Goal: Task Accomplishment & Management: Use online tool/utility

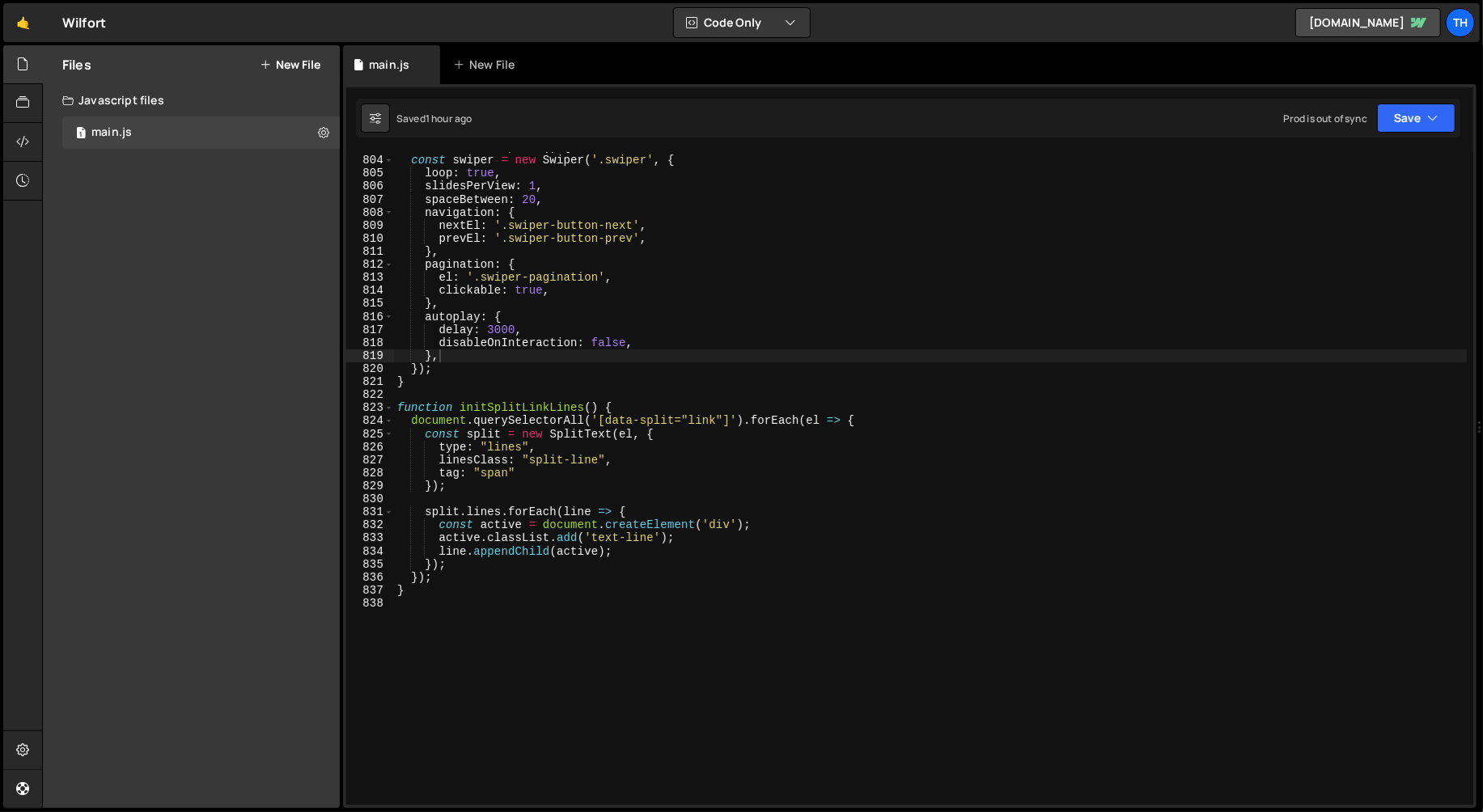
click at [589, 366] on div "function initSwiperJS ( ) { const swiper = new Swiper ( '.swiper' , { loop : tr…" at bounding box center [931, 480] width 1073 height 679
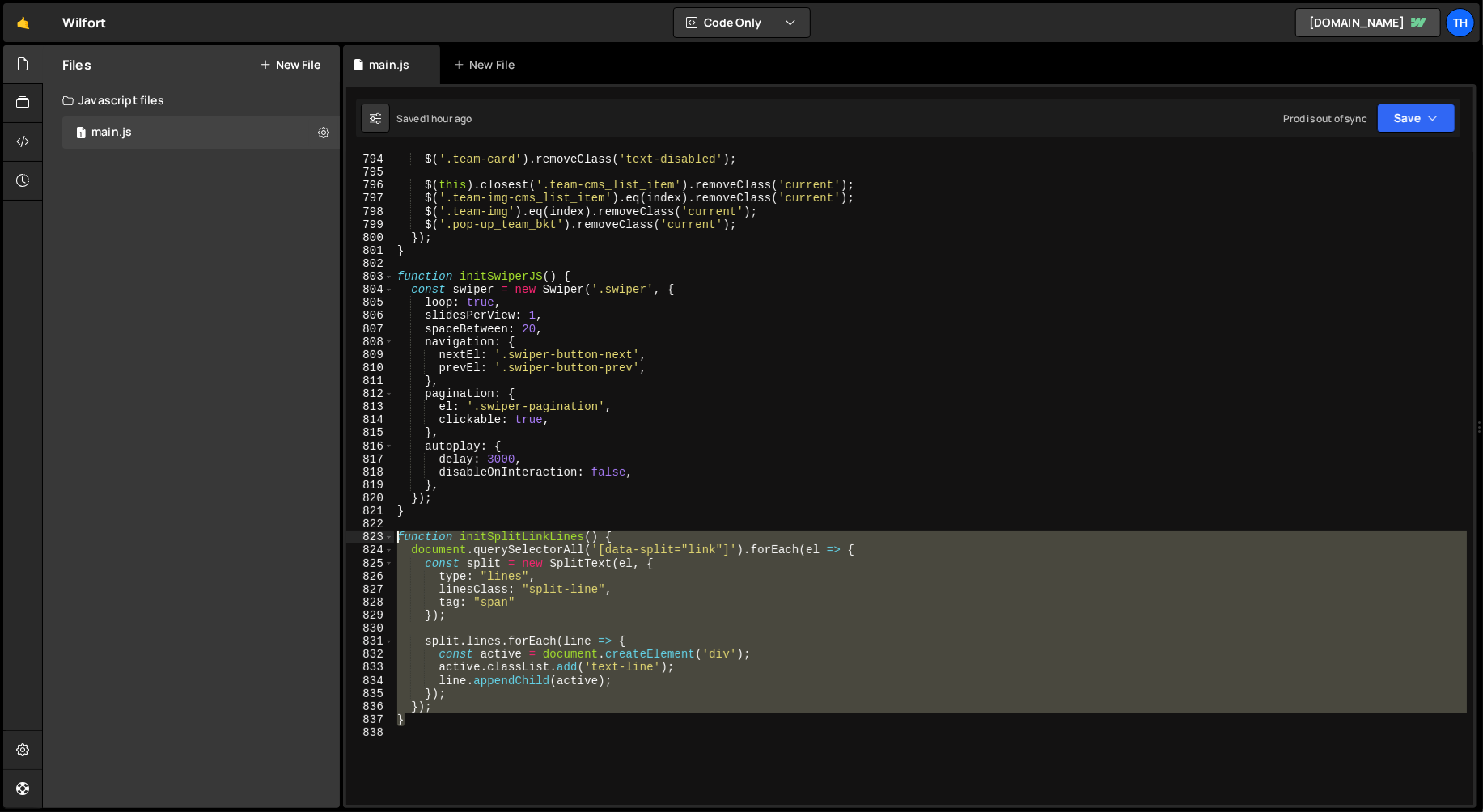
drag, startPoint x: 471, startPoint y: 724, endPoint x: 326, endPoint y: 539, distance: 235.1
click at [326, 539] on div "Files New File Create your first file Get started by starting a Javascript or C…" at bounding box center [763, 427] width 1441 height 763
type textarea "function initSplitLinkLines() { document.querySelectorAll('[data-split="link"]'…"
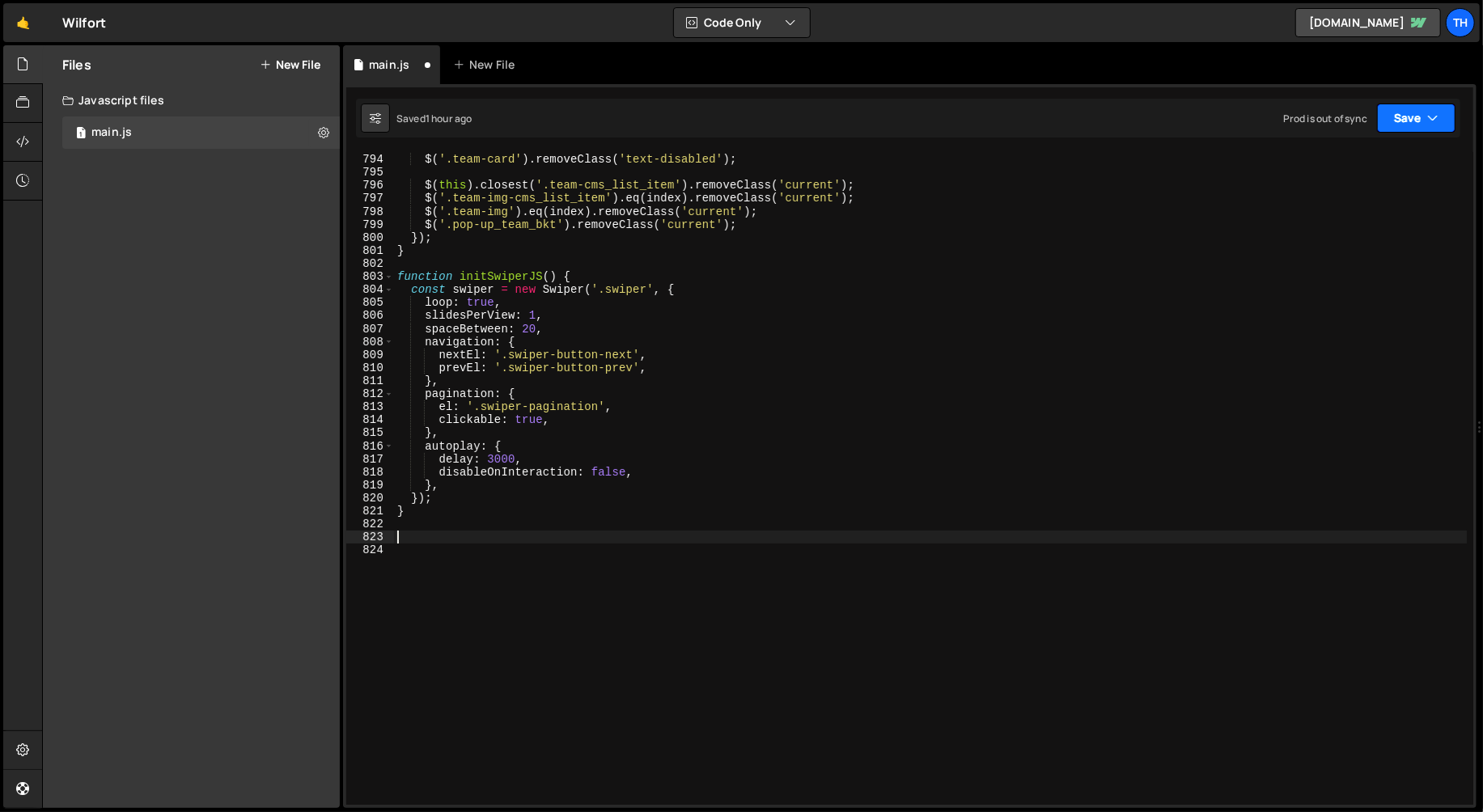
click at [1410, 118] on button "Save" at bounding box center [1416, 117] width 79 height 29
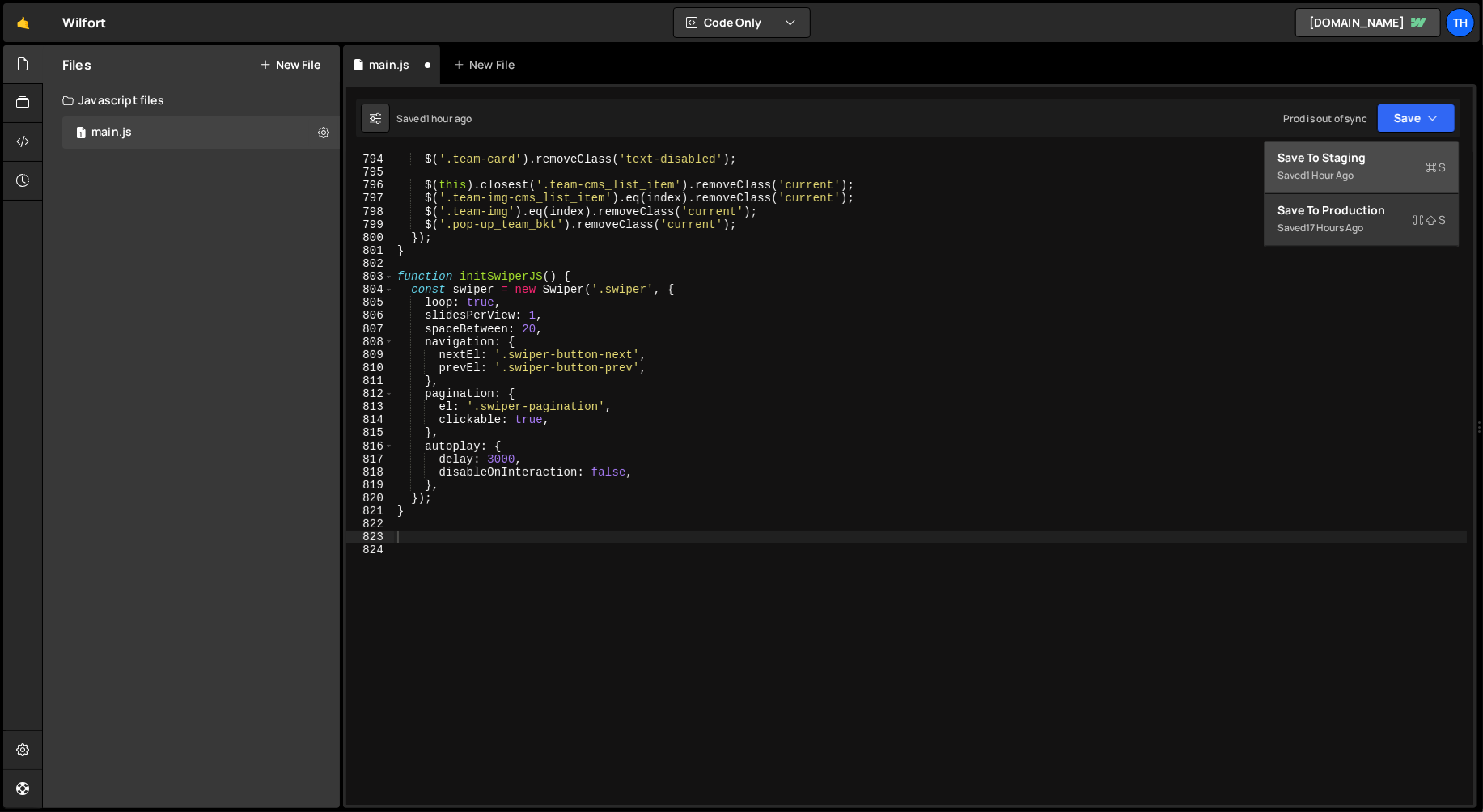
click at [1378, 151] on div "Save to Staging S" at bounding box center [1361, 158] width 168 height 16
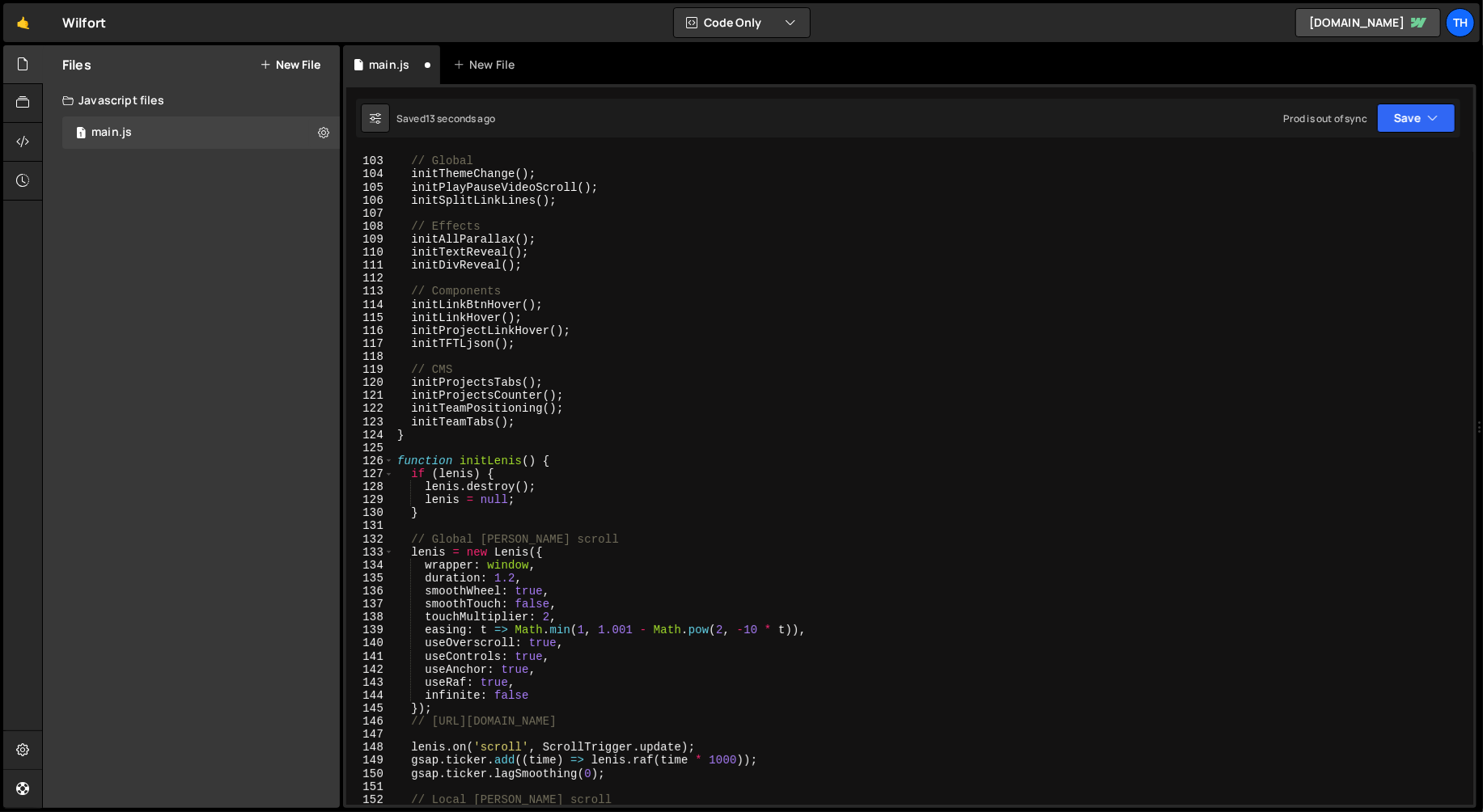
scroll to position [1259, 0]
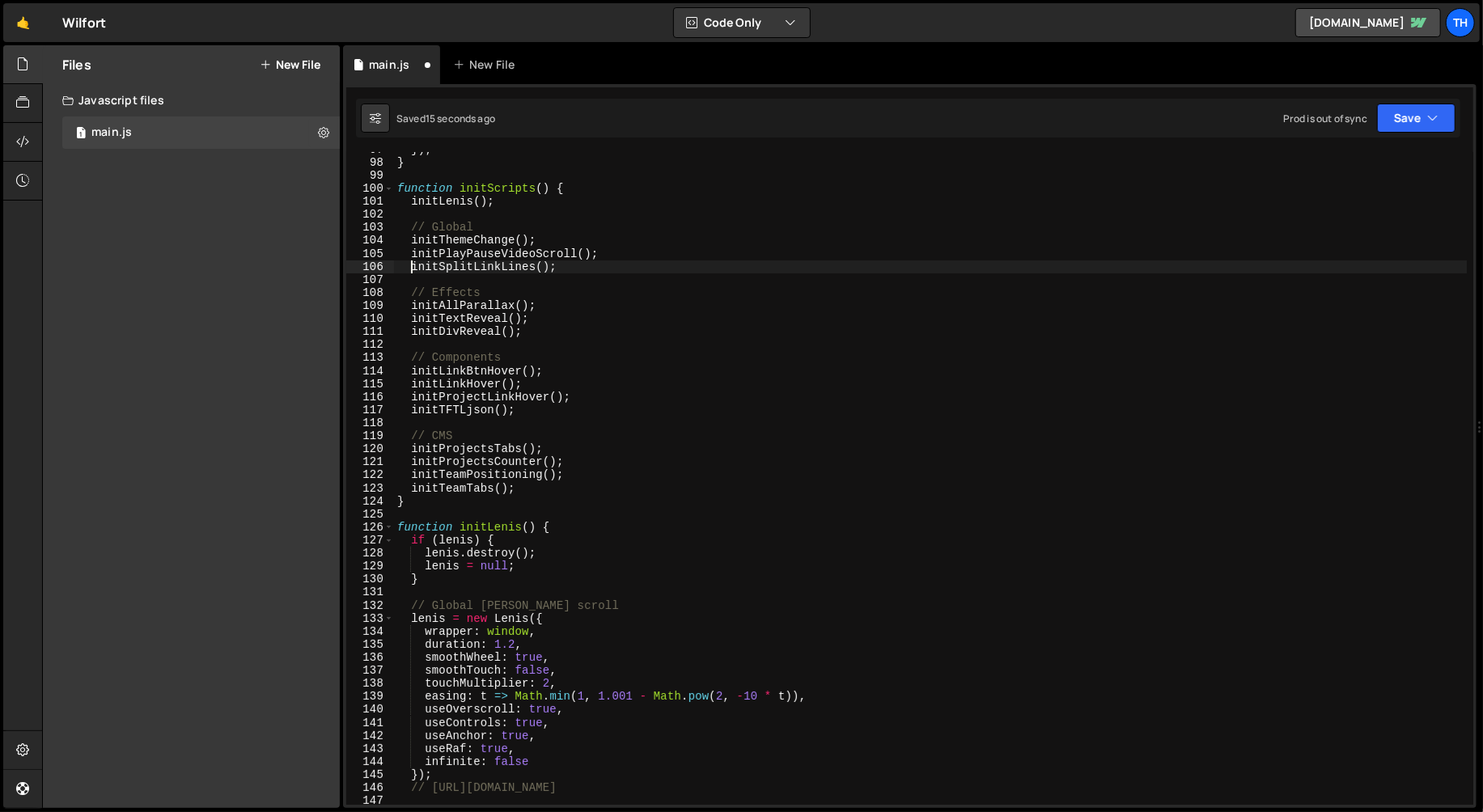
click at [412, 268] on div "}) ; } function initScripts ( ) { initLenis ( ) ; // Global initThemeChange ( )…" at bounding box center [931, 483] width 1073 height 679
click at [1447, 112] on button "Save" at bounding box center [1416, 117] width 79 height 29
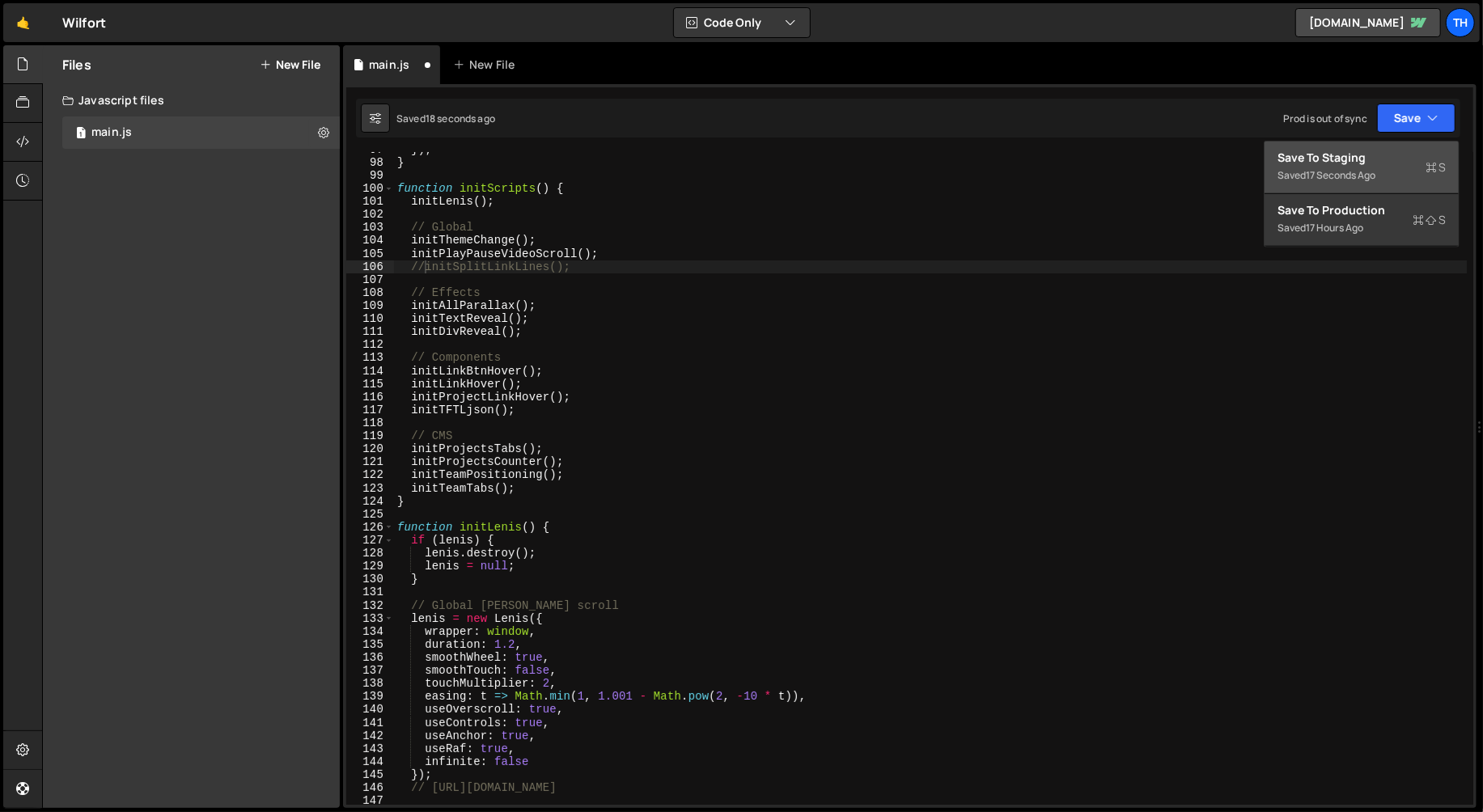
click at [1397, 156] on div "Save to Staging S" at bounding box center [1361, 158] width 168 height 16
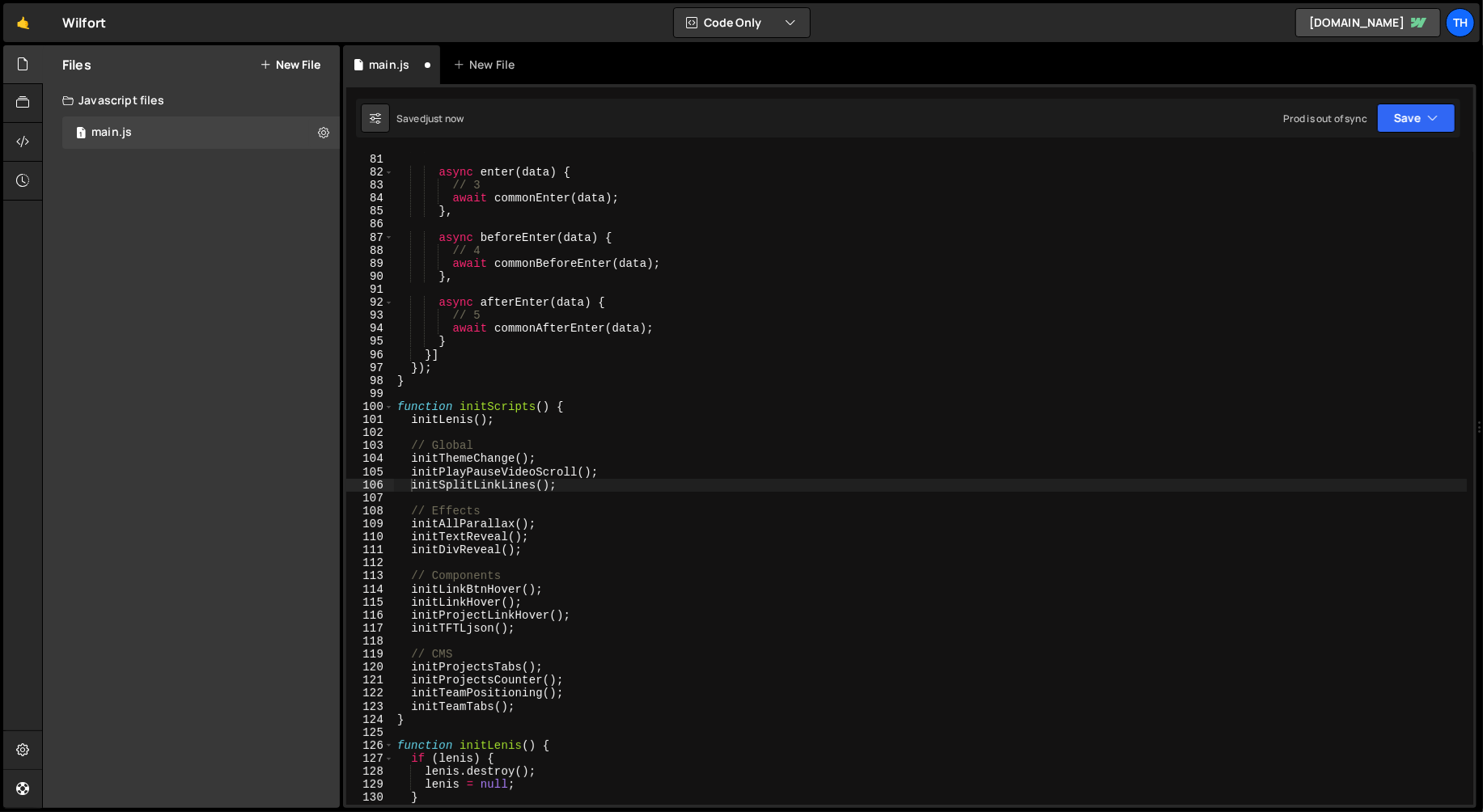
scroll to position [1040, 0]
click at [480, 611] on div "} , async enter ( data ) { // 3 await commonEnter ( data ) ; } , async beforeEn…" at bounding box center [931, 480] width 1073 height 679
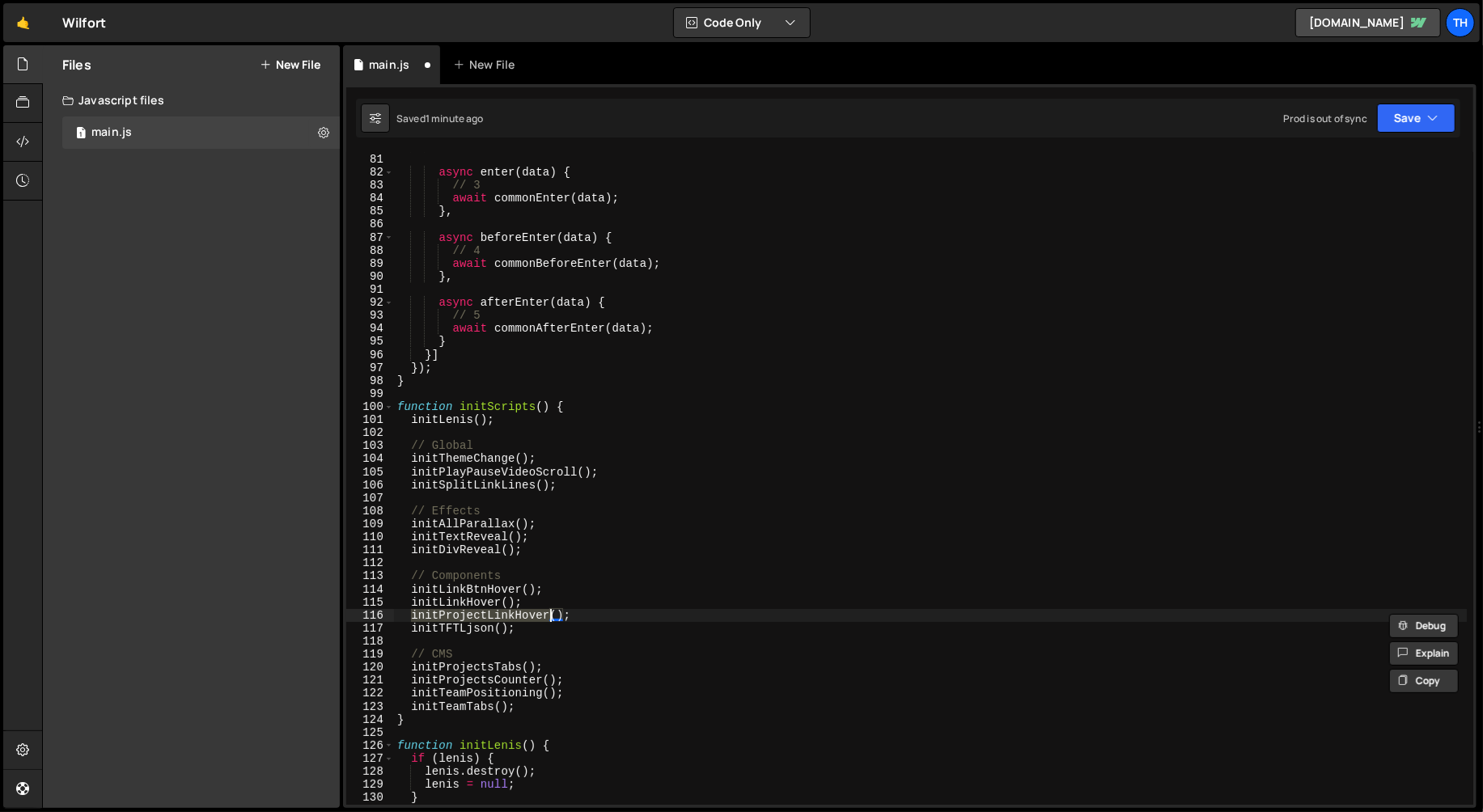
click at [458, 600] on div "} , async enter ( data ) { // 3 await commonEnter ( data ) ; } , async beforeEn…" at bounding box center [931, 480] width 1073 height 679
click at [456, 538] on div "} , async enter ( data ) { // 3 await commonEnter ( data ) ; } , async beforeEn…" at bounding box center [931, 480] width 1073 height 679
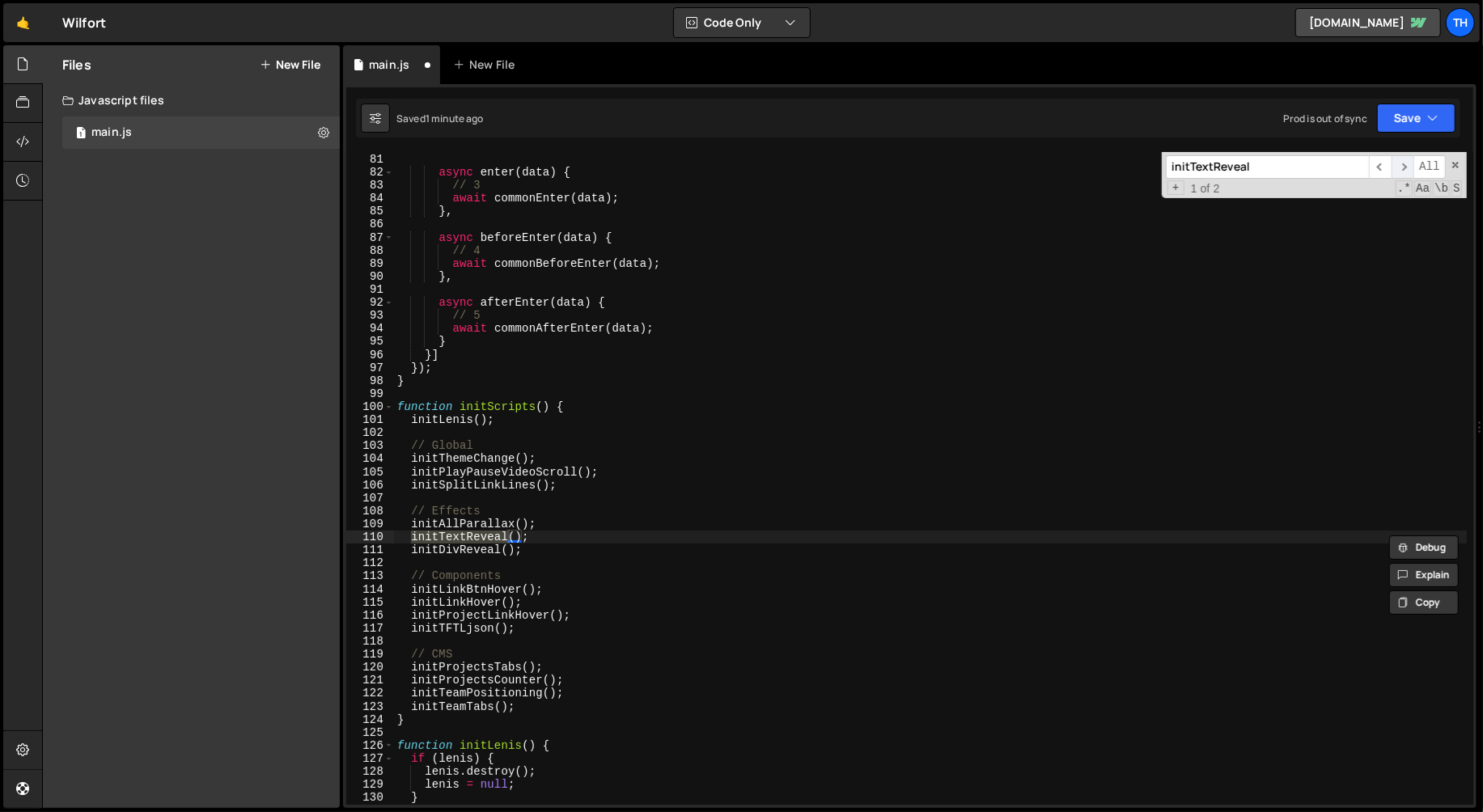
click at [1410, 165] on span "​" at bounding box center [1403, 166] width 23 height 24
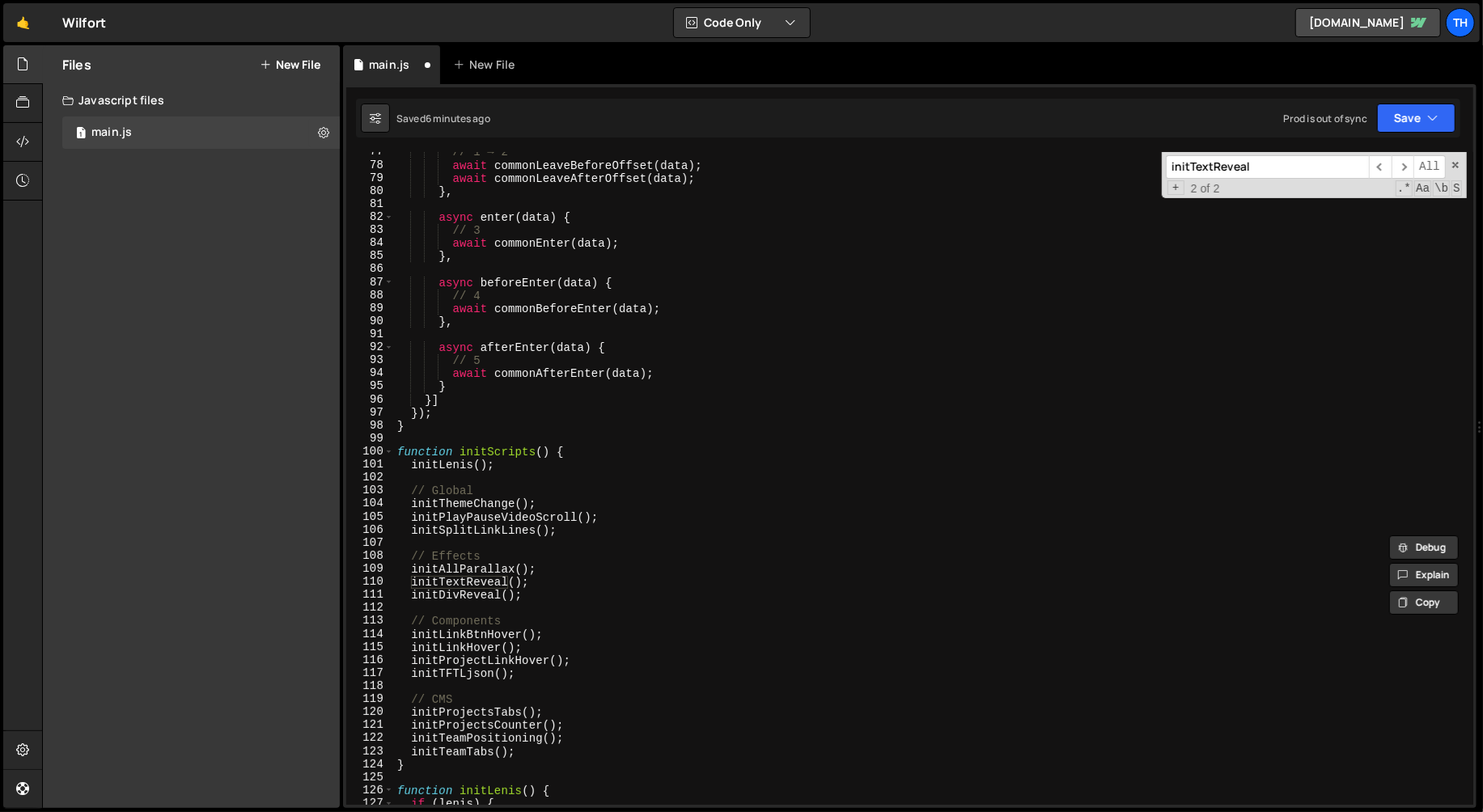
scroll to position [1170, 0]
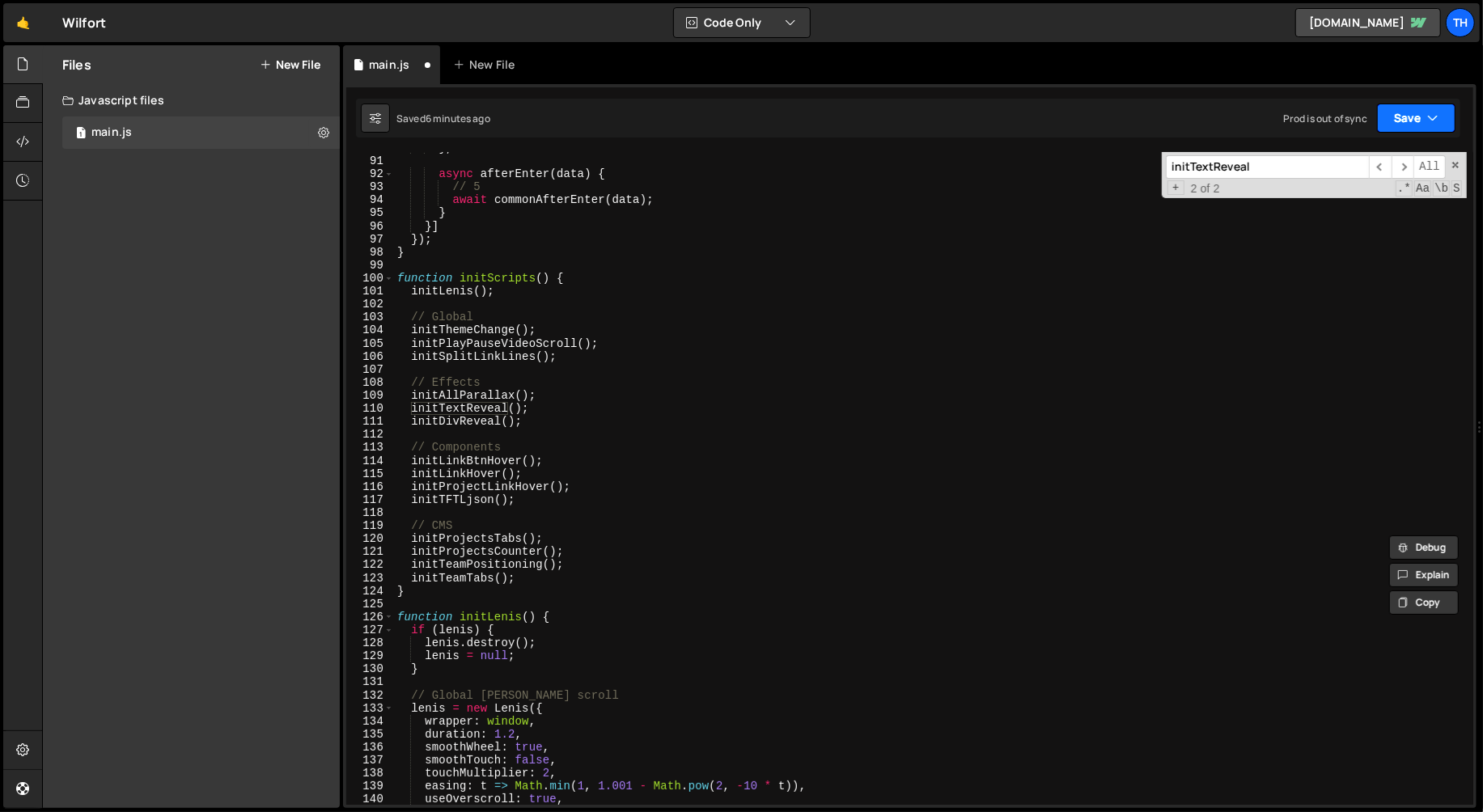
click at [1444, 117] on button "Save" at bounding box center [1416, 117] width 79 height 29
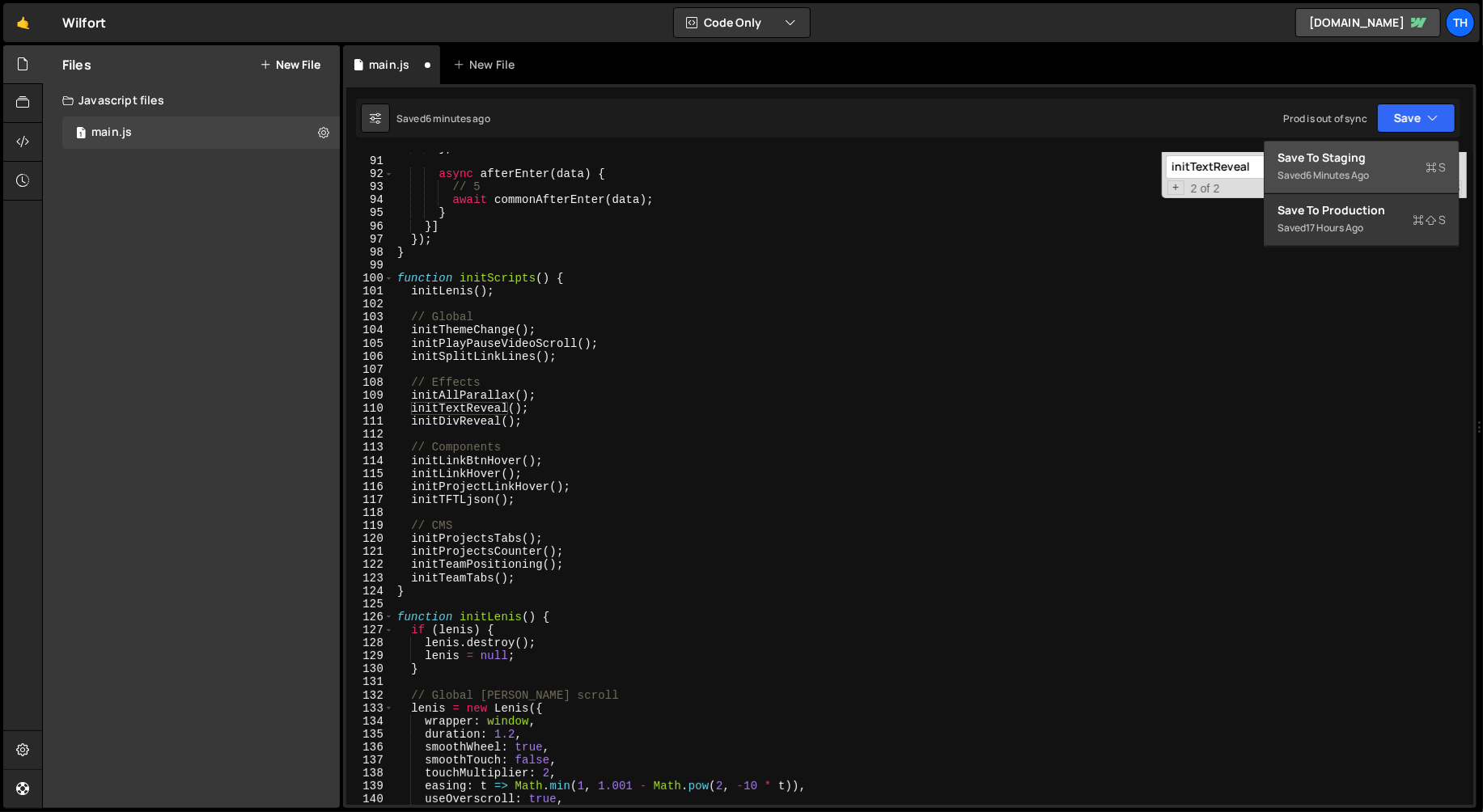
click at [1401, 150] on div "Save to Staging S" at bounding box center [1361, 158] width 168 height 16
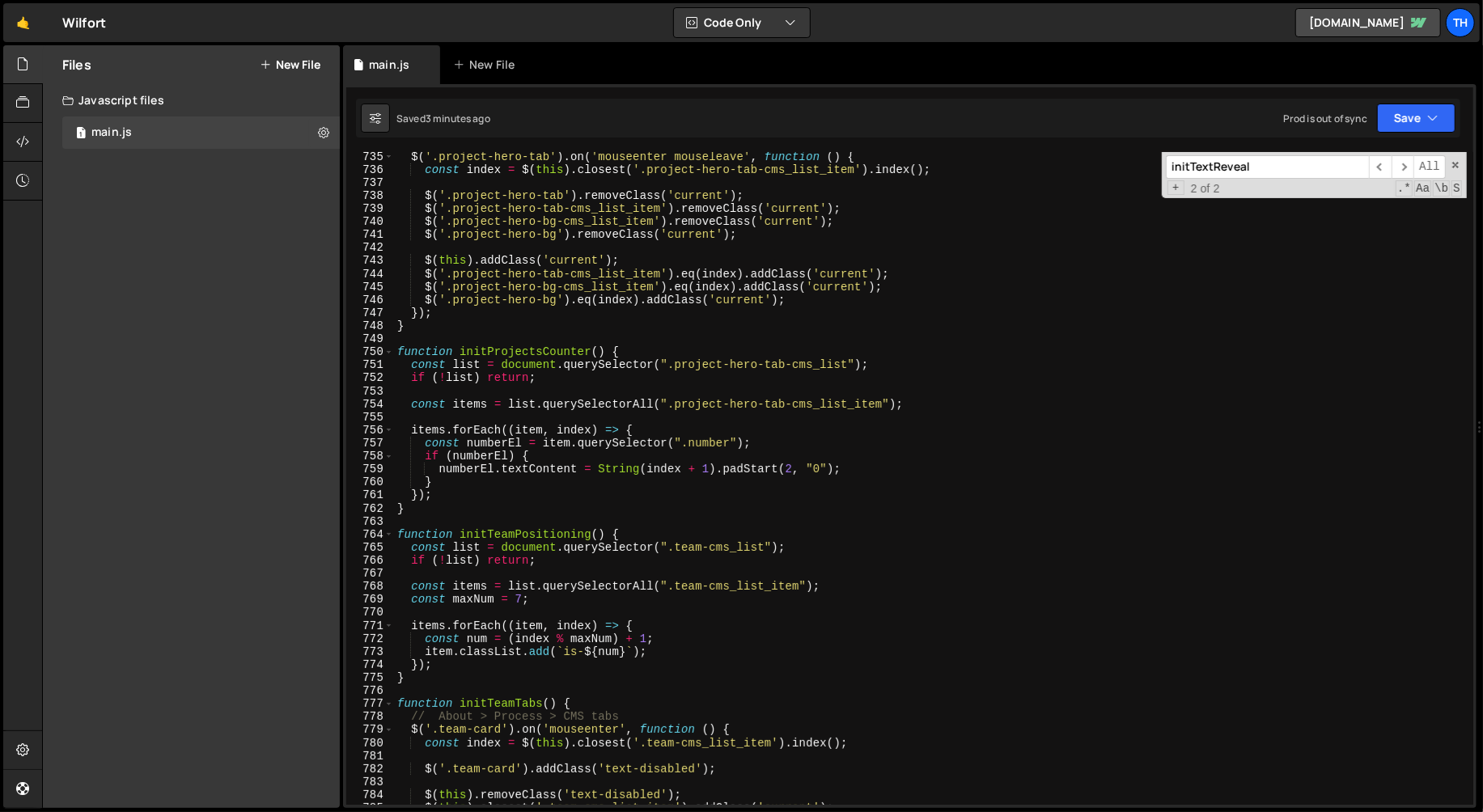
scroll to position [9380, 0]
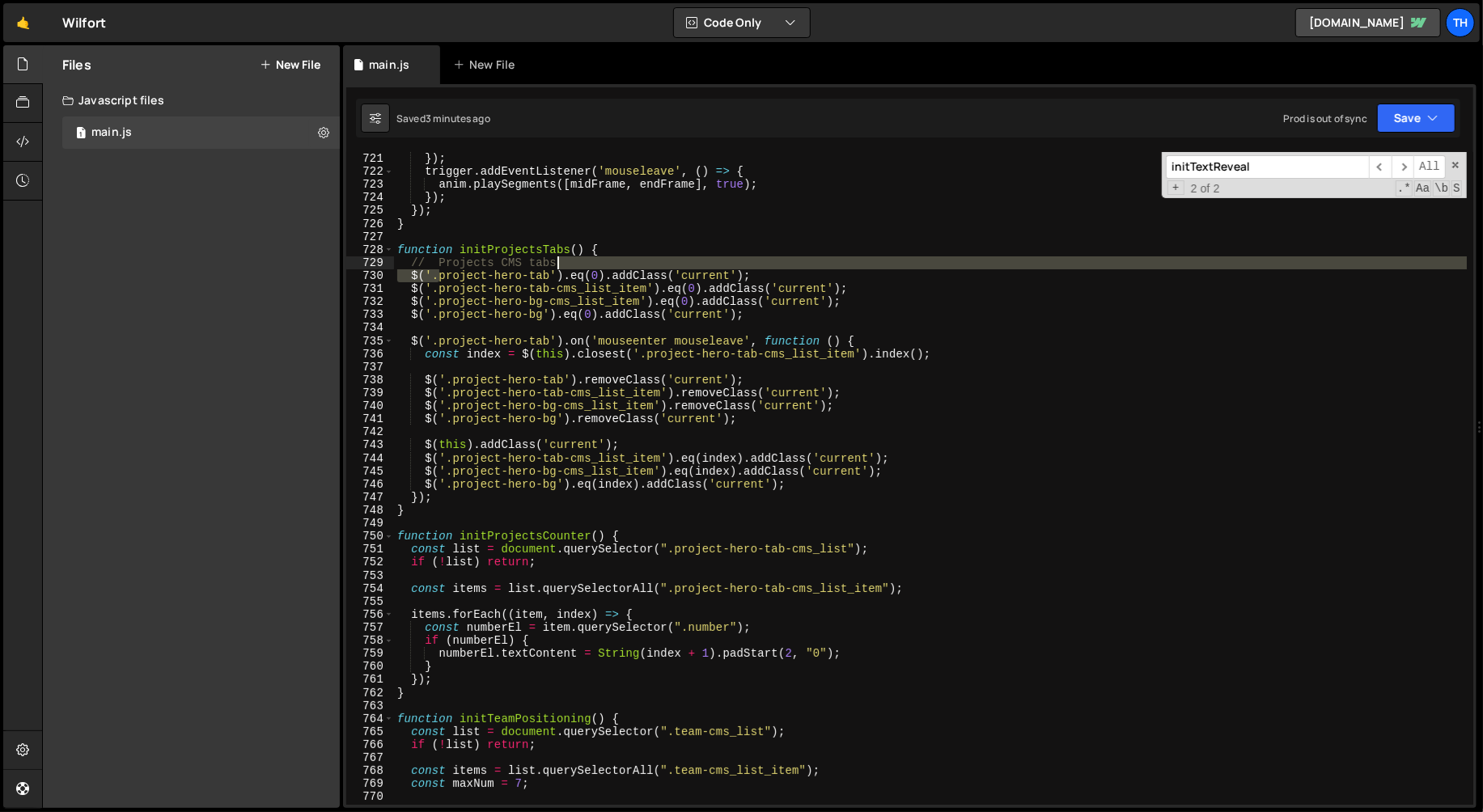
drag, startPoint x: 440, startPoint y: 275, endPoint x: 635, endPoint y: 270, distance: 195.1
click at [635, 270] on div "anim . playSegments ([ startFrame , midFrame ] , true ) ; }) ; trigger . addEve…" at bounding box center [931, 479] width 1073 height 679
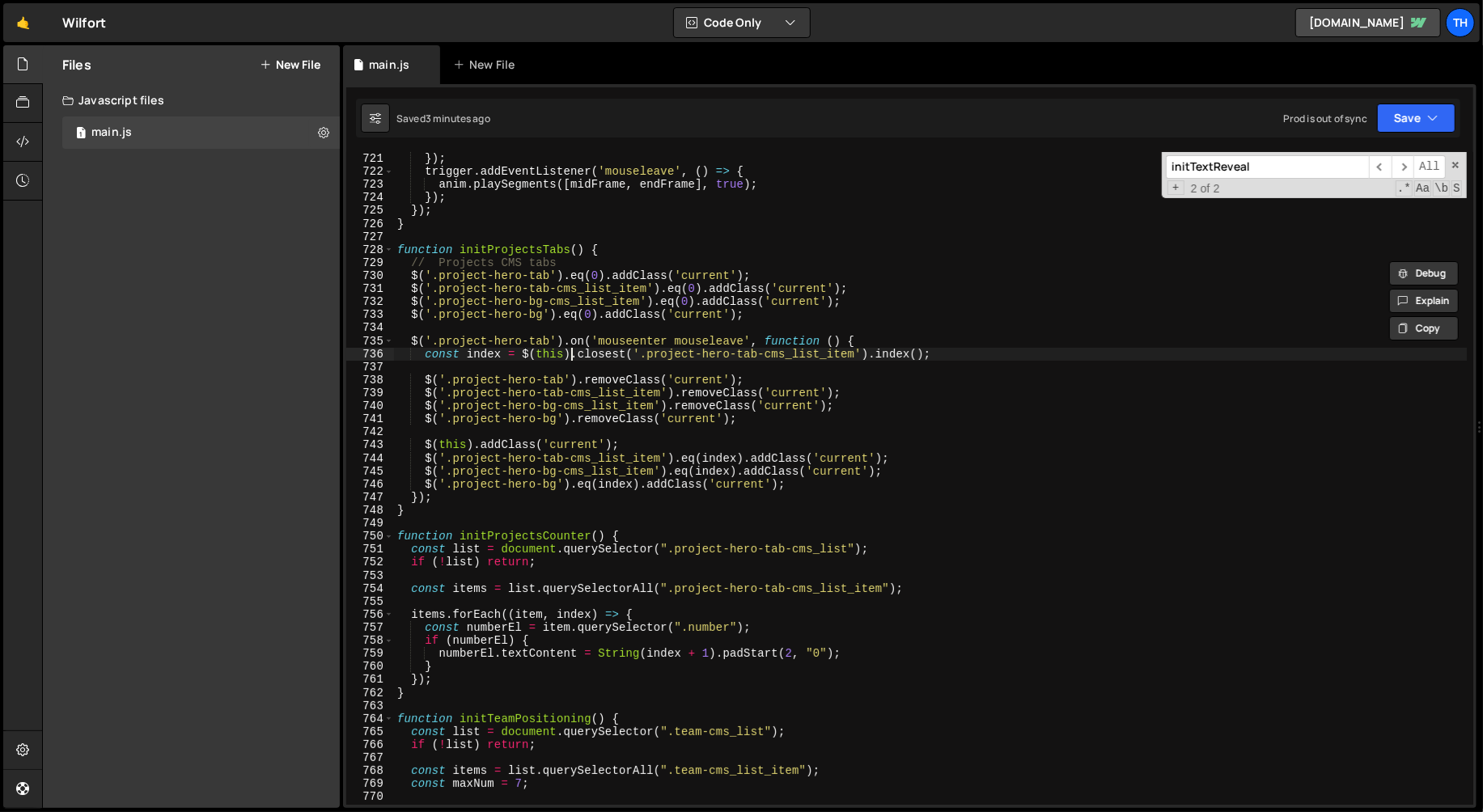
click at [570, 354] on div "anim . playSegments ([ startFrame , midFrame ] , true ) ; }) ; trigger . addEve…" at bounding box center [931, 479] width 1073 height 679
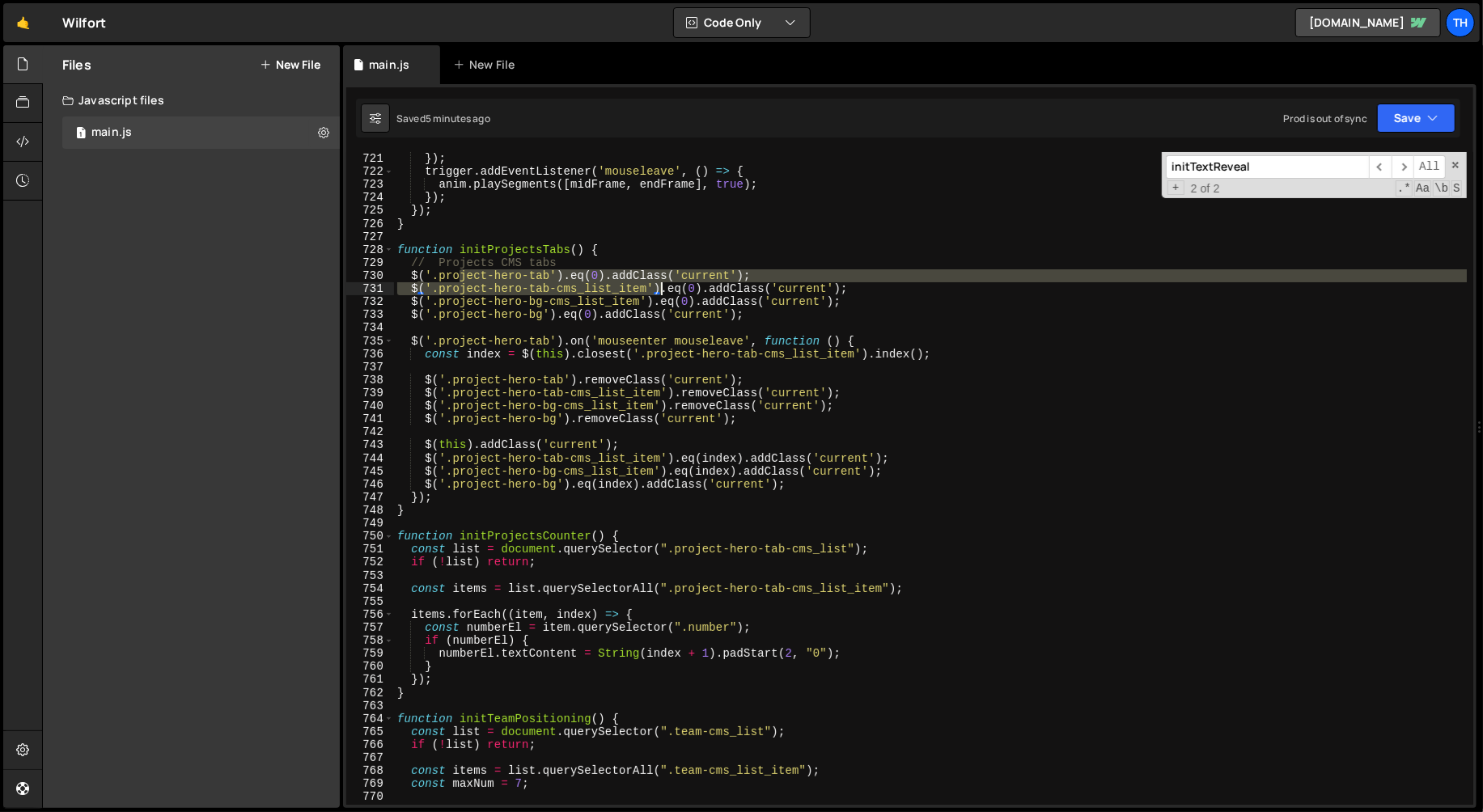
drag, startPoint x: 457, startPoint y: 281, endPoint x: 664, endPoint y: 289, distance: 207.2
click at [664, 289] on div "anim . playSegments ([ startFrame , midFrame ] , true ) ; }) ; trigger . addEve…" at bounding box center [931, 479] width 1073 height 679
type textarea "function initProjectsTabs() {"
click at [396, 250] on div "anim . playSegments ([ startFrame , midFrame ] , true ) ; }) ; trigger . addEve…" at bounding box center [931, 479] width 1073 height 679
click at [385, 249] on span at bounding box center [389, 249] width 9 height 13
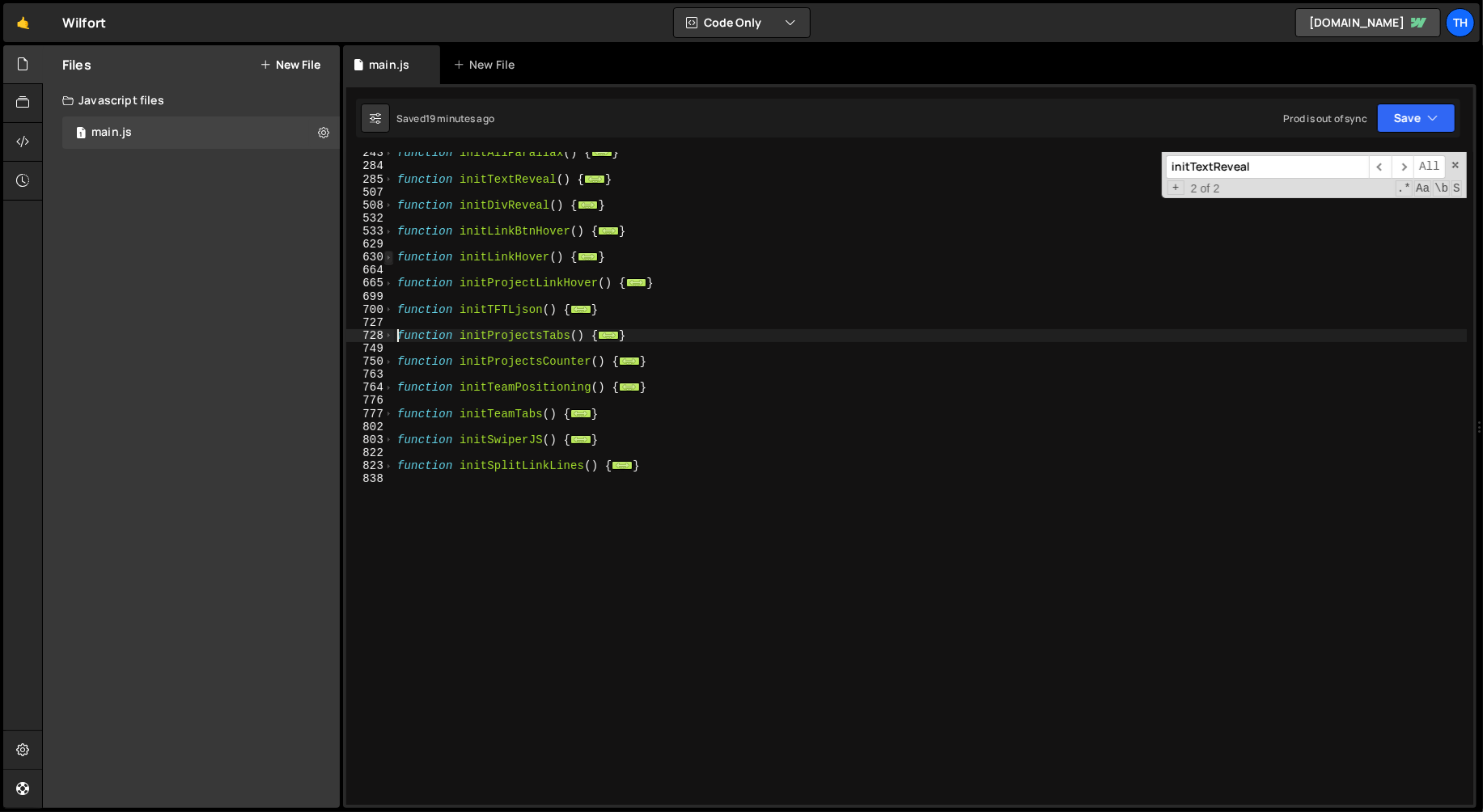
scroll to position [279, 0]
click at [597, 602] on div "function initAllParallax ( ) { ... } function initTextReveal ( ) { ... } functi…" at bounding box center [931, 486] width 1073 height 679
paste textarea "}"
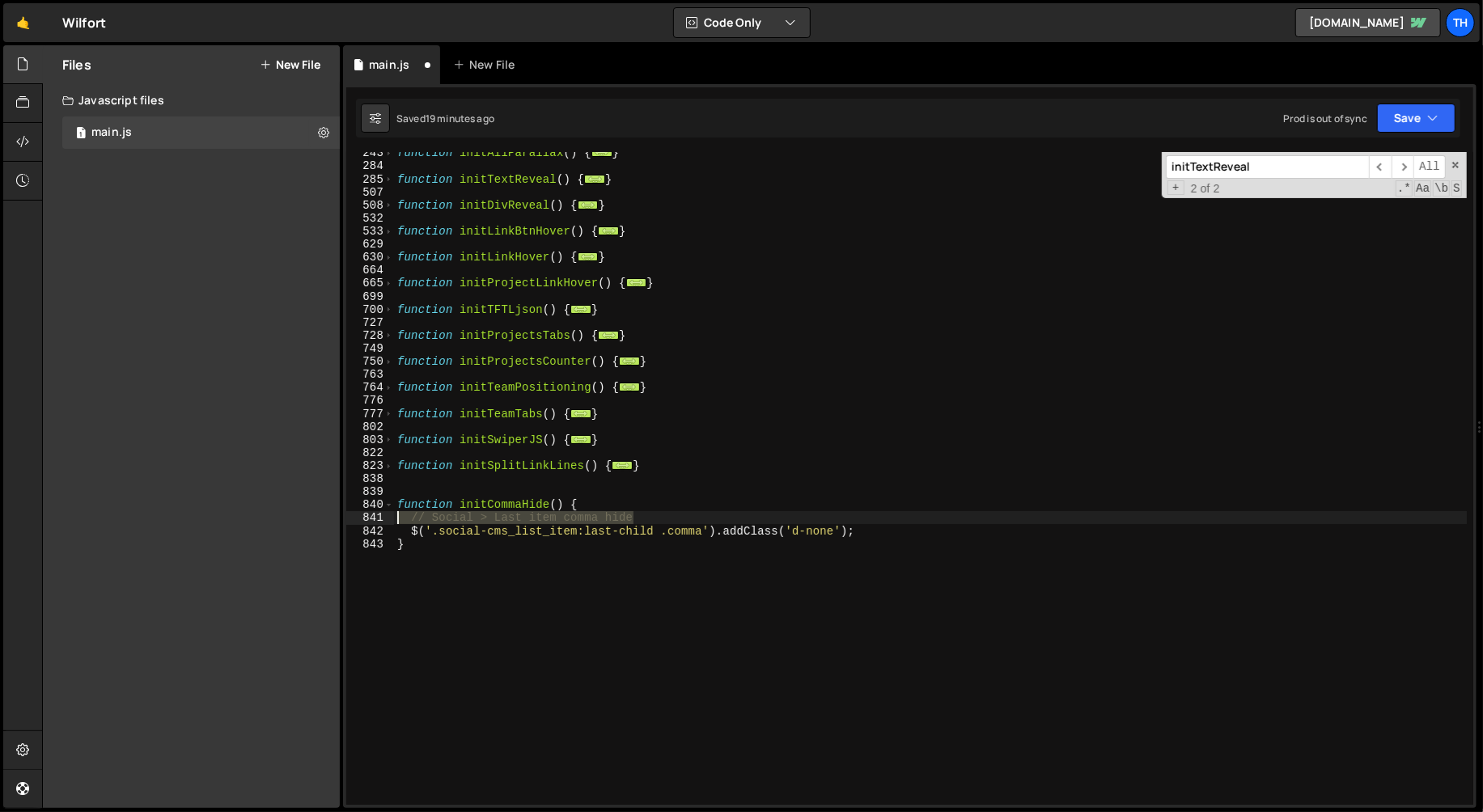
drag, startPoint x: 645, startPoint y: 514, endPoint x: 295, endPoint y: 519, distance: 350.0
click at [295, 519] on div "Files New File Create your first file Get started by starting a Javascript or C…" at bounding box center [763, 427] width 1441 height 763
type textarea "// Social > Last item comma hide"
drag, startPoint x: 440, startPoint y: 517, endPoint x: 611, endPoint y: 520, distance: 171.0
click at [611, 520] on div "function initAllParallax ( ) { ... } function initTextReveal ( ) { ... } functi…" at bounding box center [931, 486] width 1073 height 679
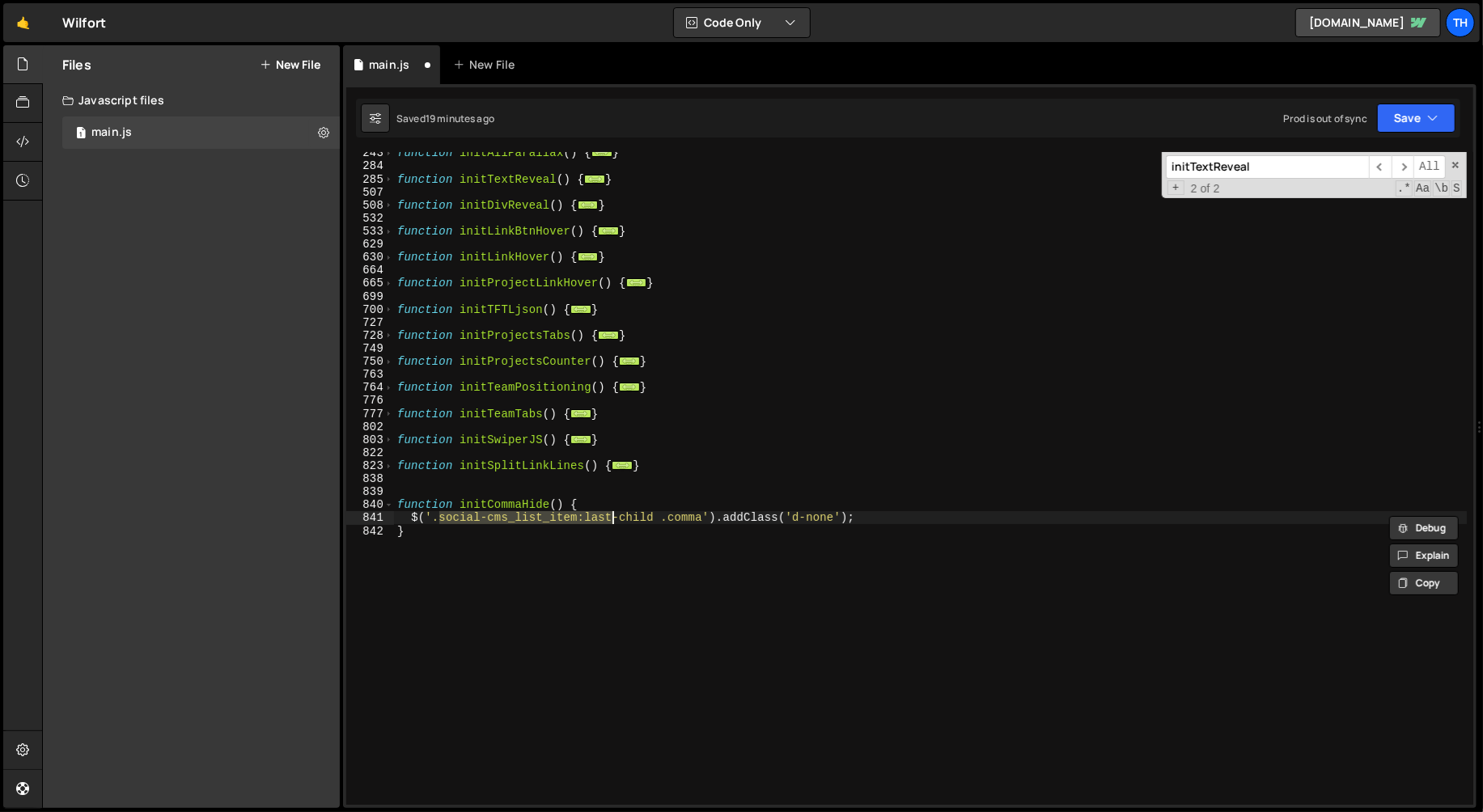
click at [558, 522] on div "function initAllParallax ( ) { ... } function initTextReveal ( ) { ... } functi…" at bounding box center [930, 479] width 1072 height 653
drag, startPoint x: 579, startPoint y: 519, endPoint x: 439, endPoint y: 521, distance: 140.0
click at [439, 521] on div "function initAllParallax ( ) { ... } function initTextReveal ( ) { ... } functi…" at bounding box center [931, 486] width 1073 height 679
paste textarea "contact-h"
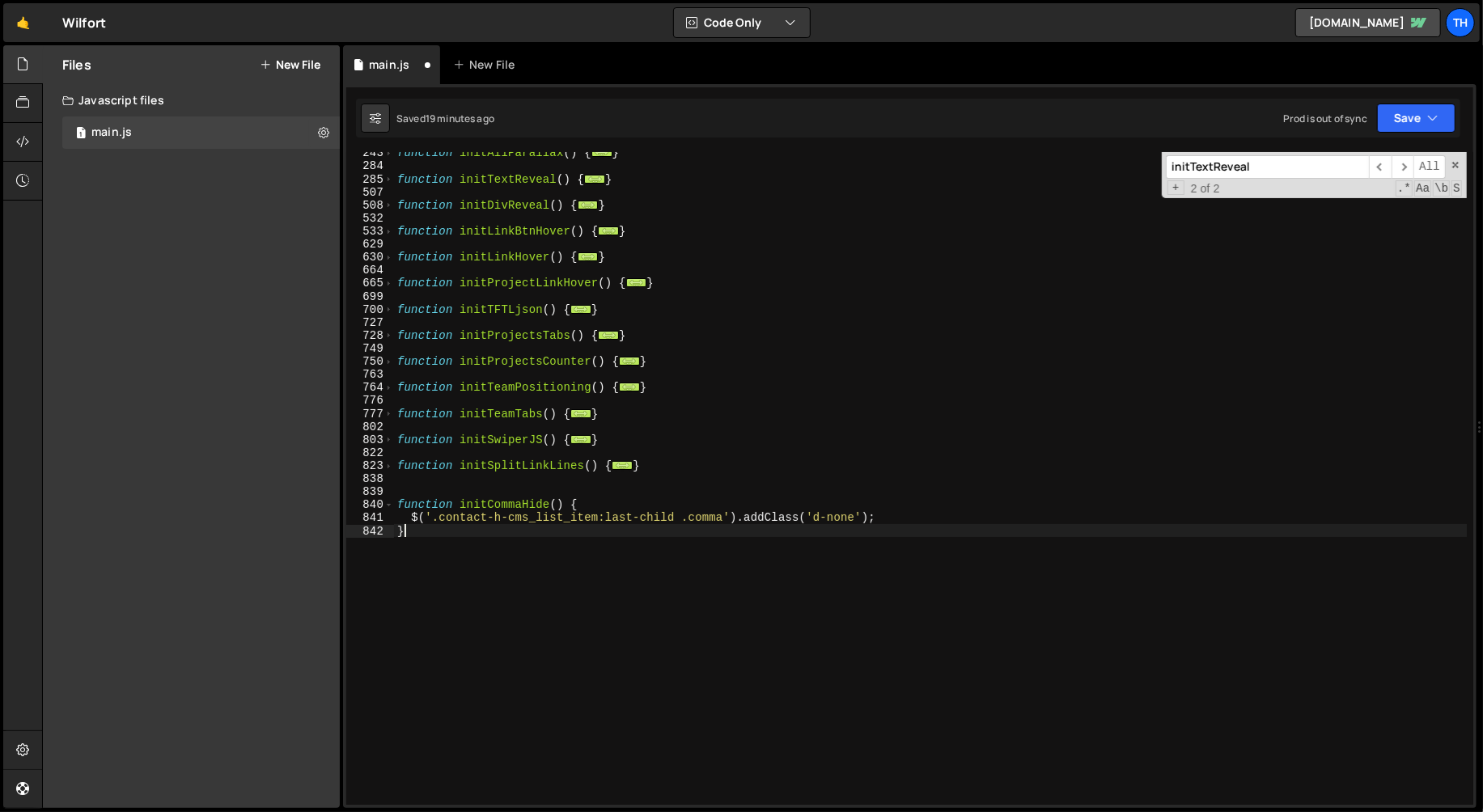
click at [702, 527] on div "function initAllParallax ( ) { ... } function initTextReveal ( ) { ... } functi…" at bounding box center [931, 486] width 1073 height 679
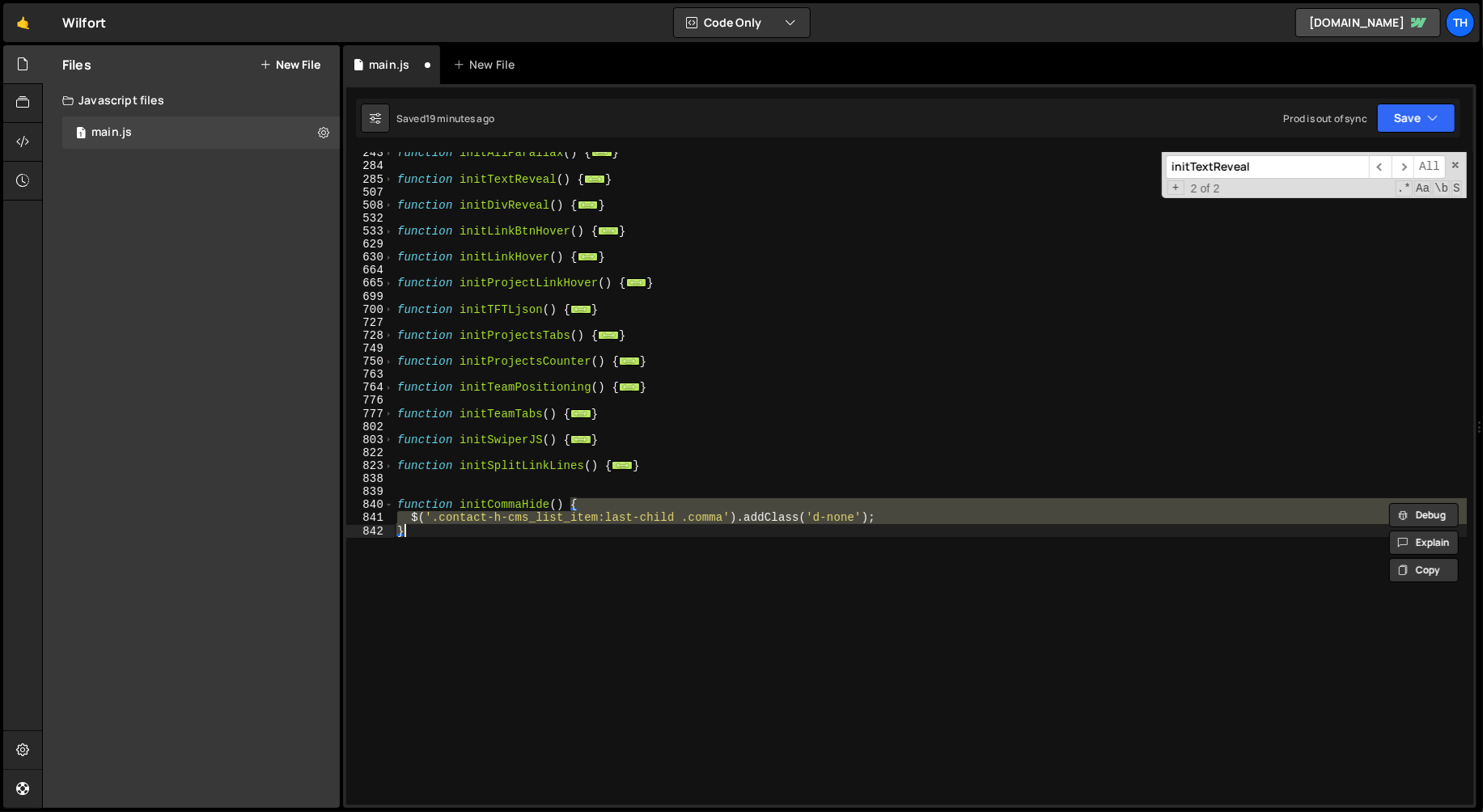
click at [704, 518] on div "function initAllParallax ( ) { ... } function initTextReveal ( ) { ... } functi…" at bounding box center [930, 479] width 1072 height 653
type textarea "$('.contact-h-cms_list_item:last-child .comma').addClass('d-none');"
click at [704, 518] on div "function initAllParallax ( ) { ... } function initTextReveal ( ) { ... } functi…" at bounding box center [931, 486] width 1073 height 679
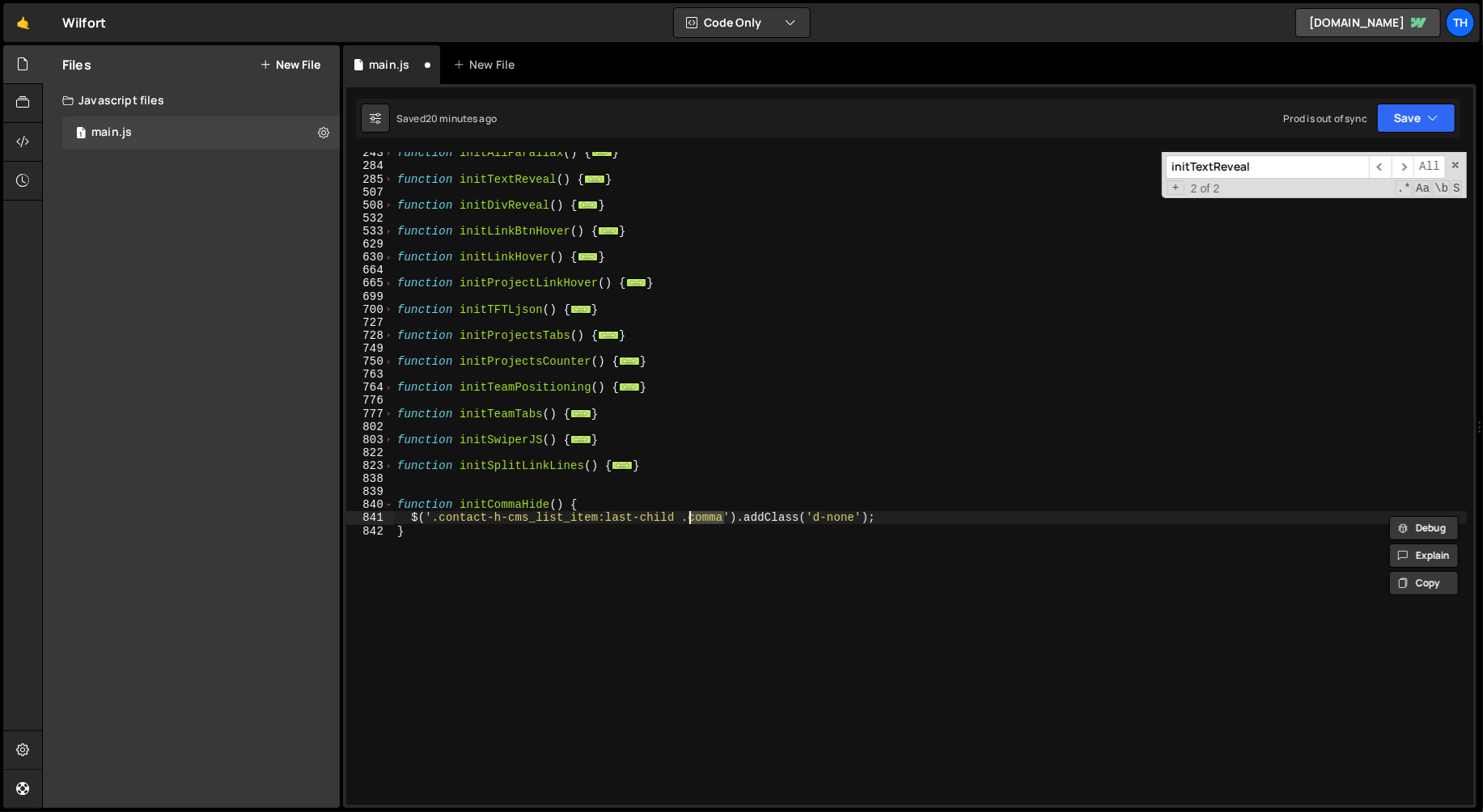
click at [481, 498] on div "function initAllParallax ( ) { ... } function initTextReveal ( ) { ... } functi…" at bounding box center [931, 486] width 1073 height 679
click at [481, 501] on div "function initAllParallax ( ) { ... } function initTextReveal ( ) { ... } functi…" at bounding box center [931, 486] width 1073 height 679
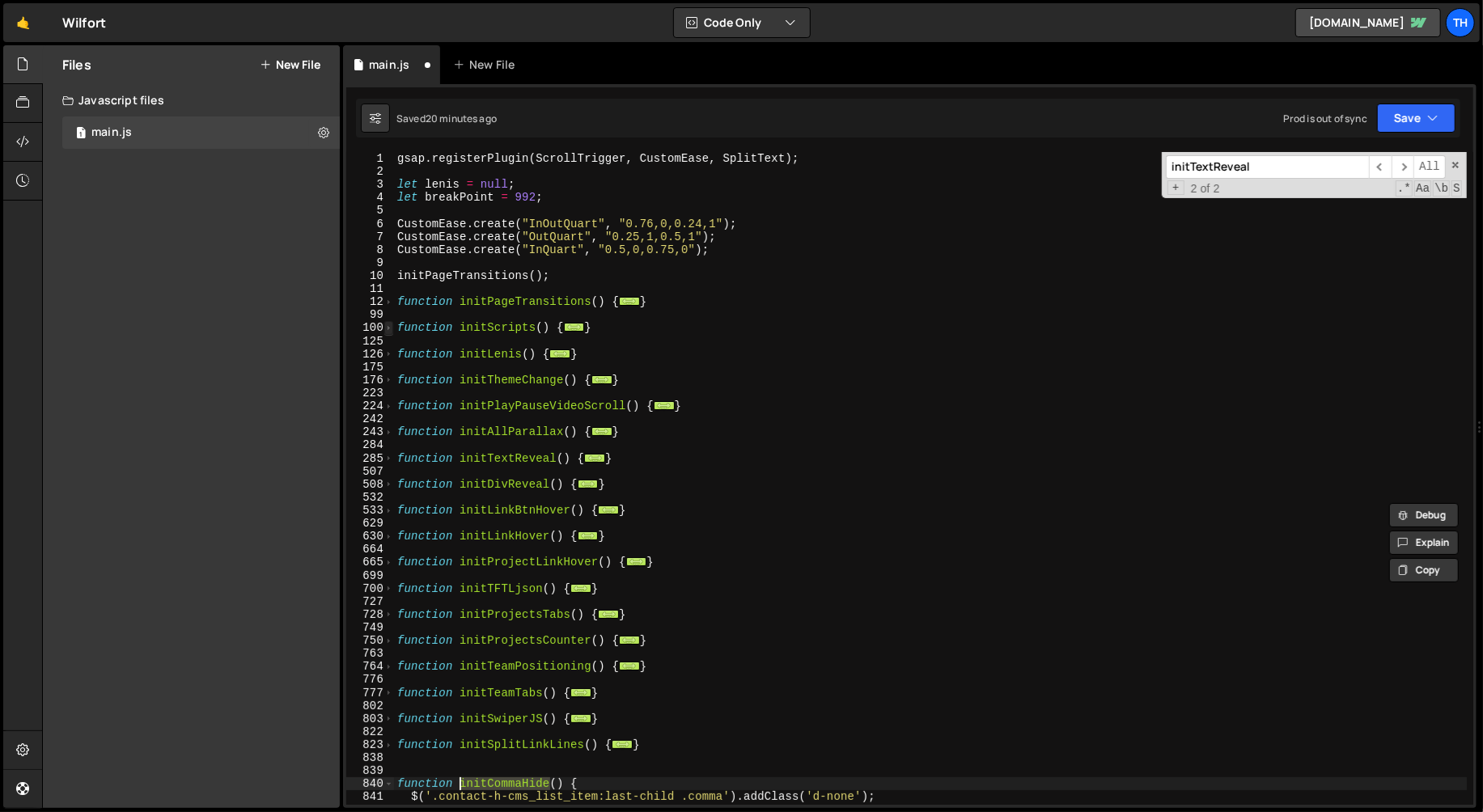
click at [391, 328] on span at bounding box center [389, 327] width 9 height 13
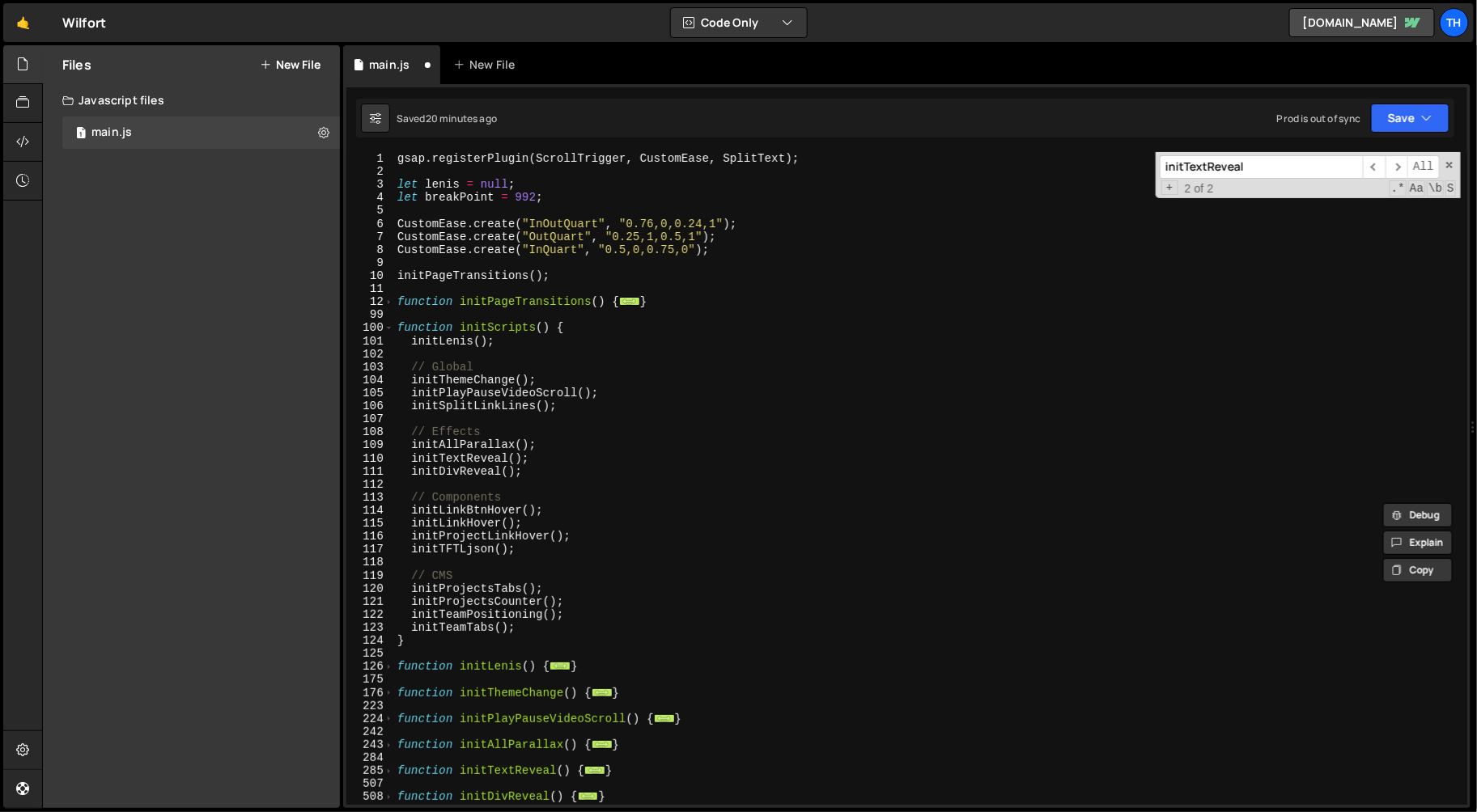
click at [554, 627] on div "gsap . registerPlugin ( ScrollTrigger , CustomEase , SplitText ) ; let lenis = …" at bounding box center [931, 492] width 1073 height 679
type textarea "initTeamTabs();"
paste textarea "initCommaHide"
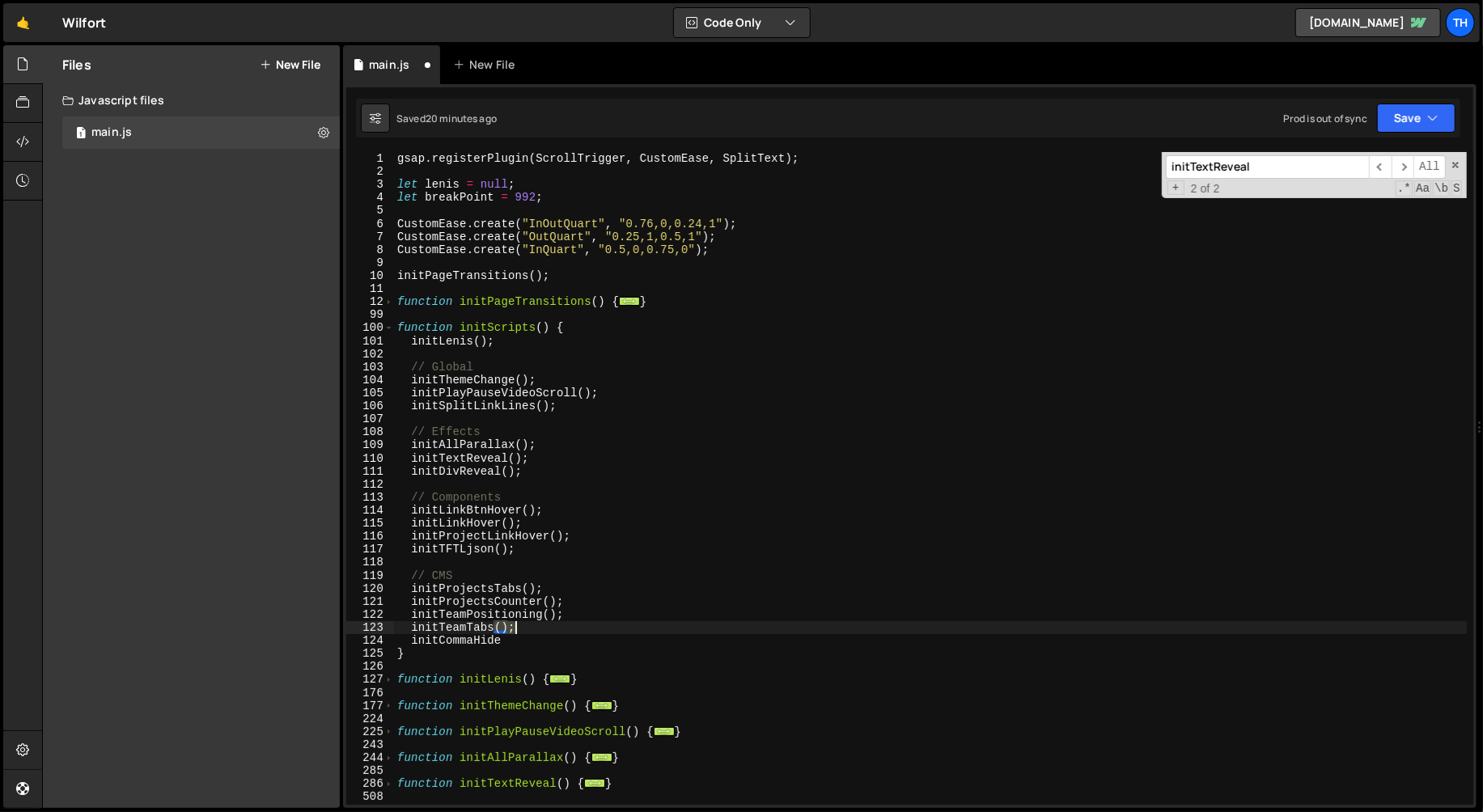
drag, startPoint x: 496, startPoint y: 628, endPoint x: 514, endPoint y: 627, distance: 18.0
click at [514, 627] on div "gsap . registerPlugin ( ScrollTrigger , CustomEase , SplitText ) ; let lenis = …" at bounding box center [931, 492] width 1073 height 679
click at [509, 637] on div "gsap . registerPlugin ( ScrollTrigger , CustomEase , SplitText ) ; let lenis = …" at bounding box center [931, 492] width 1073 height 679
paste textarea "();"
type textarea "initCommaHide();"
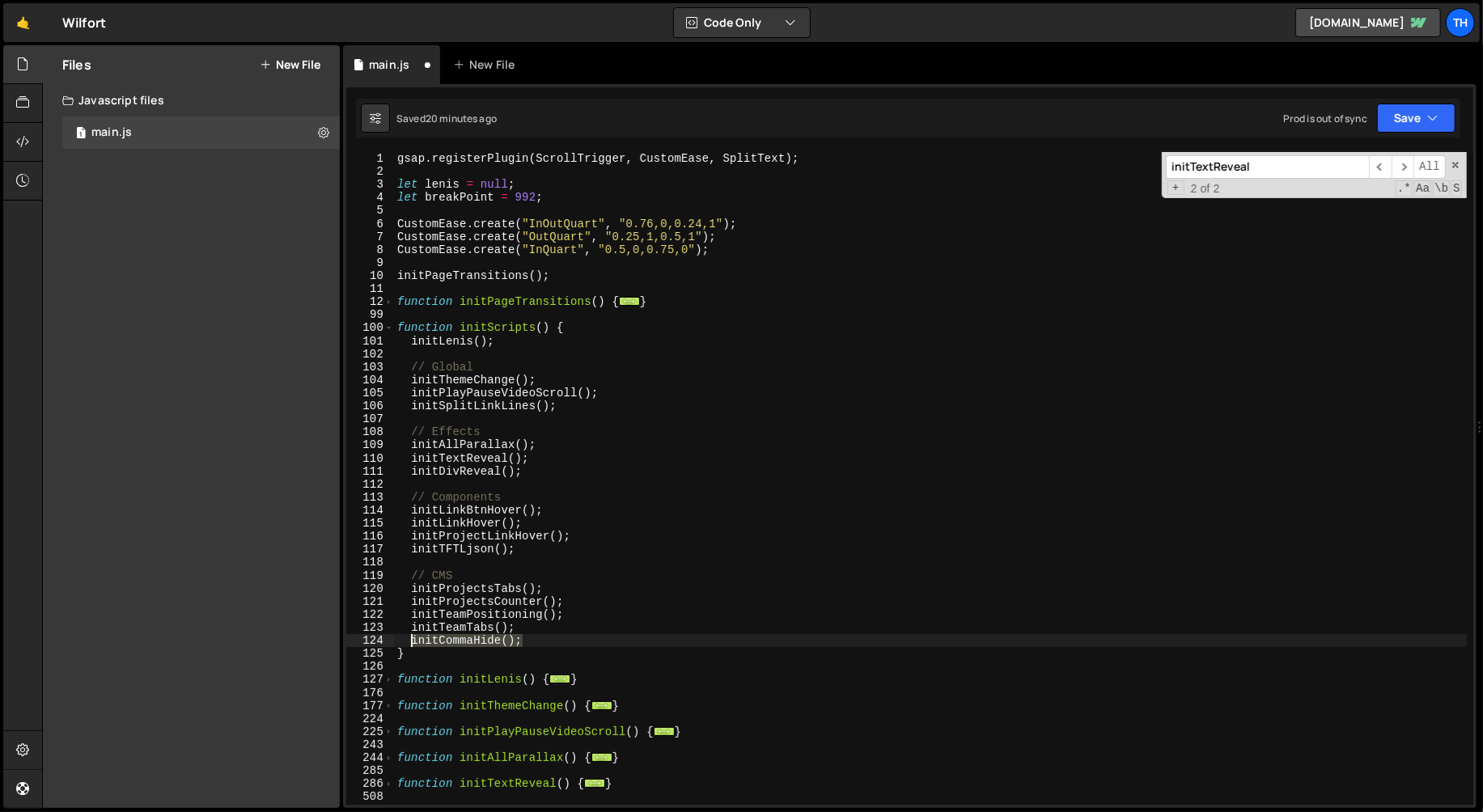
drag, startPoint x: 531, startPoint y: 638, endPoint x: 414, endPoint y: 639, distance: 117.0
click at [414, 639] on div "gsap . registerPlugin ( ScrollTrigger , CustomEase , SplitText ) ; let lenis = …" at bounding box center [931, 492] width 1073 height 679
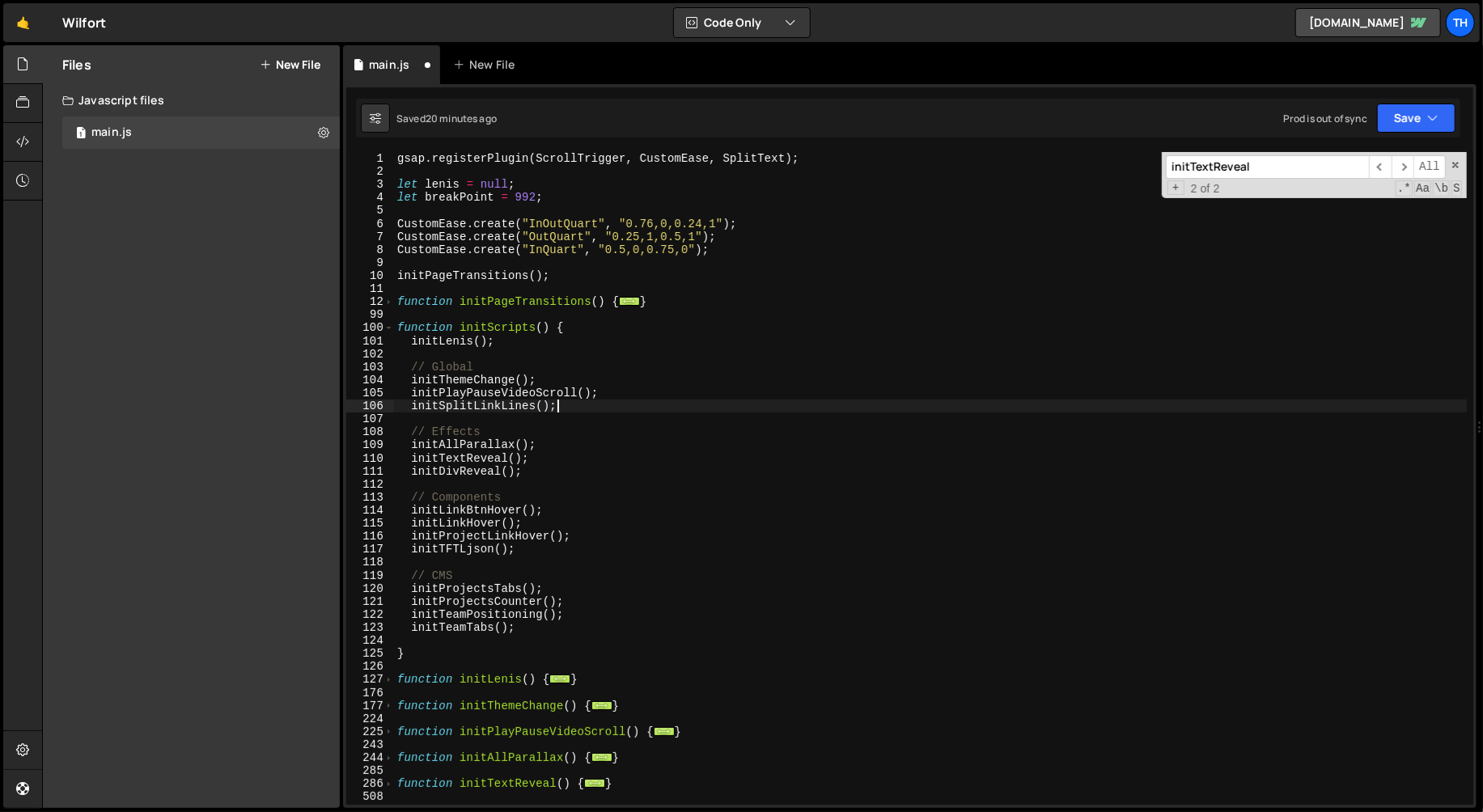
click at [588, 402] on div "gsap . registerPlugin ( ScrollTrigger , CustomEase , SplitText ) ; let lenis = …" at bounding box center [931, 492] width 1073 height 679
type textarea "initSplitLinkLines();"
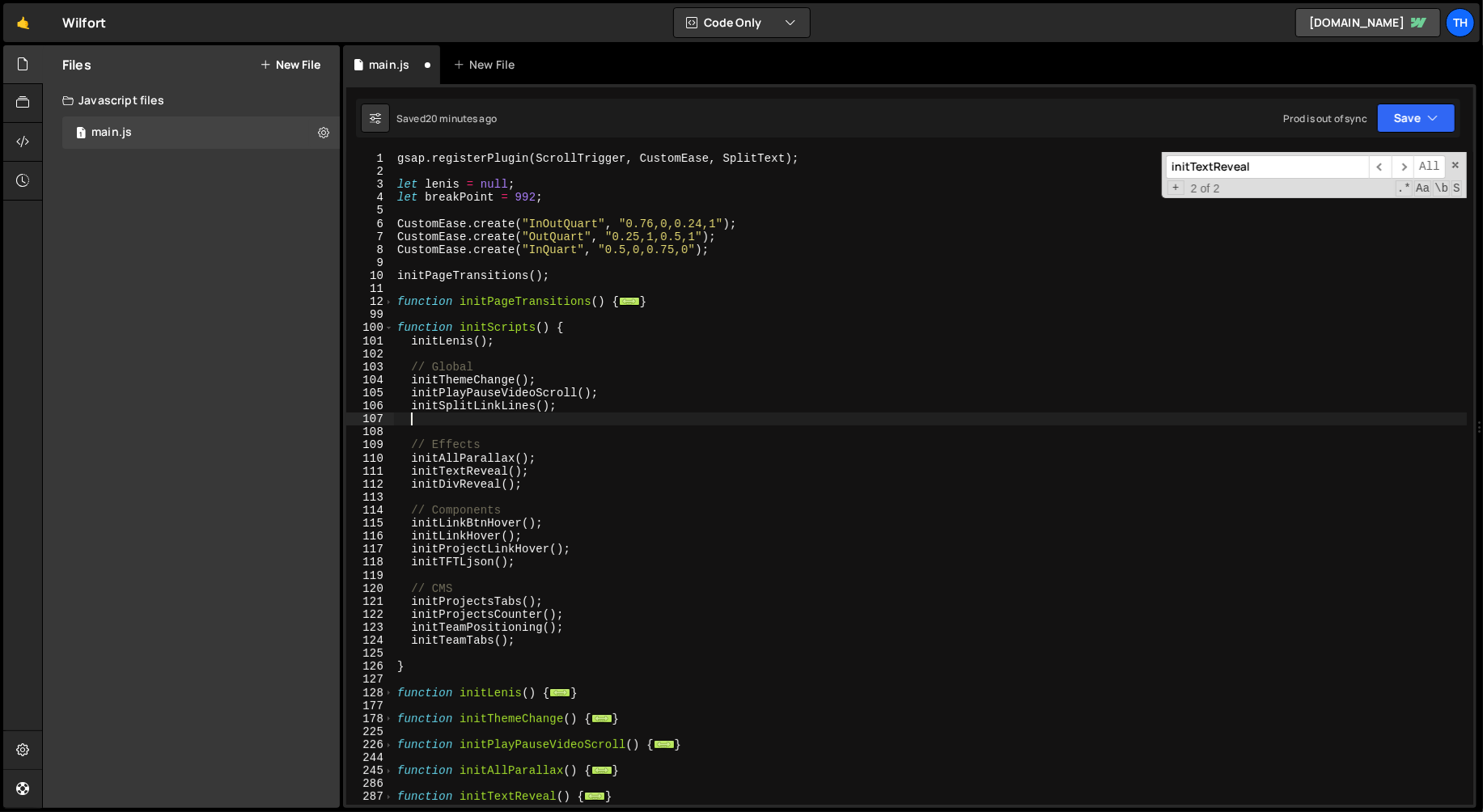
paste textarea "initCommaHide();"
click at [1409, 110] on button "Save" at bounding box center [1416, 117] width 79 height 29
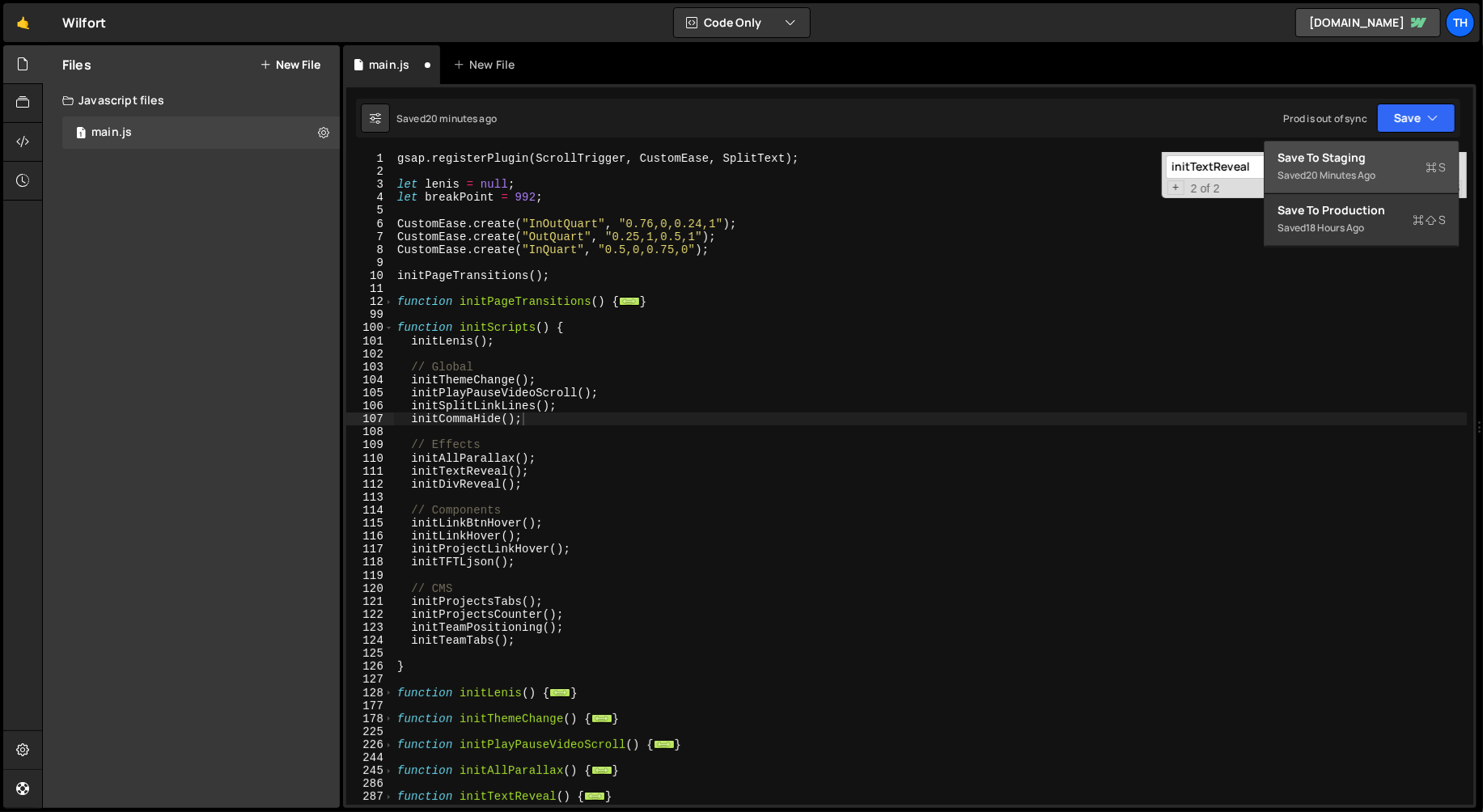
click at [1300, 167] on div "Saved 20 minutes ago" at bounding box center [1361, 175] width 168 height 19
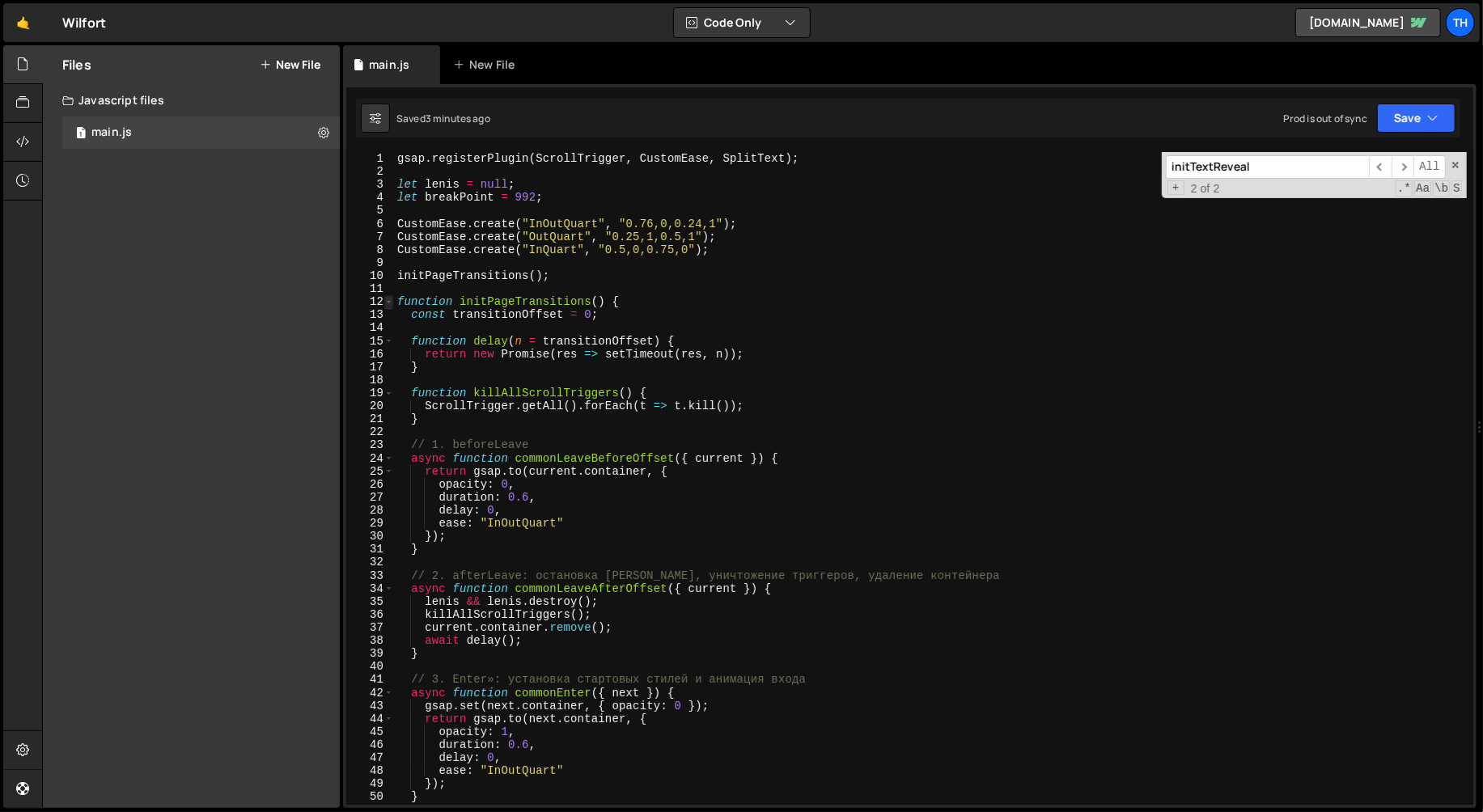
click at [390, 306] on span at bounding box center [389, 301] width 9 height 13
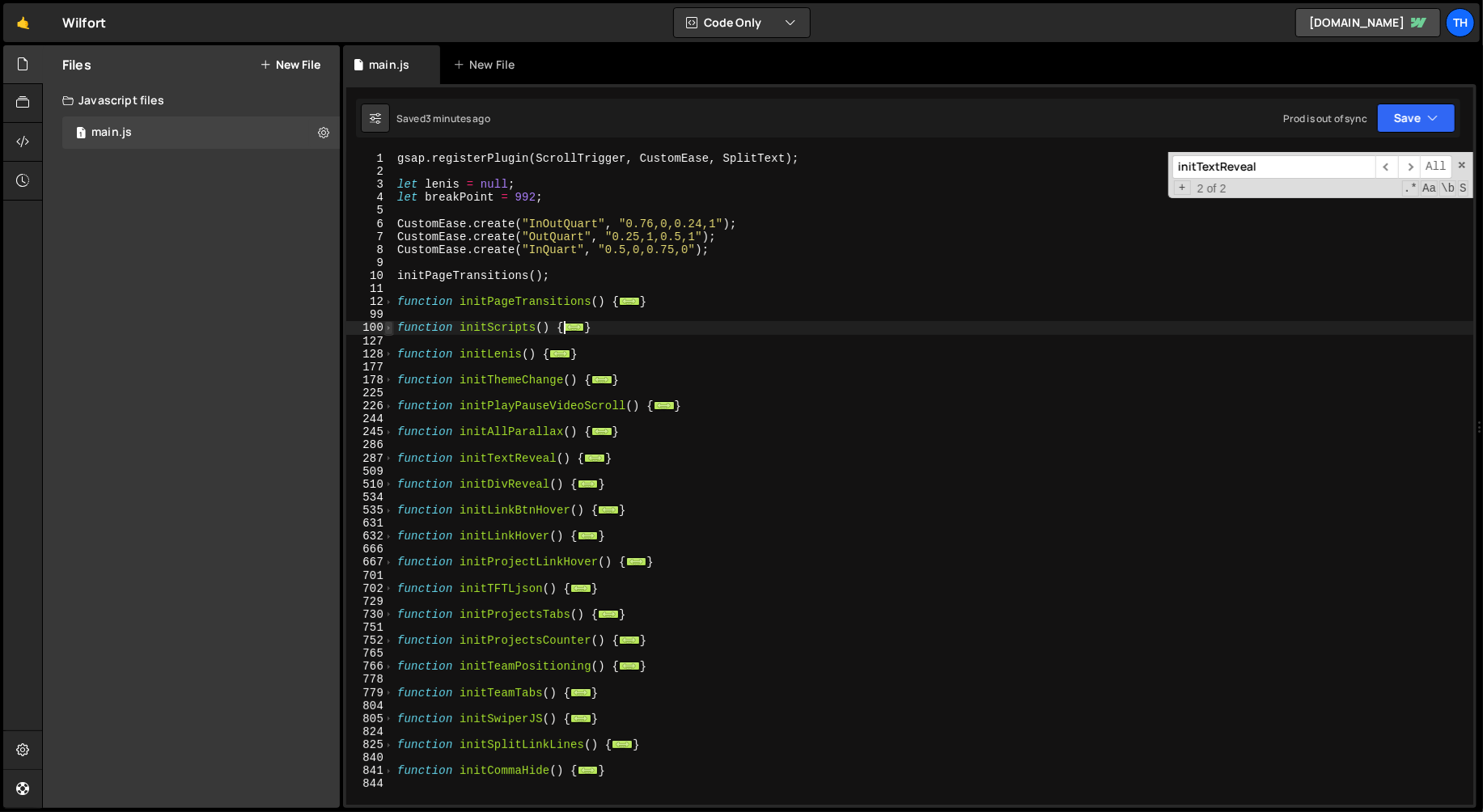
click at [391, 329] on span at bounding box center [389, 327] width 9 height 13
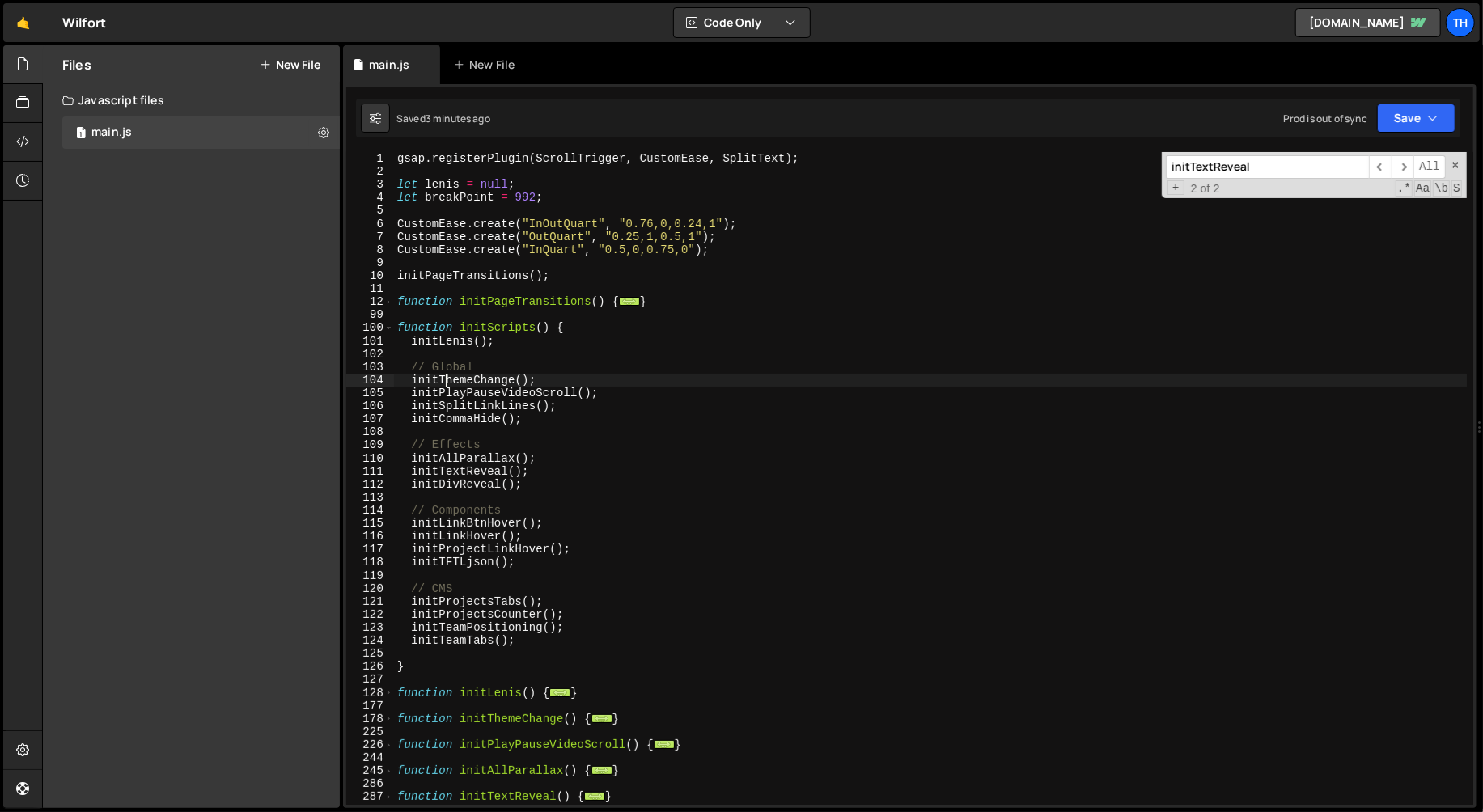
click at [449, 376] on div "gsap . registerPlugin ( ScrollTrigger , CustomEase , SplitText ) ; let lenis = …" at bounding box center [931, 492] width 1073 height 679
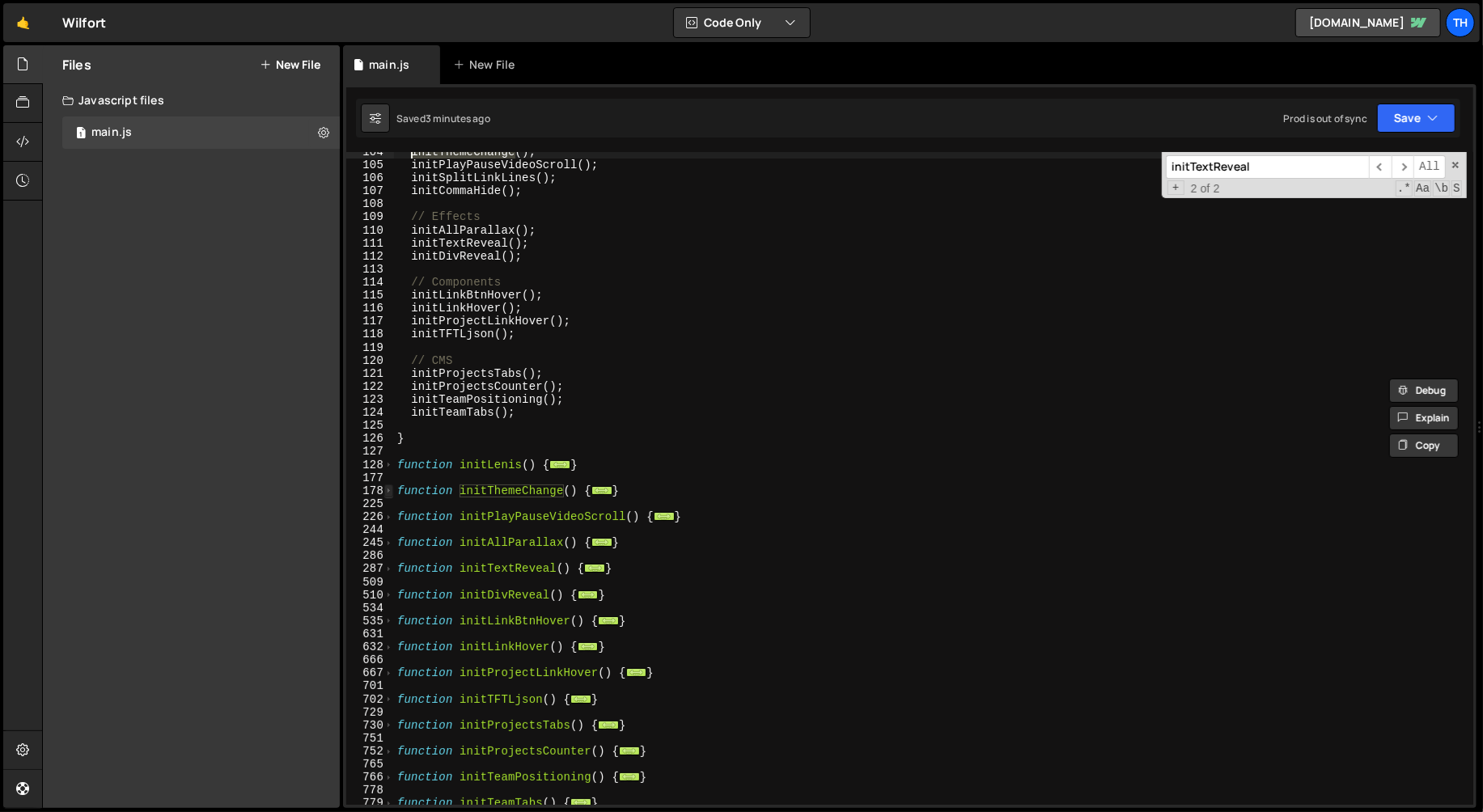
click at [386, 486] on span at bounding box center [389, 491] width 9 height 13
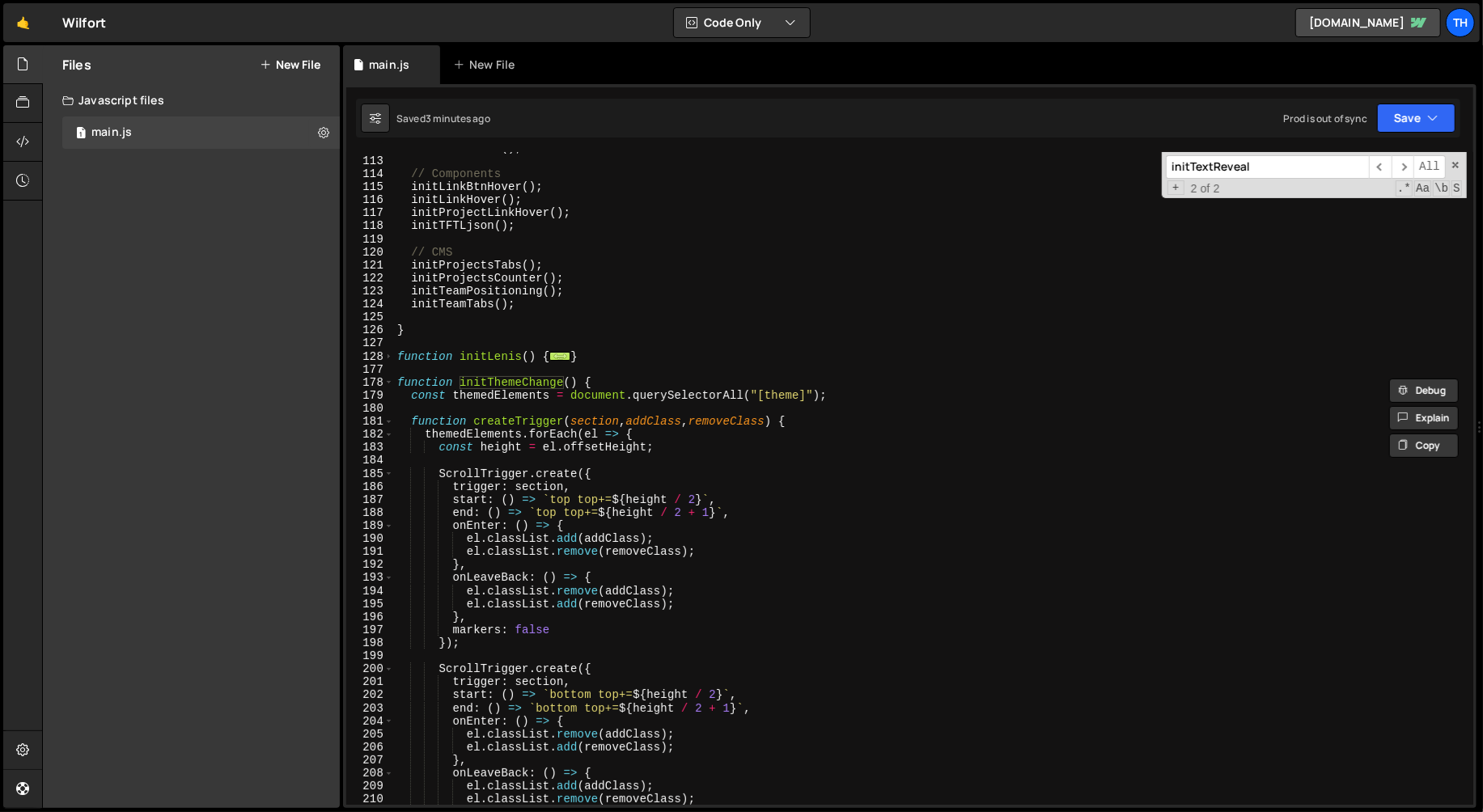
scroll to position [465, 0]
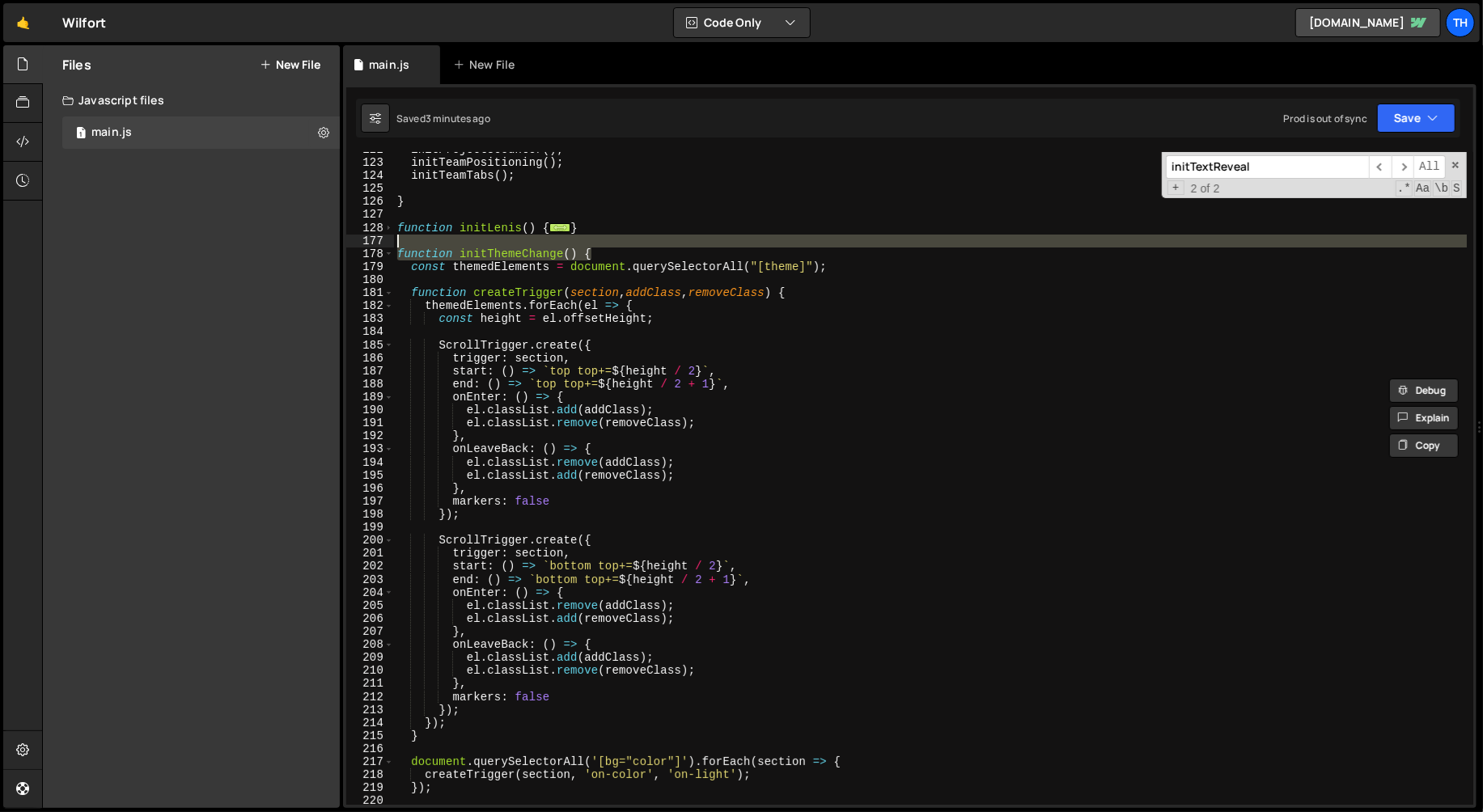
drag, startPoint x: 614, startPoint y: 260, endPoint x: 779, endPoint y: 250, distance: 165.3
click at [777, 248] on div "initProjectsCounter ( ) ; initTeamPositioning ( ) ; initTeamTabs ( ) ; } functi…" at bounding box center [931, 483] width 1073 height 679
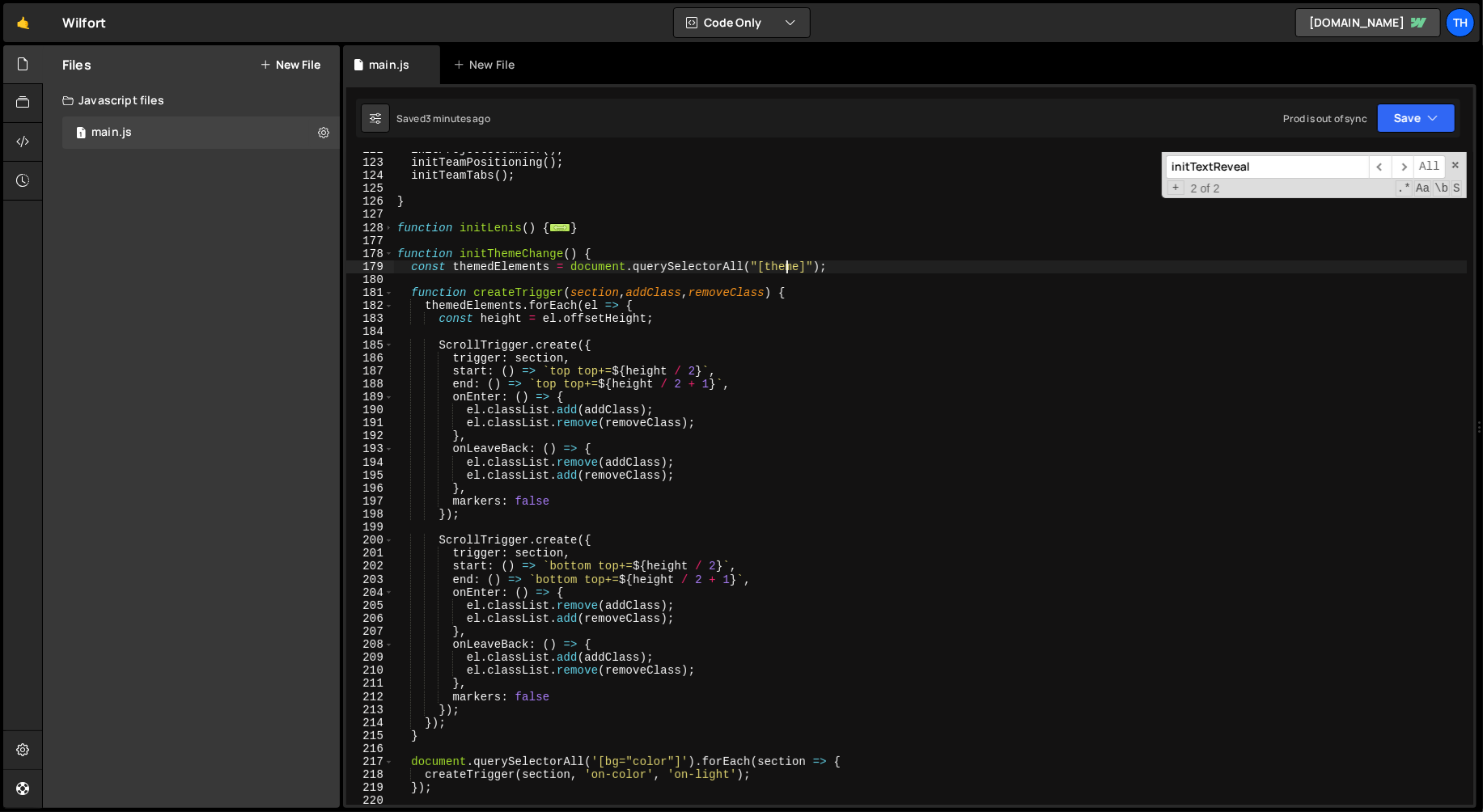
click at [784, 262] on div "initProjectsCounter ( ) ; initTeamPositioning ( ) ; initTeamTabs ( ) ; } functi…" at bounding box center [931, 483] width 1073 height 679
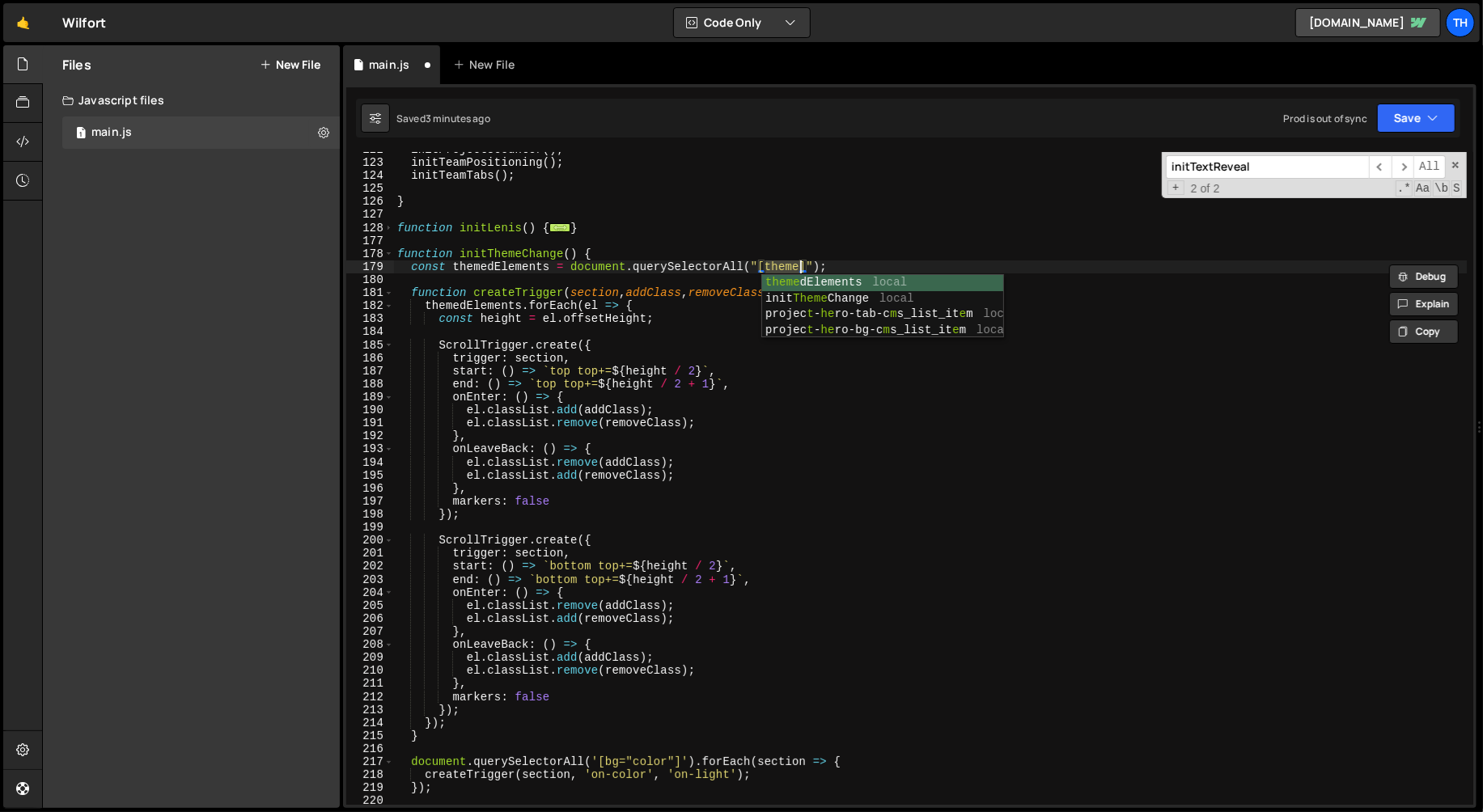
click at [656, 368] on div "initProjectsCounter ( ) ; initTeamPositioning ( ) ; initTeamTabs ( ) ; } functi…" at bounding box center [931, 483] width 1073 height 679
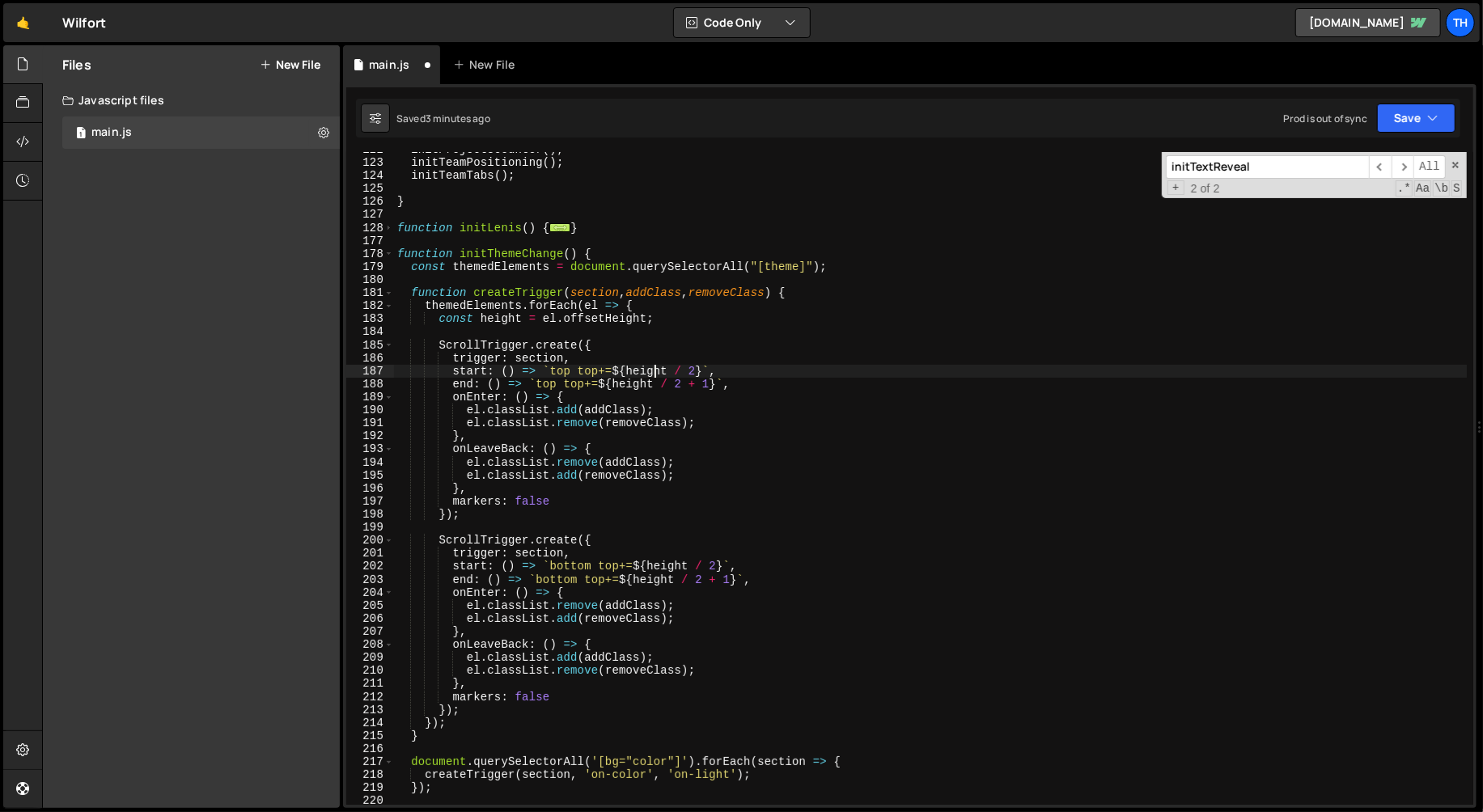
scroll to position [479, 0]
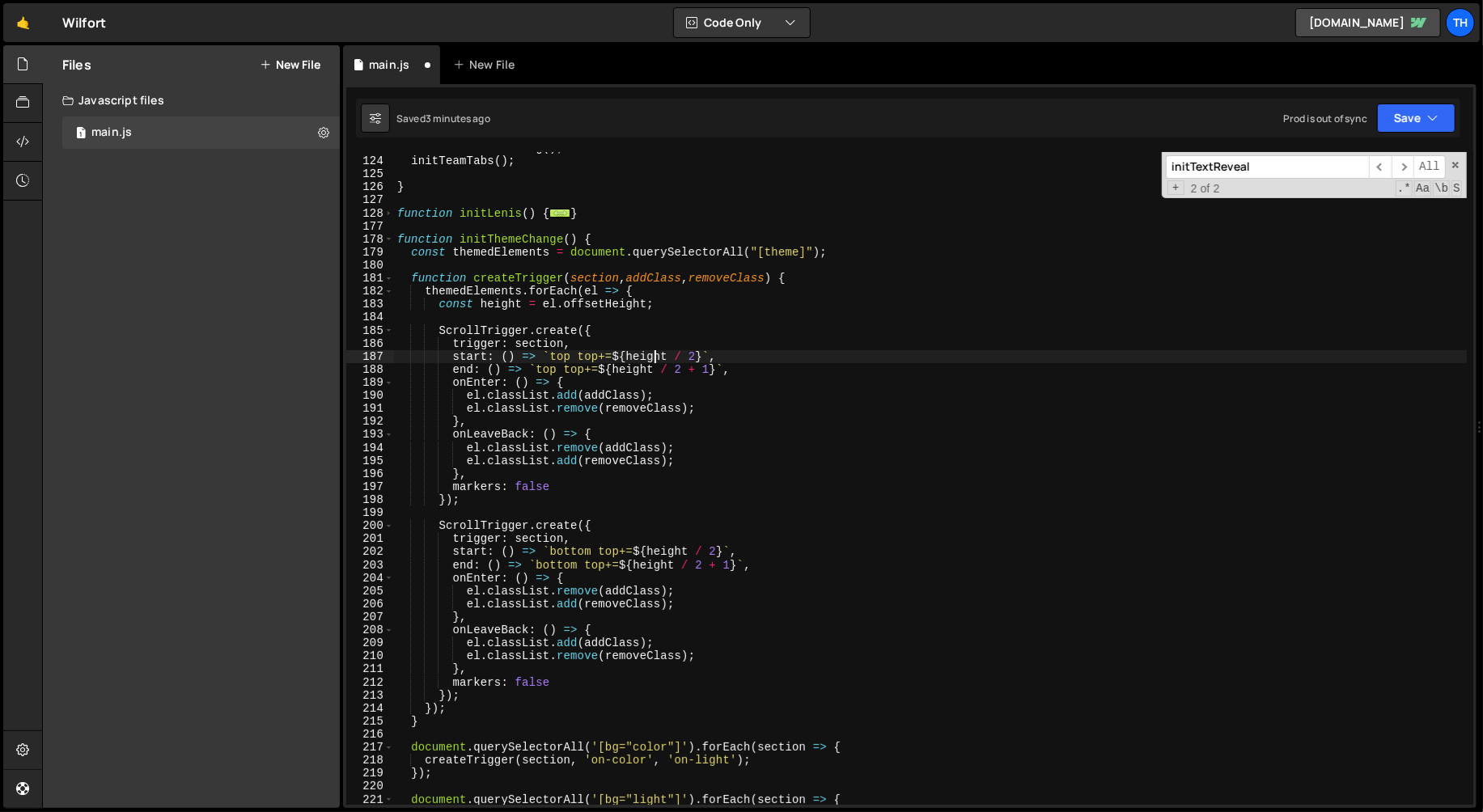
click at [525, 678] on div "initTeamPositioning ( ) ; initTeamTabs ( ) ; } function initLenis ( ) { ... } f…" at bounding box center [931, 481] width 1073 height 679
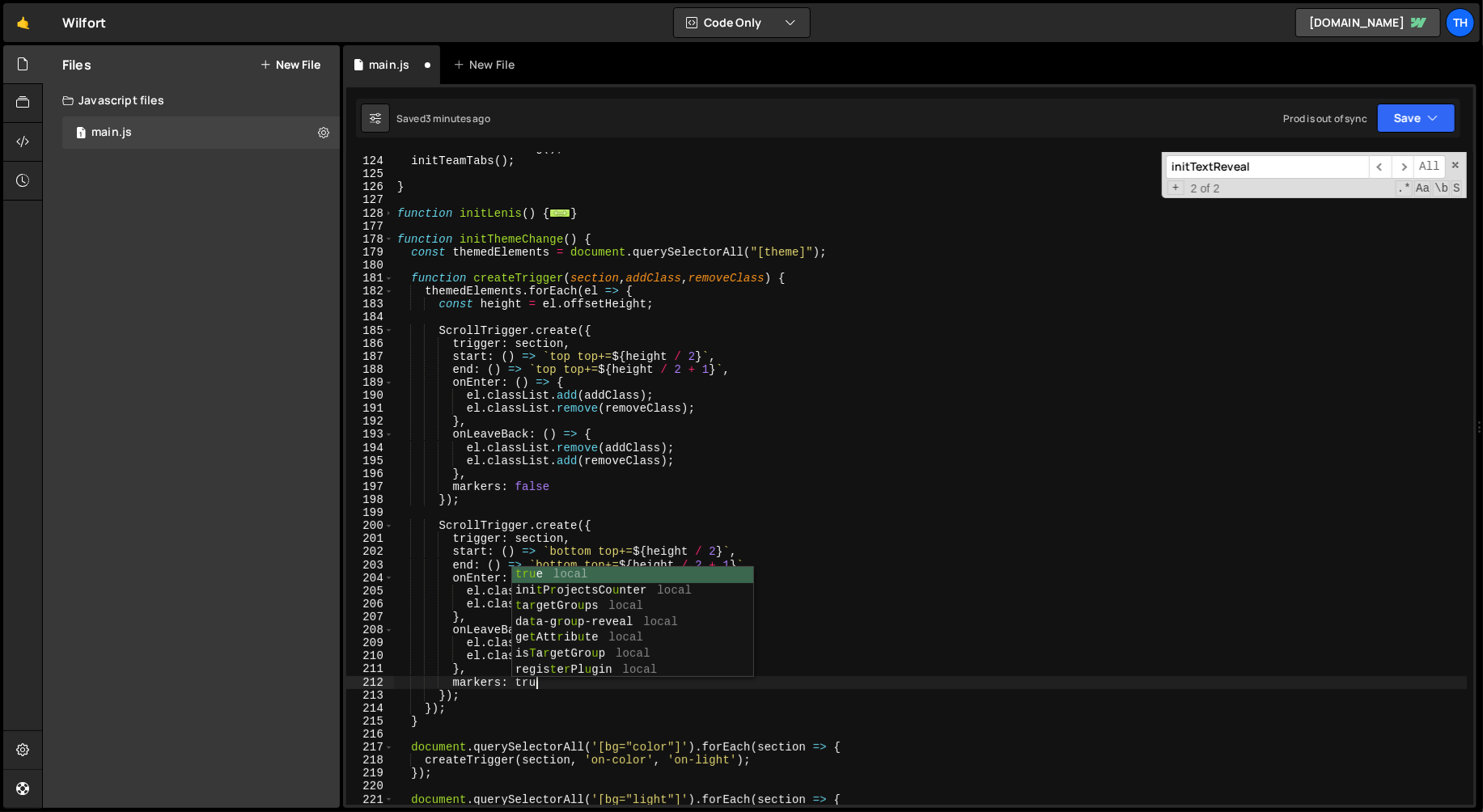
scroll to position [0, 9]
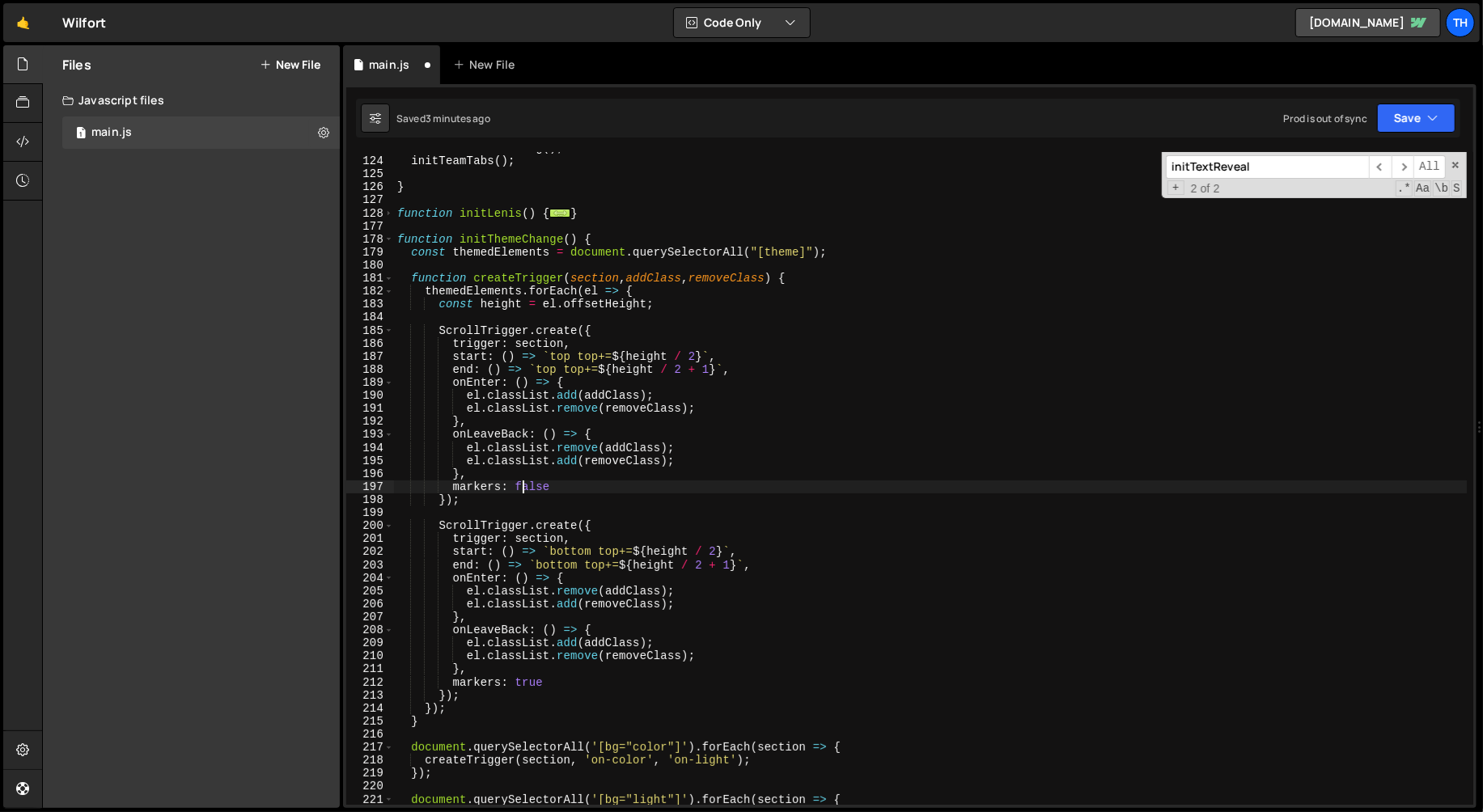
click at [524, 491] on div "initTeamPositioning ( ) ; initTeamTabs ( ) ; } function initLenis ( ) { ... } f…" at bounding box center [931, 481] width 1073 height 679
click at [660, 502] on div "true local ini t P r ojectsCo u nt e r local da t a-g r o u p-r e veal local ge…" at bounding box center [633, 542] width 242 height 95
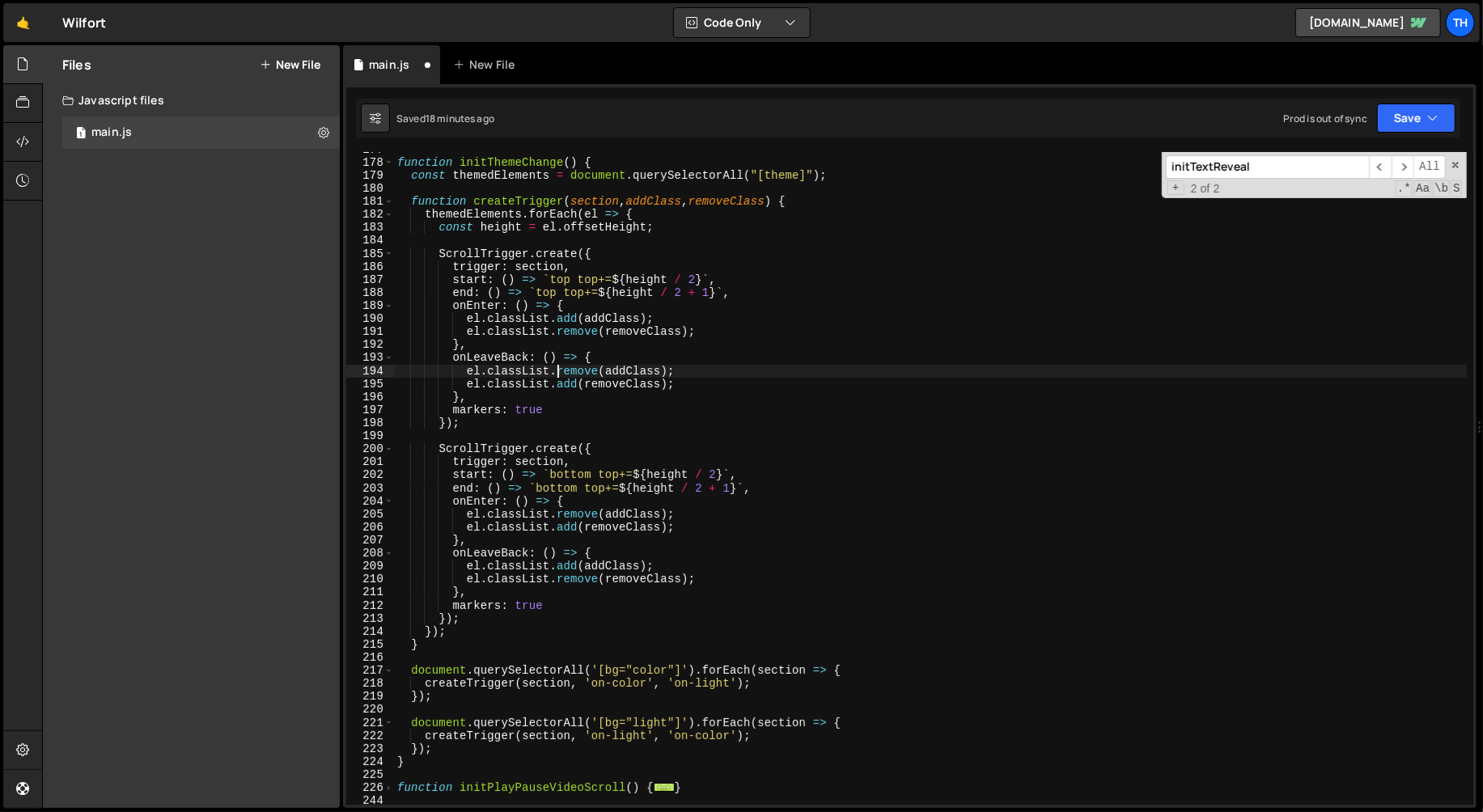
scroll to position [556, 0]
click at [587, 688] on div "function initThemeChange ( ) { const themedElements = document . querySelectorA…" at bounding box center [931, 483] width 1073 height 679
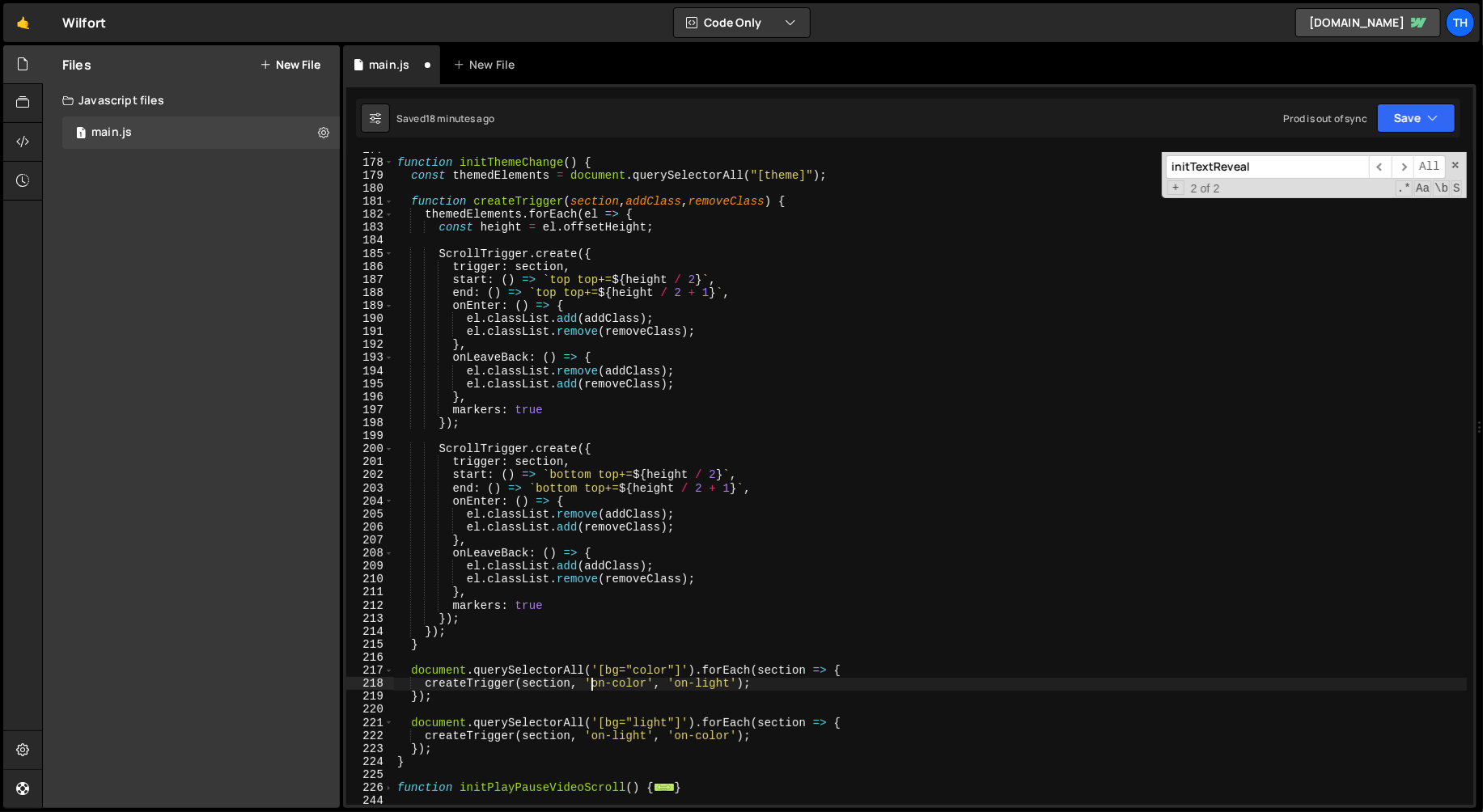
click at [591, 688] on div "function initThemeChange ( ) { const themedElements = document . querySelectorA…" at bounding box center [931, 483] width 1073 height 679
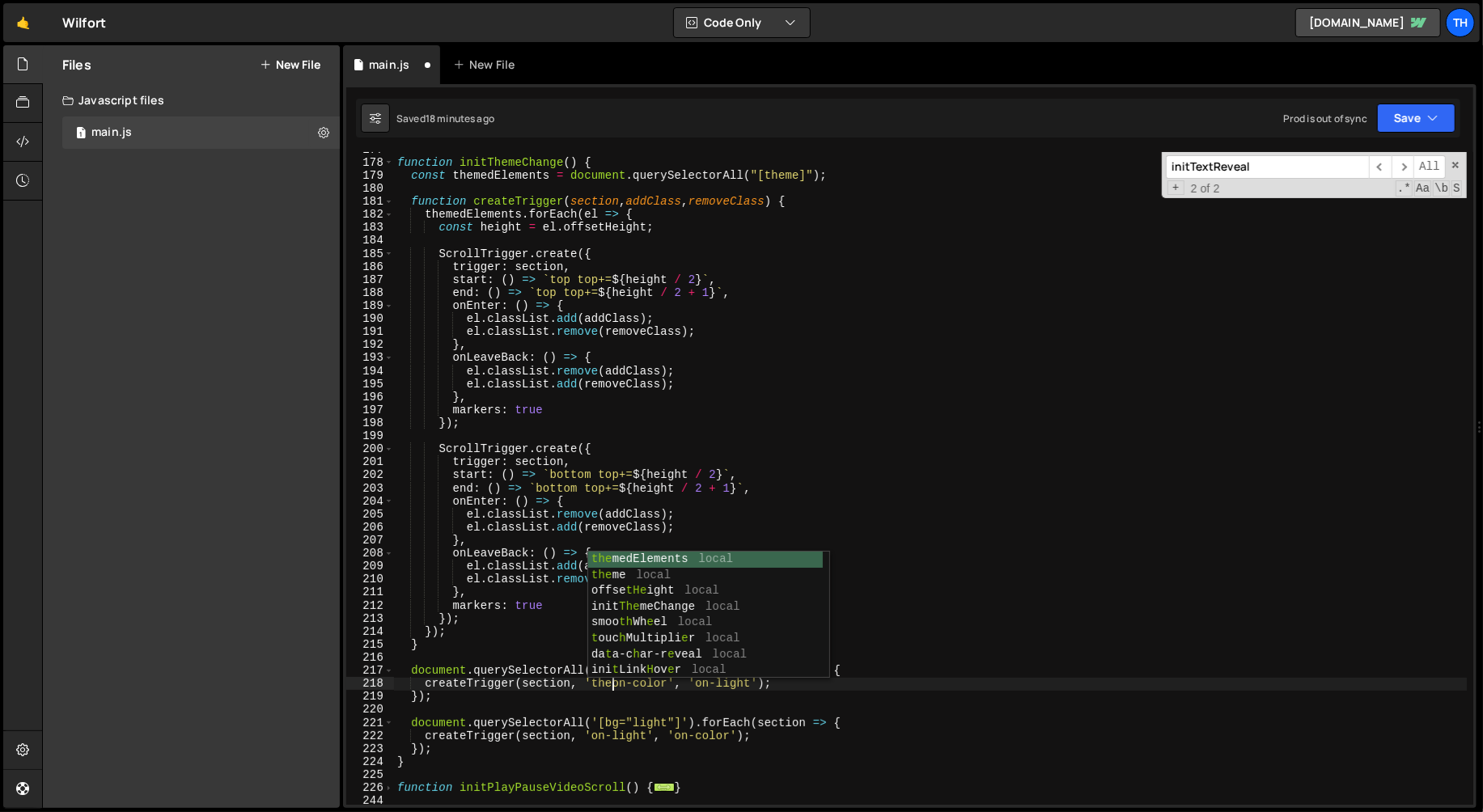
scroll to position [0, 16]
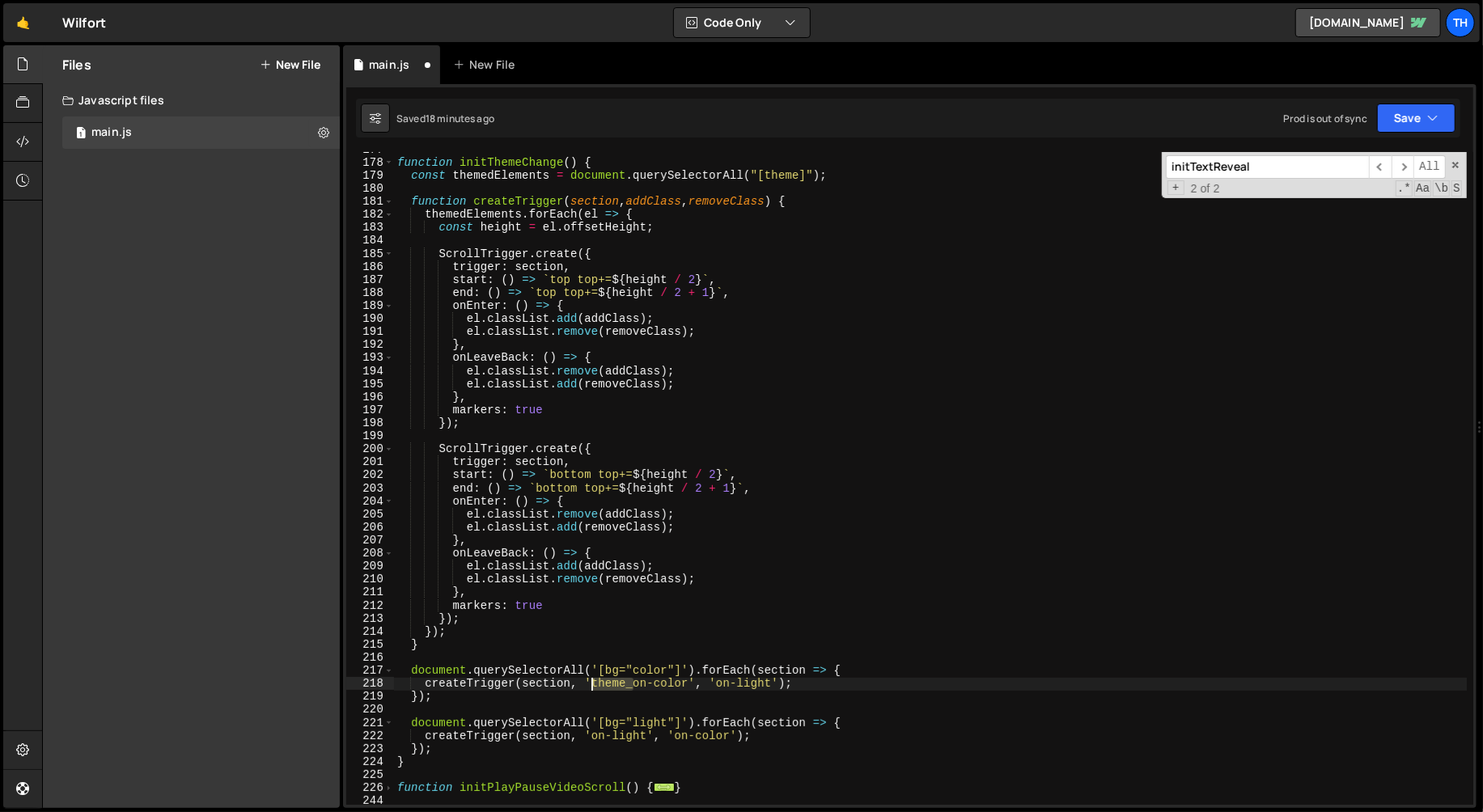
drag, startPoint x: 633, startPoint y: 679, endPoint x: 593, endPoint y: 686, distance: 40.6
click at [593, 686] on div "function initThemeChange ( ) { const themedElements = document . querySelectorA…" at bounding box center [931, 483] width 1073 height 679
click at [716, 687] on div "function initThemeChange ( ) { const themedElements = document . querySelectorA…" at bounding box center [931, 483] width 1073 height 679
paste textarea "theme_"
click at [672, 736] on div "function initThemeChange ( ) { const themedElements = document . querySelectorA…" at bounding box center [931, 483] width 1073 height 679
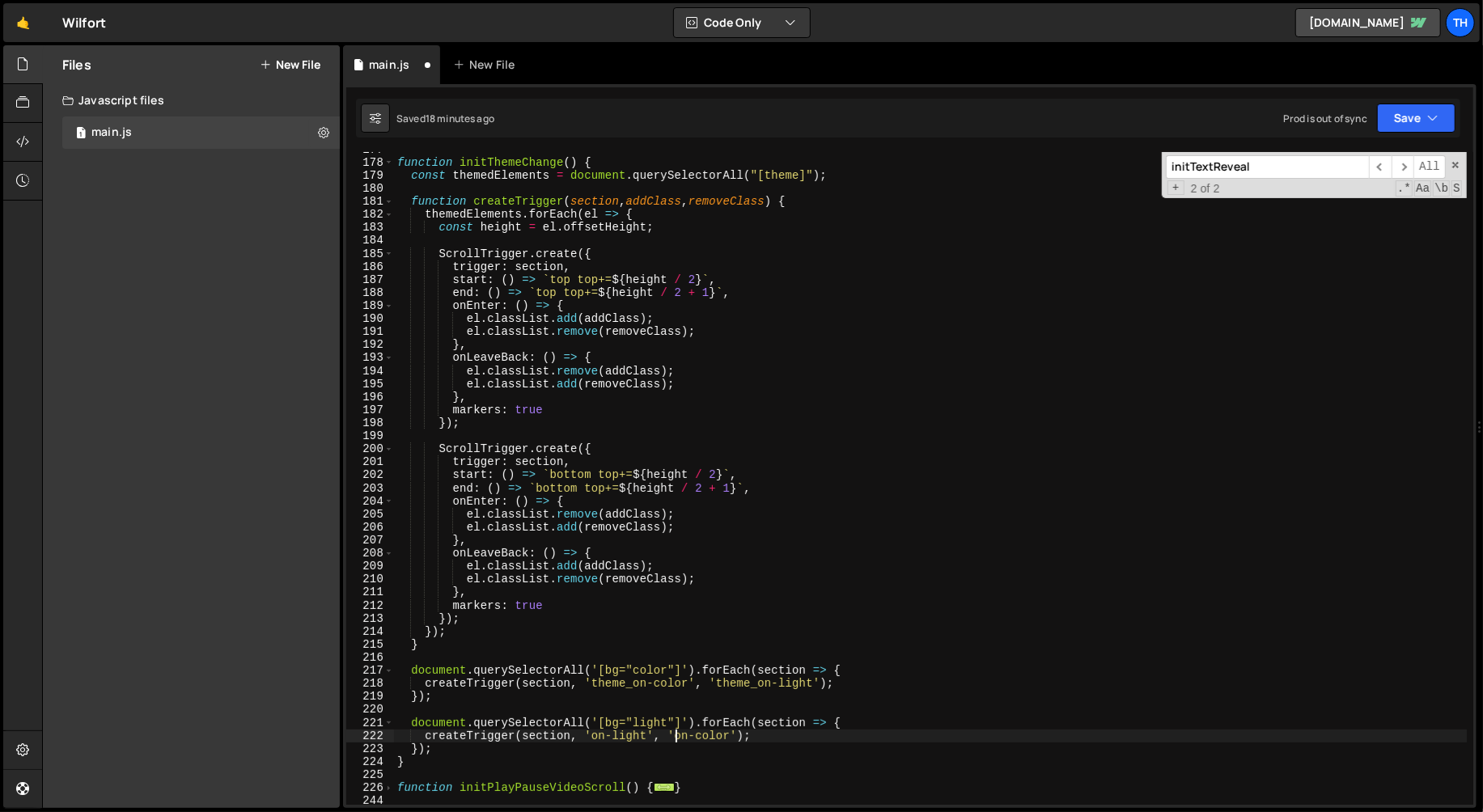
paste textarea "theme_"
drag, startPoint x: 592, startPoint y: 736, endPoint x: 624, endPoint y: 775, distance: 50.4
click at [592, 736] on div "function initThemeChange ( ) { const themedElements = document . querySelectorA…" at bounding box center [931, 483] width 1073 height 679
paste textarea "theme_"
drag, startPoint x: 593, startPoint y: 685, endPoint x: 687, endPoint y: 687, distance: 94.0
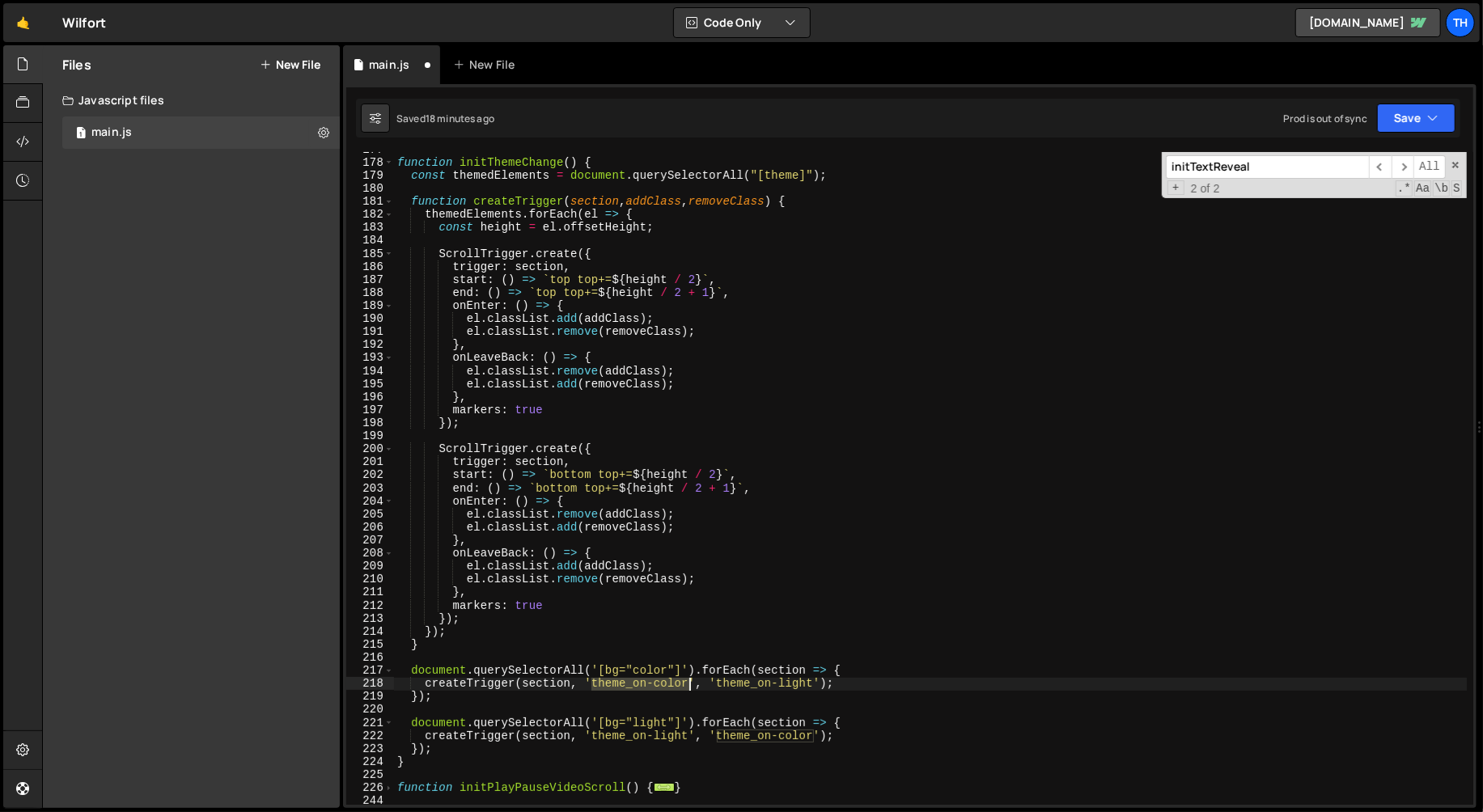
click at [687, 687] on div "function initThemeChange ( ) { const themedElements = document . querySelectorA…" at bounding box center [931, 483] width 1073 height 679
type textarea "createTrigger(section, 'theme_on-color', 'theme_on-light');"
click at [1420, 100] on div "Saved 20 minutes ago Prod is out of sync Upgrade to Edit Save Save to Staging S…" at bounding box center [909, 118] width 1105 height 38
click at [1419, 115] on button "Save" at bounding box center [1416, 117] width 79 height 29
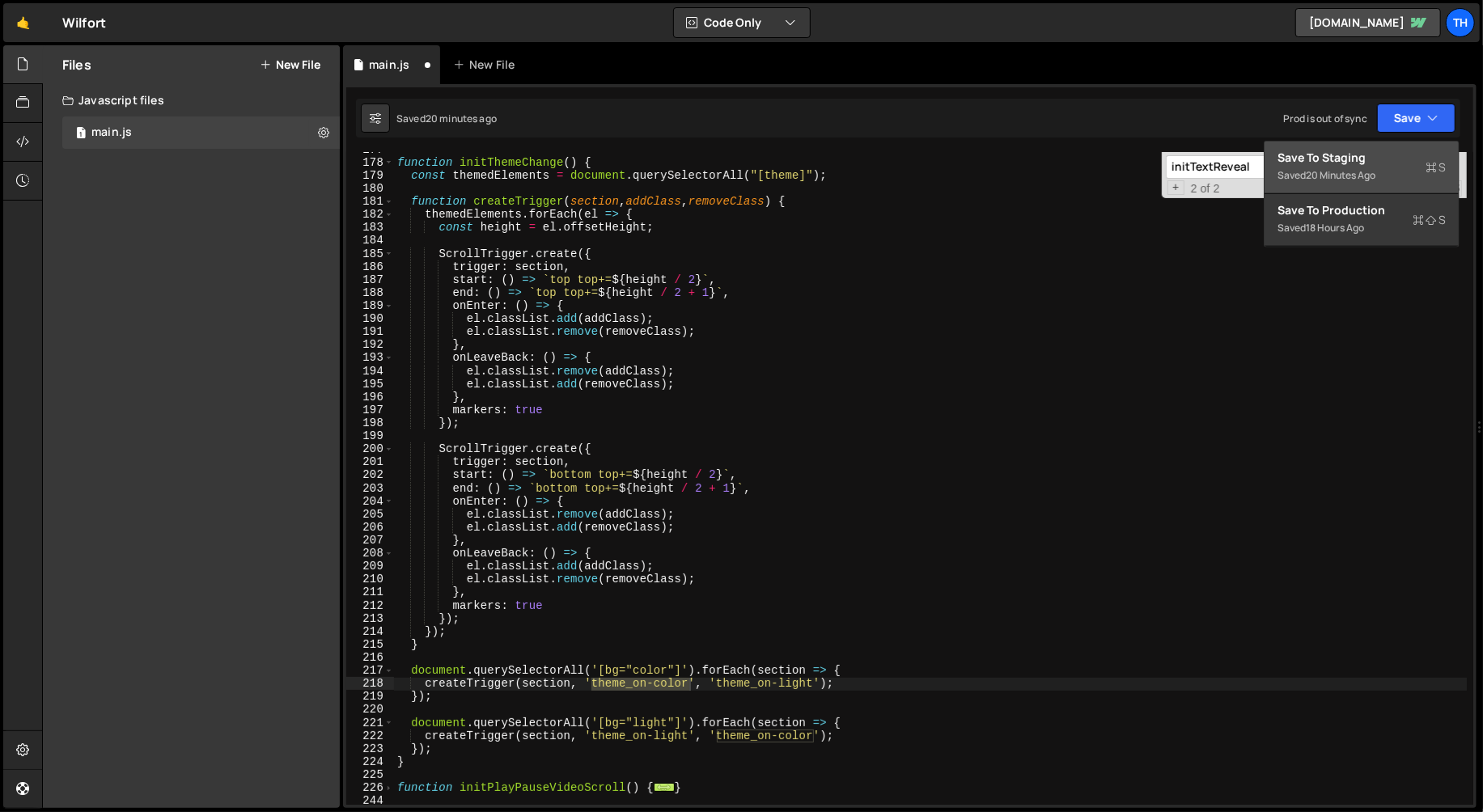
click at [1376, 154] on div "Save to Staging S" at bounding box center [1361, 158] width 168 height 16
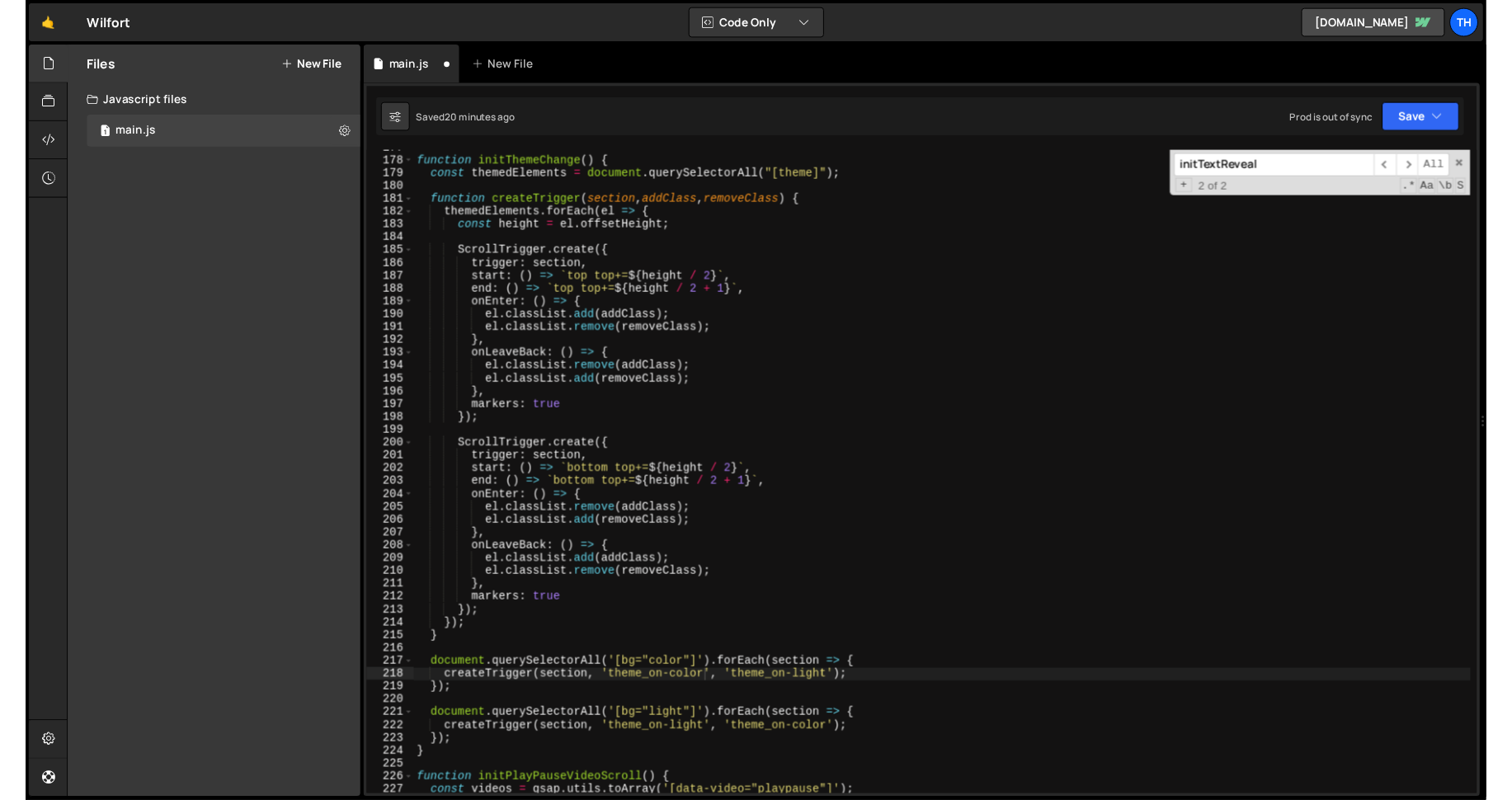
scroll to position [2348, 0]
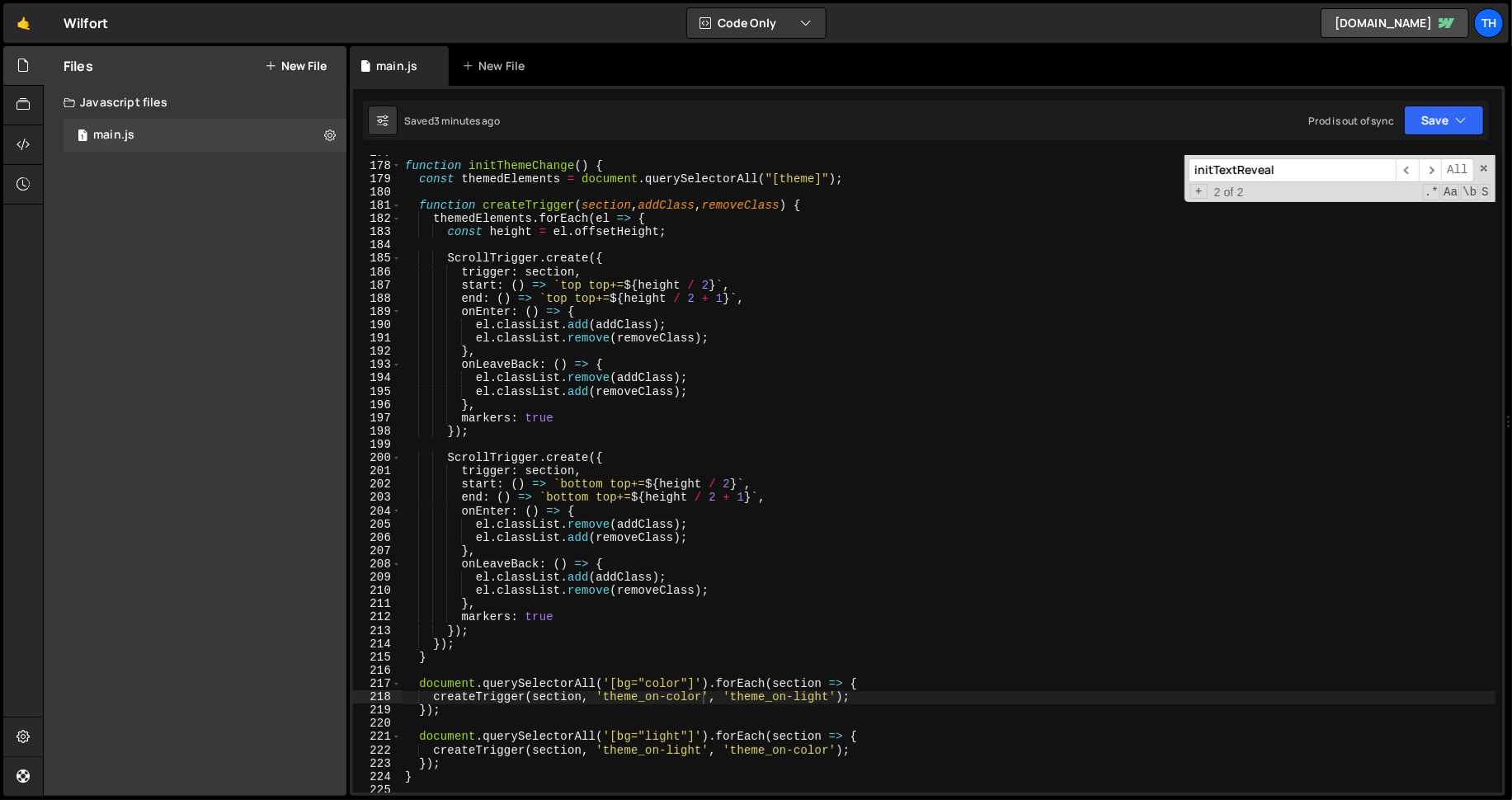
click at [517, 147] on div "// CMS 1 2 3 4 5 6 7 8 9 10 11 12 13 100 101 102 103 104 105 106 107 108 109 11…" at bounding box center [927, 441] width 1156 height 711
click at [1258, 179] on input "initTextReveal" at bounding box center [1292, 170] width 207 height 24
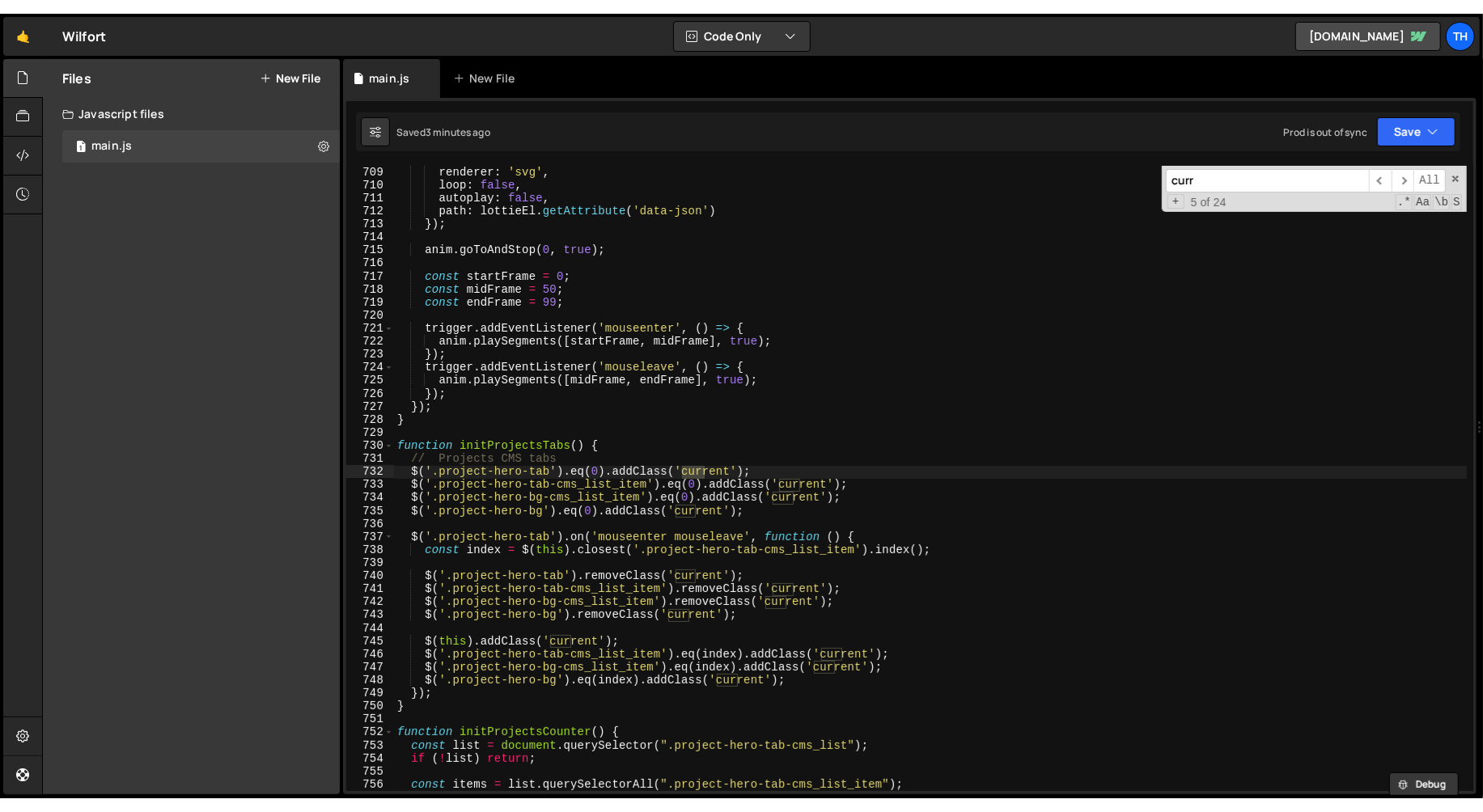
scroll to position [9223, 0]
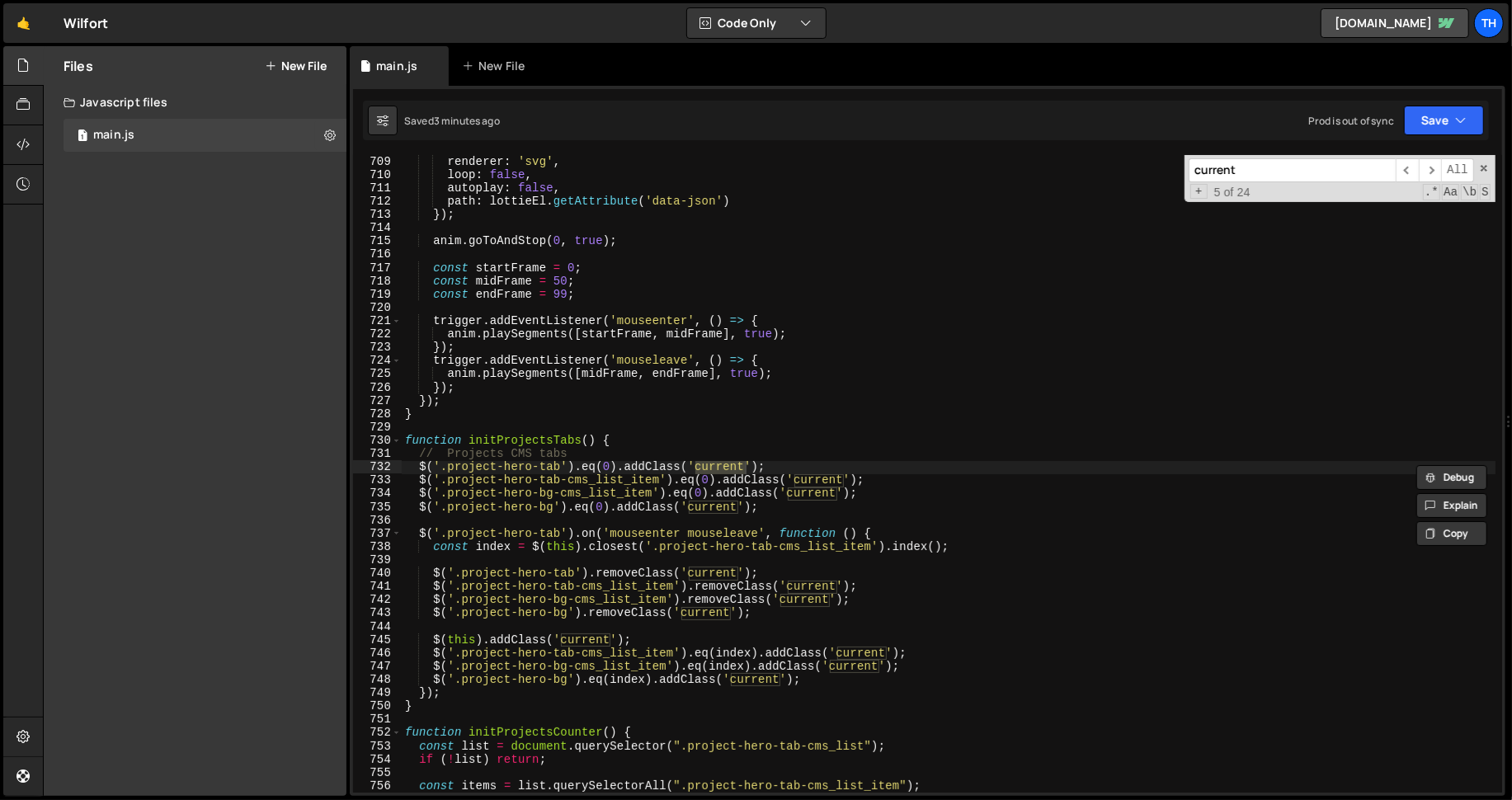
type input "current"
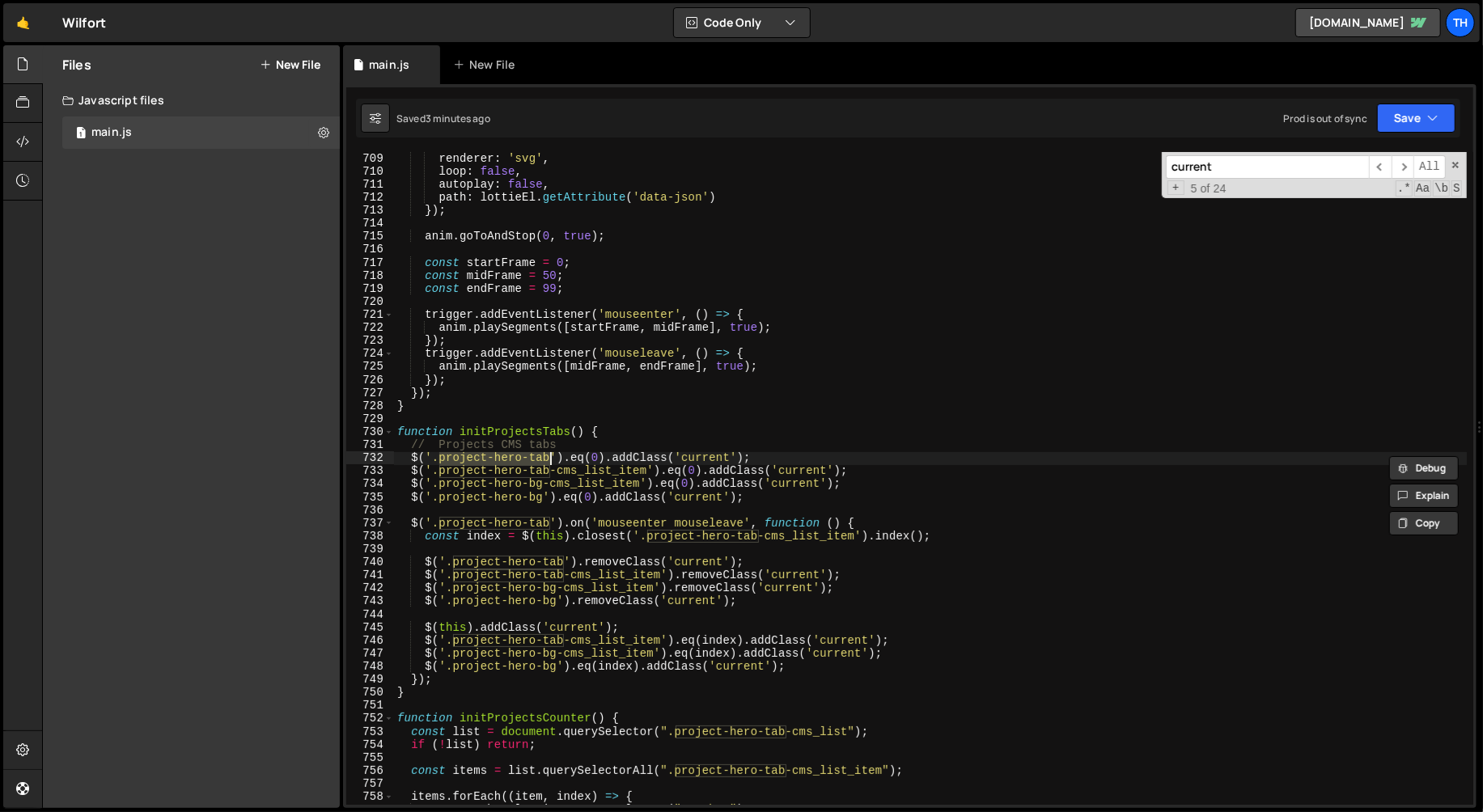
drag, startPoint x: 441, startPoint y: 458, endPoint x: 550, endPoint y: 458, distance: 109.0
click at [550, 458] on div "renderer : 'svg' , loop : false , autoplay : false , path : lottieEl . getAttri…" at bounding box center [931, 492] width 1073 height 679
drag, startPoint x: 439, startPoint y: 469, endPoint x: 646, endPoint y: 468, distance: 207.0
click at [646, 468] on div "renderer : 'svg' , loop : false , autoplay : false , path : lottieEl . getAttri…" at bounding box center [931, 492] width 1073 height 679
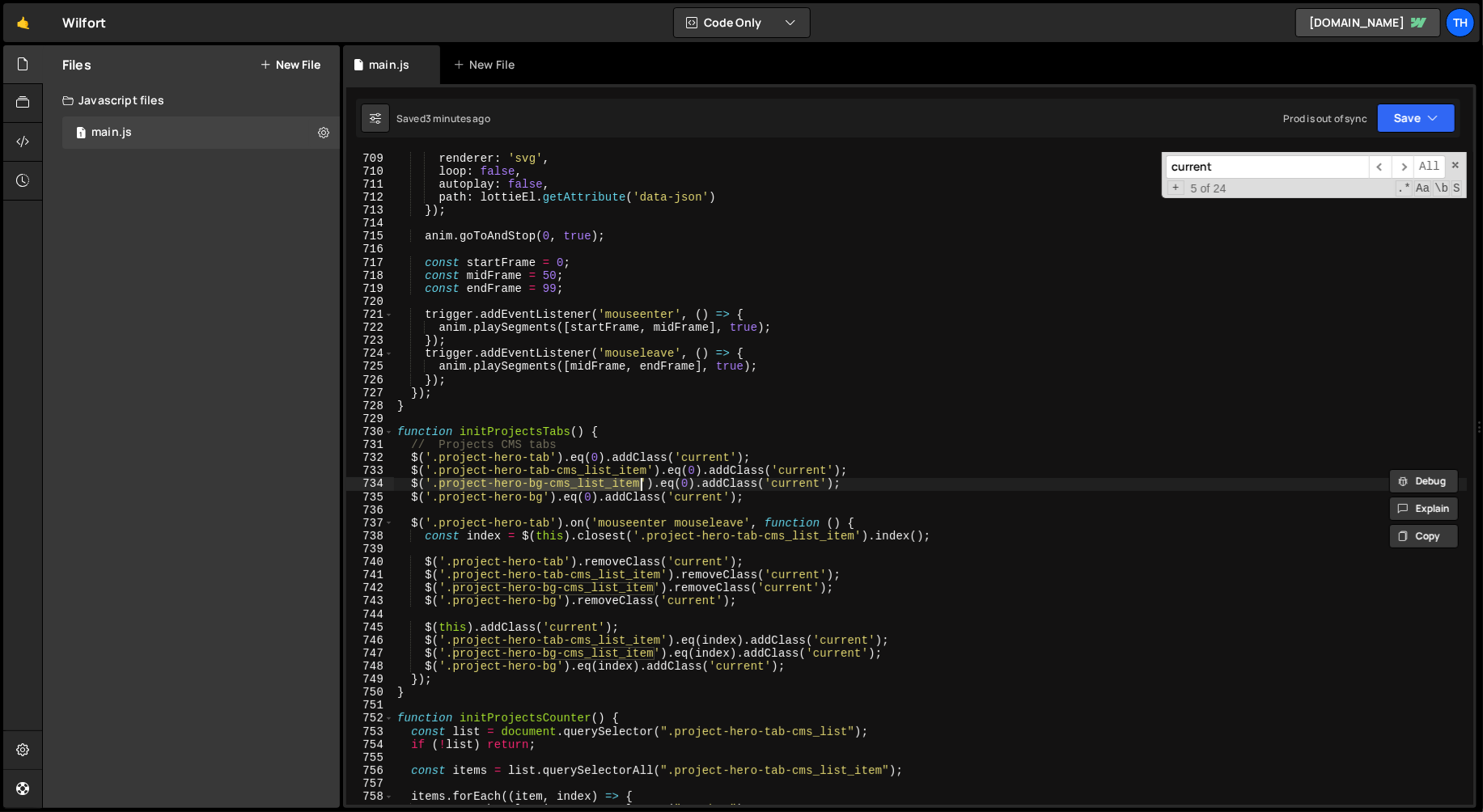
drag, startPoint x: 439, startPoint y: 484, endPoint x: 642, endPoint y: 485, distance: 203.0
click at [642, 485] on div "renderer : 'svg' , loop : false , autoplay : false , path : lottieEl . getAttri…" at bounding box center [931, 492] width 1073 height 679
drag, startPoint x: 439, startPoint y: 494, endPoint x: 539, endPoint y: 497, distance: 100.0
click at [539, 497] on div "renderer : 'svg' , loop : false , autoplay : false , path : lottieEl . getAttri…" at bounding box center [931, 492] width 1073 height 679
drag, startPoint x: 545, startPoint y: 497, endPoint x: 438, endPoint y: 496, distance: 107.0
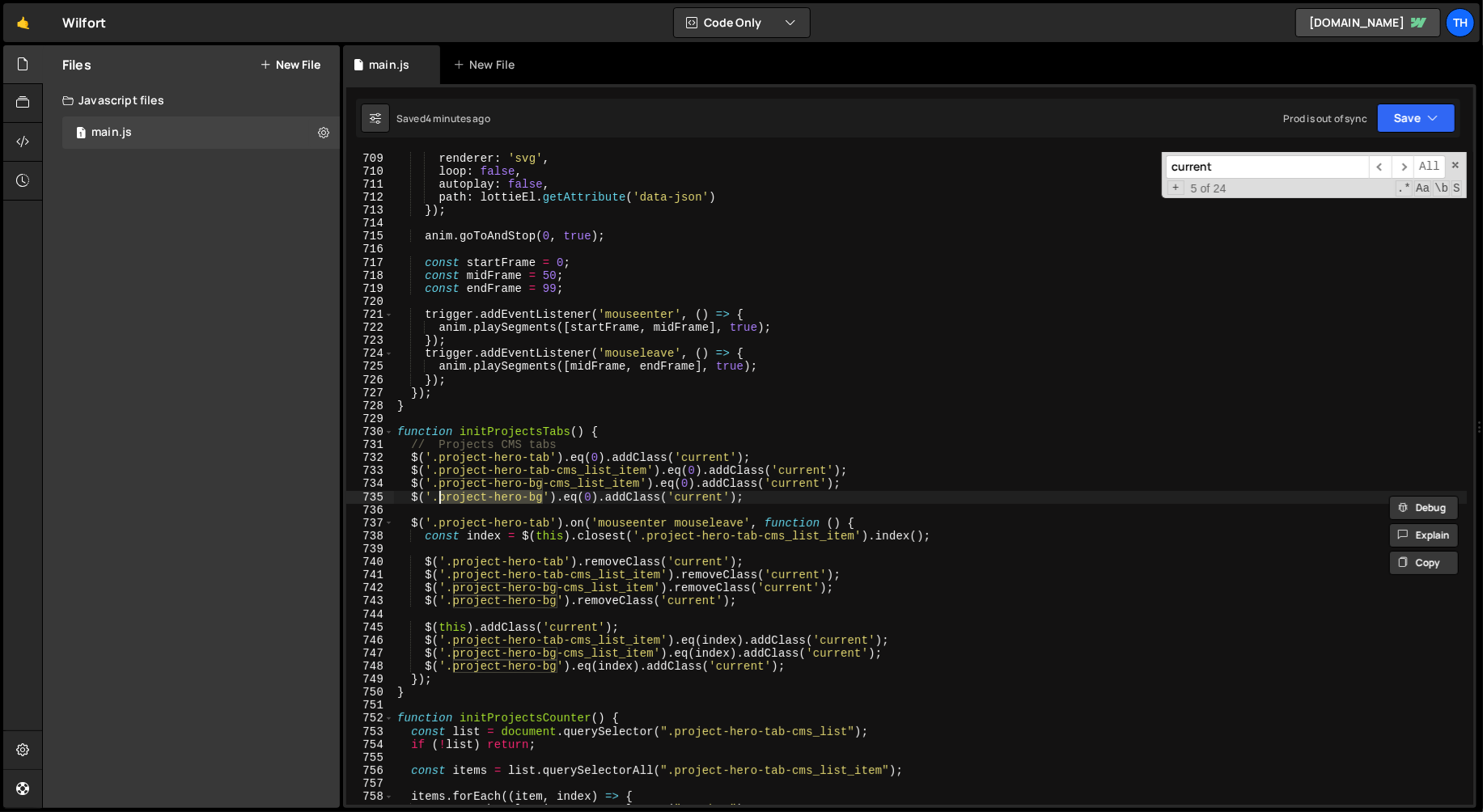
click at [438, 496] on div "renderer : 'svg' , loop : false , autoplay : false , path : lottieEl . getAttri…" at bounding box center [931, 492] width 1073 height 679
click at [610, 440] on div "renderer : 'svg' , loop : false , autoplay : false , path : lottieEl . getAttri…" at bounding box center [931, 492] width 1073 height 679
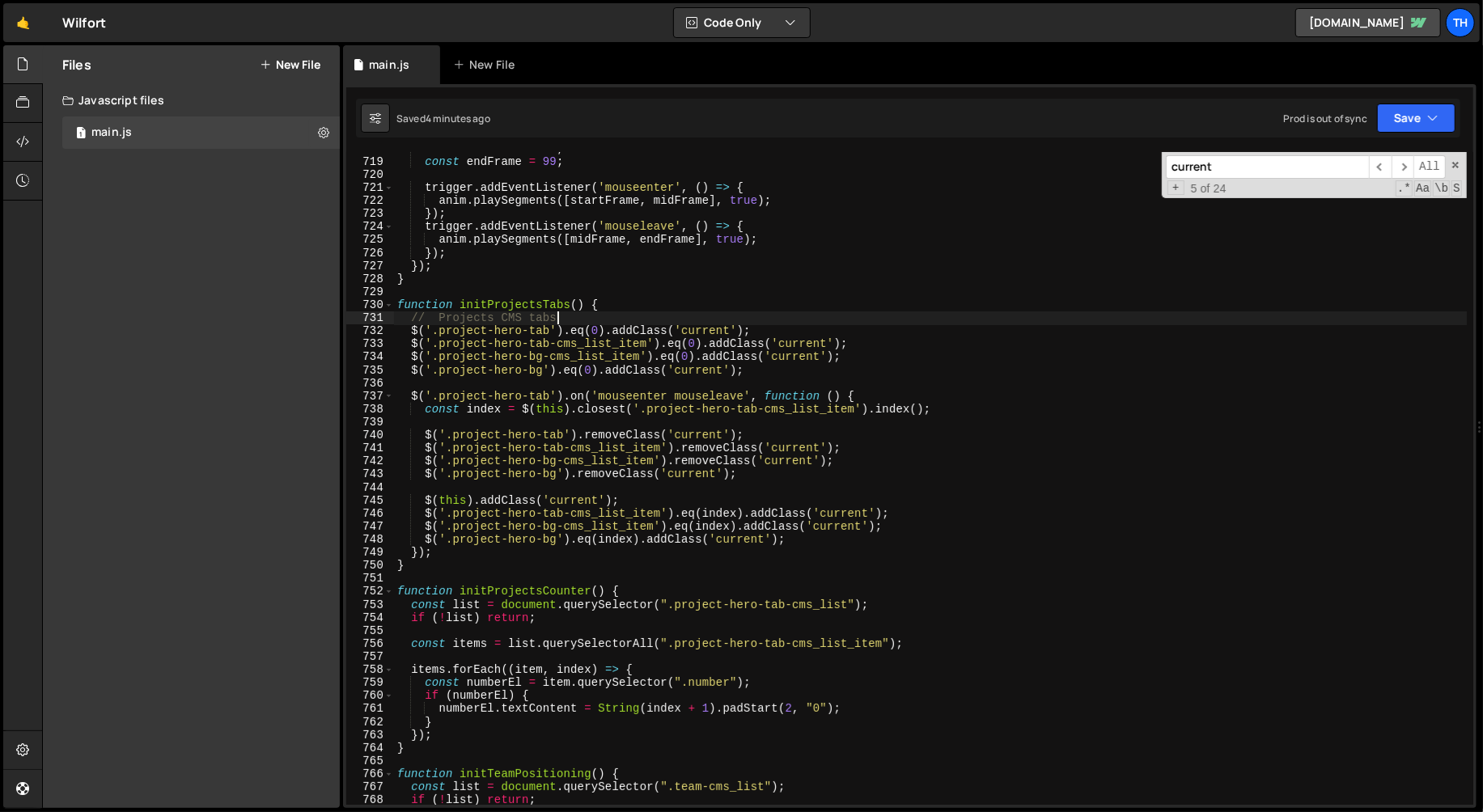
scroll to position [9482, 0]
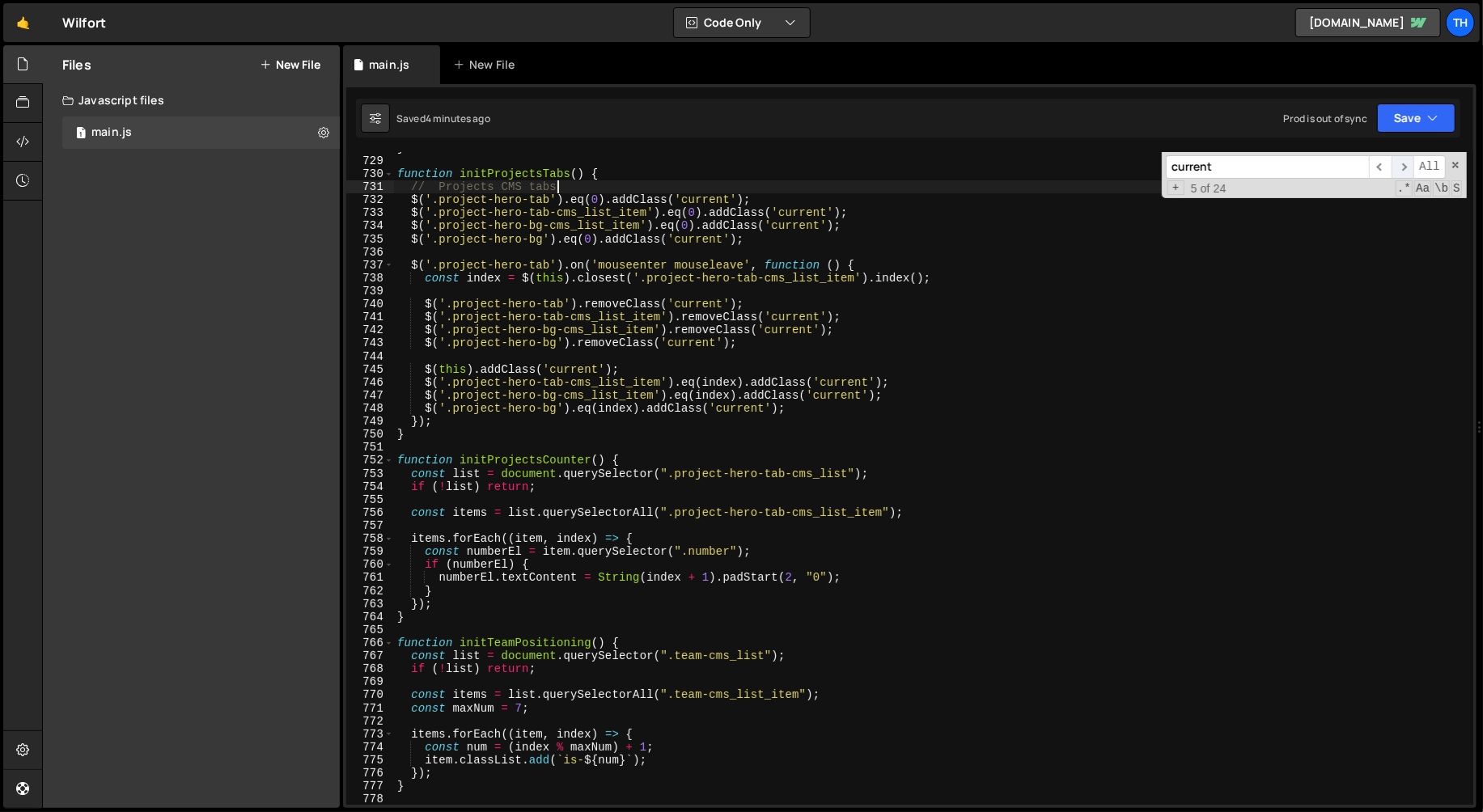
click at [1393, 166] on span "​" at bounding box center [1403, 166] width 23 height 24
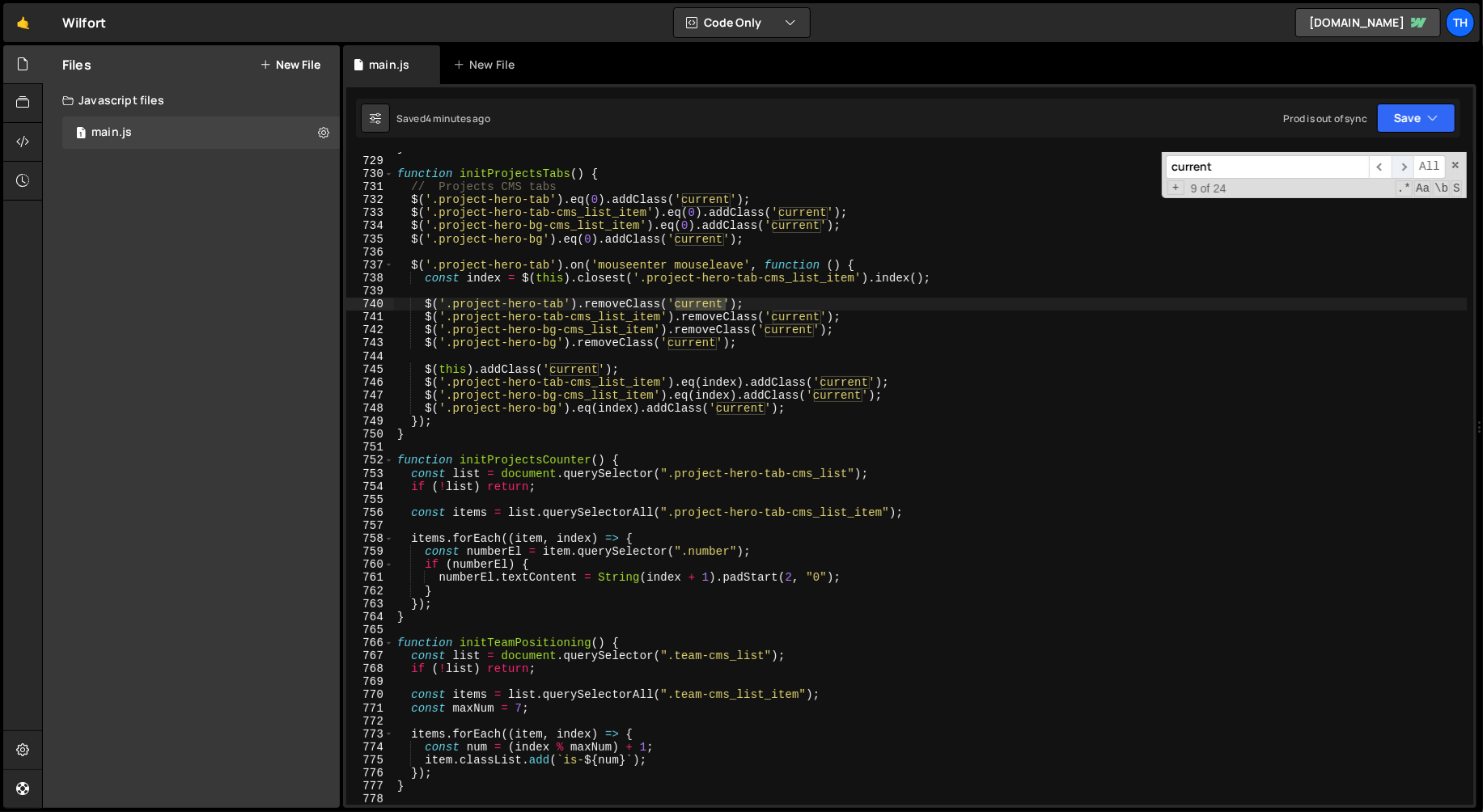
click at [1393, 166] on span "​" at bounding box center [1403, 166] width 23 height 24
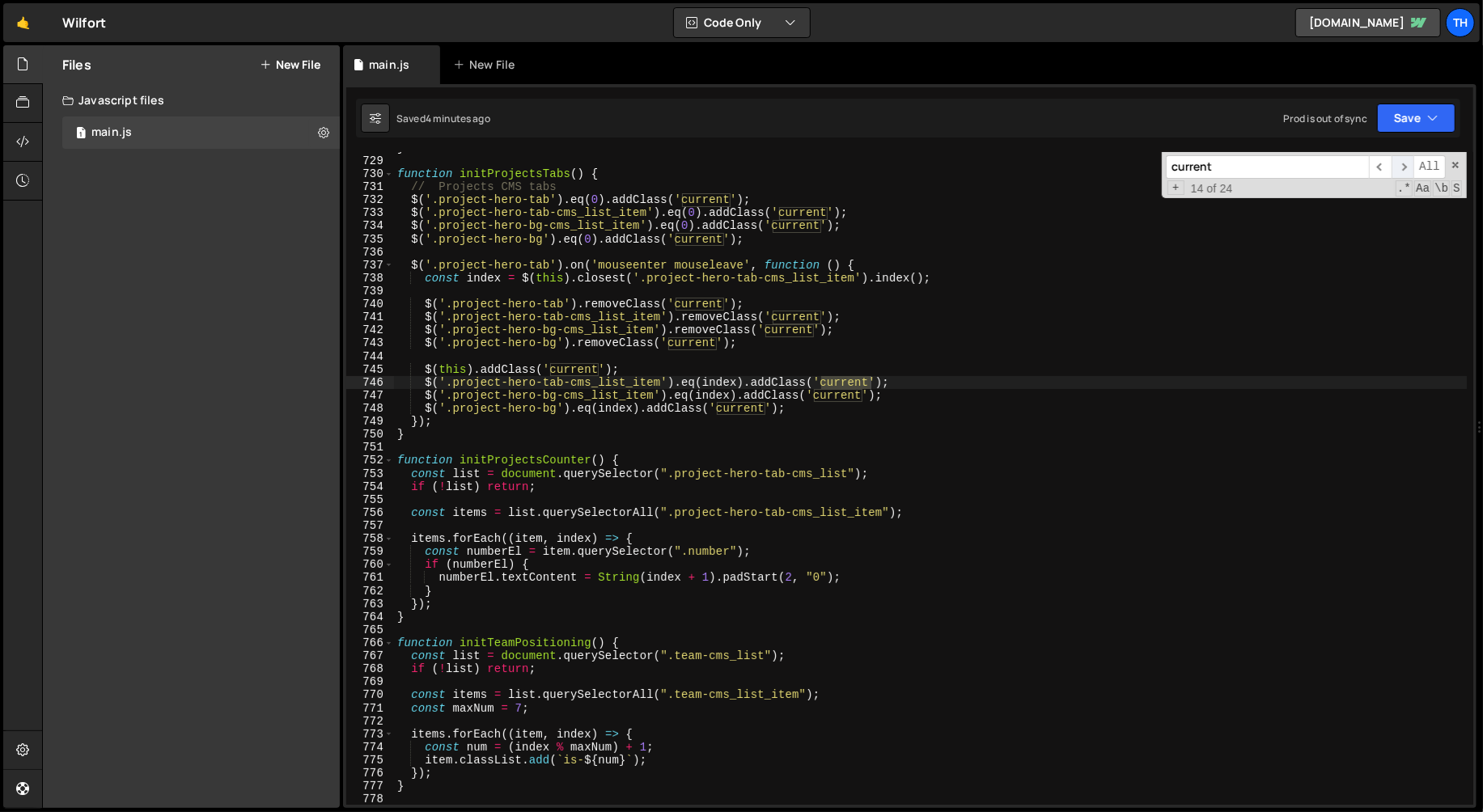
click at [1393, 166] on span "​" at bounding box center [1403, 166] width 23 height 24
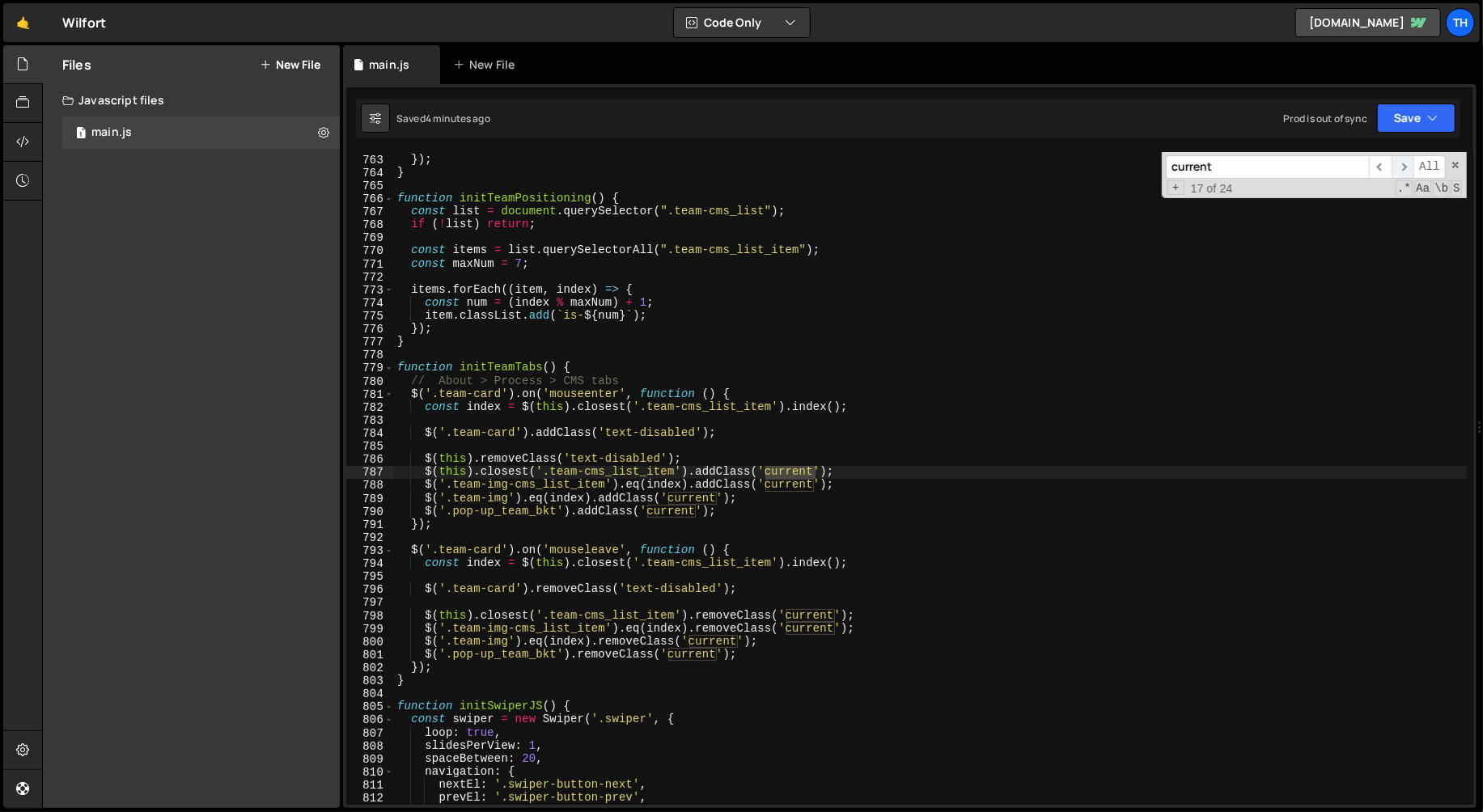
scroll to position [9926, 0]
click at [1412, 161] on span "​" at bounding box center [1403, 166] width 23 height 24
click at [1403, 171] on span "​" at bounding box center [1403, 166] width 23 height 24
click at [1407, 168] on span "​" at bounding box center [1403, 166] width 23 height 24
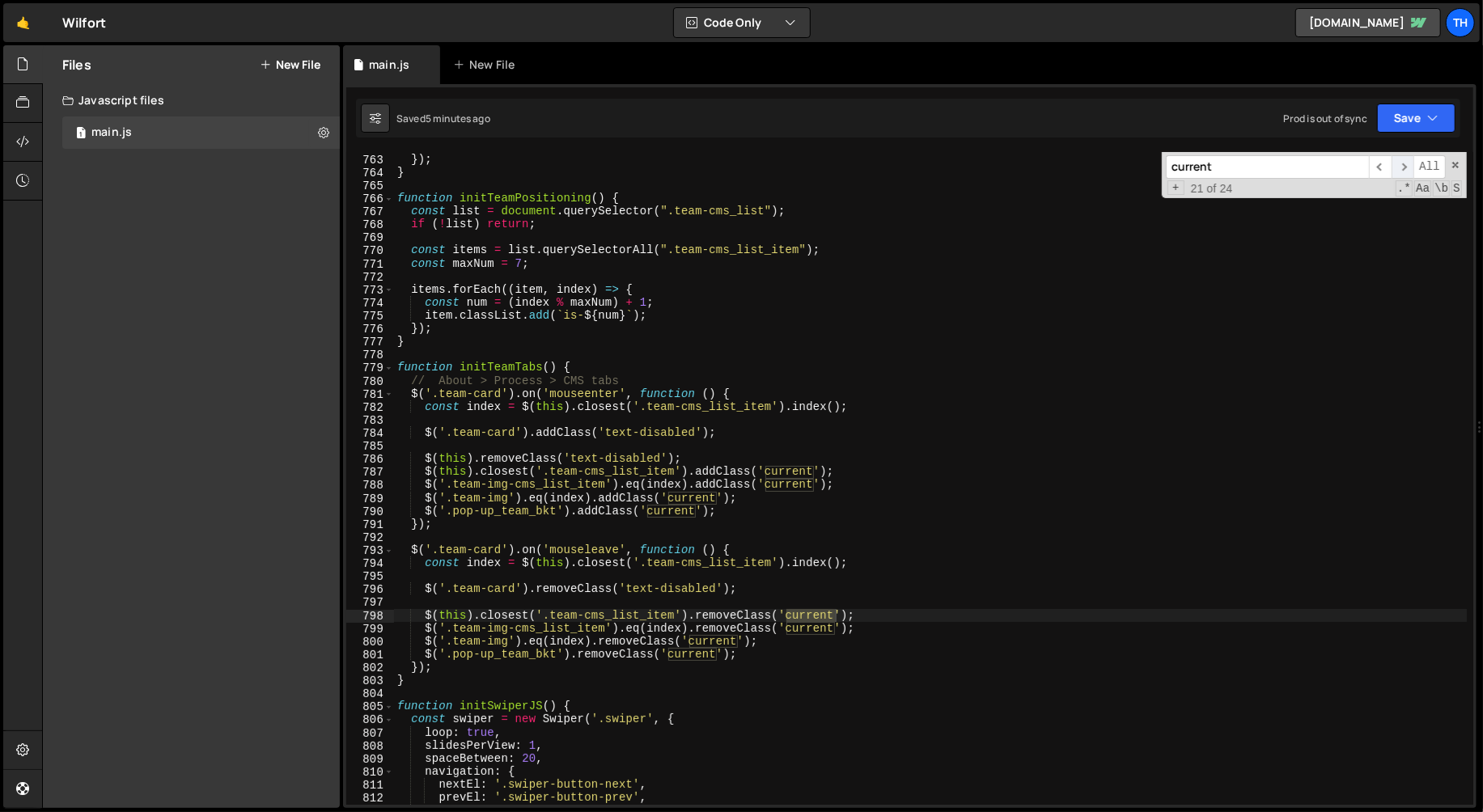
click at [1407, 168] on span "​" at bounding box center [1403, 166] width 23 height 24
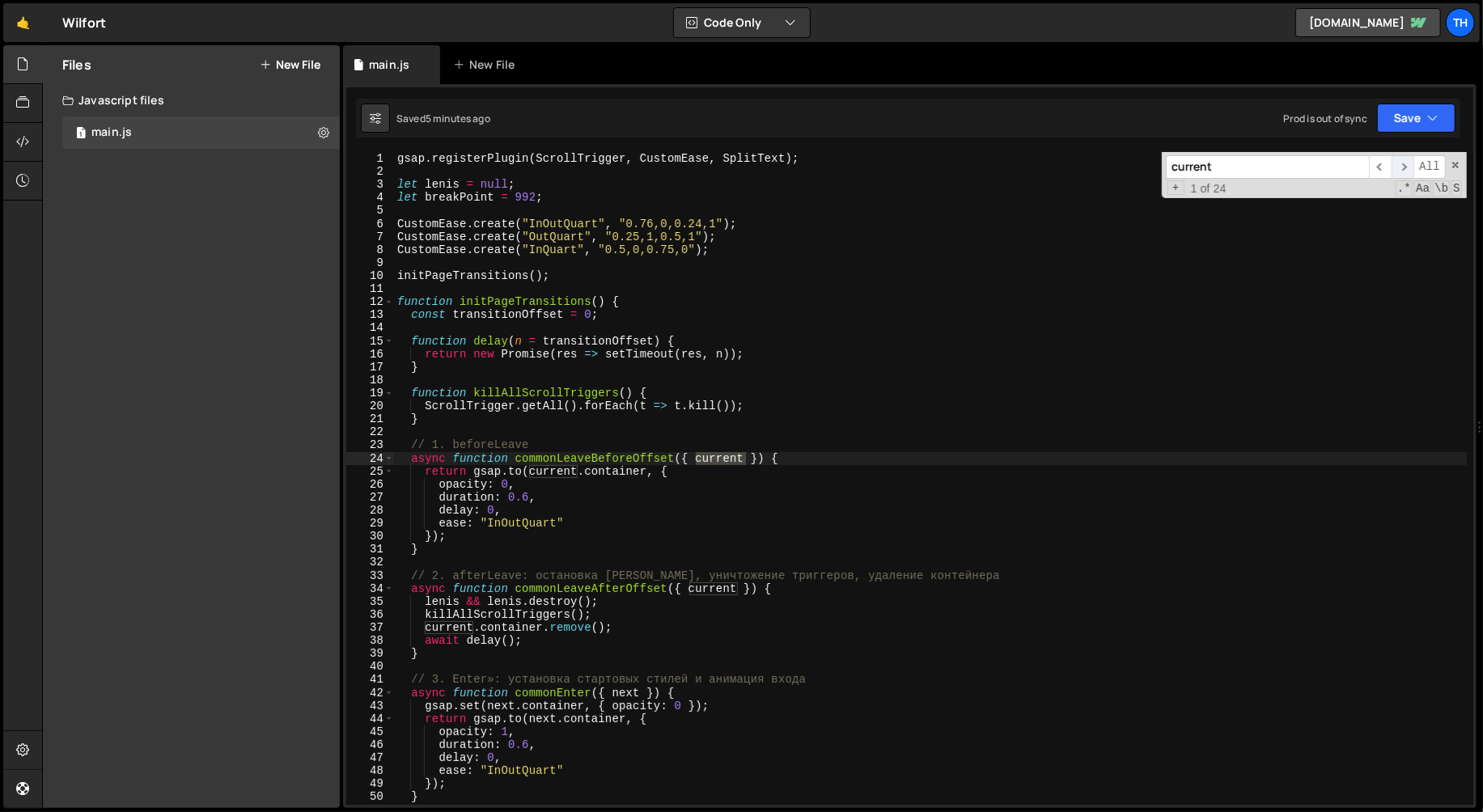
scroll to position [0, 0]
click at [1457, 157] on div "current ​ ​ All Replace All + 1 of 24 .* Aa \b S" at bounding box center [1314, 175] width 305 height 46
click at [1460, 165] on span at bounding box center [1455, 164] width 11 height 11
type textarea "async function commonLeaveBeforeOffset({ current }) {"
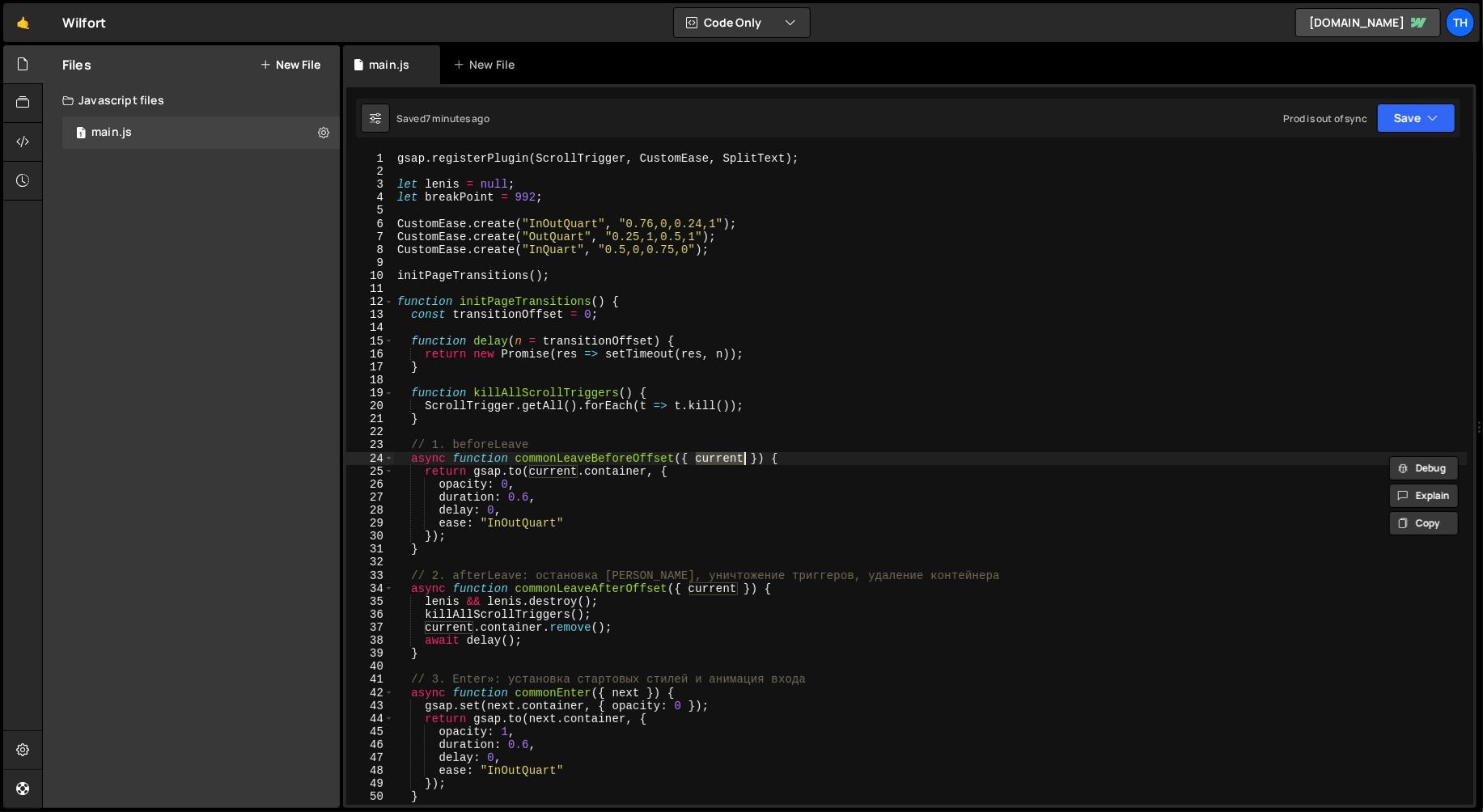
click at [1101, 205] on div "gsap . registerPlugin ( ScrollTrigger , CustomEase , SplitText ) ; let lenis = …" at bounding box center [931, 492] width 1073 height 679
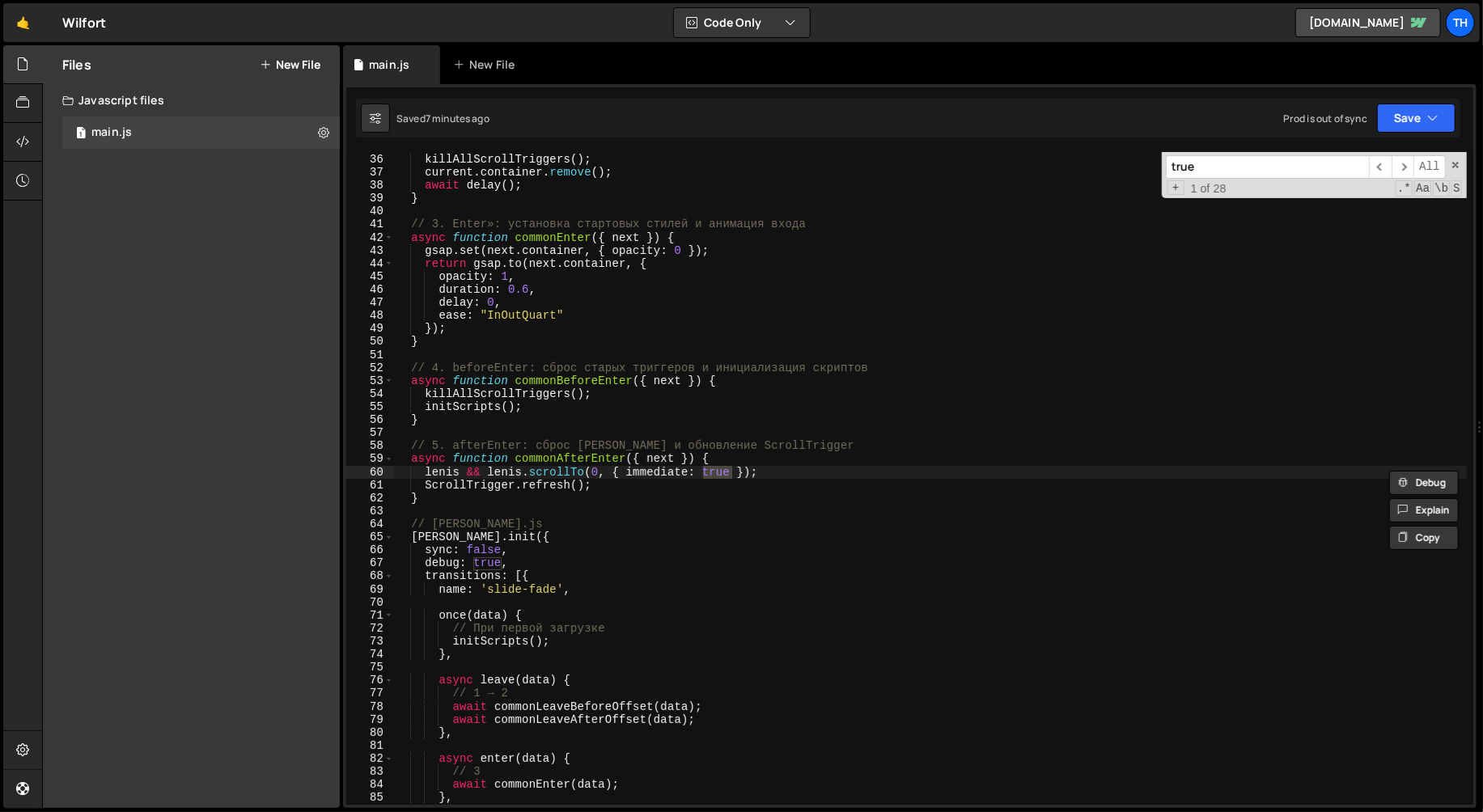
scroll to position [454, 0]
click at [1203, 182] on span "1 of 28" at bounding box center [1208, 188] width 48 height 13
type input "a"
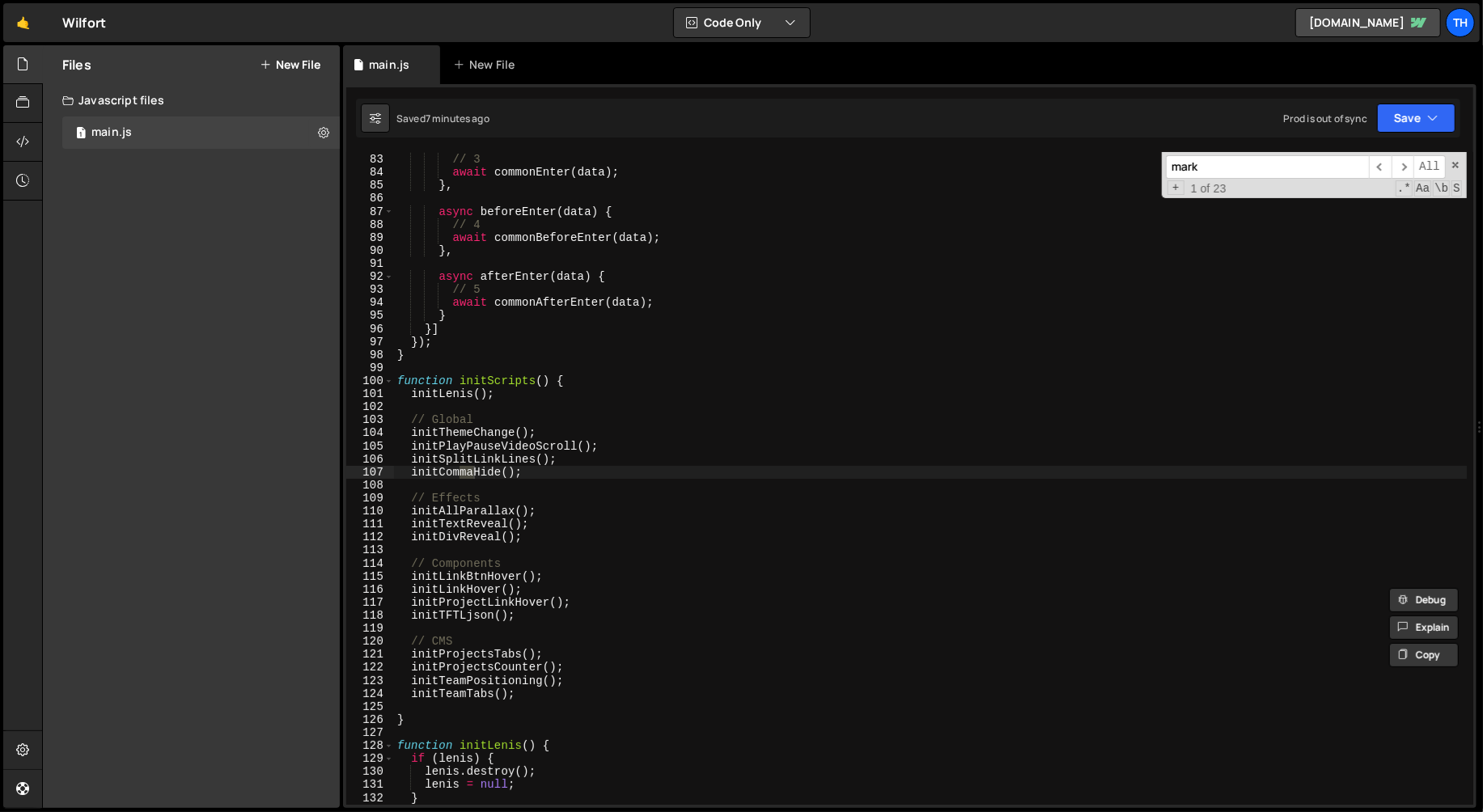
scroll to position [2240, 0]
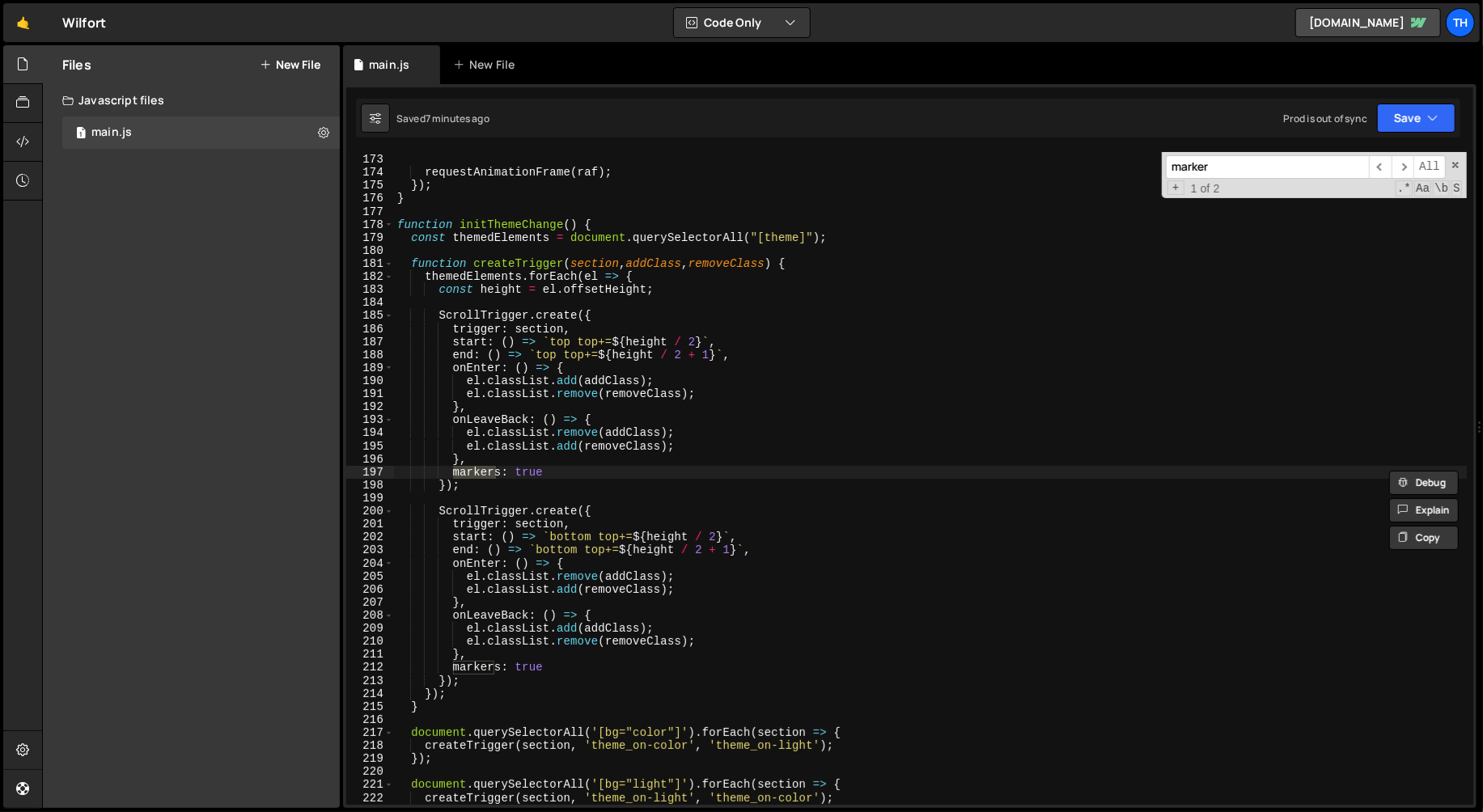
type input "marker"
click at [532, 471] on div "} requestAnimationFrame ( raf ) ; }) ; } function initThemeChange ( ) { const t…" at bounding box center [931, 480] width 1073 height 679
click at [539, 675] on div "} requestAnimationFrame ( raf ) ; }) ; } function initThemeChange ( ) { const t…" at bounding box center [931, 480] width 1073 height 679
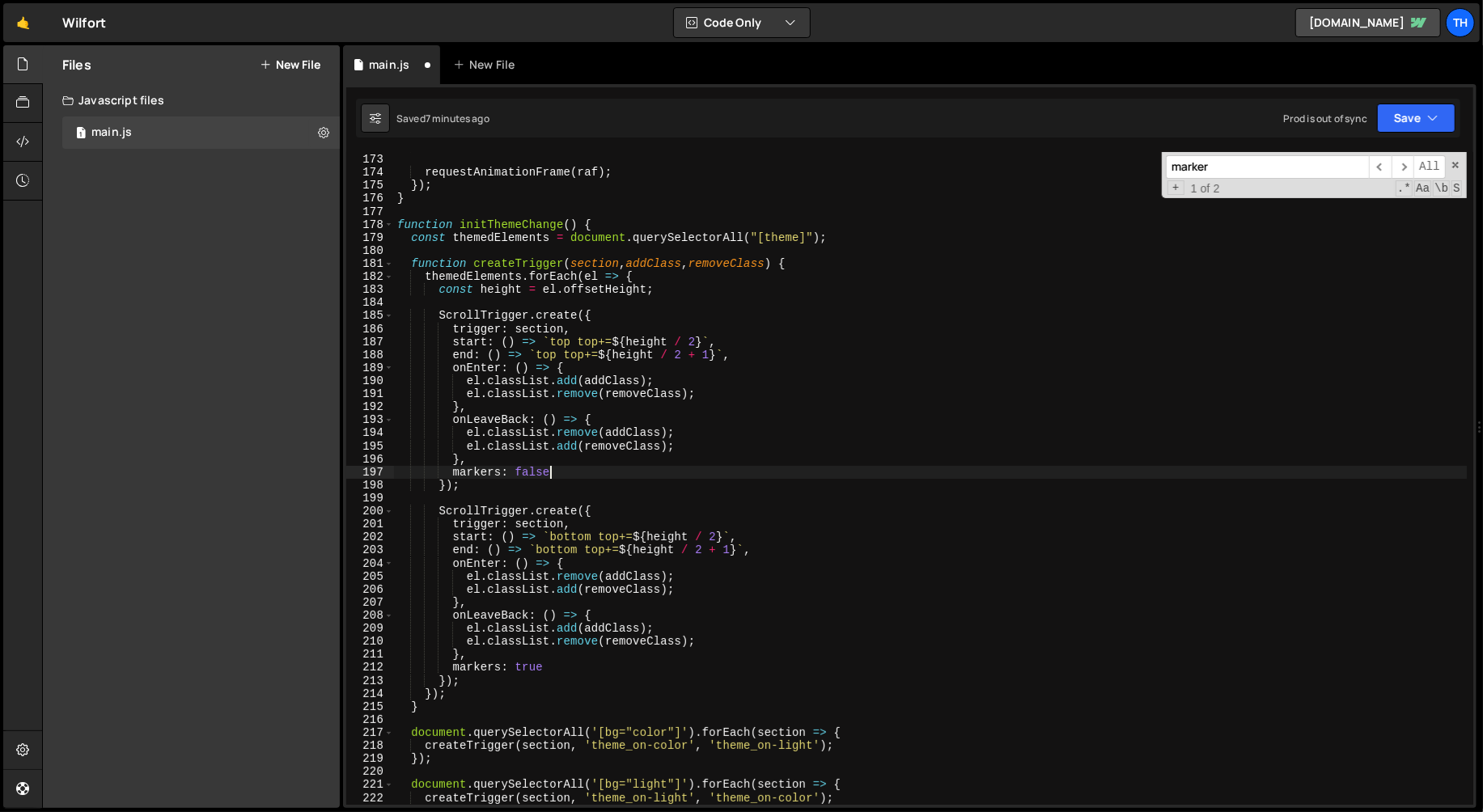
scroll to position [0, 4]
click at [539, 675] on div "} requestAnimationFrame ( raf ) ; }) ; } function initThemeChange ( ) { const t…" at bounding box center [931, 480] width 1073 height 679
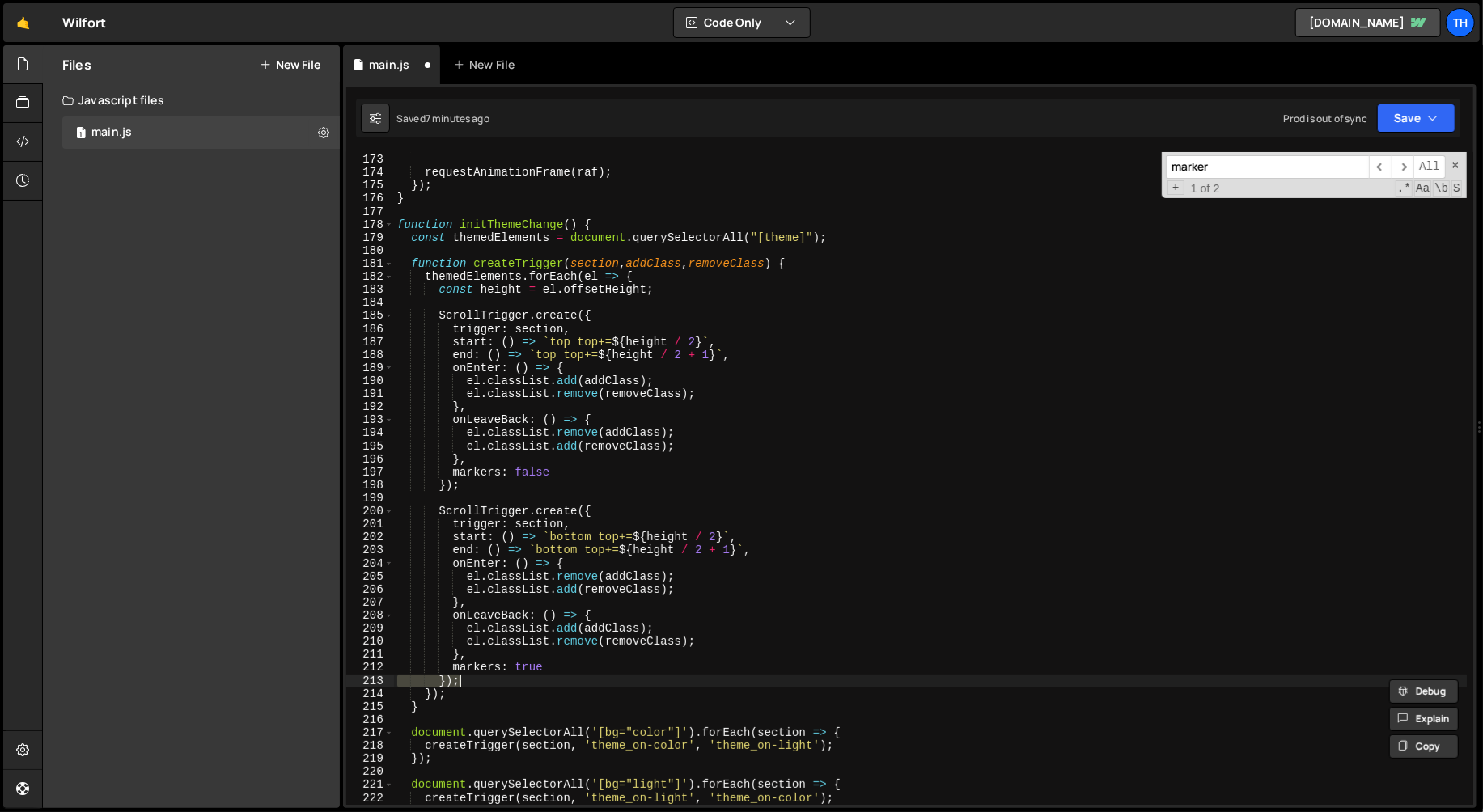
click at [538, 671] on div "} requestAnimationFrame ( raf ) ; }) ; } function initThemeChange ( ) { const t…" at bounding box center [931, 480] width 1073 height 679
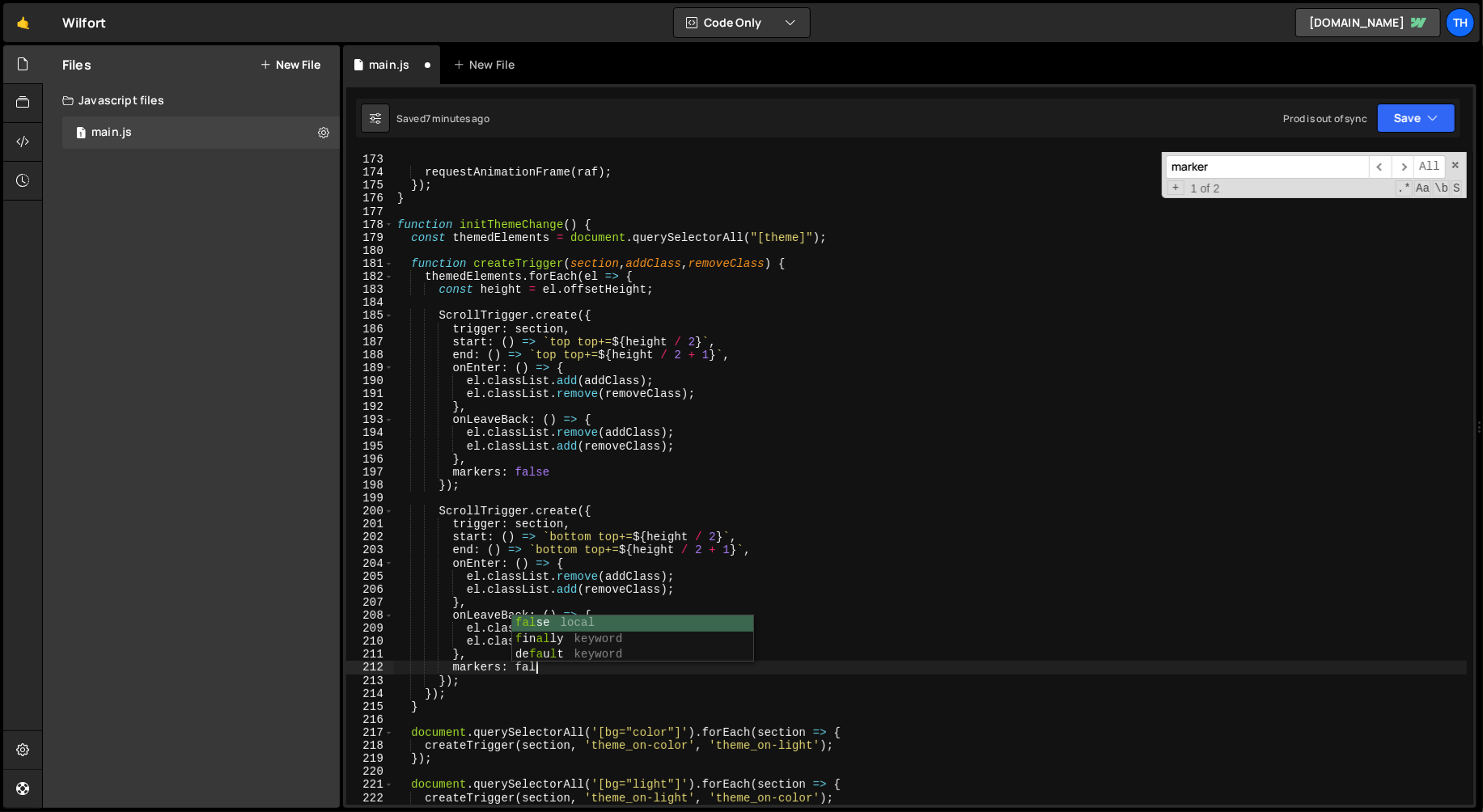
scroll to position [0, 10]
click at [587, 652] on div "} requestAnimationFrame ( raf ) ; }) ; } function initThemeChange ( ) { const t…" at bounding box center [931, 480] width 1073 height 679
click at [1458, 159] on span at bounding box center [1455, 164] width 11 height 11
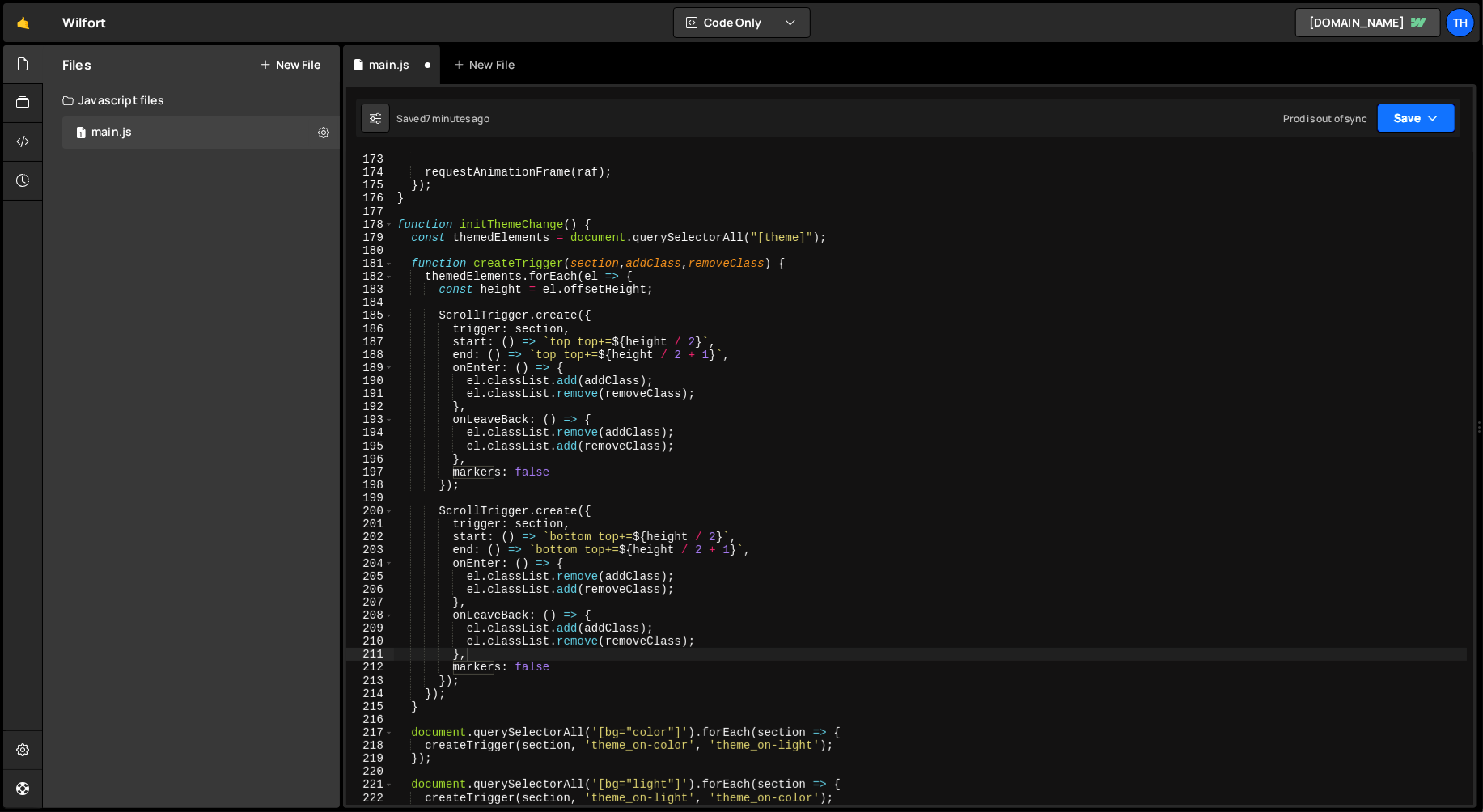
click at [1388, 131] on button "Save" at bounding box center [1416, 117] width 79 height 29
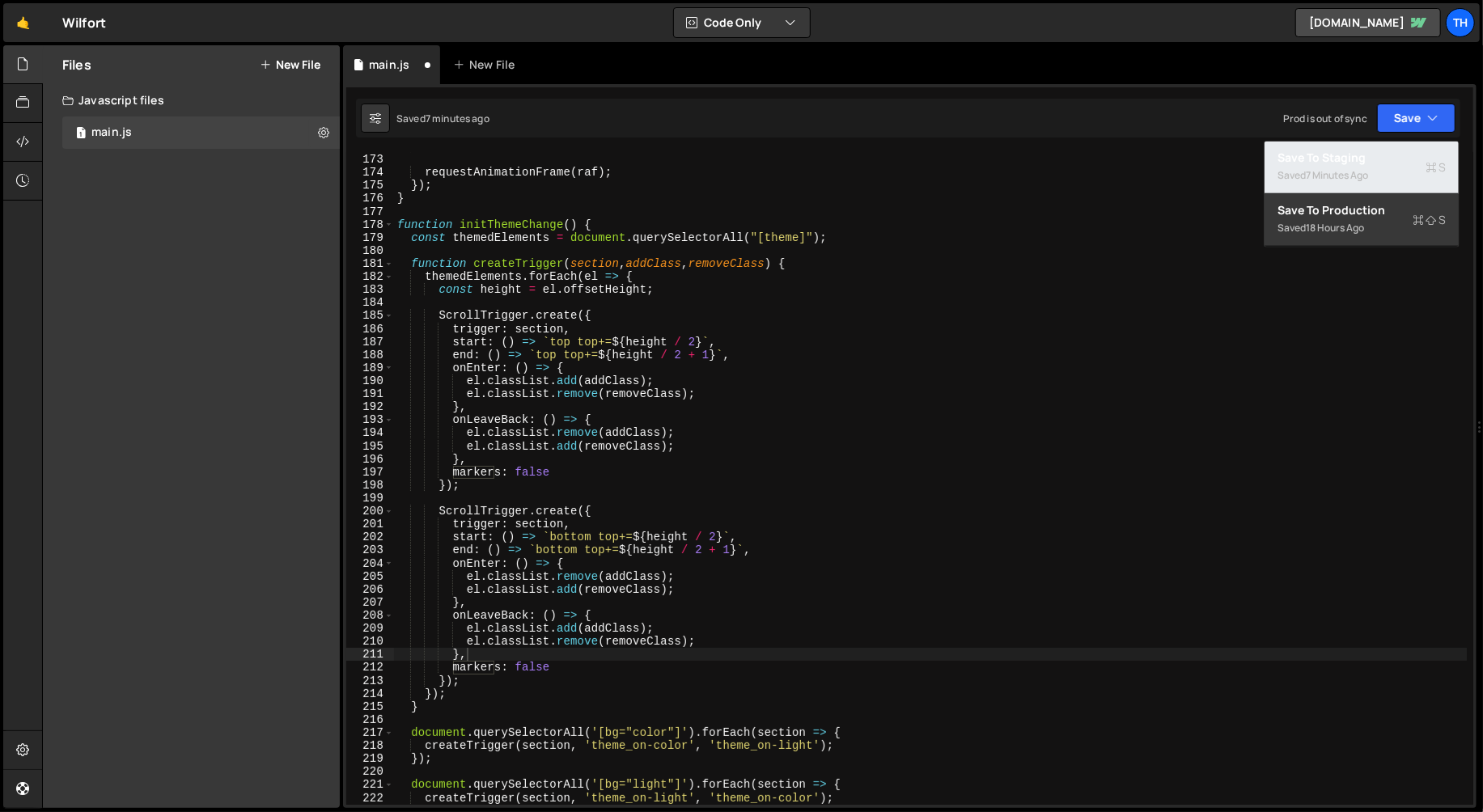
click at [1368, 170] on div "7 minutes ago" at bounding box center [1337, 175] width 62 height 14
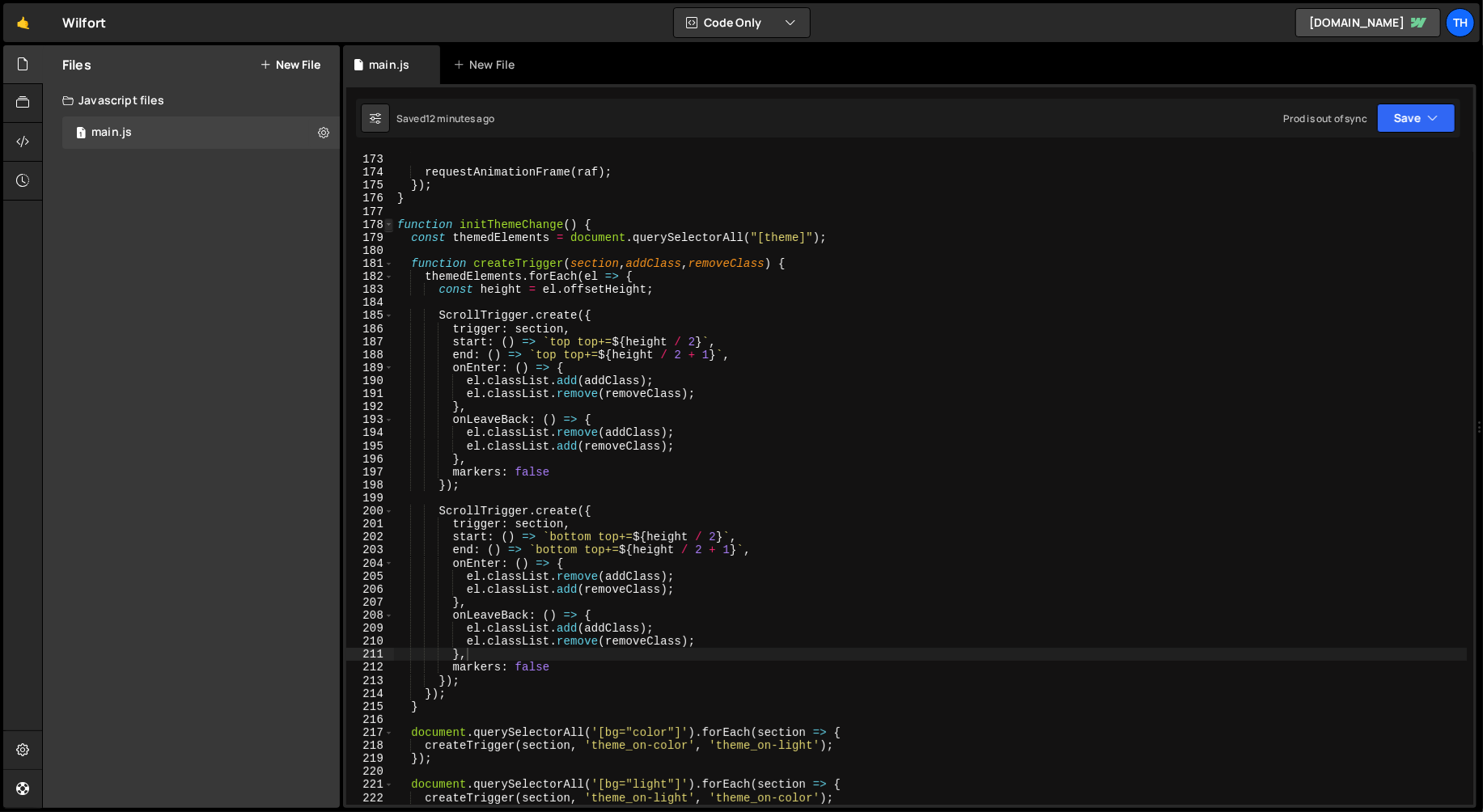
click at [387, 223] on span at bounding box center [389, 225] width 9 height 13
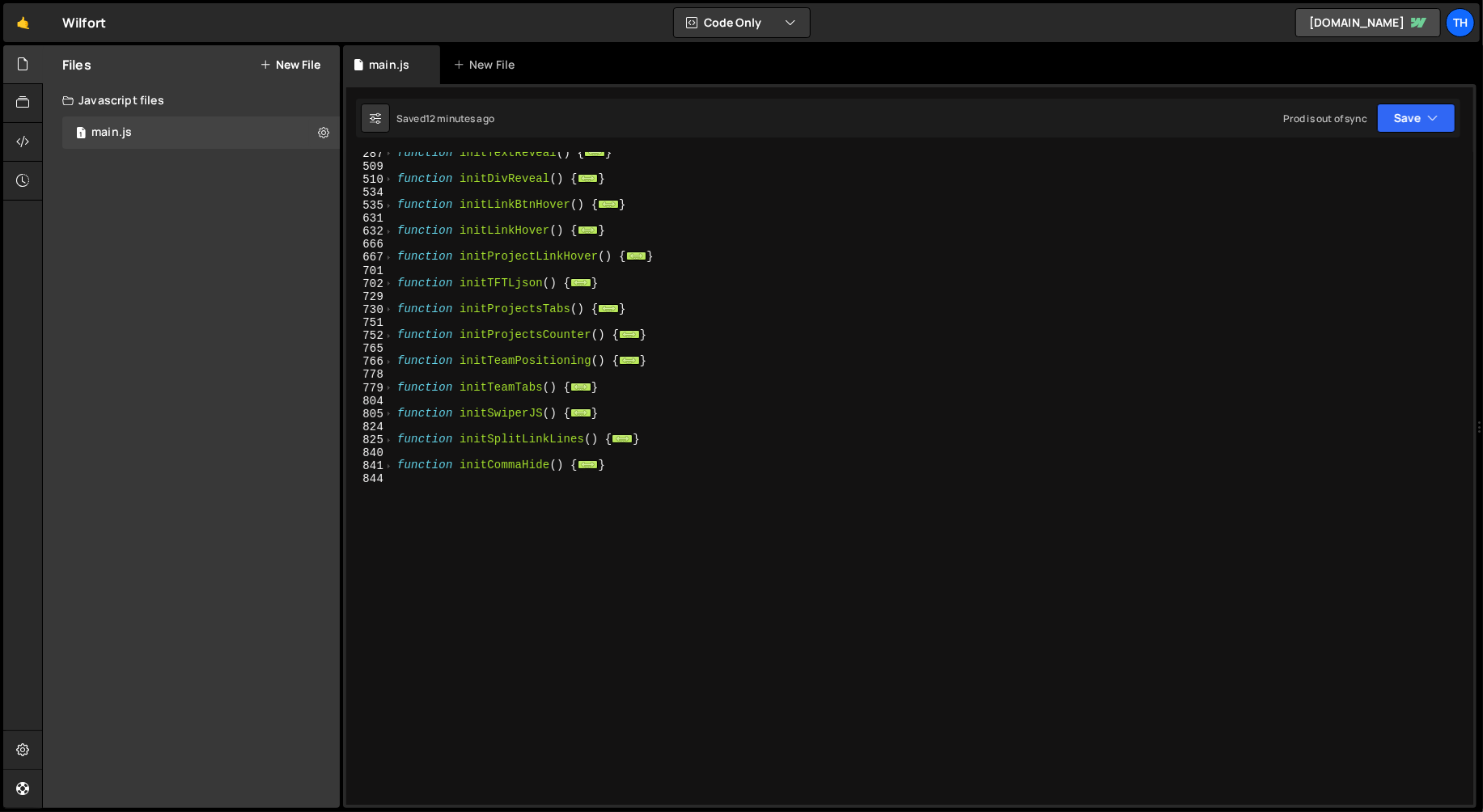
scroll to position [134, 0]
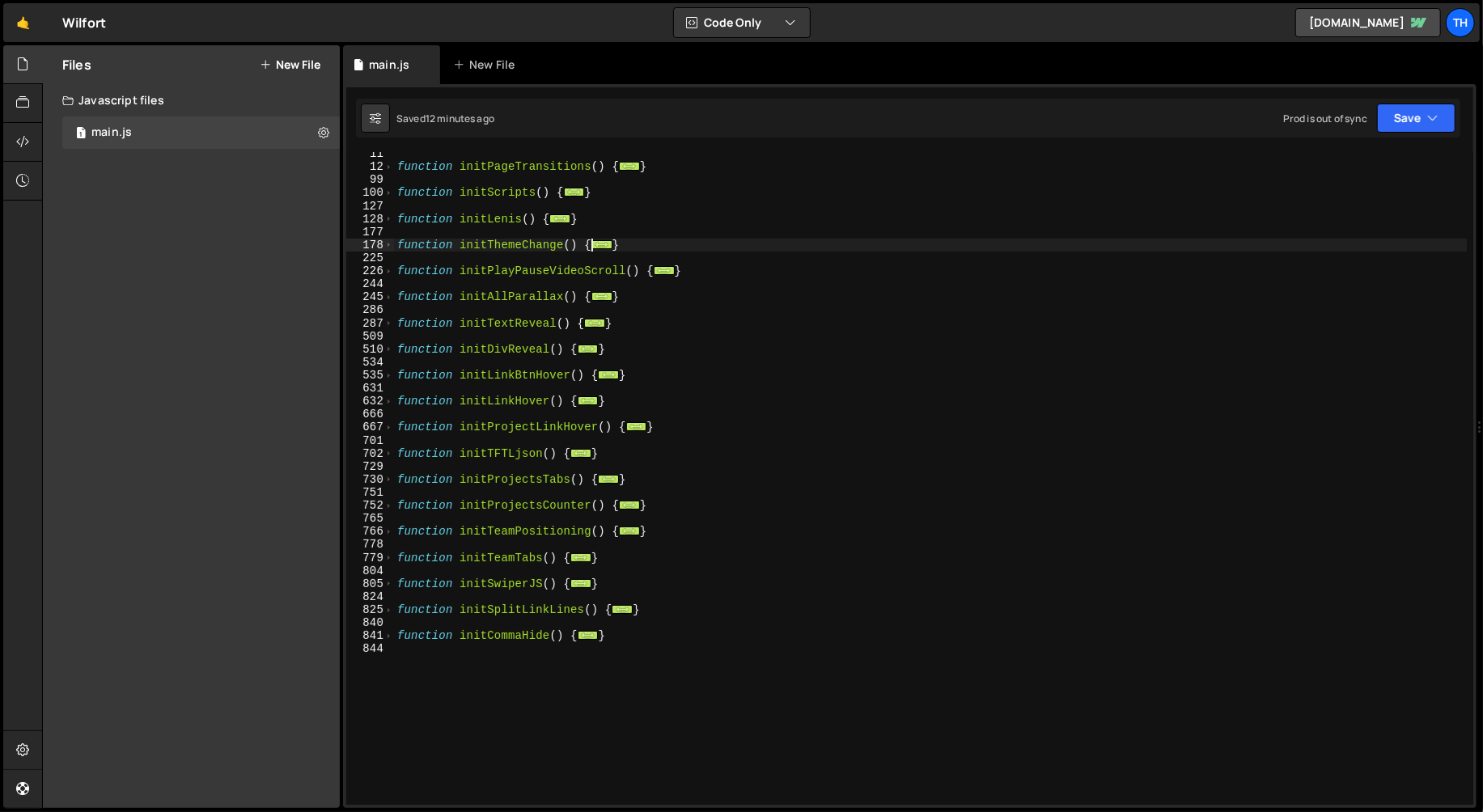
click at [391, 307] on div "286" at bounding box center [370, 310] width 48 height 13
click at [390, 297] on span at bounding box center [389, 297] width 9 height 13
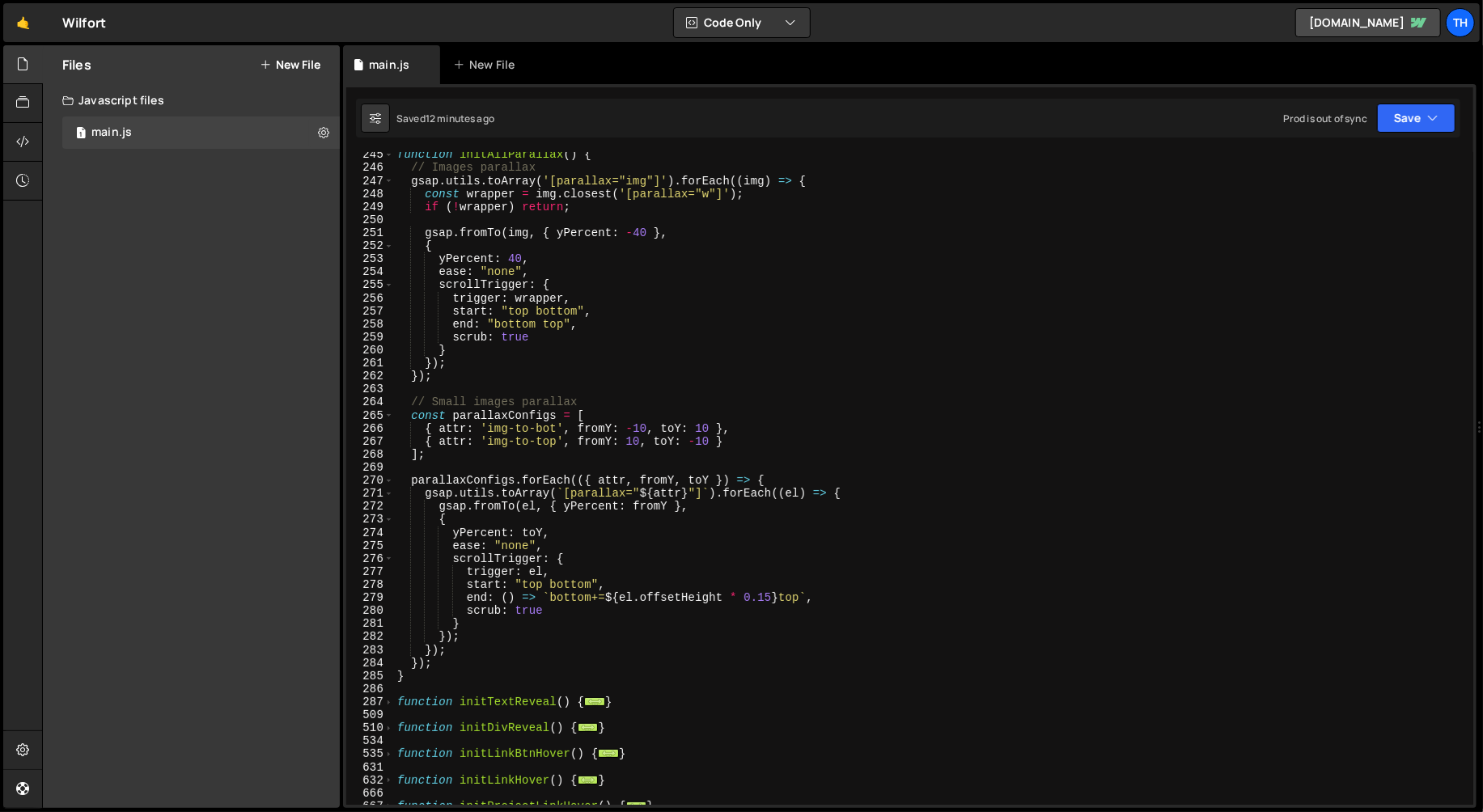
scroll to position [346, 0]
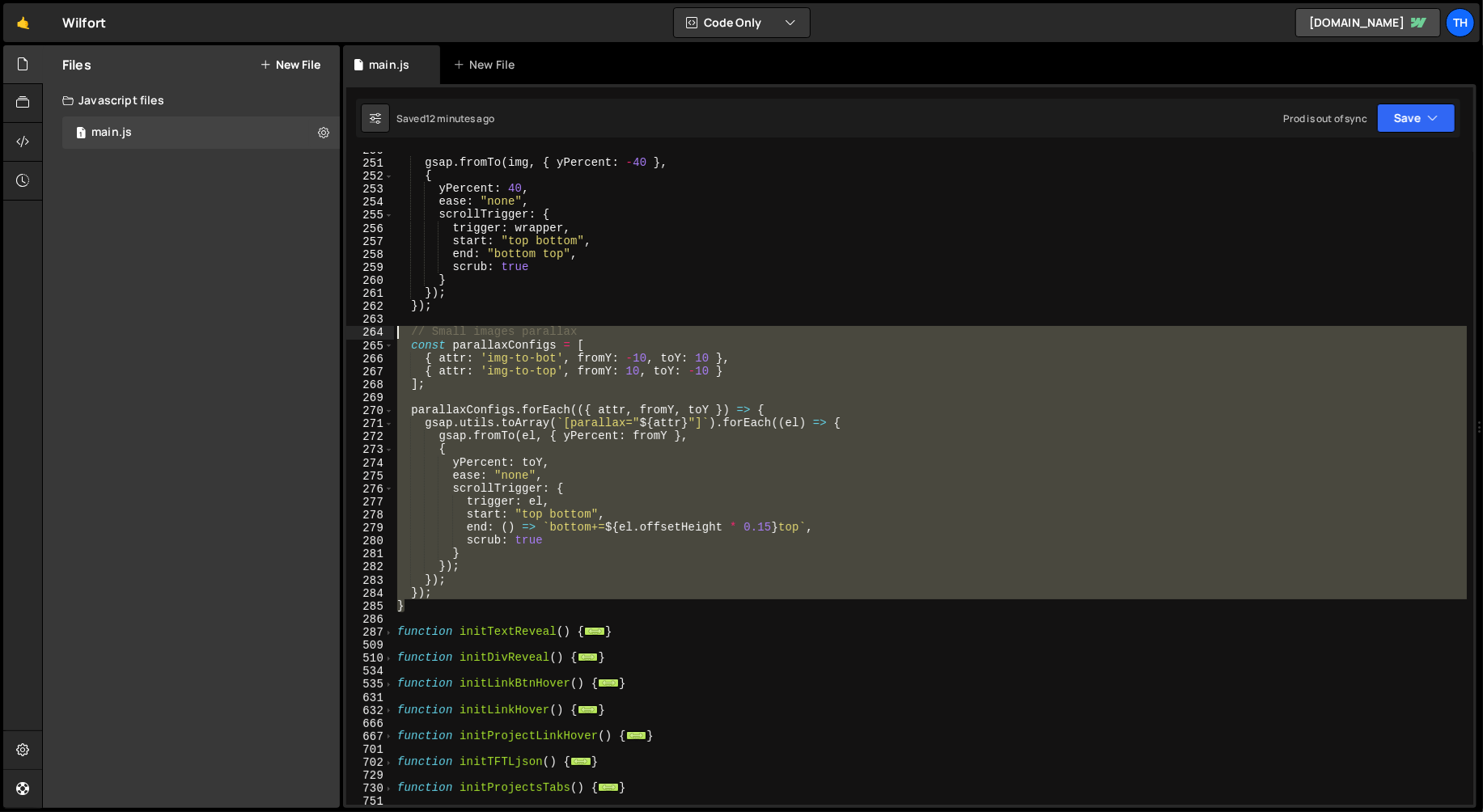
drag, startPoint x: 426, startPoint y: 603, endPoint x: 301, endPoint y: 338, distance: 293.0
click at [301, 338] on div "Files New File Create your first file Get started by starting a Javascript or C…" at bounding box center [763, 427] width 1441 height 763
click at [409, 543] on div "gsap . fromTo ( img , { yPercent : - 40 } , { yPercent : 40 , ease : "none" , s…" at bounding box center [930, 479] width 1072 height 653
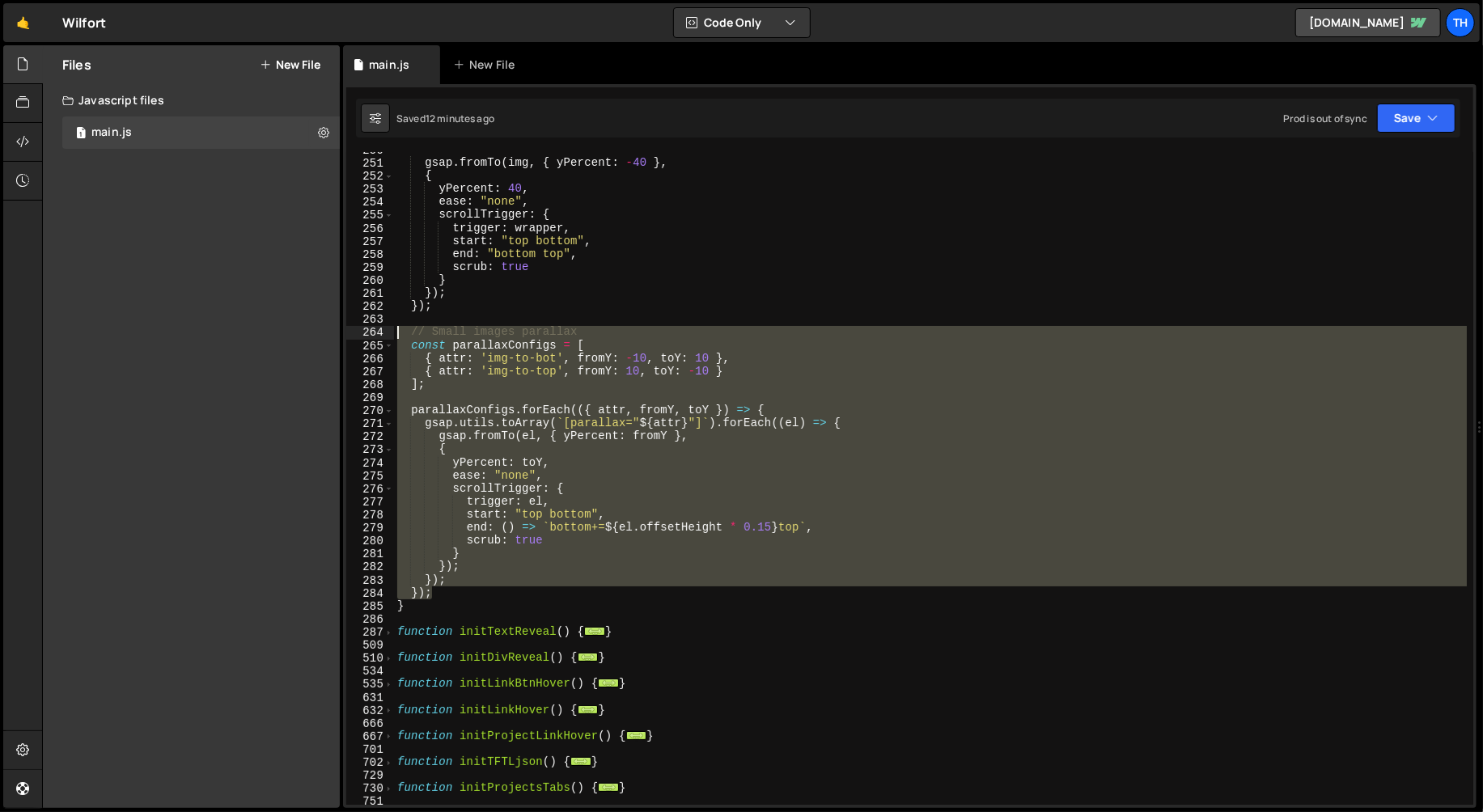
drag, startPoint x: 437, startPoint y: 592, endPoint x: 271, endPoint y: 335, distance: 305.9
click at [271, 335] on div "Files New File Create your first file Get started by starting a Javascript or C…" at bounding box center [763, 427] width 1441 height 763
type textarea "// Small images parallax const parallaxConfigs = ["
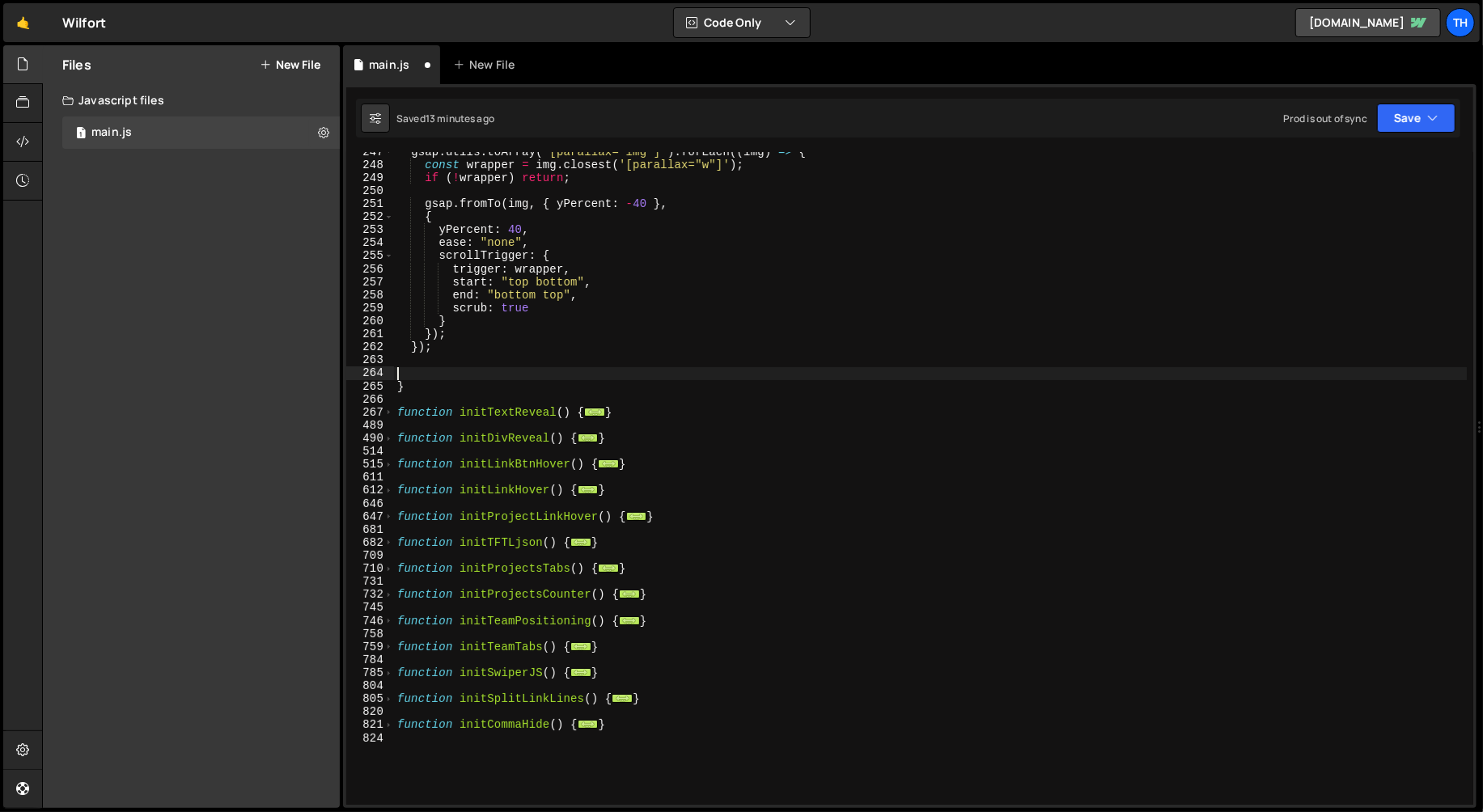
scroll to position [213, 0]
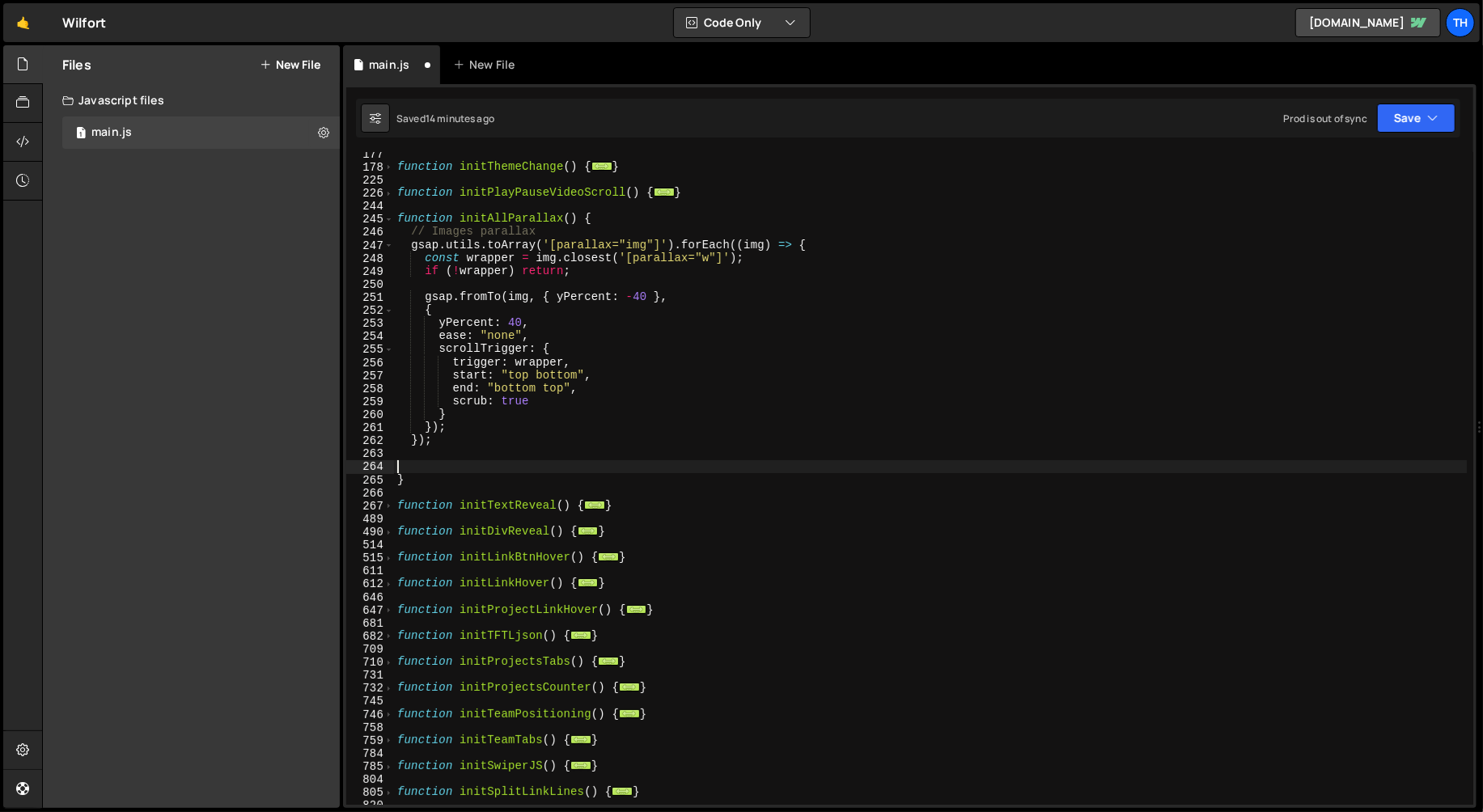
click at [441, 451] on div "function initThemeChange ( ) { ... } function initPlayPauseVideoScroll ( ) { ..…" at bounding box center [931, 486] width 1073 height 679
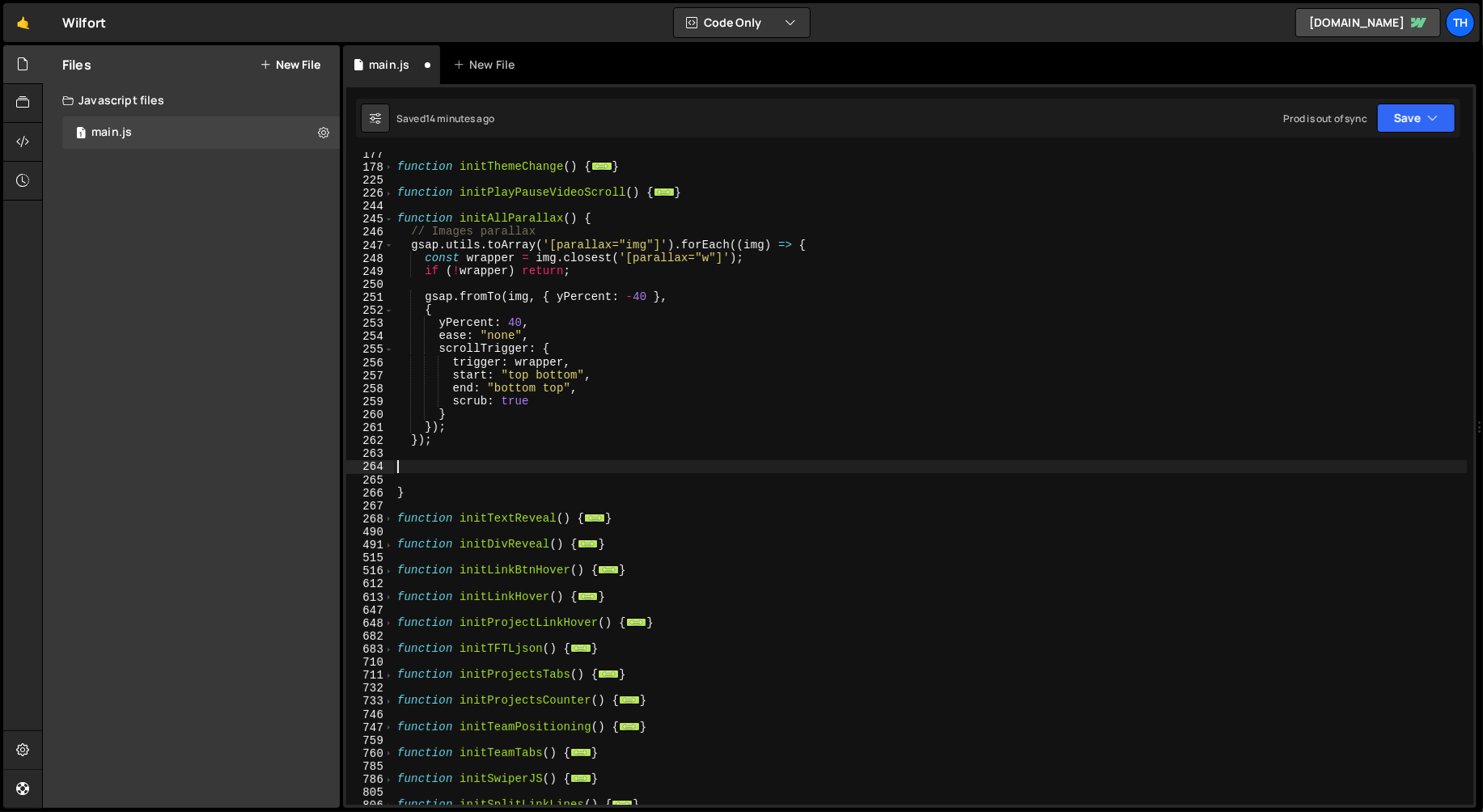
paste textarea "});"
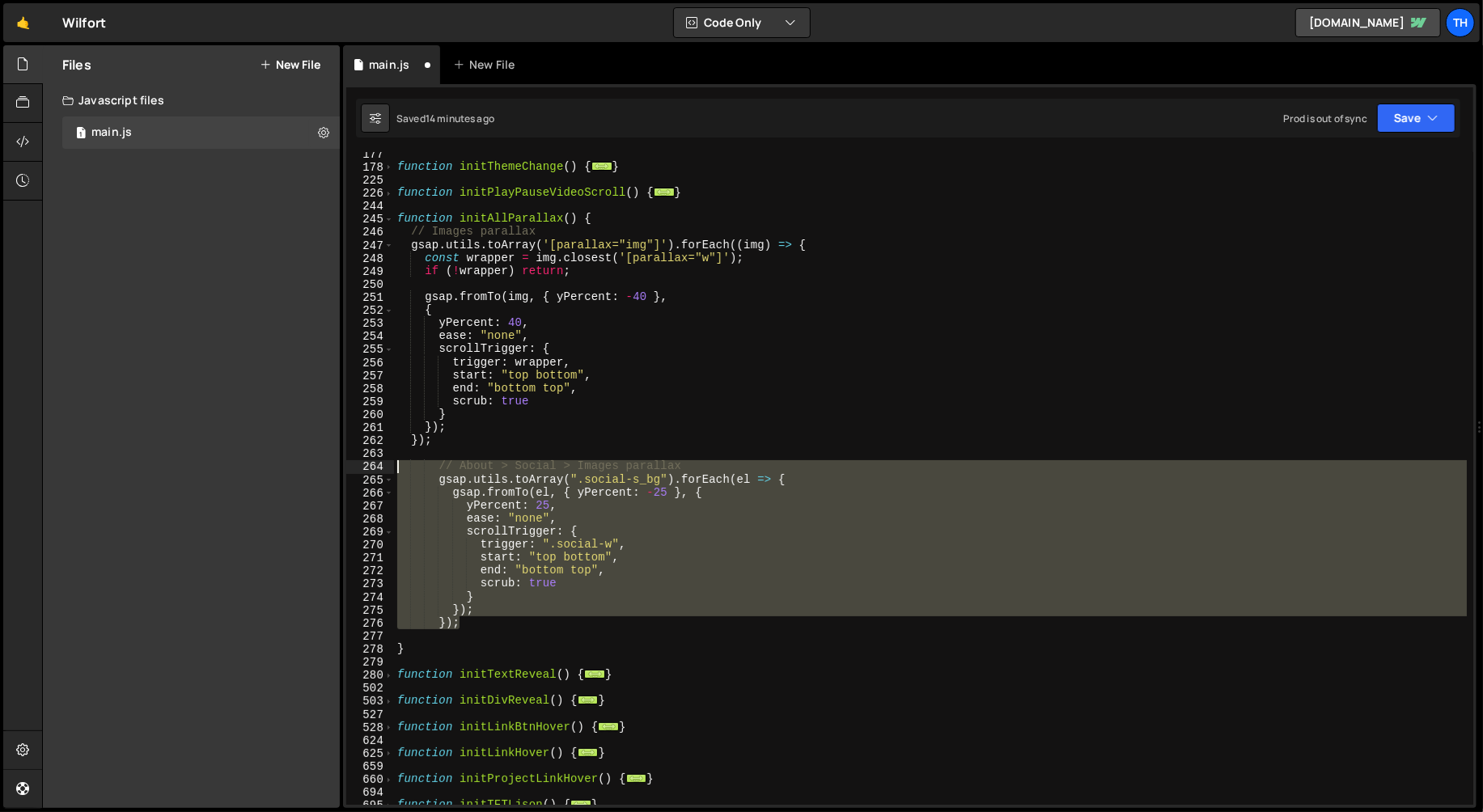
drag, startPoint x: 471, startPoint y: 622, endPoint x: 293, endPoint y: 464, distance: 238.0
click at [293, 464] on div "Files New File Create your first file Get started by starting a Javascript or C…" at bounding box center [763, 427] width 1441 height 763
click at [500, 505] on div "function initThemeChange ( ) { ... } function initPlayPauseVideoScroll ( ) { ..…" at bounding box center [930, 479] width 1072 height 653
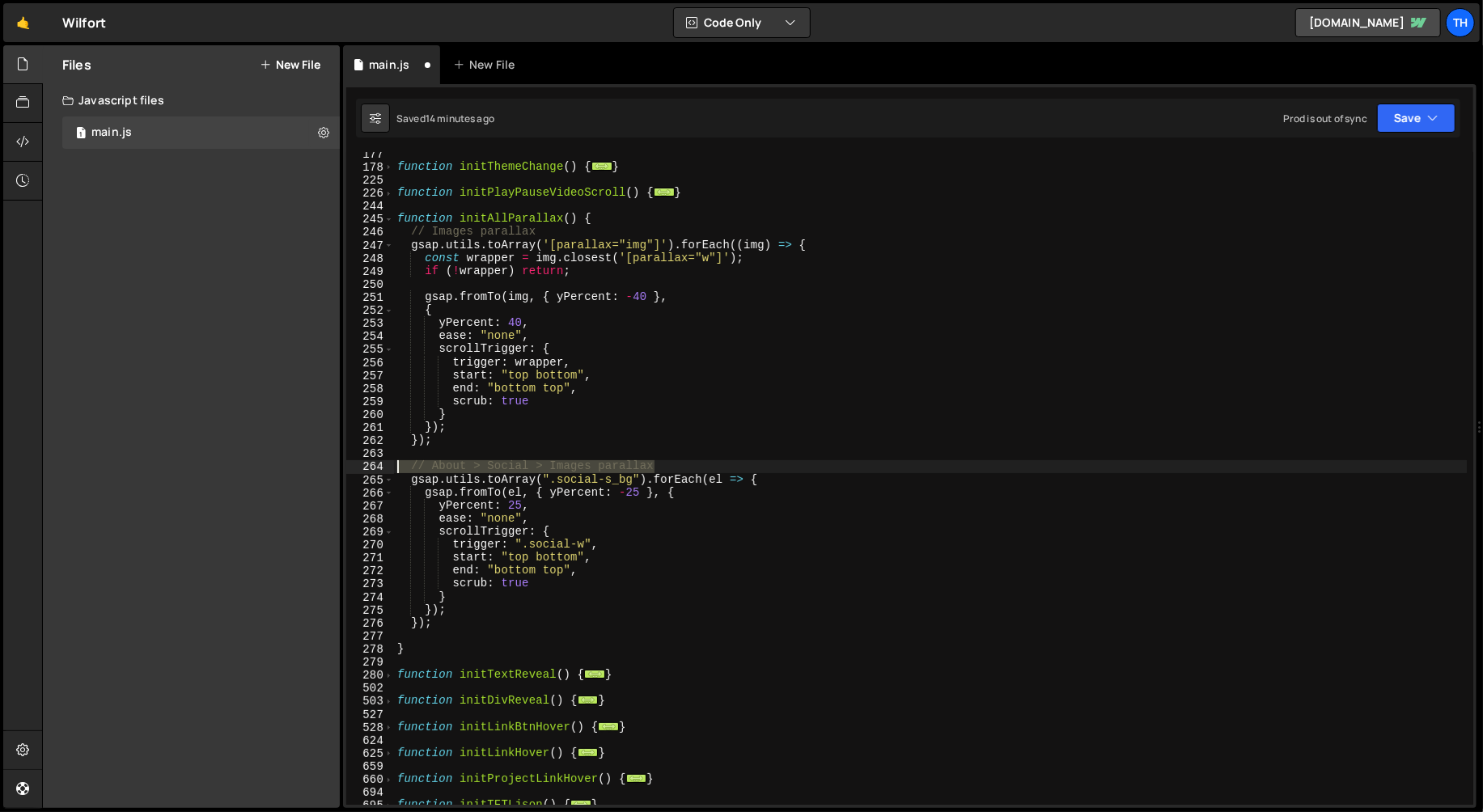
drag, startPoint x: 711, startPoint y: 462, endPoint x: 403, endPoint y: 449, distance: 308.3
click at [385, 474] on div "yPercent: 25, 177 178 225 226 244 245 246 247 248 249 250 251 252 253 254 255 2…" at bounding box center [910, 479] width 1127 height 653
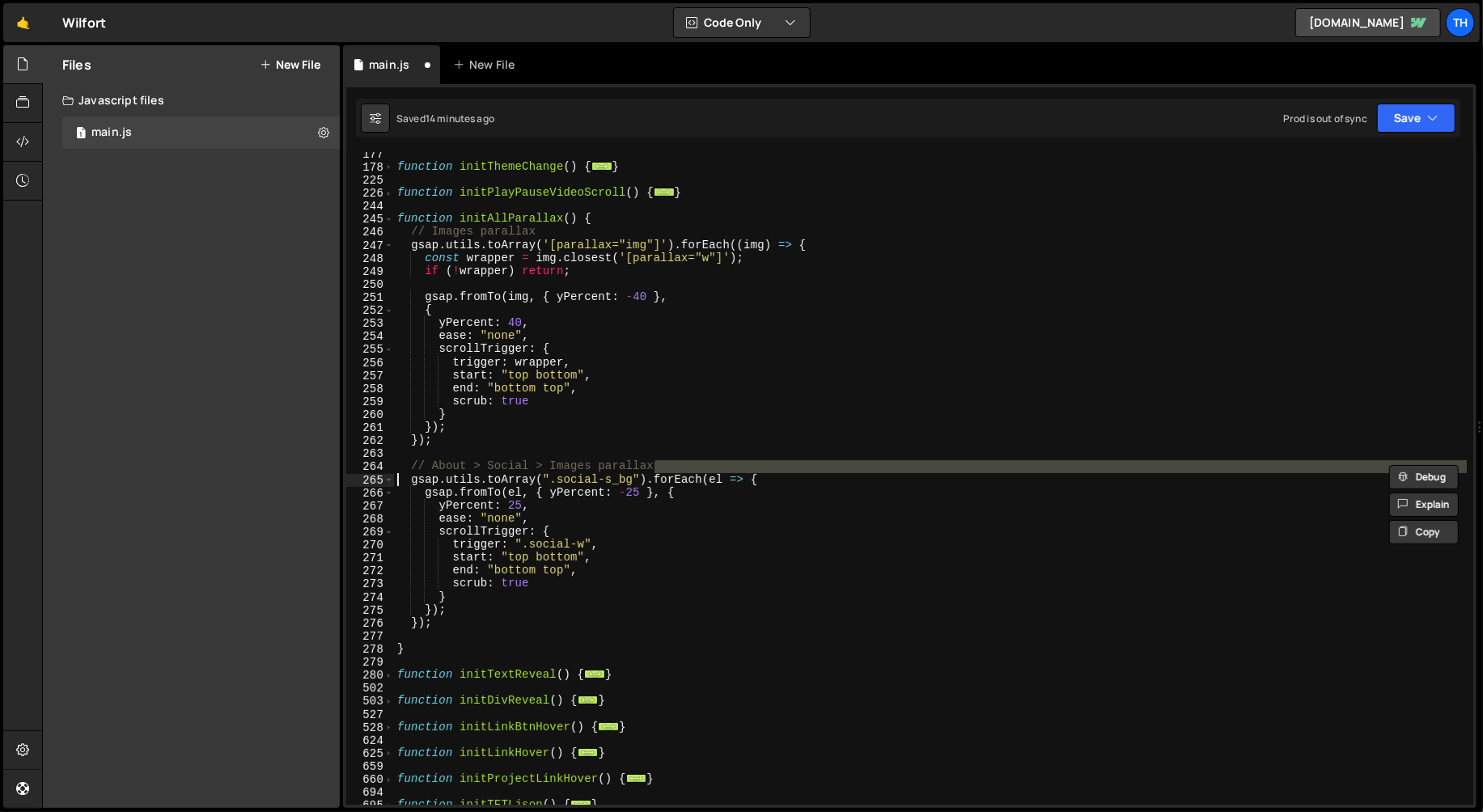
click at [648, 480] on div "function initThemeChange ( ) { ... } function initPlayPauseVideoScroll ( ) { ..…" at bounding box center [931, 486] width 1073 height 679
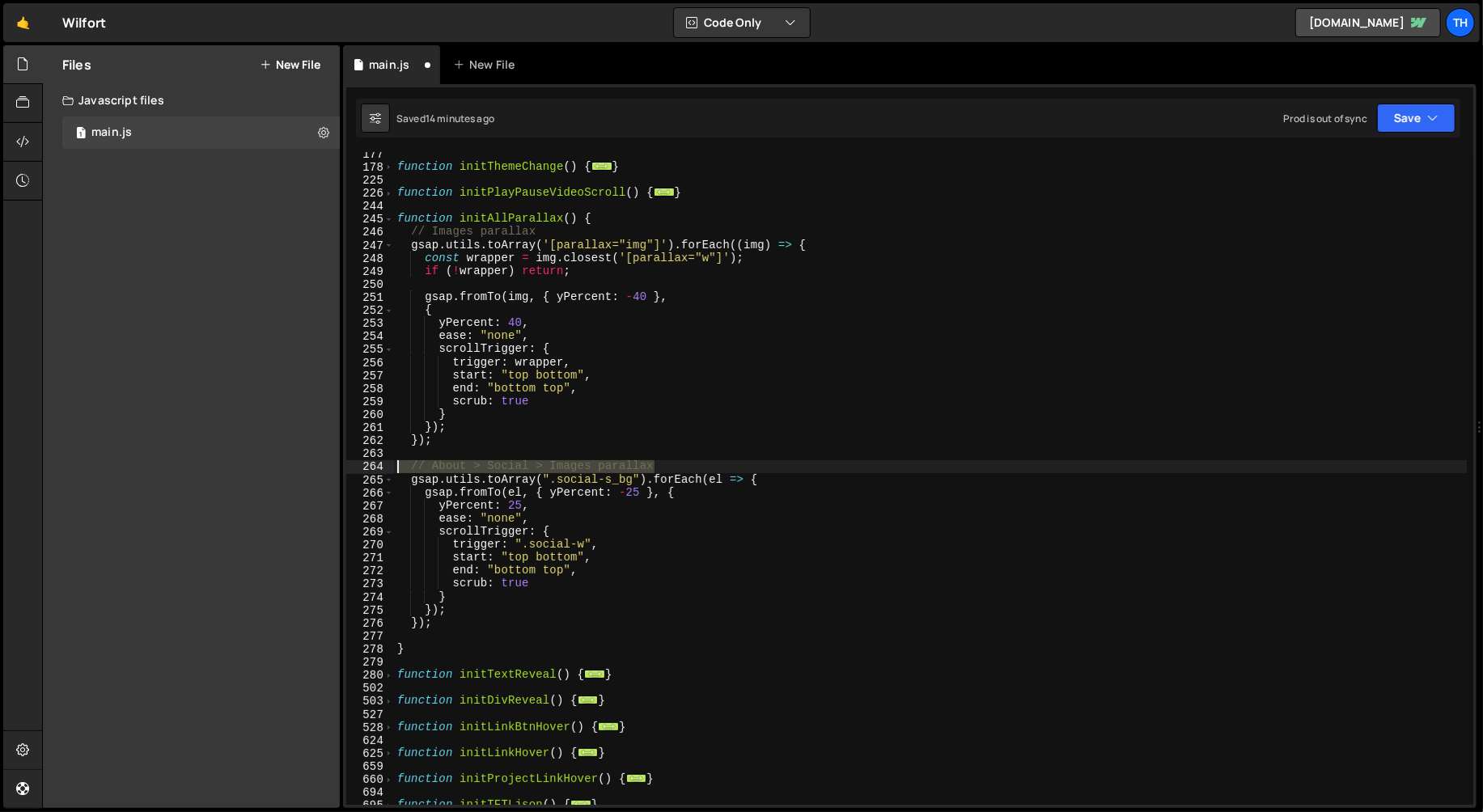
drag, startPoint x: 674, startPoint y: 472, endPoint x: 348, endPoint y: 473, distance: 326.0
click at [348, 473] on div "gsap.utils.toArray(".social-s_bg").forEach(el => { 177 178 225 226 244 245 246 …" at bounding box center [910, 479] width 1127 height 653
type textarea "// About > Social > Images parallax"
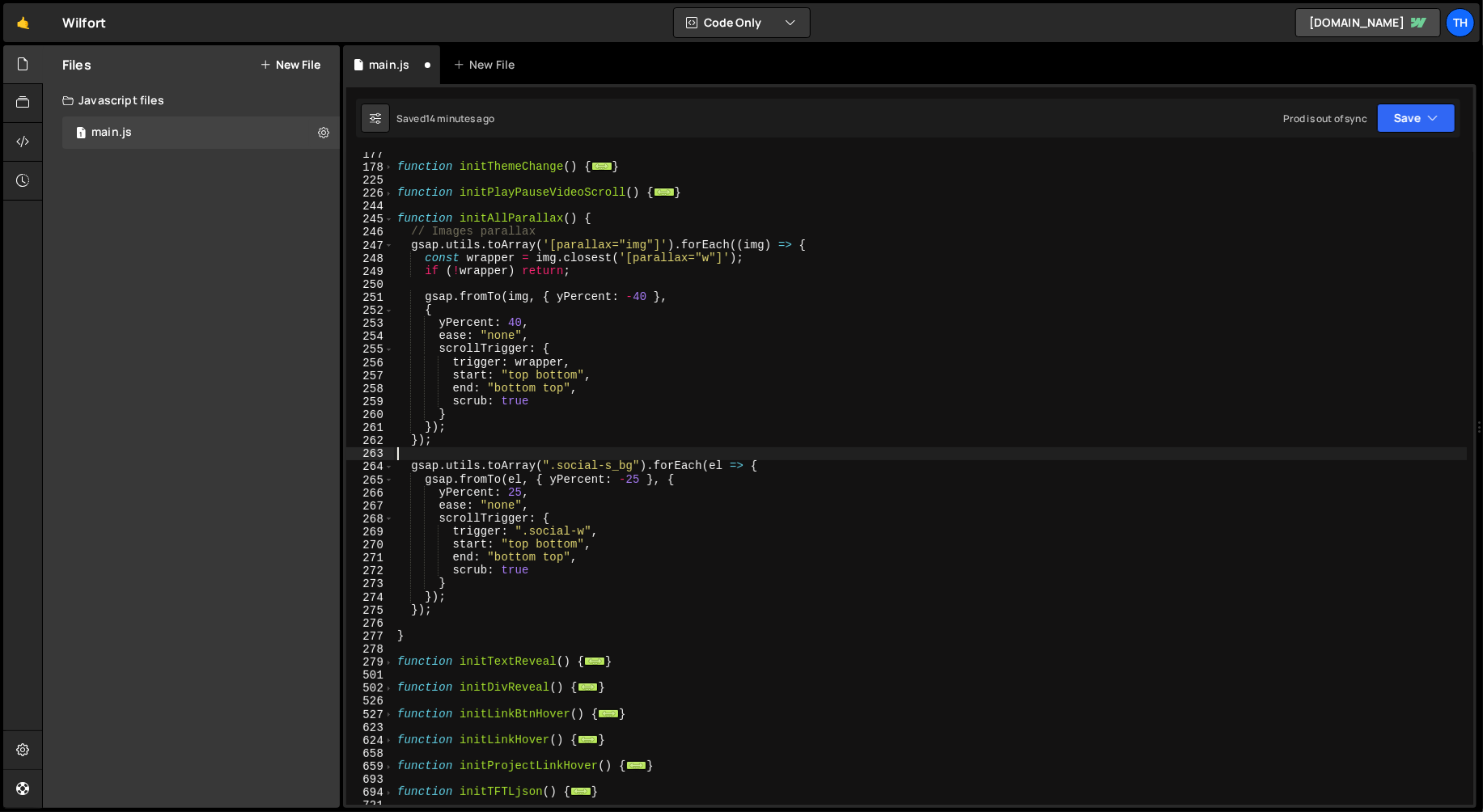
click at [559, 465] on div "function initThemeChange ( ) { ... } function initPlayPauseVideoScroll ( ) { ..…" at bounding box center [931, 486] width 1073 height 679
click at [622, 464] on div "function initThemeChange ( ) { ... } function initPlayPauseVideoScroll ( ) { ..…" at bounding box center [931, 486] width 1073 height 679
drag, startPoint x: 631, startPoint y: 468, endPoint x: 556, endPoint y: 464, distance: 75.1
click at [556, 464] on div "function initThemeChange ( ) { ... } function initPlayPauseVideoScroll ( ) { ..…" at bounding box center [931, 486] width 1073 height 679
paste textarea "projects-s_tree-w"
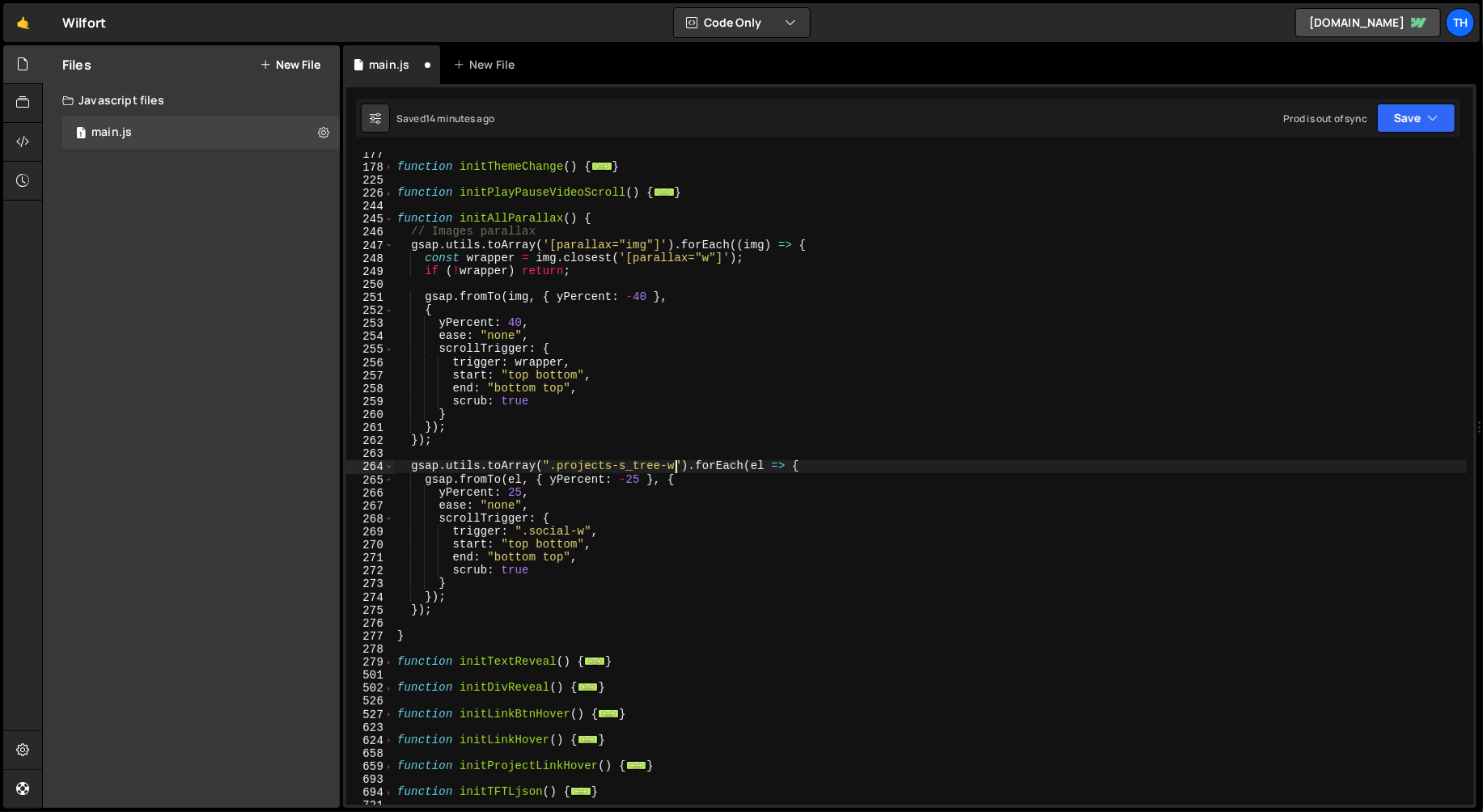
click at [538, 486] on div "function initThemeChange ( ) { ... } function initPlayPauseVideoScroll ( ) { ..…" at bounding box center [931, 486] width 1073 height 679
drag, startPoint x: 443, startPoint y: 496, endPoint x: 465, endPoint y: 495, distance: 22.0
click at [465, 495] on div "function initThemeChange ( ) { ... } function initPlayPauseVideoScroll ( ) { ..…" at bounding box center [931, 486] width 1073 height 679
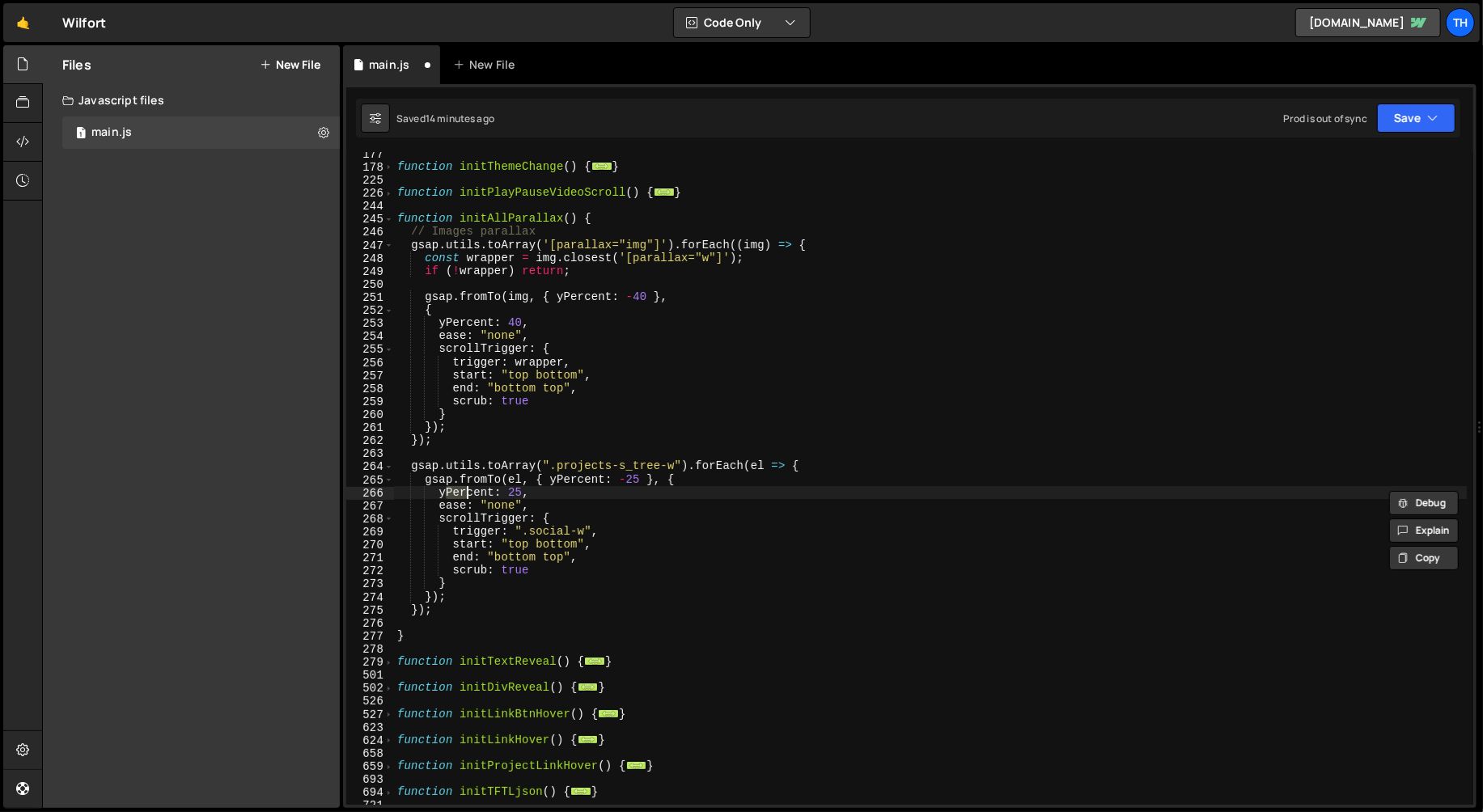
click at [448, 502] on div "function initThemeChange ( ) { ... } function initPlayPauseVideoScroll ( ) { ..…" at bounding box center [931, 486] width 1073 height 679
drag, startPoint x: 440, startPoint y: 505, endPoint x: 539, endPoint y: 503, distance: 99.0
click at [539, 503] on div "function initThemeChange ( ) { ... } function initPlayPauseVideoScroll ( ) { ..…" at bounding box center [931, 486] width 1073 height 679
click at [472, 517] on div "function initThemeChange ( ) { ... } function initPlayPauseVideoScroll ( ) { ..…" at bounding box center [931, 486] width 1073 height 679
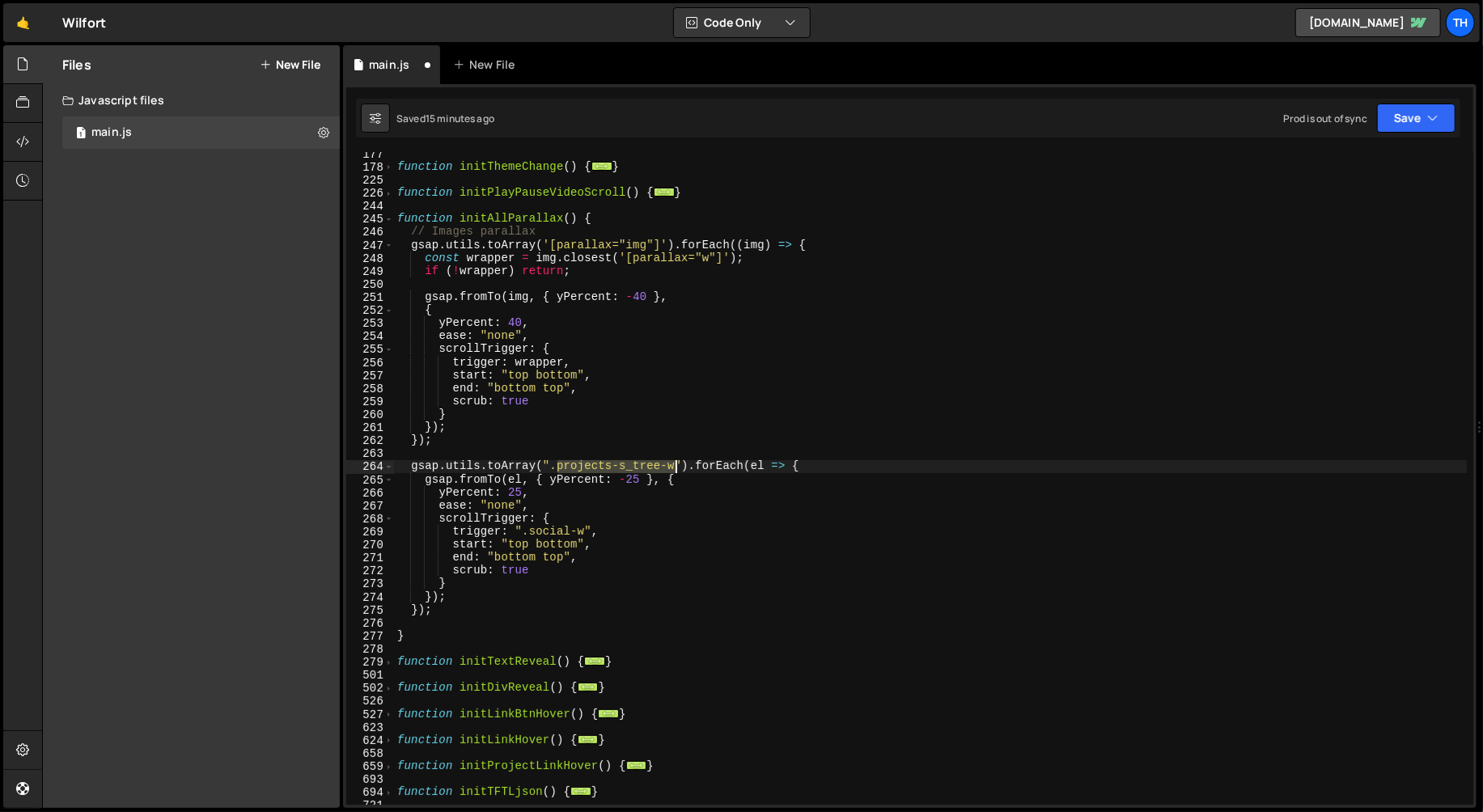
drag, startPoint x: 559, startPoint y: 466, endPoint x: 673, endPoint y: 466, distance: 114.0
click at [673, 466] on div "function initThemeChange ( ) { ... } function initPlayPauseVideoScroll ( ) { ..…" at bounding box center [931, 486] width 1073 height 679
paste textarea
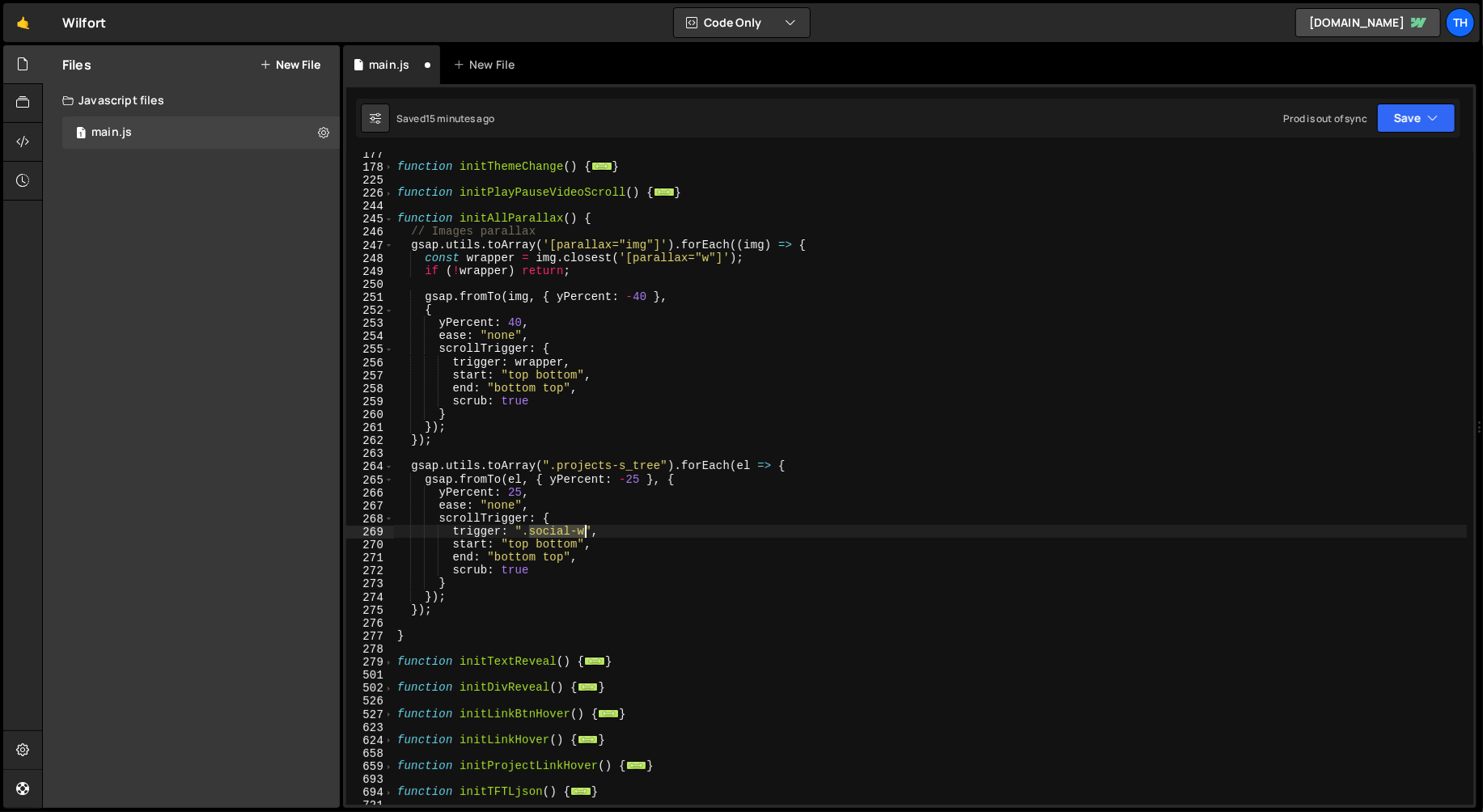
drag, startPoint x: 529, startPoint y: 530, endPoint x: 585, endPoint y: 527, distance: 56.1
click at [585, 527] on div "function initThemeChange ( ) { ... } function initPlayPauseVideoScroll ( ) { ..…" at bounding box center [931, 486] width 1073 height 679
paste textarea "projects-s_tree"
click at [524, 548] on div "function initThemeChange ( ) { ... } function initPlayPauseVideoScroll ( ) { ..…" at bounding box center [931, 486] width 1073 height 679
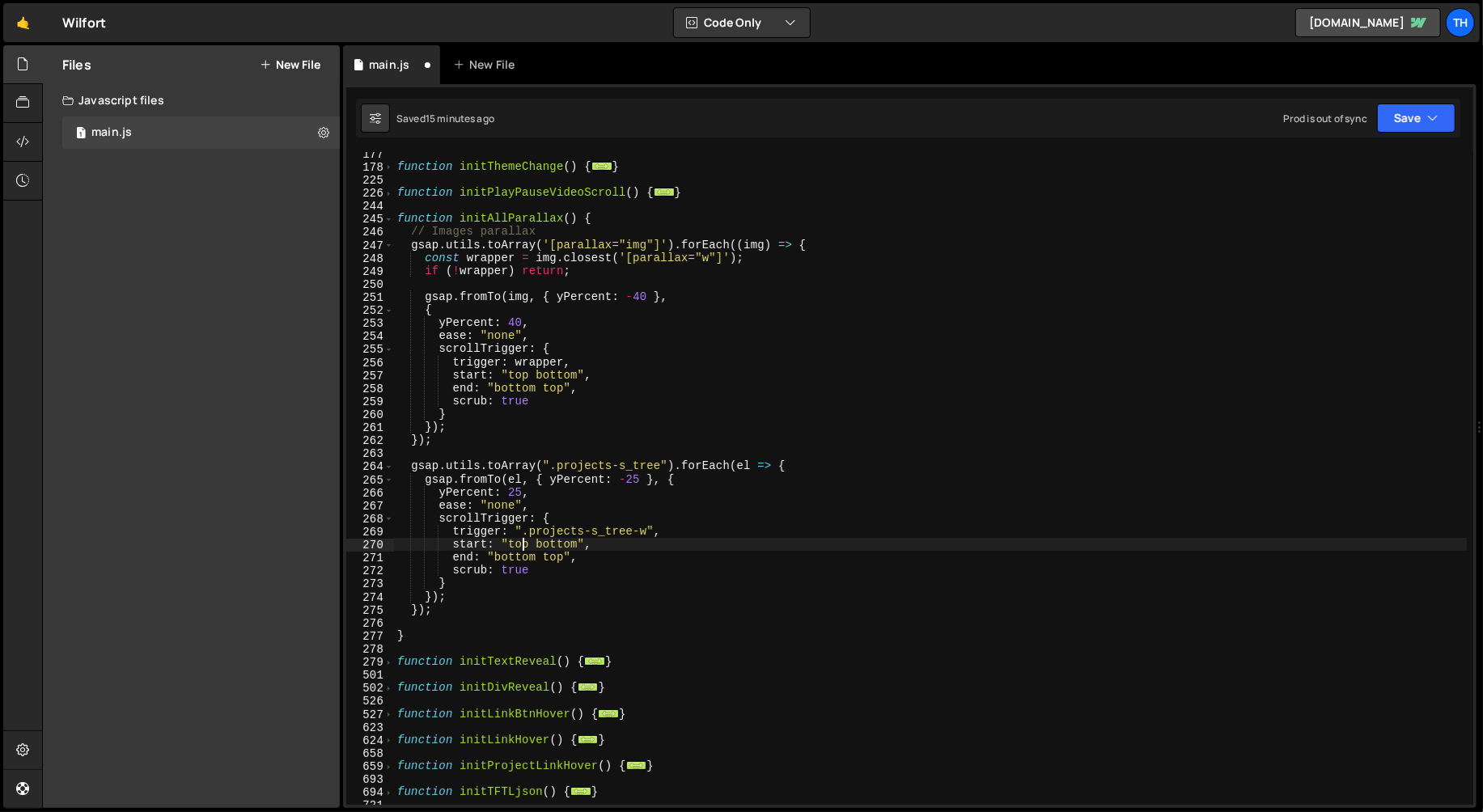
scroll to position [0, 12]
click at [524, 548] on div "function initThemeChange ( ) { ... } function initPlayPauseVideoScroll ( ) { ..…" at bounding box center [931, 486] width 1073 height 679
click at [546, 544] on div "function initThemeChange ( ) { ... } function initPlayPauseVideoScroll ( ) { ..…" at bounding box center [931, 486] width 1073 height 679
click at [515, 550] on div "function initThemeChange ( ) { ... } function initPlayPauseVideoScroll ( ) { ..…" at bounding box center [931, 486] width 1073 height 679
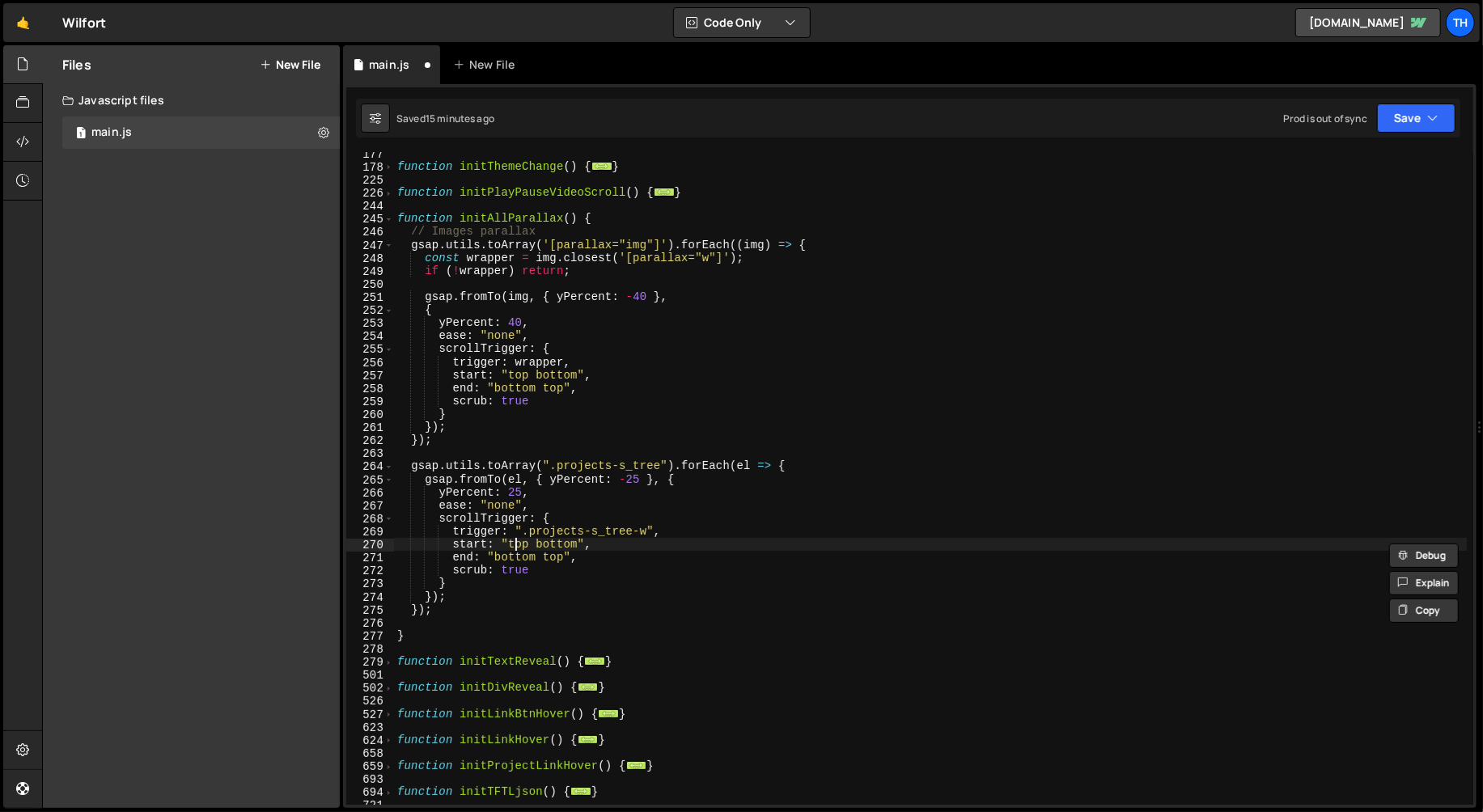
click at [515, 550] on div "function initThemeChange ( ) { ... } function initPlayPauseVideoScroll ( ) { ..…" at bounding box center [931, 486] width 1073 height 679
click at [543, 552] on div "function initThemeChange ( ) { ... } function initPlayPauseVideoScroll ( ) { ..…" at bounding box center [931, 486] width 1073 height 679
click at [560, 480] on div "function initThemeChange ( ) { ... } function initPlayPauseVideoScroll ( ) { ..…" at bounding box center [931, 486] width 1073 height 679
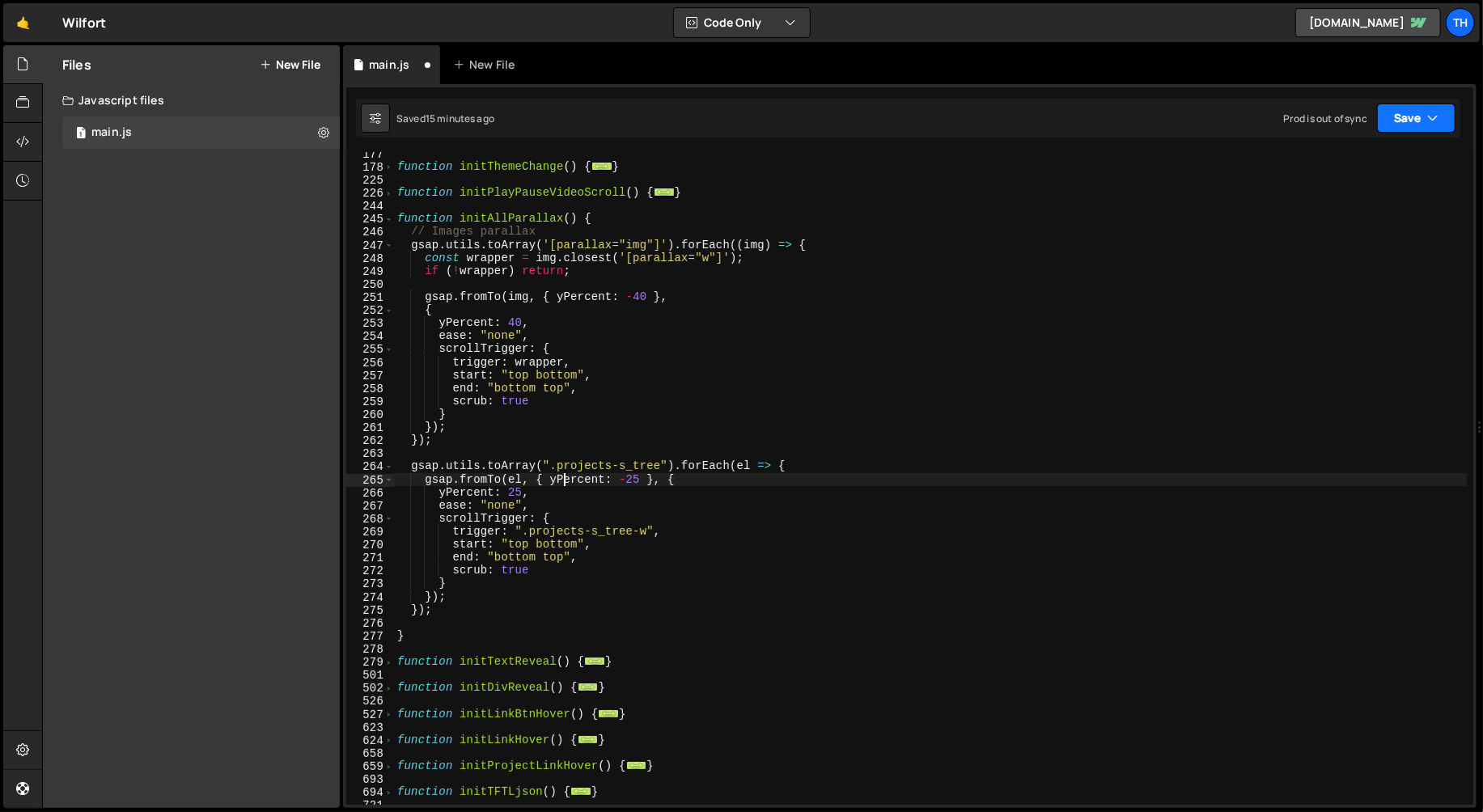
click at [1446, 108] on button "Save" at bounding box center [1416, 117] width 79 height 29
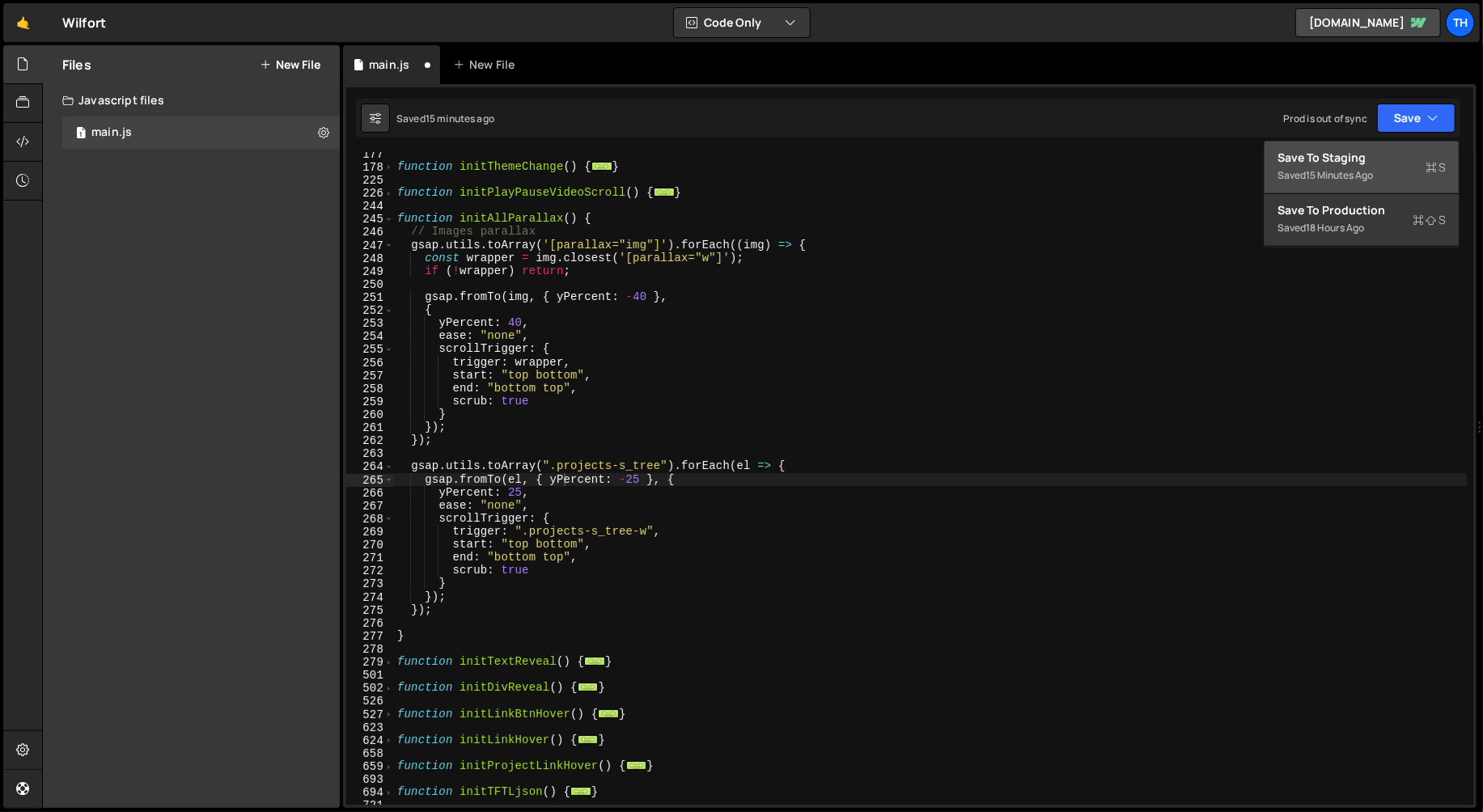
click at [1374, 160] on div "Save to Staging S" at bounding box center [1361, 158] width 168 height 16
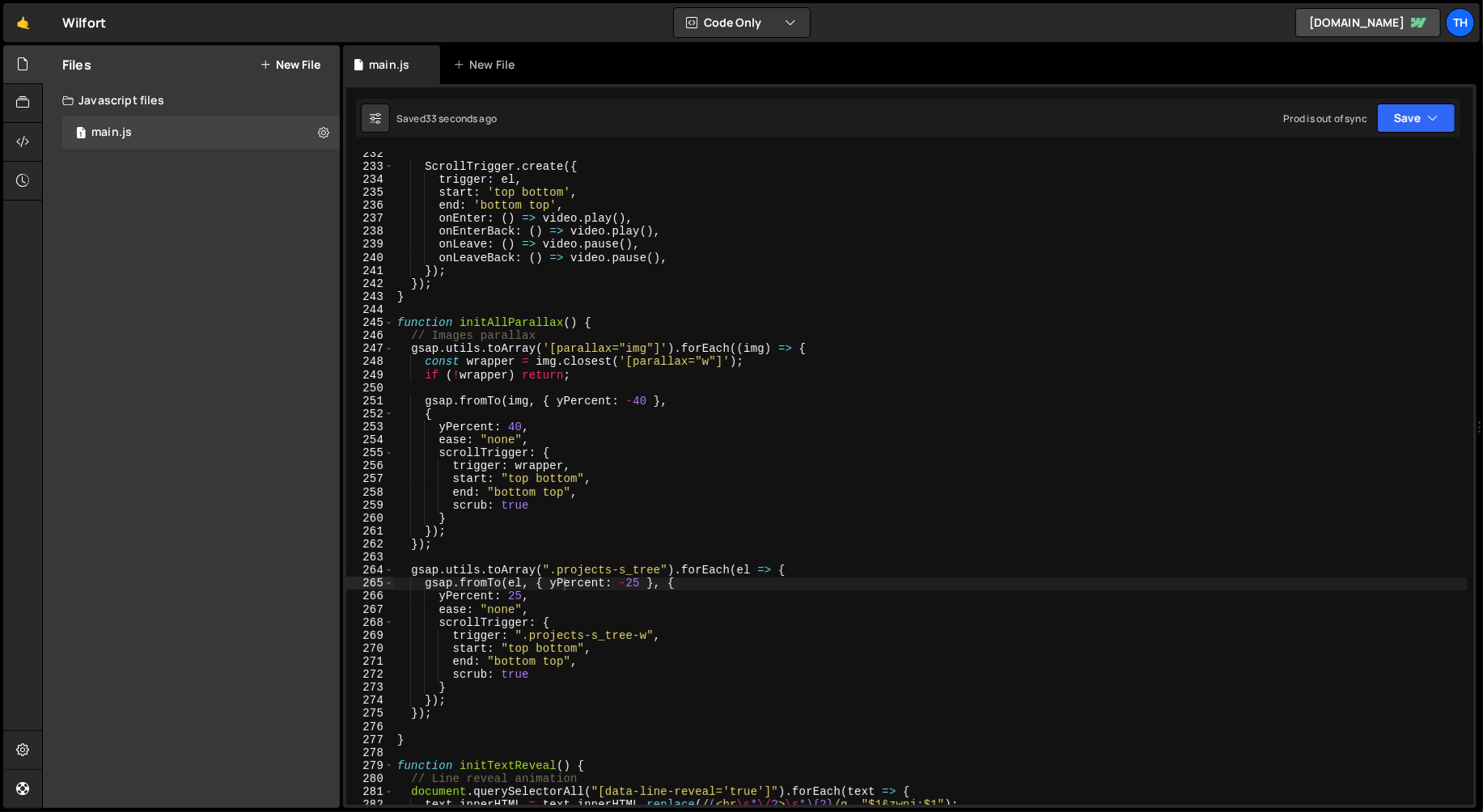
scroll to position [3070, 0]
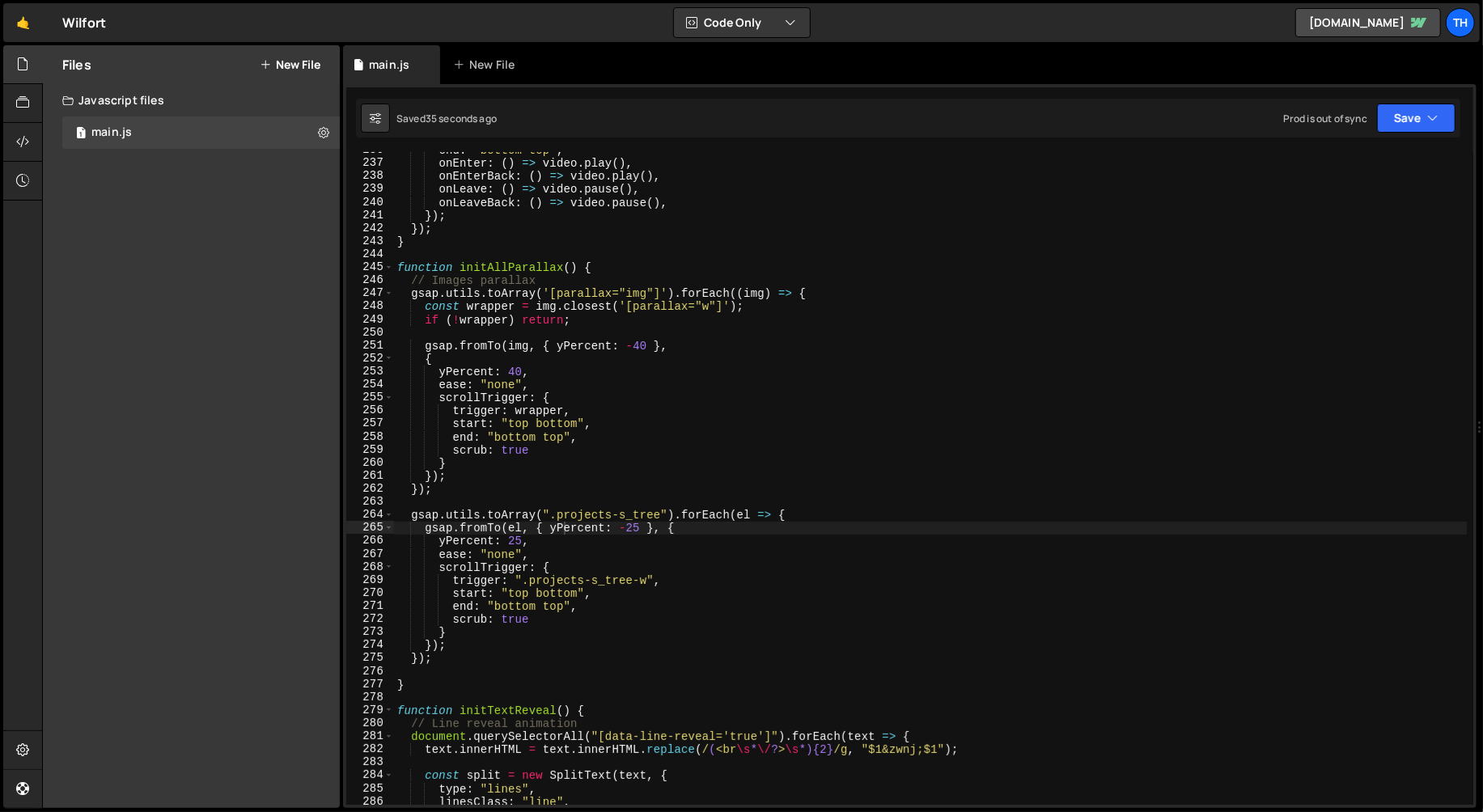
click at [549, 532] on div "end : 'bottom top' , onEnter : ( ) => video . play ( ) , onEnterBack : ( ) => v…" at bounding box center [931, 484] width 1073 height 679
click at [643, 525] on div "end : 'bottom top' , onEnter : ( ) => video . play ( ) , onEnterBack : ( ) => v…" at bounding box center [931, 484] width 1073 height 679
type textarea "gsap.fromTo(el, { yPercent: -25, rotate: 0 }, {"
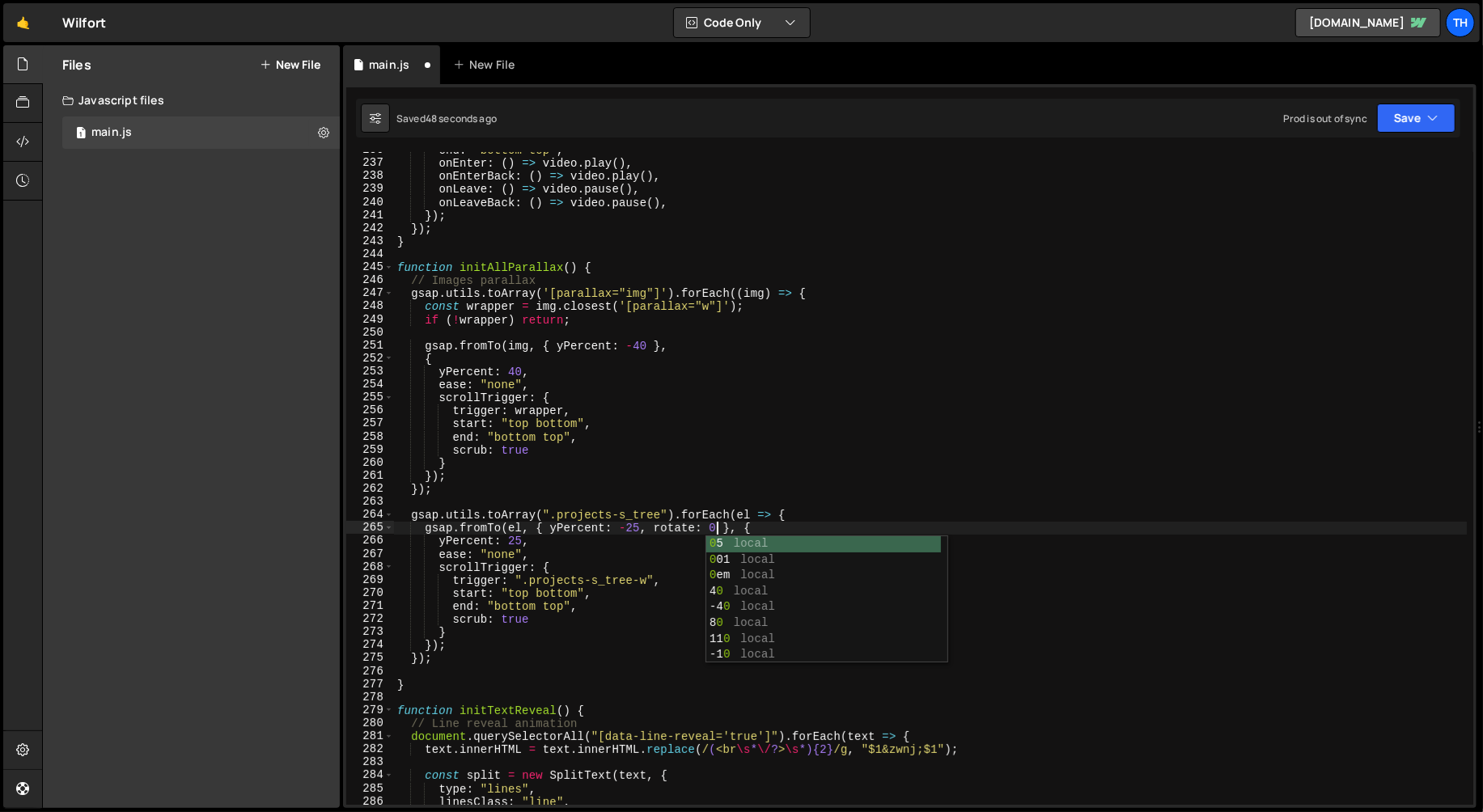
scroll to position [0, 22]
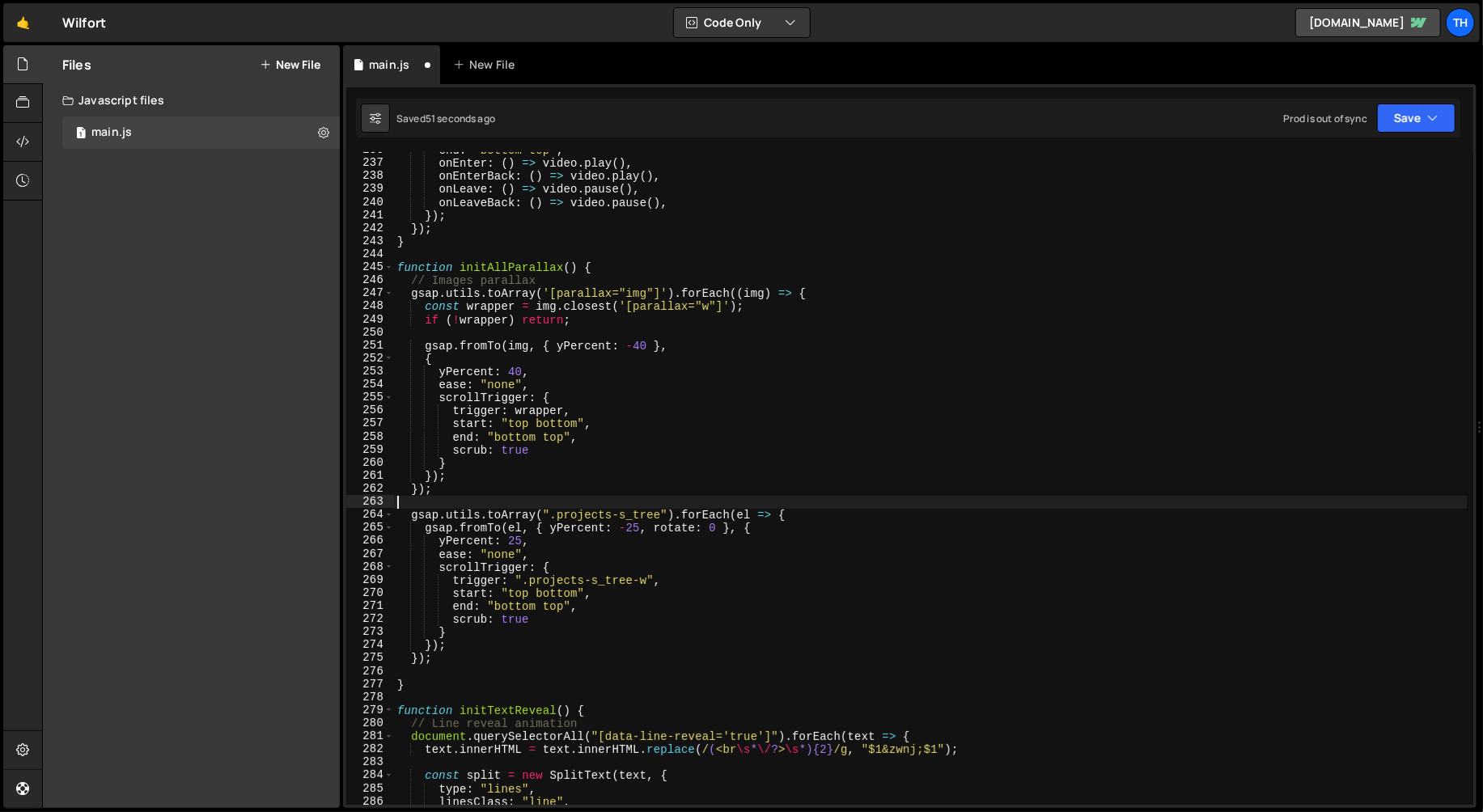
click at [681, 507] on div "end : 'bottom top' , onEnter : ( ) => video . play ( ) , onEnterBack : ( ) => v…" at bounding box center [931, 484] width 1073 height 679
click at [541, 540] on div "end : 'bottom top' , onEnter : ( ) => video . play ( ) , onEnterBack : ( ) => v…" at bounding box center [931, 484] width 1073 height 679
type textarea "yPercent: 25,"
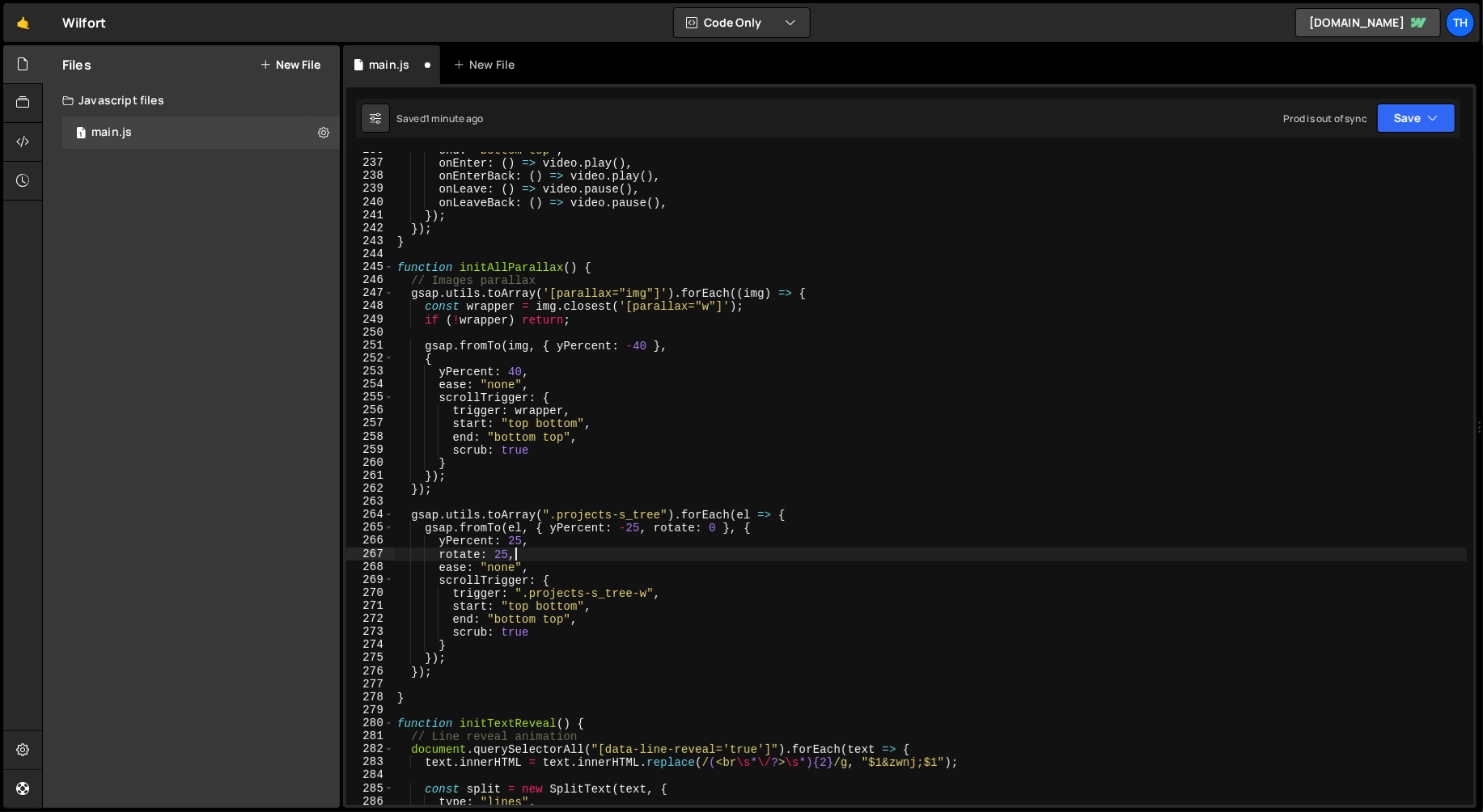
scroll to position [0, 6]
click at [1383, 116] on button "Save" at bounding box center [1416, 117] width 79 height 29
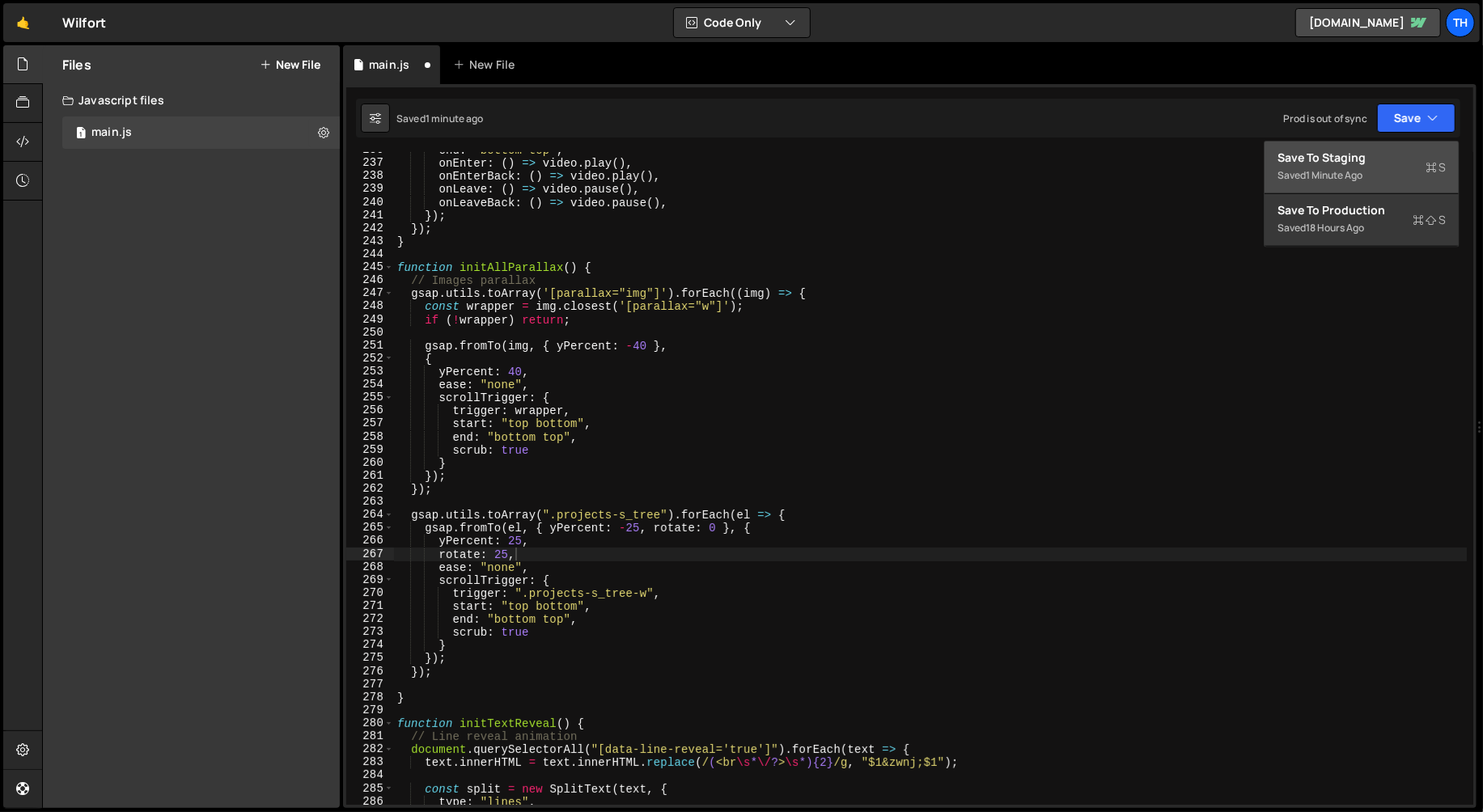
click at [1332, 159] on div "Save to Staging S" at bounding box center [1361, 158] width 168 height 16
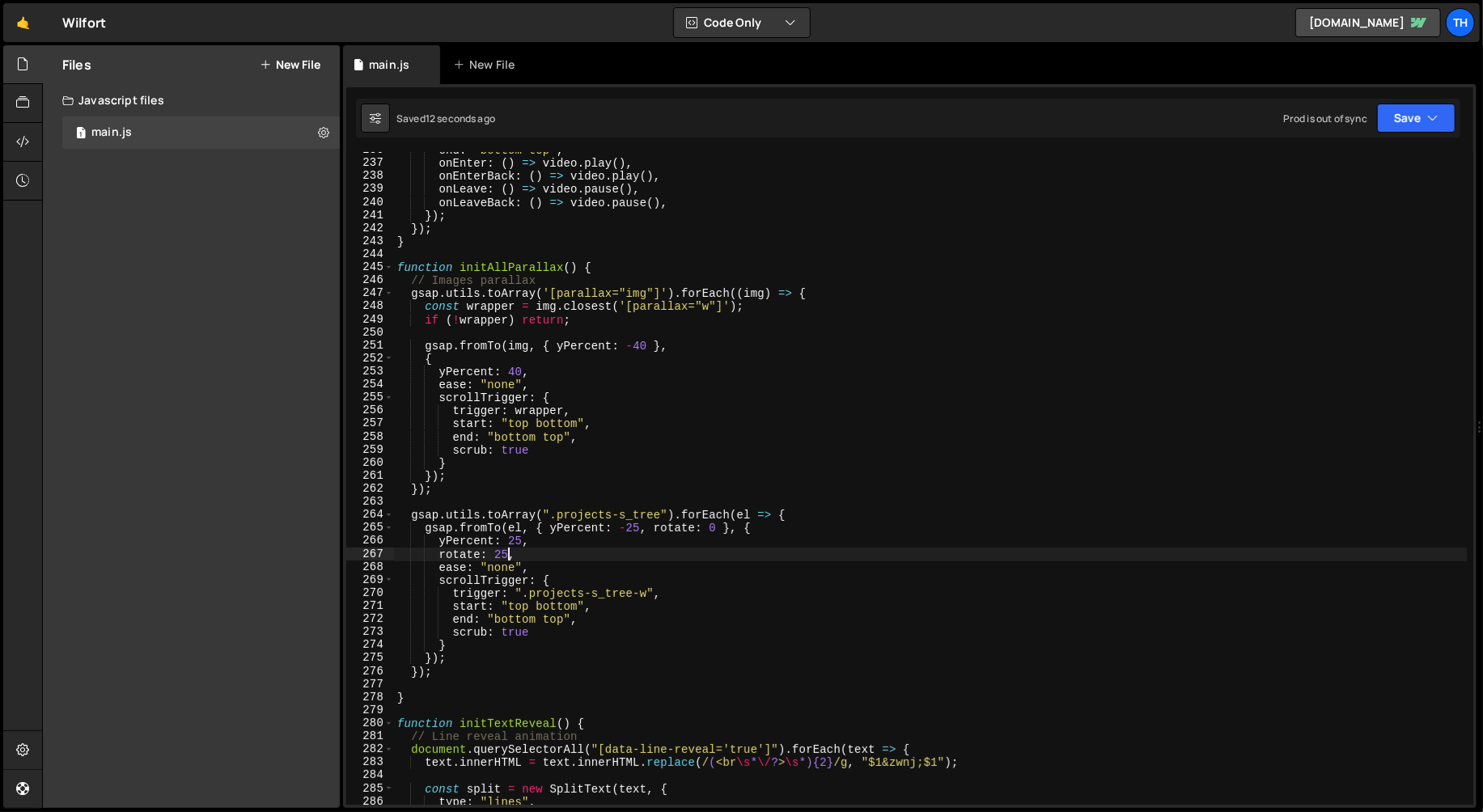
click at [507, 551] on div "end : 'bottom top' , onEnter : ( ) => video . play ( ) , onEnterBack : ( ) => v…" at bounding box center [931, 484] width 1073 height 679
click at [543, 543] on div "end : 'bottom top' , onEnter : ( ) => video . play ( ) , onEnterBack : ( ) => v…" at bounding box center [931, 484] width 1073 height 679
click at [519, 543] on div "end : 'bottom top' , onEnter : ( ) => video . play ( ) , onEnterBack : ( ) => v…" at bounding box center [931, 484] width 1073 height 679
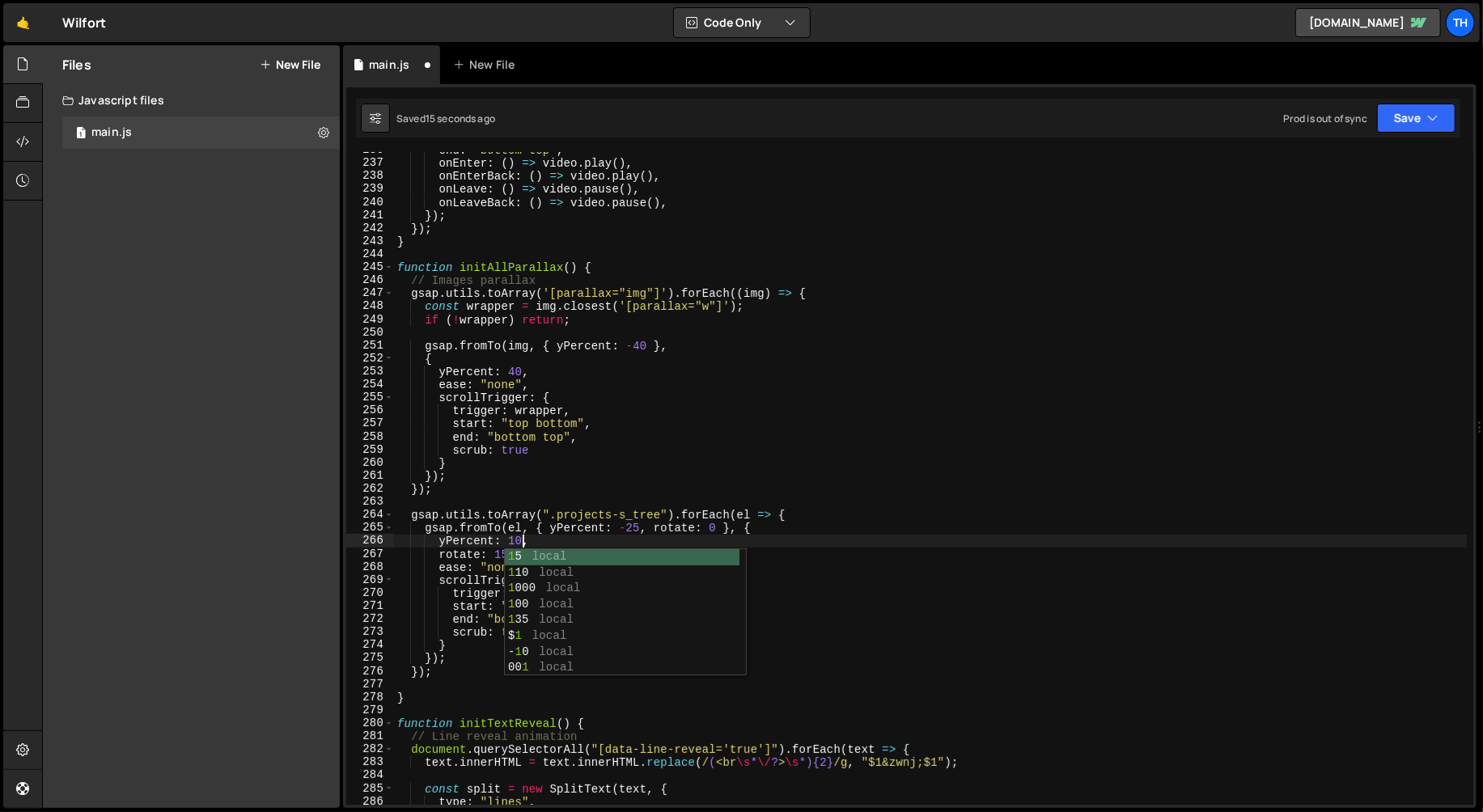
scroll to position [0, 8]
click at [563, 513] on div "end : 'bottom top' , onEnter : ( ) => video . play ( ) , onEnterBack : ( ) => v…" at bounding box center [931, 484] width 1073 height 679
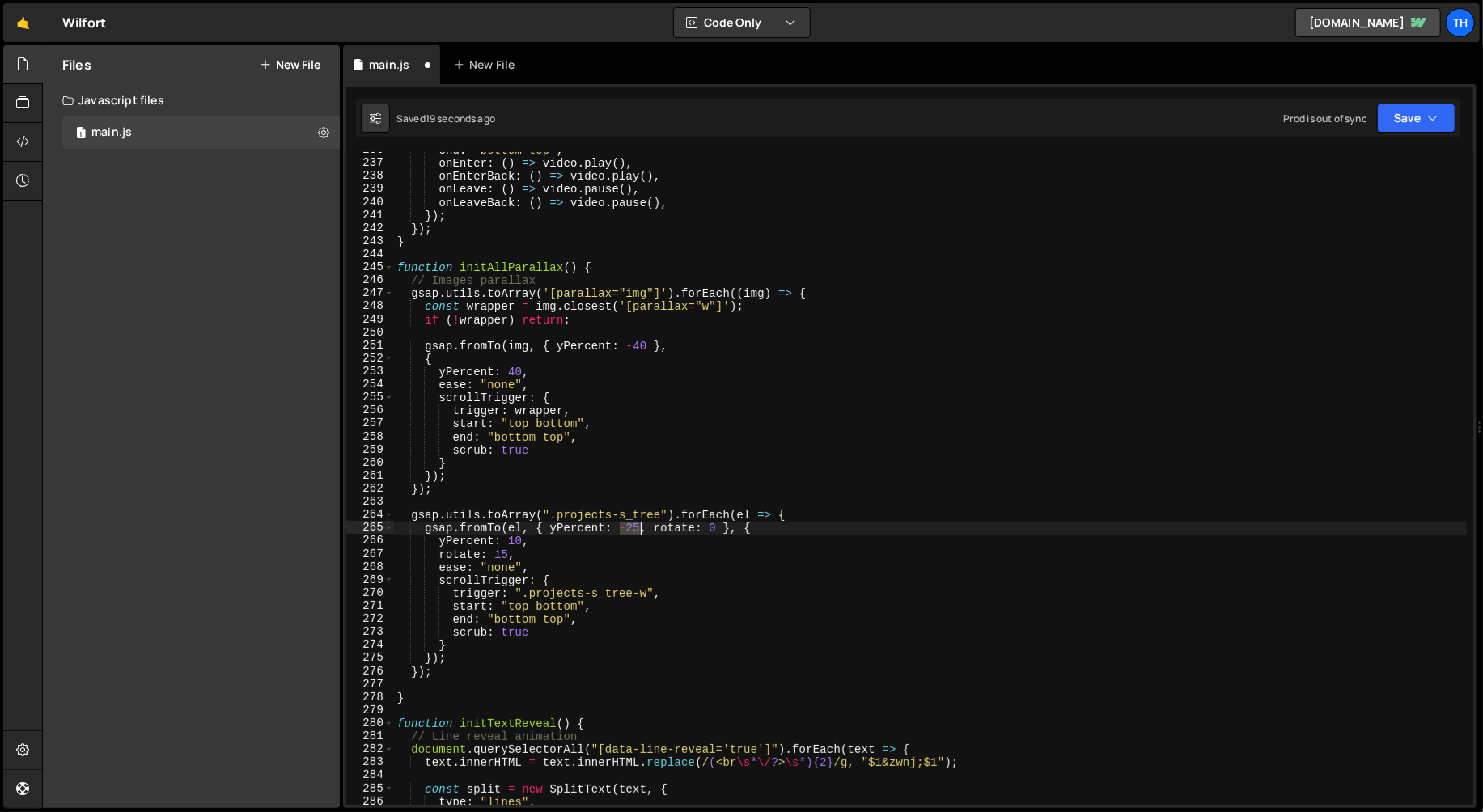
drag, startPoint x: 622, startPoint y: 533, endPoint x: 637, endPoint y: 532, distance: 15.0
click at [637, 532] on div "end : 'bottom top' , onEnter : ( ) => video . play ( ) , onEnterBack : ( ) => v…" at bounding box center [931, 484] width 1073 height 679
click at [511, 544] on div "end : 'bottom top' , onEnter : ( ) => video . play ( ) , onEnterBack : ( ) => v…" at bounding box center [931, 484] width 1073 height 679
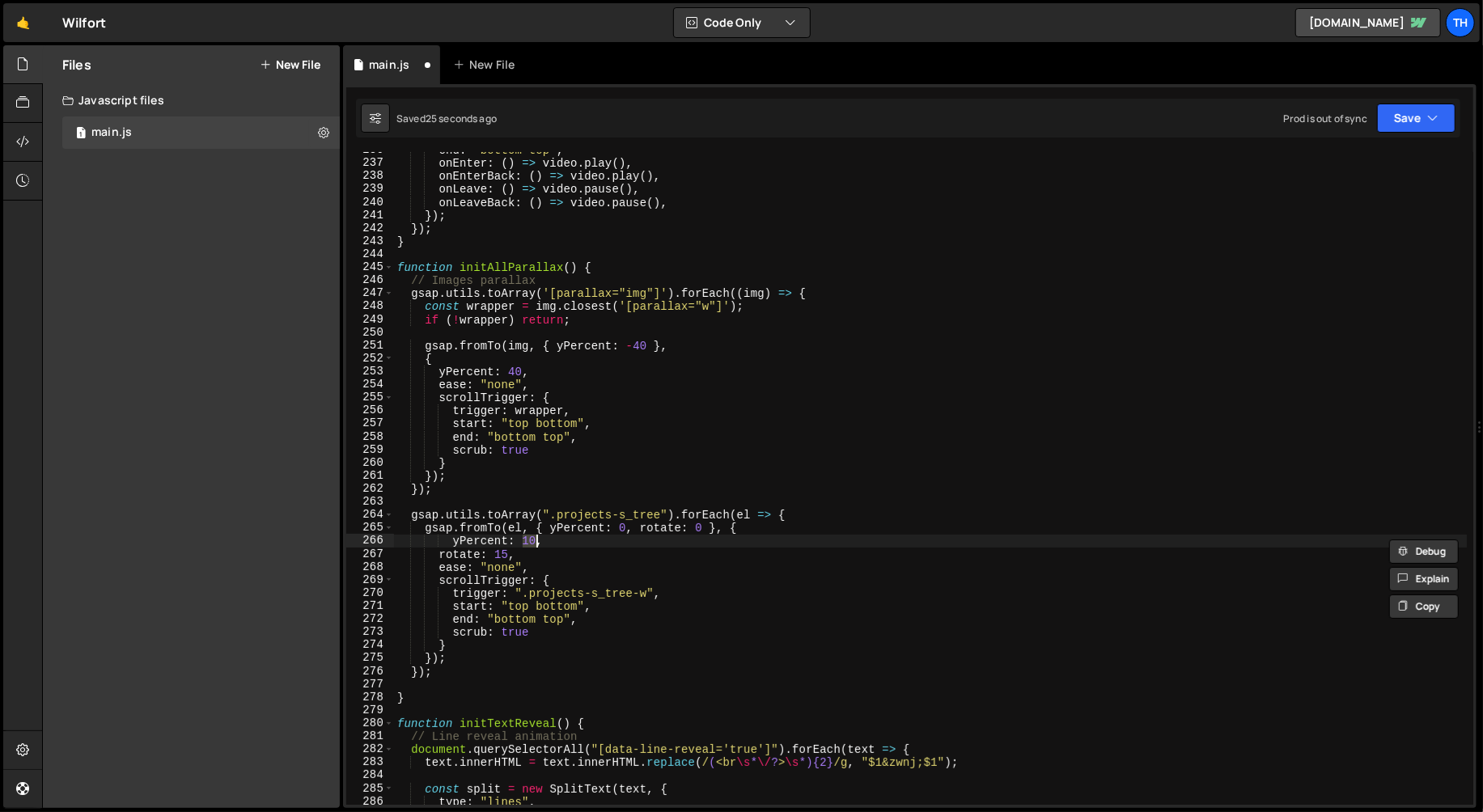
scroll to position [0, 9]
click at [454, 544] on div "end : 'bottom top' , onEnter : ( ) => video . play ( ) , onEnterBack : ( ) => v…" at bounding box center [931, 484] width 1073 height 679
click at [1423, 124] on button "Save" at bounding box center [1416, 117] width 79 height 29
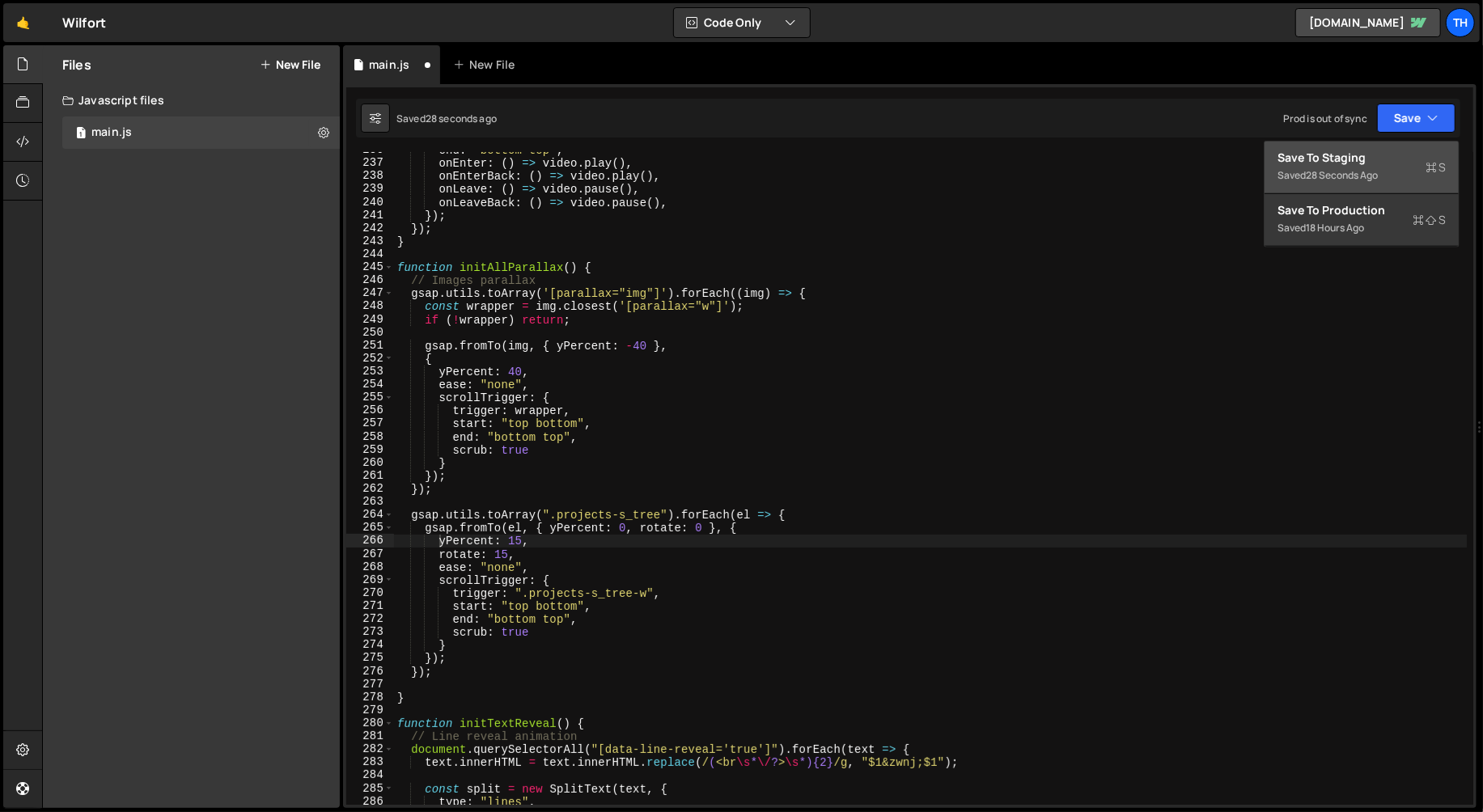
click at [1401, 175] on div "Saved 28 seconds ago" at bounding box center [1361, 175] width 168 height 19
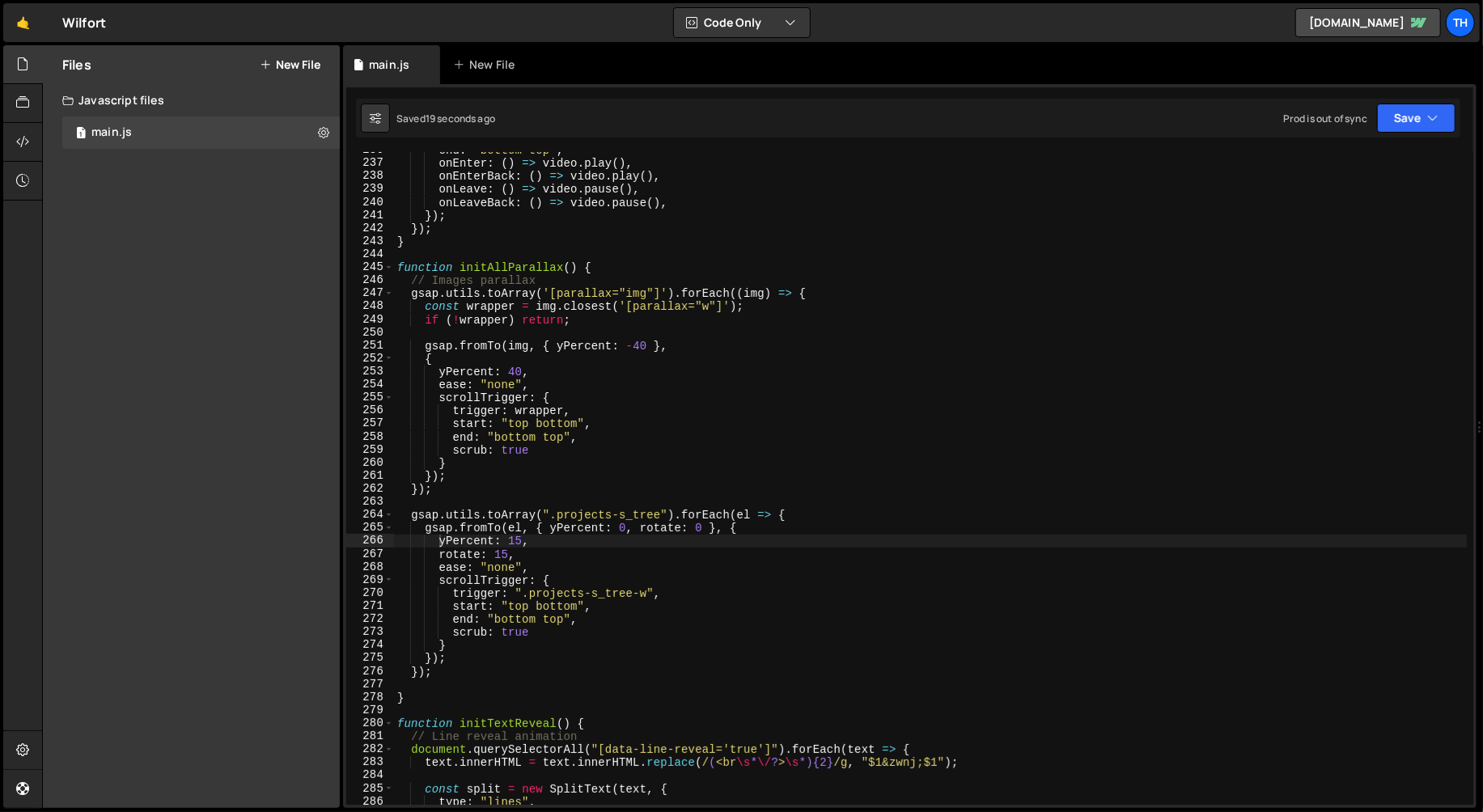
click at [513, 488] on div "end : 'bottom top' , onEnter : ( ) => video . play ( ) , onEnterBack : ( ) => v…" at bounding box center [931, 484] width 1073 height 679
click at [496, 552] on div "end : 'bottom top' , onEnter : ( ) => video . play ( ) , onEnterBack : ( ) => v…" at bounding box center [931, 484] width 1073 height 679
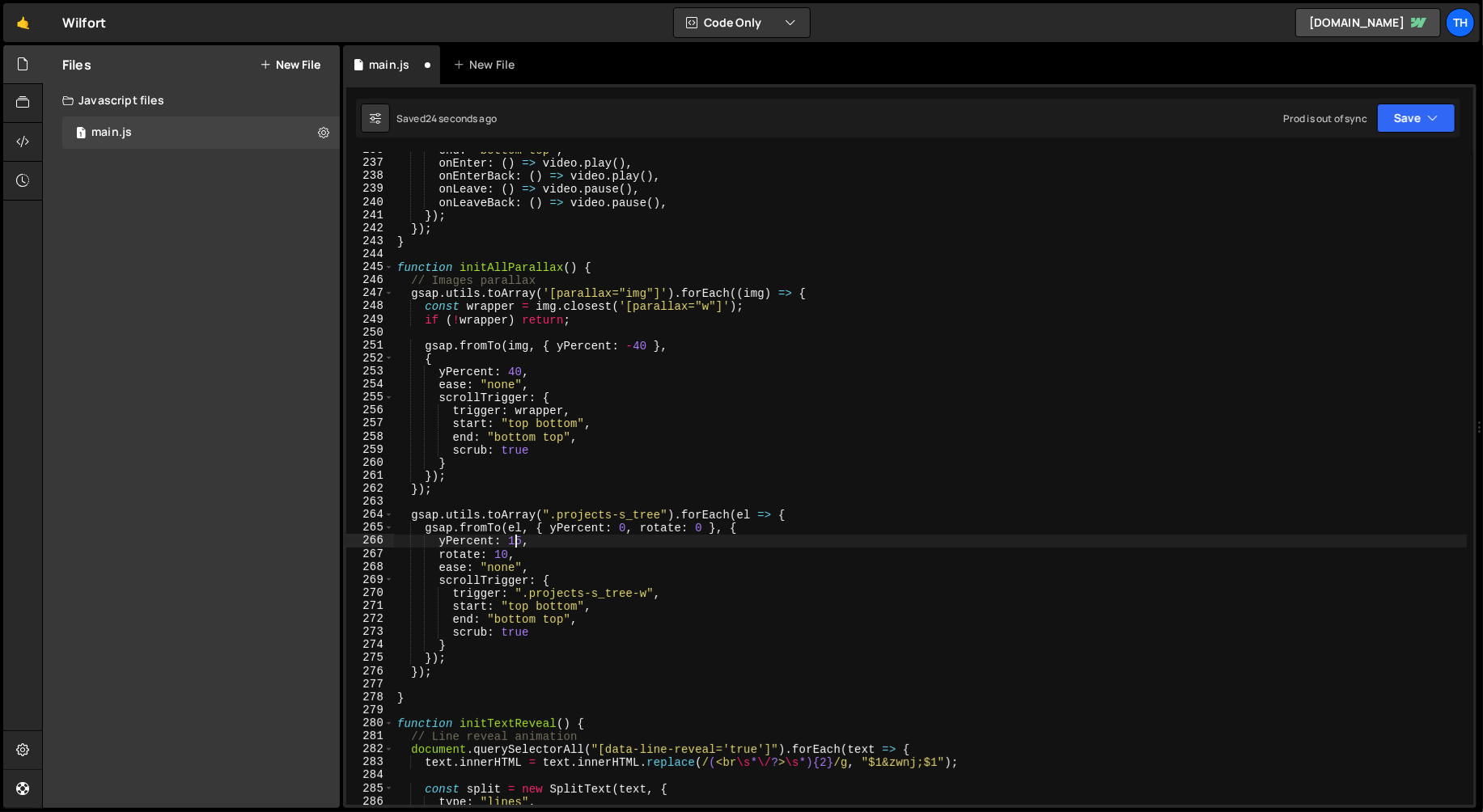
click at [516, 538] on div "end : 'bottom top' , onEnter : ( ) => video . play ( ) , onEnterBack : ( ) => v…" at bounding box center [931, 484] width 1073 height 679
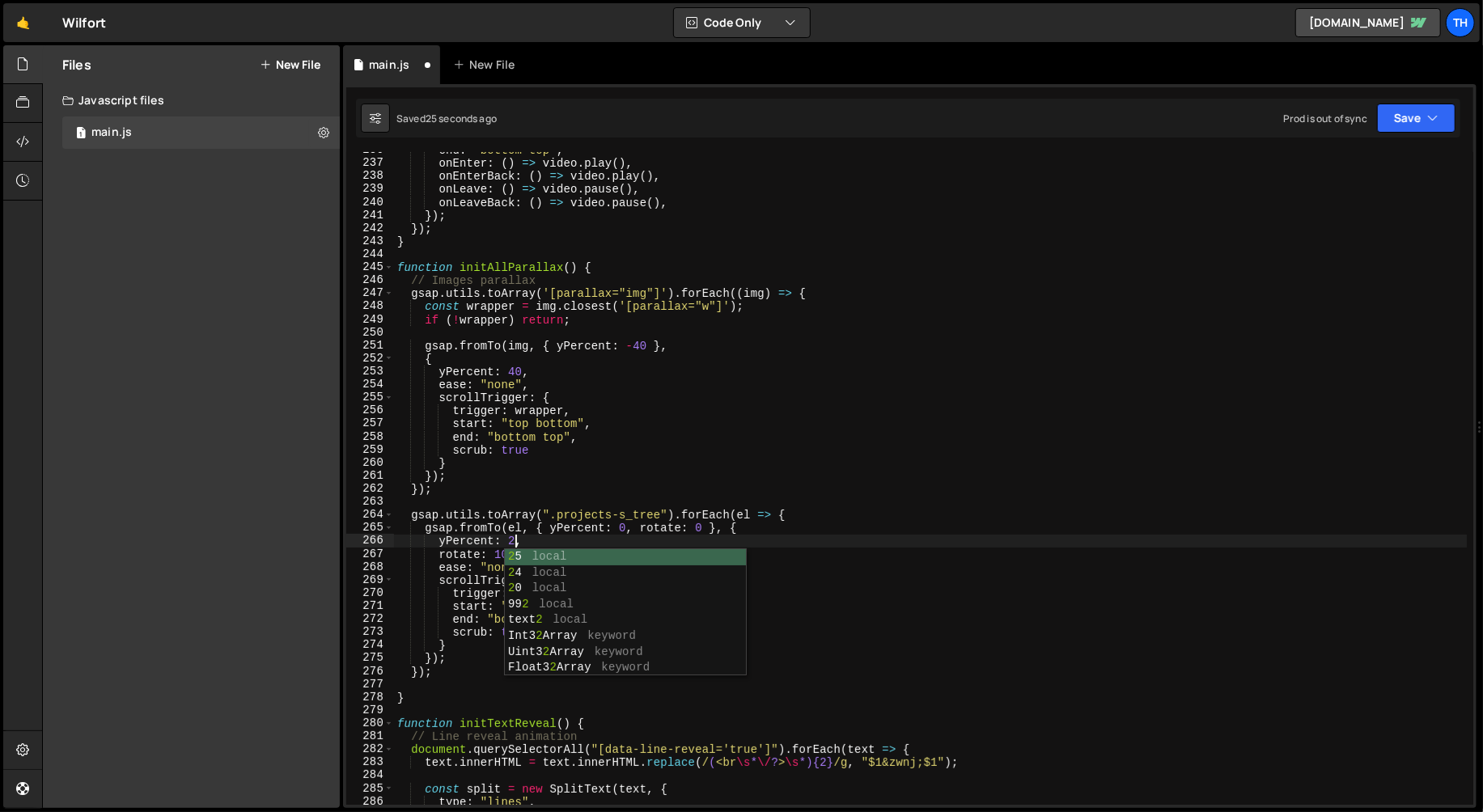
scroll to position [0, 8]
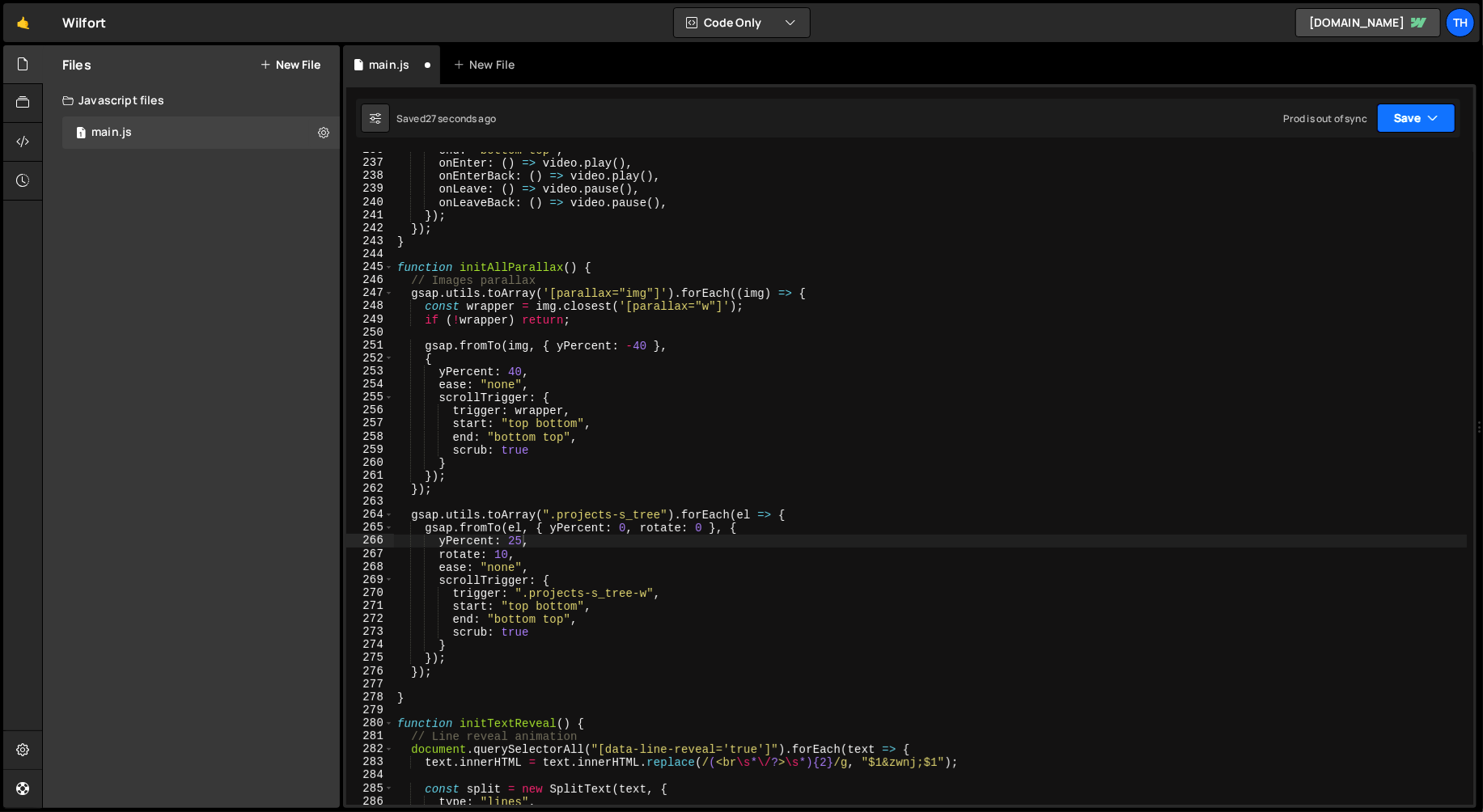
click at [1409, 116] on button "Save" at bounding box center [1416, 117] width 79 height 29
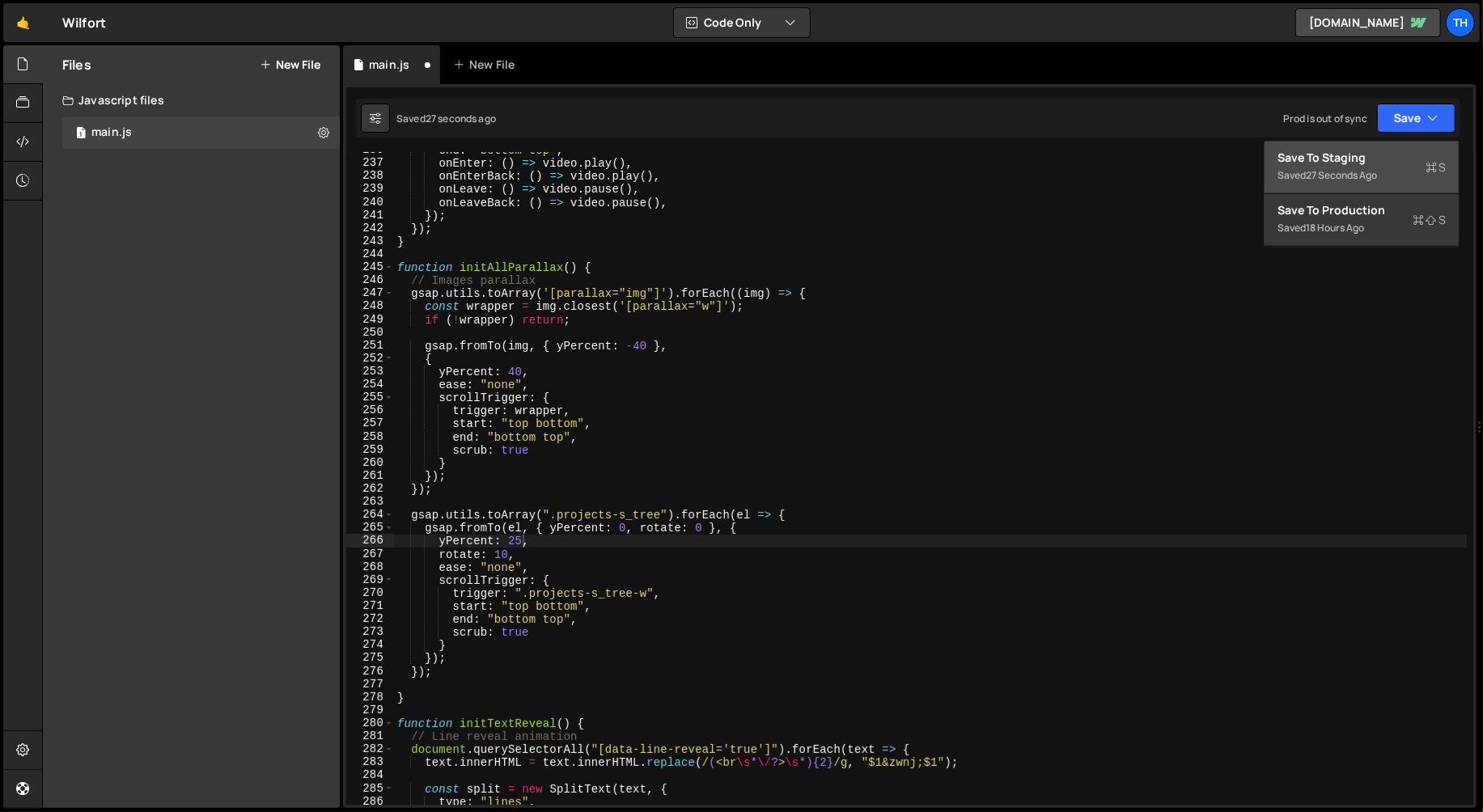
click at [1389, 172] on div "Saved 27 seconds ago" at bounding box center [1361, 175] width 168 height 19
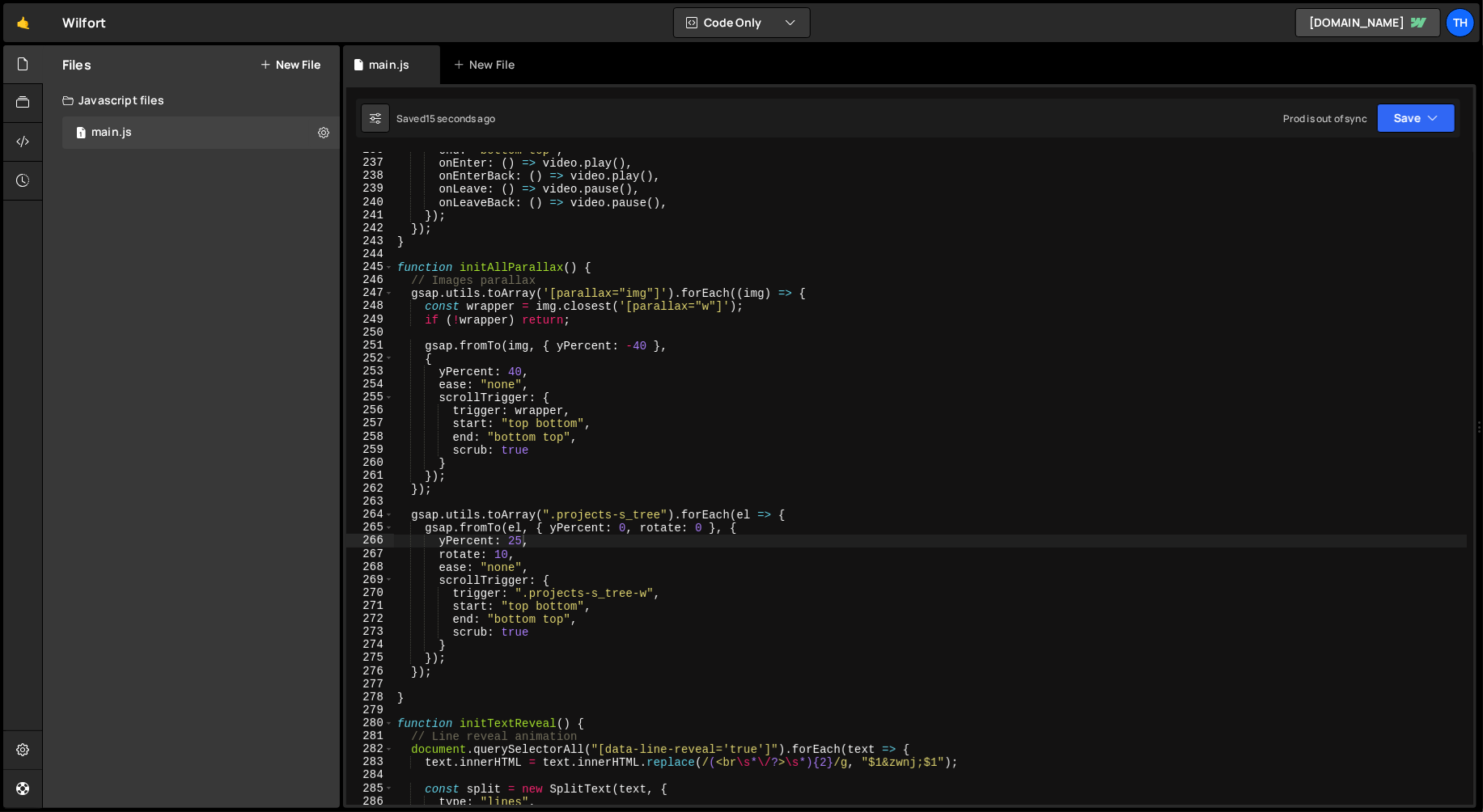
click at [502, 554] on div "end : 'bottom top' , onEnter : ( ) => video . play ( ) , onEnterBack : ( ) => v…" at bounding box center [931, 484] width 1073 height 679
click at [513, 540] on div "end : 'bottom top' , onEnter : ( ) => video . play ( ) , onEnterBack : ( ) => v…" at bounding box center [931, 484] width 1073 height 679
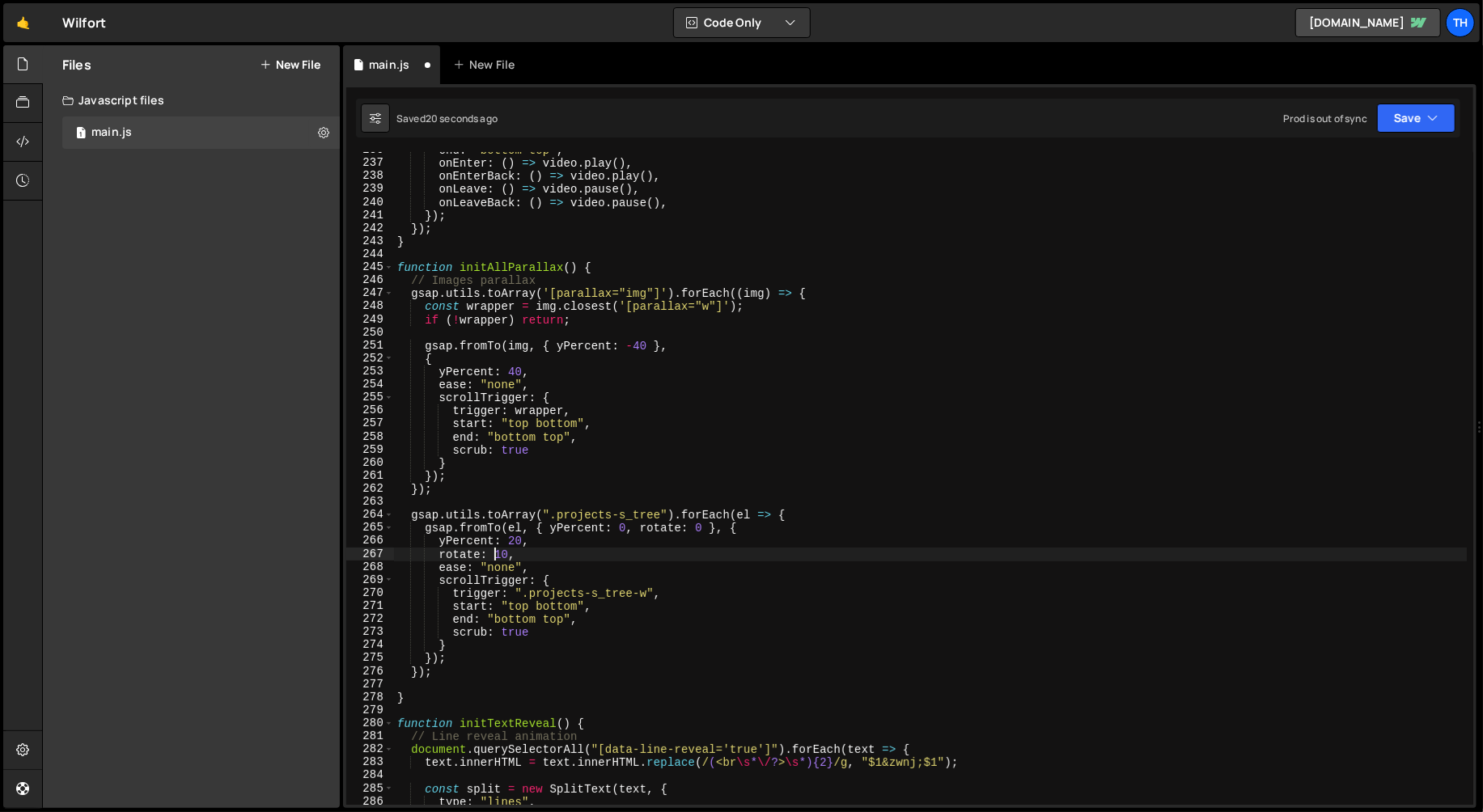
click at [496, 552] on div "end : 'bottom top' , onEnter : ( ) => video . play ( ) , onEnterBack : ( ) => v…" at bounding box center [931, 484] width 1073 height 679
click at [1390, 110] on button "Save" at bounding box center [1416, 117] width 79 height 29
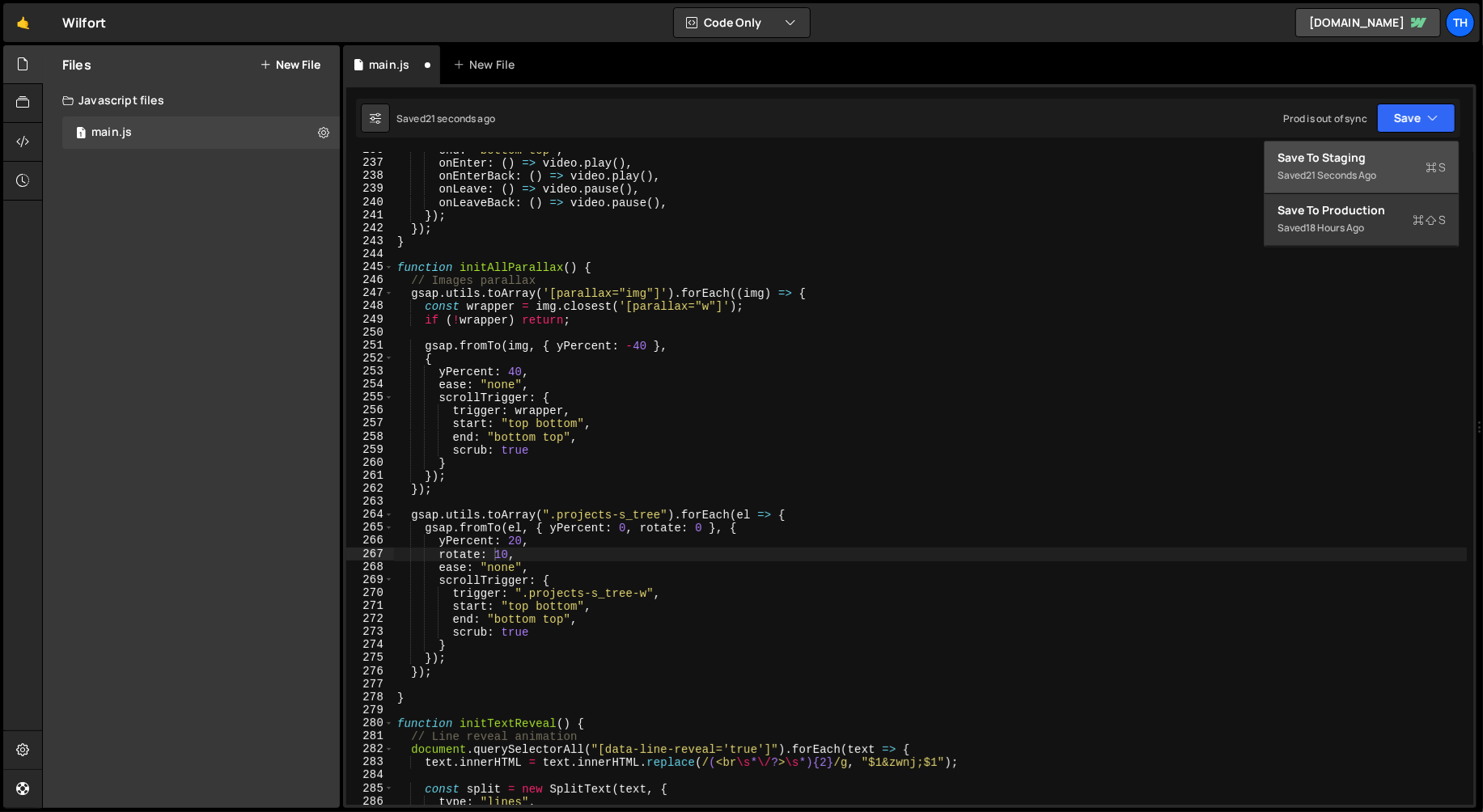
click at [1364, 181] on div "21 seconds ago" at bounding box center [1341, 175] width 70 height 14
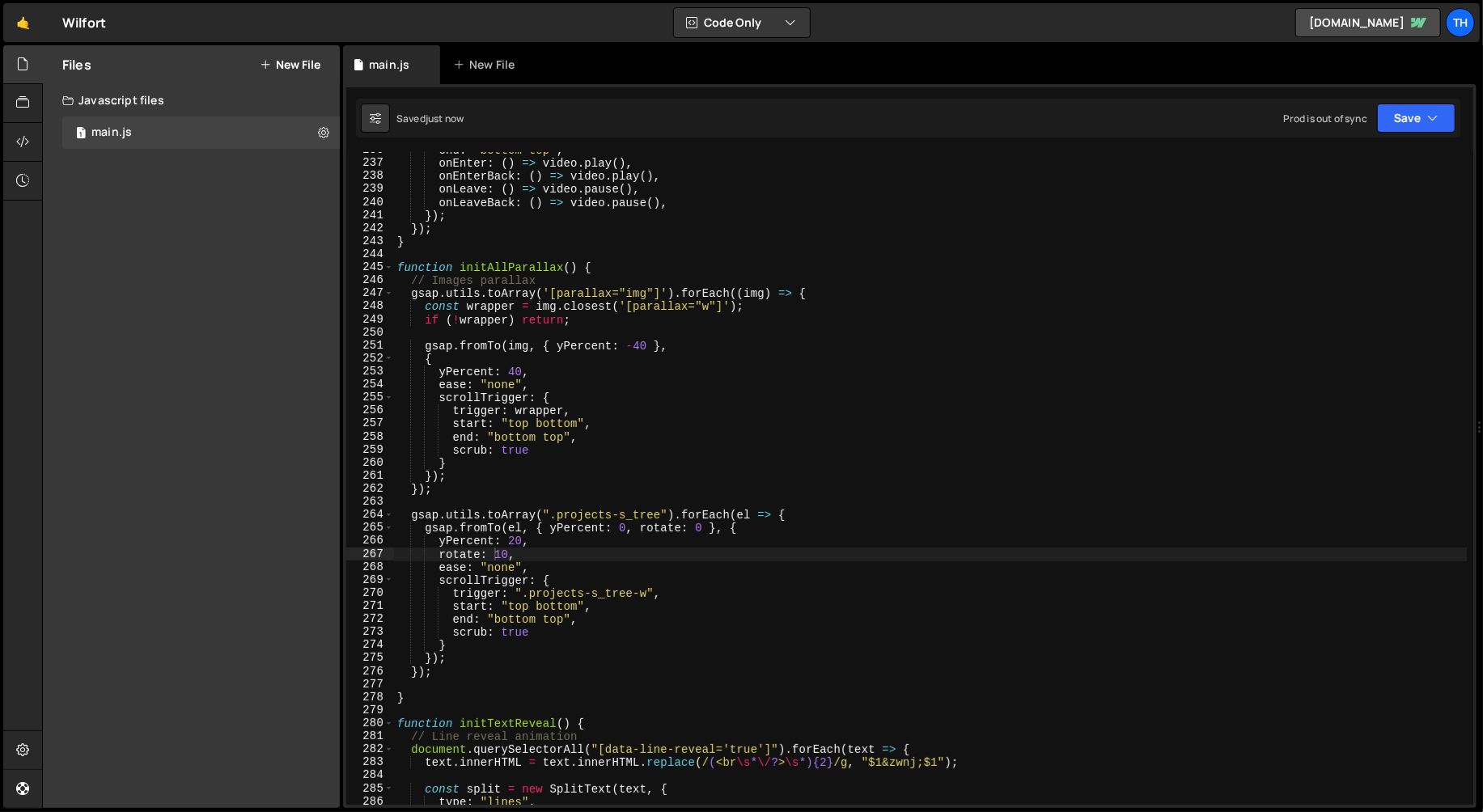
click at [513, 542] on div "end : 'bottom top' , onEnter : ( ) => video . play ( ) , onEnterBack : ( ) => v…" at bounding box center [931, 484] width 1073 height 679
click at [702, 550] on div "1 3 5 local" at bounding box center [626, 573] width 242 height 48
click at [908, 442] on div "end : 'bottom top' , onEnter : ( ) => video . play ( ) , onEnterBack : ( ) => v…" at bounding box center [931, 484] width 1073 height 679
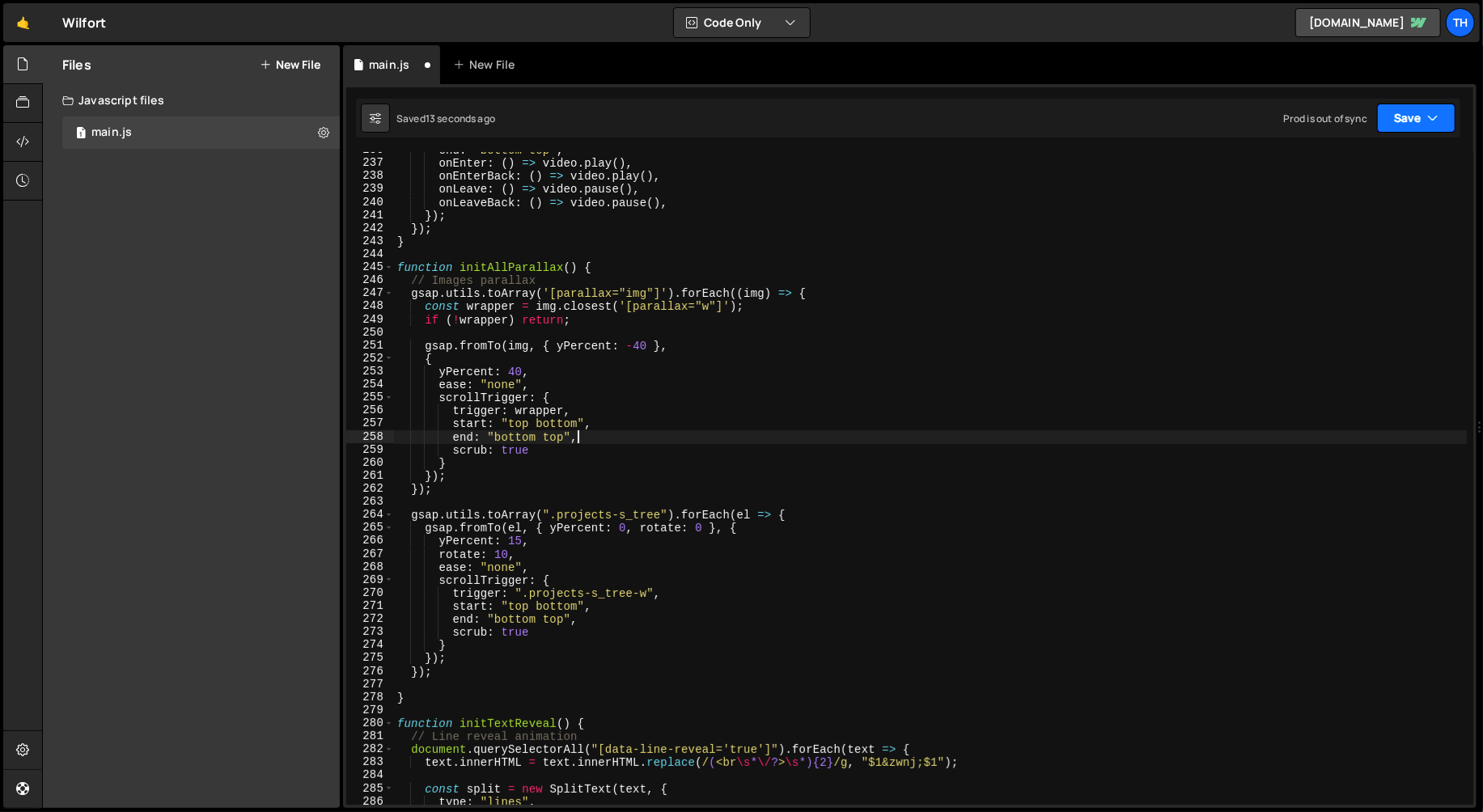
type textarea "end: "bottom top","
click at [1438, 131] on button "Save" at bounding box center [1416, 117] width 79 height 29
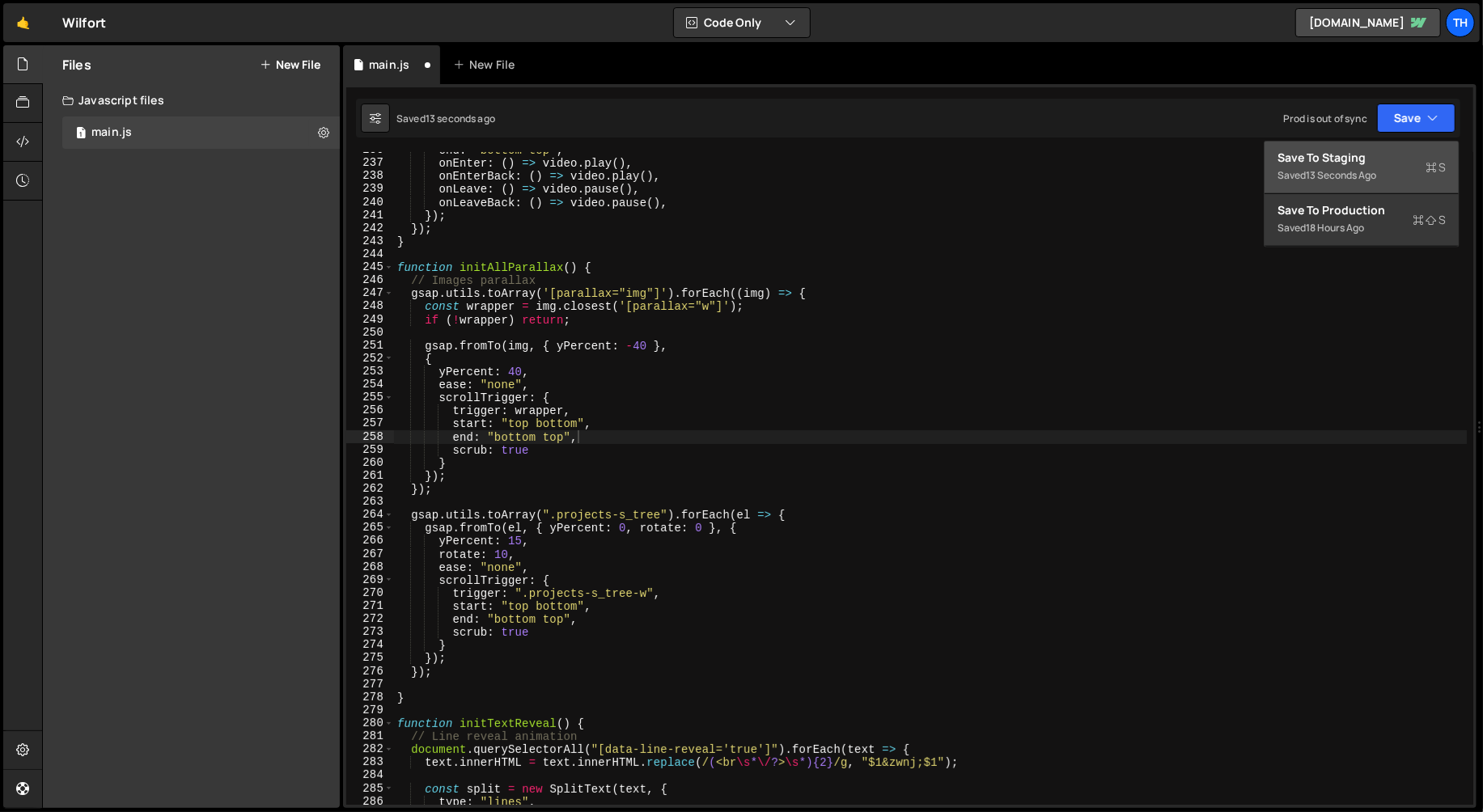
click at [1414, 158] on div "Save to Staging S" at bounding box center [1361, 158] width 168 height 16
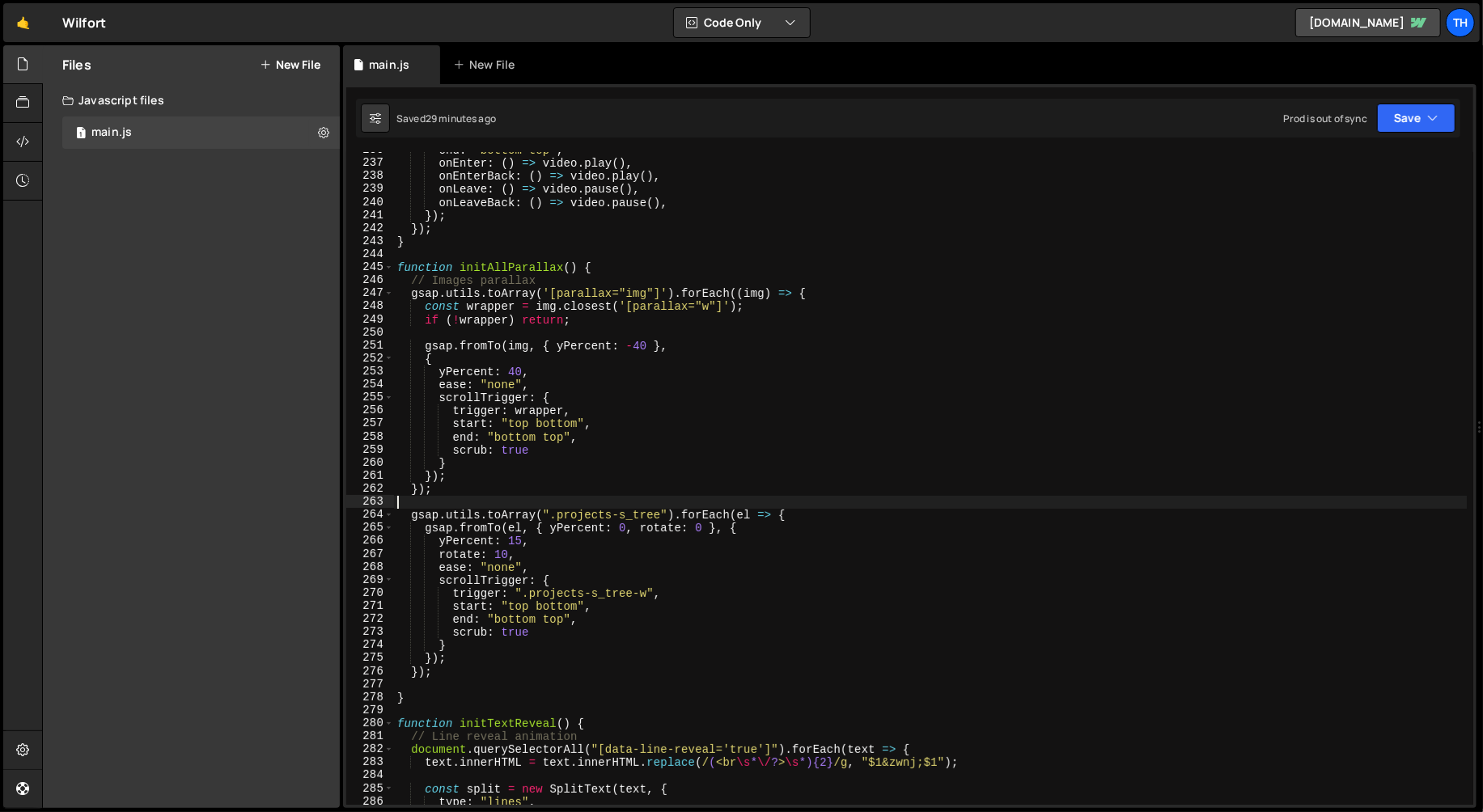
click at [486, 496] on div "end : 'bottom top' , onEnter : ( ) => video . play ( ) , onEnterBack : ( ) => v…" at bounding box center [931, 484] width 1073 height 679
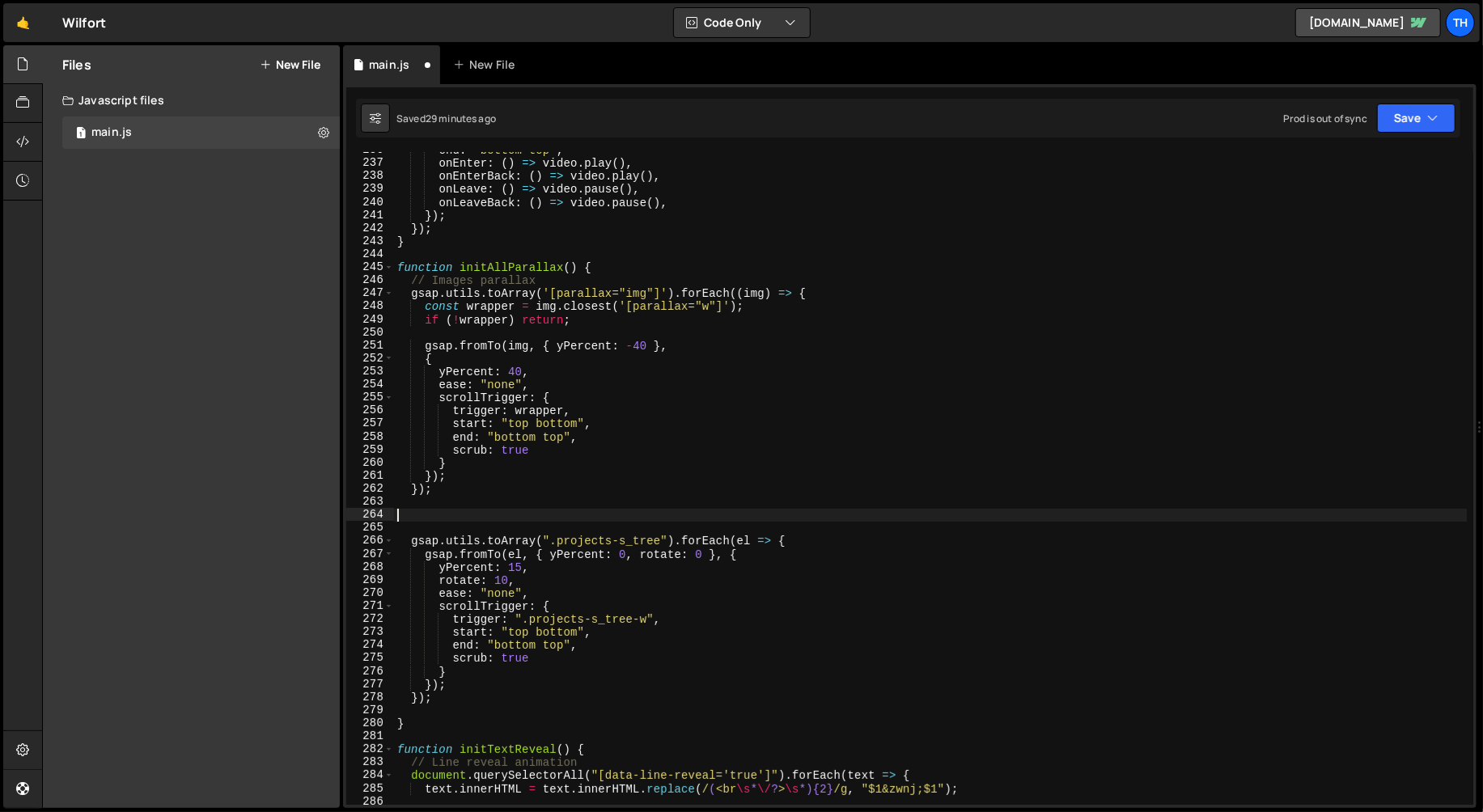
paste textarea "});"
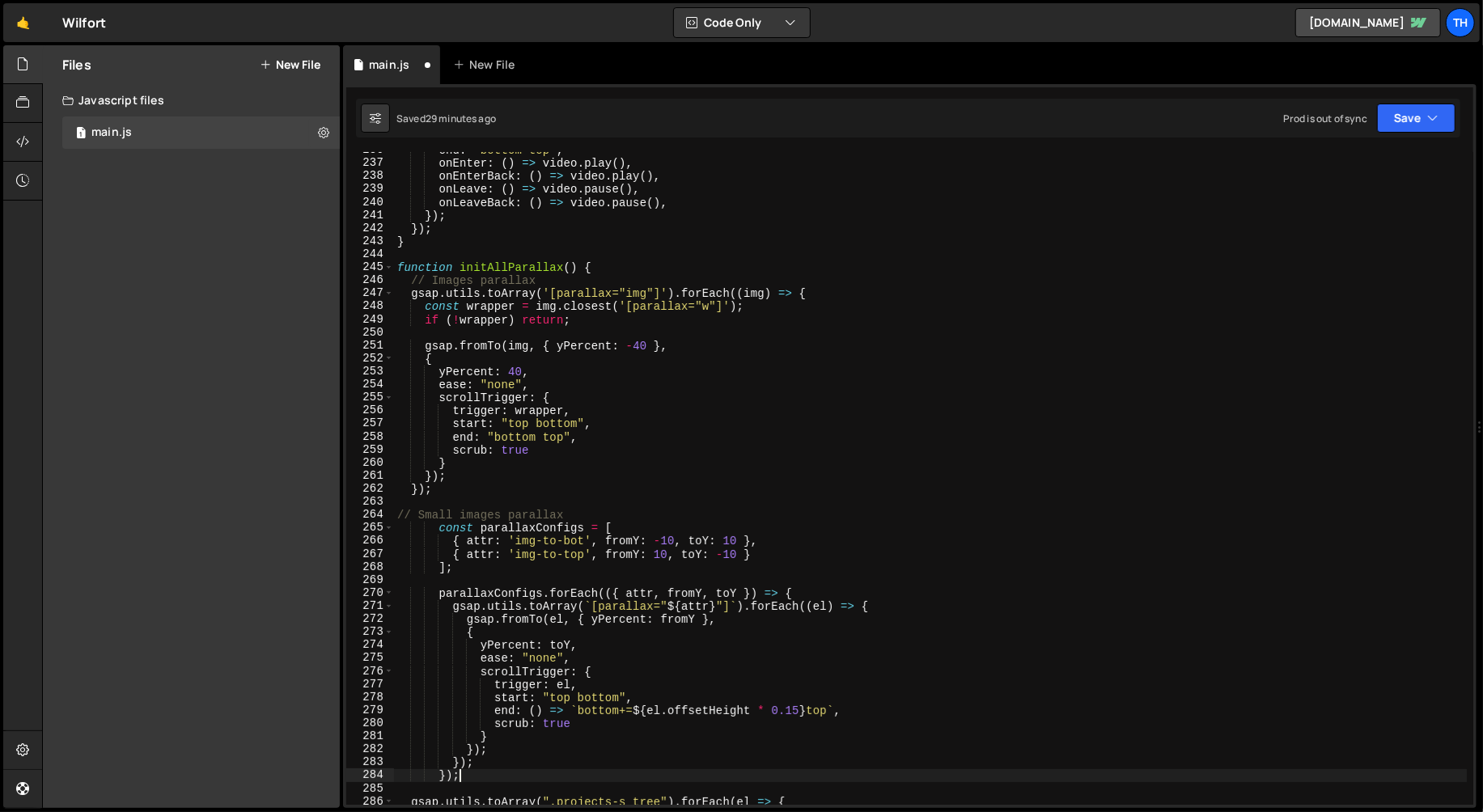
scroll to position [3143, 0]
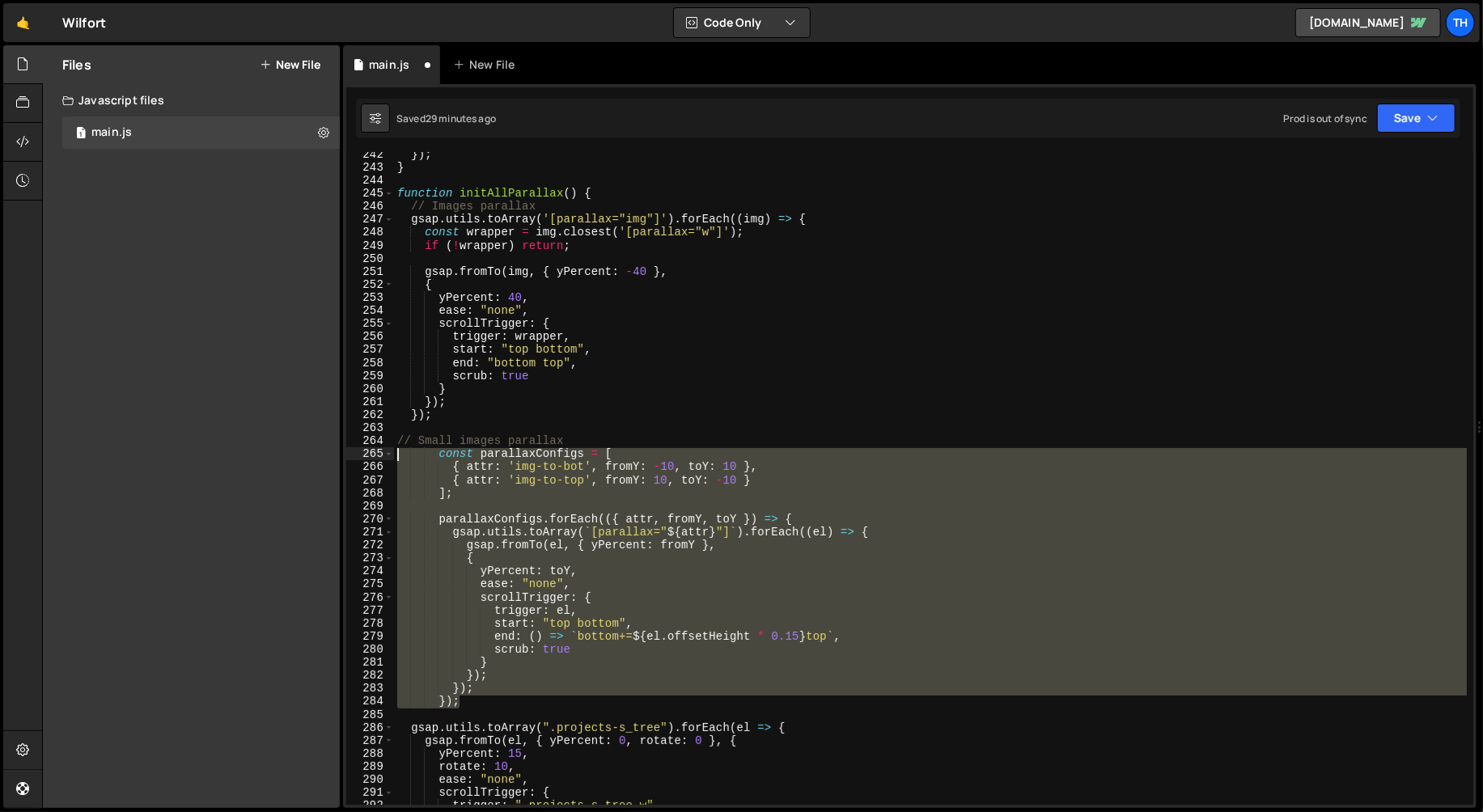
drag, startPoint x: 479, startPoint y: 703, endPoint x: 345, endPoint y: 458, distance: 279.3
click at [345, 458] on div "// CMS 1 2 3 4 5 6 7 8 9 10 11 12 13 100 101 102 103 104 105 106 107 108 109 11…" at bounding box center [910, 445] width 1134 height 724
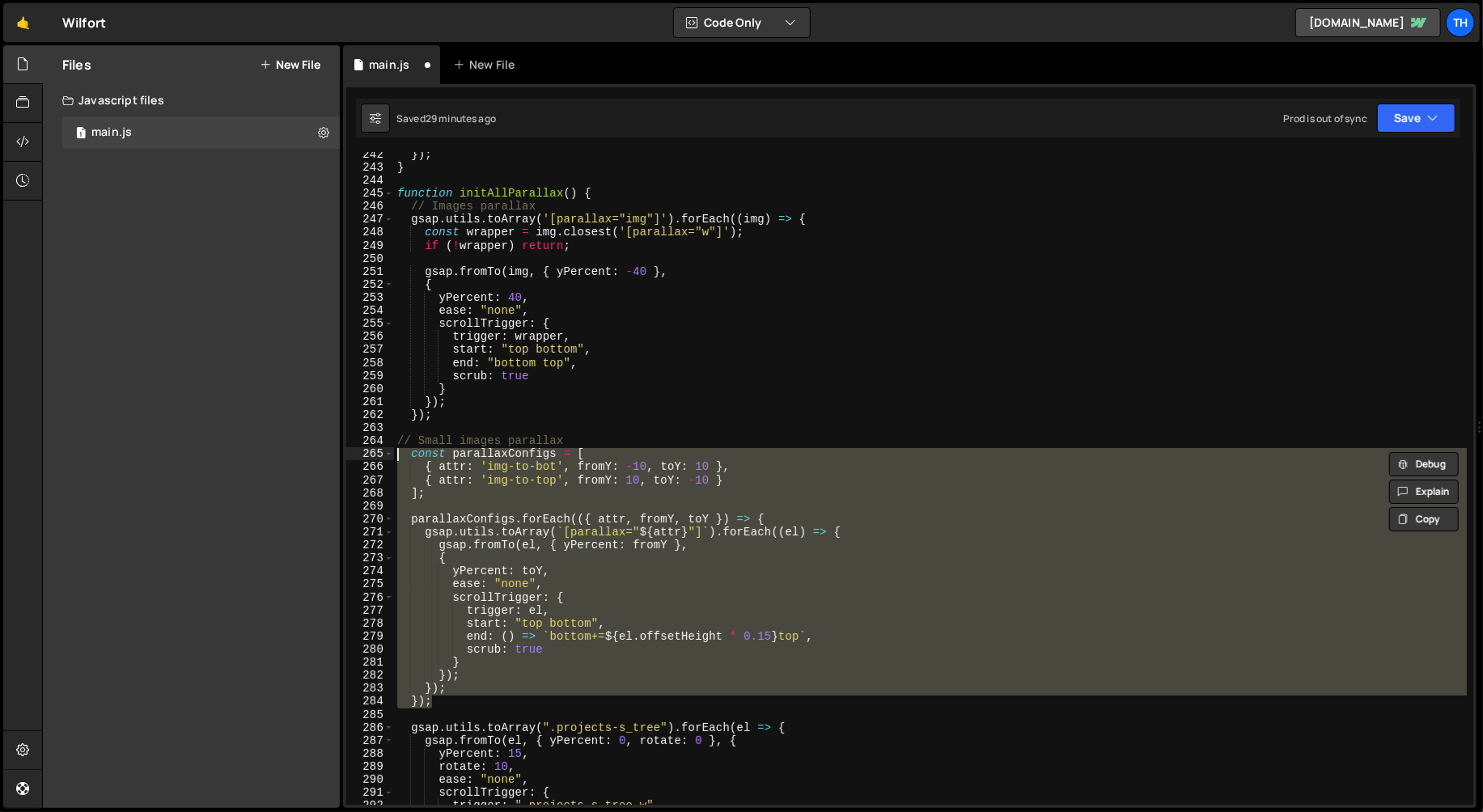
click at [400, 442] on div "}) ; } function initAllParallax ( ) { // Images parallax gsap . utils . toArray…" at bounding box center [931, 487] width 1073 height 679
type textarea "// Small images parallax"
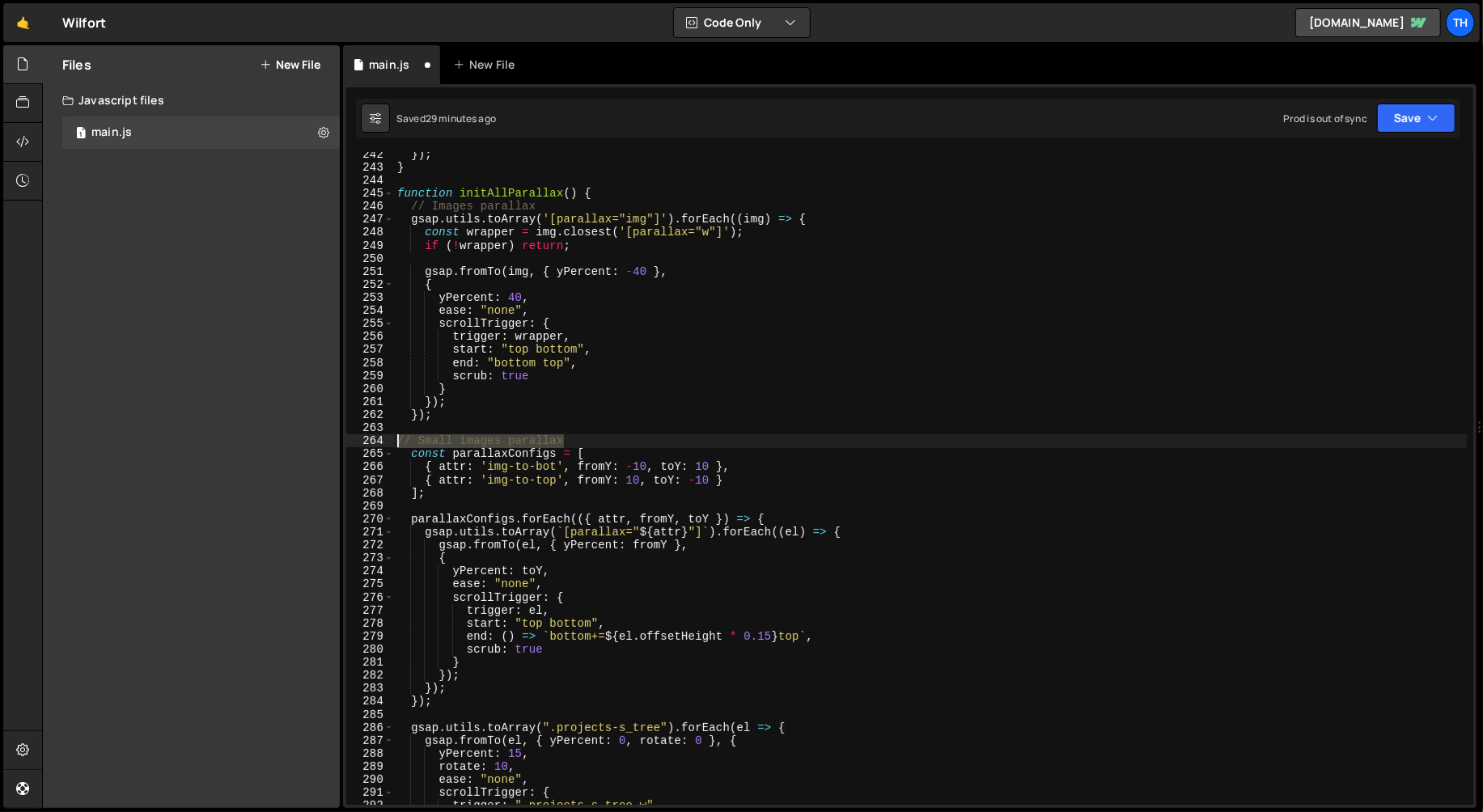
drag, startPoint x: 601, startPoint y: 444, endPoint x: 331, endPoint y: 439, distance: 270.0
click at [331, 439] on div "Files New File Create your first file Get started by starting a Javascript or C…" at bounding box center [763, 427] width 1441 height 763
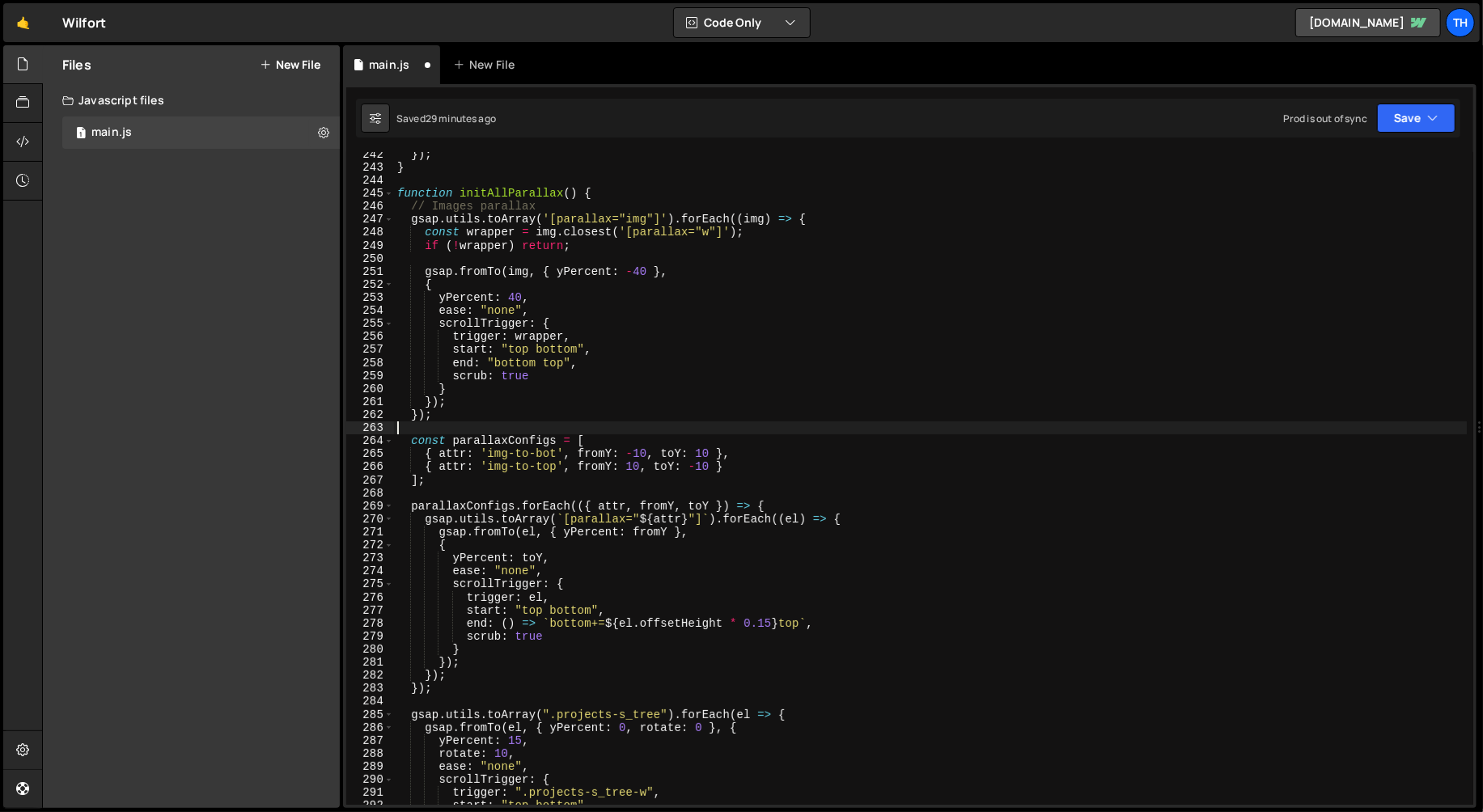
scroll to position [3158, 0]
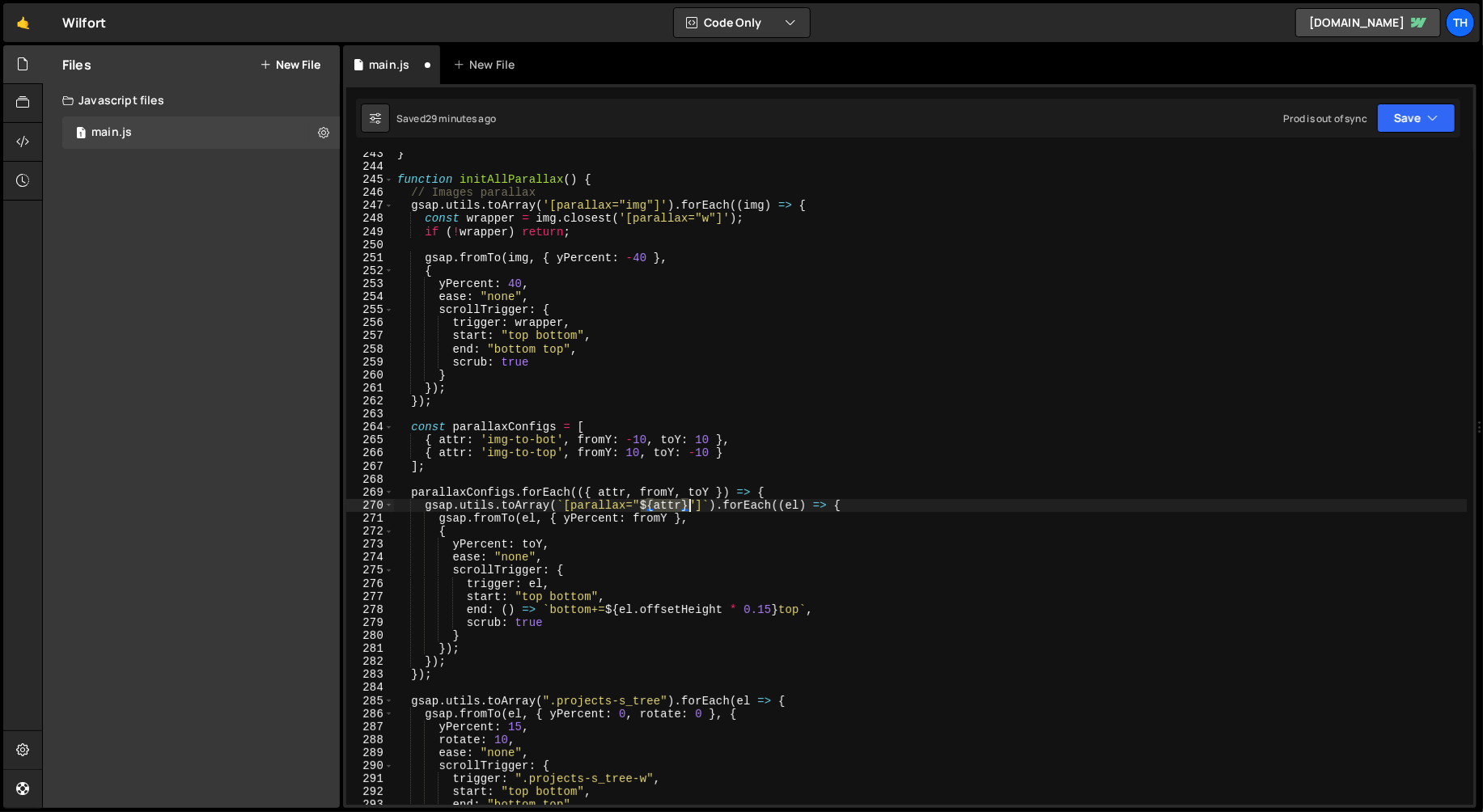
drag, startPoint x: 640, startPoint y: 505, endPoint x: 687, endPoint y: 507, distance: 47.0
click at [687, 507] on div "} function initAllParallax ( ) { // Images parallax gsap . utils . toArray ( '[…" at bounding box center [931, 486] width 1073 height 679
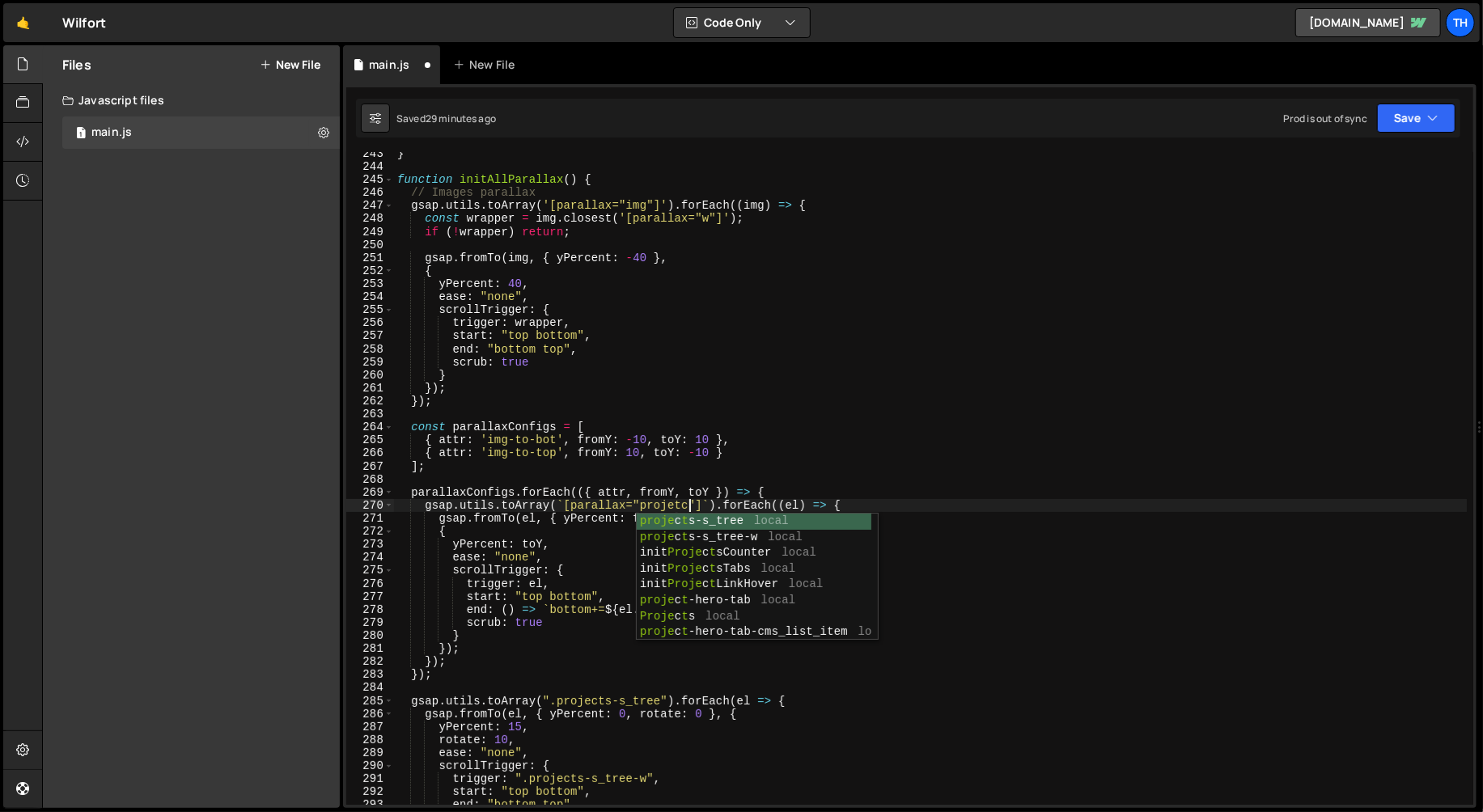
scroll to position [0, 20]
type textarea "gsap.utils.toArray(`[parallax="project"]`).forEach((el) => {"
click at [526, 408] on div "} function initAllParallax ( ) { // Images parallax gsap . utils . toArray ( '[…" at bounding box center [931, 486] width 1073 height 679
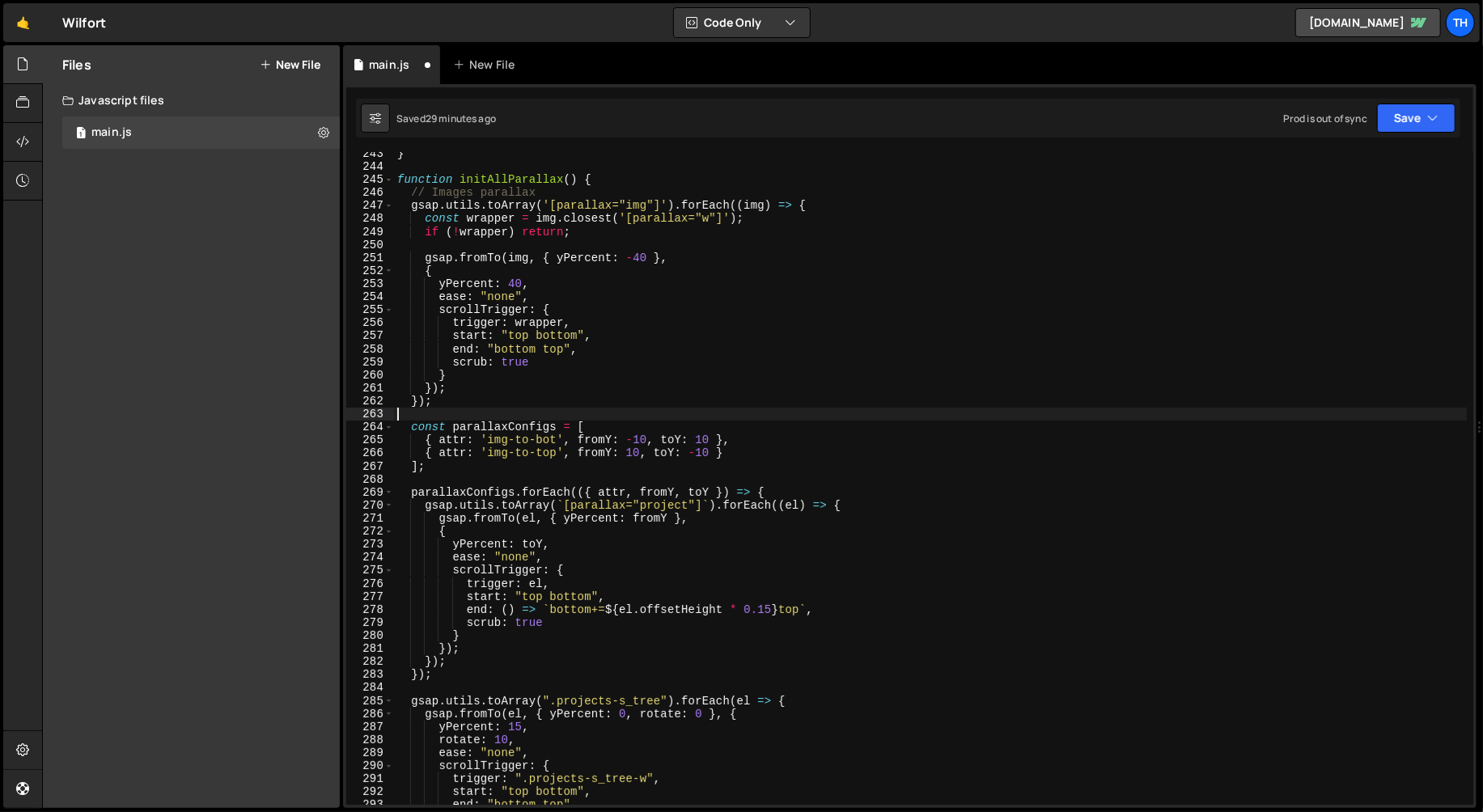
scroll to position [0, 0]
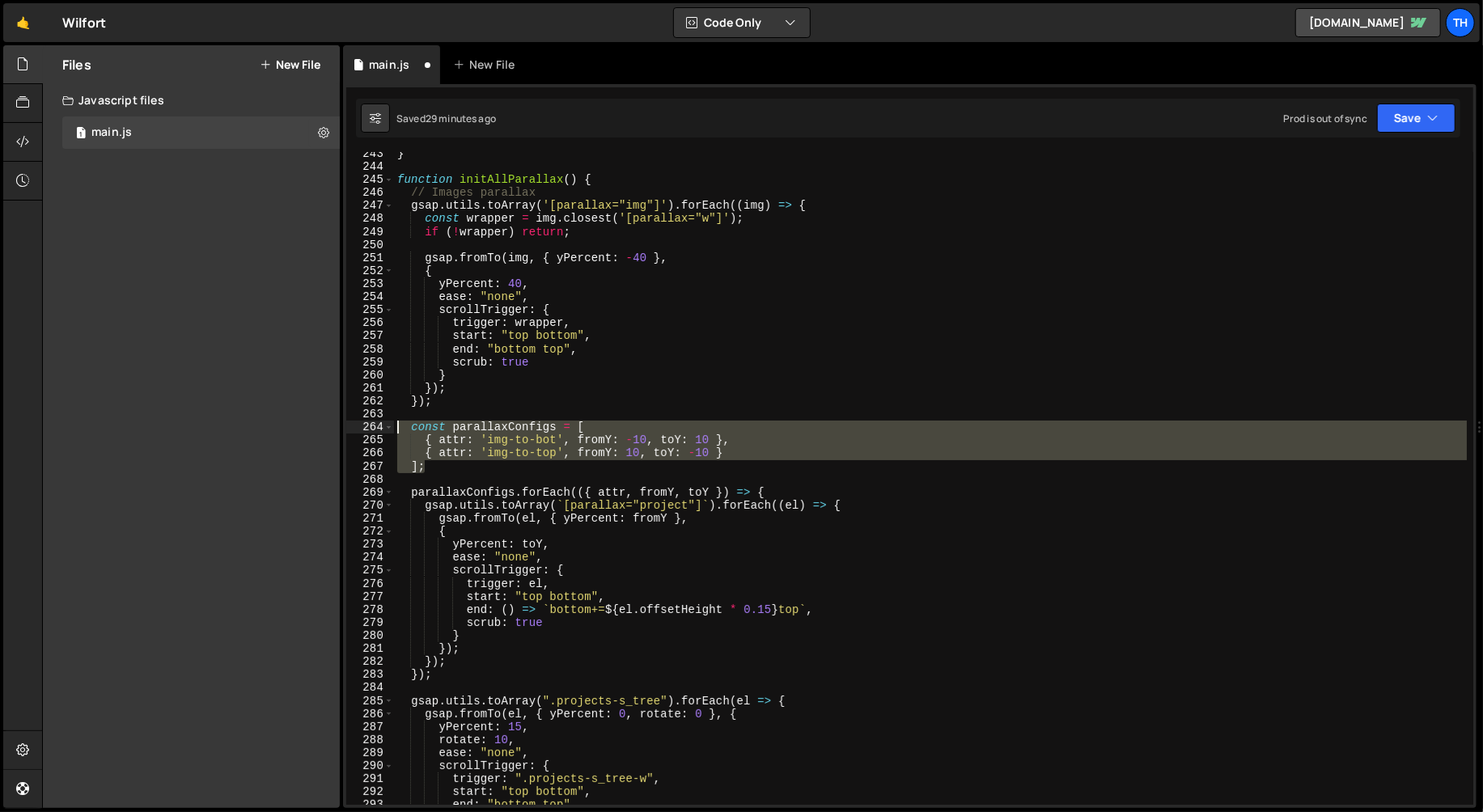
drag, startPoint x: 453, startPoint y: 464, endPoint x: 367, endPoint y: 433, distance: 91.4
click at [367, 433] on div "243 244 245 246 247 248 249 250 251 252 253 254 255 256 257 258 259 260 261 262…" at bounding box center [910, 479] width 1127 height 653
type textarea "const parallaxConfigs = [ { attr: 'img-to-bot', fromY: -10, toY: 10 },"
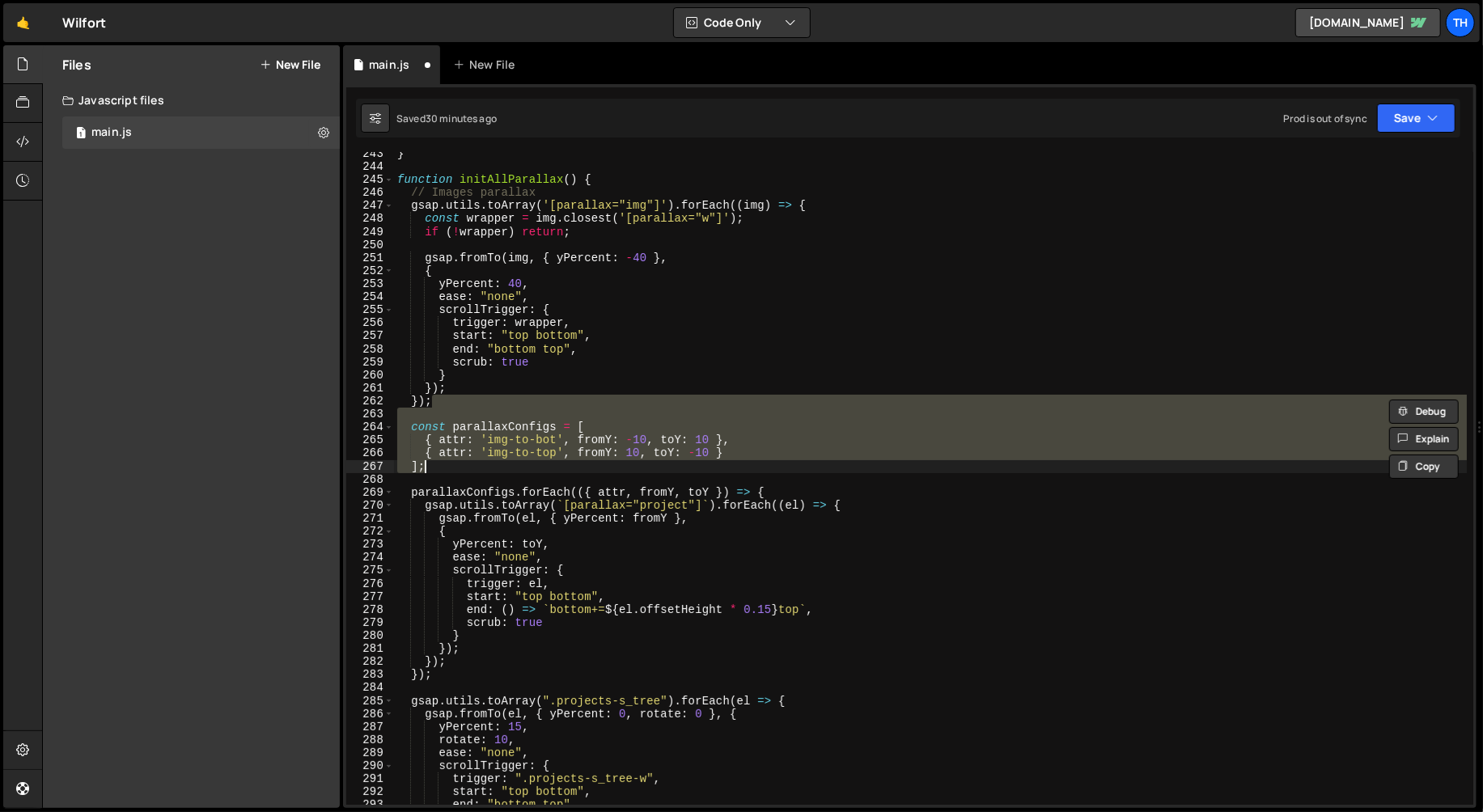
type textarea "});"
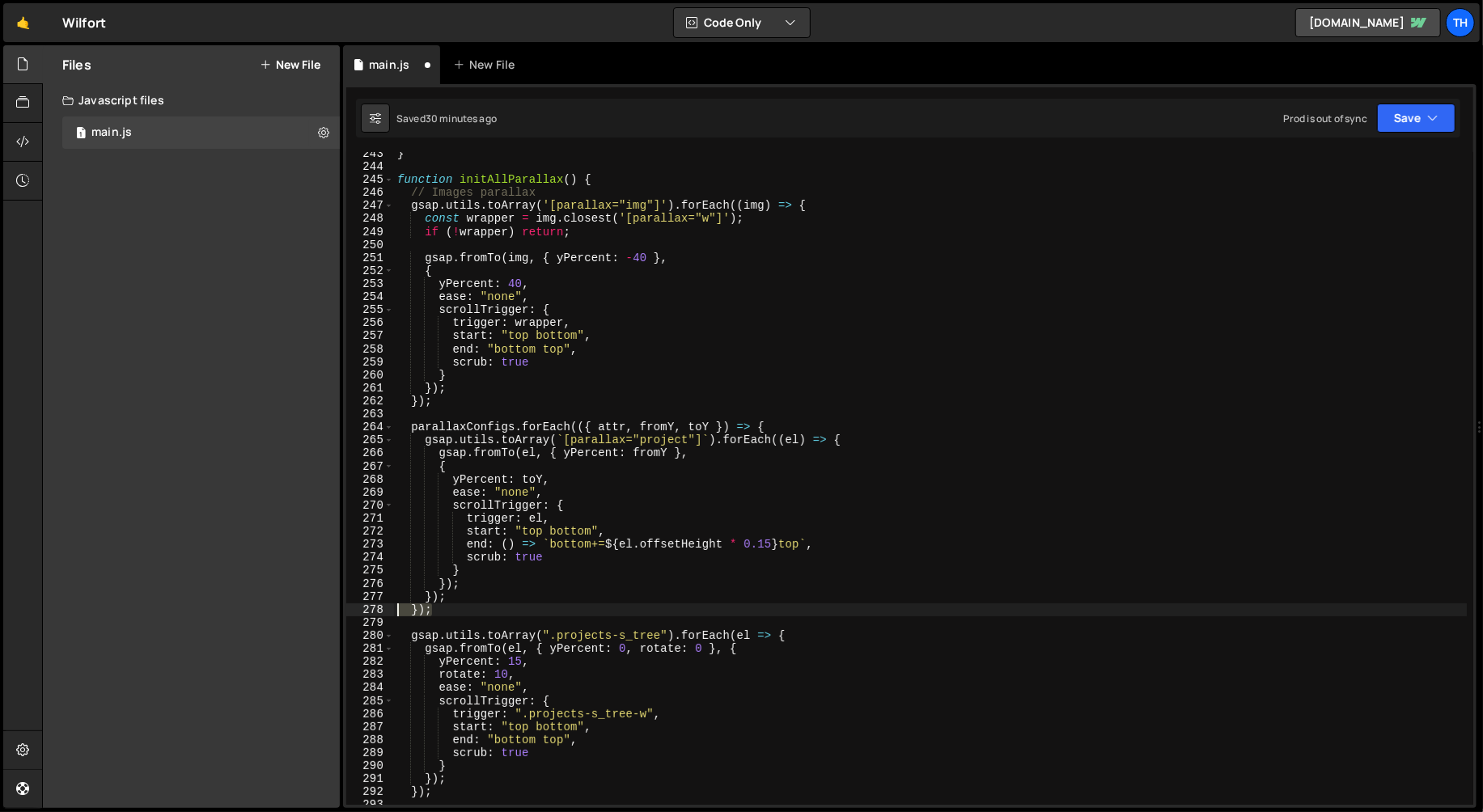
drag, startPoint x: 444, startPoint y: 607, endPoint x: 326, endPoint y: 607, distance: 118.0
click at [326, 607] on div "Files New File Create your first file Get started by starting a Javascript or C…" at bounding box center [763, 427] width 1441 height 763
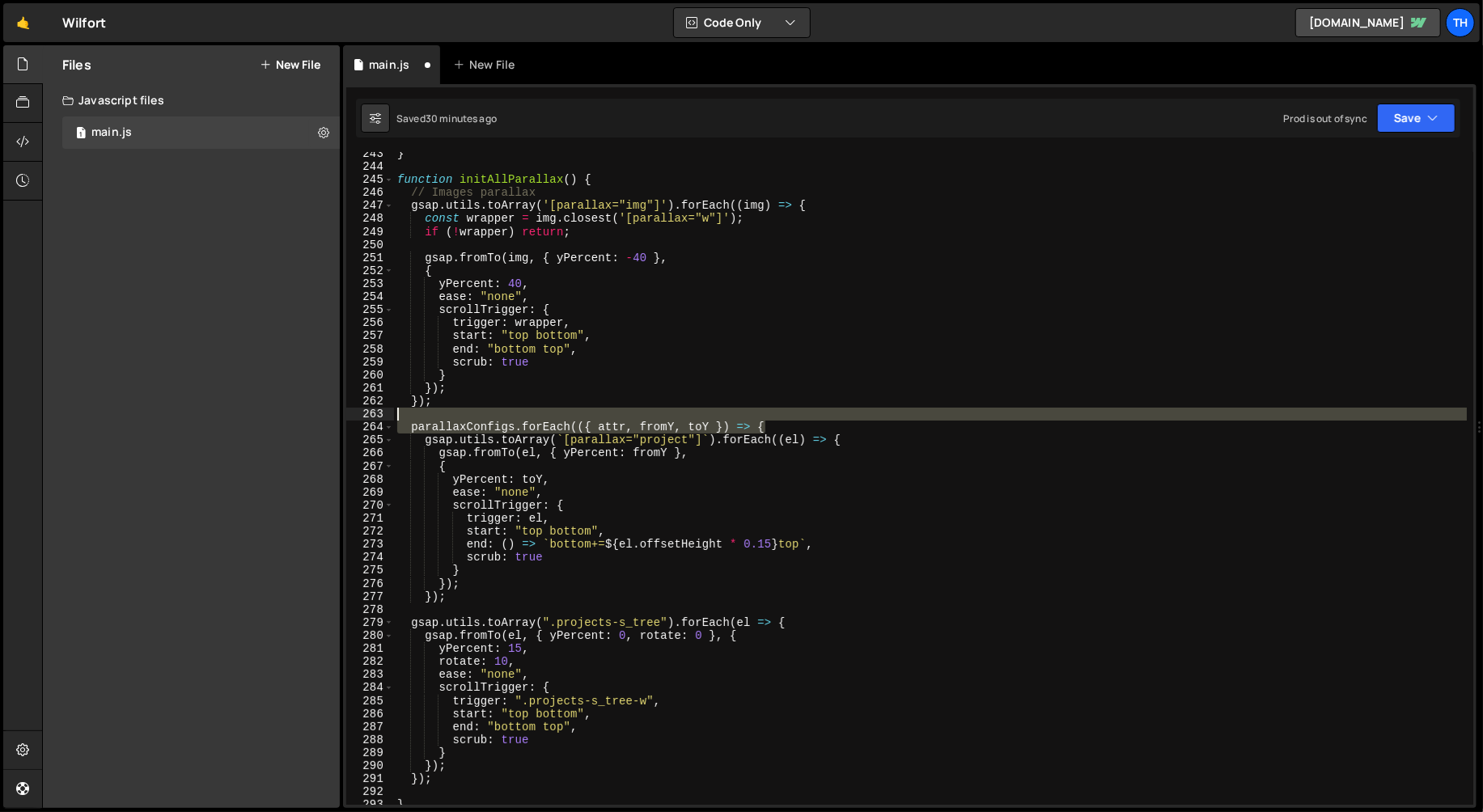
drag, startPoint x: 815, startPoint y: 421, endPoint x: 560, endPoint y: 413, distance: 255.1
click at [560, 413] on div "} function initAllParallax ( ) { // Images parallax gsap . utils . toArray ( '[…" at bounding box center [931, 486] width 1073 height 679
click at [686, 432] on div "} function initAllParallax ( ) { // Images parallax gsap . utils . toArray ( '[…" at bounding box center [930, 479] width 1072 height 653
type textarea "parallaxConfigs.forEach(({ attr, fromY, toY }) => {"
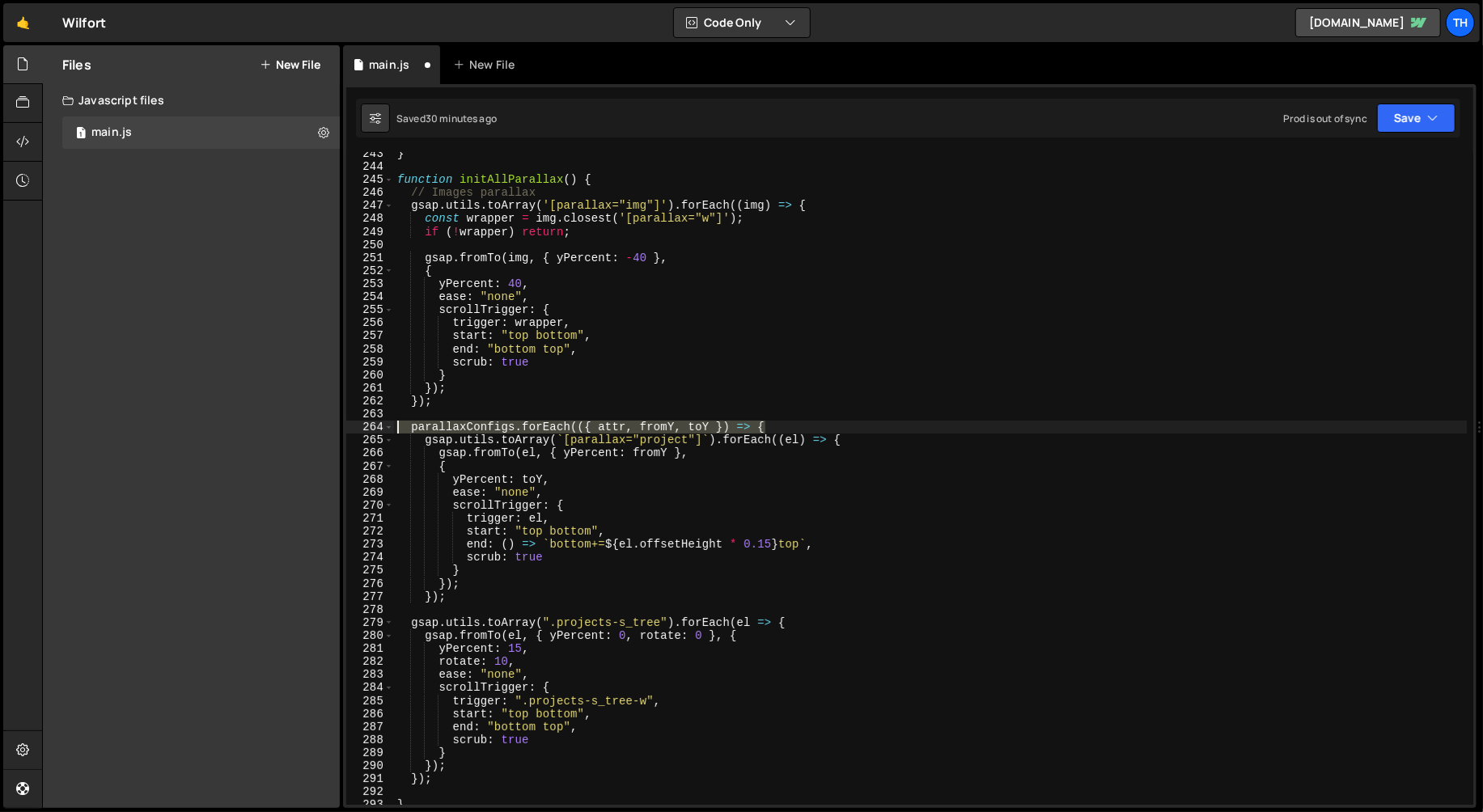
drag, startPoint x: 784, startPoint y: 428, endPoint x: 359, endPoint y: 430, distance: 425.0
click at [359, 430] on div "parallaxConfigs.forEach(({ attr, fromY, toY }) => { 243 244 245 246 247 248 249…" at bounding box center [910, 479] width 1127 height 653
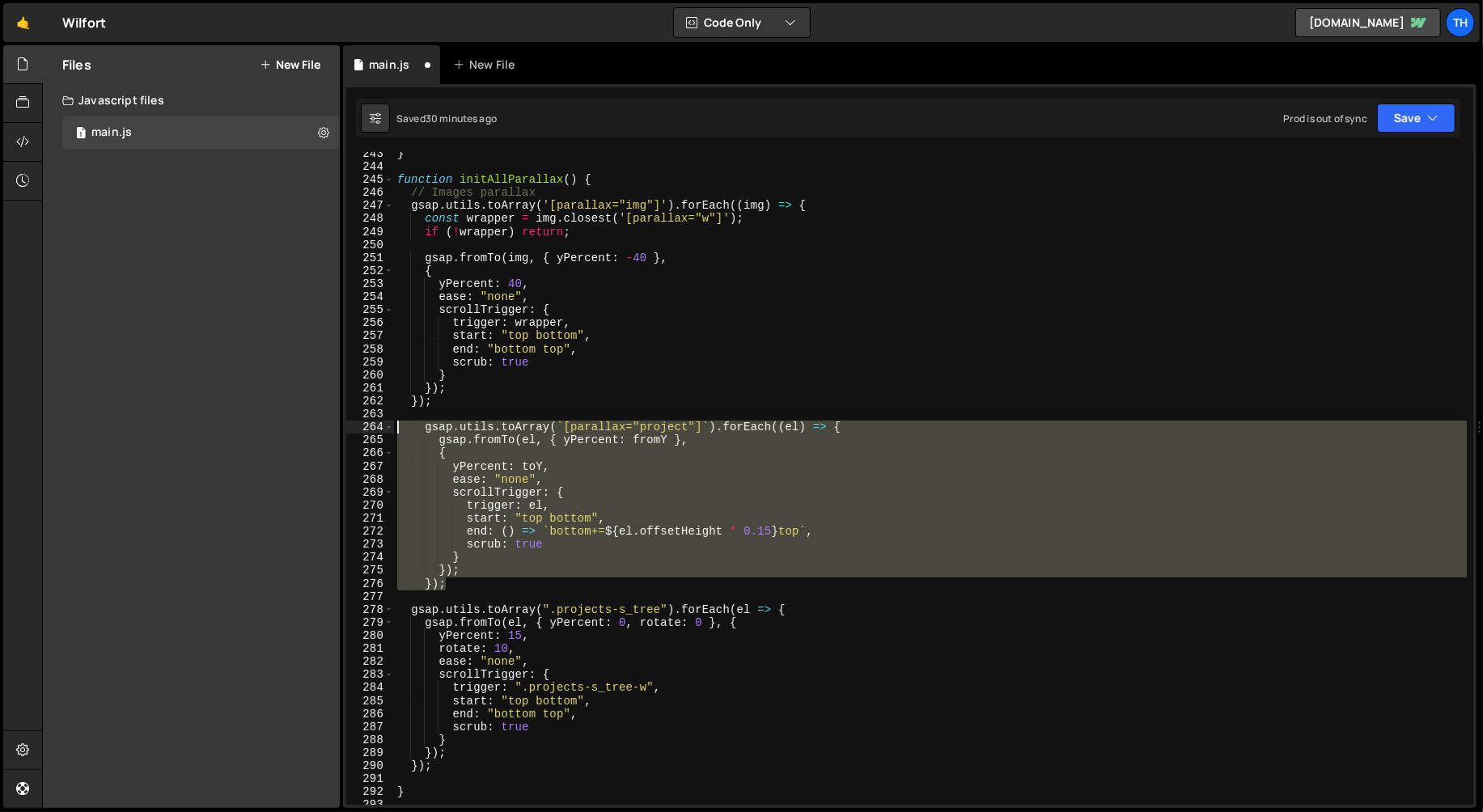
drag, startPoint x: 474, startPoint y: 581, endPoint x: 250, endPoint y: 432, distance: 269.0
click at [250, 432] on div "Files New File Create your first file Get started by starting a Javascript or C…" at bounding box center [763, 427] width 1441 height 763
click at [473, 475] on div "} function initAllParallax ( ) { // Images parallax gsap . utils . toArray ( '[…" at bounding box center [930, 479] width 1072 height 653
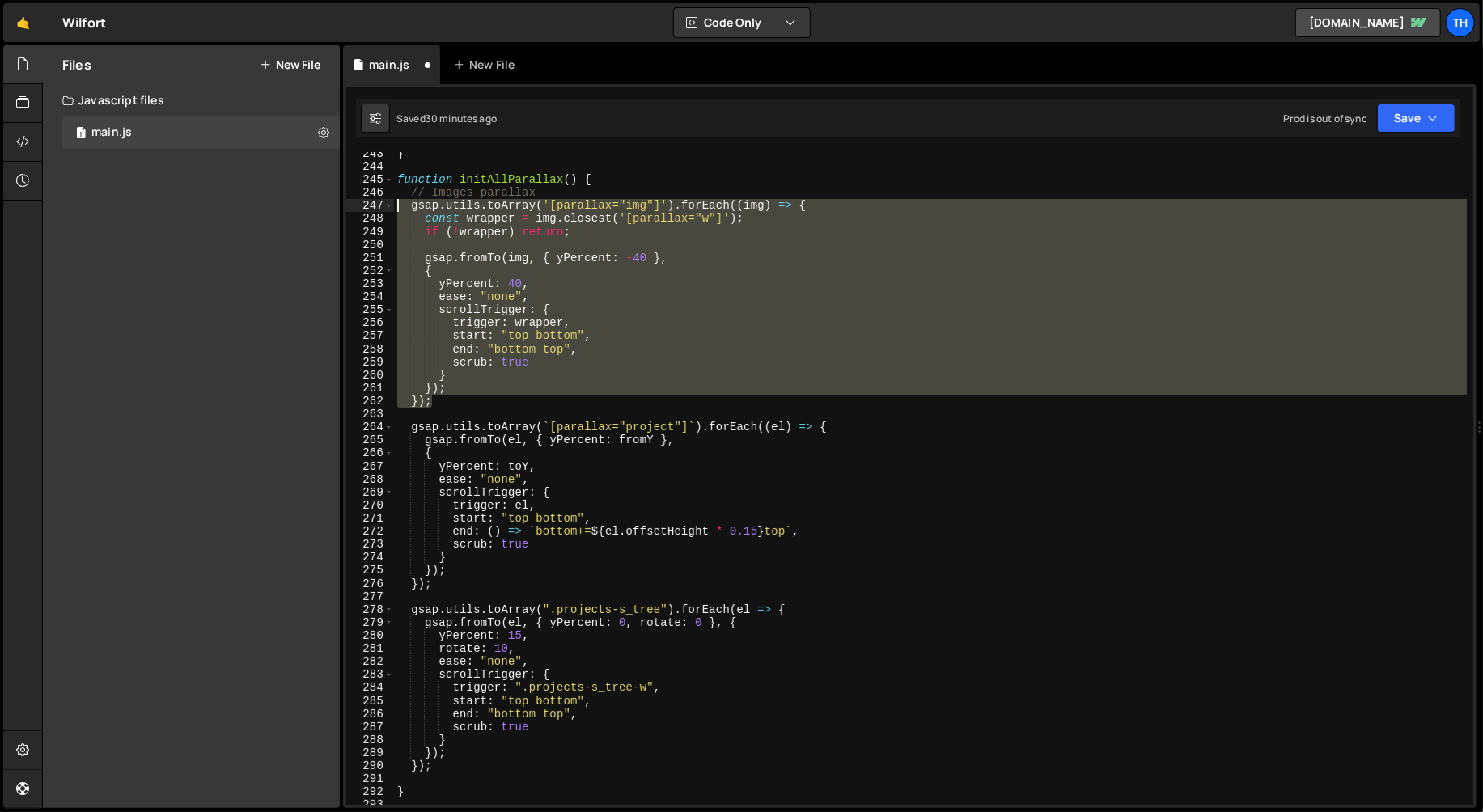
drag, startPoint x: 443, startPoint y: 406, endPoint x: 335, endPoint y: 210, distance: 223.8
click at [335, 210] on div "Files New File Create your first file Get started by starting a Javascript or C…" at bounding box center [763, 427] width 1441 height 763
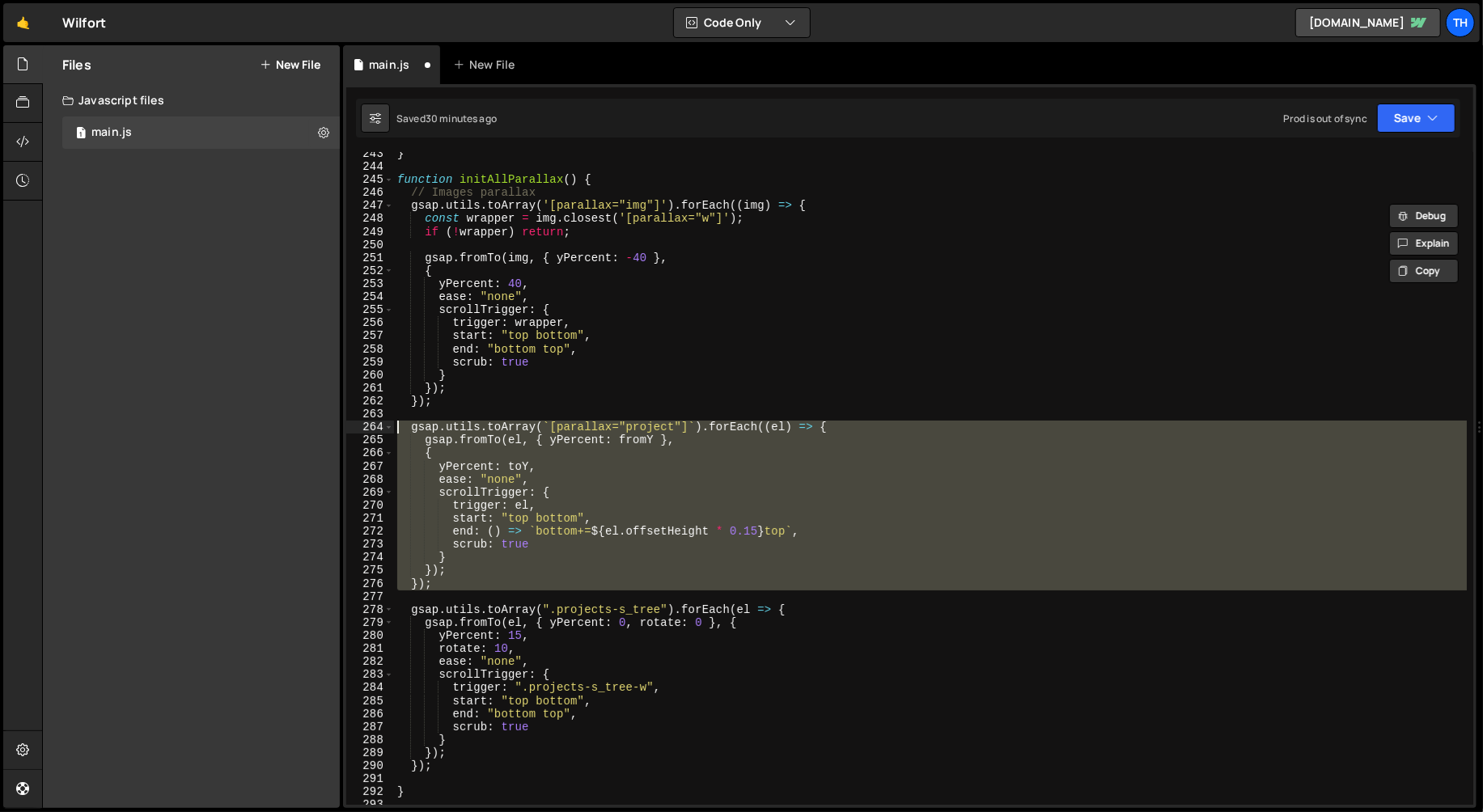
drag, startPoint x: 450, startPoint y: 591, endPoint x: 309, endPoint y: 426, distance: 217.0
click at [309, 426] on div "Files New File Create your first file Get started by starting a Javascript or C…" at bounding box center [763, 427] width 1441 height 763
paste textarea "});"
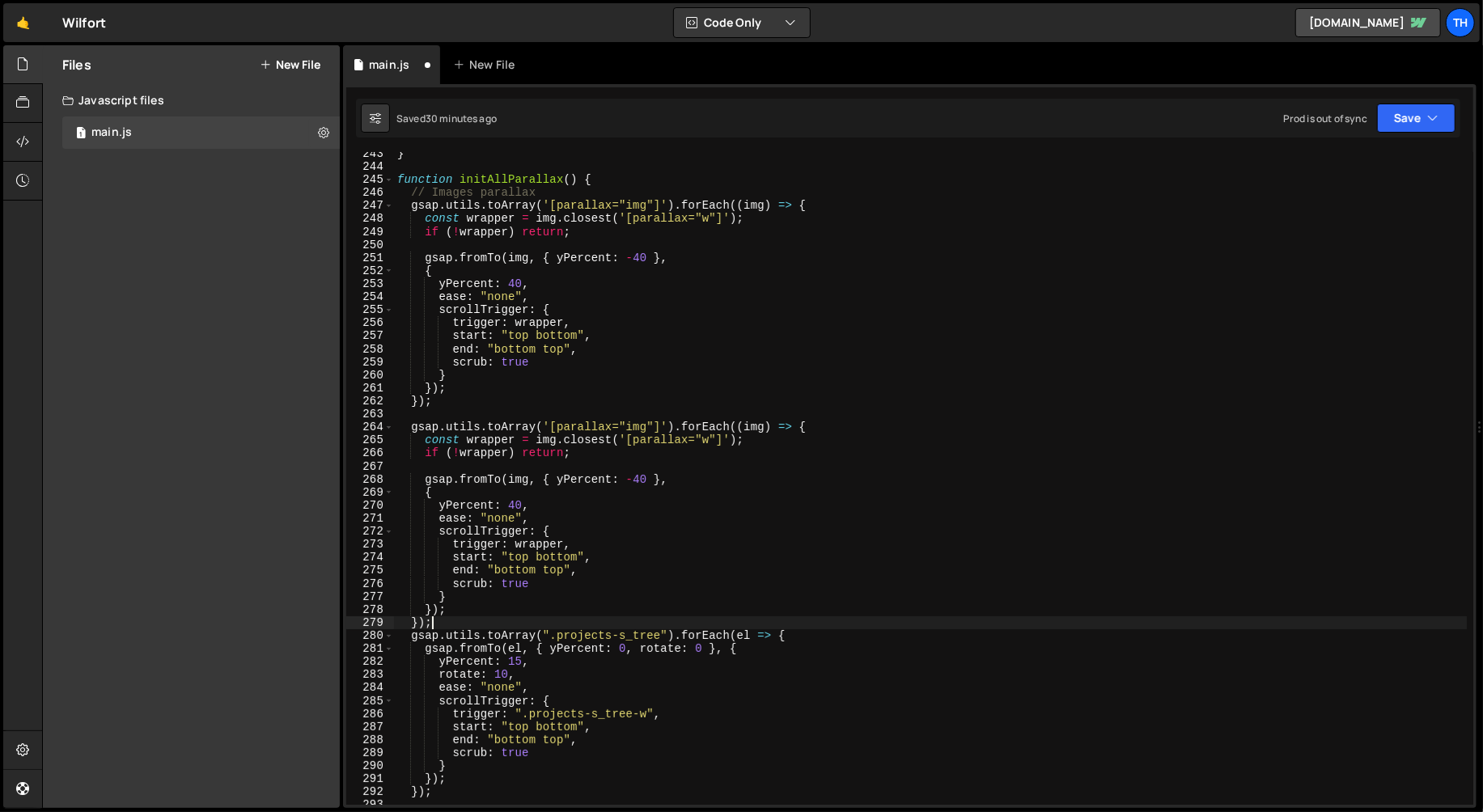
click at [638, 424] on div "} function initAllParallax ( ) { // Images parallax gsap . utils . toArray ( '[…" at bounding box center [931, 486] width 1073 height 679
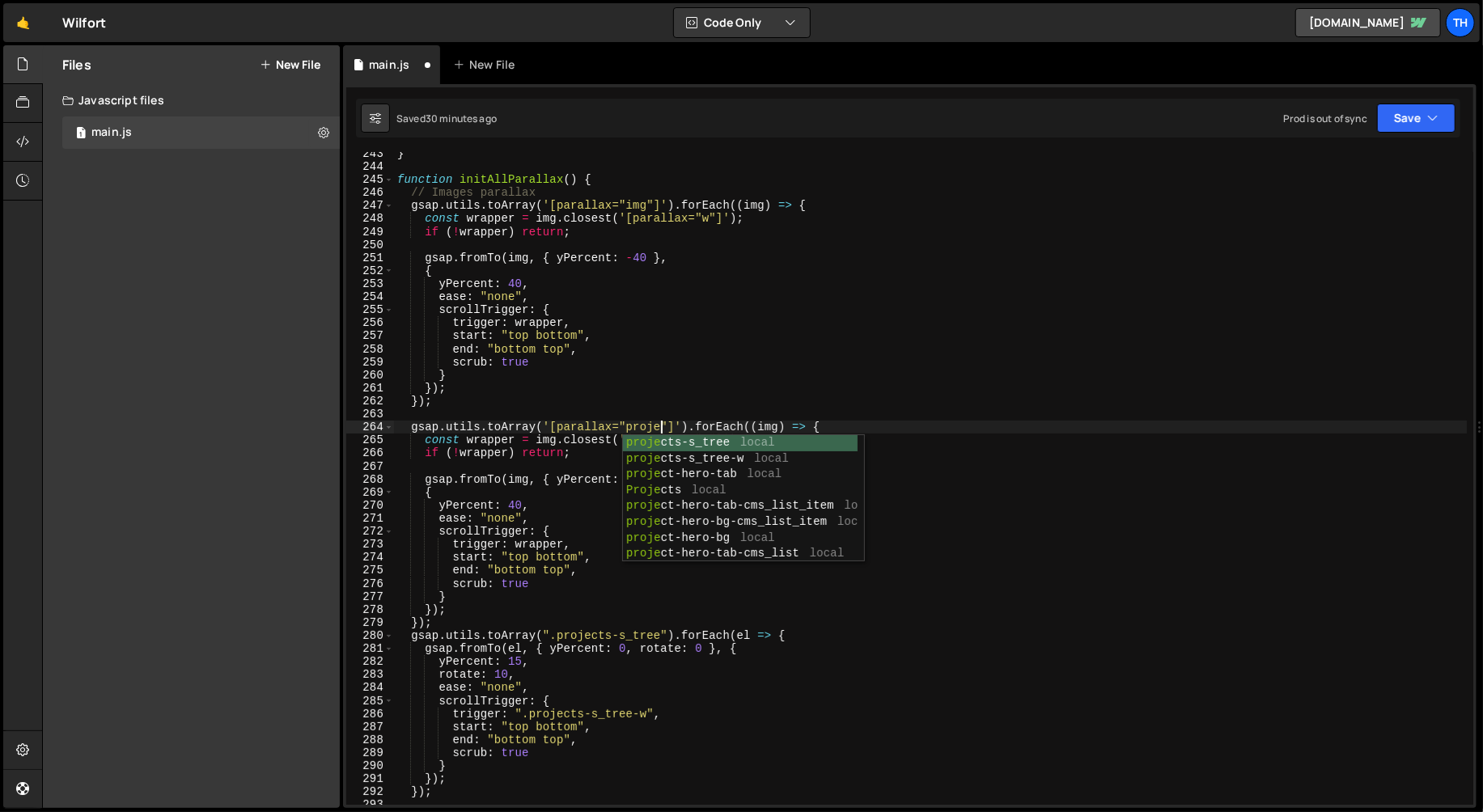
scroll to position [0, 18]
click at [557, 430] on div "} function initAllParallax ( ) { // Images parallax gsap . utils . toArray ( '[…" at bounding box center [931, 486] width 1073 height 679
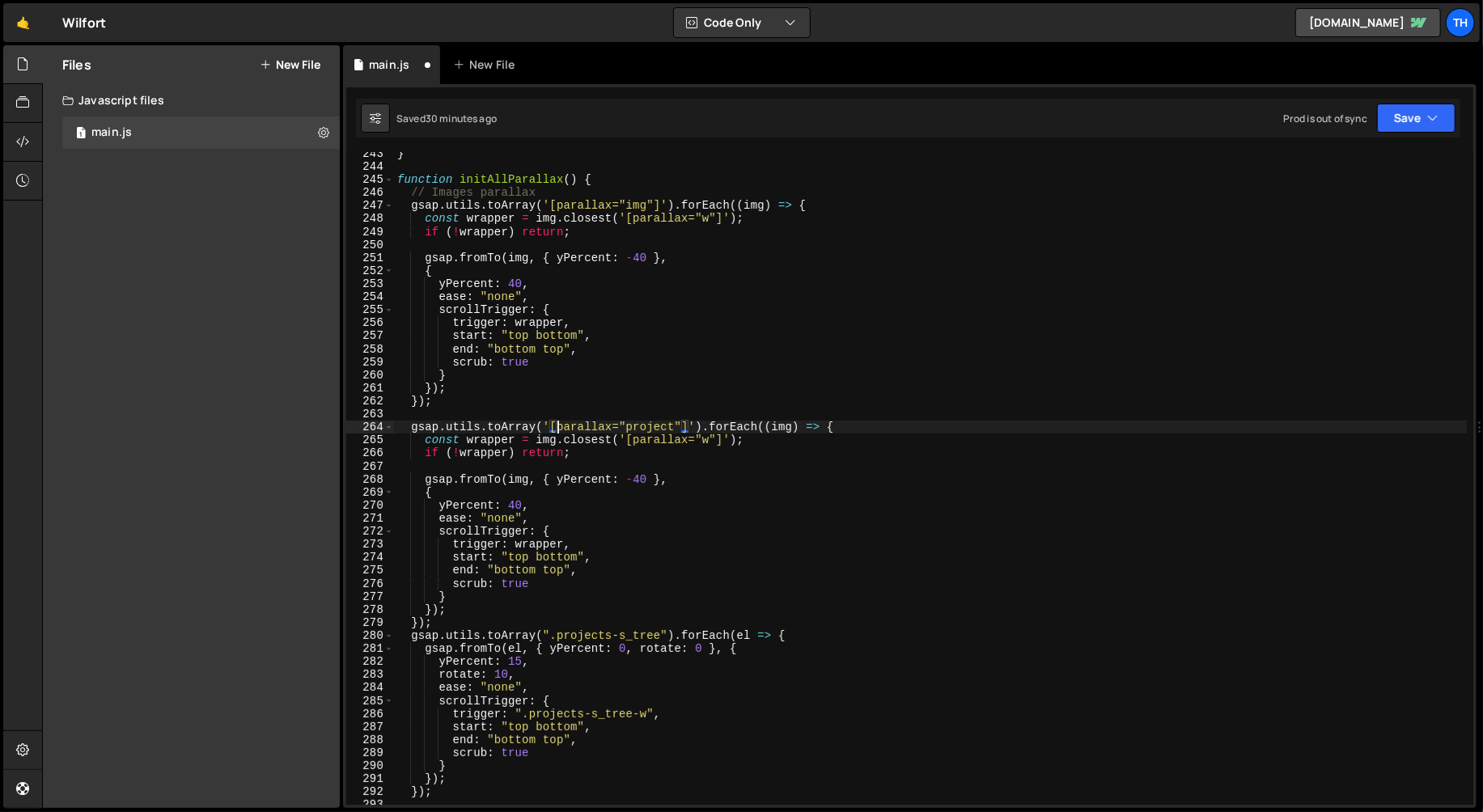
click at [461, 623] on div "} function initAllParallax ( ) { // Images parallax gsap . utils . toArray ( '[…" at bounding box center [931, 486] width 1073 height 679
type textarea "});"
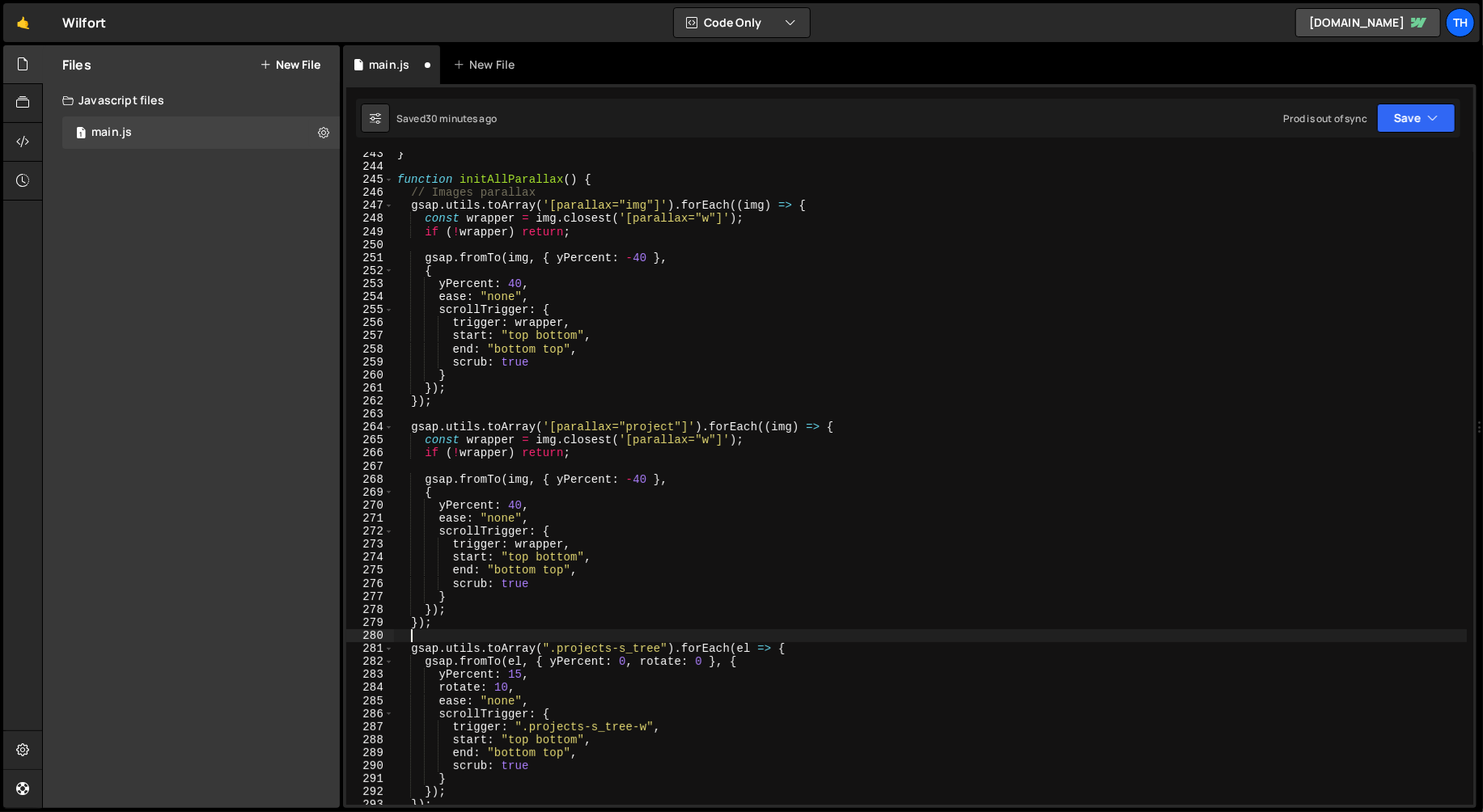
scroll to position [0, 0]
click at [522, 567] on div "} function initAllParallax ( ) { // Images parallax gsap . utils . toArray ( '[…" at bounding box center [931, 486] width 1073 height 679
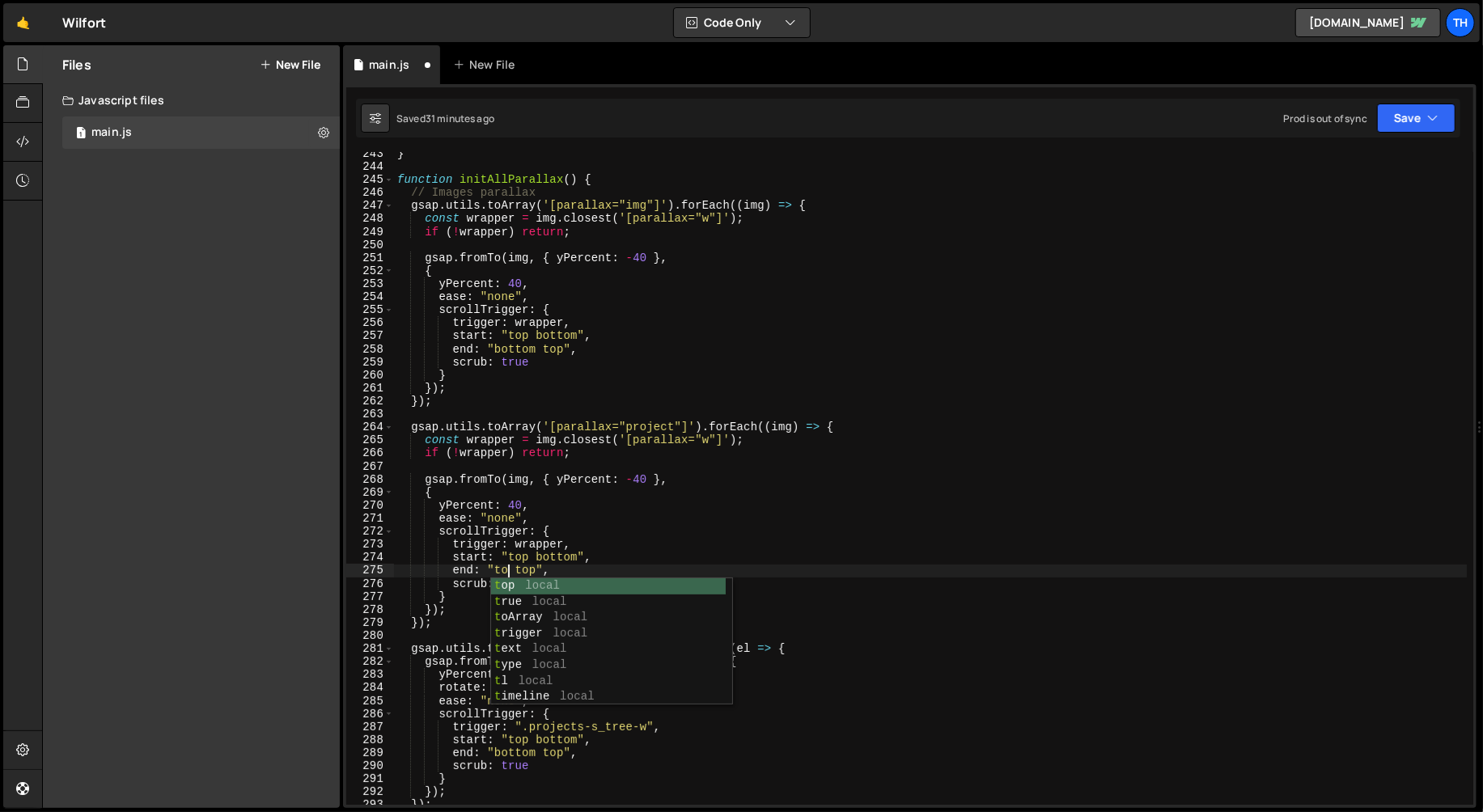
scroll to position [0, 8]
click at [659, 390] on div "} function initAllParallax ( ) { // Images parallax gsap . utils . toArray ( '[…" at bounding box center [931, 486] width 1073 height 679
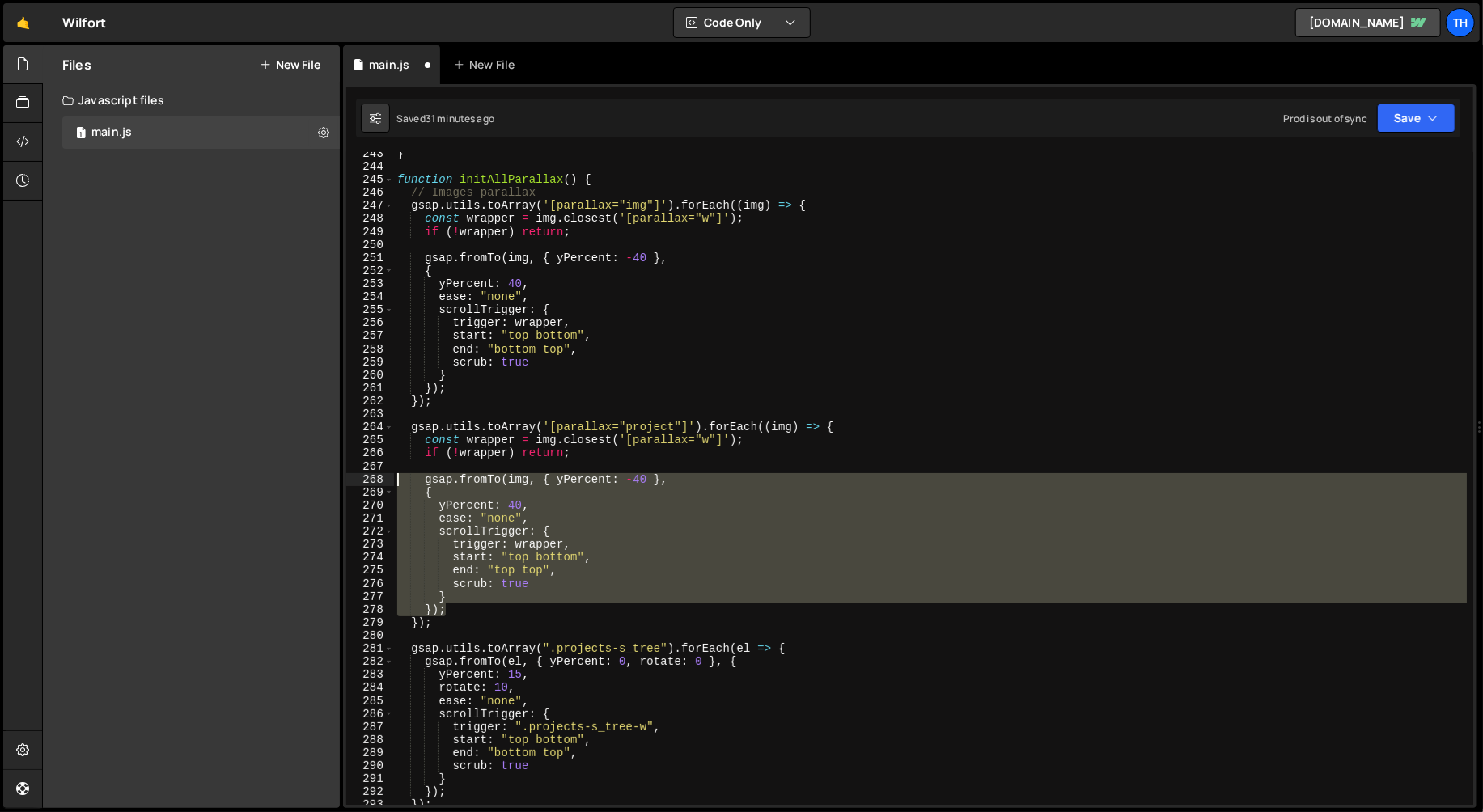
drag, startPoint x: 490, startPoint y: 607, endPoint x: 335, endPoint y: 479, distance: 201.0
click at [335, 479] on div "Files New File Create your first file Get started by starting a Javascript or C…" at bounding box center [763, 427] width 1441 height 763
click at [474, 499] on div "} function initAllParallax ( ) { // Images parallax gsap . utils . toArray ( '[…" at bounding box center [930, 479] width 1072 height 653
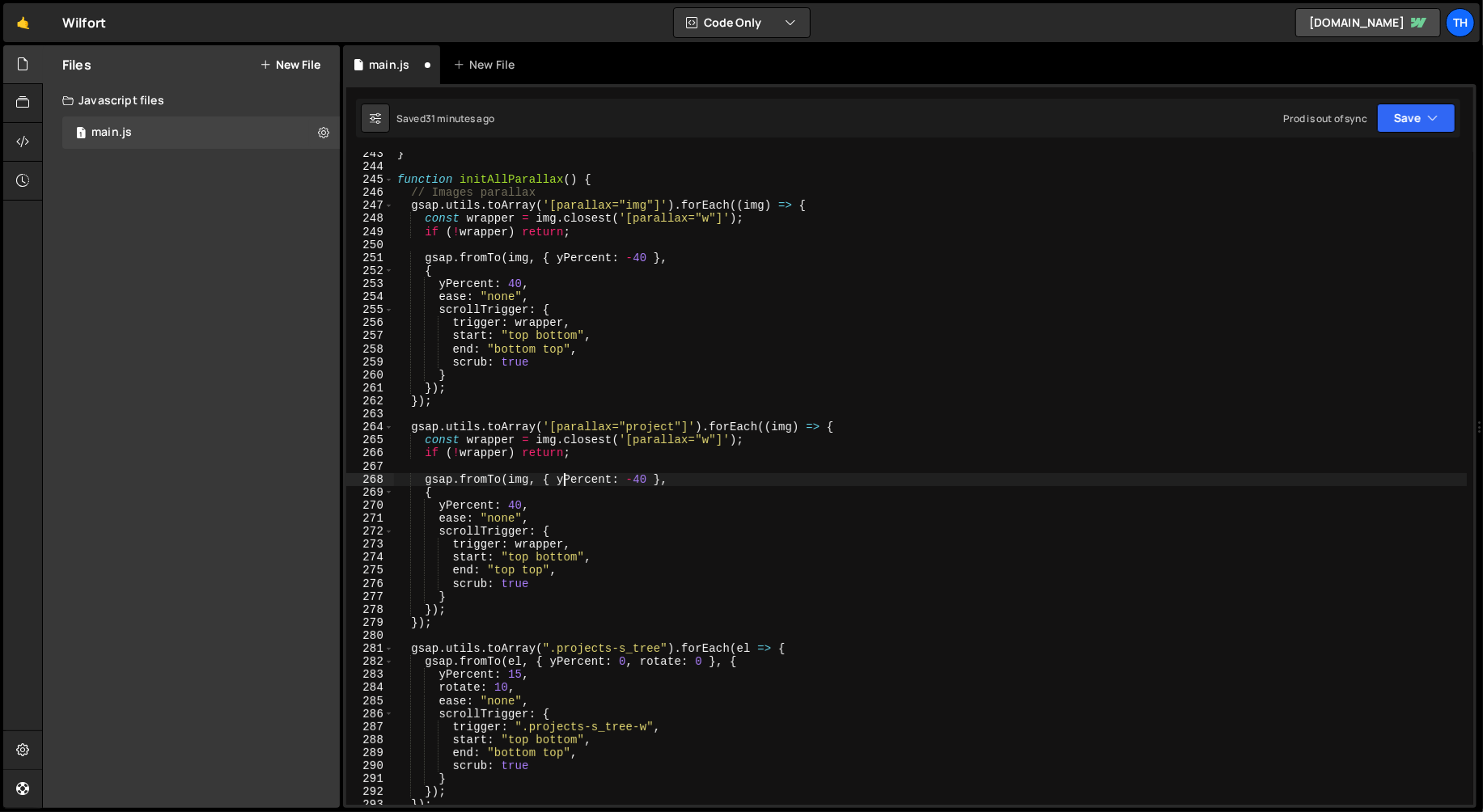
click at [566, 481] on div "} function initAllParallax ( ) { // Images parallax gsap . utils . toArray ( '[…" at bounding box center [931, 486] width 1073 height 679
drag, startPoint x: 607, startPoint y: 480, endPoint x: 624, endPoint y: 480, distance: 17.0
click at [624, 480] on div "} function initAllParallax ( ) { // Images parallax gsap . utils . toArray ( '[…" at bounding box center [931, 486] width 1073 height 679
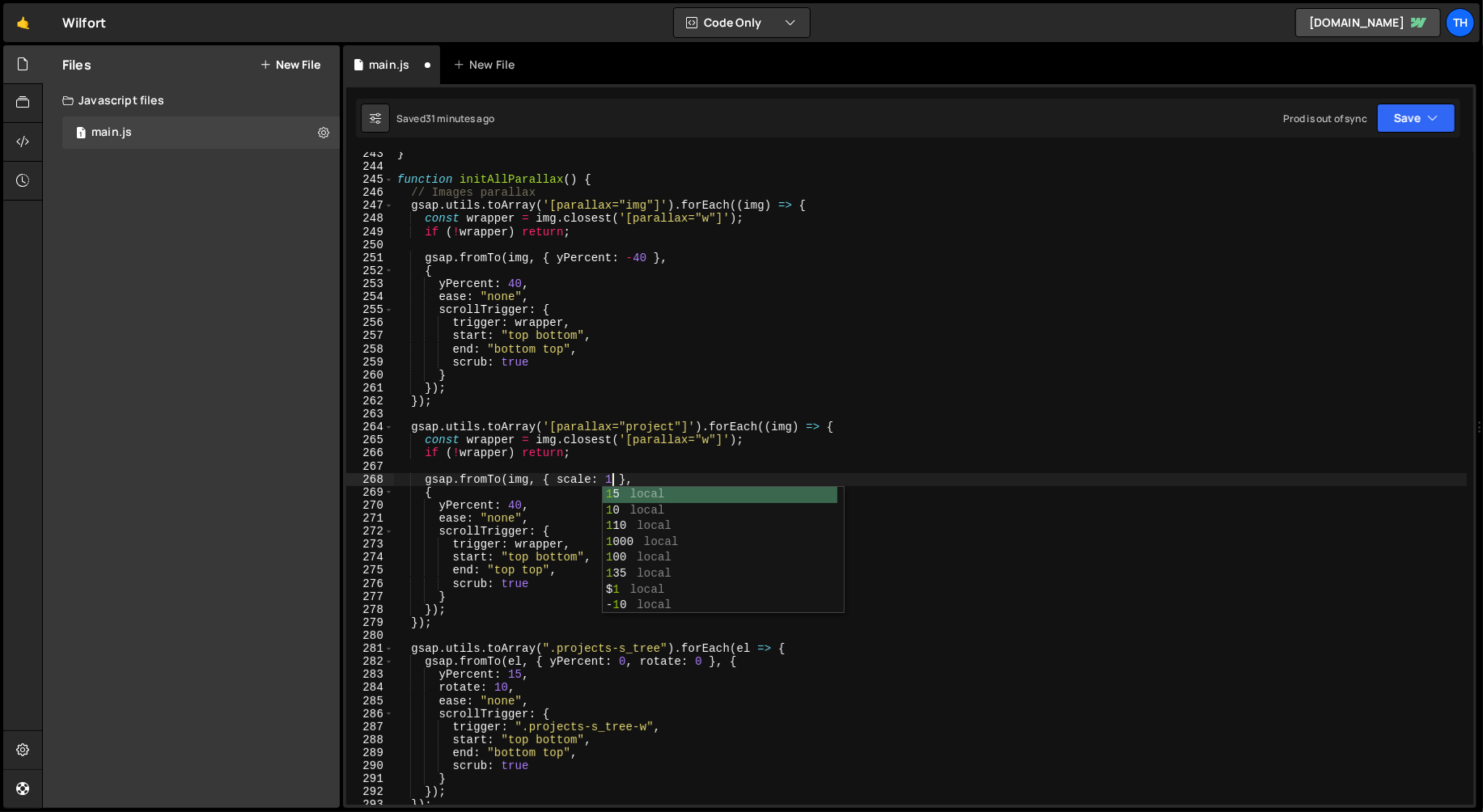
click at [566, 500] on div "} function initAllParallax ( ) { // Images parallax gsap . utils . toArray ( '[…" at bounding box center [931, 486] width 1073 height 679
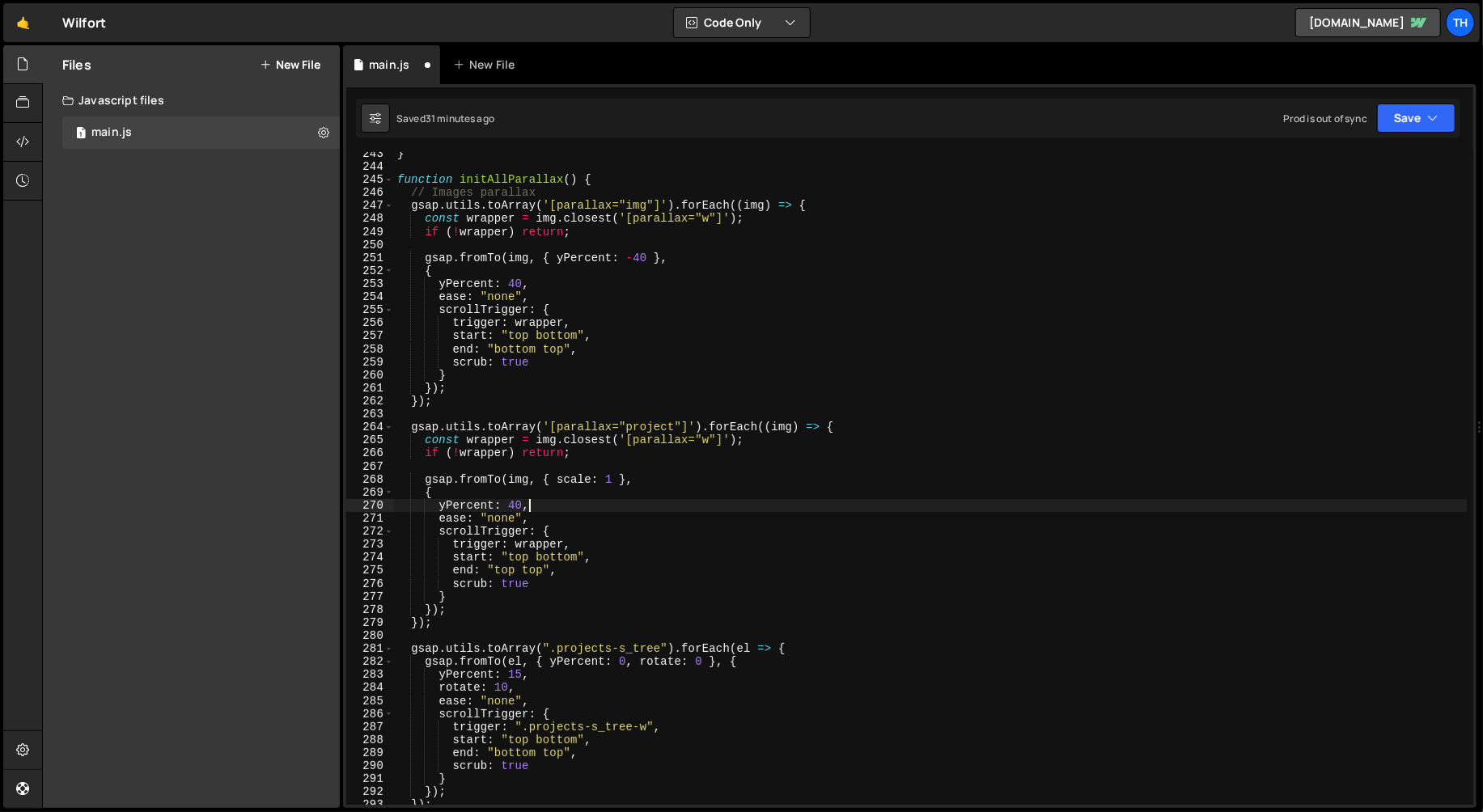
scroll to position [0, 8]
click at [488, 500] on div "} function initAllParallax ( ) { // Images parallax gsap . utils . toArray ( '[…" at bounding box center [931, 486] width 1073 height 679
click at [471, 501] on div "} function initAllParallax ( ) { // Images parallax gsap . utils . toArray ( '[…" at bounding box center [931, 486] width 1073 height 679
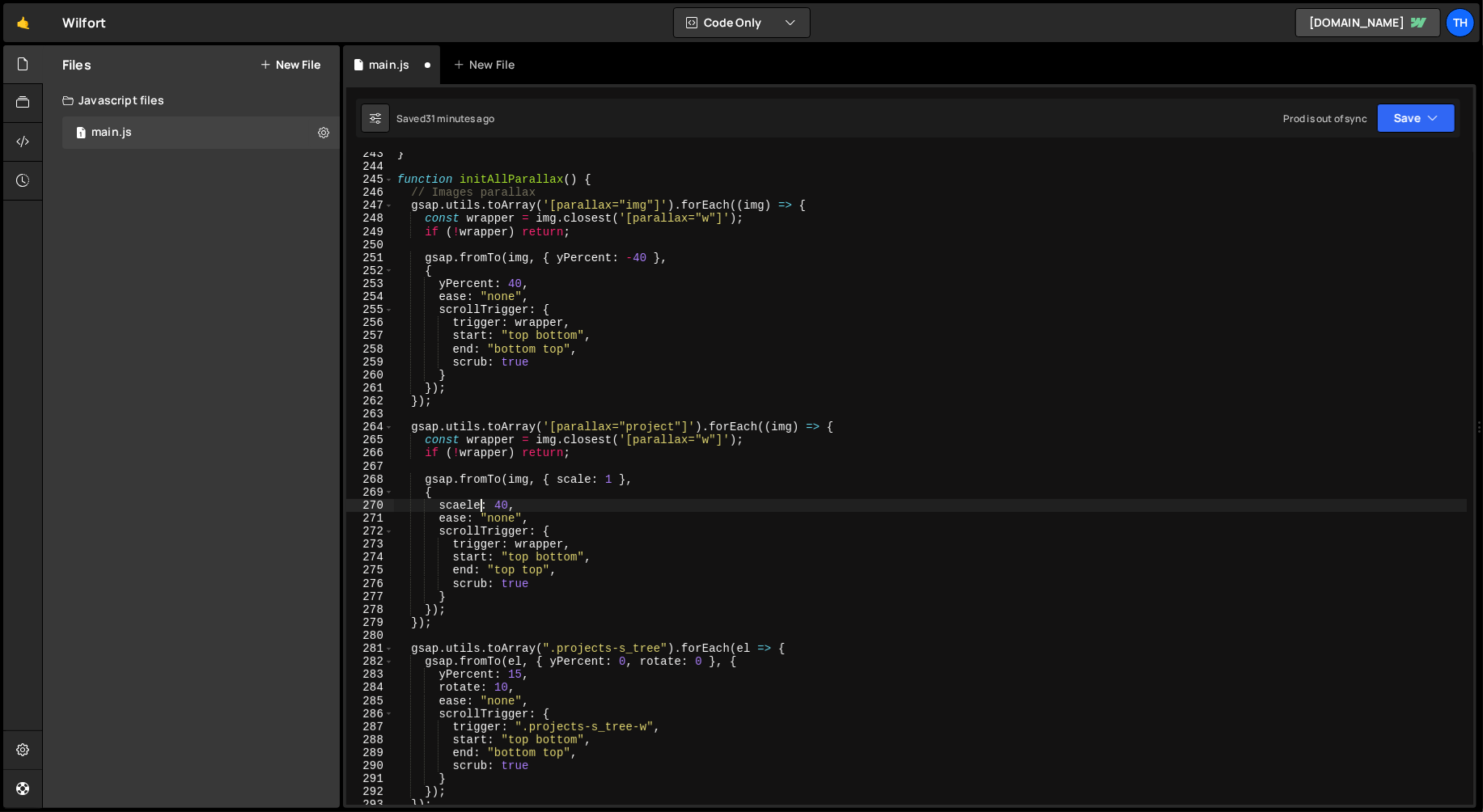
click at [497, 508] on div "} function initAllParallax ( ) { // Images parallax gsap . utils . toArray ( '[…" at bounding box center [931, 486] width 1073 height 679
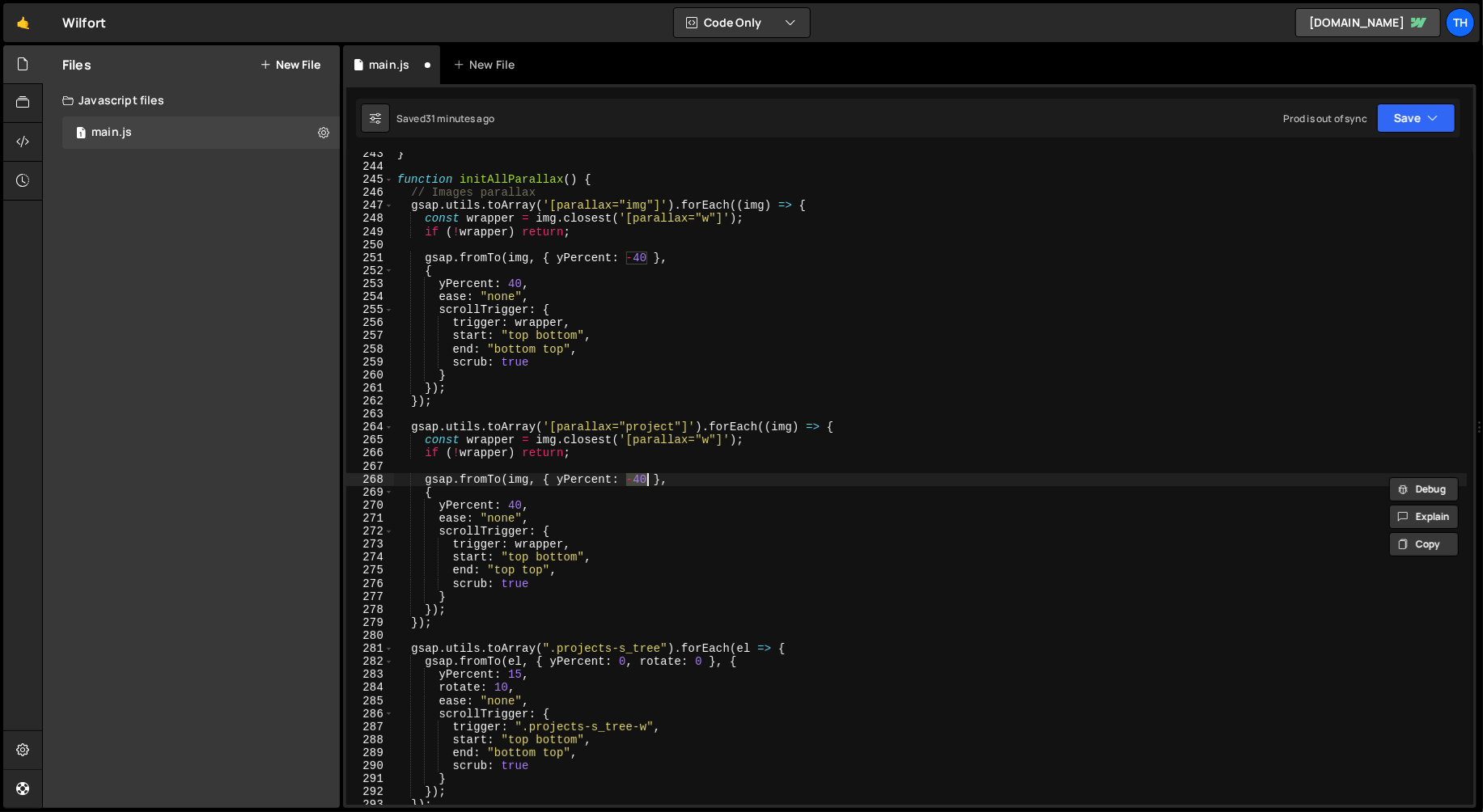
drag, startPoint x: 627, startPoint y: 479, endPoint x: 645, endPoint y: 479, distance: 18.0
click at [645, 479] on div "} function initAllParallax ( ) { // Images parallax gsap . utils . toArray ( '[…" at bounding box center [931, 486] width 1073 height 679
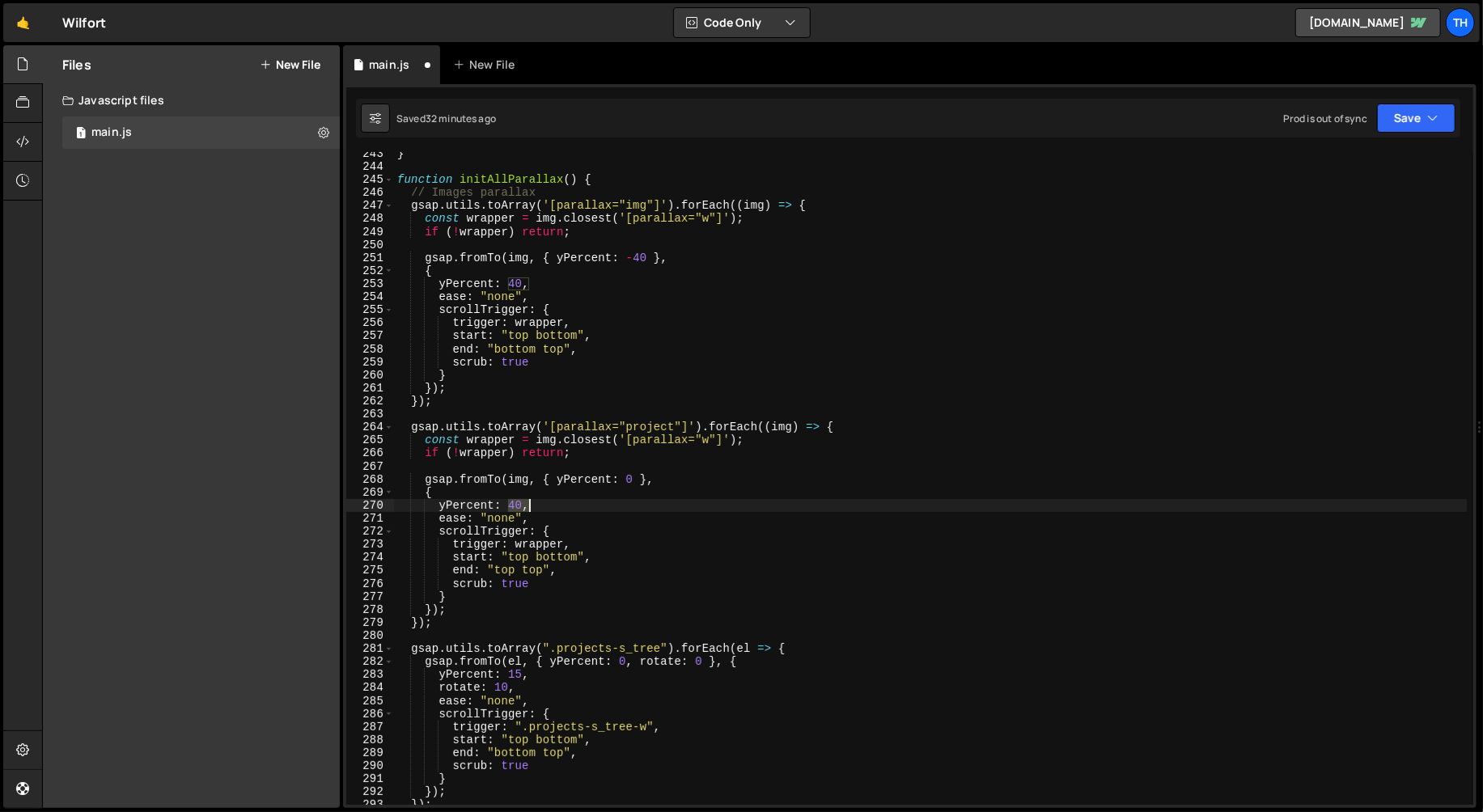
drag, startPoint x: 506, startPoint y: 509, endPoint x: 528, endPoint y: 509, distance: 22.0
click at [528, 509] on div "} function initAllParallax ( ) { // Images parallax gsap . utils . toArray ( '[…" at bounding box center [931, 486] width 1073 height 679
click at [1153, 310] on div "} function initAllParallax ( ) { // Images parallax gsap . utils . toArray ( '[…" at bounding box center [931, 486] width 1073 height 679
click at [1422, 126] on button "Save" at bounding box center [1416, 117] width 79 height 29
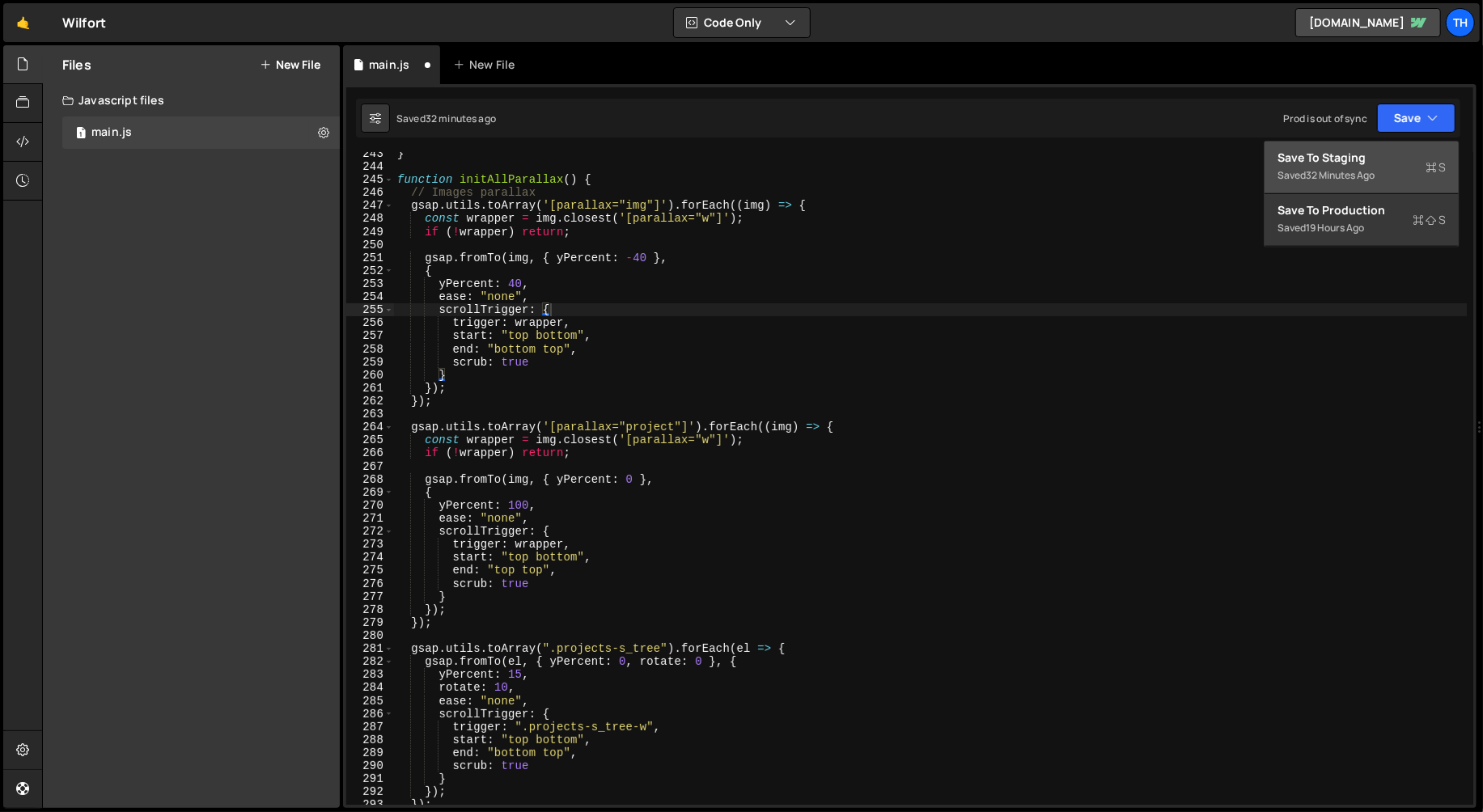
click at [1402, 161] on div "Save to Staging S" at bounding box center [1361, 158] width 168 height 16
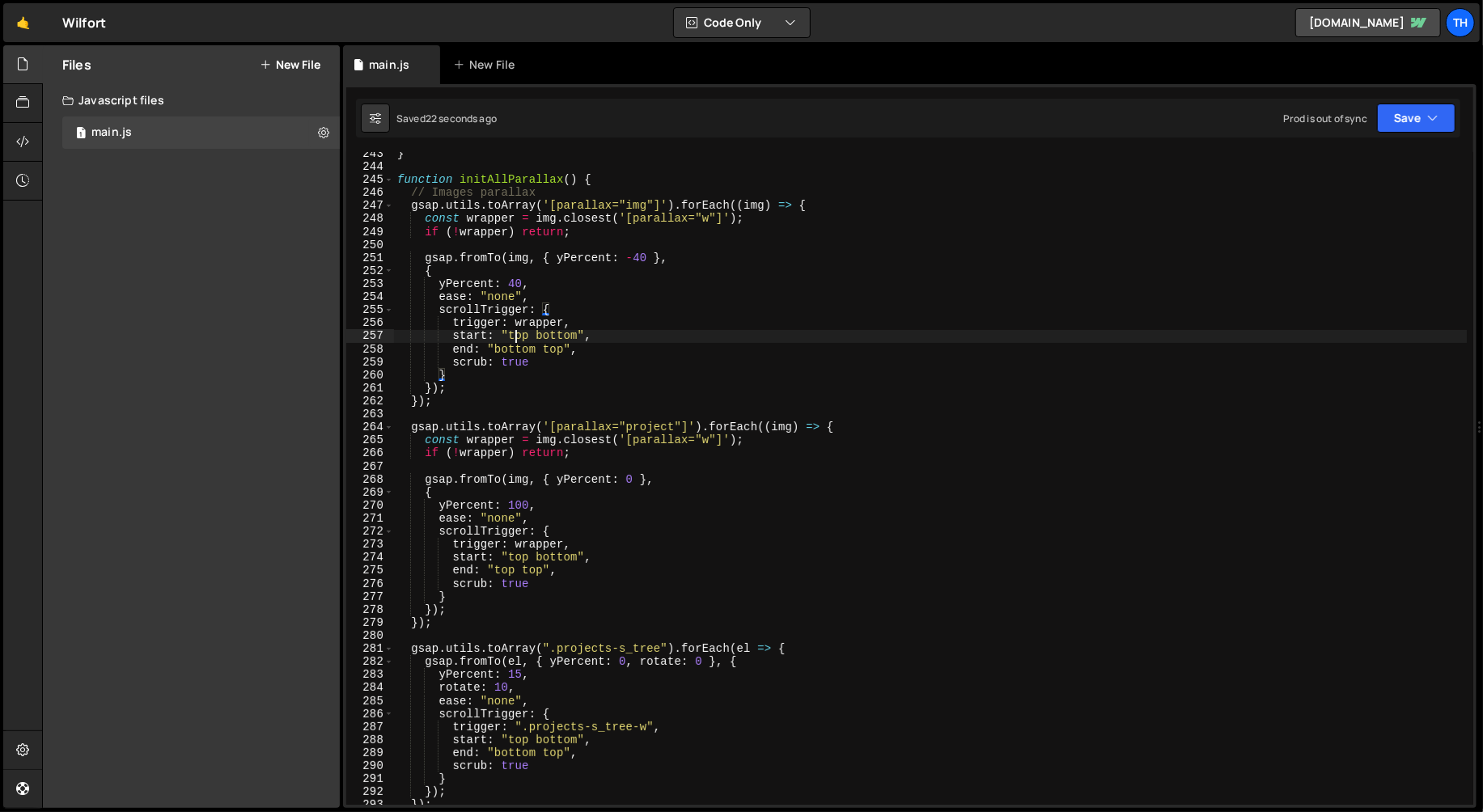
click at [517, 337] on div "} function initAllParallax ( ) { // Images parallax gsap . utils . toArray ( '[…" at bounding box center [931, 486] width 1073 height 679
click at [542, 333] on div "} function initAllParallax ( ) { // Images parallax gsap . utils . toArray ( '[…" at bounding box center [931, 486] width 1073 height 679
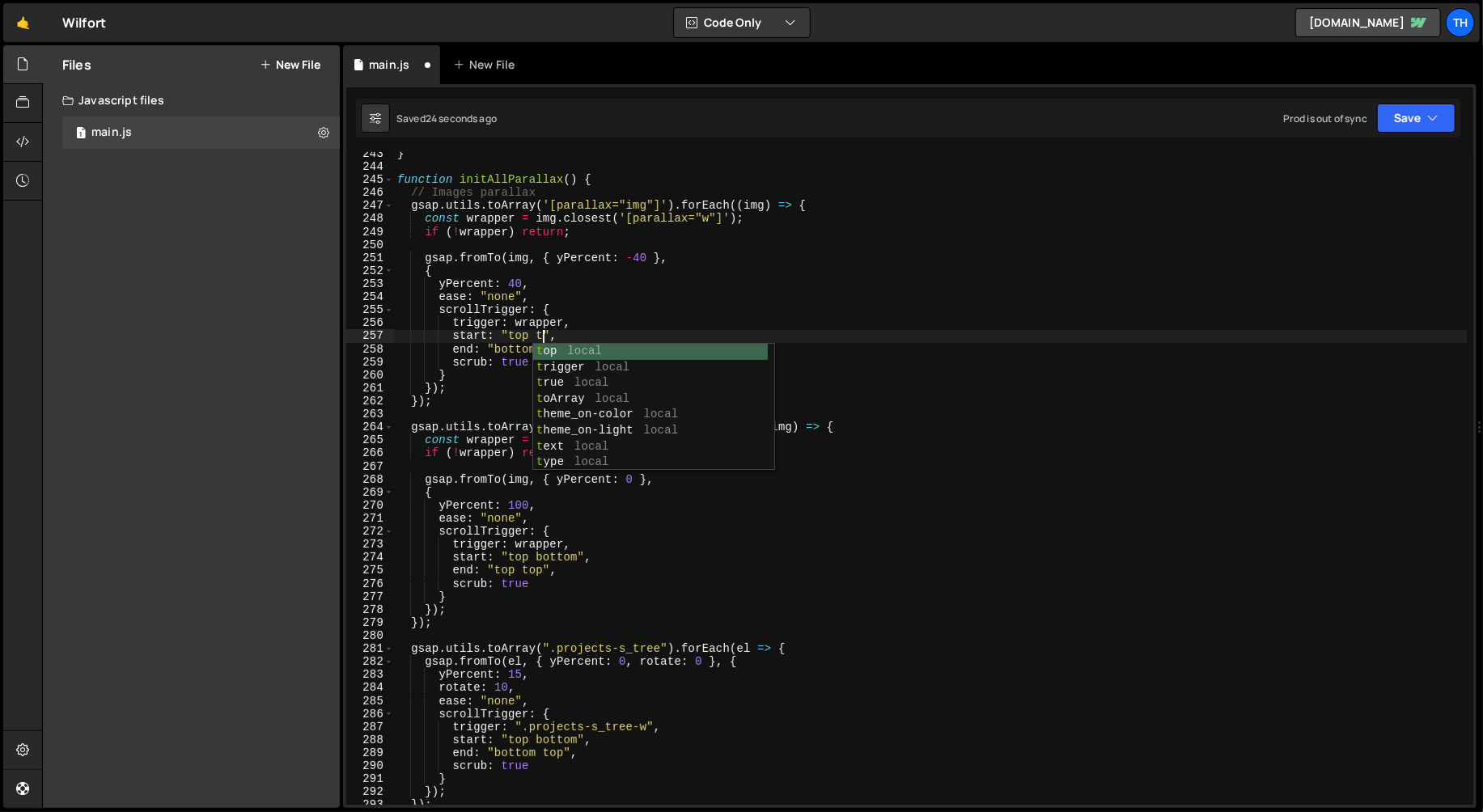
scroll to position [0, 11]
click at [506, 318] on div "} function initAllParallax ( ) { // Images parallax gsap . utils . toArray ( '[…" at bounding box center [931, 486] width 1073 height 679
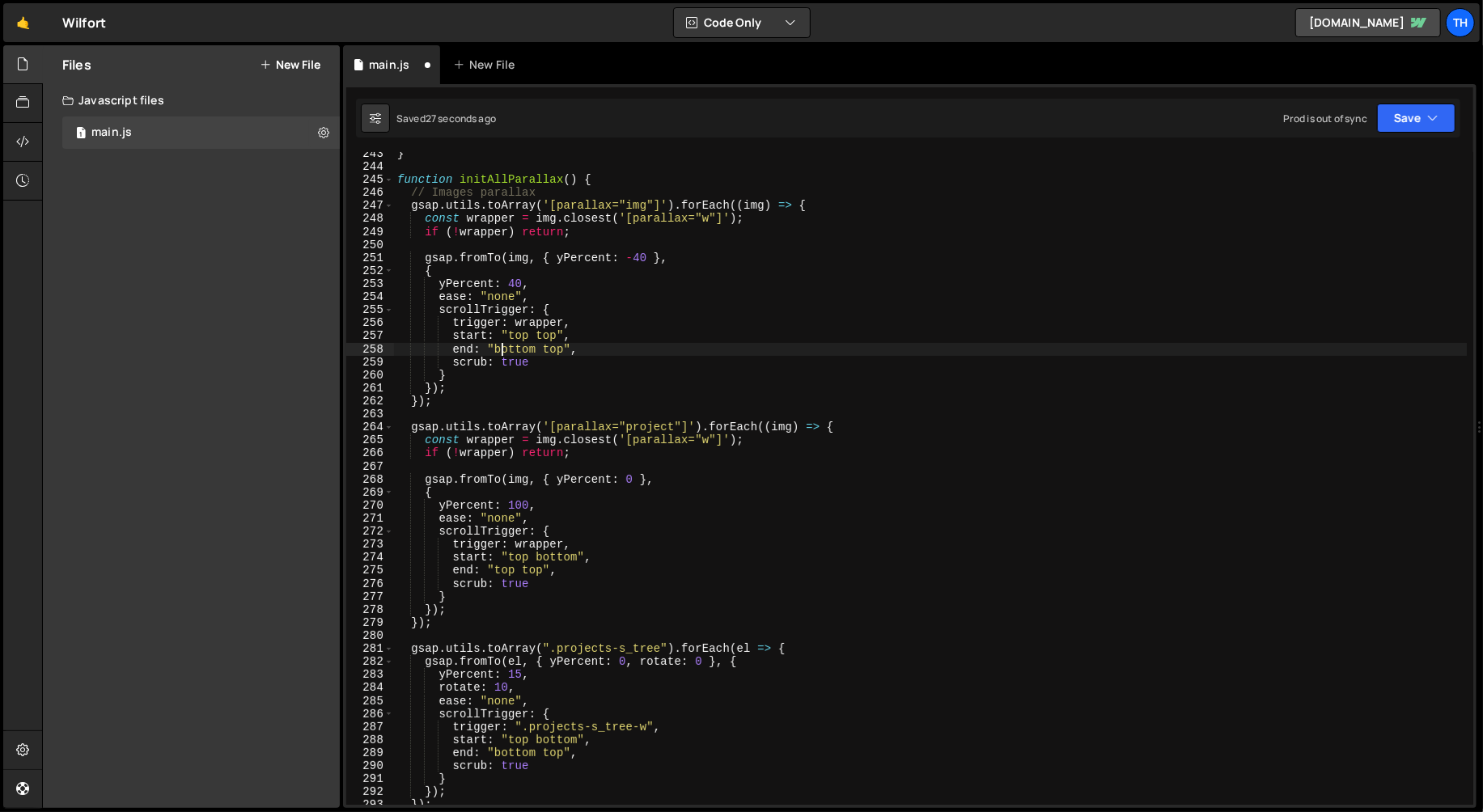
click at [504, 354] on div "} function initAllParallax ( ) { // Images parallax gsap . utils . toArray ( '[…" at bounding box center [931, 486] width 1073 height 679
type textarea "end: "bottom top","
click at [1422, 131] on button "Save" at bounding box center [1416, 117] width 79 height 29
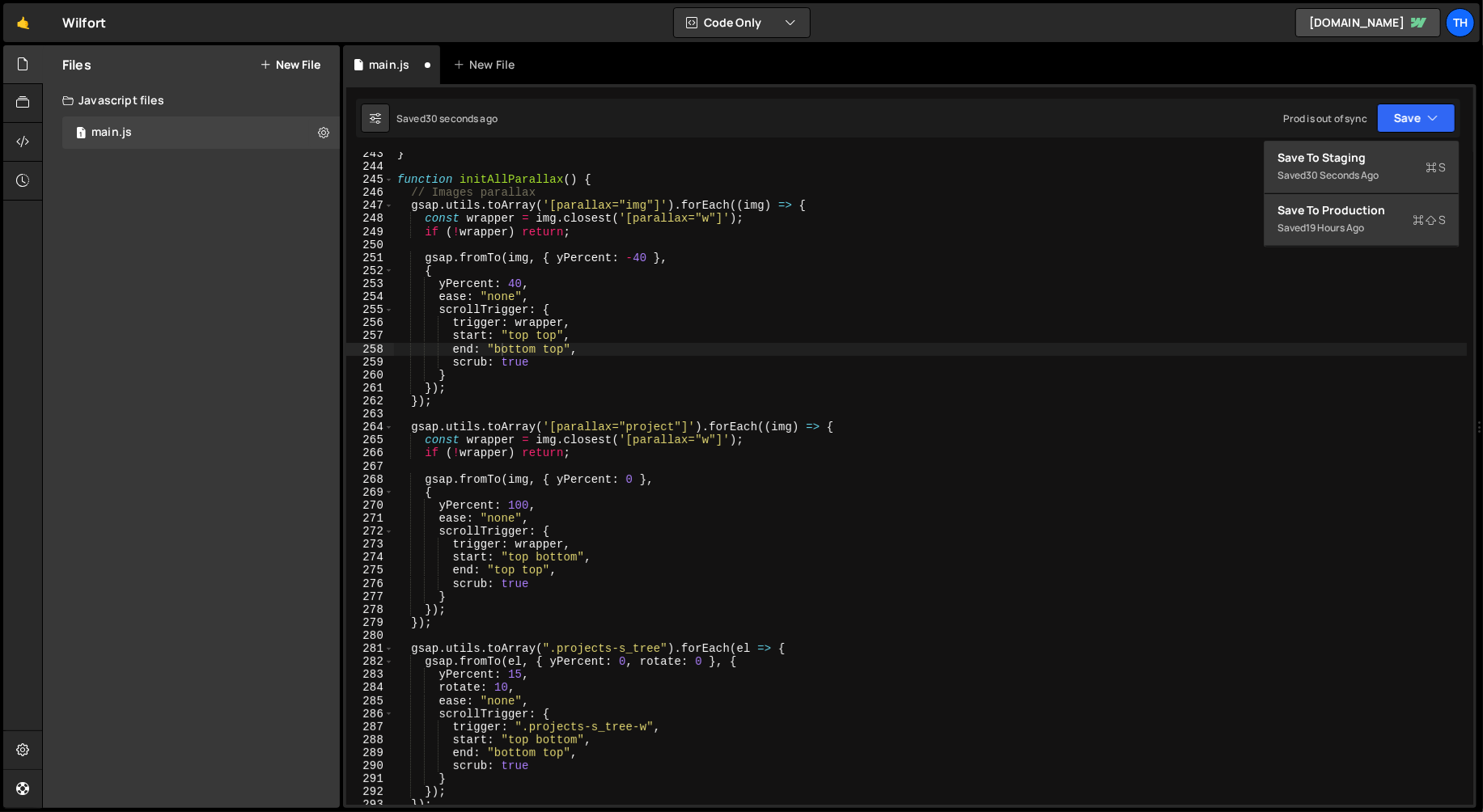
click at [897, 240] on div "} function initAllParallax ( ) { // Images parallax gsap . utils . toArray ( '[…" at bounding box center [931, 486] width 1073 height 679
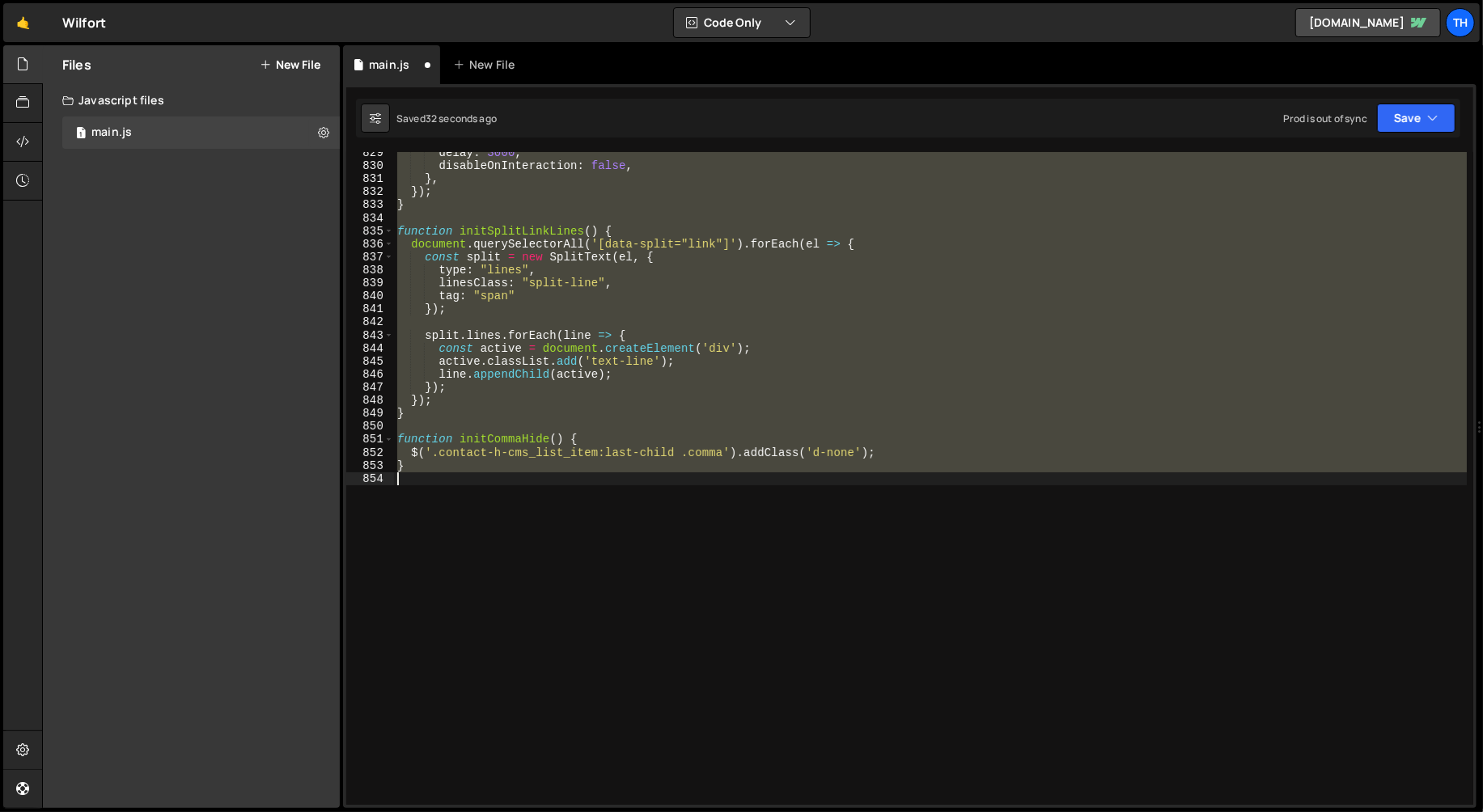
scroll to position [3008, 0]
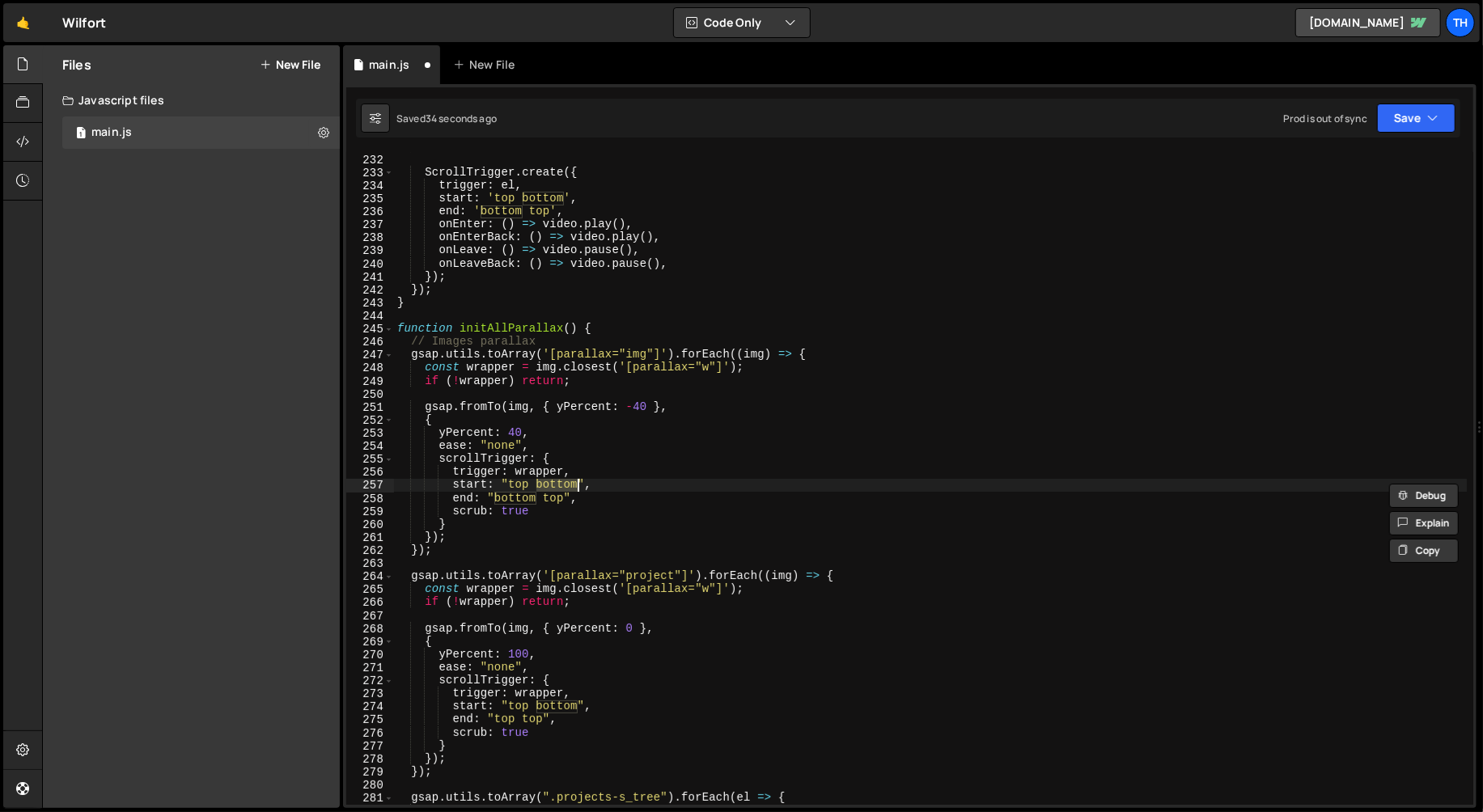
click at [548, 714] on div "if ( ! video ) return ; ScrollTrigger . create ({ trigger : el , start : 'top b…" at bounding box center [931, 480] width 1073 height 679
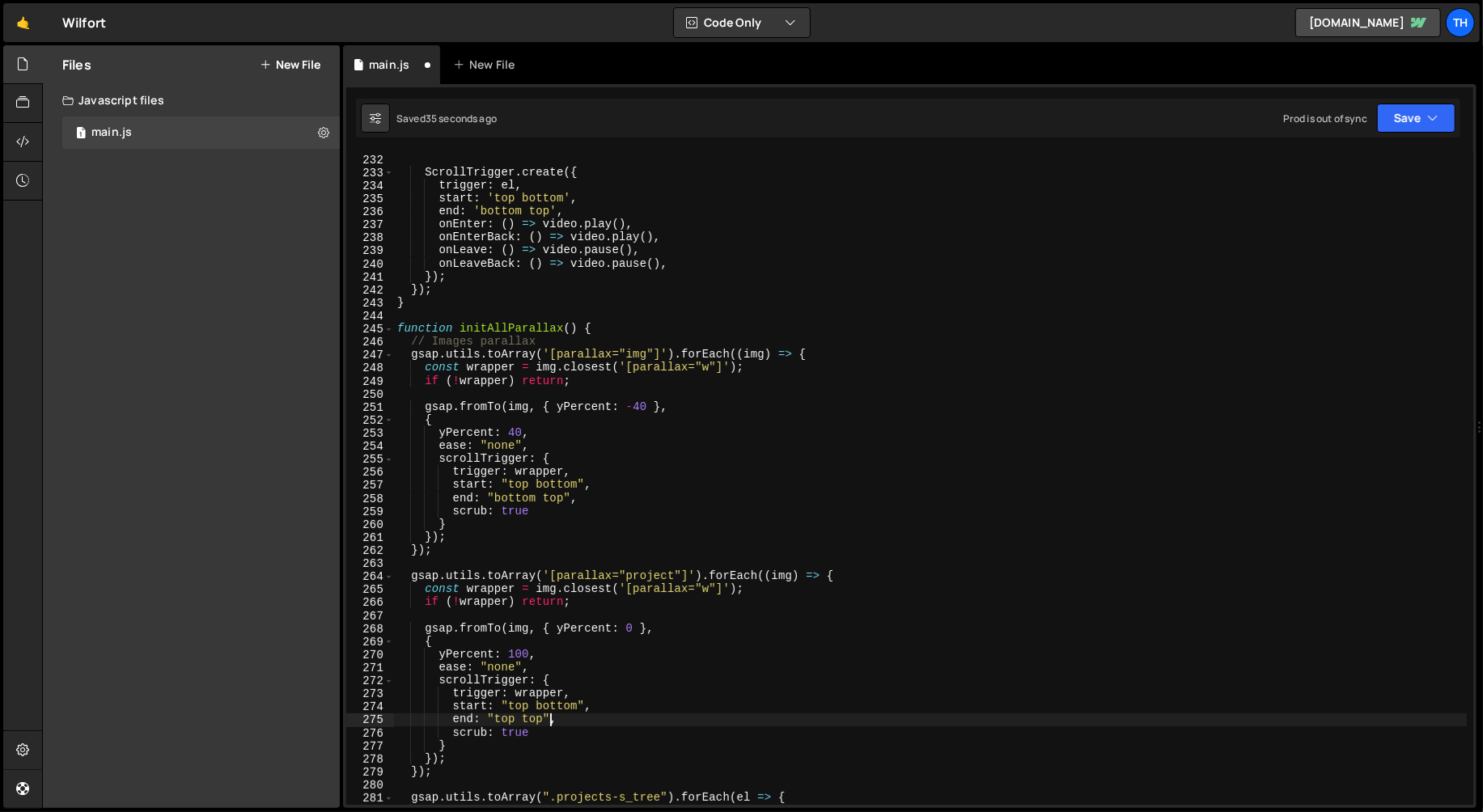
click at [548, 714] on div "if ( ! video ) return ; ScrollTrigger . create ({ trigger : el , start : 'top b…" at bounding box center [931, 480] width 1073 height 679
click at [557, 709] on div "if ( ! video ) return ; ScrollTrigger . create ({ trigger : el , start : 'top b…" at bounding box center [931, 480] width 1073 height 679
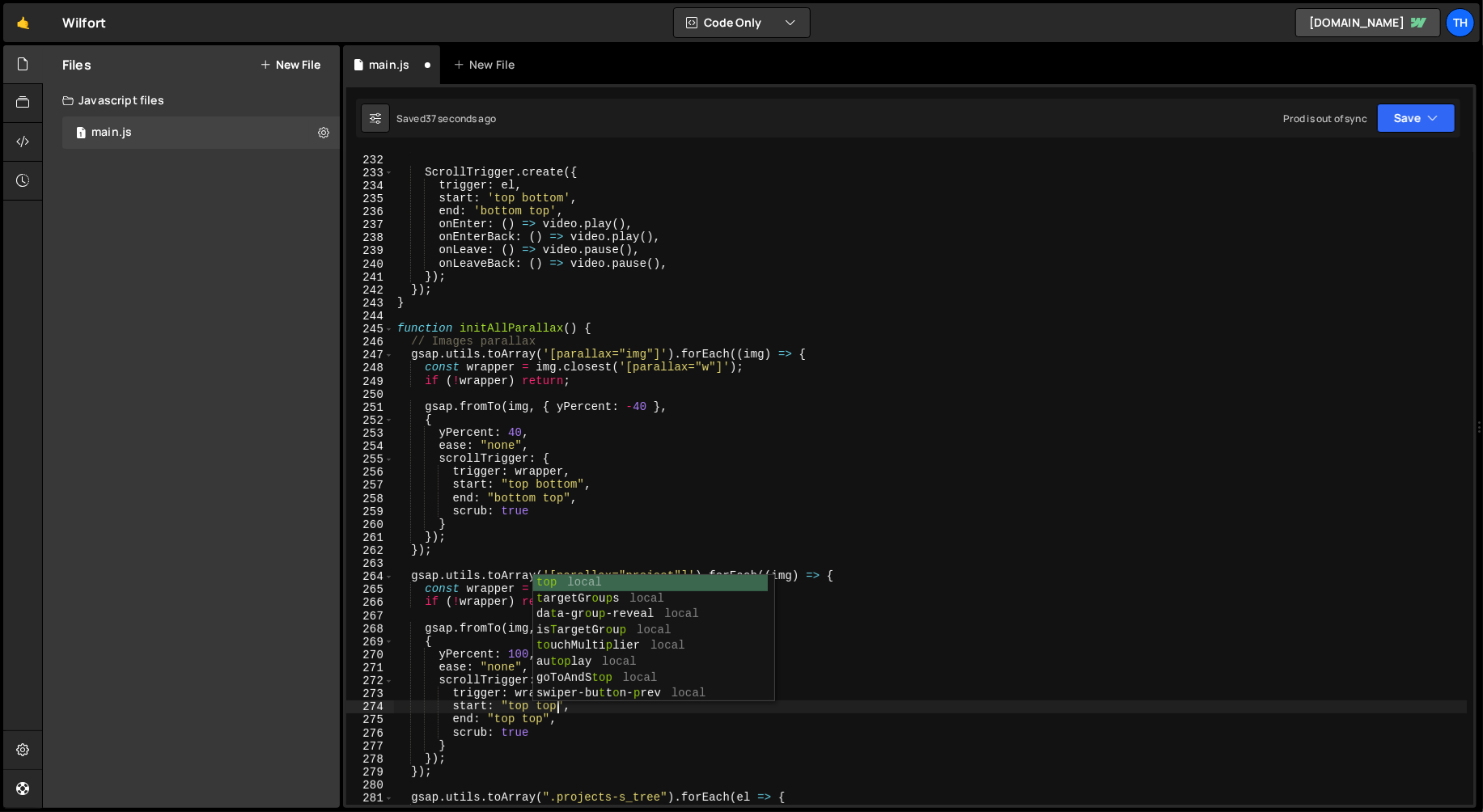
click at [503, 719] on div "if ( ! video ) return ; ScrollTrigger . create ({ trigger : el , start : 'top b…" at bounding box center [931, 480] width 1073 height 679
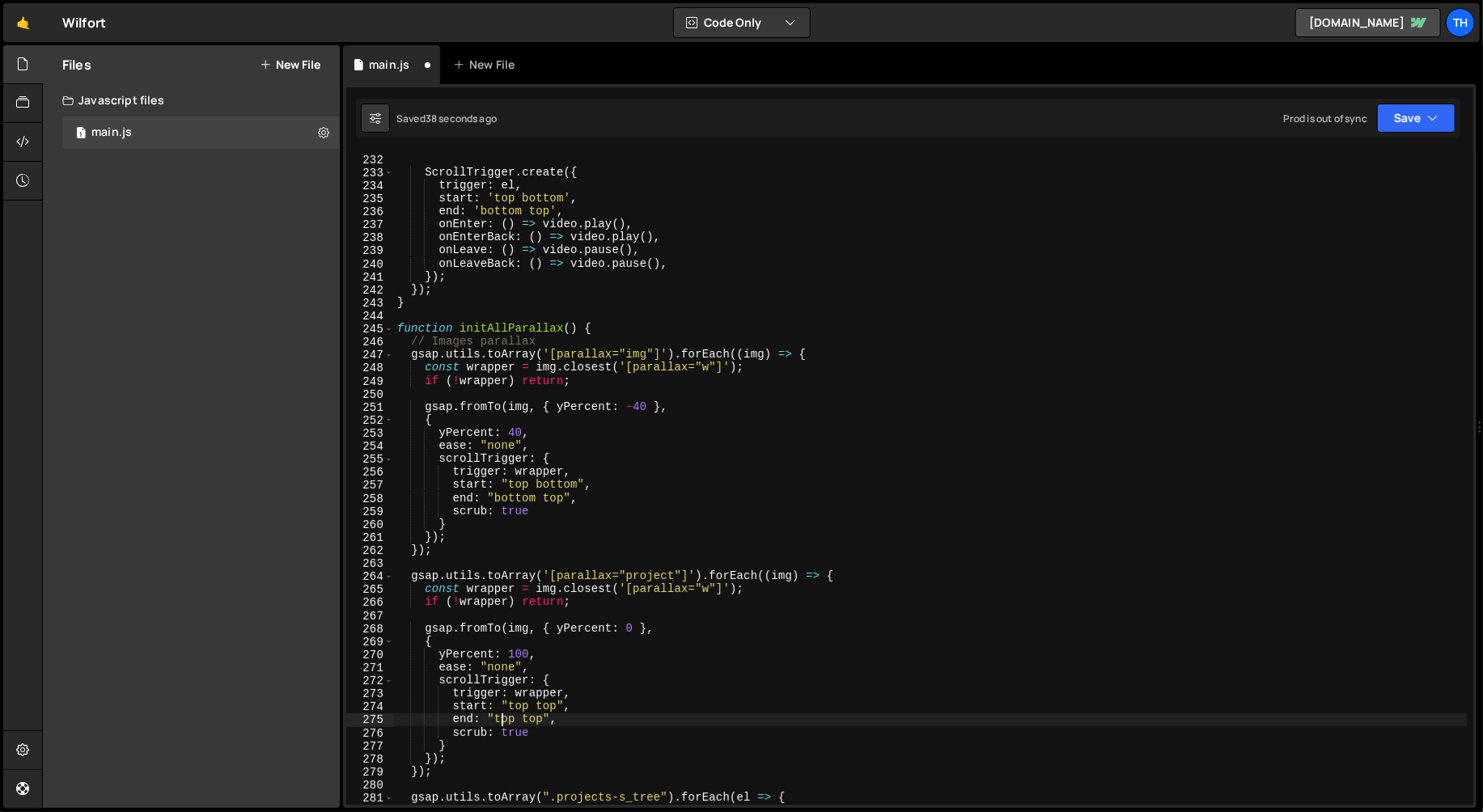
click at [503, 719] on div "if ( ! video ) return ; ScrollTrigger . create ({ trigger : el , start : 'top b…" at bounding box center [931, 480] width 1073 height 679
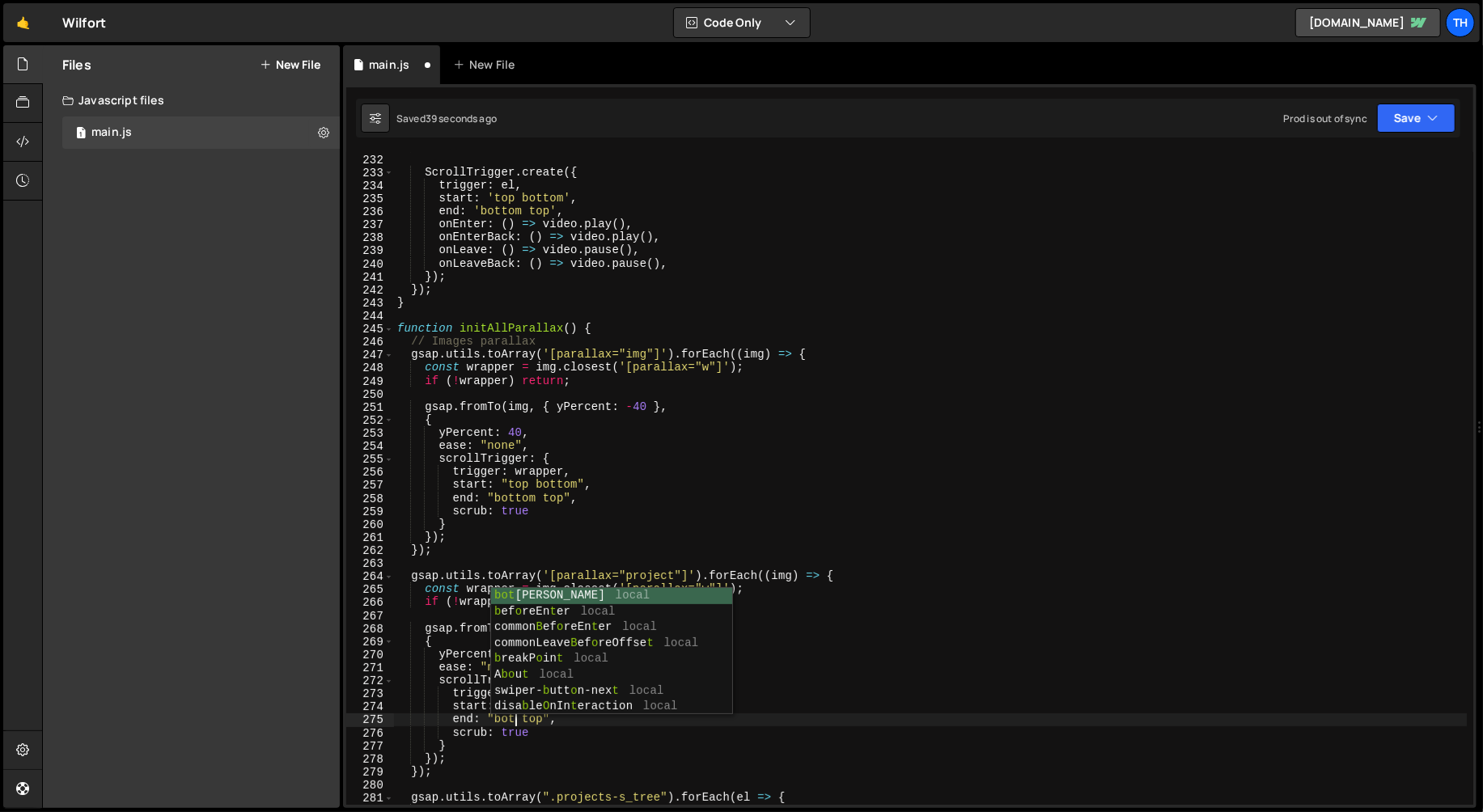
scroll to position [0, 9]
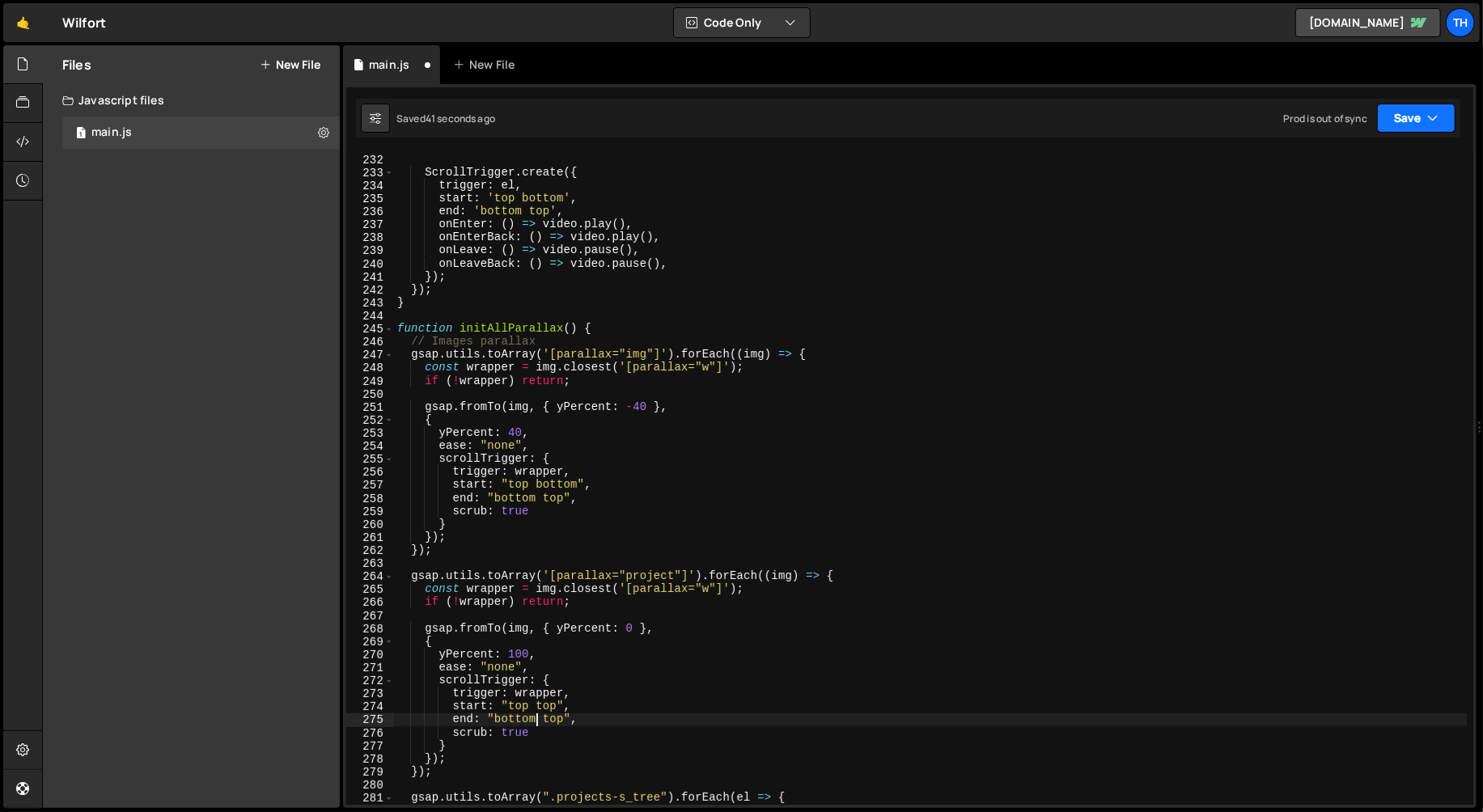
click at [1414, 119] on button "Save" at bounding box center [1416, 117] width 79 height 29
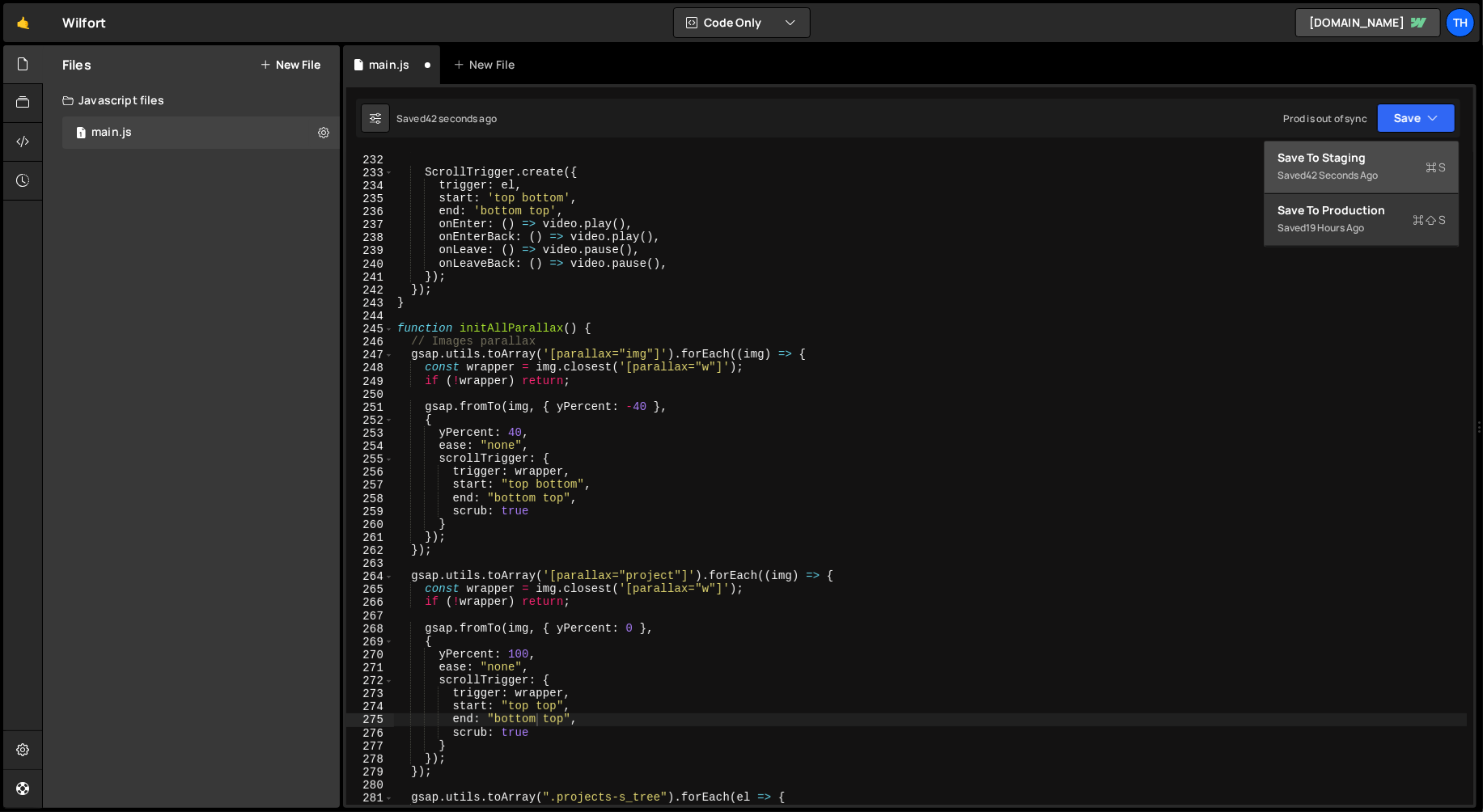
click at [1371, 146] on button "Save to Staging S Saved 42 seconds ago" at bounding box center [1361, 168] width 194 height 52
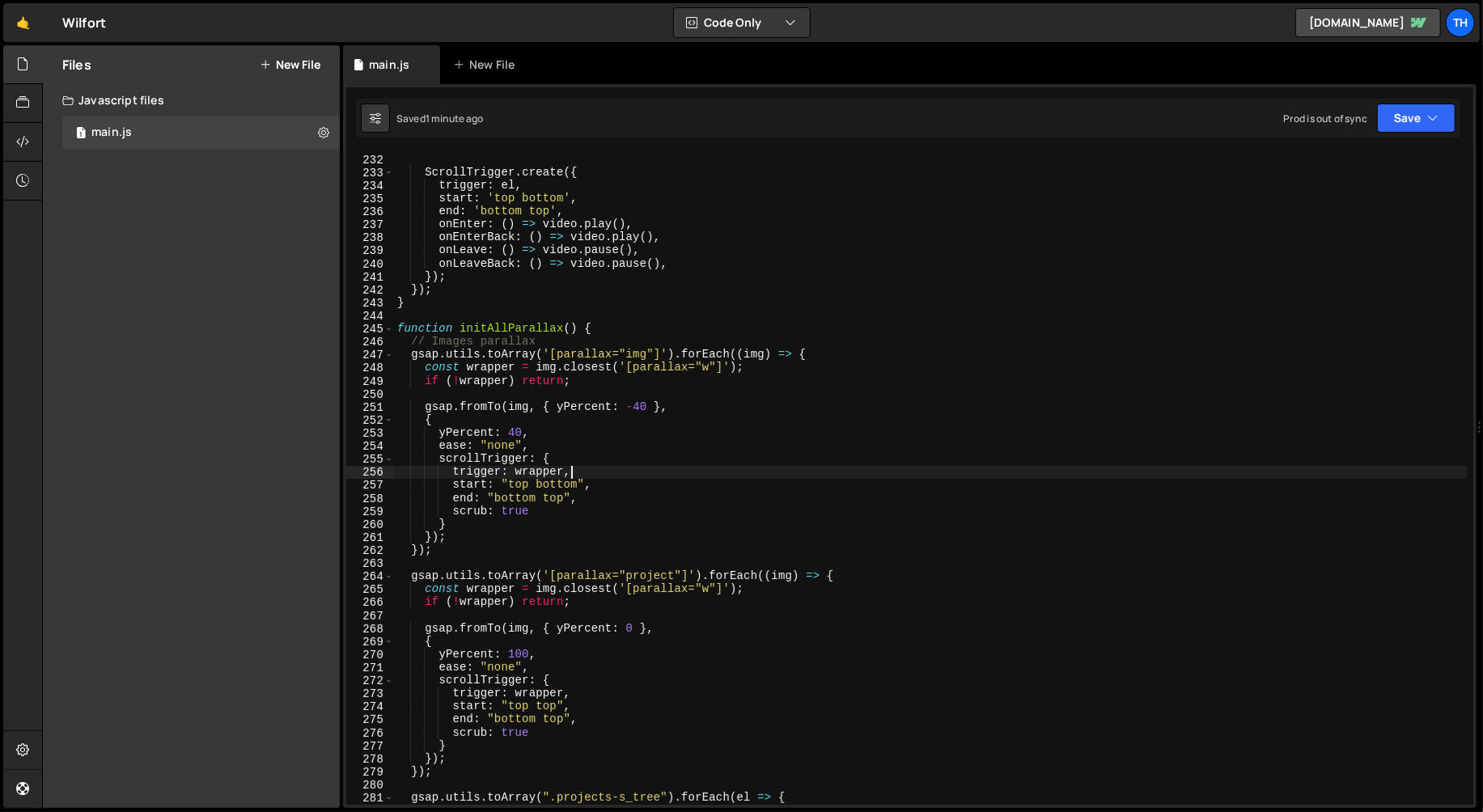
click at [647, 471] on div "if ( ! video ) return ; ScrollTrigger . create ({ trigger : el , start : 'top b…" at bounding box center [931, 480] width 1073 height 679
click at [540, 427] on div "if ( ! video ) return ; ScrollTrigger . create ({ trigger : el , start : 'top b…" at bounding box center [931, 480] width 1073 height 679
type textarea "yPercent: 40,"
click at [545, 652] on div "if ( ! video ) return ; ScrollTrigger . create ({ trigger : el , start : 'top b…" at bounding box center [931, 480] width 1073 height 679
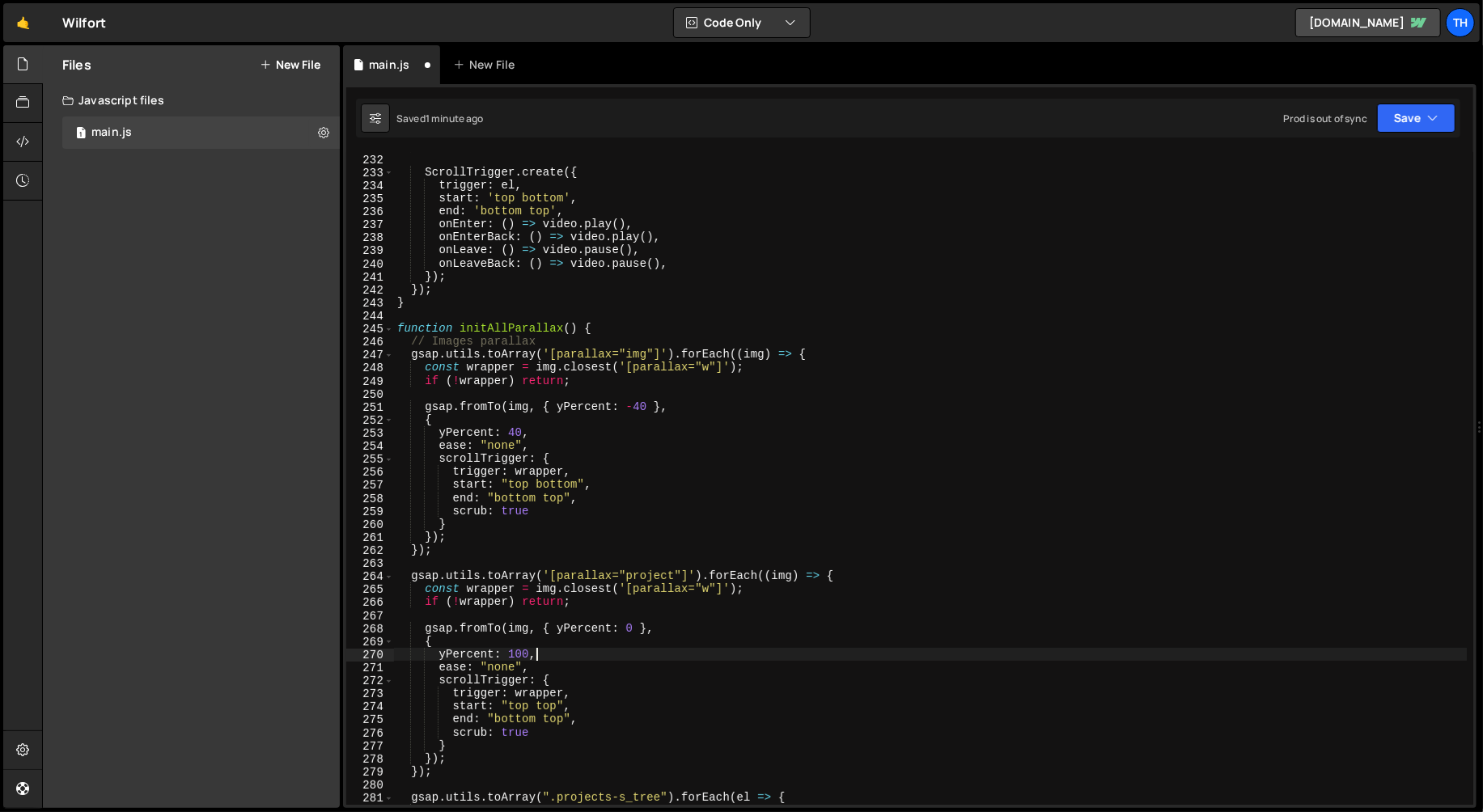
type textarea "yPercent: 100,"
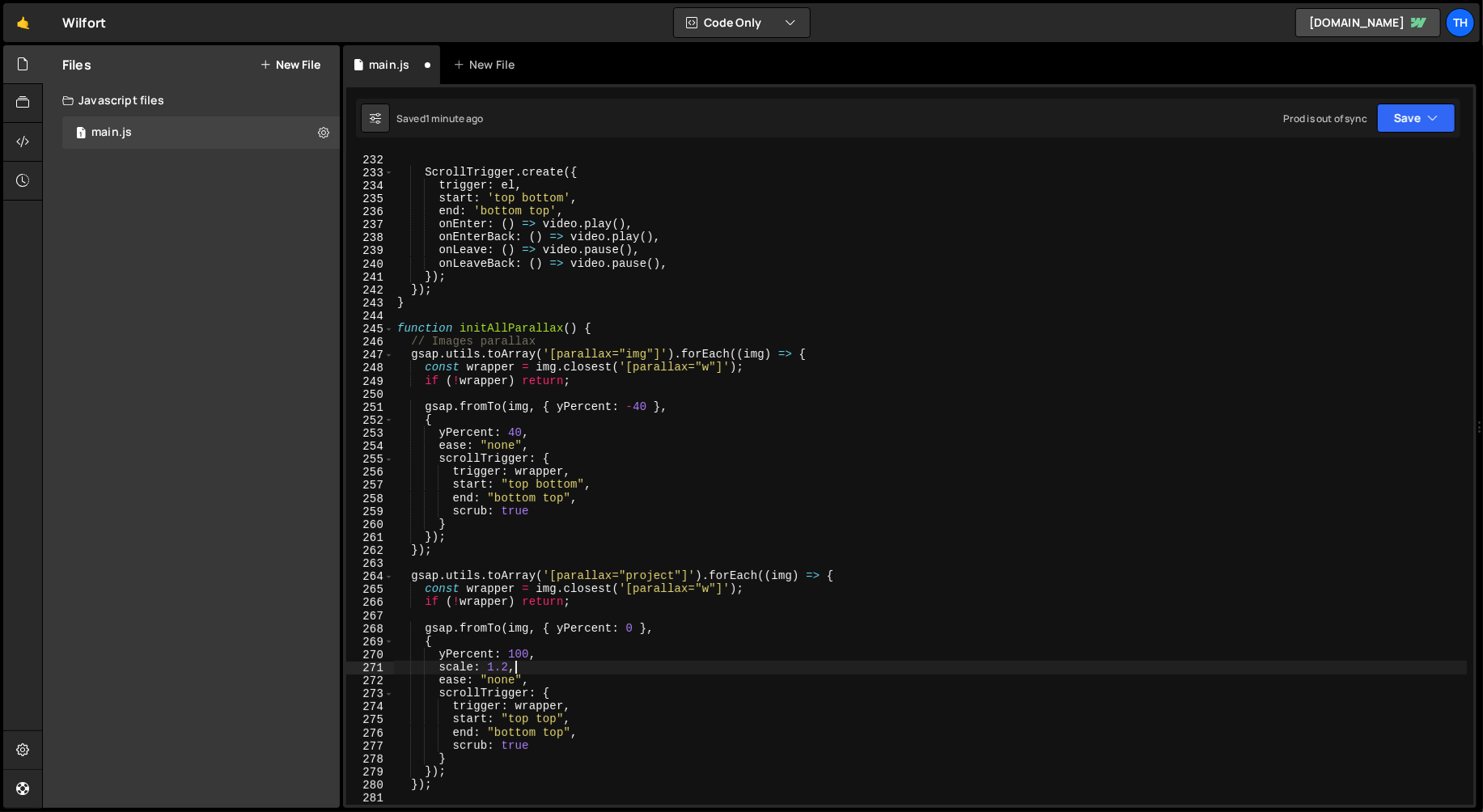
scroll to position [0, 6]
click at [635, 630] on div "if ( ! video ) return ; ScrollTrigger . create ({ trigger : el , start : 'top b…" at bounding box center [931, 480] width 1073 height 679
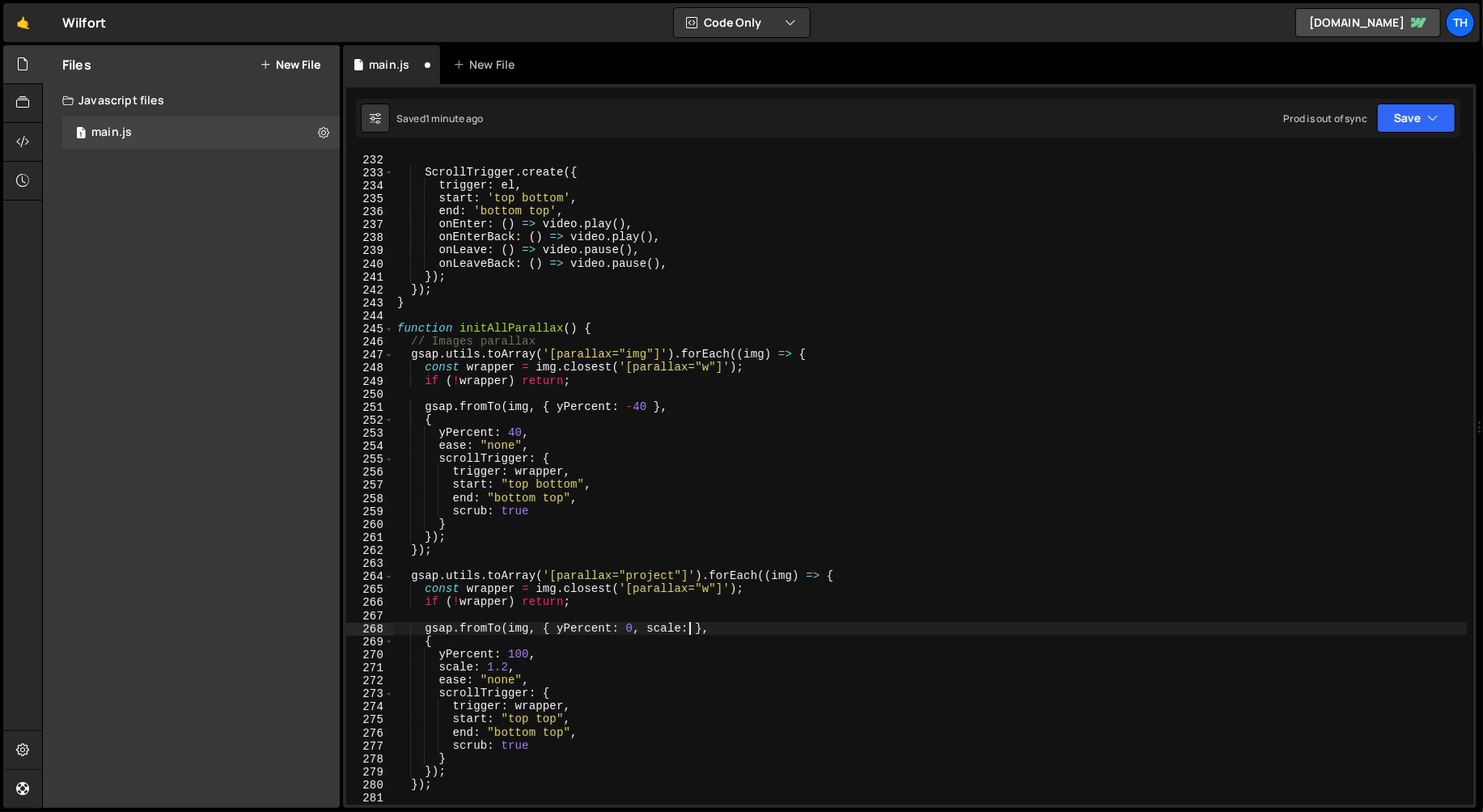
scroll to position [0, 21]
click at [548, 691] on div "if ( ! video ) return ; ScrollTrigger . create ({ trigger : el , start : 'top b…" at bounding box center [931, 480] width 1073 height 679
click at [1386, 130] on button "Save" at bounding box center [1416, 117] width 79 height 29
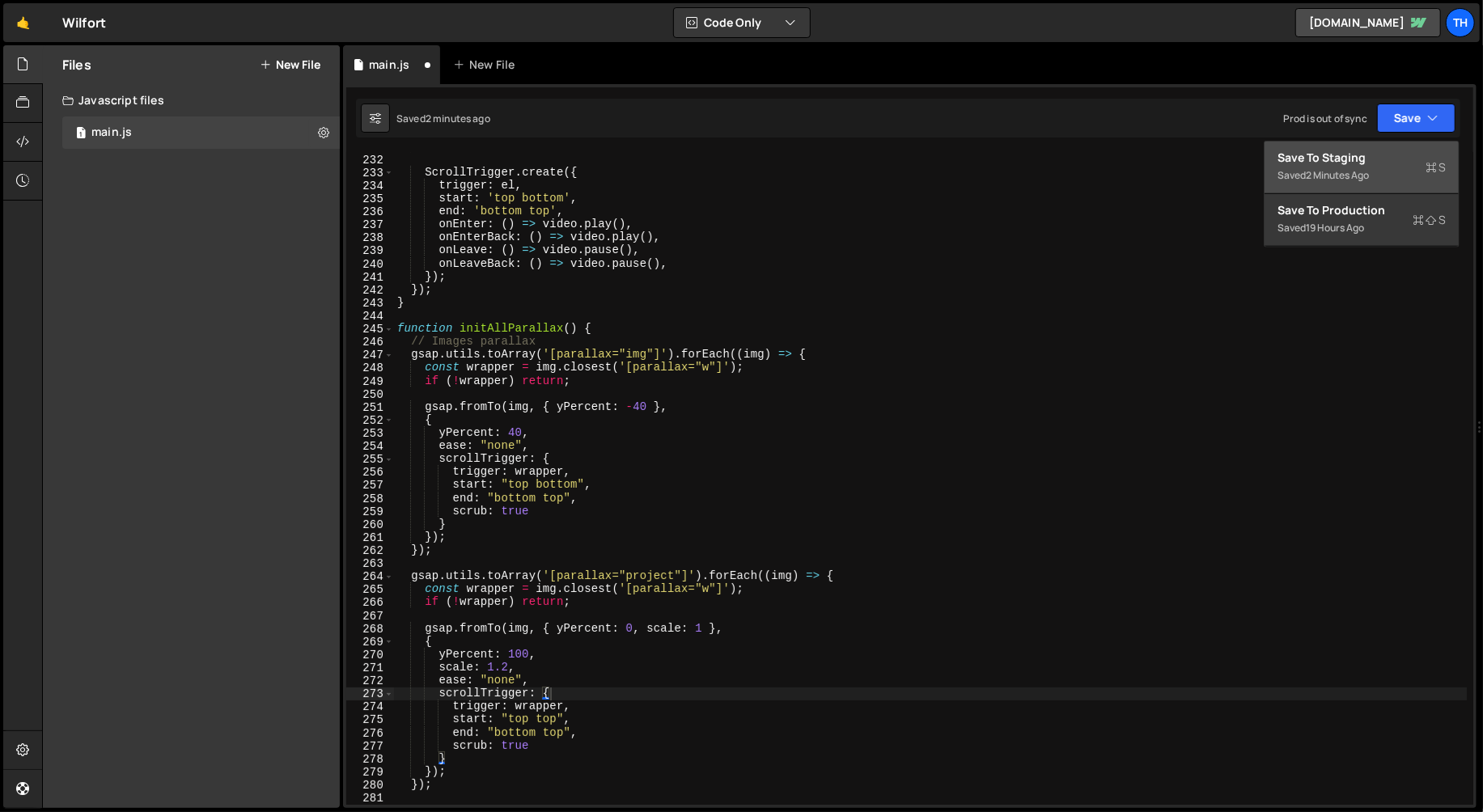
click at [1343, 155] on div "Save to Staging S" at bounding box center [1361, 158] width 168 height 16
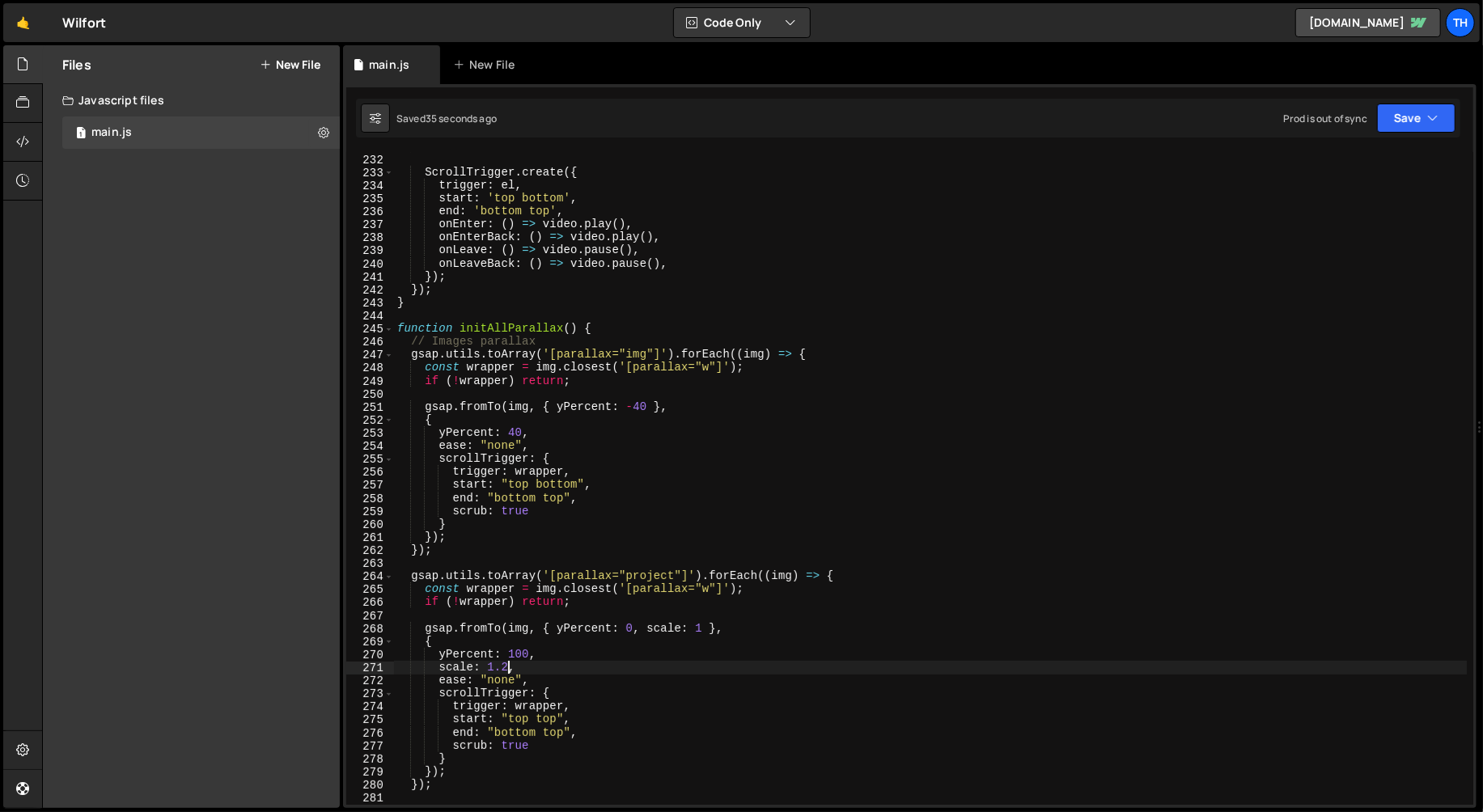
click at [510, 667] on div "if ( ! video ) return ; ScrollTrigger . create ({ trigger : el , start : 'top b…" at bounding box center [931, 480] width 1073 height 679
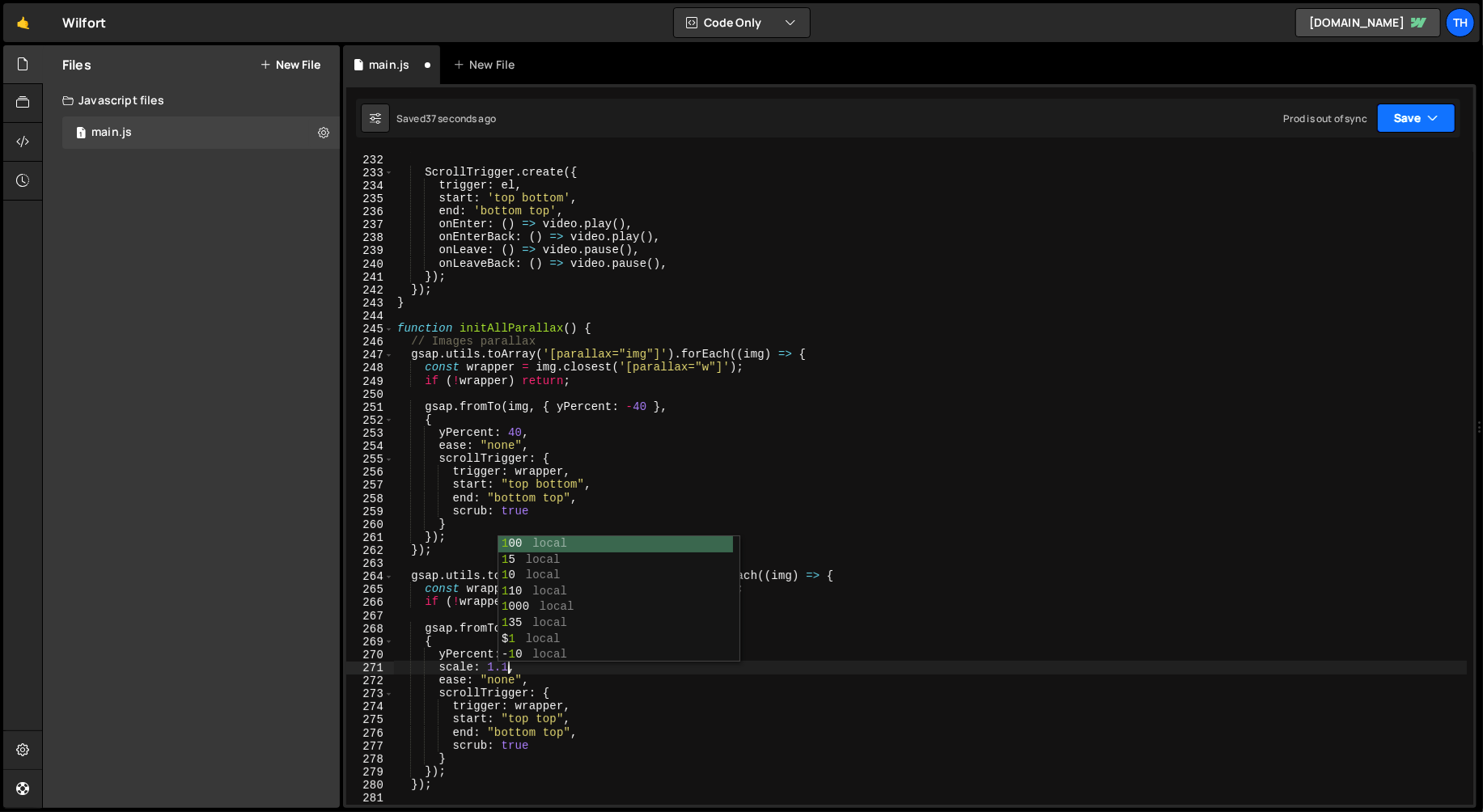
type textarea "scale: 1.1,"
click at [1414, 116] on button "Save" at bounding box center [1416, 117] width 79 height 29
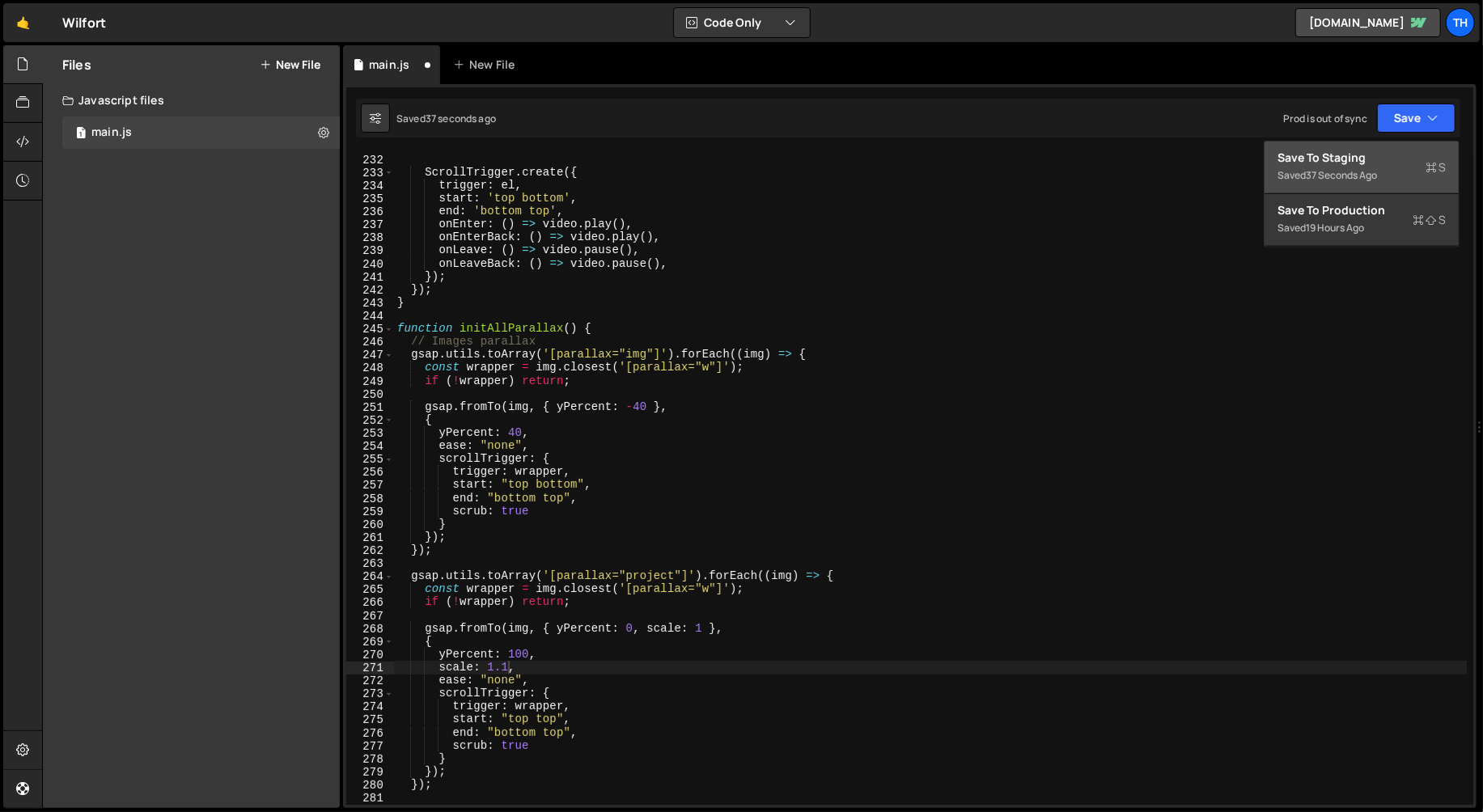
click at [1397, 158] on div "Save to Staging S" at bounding box center [1361, 158] width 168 height 16
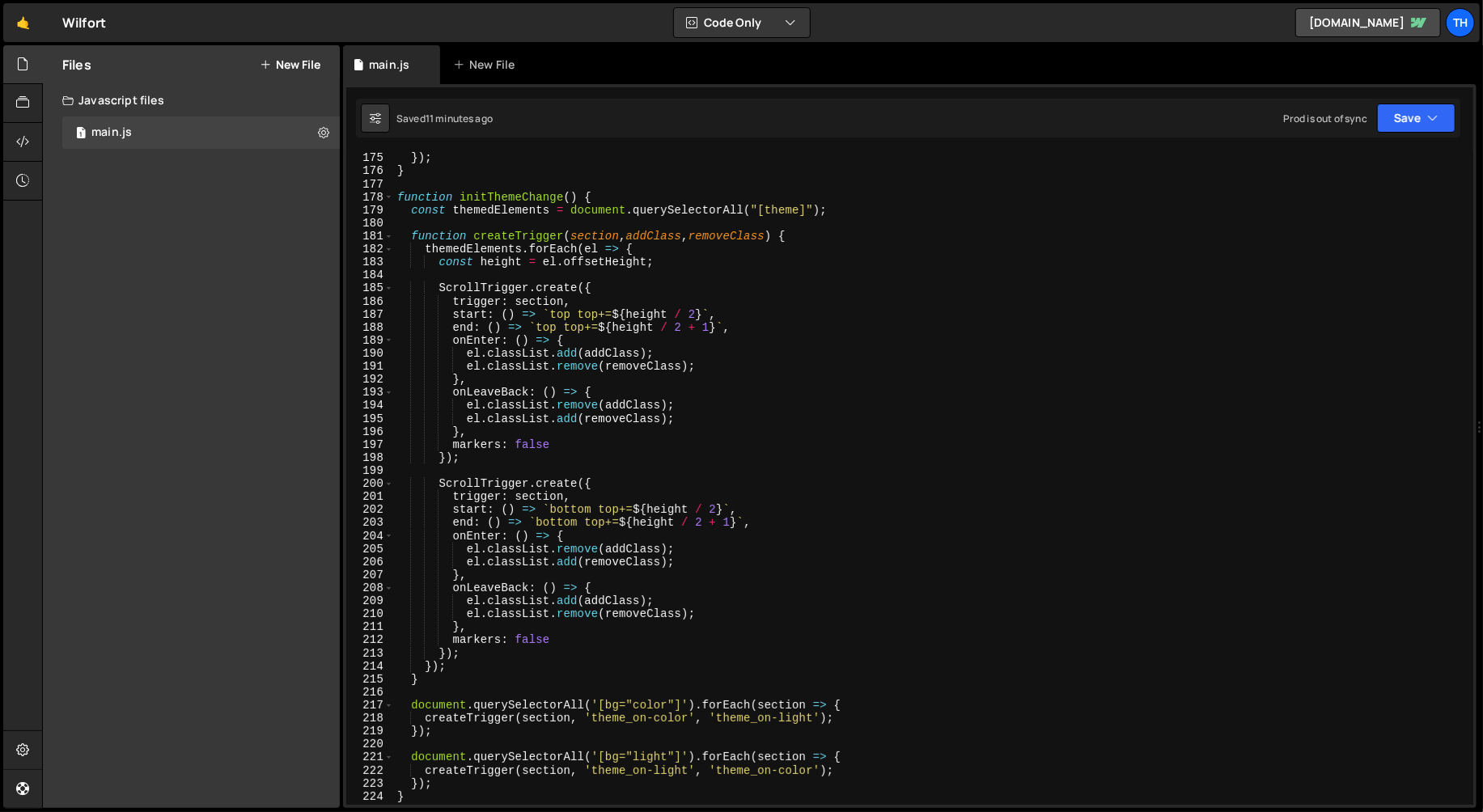
scroll to position [2267, 0]
click at [390, 198] on span at bounding box center [389, 197] width 9 height 13
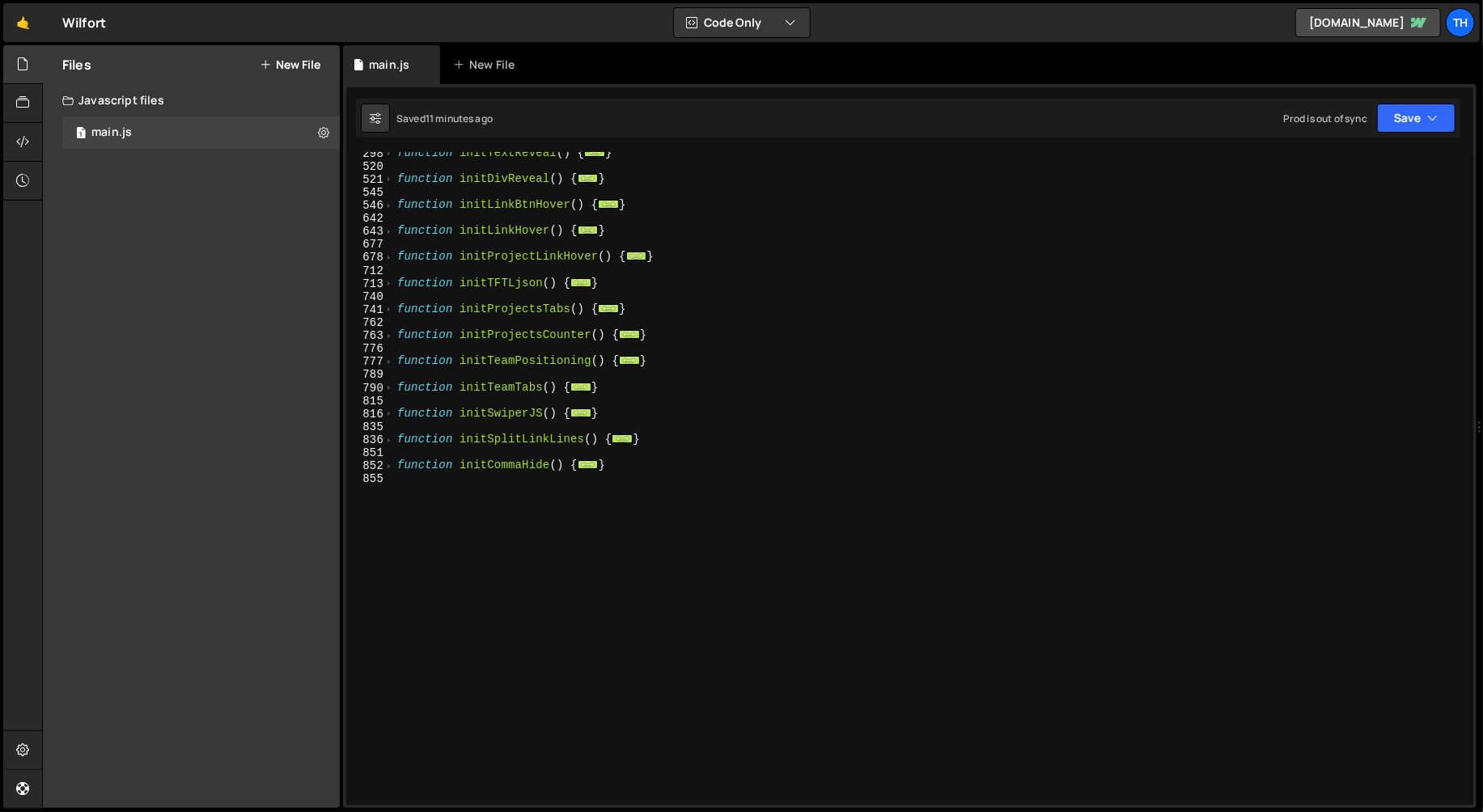
click at [409, 474] on div "function initTextReveal ( ) { ... } function initDivReveal ( ) { ... } function…" at bounding box center [931, 486] width 1073 height 679
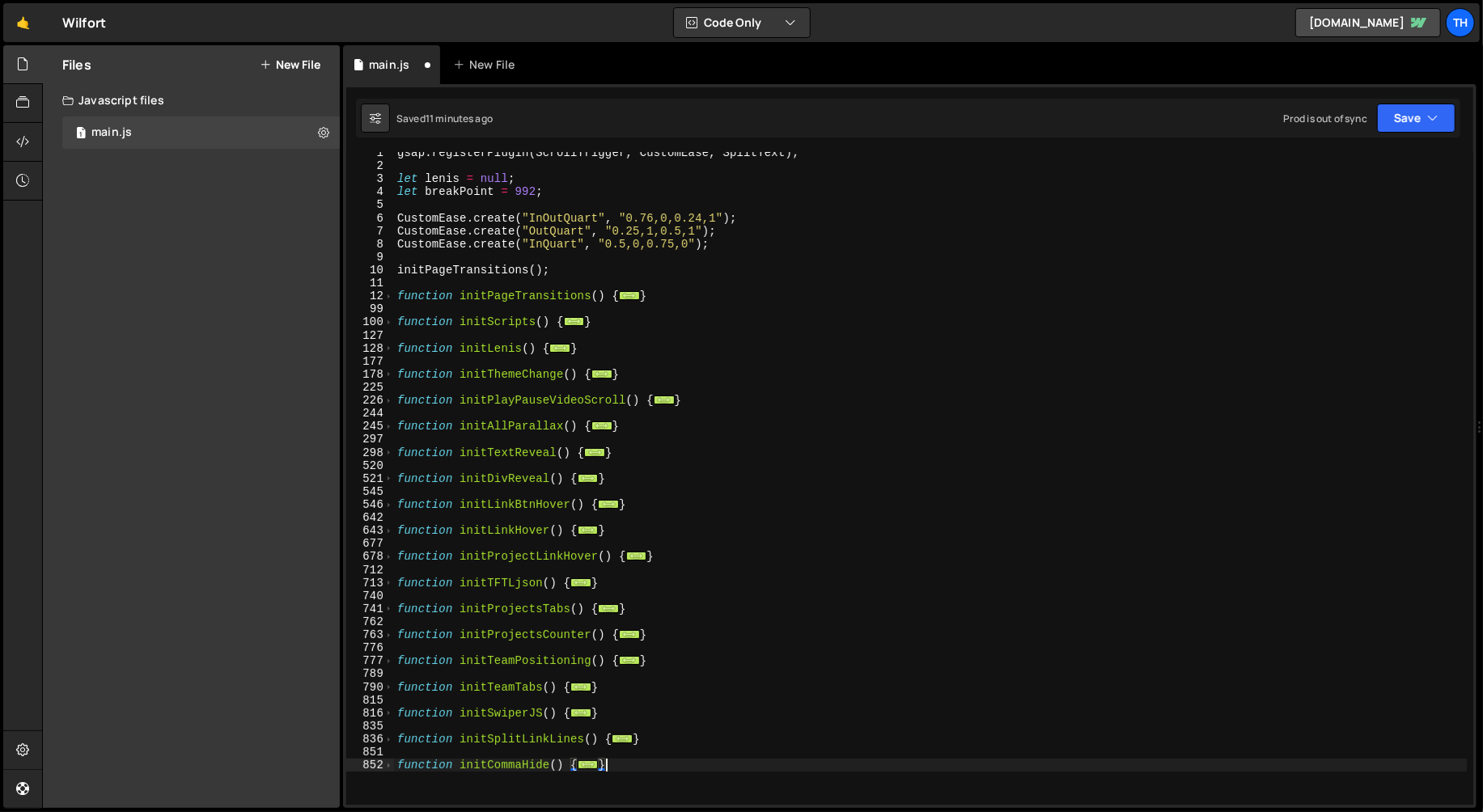
scroll to position [5, 0]
click at [390, 455] on span at bounding box center [389, 452] width 9 height 13
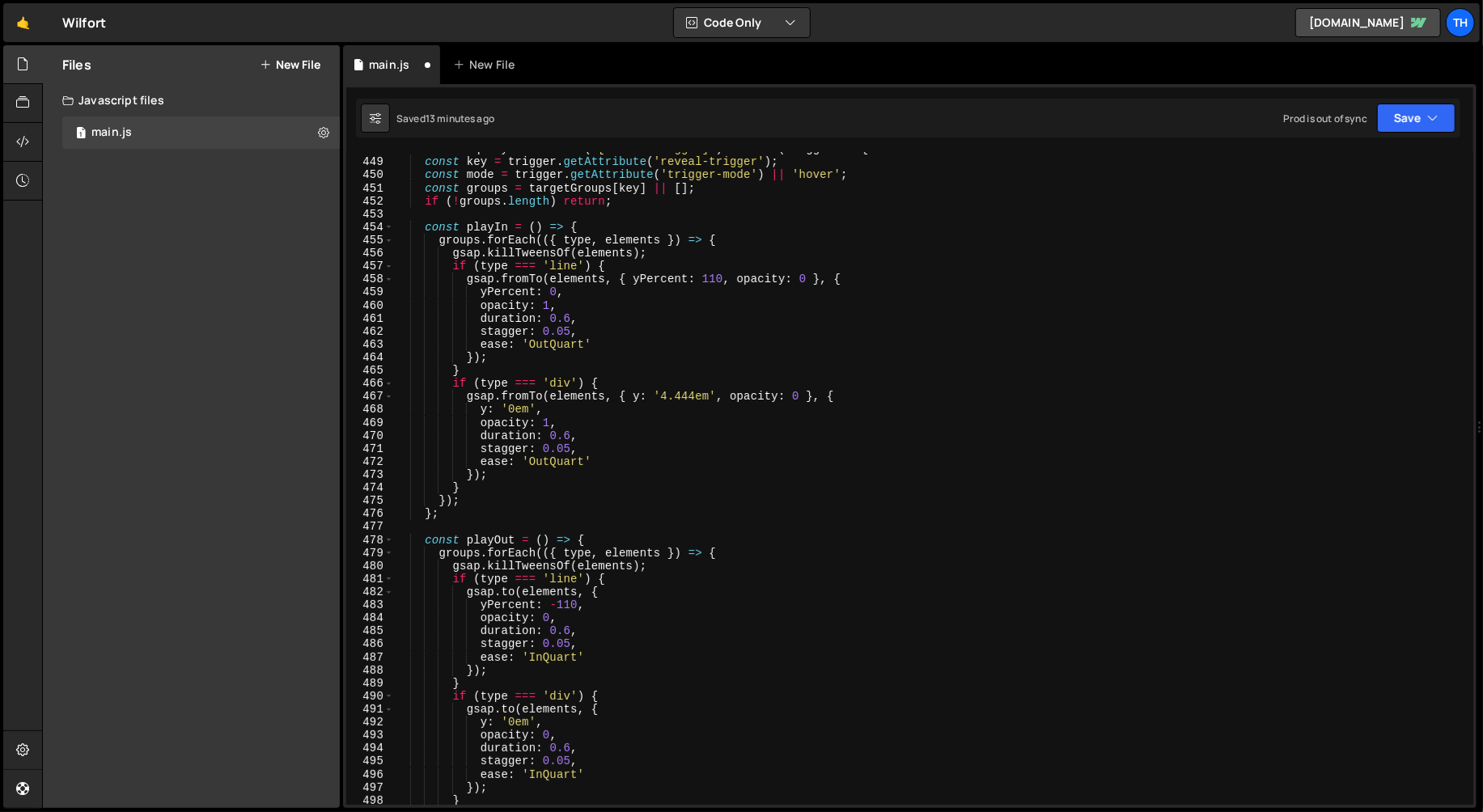
scroll to position [2208, 0]
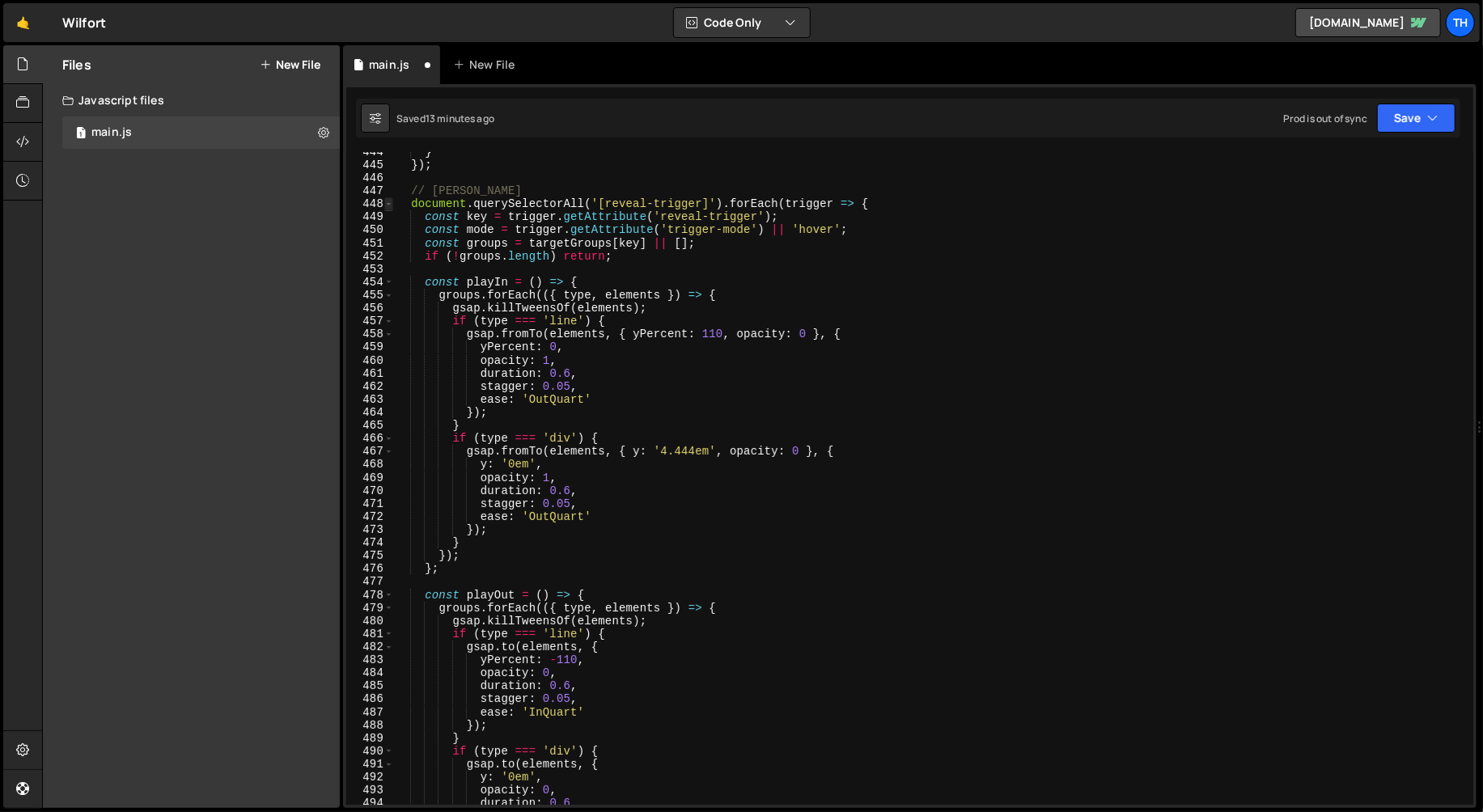
click at [390, 203] on span at bounding box center [389, 203] width 9 height 13
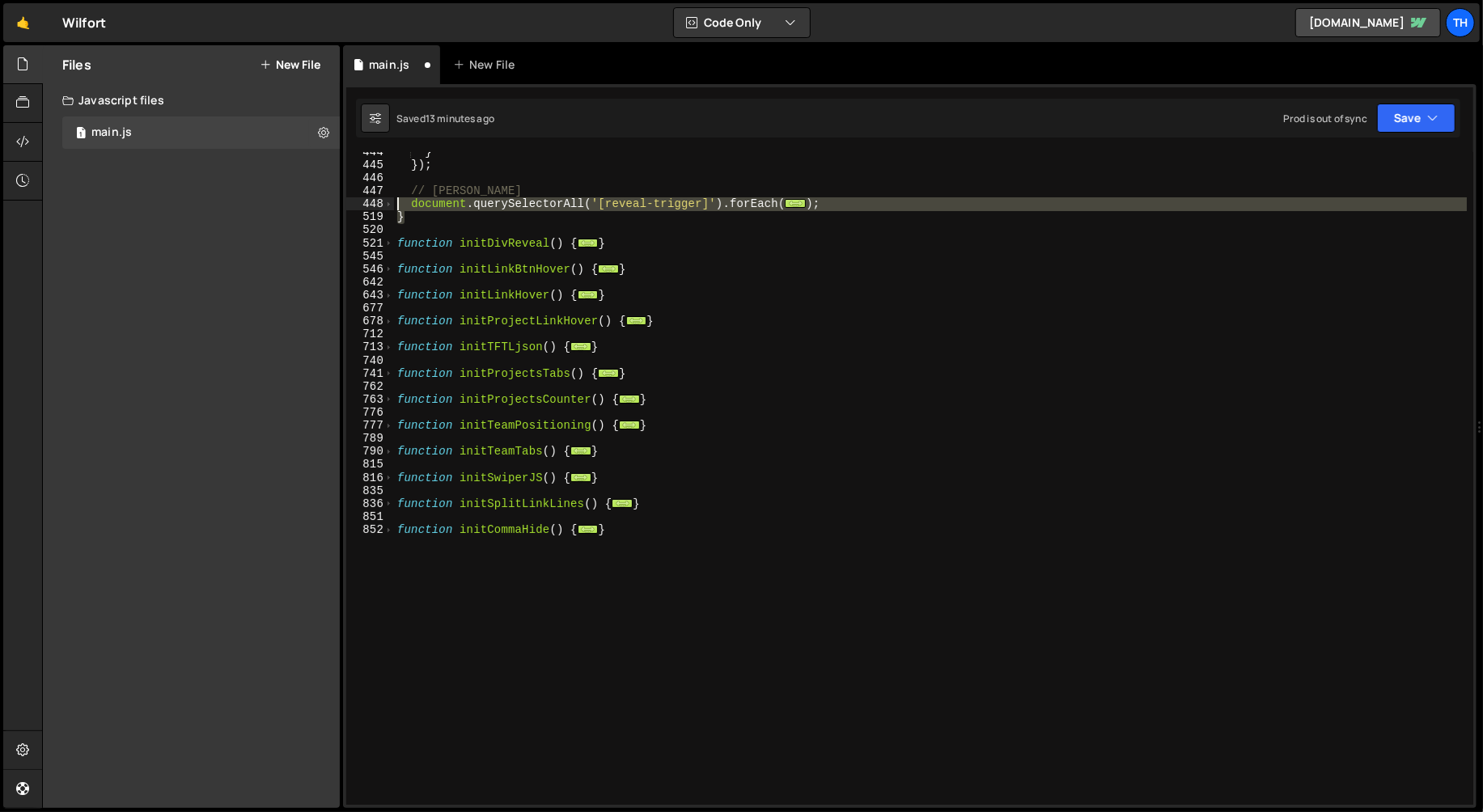
drag, startPoint x: 884, startPoint y: 212, endPoint x: 379, endPoint y: 201, distance: 505.1
click at [379, 201] on div "} 444 445 446 447 448 519 520 521 545 546 642 643 677 678 712 713 740 741 762 7…" at bounding box center [910, 479] width 1127 height 653
click at [671, 212] on div "} }) ; // Логика триггеров document . querySelectorAll ( '[reveal-trigger]' ) .…" at bounding box center [930, 479] width 1072 height 653
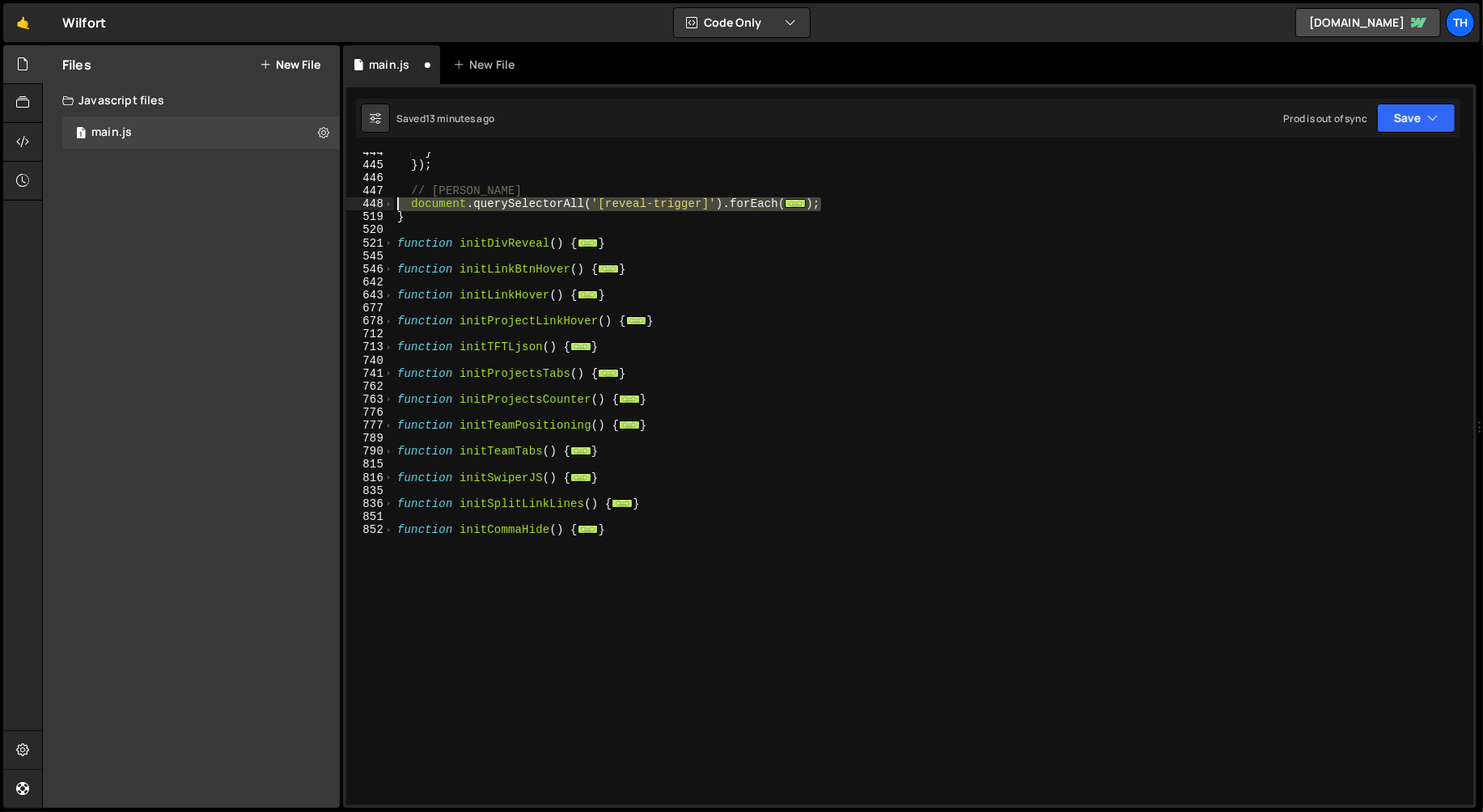
drag, startPoint x: 856, startPoint y: 204, endPoint x: 335, endPoint y: 204, distance: 521.0
click at [335, 204] on div "Files New File Create your first file Get started by starting a Javascript or C…" at bounding box center [763, 427] width 1441 height 763
type textarea "document.querySelectorAll('[reveal-trigger]').forEach(trigger => { const key = …"
click at [523, 442] on div "} }) ; // Логика триггеров document . querySelectorAll ( '[reveal-trigger]' ) .…" at bounding box center [931, 485] width 1073 height 679
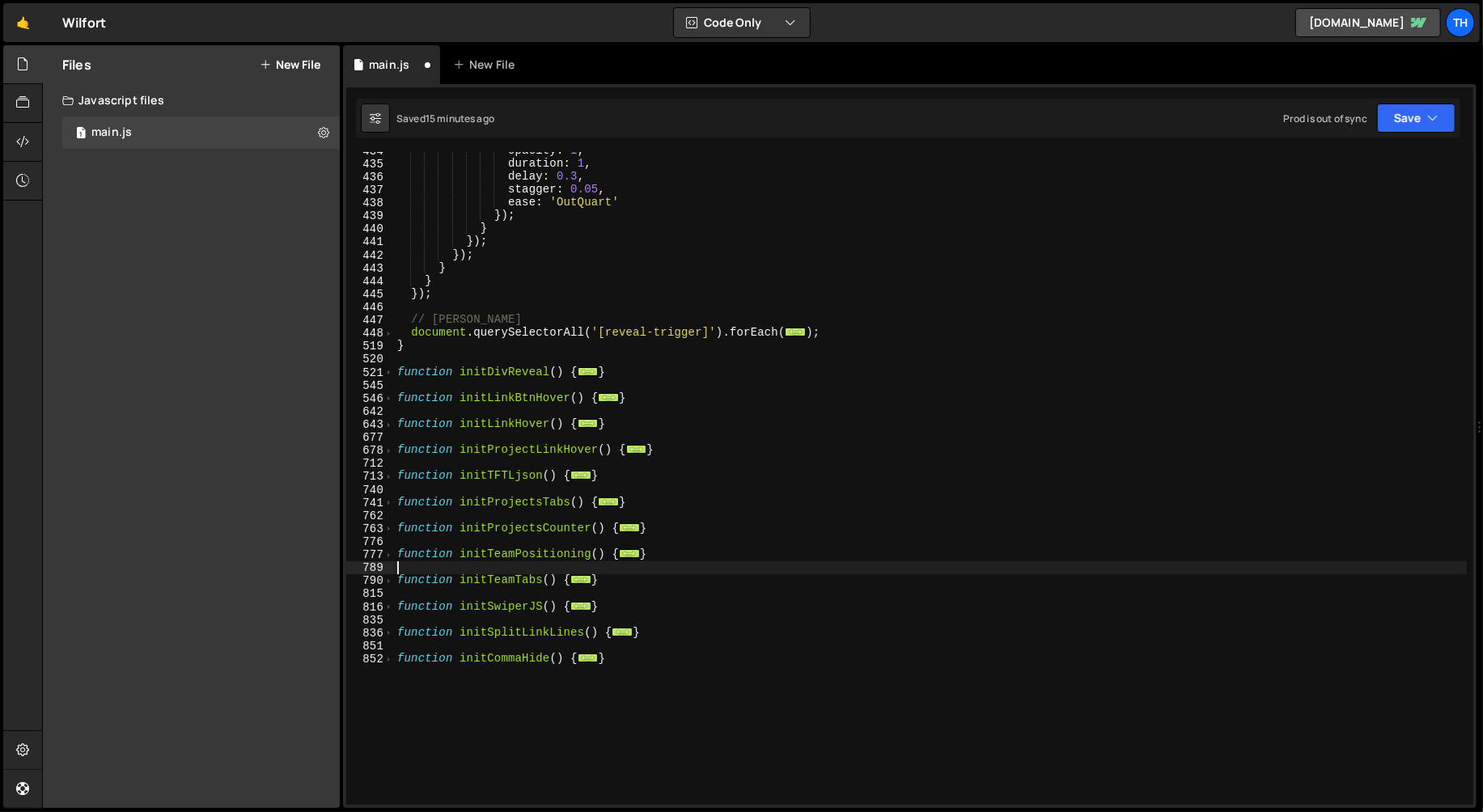
scroll to position [1872, 0]
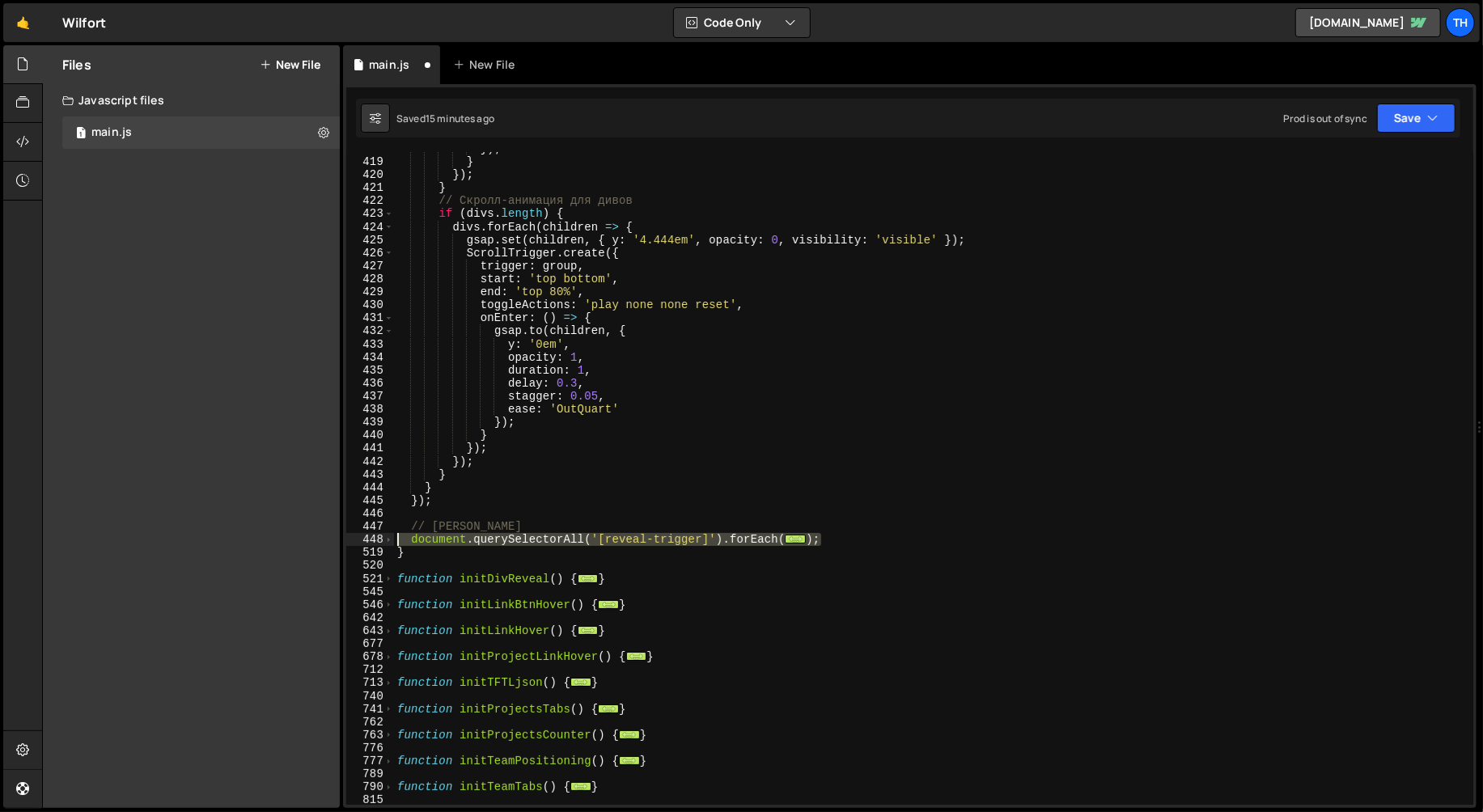
drag, startPoint x: 843, startPoint y: 539, endPoint x: 244, endPoint y: 541, distance: 599.0
click at [244, 541] on div "Files New File Create your first file Get started by starting a Javascript or C…" at bounding box center [763, 427] width 1441 height 763
paste textarea "}"
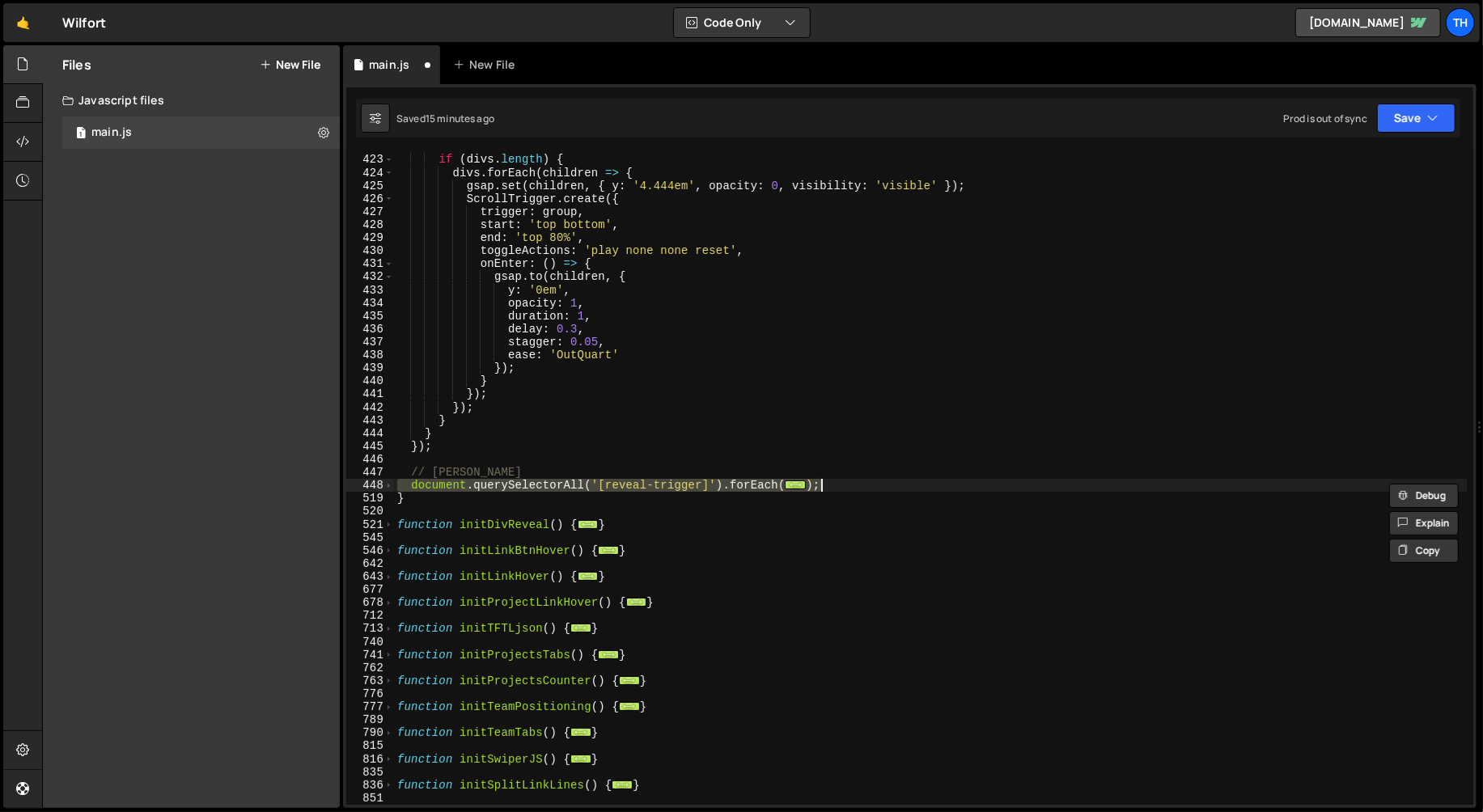
scroll to position [1927, 0]
paste textarea
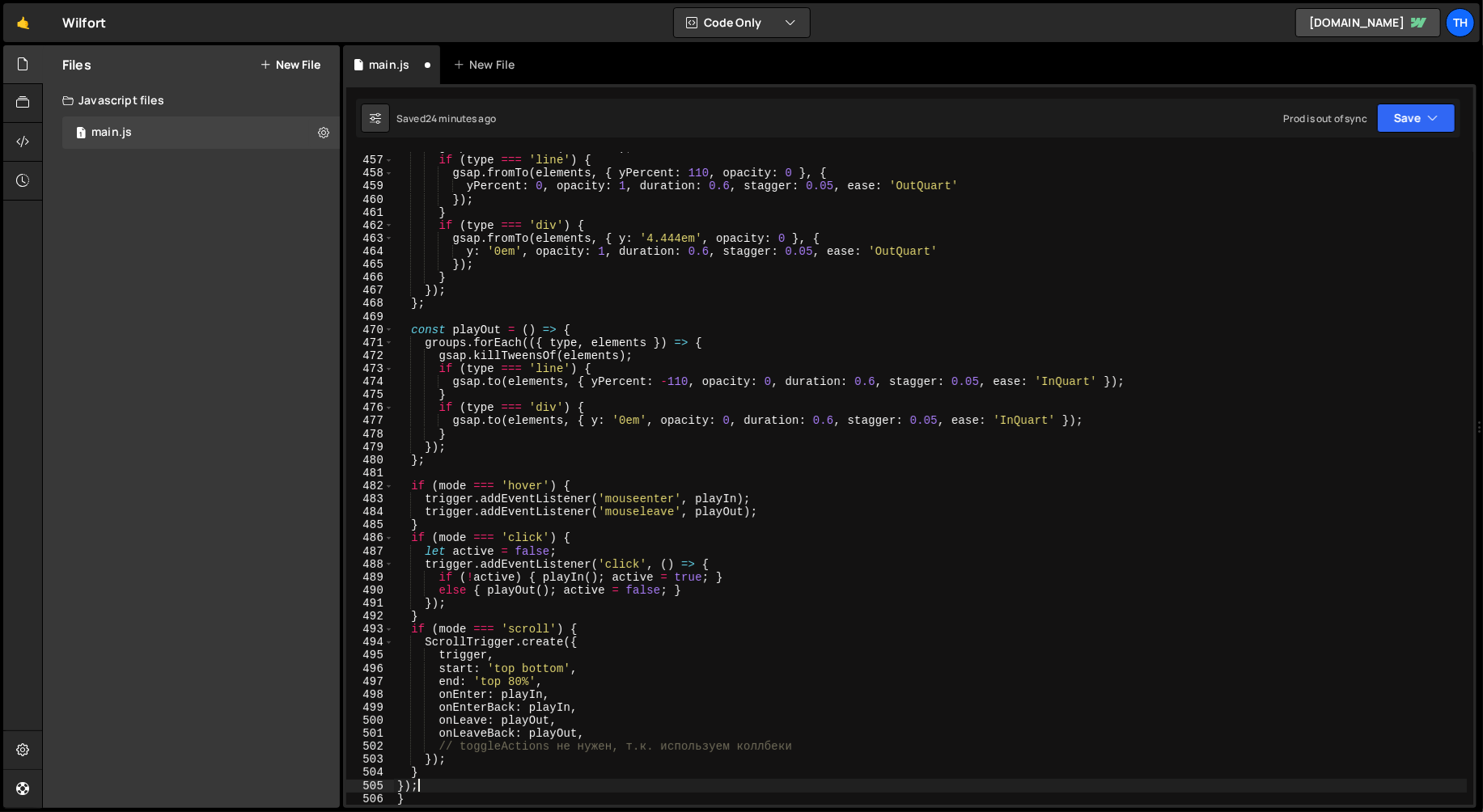
scroll to position [2370, 0]
click at [1434, 130] on button "Save" at bounding box center [1416, 117] width 79 height 29
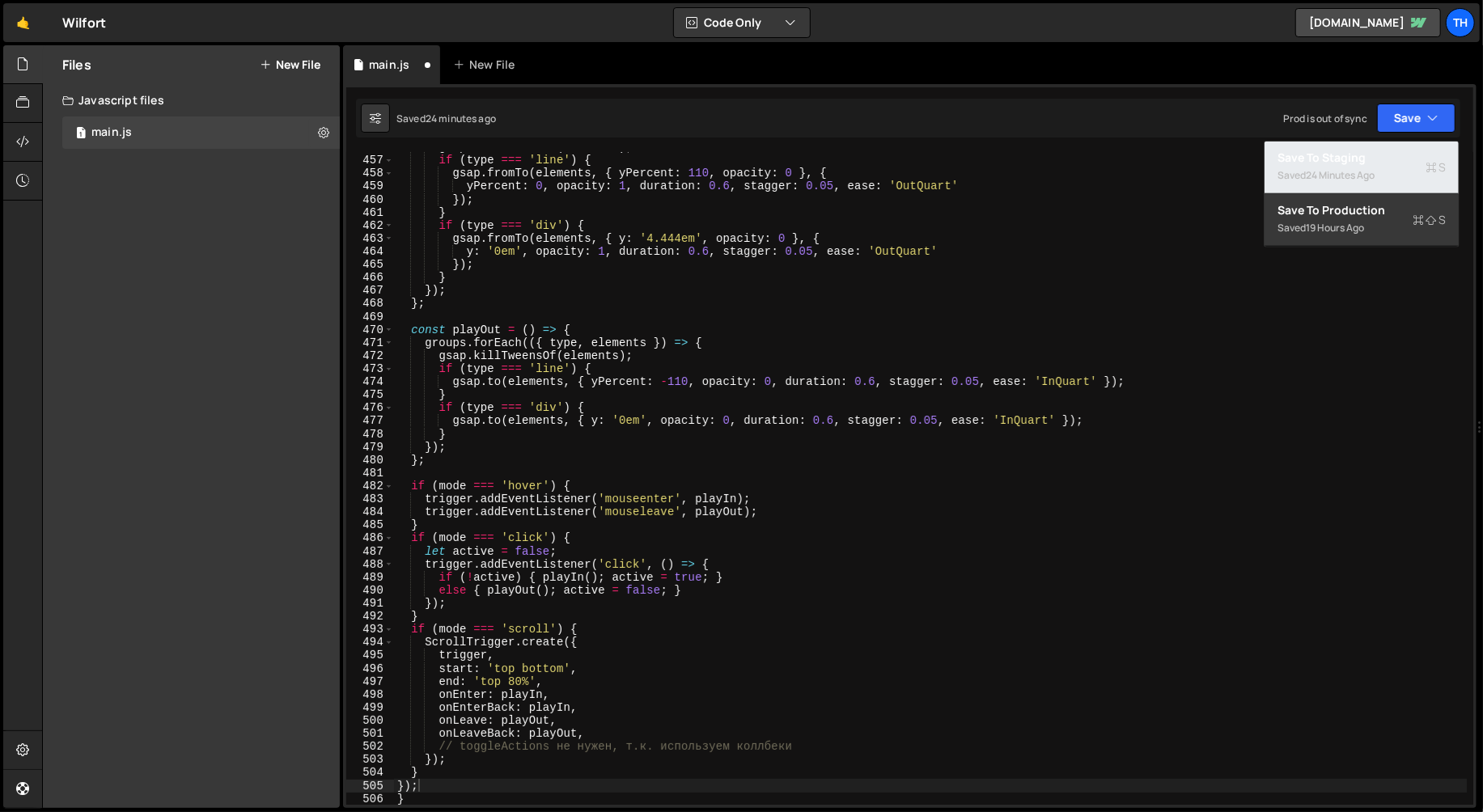
click at [1376, 165] on div "Saved 24 minutes ago" at bounding box center [1361, 175] width 168 height 19
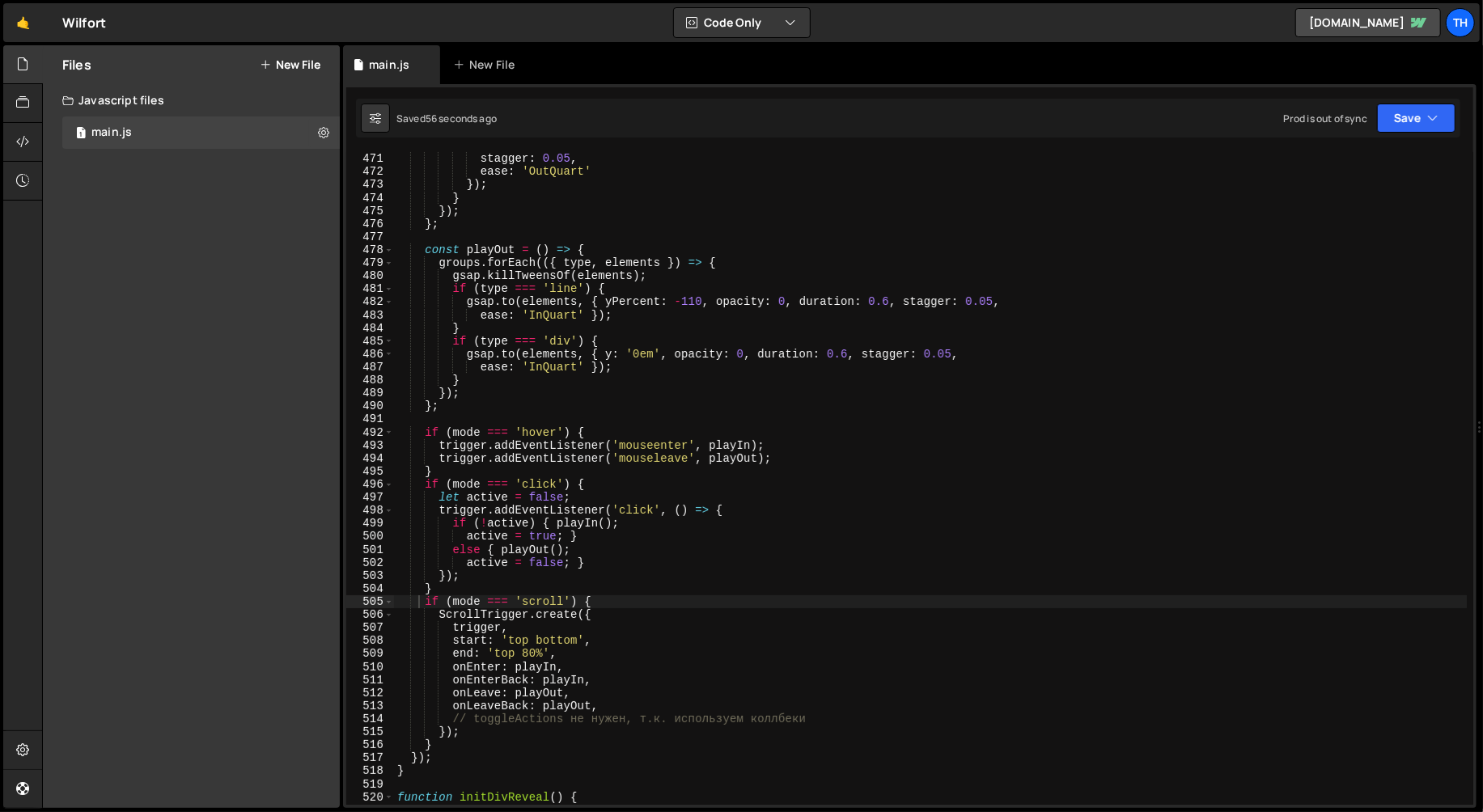
scroll to position [6296, 0]
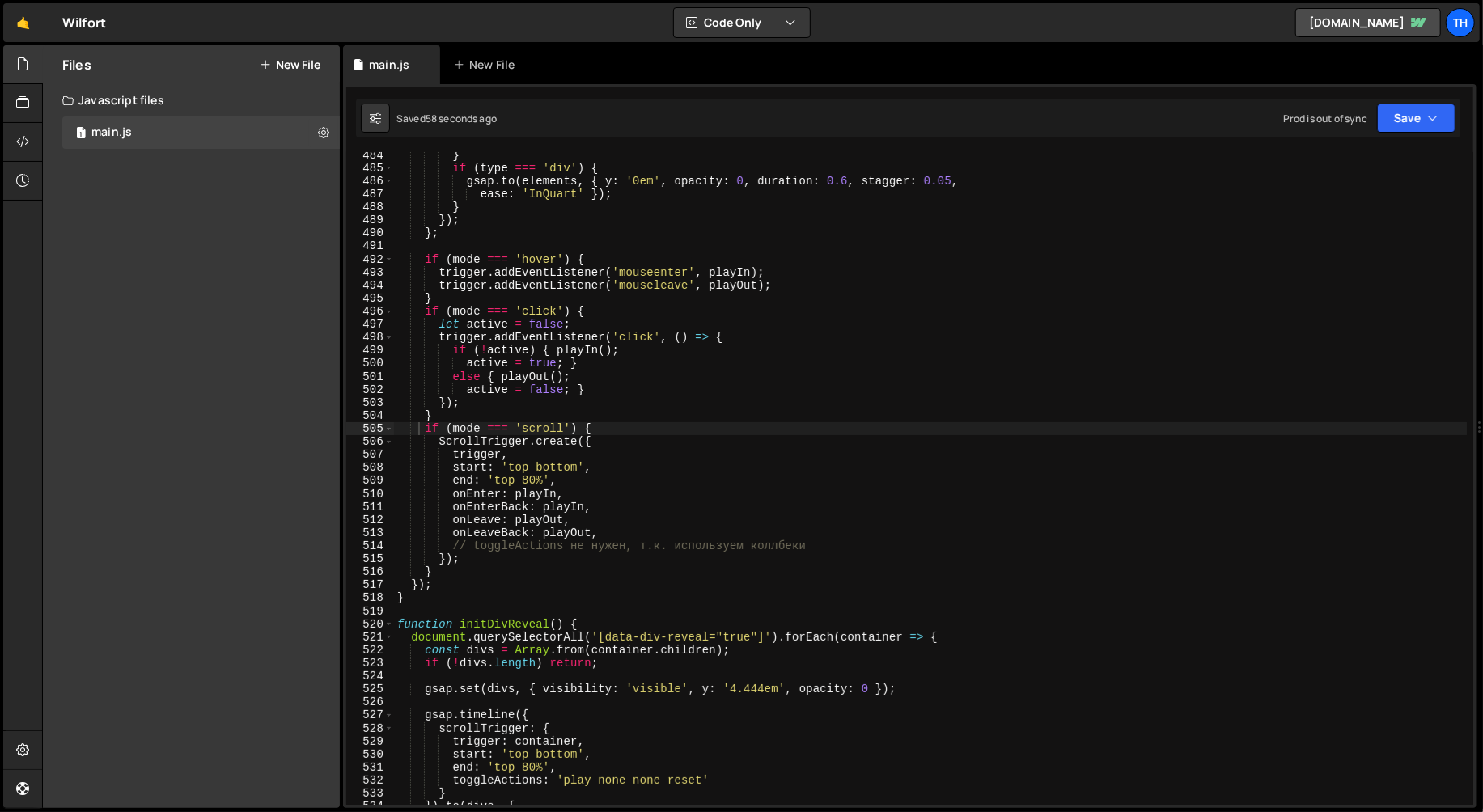
click at [496, 439] on div "} if ( type === 'div' ) { gsap . to ( elements , { y : '0em' , opacity : 0 , du…" at bounding box center [931, 488] width 1073 height 679
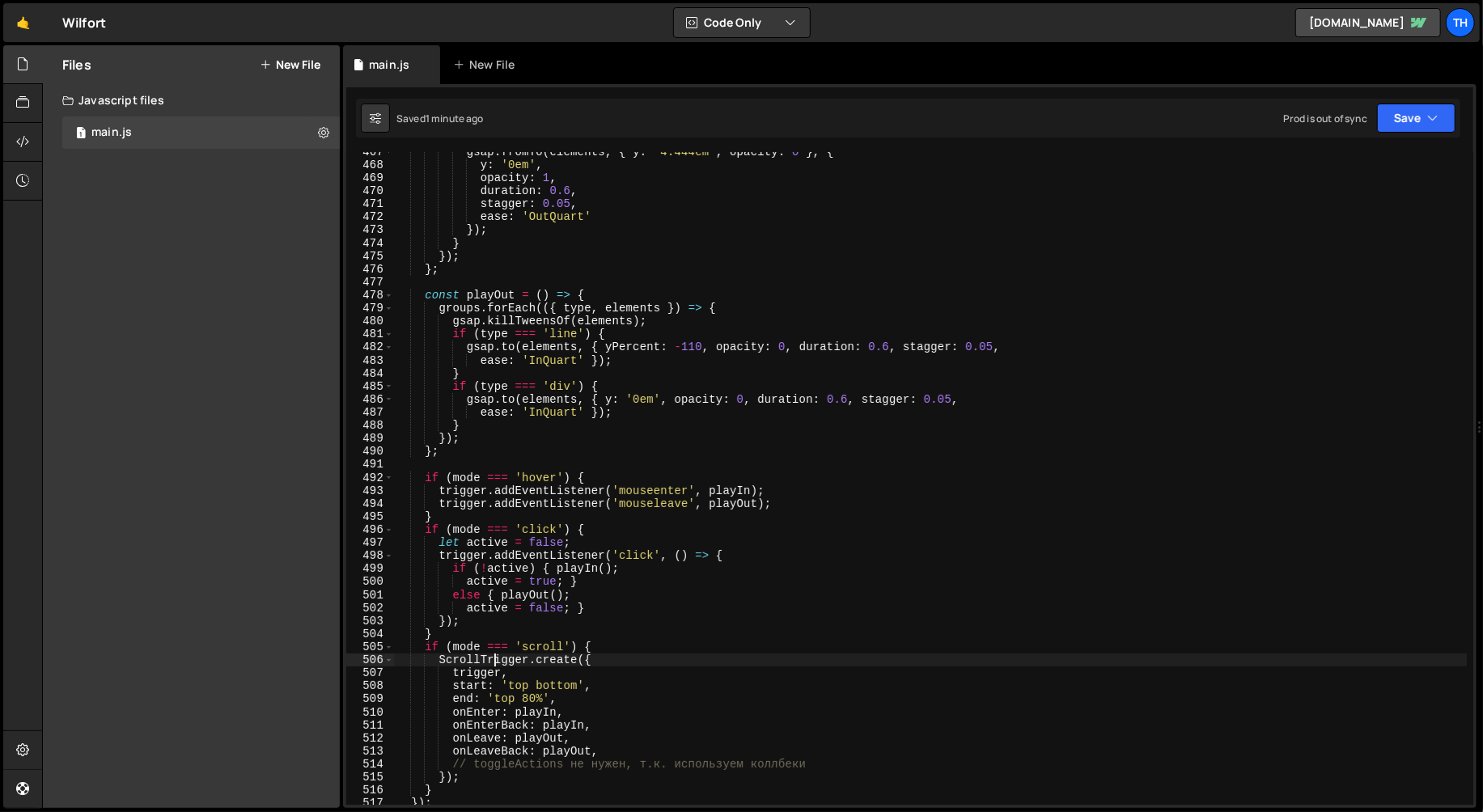
scroll to position [6091, 0]
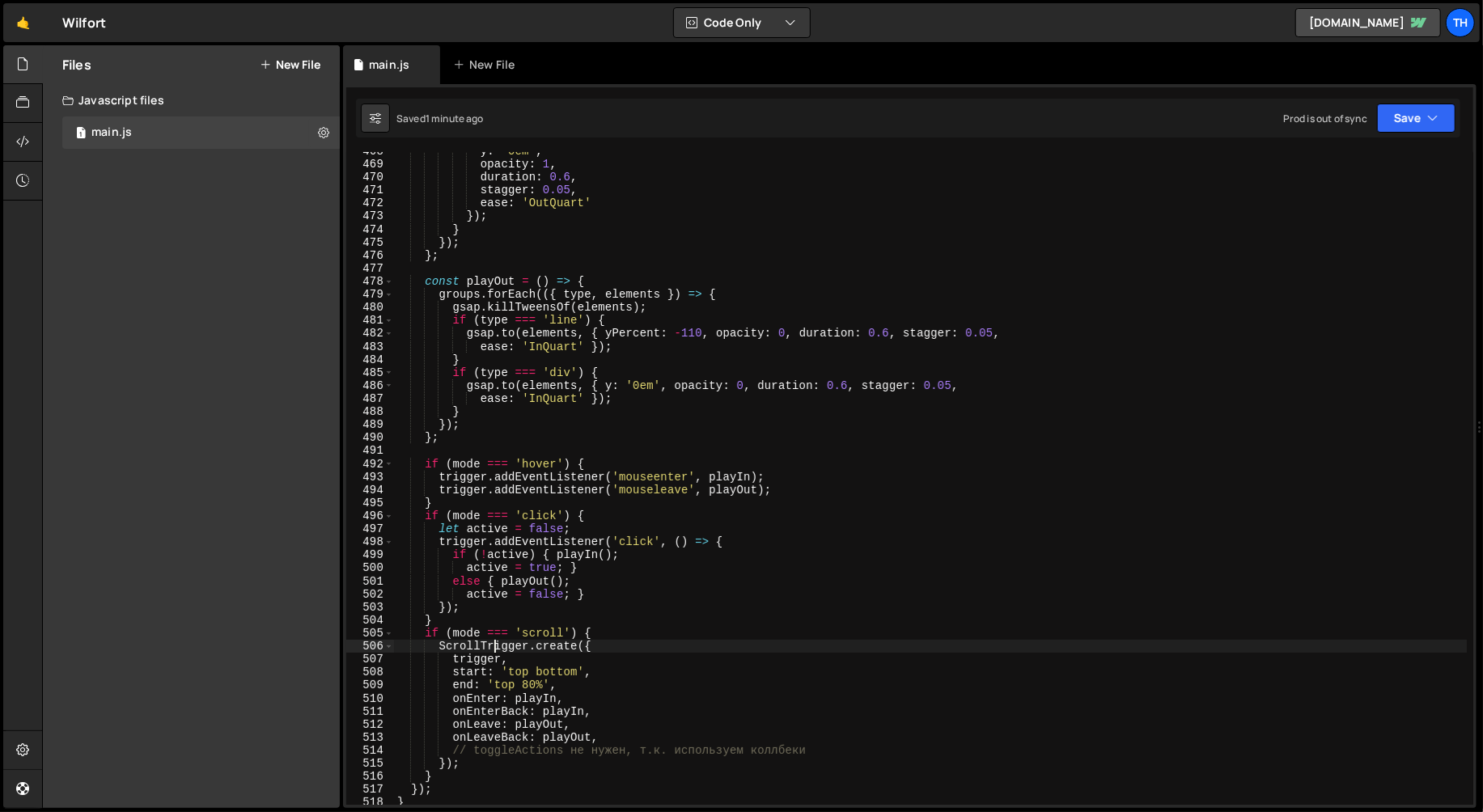
click at [527, 673] on div "y : '0em' , opacity : 1 , duration : 0.6 , stagger : 0.05 , ease : 'OutQuart' }…" at bounding box center [931, 484] width 1073 height 679
click at [484, 573] on div "y : '0em' , opacity : 1 , duration : 0.6 , stagger : 0.05 , ease : 'OutQuart' }…" at bounding box center [931, 484] width 1073 height 679
click at [515, 682] on div "y : '0em' , opacity : 1 , duration : 0.6 , stagger : 0.05 , ease : 'OutQuart' }…" at bounding box center [931, 484] width 1073 height 679
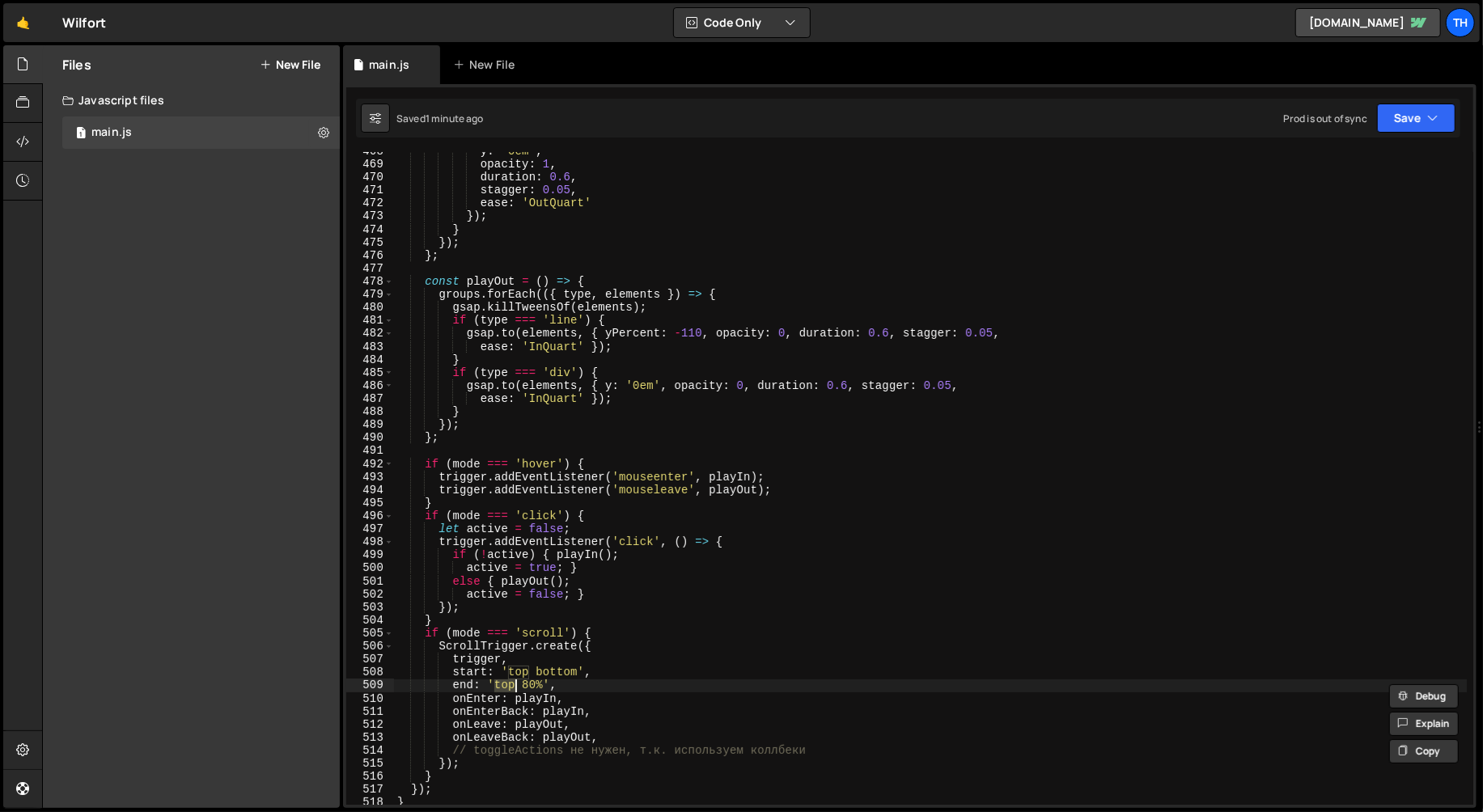
click at [517, 672] on div "y : '0em' , opacity : 1 , duration : 0.6 , stagger : 0.05 , ease : 'OutQuart' }…" at bounding box center [931, 484] width 1073 height 679
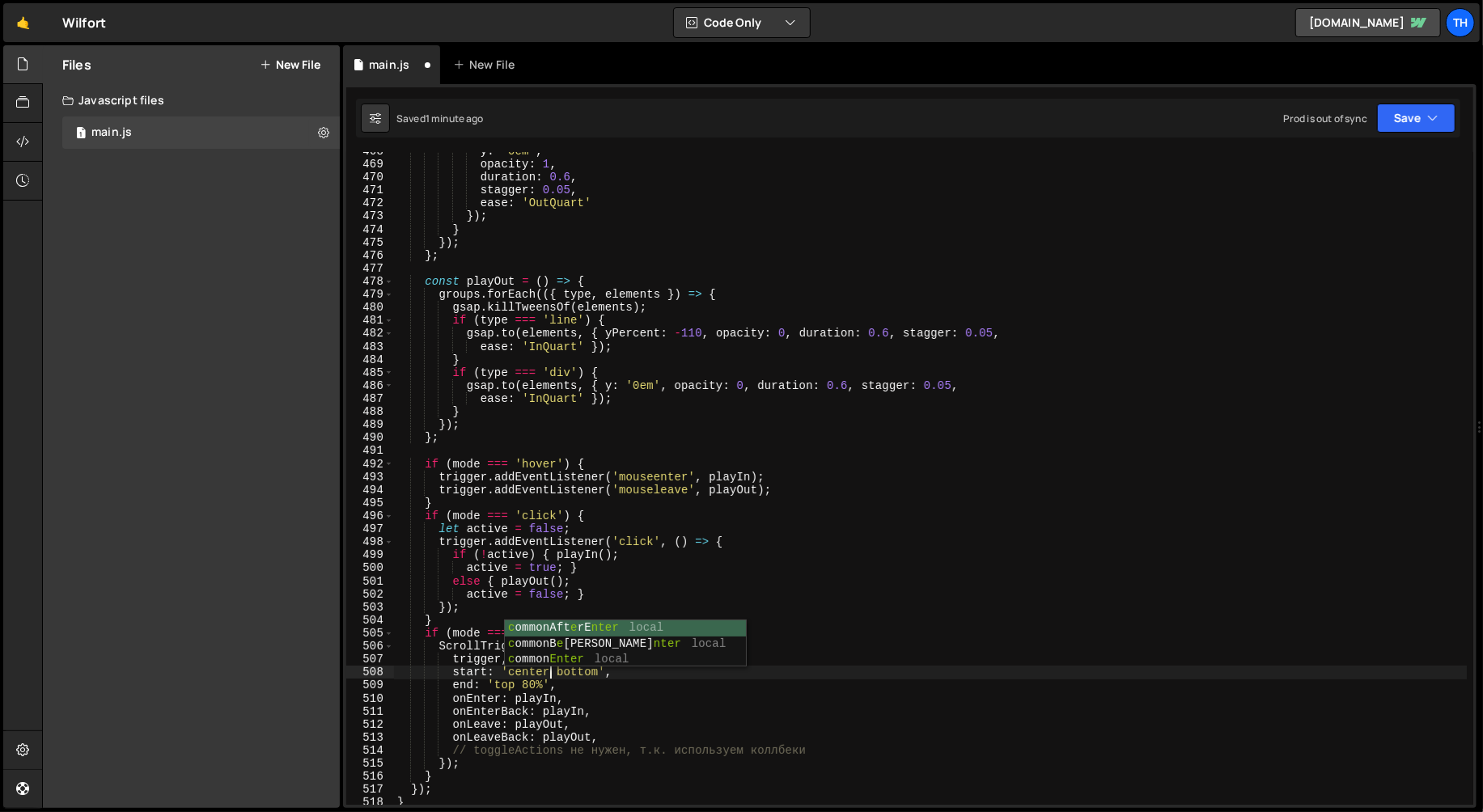
scroll to position [0, 11]
click at [522, 761] on div "y : '0em' , opacity : 1 , duration : 0.6 , stagger : 0.05 , ease : 'OutQuart' }…" at bounding box center [931, 484] width 1073 height 679
click at [531, 674] on div "y : '0em' , opacity : 1 , duration : 0.6 , stagger : 0.05 , ease : 'OutQuart' }…" at bounding box center [931, 484] width 1073 height 679
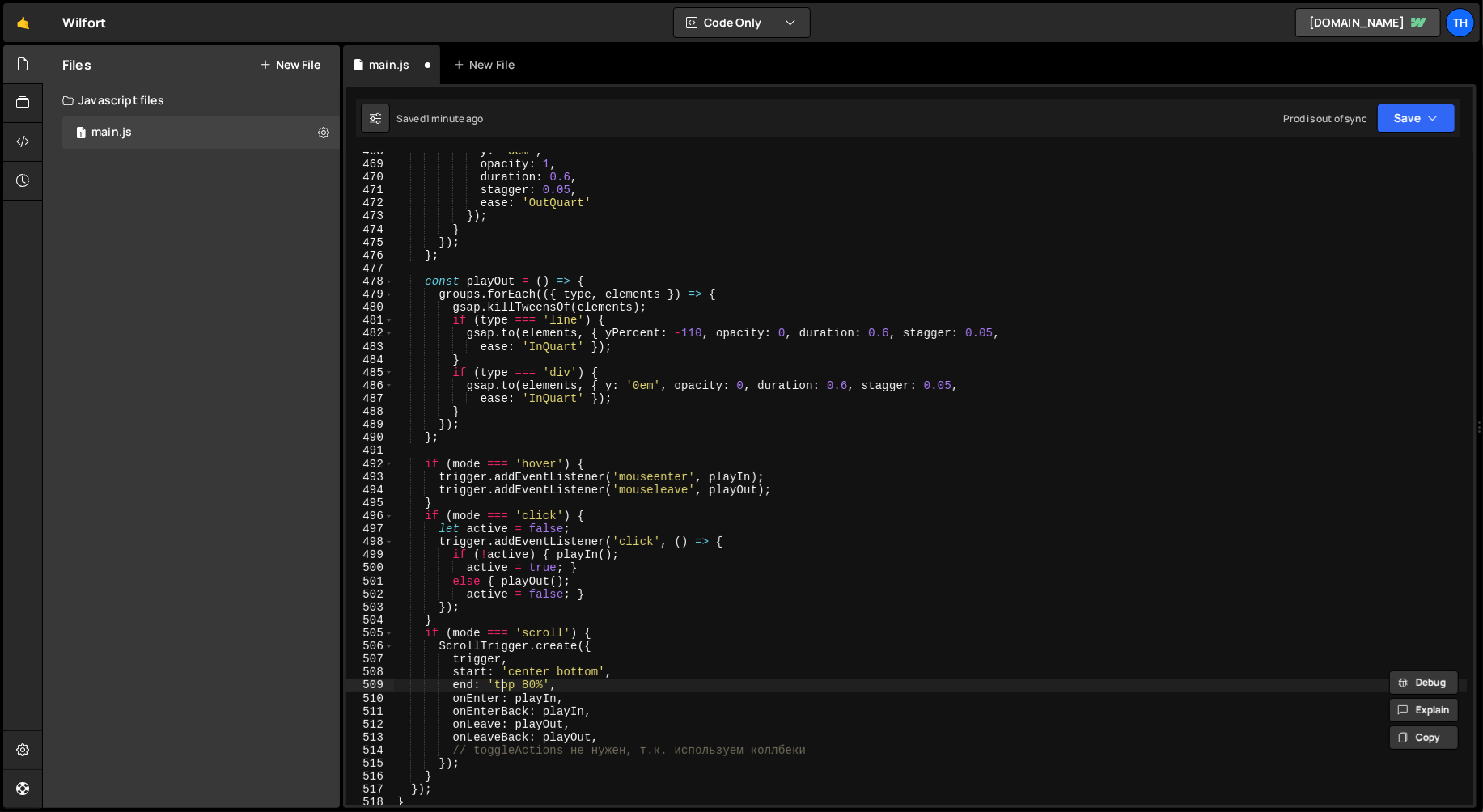
click at [502, 690] on div "y : '0em' , opacity : 1 , duration : 0.6 , stagger : 0.05 , ease : 'OutQuart' }…" at bounding box center [931, 484] width 1073 height 679
paste textarea "center"
drag, startPoint x: 543, startPoint y: 684, endPoint x: 564, endPoint y: 683, distance: 21.0
click at [564, 683] on div "y : '0em' , opacity : 1 , duration : 0.6 , stagger : 0.05 , ease : 'OutQuart' }…" at bounding box center [931, 484] width 1073 height 679
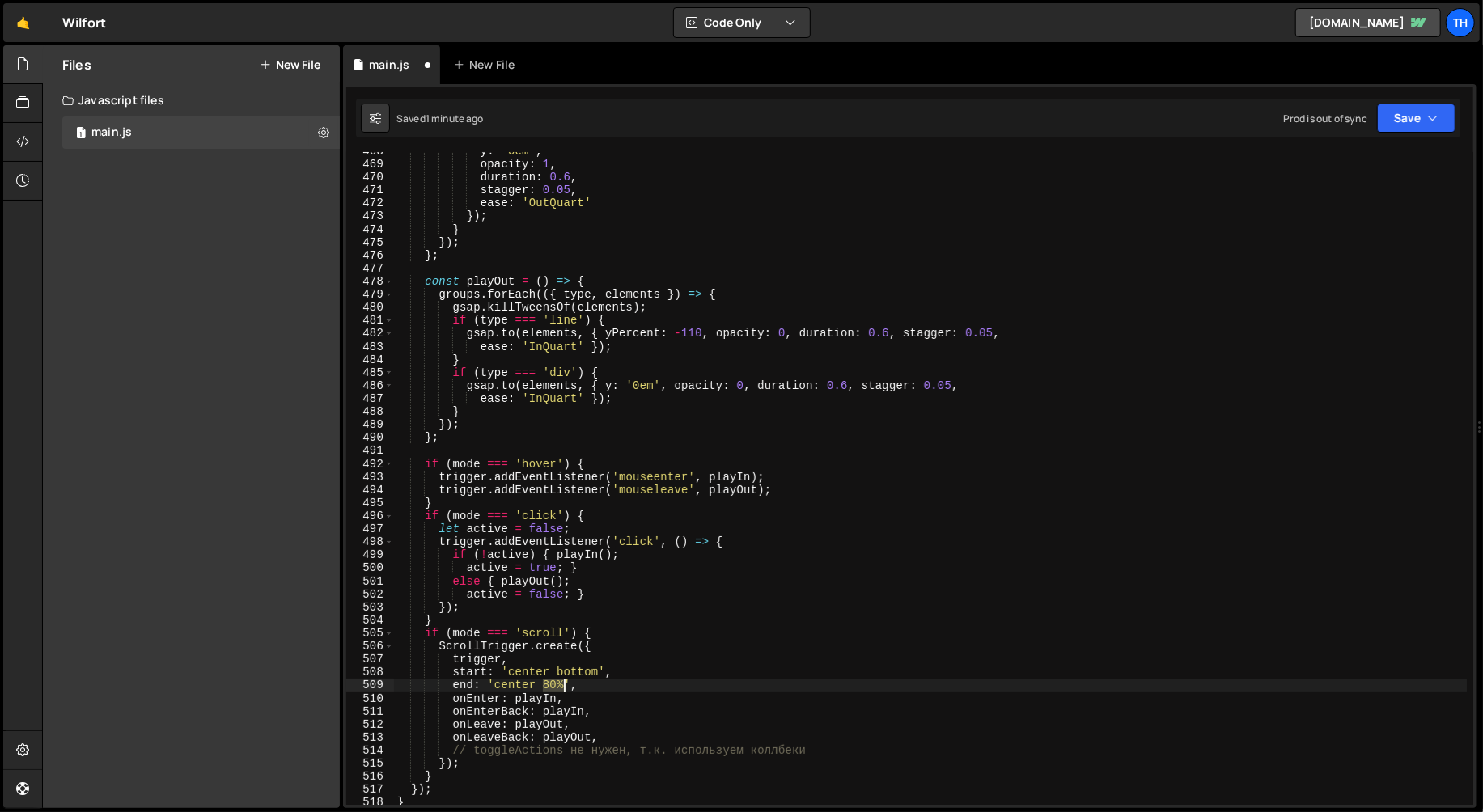
paste textarea "center"
click at [569, 674] on div "y : '0em' , opacity : 1 , duration : 0.6 , stagger : 0.05 , ease : 'OutQuart' }…" at bounding box center [931, 484] width 1073 height 679
paste textarea "center"
click at [1427, 102] on div "Saved 1 minute ago Prod is out of sync Upgrade to Edit Save Save to Staging S S…" at bounding box center [909, 118] width 1105 height 38
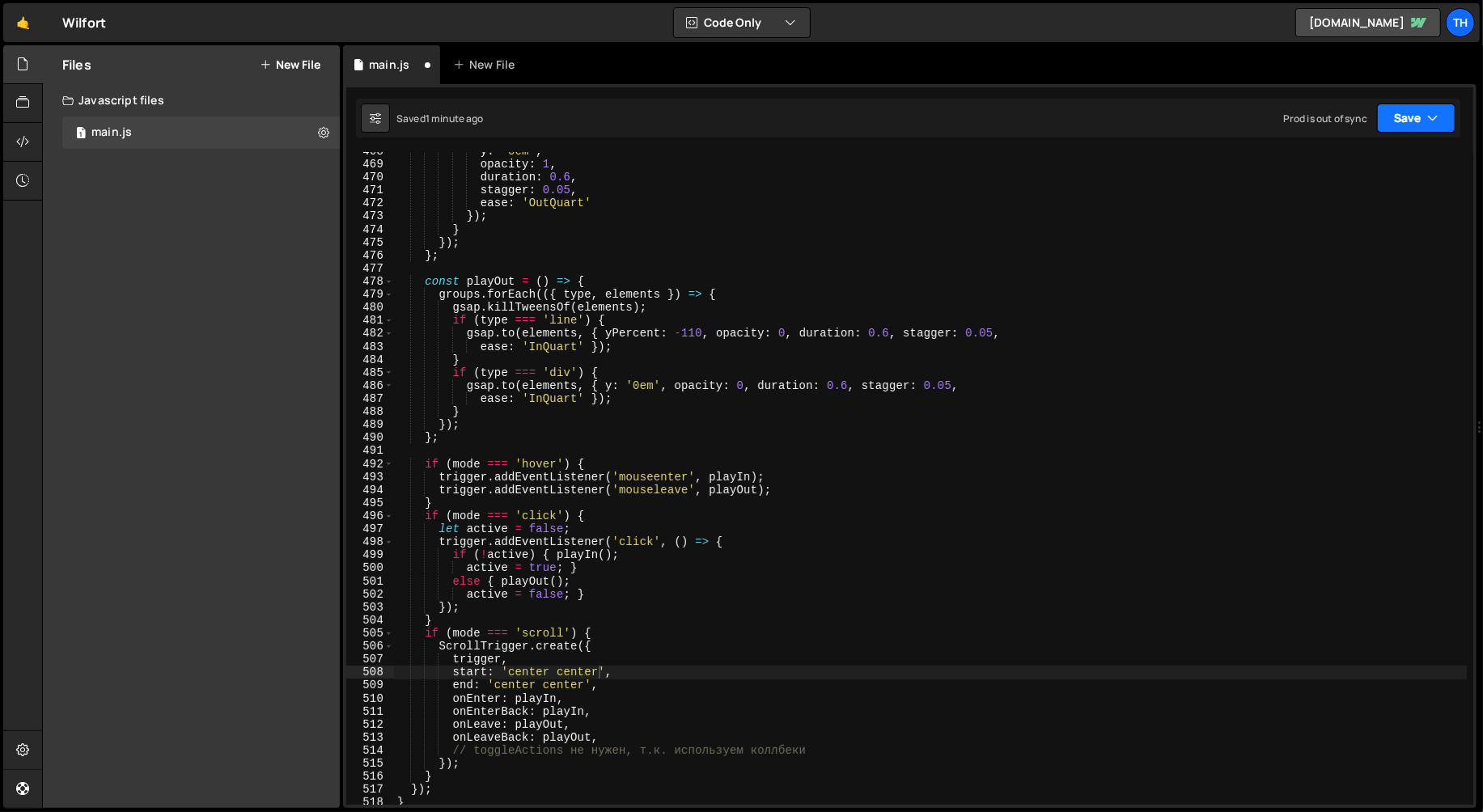
click at [1402, 129] on button "Save" at bounding box center [1416, 117] width 79 height 29
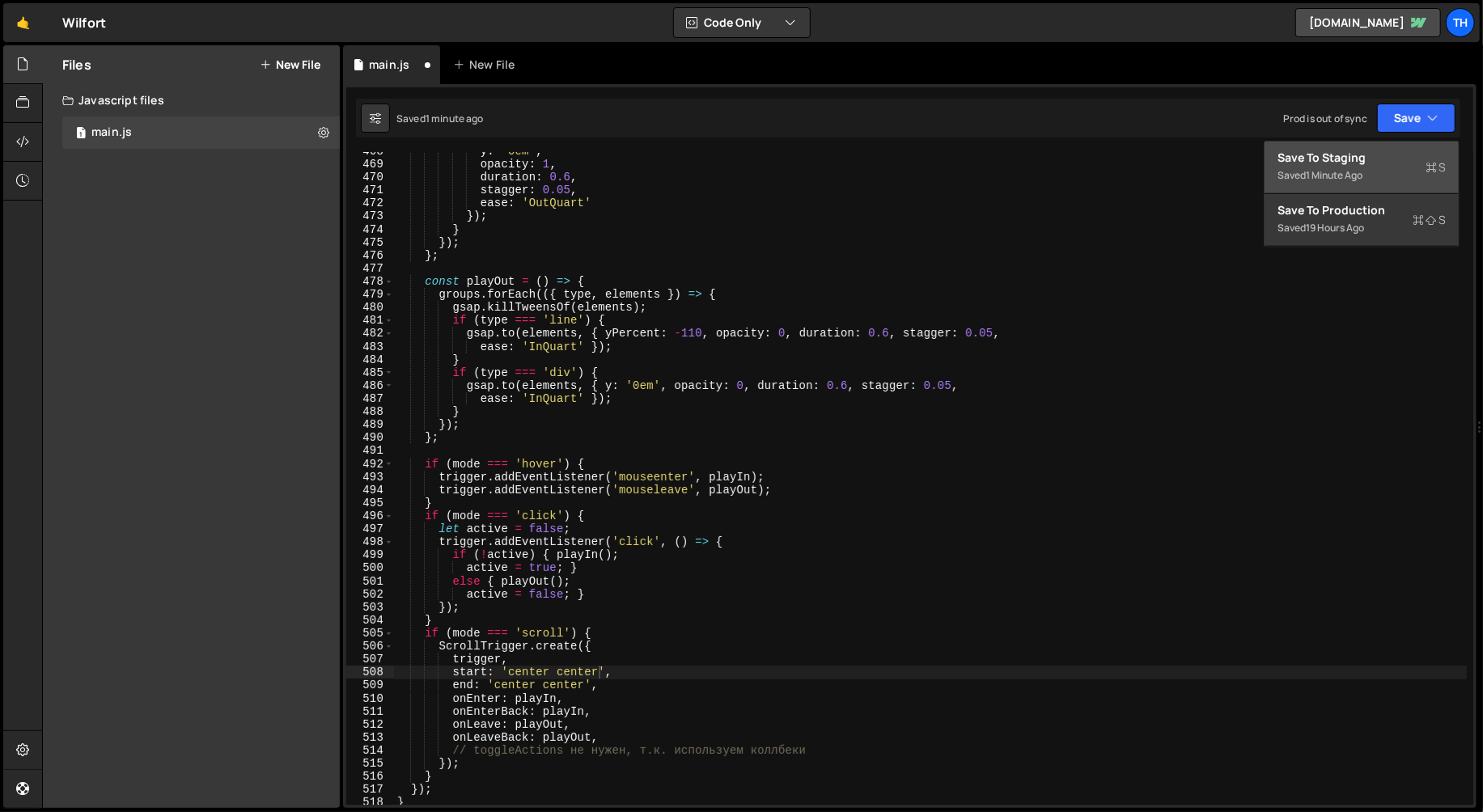
click at [1381, 150] on div "Save to Staging S" at bounding box center [1361, 158] width 168 height 16
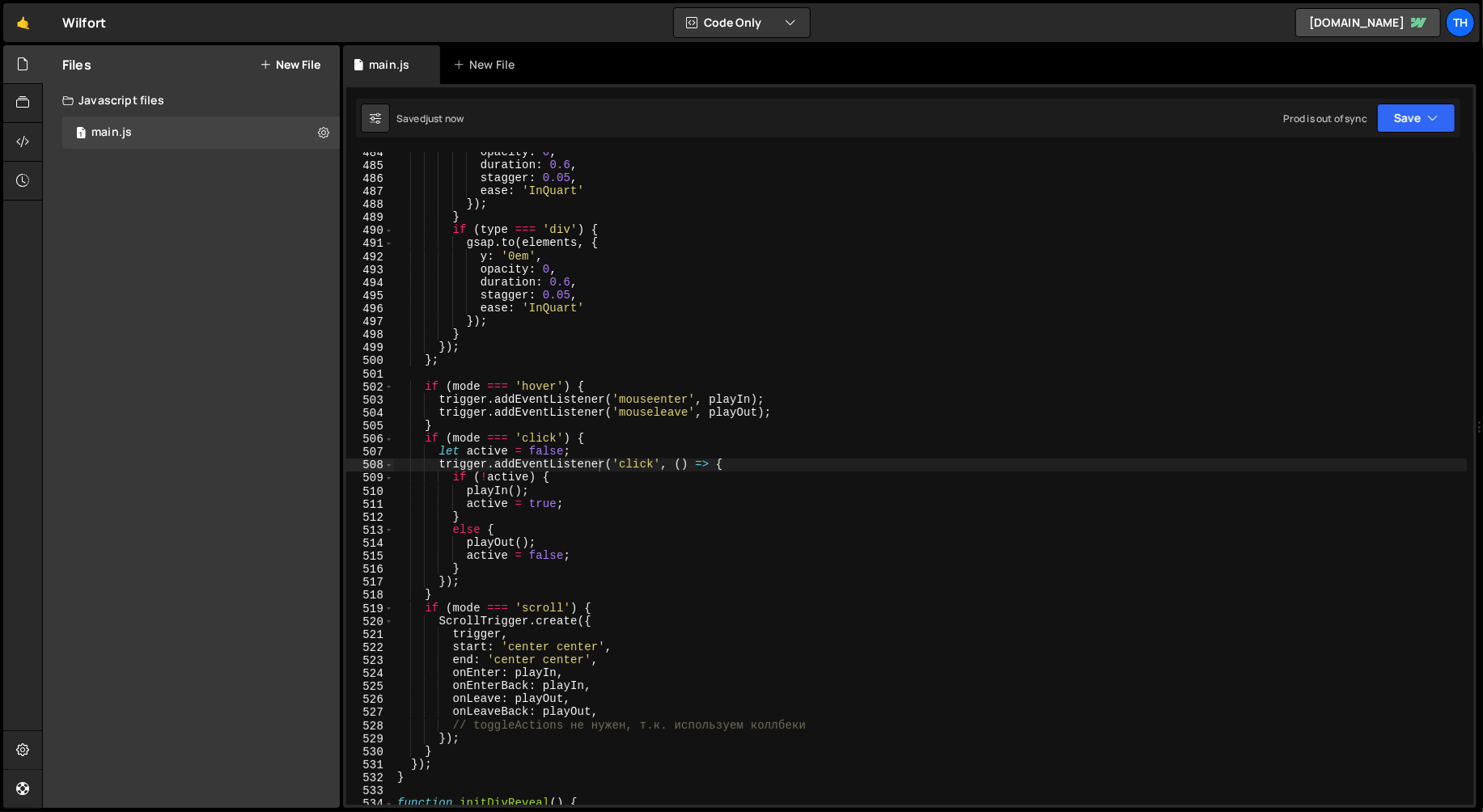
scroll to position [6298, 0]
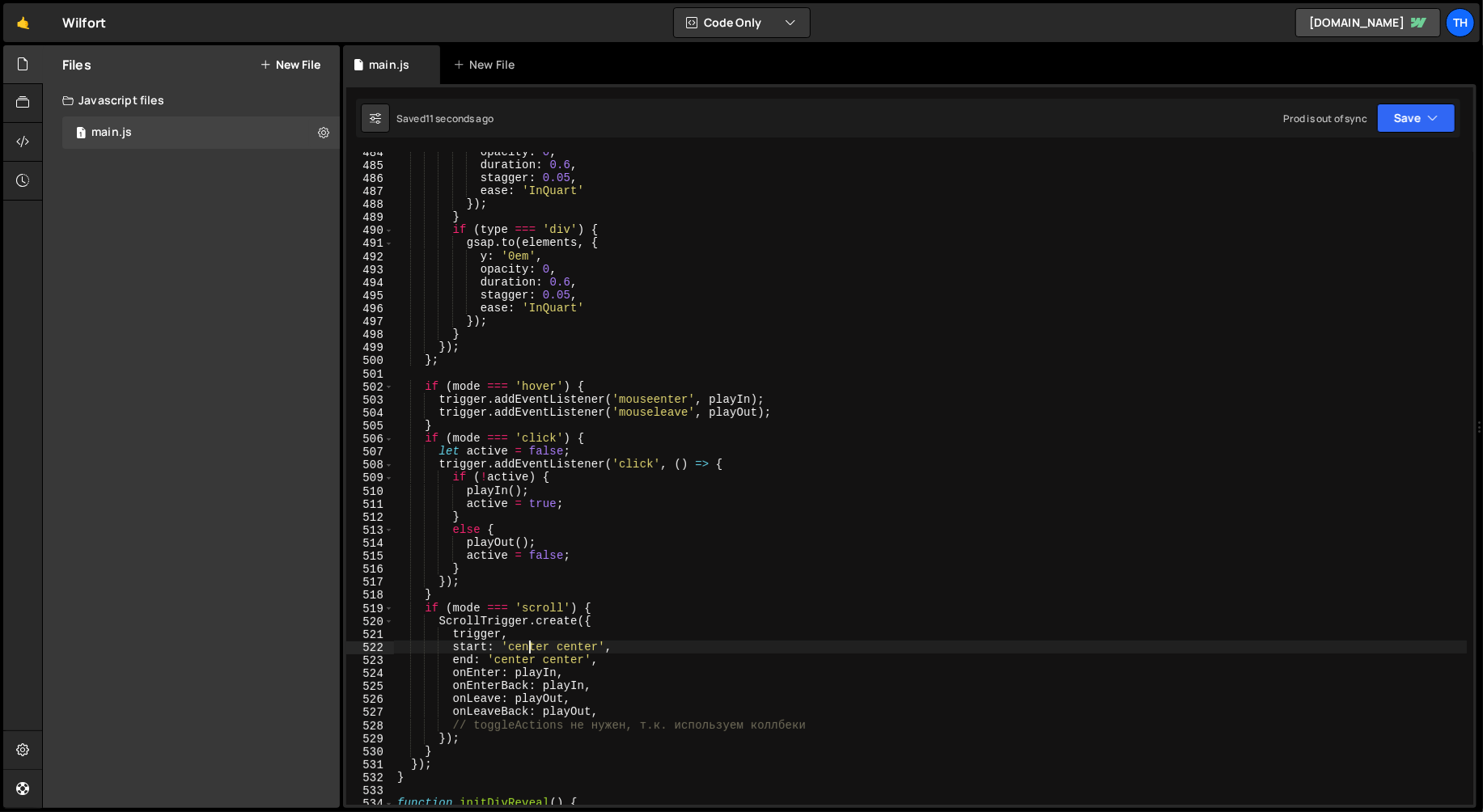
click at [527, 649] on div "opacity : 0 , duration : 0.6 , stagger : 0.05 , ease : 'InQuart' }) ; } if ( ty…" at bounding box center [931, 485] width 1073 height 679
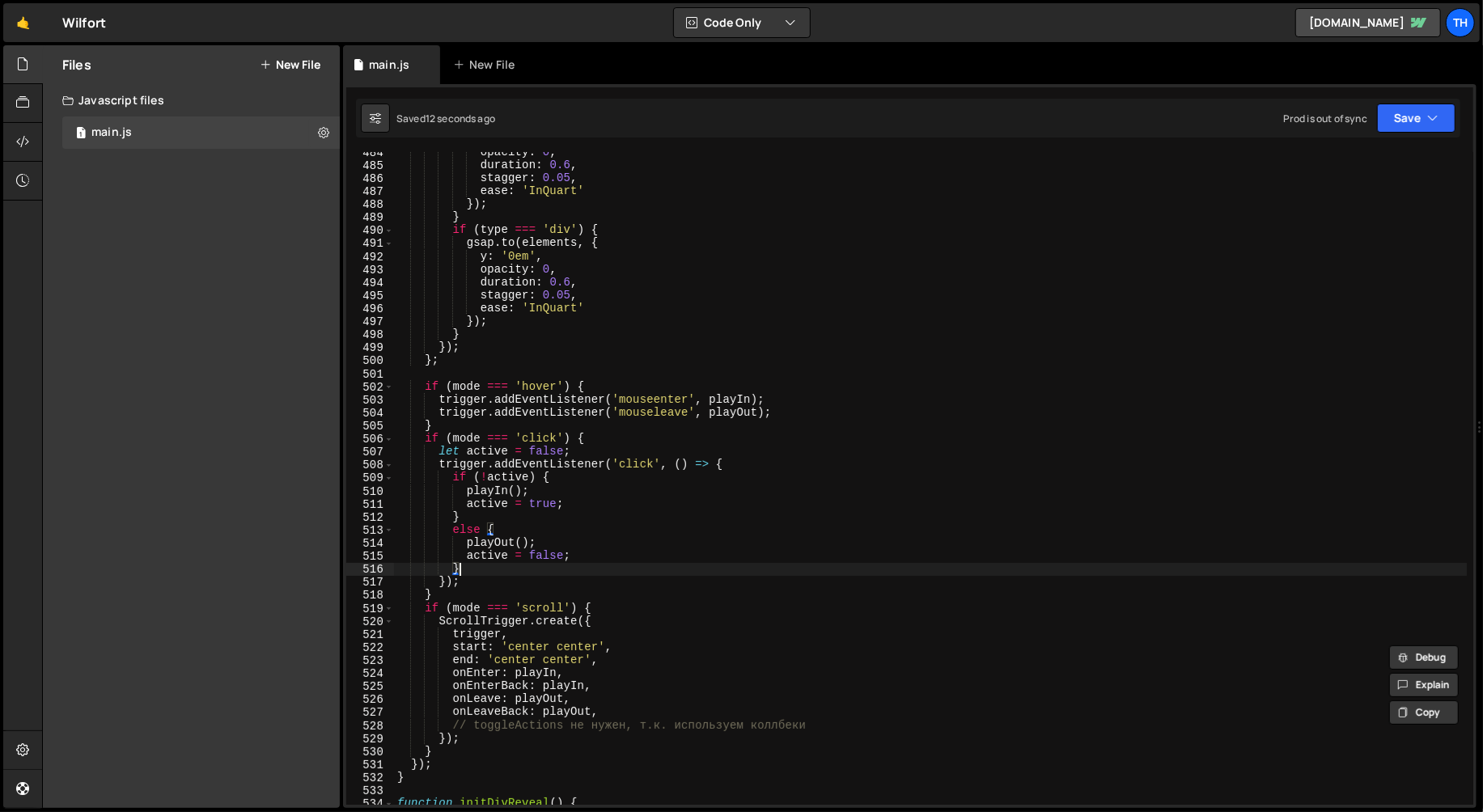
click at [563, 570] on div "opacity : 0 , duration : 0.6 , stagger : 0.05 , ease : 'InQuart' }) ; } if ( ty…" at bounding box center [931, 485] width 1073 height 679
click at [566, 647] on div "opacity : 0 , duration : 0.6 , stagger : 0.05 , ease : 'InQuart' }) ; } if ( ty…" at bounding box center [931, 485] width 1073 height 679
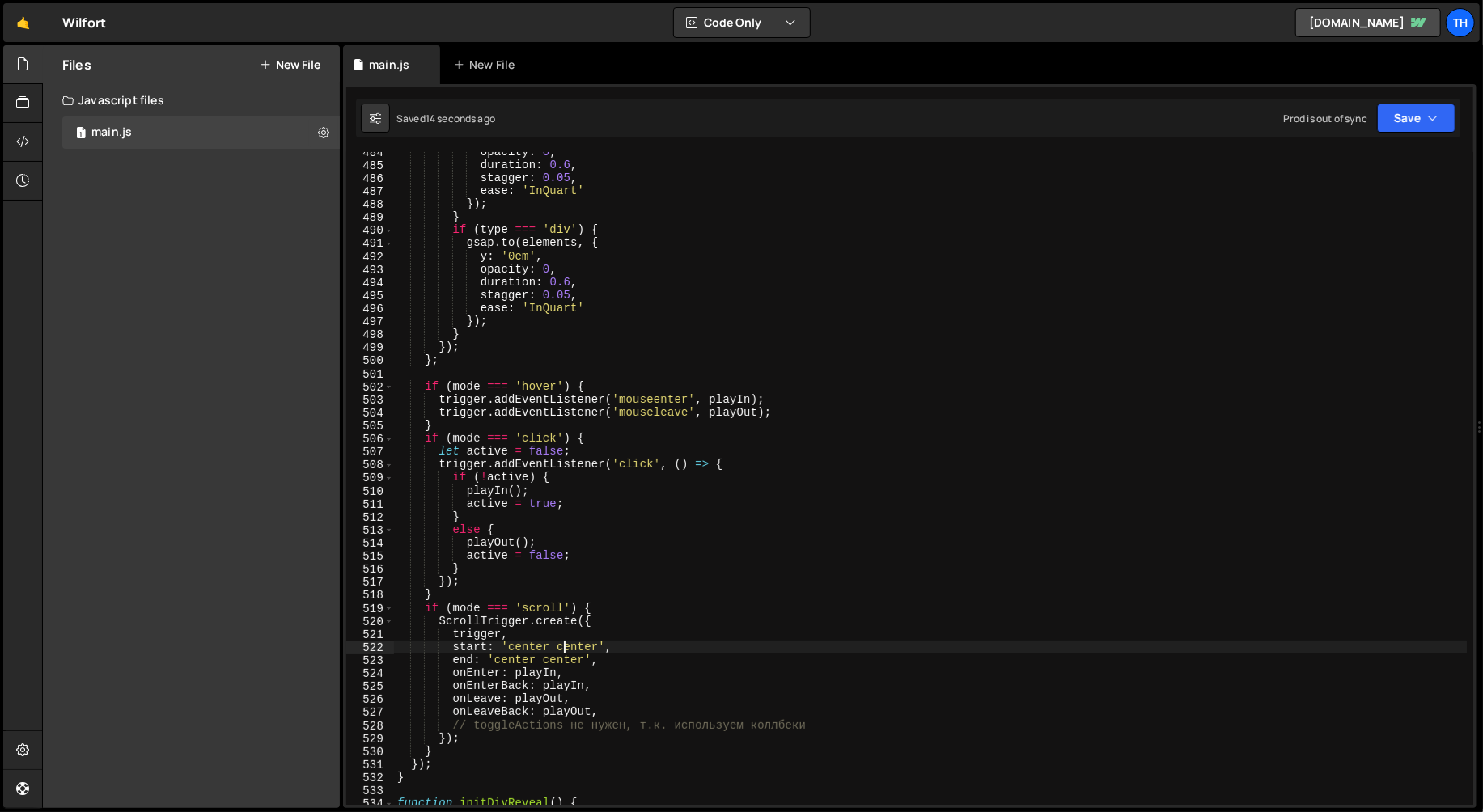
click at [566, 647] on div "opacity : 0 , duration : 0.6 , stagger : 0.05 , ease : 'InQuart' }) ; } if ( ty…" at bounding box center [931, 485] width 1073 height 679
click at [538, 650] on div "opacity : 0 , duration : 0.6 , stagger : 0.05 , ease : 'InQuart' }) ; } if ( ty…" at bounding box center [931, 485] width 1073 height 679
click at [530, 654] on div "opacity : 0 , duration : 0.6 , stagger : 0.05 , ease : 'InQuart' }) ; } if ( ty…" at bounding box center [931, 485] width 1073 height 679
click at [533, 626] on div "opacity : 0 , duration : 0.6 , stagger : 0.05 , ease : 'InQuart' }) ; } if ( ty…" at bounding box center [931, 485] width 1073 height 679
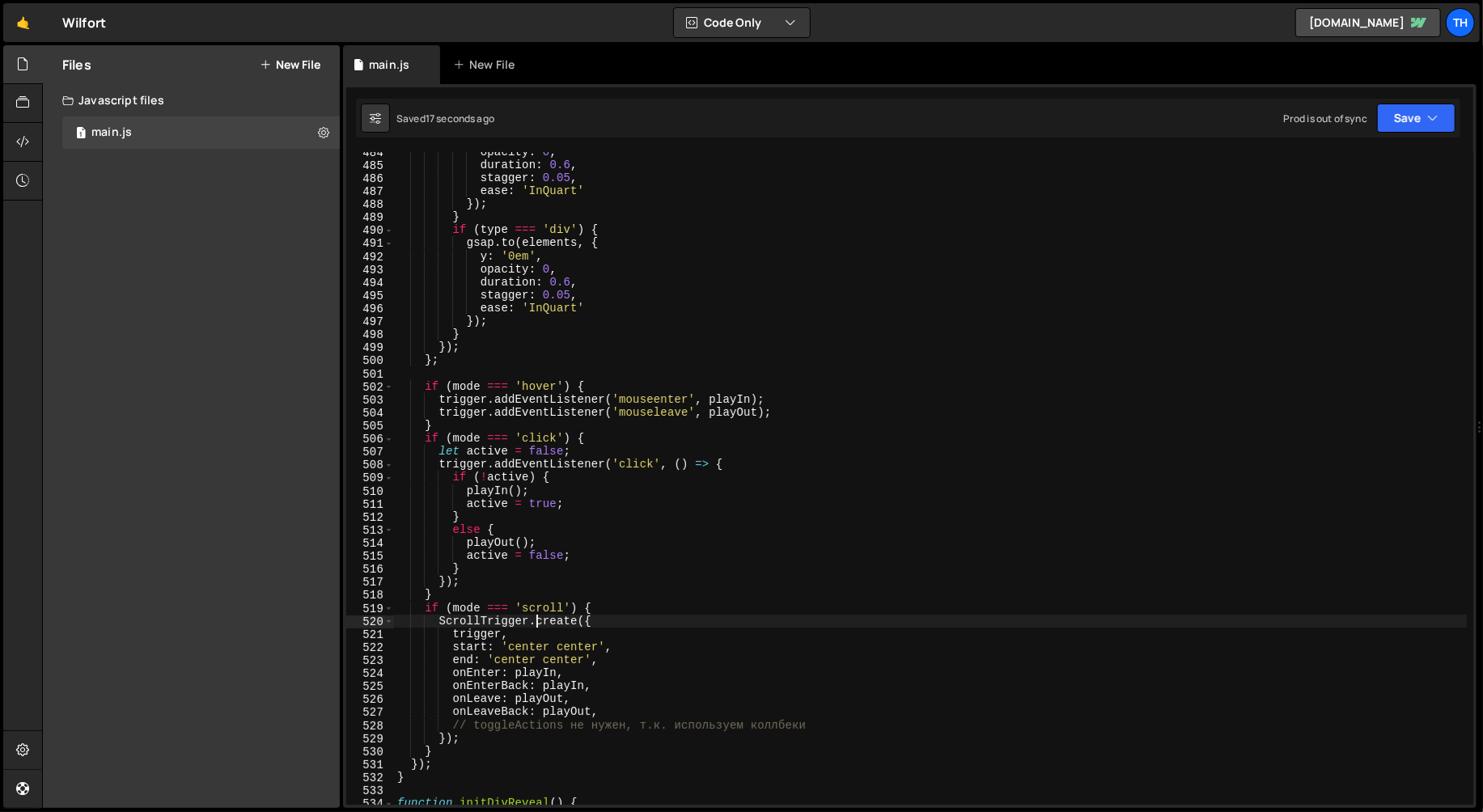
click at [534, 650] on div "opacity : 0 , duration : 0.6 , stagger : 0.05 , ease : 'InQuart' }) ; } if ( ty…" at bounding box center [931, 485] width 1073 height 679
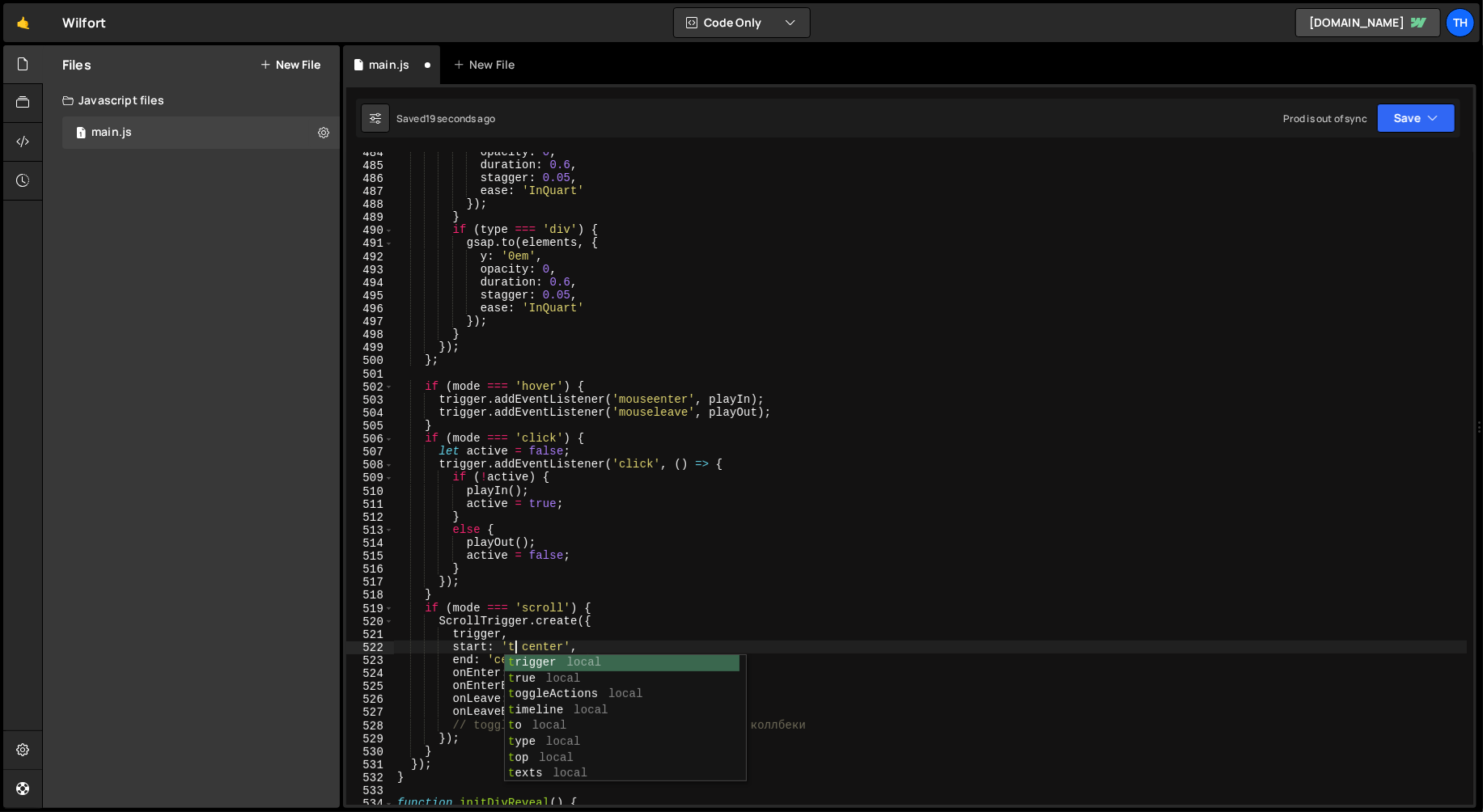
scroll to position [0, 9]
click at [585, 602] on div "opacity : 0 , duration : 0.6 , stagger : 0.05 , ease : 'InQuart' }) ; } if ( ty…" at bounding box center [931, 485] width 1073 height 679
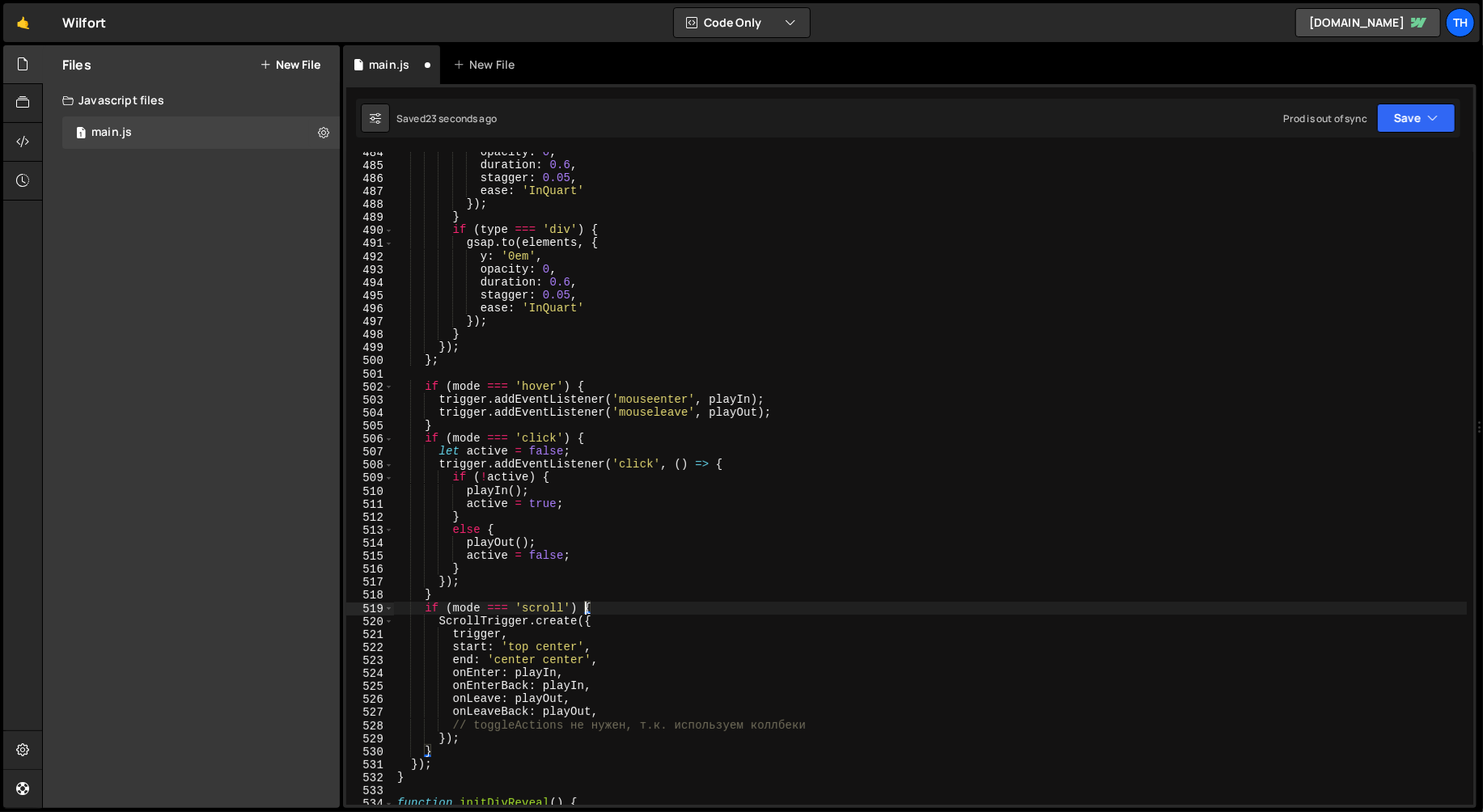
click at [509, 662] on div "opacity : 0 , duration : 0.6 , stagger : 0.05 , ease : 'InQuart' }) ; } if ( ty…" at bounding box center [931, 485] width 1073 height 679
click at [571, 724] on div "opacity : 0 , duration : 0.6 , stagger : 0.05 , ease : 'InQuart' }) ; } if ( ty…" at bounding box center [931, 485] width 1073 height 679
click at [1403, 112] on button "Save" at bounding box center [1416, 117] width 79 height 29
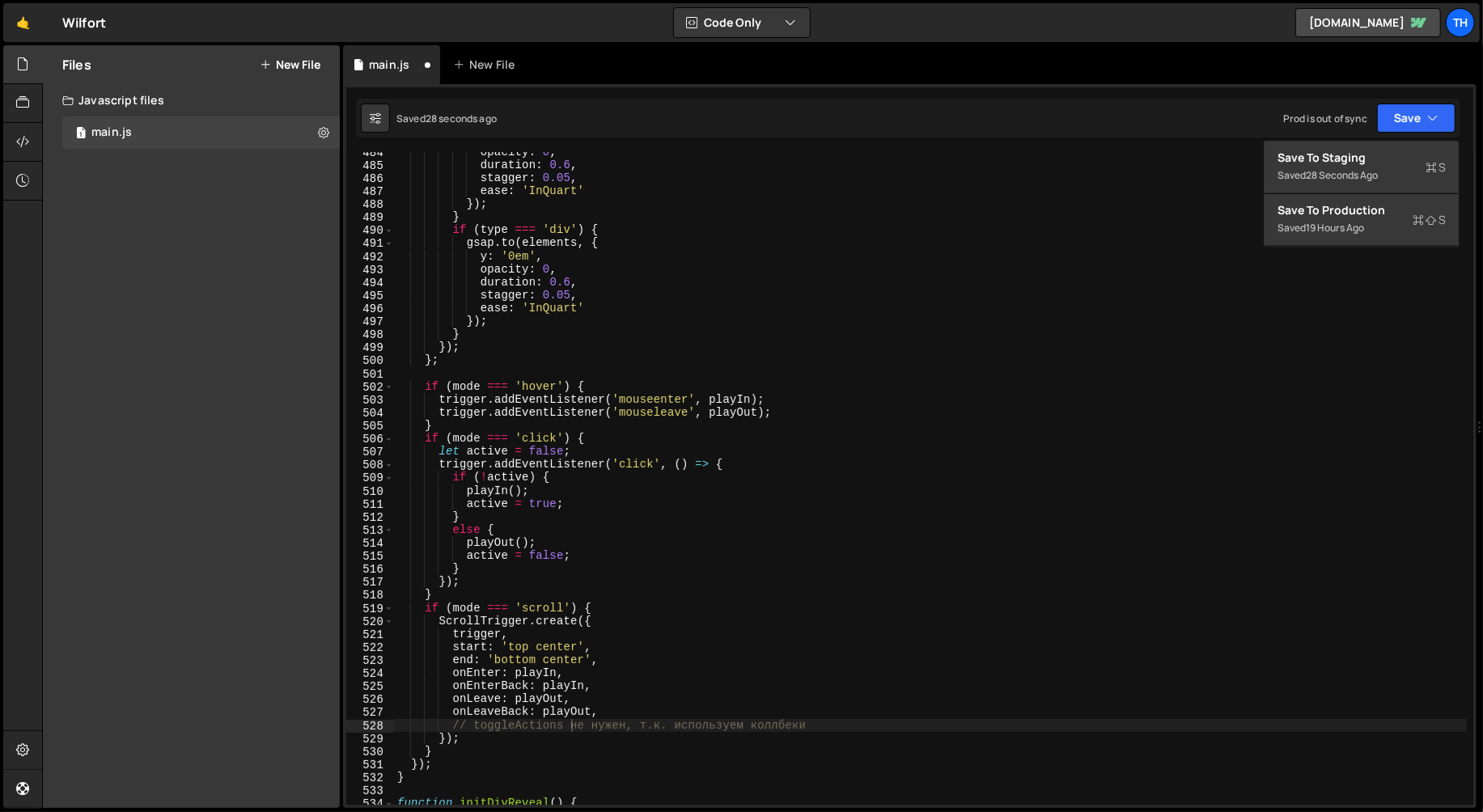
click at [1387, 139] on div "// CMS 1 2 3 4 5 6 7 8 9 10 11 12 13 100 101 102 103 104 105 106 107 108 109 11…" at bounding box center [910, 445] width 1134 height 724
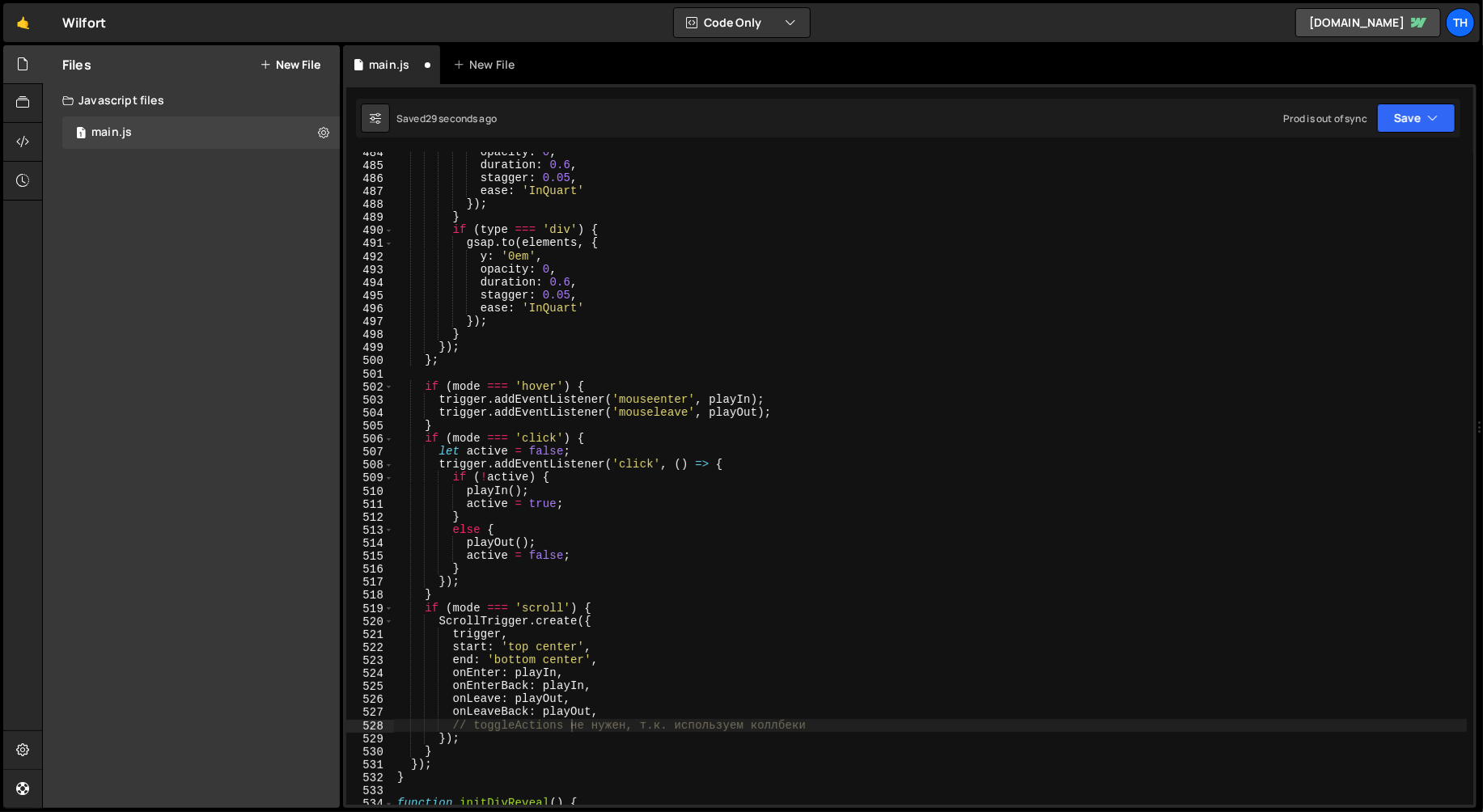
click at [1394, 133] on div "Saved 29 seconds ago Prod is out of sync Upgrade to Edit Save Save to Staging S…" at bounding box center [909, 118] width 1105 height 38
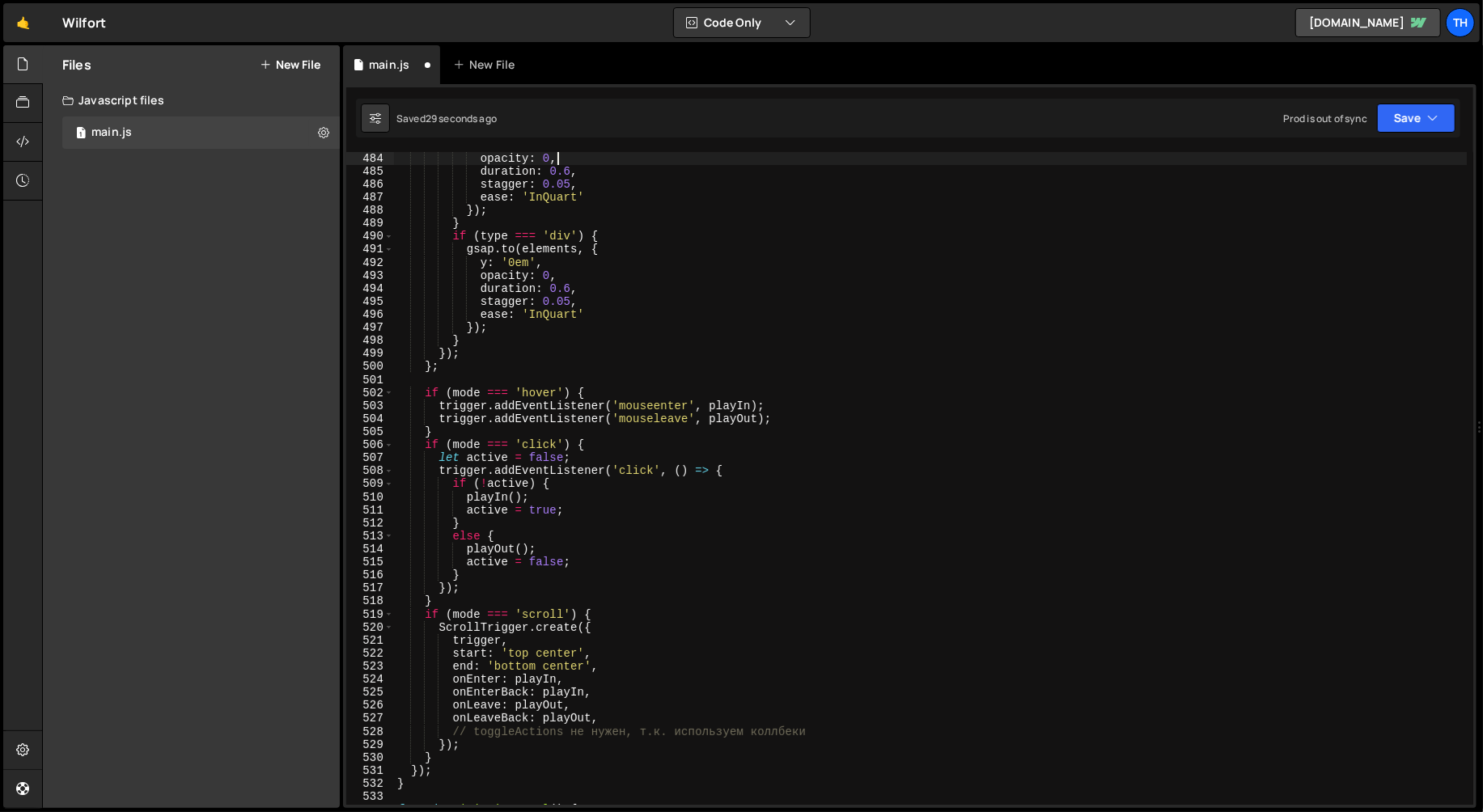
click at [1386, 158] on div "opacity : 0 , duration : 0.6 , stagger : 0.05 , ease : 'InQuart' }) ; } if ( ty…" at bounding box center [931, 492] width 1073 height 679
click at [1395, 127] on button "Save" at bounding box center [1416, 117] width 79 height 29
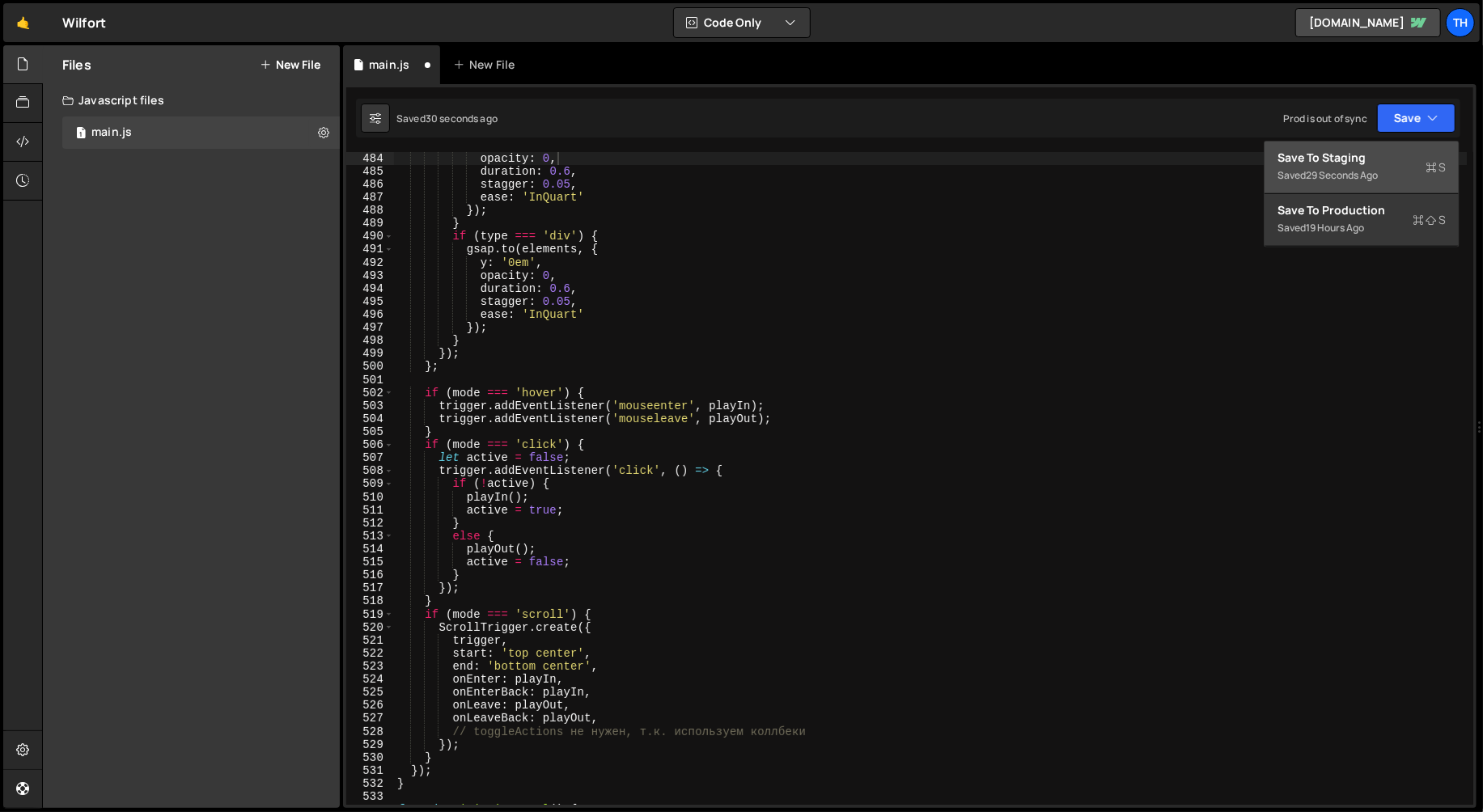
click at [1388, 162] on div "Save to Staging S" at bounding box center [1361, 158] width 168 height 16
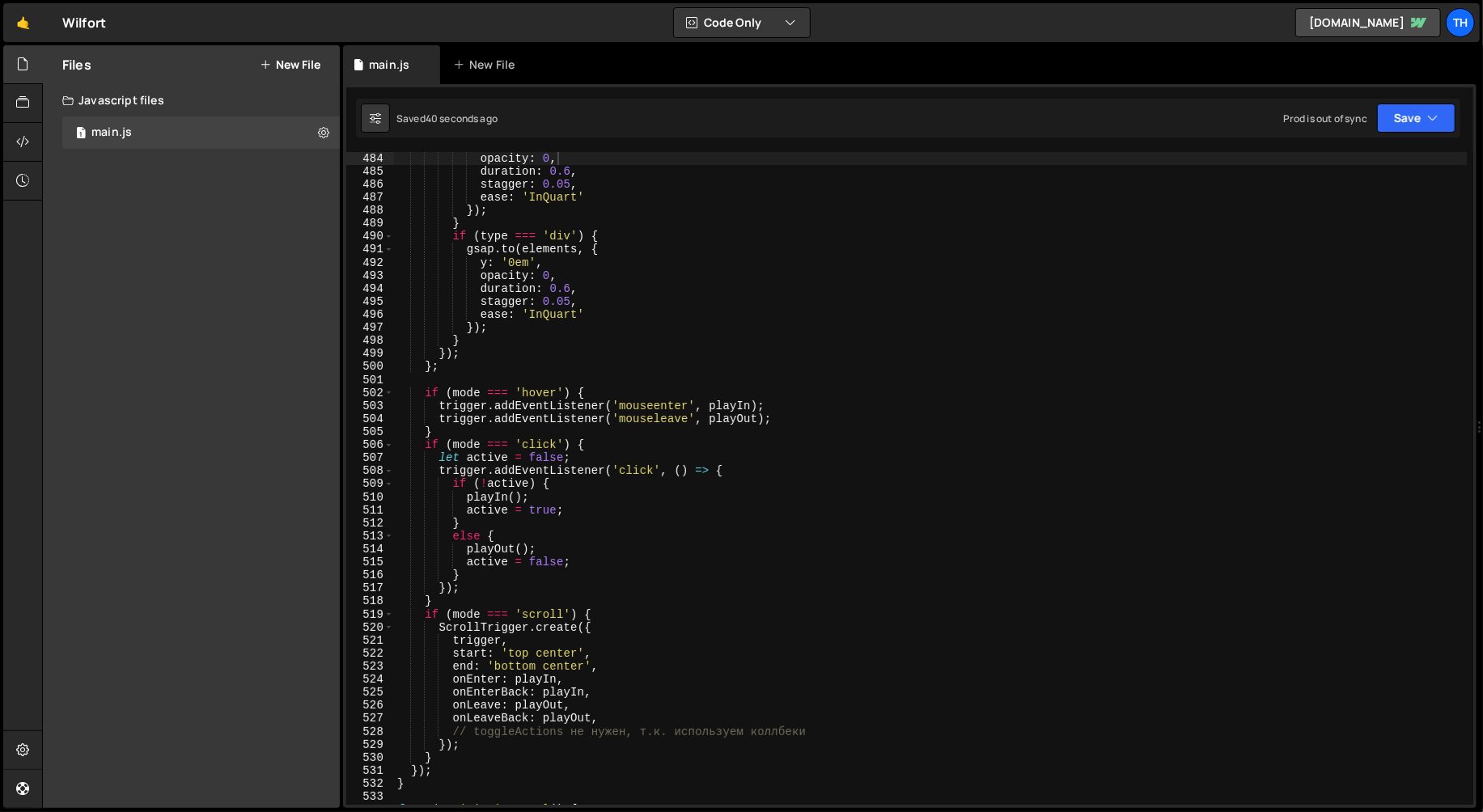
click at [459, 519] on div "opacity : 0 , duration : 0.6 , stagger : 0.05 , ease : 'InQuart' }) ; } if ( ty…" at bounding box center [931, 492] width 1073 height 679
click at [494, 670] on div "opacity : 0 , duration : 0.6 , stagger : 0.05 , ease : 'InQuart' }) ; } if ( ty…" at bounding box center [931, 492] width 1073 height 679
click at [541, 651] on div "opacity : 0 , duration : 0.6 , stagger : 0.05 , ease : 'InQuart' }) ; } if ( ty…" at bounding box center [931, 492] width 1073 height 679
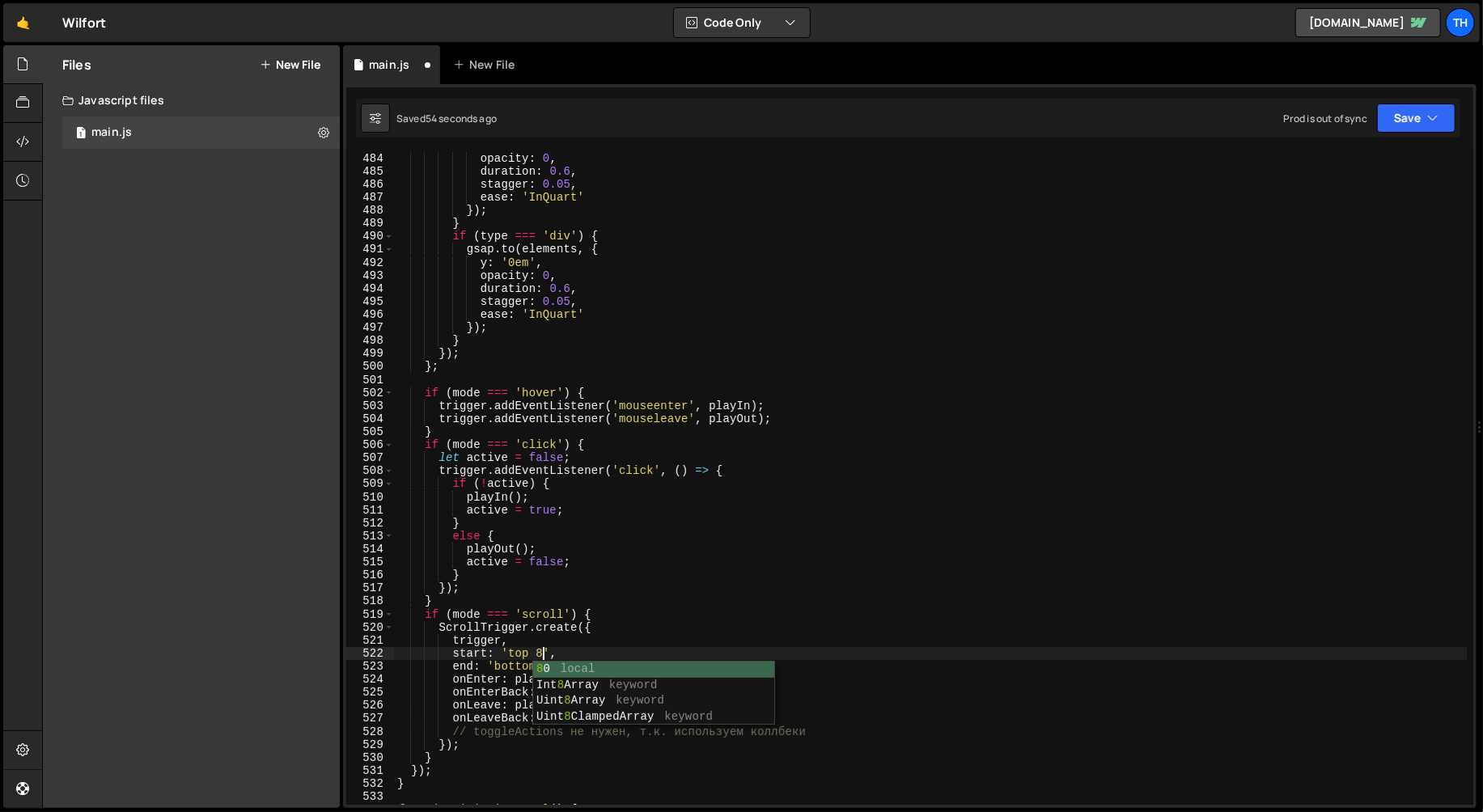
scroll to position [0, 11]
click at [1400, 135] on div "Saved 55 seconds ago Prod is out of sync Upgrade to Edit Save Save to Staging S…" at bounding box center [909, 118] width 1105 height 38
click at [1400, 122] on button "Save" at bounding box center [1416, 117] width 79 height 29
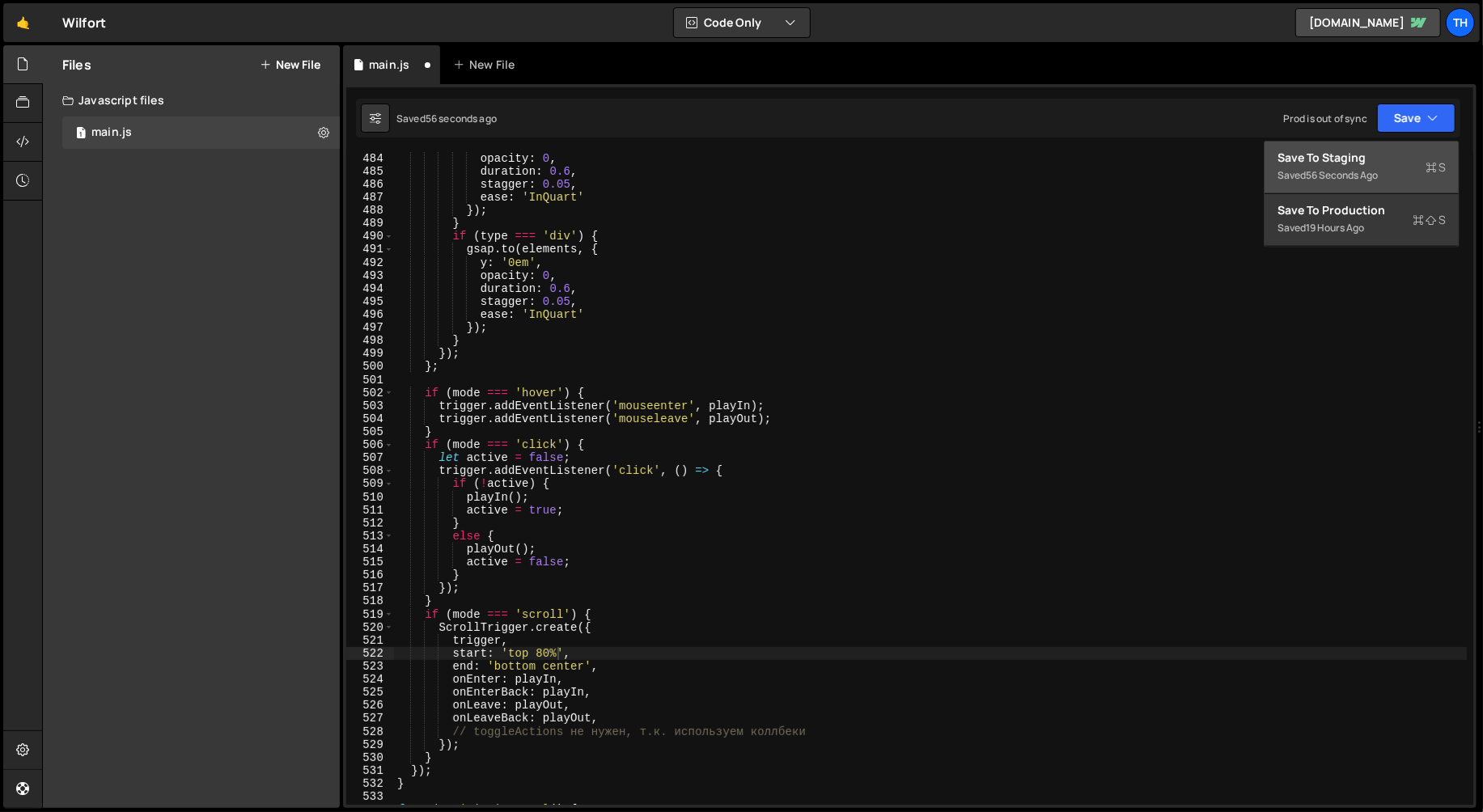
click at [1380, 144] on button "Save to Staging S Saved 56 seconds ago" at bounding box center [1361, 168] width 194 height 52
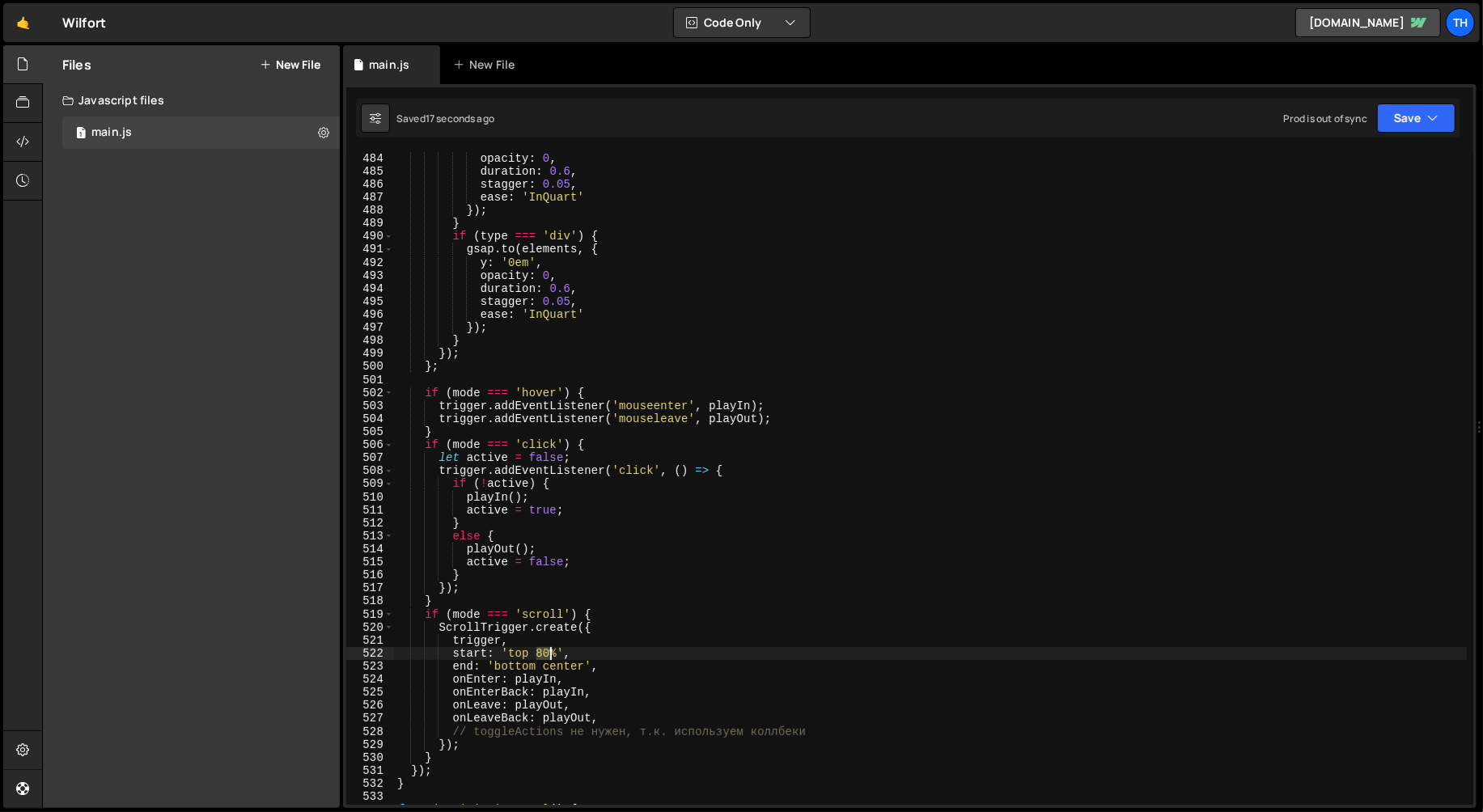
drag, startPoint x: 538, startPoint y: 655, endPoint x: 550, endPoint y: 655, distance: 12.0
click at [550, 655] on div "opacity : 0 , duration : 0.6 , stagger : 0.05 , ease : 'InQuart' }) ; } if ( ty…" at bounding box center [931, 492] width 1073 height 679
click at [711, 640] on div "opacity : 0 , duration : 0.6 , stagger : 0.05 , ease : 'InQuart' }) ; } if ( ty…" at bounding box center [931, 492] width 1073 height 679
click at [1396, 116] on button "Save" at bounding box center [1416, 117] width 79 height 29
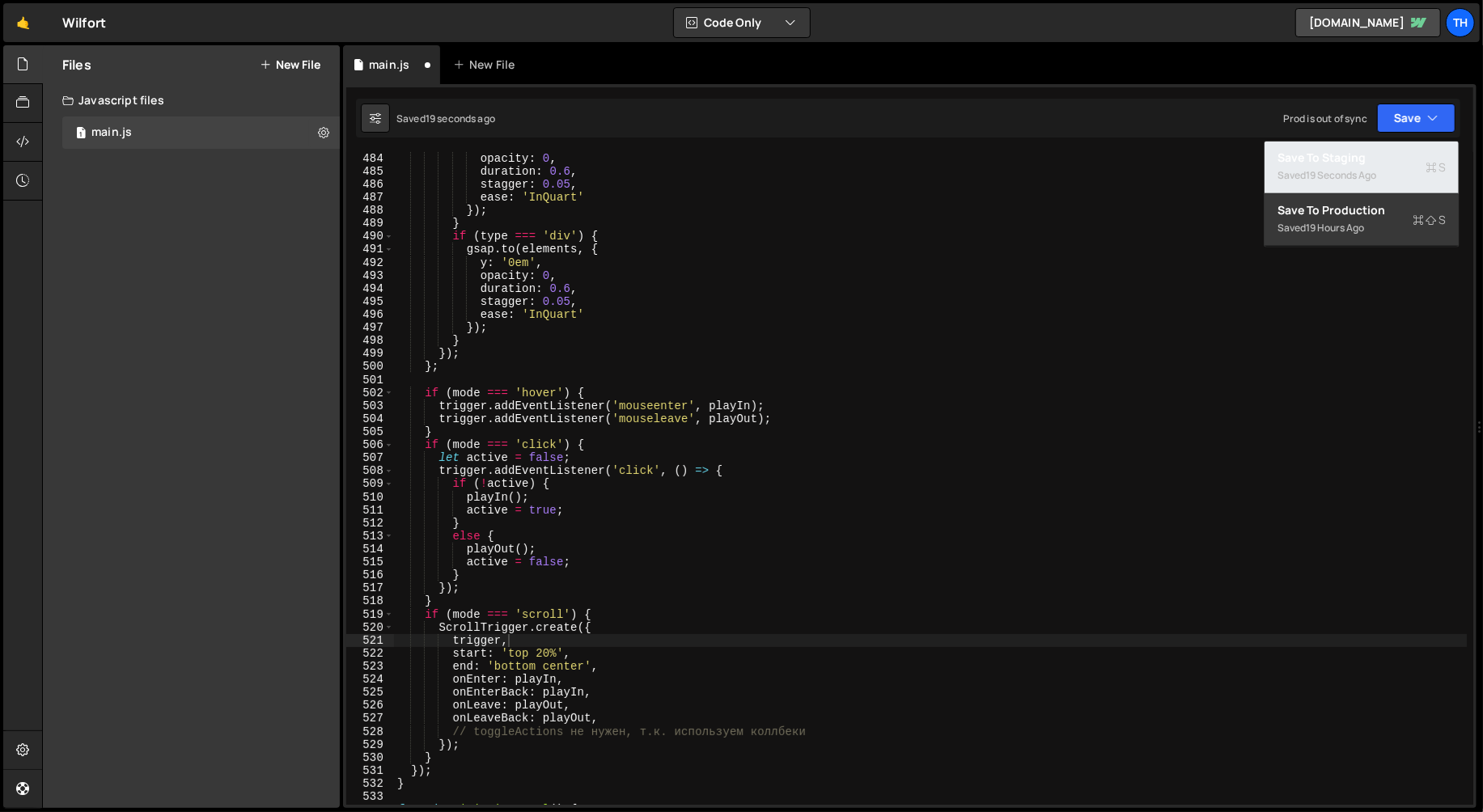
click at [1376, 175] on div "19 seconds ago" at bounding box center [1341, 175] width 70 height 14
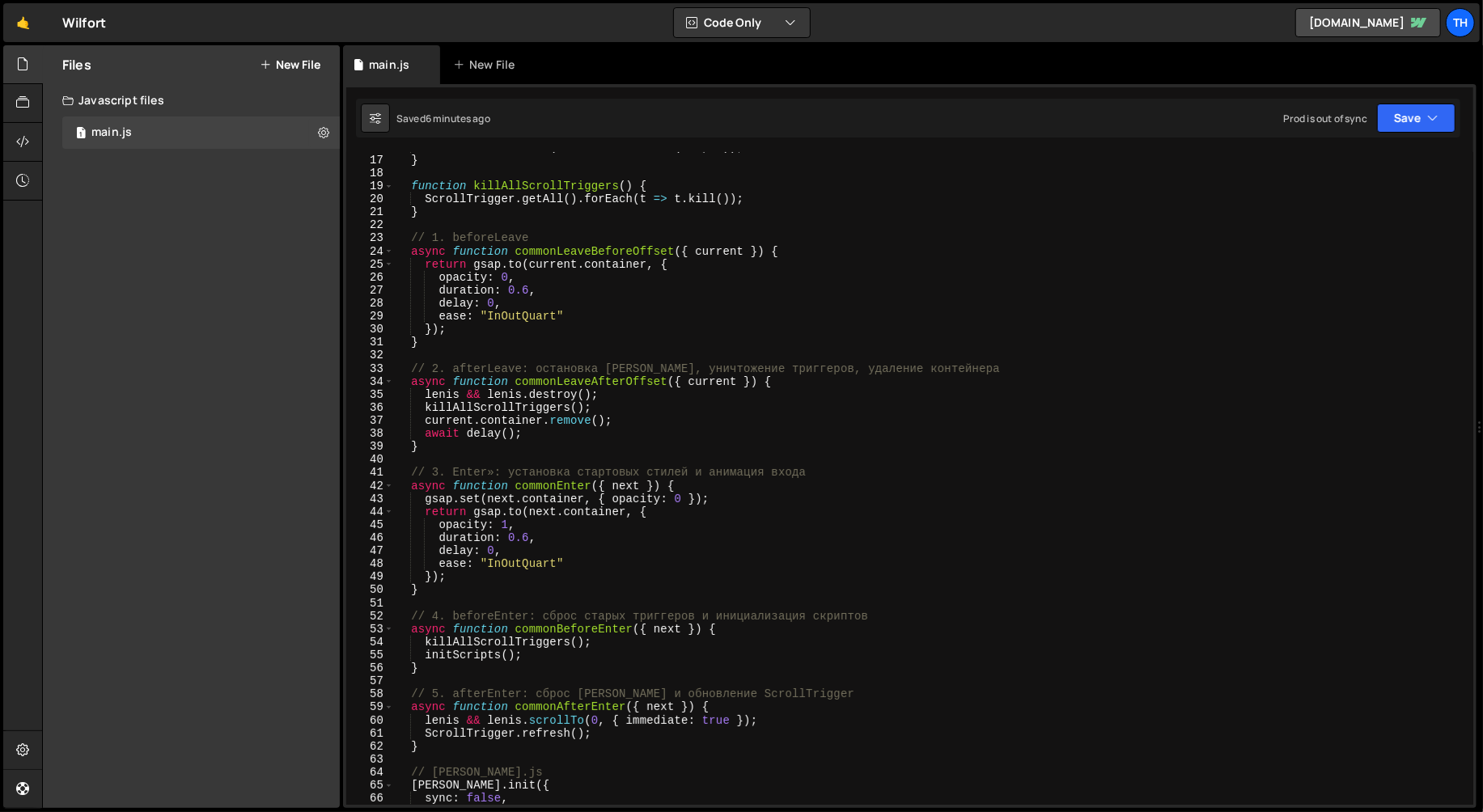
scroll to position [0, 0]
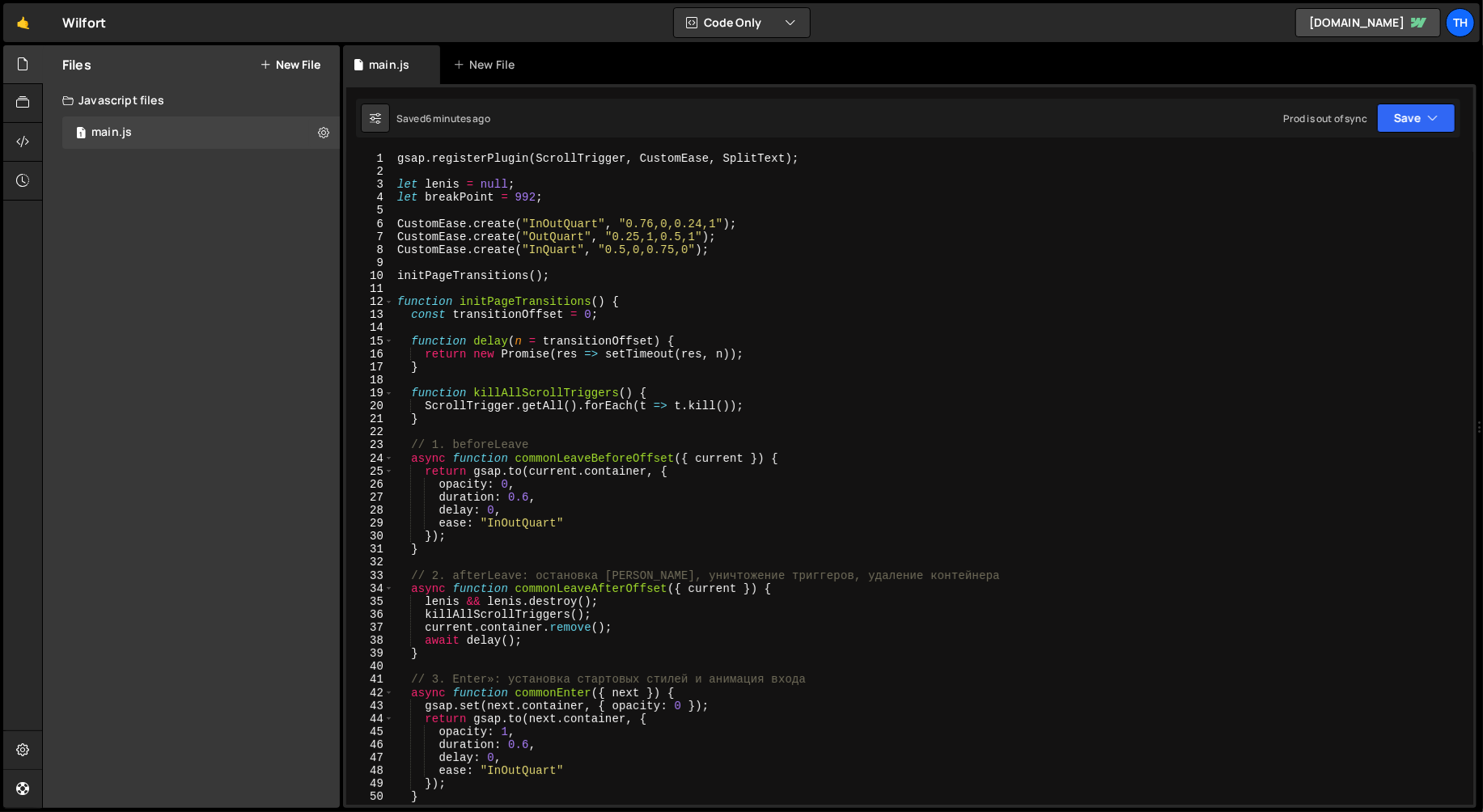
click at [387, 308] on div "13" at bounding box center [370, 314] width 48 height 13
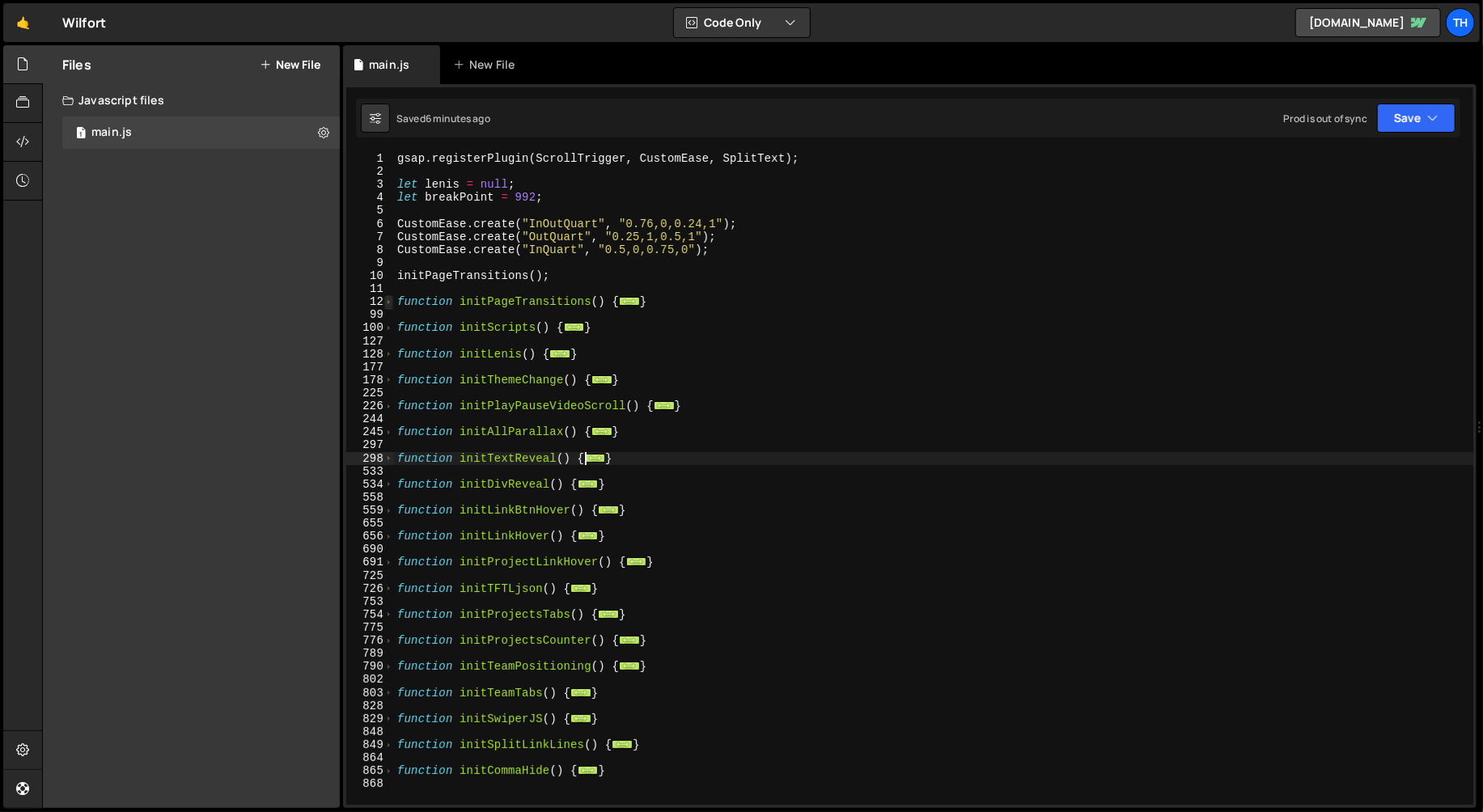
click at [388, 300] on span at bounding box center [389, 301] width 9 height 13
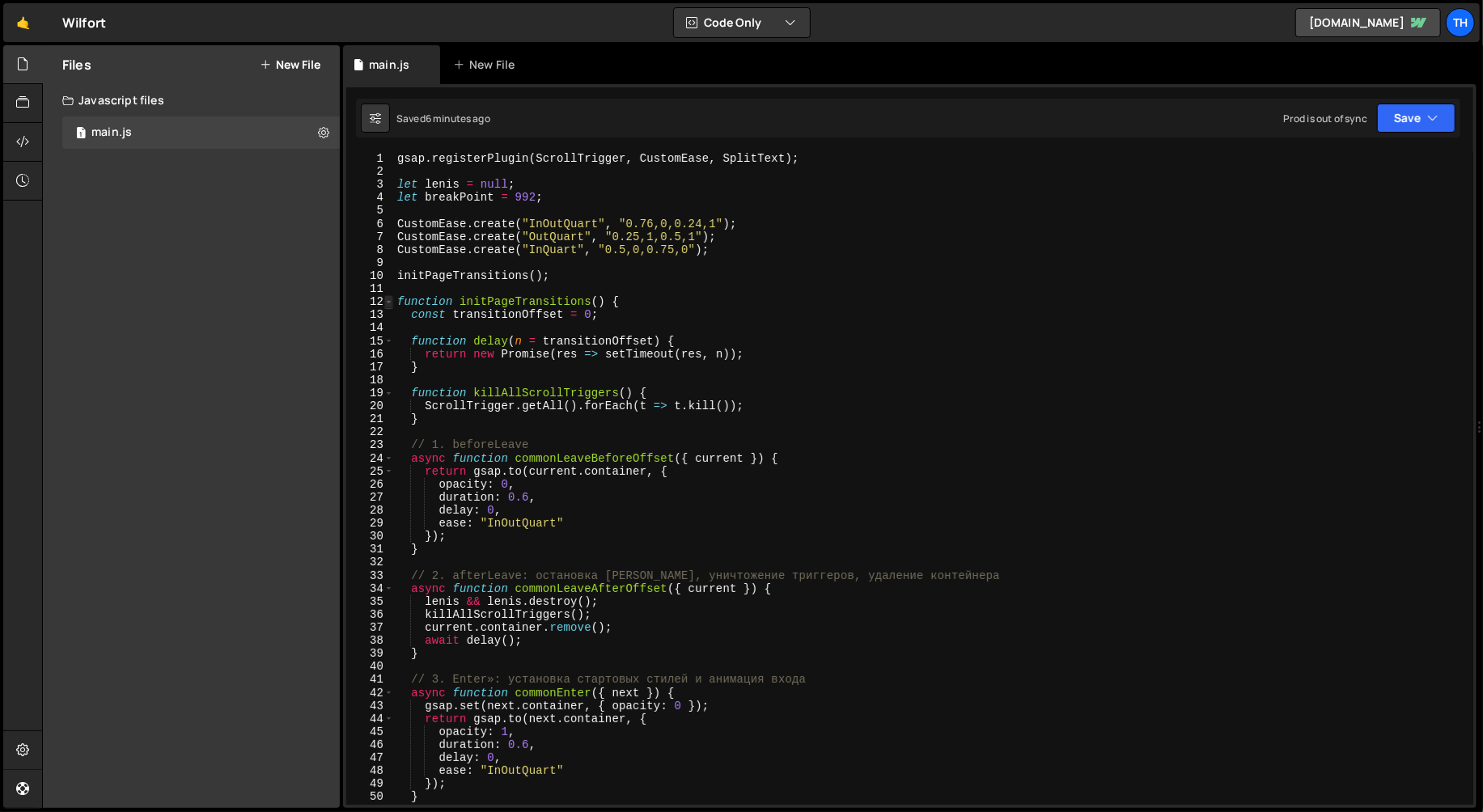
click at [388, 300] on span at bounding box center [389, 301] width 9 height 13
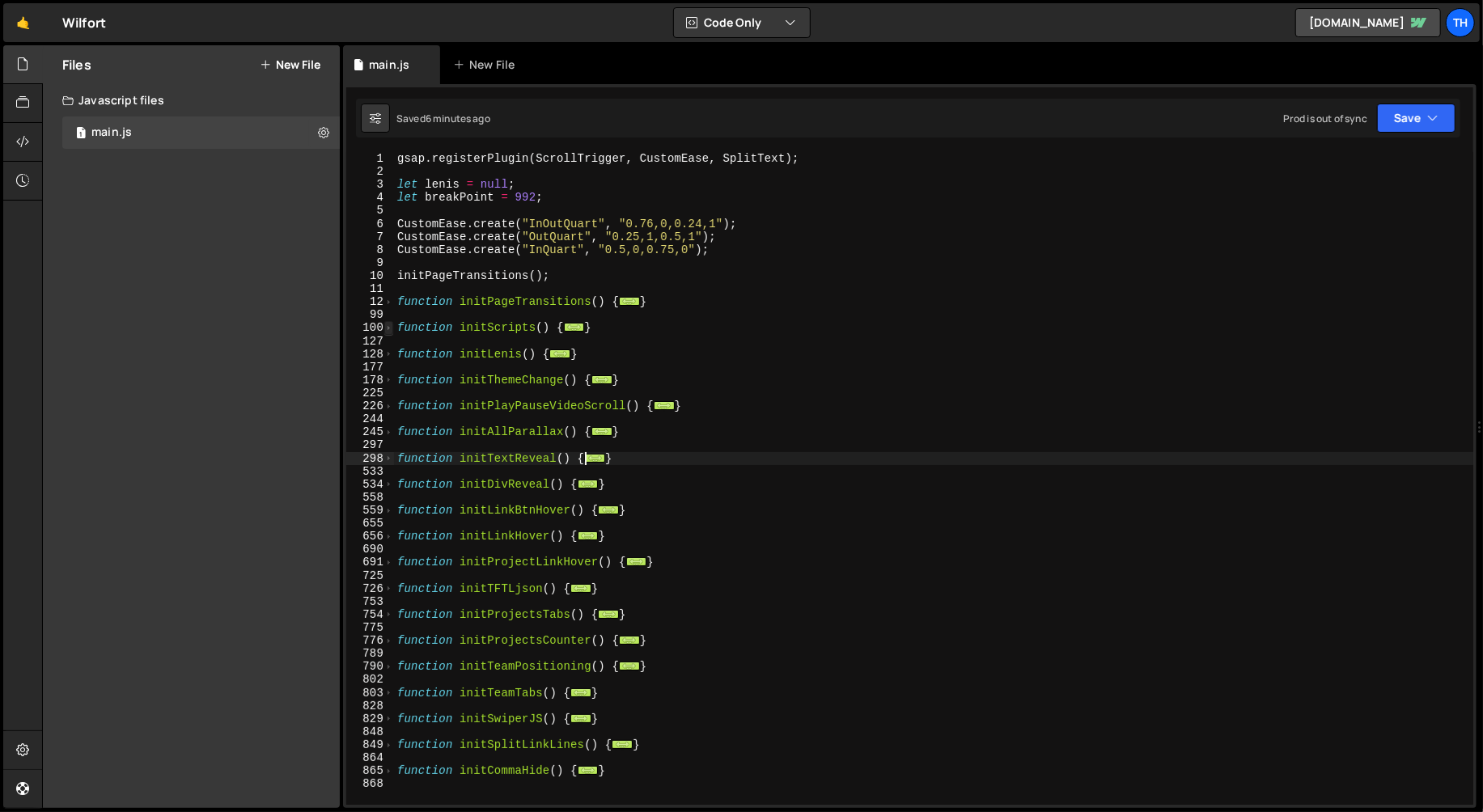
click at [384, 326] on span at bounding box center [389, 327] width 9 height 13
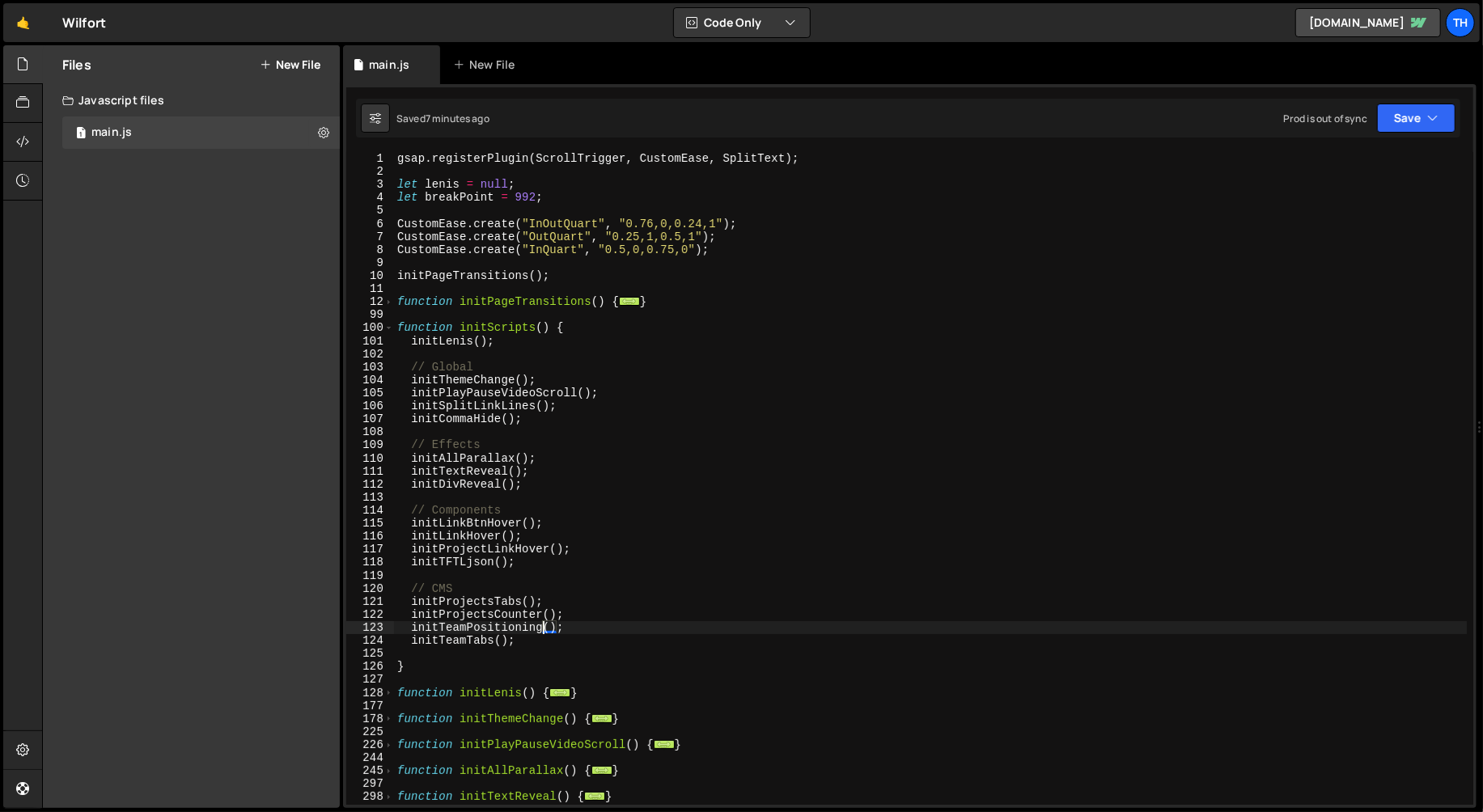
click at [540, 626] on div "gsap . registerPlugin ( ScrollTrigger , CustomEase , SplitText ) ; let lenis = …" at bounding box center [931, 492] width 1073 height 679
click at [535, 639] on div "gsap . registerPlugin ( ScrollTrigger , CustomEase , SplitText ) ; let lenis = …" at bounding box center [931, 492] width 1073 height 679
type textarea "initTeamTabs();"
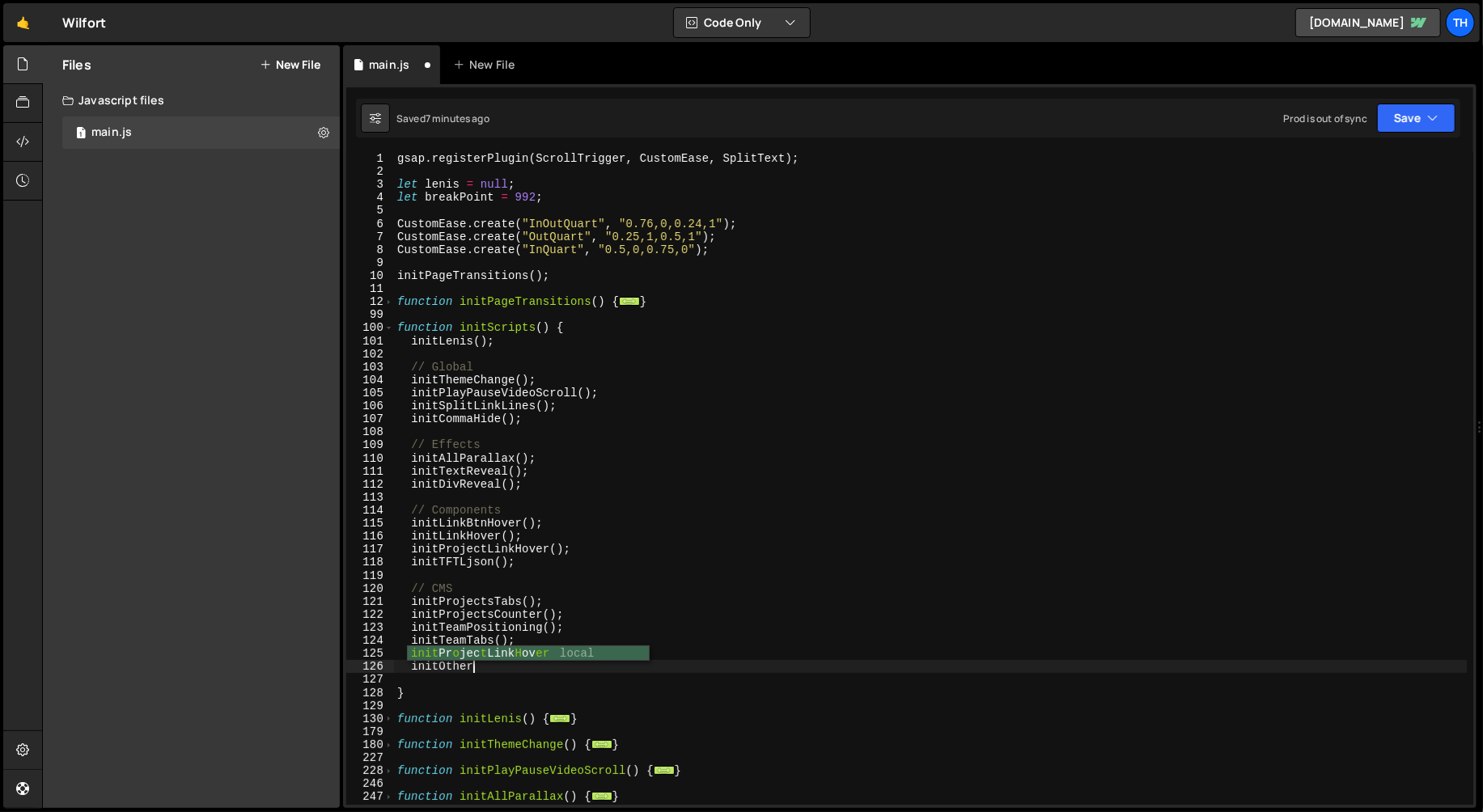
scroll to position [0, 4]
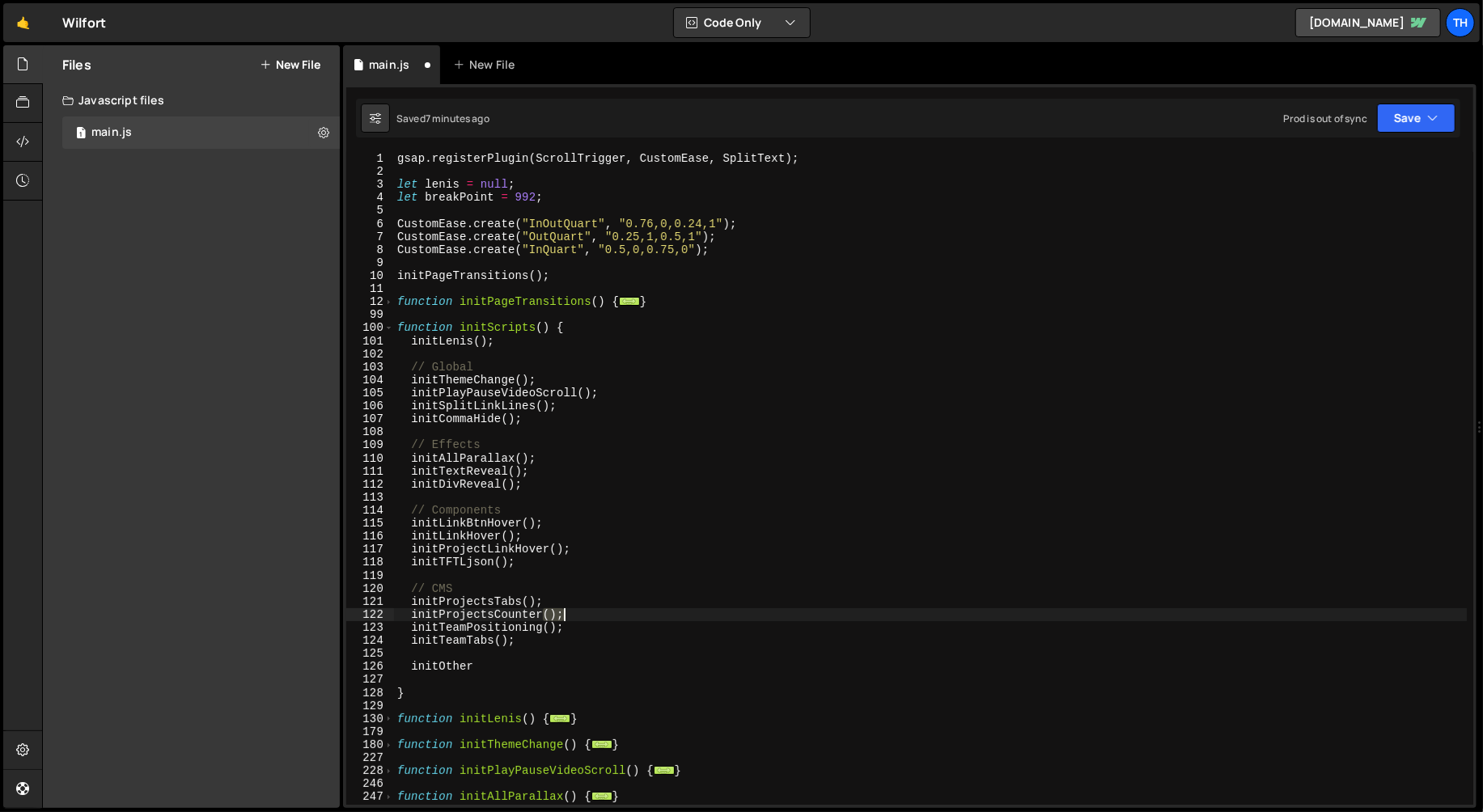
drag, startPoint x: 545, startPoint y: 614, endPoint x: 565, endPoint y: 616, distance: 20.1
click at [565, 616] on div "gsap . registerPlugin ( ScrollTrigger , CustomEase , SplitText ) ; let lenis = …" at bounding box center [931, 492] width 1073 height 679
click at [499, 667] on div "gsap . registerPlugin ( ScrollTrigger , CustomEase , SplitText ) ; let lenis = …" at bounding box center [931, 492] width 1073 height 679
paste textarea "();"
click at [412, 668] on div "gsap . registerPlugin ( ScrollTrigger , CustomEase , SplitText ) ; let lenis = …" at bounding box center [931, 492] width 1073 height 679
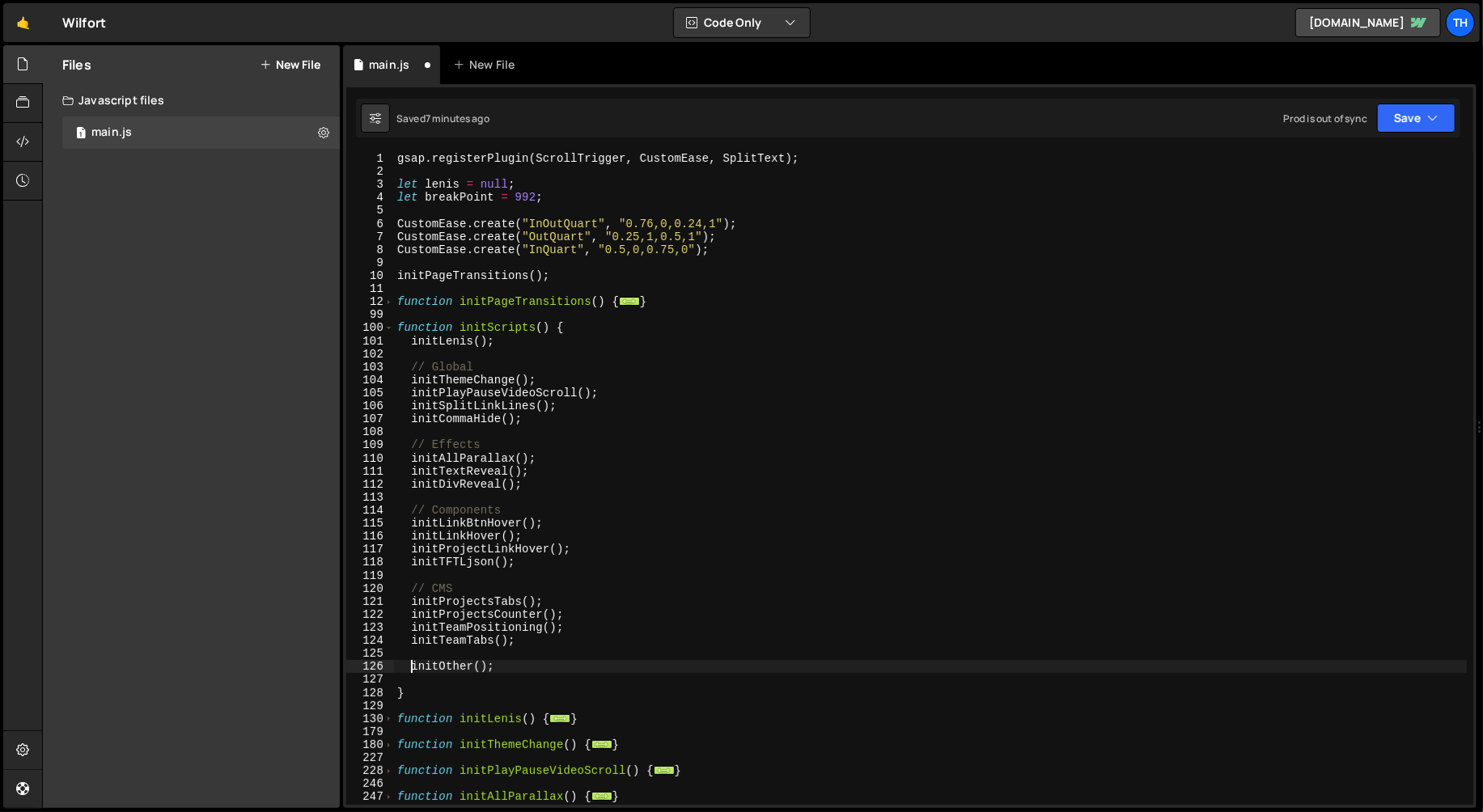
scroll to position [0, 2]
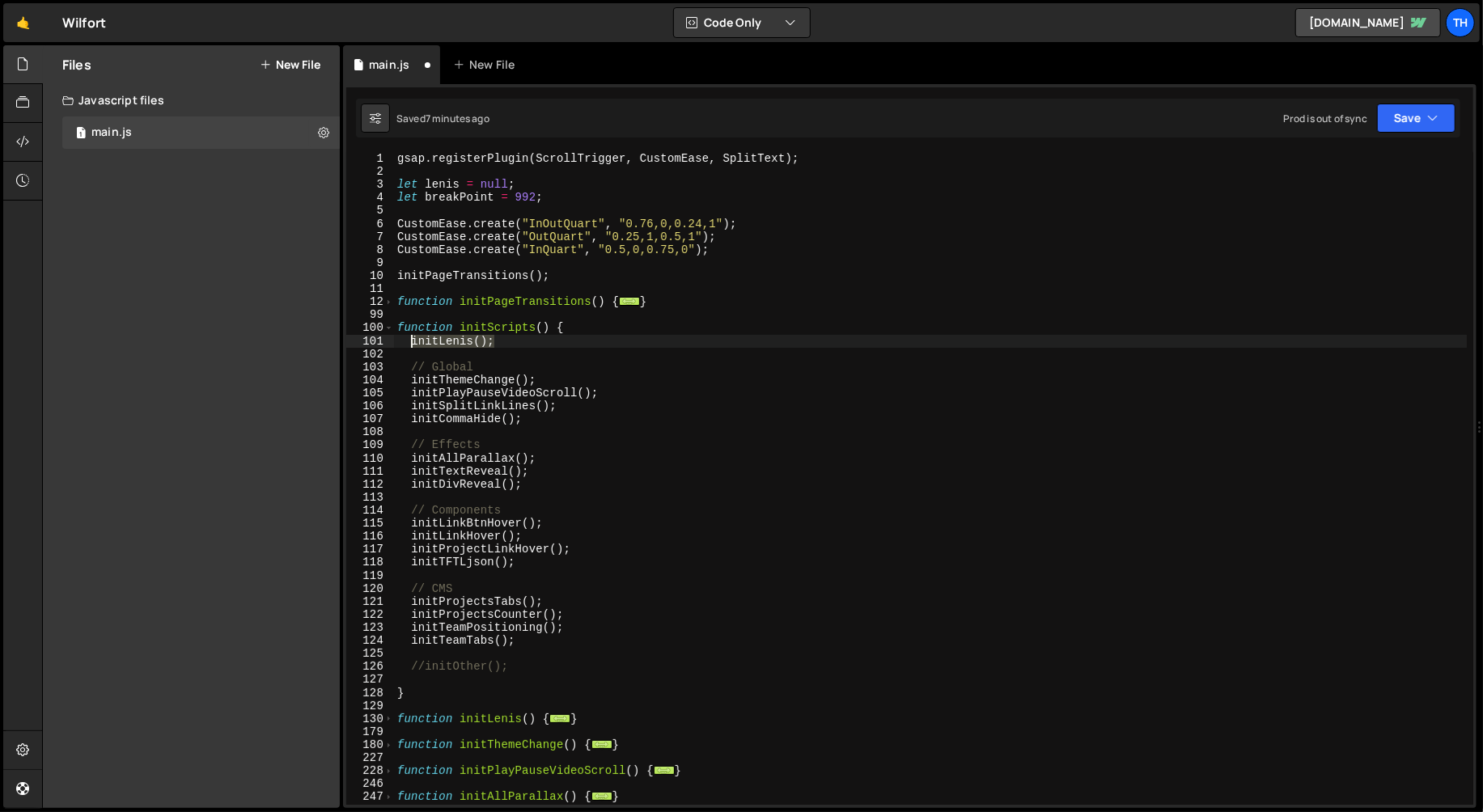
drag, startPoint x: 498, startPoint y: 340, endPoint x: 411, endPoint y: 346, distance: 87.2
click at [411, 346] on div "gsap . registerPlugin ( ScrollTrigger , CustomEase , SplitText ) ; let lenis = …" at bounding box center [931, 492] width 1073 height 679
type textarea "initLenis();"
click at [483, 366] on div "gsap . registerPlugin ( ScrollTrigger , CustomEase , SplitText ) ; let lenis = …" at bounding box center [931, 492] width 1073 height 679
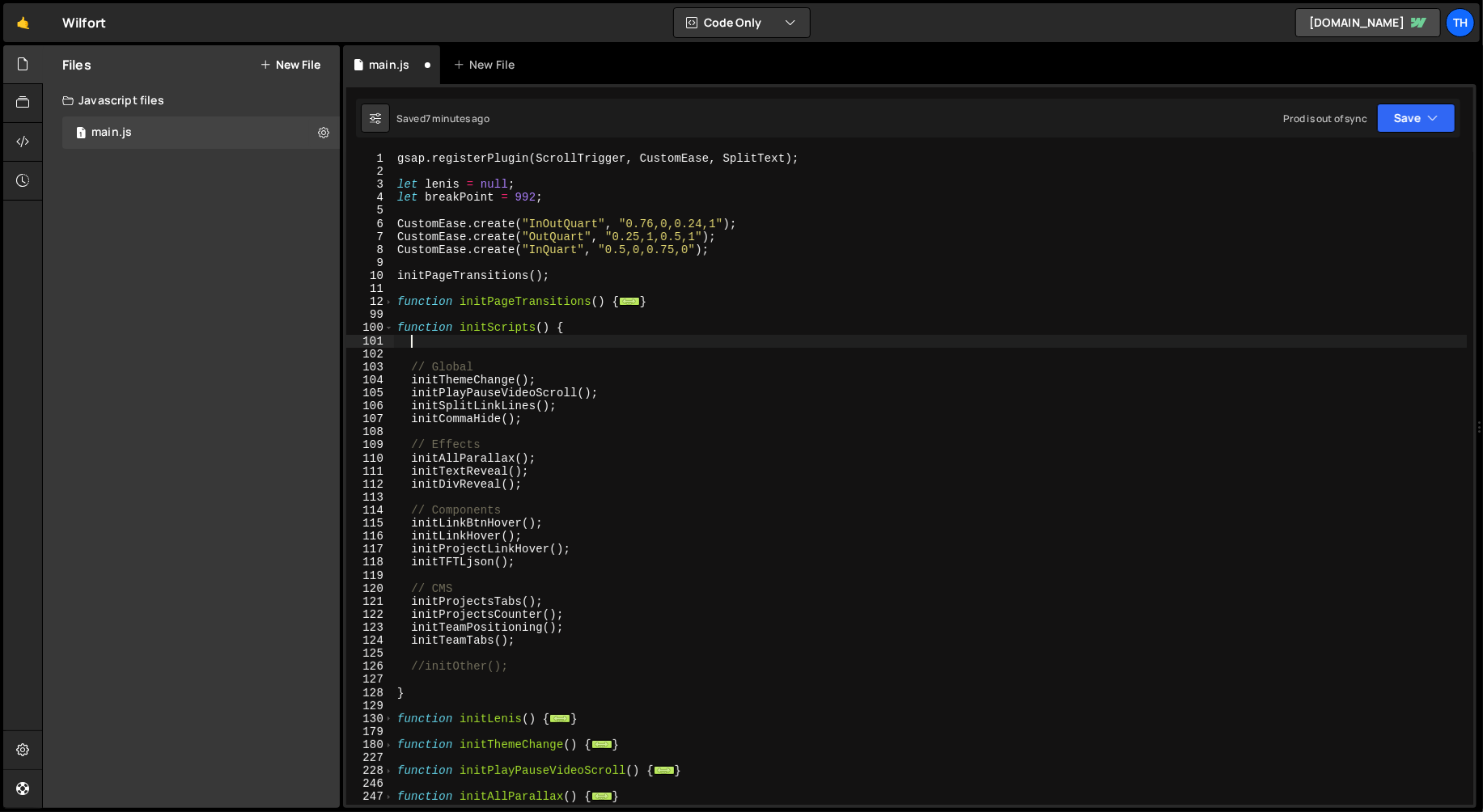
type textarea "// Global"
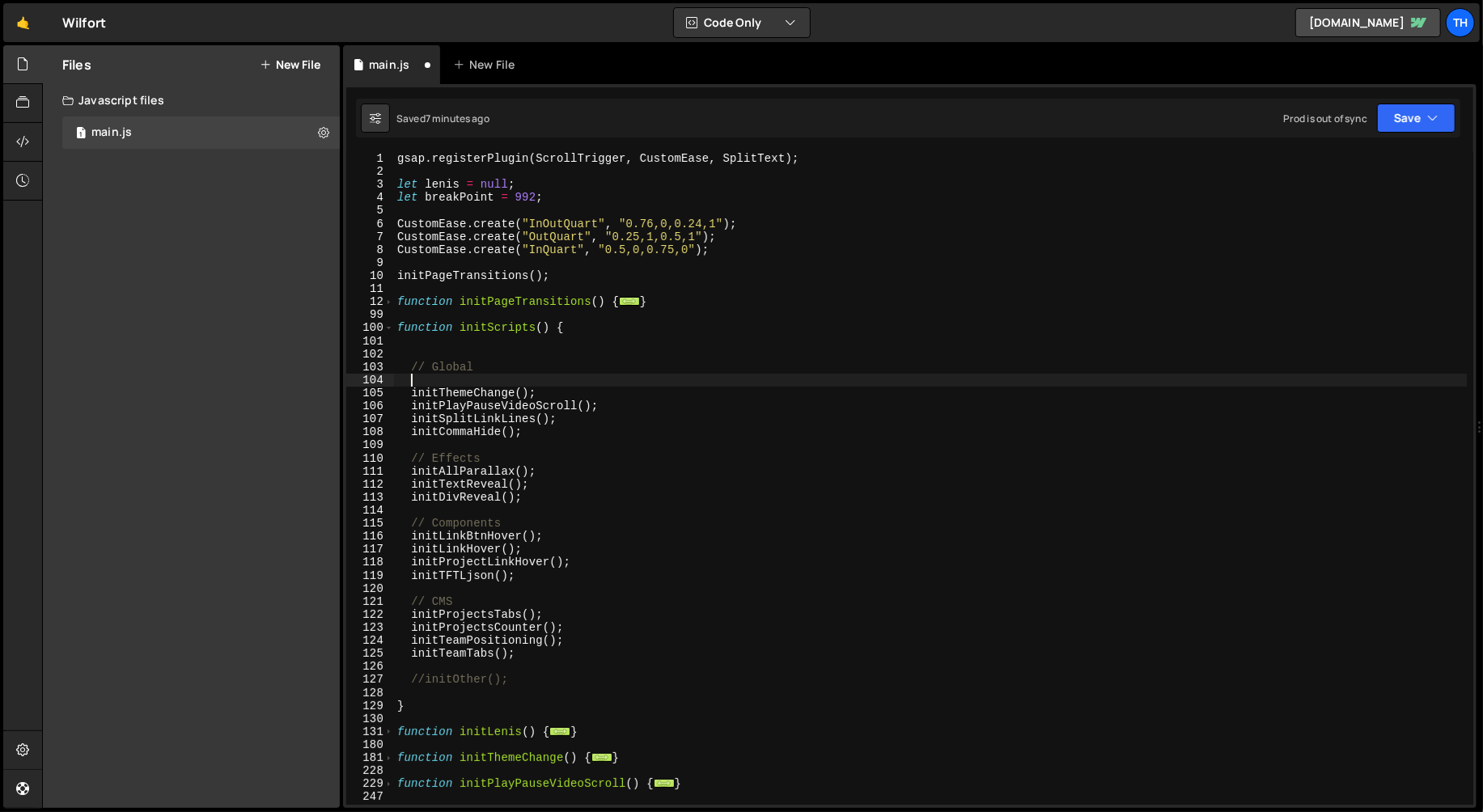
paste textarea "initLenis();"
type textarea "initLenis();"
click at [450, 351] on div "gsap . registerPlugin ( ScrollTrigger , CustomEase , SplitText ) ; let lenis = …" at bounding box center [931, 492] width 1073 height 679
click at [452, 337] on div "gsap . registerPlugin ( ScrollTrigger , CustomEase , SplitText ) ; let lenis = …" at bounding box center [931, 492] width 1073 height 679
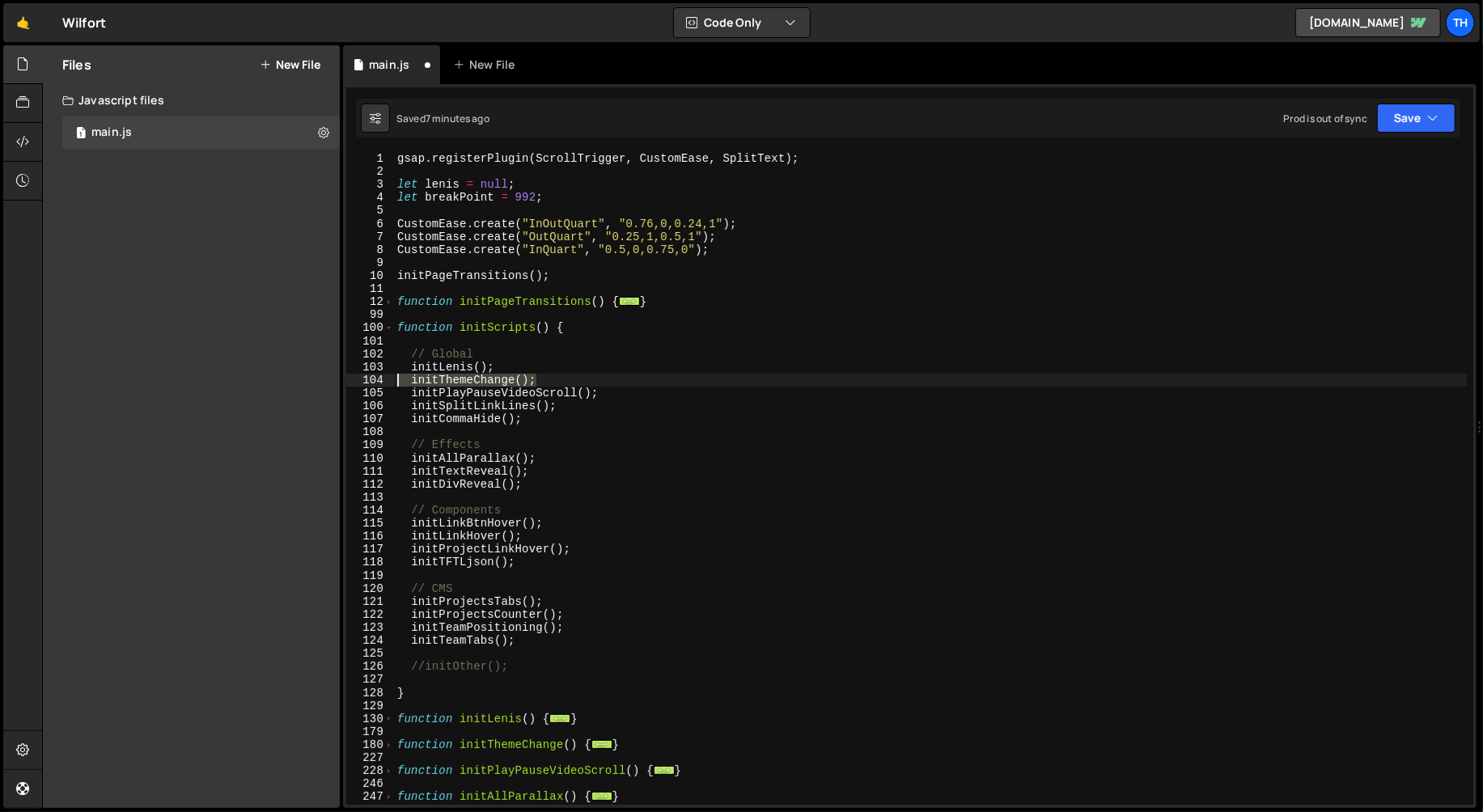
drag, startPoint x: 550, startPoint y: 379, endPoint x: 394, endPoint y: 377, distance: 156.0
click at [394, 377] on div "gsap . registerPlugin ( ScrollTrigger , CustomEase , SplitText ) ; let lenis = …" at bounding box center [931, 492] width 1073 height 679
click at [390, 744] on span at bounding box center [389, 745] width 9 height 13
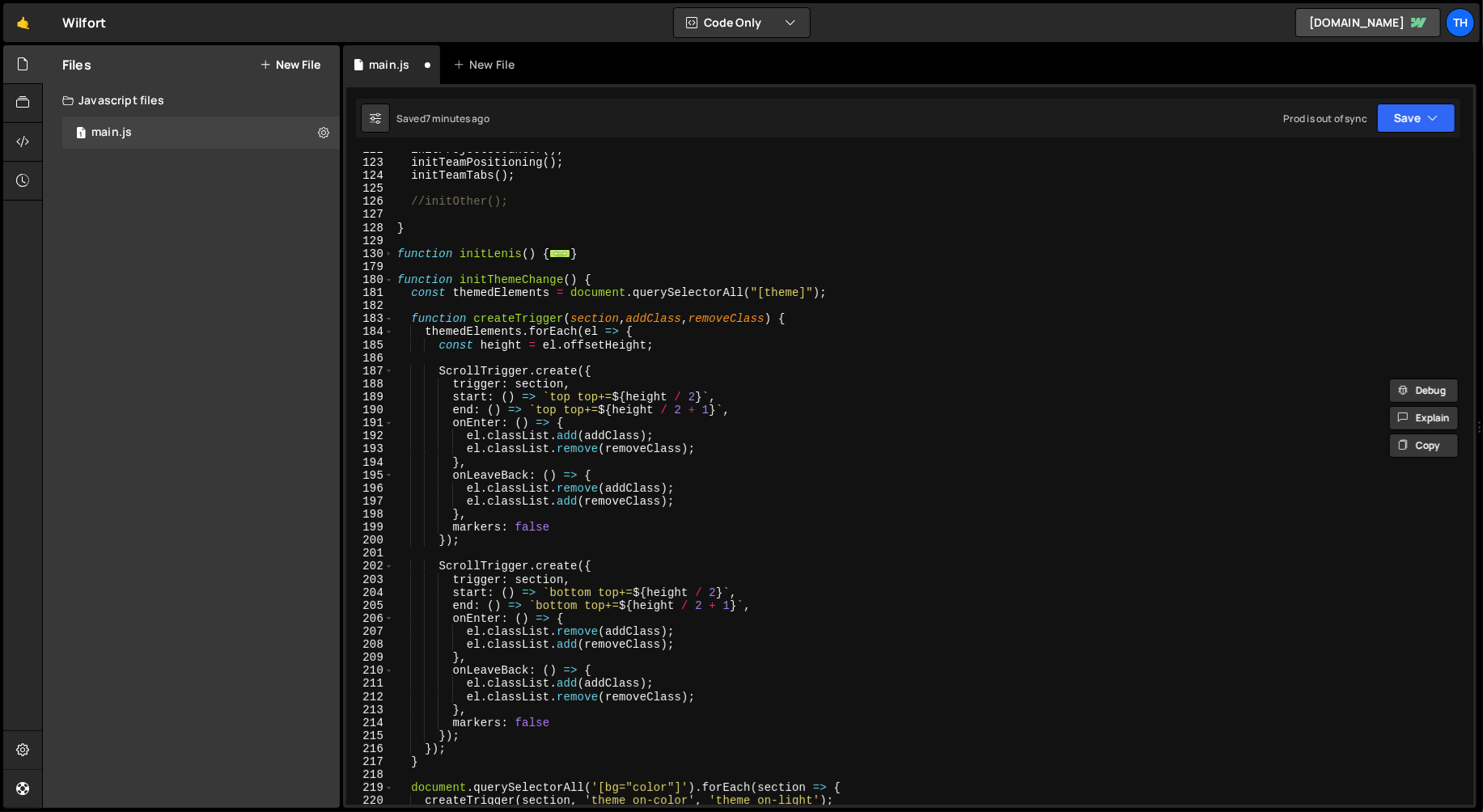
scroll to position [381, 0]
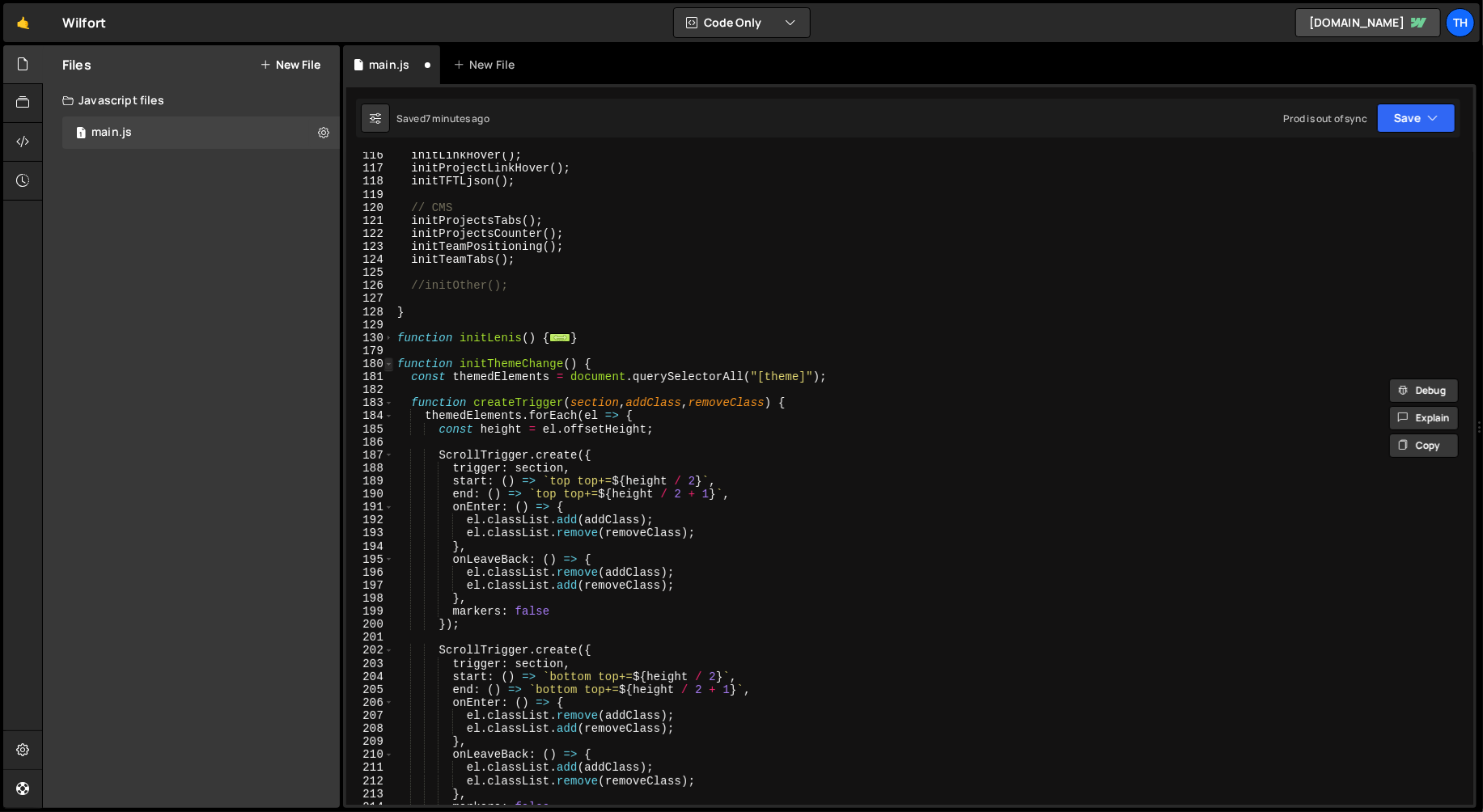
click at [387, 368] on span at bounding box center [389, 363] width 9 height 13
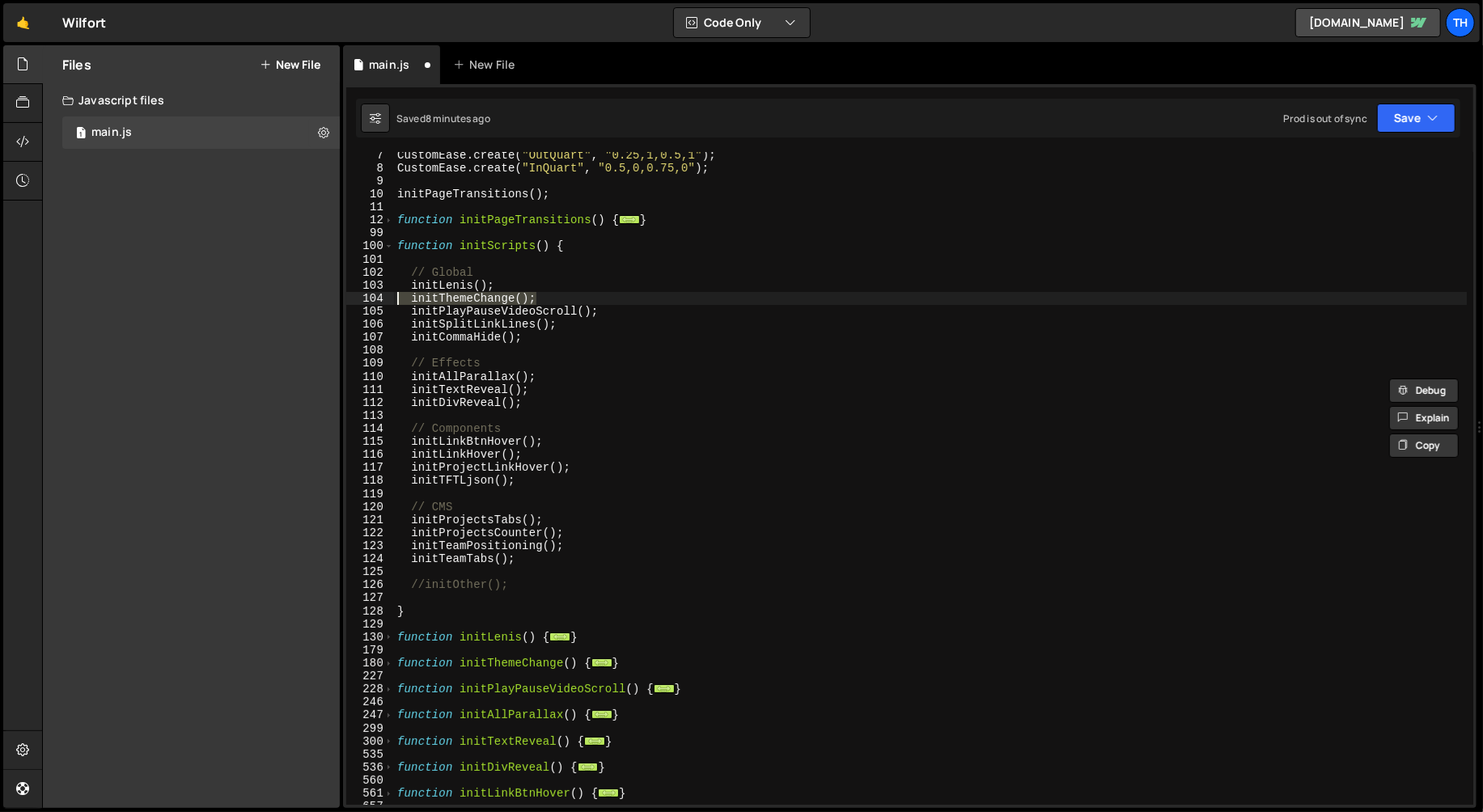
scroll to position [78, 0]
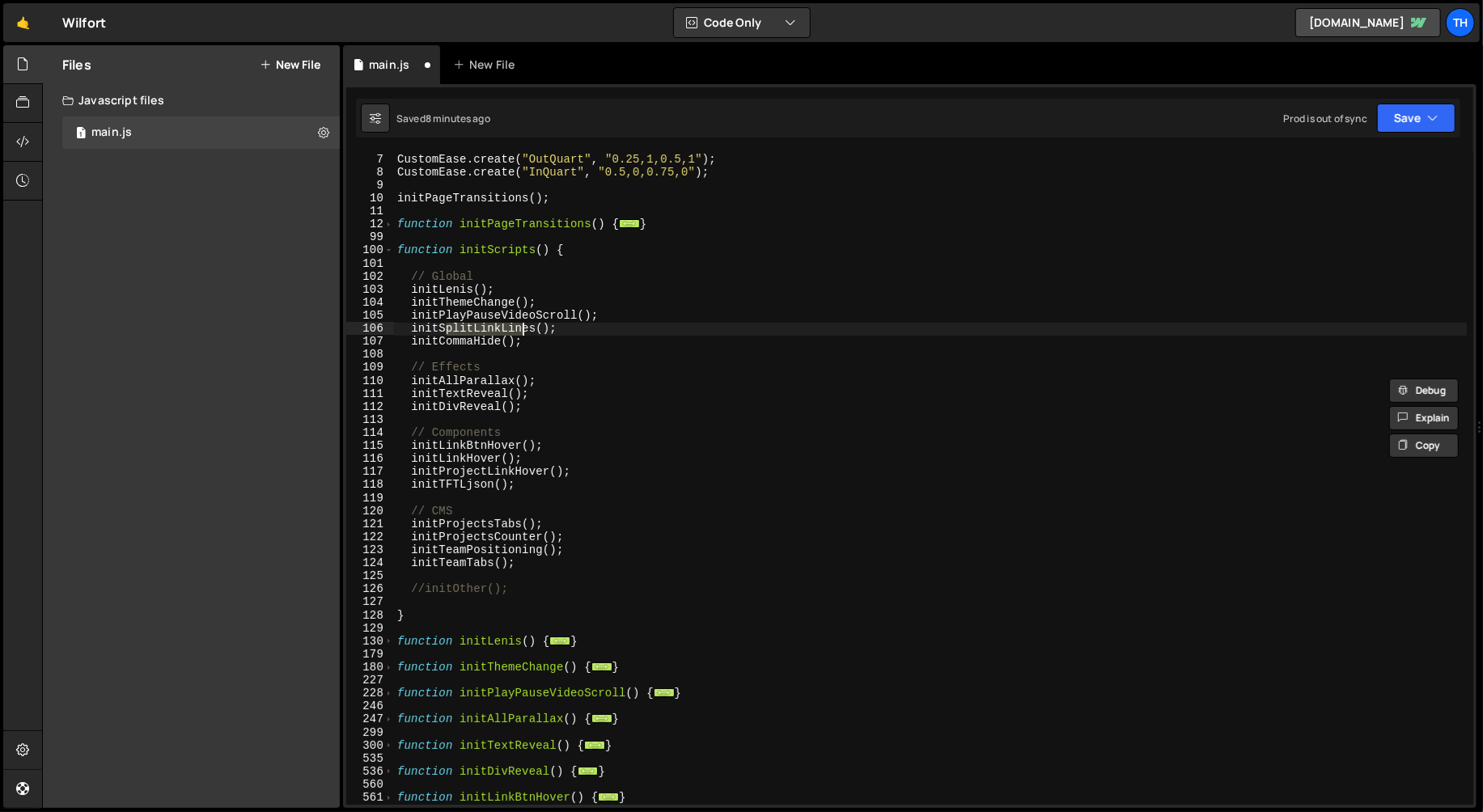
drag, startPoint x: 449, startPoint y: 328, endPoint x: 523, endPoint y: 326, distance: 74.0
click at [523, 326] on div "CustomEase . create ( "InOutQuart" , "0.76,0,0.24,1" ) ; CustomEase . create ( …" at bounding box center [931, 480] width 1073 height 679
click at [496, 325] on div "CustomEase . create ( "InOutQuart" , "0.76,0,0.24,1" ) ; CustomEase . create ( …" at bounding box center [930, 479] width 1072 height 653
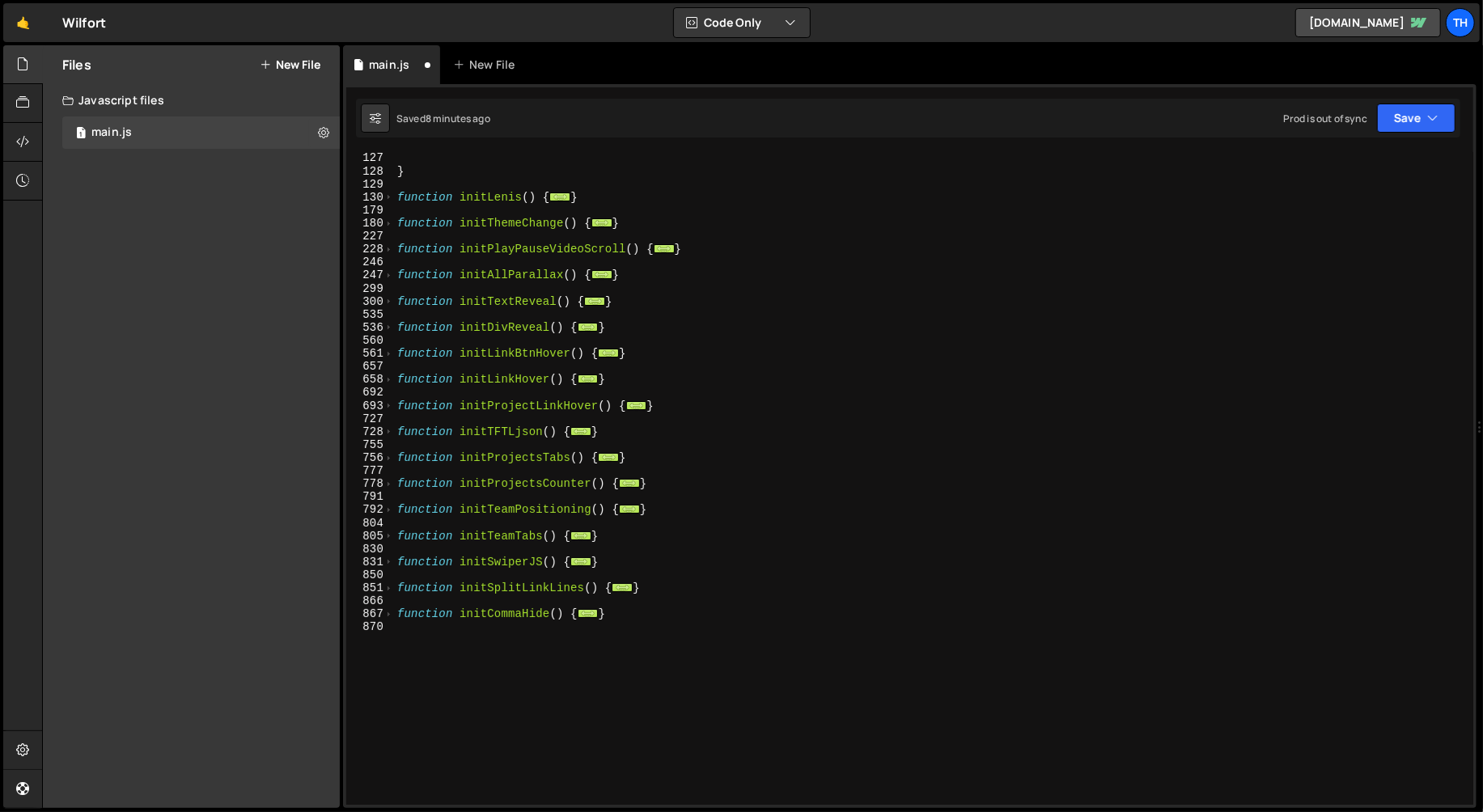
scroll to position [516, 0]
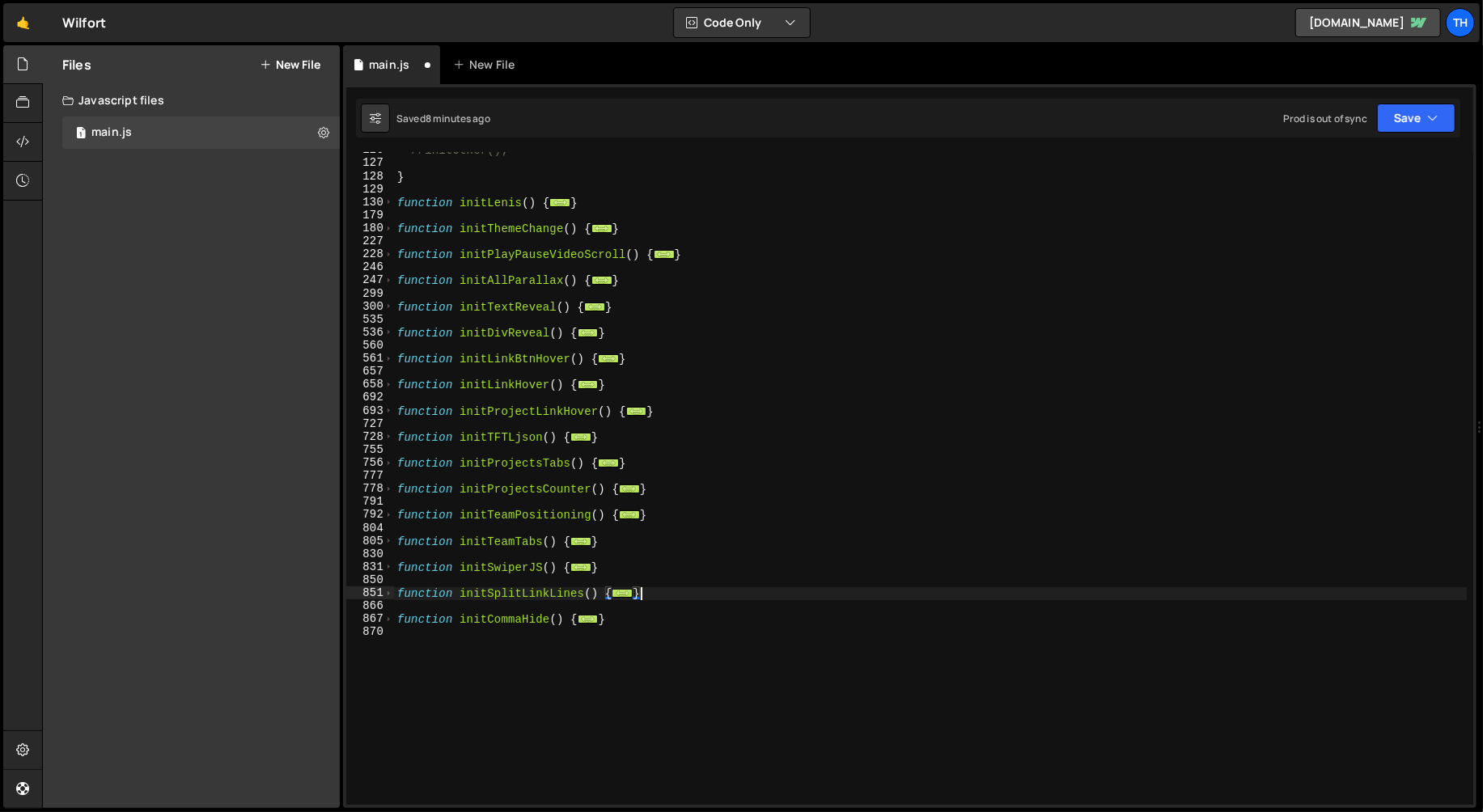
click at [657, 592] on div "//initOther(); } function initLenis ( ) { ... } function initThemeChange ( ) { …" at bounding box center [931, 484] width 1073 height 679
click at [388, 595] on span at bounding box center [389, 592] width 9 height 13
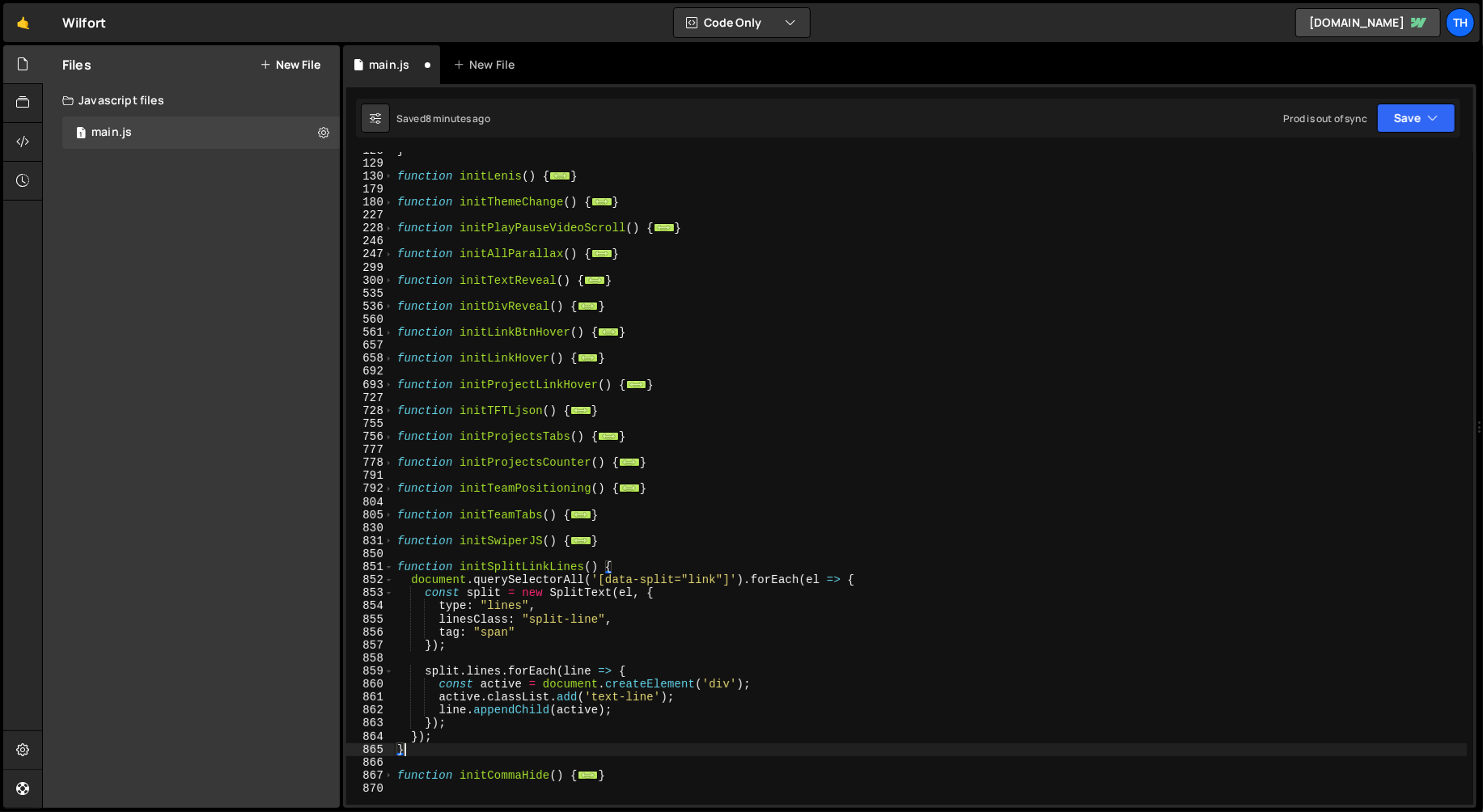
scroll to position [542, 0]
click at [390, 569] on span at bounding box center [389, 566] width 9 height 13
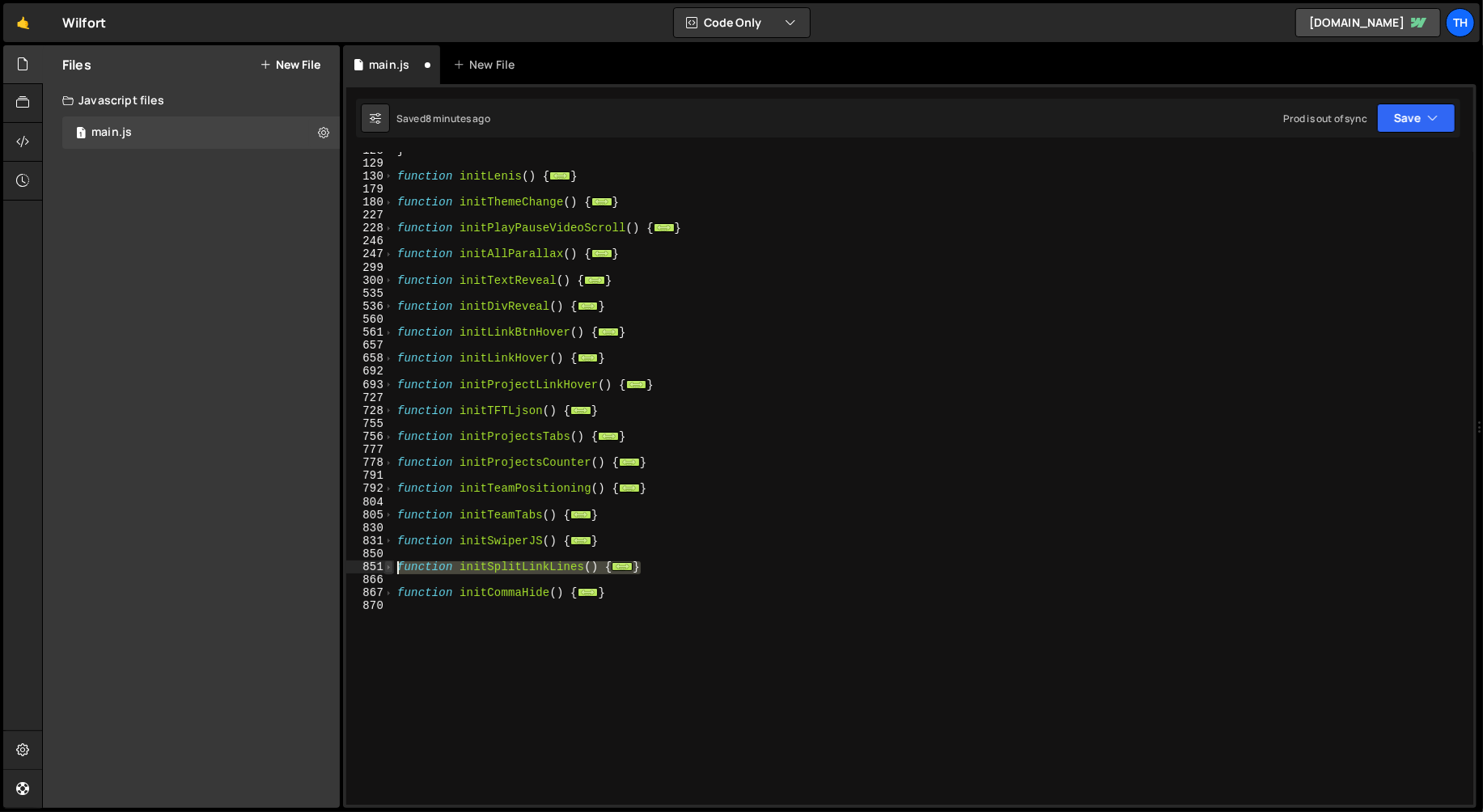
drag, startPoint x: 664, startPoint y: 568, endPoint x: 389, endPoint y: 567, distance: 275.0
click at [389, 567] on div "} 128 129 130 179 180 227 228 246 247 299 300 535 536 560 561 657 658 692 693 7…" at bounding box center [910, 479] width 1127 height 653
type textarea "function initSplitLinkLines() { document.querySelectorAll('[data-split="link"]'…"
click at [417, 612] on div "} function initLenis ( ) { ... } function initThemeChange ( ) { ... } function …" at bounding box center [931, 484] width 1073 height 679
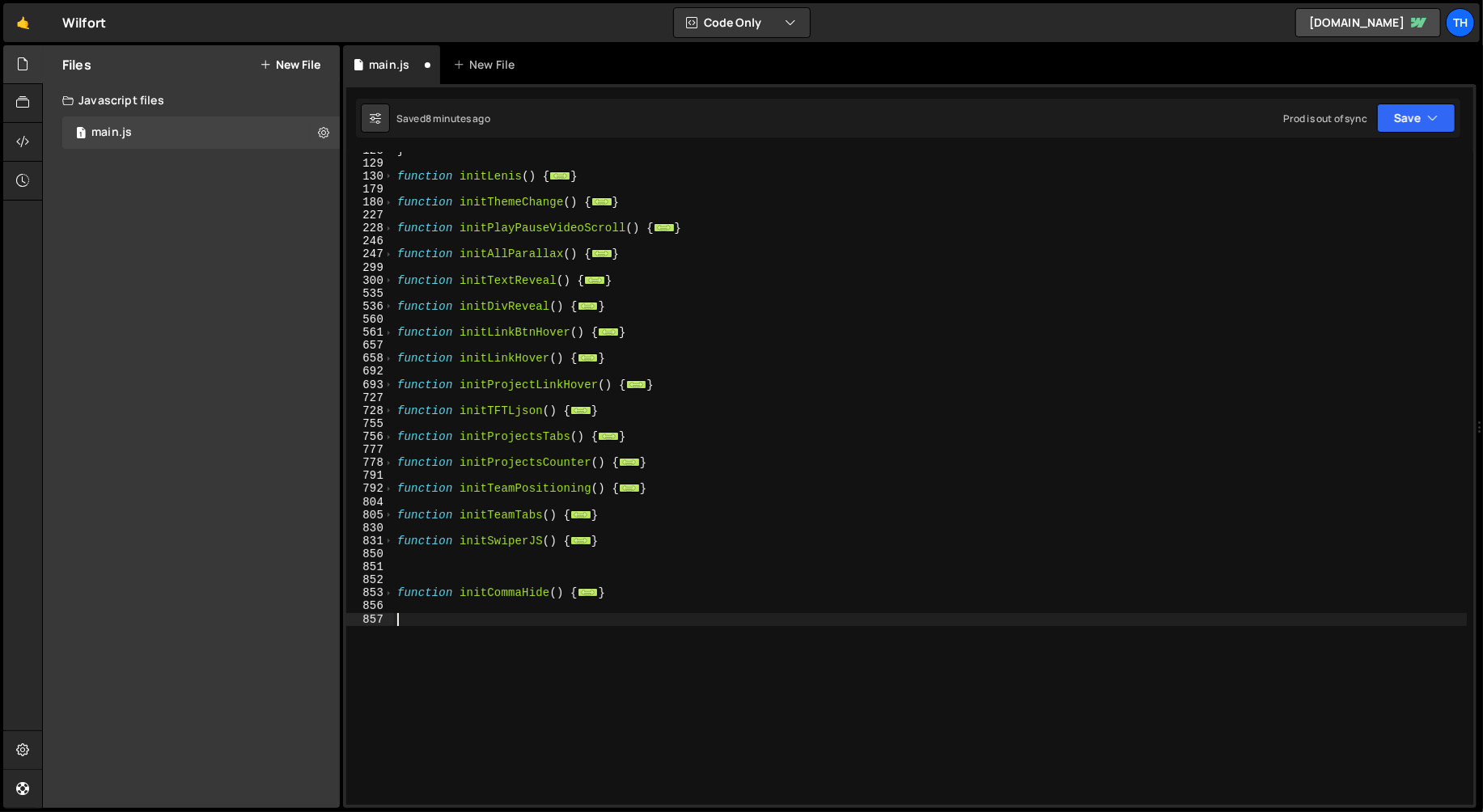
paste textarea "}"
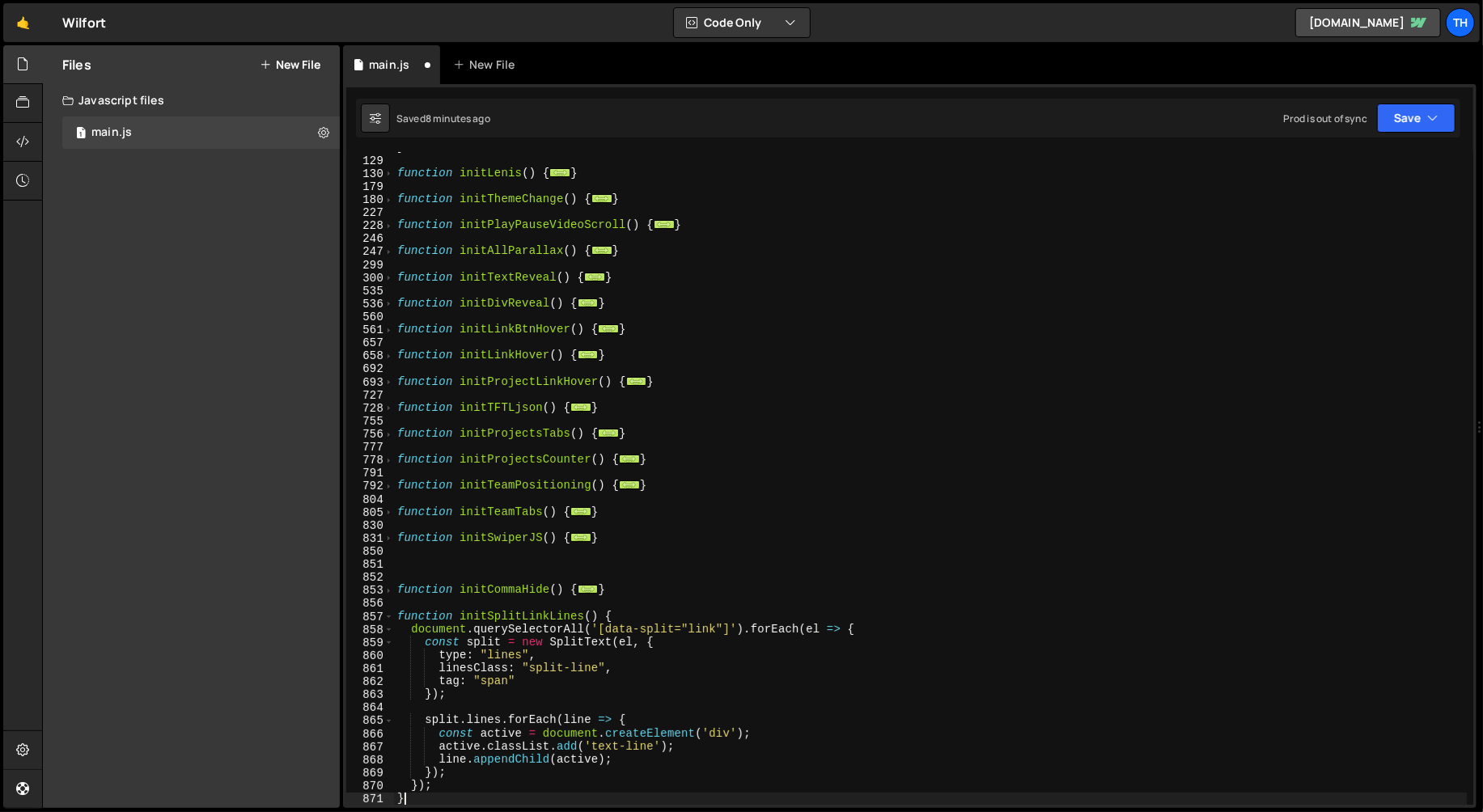
scroll to position [545, 0]
drag, startPoint x: 485, startPoint y: 618, endPoint x: 581, endPoint y: 616, distance: 96.0
click at [581, 616] on div "} function initLenis ( ) { ... } function initThemeChange ( ) { ... } function …" at bounding box center [931, 480] width 1073 height 679
type textarea "function initOther() {"
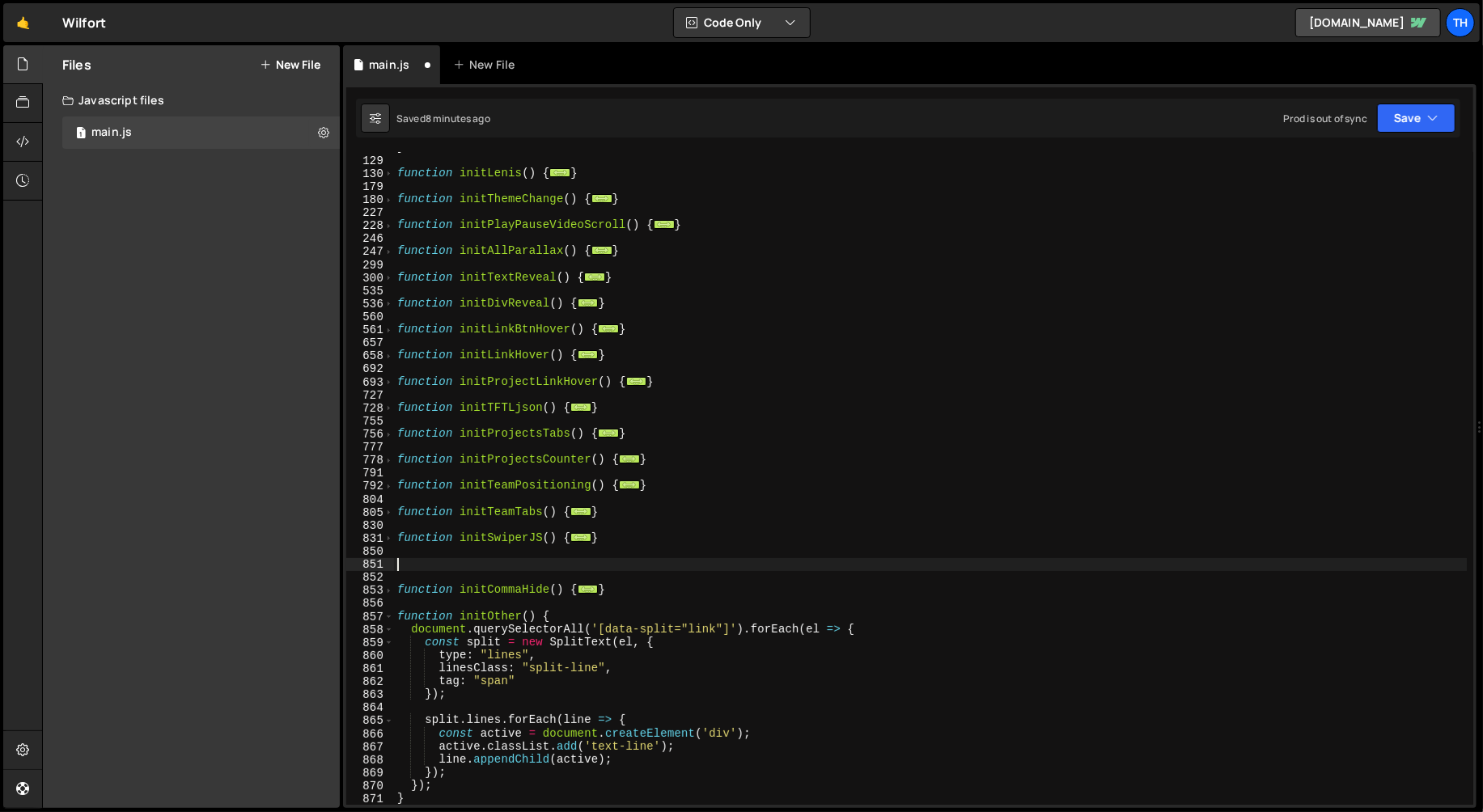
click at [660, 562] on div "} function initLenis ( ) { ... } function initThemeChange ( ) { ... } function …" at bounding box center [931, 480] width 1073 height 679
click at [584, 617] on div "} function initLenis ( ) { ... } function initThemeChange ( ) { ... } function …" at bounding box center [931, 480] width 1073 height 679
type textarea "function initOther() {"
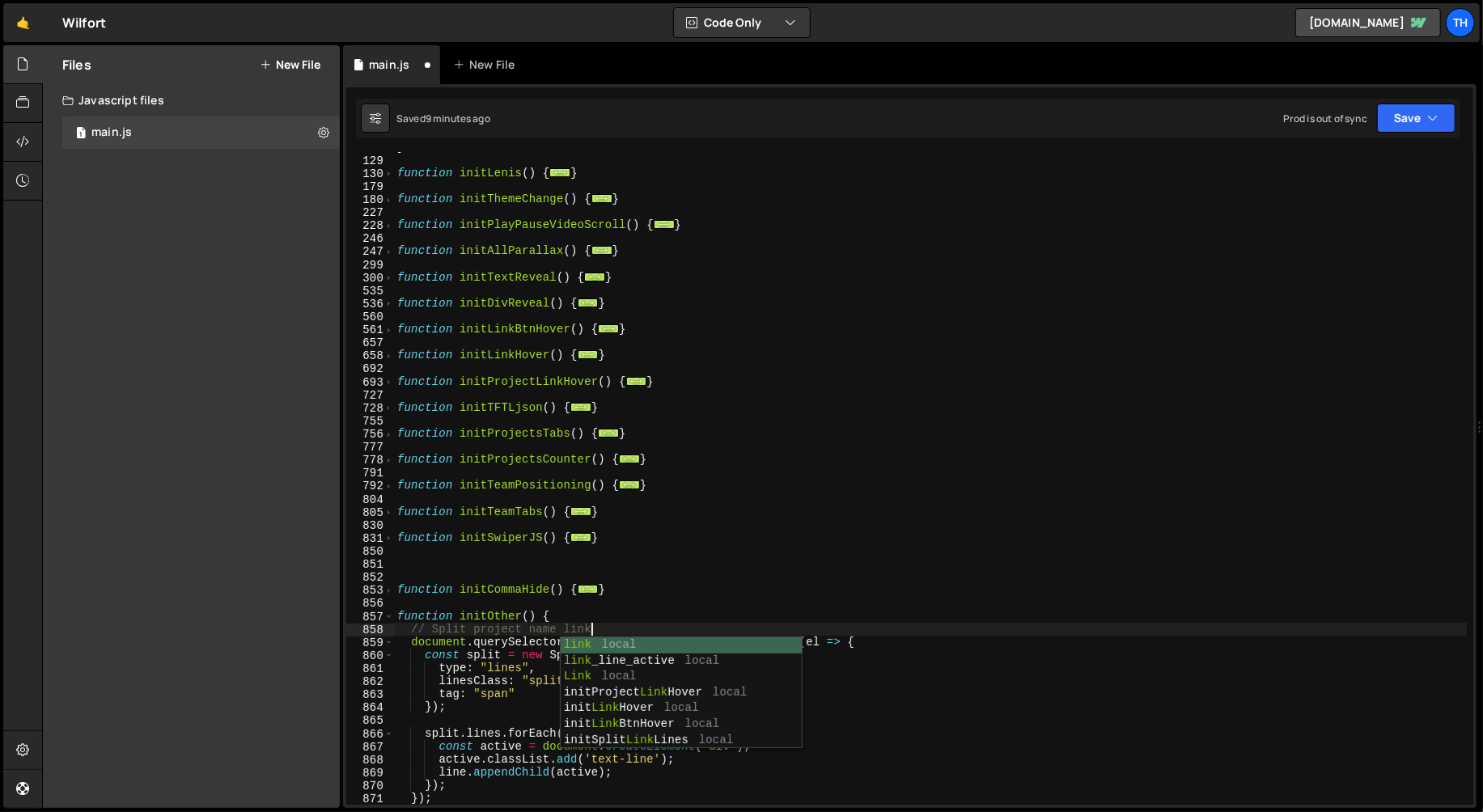
scroll to position [0, 12]
click at [426, 625] on div "} function initLenis ( ) { ... } function initThemeChange ( ) { ... } function …" at bounding box center [931, 480] width 1073 height 679
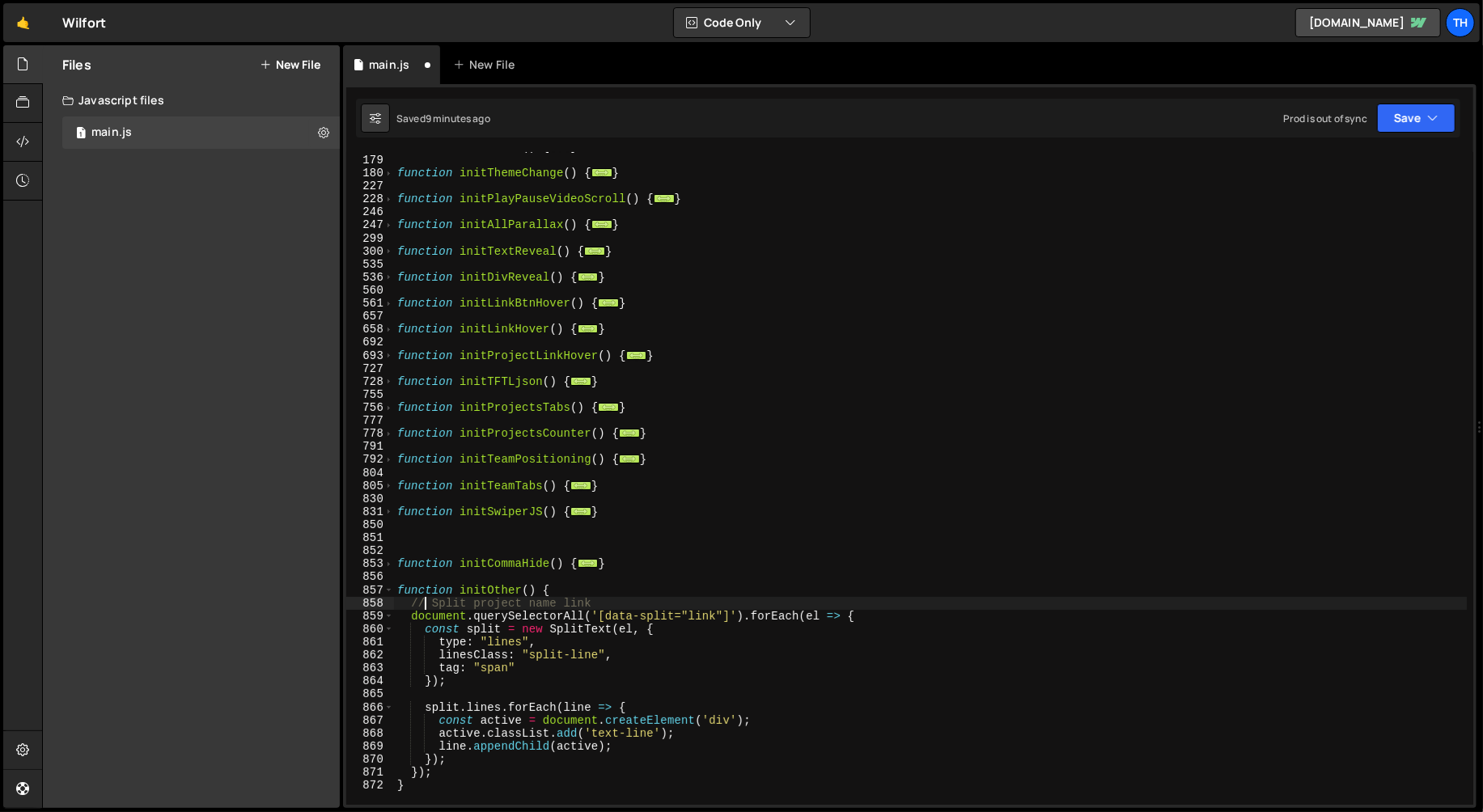
scroll to position [570, 0]
click at [390, 564] on span at bounding box center [389, 564] width 9 height 13
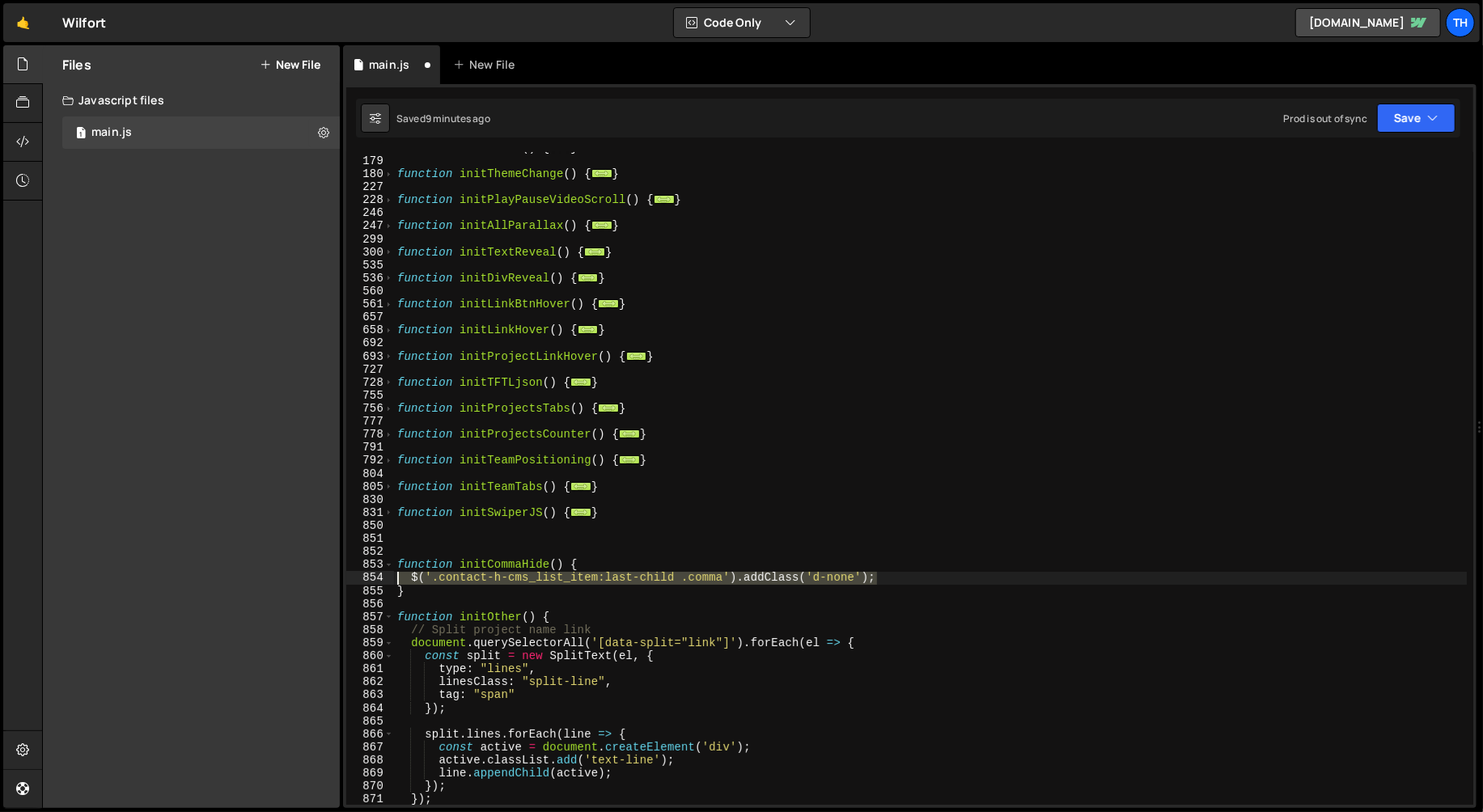
drag, startPoint x: 900, startPoint y: 581, endPoint x: 376, endPoint y: 580, distance: 524.0
click at [376, 580] on div "// Split project name link 130 179 180 227 228 246 247 299 300 535 536 560 561 …" at bounding box center [910, 479] width 1127 height 653
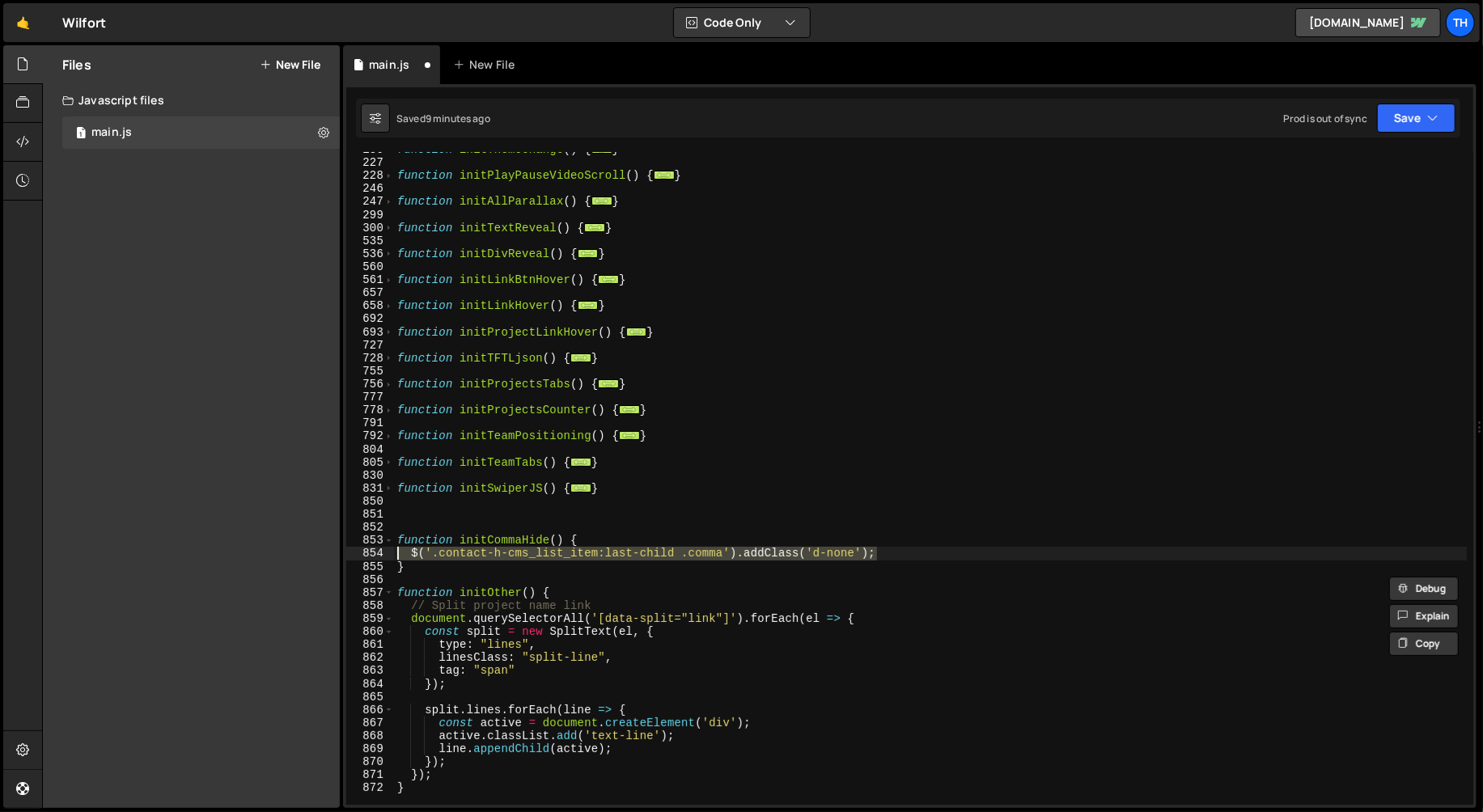
scroll to position [656, 0]
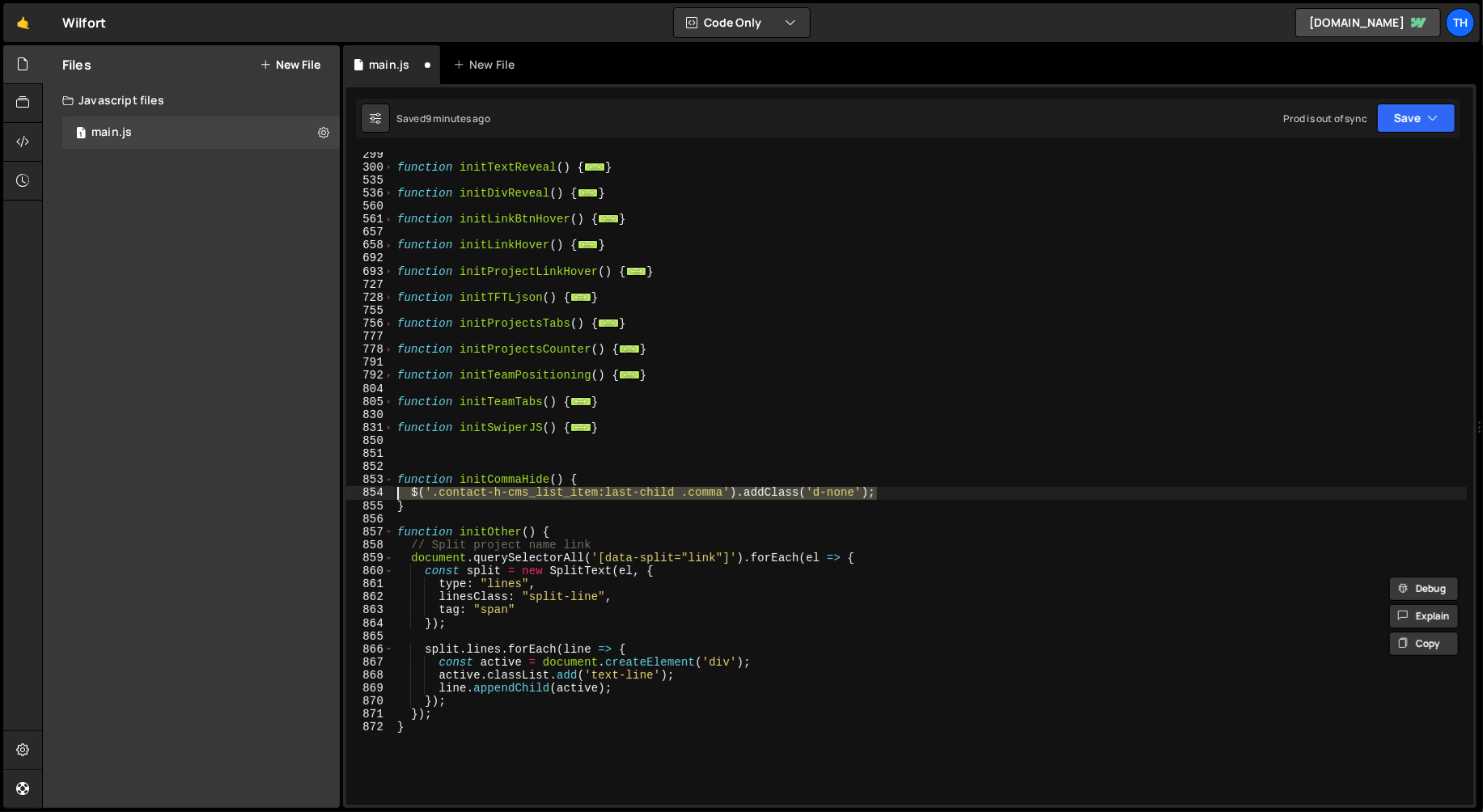
click at [465, 718] on div "function initTextReveal ( ) { ... } function initDivReveal ( ) { ... } function…" at bounding box center [931, 487] width 1073 height 679
type textarea "});"
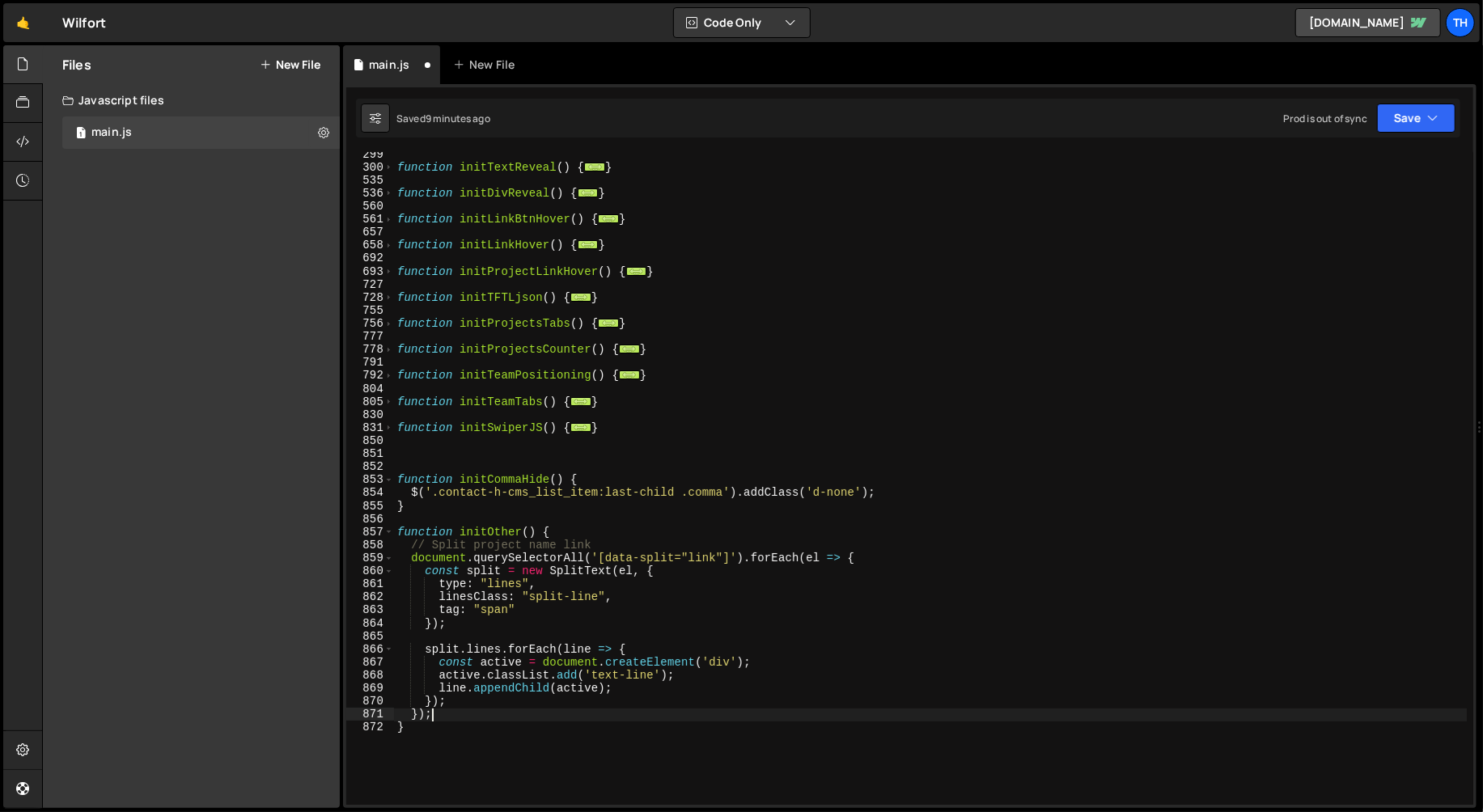
scroll to position [0, 0]
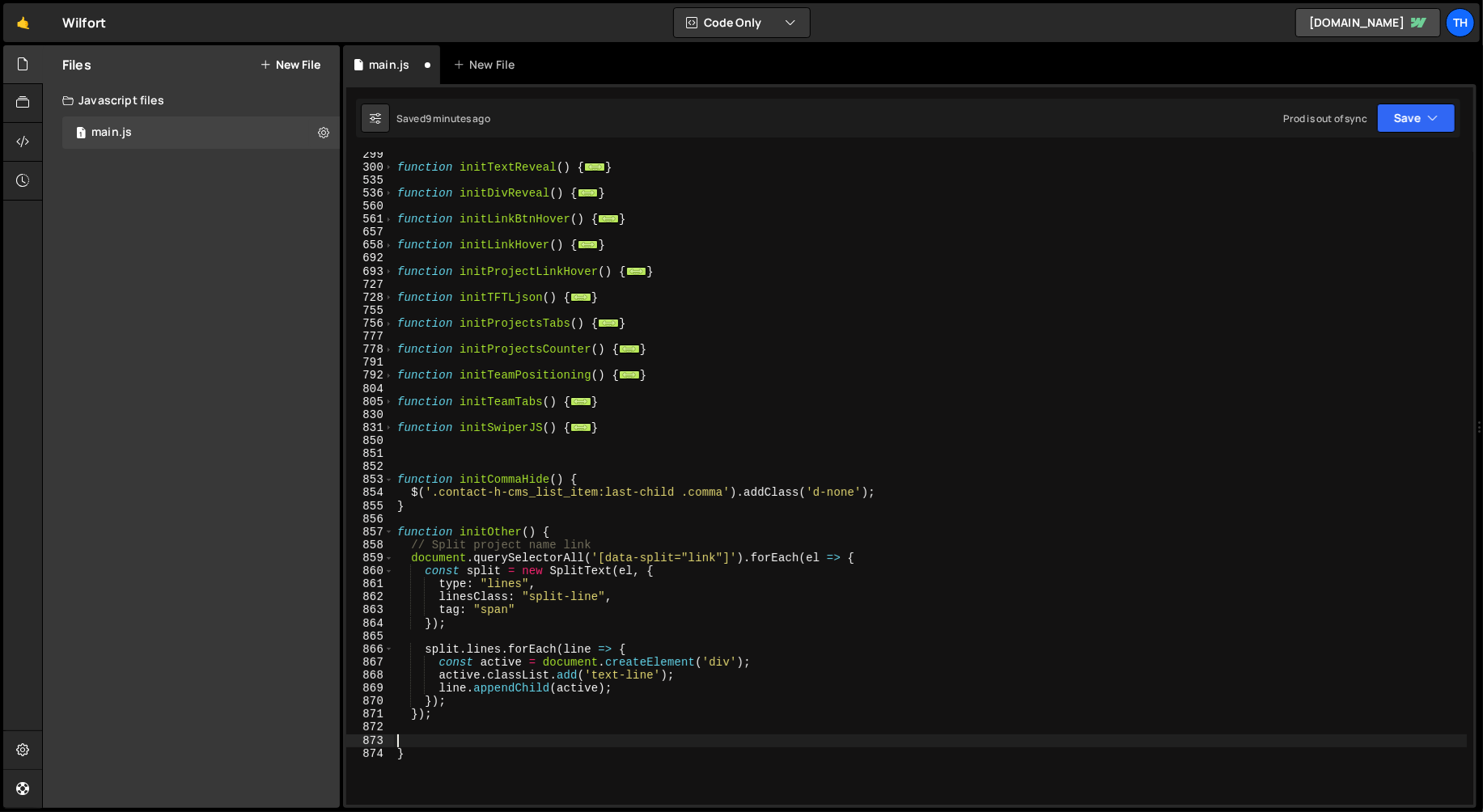
paste textarea "$('.contact-h-cms_list_item:last-child .comma').addClass('d-none');"
type textarea "$('.contact-h-cms_list_item:last-child .comma').addClass('d-none');"
click at [432, 732] on div "function initTextReveal ( ) { ... } function initDivReveal ( ) { ... } function…" at bounding box center [931, 487] width 1073 height 679
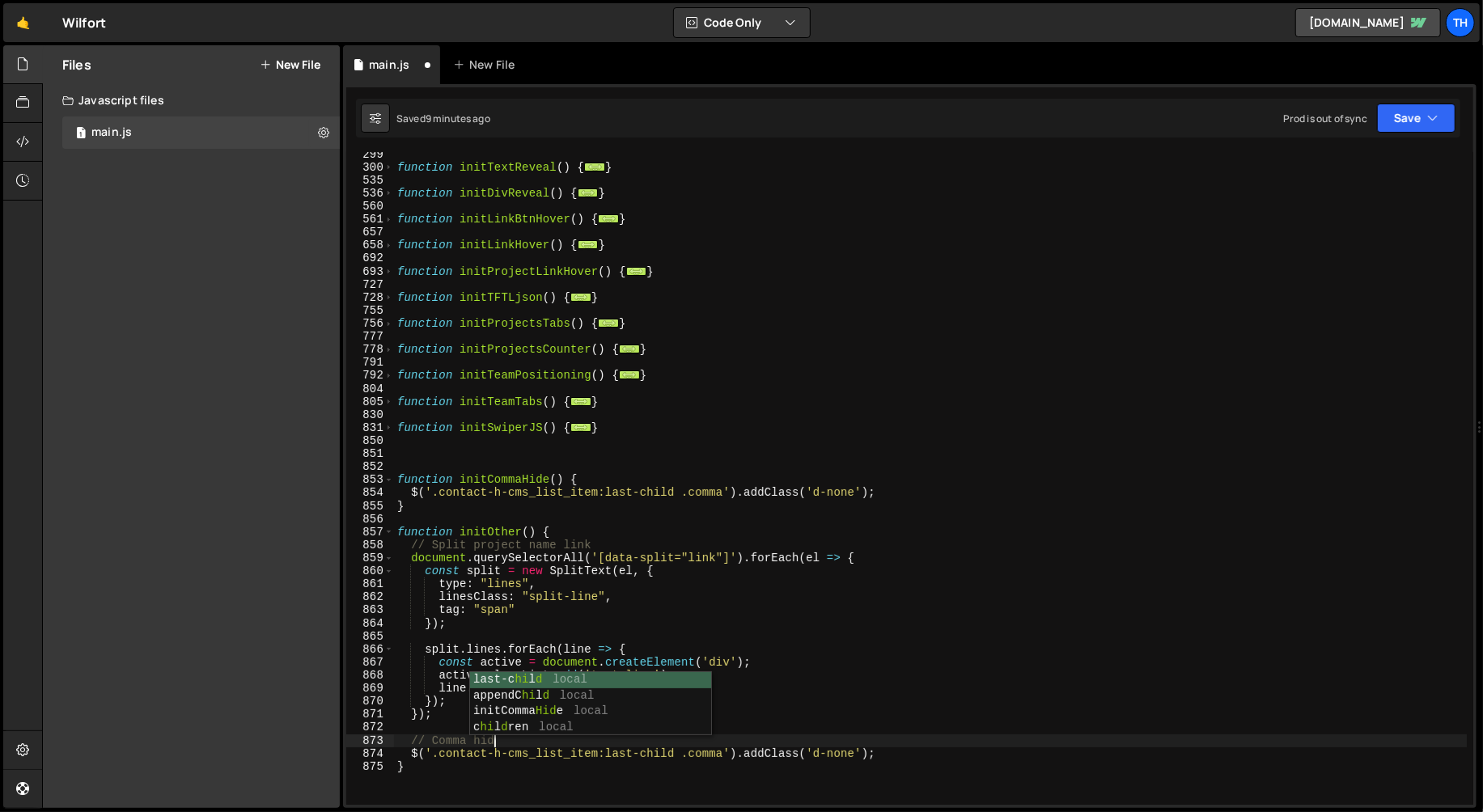
scroll to position [0, 5]
click at [469, 784] on div "function initTextReveal ( ) { ... } function initDivReveal ( ) { ... } function…" at bounding box center [931, 487] width 1073 height 679
type textarea "}"
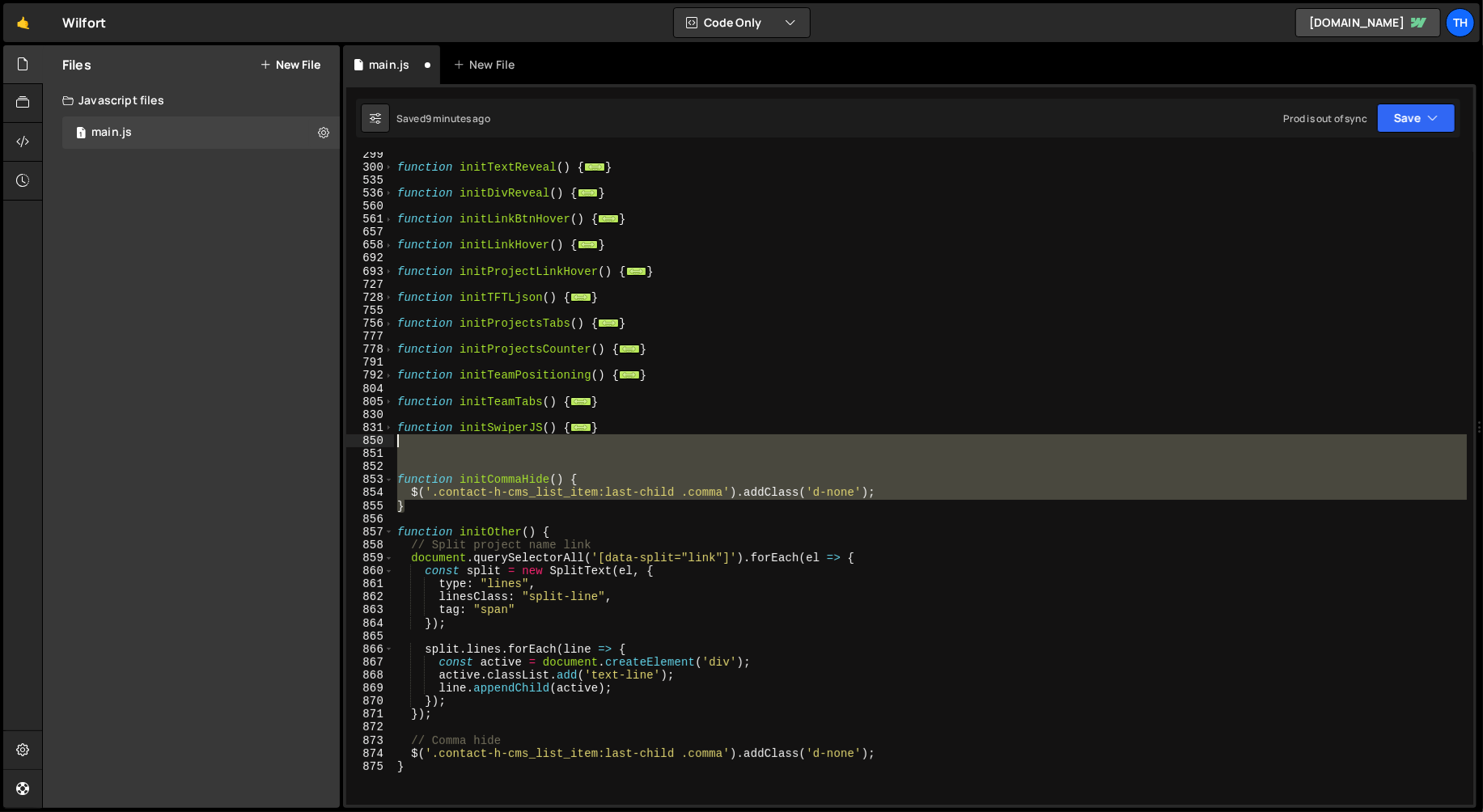
drag, startPoint x: 419, startPoint y: 507, endPoint x: 390, endPoint y: 444, distance: 69.4
click at [390, 444] on div "} 299 300 535 536 560 561 657 658 692 693 727 728 755 756 777 778 791 792 804 8…" at bounding box center [910, 479] width 1127 height 653
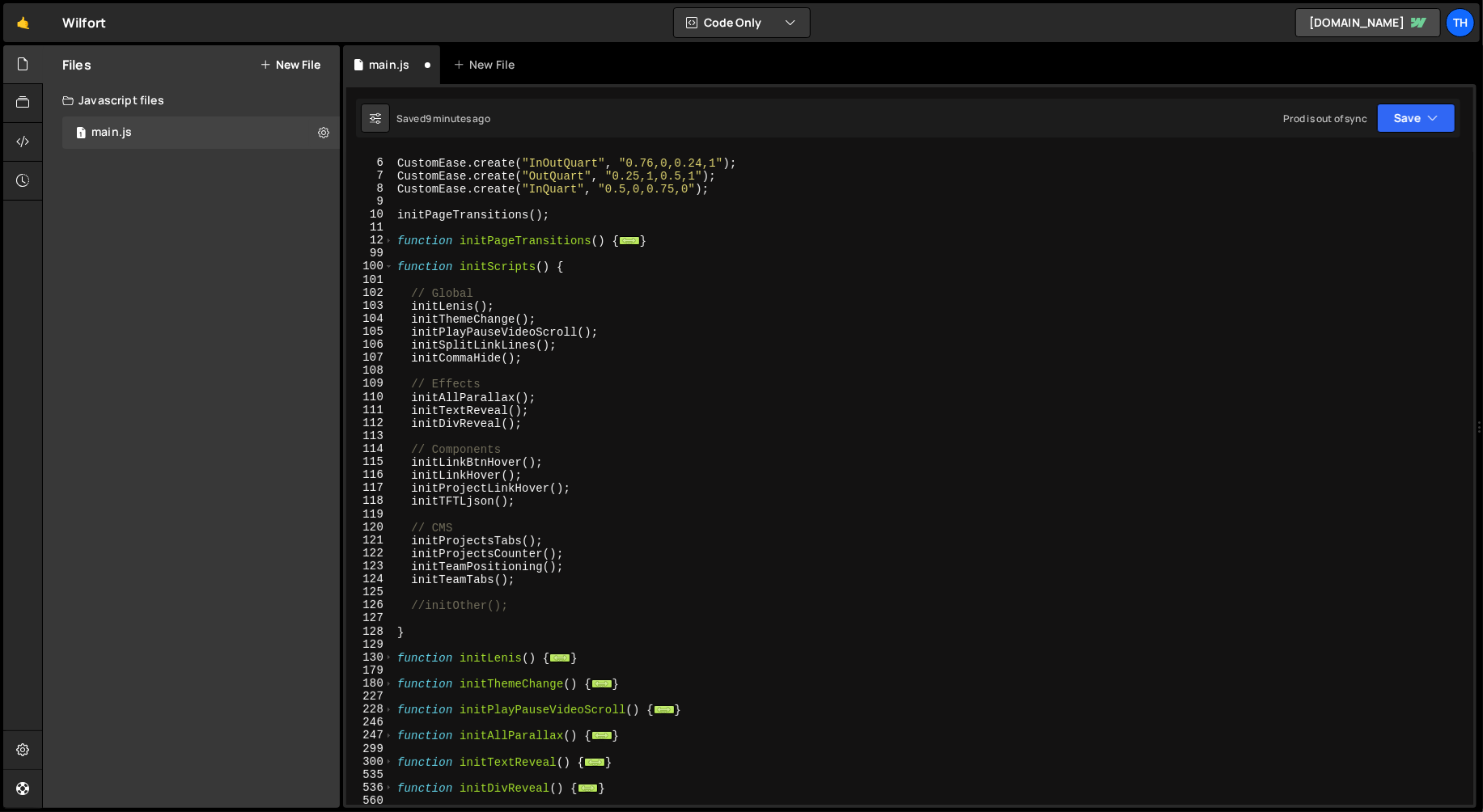
scroll to position [60, 0]
drag, startPoint x: 571, startPoint y: 341, endPoint x: 386, endPoint y: 341, distance: 185.0
click at [386, 341] on div "5 6 7 8 9 10 11 12 99 100 101 102 103 104 105 106 107 108 109 110 111 112 113 1…" at bounding box center [910, 479] width 1127 height 653
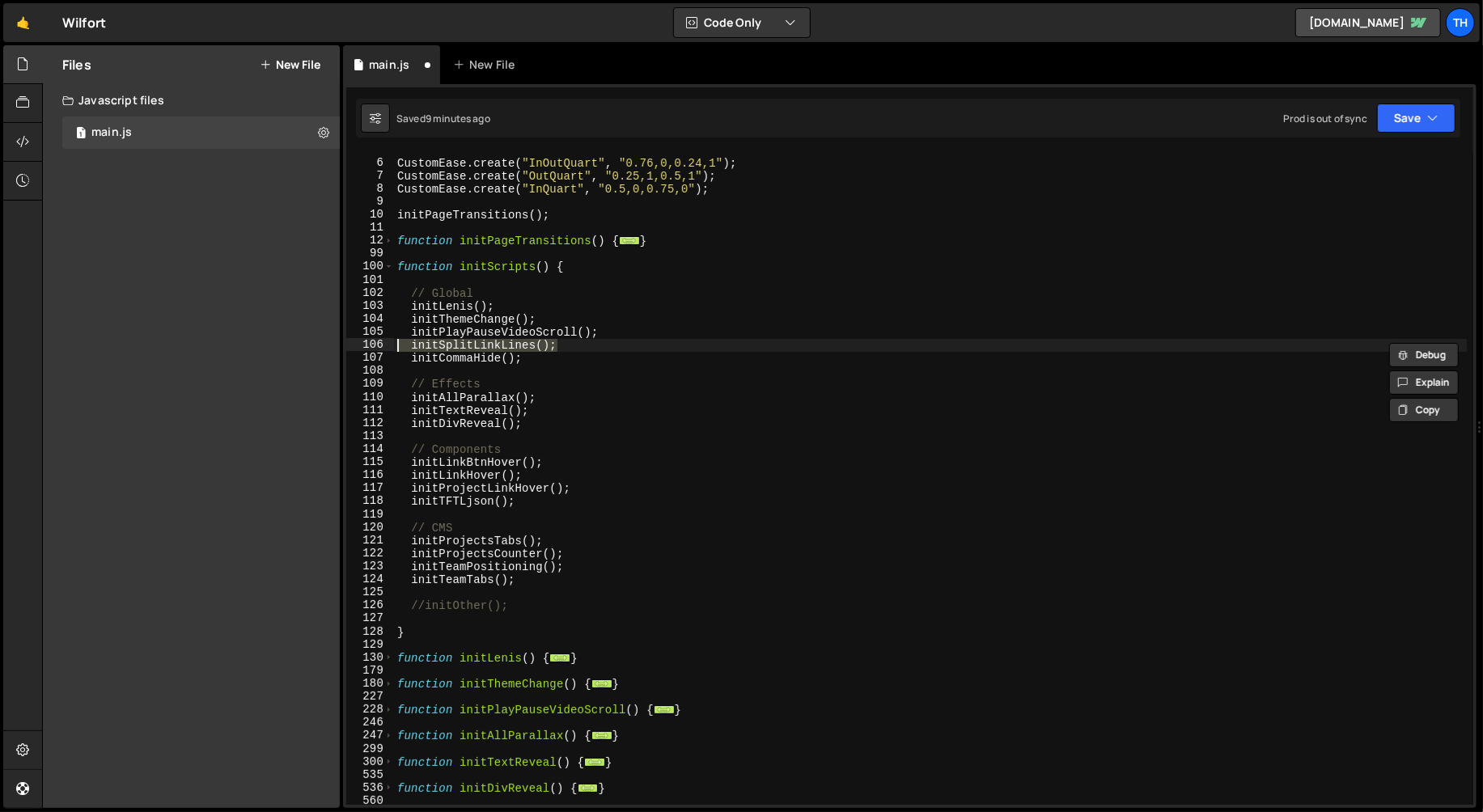
click at [587, 344] on div "CustomEase . create ( "InOutQuart" , "0.76,0,0.24,1" ) ; CustomEase . create ( …" at bounding box center [930, 479] width 1072 height 653
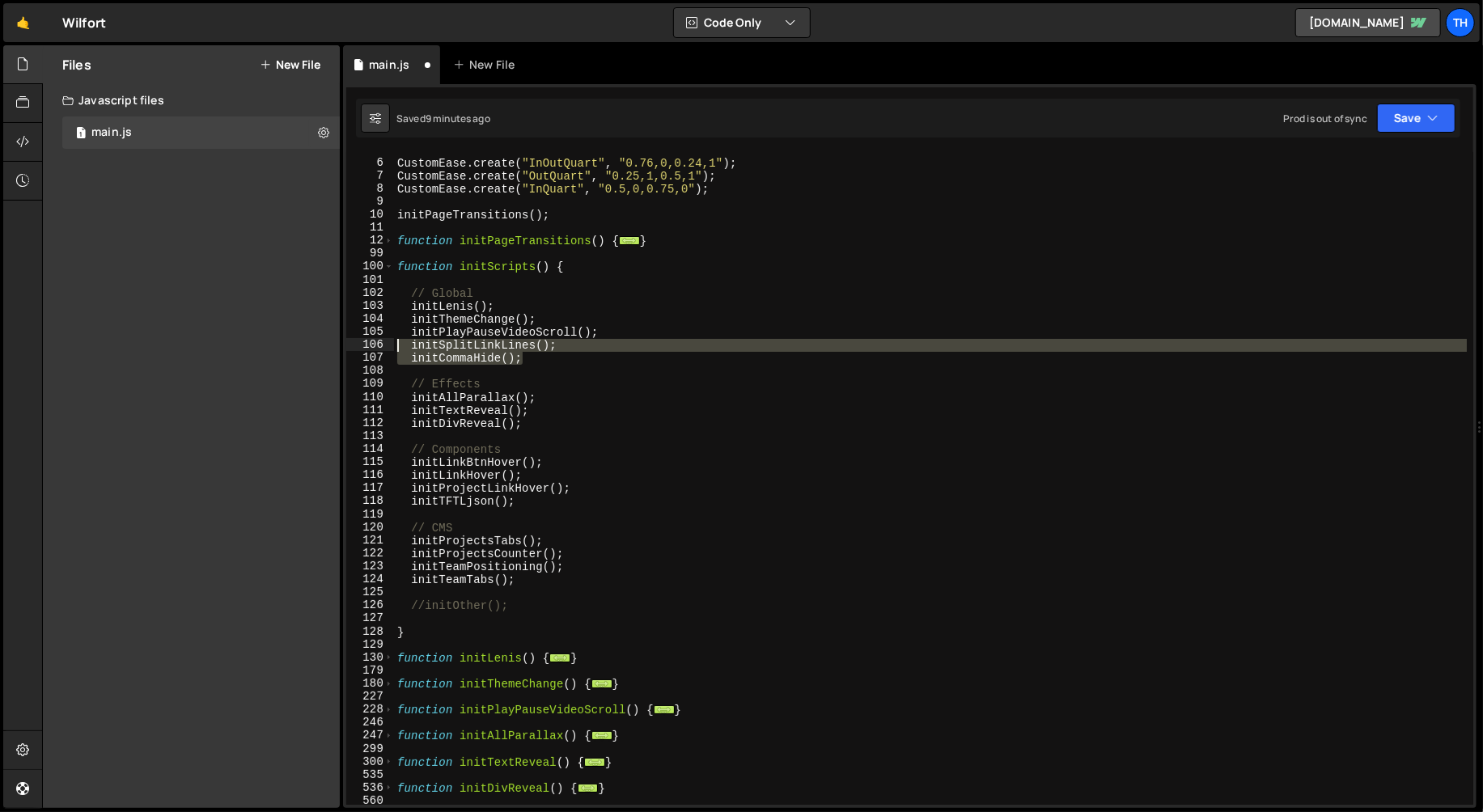
drag, startPoint x: 556, startPoint y: 355, endPoint x: 243, endPoint y: 344, distance: 313.2
click at [243, 344] on div "Files New File Create your first file Get started by starting a Javascript or C…" at bounding box center [763, 427] width 1441 height 763
type textarea "initSplitLinkLines(); initCommaHide();"
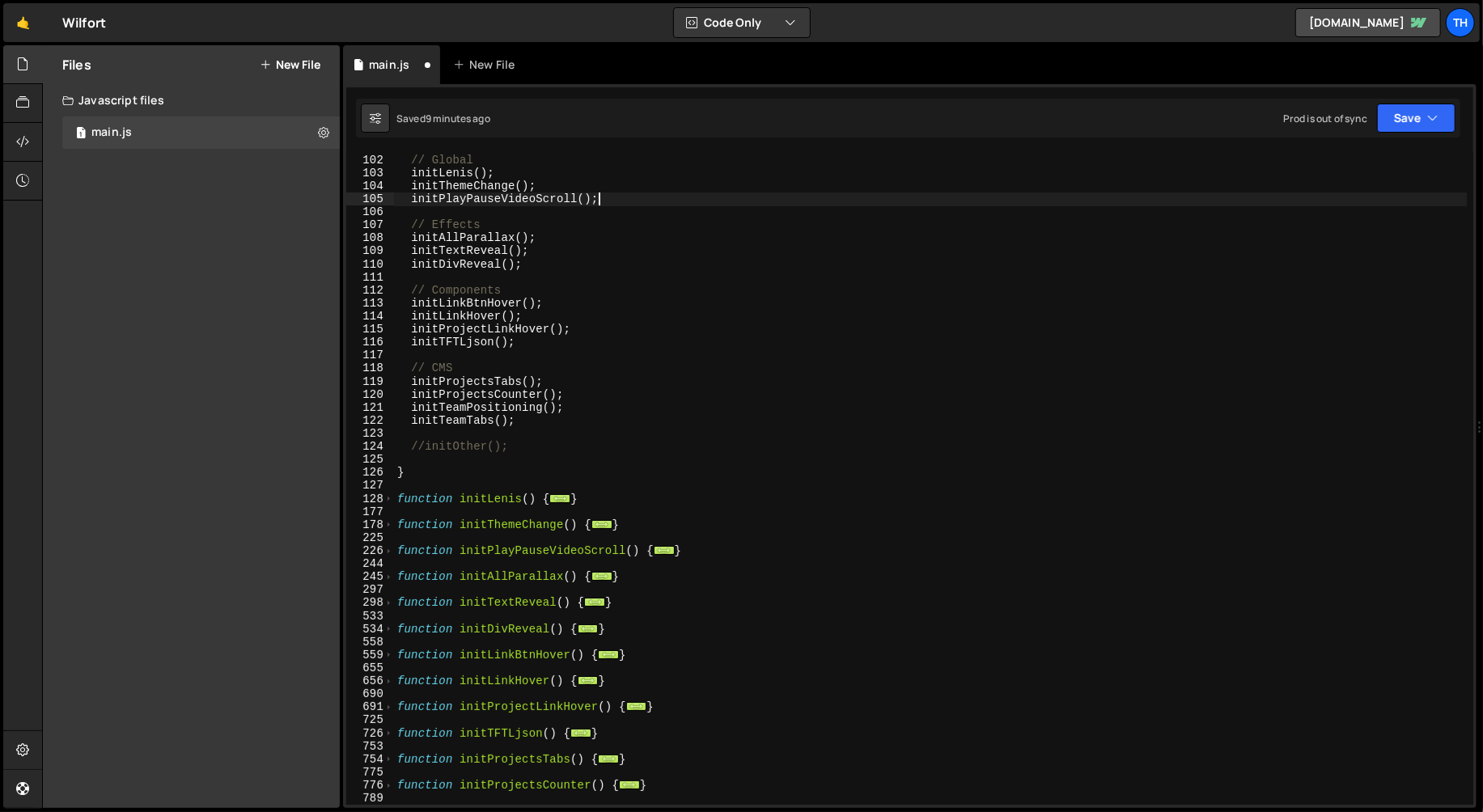
scroll to position [186, 0]
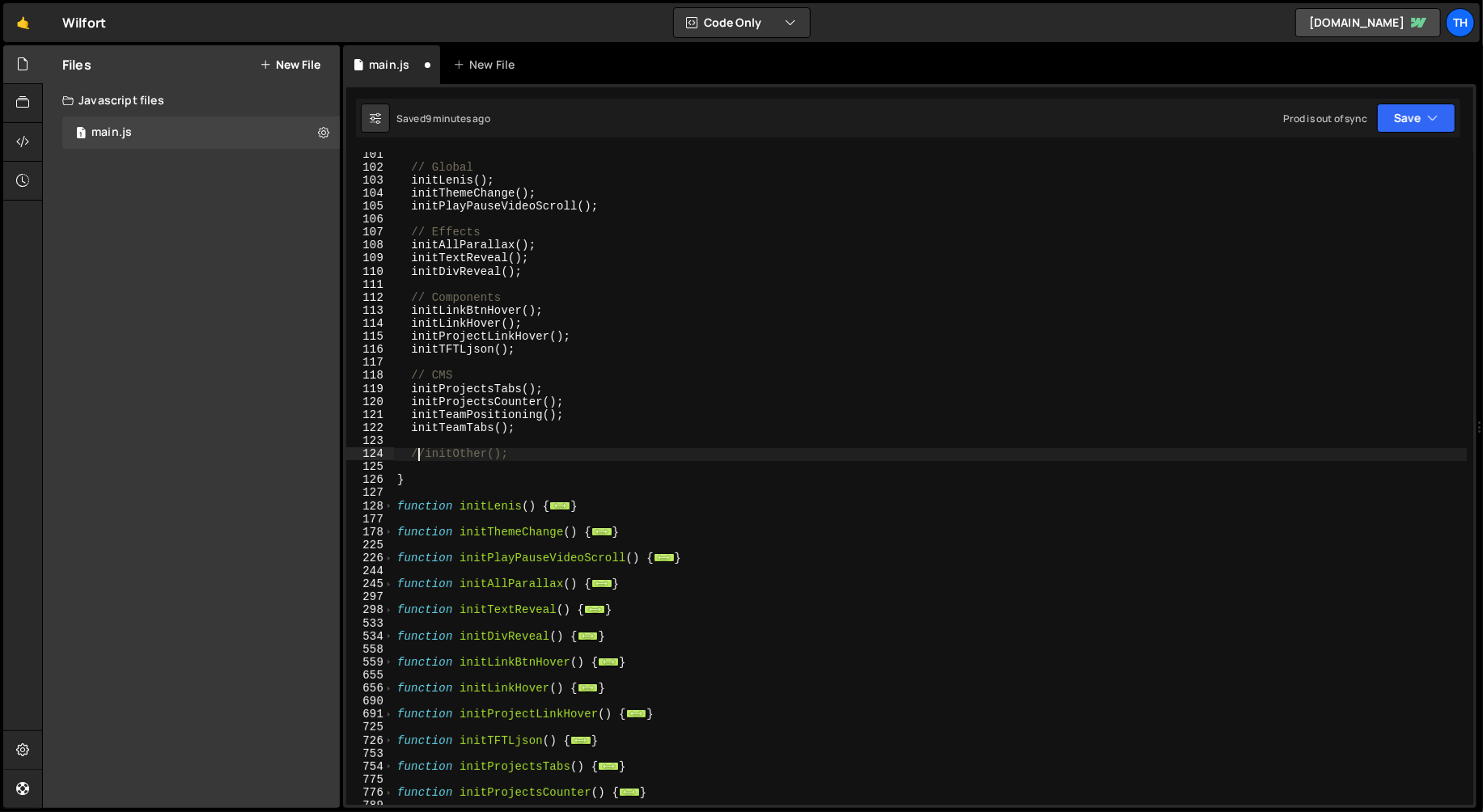
click at [421, 457] on div "// Global initLenis ( ) ; initThemeChange ( ) ; initPlayPauseVideoScroll ( ) ; …" at bounding box center [931, 487] width 1073 height 679
click at [1397, 113] on button "Save" at bounding box center [1416, 117] width 79 height 29
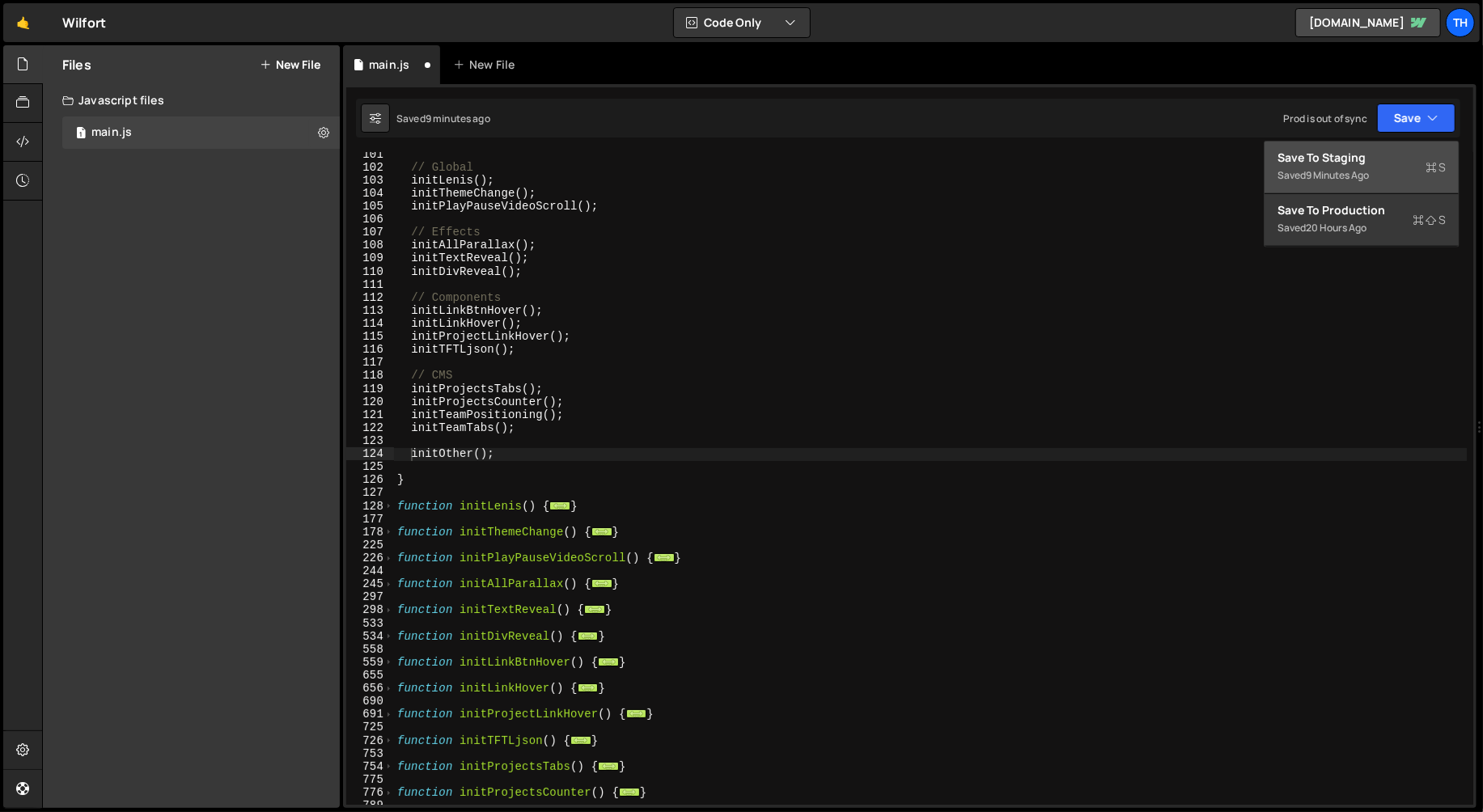
click at [1318, 177] on div "9 minutes ago" at bounding box center [1338, 175] width 63 height 14
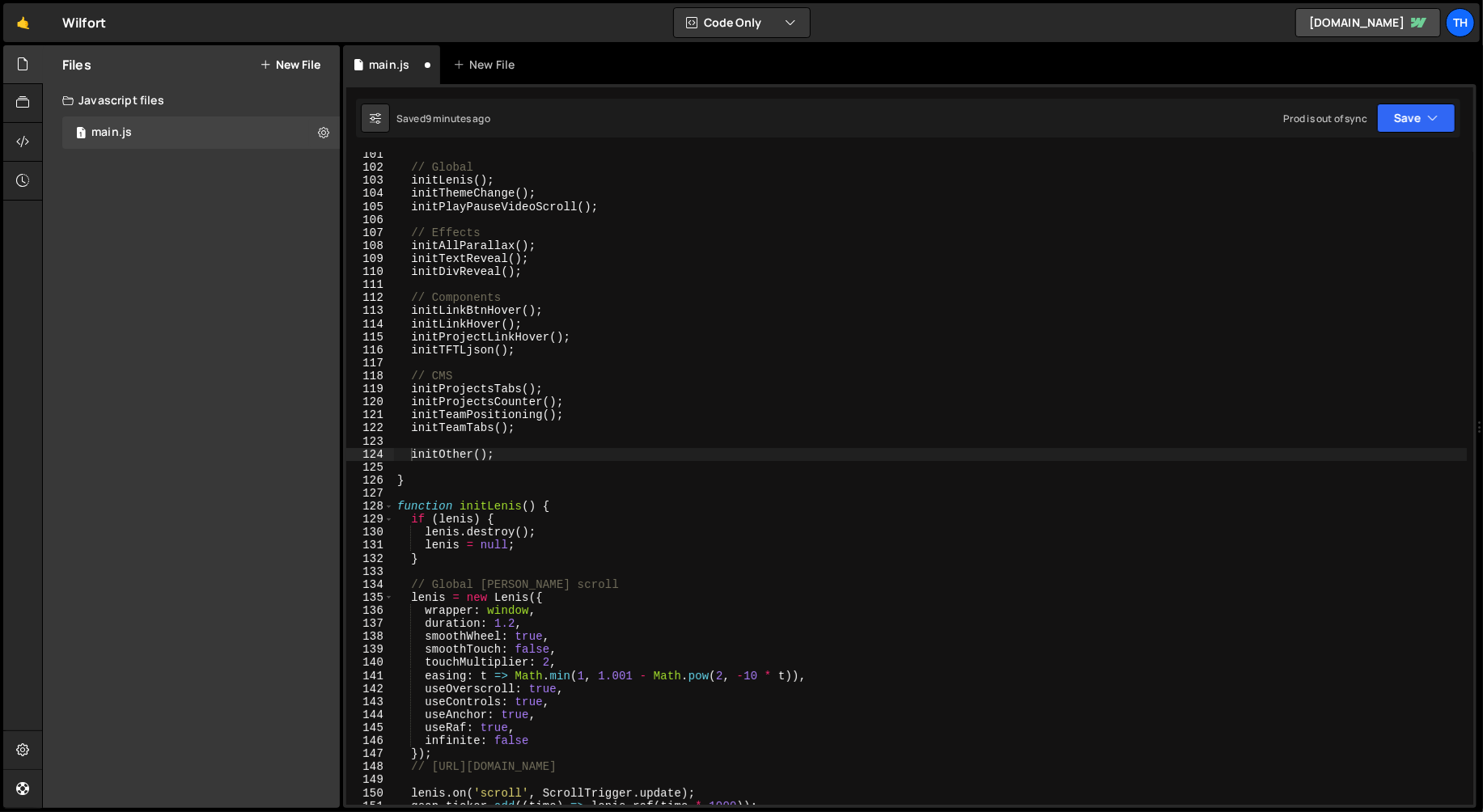
scroll to position [1306, 0]
click at [390, 506] on span at bounding box center [389, 506] width 9 height 13
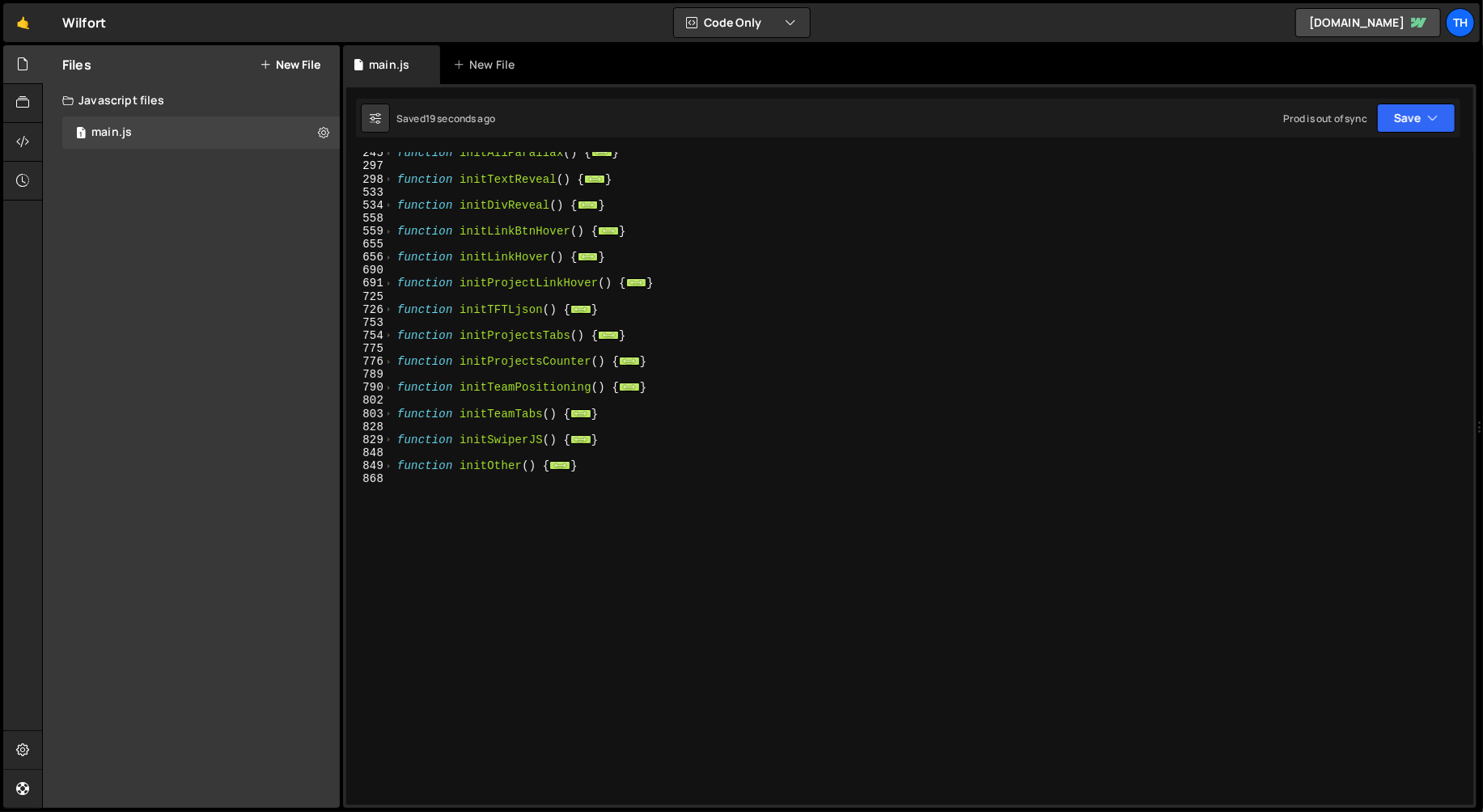
scroll to position [279, 0]
click at [385, 462] on span at bounding box center [389, 466] width 9 height 13
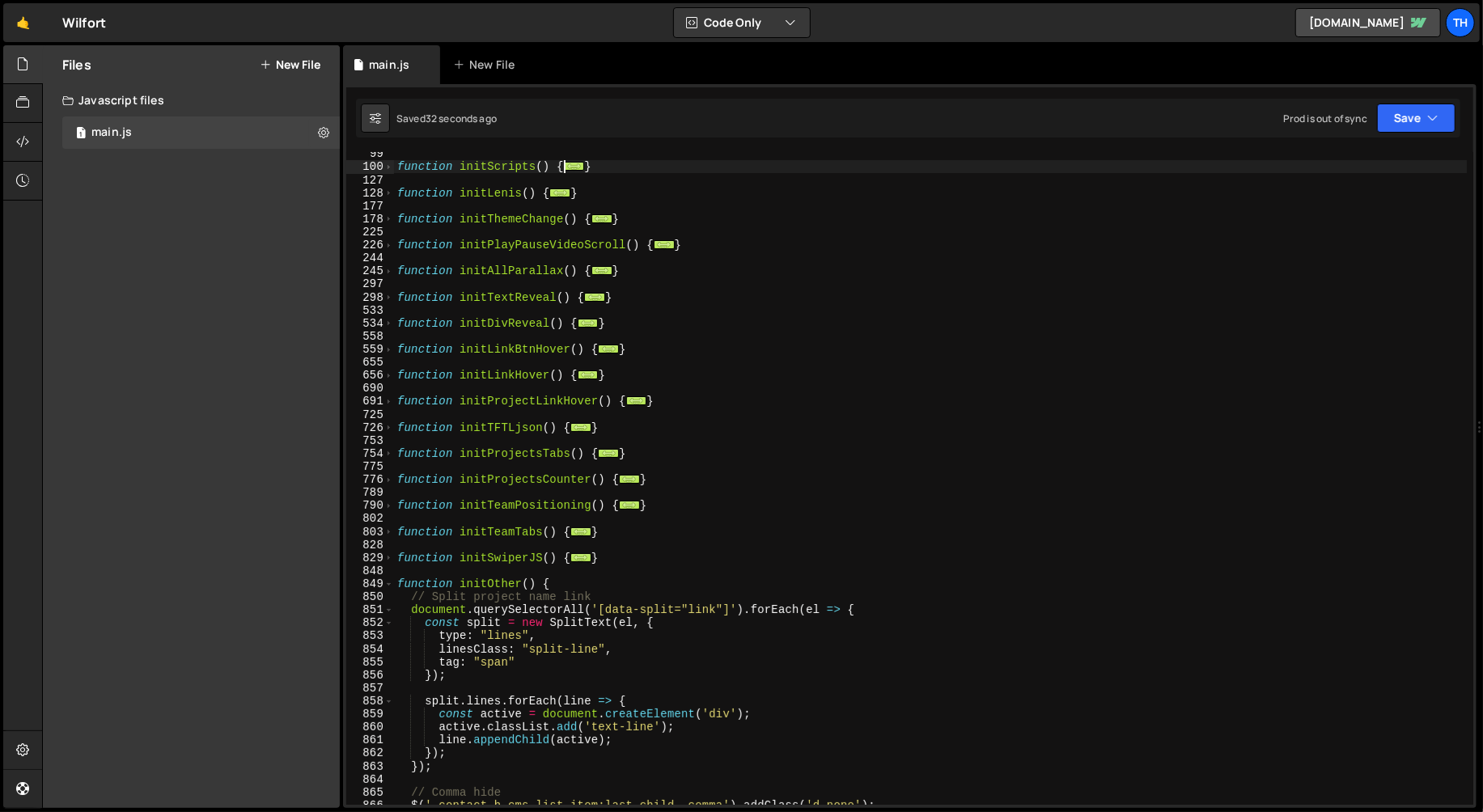
scroll to position [161, 0]
click at [390, 396] on span at bounding box center [389, 401] width 9 height 13
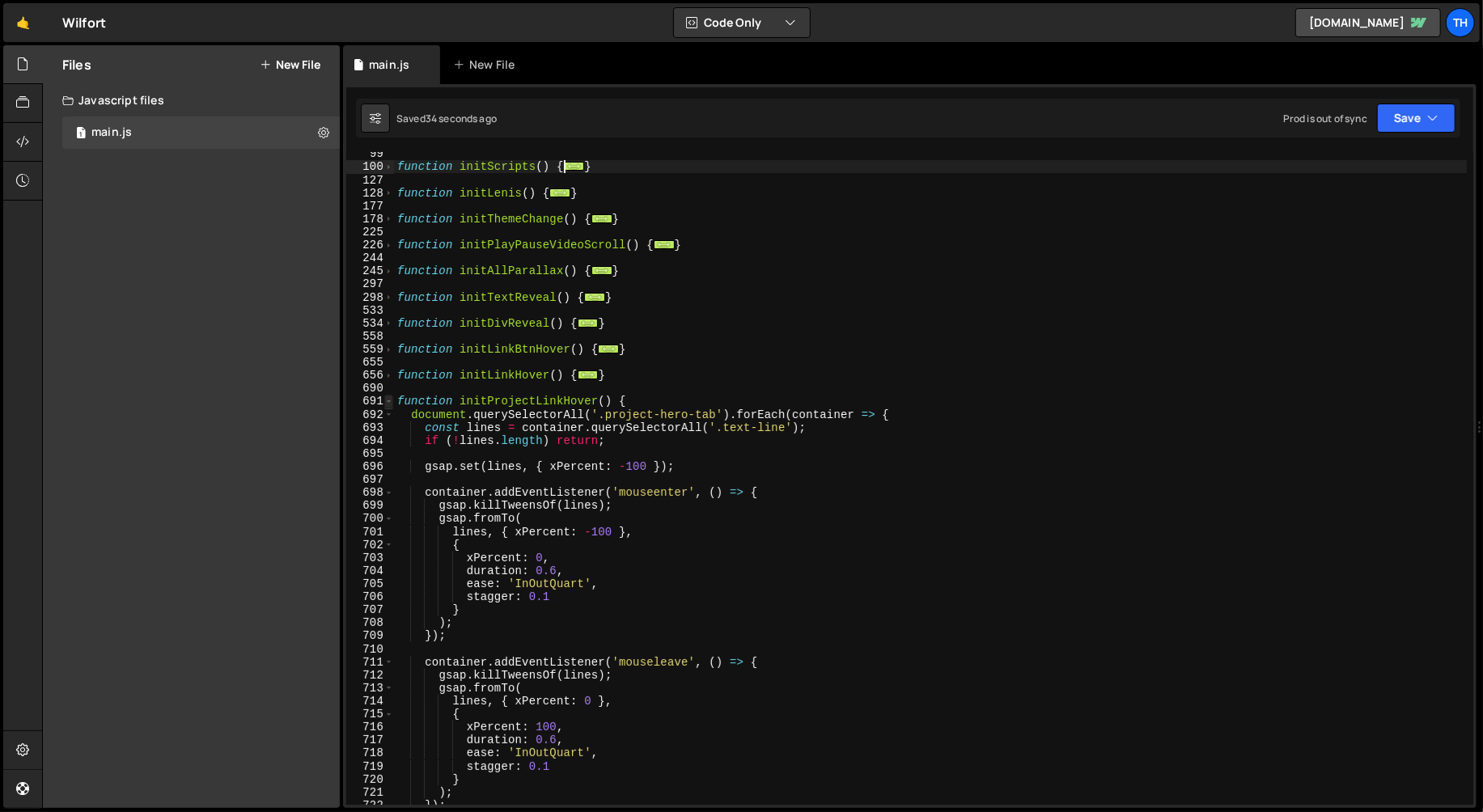
click at [390, 396] on span at bounding box center [389, 401] width 9 height 13
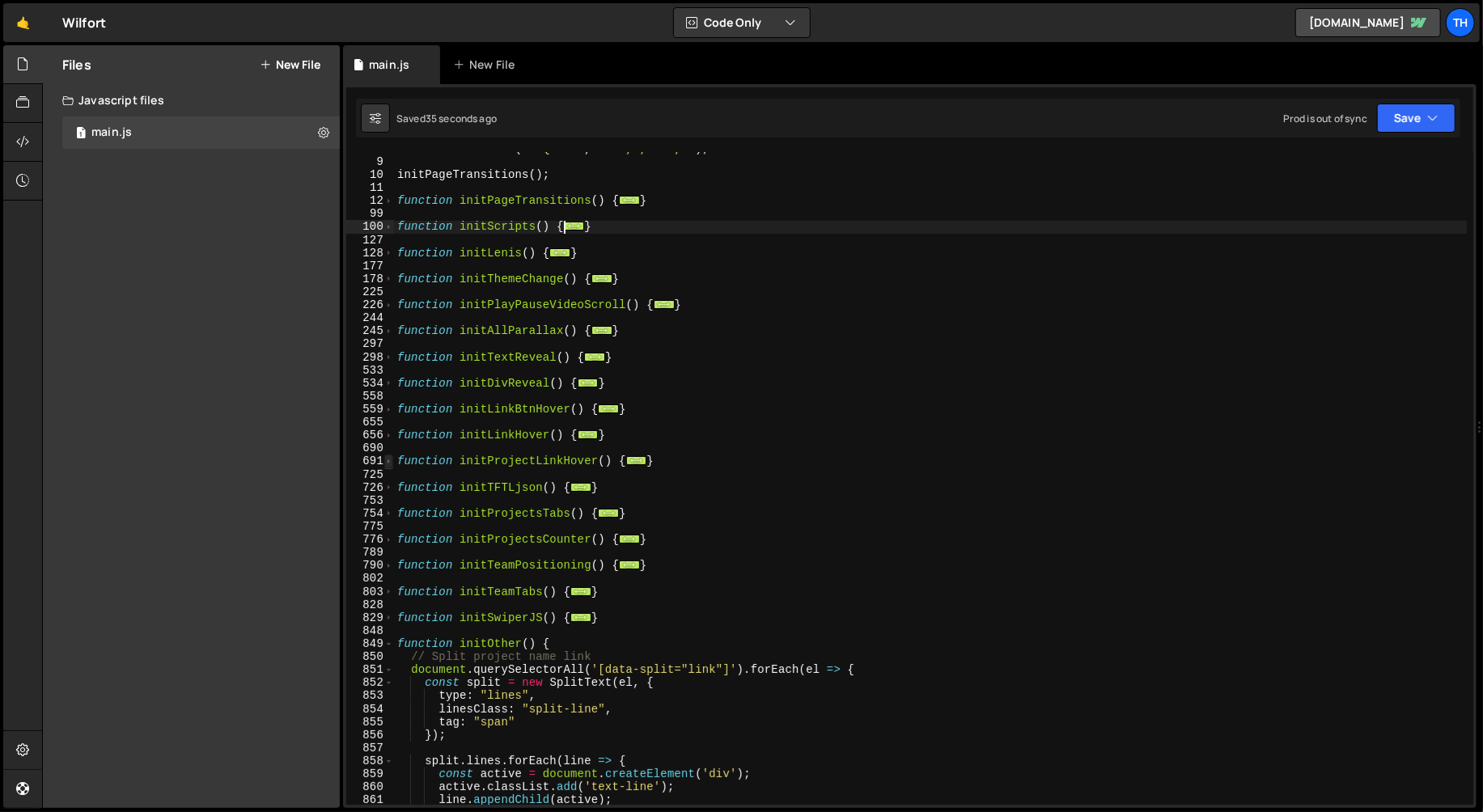
scroll to position [0, 0]
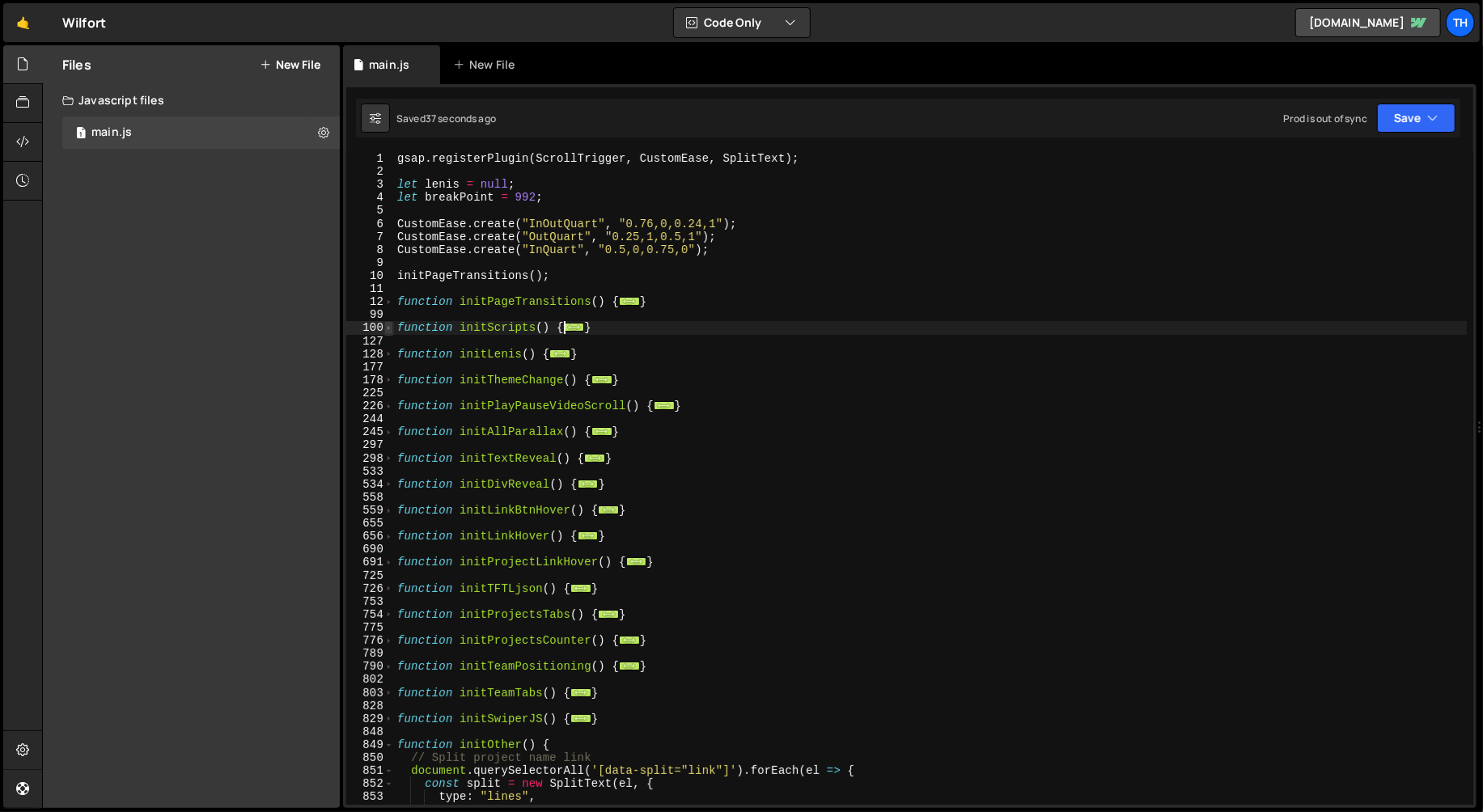
click at [384, 328] on span at bounding box center [389, 327] width 9 height 13
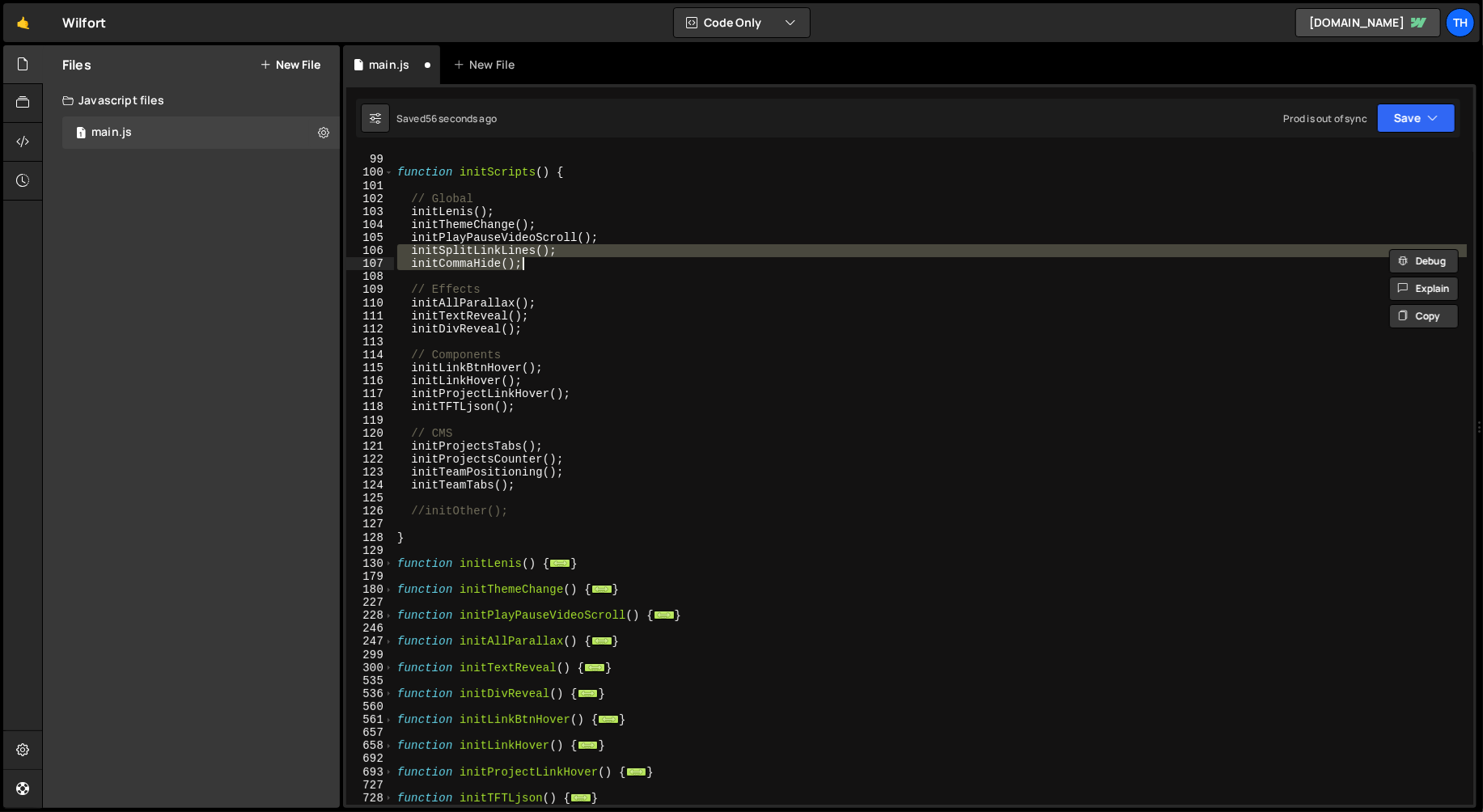
scroll to position [689, 0]
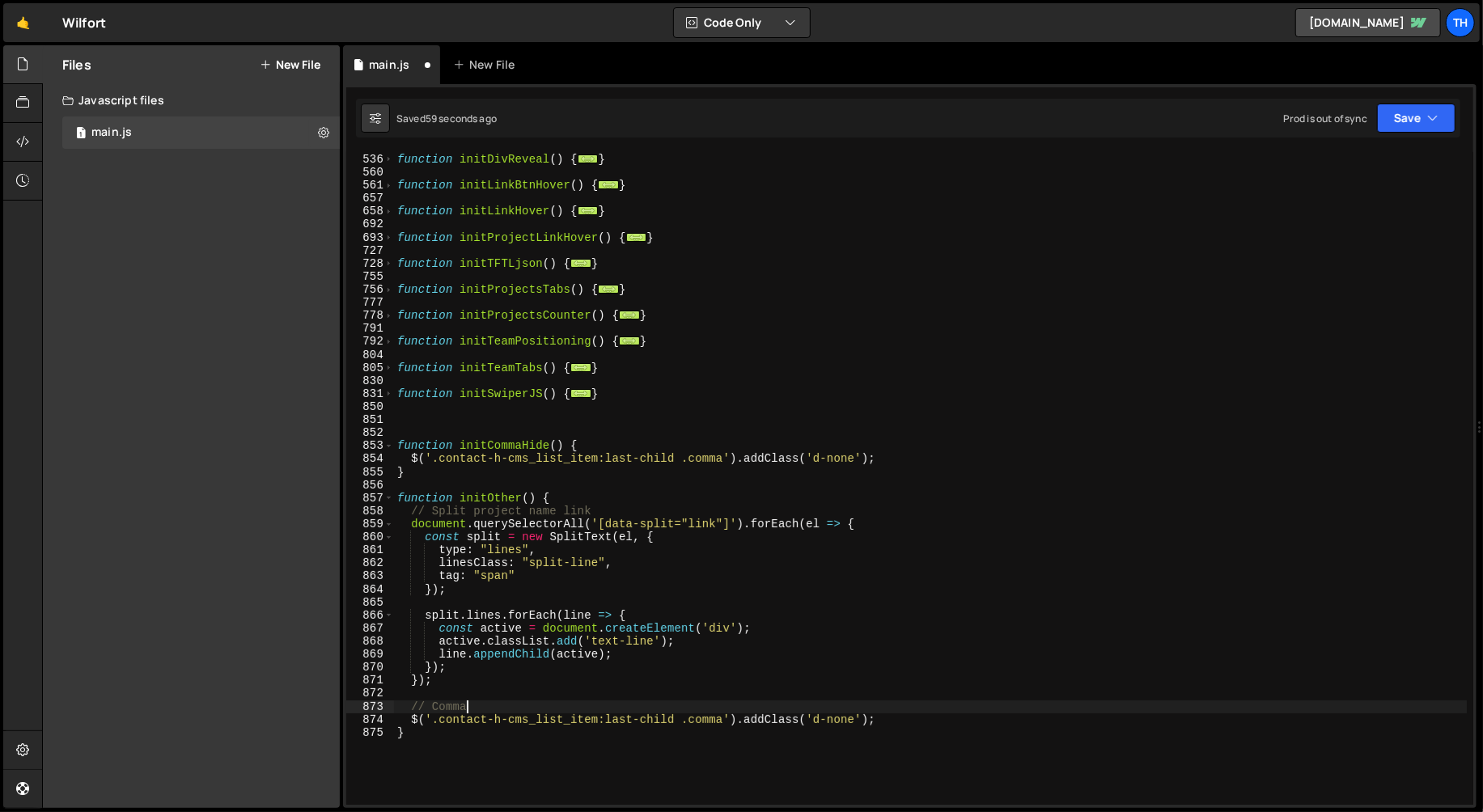
type textarea "// Comma hide"
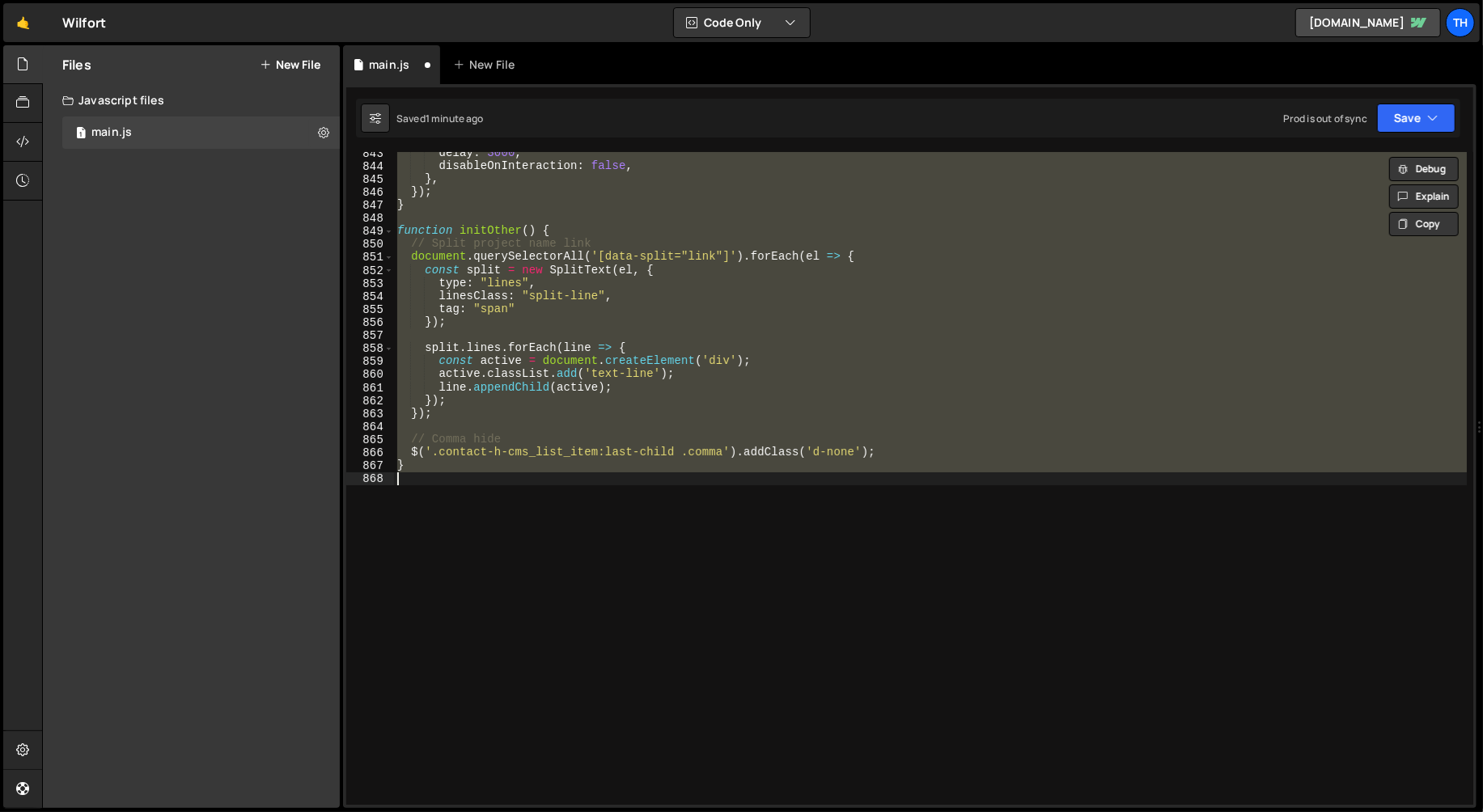
scroll to position [10975, 0]
click at [390, 229] on span at bounding box center [389, 231] width 9 height 13
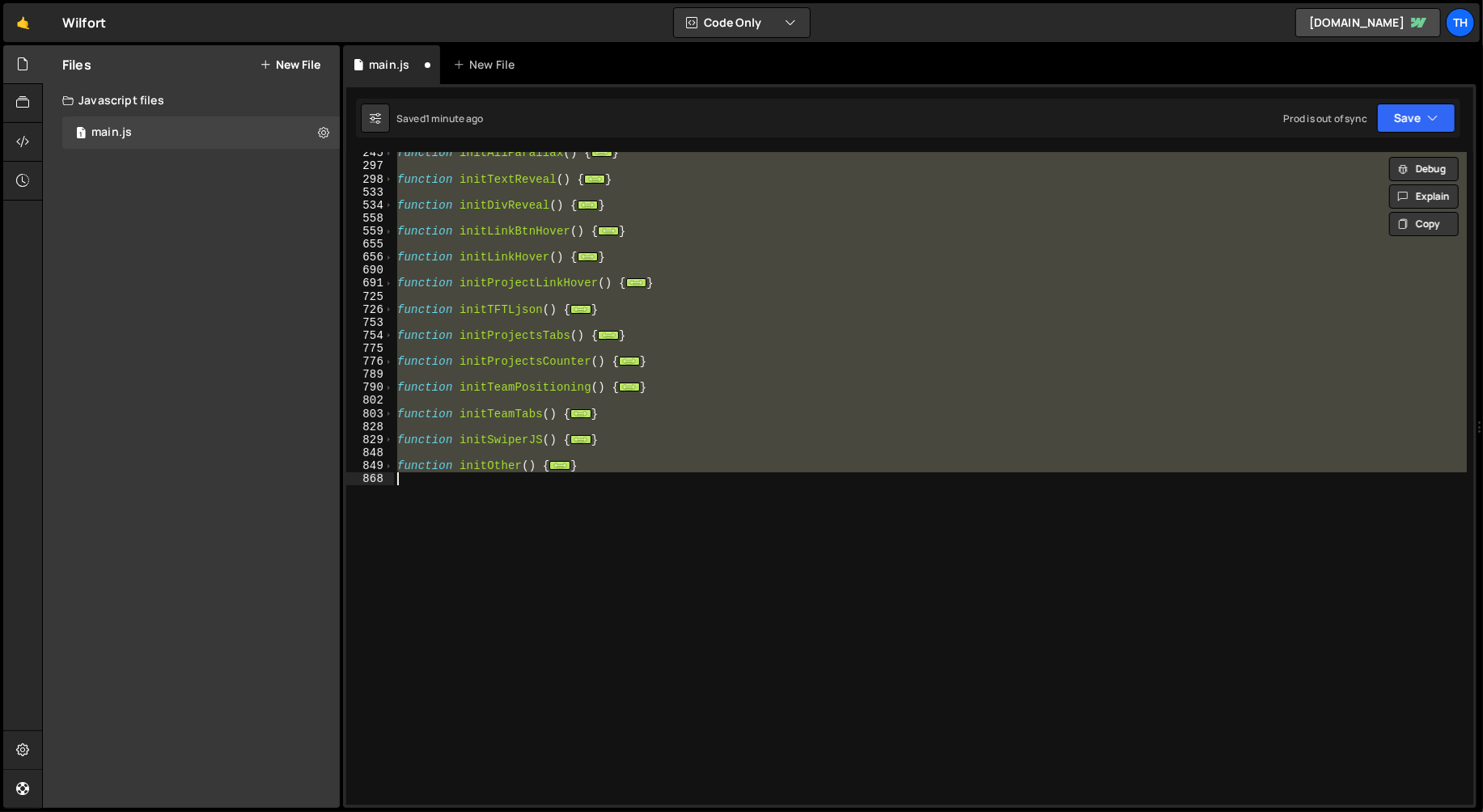
scroll to position [0, 0]
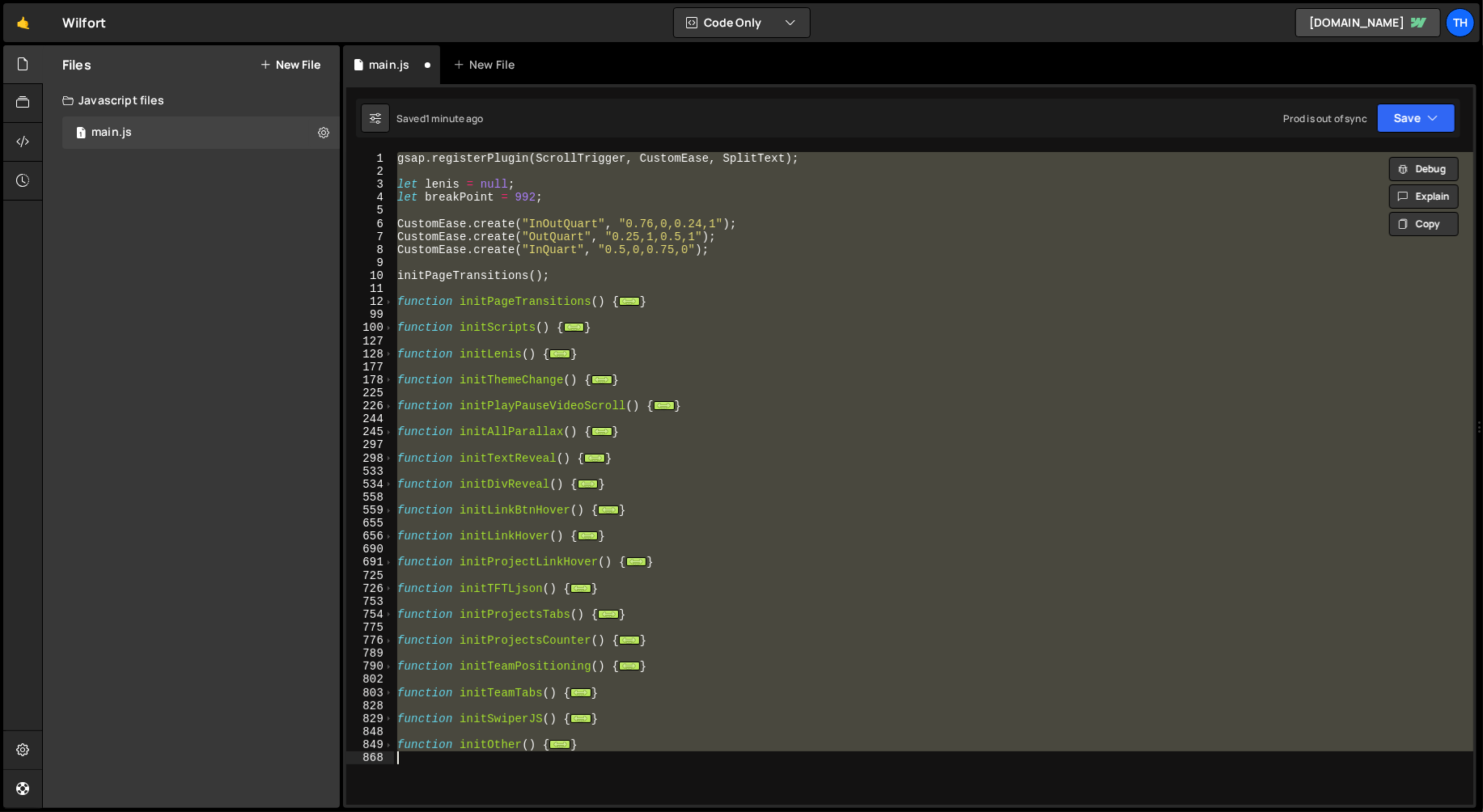
click at [424, 325] on div "gsap . registerPlugin ( ScrollTrigger , CustomEase , SplitText ) ; let lenis = …" at bounding box center [934, 492] width 1080 height 679
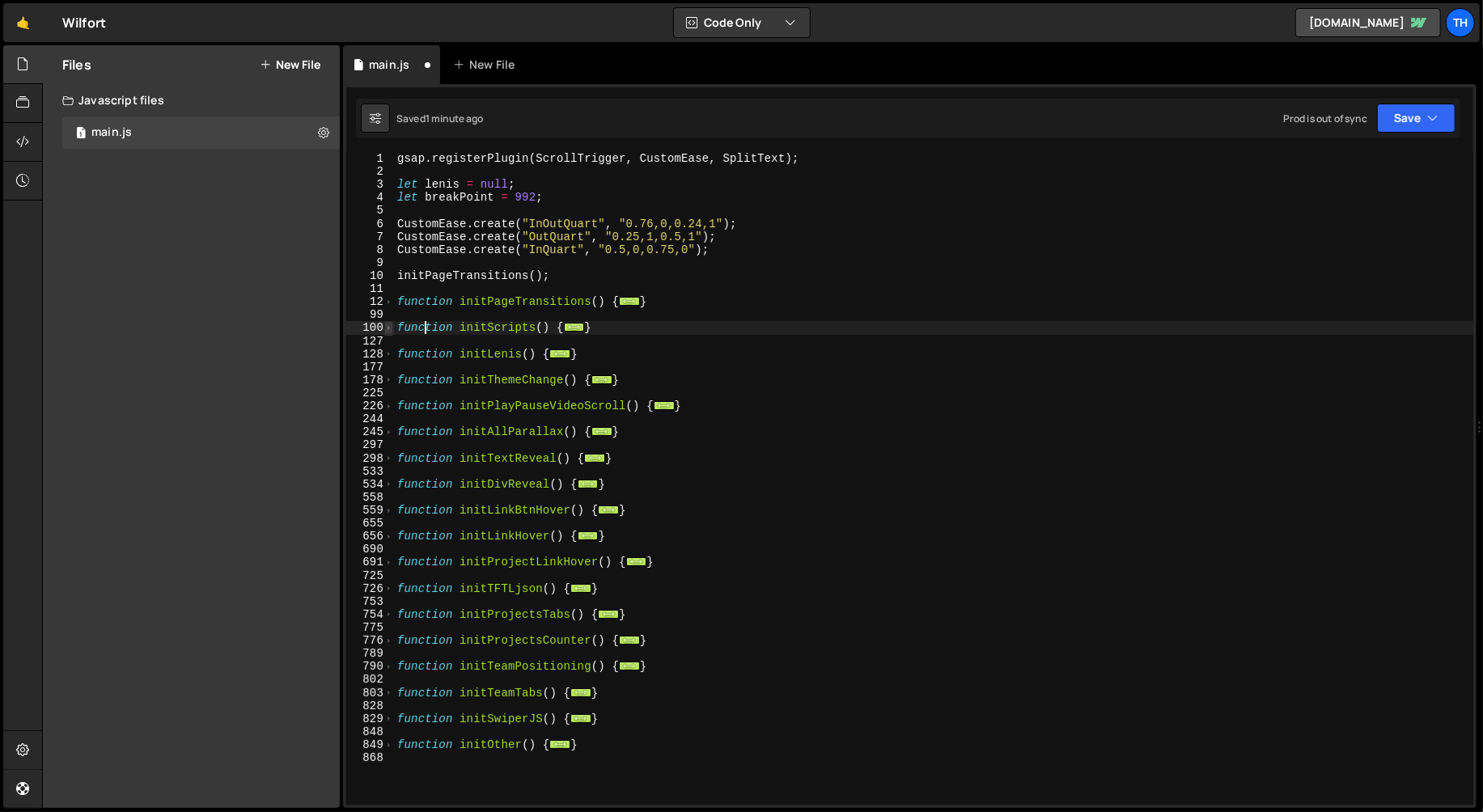
click at [389, 328] on span at bounding box center [389, 327] width 9 height 13
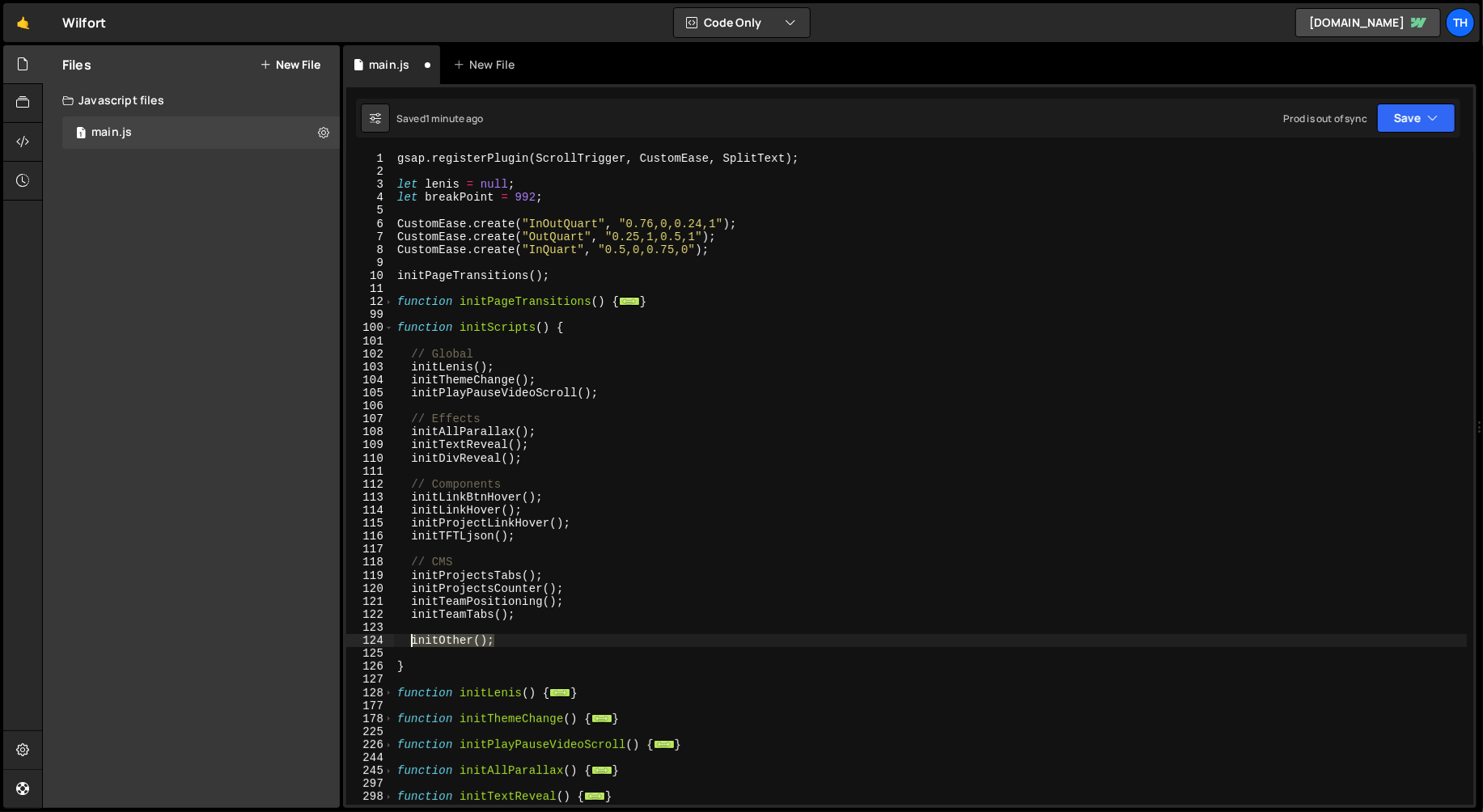
drag, startPoint x: 504, startPoint y: 642, endPoint x: 412, endPoint y: 645, distance: 92.0
click at [412, 645] on div "gsap . registerPlugin ( ScrollTrigger , CustomEase , SplitText ) ; let lenis = …" at bounding box center [931, 492] width 1073 height 679
type textarea "initOther();"
click at [618, 389] on div "gsap . registerPlugin ( ScrollTrigger , CustomEase , SplitText ) ; let lenis = …" at bounding box center [931, 492] width 1073 height 679
type textarea "initPlayPauseVideoScroll();"
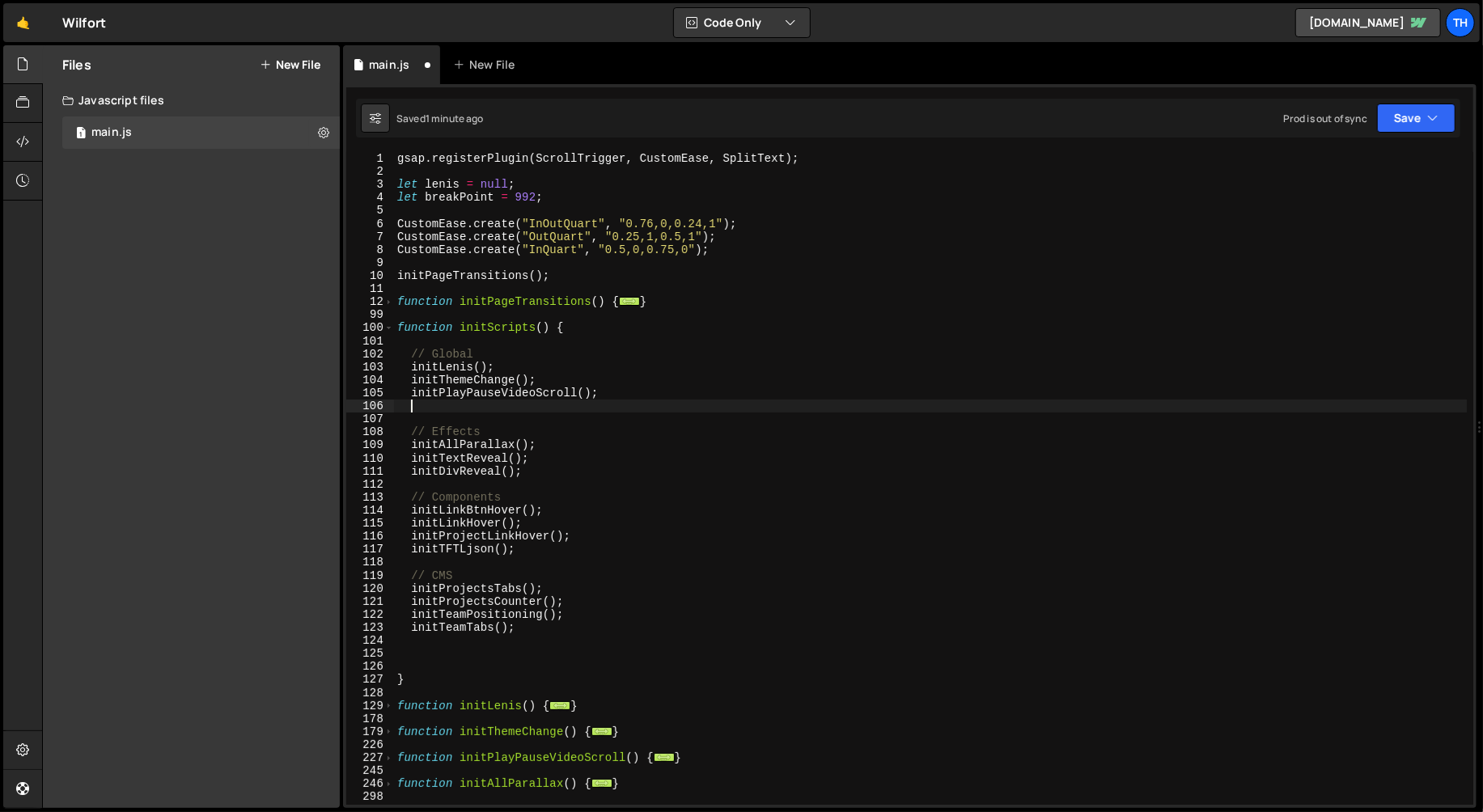
paste textarea "initOther();"
click at [1394, 129] on button "Save" at bounding box center [1416, 117] width 79 height 29
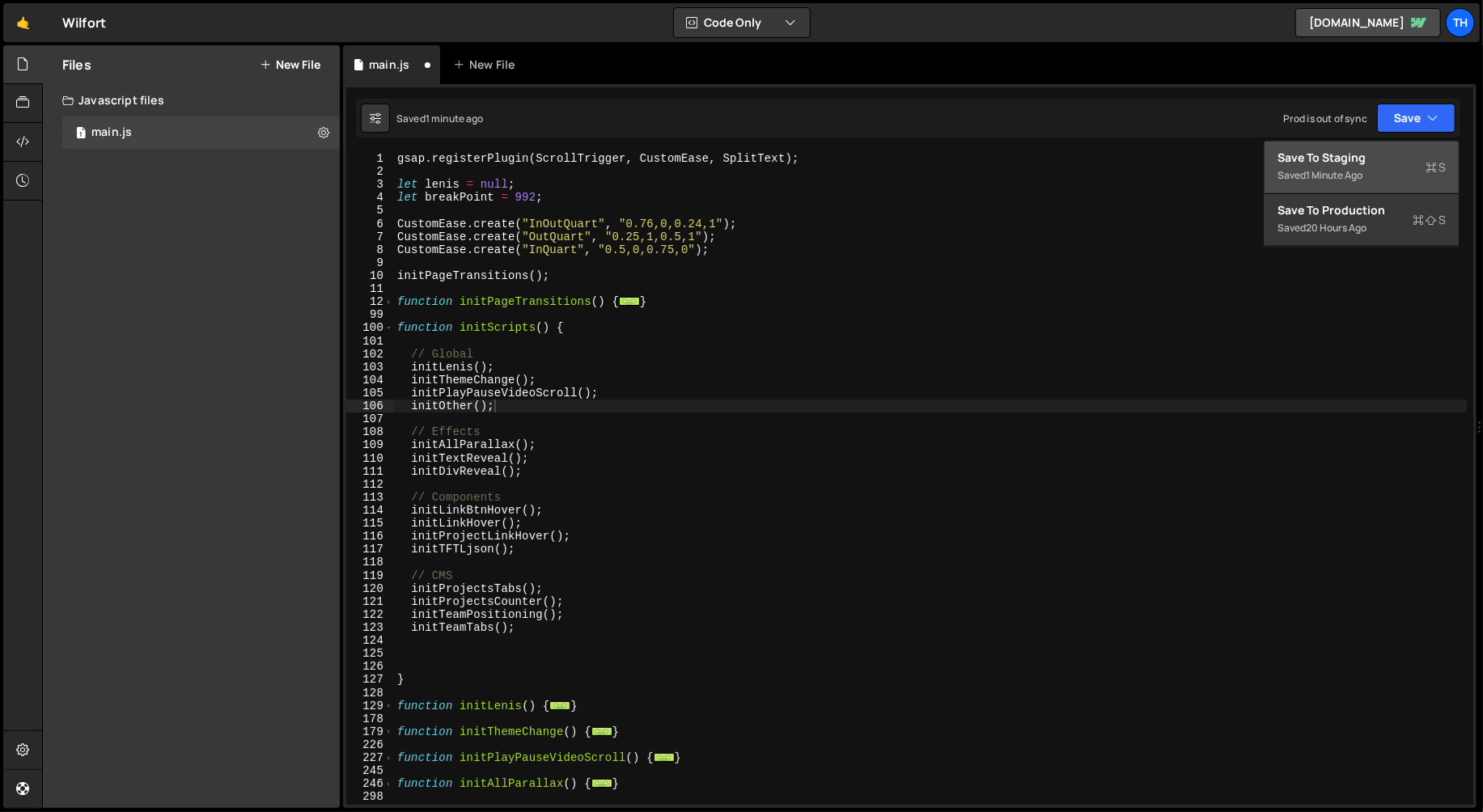
click at [1378, 142] on button "Save to Staging S Saved 1 minute ago" at bounding box center [1361, 168] width 194 height 52
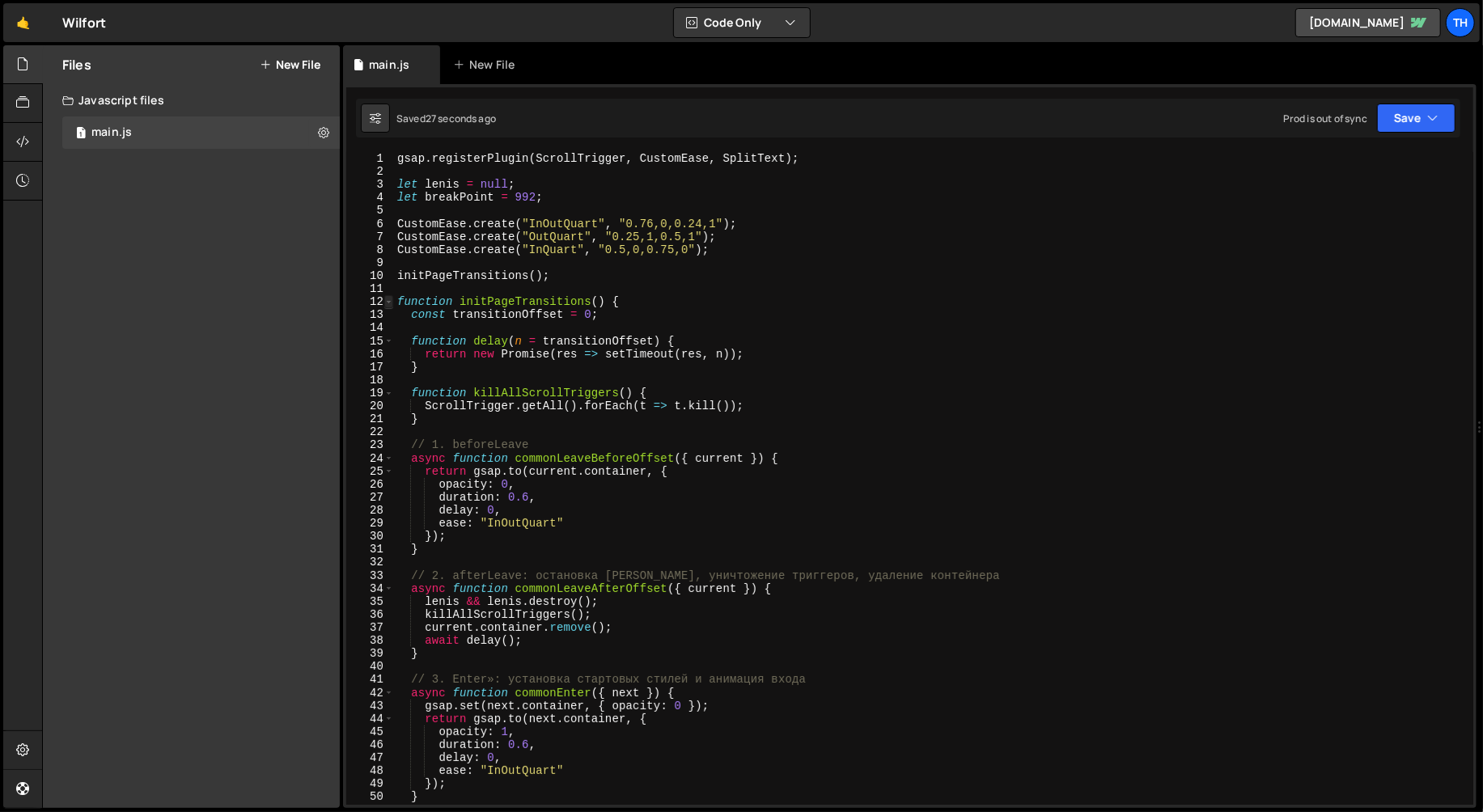
click at [390, 303] on span at bounding box center [389, 301] width 9 height 13
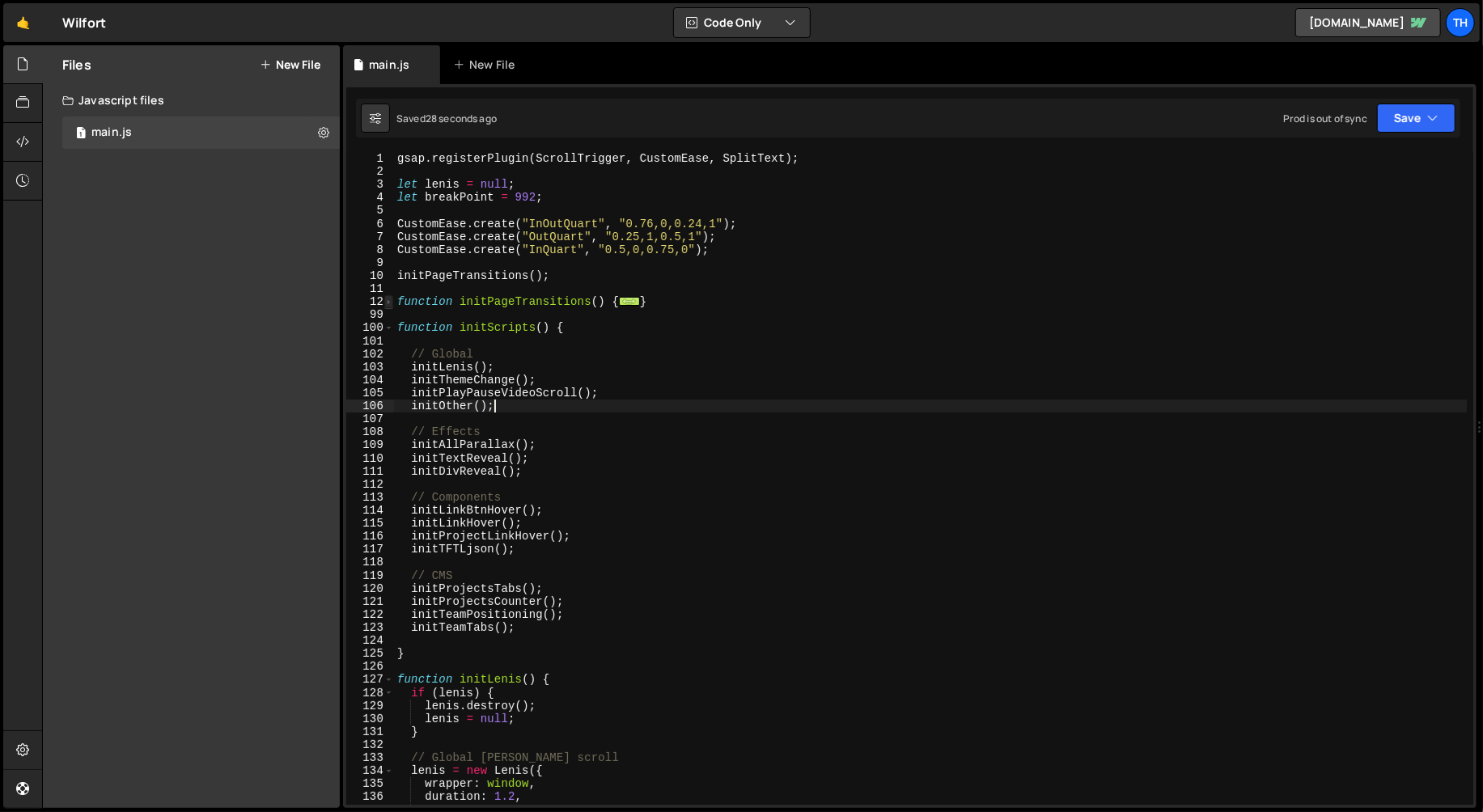
click at [390, 304] on span at bounding box center [389, 301] width 9 height 13
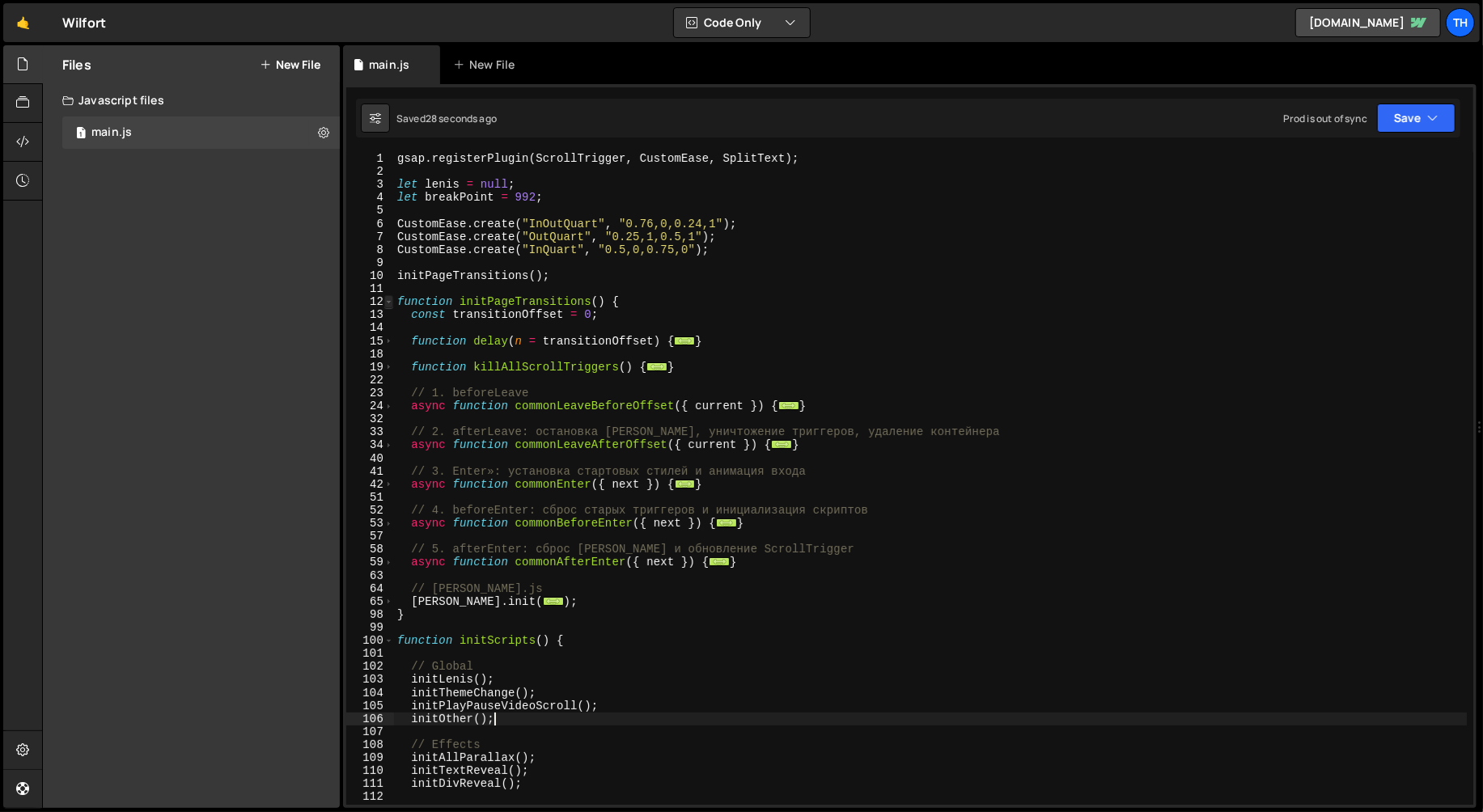
click at [390, 304] on span at bounding box center [389, 301] width 9 height 13
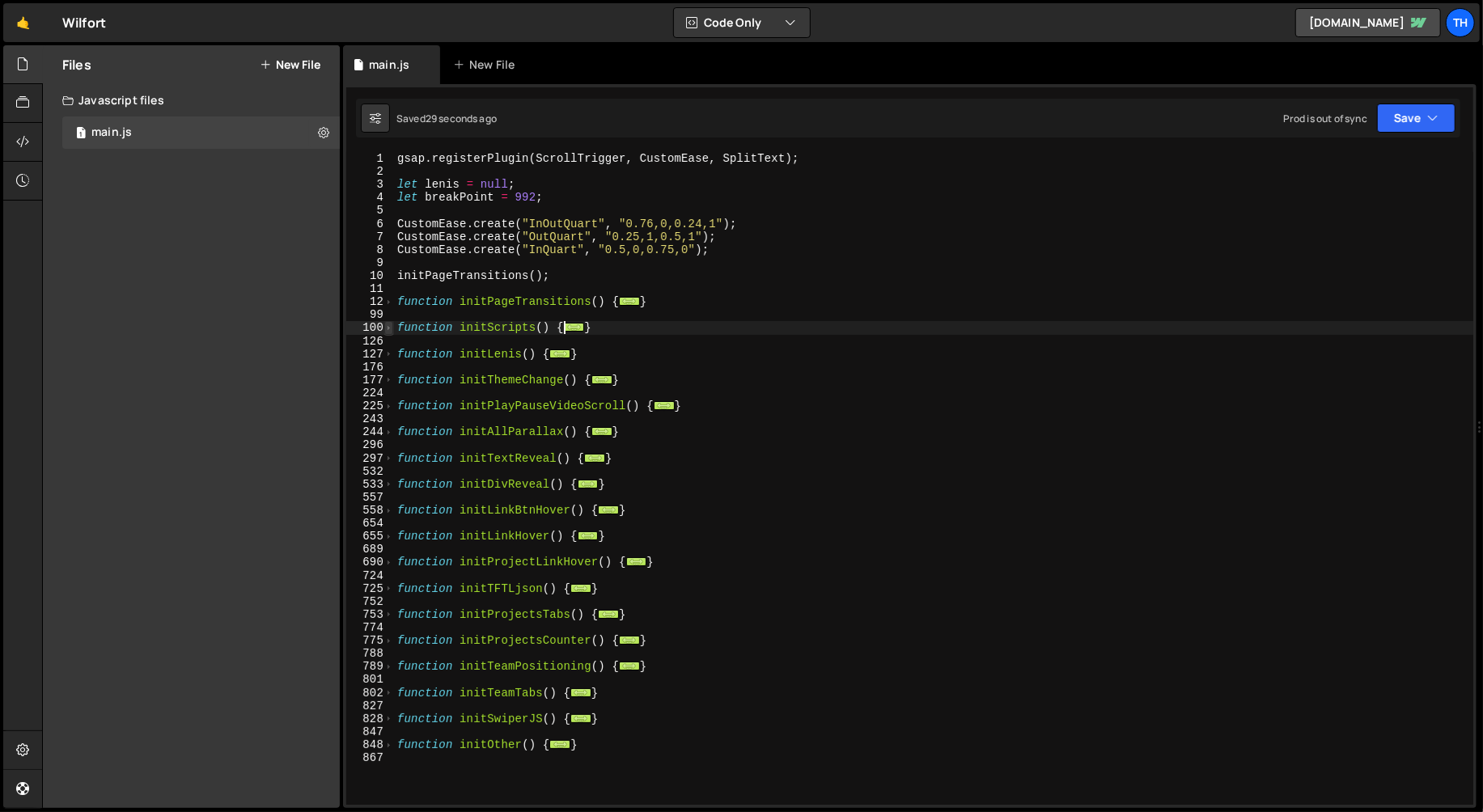
click at [390, 328] on span at bounding box center [389, 327] width 9 height 13
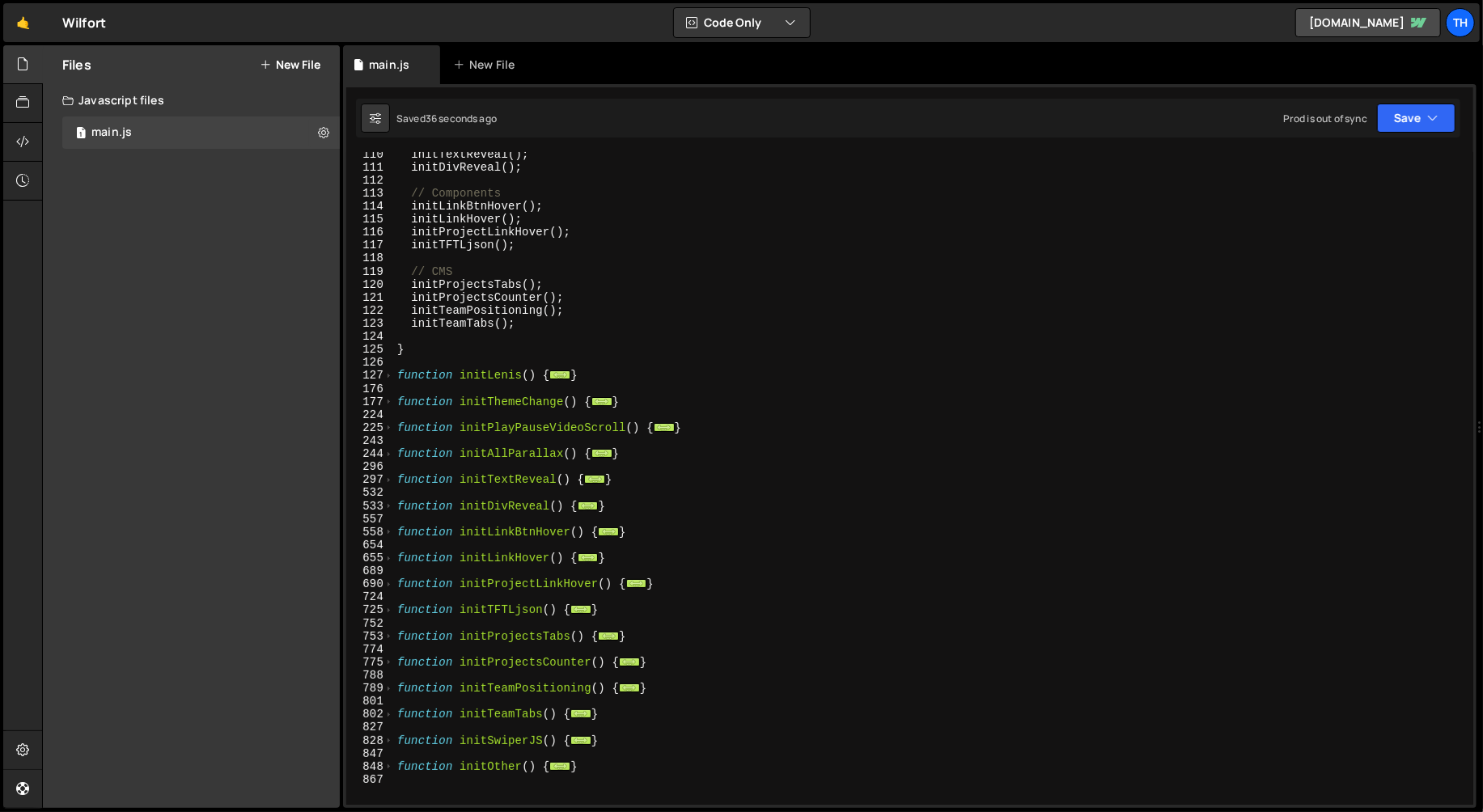
scroll to position [299, 0]
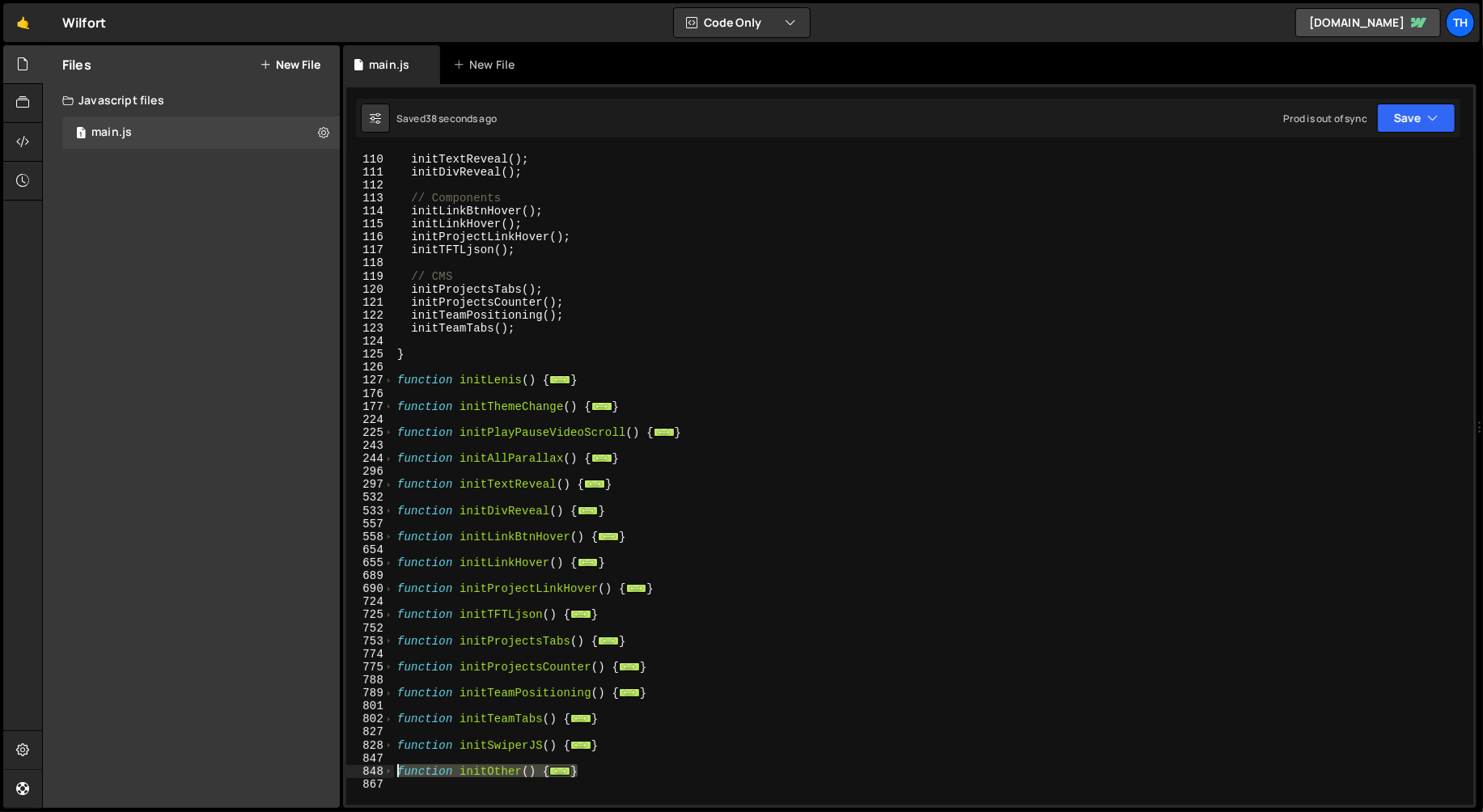
drag, startPoint x: 614, startPoint y: 773, endPoint x: 360, endPoint y: 772, distance: 254.0
click at [360, 772] on div "initOther(); 109 110 111 112 113 114 115 116 117 118 119 120 121 122 123 124 12…" at bounding box center [910, 479] width 1127 height 653
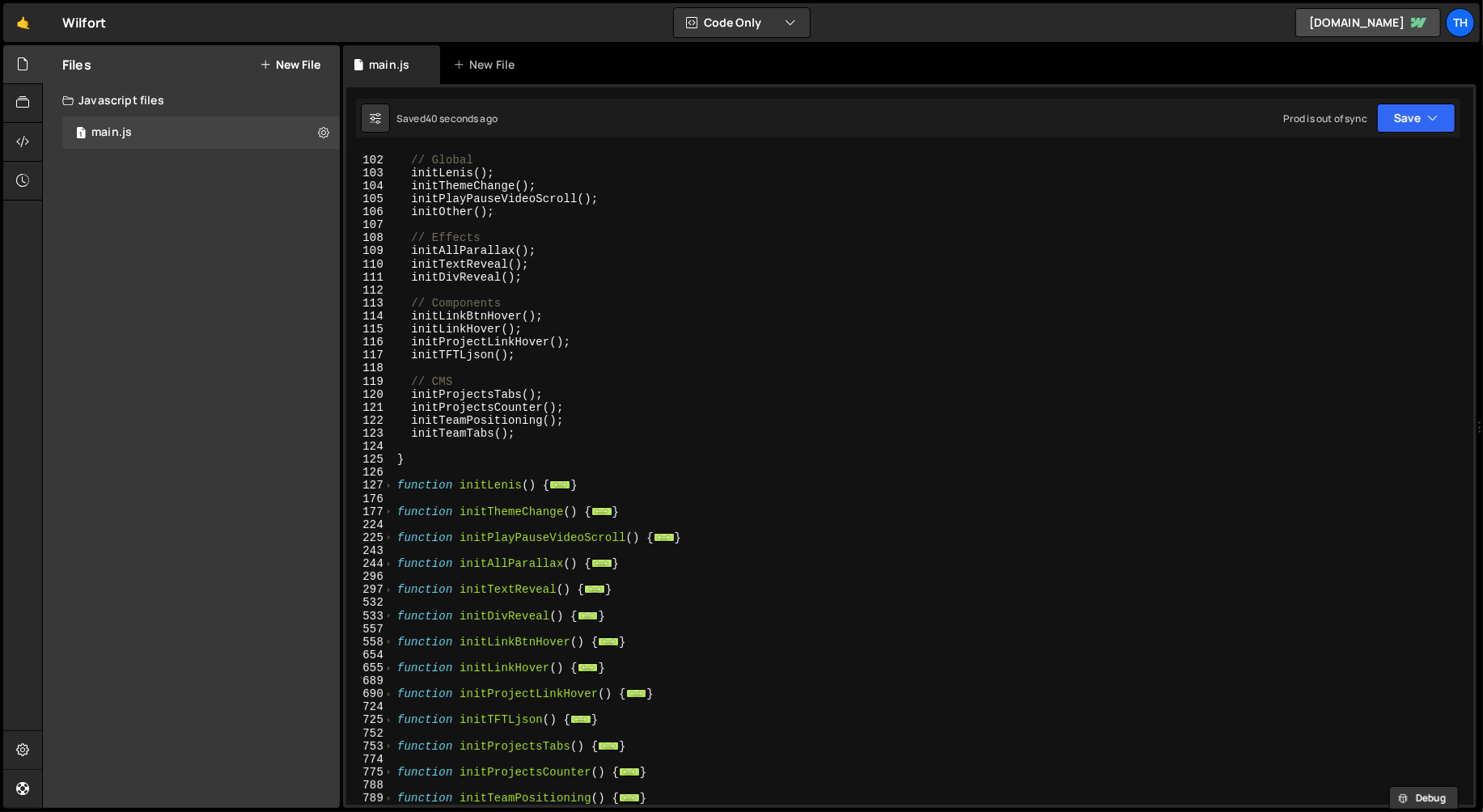
scroll to position [187, 0]
type textarea "}"
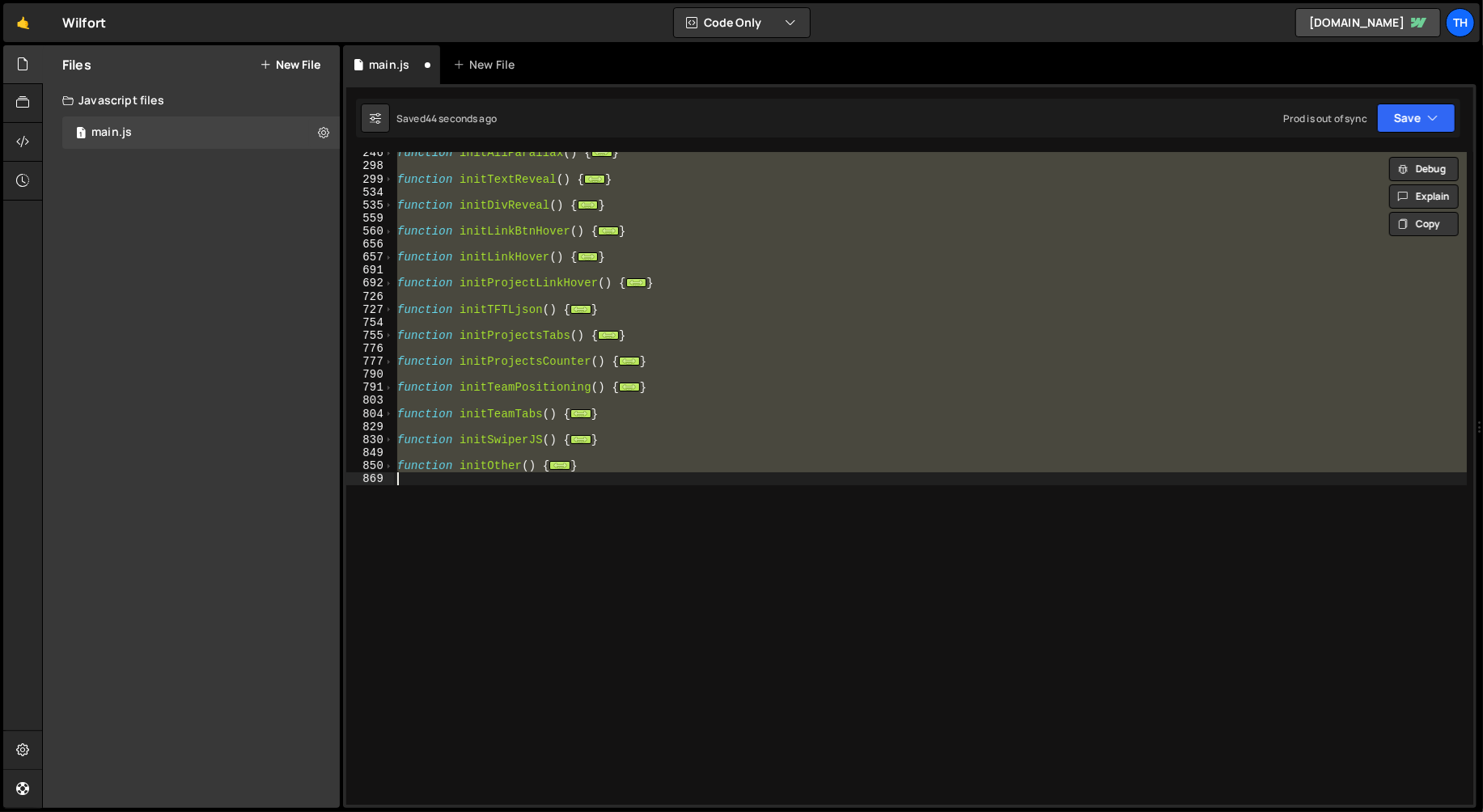
scroll to position [10962, 0]
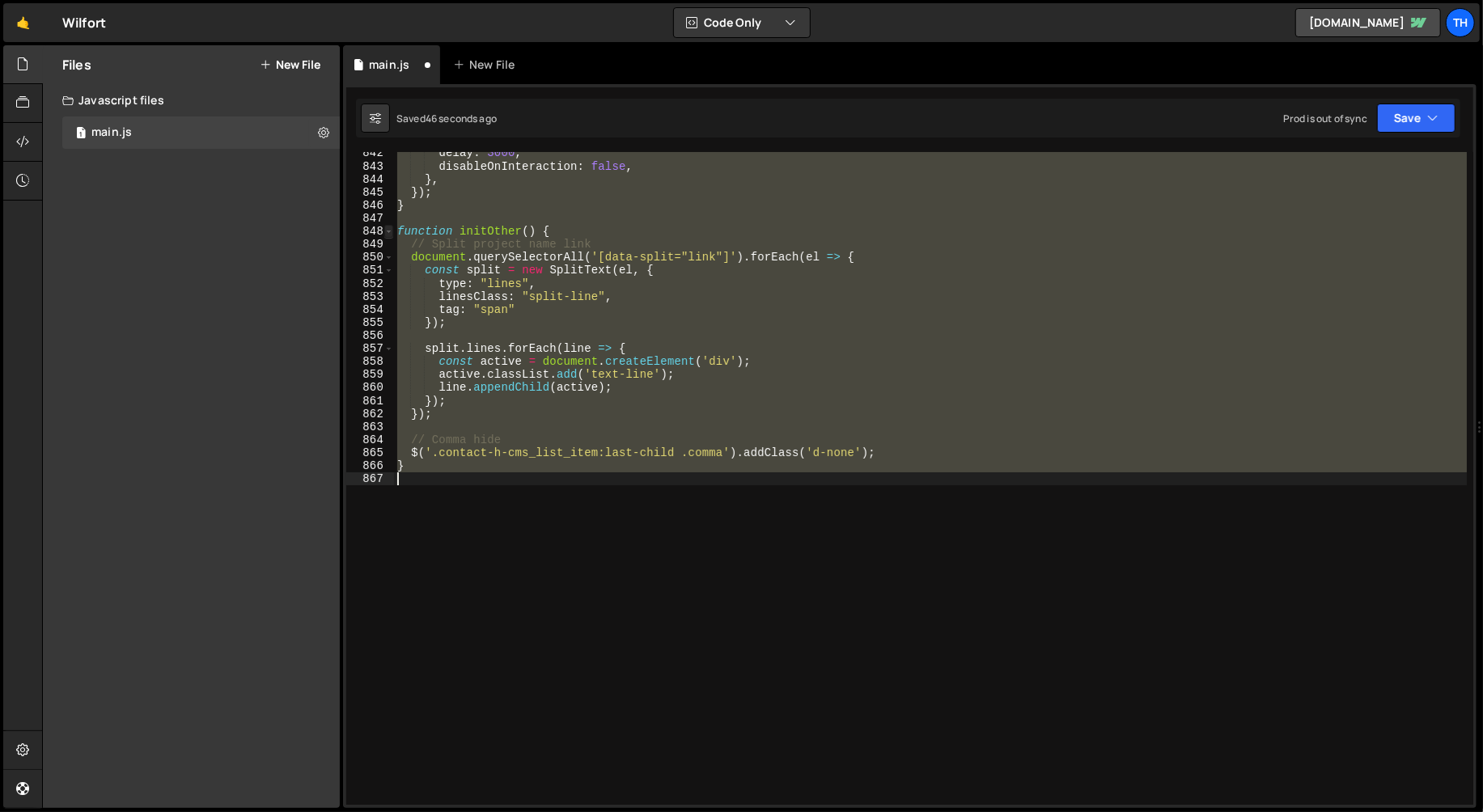
click at [389, 235] on span at bounding box center [389, 231] width 9 height 13
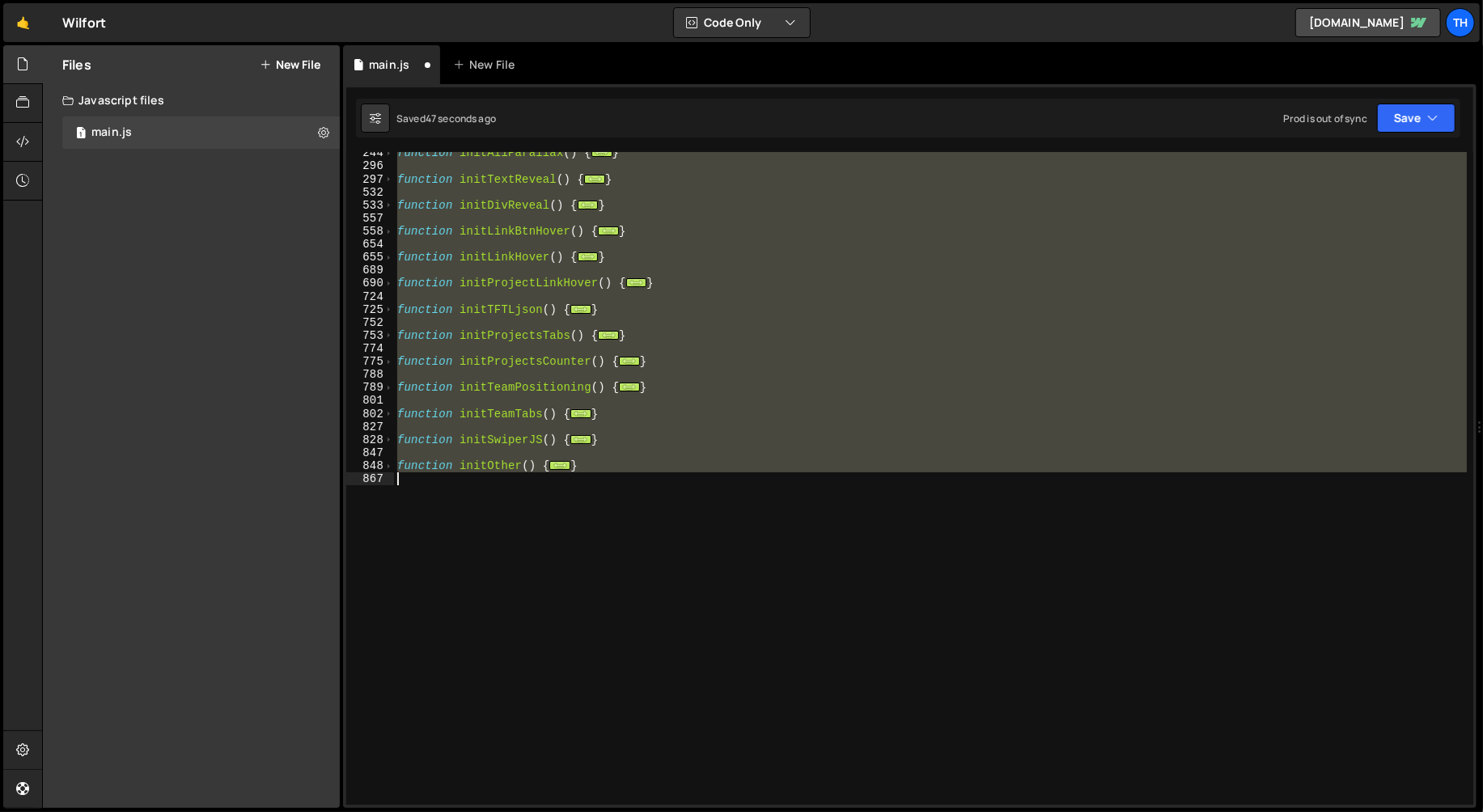
click at [411, 500] on div "function initAllParallax ( ) { ... } function initTextReveal ( ) { ... } functi…" at bounding box center [930, 479] width 1072 height 653
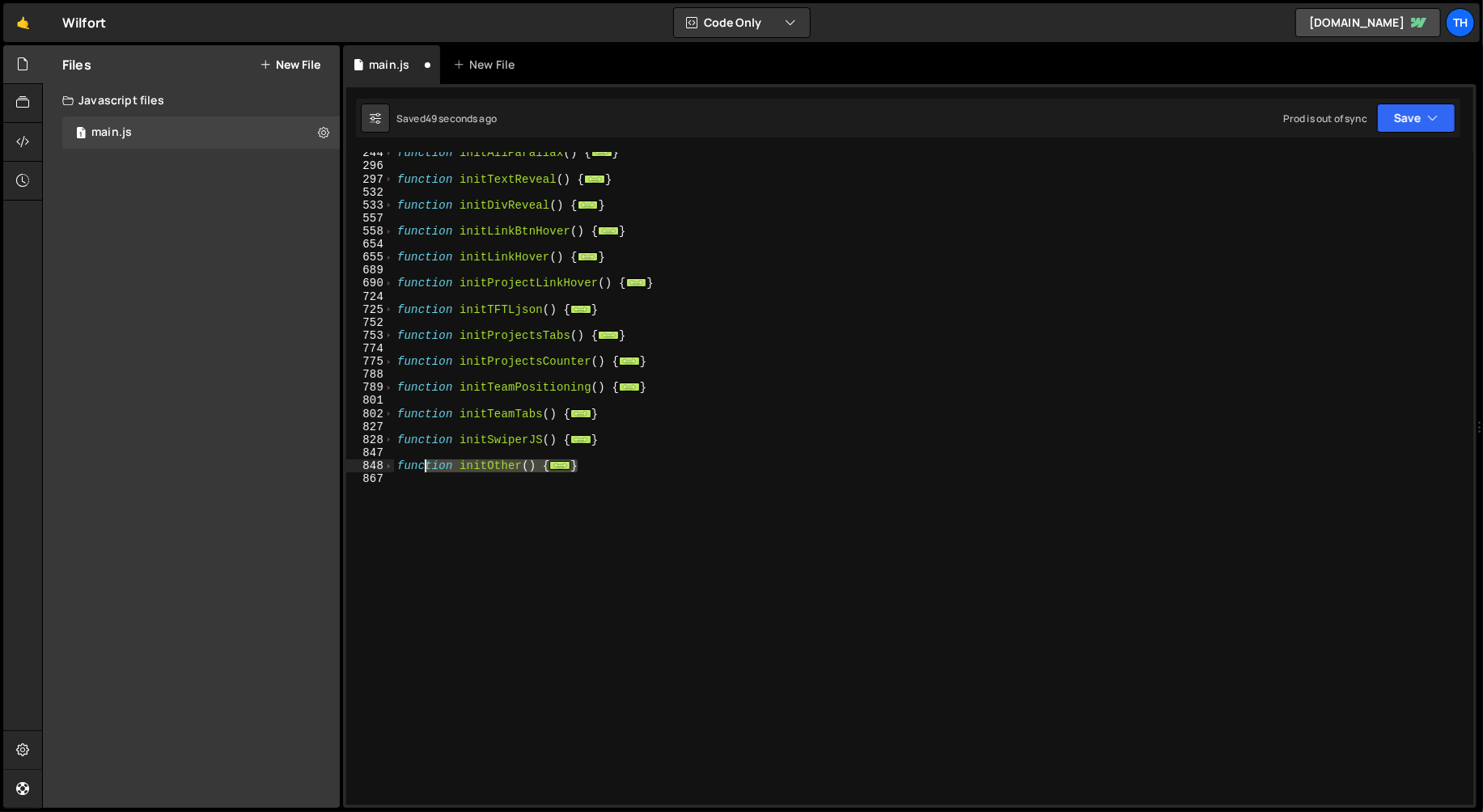
drag, startPoint x: 591, startPoint y: 464, endPoint x: 407, endPoint y: 465, distance: 184.0
click at [407, 466] on div "function initAllParallax ( ) { ... } function initTextReveal ( ) { ... } functi…" at bounding box center [931, 486] width 1073 height 679
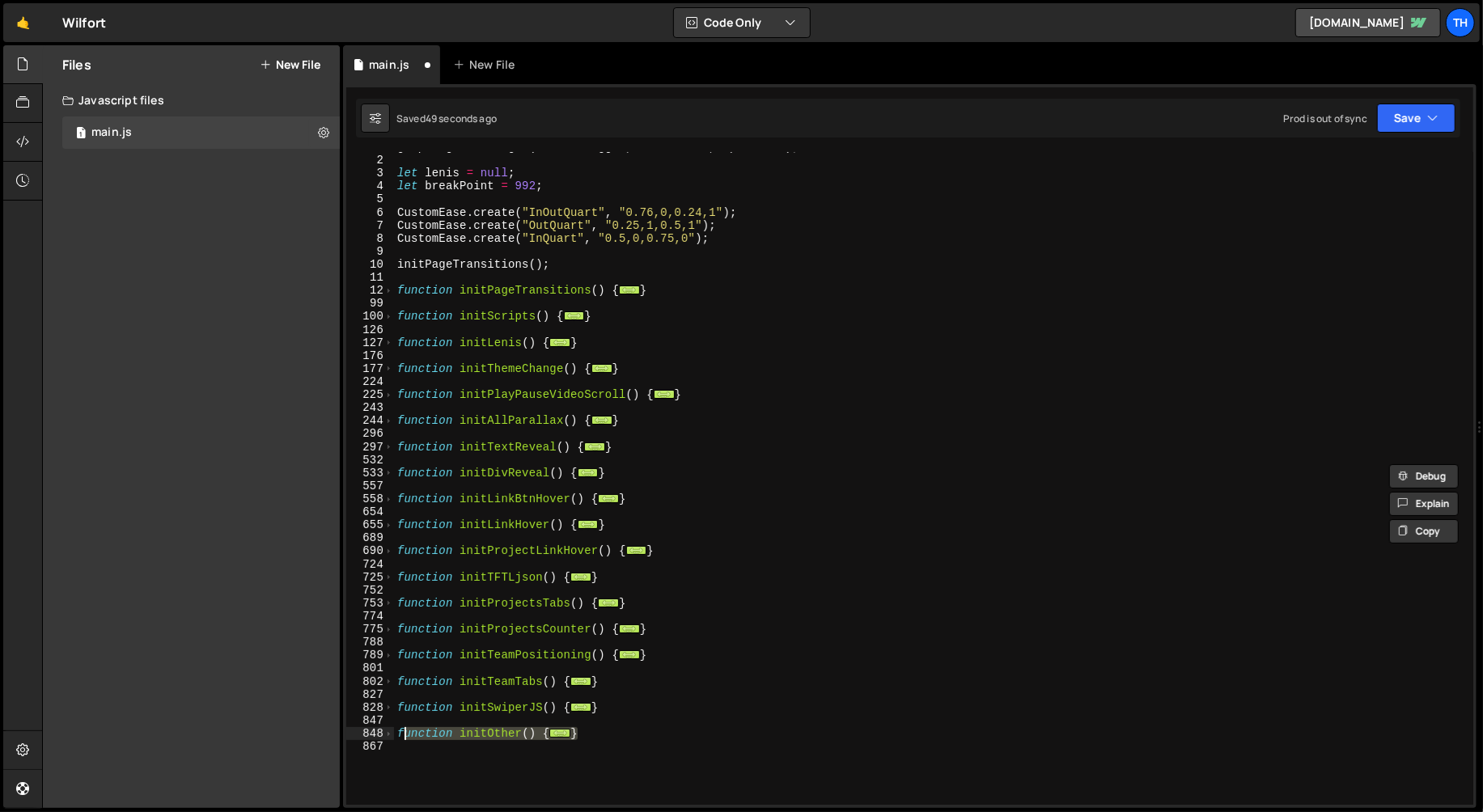
scroll to position [0, 0]
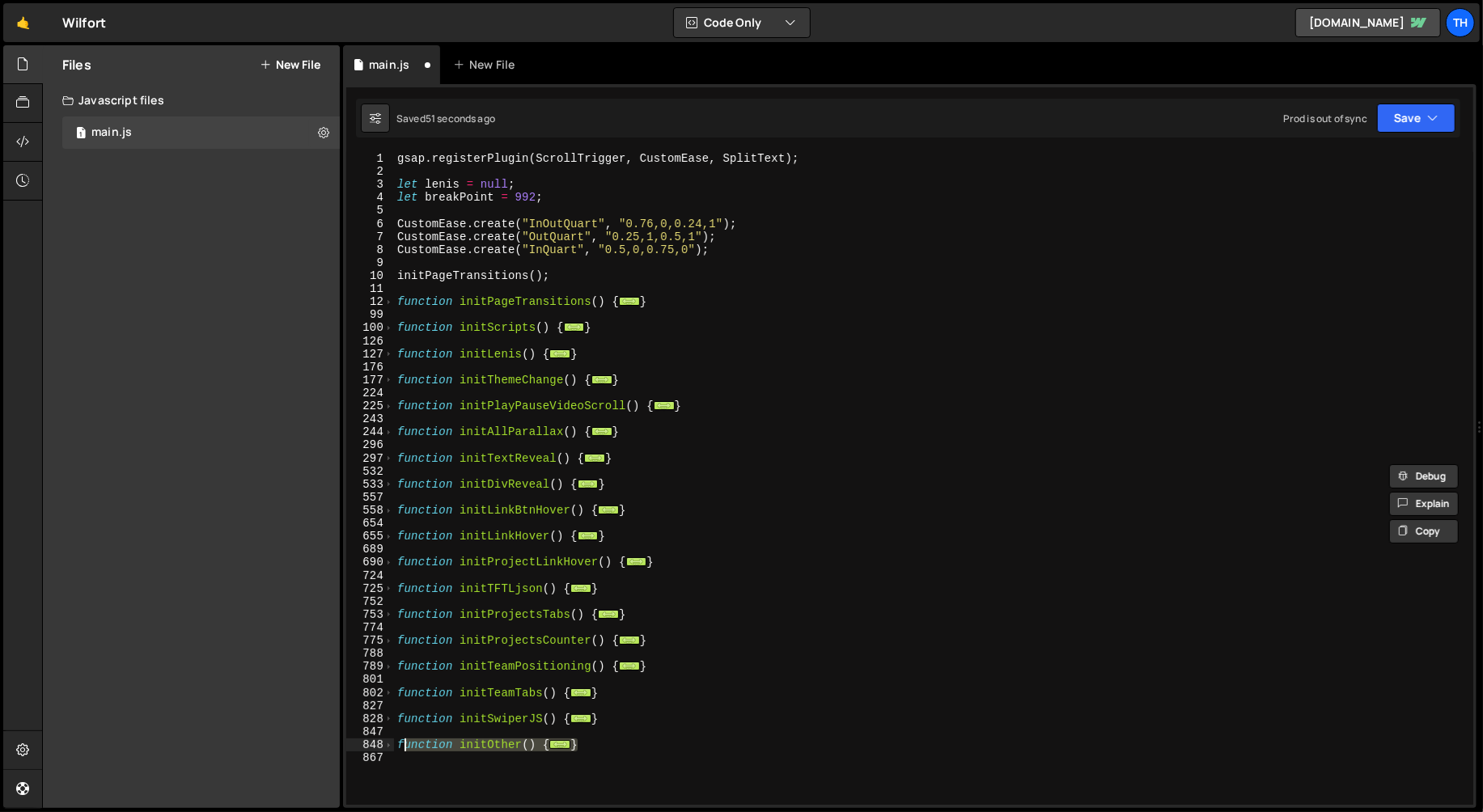
click at [393, 331] on div "100" at bounding box center [370, 327] width 48 height 13
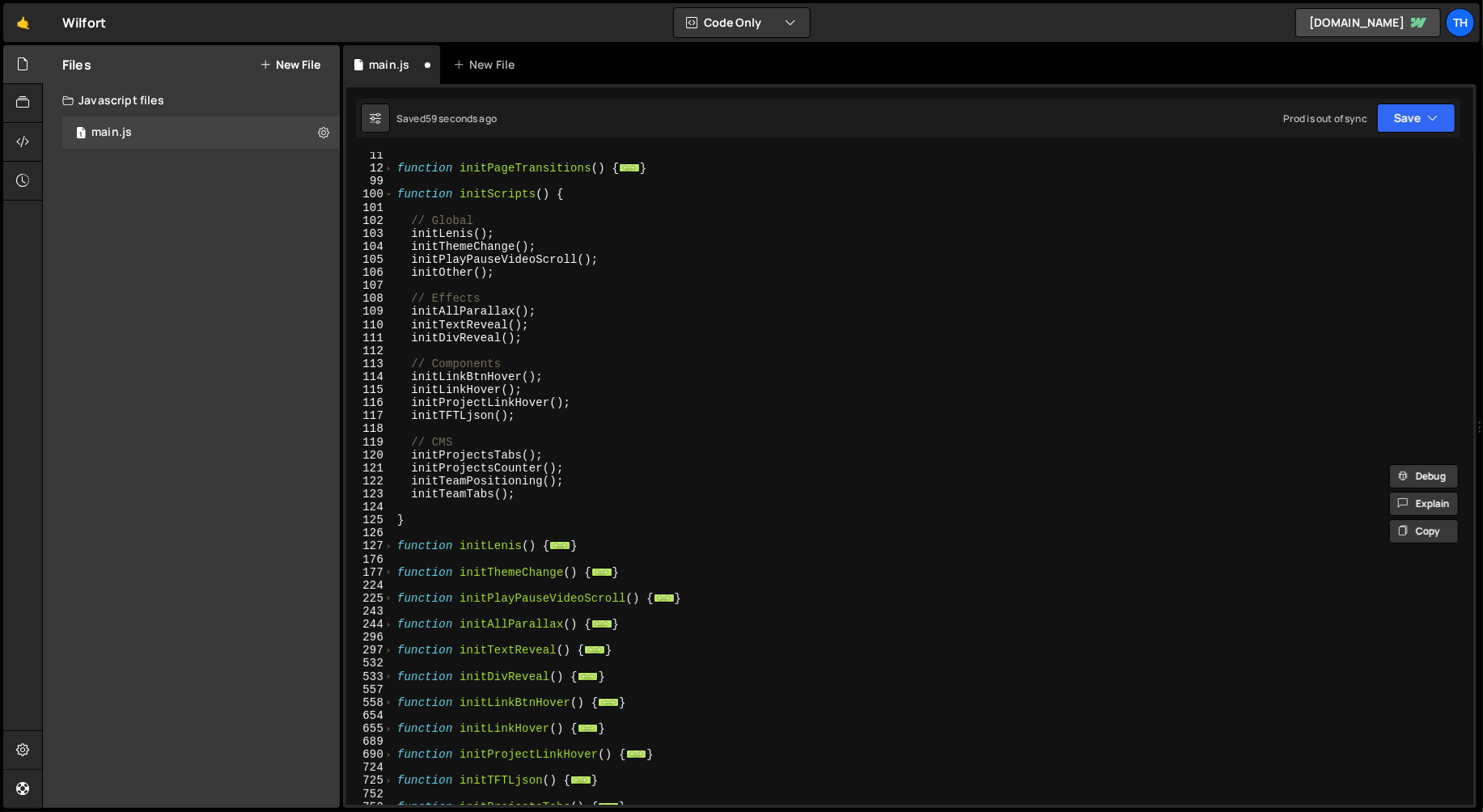
scroll to position [135, 0]
drag, startPoint x: 573, startPoint y: 464, endPoint x: 353, endPoint y: 472, distance: 220.1
click at [353, 472] on div "function initOther() { // Split project name link 11 12 99 100 101 102 103 104 …" at bounding box center [910, 479] width 1127 height 653
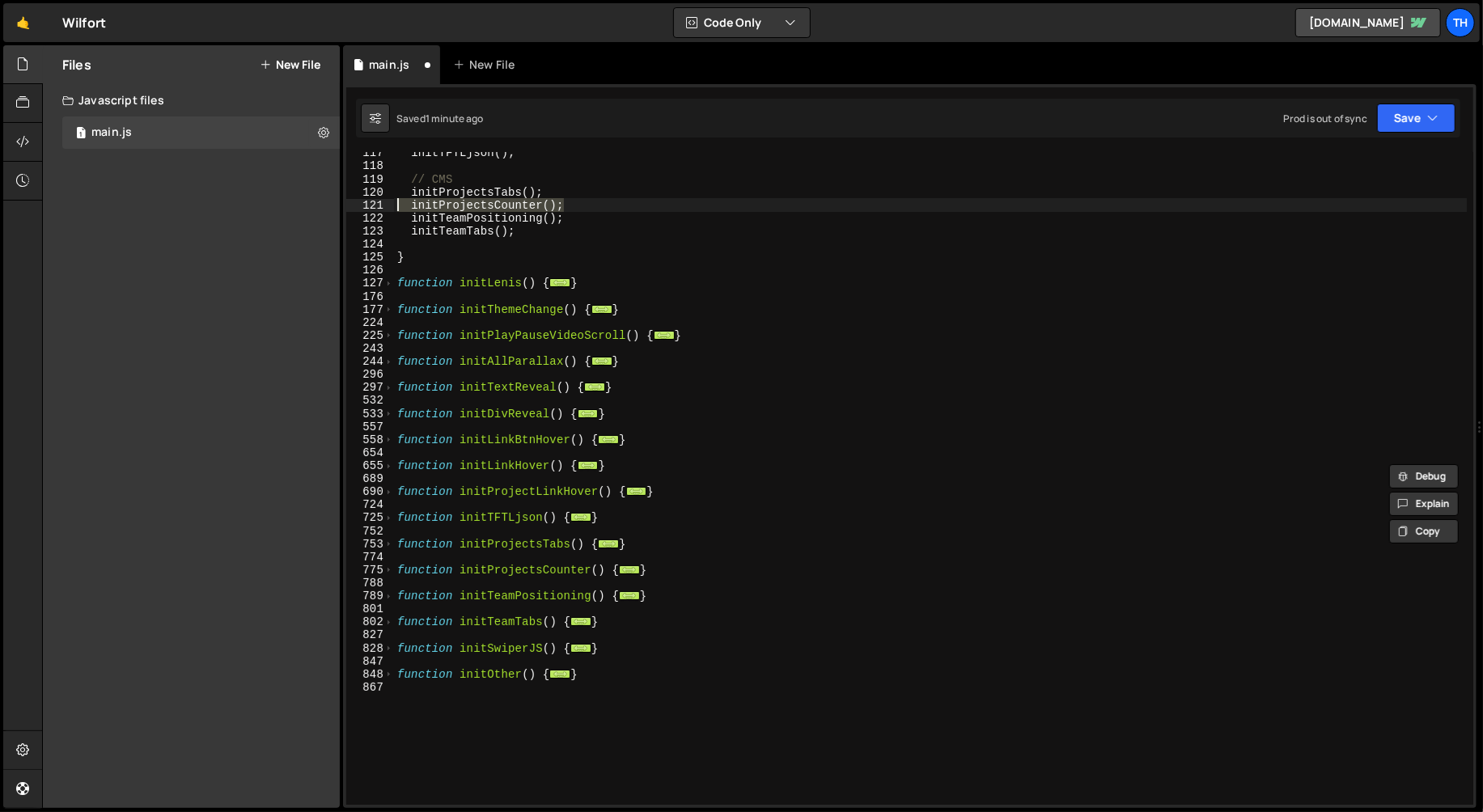
scroll to position [412, 0]
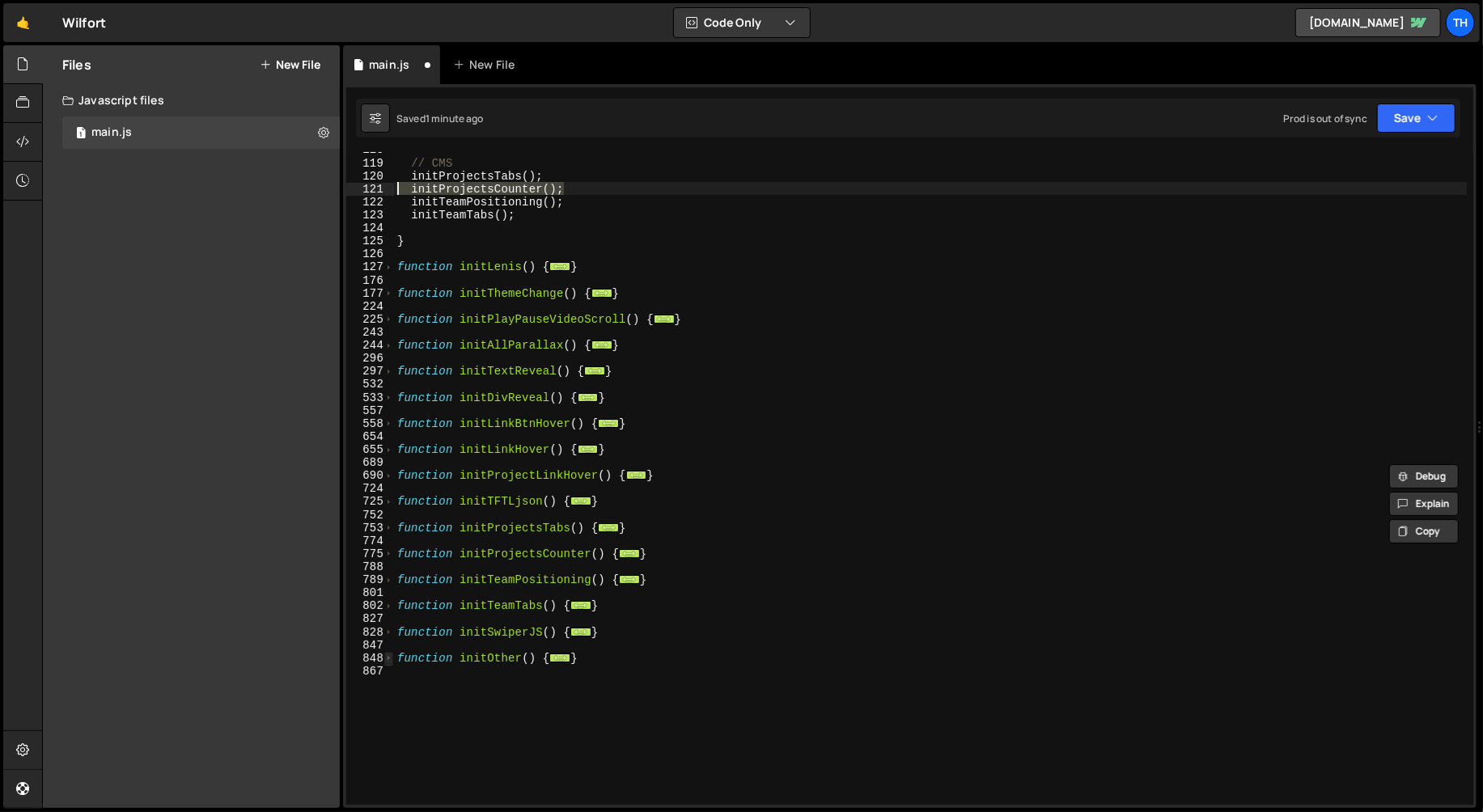
click at [391, 660] on span at bounding box center [389, 658] width 9 height 13
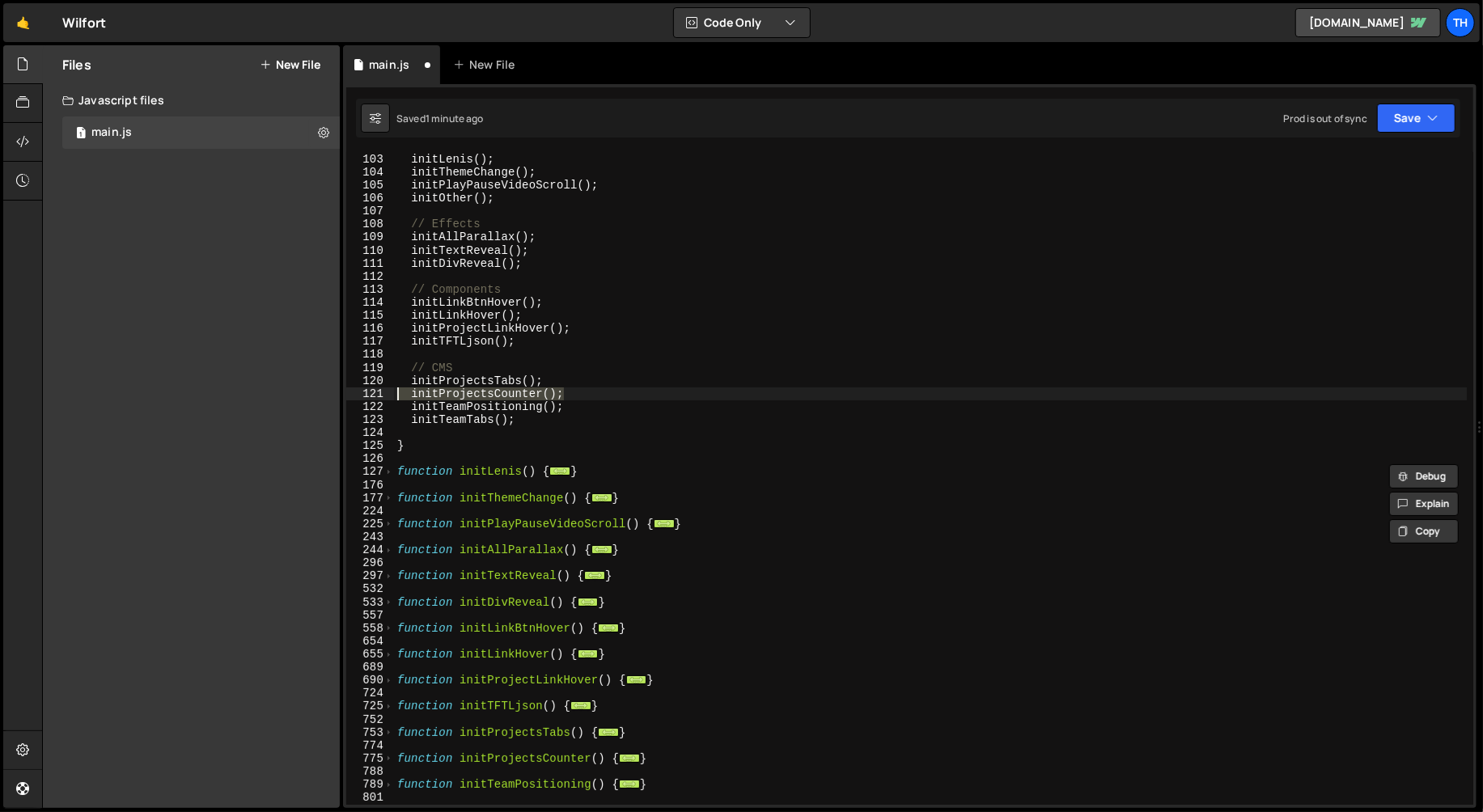
scroll to position [328, 0]
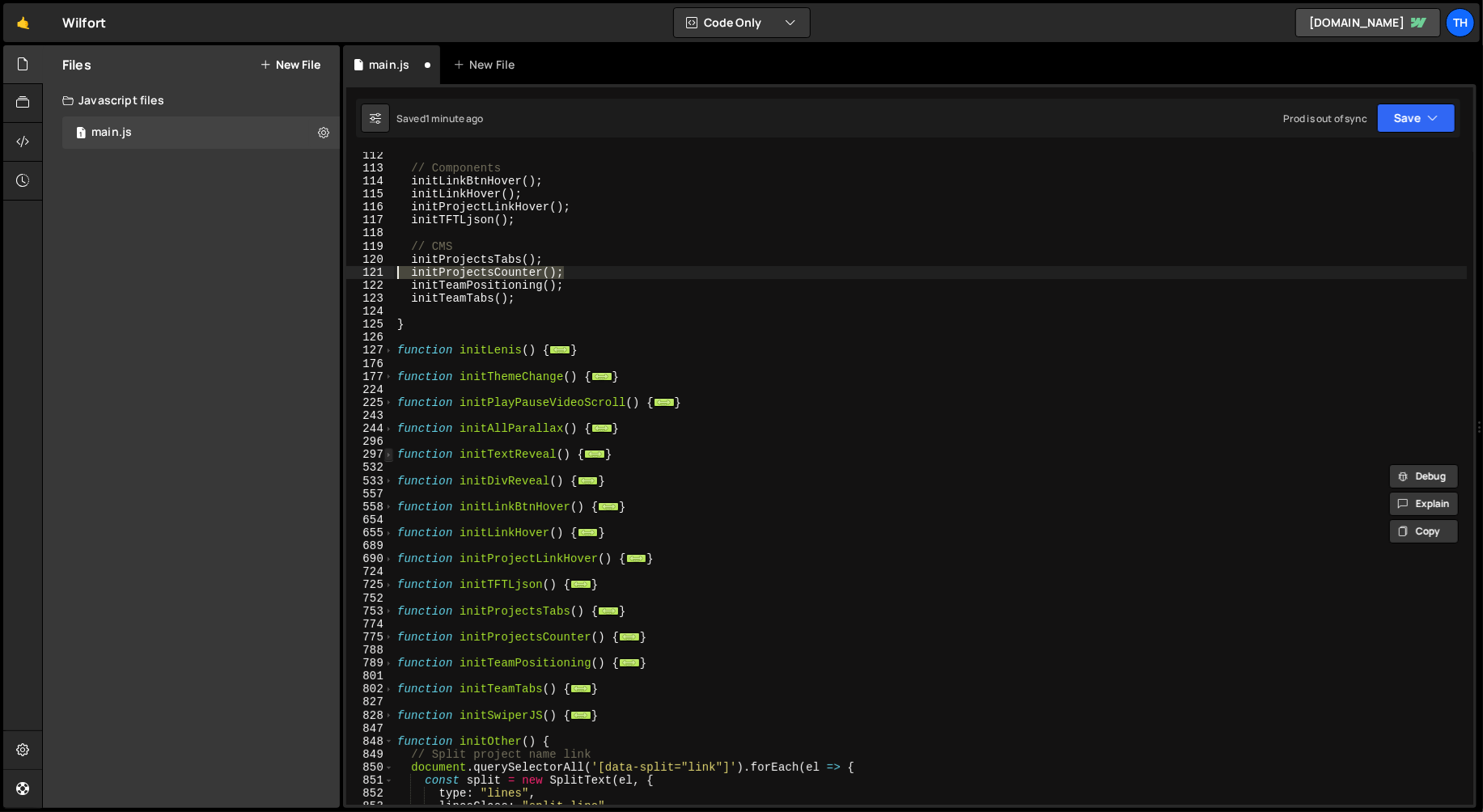
click at [392, 458] on span at bounding box center [389, 454] width 9 height 13
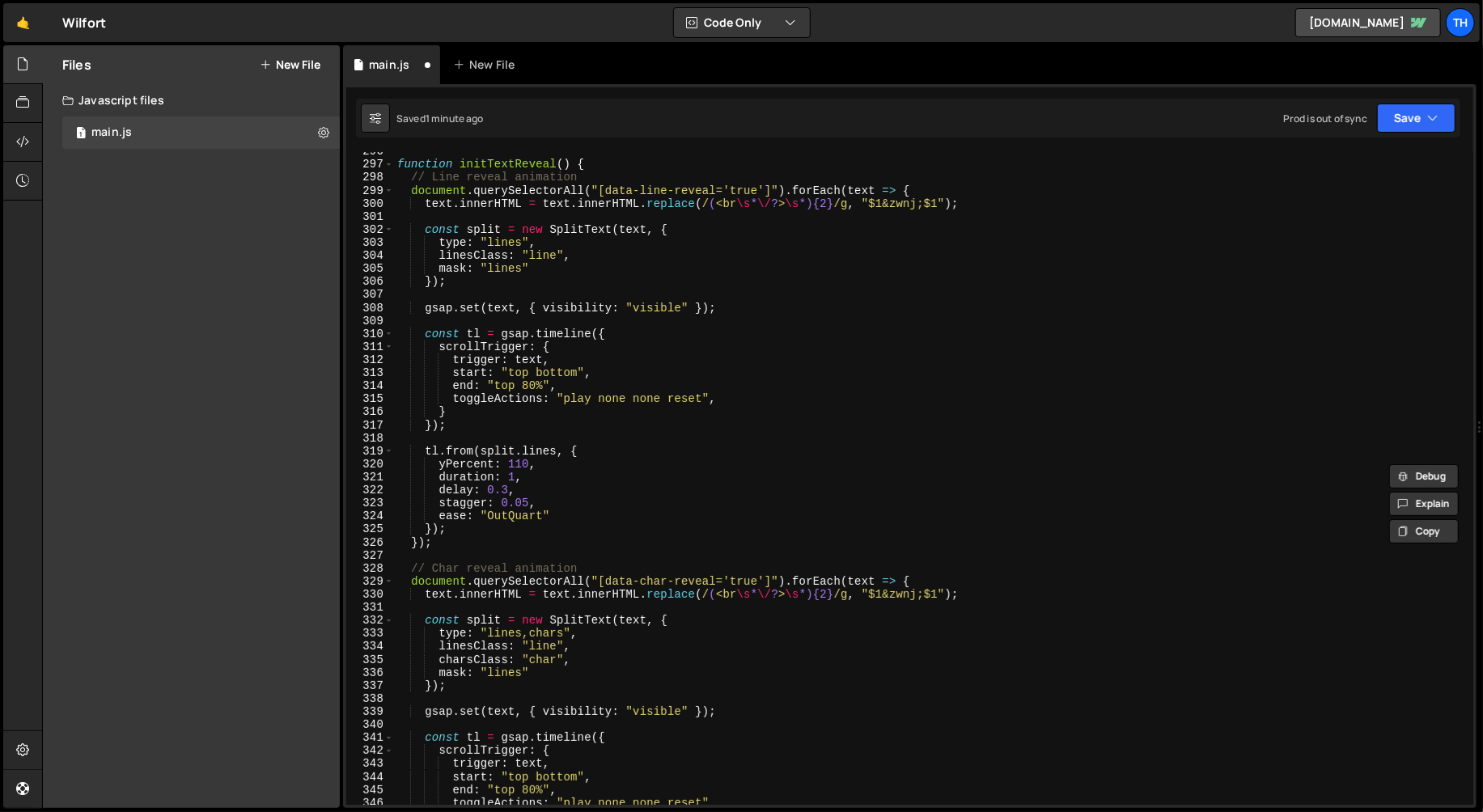
scroll to position [616, 0]
click at [387, 193] on span at bounding box center [389, 193] width 9 height 13
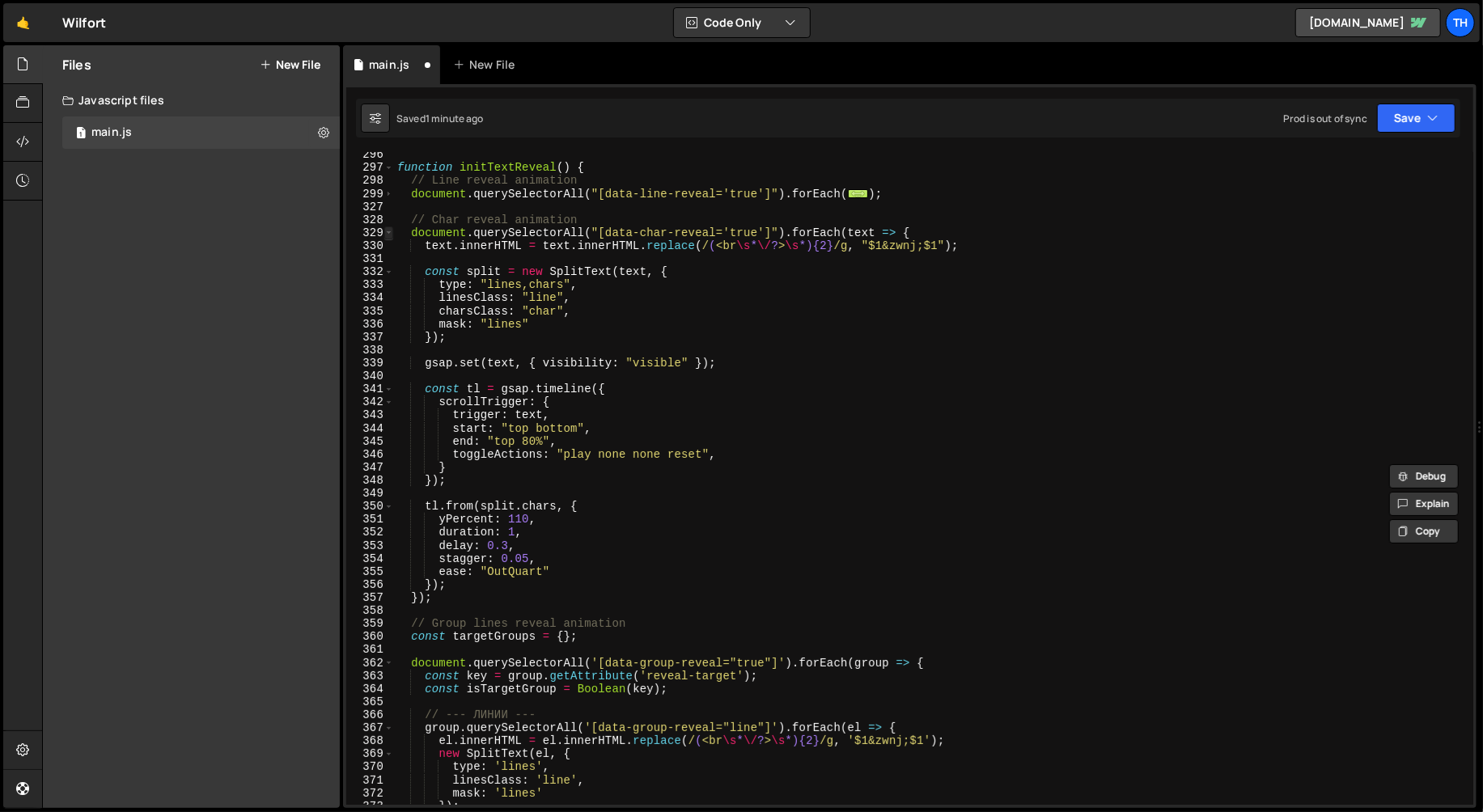
click at [388, 234] on span at bounding box center [389, 233] width 9 height 13
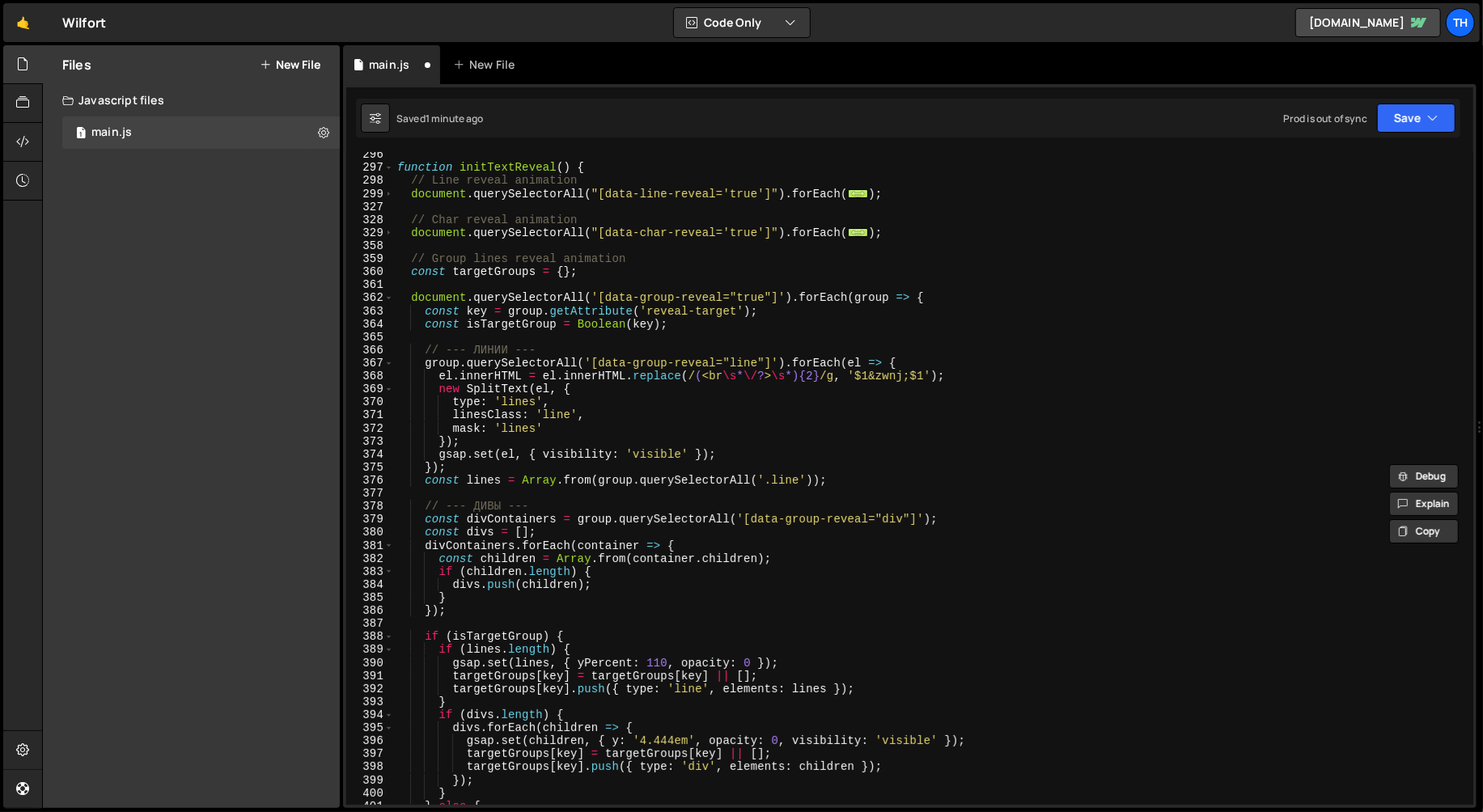
click at [390, 270] on div "360" at bounding box center [370, 271] width 48 height 13
click at [390, 298] on span at bounding box center [389, 298] width 9 height 13
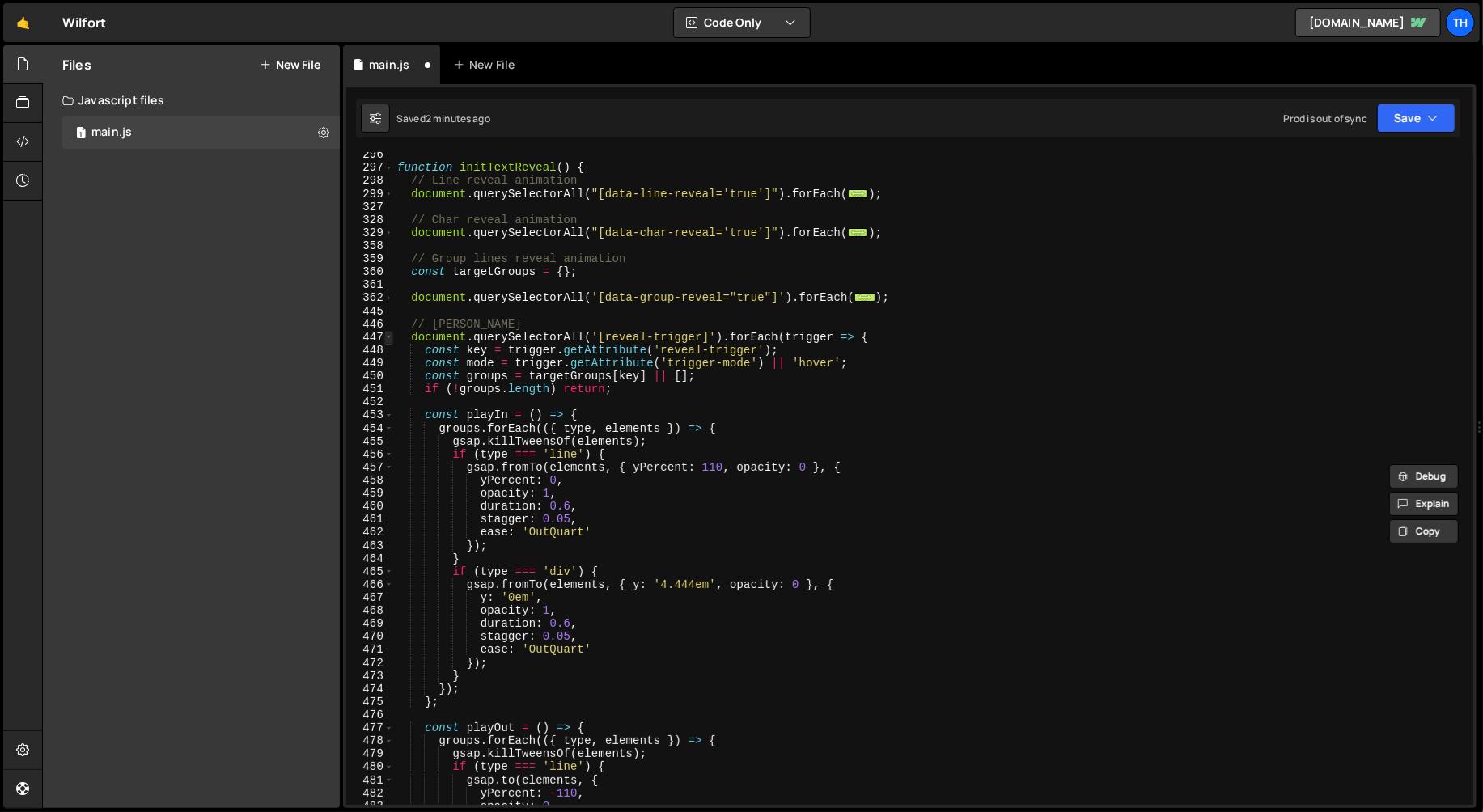
click at [390, 341] on span at bounding box center [389, 337] width 9 height 13
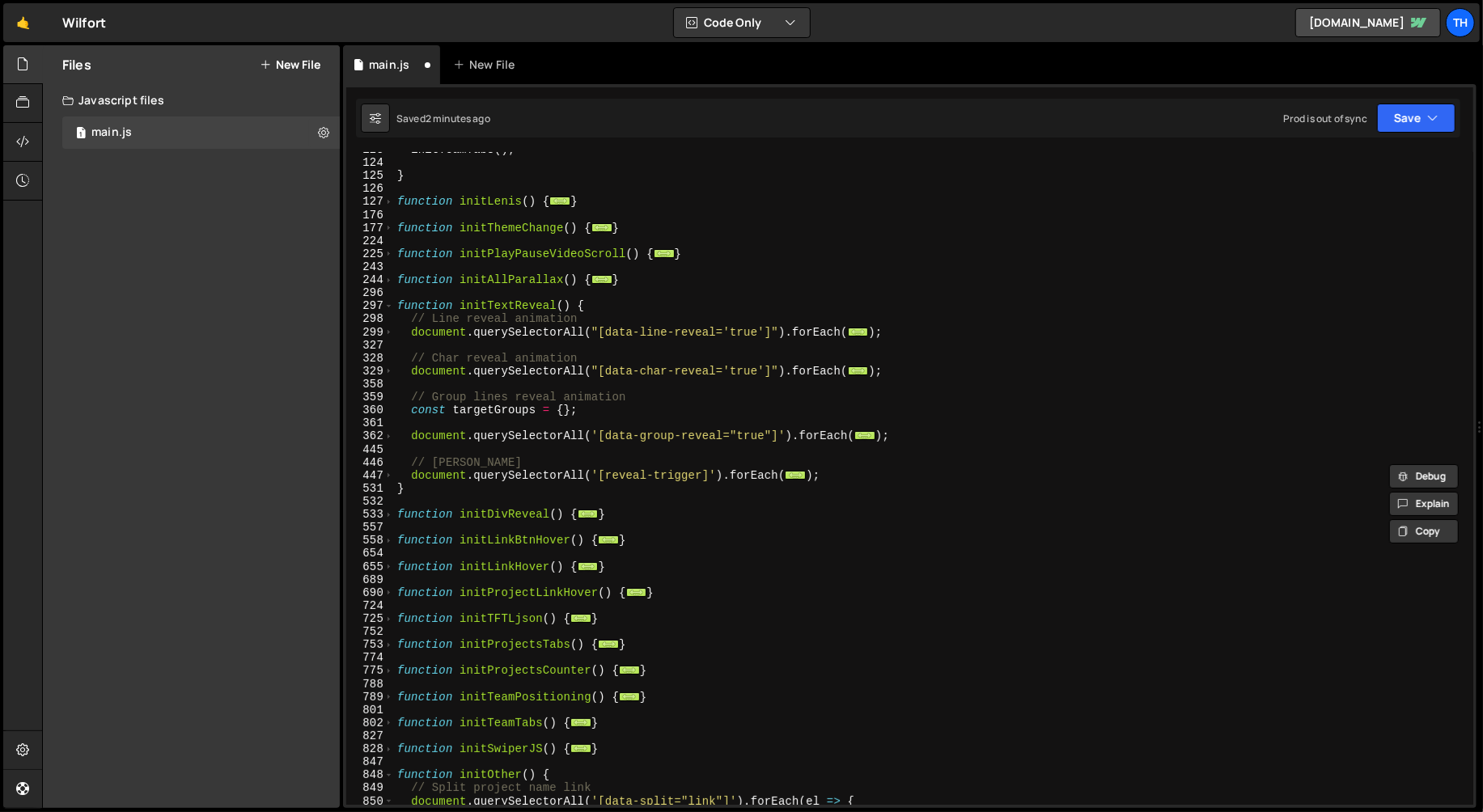
scroll to position [477, 0]
click at [390, 520] on span at bounding box center [389, 514] width 9 height 13
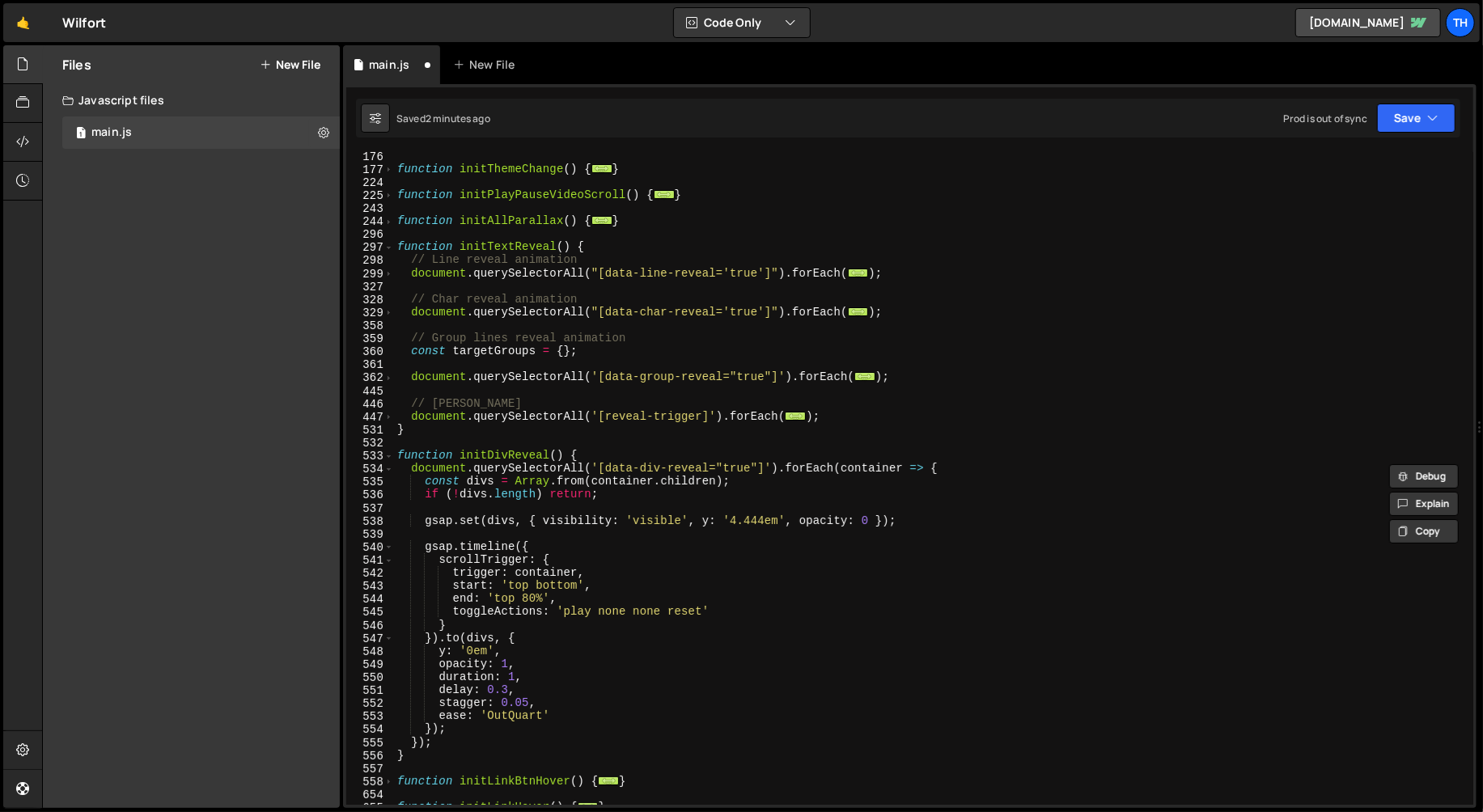
scroll to position [555, 0]
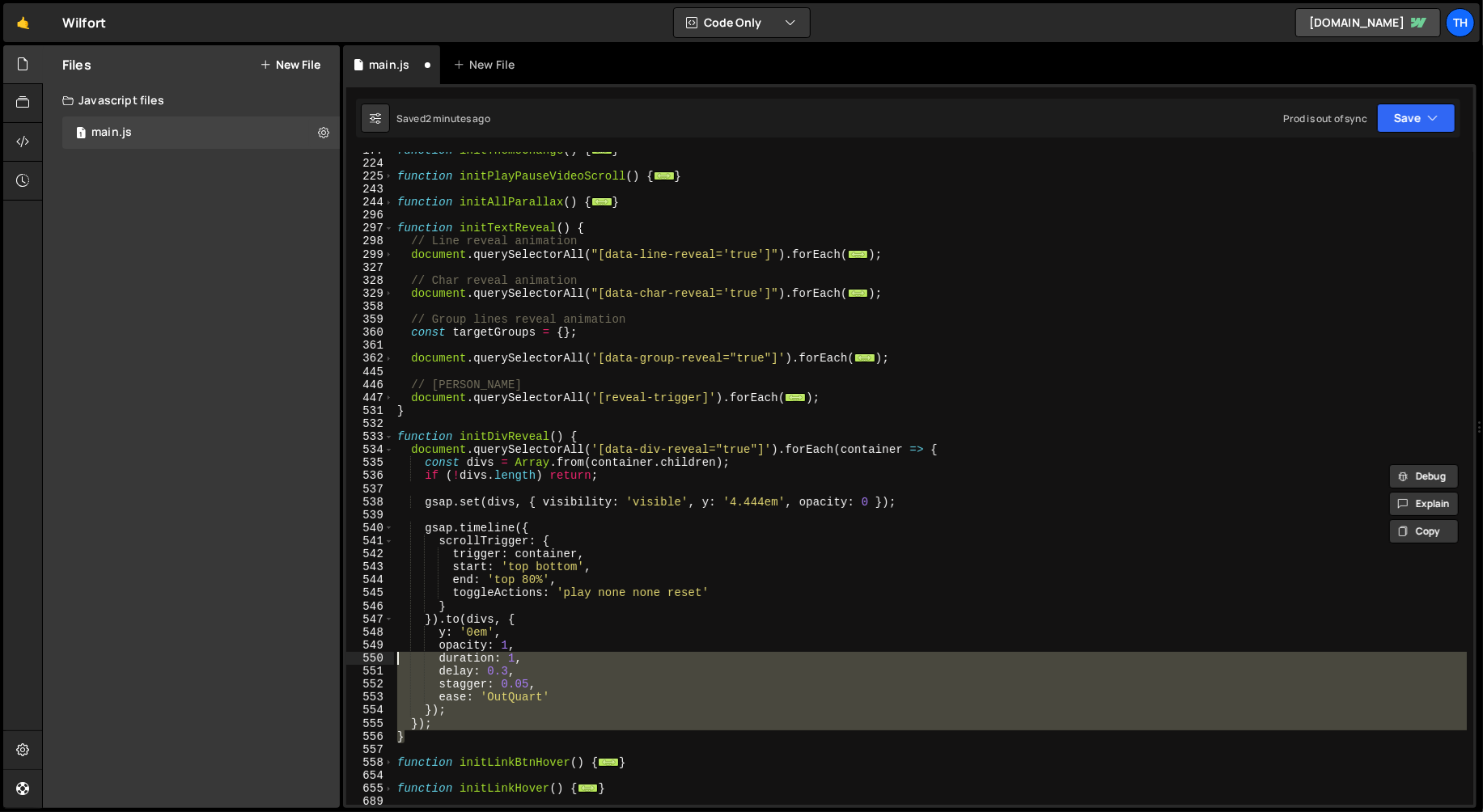
drag, startPoint x: 456, startPoint y: 731, endPoint x: 325, endPoint y: 654, distance: 152.0
click at [325, 654] on div "Files New File Create your first file Get started by starting a Javascript or C…" at bounding box center [763, 427] width 1441 height 763
click at [447, 708] on div "function initThemeChange ( ) { ... } function initPlayPauseVideoScroll ( ) { ..…" at bounding box center [930, 479] width 1072 height 653
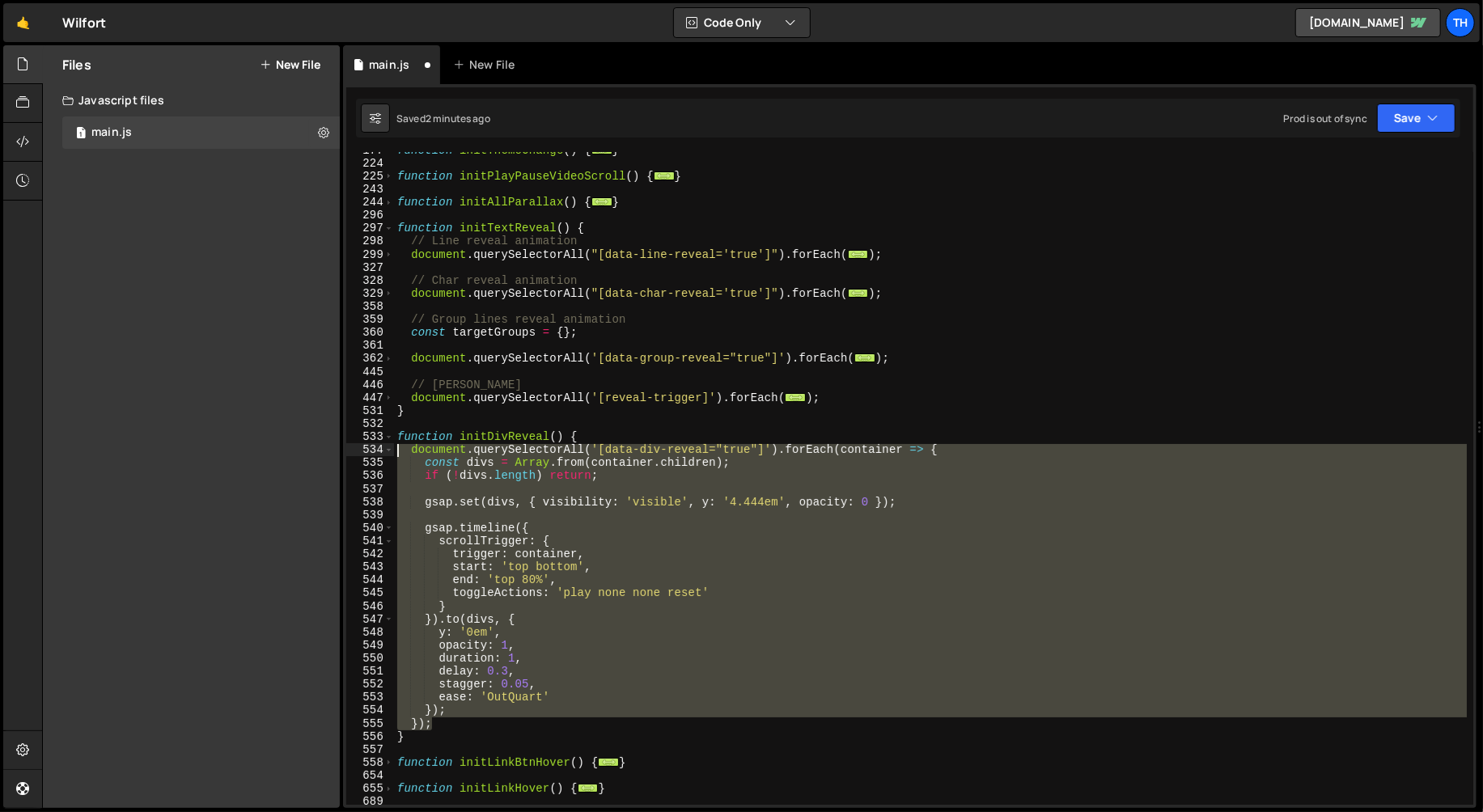
drag, startPoint x: 458, startPoint y: 722, endPoint x: 322, endPoint y: 452, distance: 302.3
click at [322, 452] on div "Files New File Create your first file Get started by starting a Javascript or C…" at bounding box center [763, 427] width 1441 height 763
type textarea "document.querySelectorAll('[data-div-reveal="true"]').forEach(container => { co…"
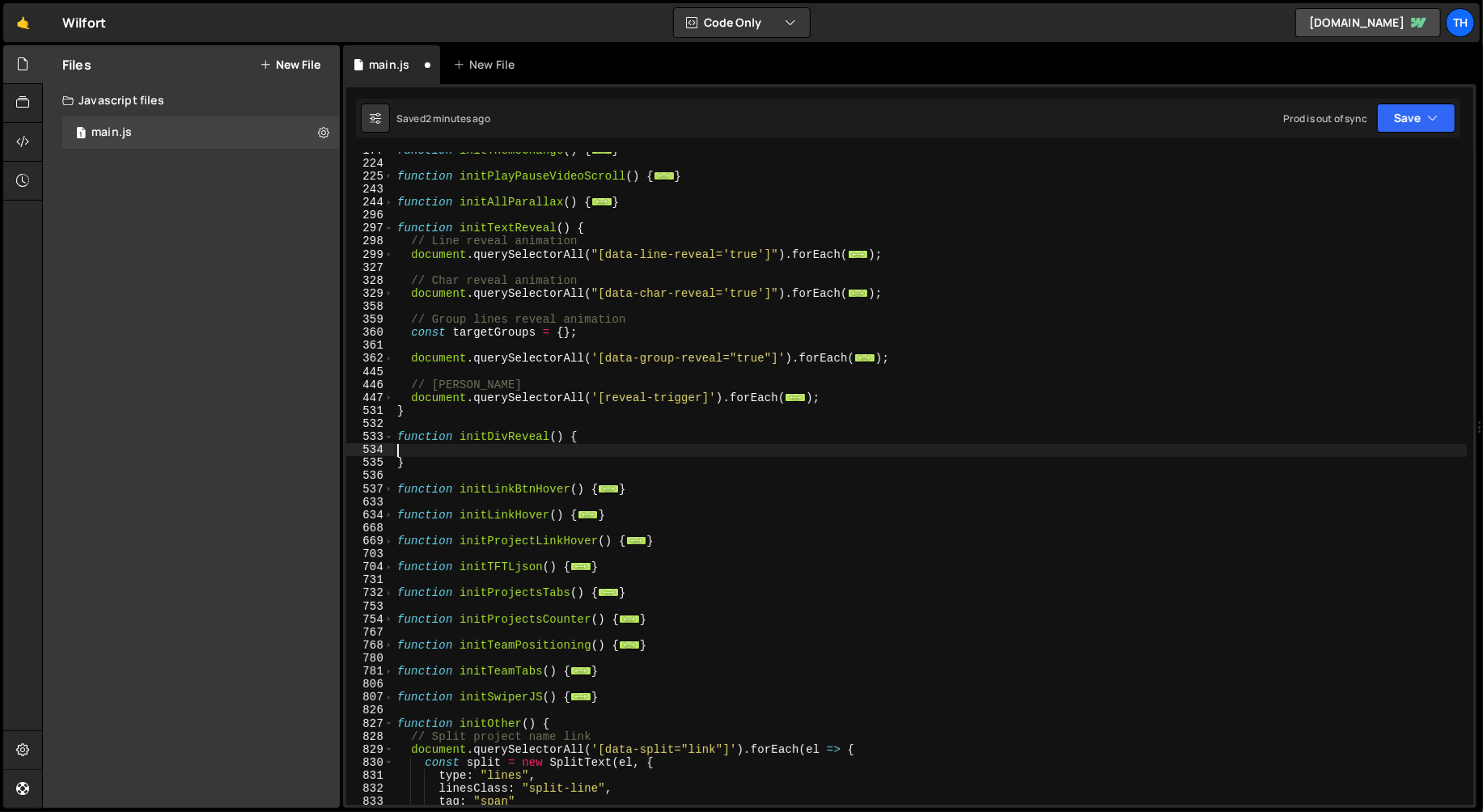
click at [479, 312] on div "function initThemeChange ( ) { ... } function initPlayPauseVideoScroll ( ) { ..…" at bounding box center [931, 484] width 1073 height 679
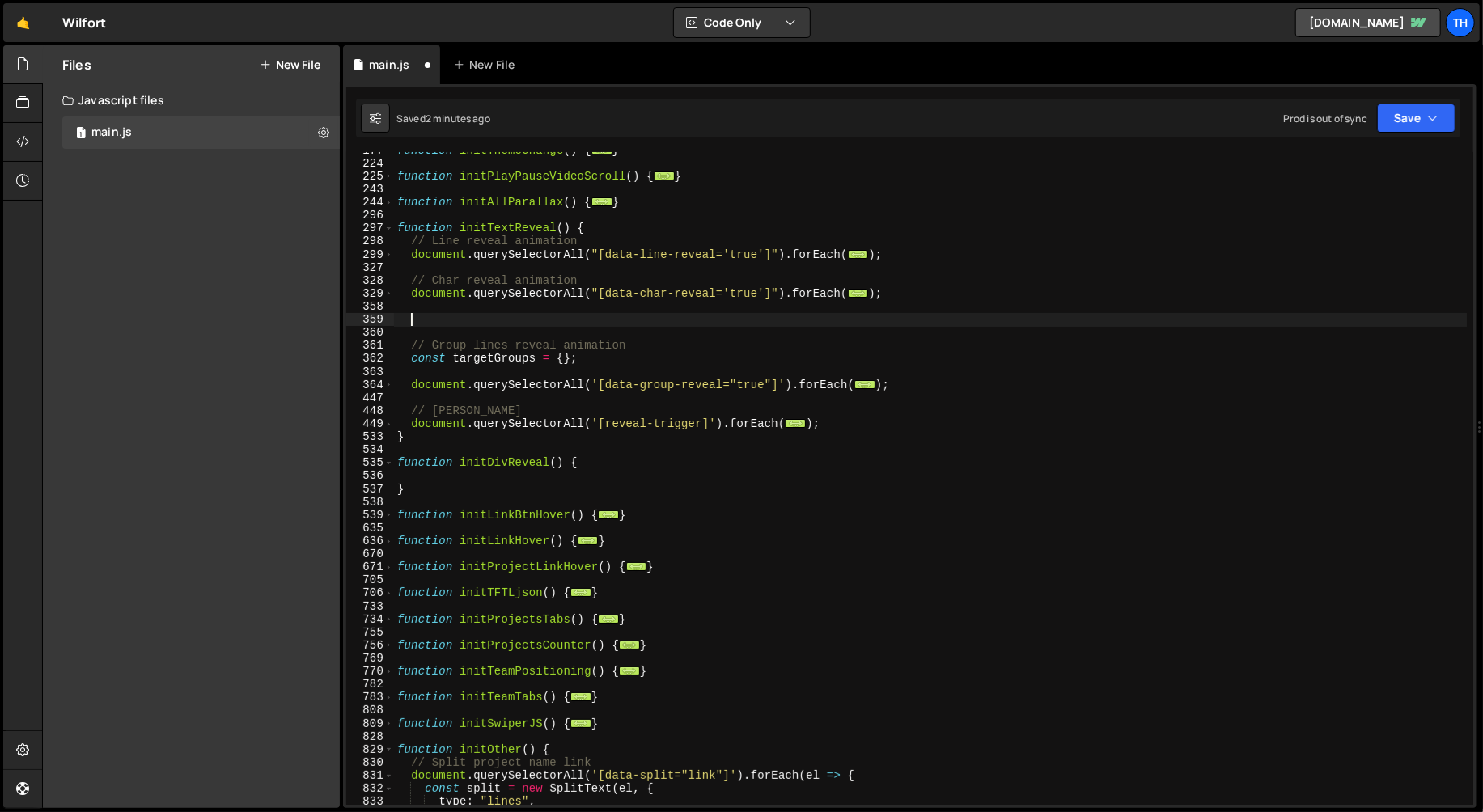
paste textarea "});"
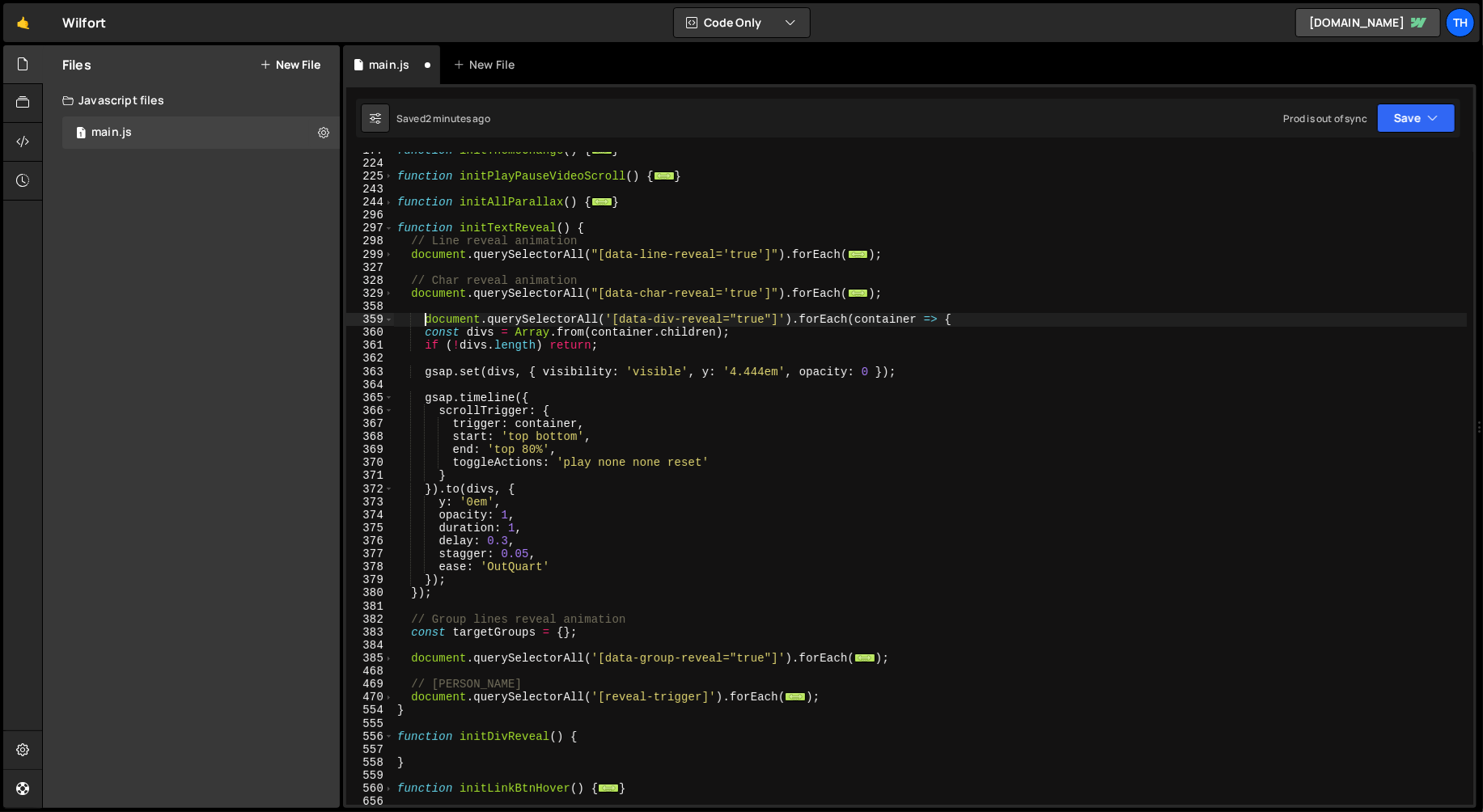
click at [425, 325] on div "function initThemeChange ( ) { ... } function initPlayPauseVideoScroll ( ) { ..…" at bounding box center [931, 484] width 1073 height 679
drag, startPoint x: 590, startPoint y: 285, endPoint x: 414, endPoint y: 283, distance: 176.0
click at [414, 283] on div "function initThemeChange ( ) { ... } function initPlayPauseVideoScroll ( ) { ..…" at bounding box center [931, 484] width 1073 height 679
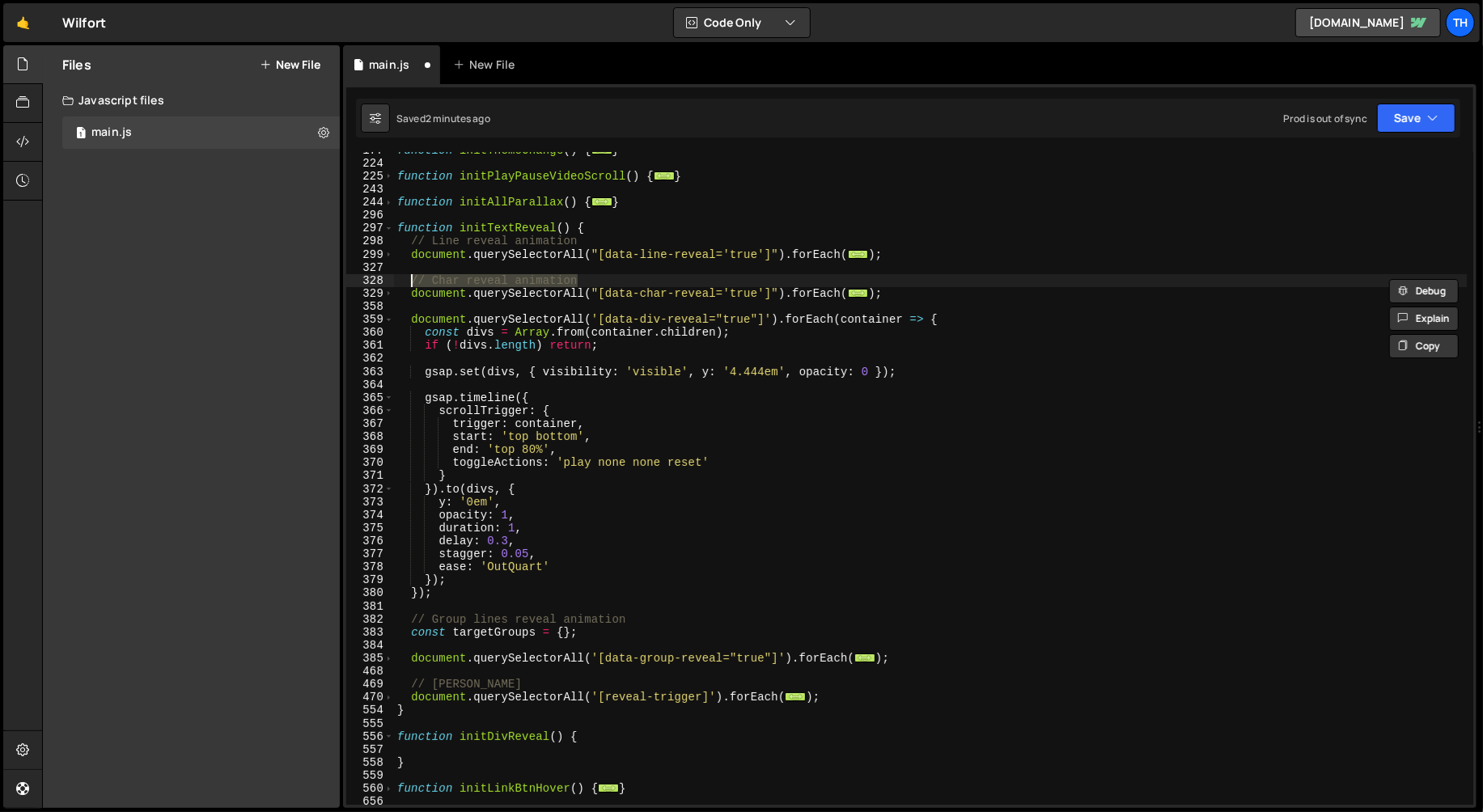
click at [486, 320] on div "function initThemeChange ( ) { ... } function initPlayPauseVideoScroll ( ) { ..…" at bounding box center [931, 484] width 1073 height 679
type textarea "document.querySelectorAll('[data-div-reveal="true"]').forEach(container => {"
click at [486, 315] on div "function initThemeChange ( ) { ... } function initPlayPauseVideoScroll ( ) { ..…" at bounding box center [931, 484] width 1073 height 679
click at [486, 313] on div "function initThemeChange ( ) { ... } function initPlayPauseVideoScroll ( ) { ..…" at bounding box center [931, 484] width 1073 height 679
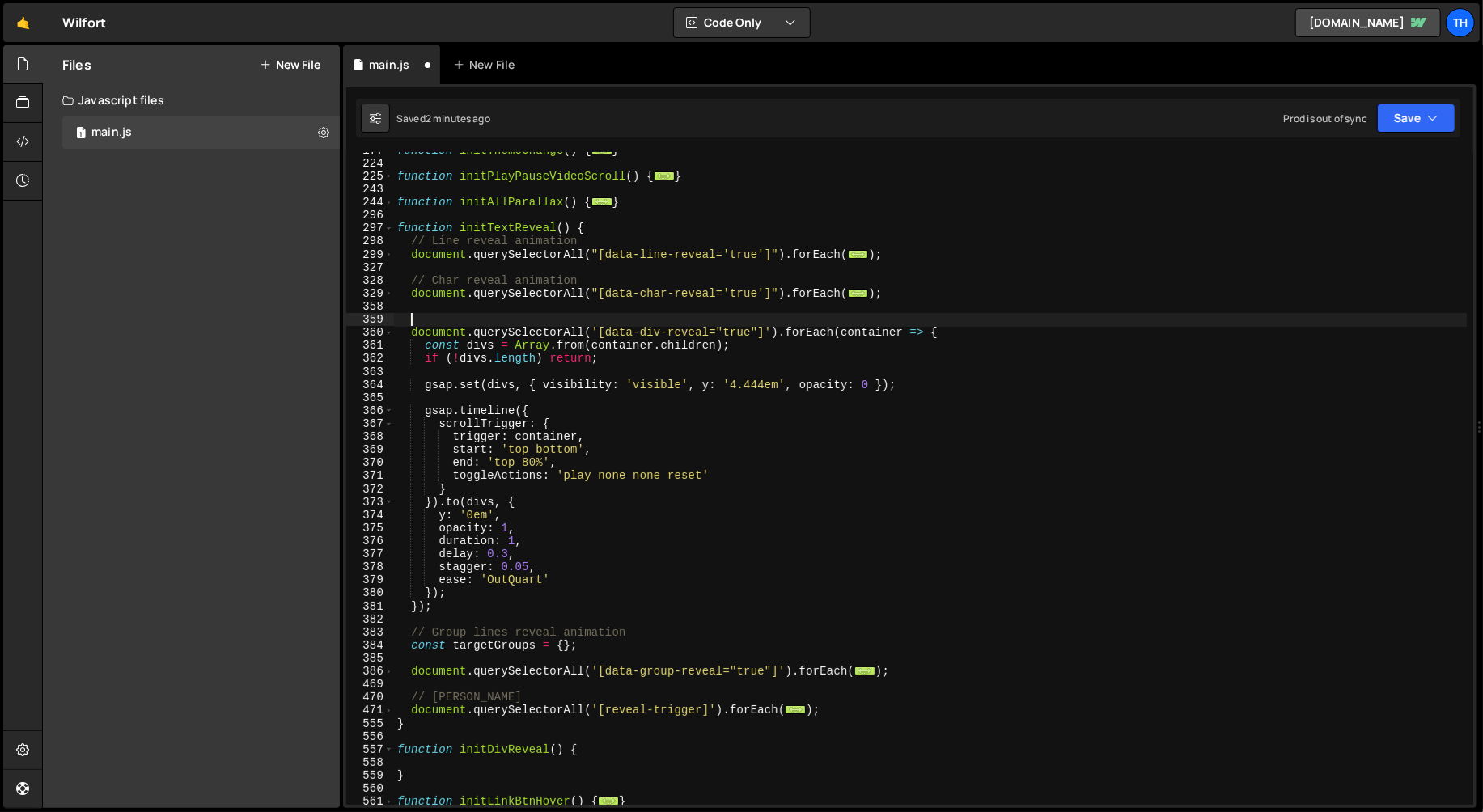
paste textarea "// Char reveal animation"
click at [445, 321] on div "function initThemeChange ( ) { ... } function initPlayPauseVideoScroll ( ) { ..…" at bounding box center [931, 484] width 1073 height 679
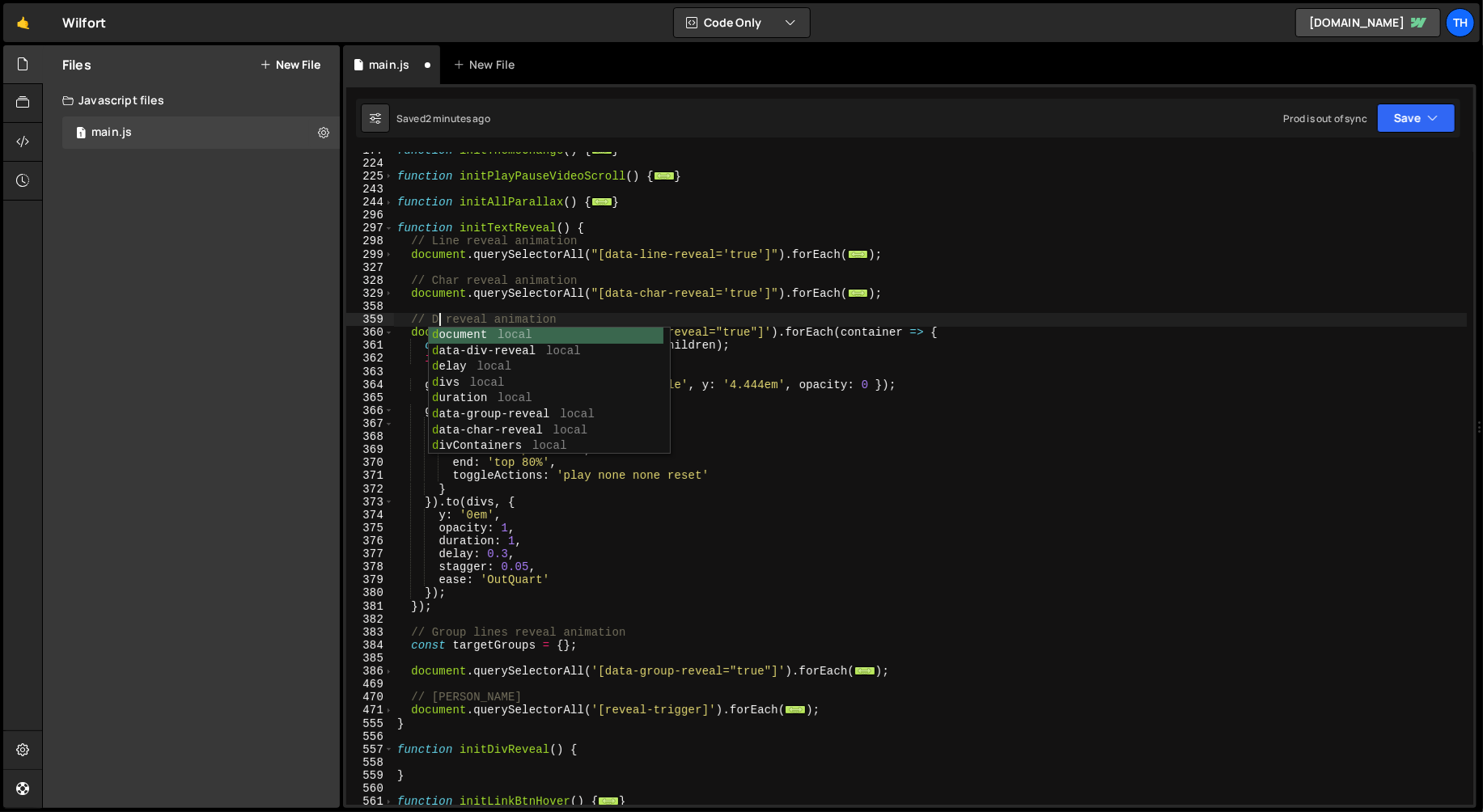
type textarea "// Div reveal animation"
click at [683, 265] on div "function initThemeChange ( ) { ... } function initPlayPauseVideoScroll ( ) { ..…" at bounding box center [931, 484] width 1073 height 679
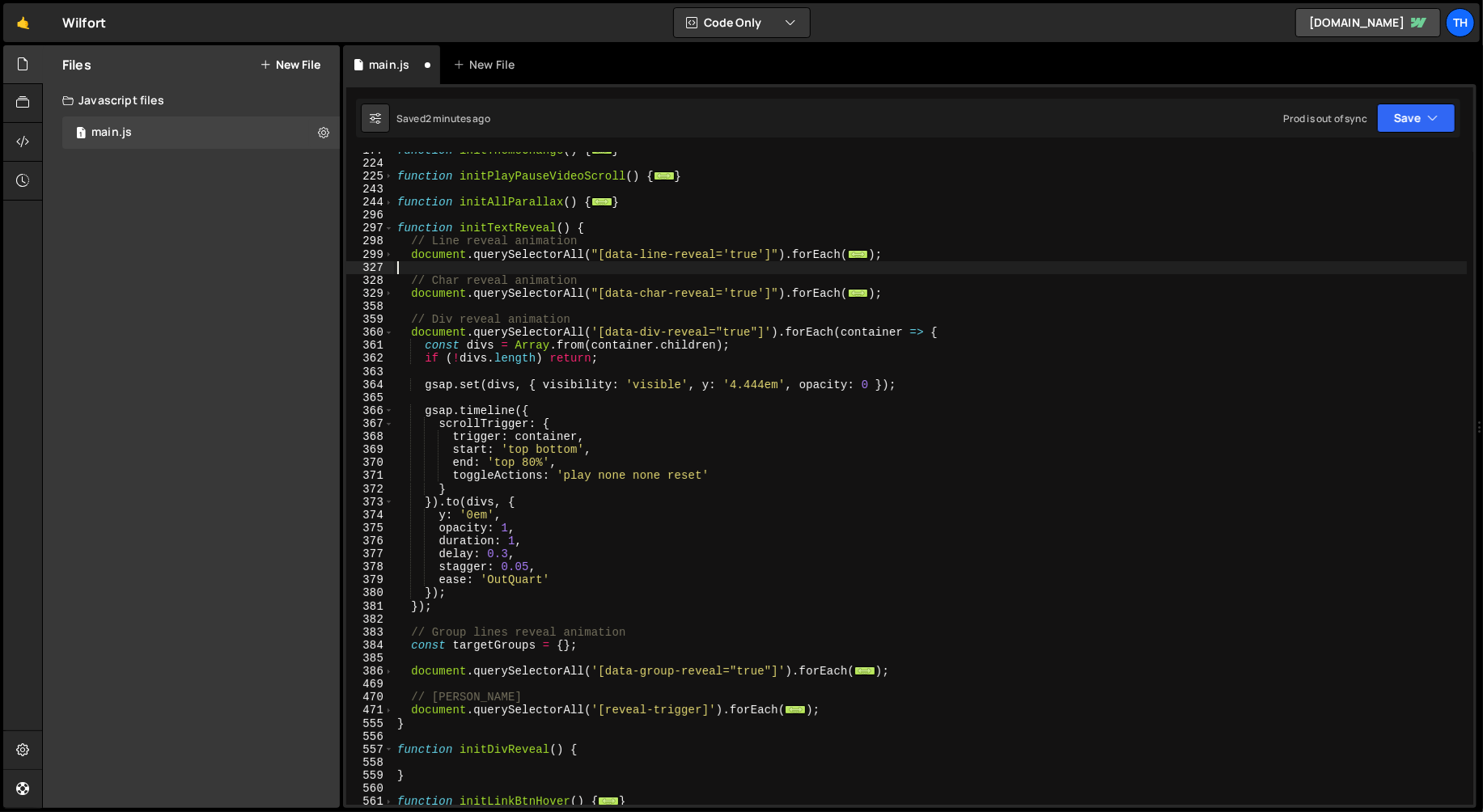
scroll to position [0, 0]
click at [389, 333] on span at bounding box center [389, 332] width 9 height 13
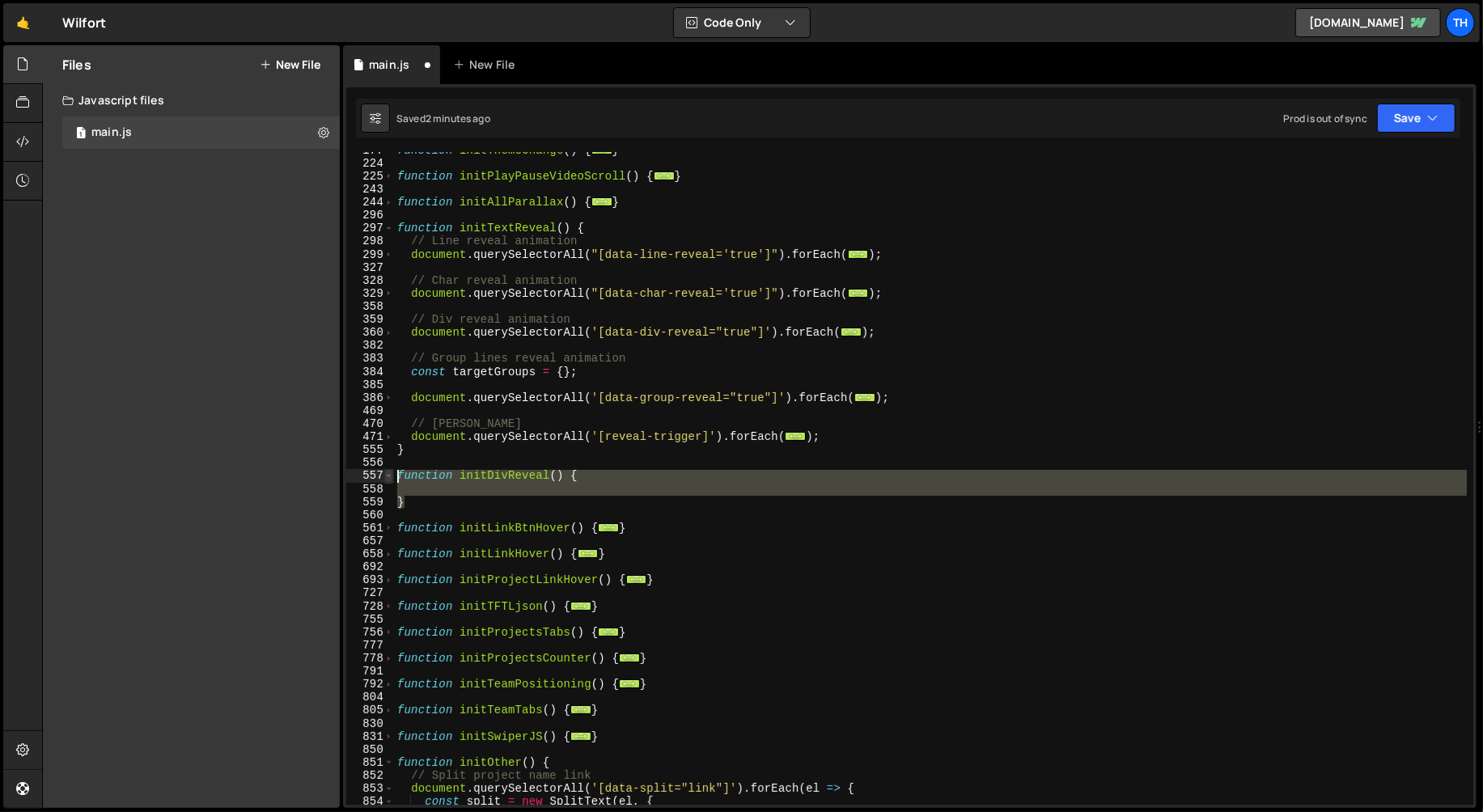
drag, startPoint x: 434, startPoint y: 496, endPoint x: 386, endPoint y: 472, distance: 53.7
click at [386, 472] on div "177 224 225 243 244 296 297 298 299 327 328 329 358 359 360 382 383 384 385 386…" at bounding box center [910, 479] width 1127 height 653
type textarea "function initDivReveal() {"
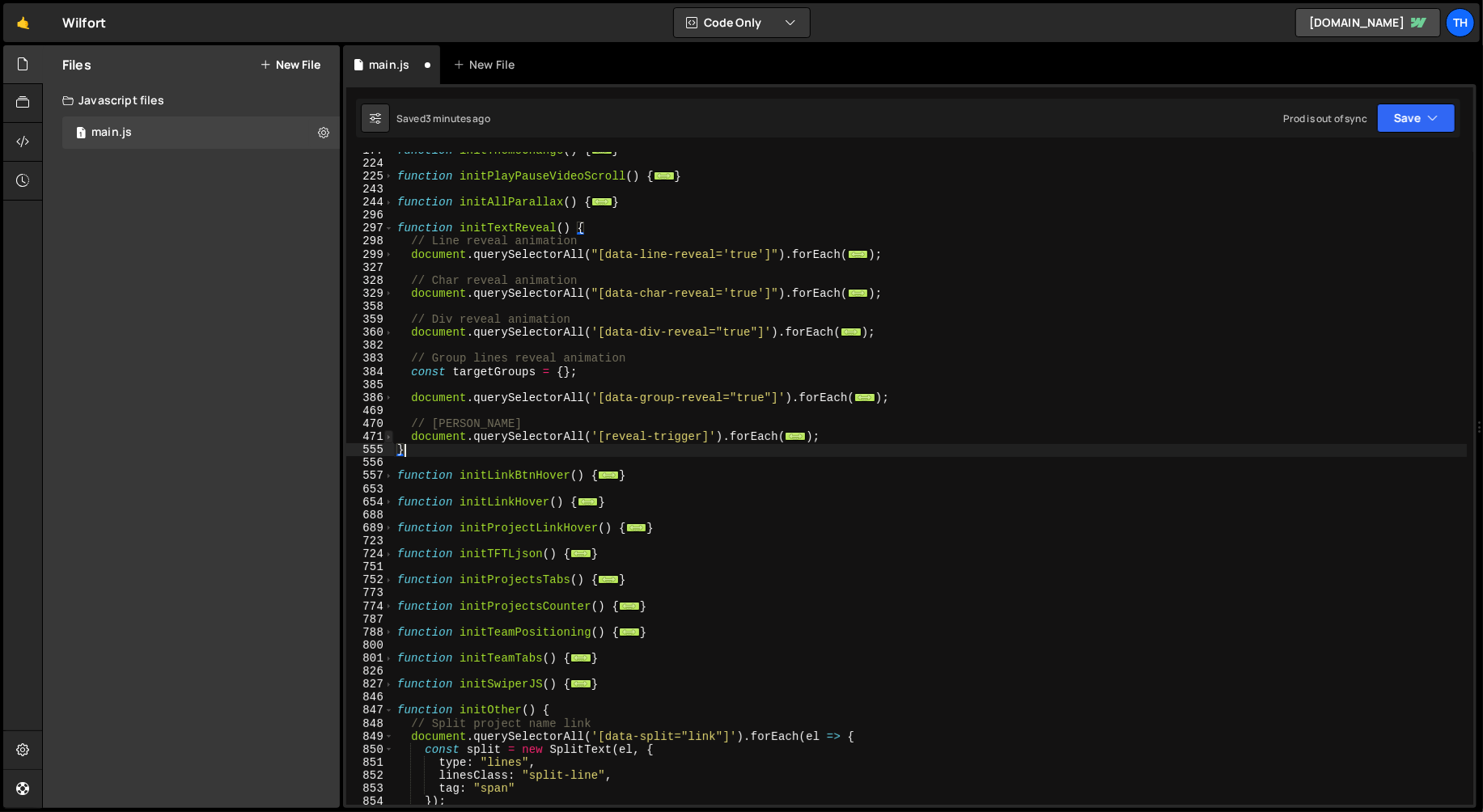
click at [390, 442] on span at bounding box center [389, 437] width 9 height 13
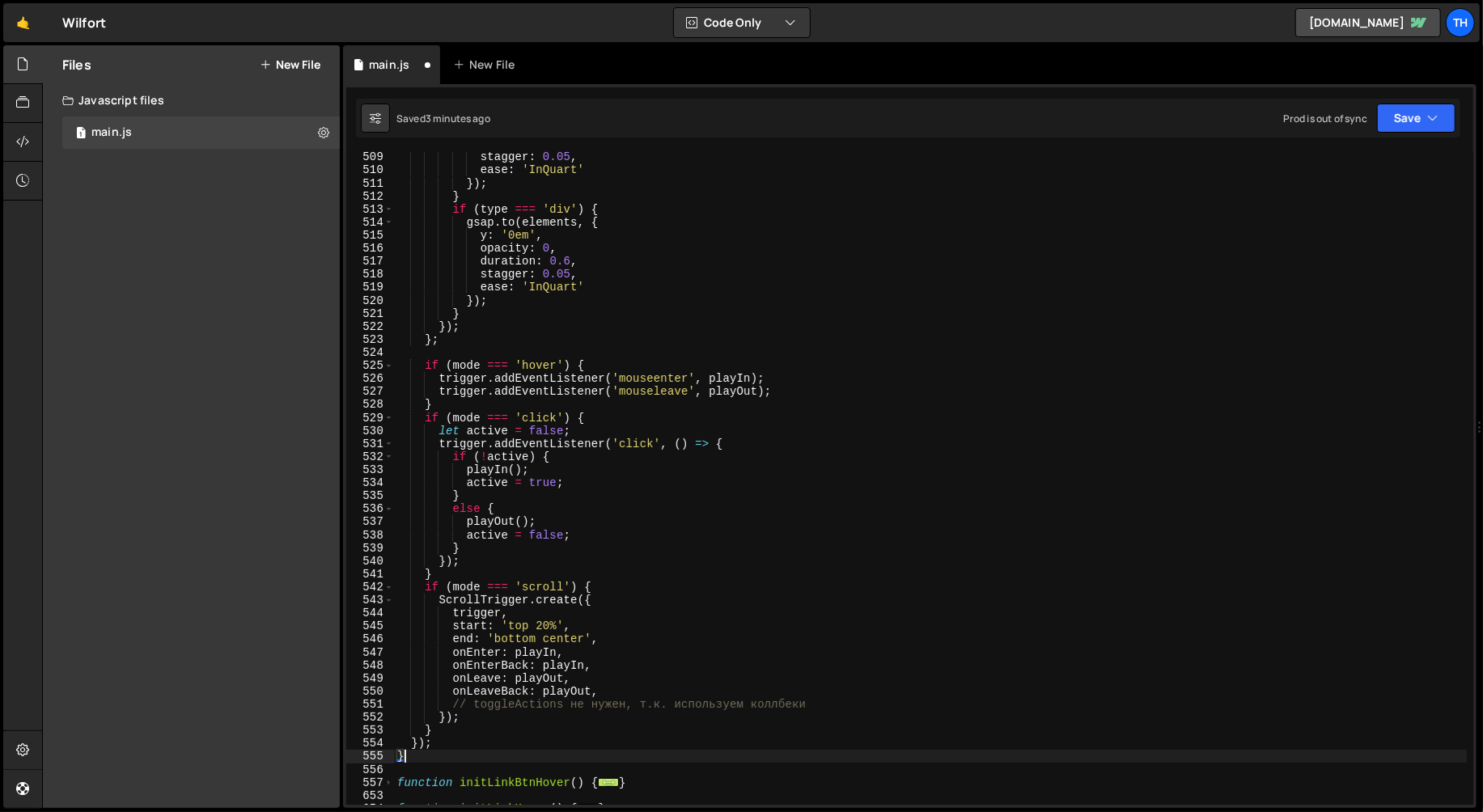
scroll to position [1340, 0]
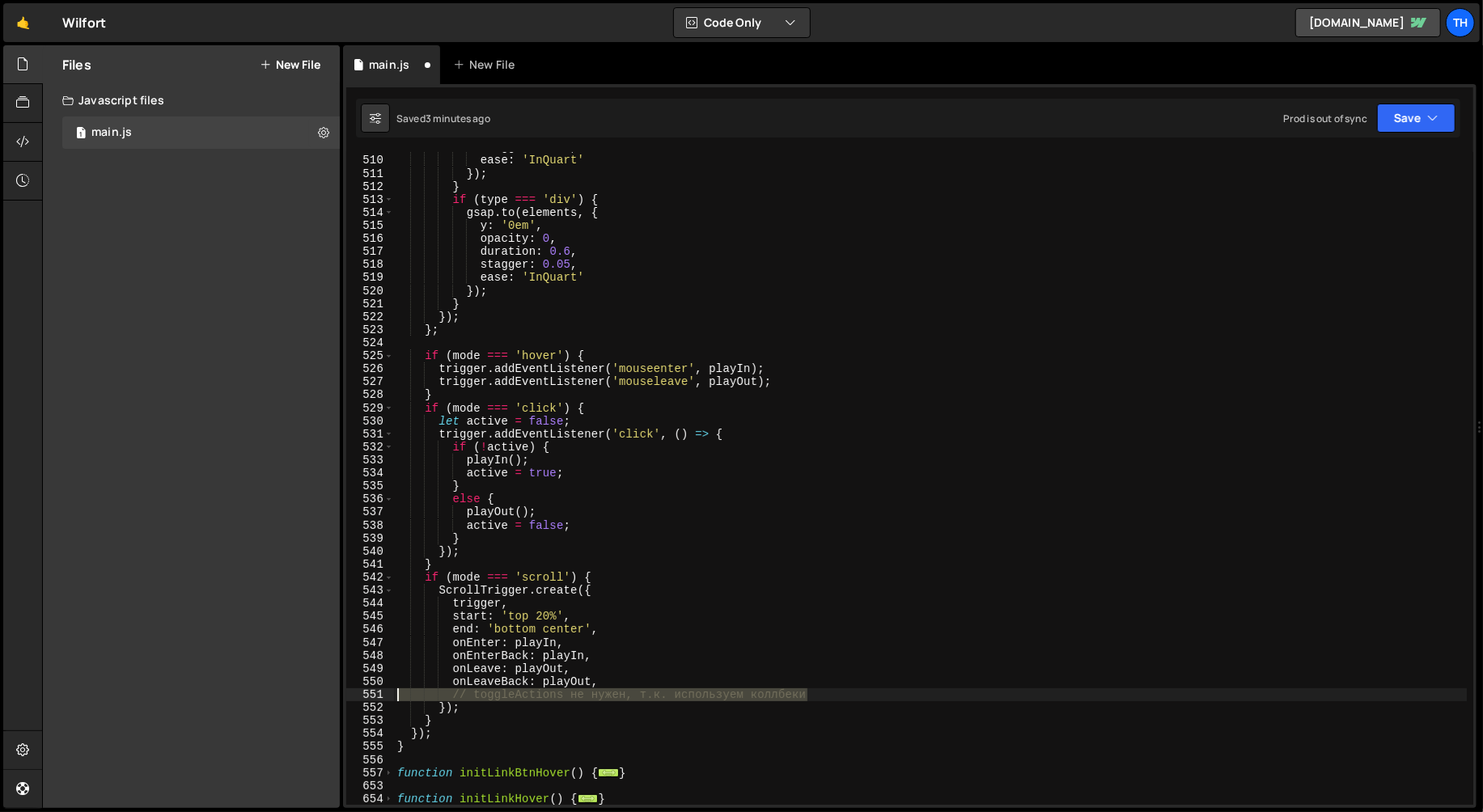
drag, startPoint x: 827, startPoint y: 697, endPoint x: 379, endPoint y: 690, distance: 448.1
click at [379, 690] on div "} 509 510 511 512 513 514 515 516 517 518 519 520 521 522 523 524 525 526 527 5…" at bounding box center [910, 479] width 1127 height 653
type textarea "="
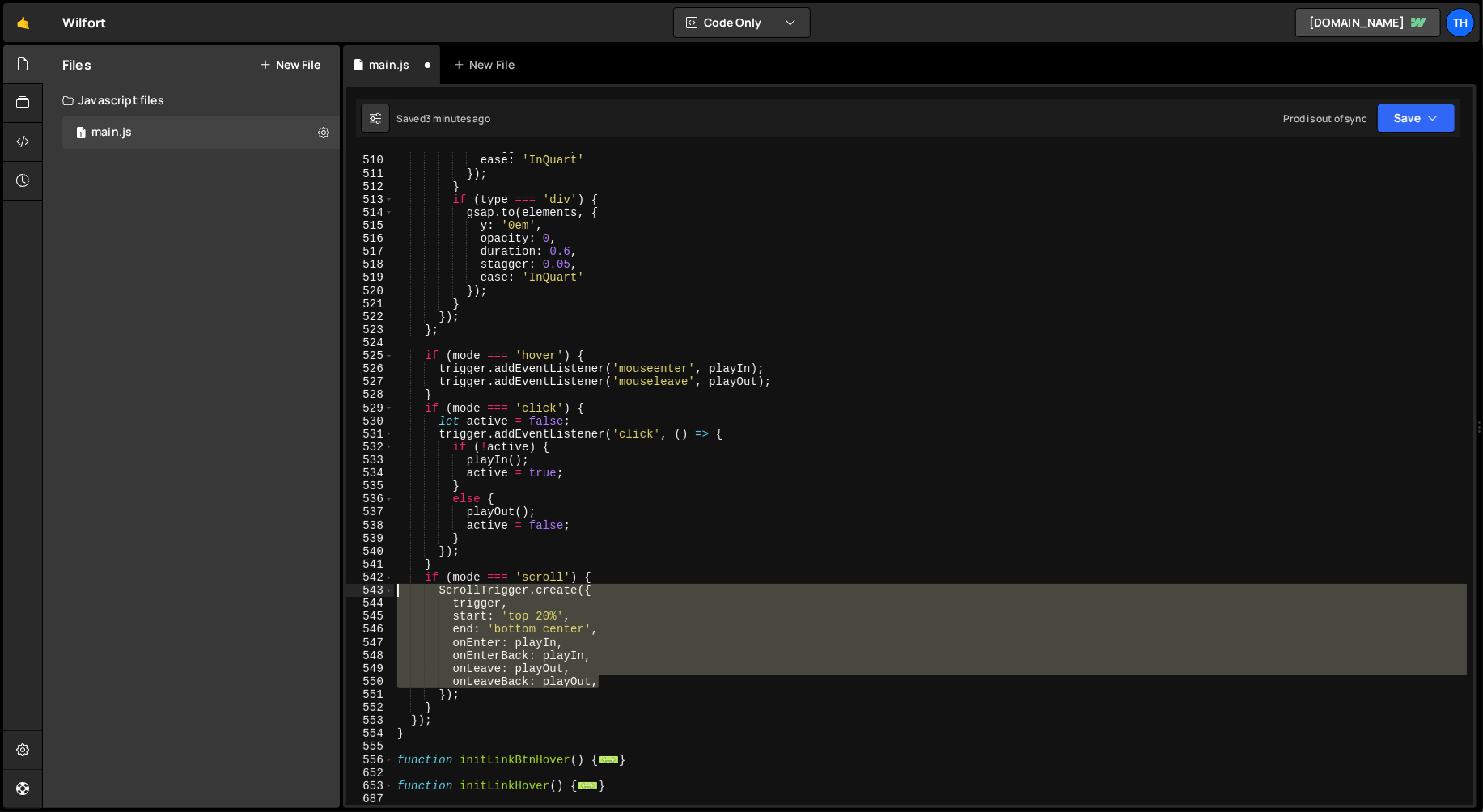
drag, startPoint x: 614, startPoint y: 682, endPoint x: 360, endPoint y: 595, distance: 268.5
click at [360, 595] on div "onLeaveBack: playOut, 509 510 511 512 513 514 515 516 517 518 519 520 521 522 5…" at bounding box center [910, 479] width 1127 height 653
click at [478, 696] on div "stagger : 0.05 , ease : 'InQuart' }) ; } if ( type === 'div' ) { gsap . to ( el…" at bounding box center [931, 480] width 1073 height 679
drag, startPoint x: 481, startPoint y: 696, endPoint x: 341, endPoint y: 590, distance: 175.6
click at [341, 590] on div "Files New File Create your first file Get started by starting a Javascript or C…" at bounding box center [763, 427] width 1441 height 763
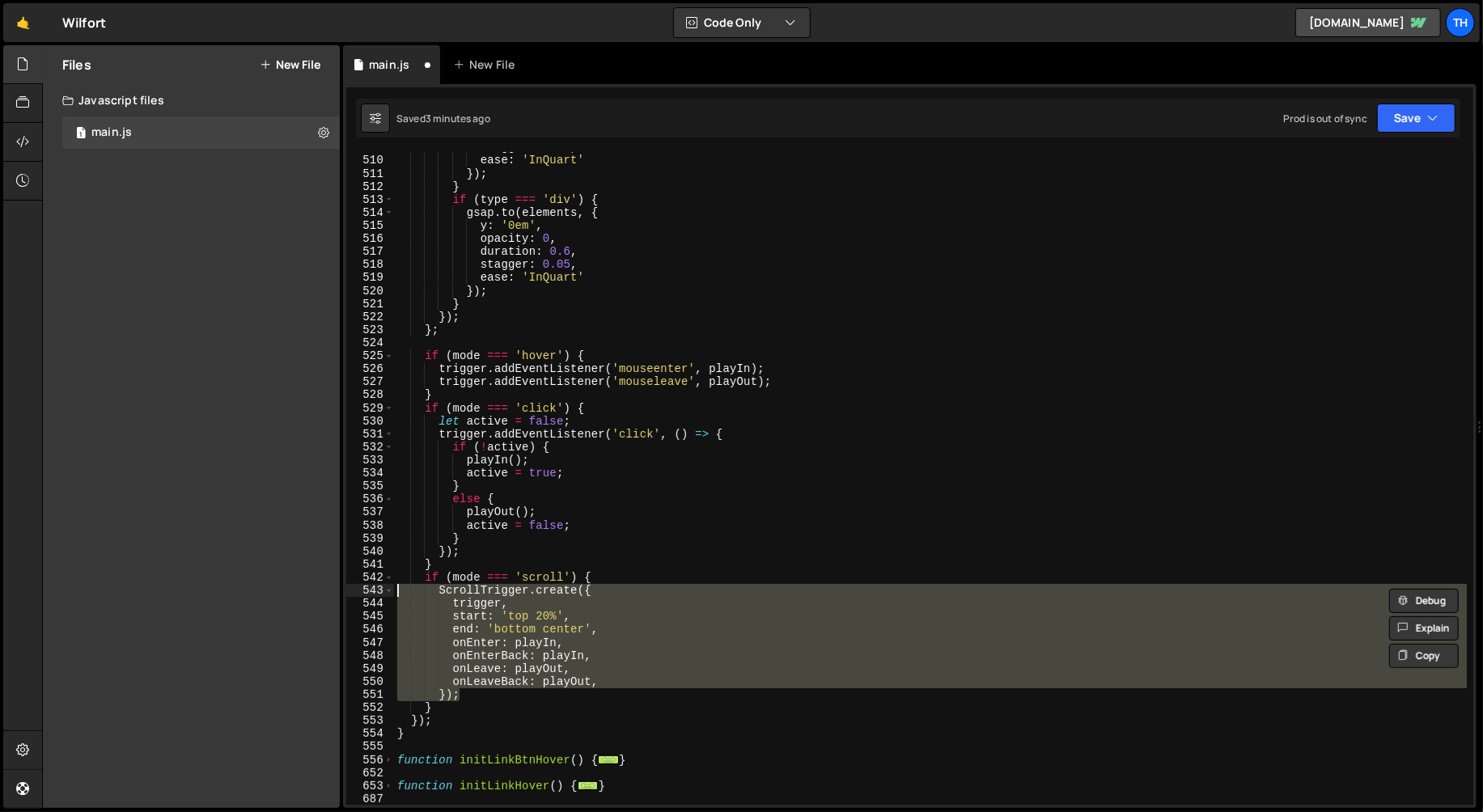
type textarea "ScrollTrigger.create({ trigger,"
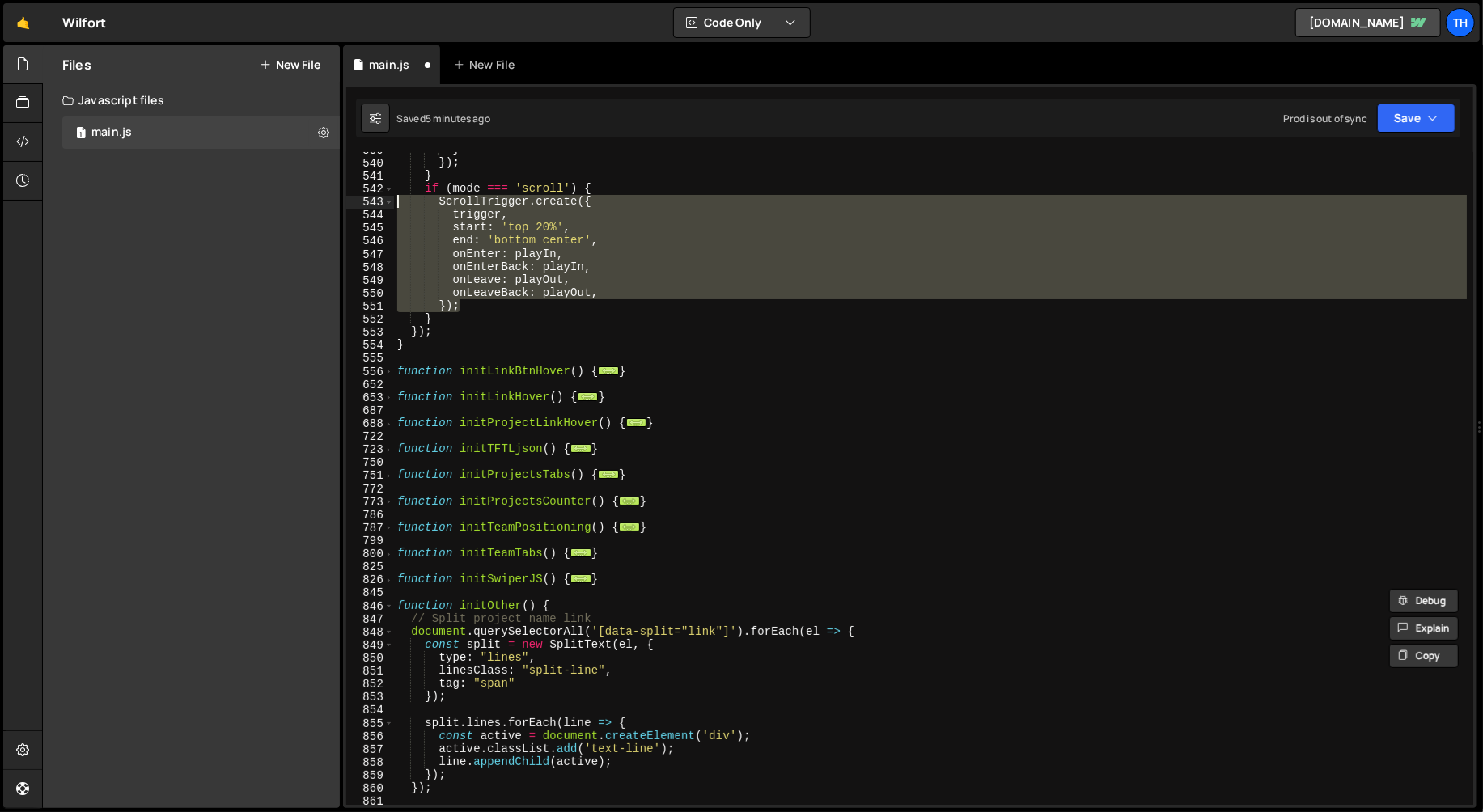
scroll to position [2103, 0]
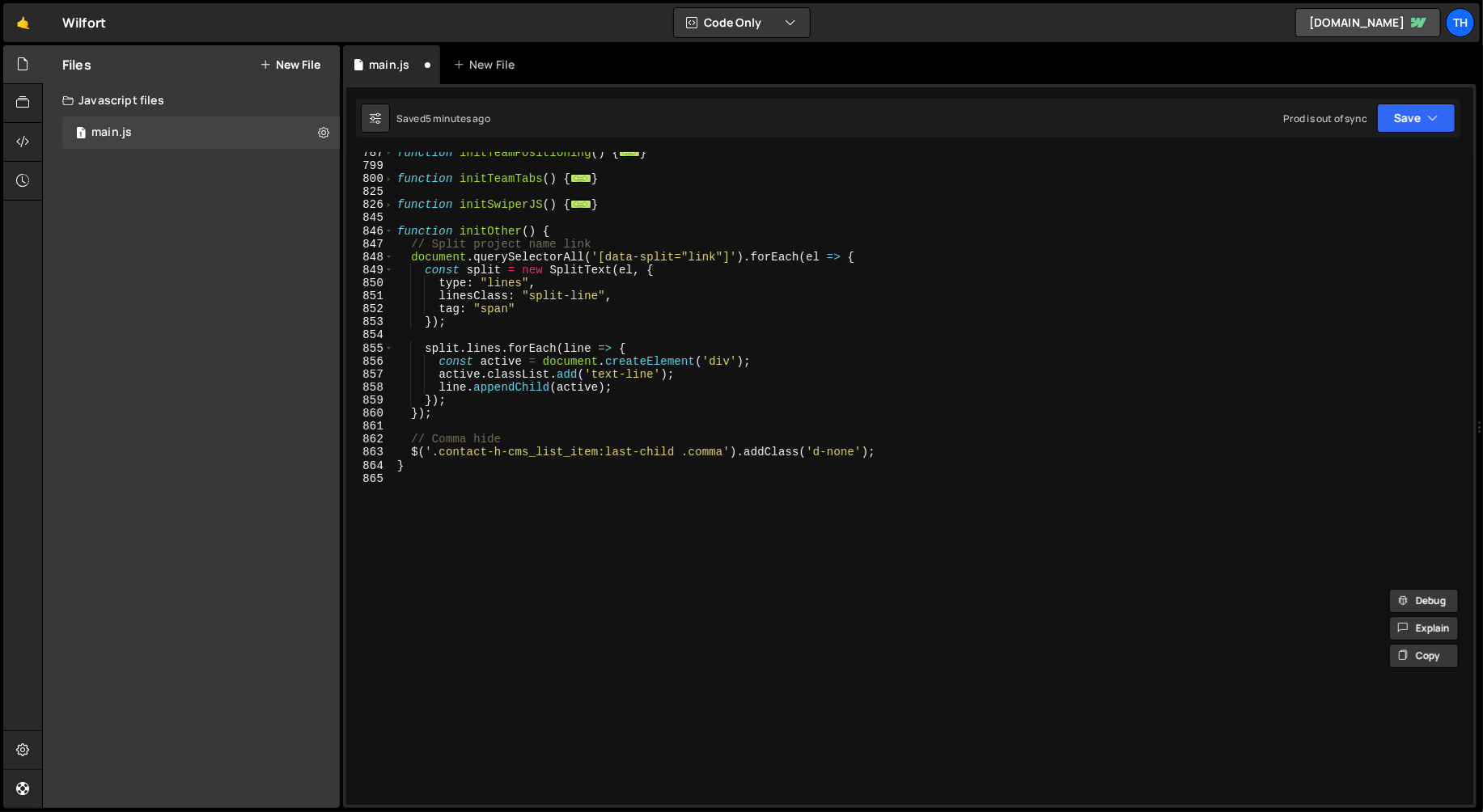
click at [445, 474] on div "function initTeamPositioning ( ) { ... } function initTeamTabs ( ) { ... } func…" at bounding box center [931, 486] width 1073 height 679
click at [896, 451] on div "function initTeamPositioning ( ) { ... } function initTeamTabs ( ) { ... } func…" at bounding box center [931, 486] width 1073 height 679
type textarea "$('.contact-h-cms_list_item:last-child .comma').addClass('d-none');"
paste textarea "}"
type textarea "}"
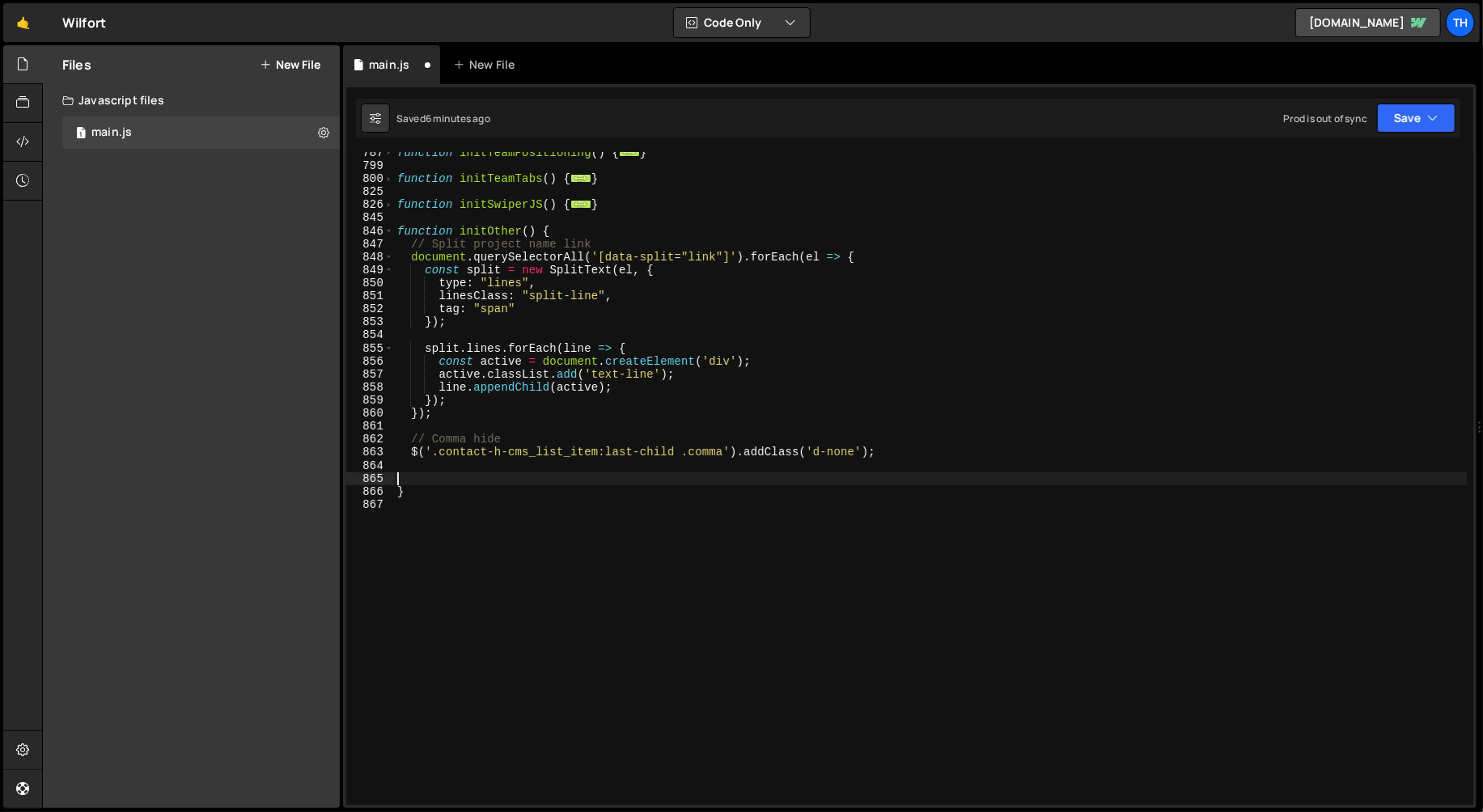
paste textarea "}"
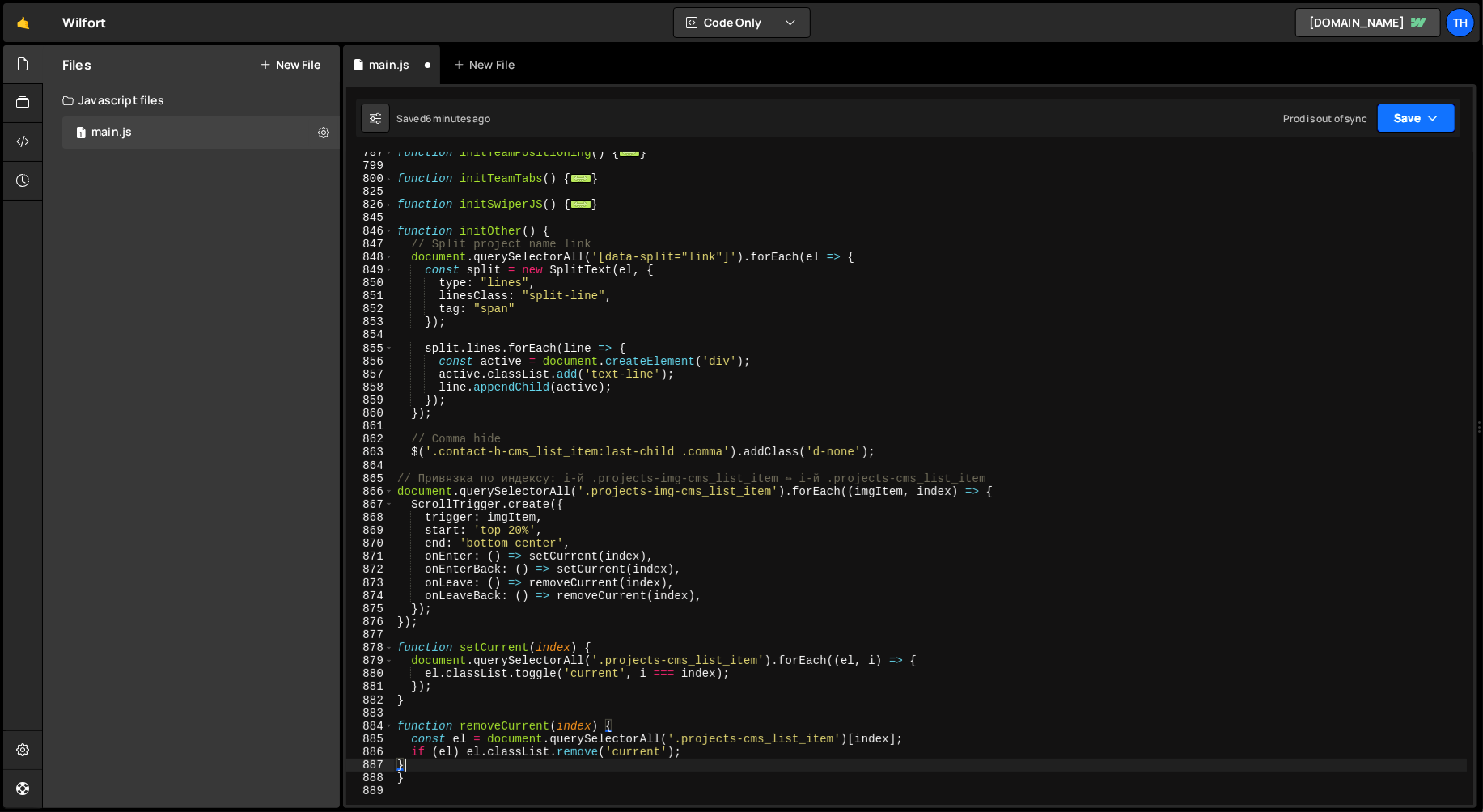
click at [1398, 112] on button "Save" at bounding box center [1416, 117] width 79 height 29
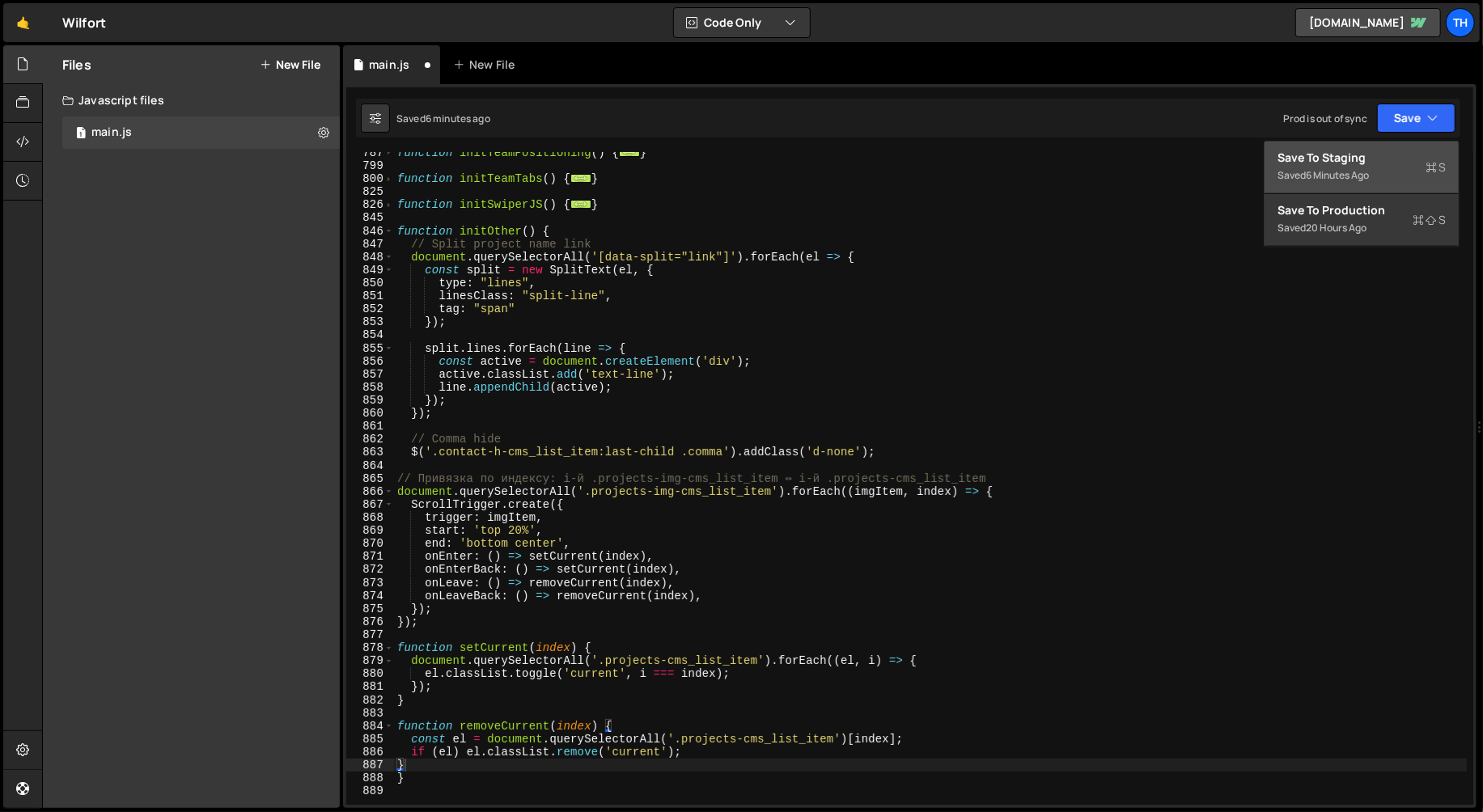
click at [1349, 162] on div "Save to Staging S" at bounding box center [1361, 158] width 168 height 16
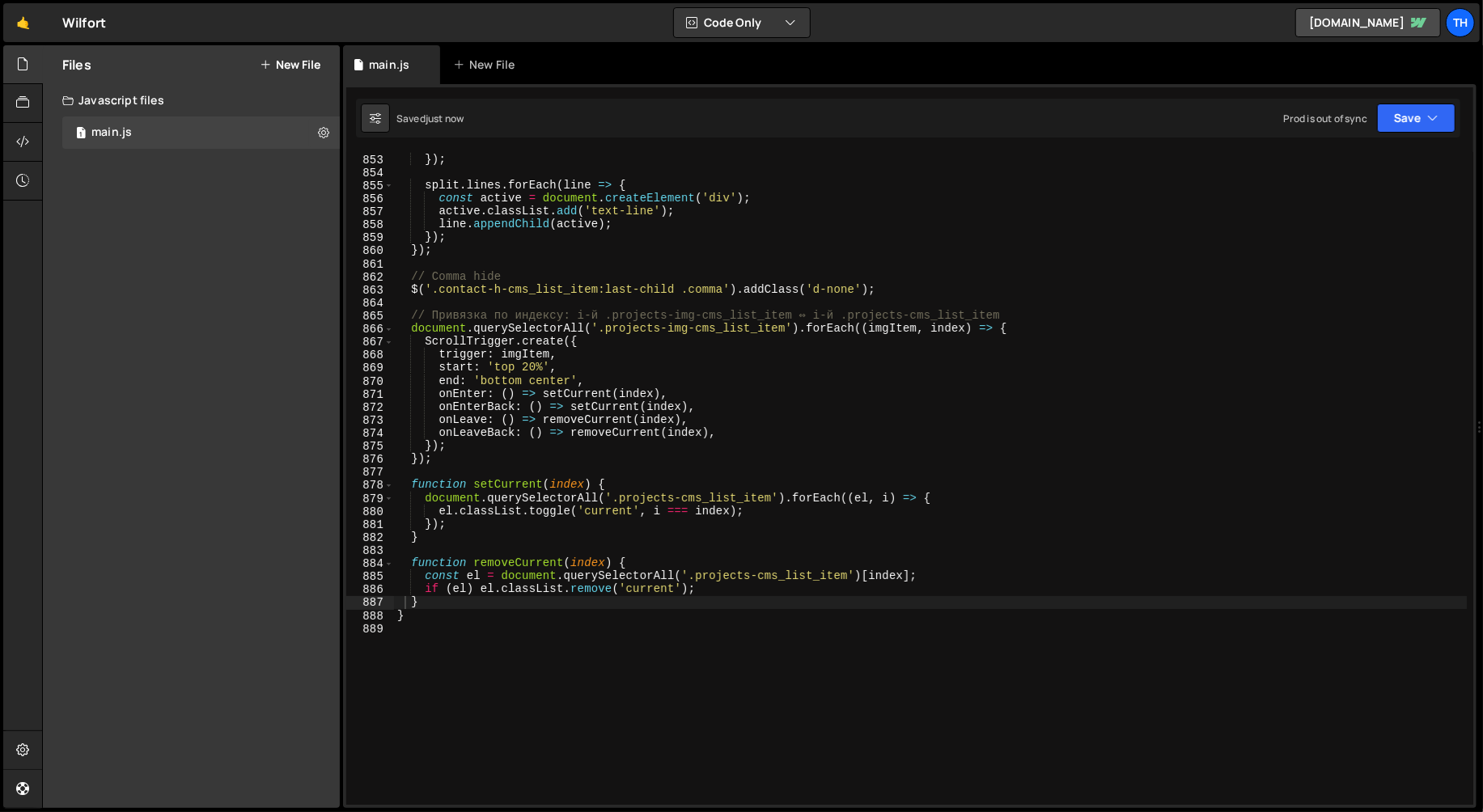
scroll to position [11084, 0]
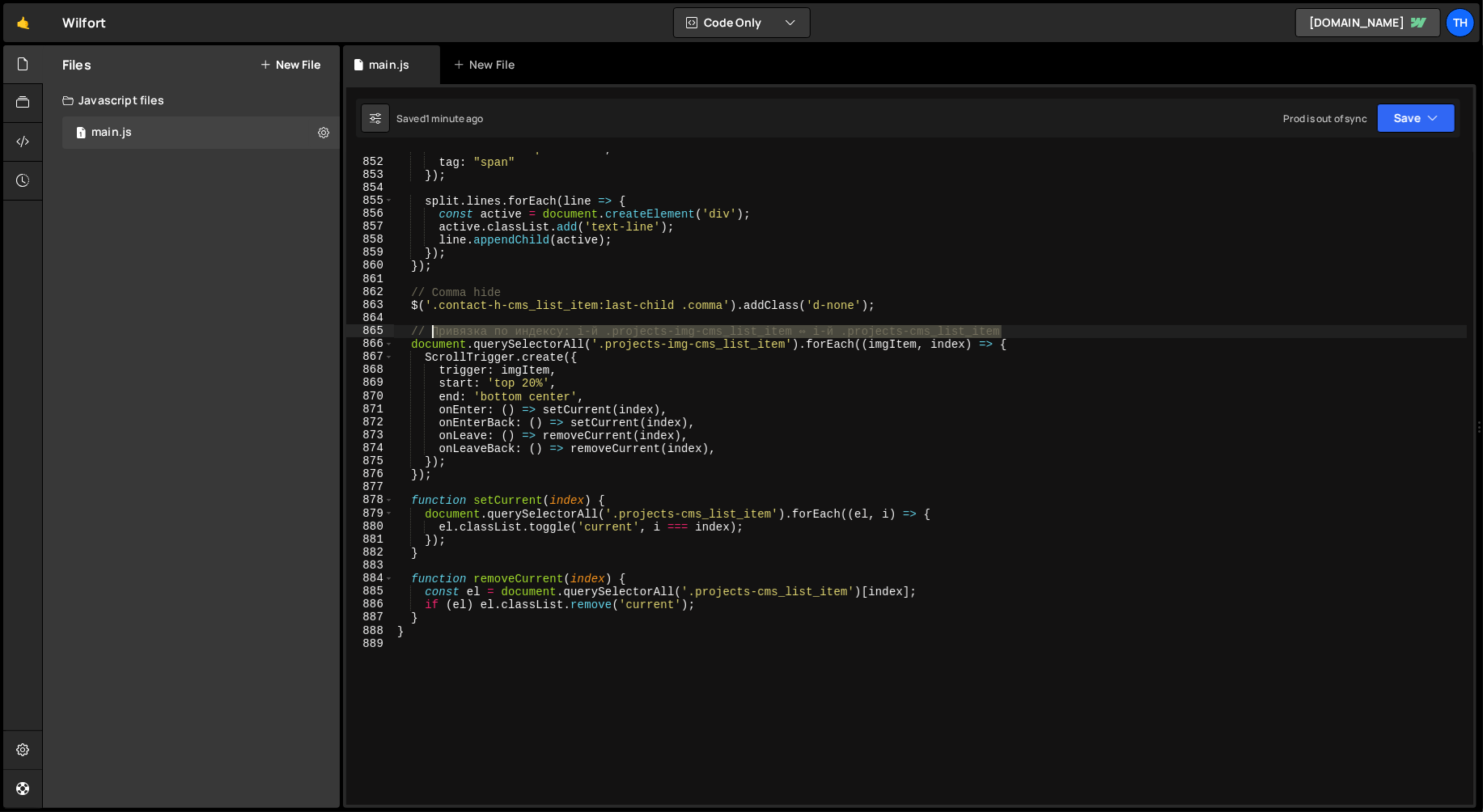
drag, startPoint x: 1009, startPoint y: 331, endPoint x: 434, endPoint y: 336, distance: 575.0
click at [434, 336] on div "linesClass : "split-line" , tag : "span" }) ; split . lines . forEach ( line =>…" at bounding box center [931, 482] width 1073 height 679
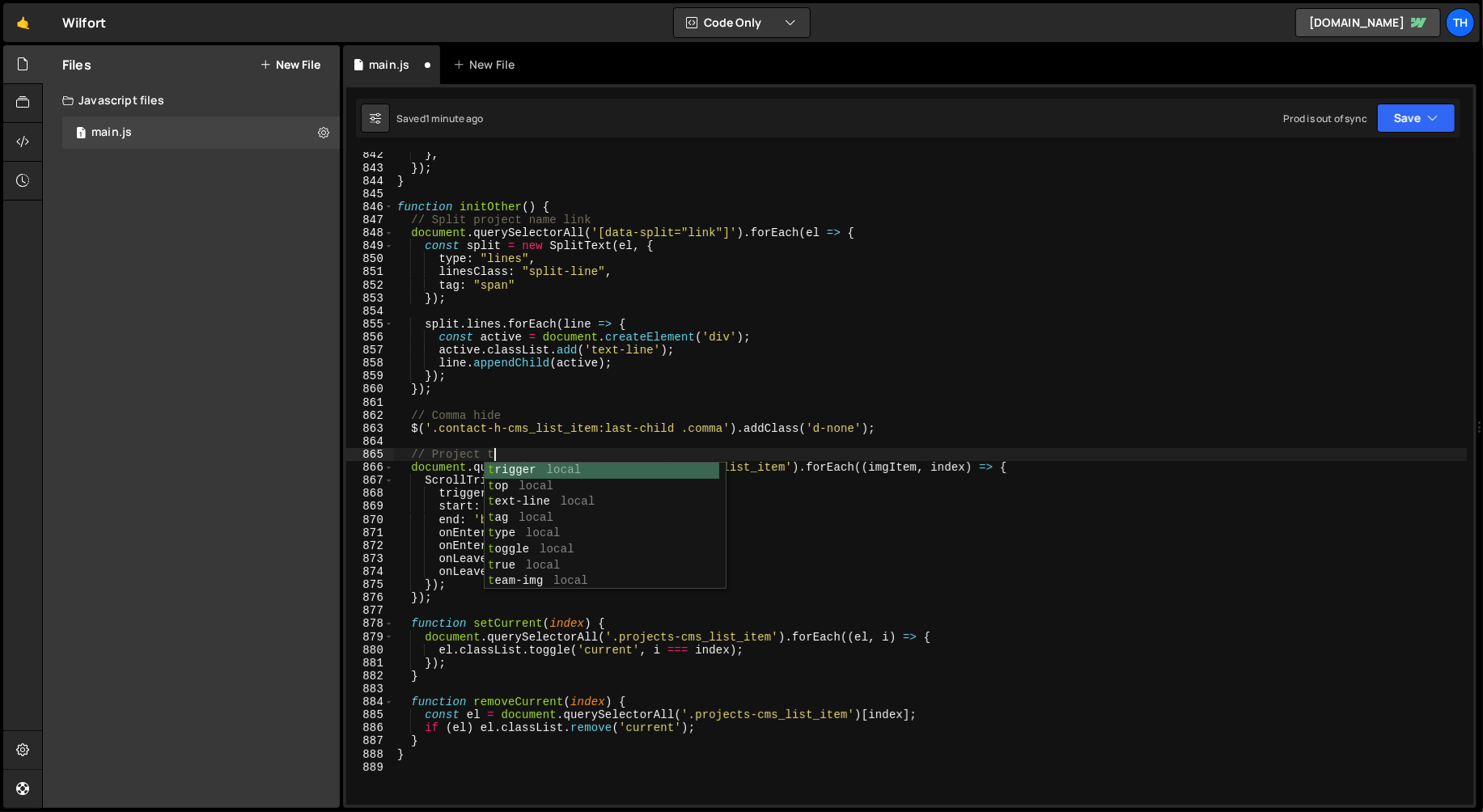
scroll to position [0, 5]
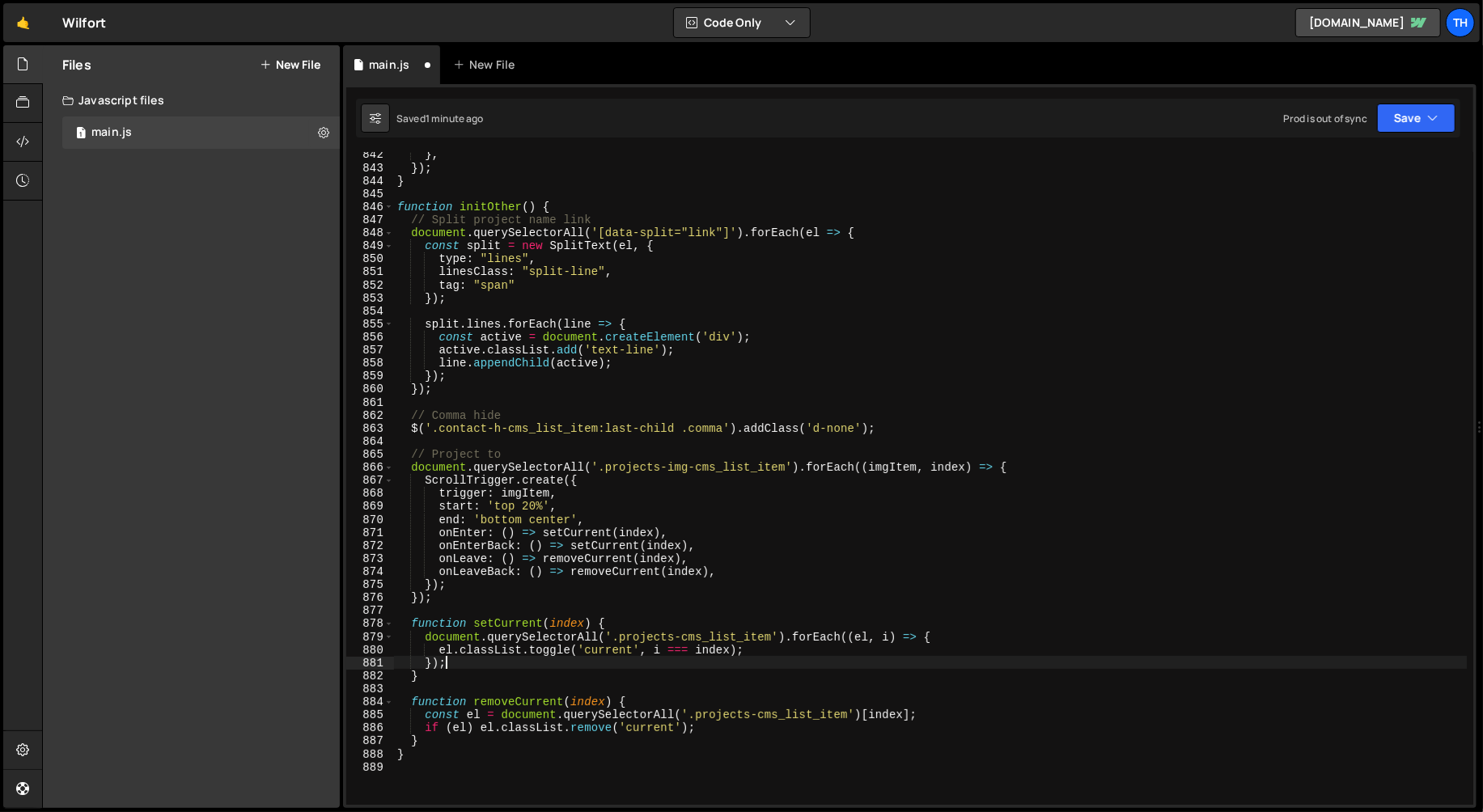
click at [558, 656] on div "} , }) ; } function initOther ( ) { // Split project name link document . query…" at bounding box center [931, 487] width 1073 height 679
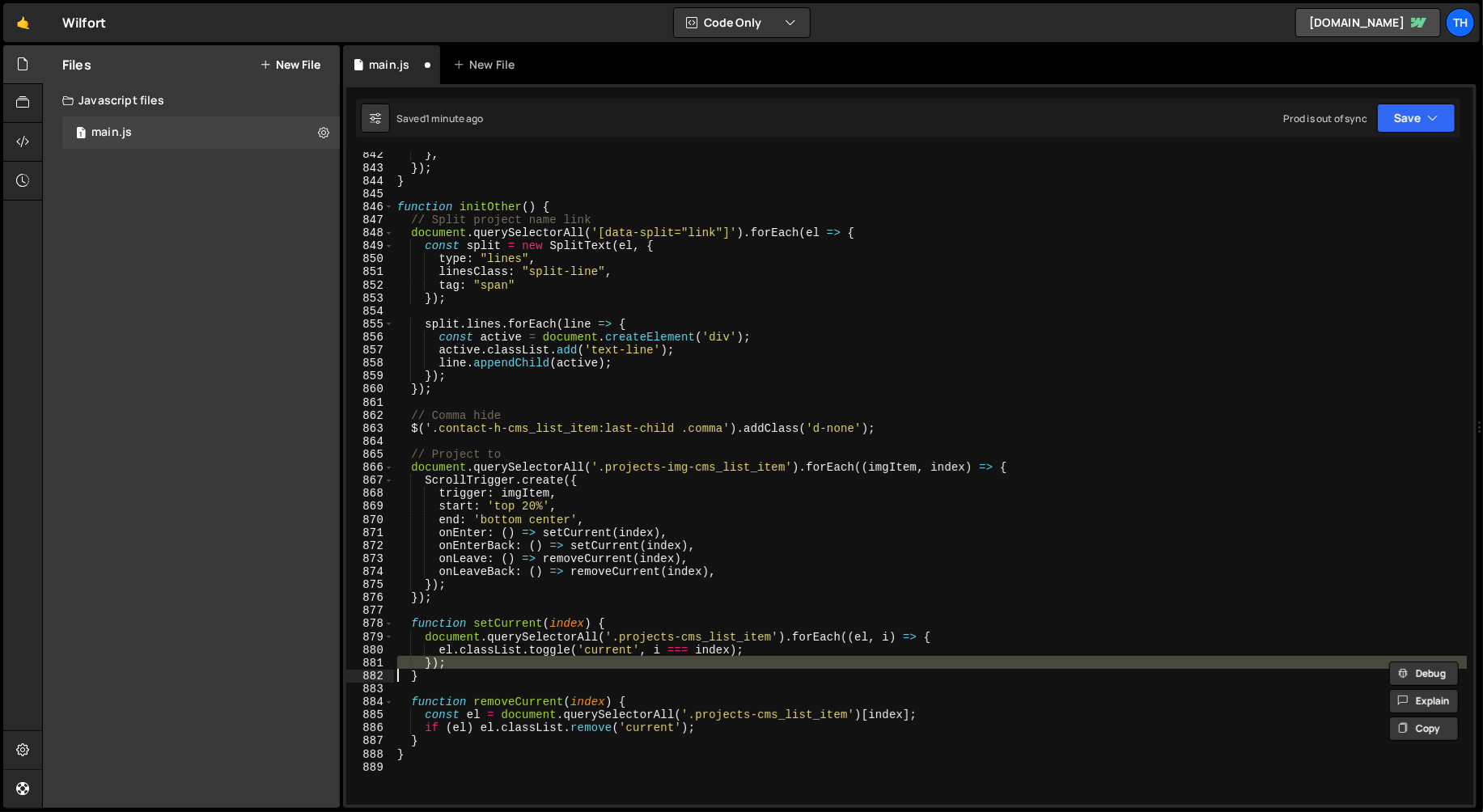
click at [558, 655] on div "} , }) ; } function initOther ( ) { // Split project name link document . query…" at bounding box center [931, 487] width 1073 height 679
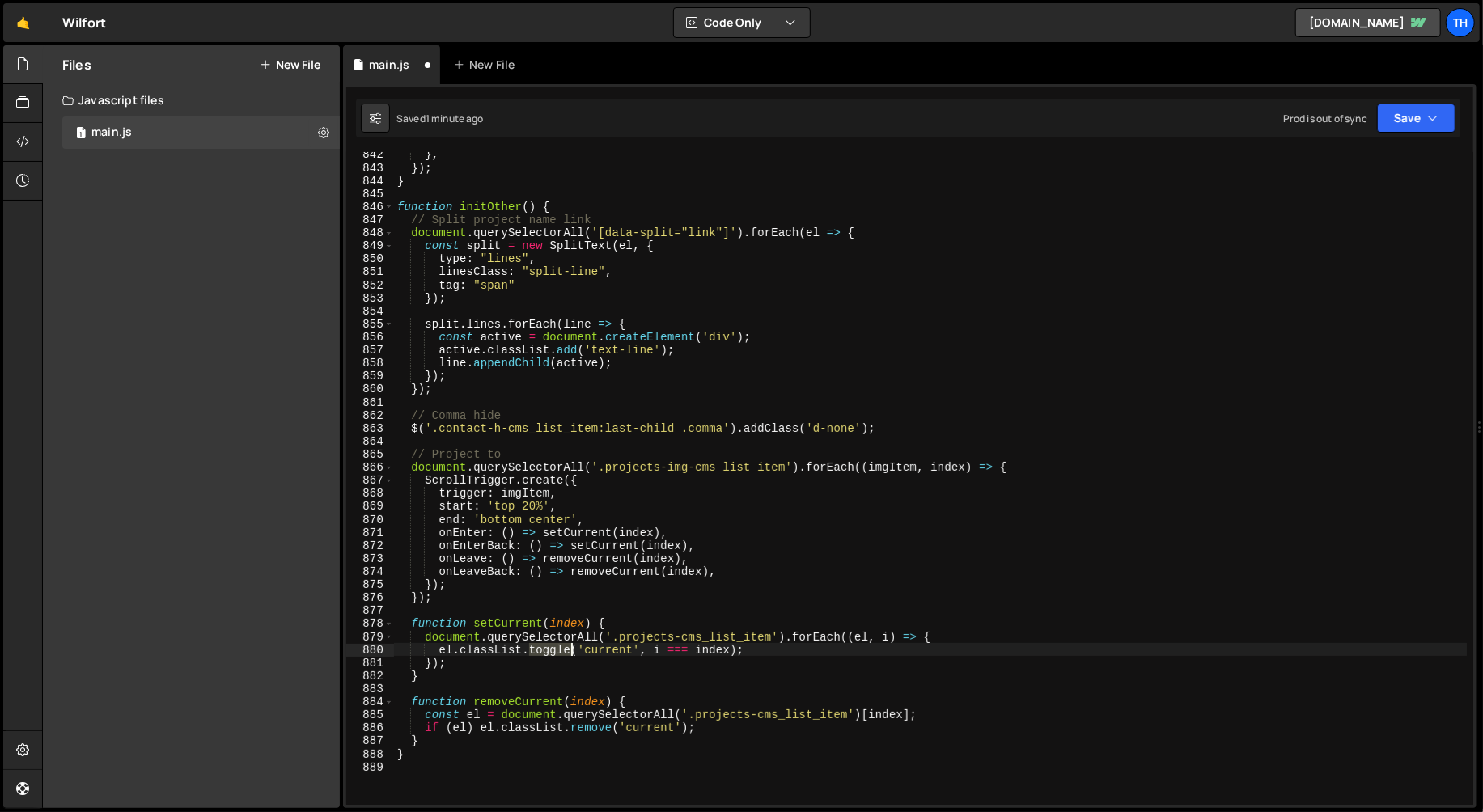
click at [558, 655] on div "} , }) ; } function initOther ( ) { // Split project name link document . query…" at bounding box center [931, 487] width 1073 height 679
click at [491, 452] on div "} , }) ; } function initOther ( ) { // Split project name link document . query…" at bounding box center [931, 487] width 1073 height 679
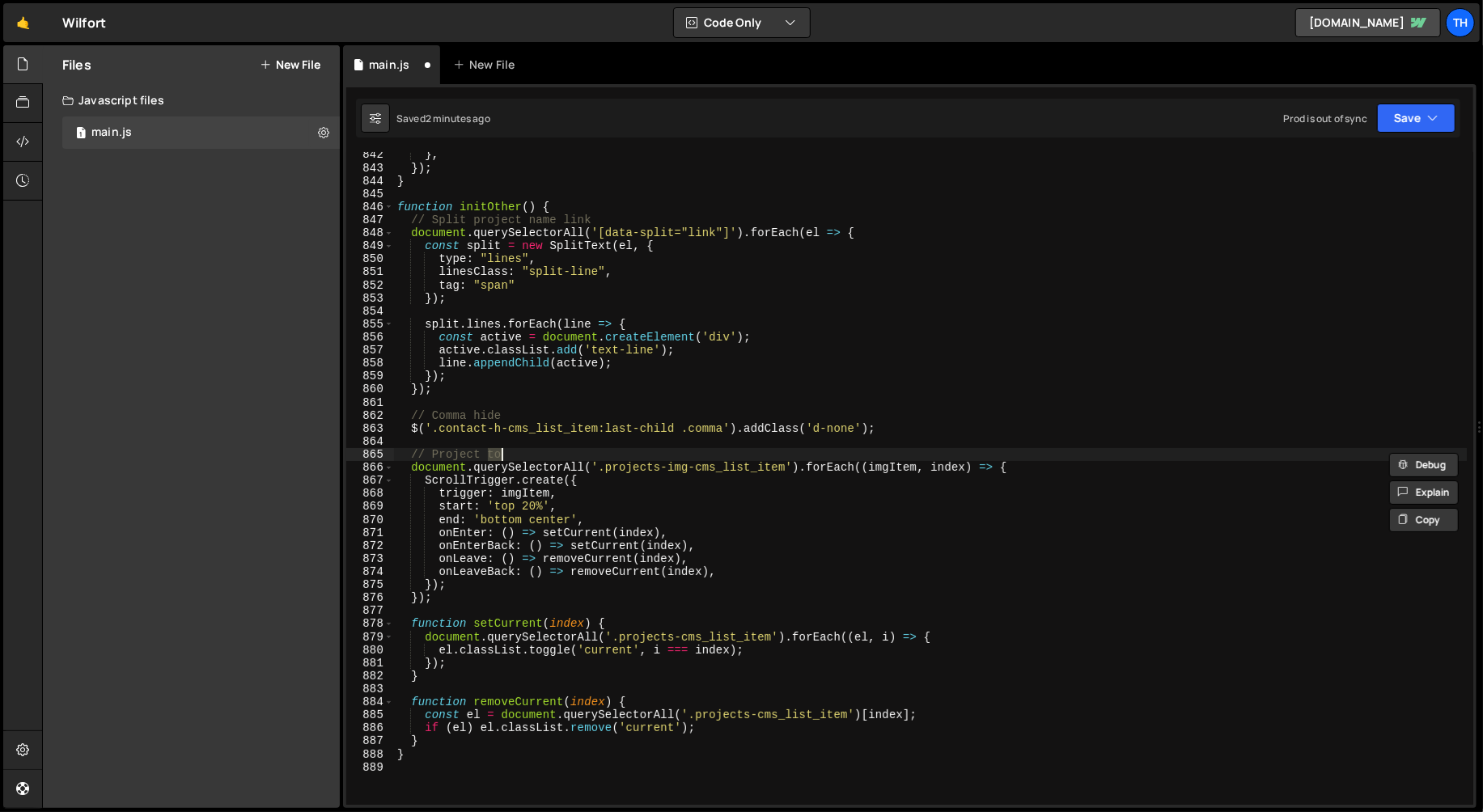
paste textarea "ggle"
click at [606, 643] on div "} , }) ; } function initOther ( ) { // Split project name link document . query…" at bounding box center [931, 487] width 1073 height 679
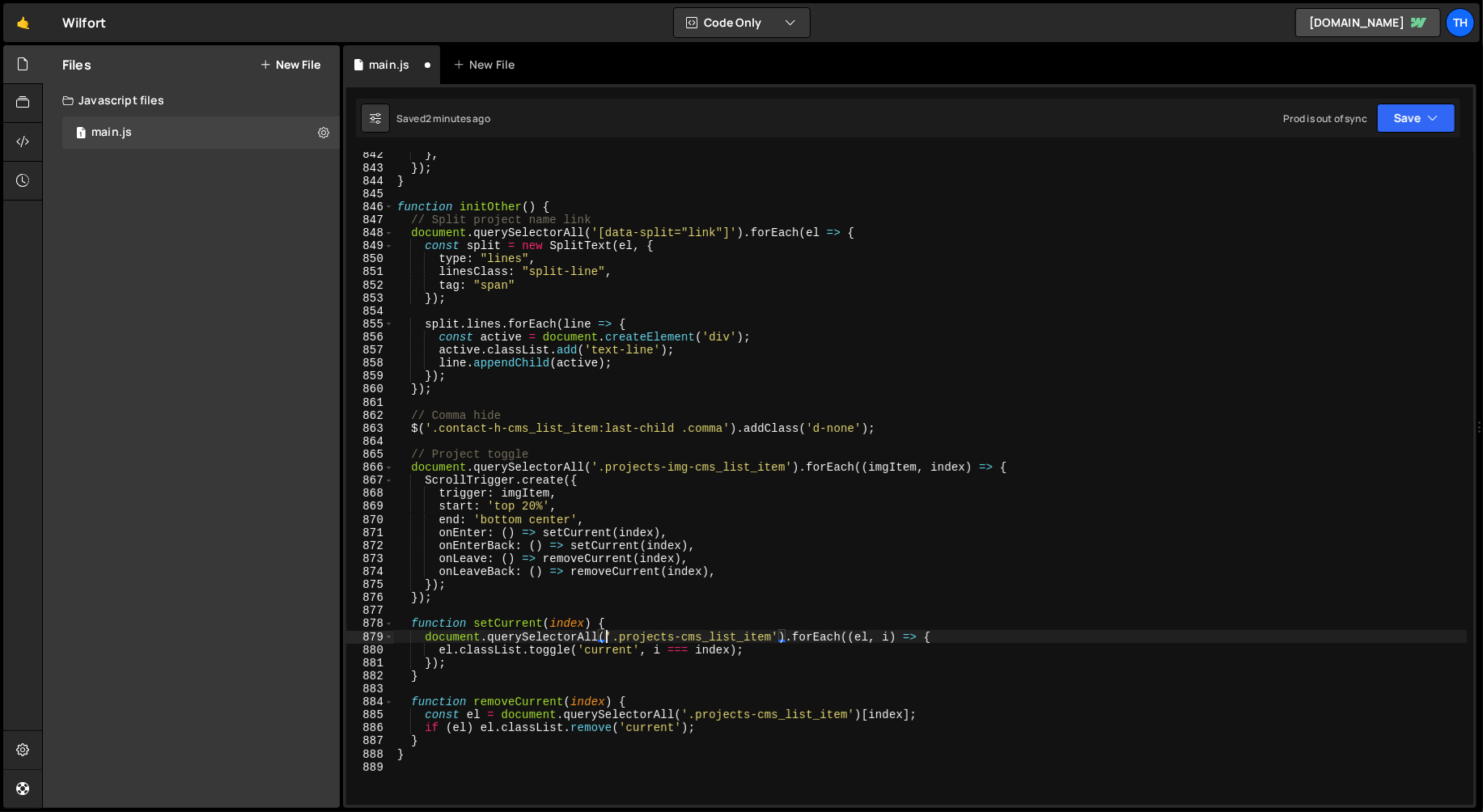
click at [606, 643] on div "} , }) ; } function initOther ( ) { // Split project name link document . query…" at bounding box center [931, 487] width 1073 height 679
click at [606, 648] on div "} , }) ; } function initOther ( ) { // Split project name link document . query…" at bounding box center [931, 487] width 1073 height 679
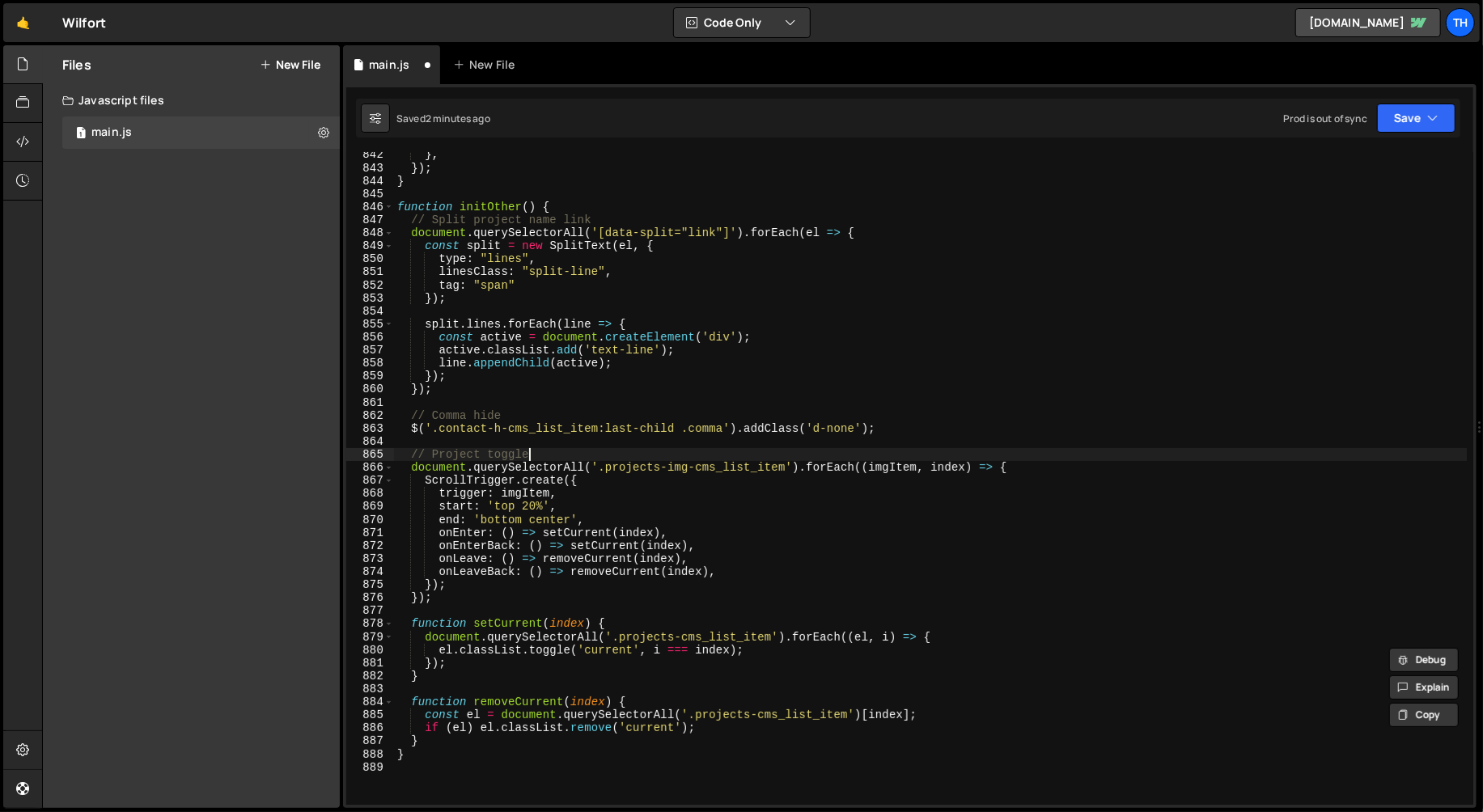
click at [573, 452] on div "} , }) ; } function initOther ( ) { // Split project name link document . query…" at bounding box center [931, 487] width 1073 height 679
paste textarea "current"
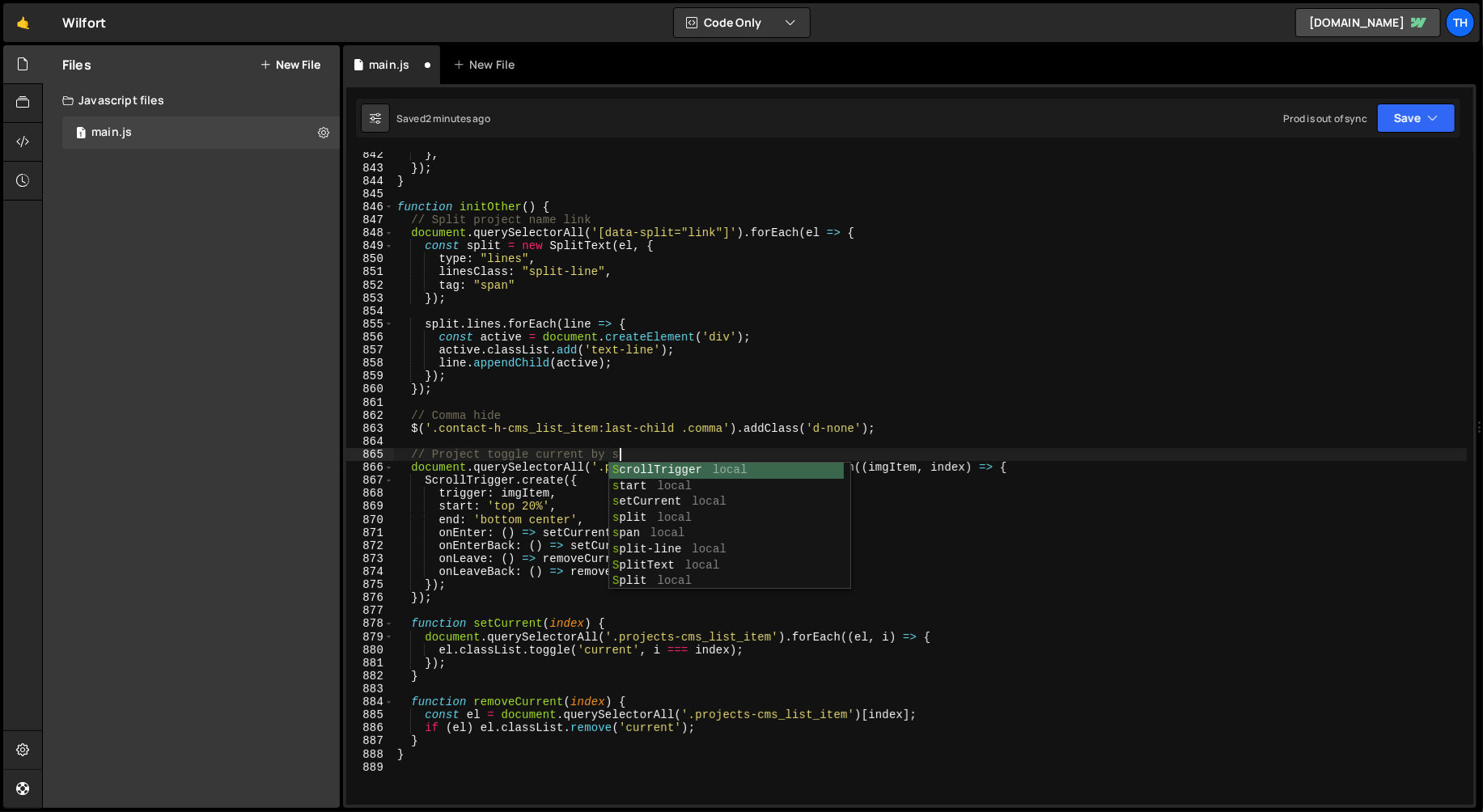
scroll to position [0, 15]
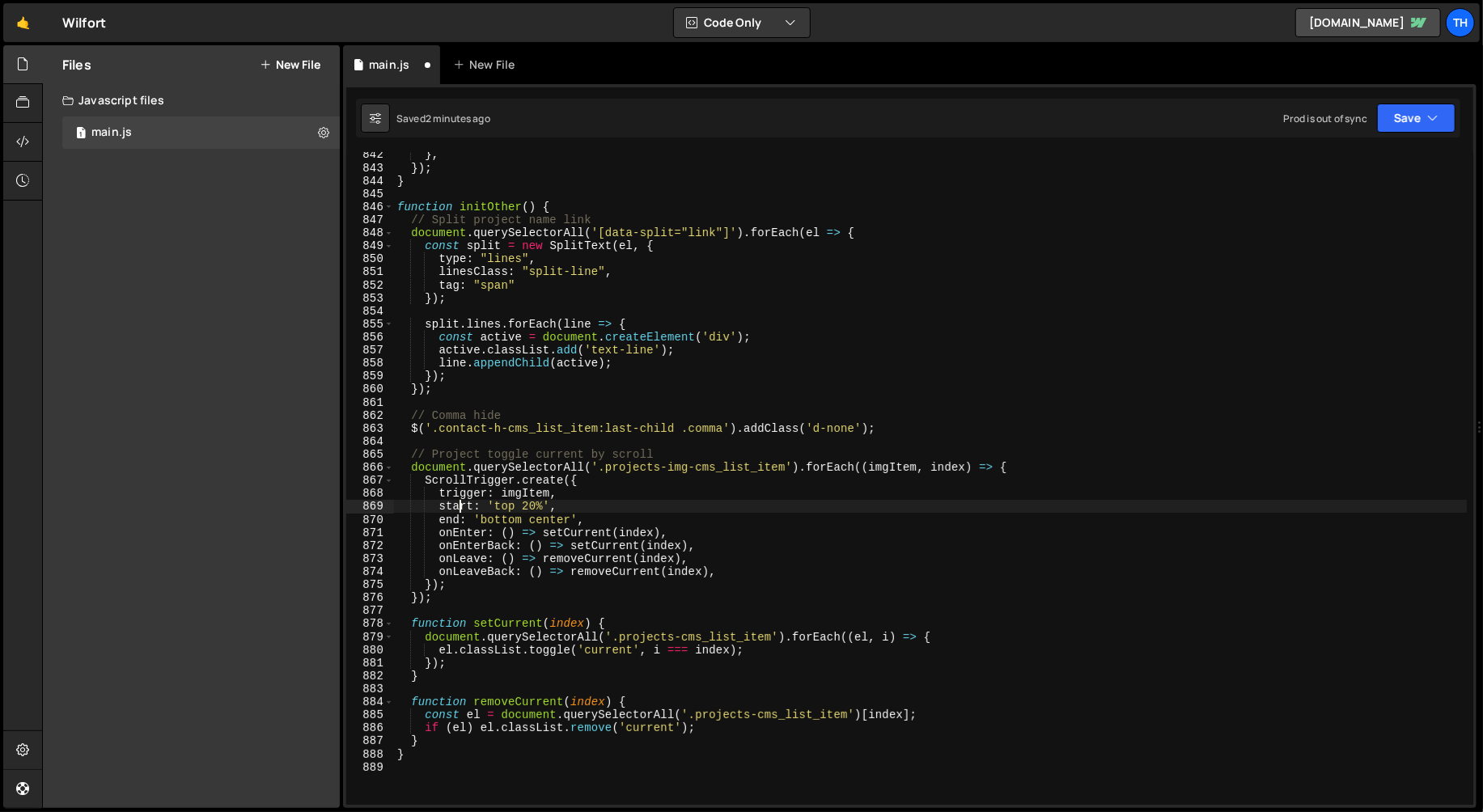
click at [459, 511] on div "} , }) ; } function initOther ( ) { // Split project name link document . query…" at bounding box center [931, 487] width 1073 height 679
type textarea "start: 'top 20%',"
click at [1437, 119] on icon "button" at bounding box center [1432, 118] width 11 height 16
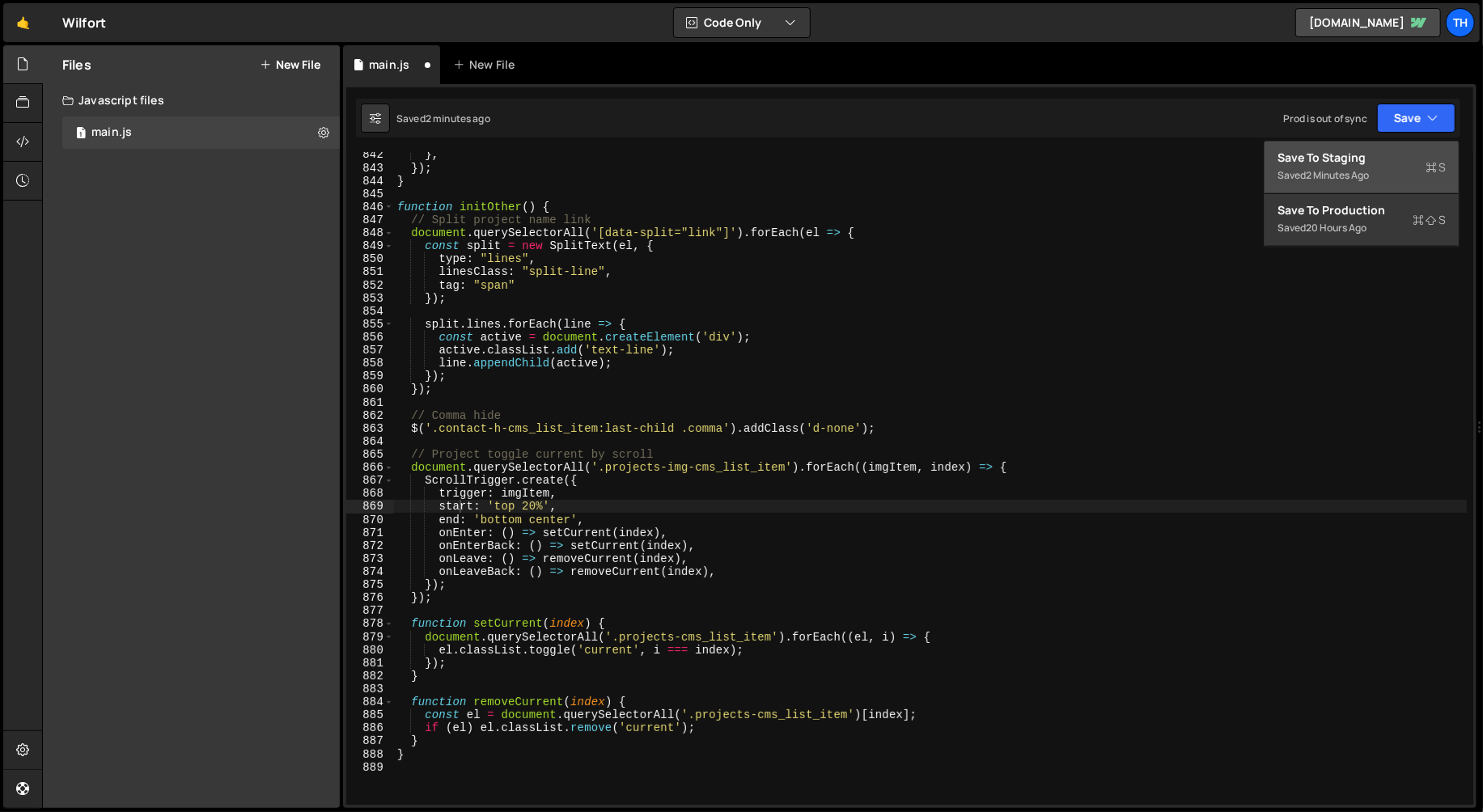
click at [1399, 147] on button "Save to Staging S Saved 2 minutes ago" at bounding box center [1361, 168] width 194 height 52
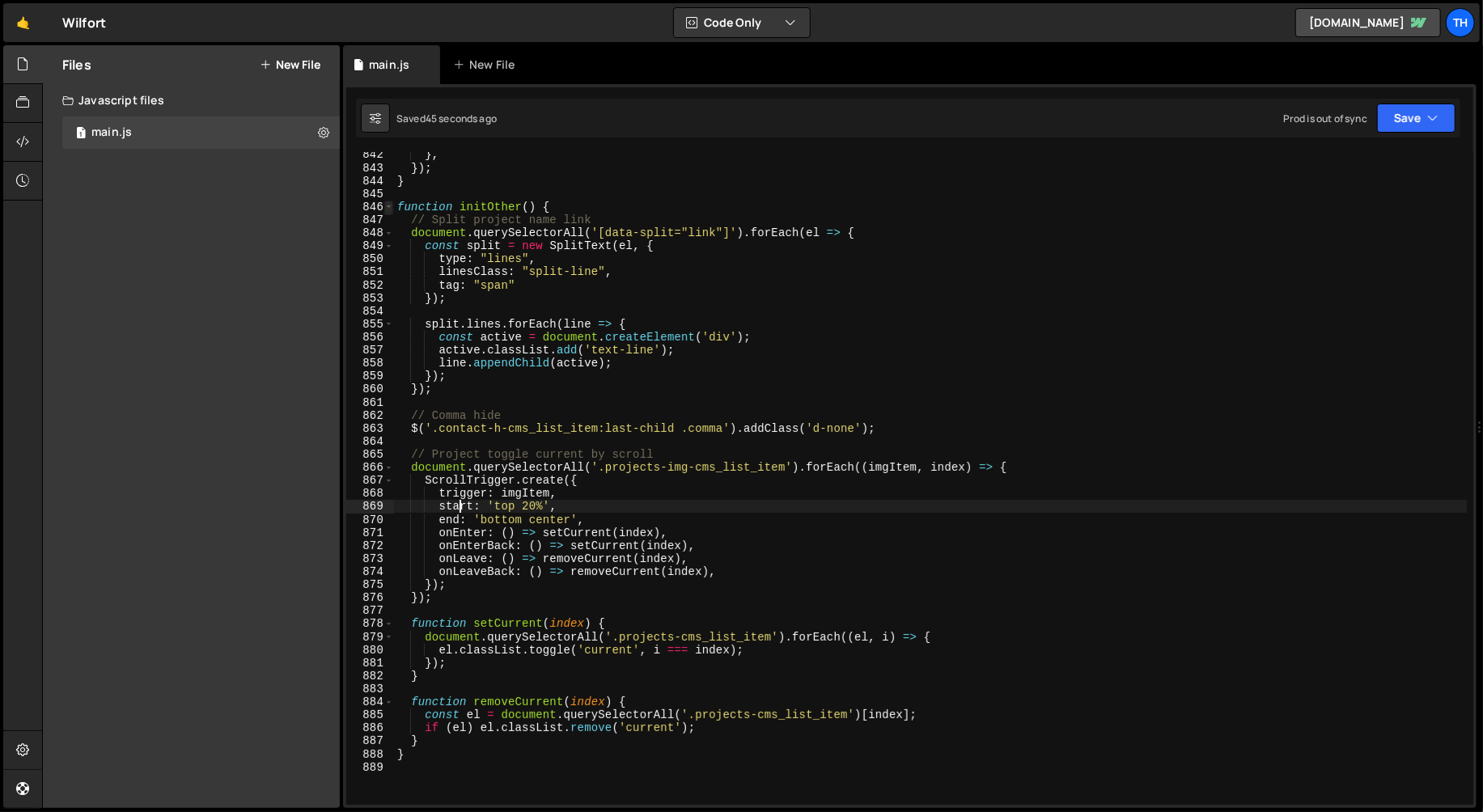
click at [390, 210] on span at bounding box center [389, 206] width 9 height 13
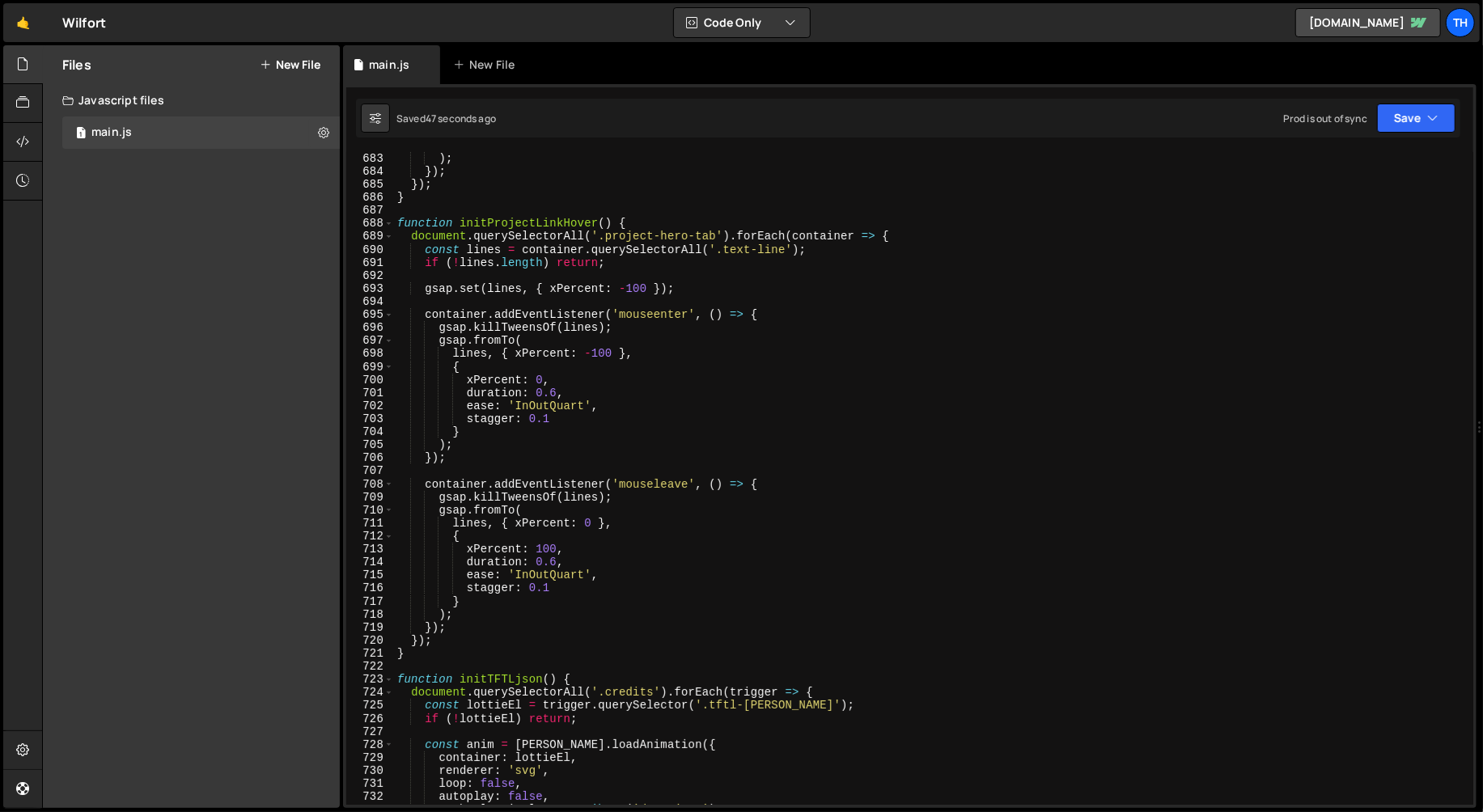
scroll to position [8561, 0]
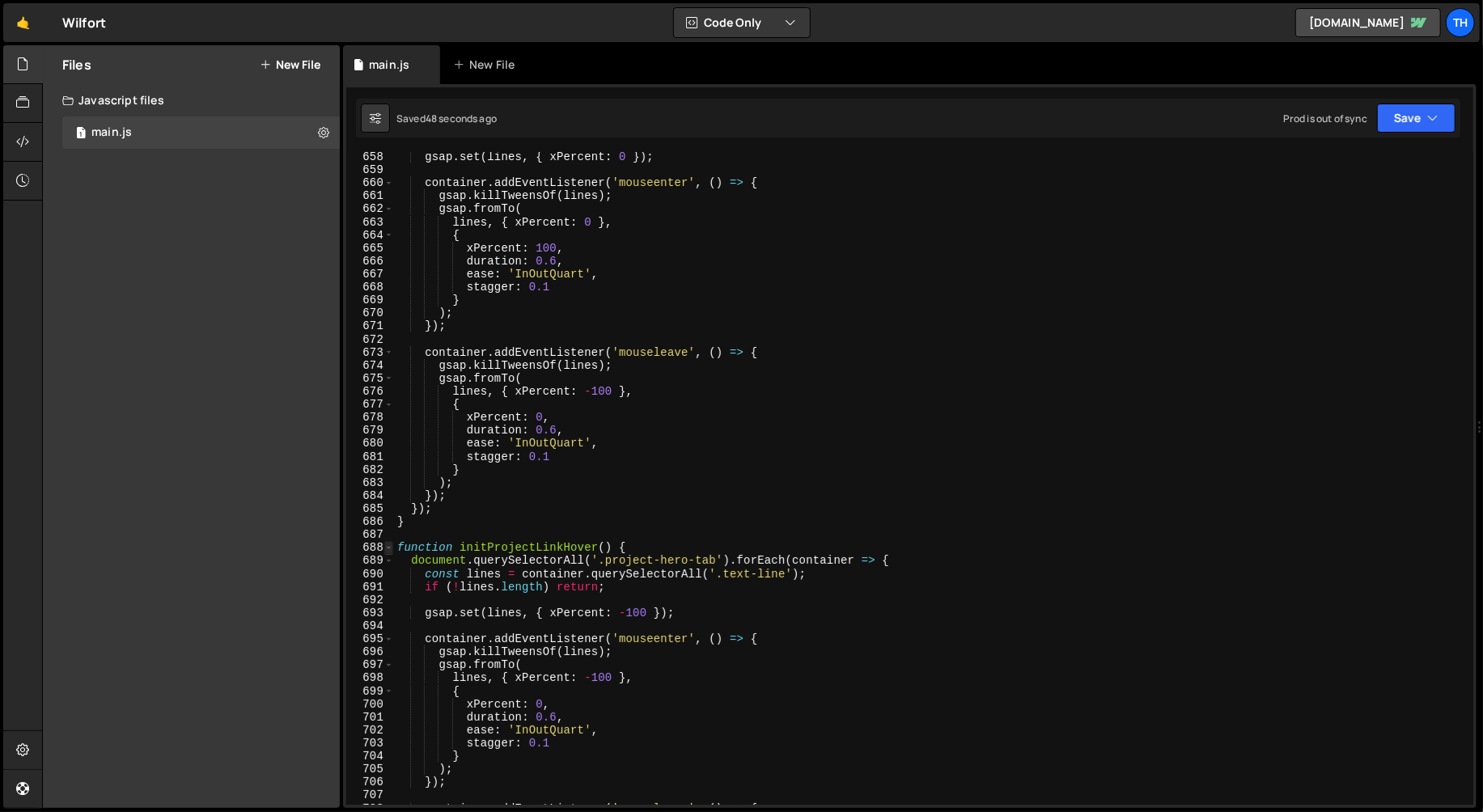
click at [385, 546] on span at bounding box center [389, 547] width 9 height 13
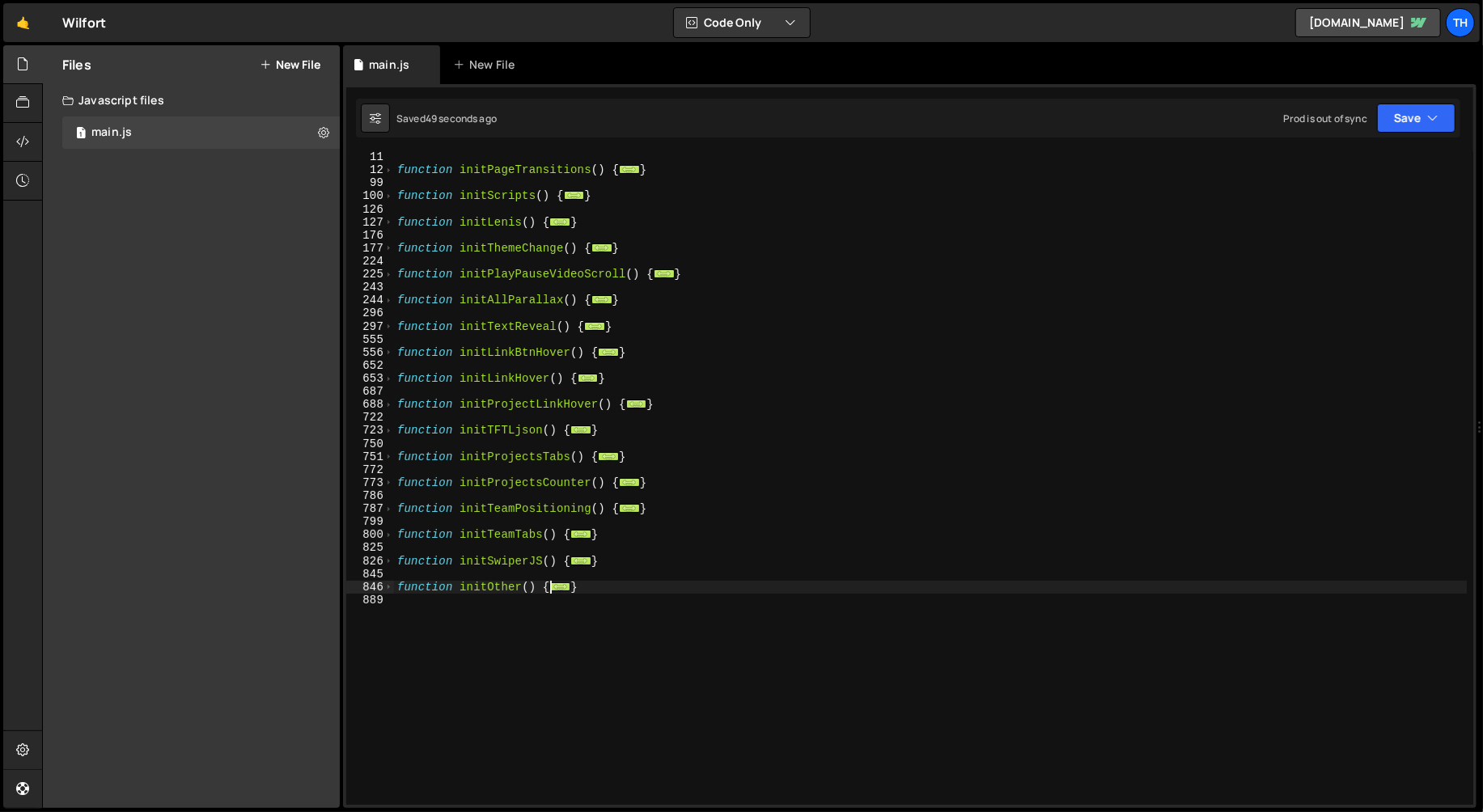
scroll to position [0, 0]
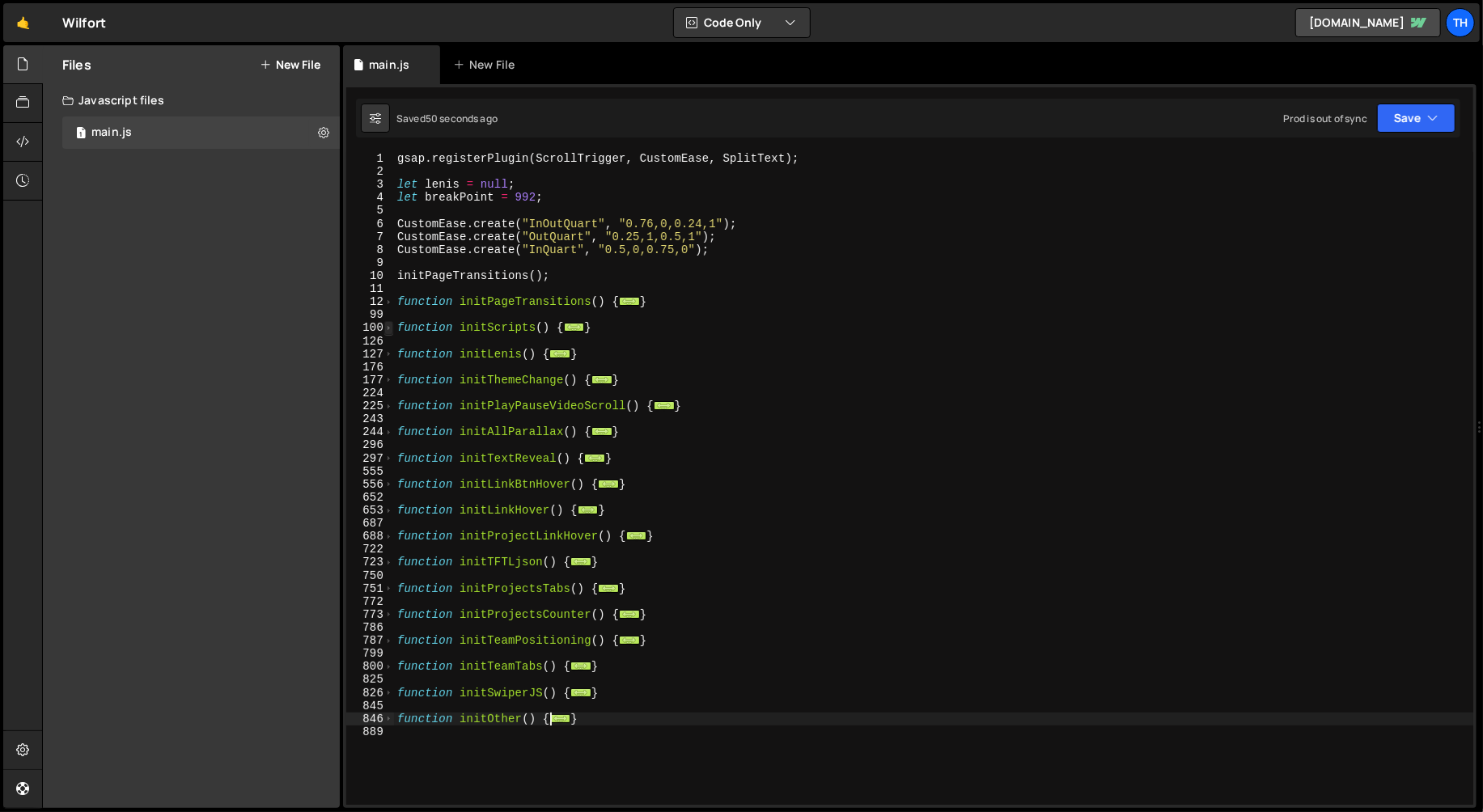
click at [392, 323] on span at bounding box center [389, 327] width 9 height 13
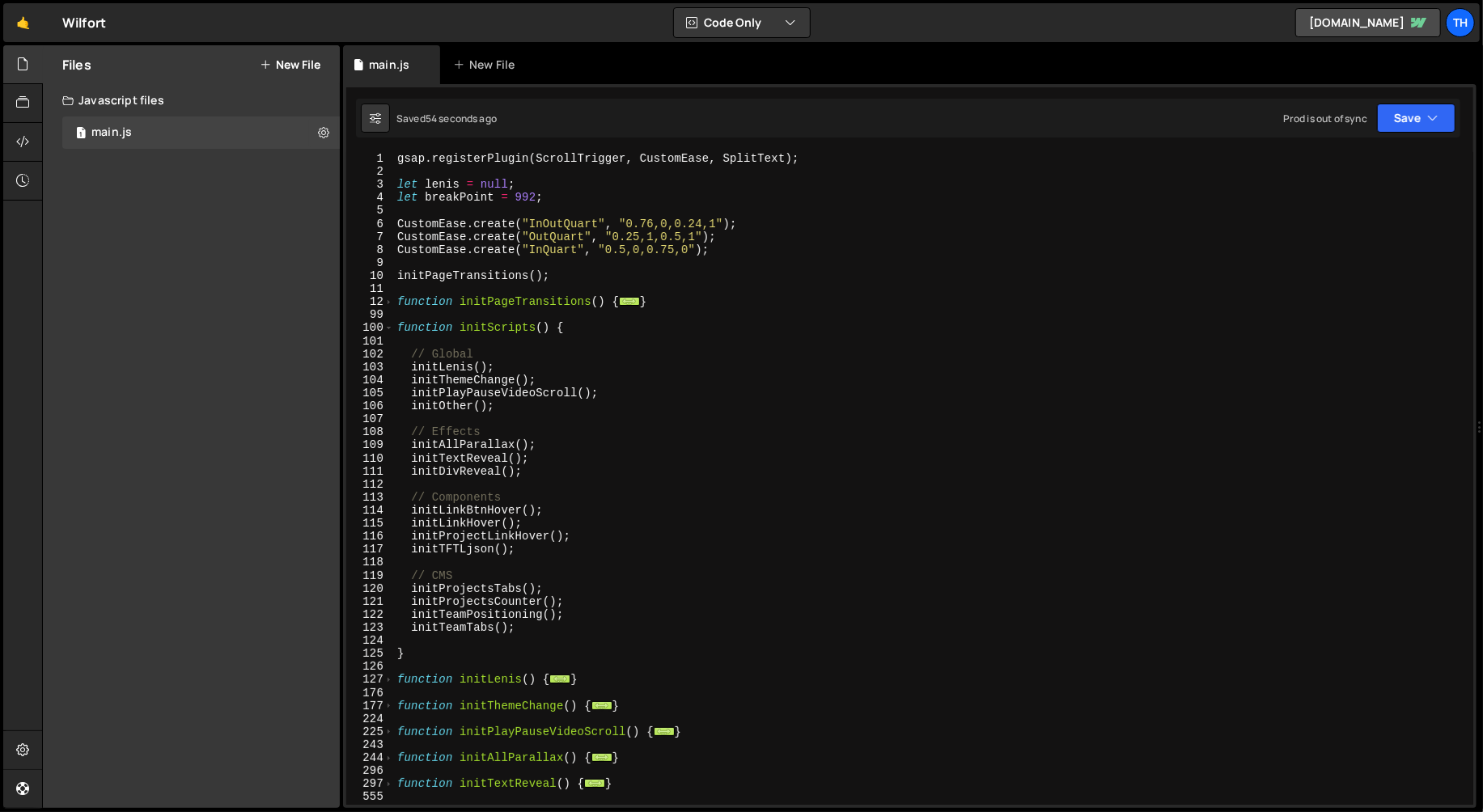
click at [436, 642] on div "gsap . registerPlugin ( ScrollTrigger , CustomEase , SplitText ) ; let lenis = …" at bounding box center [931, 492] width 1073 height 679
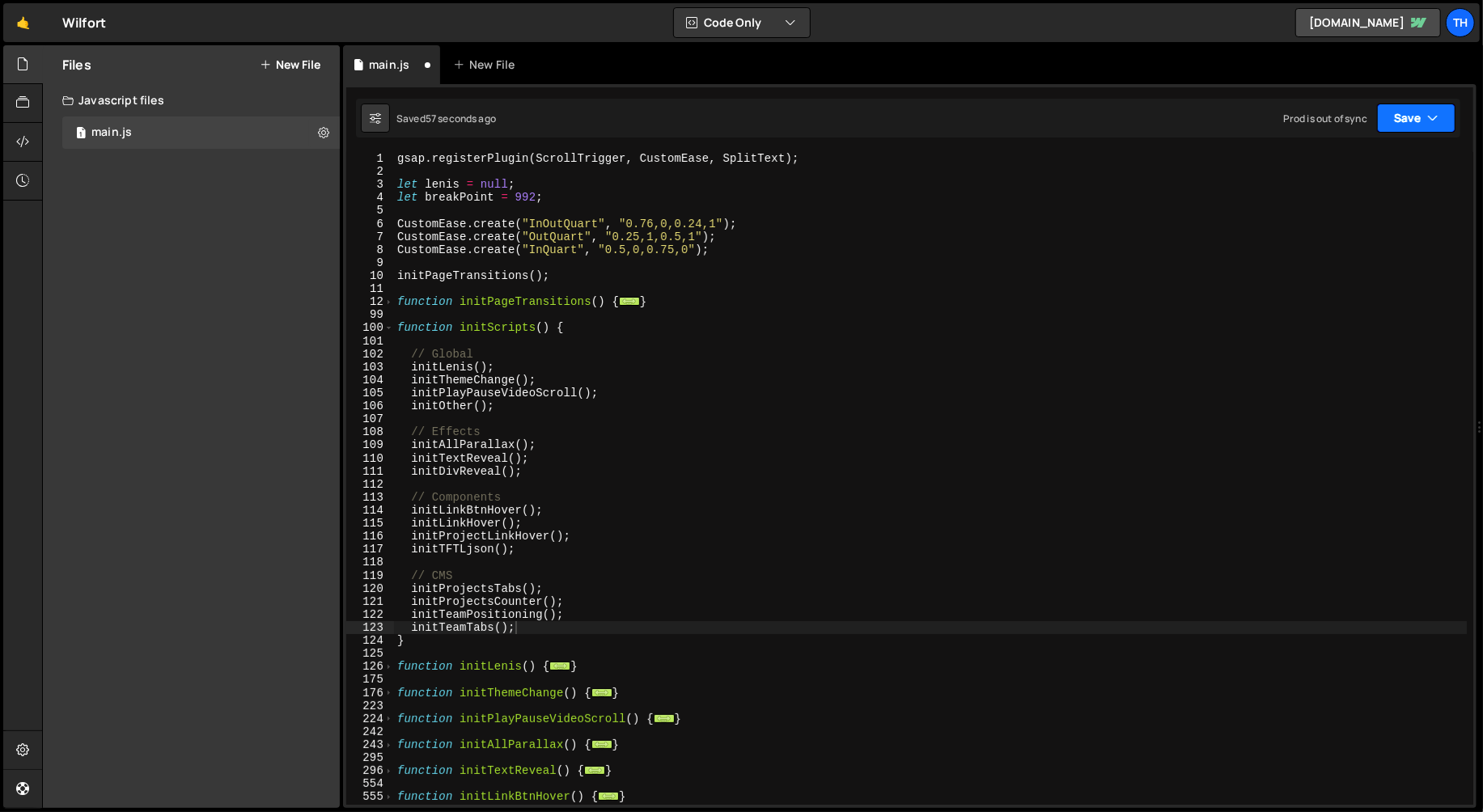
click at [1404, 119] on button "Save" at bounding box center [1416, 117] width 79 height 29
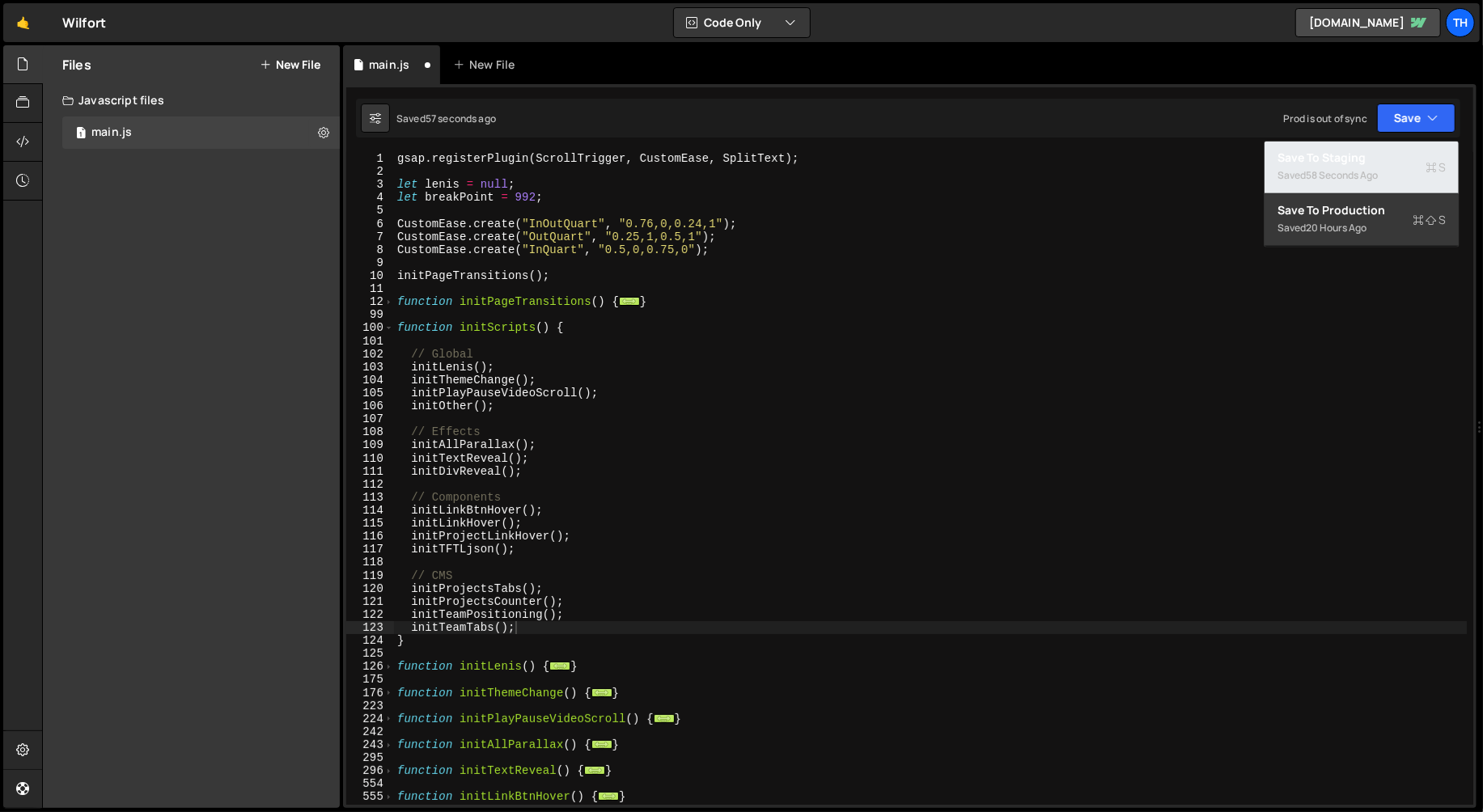
click at [1332, 168] on div "58 seconds ago" at bounding box center [1342, 175] width 72 height 14
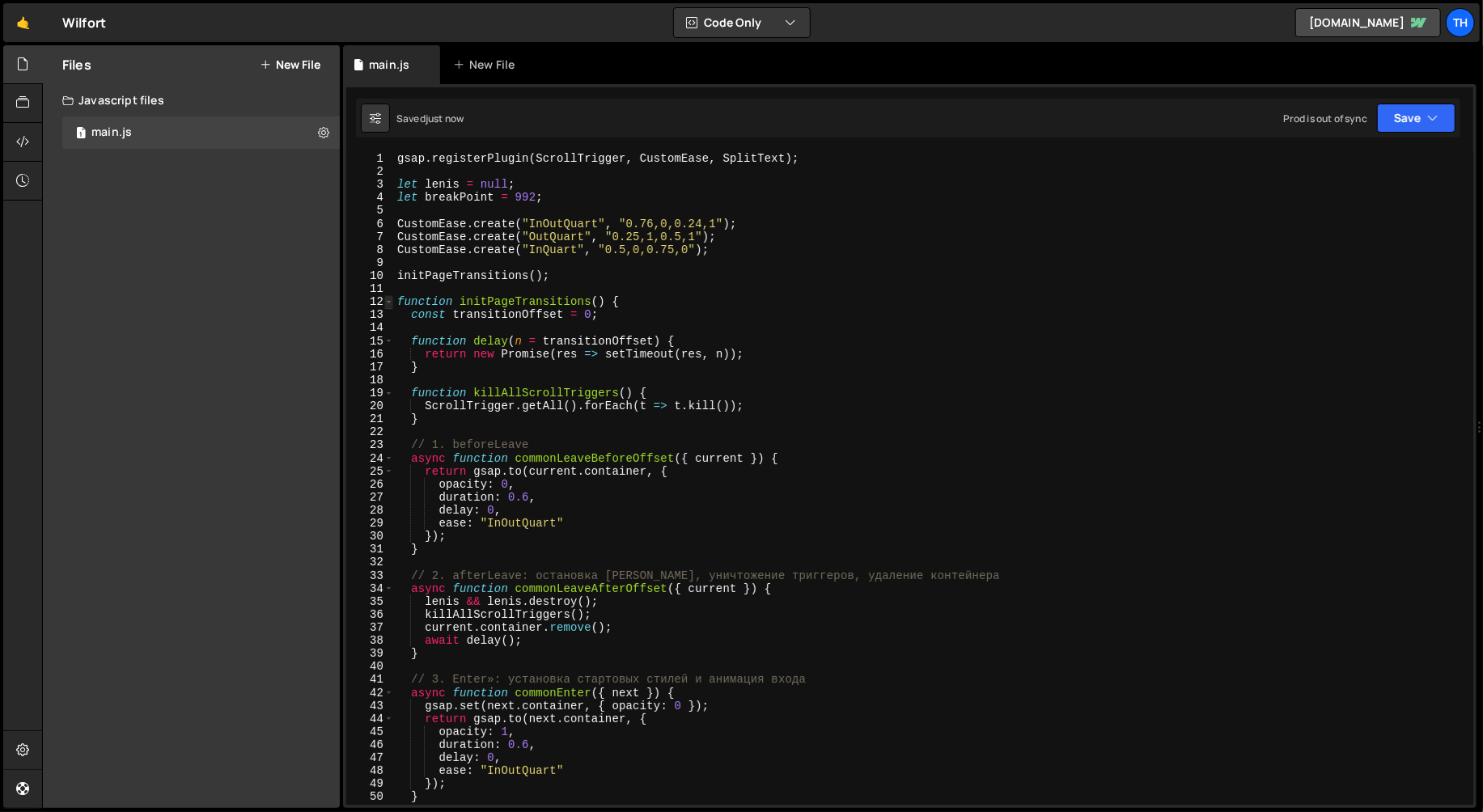
click at [390, 304] on span at bounding box center [389, 301] width 9 height 13
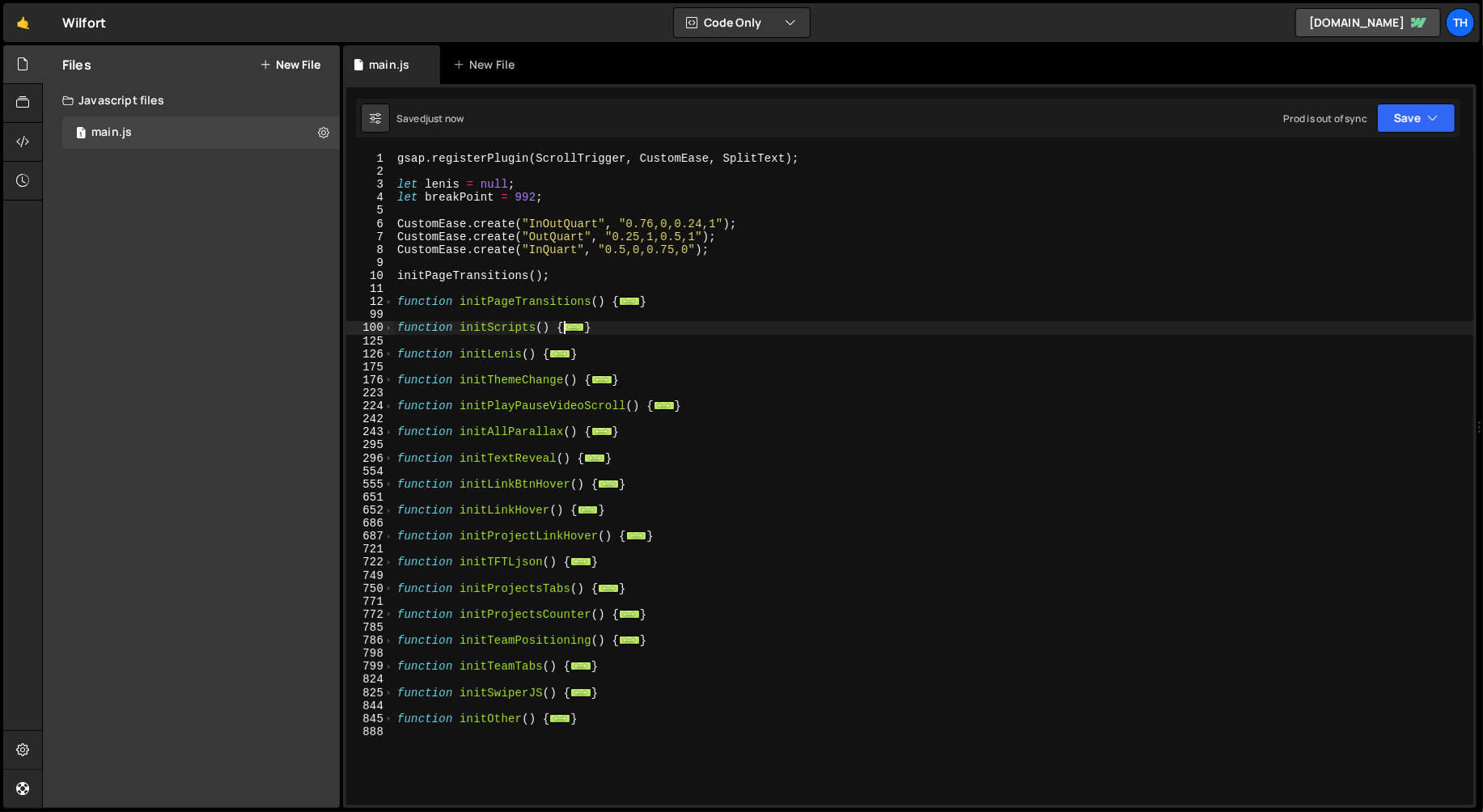
click at [389, 725] on div "888" at bounding box center [370, 732] width 48 height 13
click at [389, 724] on span at bounding box center [389, 718] width 9 height 13
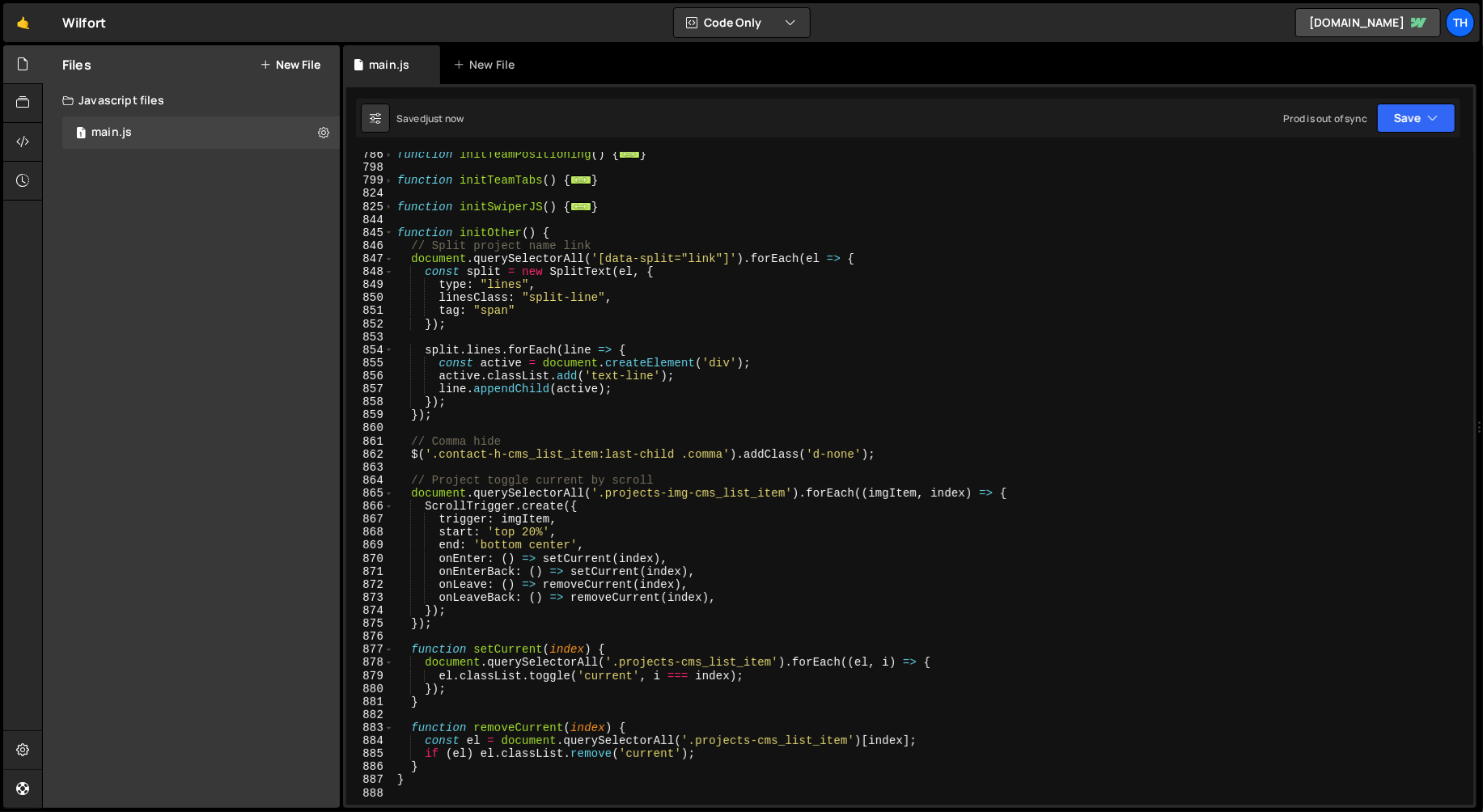
scroll to position [539, 0]
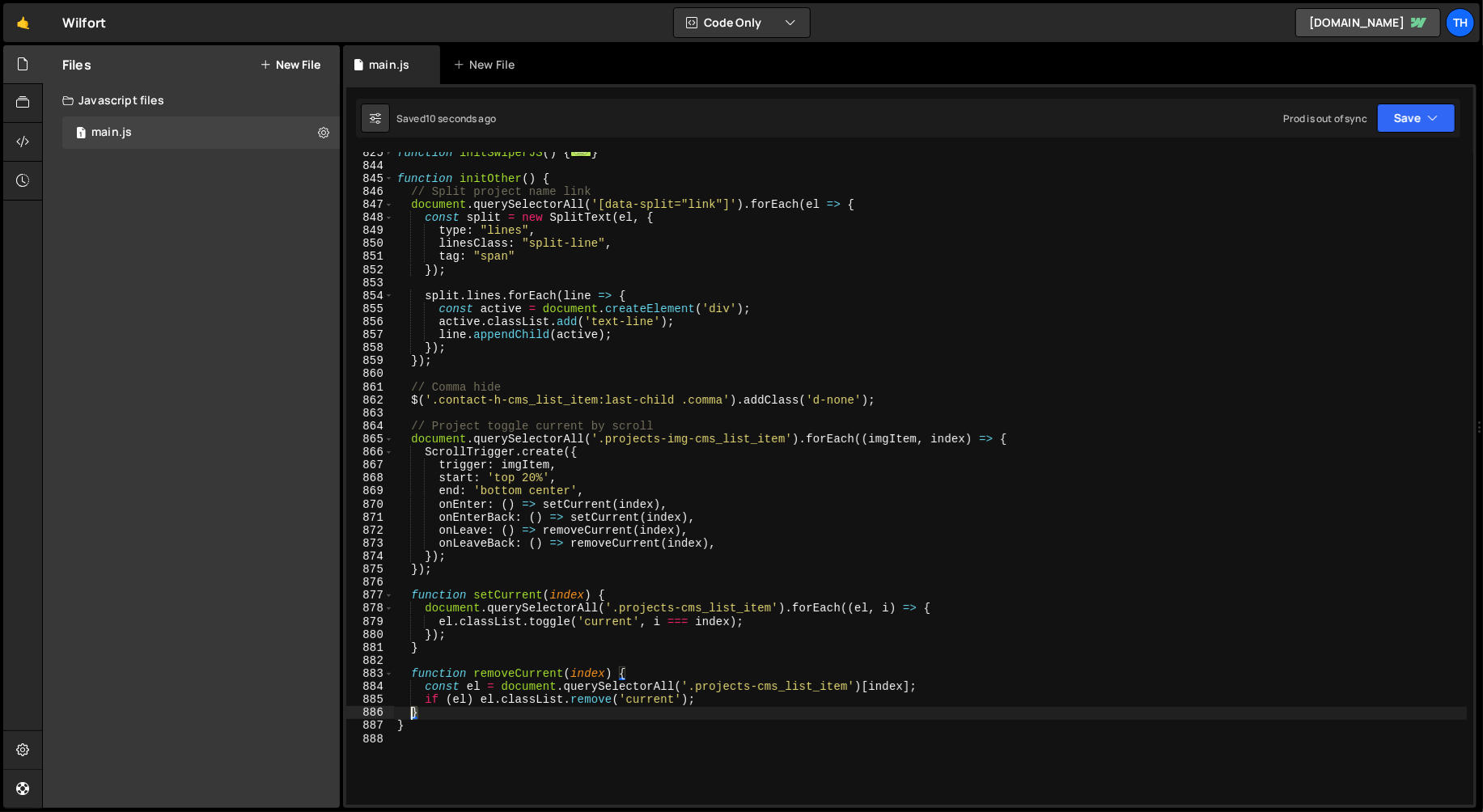
drag, startPoint x: 432, startPoint y: 717, endPoint x: 412, endPoint y: 710, distance: 21.2
click at [412, 710] on div "function initSwiperJS ( ) { ... } function initOther ( ) { // Split project nam…" at bounding box center [931, 486] width 1073 height 679
type textarea "}"
click at [447, 412] on div "function initSwiperJS ( ) { ... } function initOther ( ) { // Split project nam…" at bounding box center [931, 486] width 1073 height 679
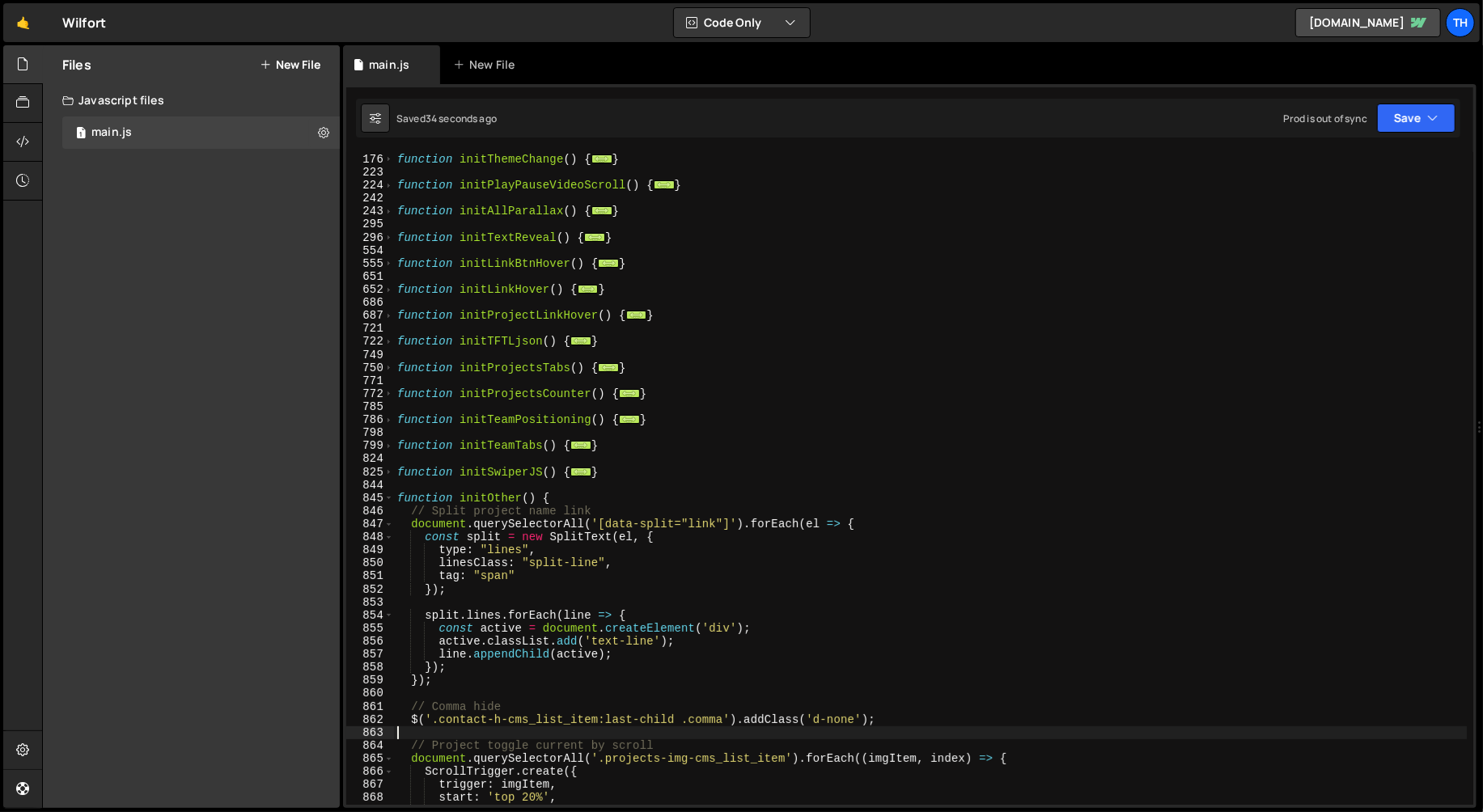
scroll to position [0, 0]
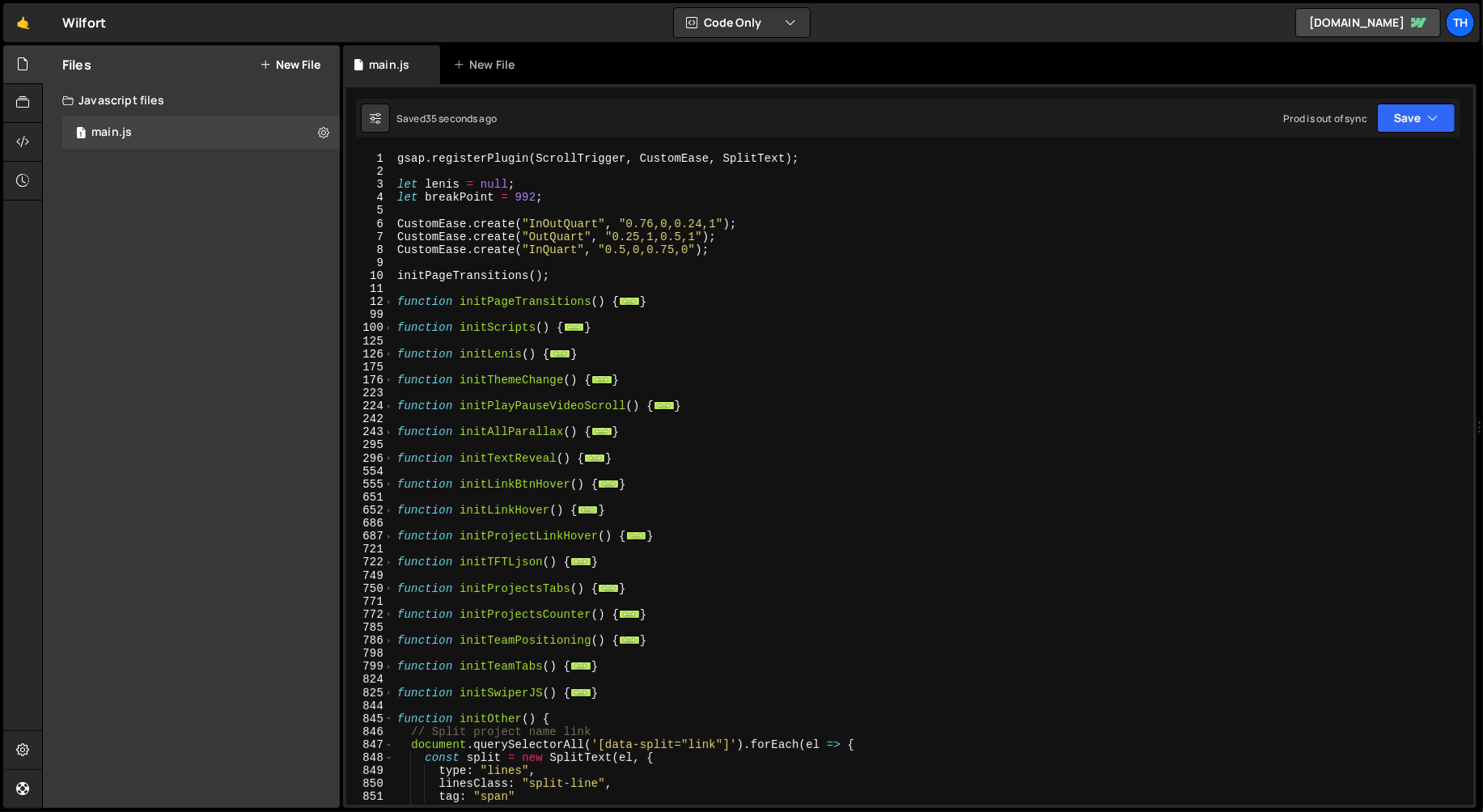
click at [382, 325] on div "100" at bounding box center [370, 327] width 48 height 13
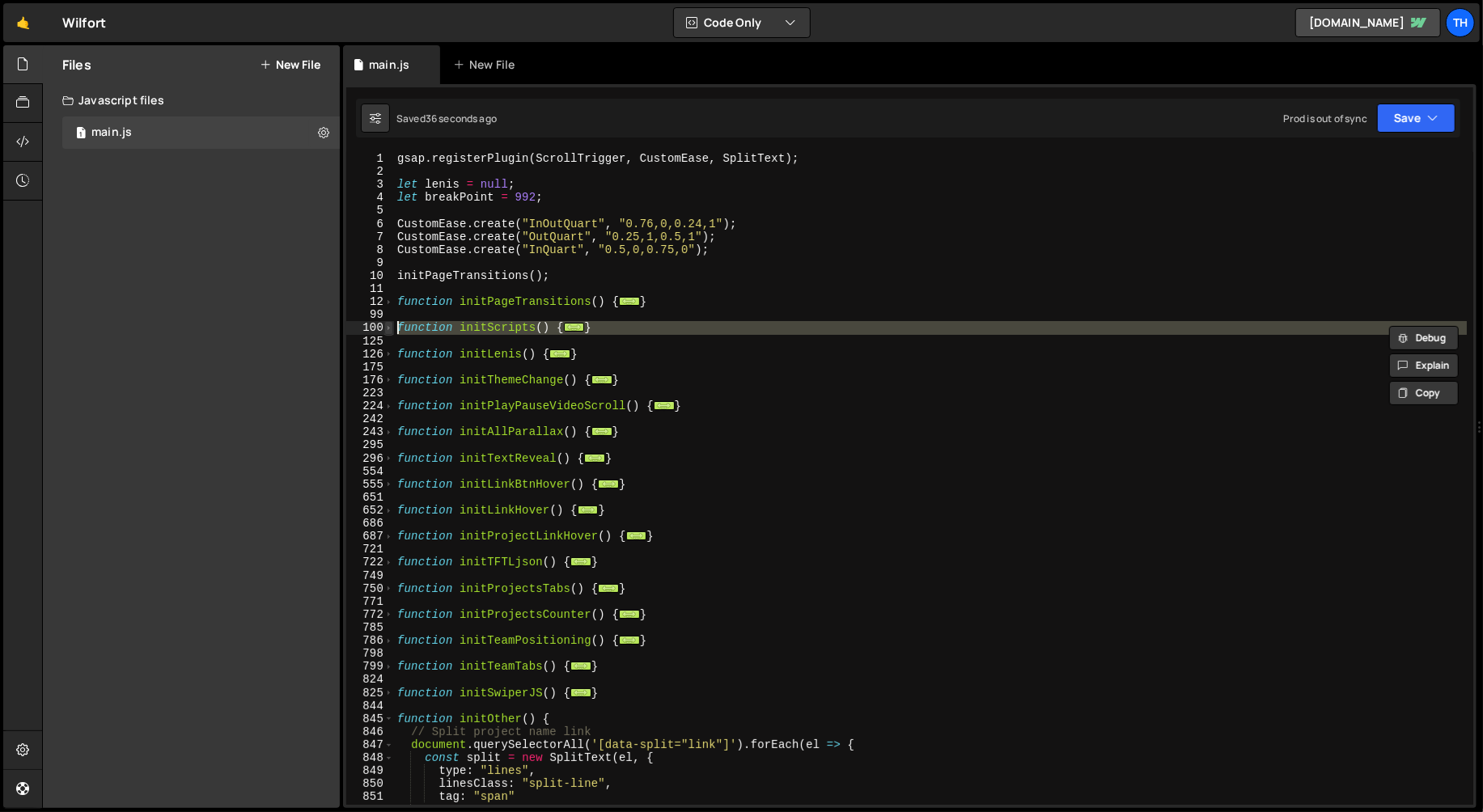
click at [387, 328] on span at bounding box center [389, 327] width 9 height 13
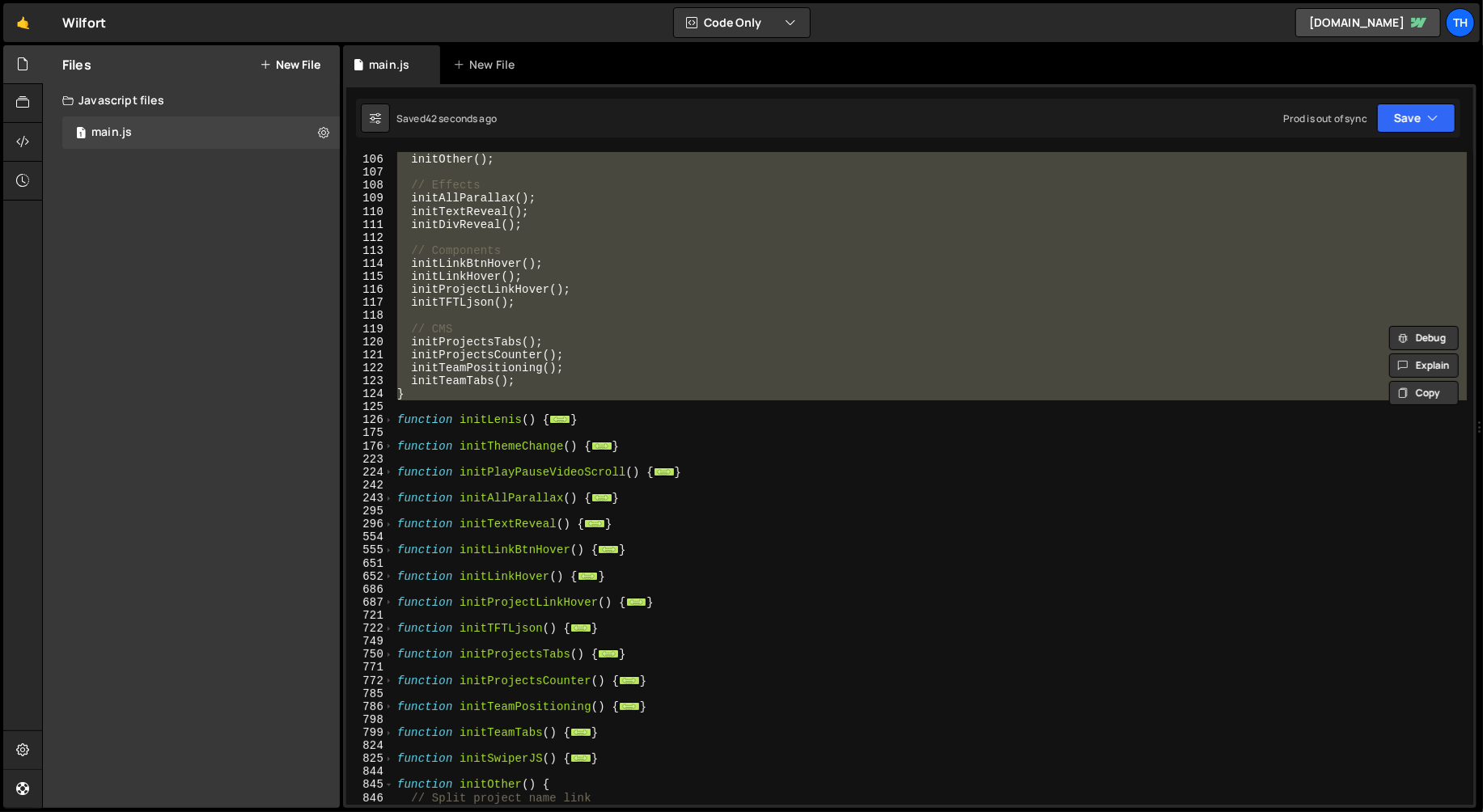
scroll to position [275, 0]
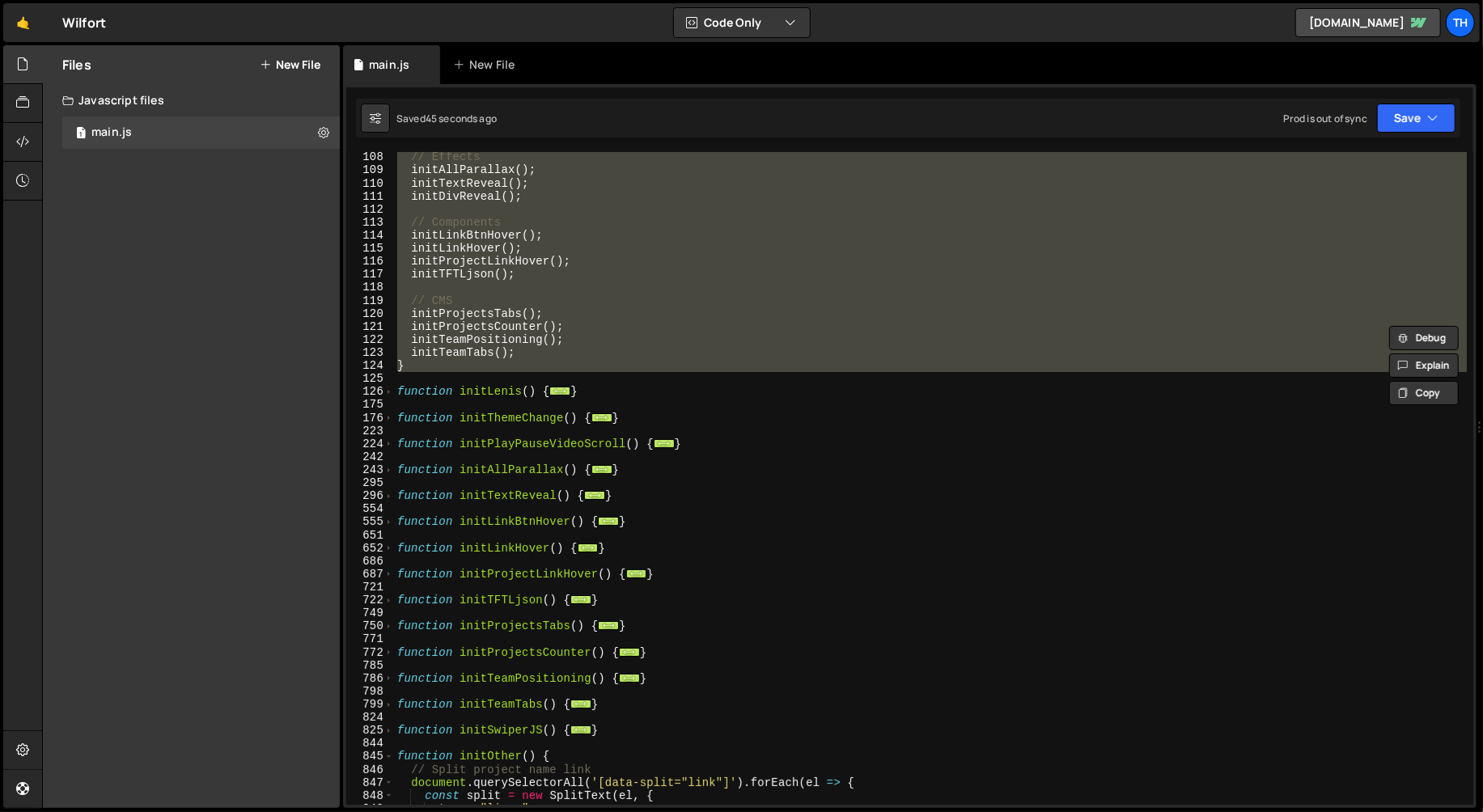
click at [395, 547] on div "// Effects initAllParallax ( ) ; initTextReveal ( ) ; initDivReveal ( ) ; // Co…" at bounding box center [931, 490] width 1073 height 679
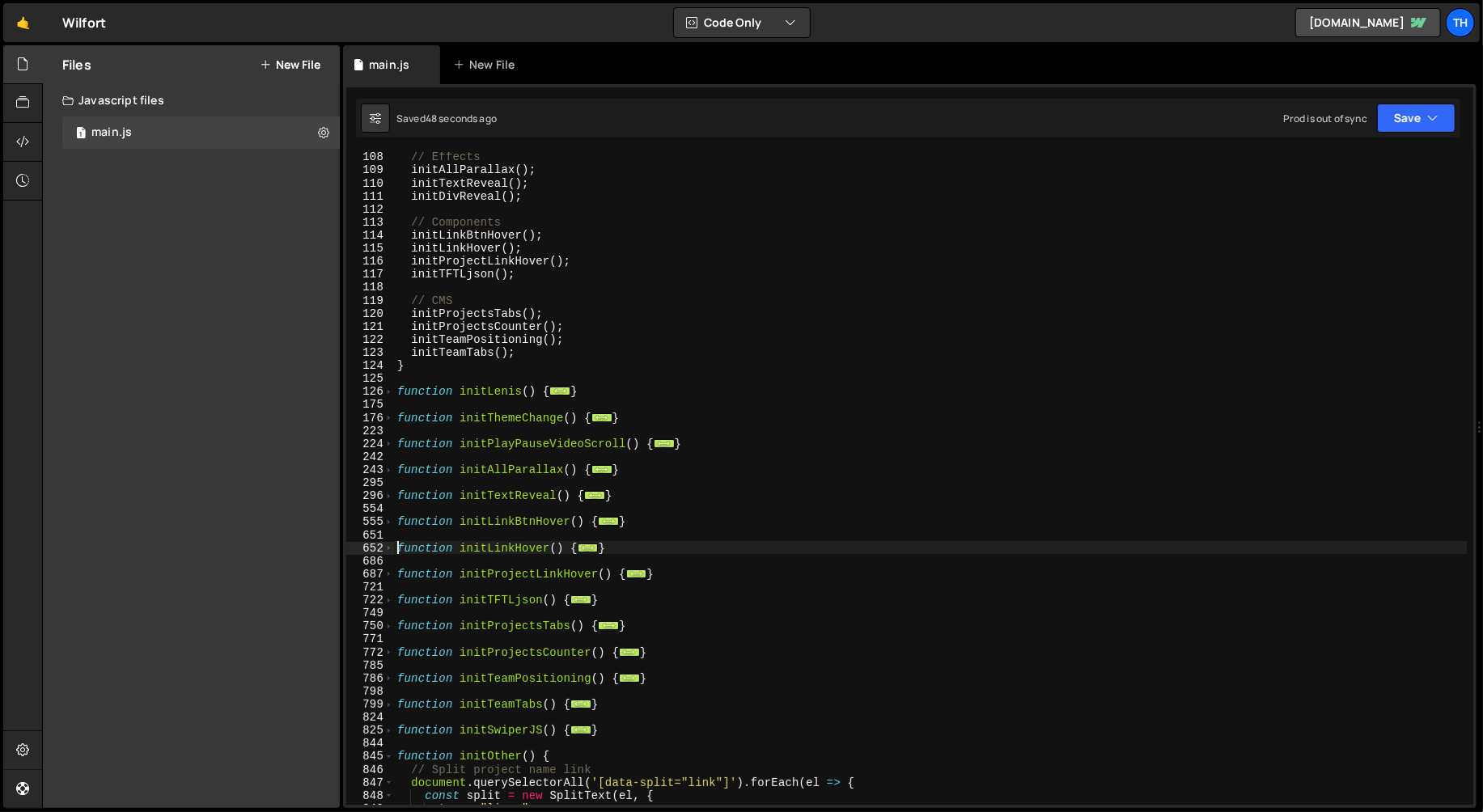
scroll to position [283, 0]
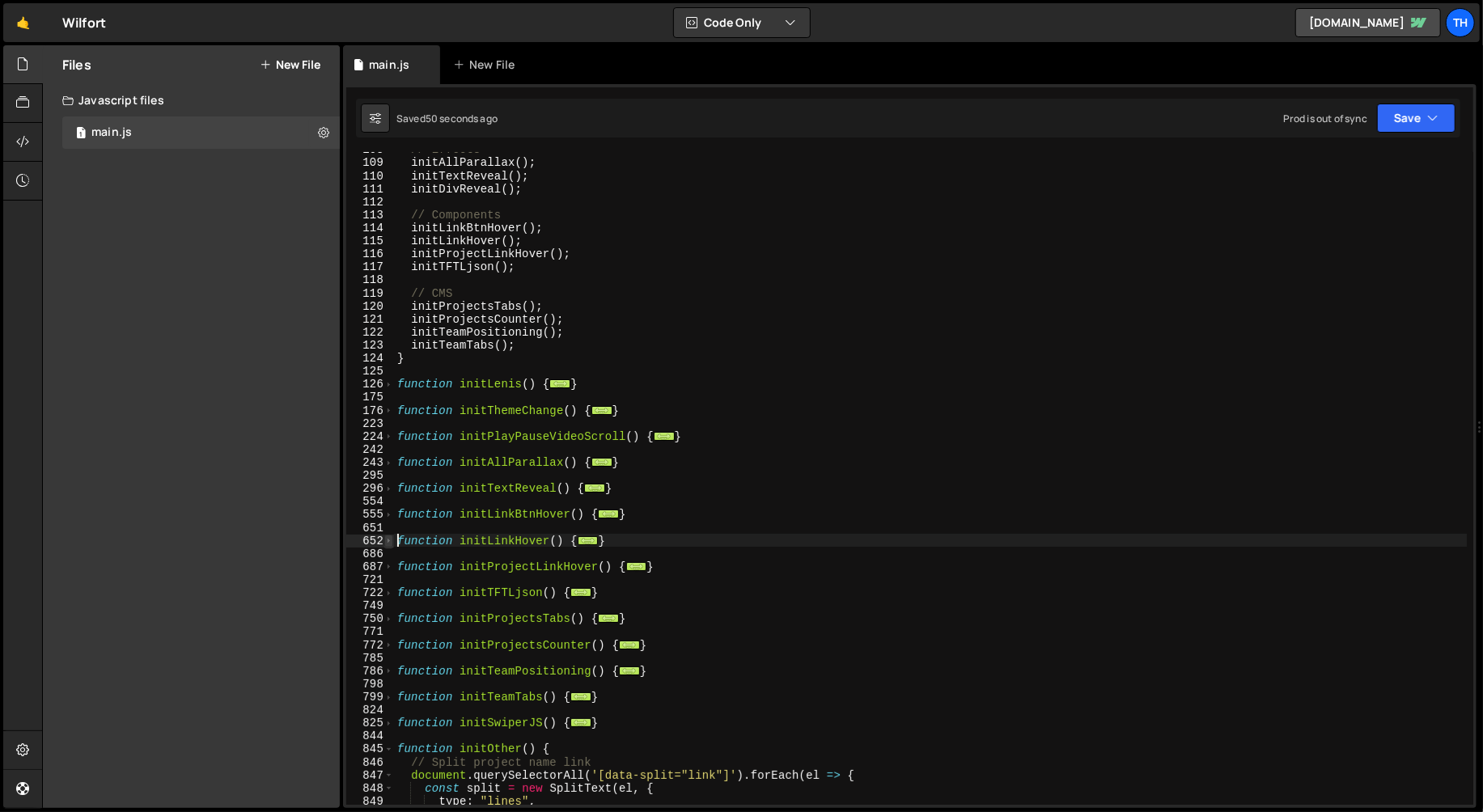
click at [390, 542] on span at bounding box center [389, 541] width 9 height 13
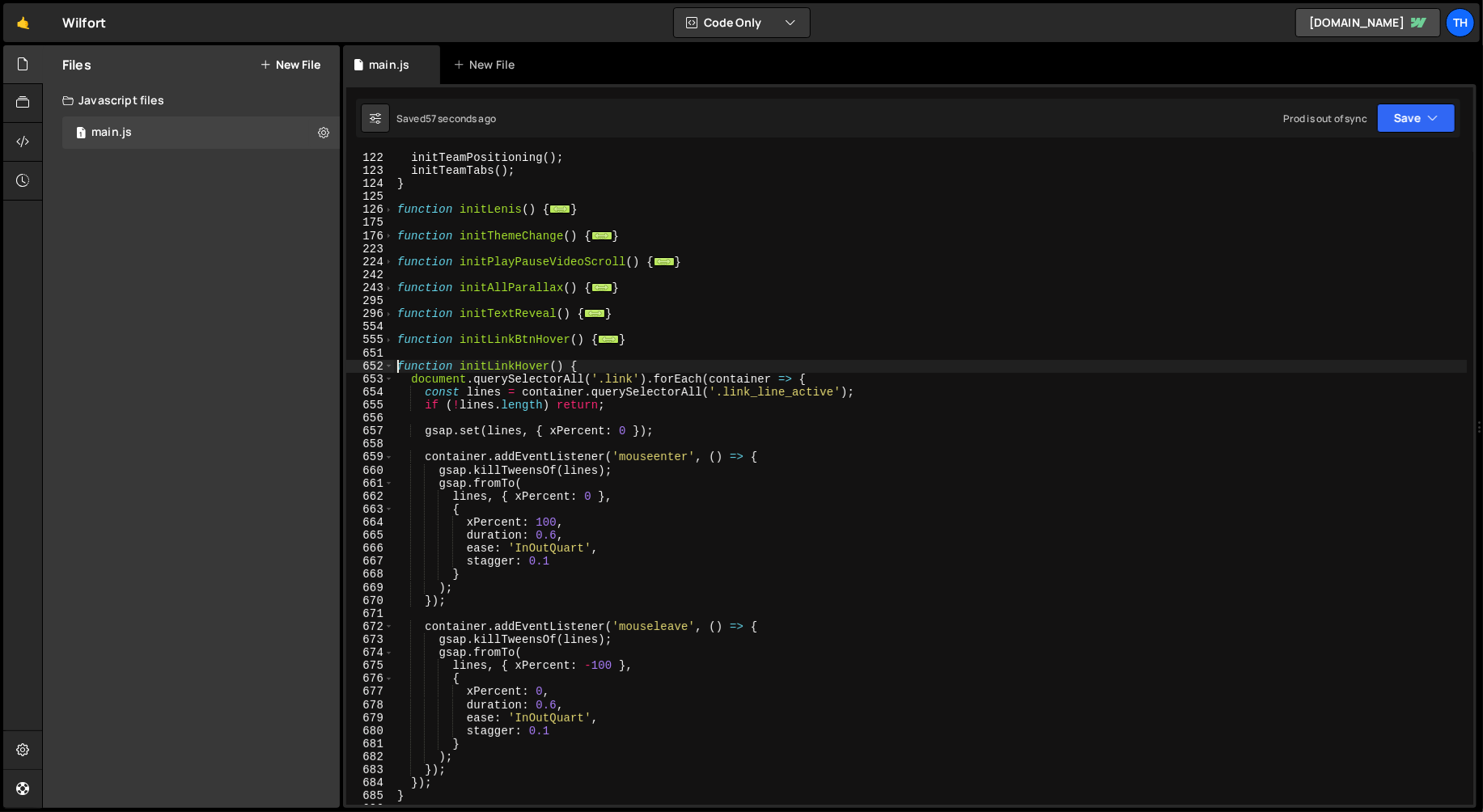
scroll to position [461, 0]
click at [391, 363] on span at bounding box center [389, 362] width 9 height 13
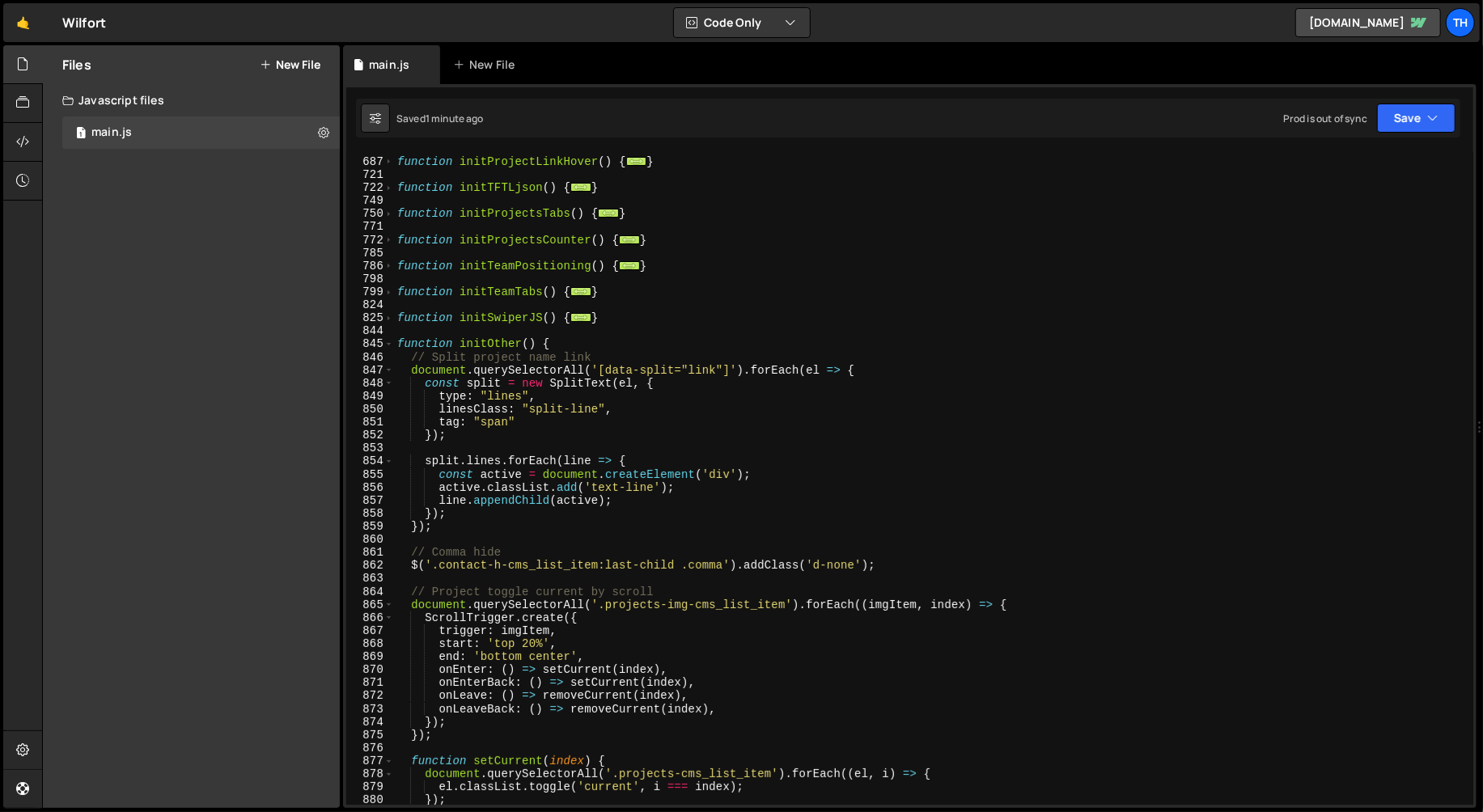
scroll to position [688, 0]
click at [390, 346] on span at bounding box center [389, 343] width 9 height 13
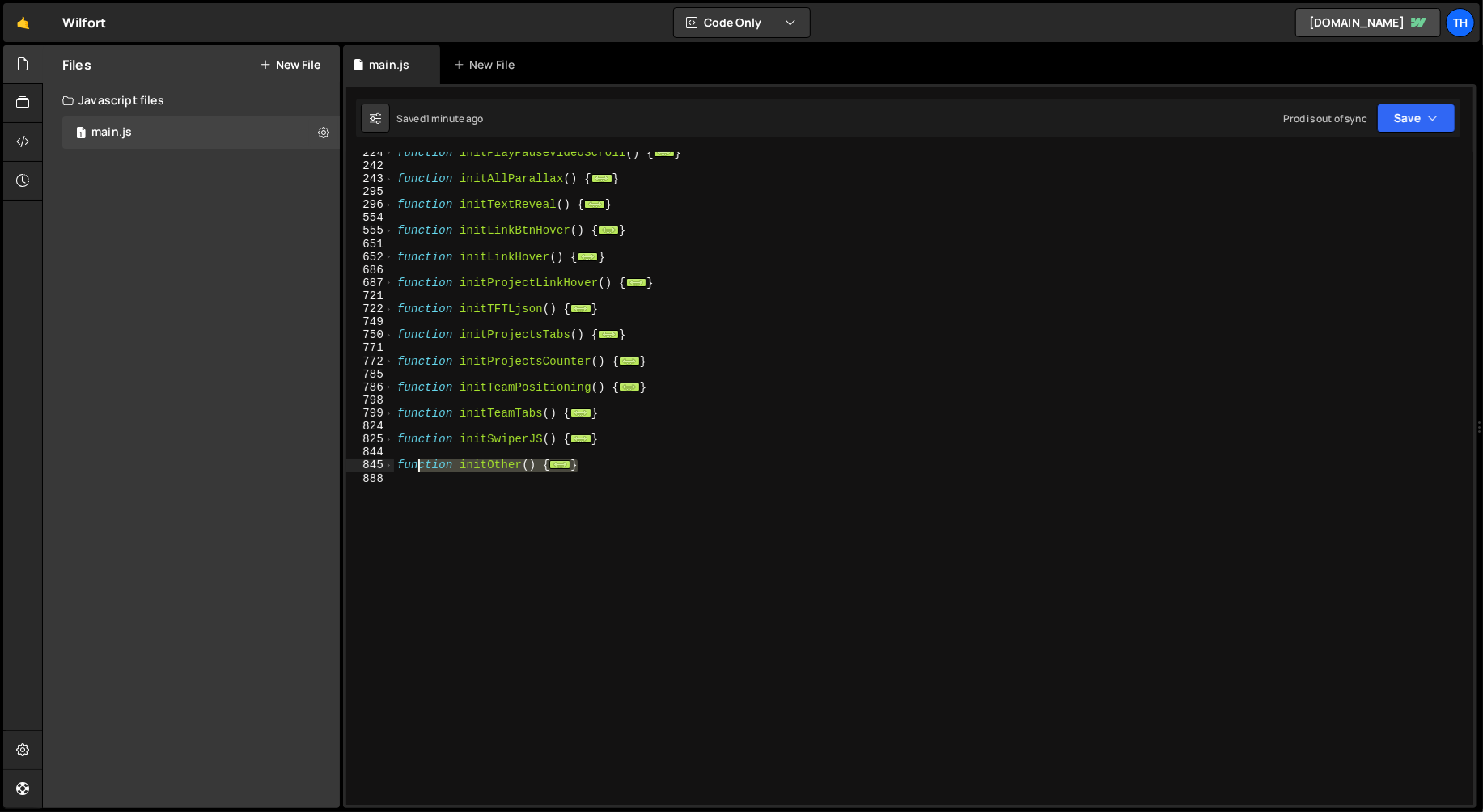
drag, startPoint x: 591, startPoint y: 468, endPoint x: 418, endPoint y: 464, distance: 173.0
click at [418, 464] on div "function initPlayPauseVideoScroll ( ) { ... } function initAllParallax ( ) { ..…" at bounding box center [931, 486] width 1073 height 679
type textarea "function initOther() { // Split project name link"
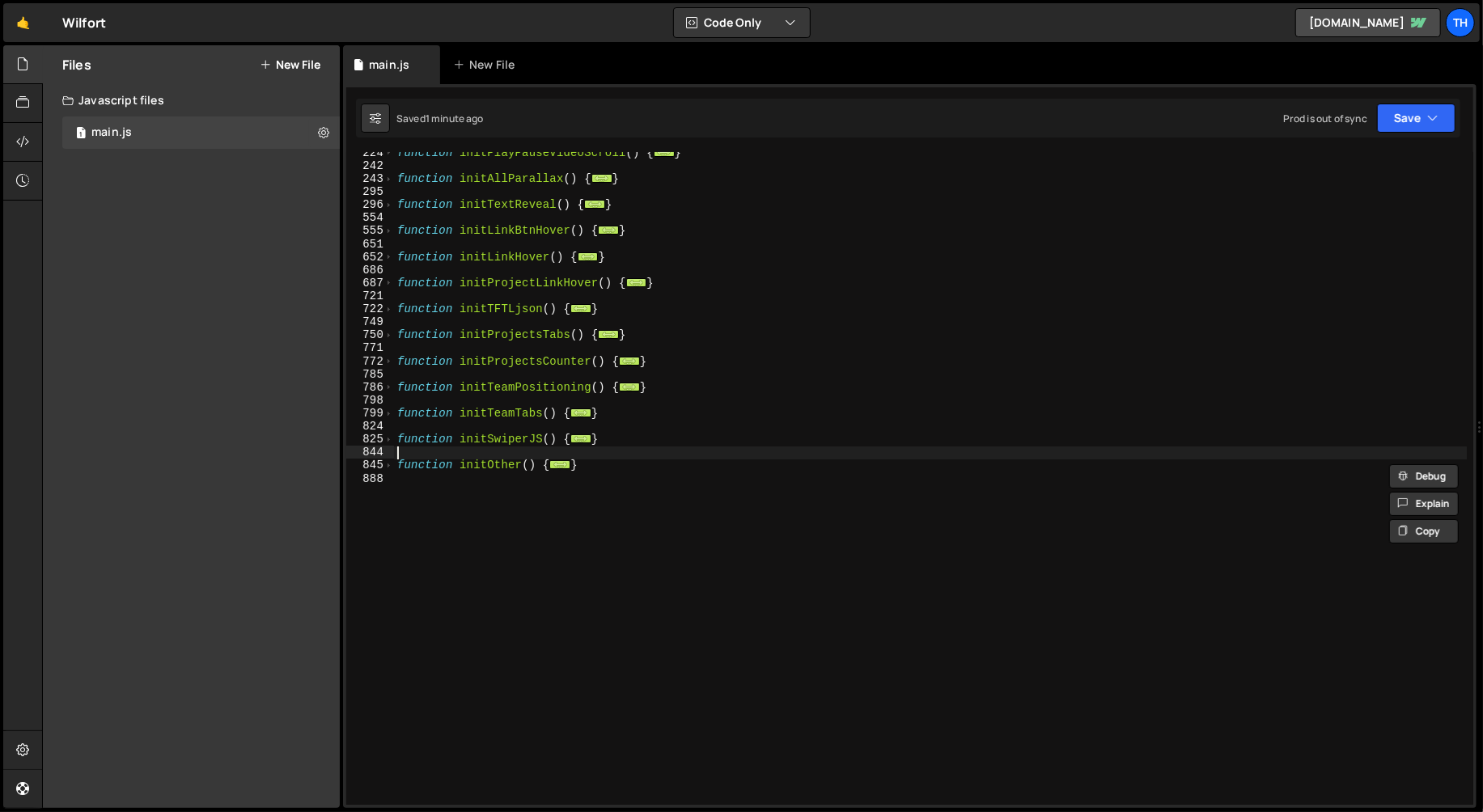
click at [426, 453] on div "function initPlayPauseVideoScroll ( ) { ... } function initAllParallax ( ) { ..…" at bounding box center [931, 486] width 1073 height 679
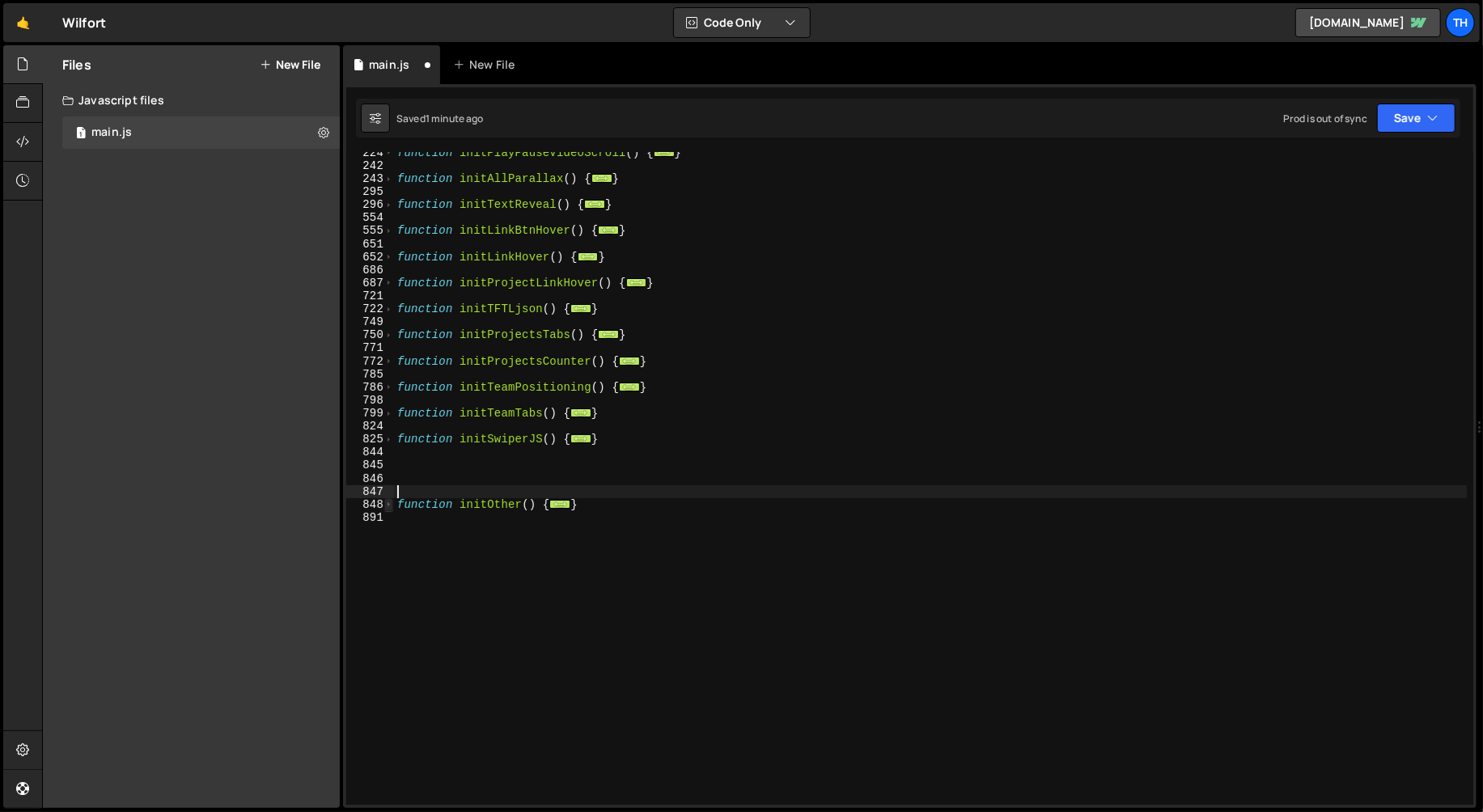
click at [389, 502] on span at bounding box center [389, 504] width 9 height 13
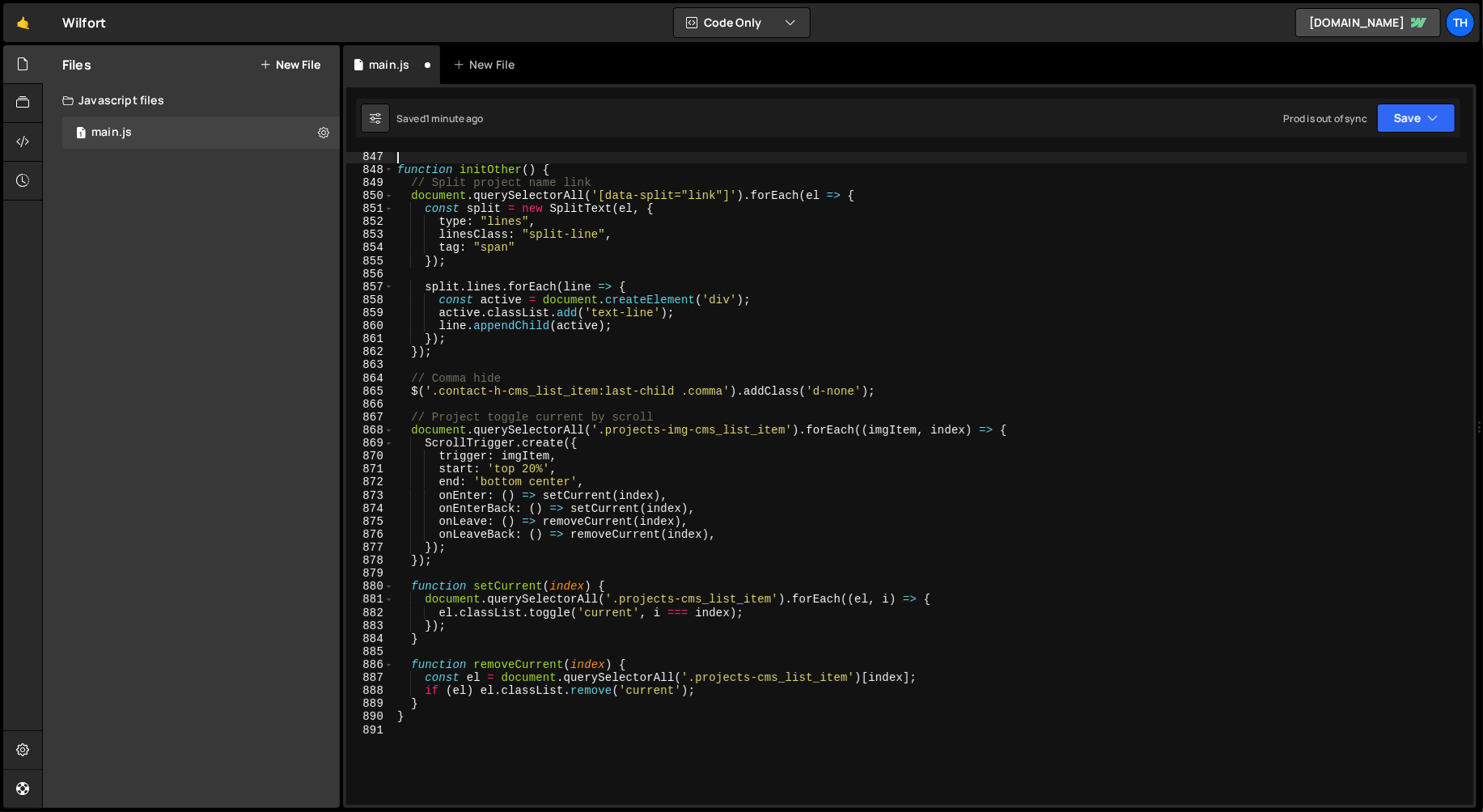
scroll to position [908, 0]
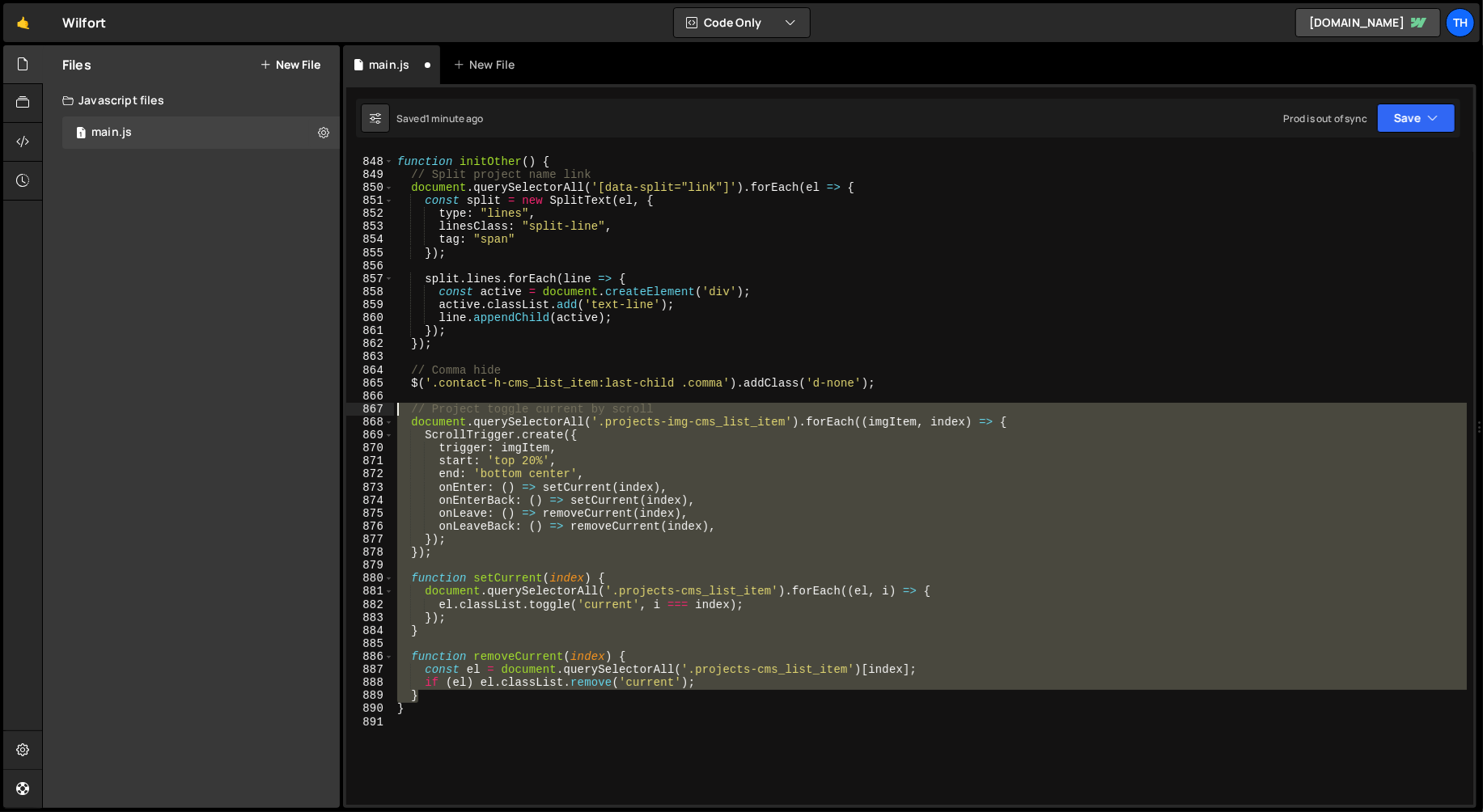
drag, startPoint x: 443, startPoint y: 694, endPoint x: 266, endPoint y: 404, distance: 339.7
click at [266, 404] on div "Files New File Create your first file Get started by starting a Javascript or C…" at bounding box center [763, 427] width 1441 height 763
type textarea "// Project toggle current by scroll document.querySelectorAll('.projects-img-cm…"
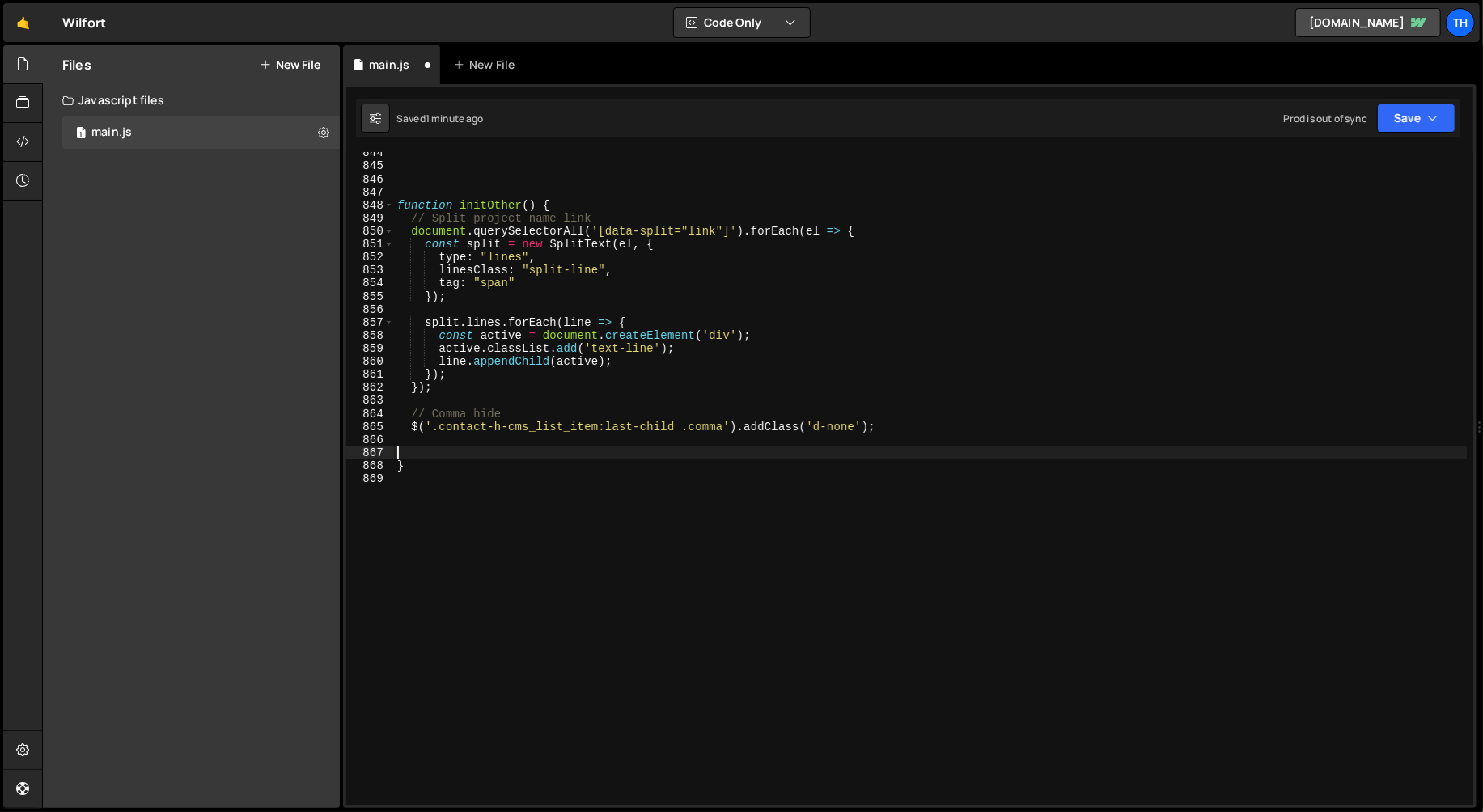
scroll to position [865, 0]
click at [1409, 102] on div "Saved 1 minute ago Prod is out of sync Upgrade to Edit Save Save to Staging S S…" at bounding box center [909, 118] width 1105 height 38
click at [1406, 115] on button "Save" at bounding box center [1416, 117] width 79 height 29
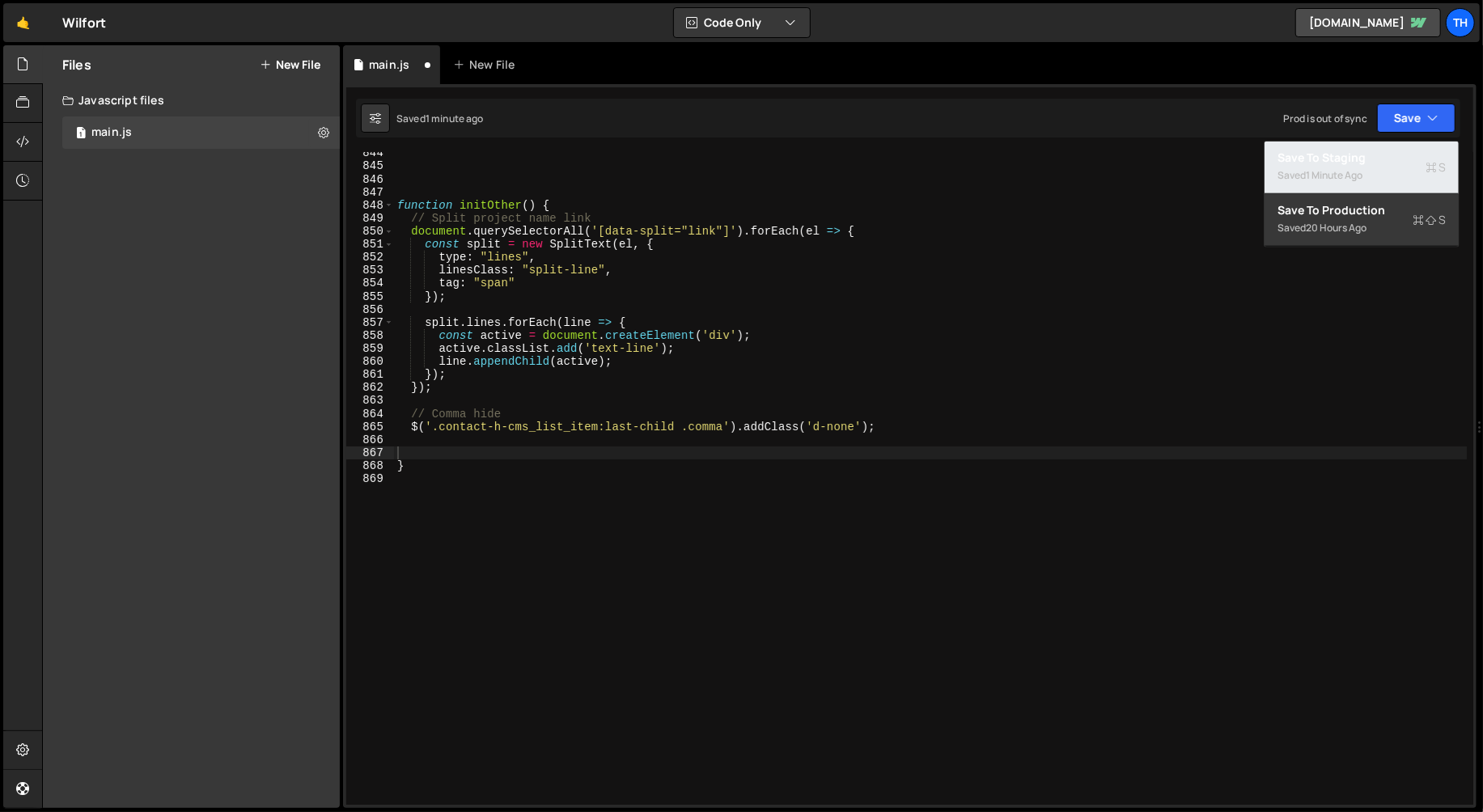
click at [1381, 169] on div "Saved 1 minute ago" at bounding box center [1361, 175] width 168 height 19
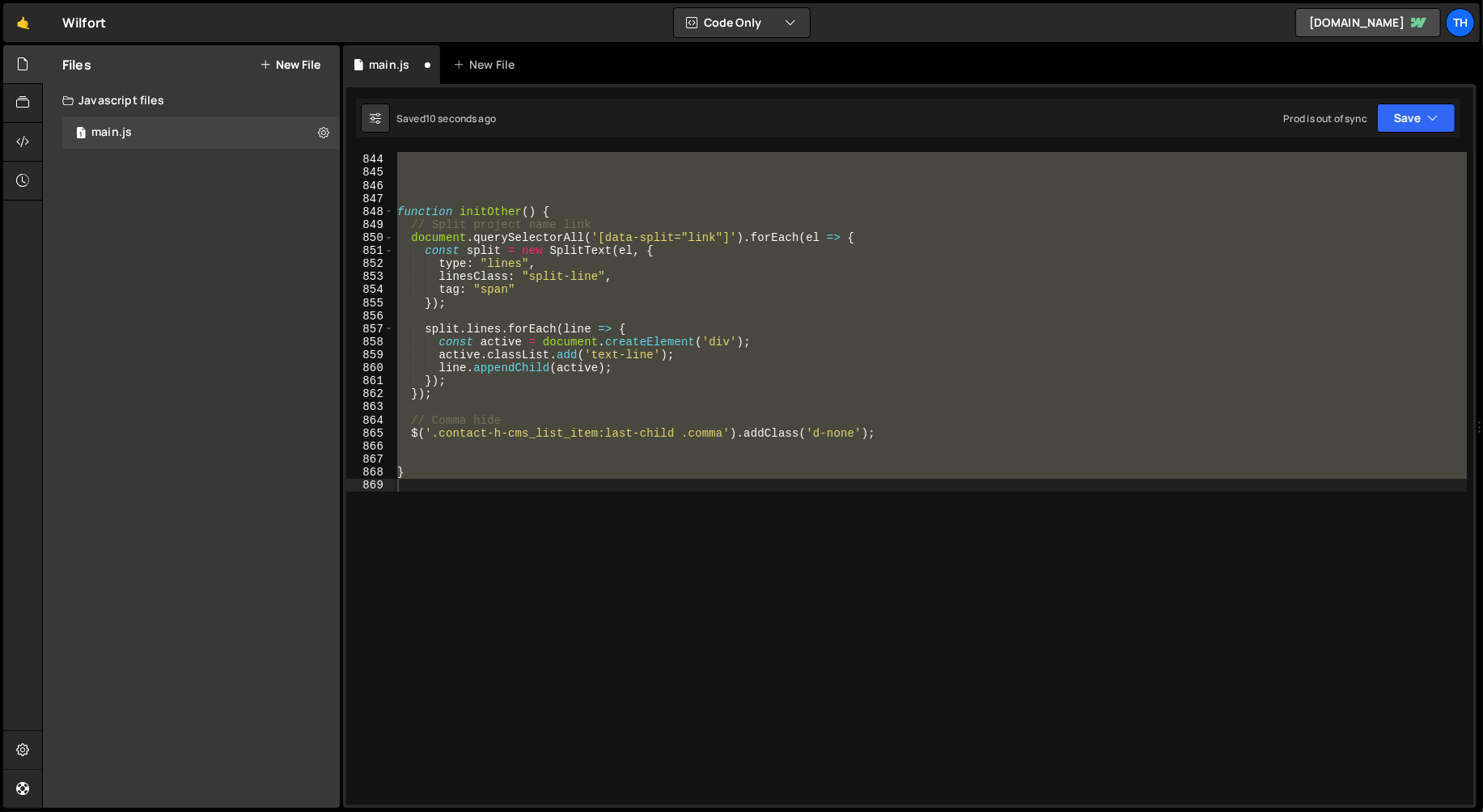
scroll to position [858, 0]
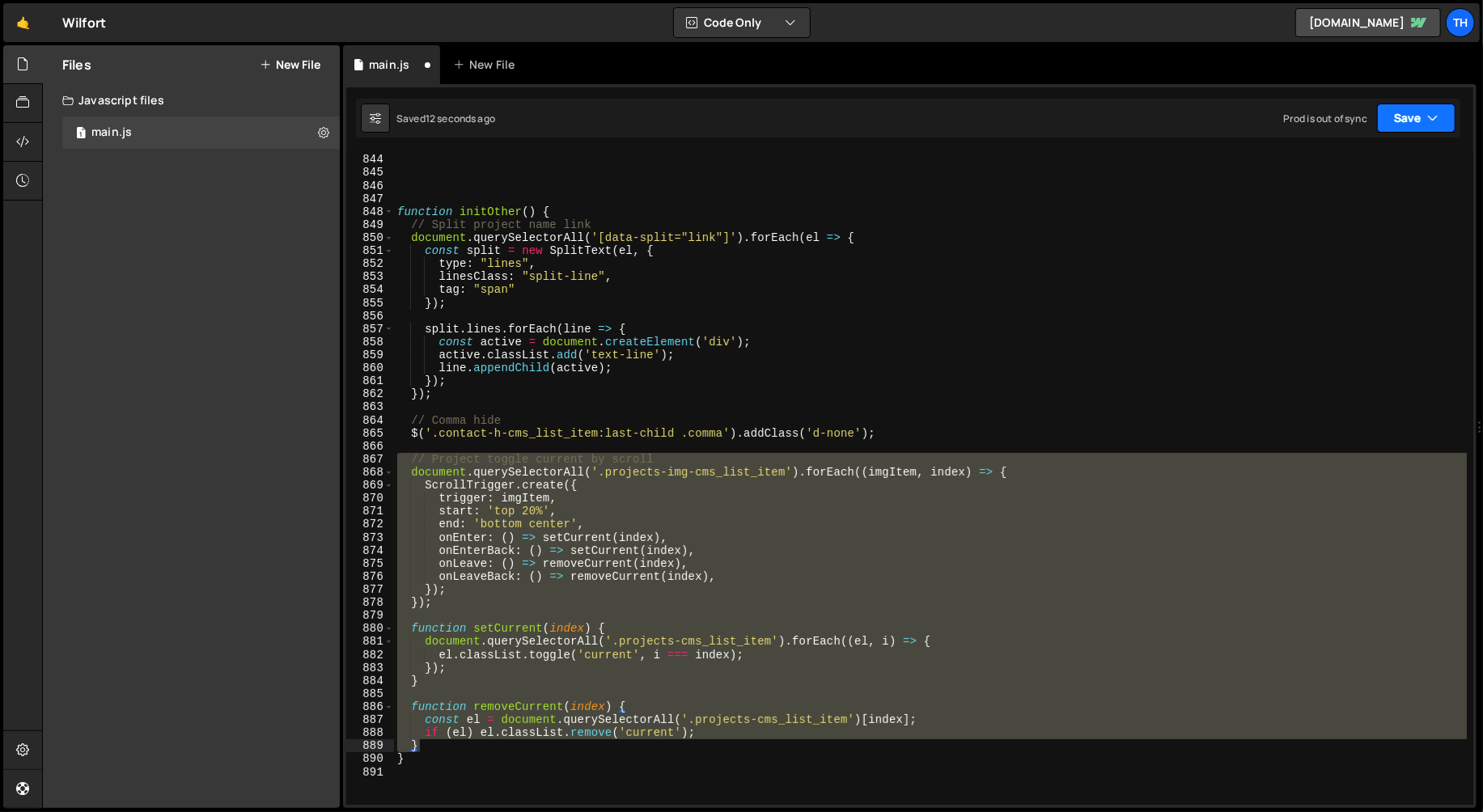
click at [1417, 116] on button "Save" at bounding box center [1416, 117] width 79 height 29
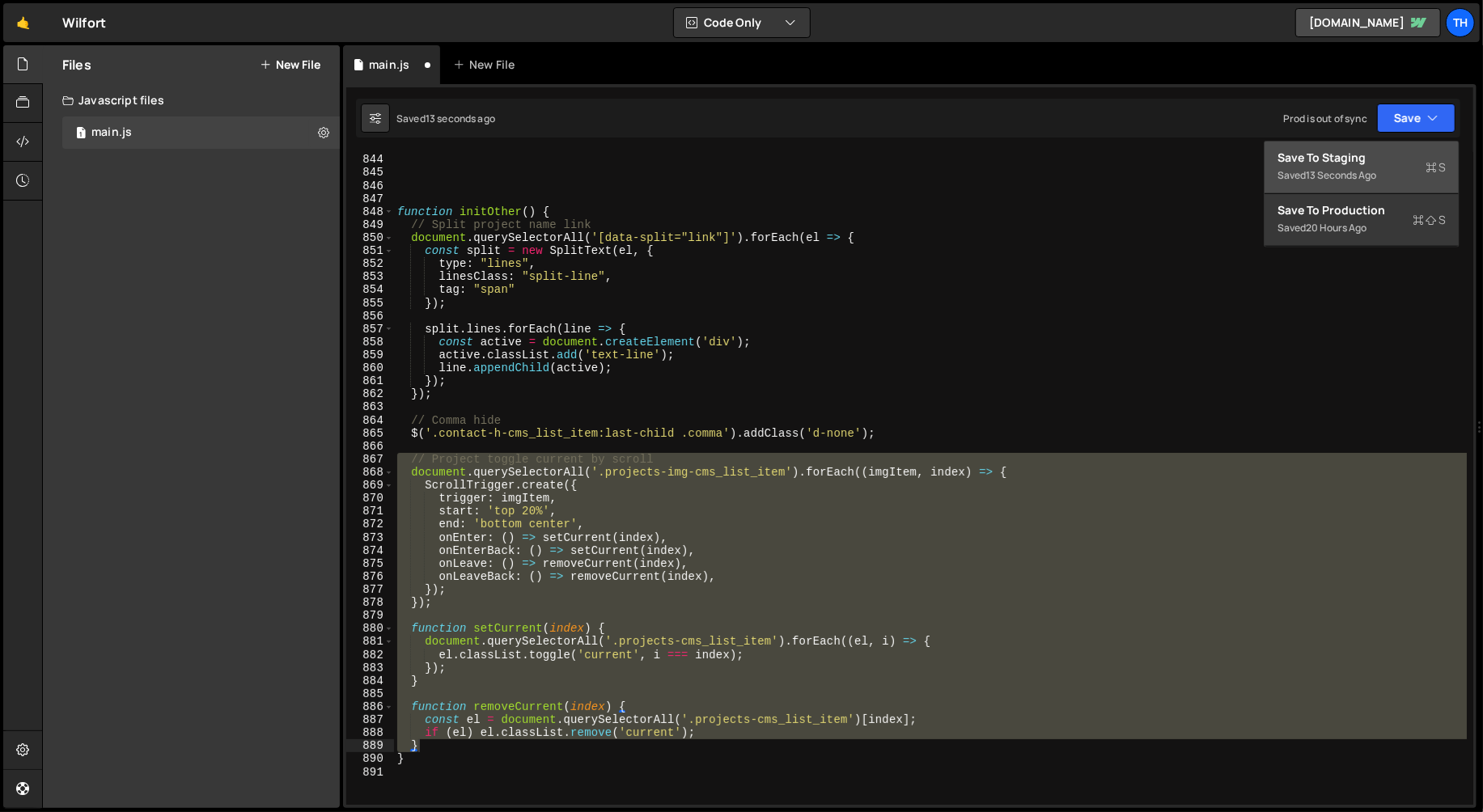
click at [1395, 154] on div "Save to Staging S" at bounding box center [1361, 158] width 168 height 16
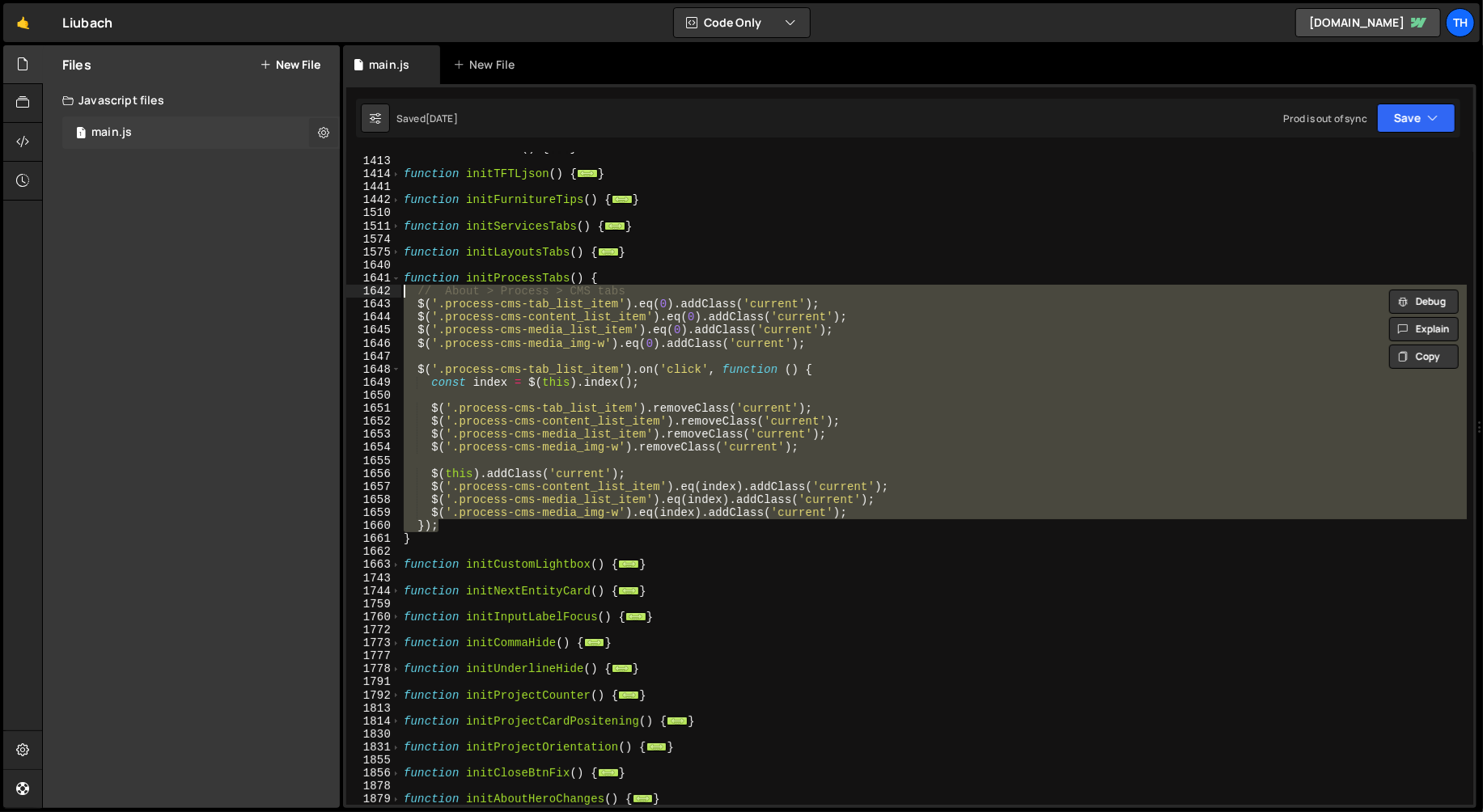
scroll to position [3376, 0]
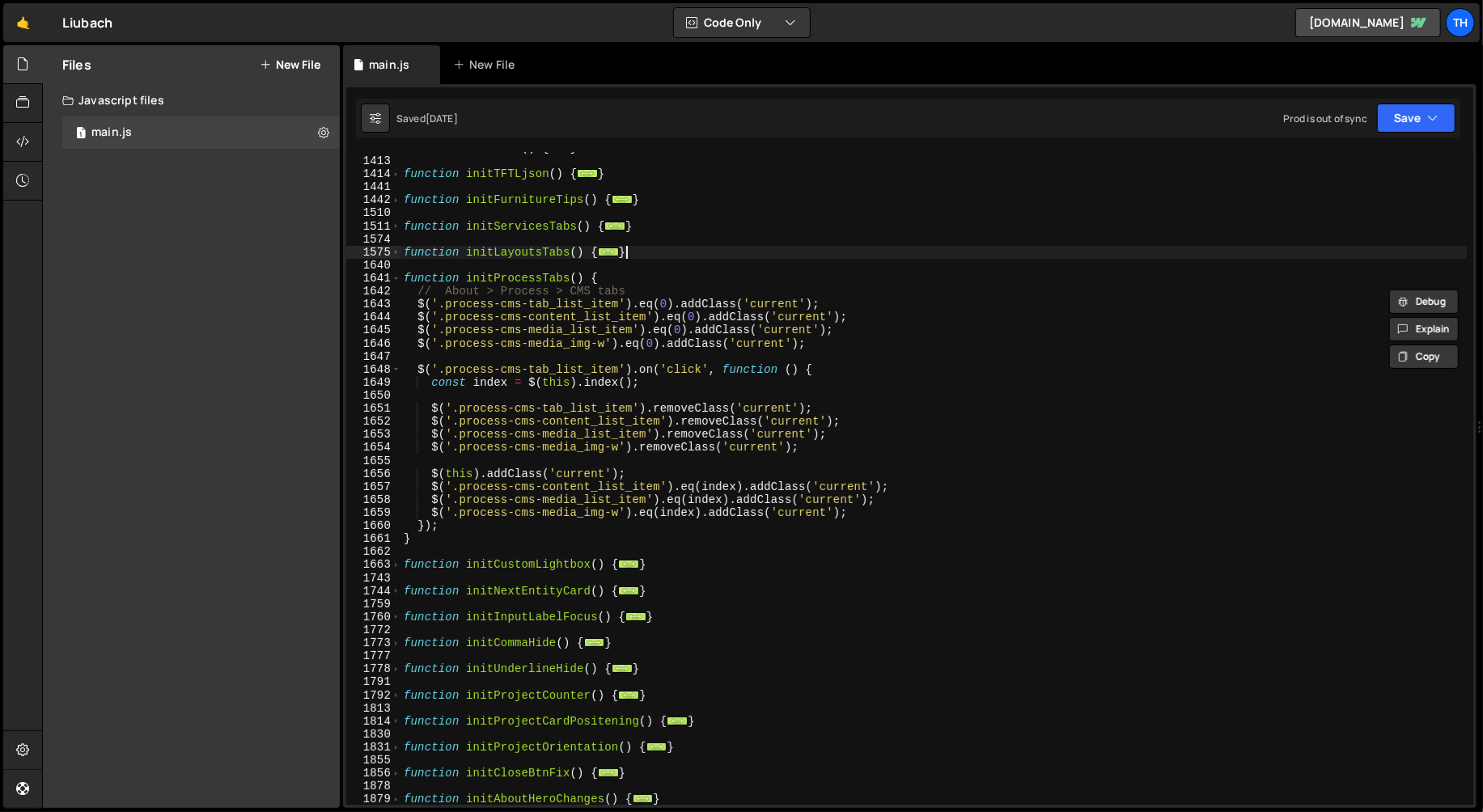
click at [1049, 250] on div "function initMenu ( ) { ... } function initTFTLjson ( ) { ... } function initFu…" at bounding box center [933, 481] width 1067 height 679
type textarea "}"
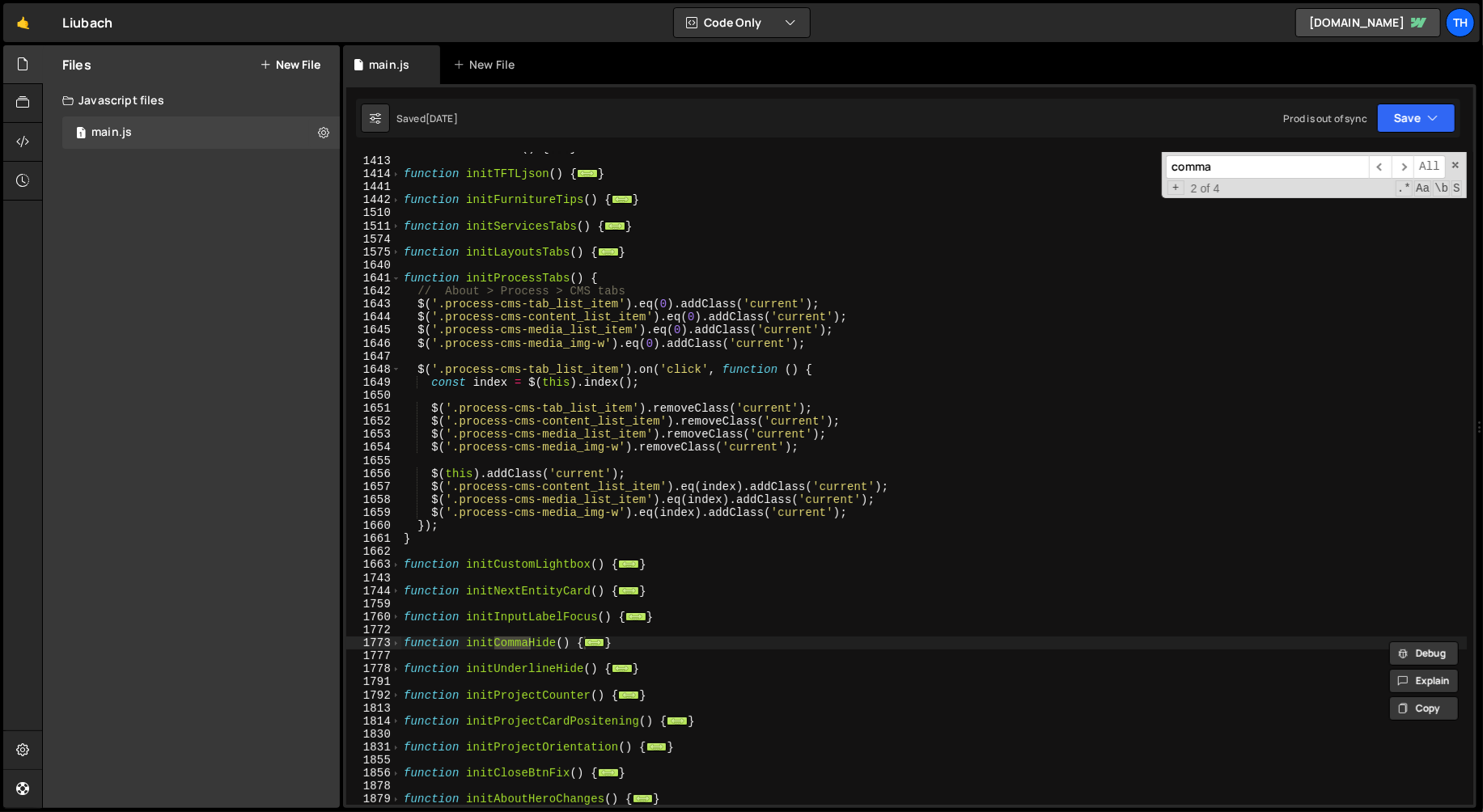
type input "comma"
drag, startPoint x: 645, startPoint y: 645, endPoint x: 395, endPoint y: 648, distance: 250.0
click at [395, 648] on div "} 1305 1413 1414 1441 1442 1510 1511 1574 1575 1640 1641 1642 1643 1644 1645 16…" at bounding box center [910, 479] width 1127 height 653
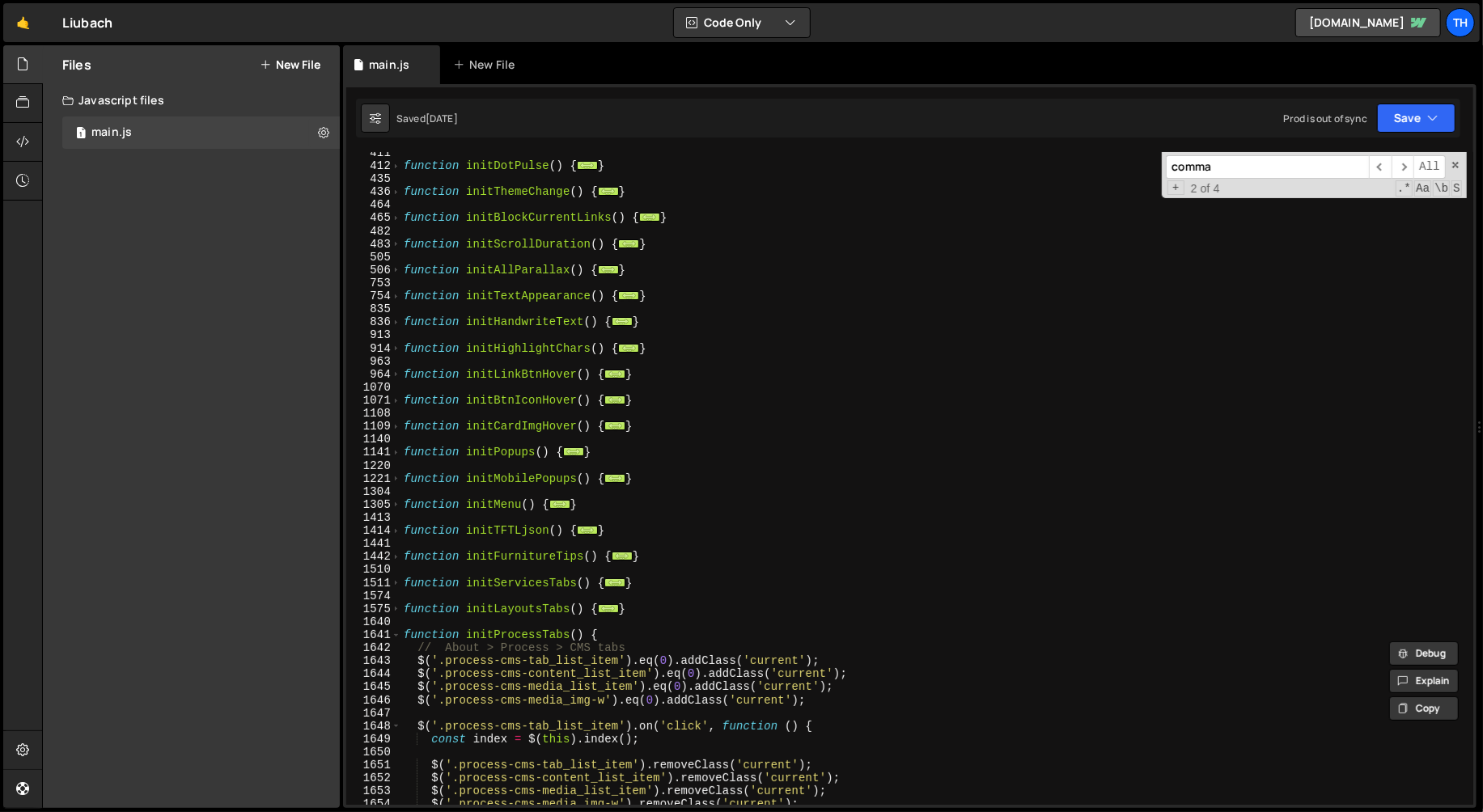
scroll to position [289, 0]
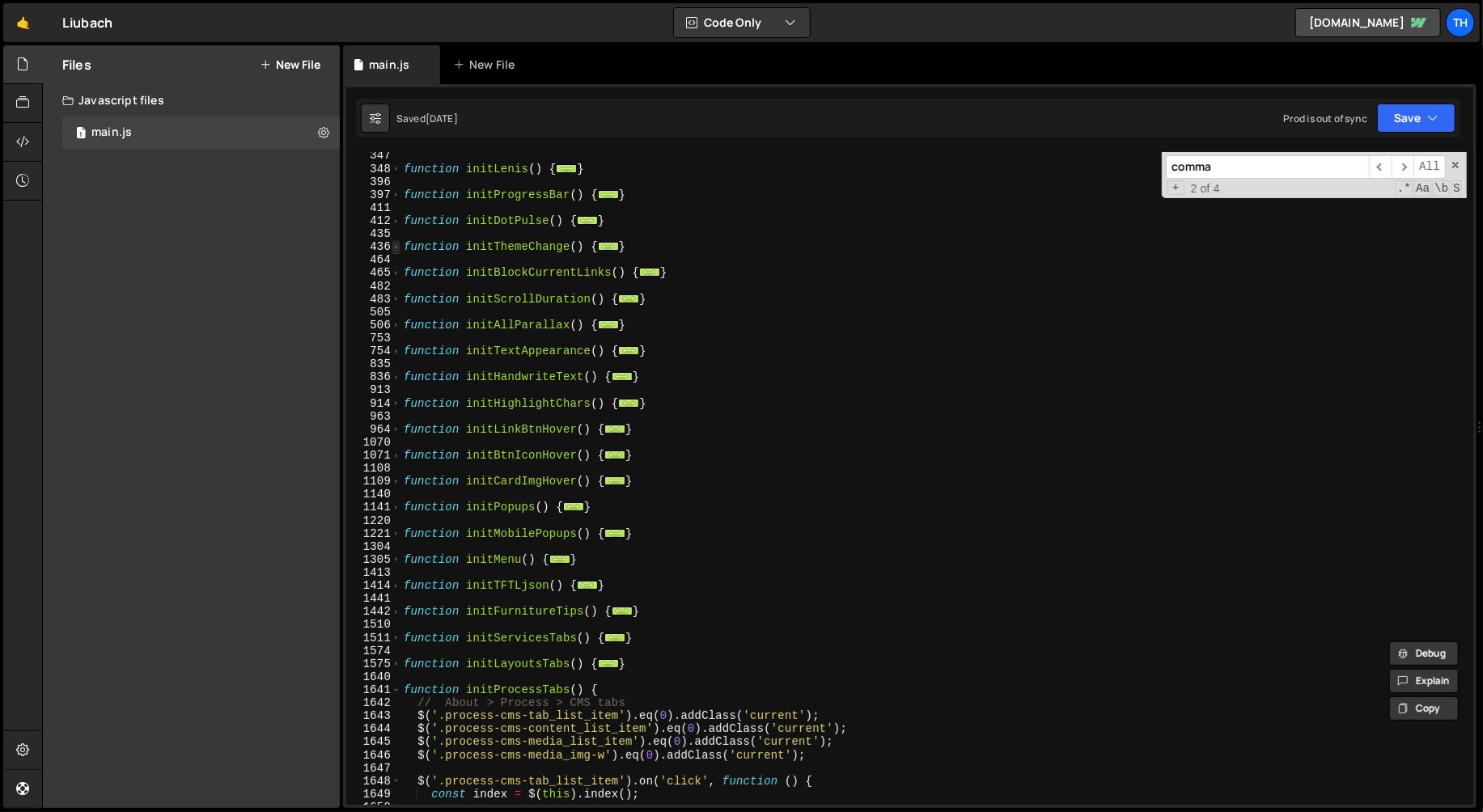
click at [392, 246] on span at bounding box center [396, 246] width 9 height 13
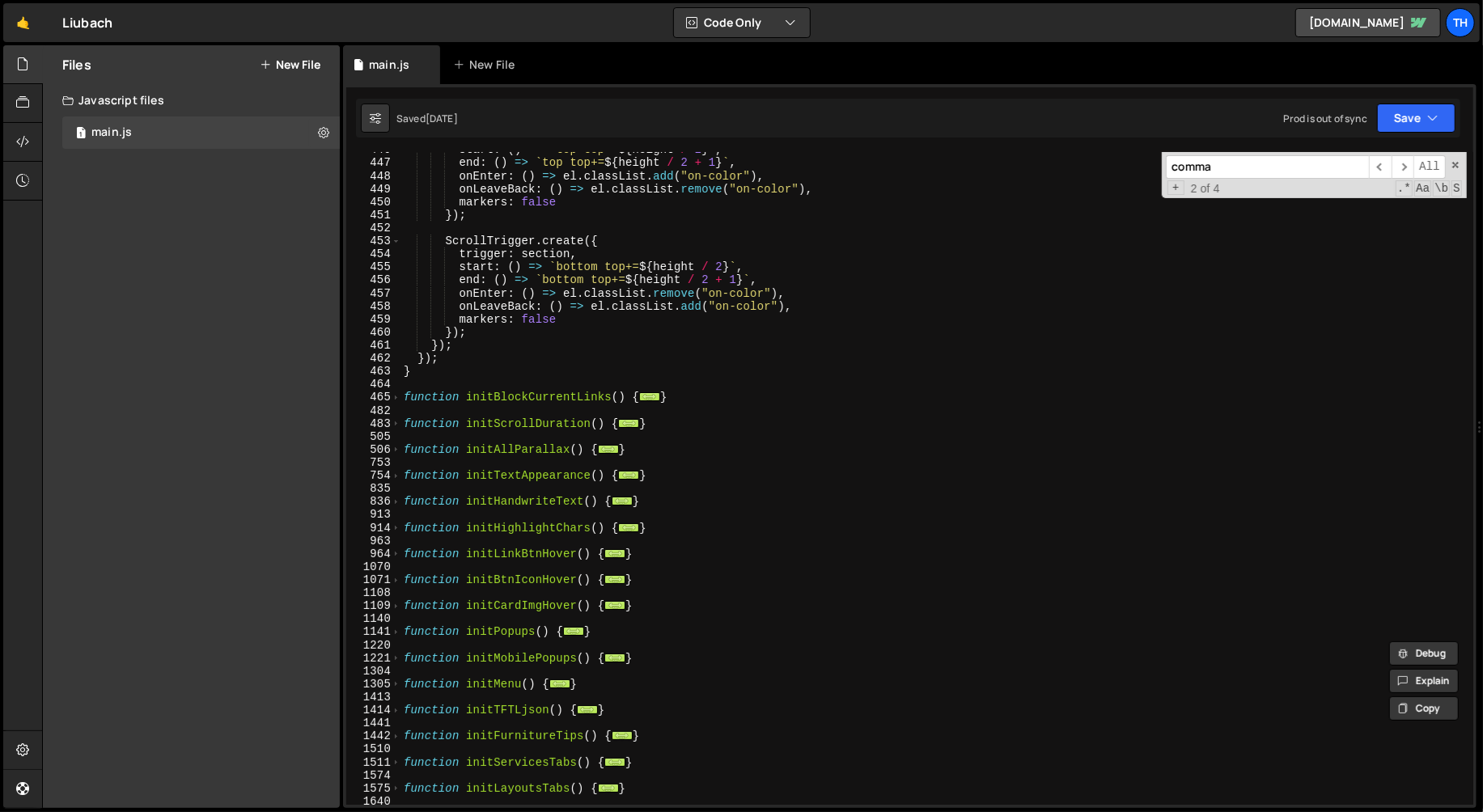
scroll to position [517, 0]
click at [404, 423] on div "start : ( ) => ` top top+= ${ height / 2 } ` , end : ( ) => ` top top+= ${ heig…" at bounding box center [933, 483] width 1067 height 679
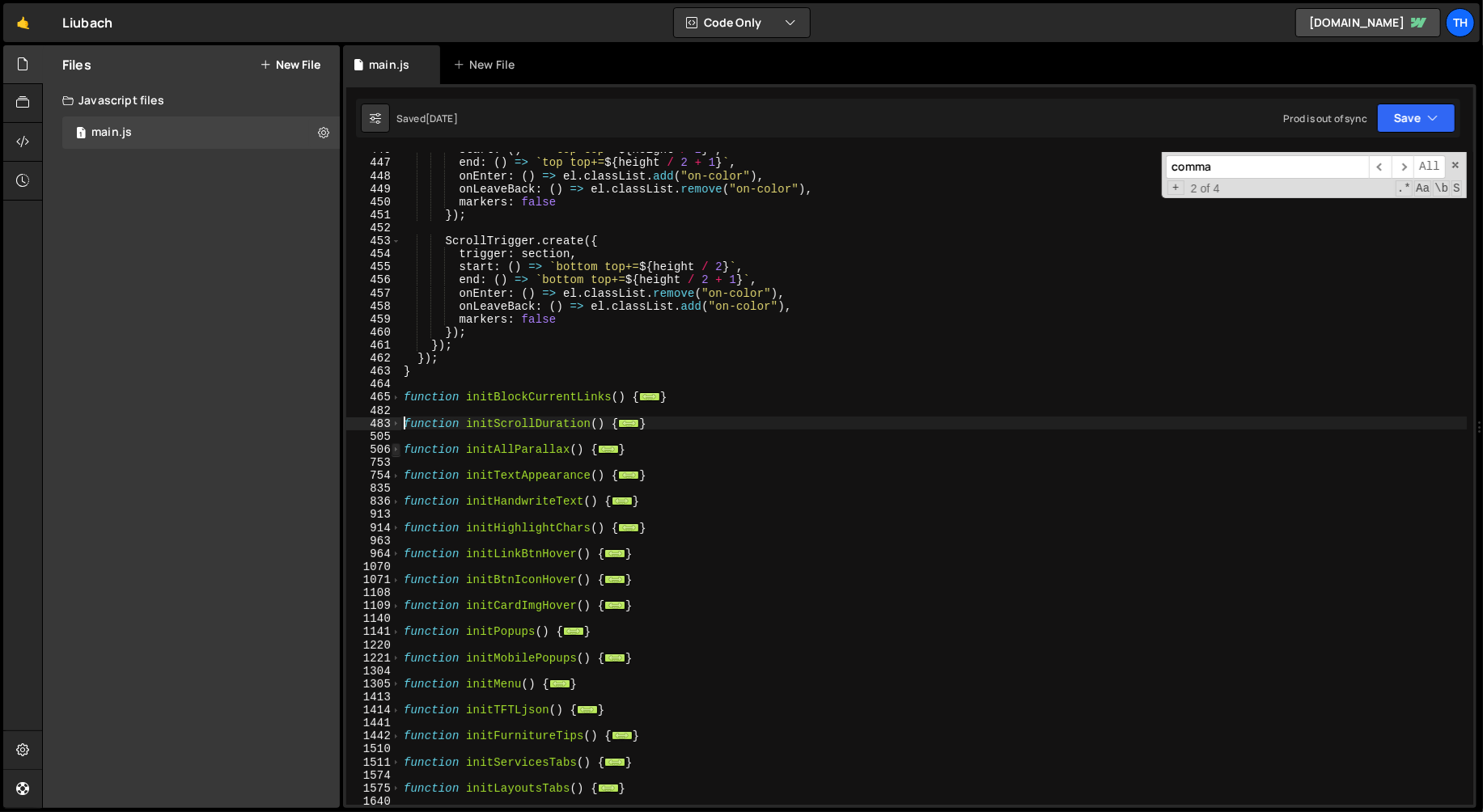
click at [400, 451] on span at bounding box center [396, 449] width 9 height 13
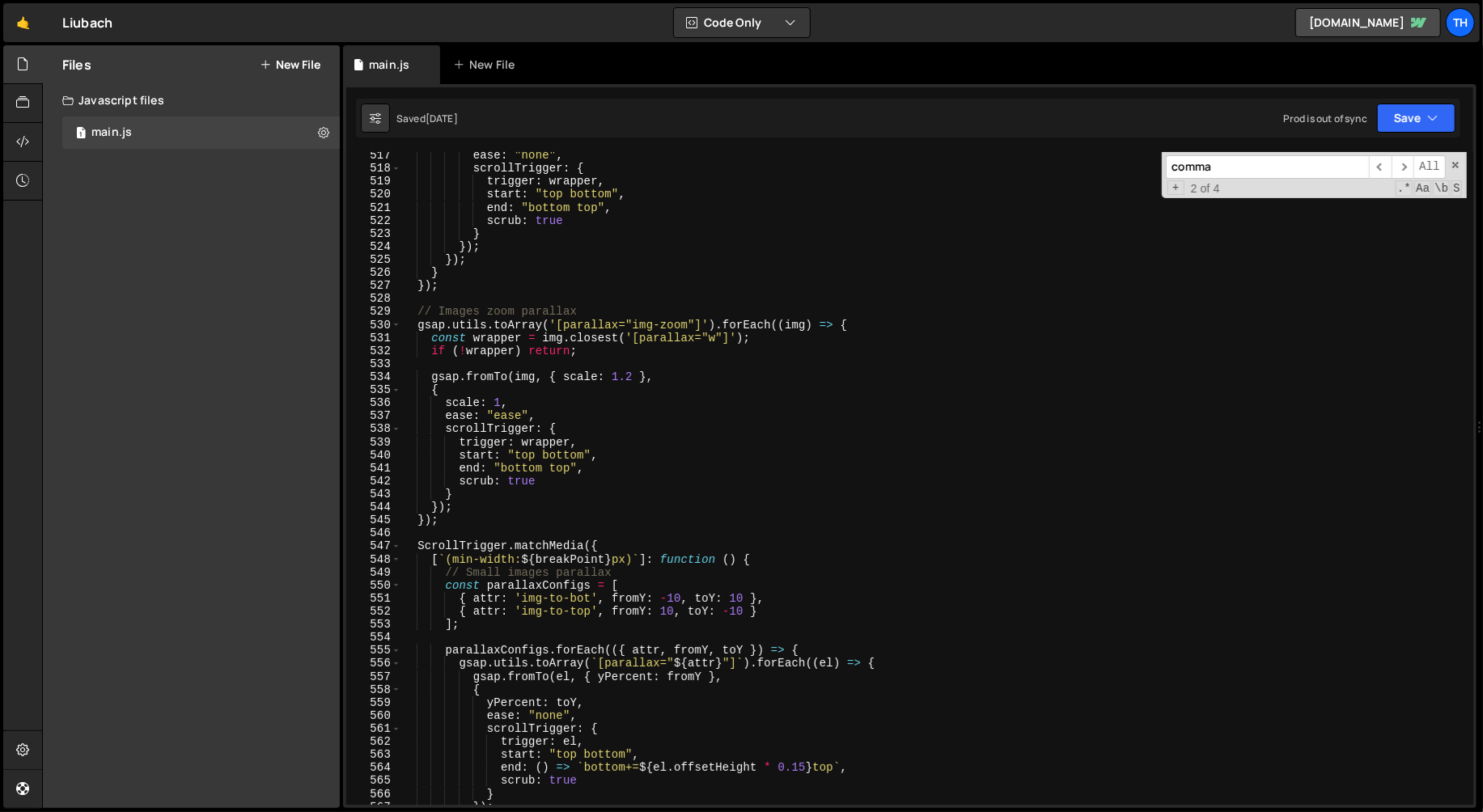
scroll to position [1009, 0]
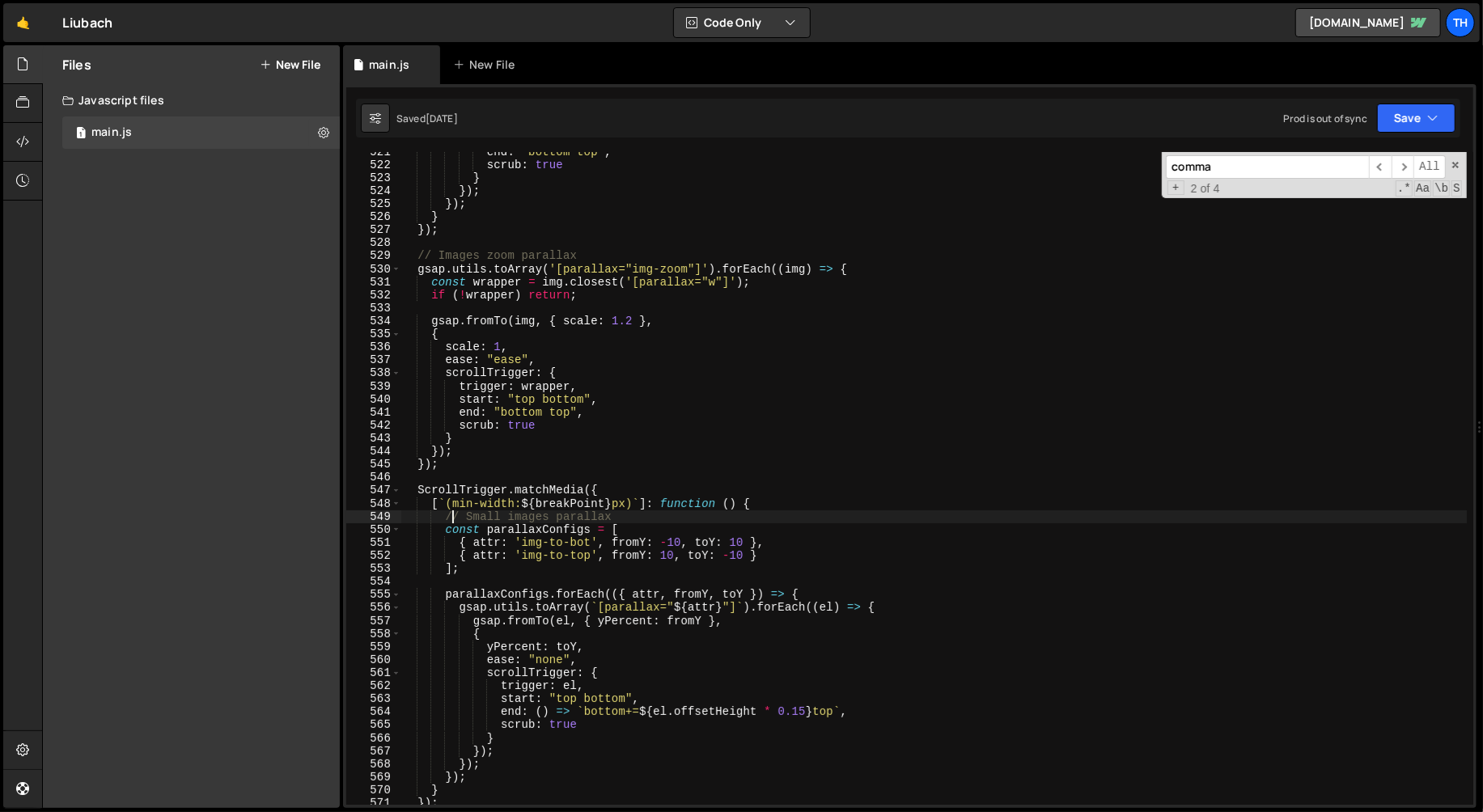
drag, startPoint x: 455, startPoint y: 511, endPoint x: 556, endPoint y: 518, distance: 101.2
click at [556, 518] on div "end : "bottom top" , scrub : true } }) ; }) ; } }) ; // Images zoom parallax gs…" at bounding box center [933, 485] width 1067 height 679
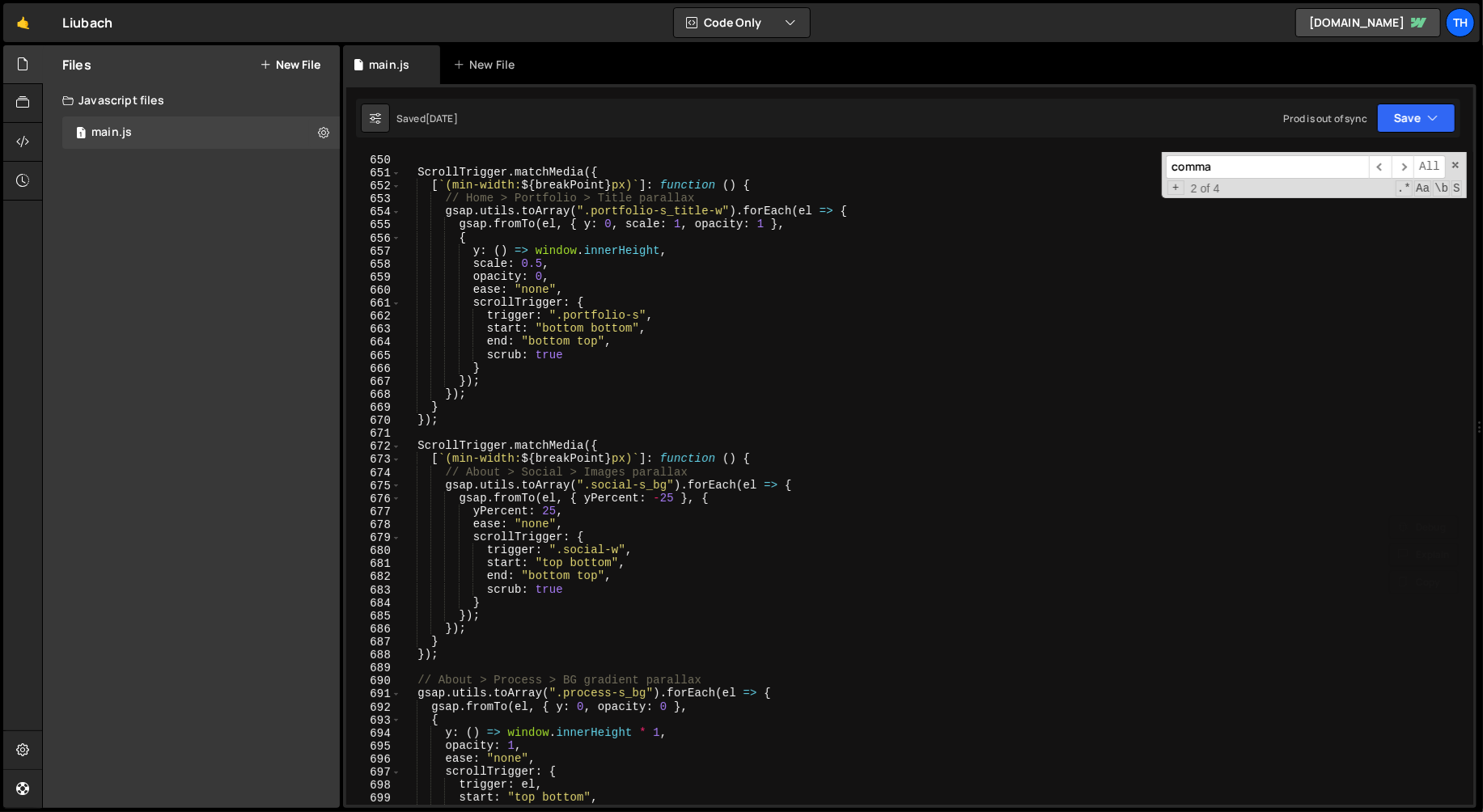
scroll to position [2719, 0]
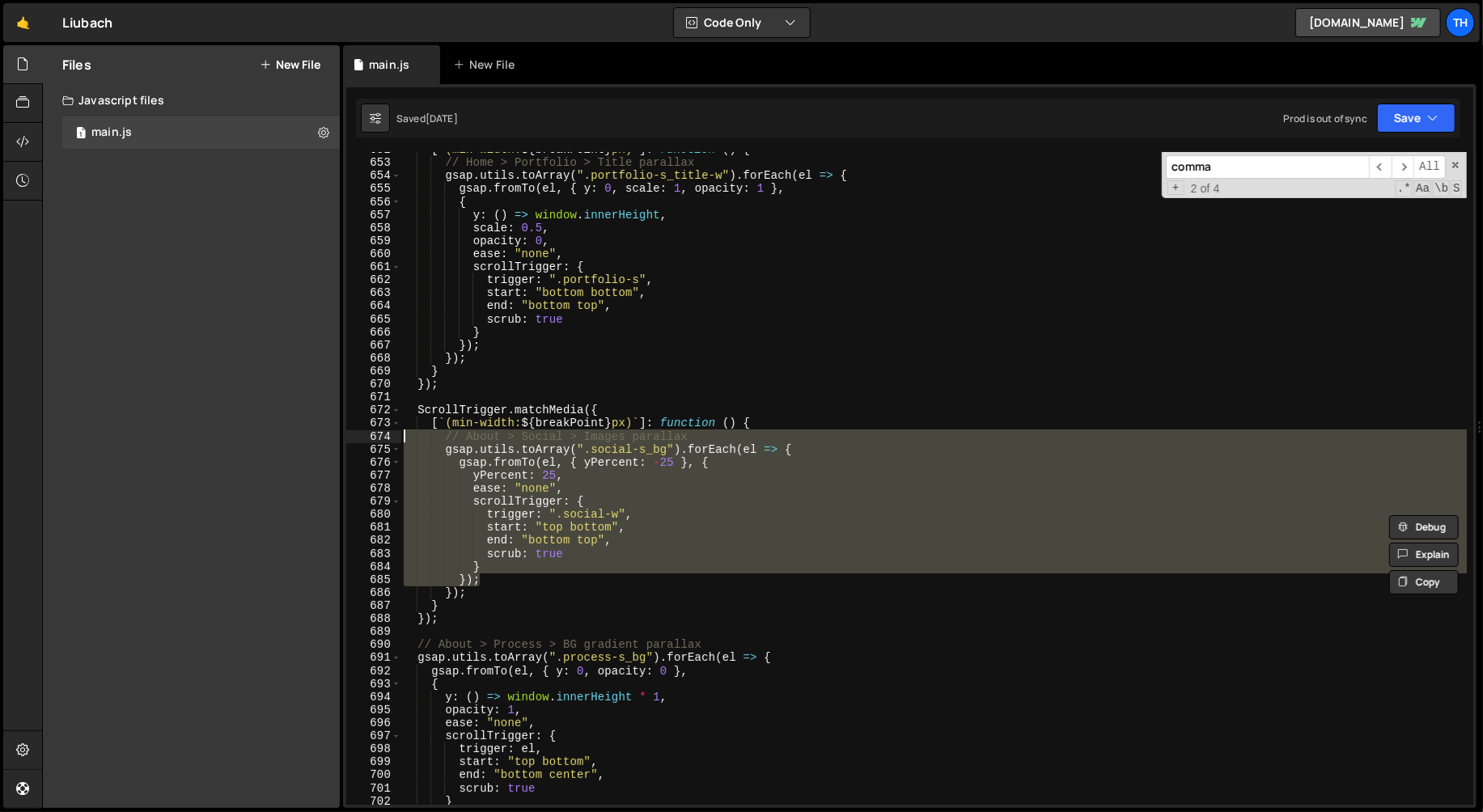
drag, startPoint x: 491, startPoint y: 584, endPoint x: 397, endPoint y: 437, distance: 174.5
click at [397, 437] on div "// Small images parallax 652 653 654 655 656 657 658 659 660 661 662 663 664 66…" at bounding box center [910, 479] width 1127 height 653
click at [482, 471] on div "[ ` (min-width: ${ breakPoint } px) ` ] : function ( ) { // Home > Portfolio > …" at bounding box center [933, 479] width 1066 height 653
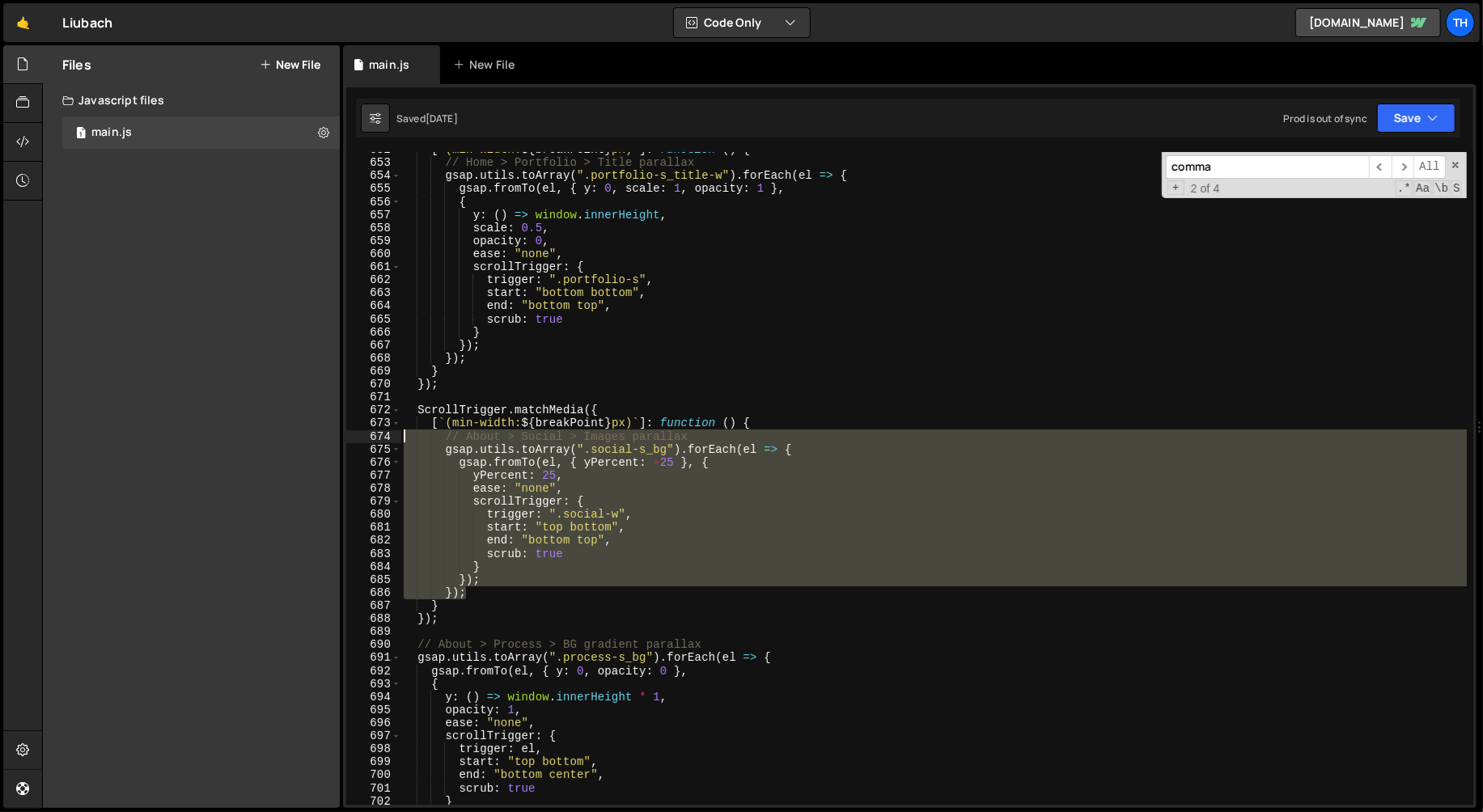
drag, startPoint x: 494, startPoint y: 592, endPoint x: 287, endPoint y: 437, distance: 258.6
click at [287, 437] on div "Files New File Javascript files 1 main.js 0 CSS files Copy share link Edit File…" at bounding box center [763, 427] width 1441 height 763
type textarea "// About > Social > Images parallax gsap.utils.toArray(".social-s_bg").forEach(…"
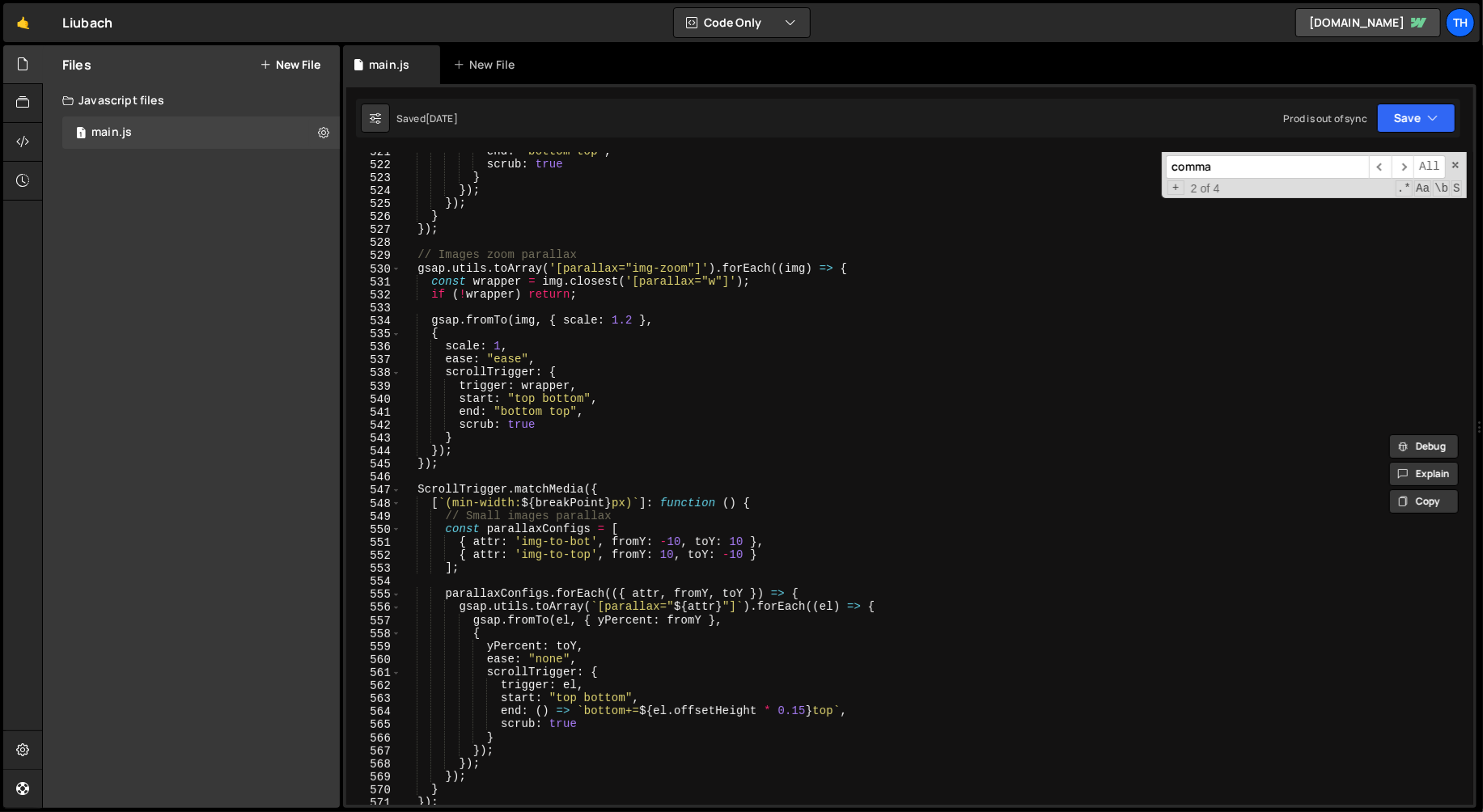
scroll to position [1182, 0]
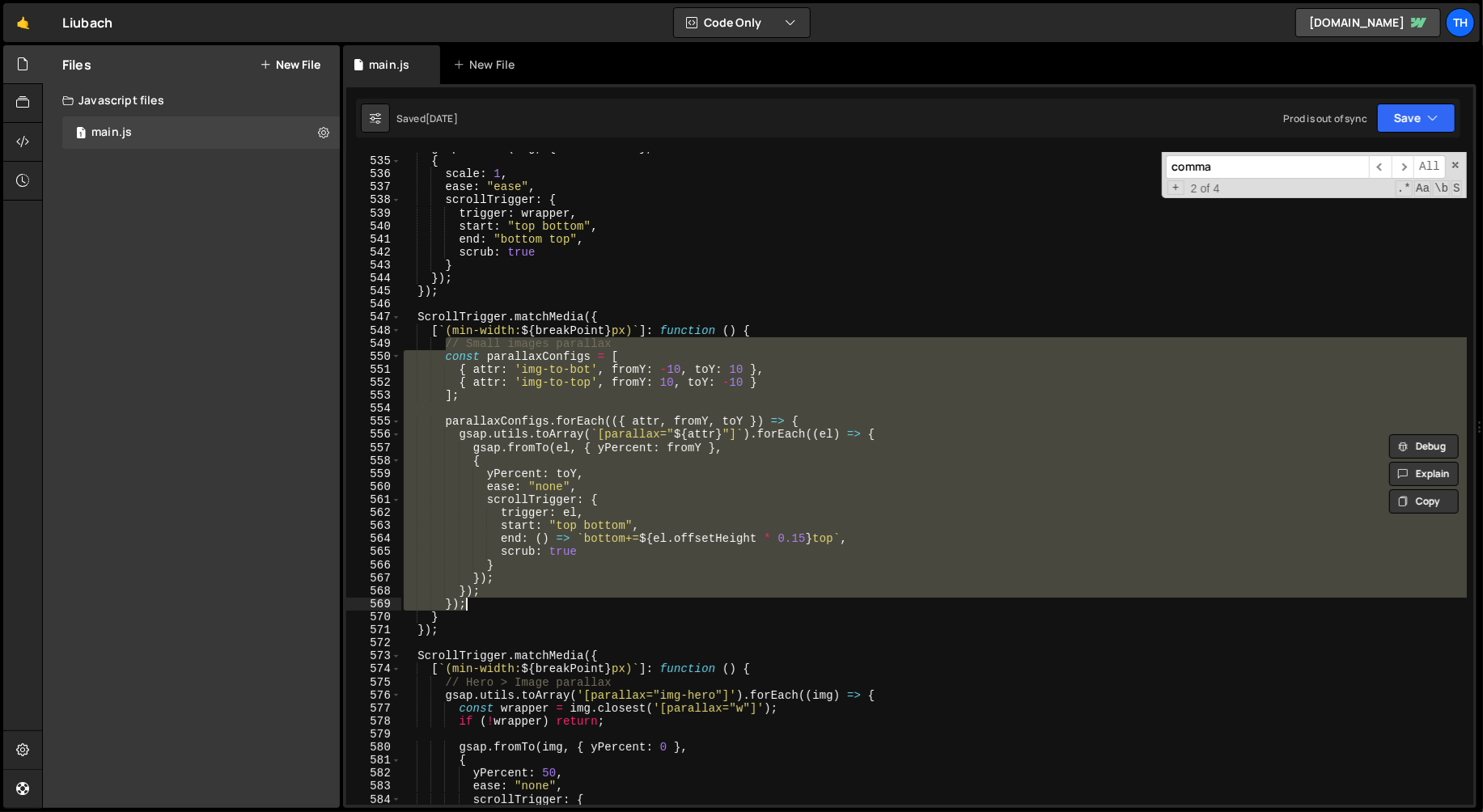
drag, startPoint x: 447, startPoint y: 344, endPoint x: 532, endPoint y: 602, distance: 271.6
click at [532, 602] on div "gsap . fromTo ( img , { scale : 1.2 } , { scale : 1 , ease : "ease" , scrollTri…" at bounding box center [933, 481] width 1067 height 679
type textarea "}); });"
click at [396, 657] on span at bounding box center [396, 655] width 9 height 13
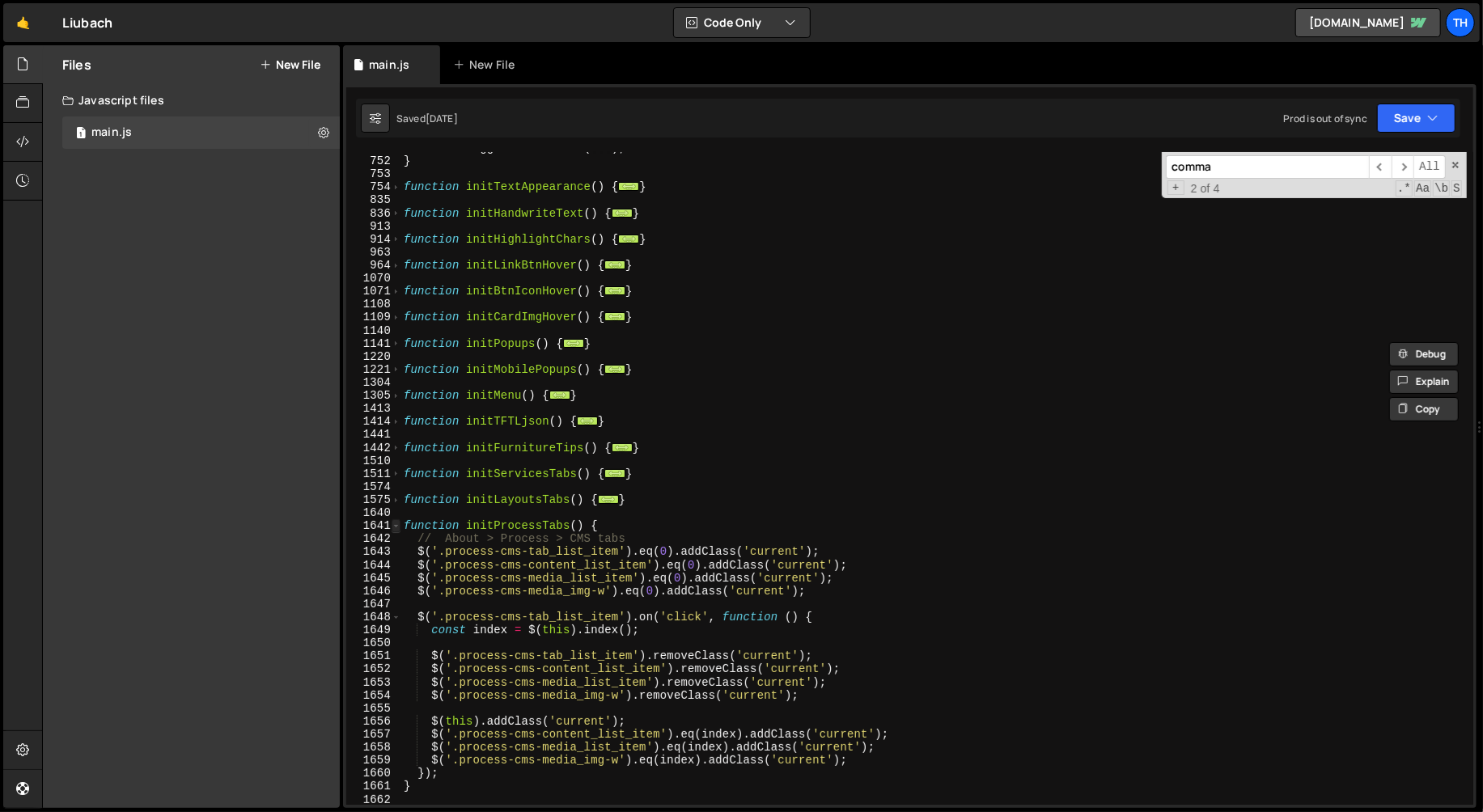
click at [396, 530] on span at bounding box center [396, 525] width 9 height 13
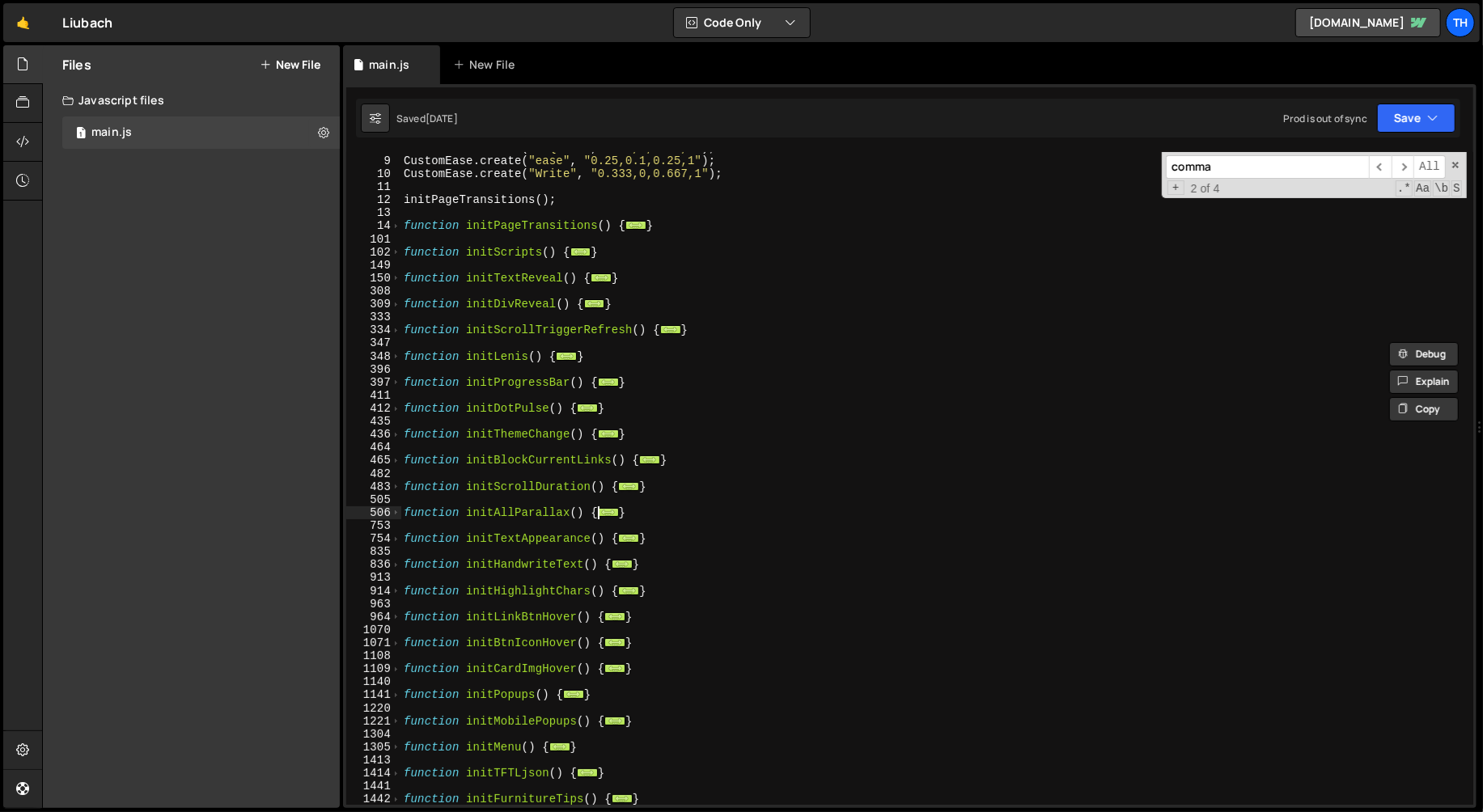
scroll to position [74, 0]
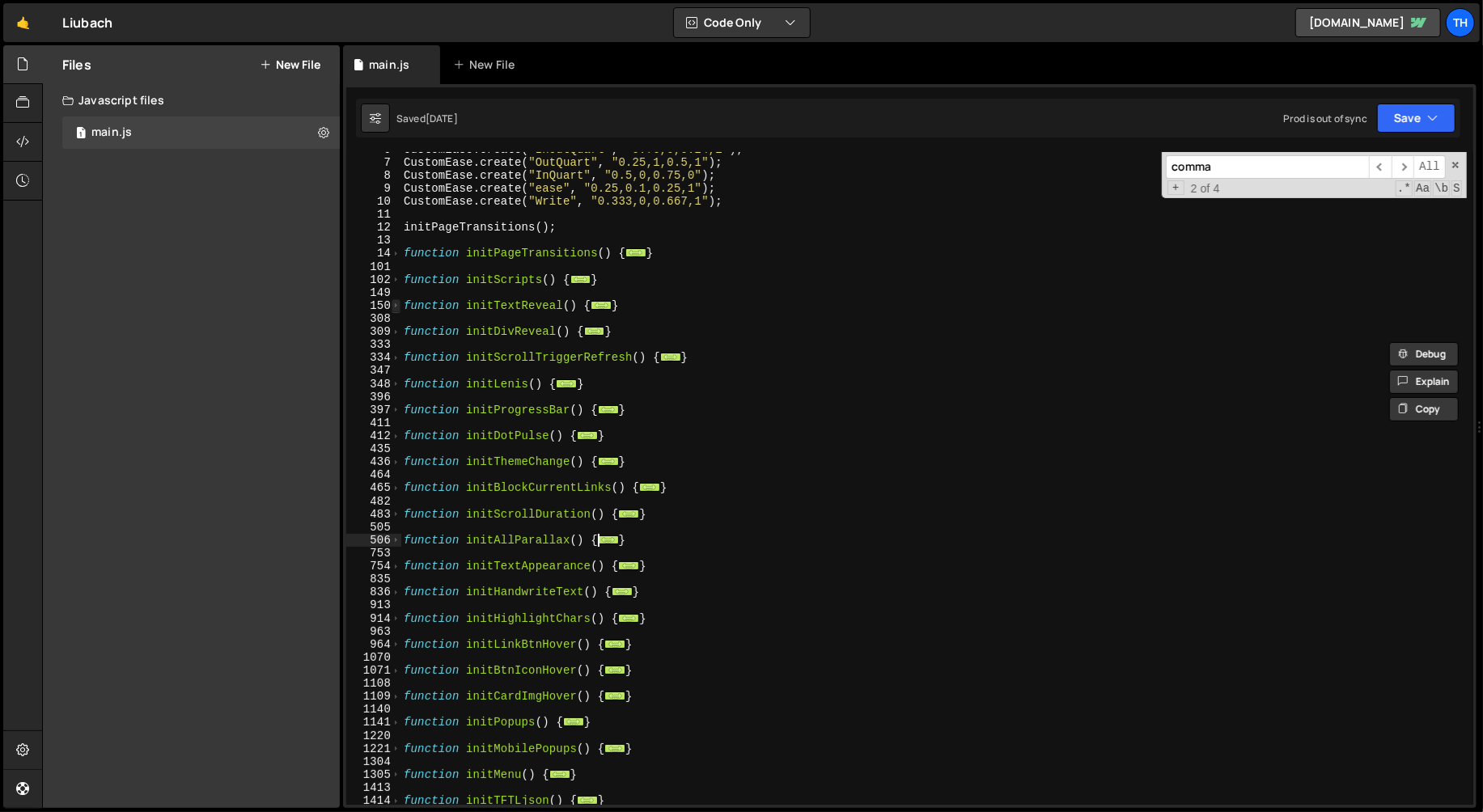
click at [394, 311] on span at bounding box center [396, 305] width 9 height 13
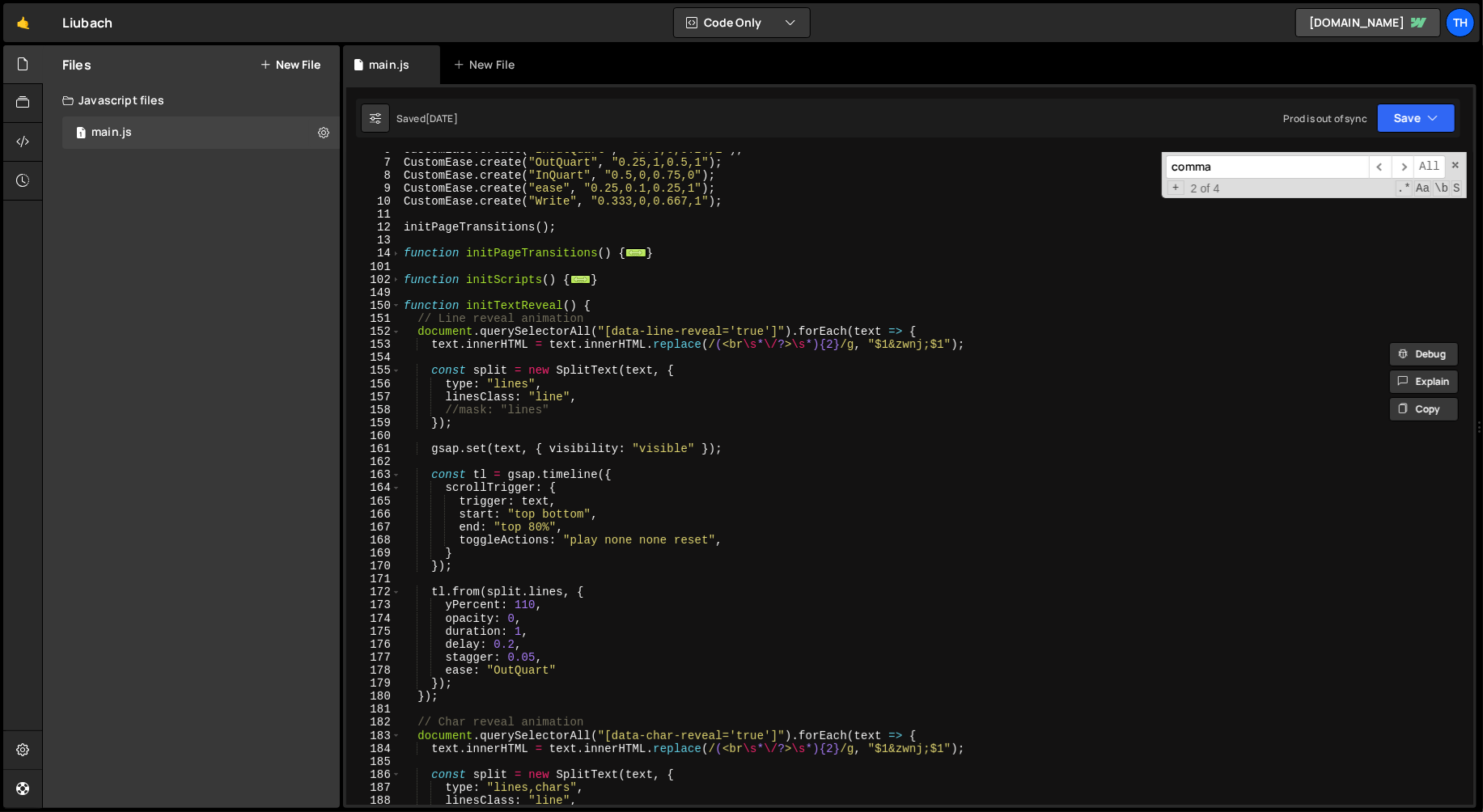
click at [468, 337] on div "CustomEase . create ( "InOutQuart" , "0.76,0,0.24,1" ) ; CustomEase . create ( …" at bounding box center [933, 483] width 1067 height 679
type textarea "document.querySelectorAll("[data-line-reveal='true']").forEach(text => {"
click at [391, 309] on span at bounding box center [396, 305] width 9 height 13
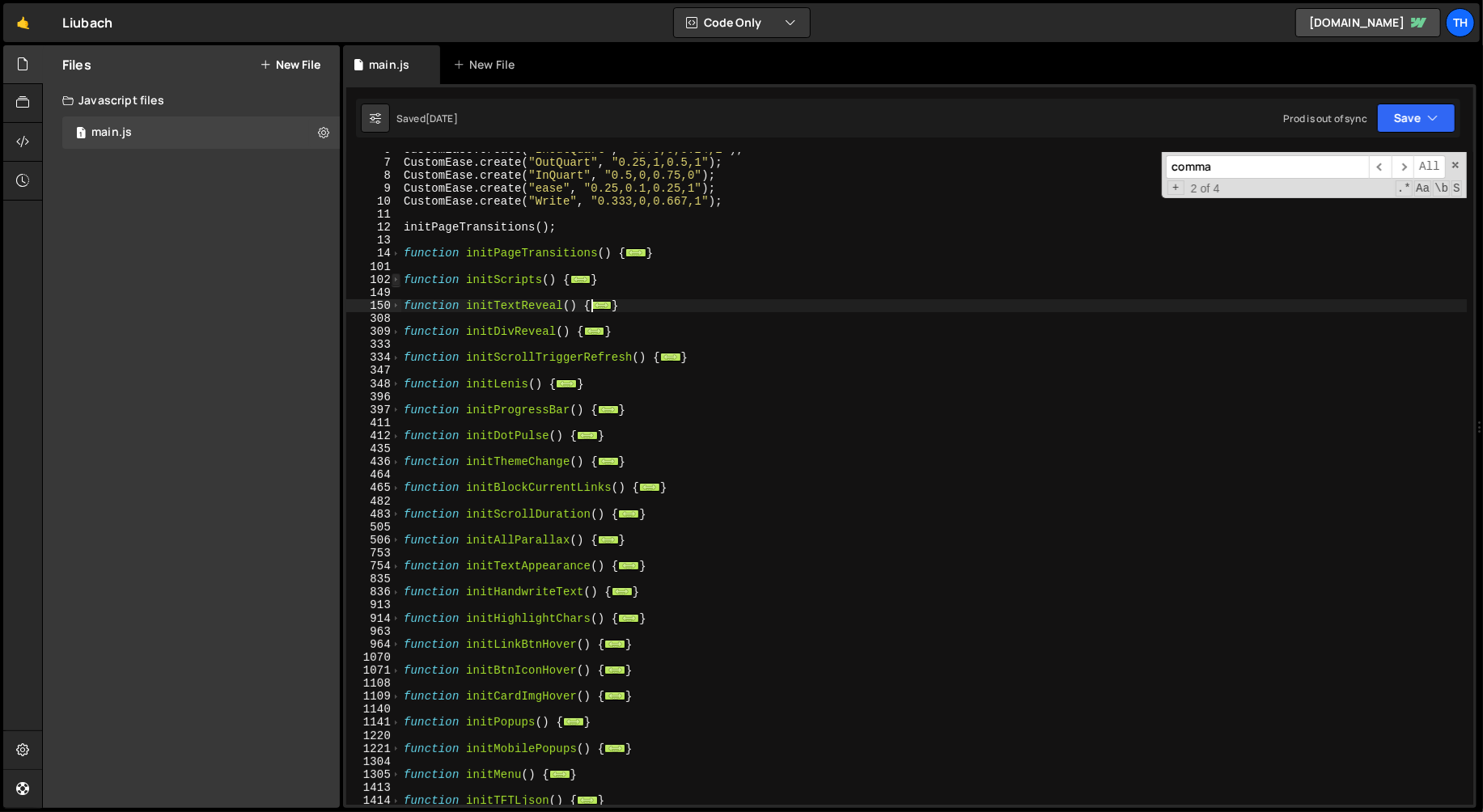
click at [393, 283] on span at bounding box center [396, 279] width 9 height 13
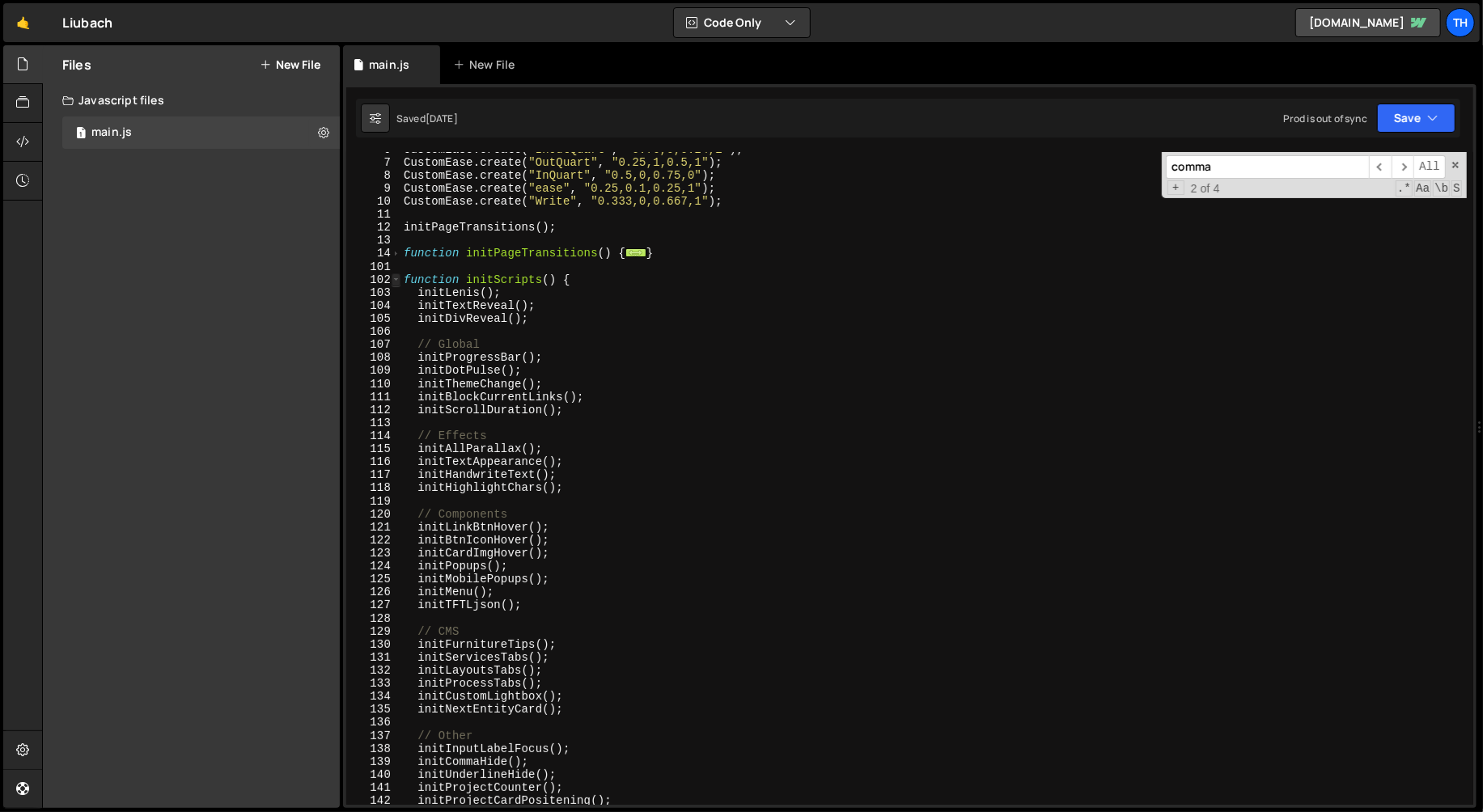
click at [392, 280] on span at bounding box center [396, 279] width 9 height 13
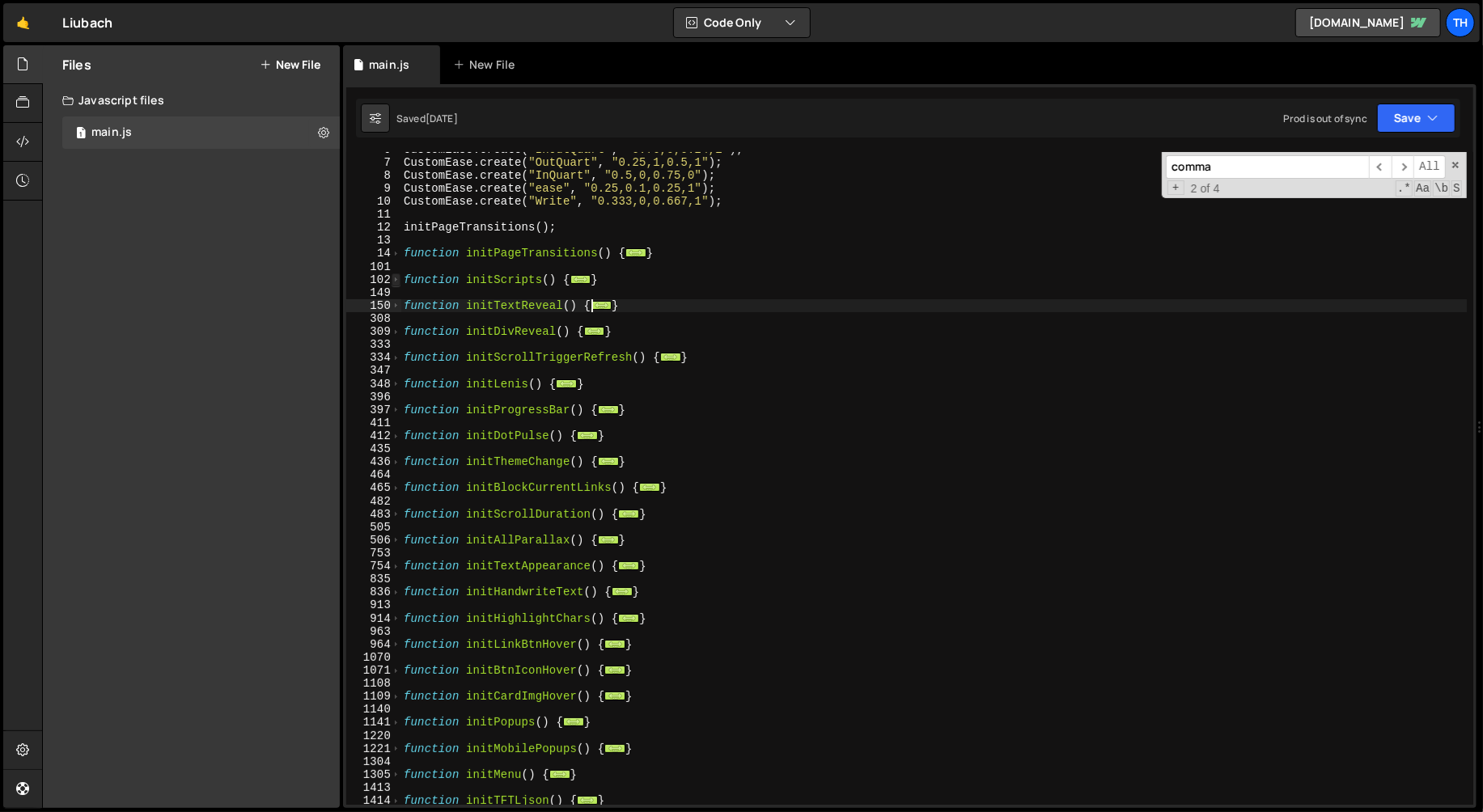
click at [392, 280] on span at bounding box center [396, 279] width 9 height 13
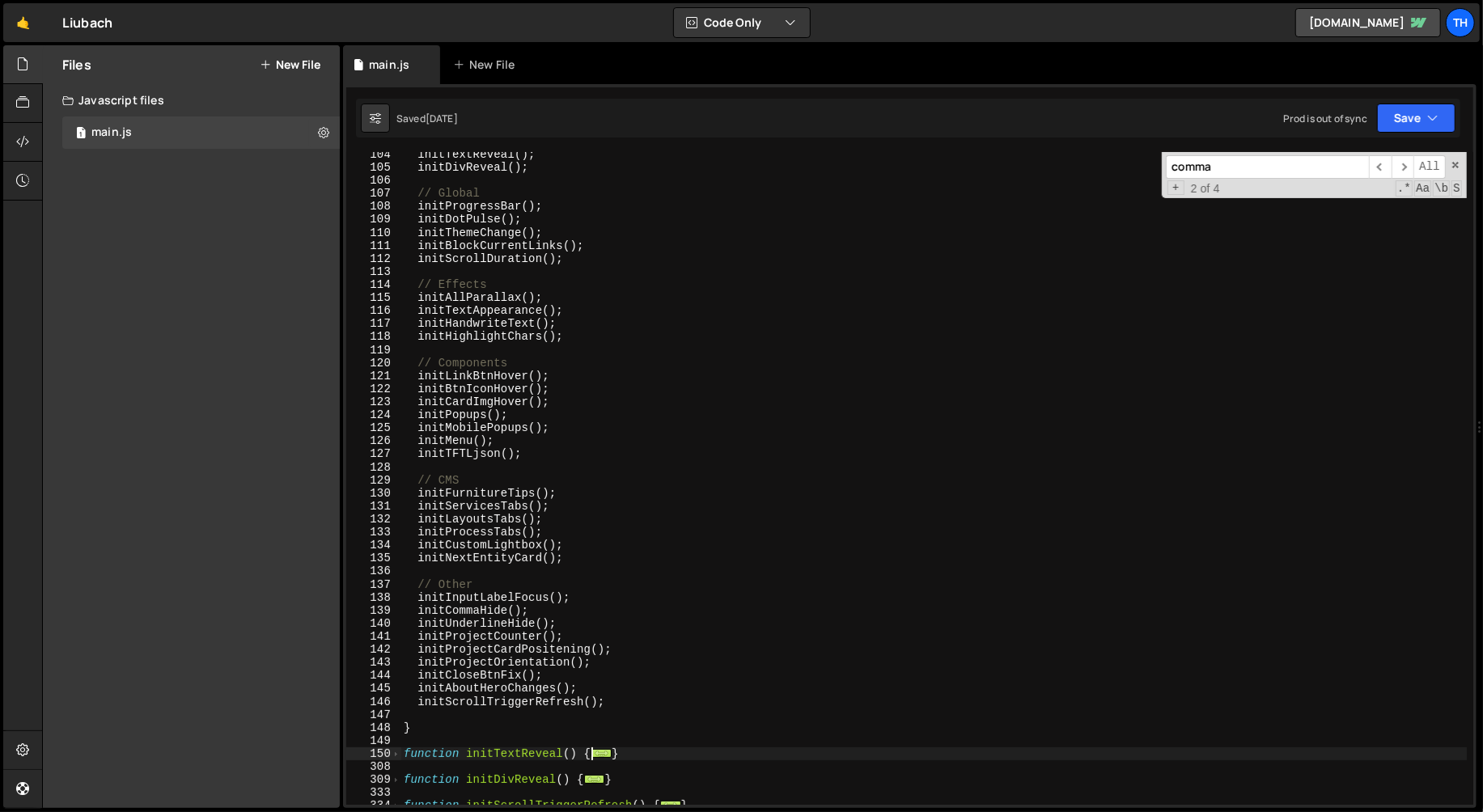
scroll to position [228, 0]
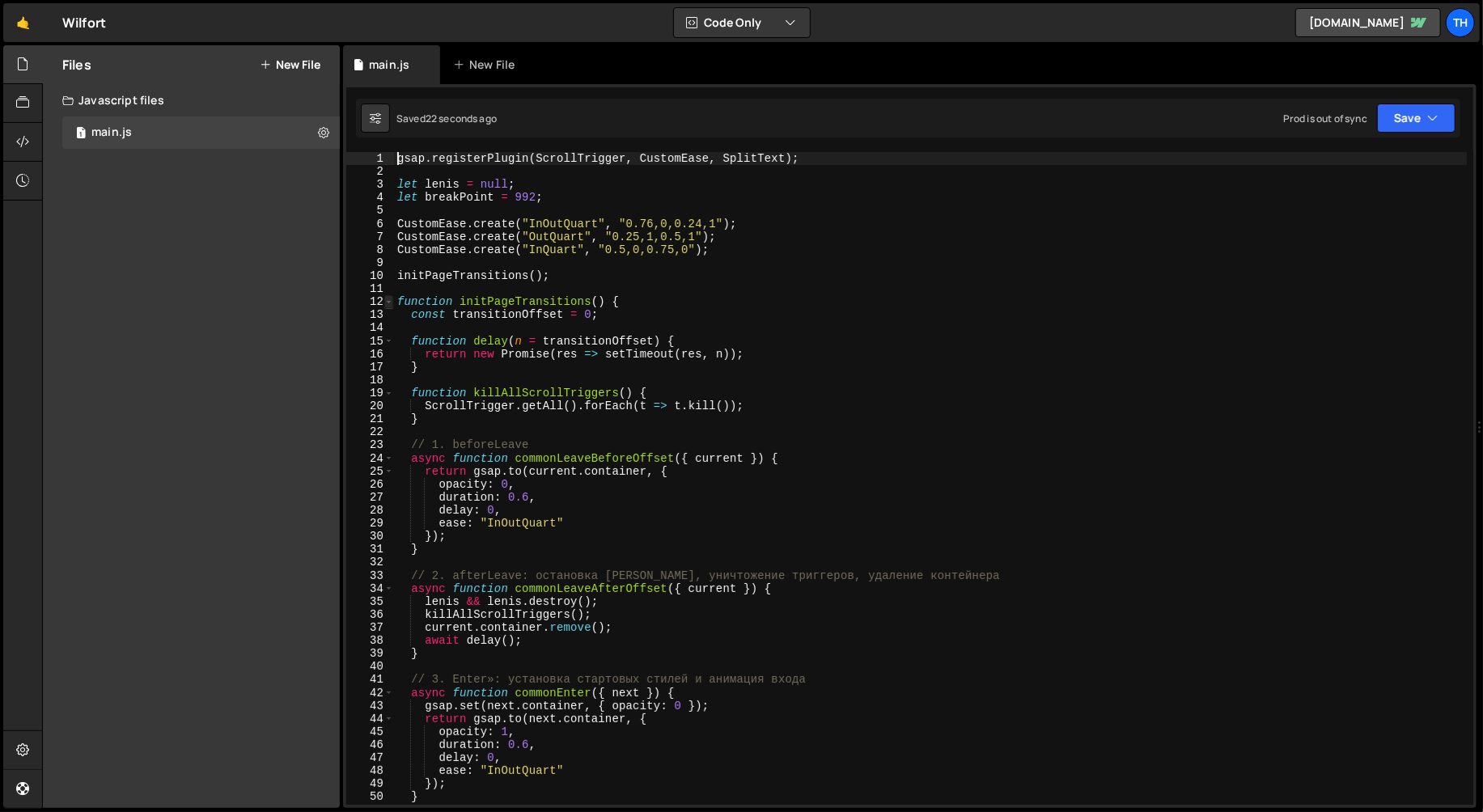
click at [385, 300] on span at bounding box center [389, 301] width 9 height 13
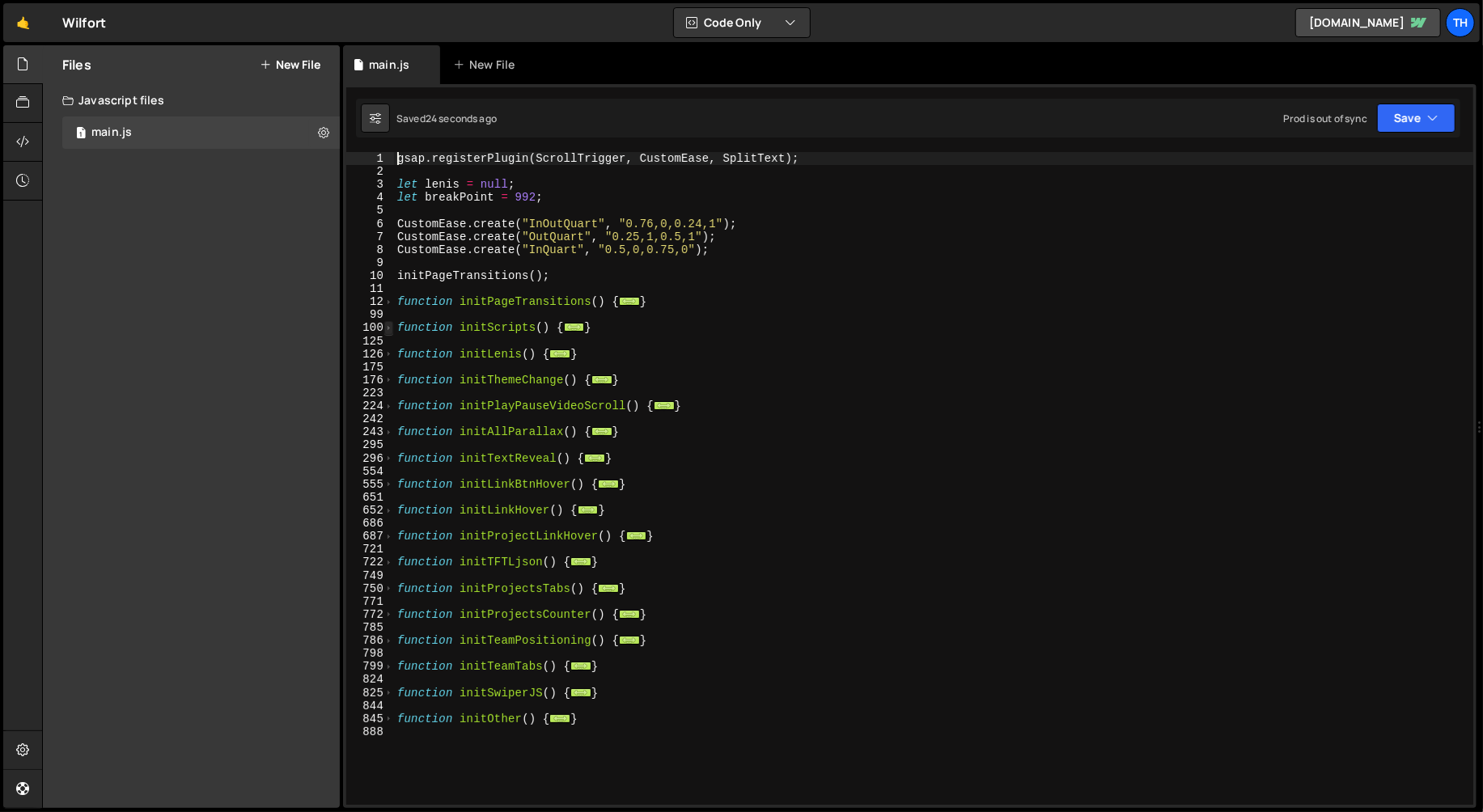
click at [390, 328] on span at bounding box center [389, 327] width 9 height 13
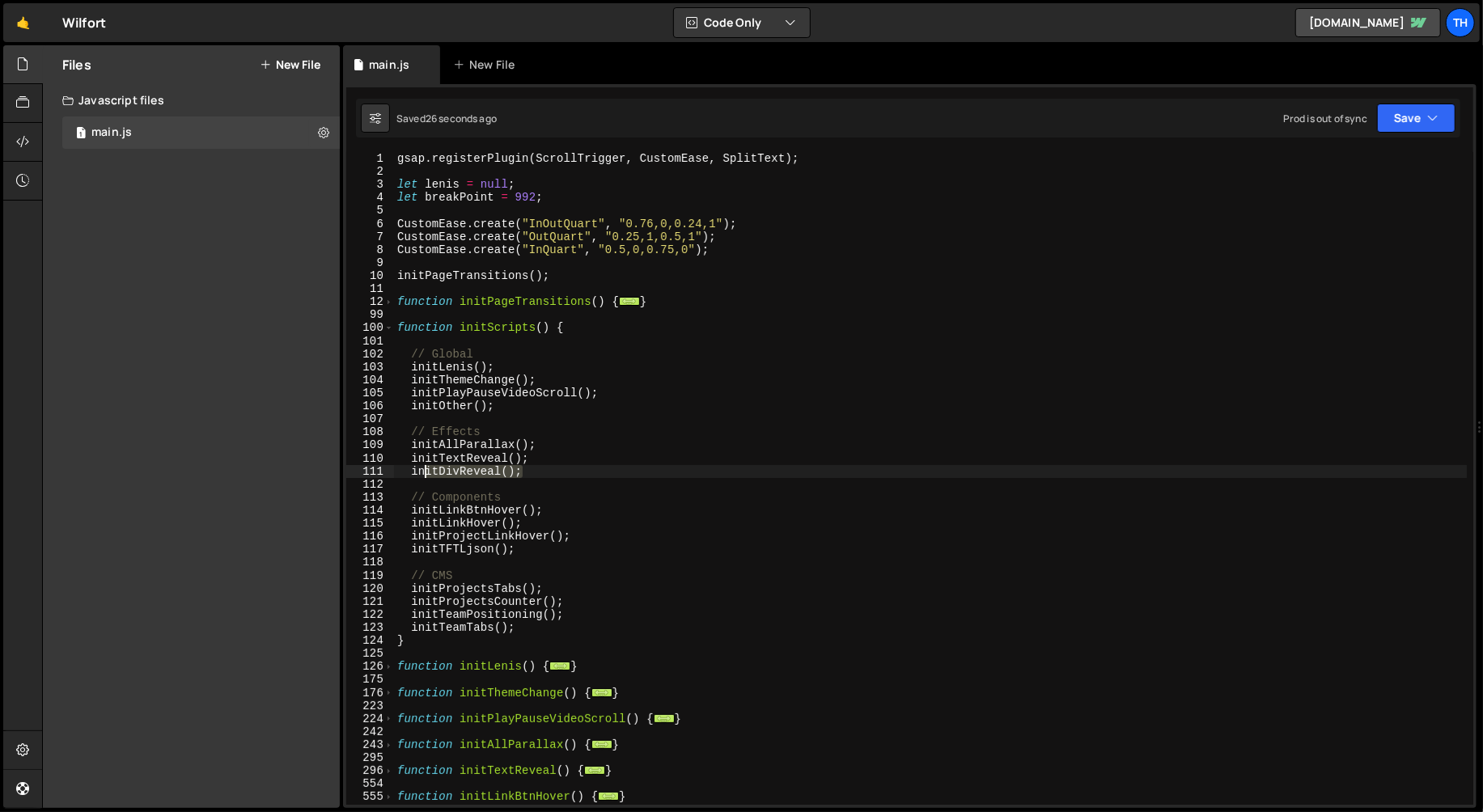
drag, startPoint x: 529, startPoint y: 472, endPoint x: 361, endPoint y: 472, distance: 168.0
click at [361, 472] on div "gsap.registerPlugin(ScrollTrigger, CustomEase, SplitText); 1 2 3 4 5 6 7 8 9 10…" at bounding box center [910, 479] width 1127 height 653
type textarea "initDivReveal();"
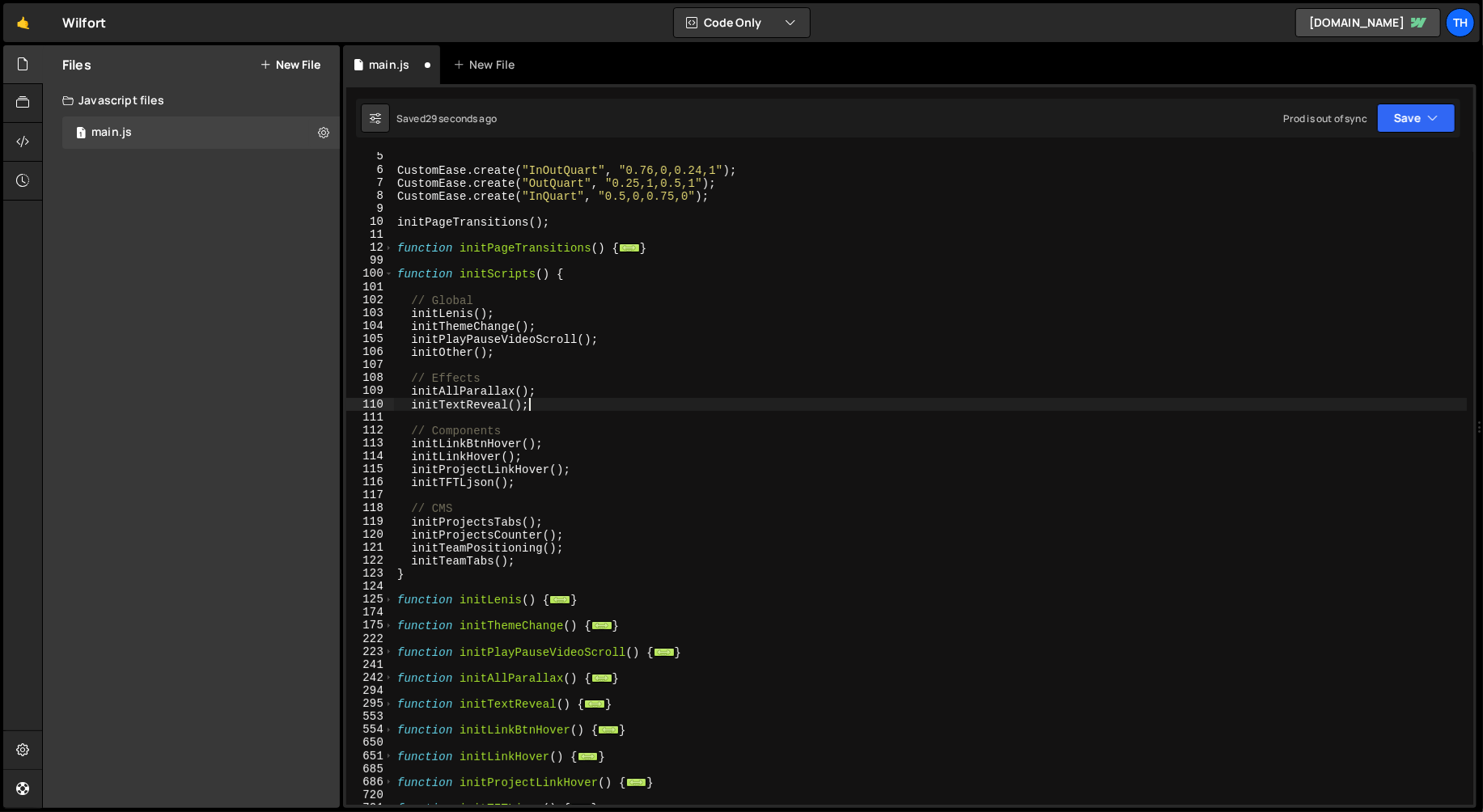
scroll to position [60, 0]
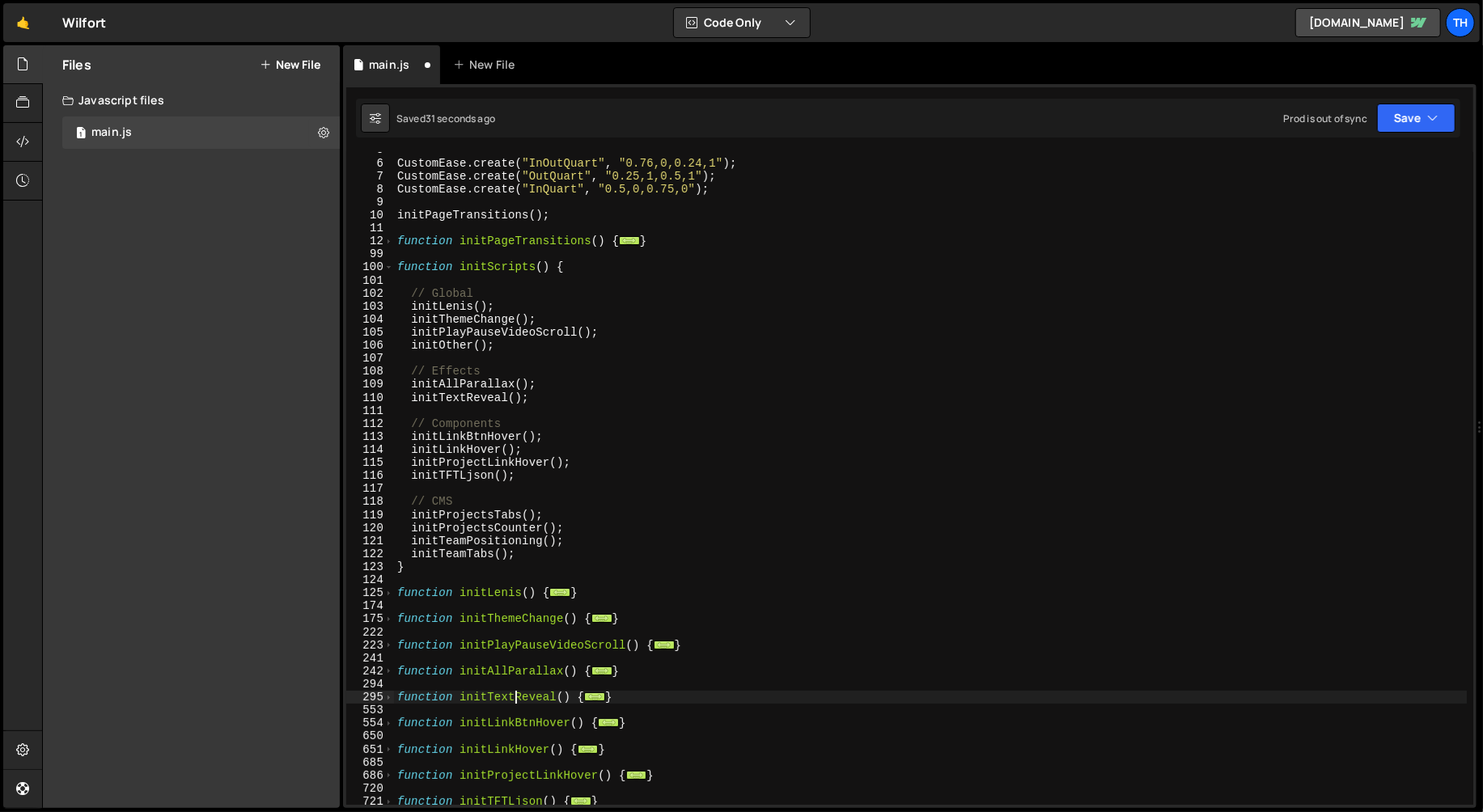
click at [516, 694] on div "CustomEase . create ( "InOutQuart" , "0.76,0,0.24,1" ) ; CustomEase . create ( …" at bounding box center [931, 483] width 1073 height 679
click at [519, 692] on div "CustomEase . create ( "InOutQuart" , "0.76,0,0.24,1" ) ; CustomEase . create ( …" at bounding box center [931, 483] width 1073 height 679
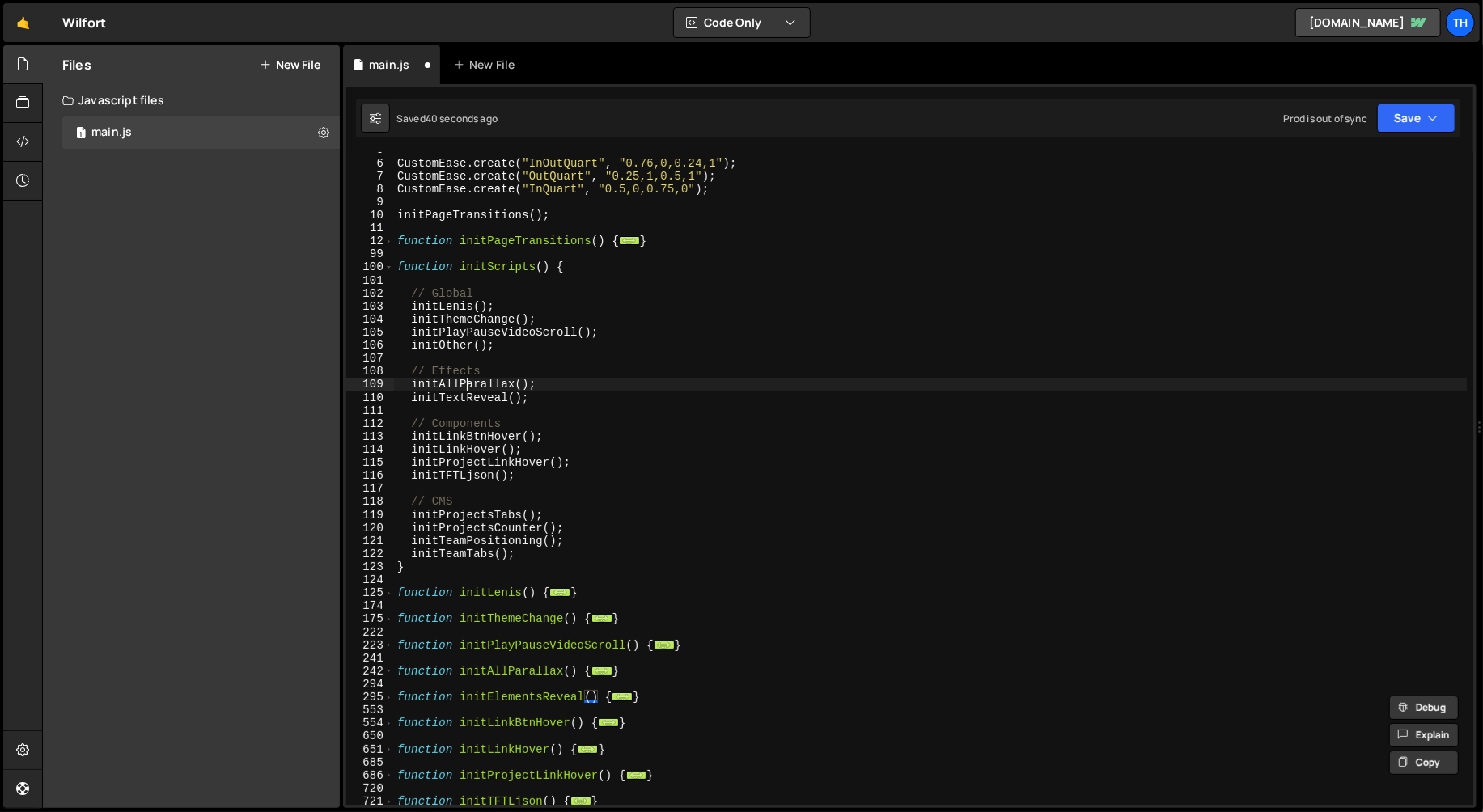
click at [467, 388] on div "CustomEase . create ( "InOutQuart" , "0.76,0,0.24,1" ) ; CustomEase . create ( …" at bounding box center [931, 483] width 1073 height 679
click at [460, 399] on div "CustomEase . create ( "InOutQuart" , "0.76,0,0.24,1" ) ; CustomEase . create ( …" at bounding box center [931, 483] width 1073 height 679
paste textarea "Elements"
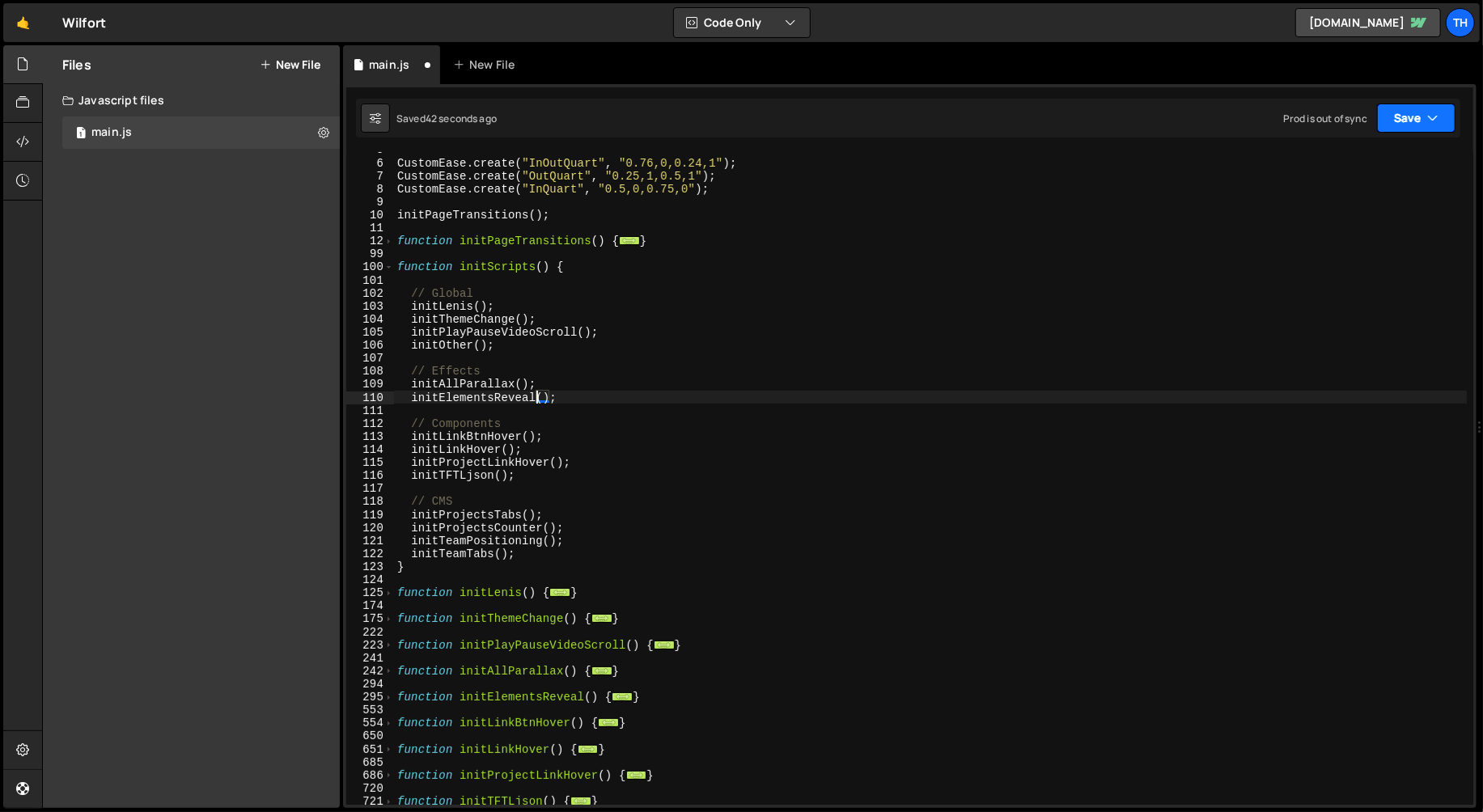
click at [1405, 112] on button "Save" at bounding box center [1416, 117] width 79 height 29
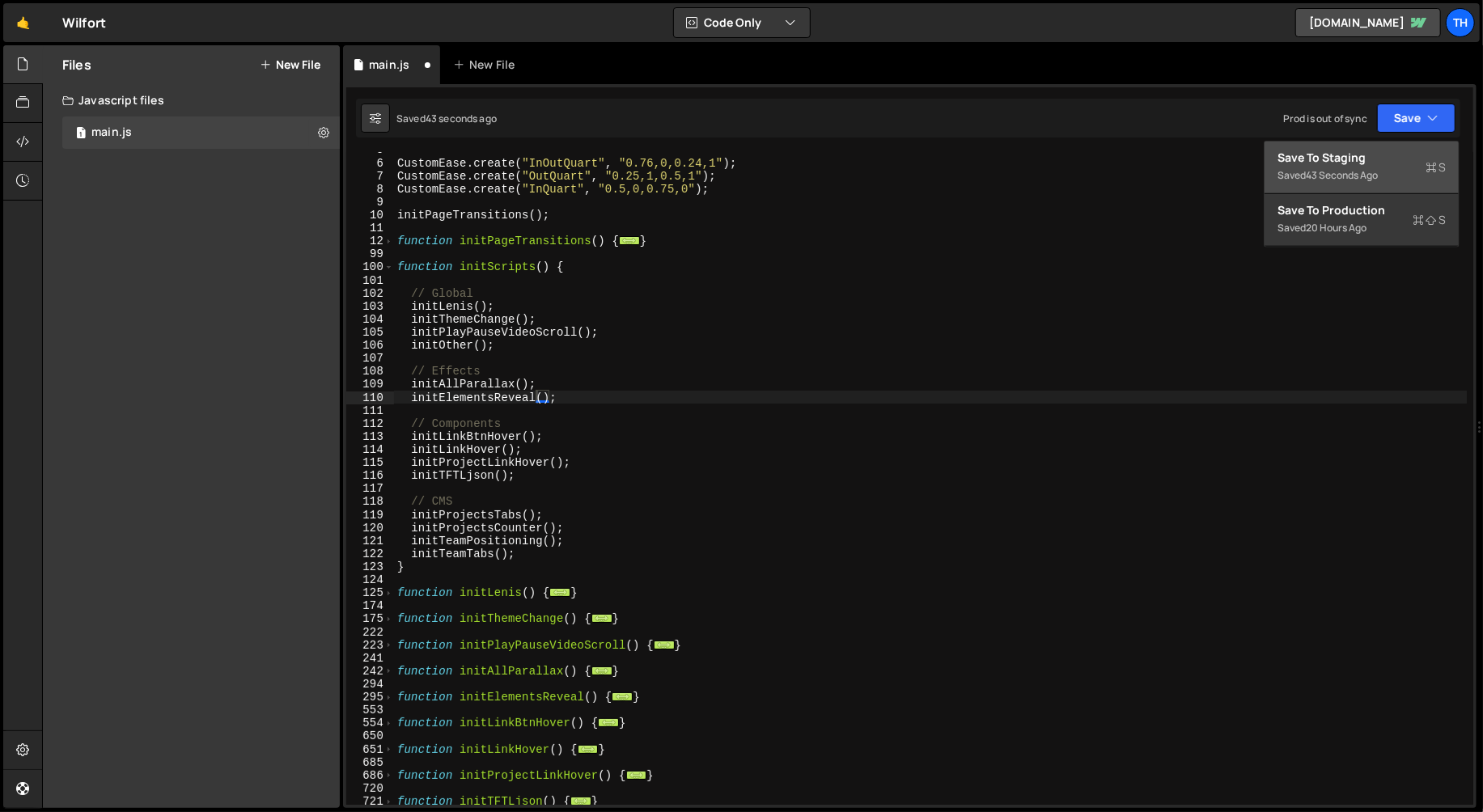
click at [1360, 158] on div "Save to Staging S" at bounding box center [1361, 158] width 168 height 16
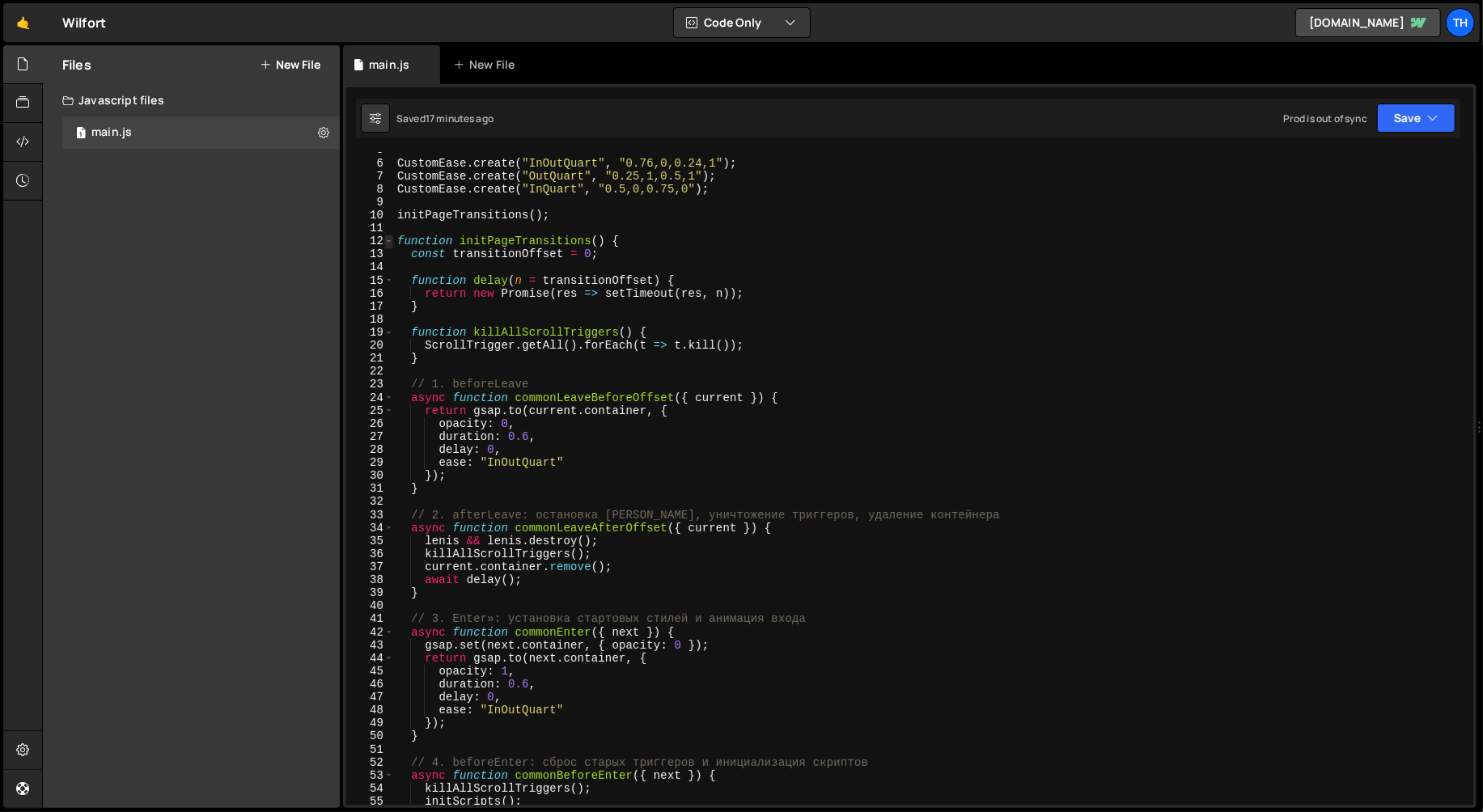
click at [388, 240] on span at bounding box center [389, 241] width 9 height 13
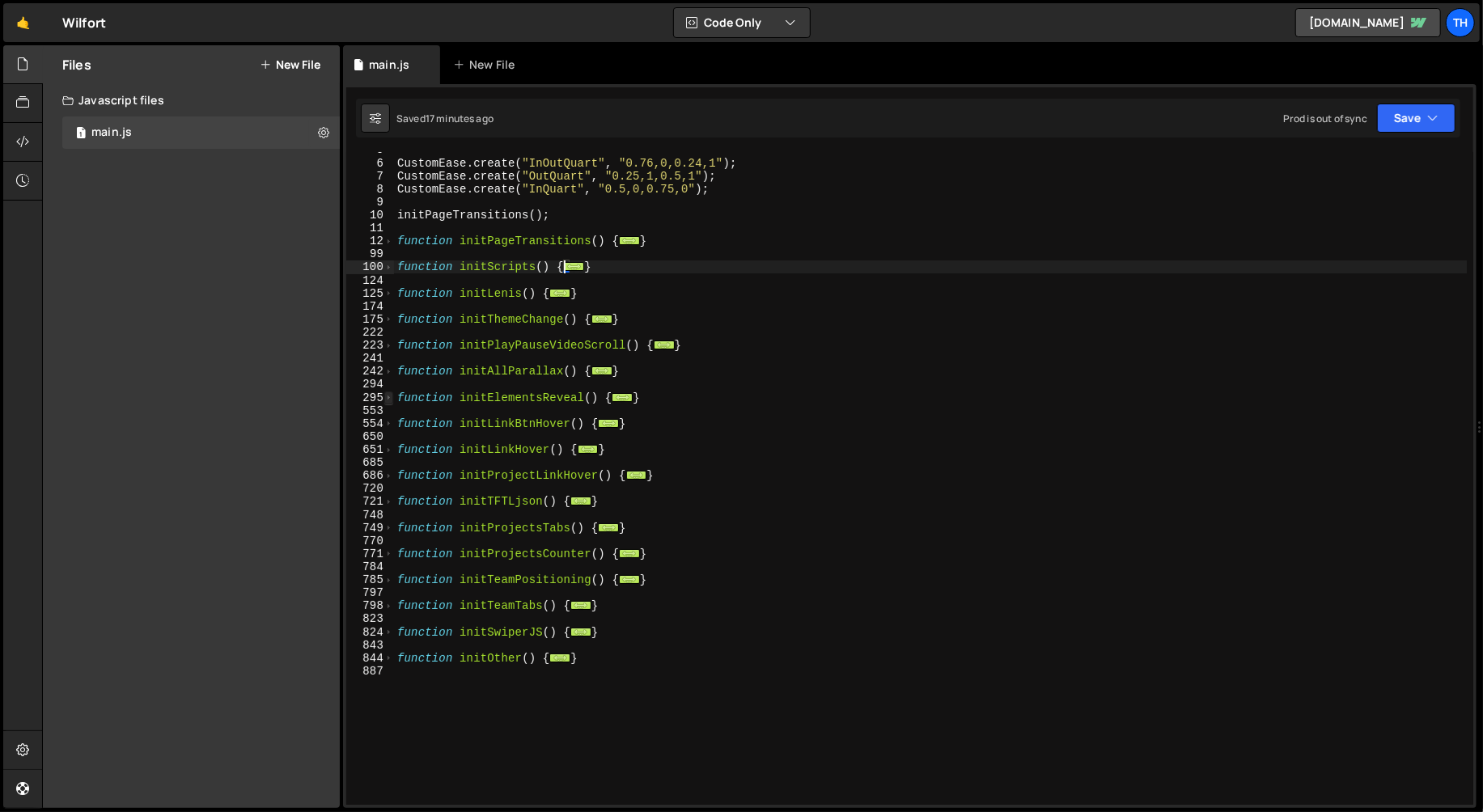
click at [384, 396] on span at bounding box center [389, 397] width 9 height 13
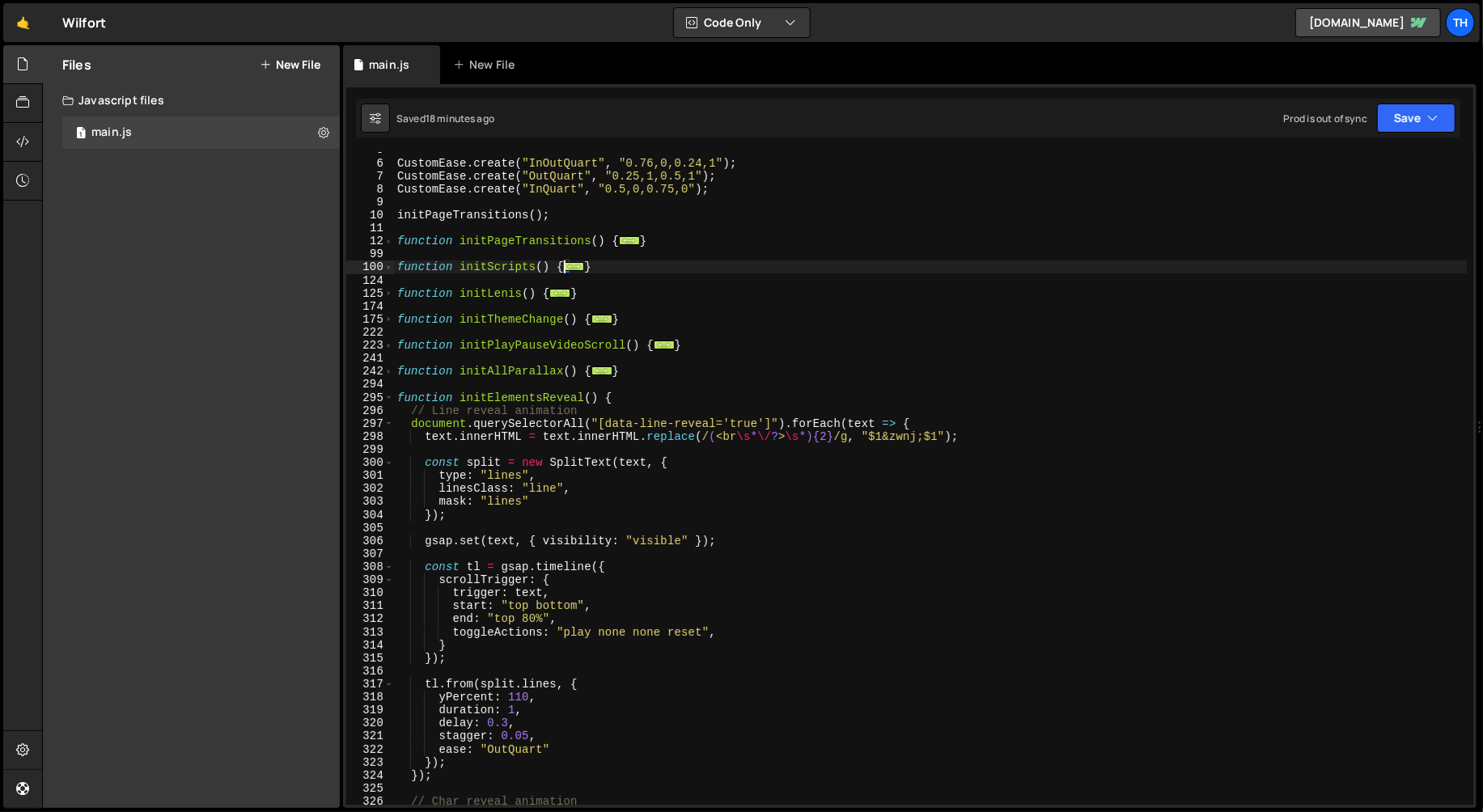
scroll to position [153, 0]
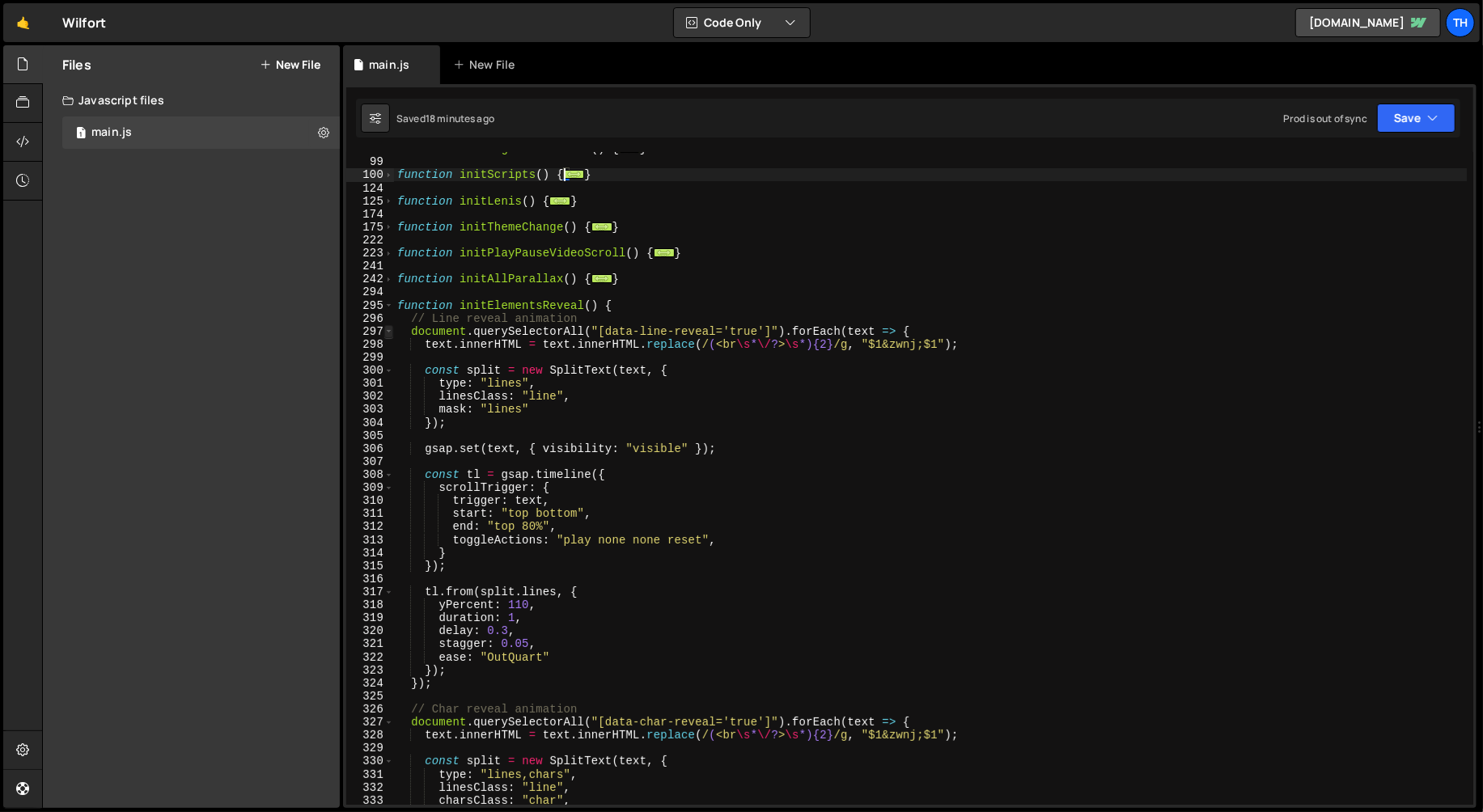
click at [387, 326] on span at bounding box center [389, 332] width 9 height 13
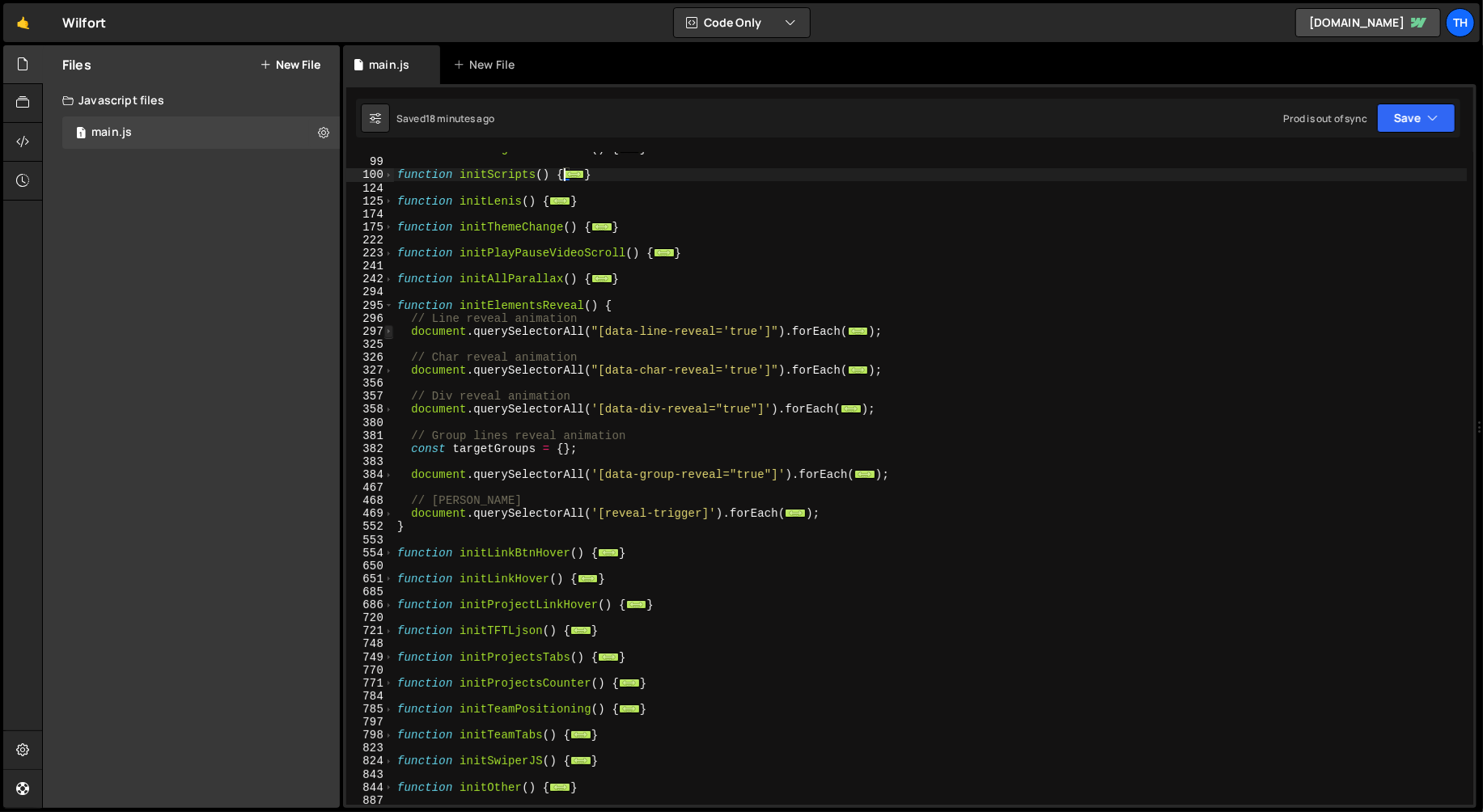
click at [390, 332] on span at bounding box center [389, 332] width 9 height 13
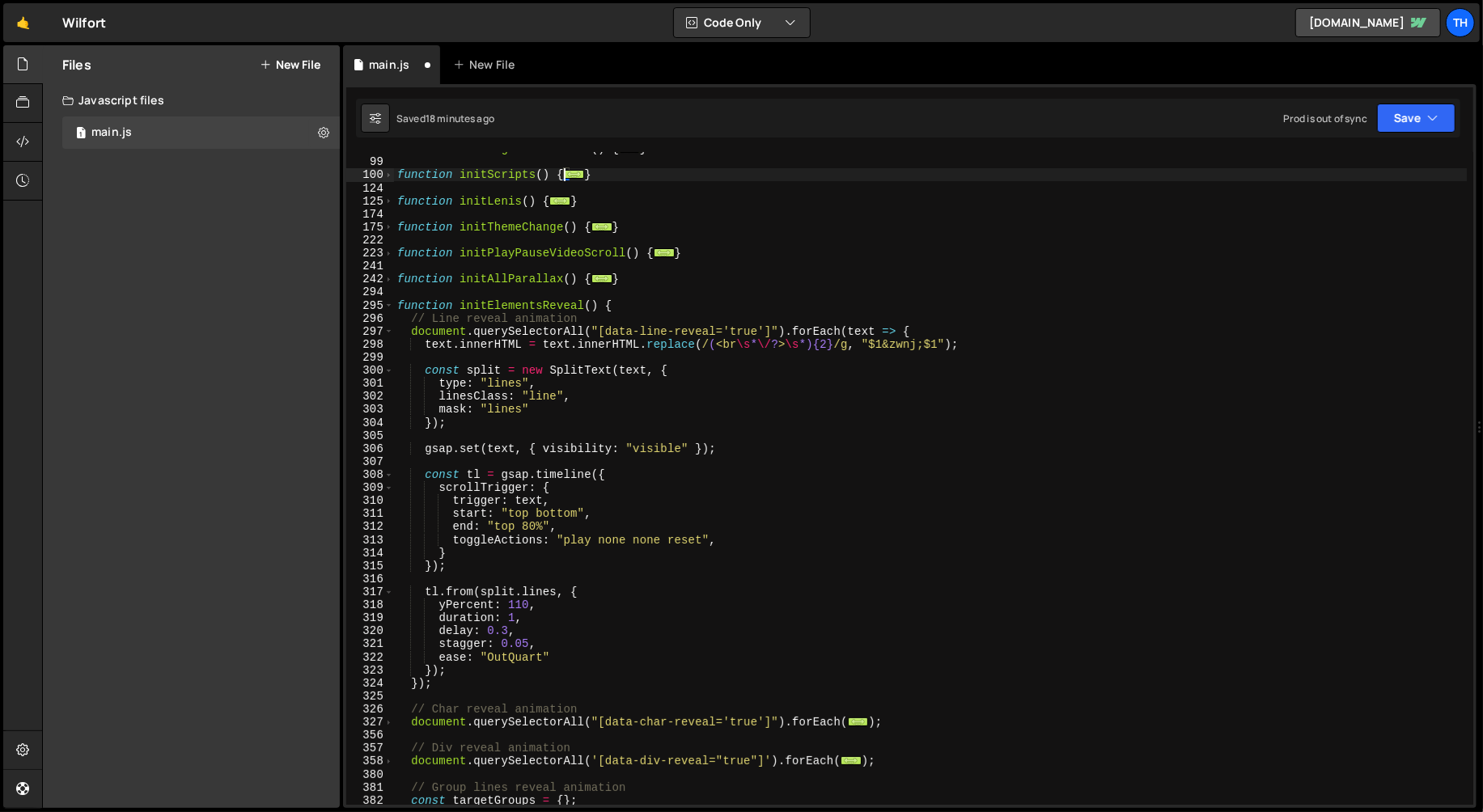
scroll to position [0, 10]
click at [391, 309] on span at bounding box center [389, 305] width 9 height 13
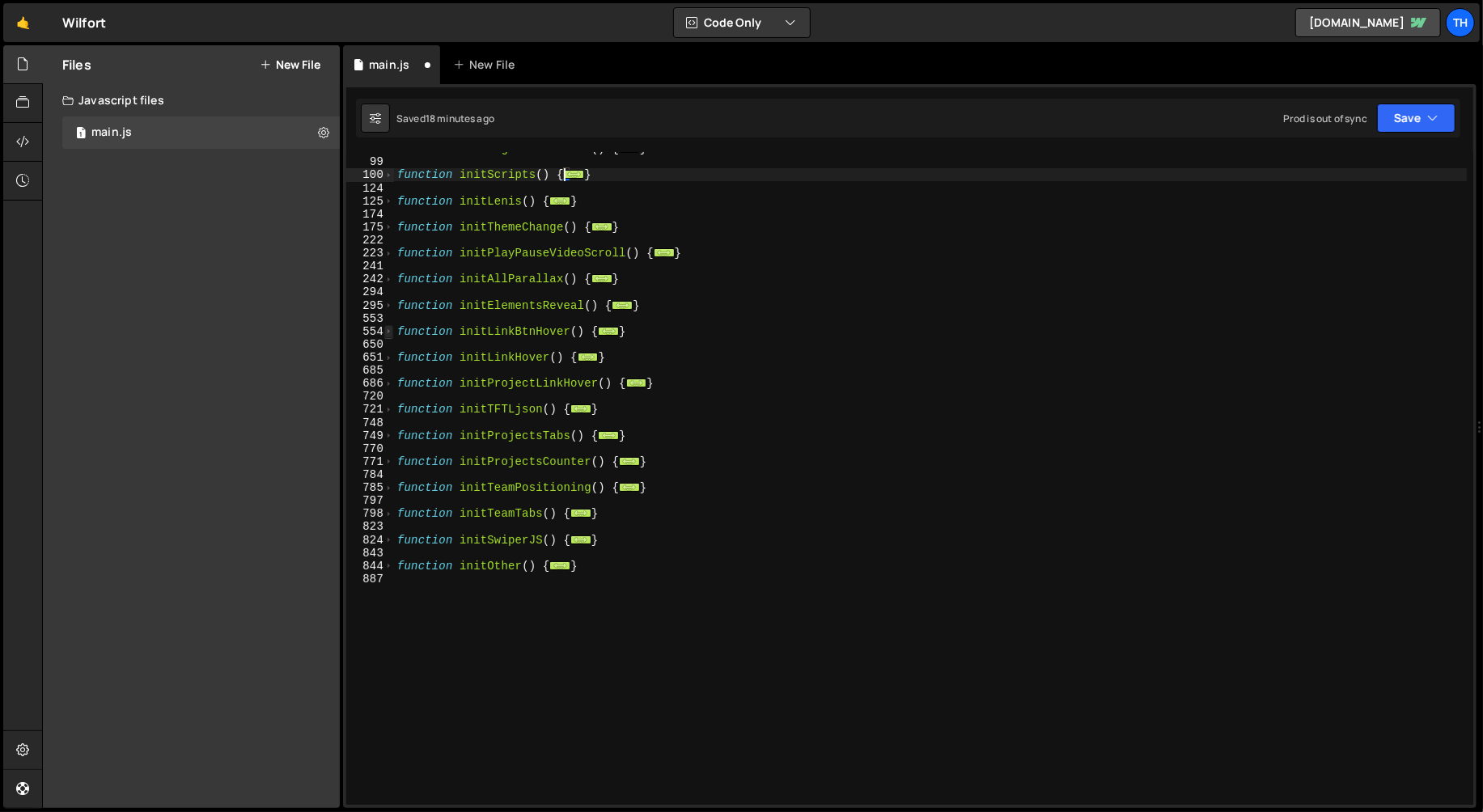
click at [388, 333] on span at bounding box center [389, 332] width 9 height 13
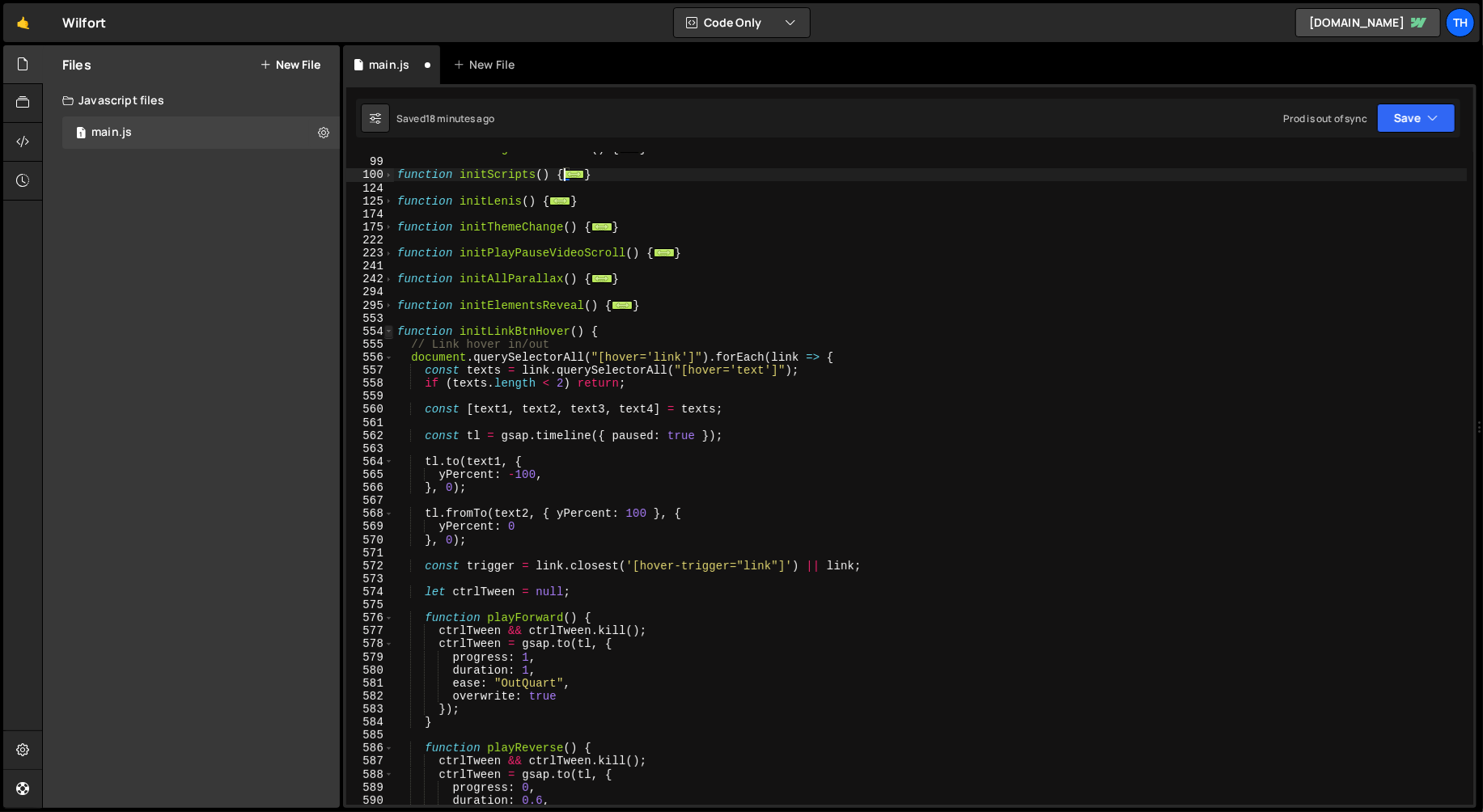
click at [388, 333] on span at bounding box center [389, 332] width 9 height 13
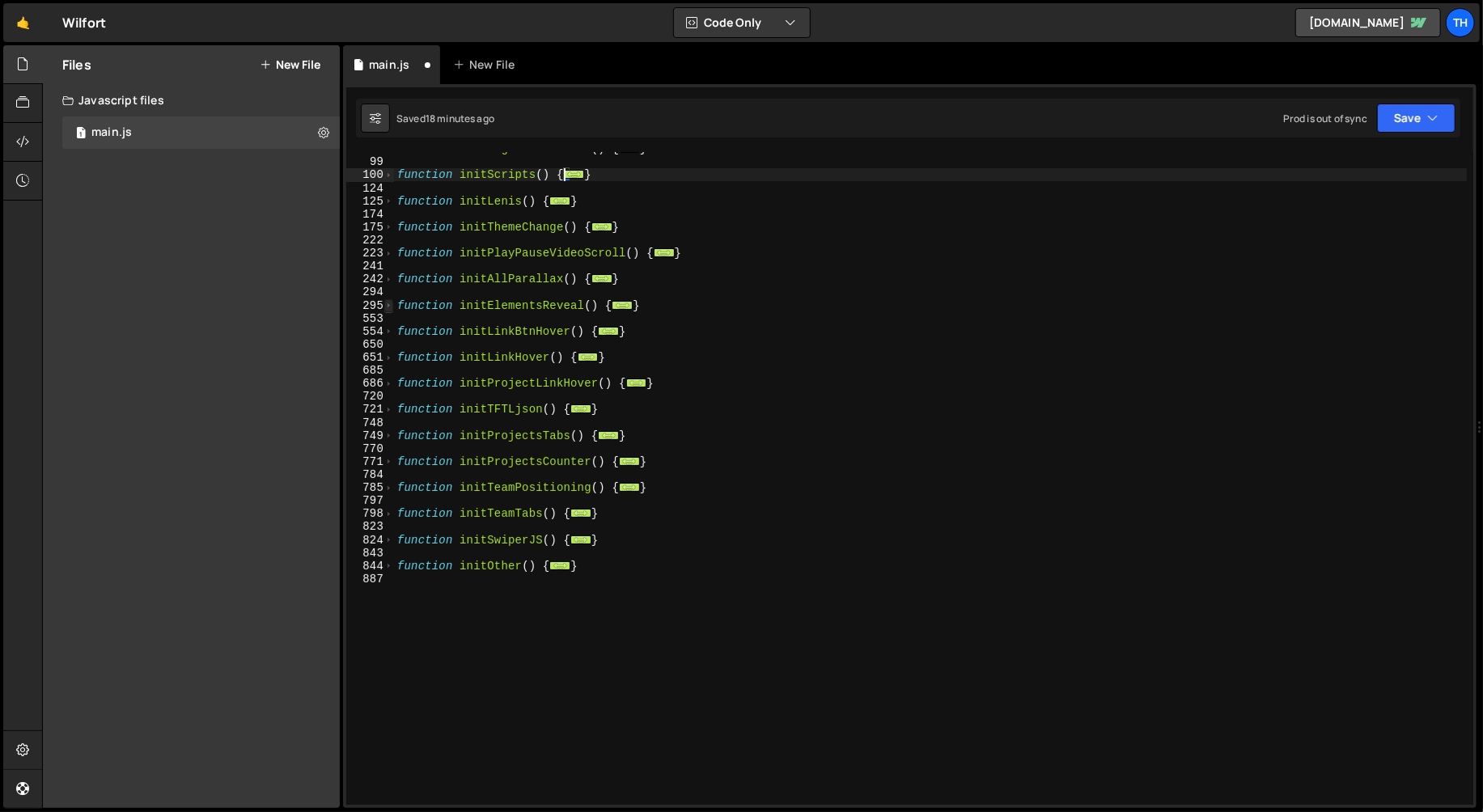
click at [384, 306] on span at bounding box center [389, 305] width 9 height 13
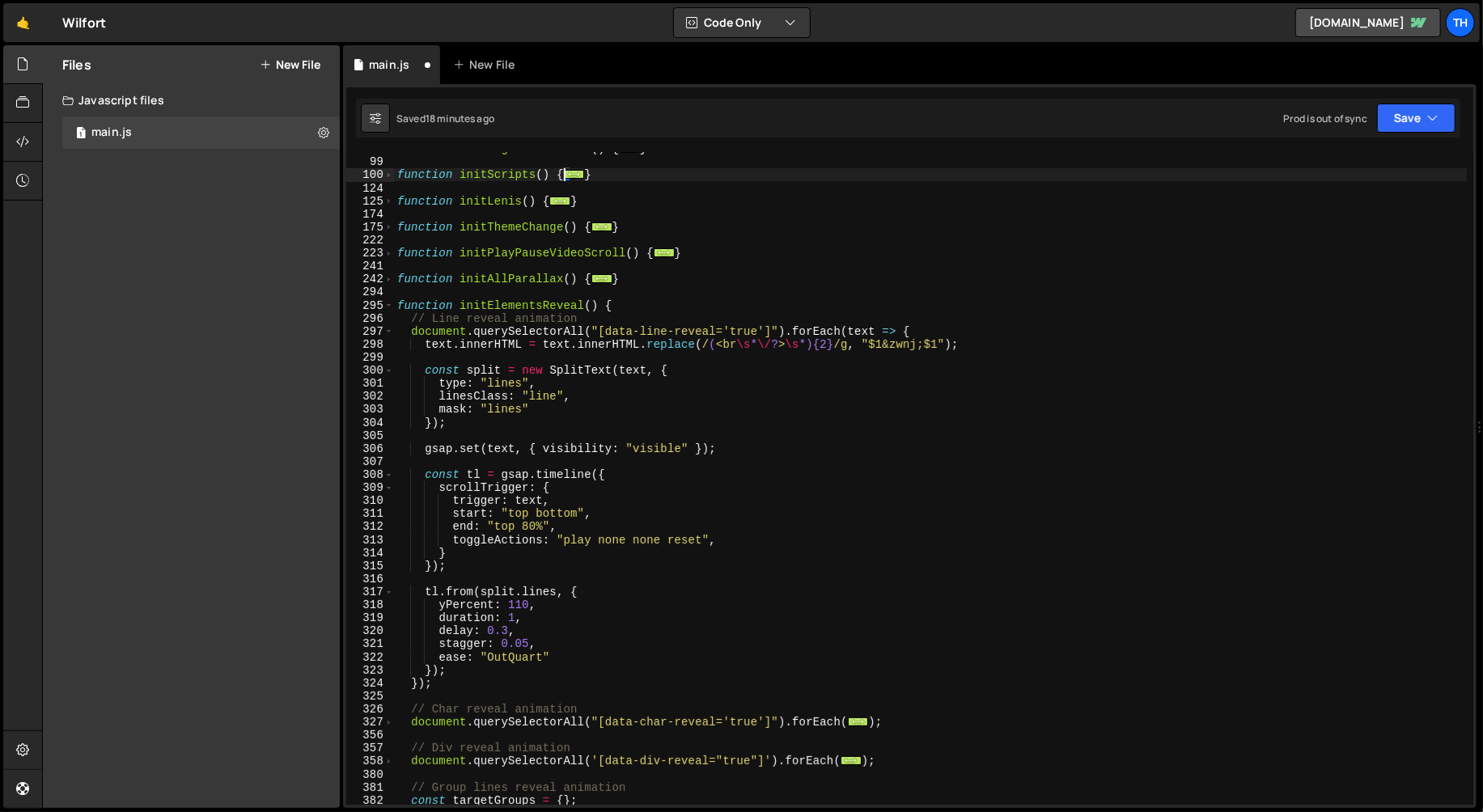
click at [396, 333] on div "function initPageTransitions ( ) { ... } function initScripts ( ) { ... } funct…" at bounding box center [931, 482] width 1073 height 679
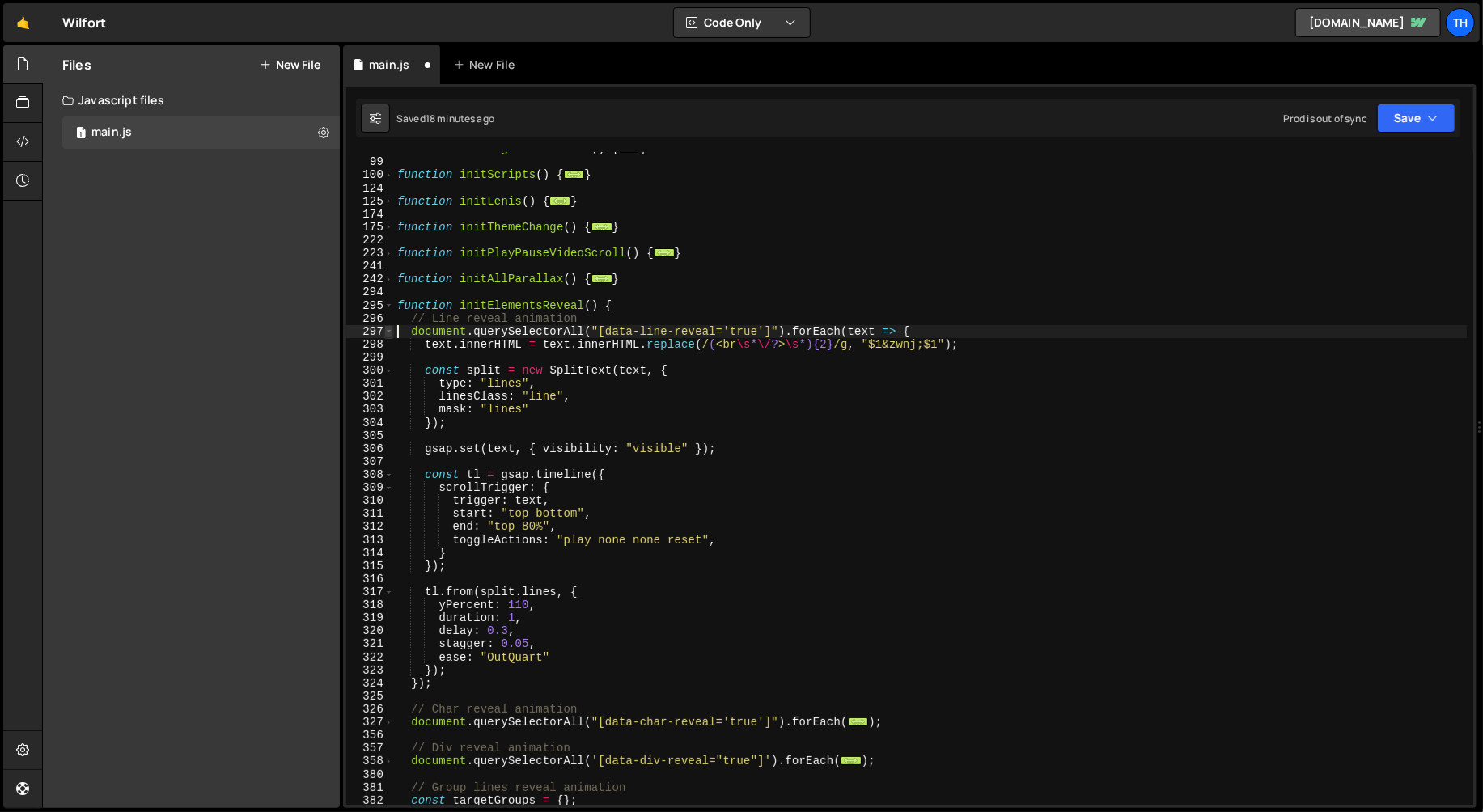
click at [386, 332] on span at bounding box center [389, 332] width 9 height 13
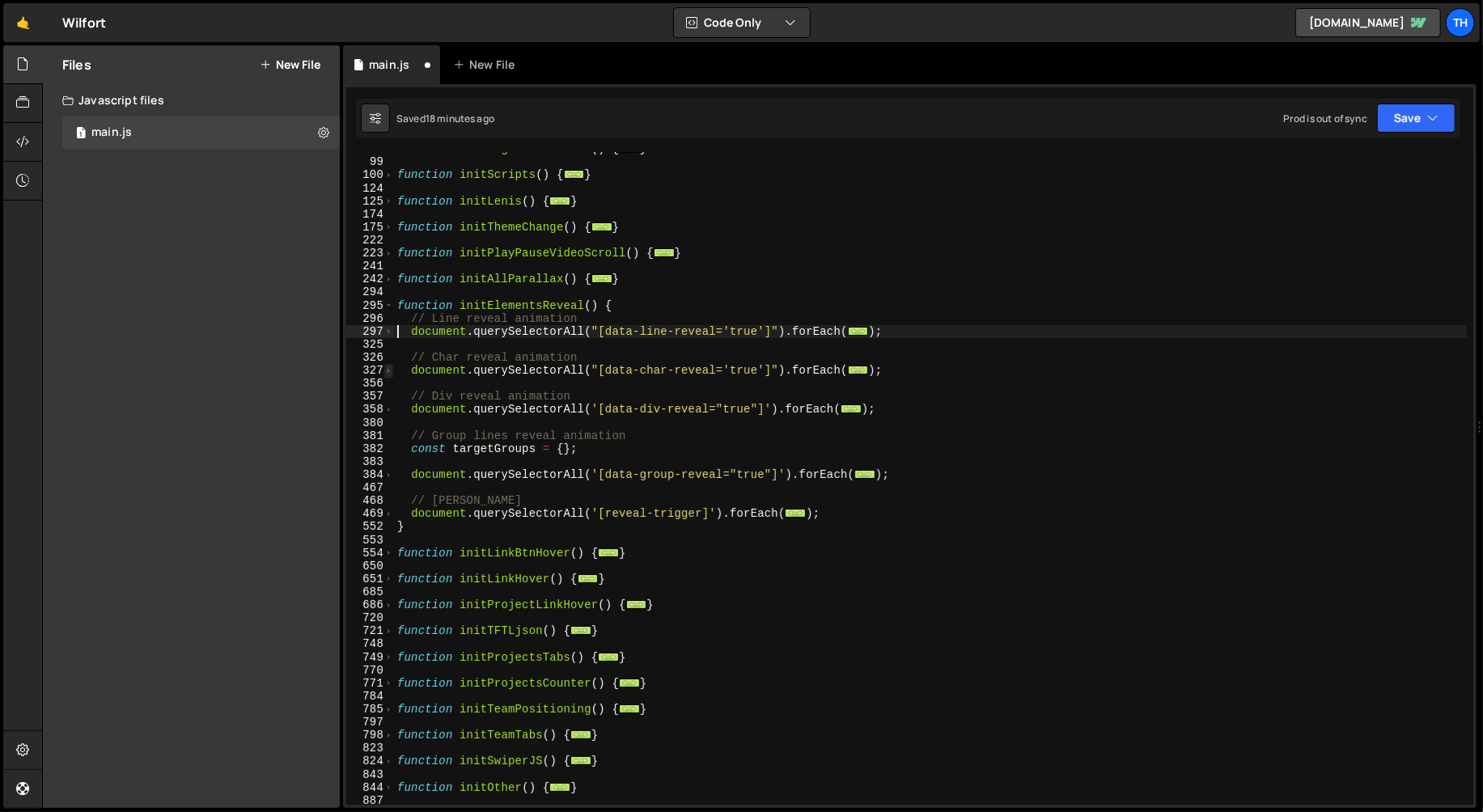
click at [384, 368] on span at bounding box center [389, 370] width 9 height 13
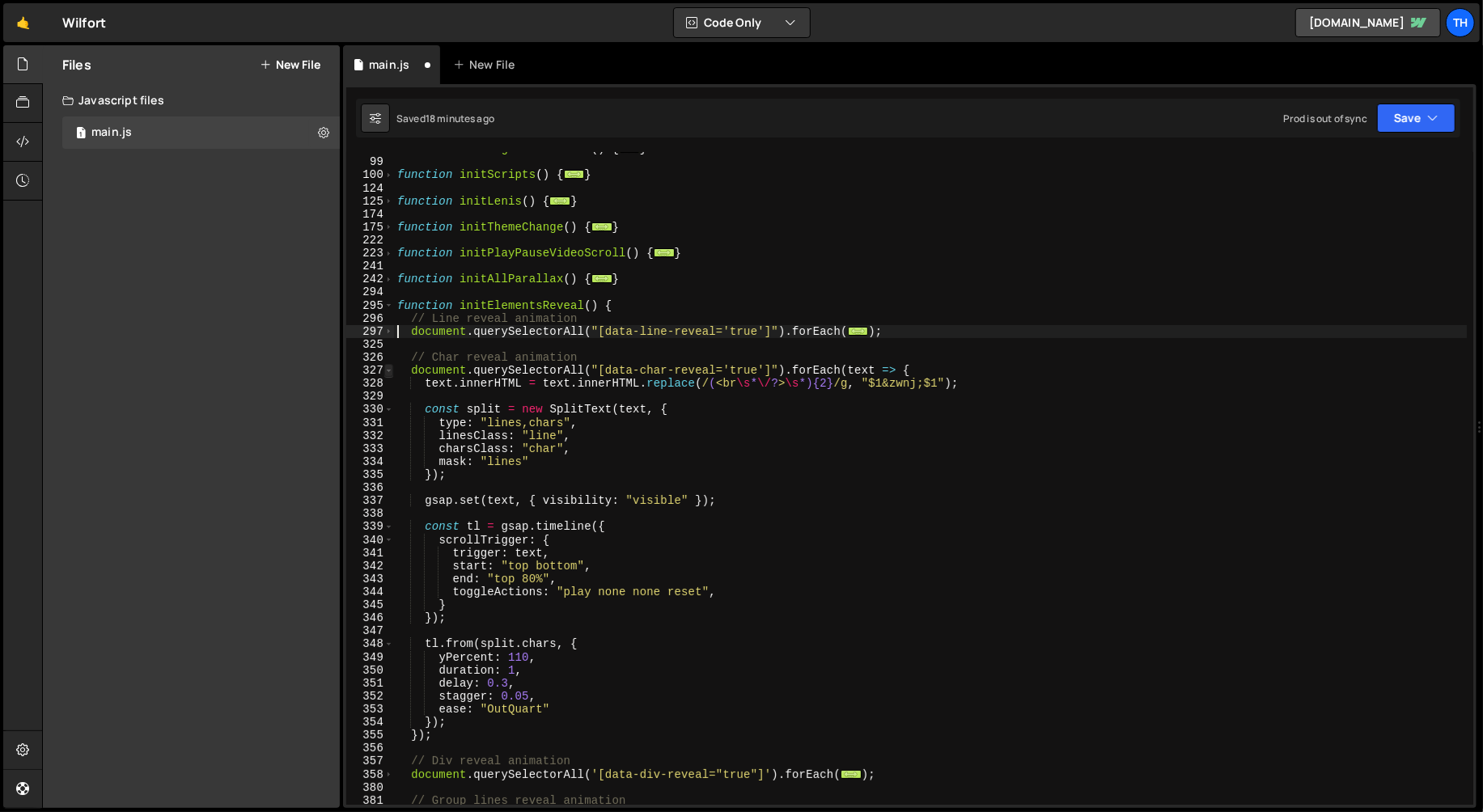
click at [384, 368] on span at bounding box center [389, 370] width 9 height 13
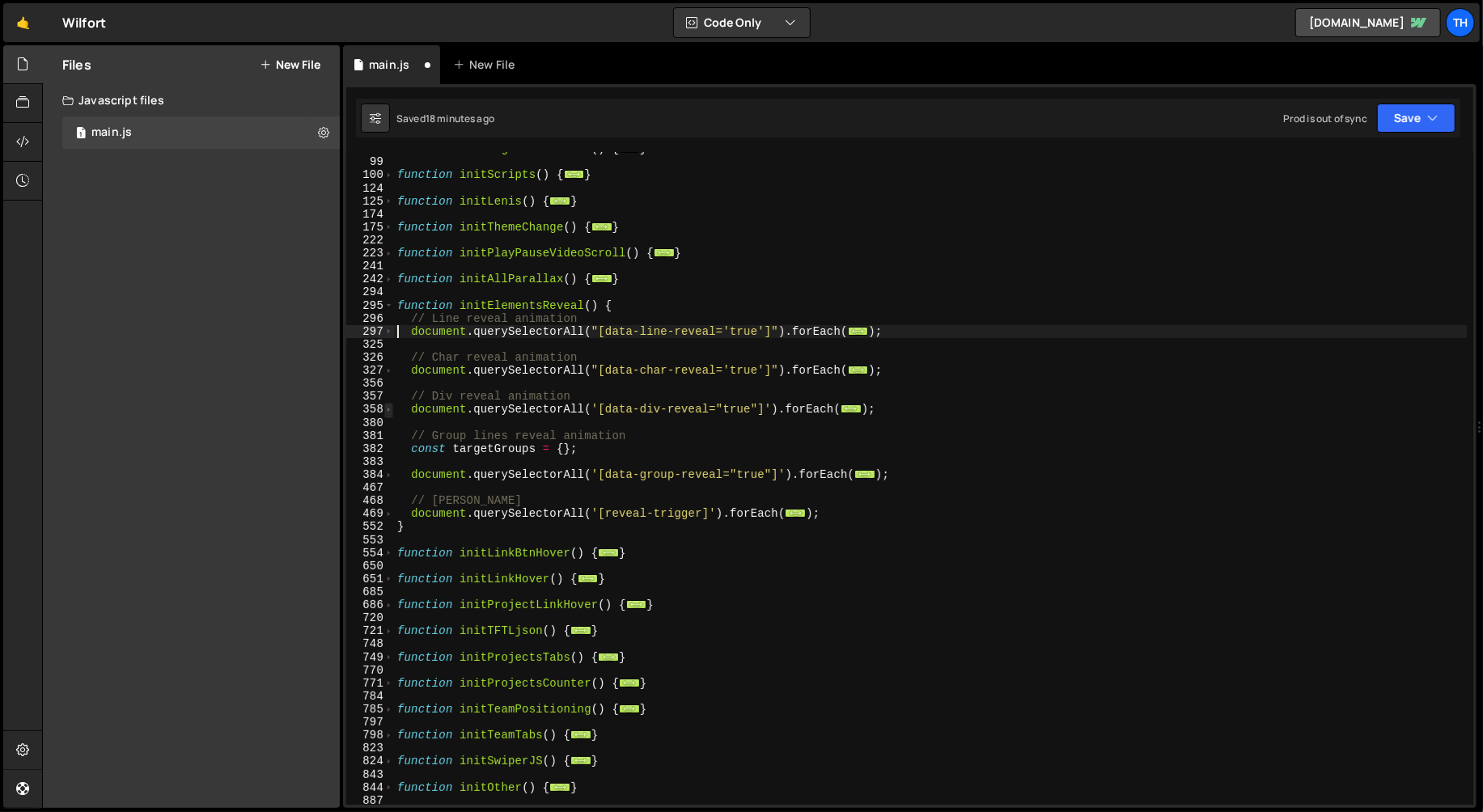
click at [387, 407] on span at bounding box center [389, 409] width 9 height 13
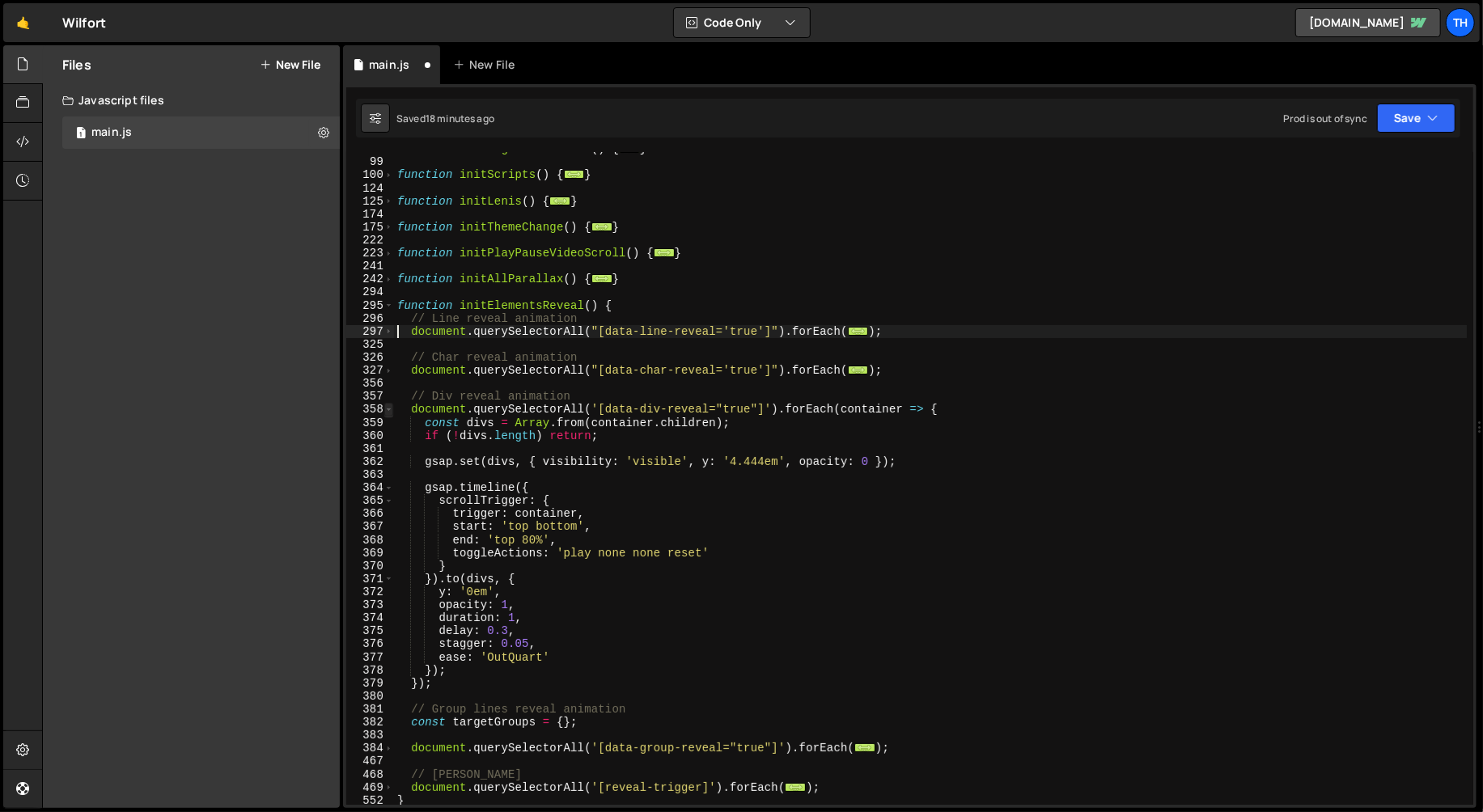
click at [387, 407] on span at bounding box center [389, 409] width 9 height 13
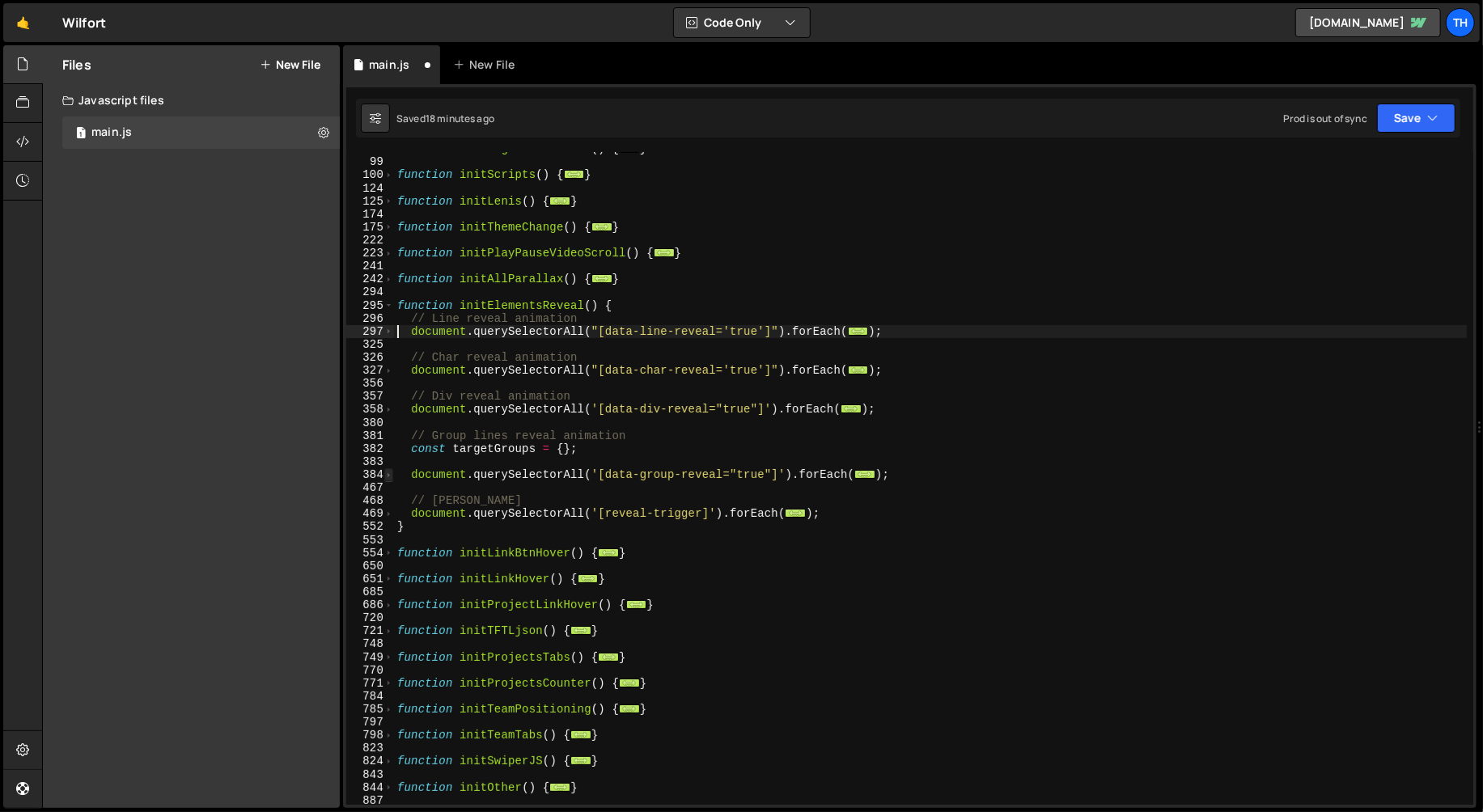
click at [391, 479] on span at bounding box center [389, 474] width 9 height 13
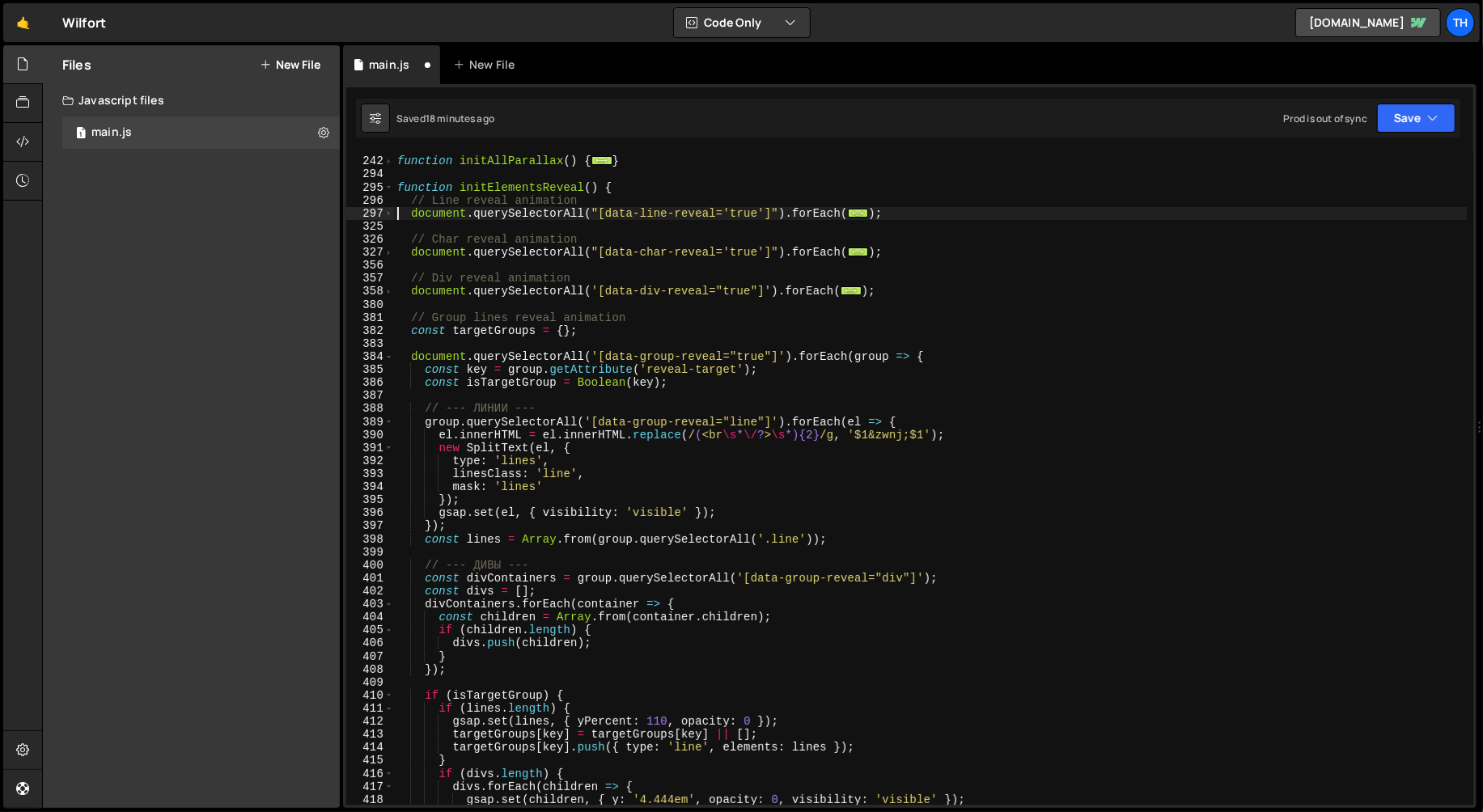
scroll to position [271, 0]
click at [390, 363] on div "385" at bounding box center [370, 369] width 48 height 13
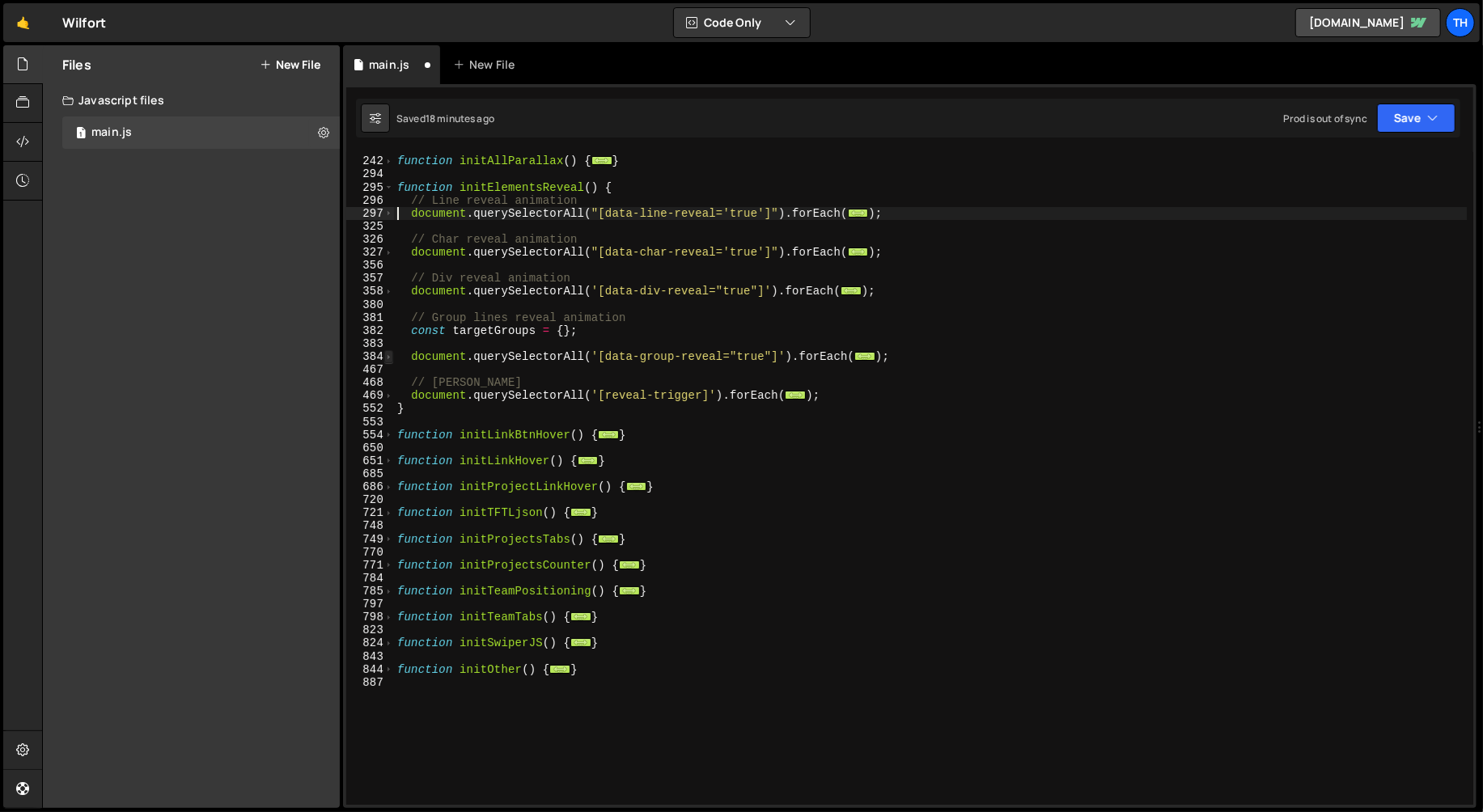
click at [390, 360] on span at bounding box center [389, 356] width 9 height 13
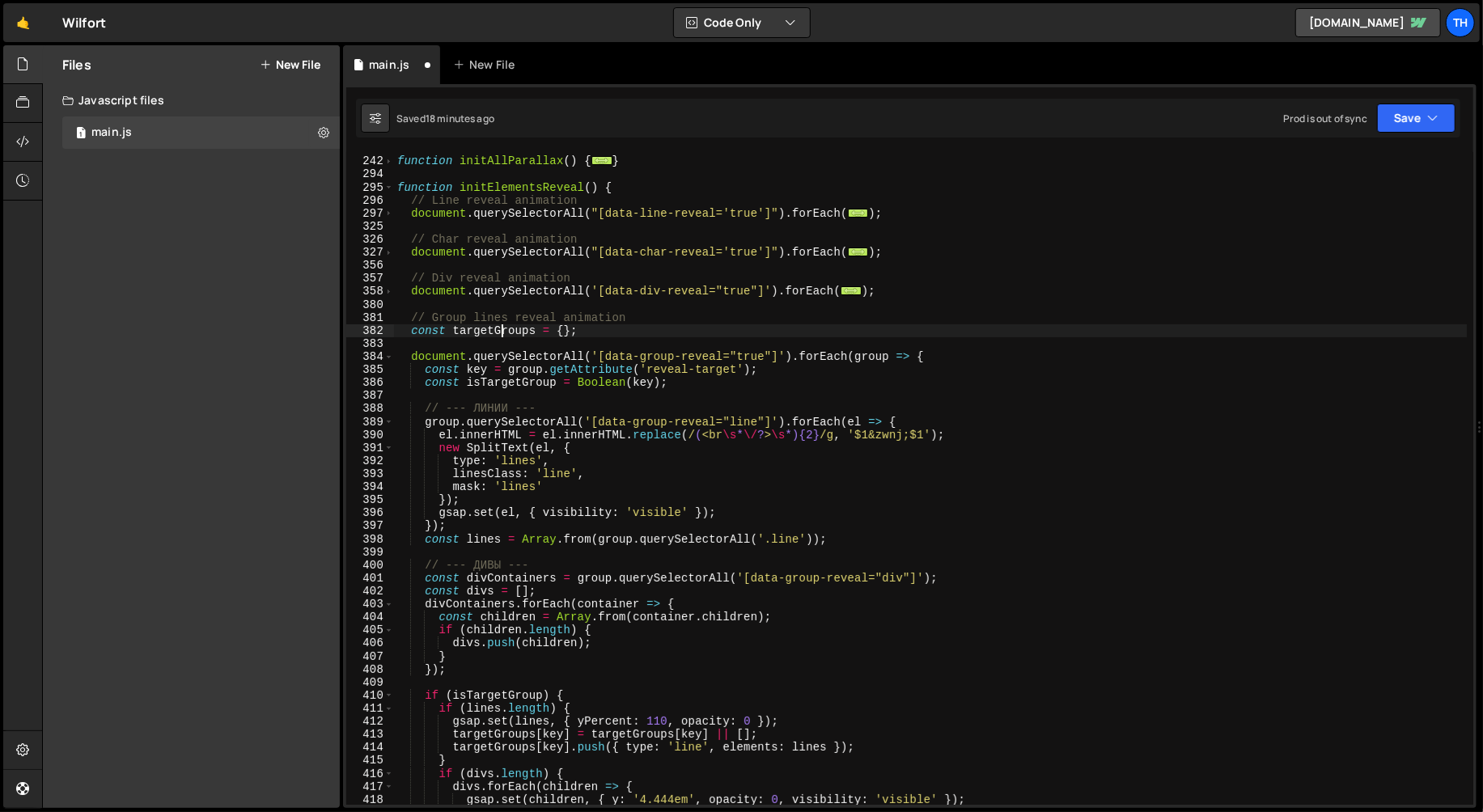
click at [501, 331] on div "function initAllParallax ( ) { ... } function initElementsReveal ( ) { // Line …" at bounding box center [931, 481] width 1073 height 679
click at [501, 332] on div "function initAllParallax ( ) { ... } function initElementsReveal ( ) { // Line …" at bounding box center [931, 481] width 1073 height 679
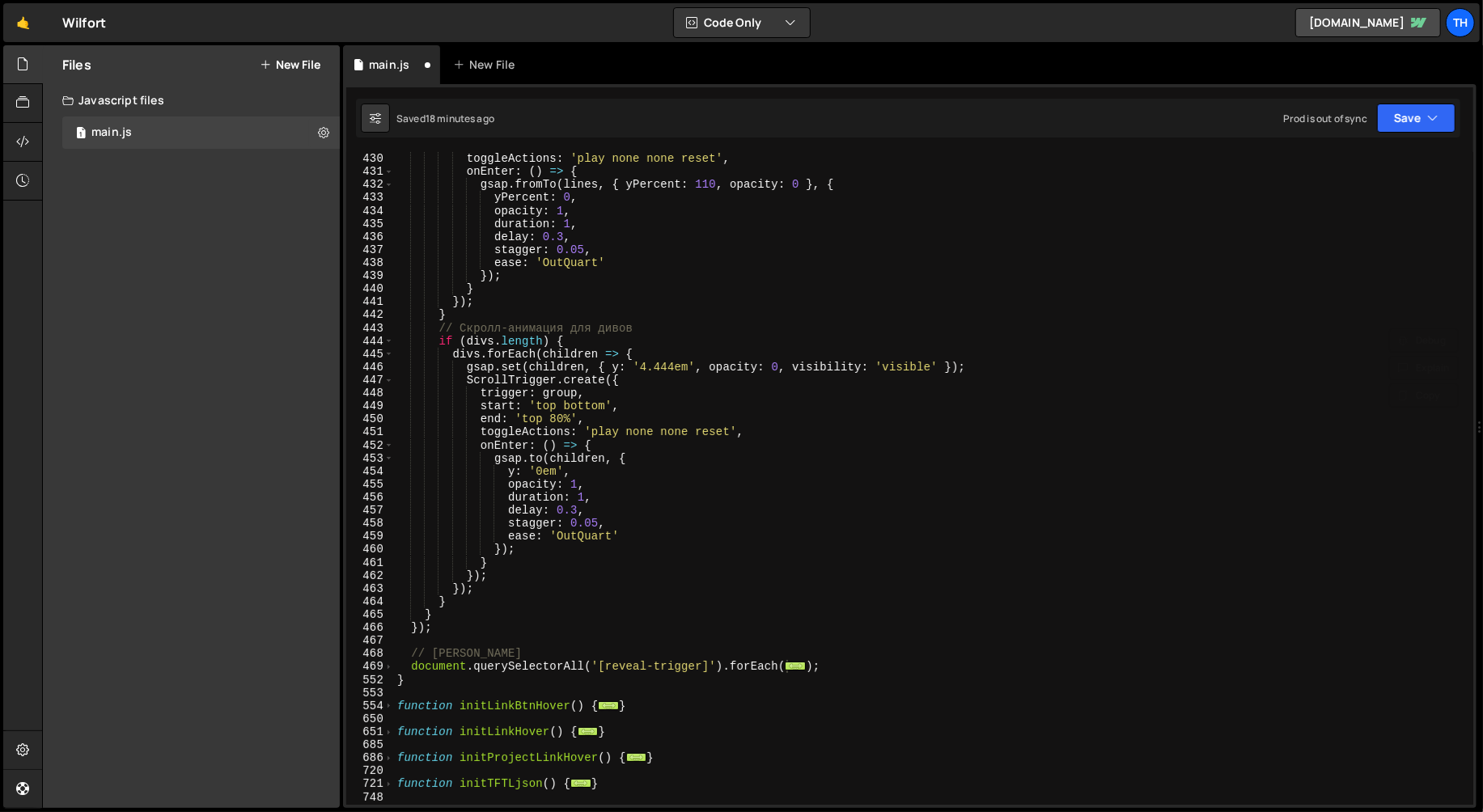
scroll to position [1142, 0]
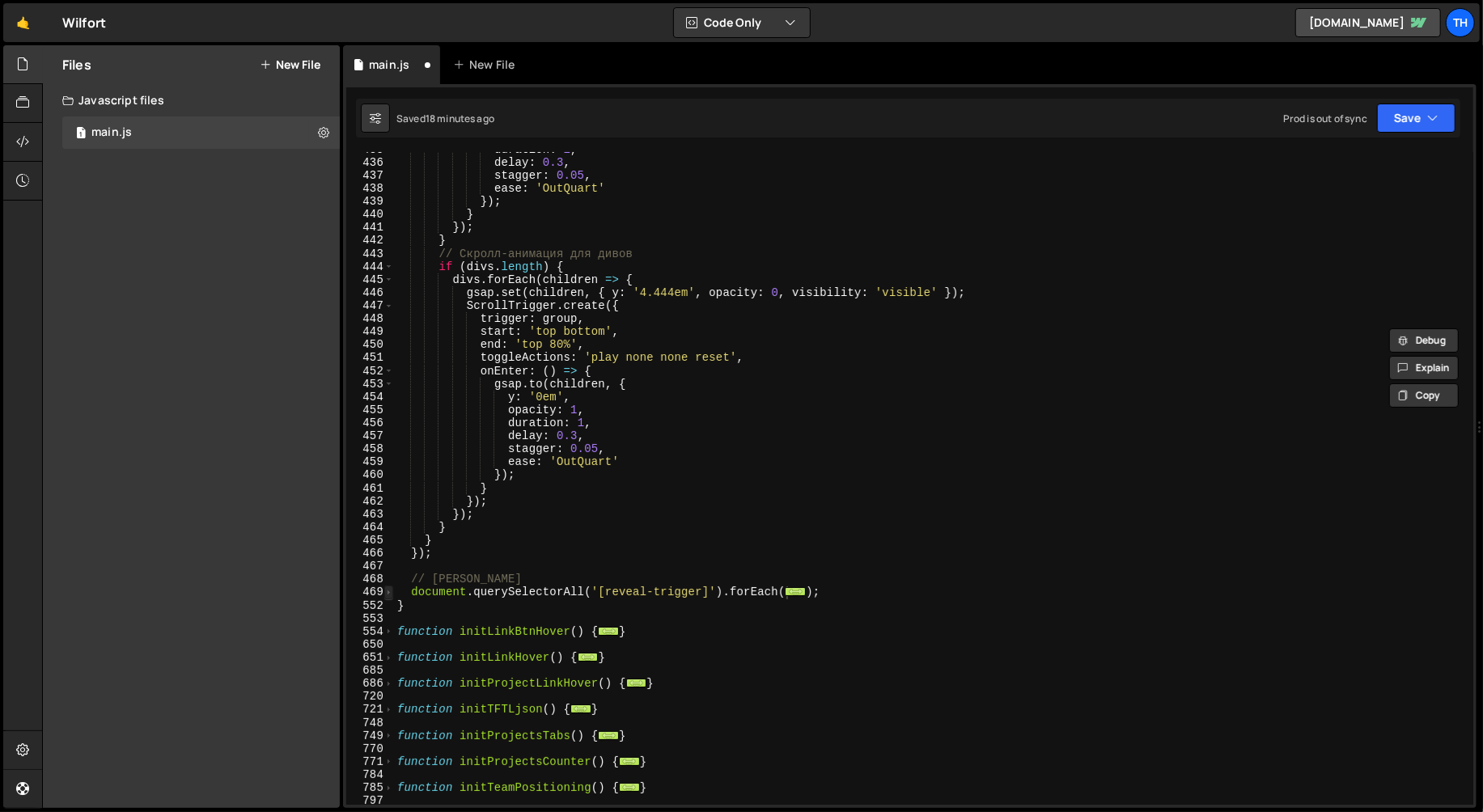
click at [390, 593] on span at bounding box center [389, 592] width 9 height 13
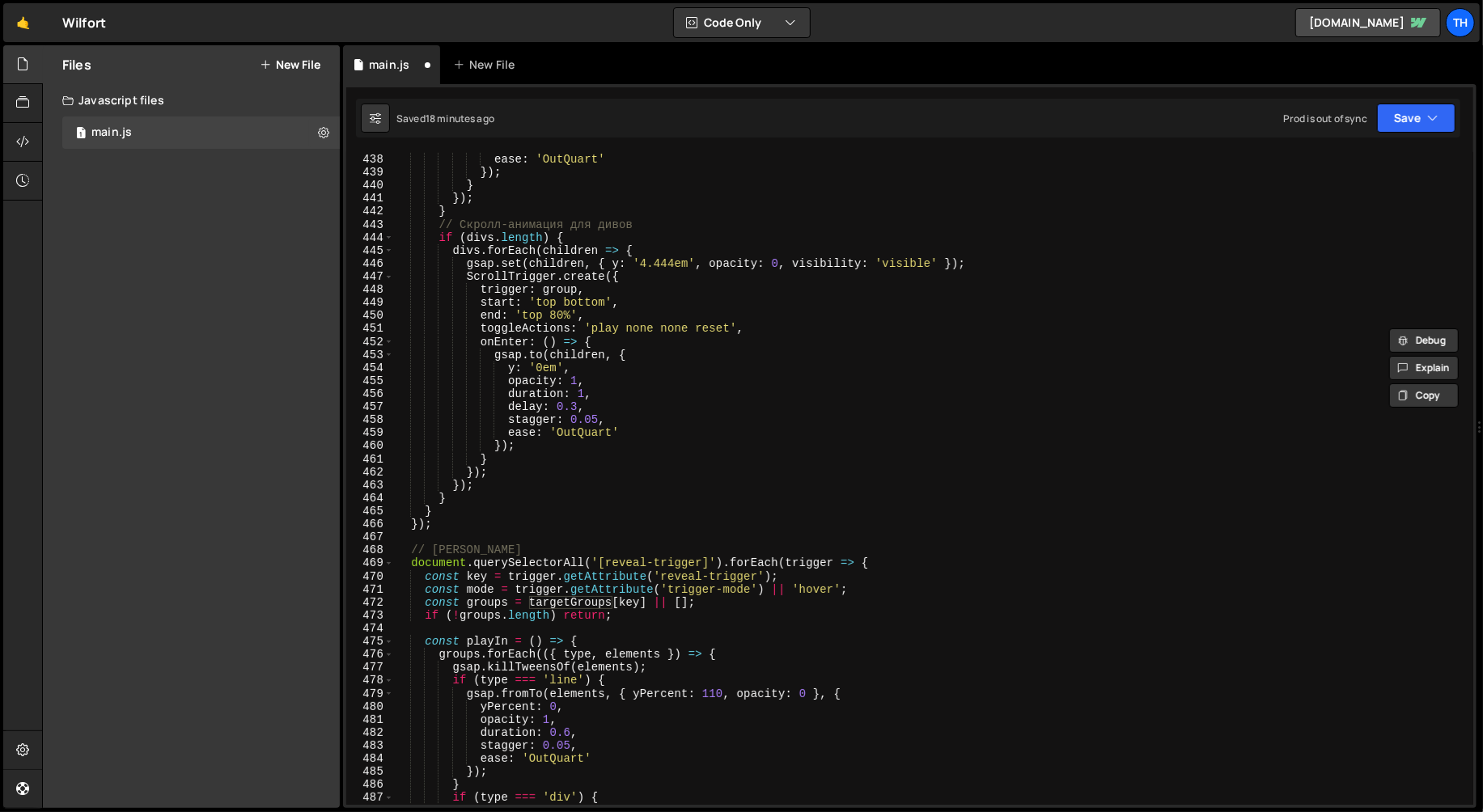
scroll to position [1116, 0]
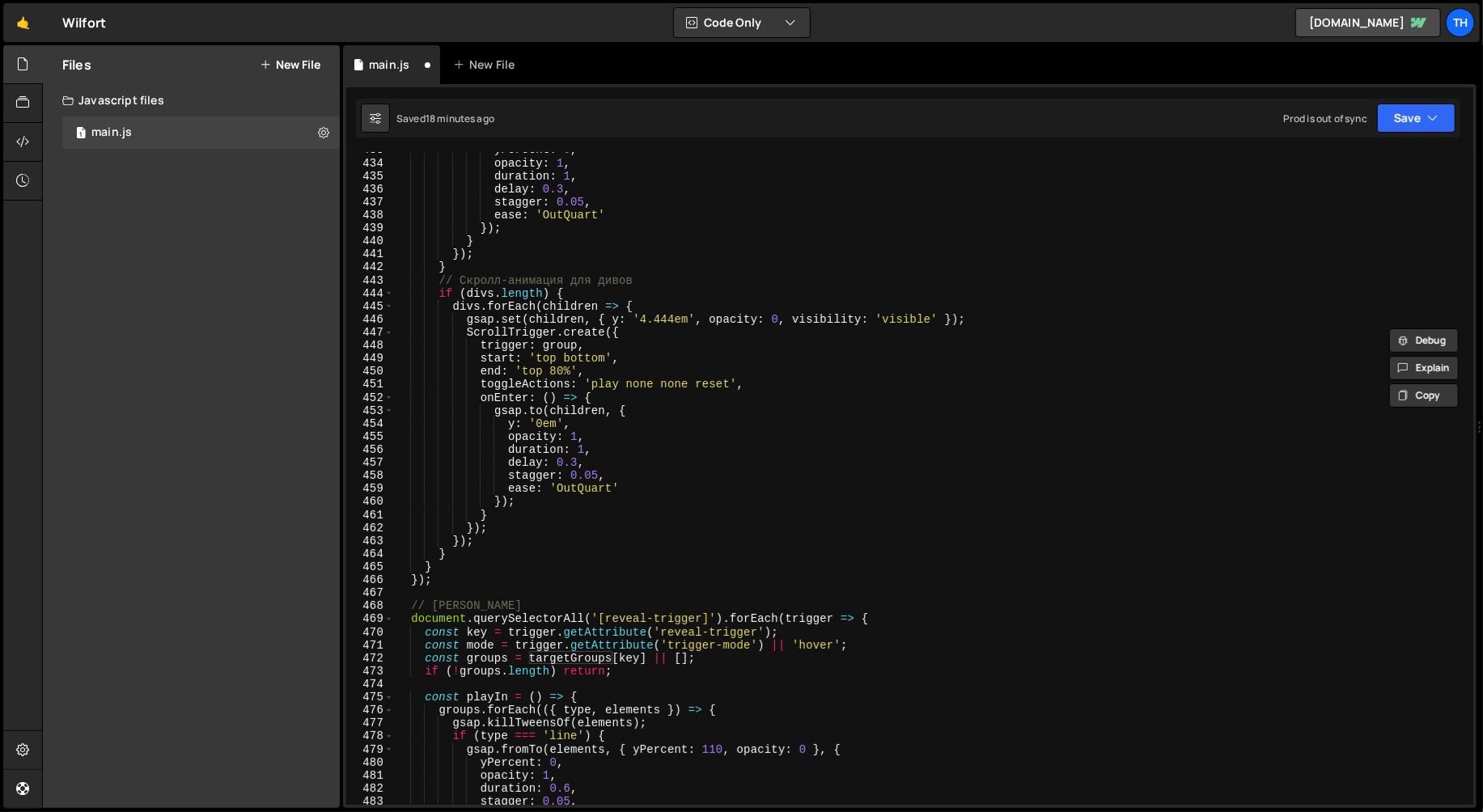
click at [530, 272] on div "yPercent : 0 , opacity : 1 , duration : 1 , delay : 0.3 , stagger : 0.05 , ease…" at bounding box center [931, 483] width 1073 height 679
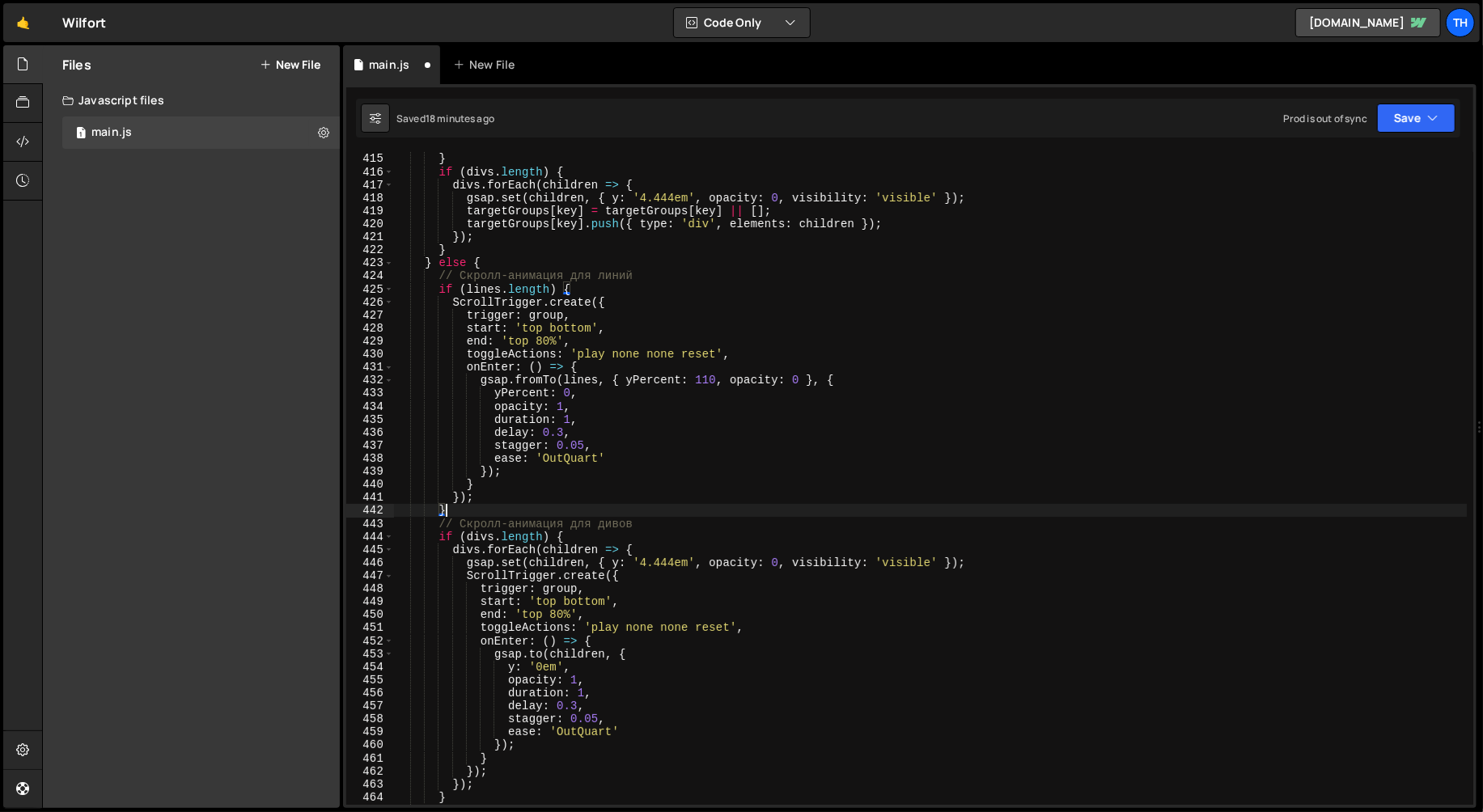
scroll to position [850, 0]
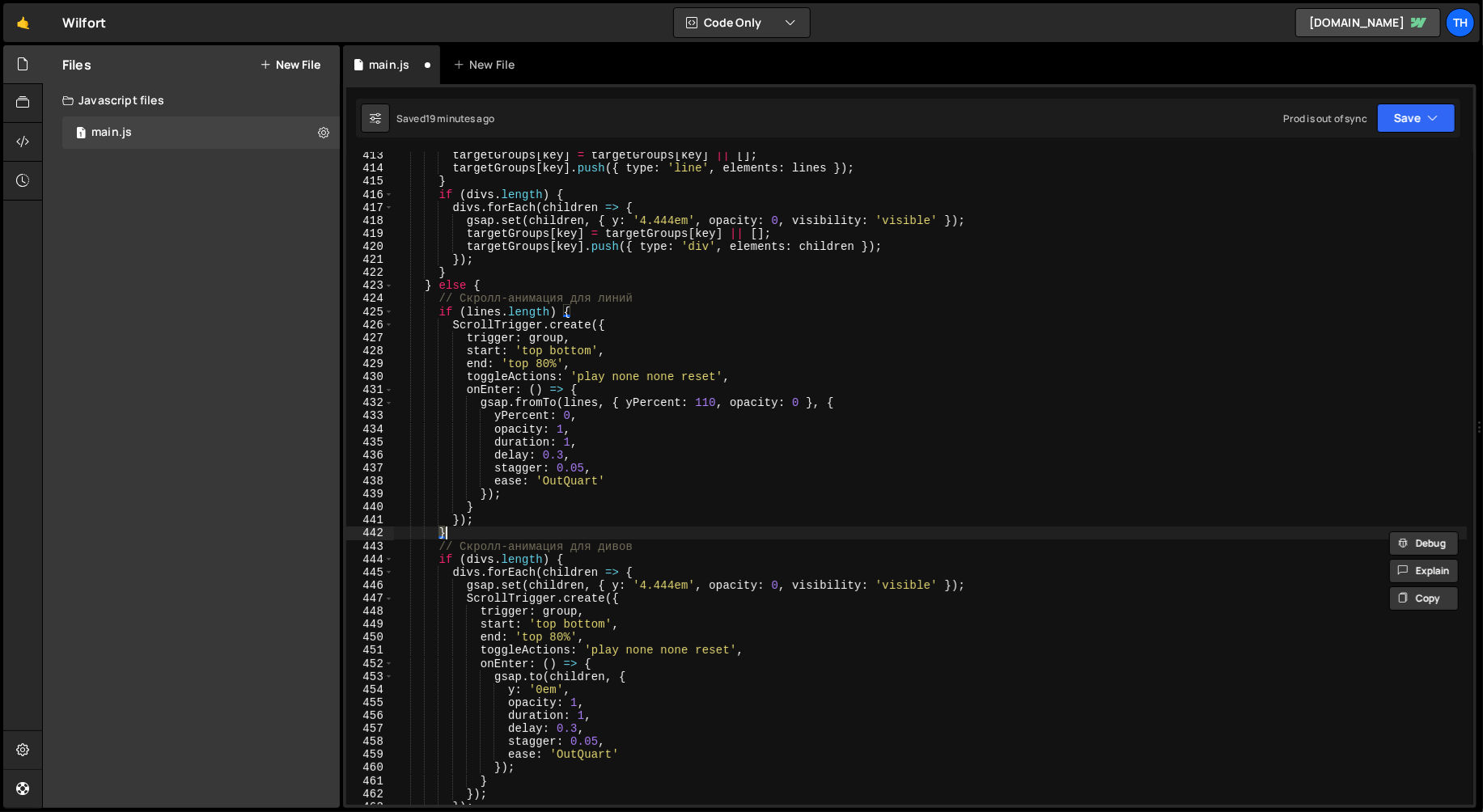
click at [545, 460] on div "targetGroups [ key ] = targetGroups [ key ] || [ ] ; targetGroups [ key ] . pus…" at bounding box center [931, 488] width 1073 height 679
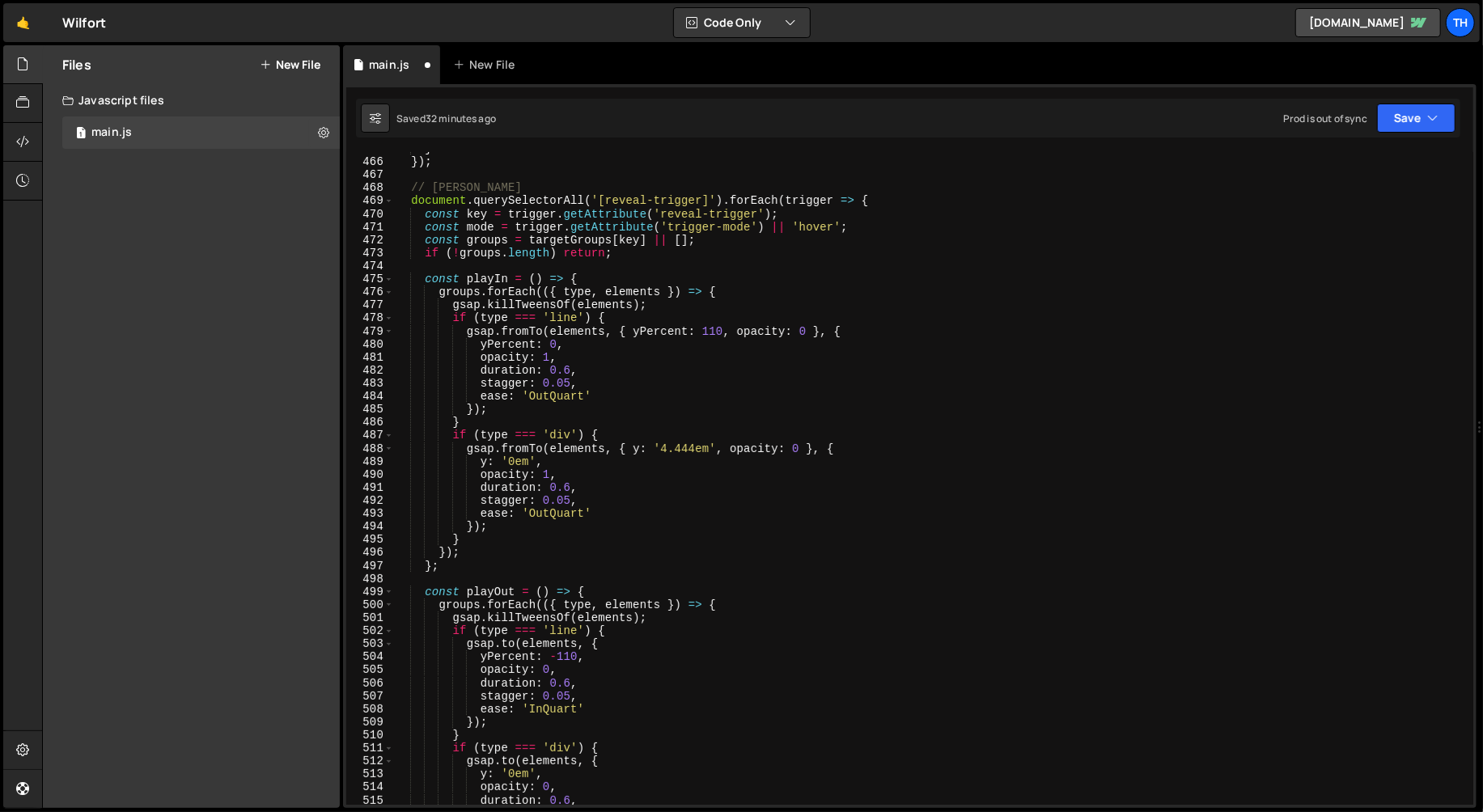
scroll to position [1486, 0]
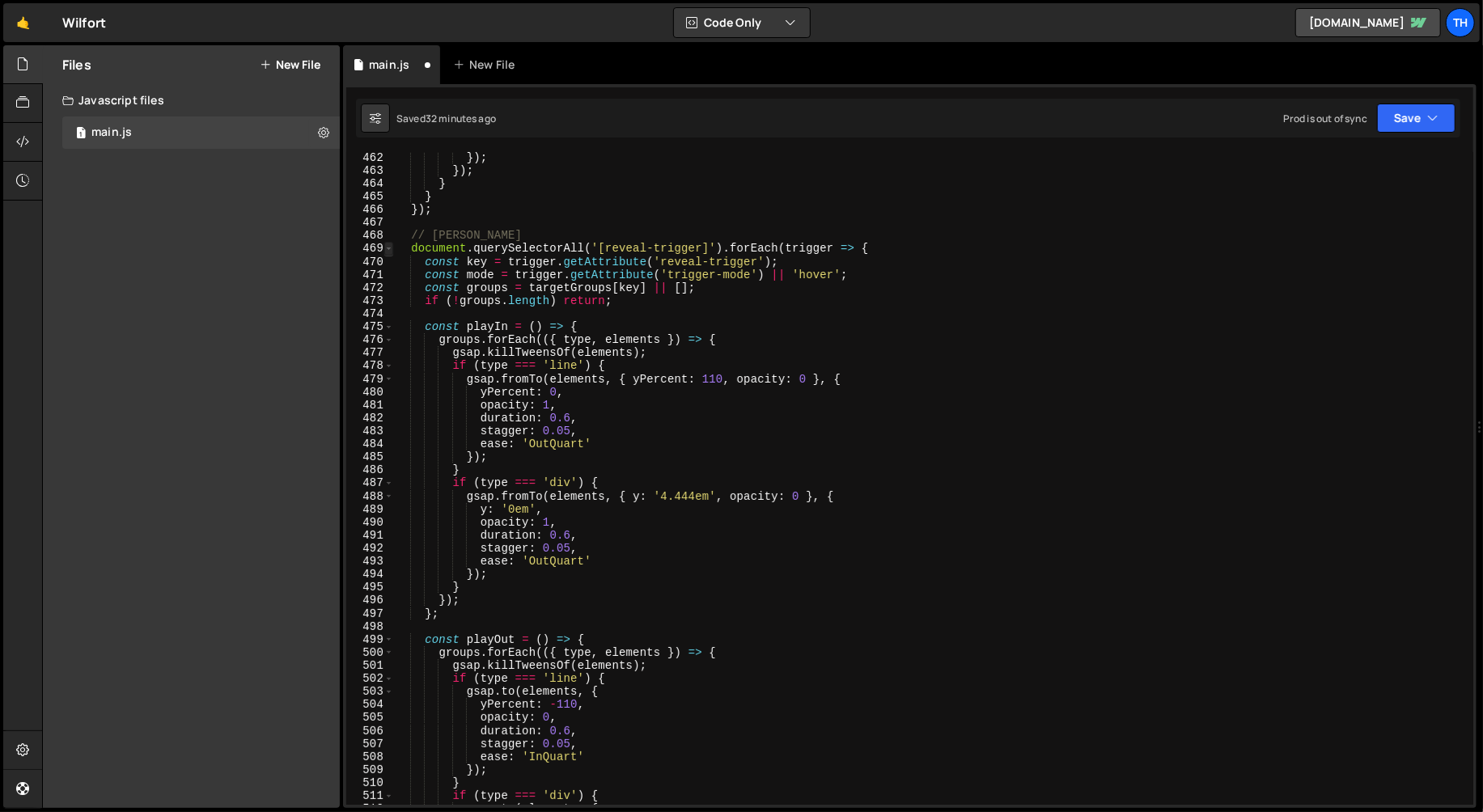
click at [390, 249] on span at bounding box center [389, 248] width 9 height 13
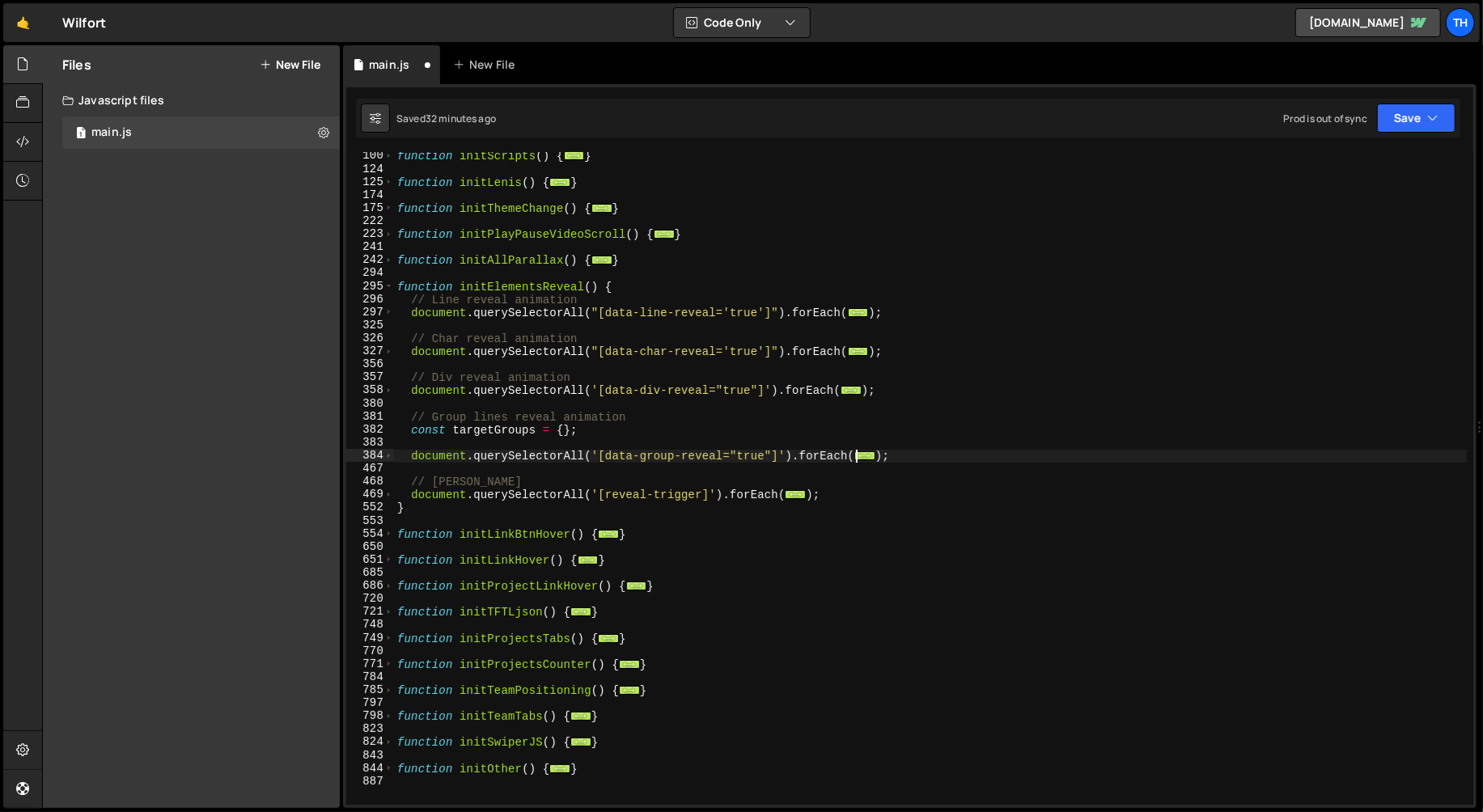
scroll to position [122, 0]
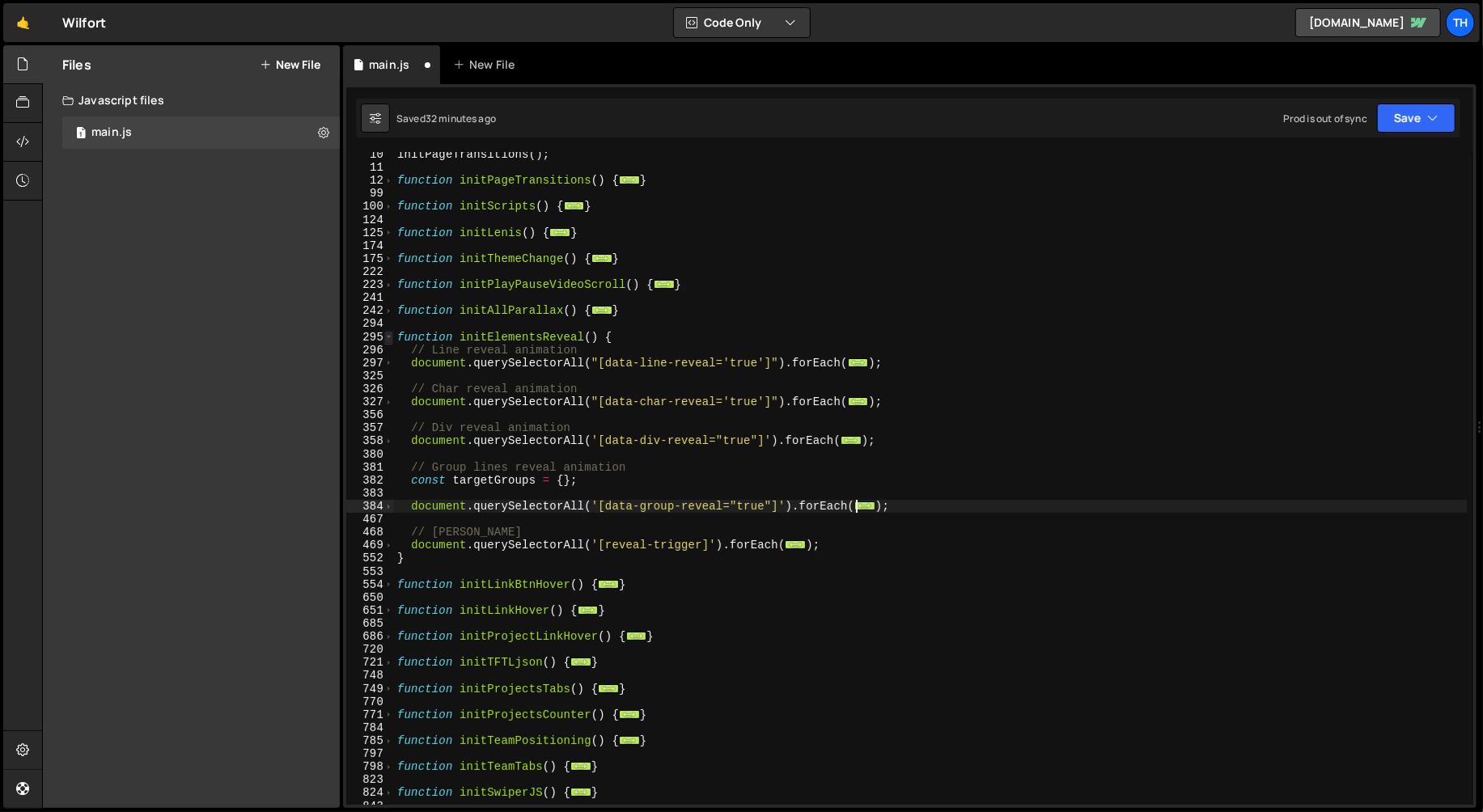
click at [390, 337] on span at bounding box center [389, 337] width 9 height 13
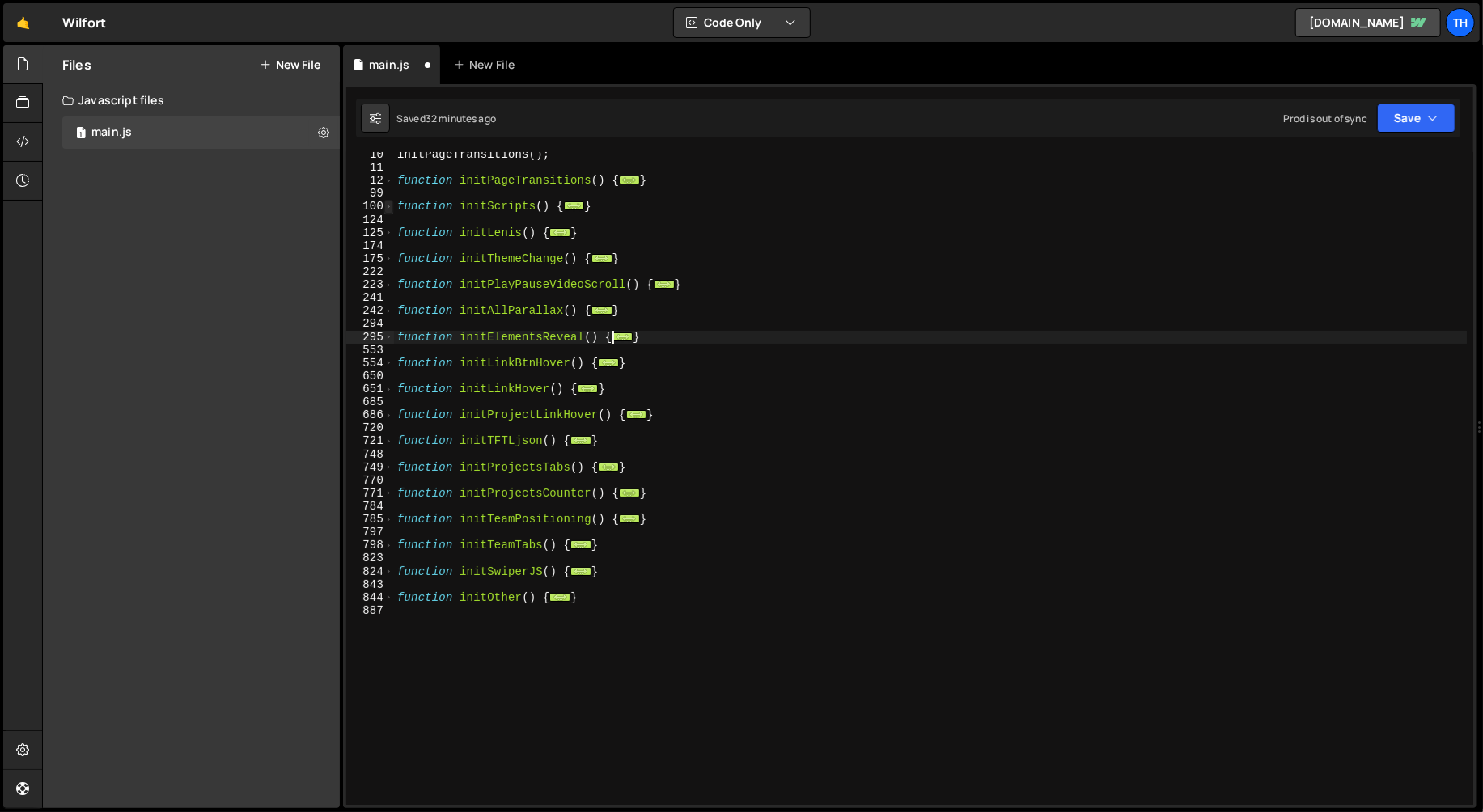
click at [386, 212] on span at bounding box center [389, 206] width 9 height 13
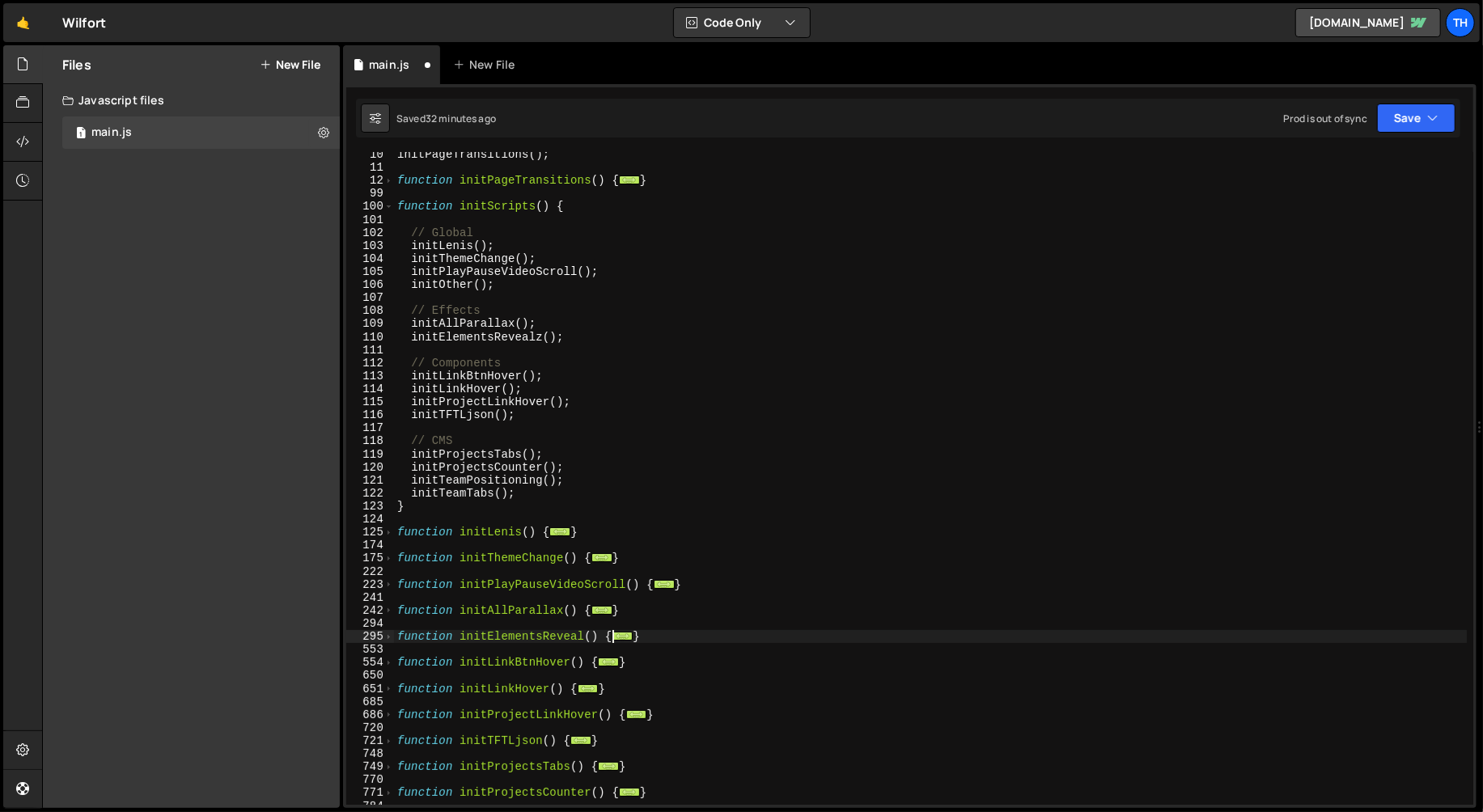
click at [517, 418] on div "initPageTransitions ( ) ; function initPageTransitions ( ) { ... } function ini…" at bounding box center [931, 487] width 1073 height 679
click at [550, 418] on div "initPageTransitions ( ) ; function initPageTransitions ( ) { ... } function ini…" at bounding box center [931, 487] width 1073 height 679
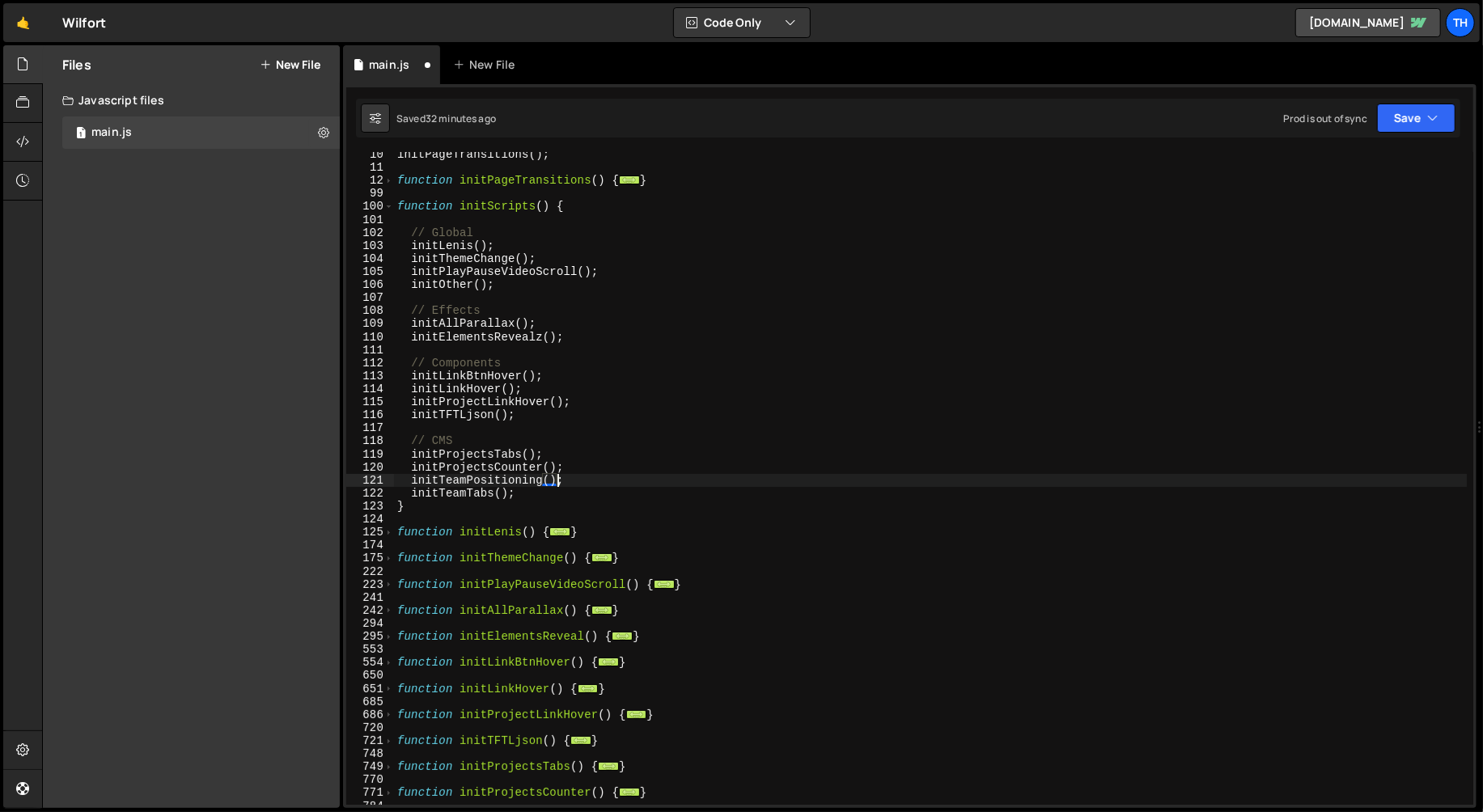
click at [560, 482] on div "initPageTransitions ( ) ; function initPageTransitions ( ) { ... } function ini…" at bounding box center [931, 487] width 1073 height 679
type textarea "initTeamTabs();"
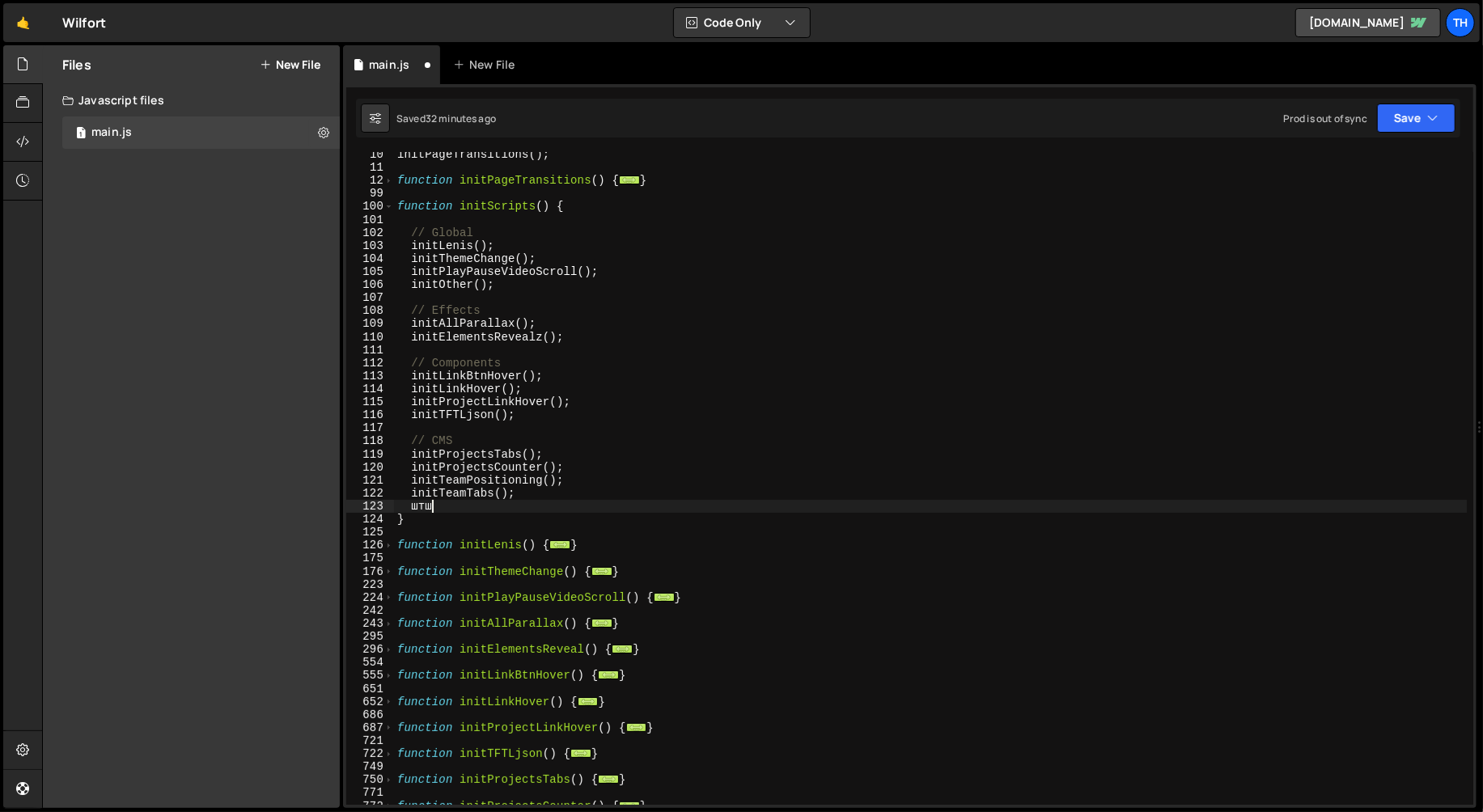
scroll to position [0, 1]
type textarea "ш"
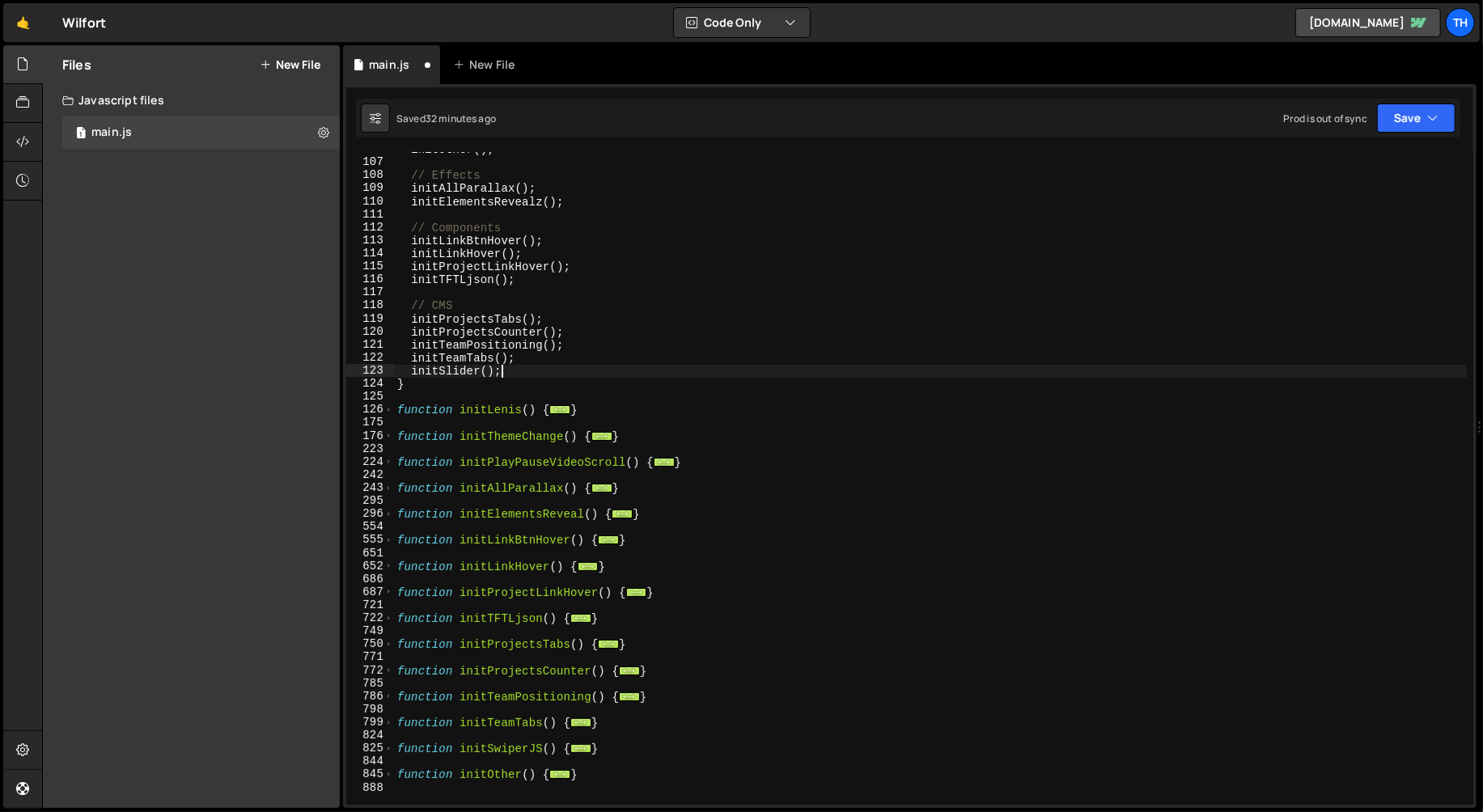
scroll to position [303, 0]
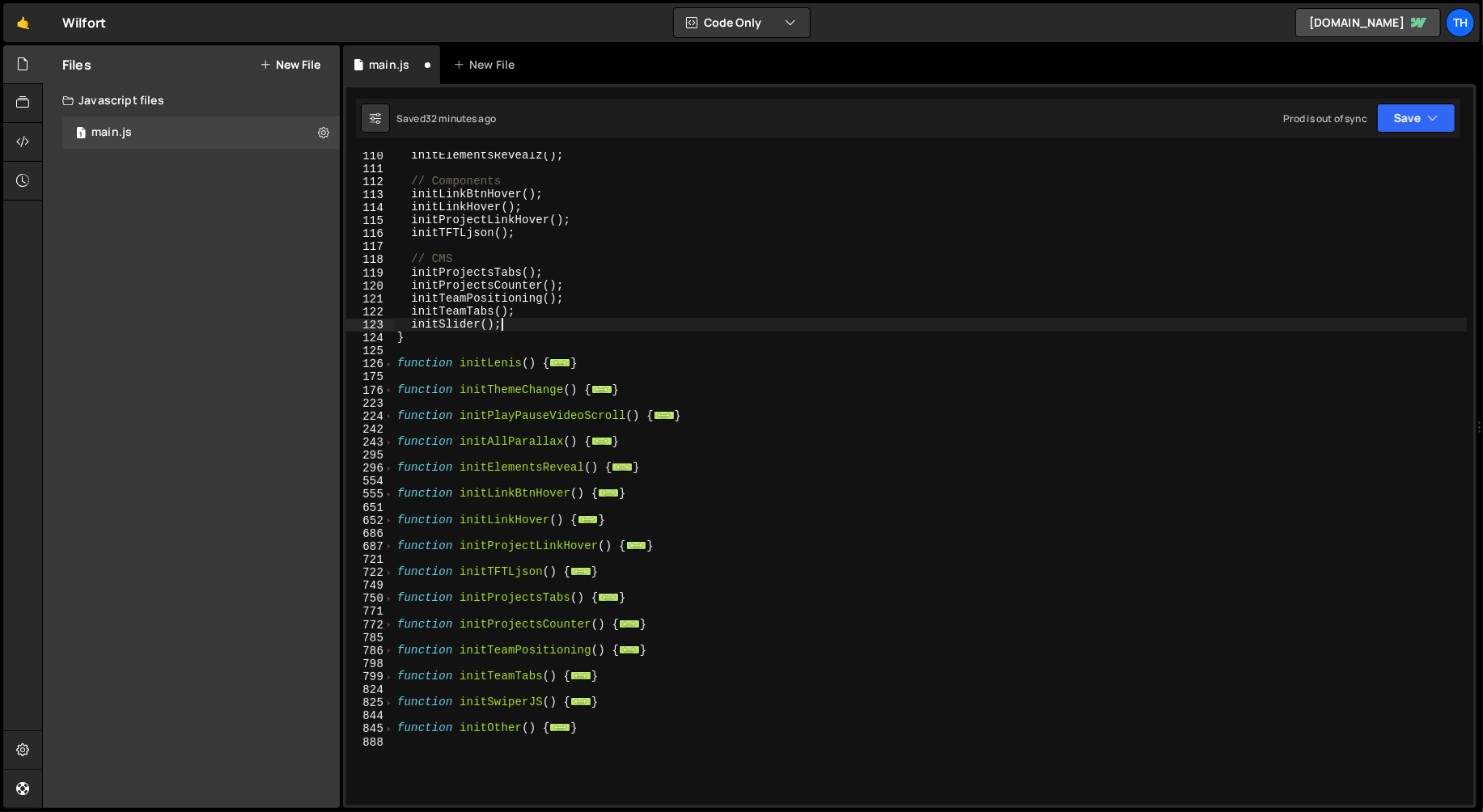
click at [609, 681] on div "initElementsRevealz ( ) ; // Components initLinkBtnHover ( ) ; initLinkHover ( …" at bounding box center [931, 488] width 1073 height 679
type textarea "}"
paste textarea "}"
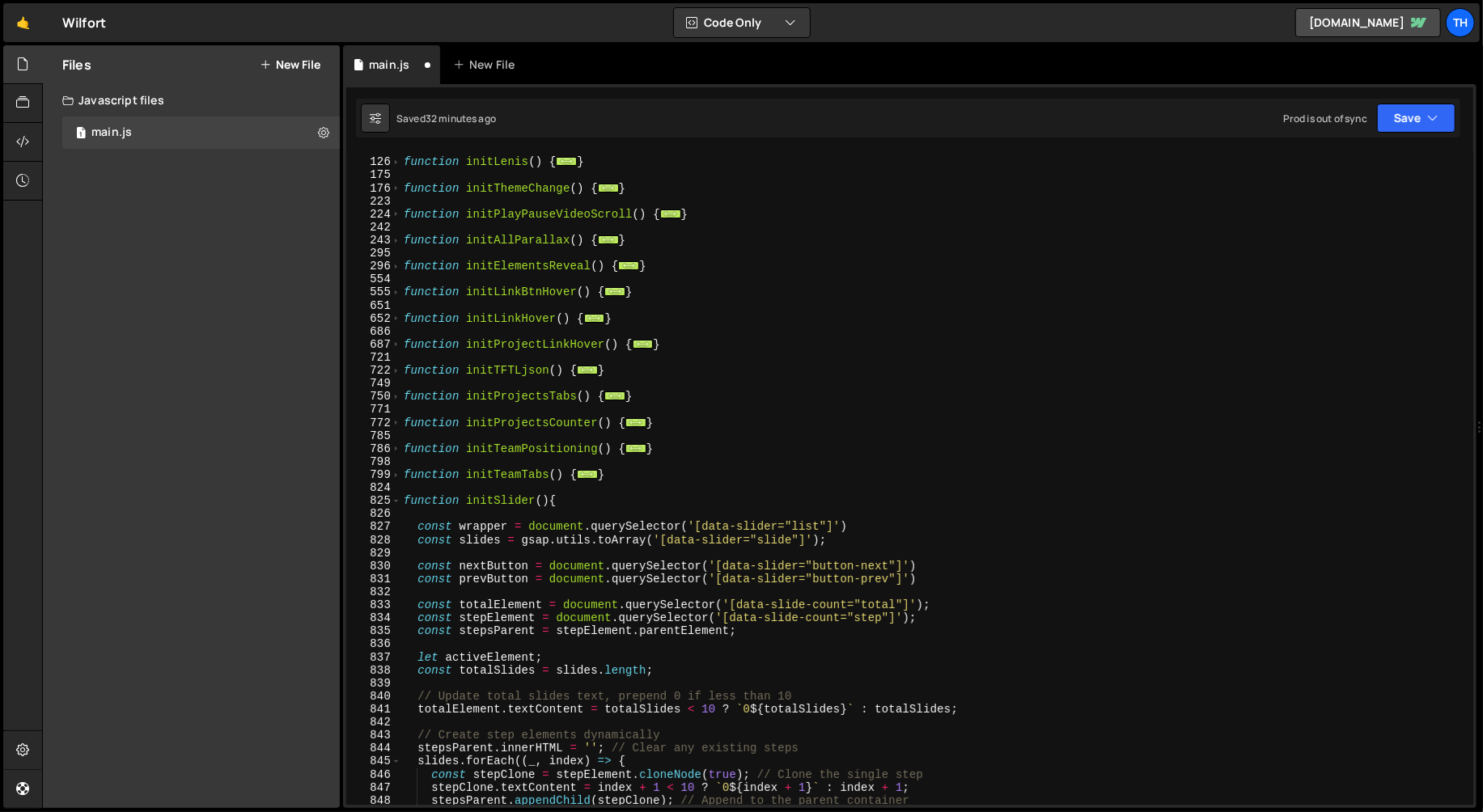
scroll to position [504, 0]
click at [391, 496] on span at bounding box center [396, 500] width 9 height 13
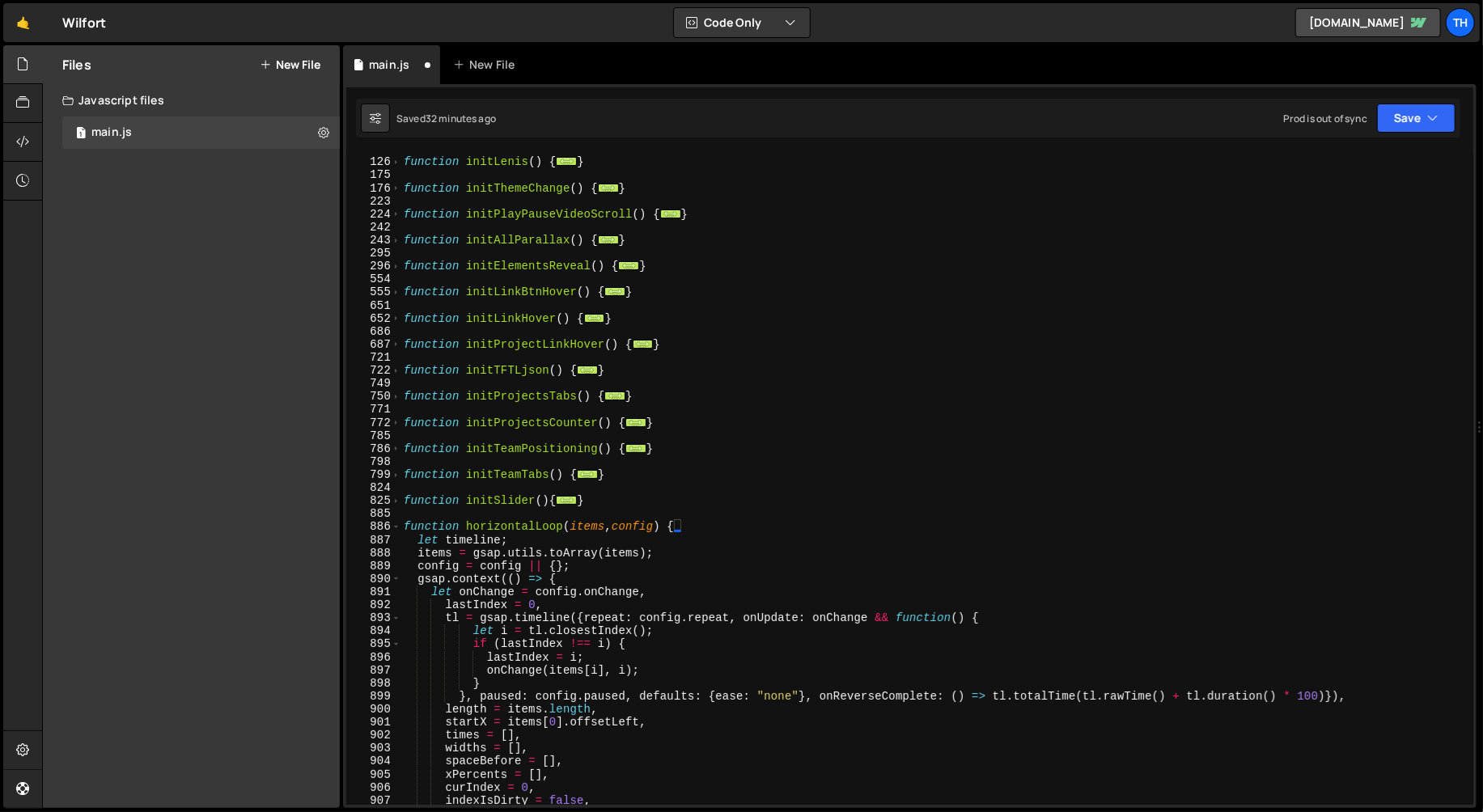
click at [393, 517] on div "885" at bounding box center [374, 513] width 55 height 13
click at [391, 528] on span at bounding box center [396, 526] width 9 height 13
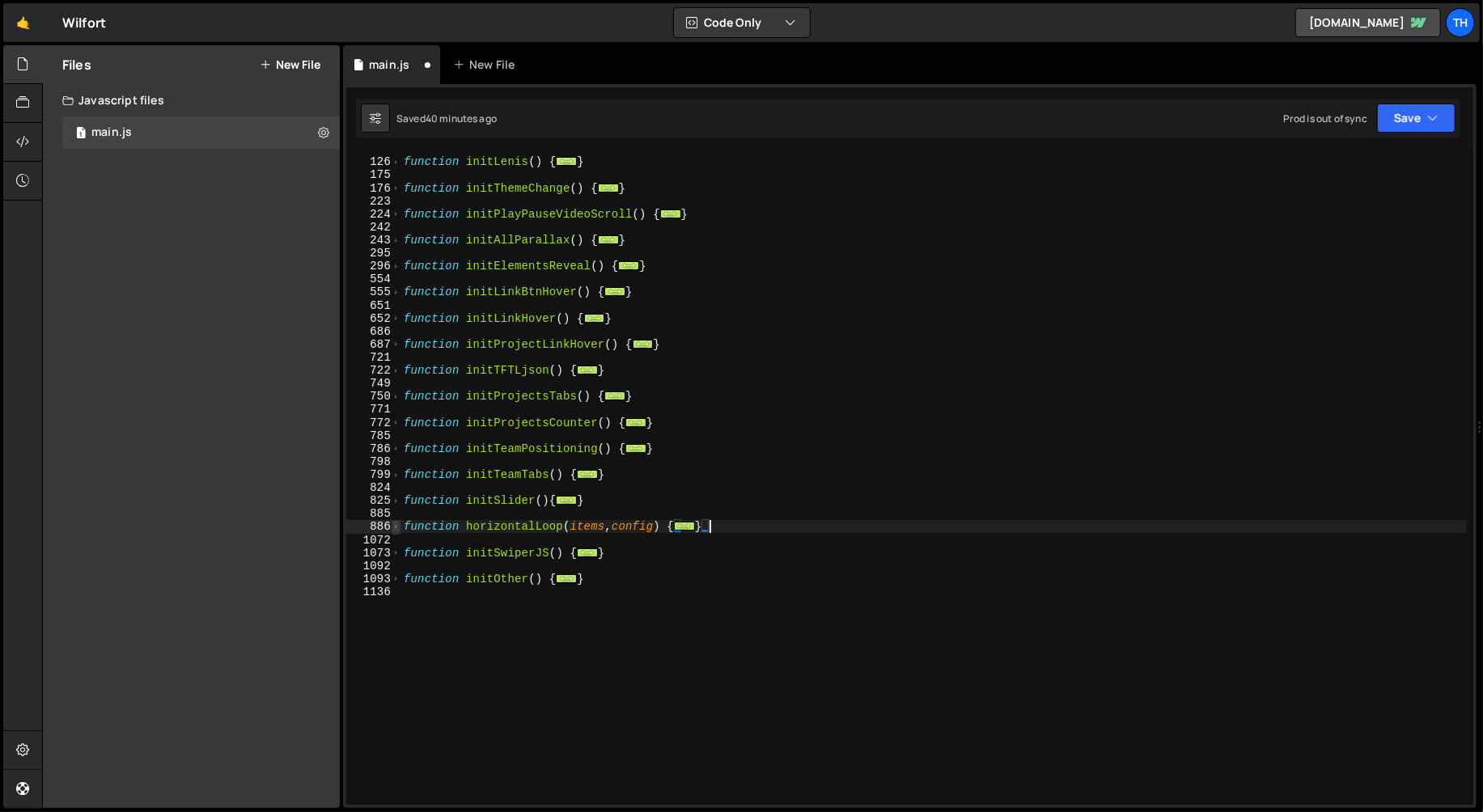
click at [396, 527] on span at bounding box center [396, 526] width 9 height 13
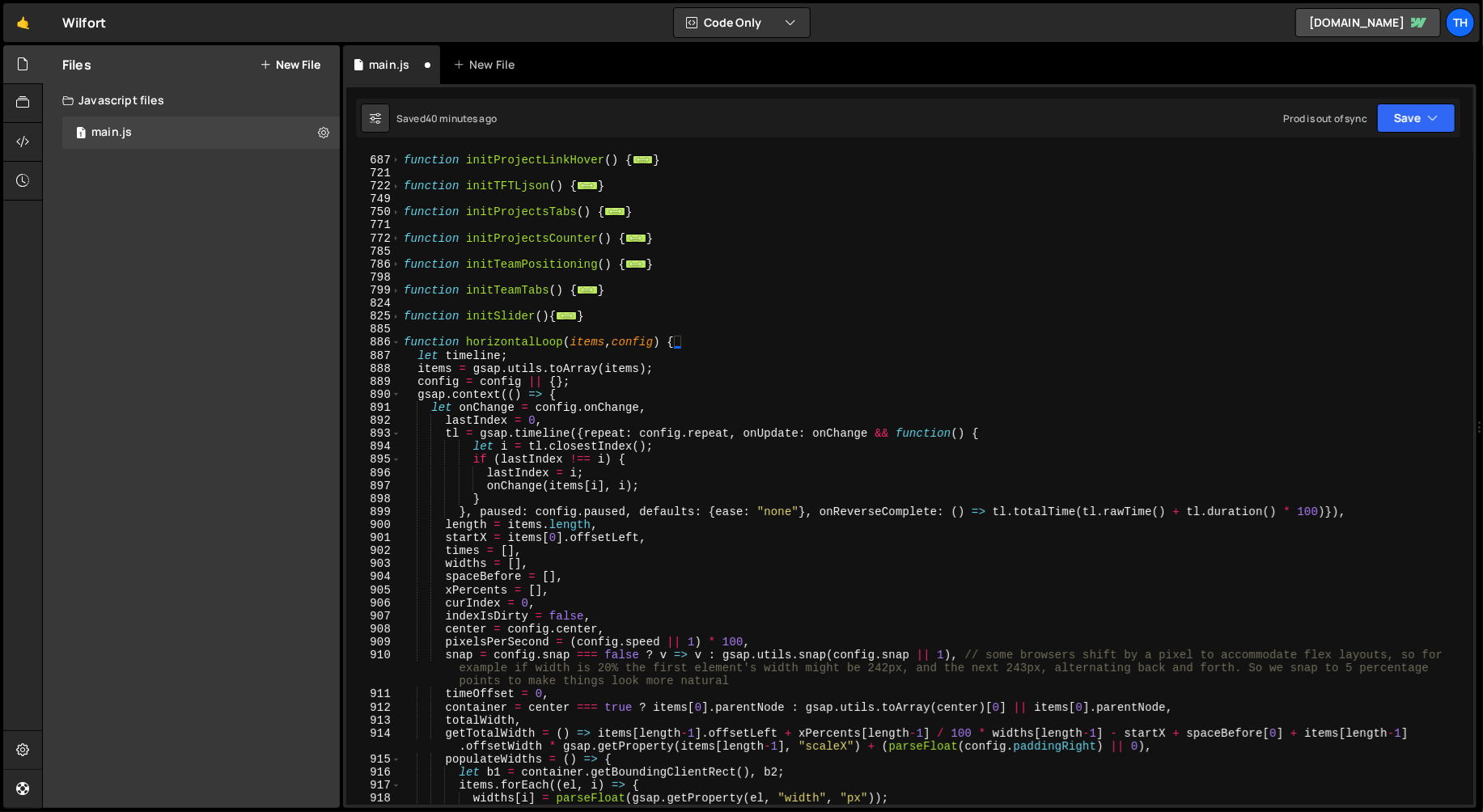
scroll to position [688, 0]
click at [398, 345] on span at bounding box center [396, 342] width 9 height 13
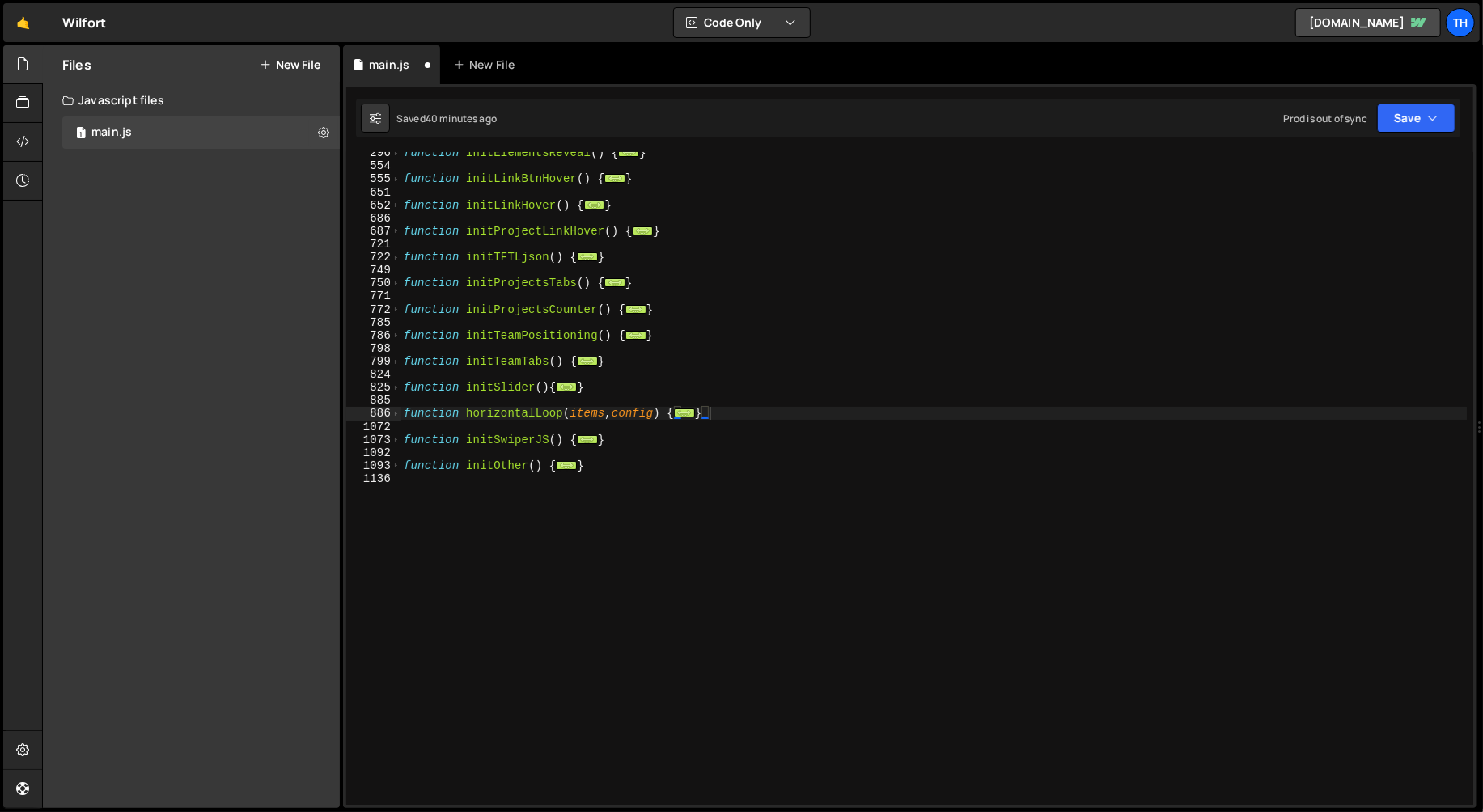
click at [1412, 86] on div "} 296 554 555 651 652 686 687 721 722 749 750 771 772 785 786 798 799 824 825 8…" at bounding box center [910, 445] width 1134 height 724
click at [1403, 113] on button "Save" at bounding box center [1416, 117] width 79 height 29
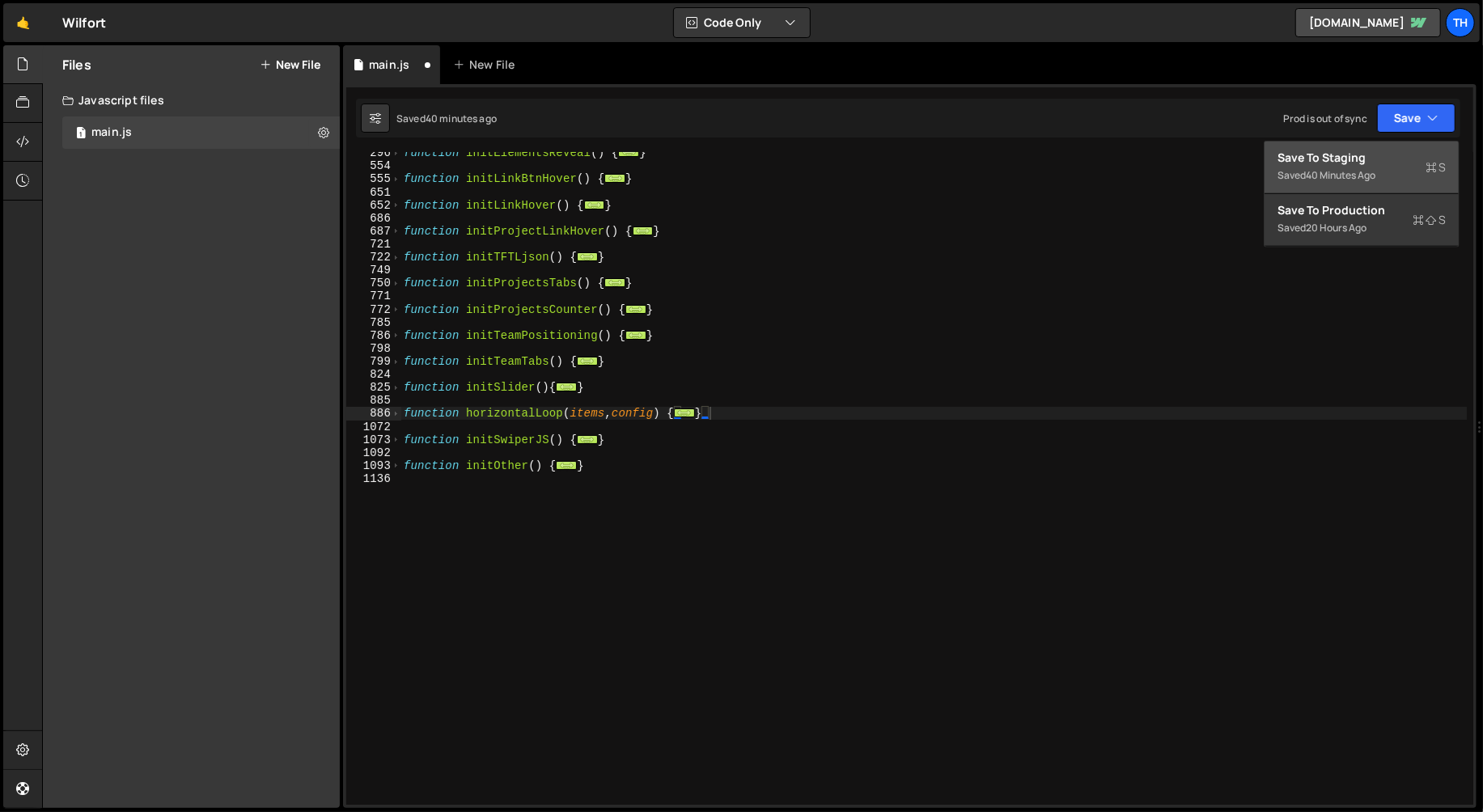
click at [1371, 153] on div "Save to Staging S" at bounding box center [1361, 158] width 168 height 16
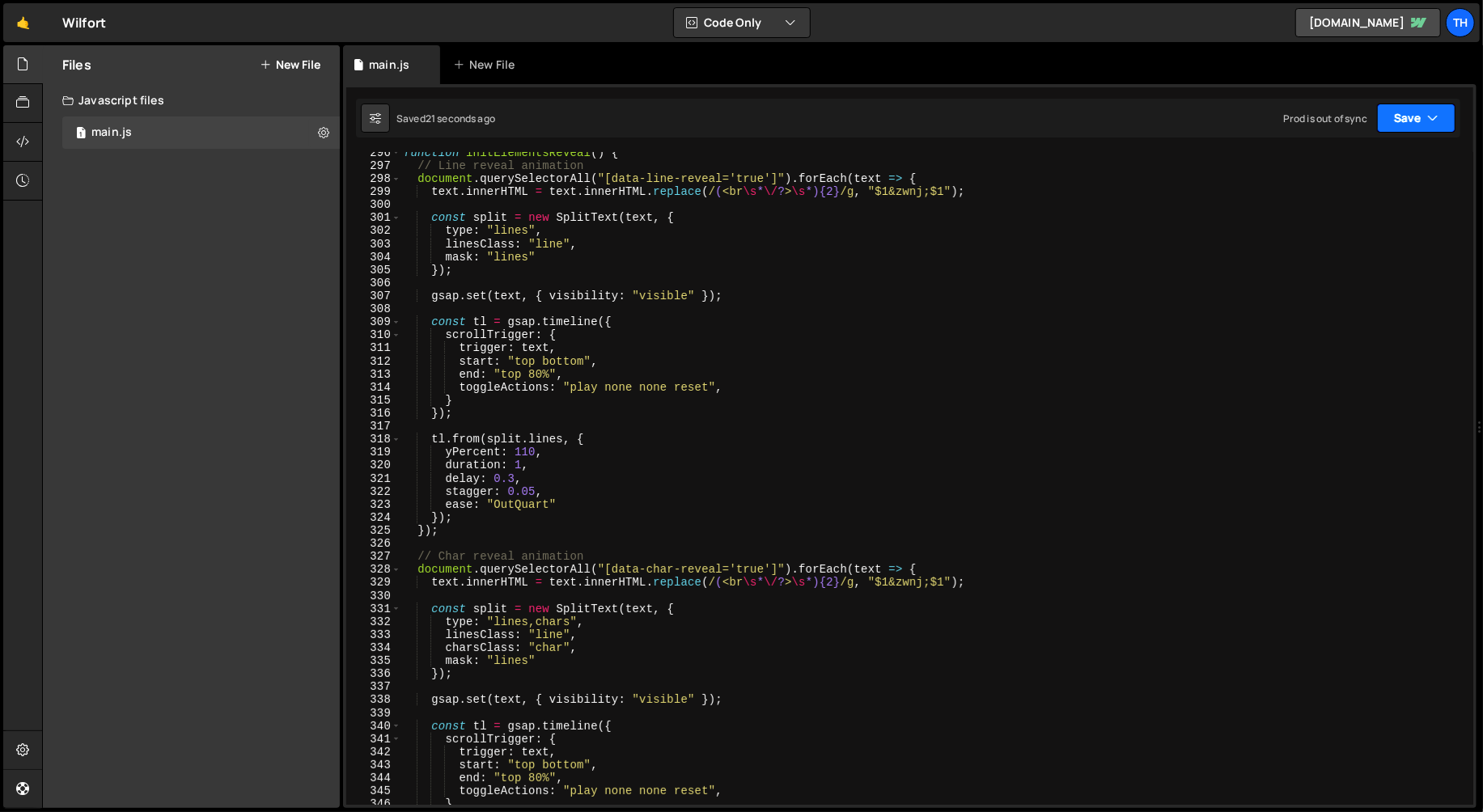
click at [1434, 110] on icon "button" at bounding box center [1432, 118] width 11 height 16
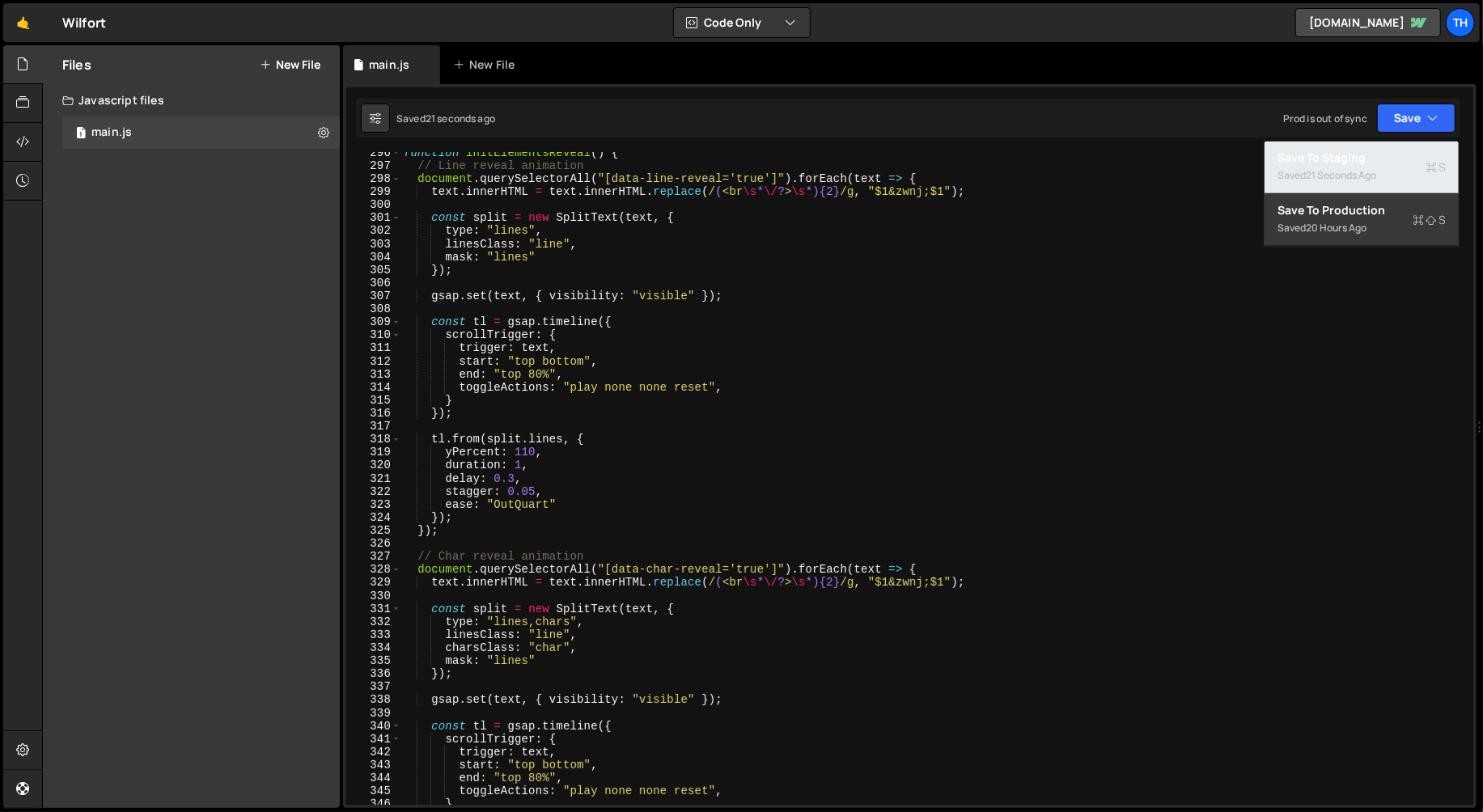
click at [1351, 165] on div "Saved 21 seconds ago" at bounding box center [1361, 175] width 168 height 19
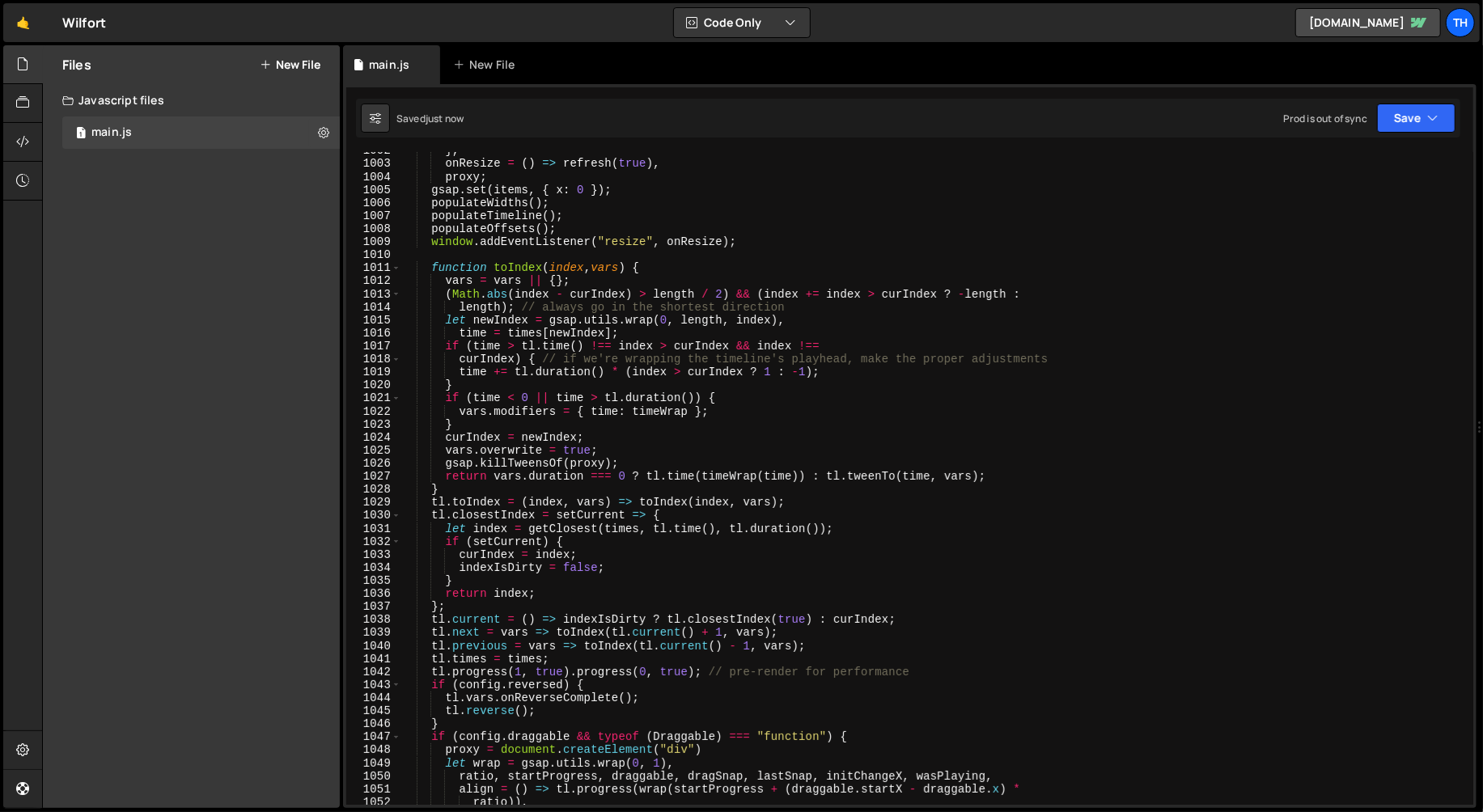
scroll to position [12863, 0]
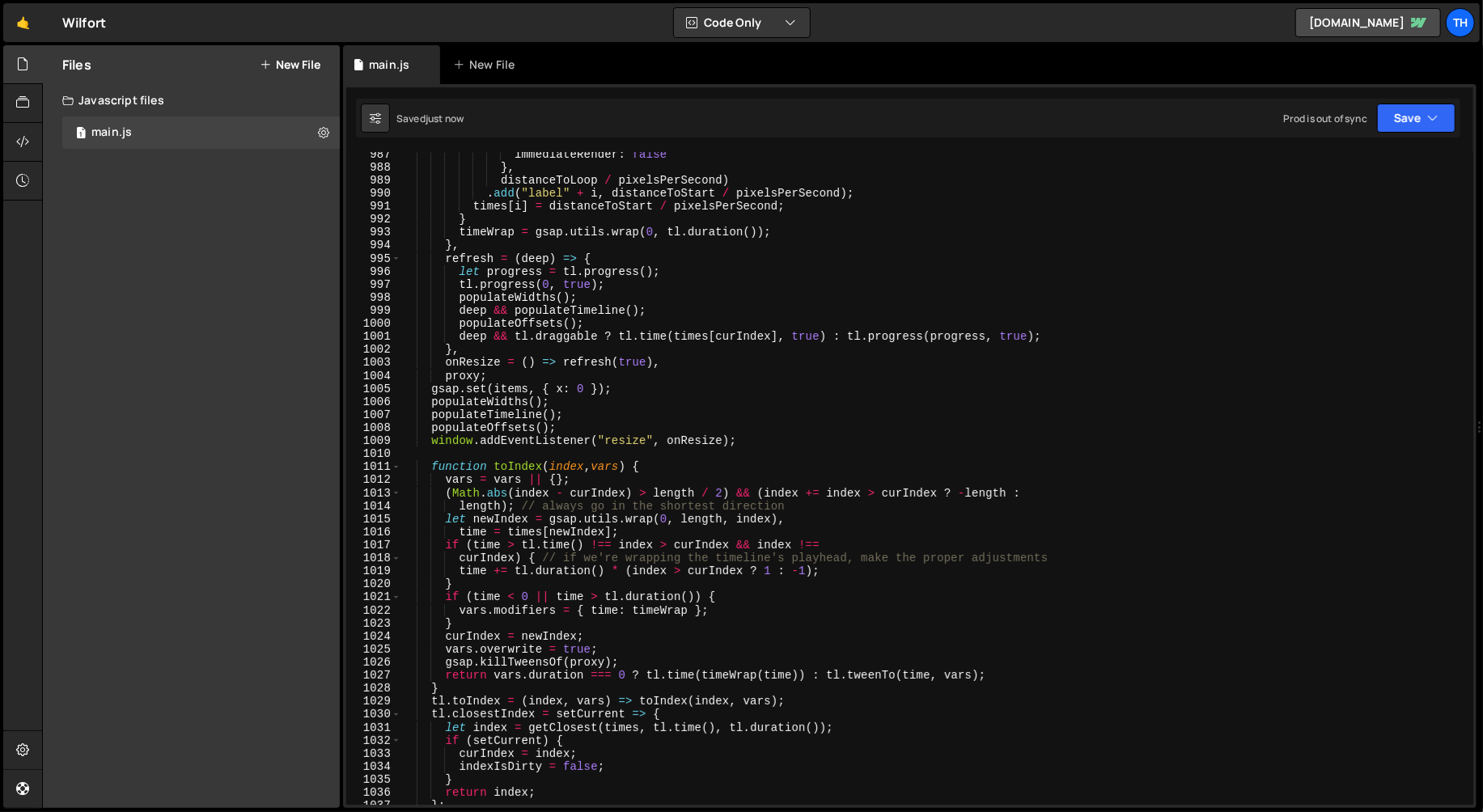
click at [395, 474] on div "1012" at bounding box center [374, 480] width 55 height 13
click at [395, 473] on div "1012" at bounding box center [374, 480] width 55 height 13
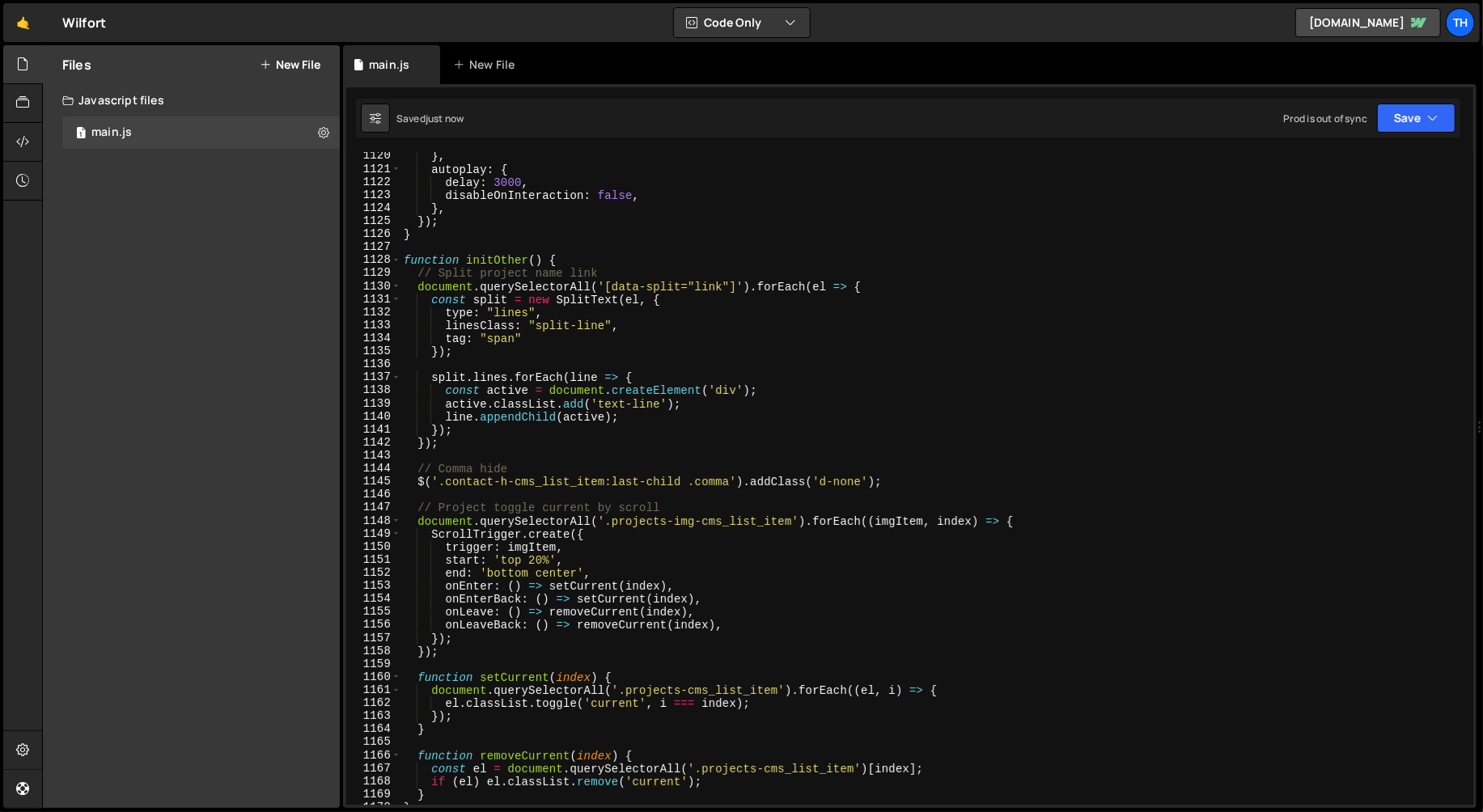
click at [399, 266] on div "1129" at bounding box center [374, 272] width 55 height 13
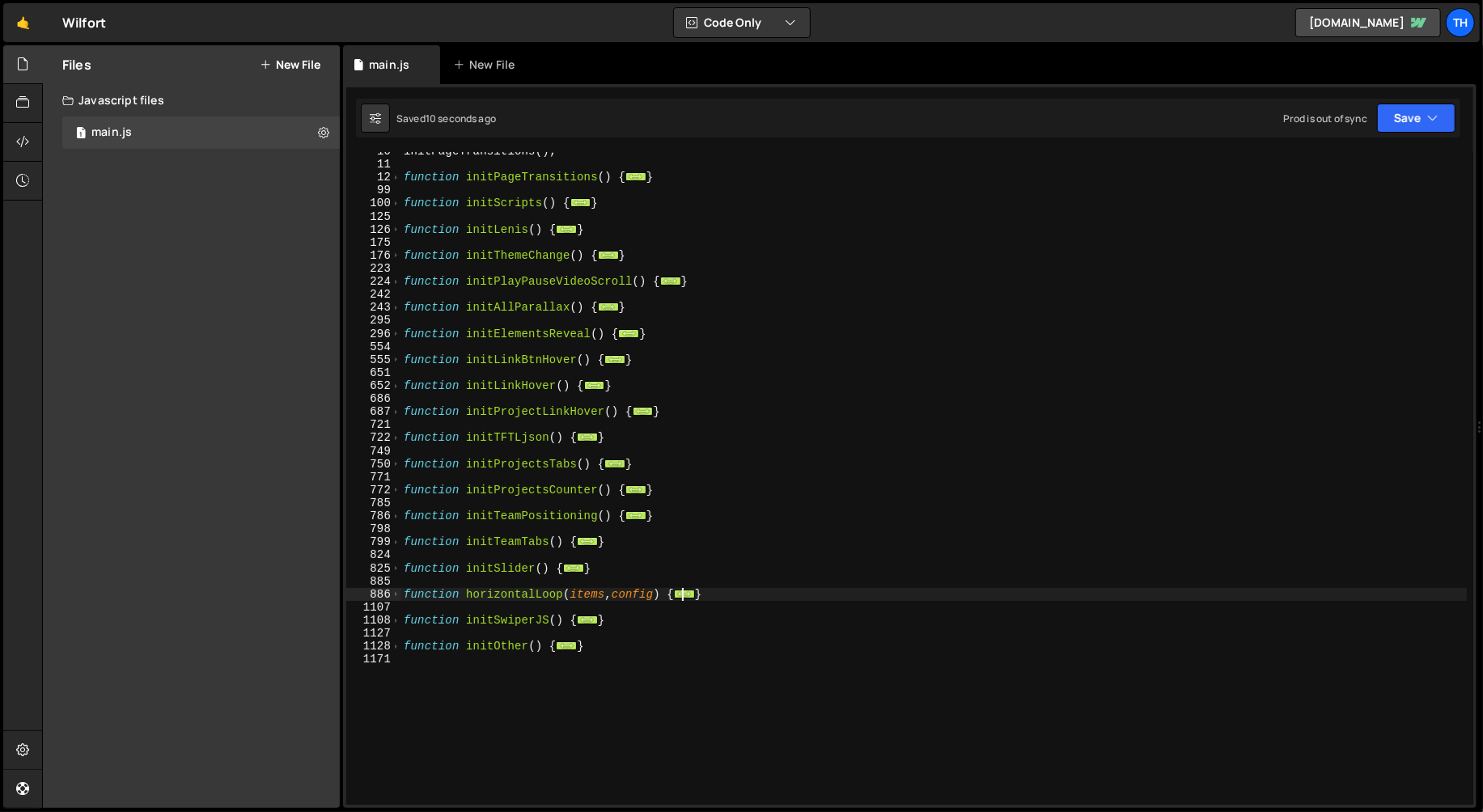
scroll to position [0, 0]
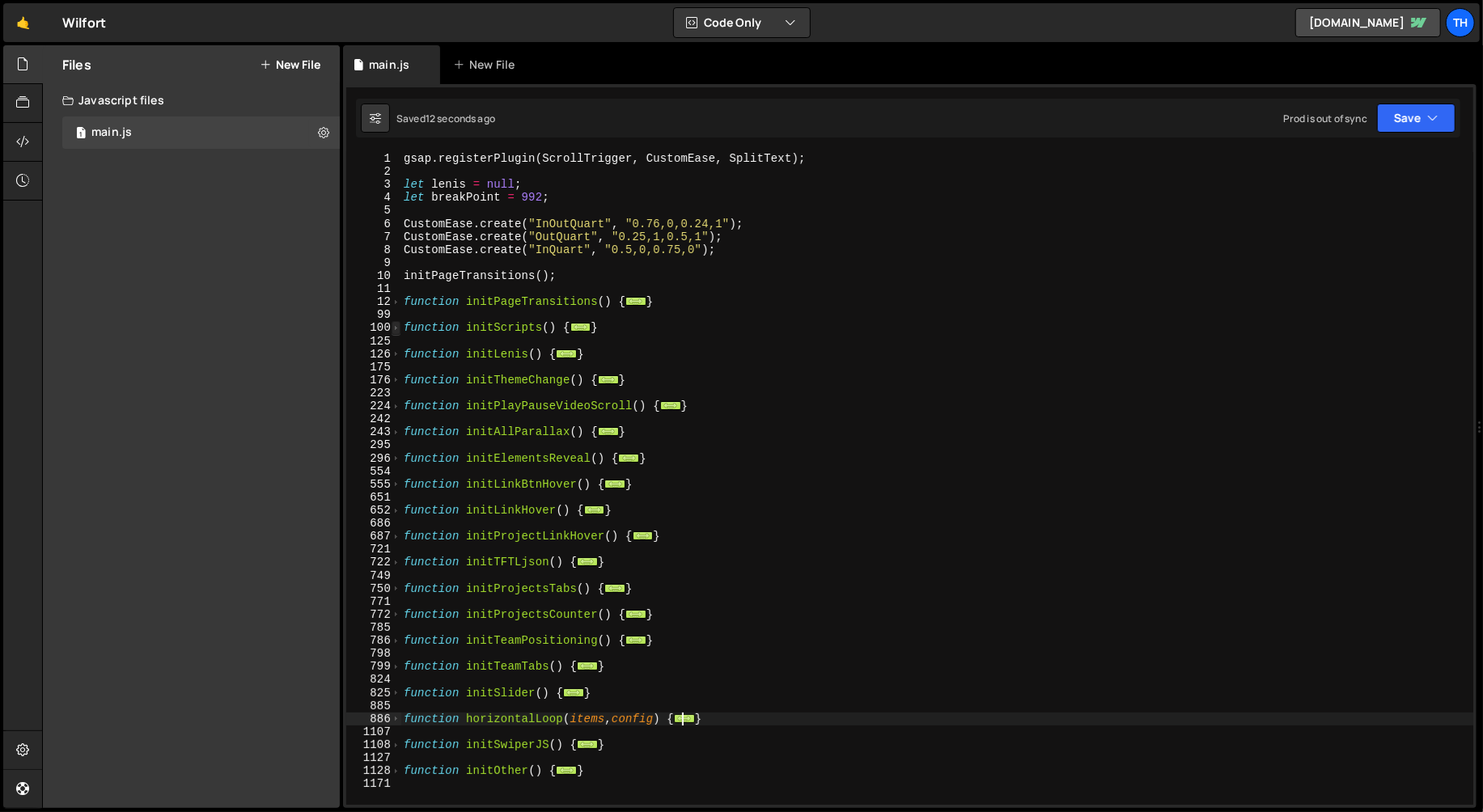
click at [397, 329] on span at bounding box center [396, 327] width 9 height 13
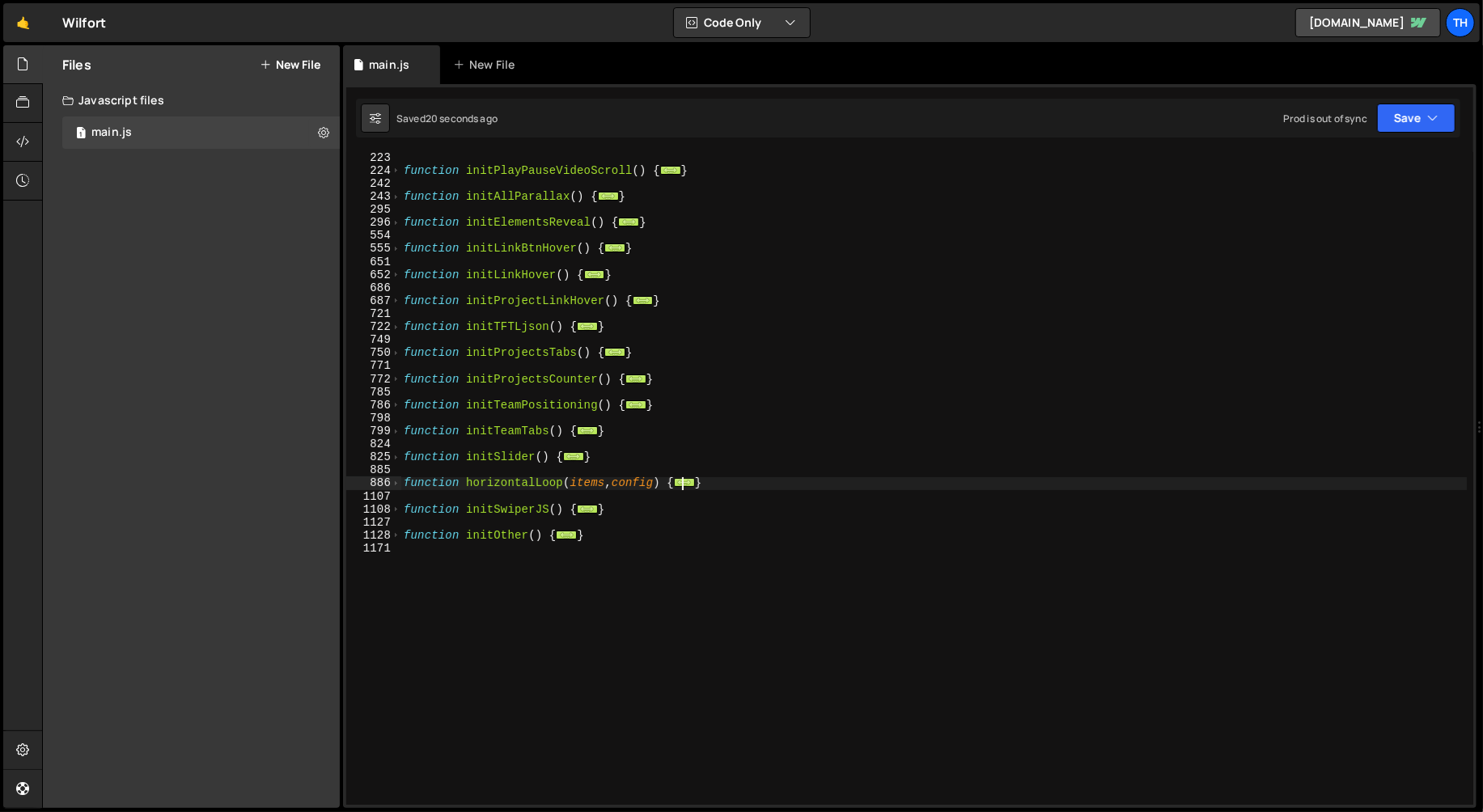
scroll to position [548, 0]
click at [598, 481] on div "function initPlayPauseVideoScroll ( ) { ... } function initAllParallax ( ) { ..…" at bounding box center [933, 491] width 1067 height 679
click at [400, 486] on div "function initPlayPauseVideoScroll ( ) { ... } function initAllParallax ( ) { ..…" at bounding box center [933, 491] width 1067 height 679
click at [397, 485] on span at bounding box center [396, 482] width 9 height 13
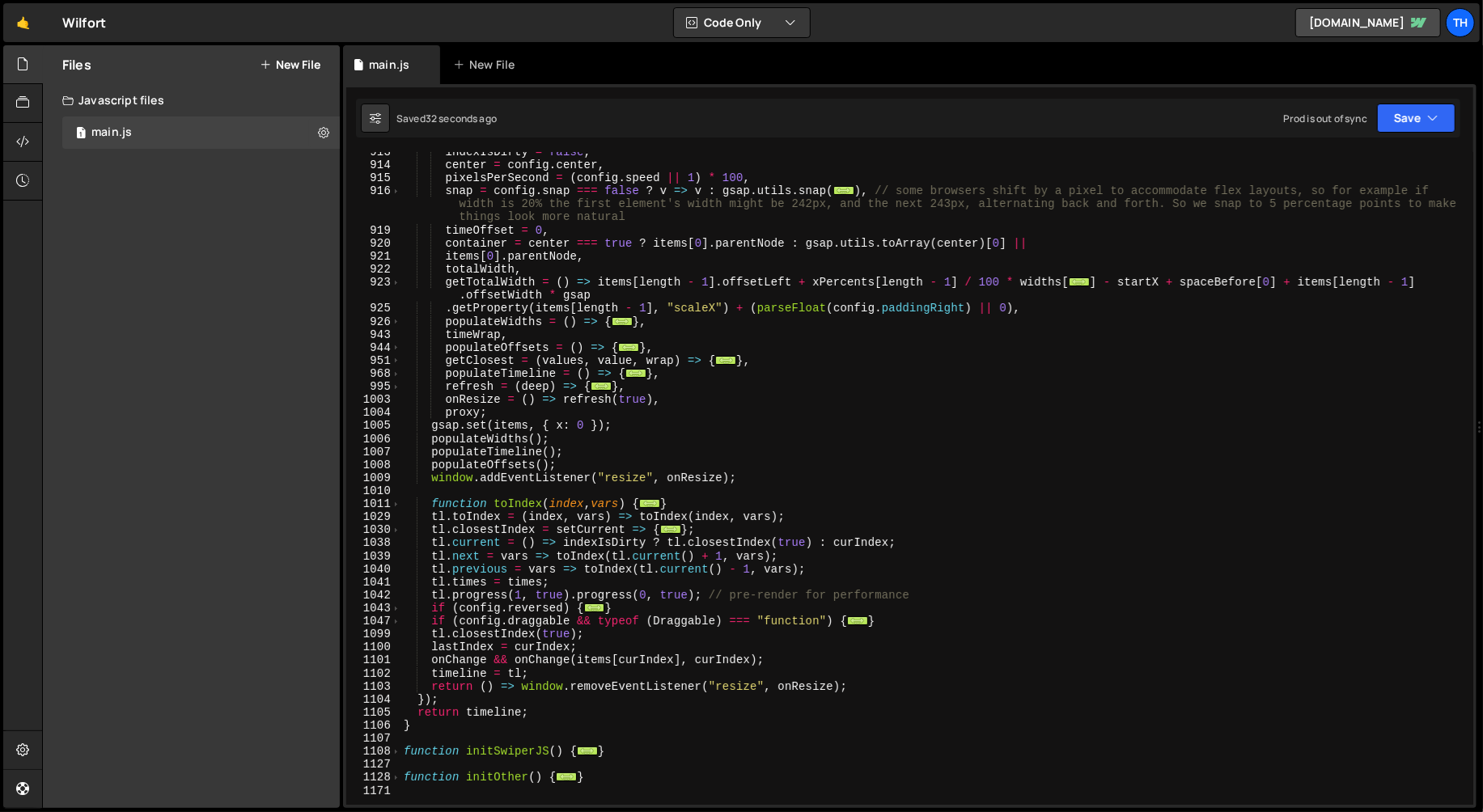
scroll to position [1074, 0]
click at [397, 324] on span at bounding box center [396, 321] width 9 height 13
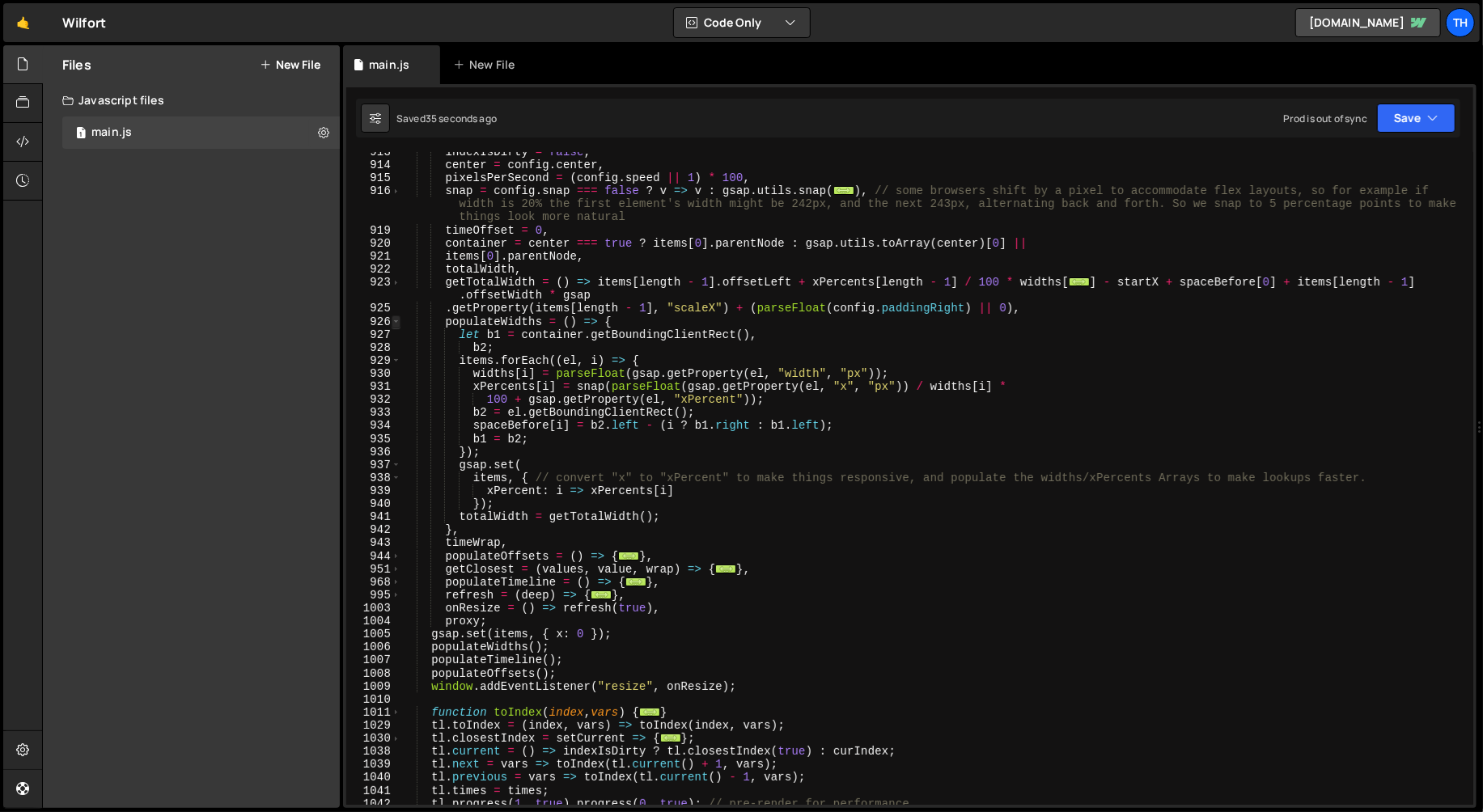
click at [397, 324] on span at bounding box center [396, 321] width 9 height 13
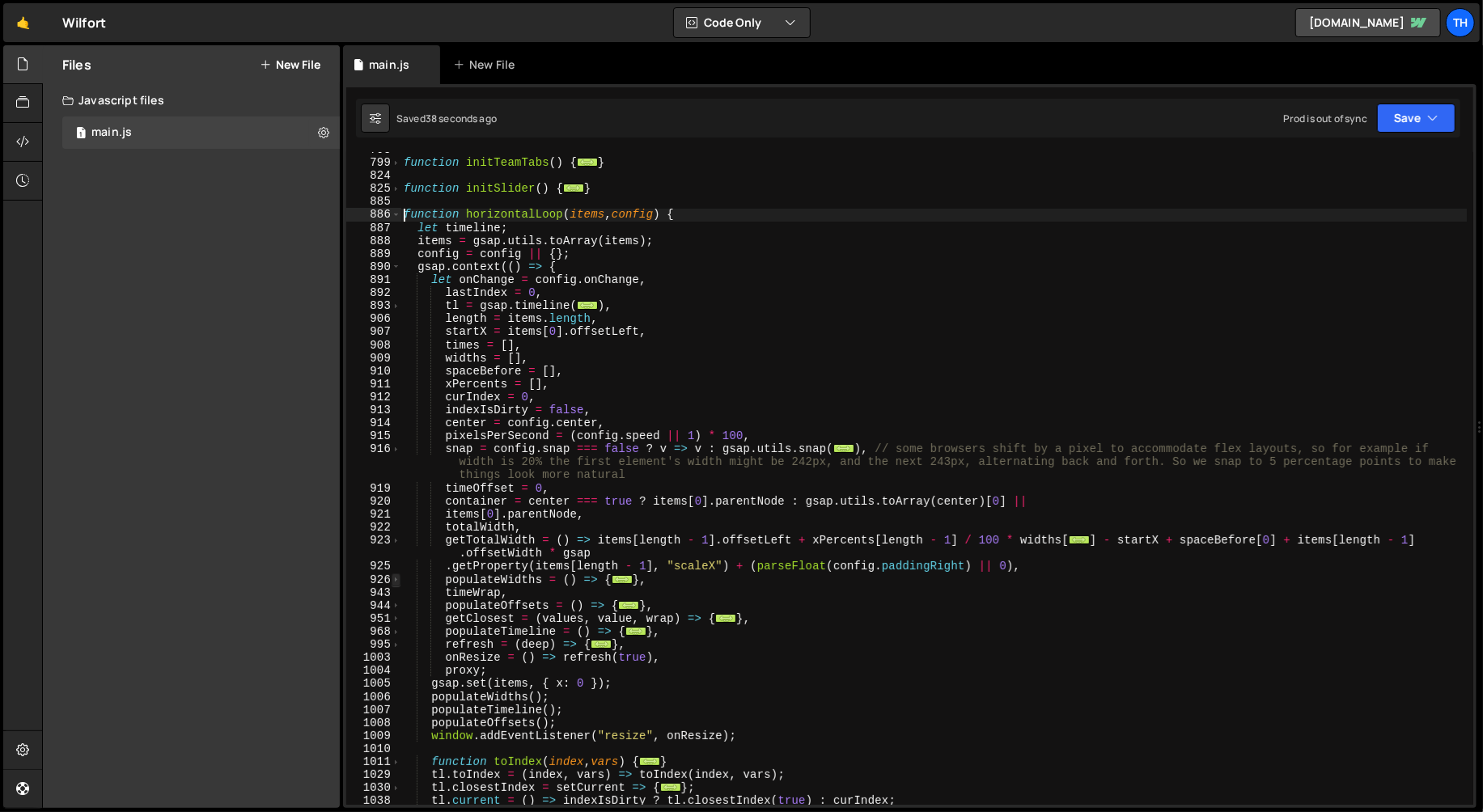
scroll to position [794, 0]
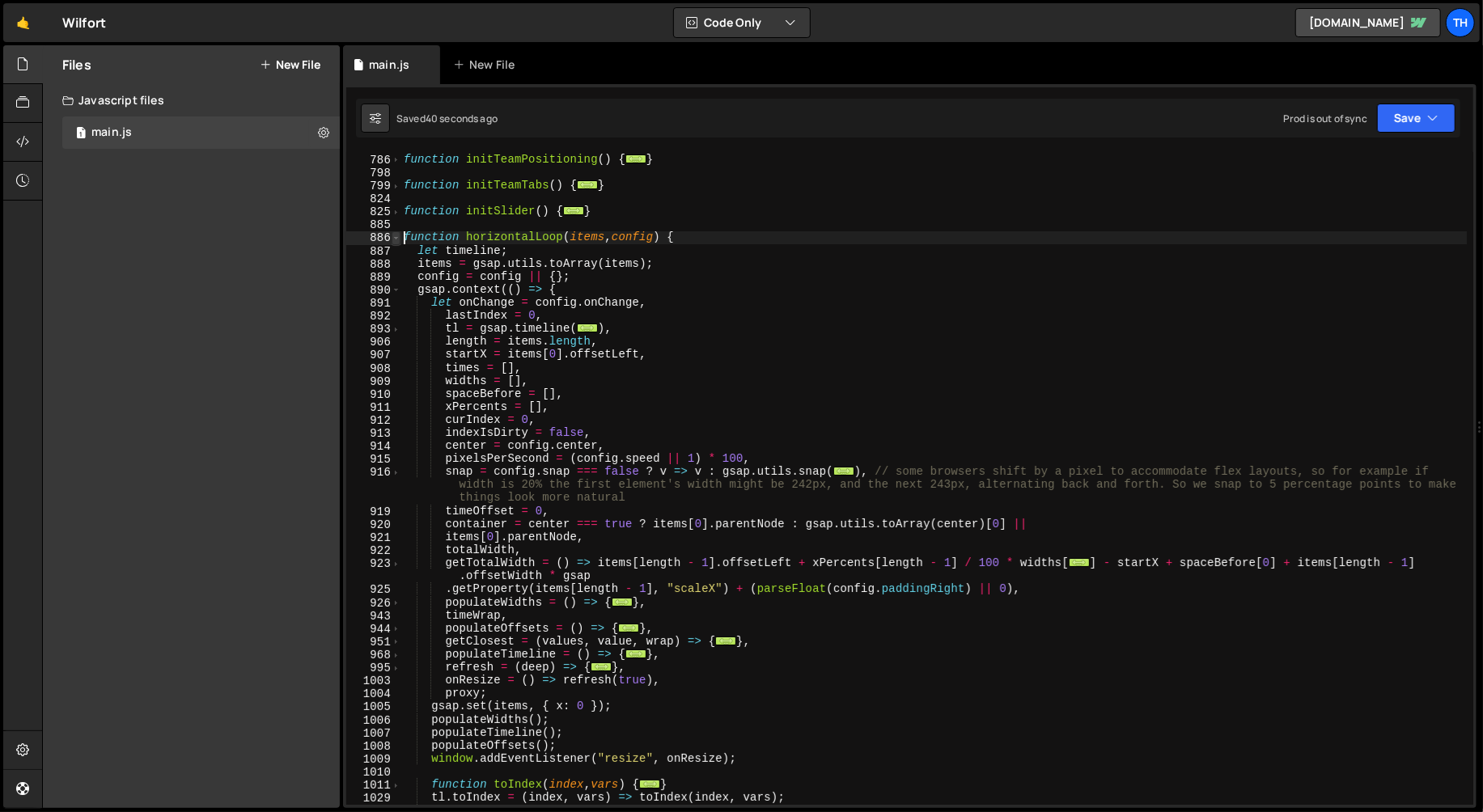
click at [397, 242] on span at bounding box center [396, 237] width 9 height 13
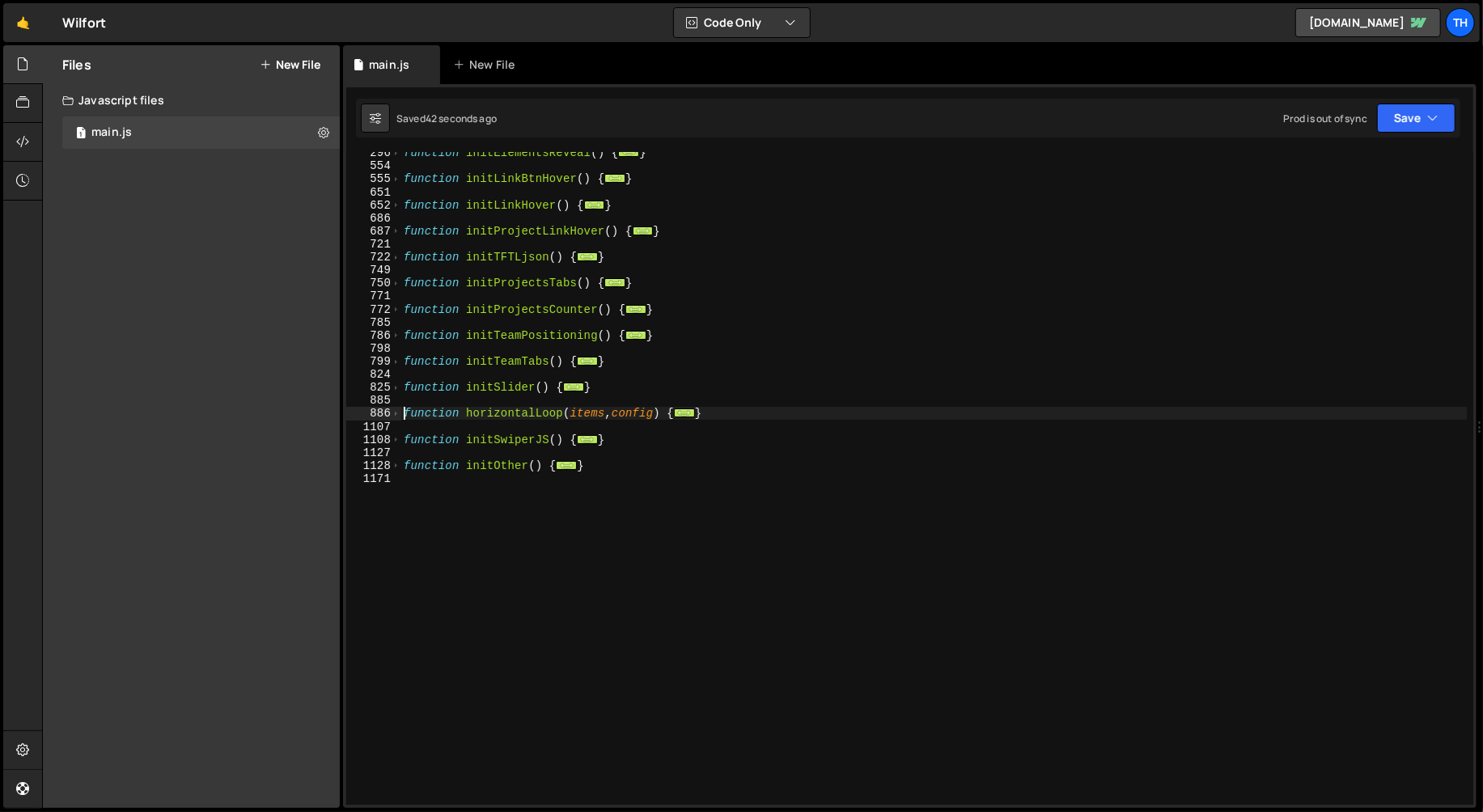
click at [483, 393] on div "function initElementsReveal ( ) { ... } function initLinkBtnHover ( ) { ... } f…" at bounding box center [933, 486] width 1067 height 679
type textarea "function initSlider() {"
click at [483, 422] on div "function initElementsReveal ( ) { ... } function initLinkBtnHover ( ) { ... } f…" at bounding box center [933, 486] width 1067 height 679
click at [497, 417] on div "function initElementsReveal ( ) { ... } function initLinkBtnHover ( ) { ... } f…" at bounding box center [933, 486] width 1067 height 679
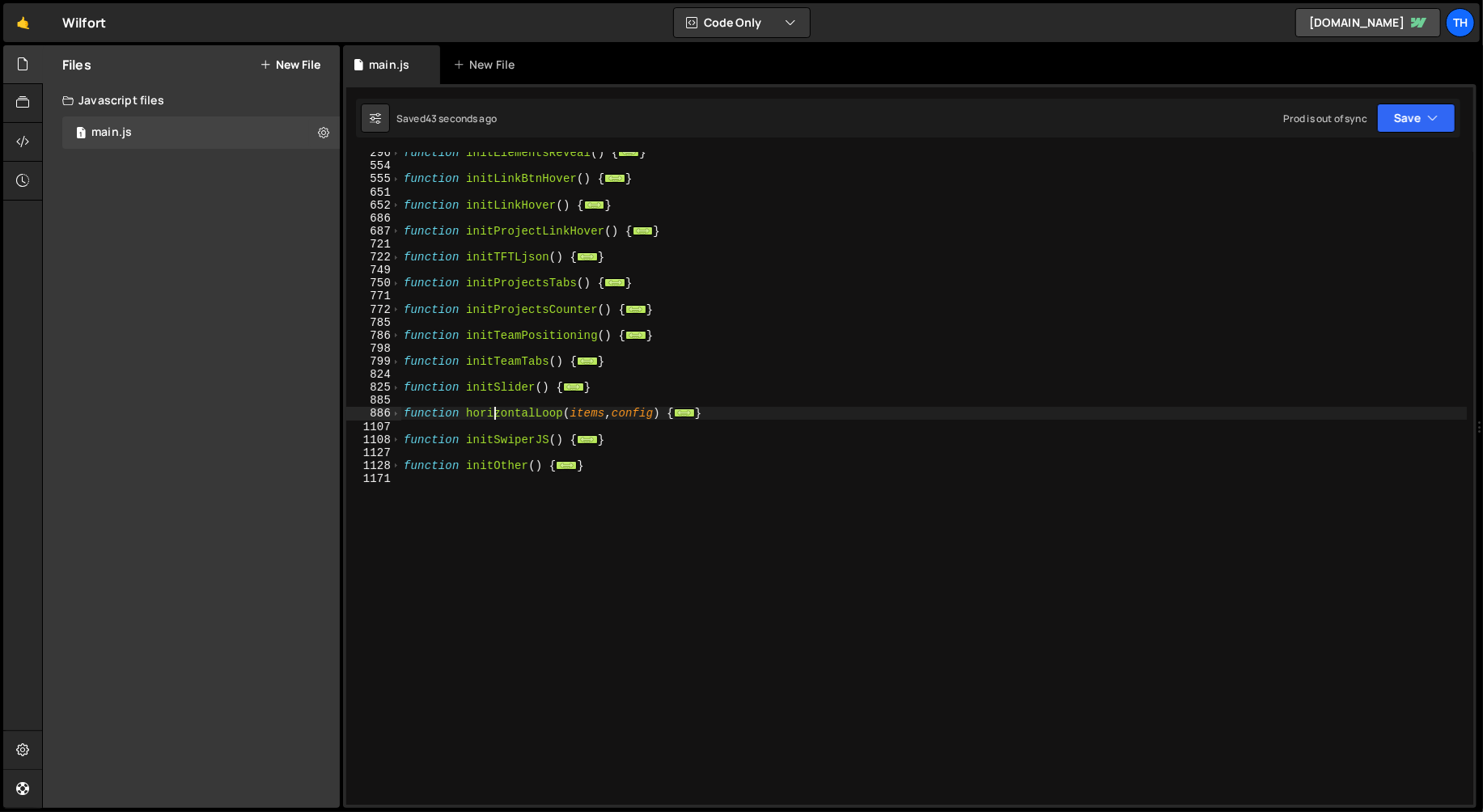
click at [497, 417] on div "function initElementsReveal ( ) { ... } function initLinkBtnHover ( ) { ... } f…" at bounding box center [933, 486] width 1067 height 679
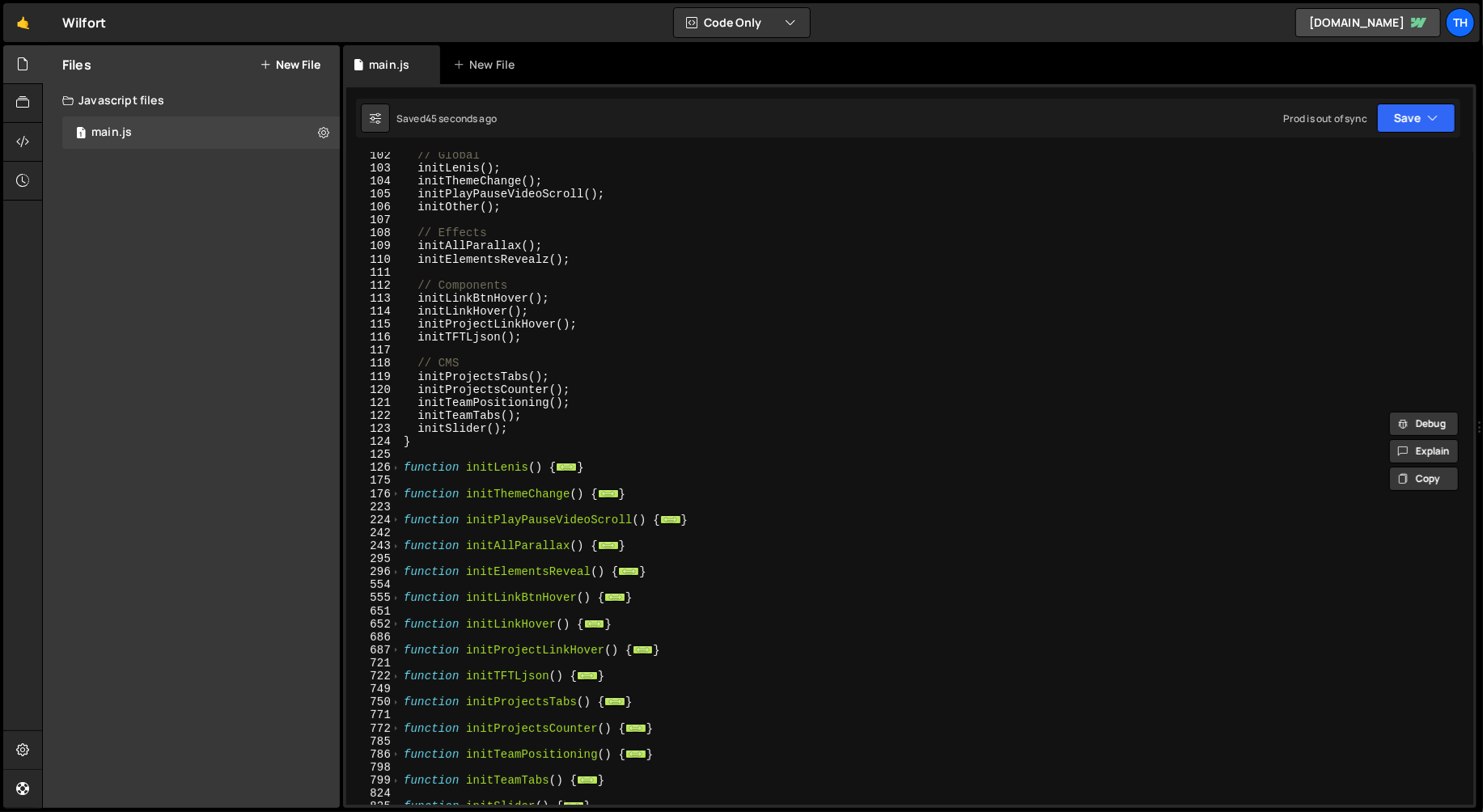
scroll to position [198, 0]
click at [552, 424] on div "// Global initLenis ( ) ; initThemeChange ( ) ; initPlayPauseVideoScroll ( ) ; …" at bounding box center [933, 488] width 1067 height 679
type textarea "initSlider();"
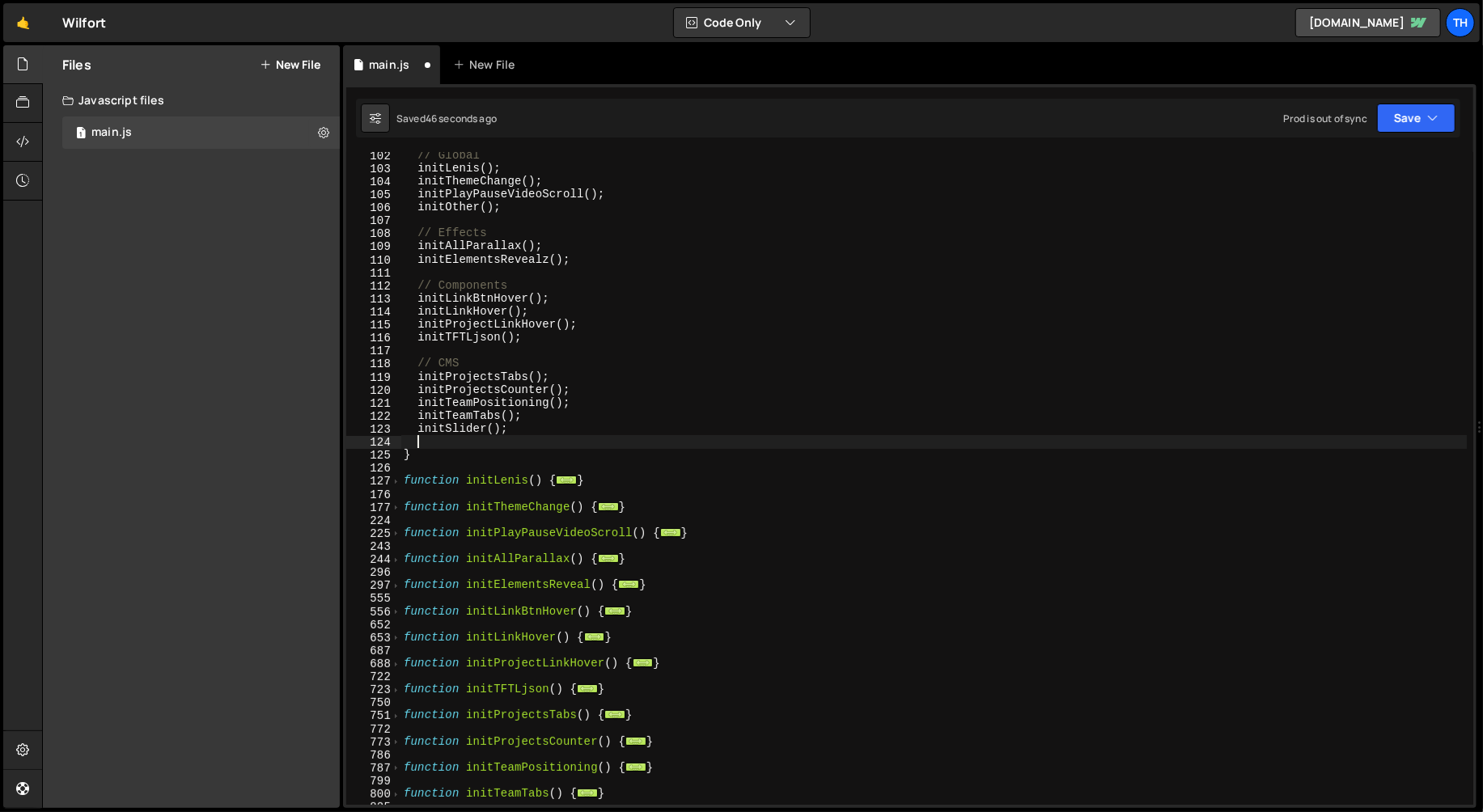
paste textarea "horizontalLoop"
click at [491, 430] on div "// Global initLenis ( ) ; initThemeChange ( ) ; initPlayPauseVideoScroll ( ) ; …" at bounding box center [933, 488] width 1067 height 679
drag, startPoint x: 488, startPoint y: 429, endPoint x: 508, endPoint y: 430, distance: 20.0
click at [508, 430] on div "// Global initLenis ( ) ; initThemeChange ( ) ; initPlayPauseVideoScroll ( ) ; …" at bounding box center [933, 488] width 1067 height 679
click at [529, 436] on div "// Global initLenis ( ) ; initThemeChange ( ) ; initPlayPauseVideoScroll ( ) ; …" at bounding box center [933, 488] width 1067 height 679
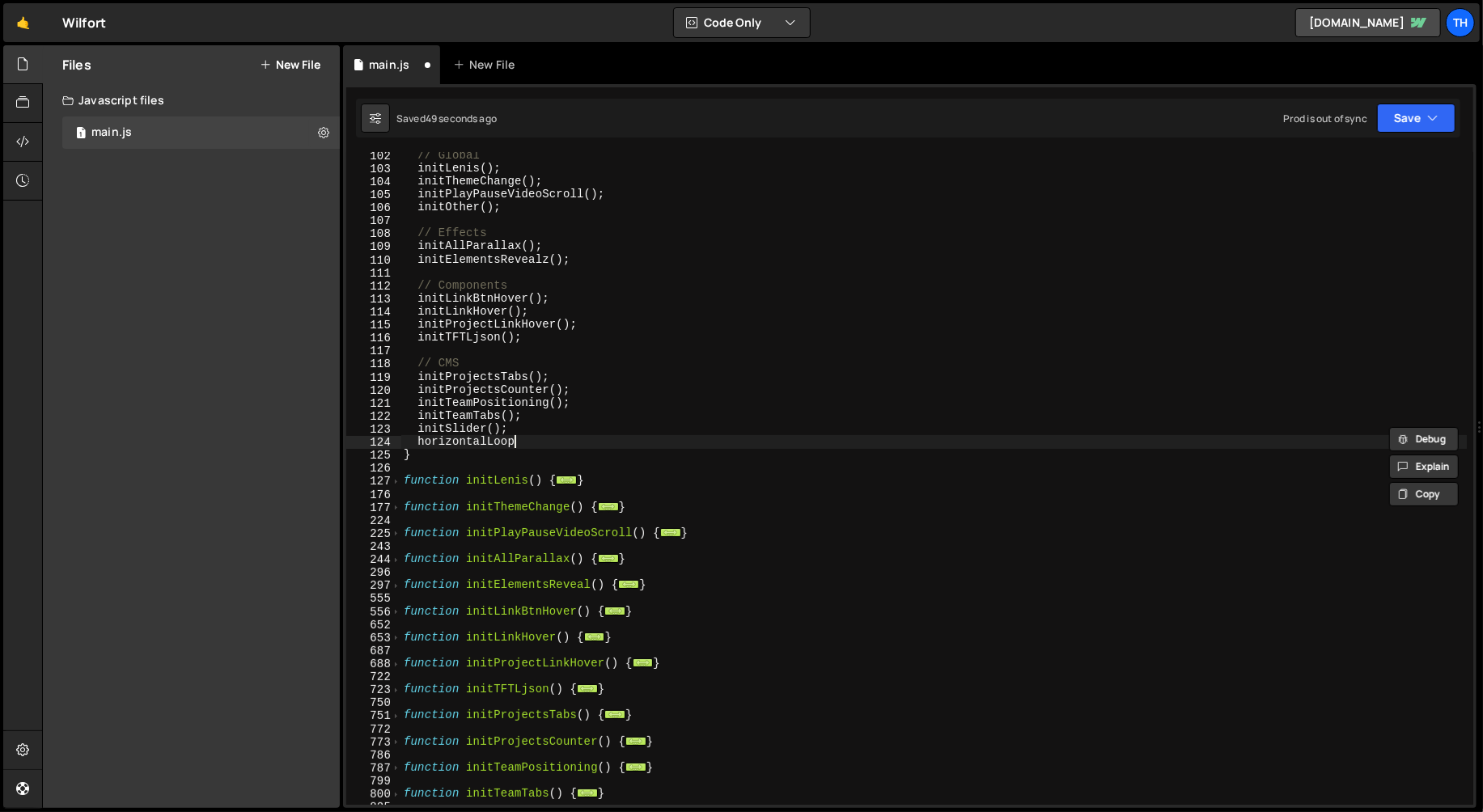
paste textarea "();"
click at [1464, 102] on div "horizontalLoop(); 102 103 104 105 106 107 108 109 110 111 112 113 114 115 116 1…" at bounding box center [910, 445] width 1134 height 724
click at [1404, 102] on div "Saved 50 seconds ago Prod is out of sync Upgrade to Edit Save Save to Staging S…" at bounding box center [909, 118] width 1105 height 38
click at [1404, 106] on button "Save" at bounding box center [1416, 117] width 79 height 29
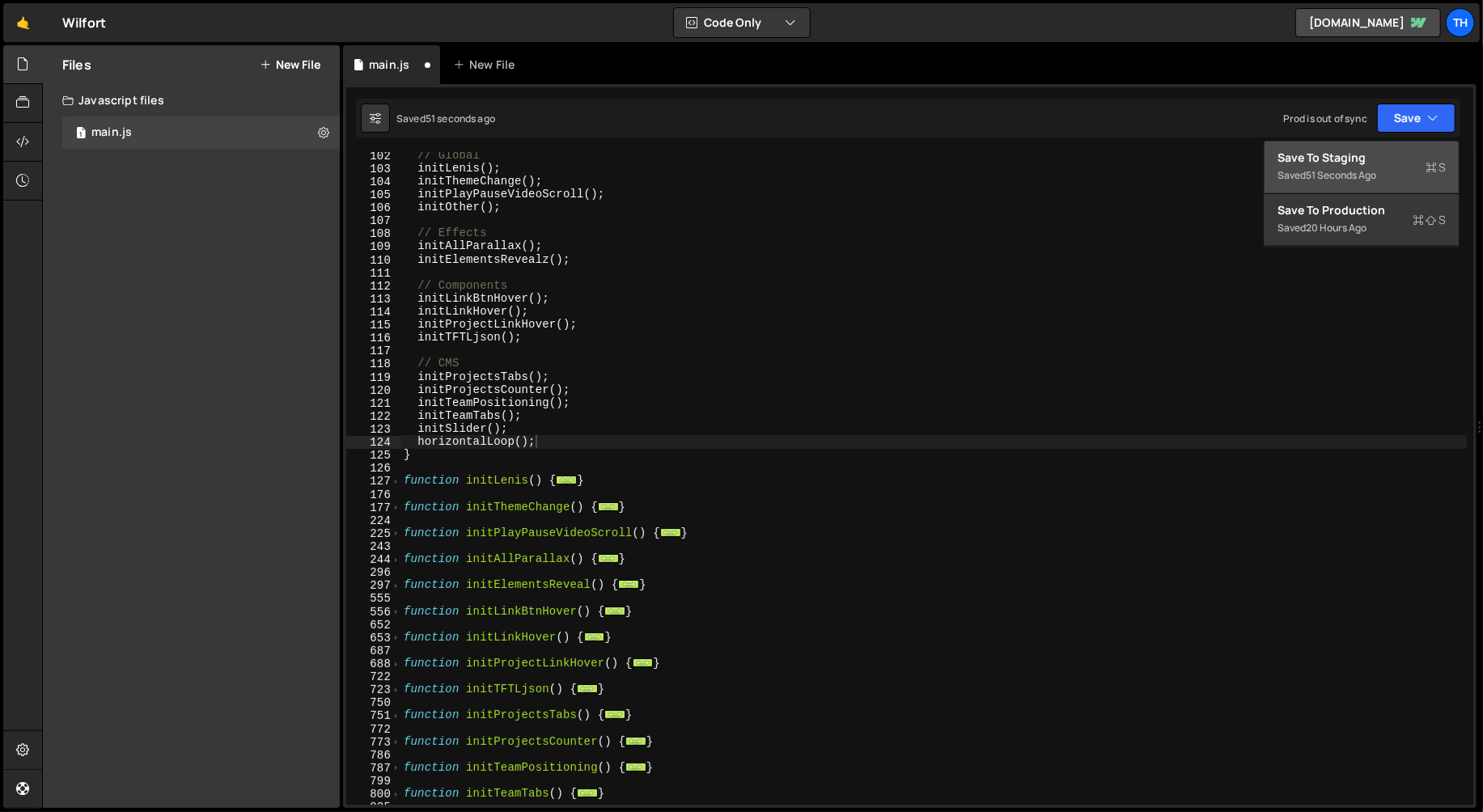
click at [1391, 150] on div "Save to Staging S" at bounding box center [1361, 158] width 168 height 16
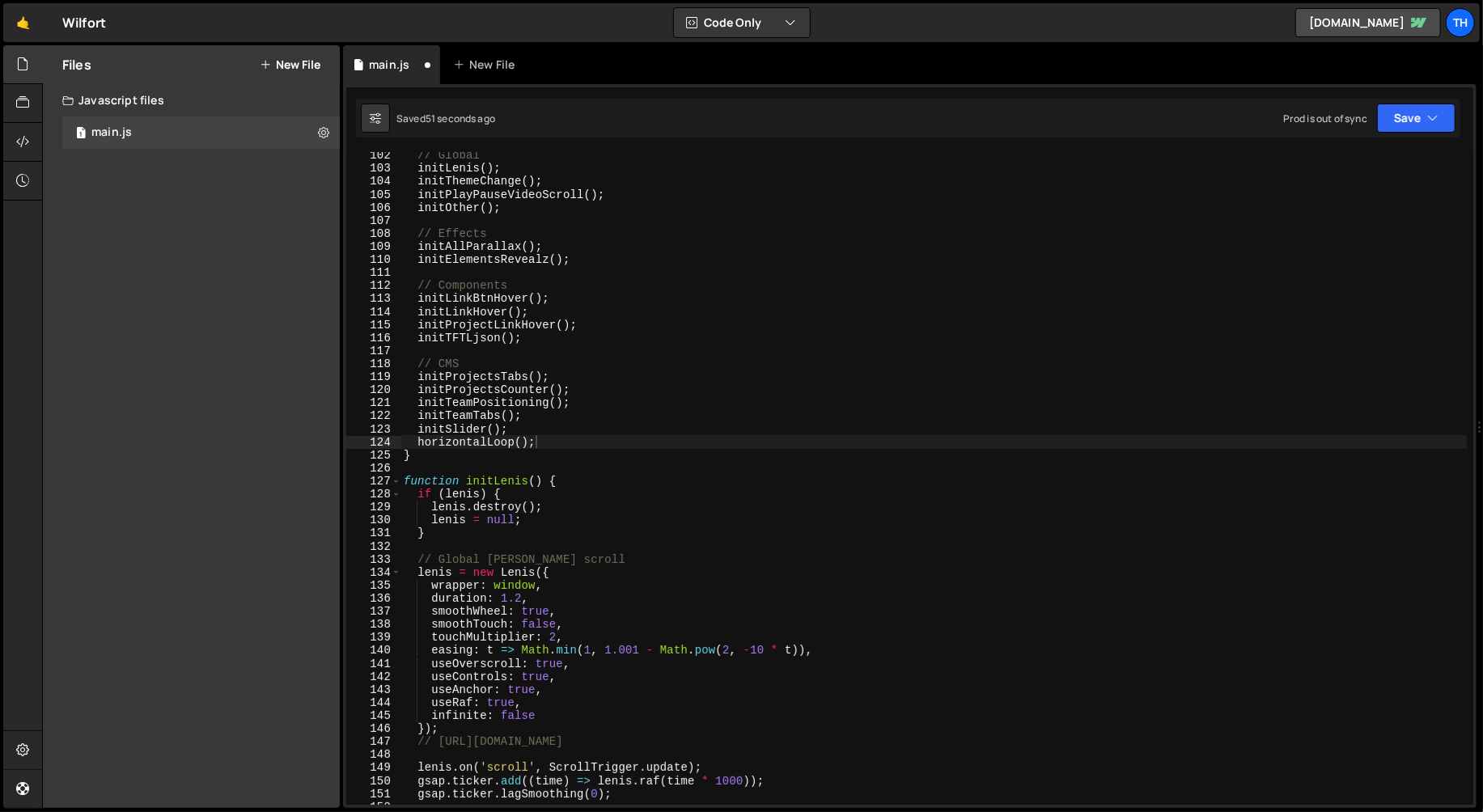
scroll to position [1319, 0]
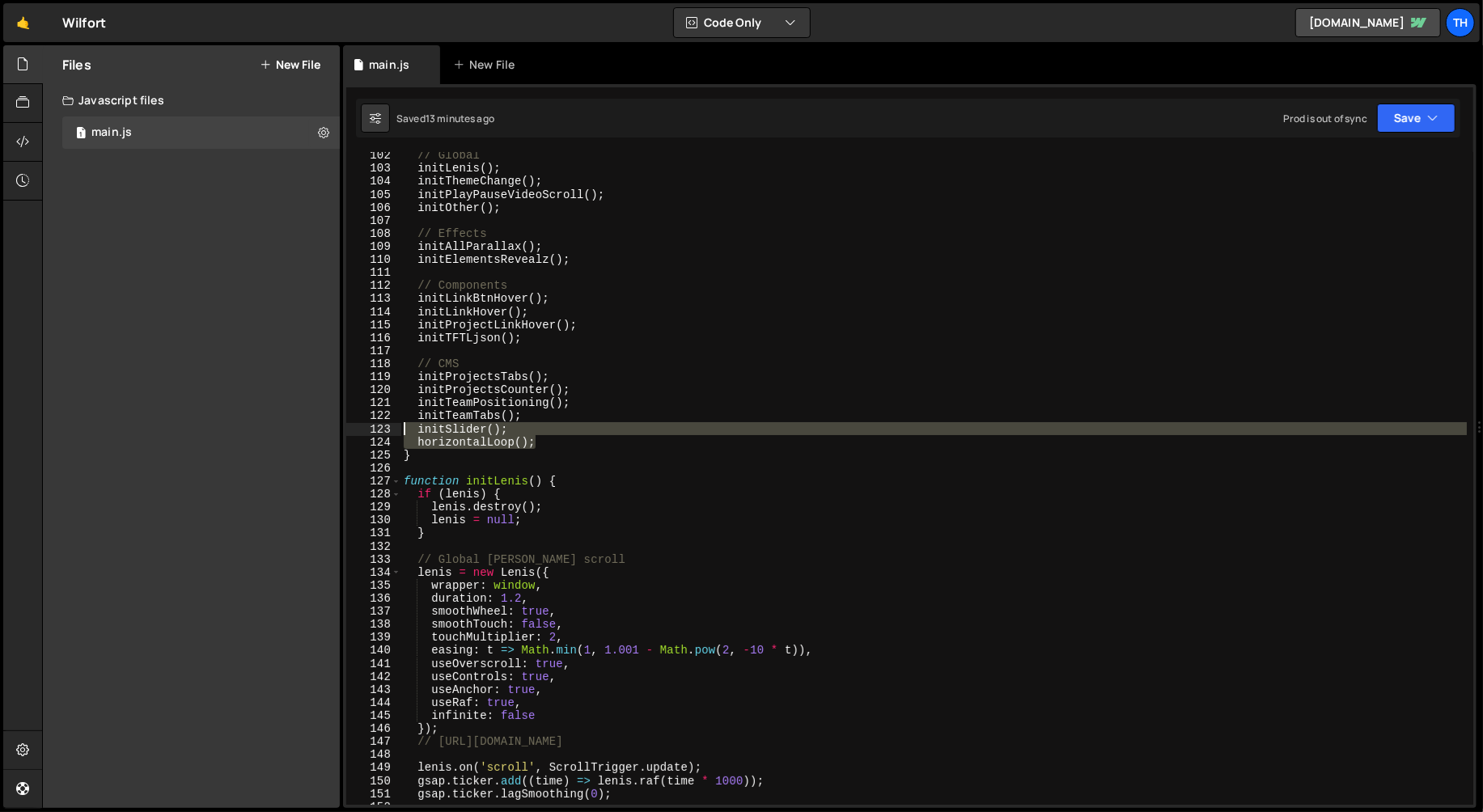
drag, startPoint x: 548, startPoint y: 444, endPoint x: 375, endPoint y: 433, distance: 173.3
click at [375, 433] on div "horizontalLoop(); 102 103 104 105 106 107 108 109 110 111 112 113 114 115 116 1…" at bounding box center [910, 479] width 1127 height 653
type textarea "initSlider(); horizontalLoop();"
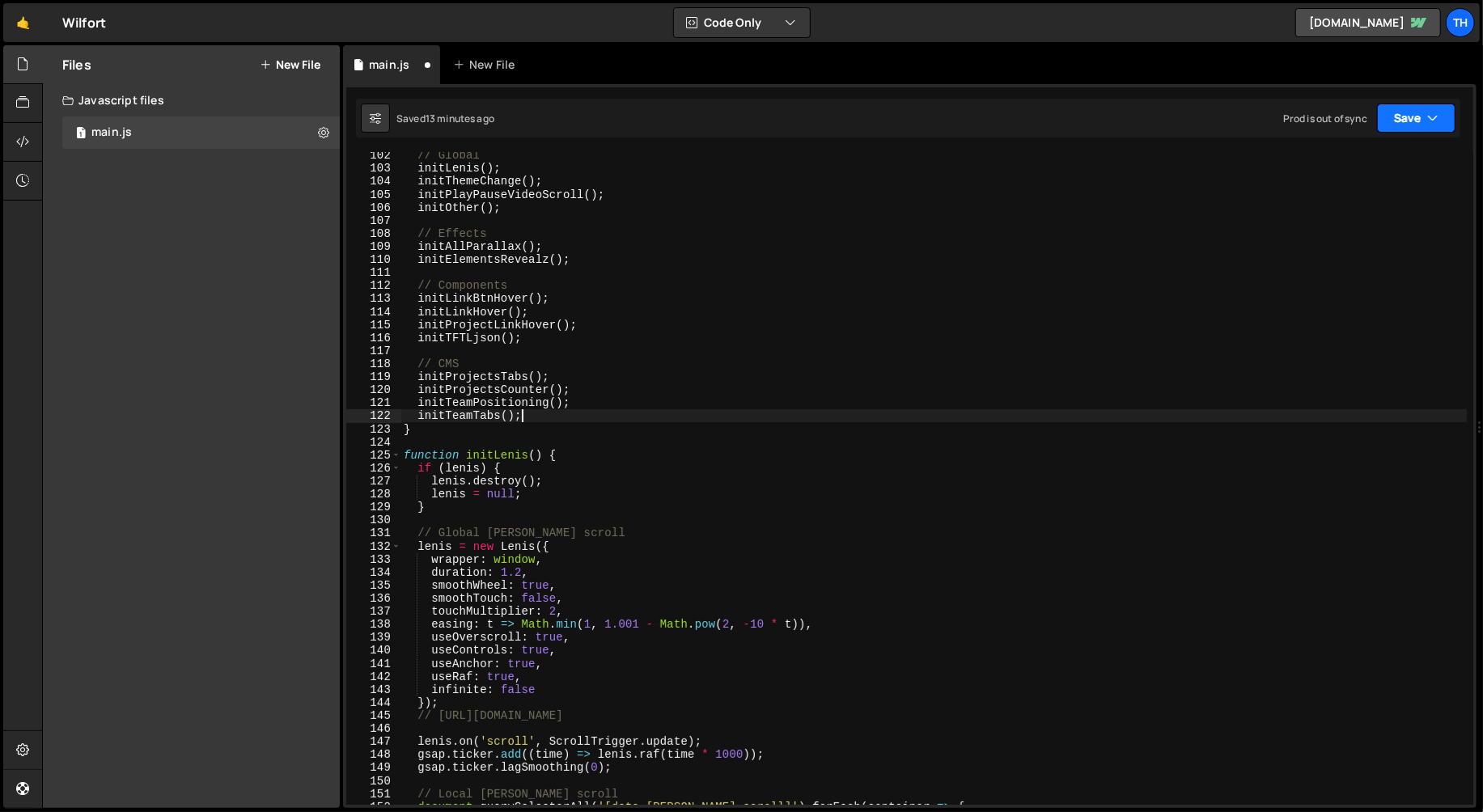
click at [1437, 125] on icon "button" at bounding box center [1432, 118] width 11 height 16
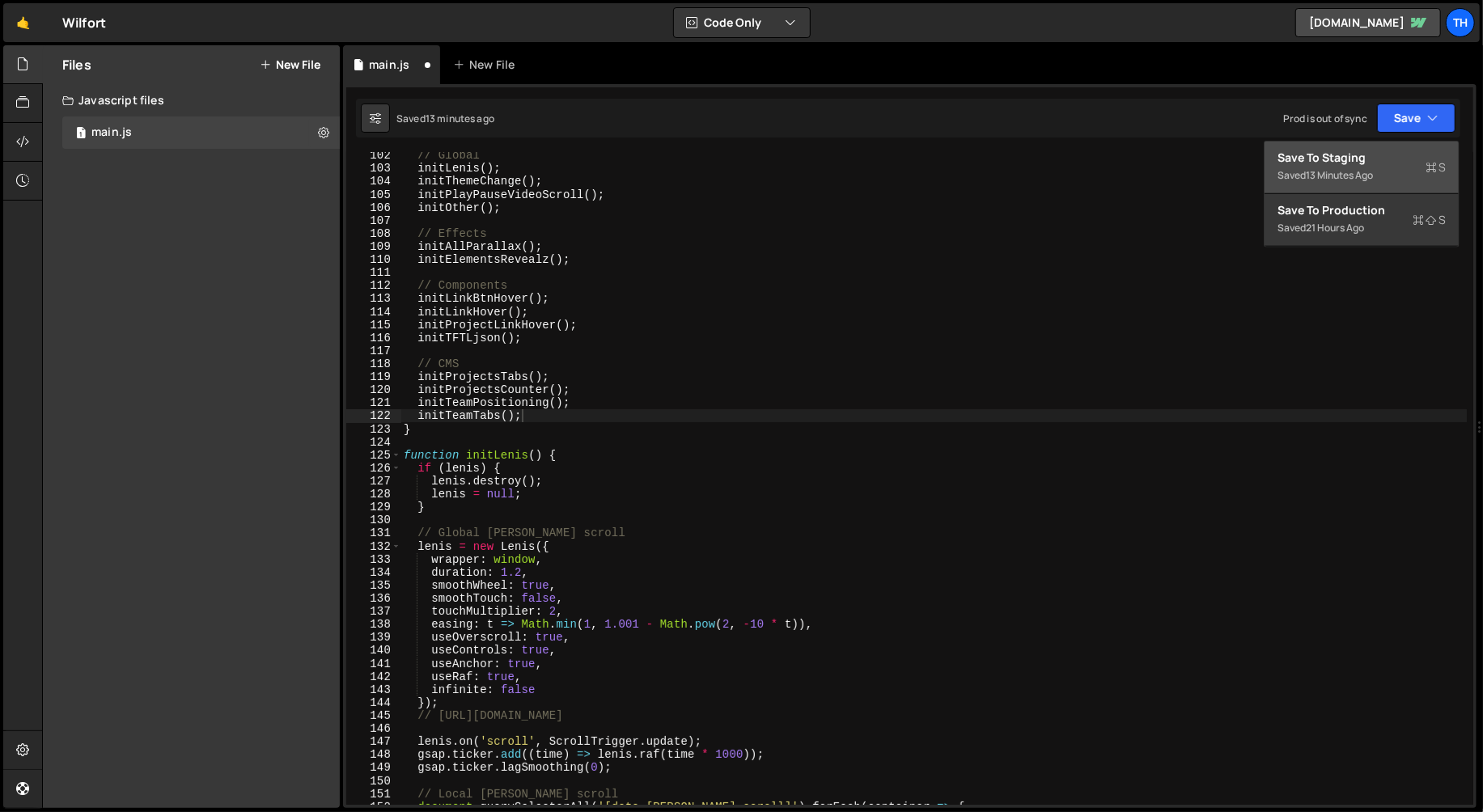
click at [1402, 155] on div "Save to Staging S" at bounding box center [1361, 158] width 168 height 16
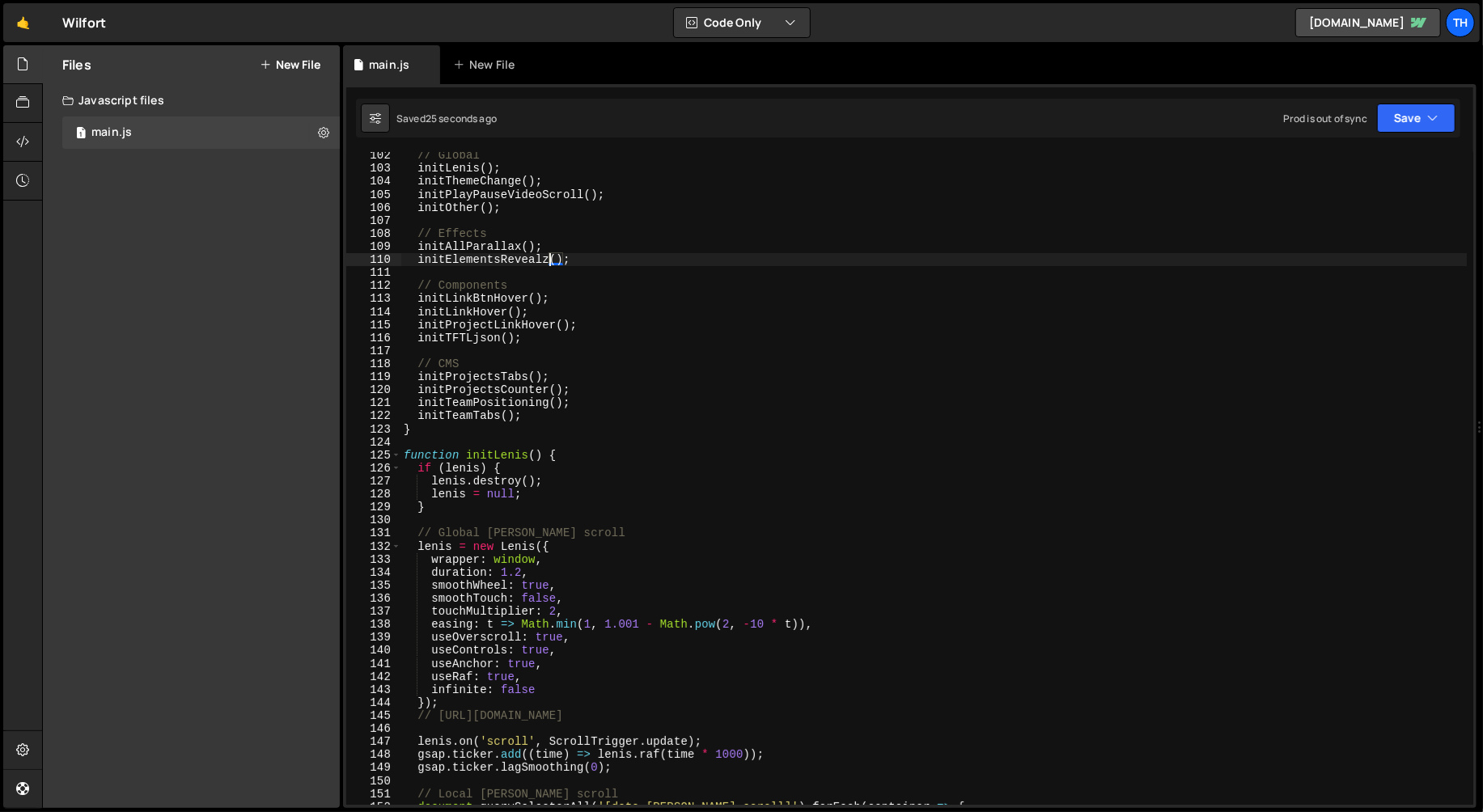
click at [550, 258] on div "// Global initLenis ( ) ; initThemeChange ( ) ; initPlayPauseVideoScroll ( ) ; …" at bounding box center [933, 488] width 1067 height 679
click at [1398, 130] on button "Save" at bounding box center [1416, 117] width 79 height 29
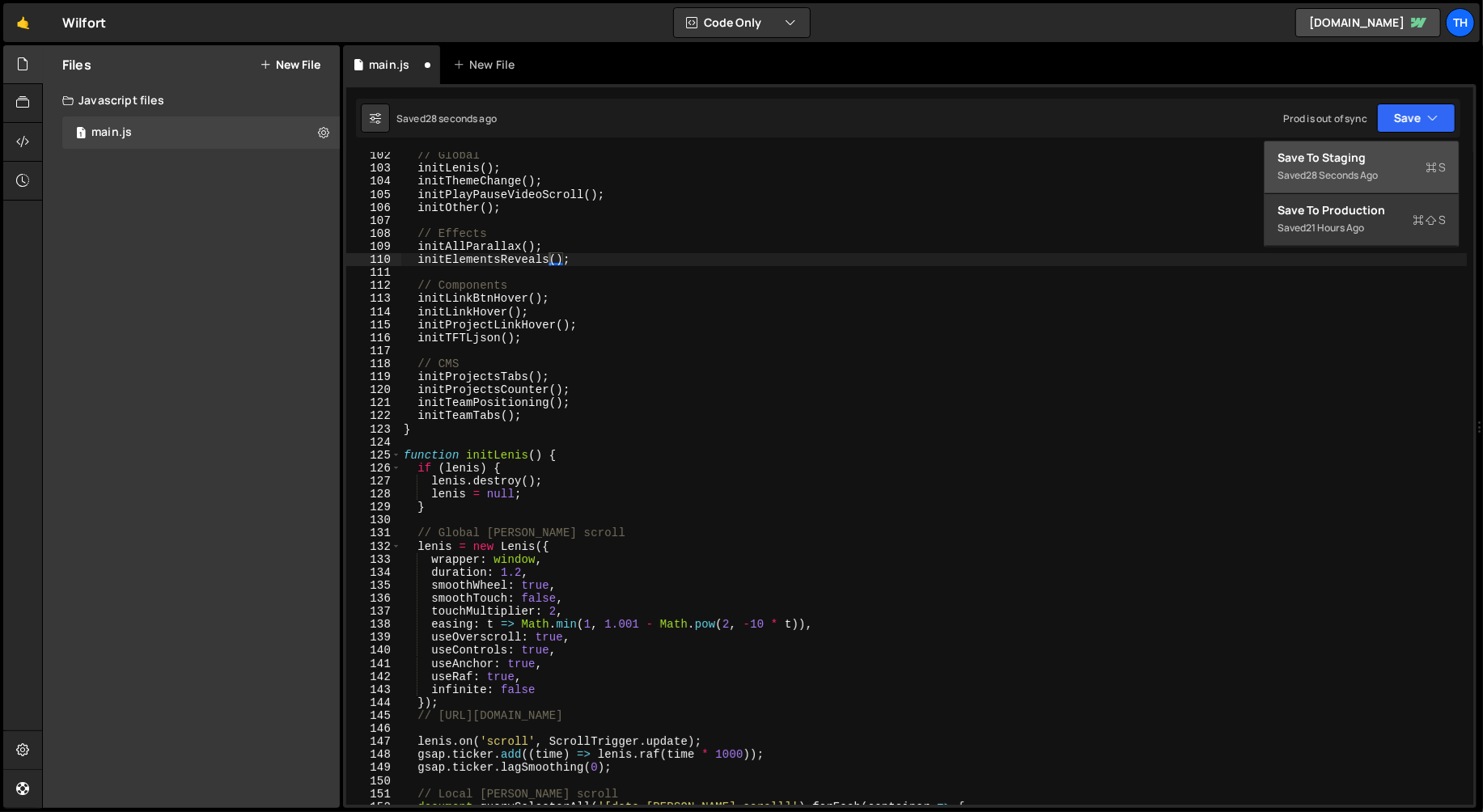
click at [1327, 145] on button "Save to Staging S Saved 28 seconds ago" at bounding box center [1361, 168] width 194 height 52
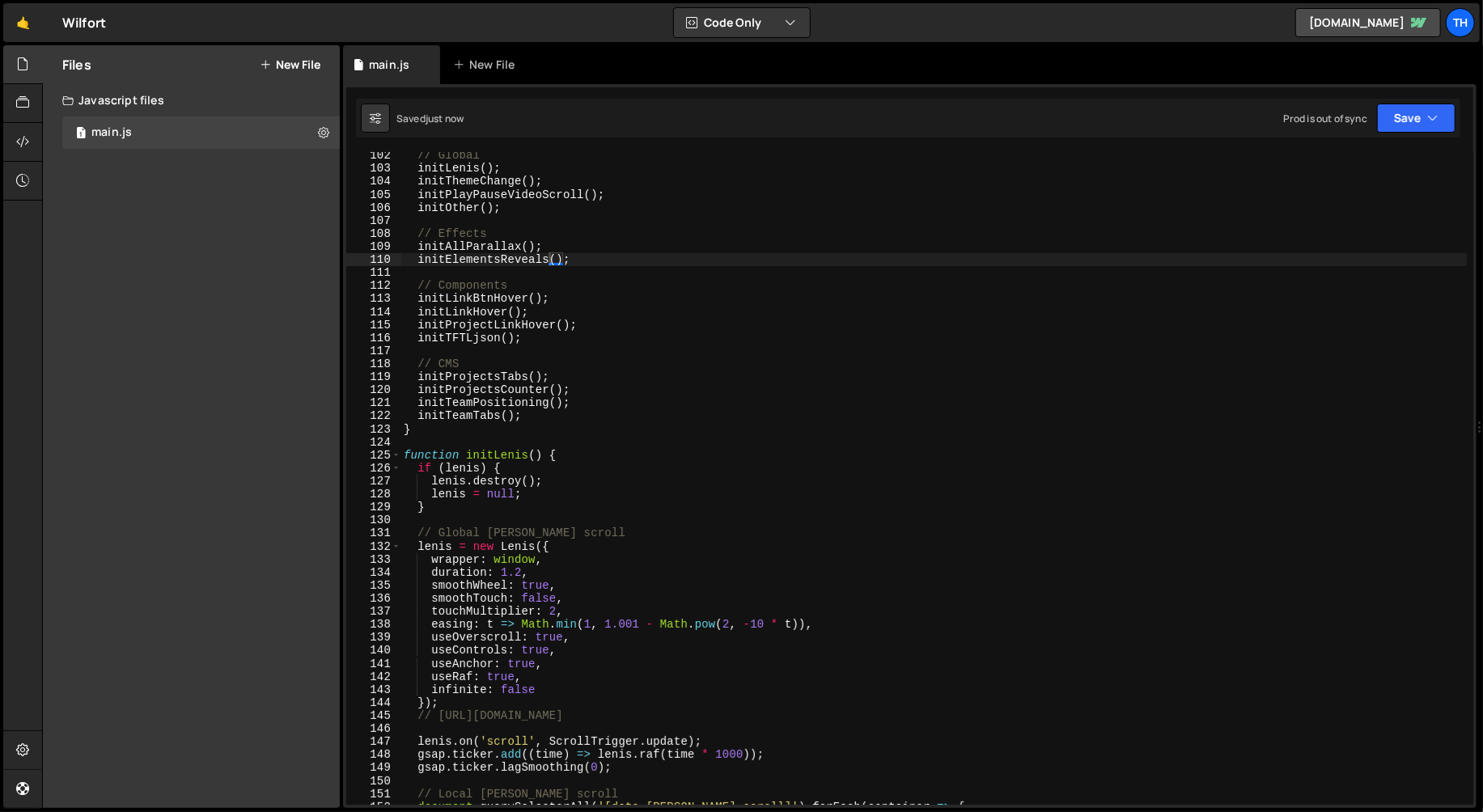
scroll to position [0, 8]
click at [553, 253] on div "// Global initLenis ( ) ; initThemeChange ( ) ; initPlayPauseVideoScroll ( ) ; …" at bounding box center [933, 488] width 1067 height 679
click at [1410, 108] on button "Save" at bounding box center [1416, 117] width 79 height 29
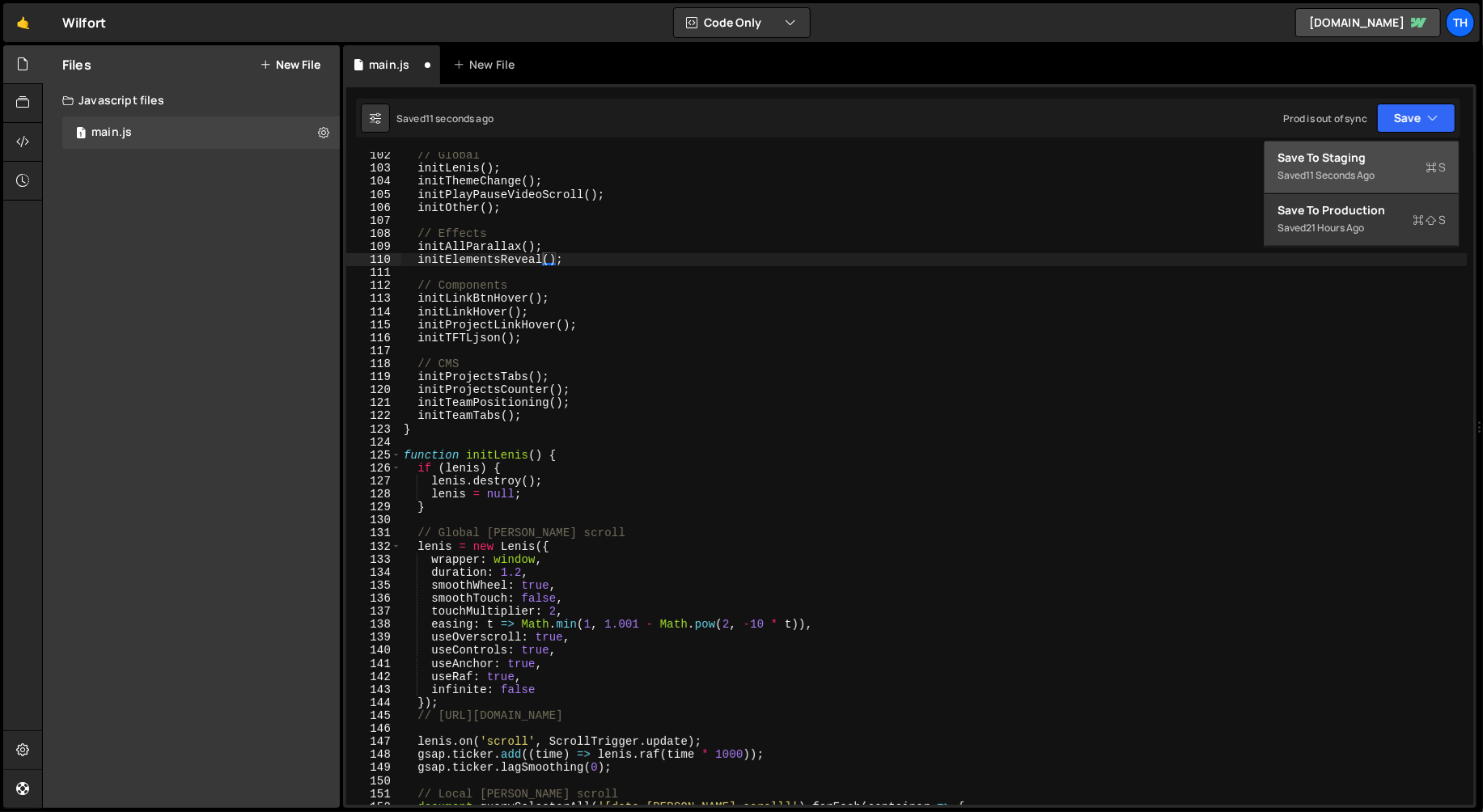
click at [1368, 150] on div "Save to Staging S" at bounding box center [1361, 158] width 168 height 16
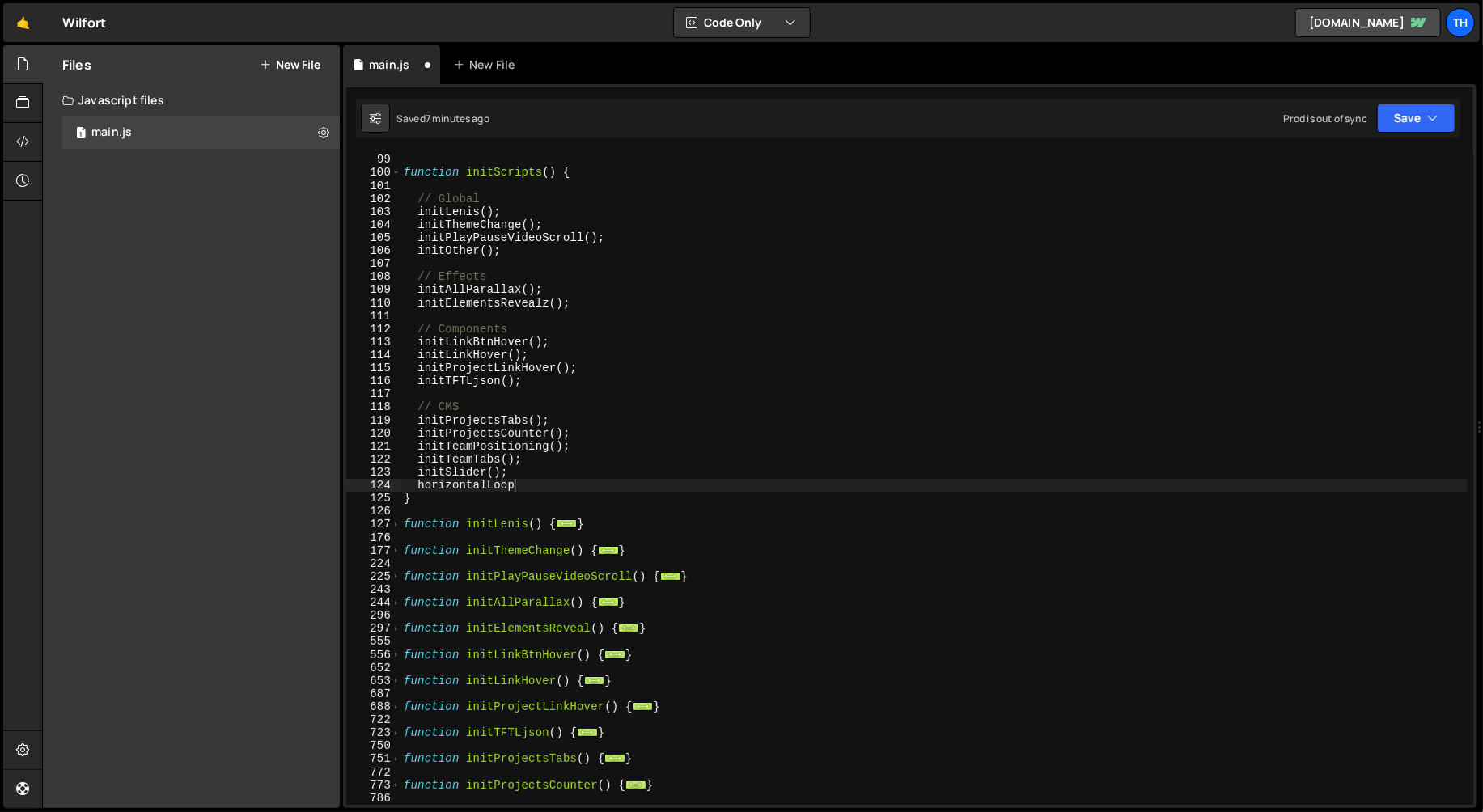
scroll to position [155, 0]
click at [552, 297] on div "function initPageTransitions ( ) { ... } function initScripts ( ) { // Global i…" at bounding box center [933, 480] width 1067 height 679
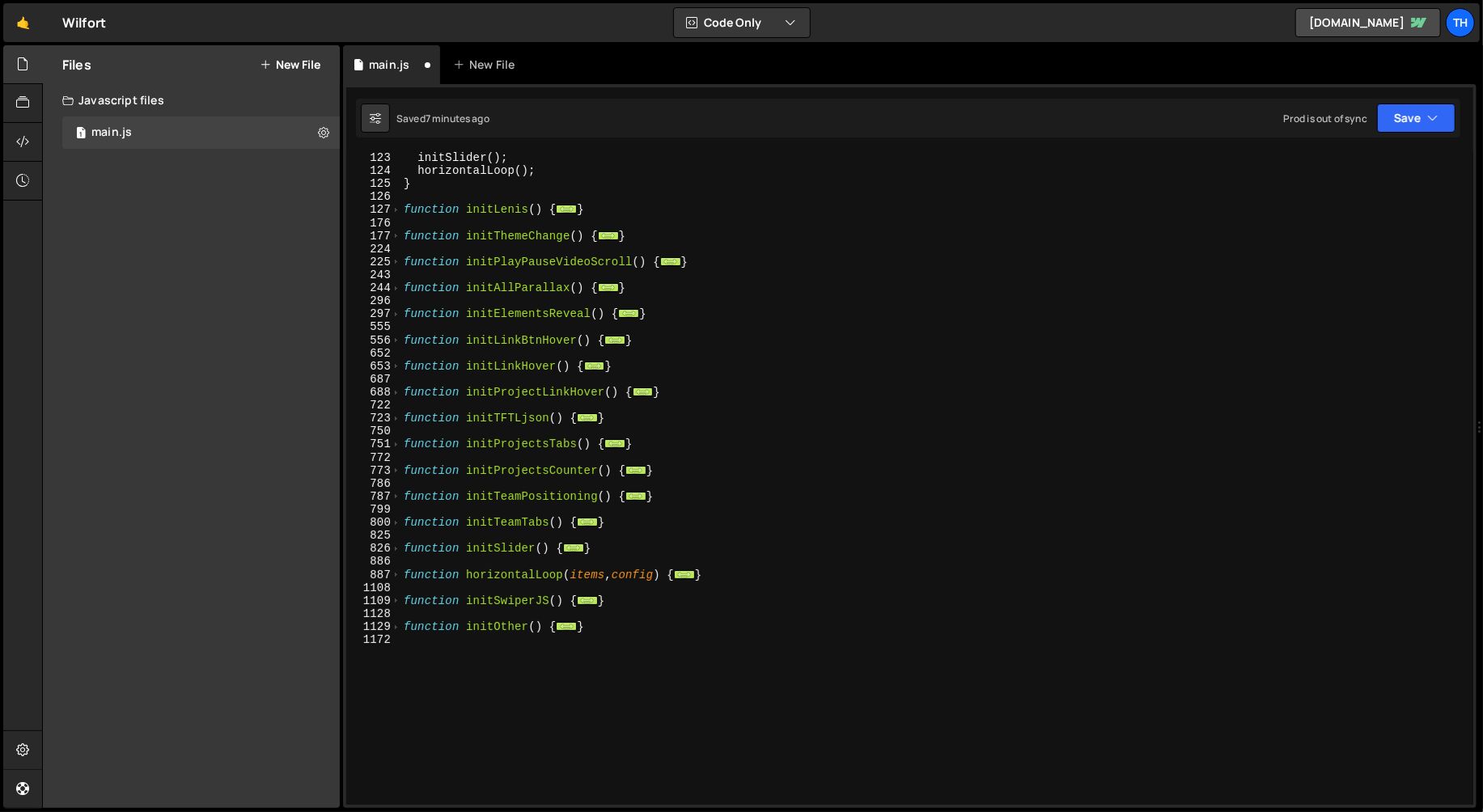
scroll to position [469, 0]
click at [1432, 122] on icon "button" at bounding box center [1432, 118] width 11 height 16
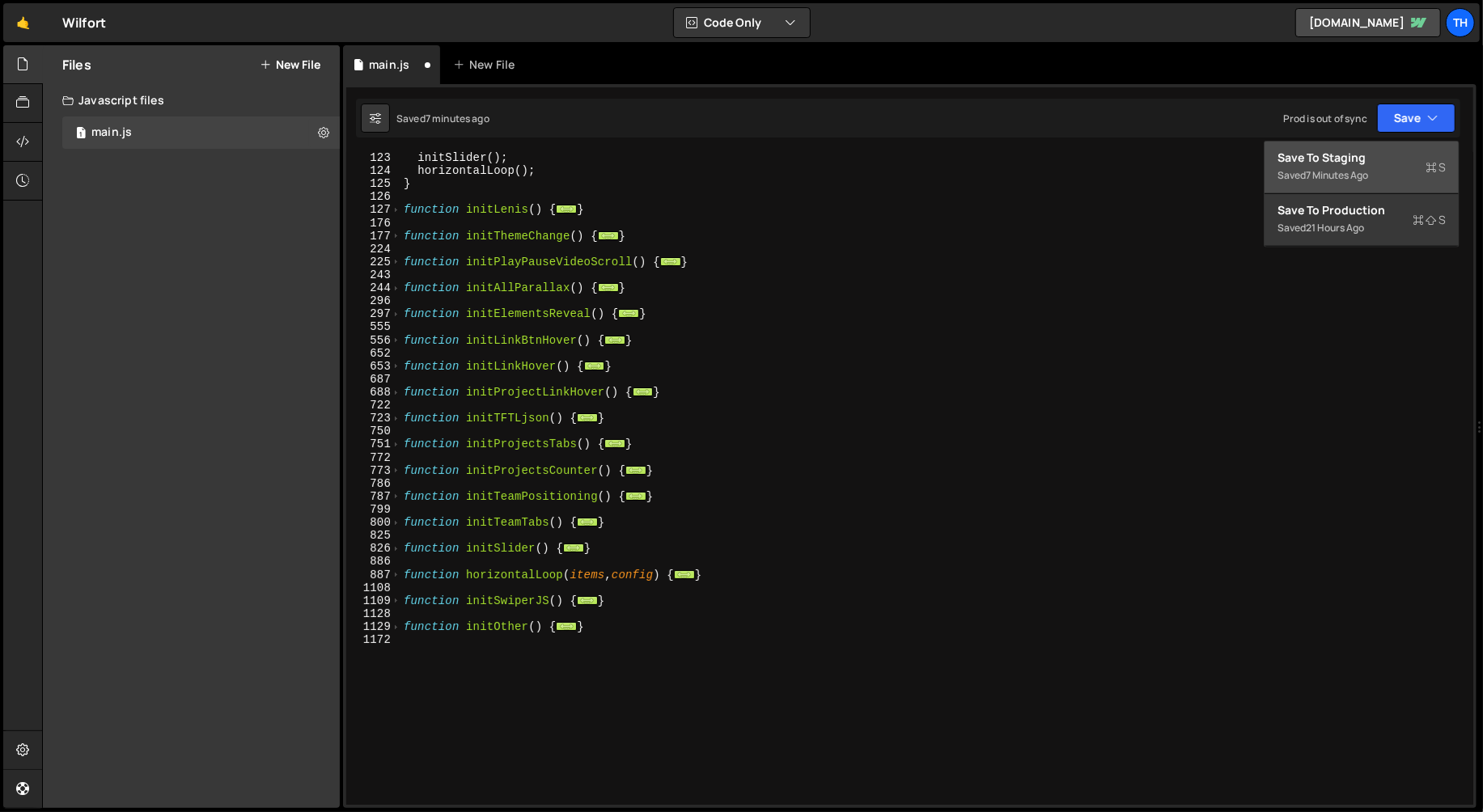
click at [1364, 150] on div "Save to Staging S" at bounding box center [1361, 158] width 168 height 16
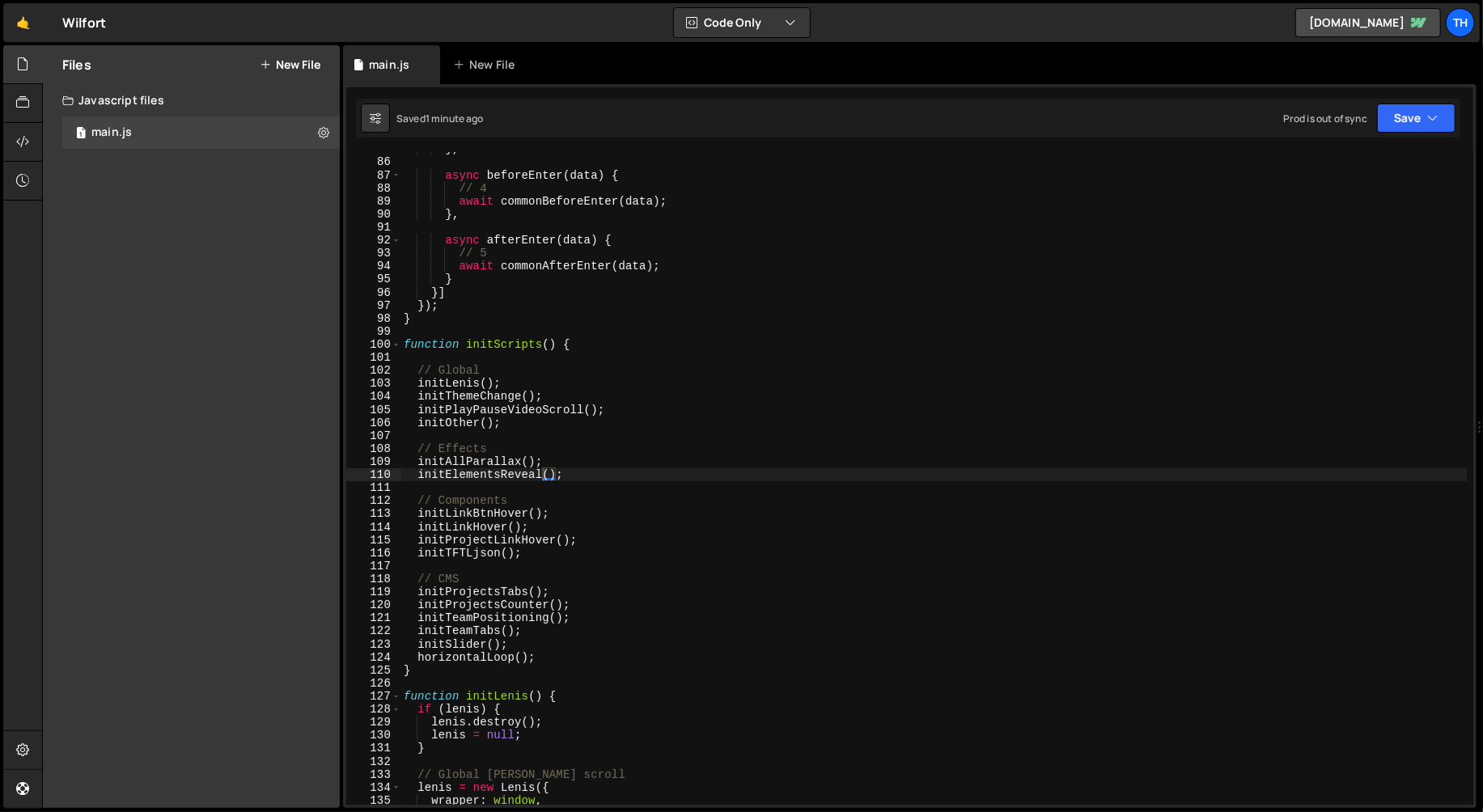
scroll to position [1116, 0]
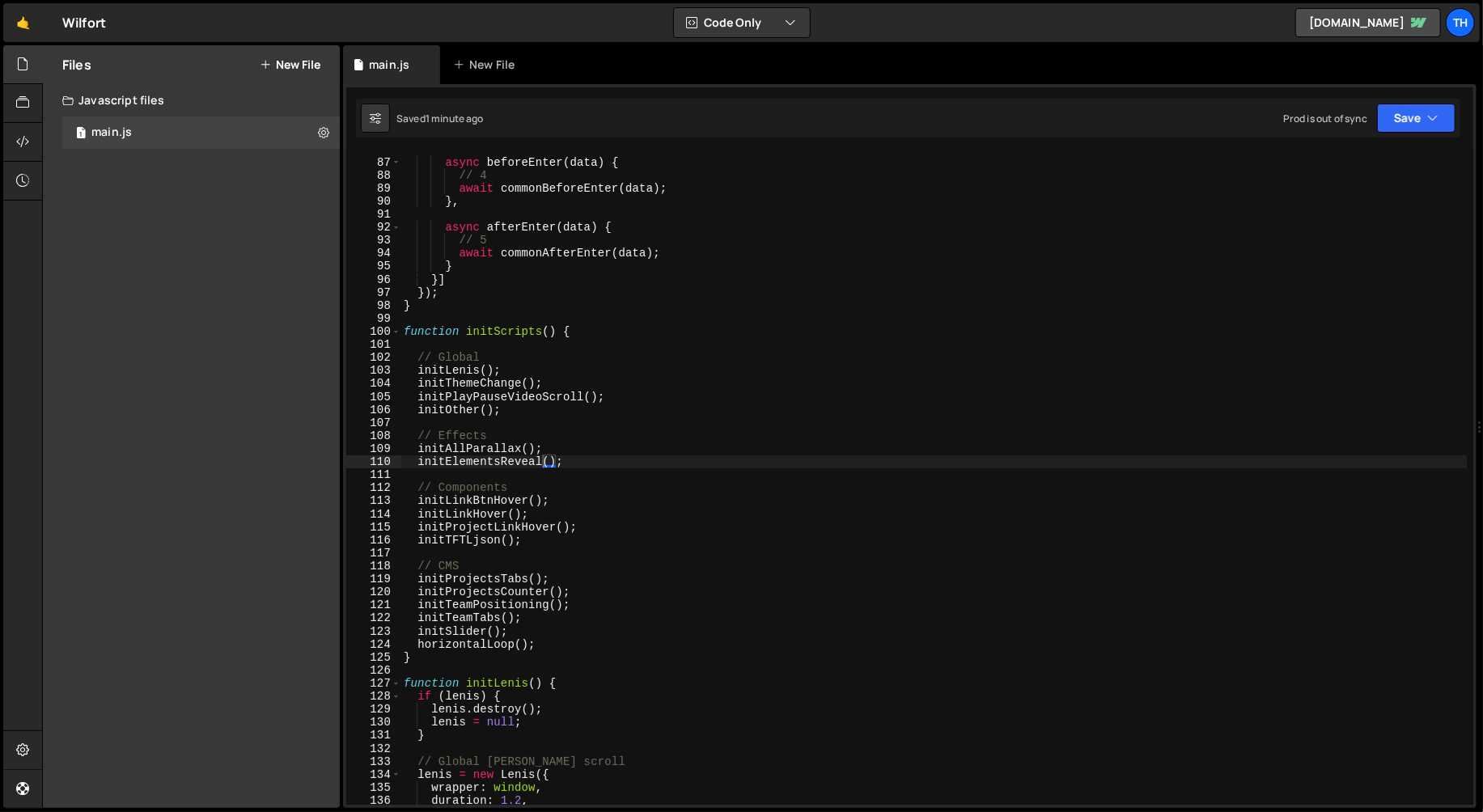
click at [419, 647] on div "async beforeEnter ( data ) { // 4 await commonBeforeEnter ( data ) ; } , async …" at bounding box center [933, 482] width 1067 height 679
type textarea "//horizontalLoop();"
click at [1409, 99] on div "Saved 1 minute ago Prod is out of sync Upgrade to Edit Save Save to Staging S S…" at bounding box center [909, 118] width 1105 height 38
click at [1409, 118] on button "Save" at bounding box center [1416, 117] width 79 height 29
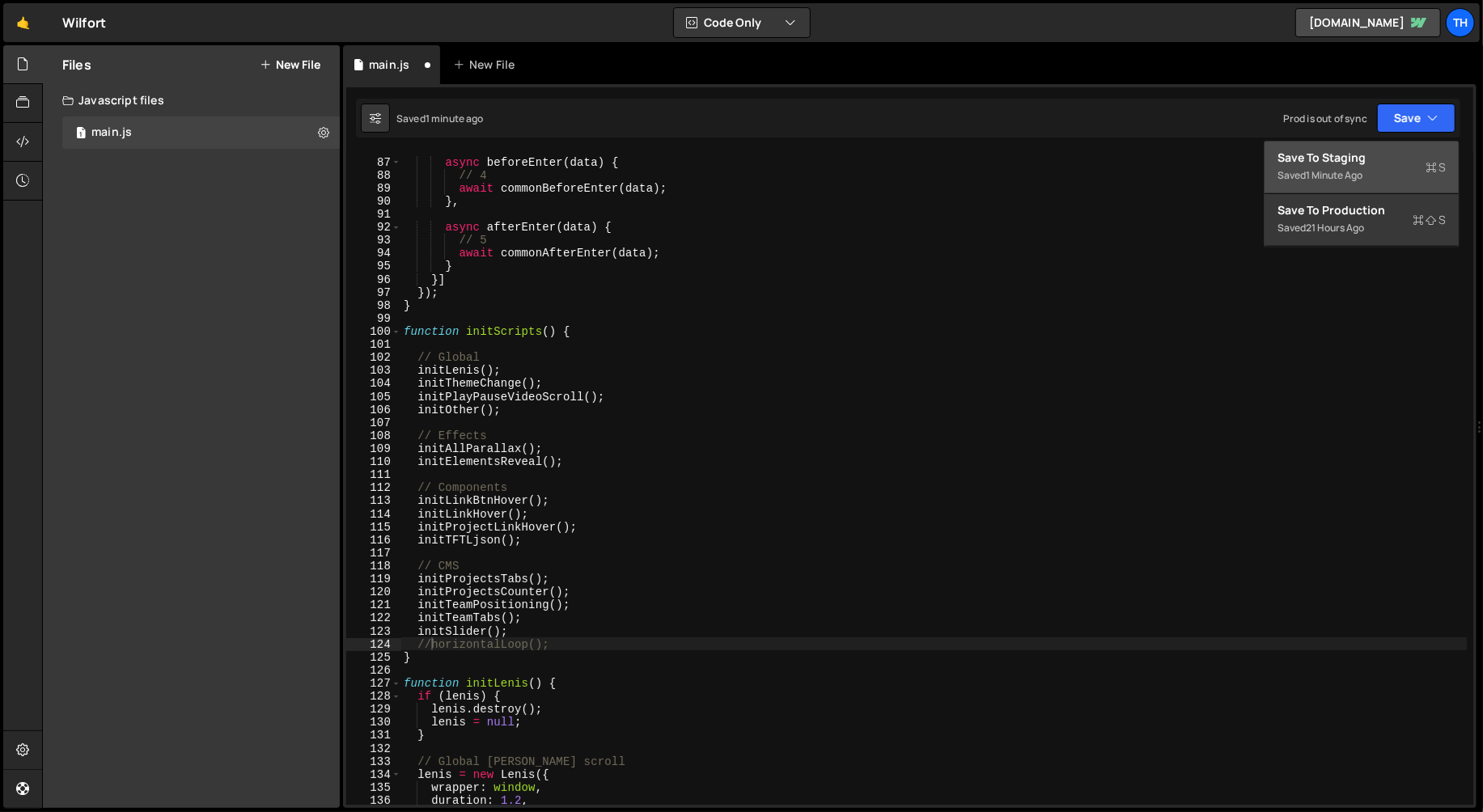
click at [1398, 156] on div "Save to Staging S" at bounding box center [1361, 158] width 168 height 16
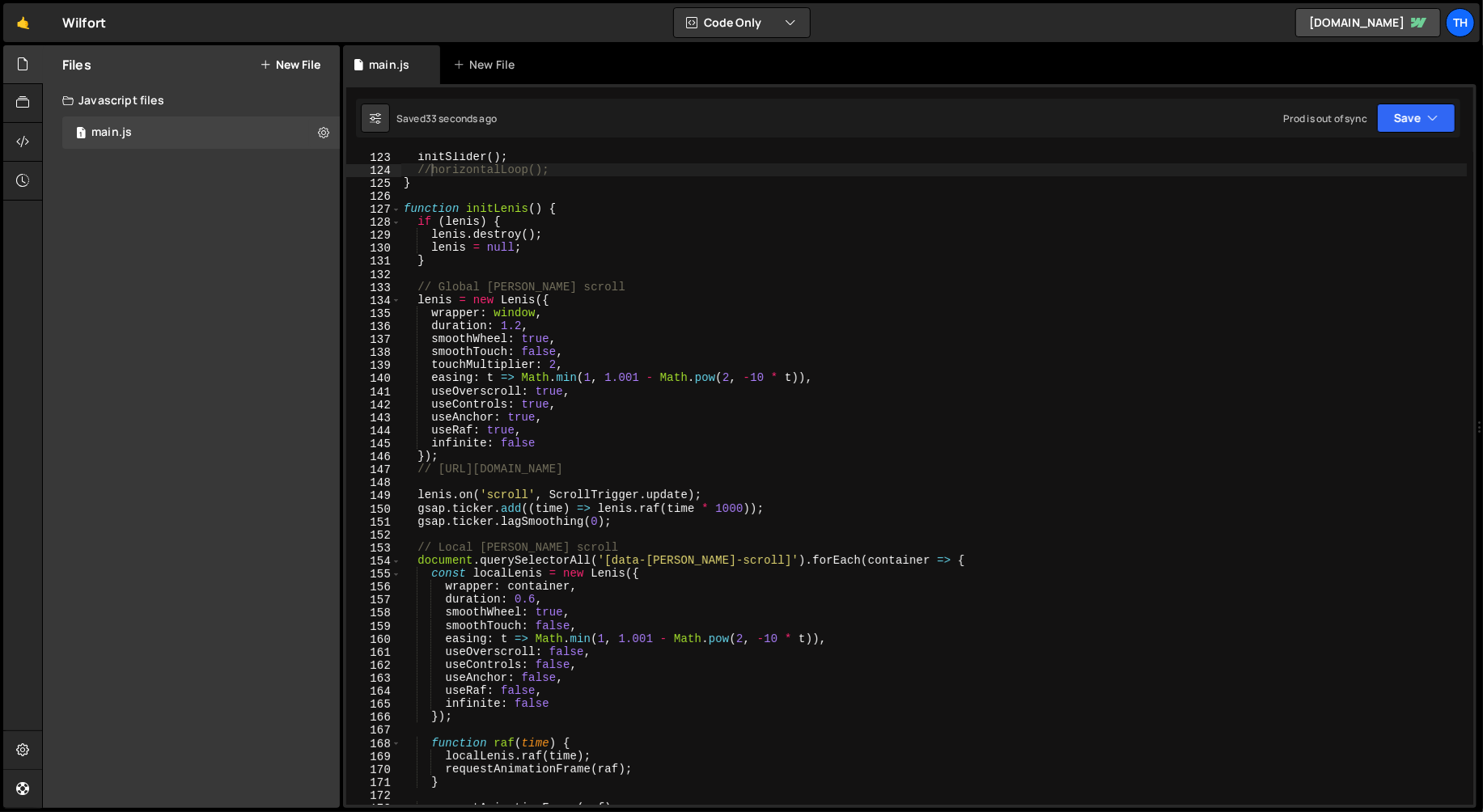
scroll to position [1591, 0]
click at [396, 210] on span at bounding box center [396, 209] width 9 height 13
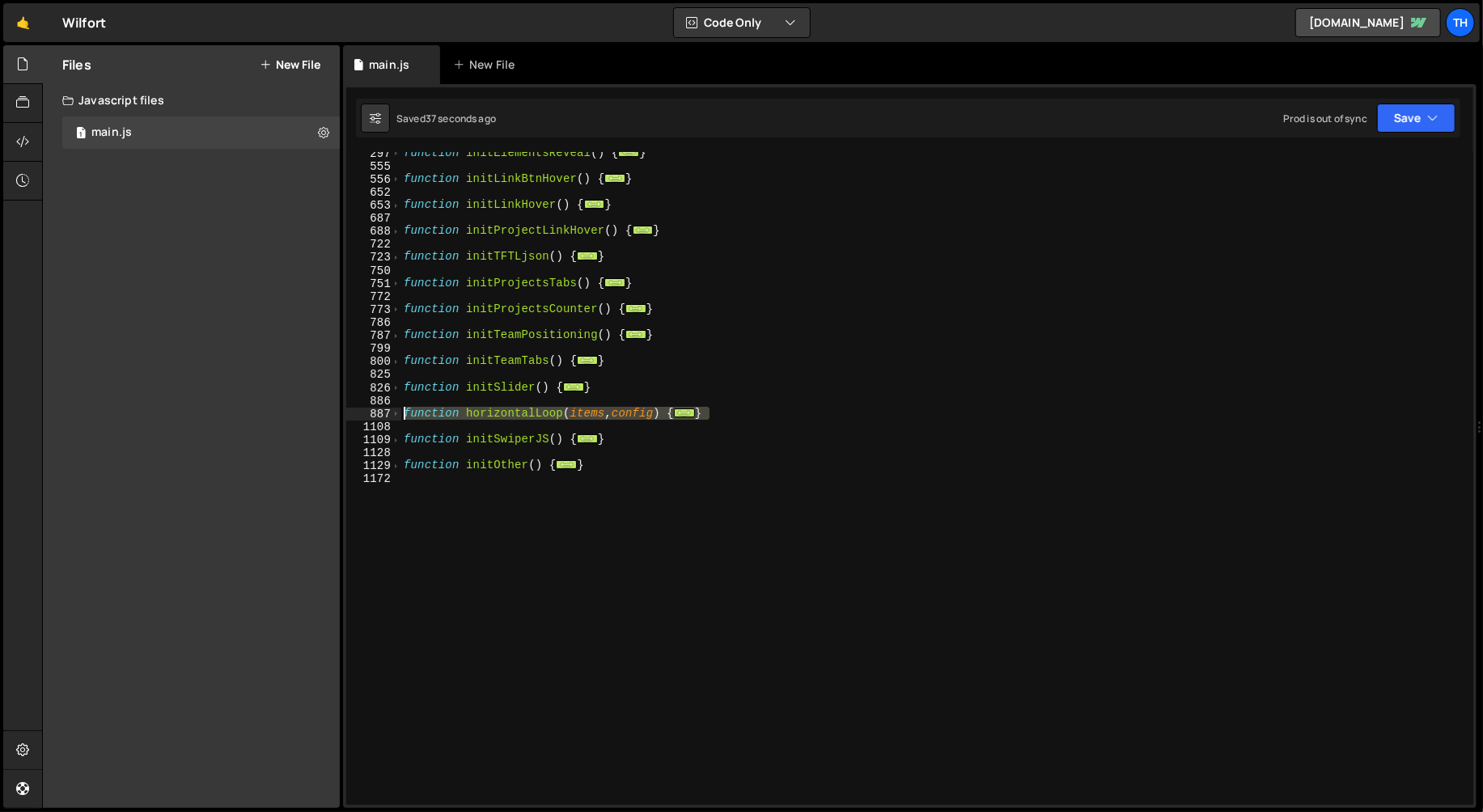
drag, startPoint x: 720, startPoint y: 413, endPoint x: 372, endPoint y: 409, distance: 348.0
click at [372, 409] on div "//horizontalLoop(); 297 555 556 652 653 687 688 722 723 750 751 772 773 786 787…" at bounding box center [910, 479] width 1127 height 653
type textarea "function horizontalLoop(items, config) { let timeline;"
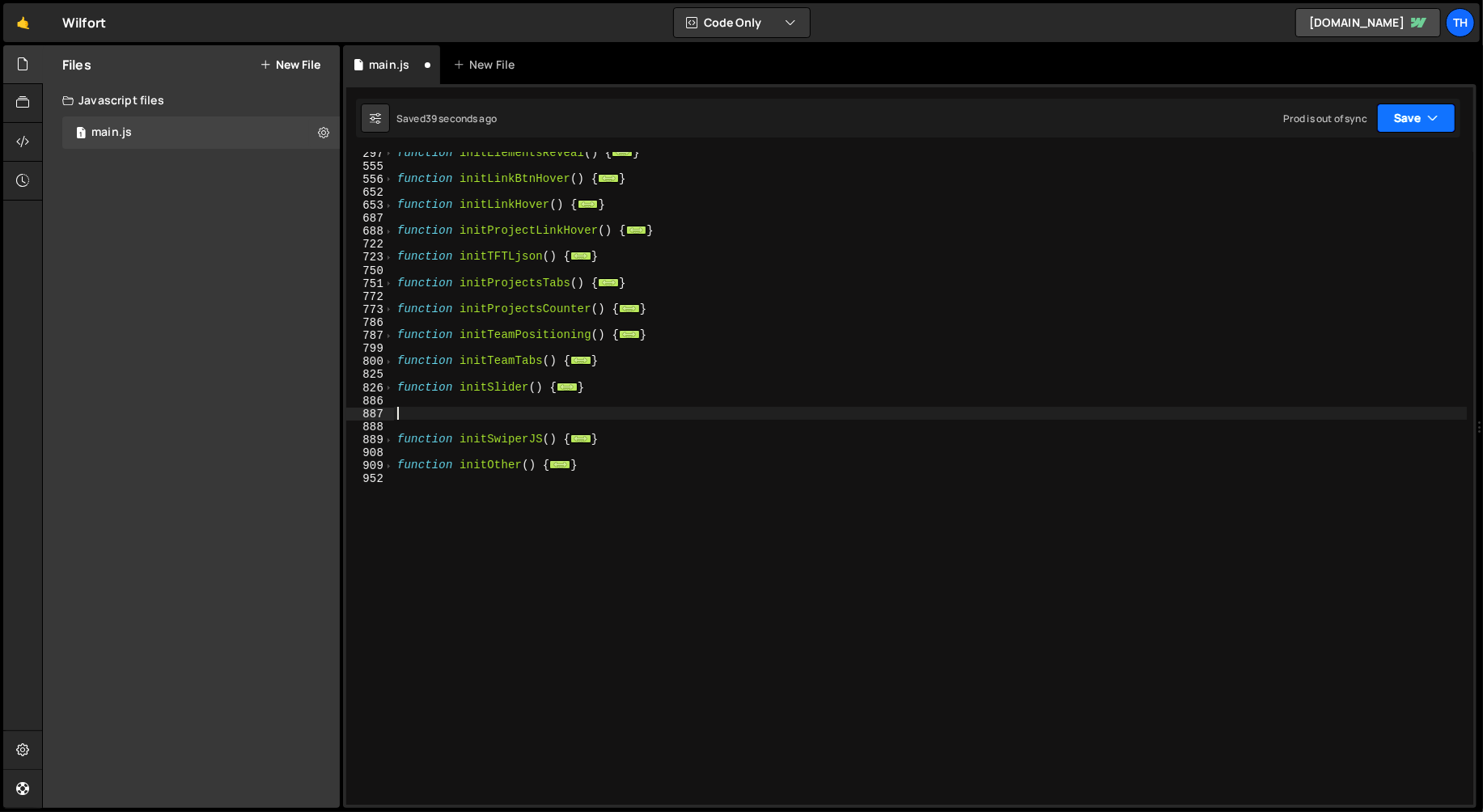
click at [1389, 115] on button "Save" at bounding box center [1416, 117] width 79 height 29
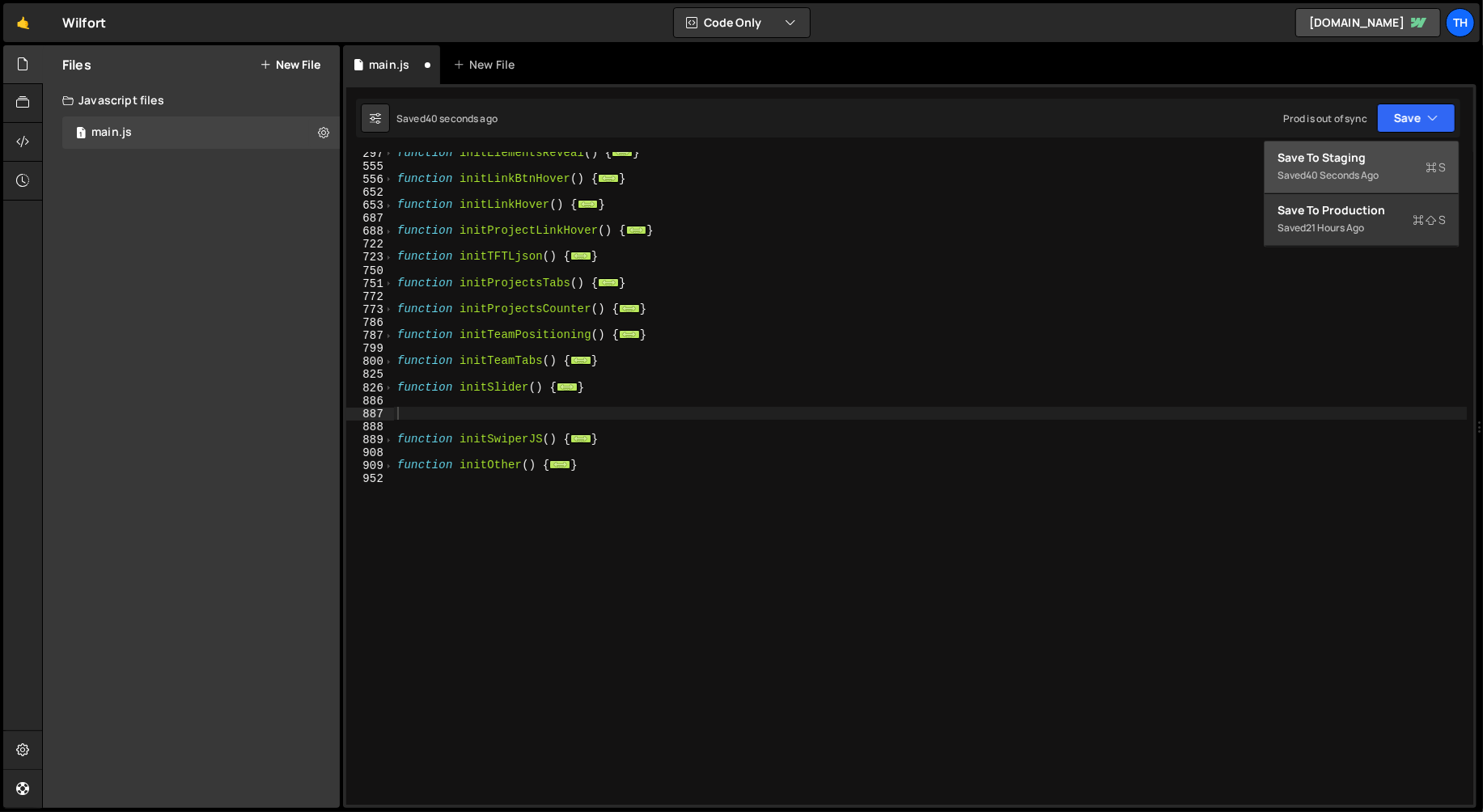
click at [1353, 165] on div "Saved 40 seconds ago" at bounding box center [1361, 175] width 168 height 19
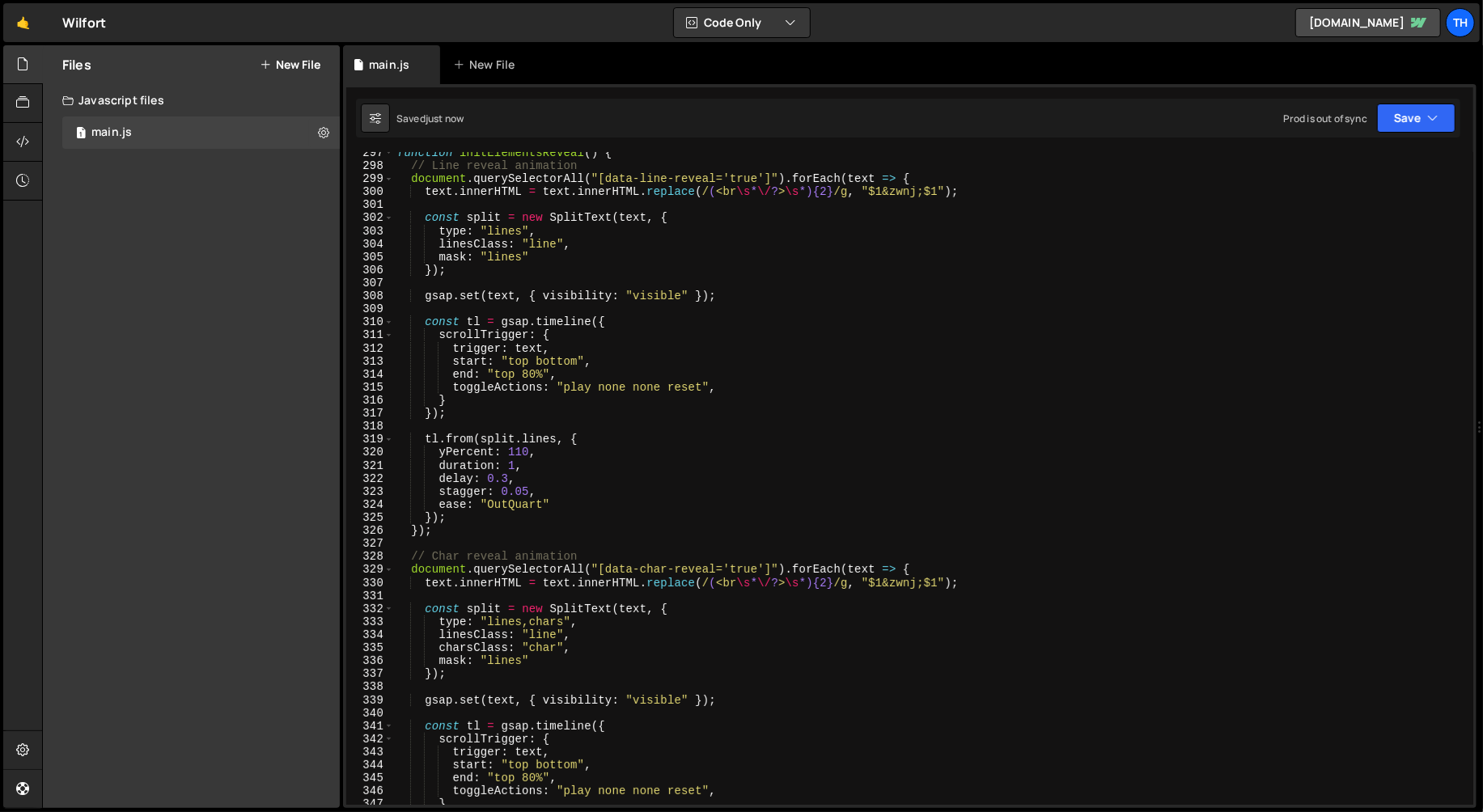
click at [392, 163] on div "298" at bounding box center [370, 165] width 48 height 13
click at [390, 155] on span at bounding box center [389, 152] width 9 height 13
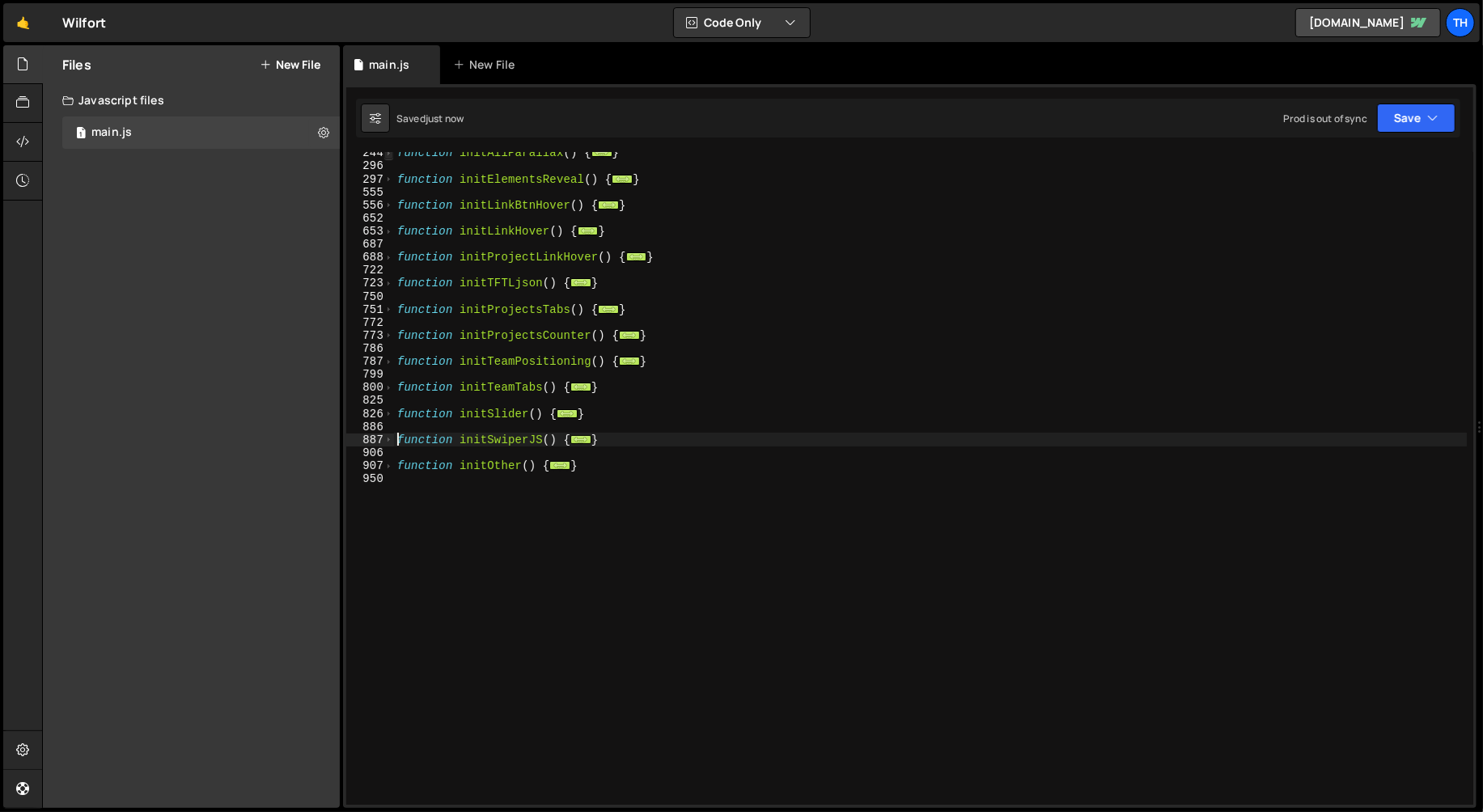
scroll to position [279, 0]
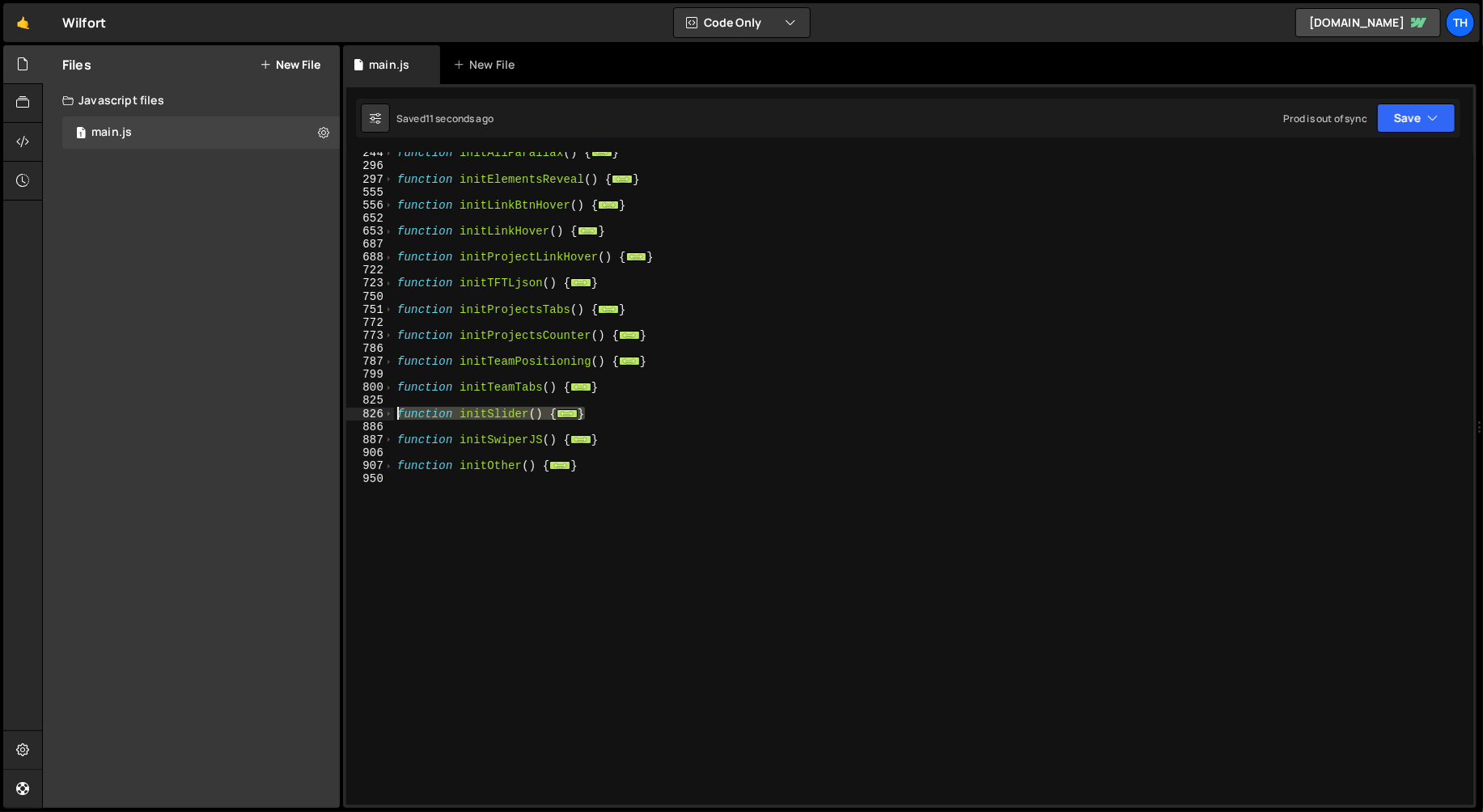
drag, startPoint x: 627, startPoint y: 416, endPoint x: 357, endPoint y: 410, distance: 270.1
click at [357, 415] on div "function initSwiperJS() { 244 296 297 555 556 652 653 687 688 722 723 750 751 7…" at bounding box center [910, 479] width 1127 height 653
type textarea "function initSlider() {"
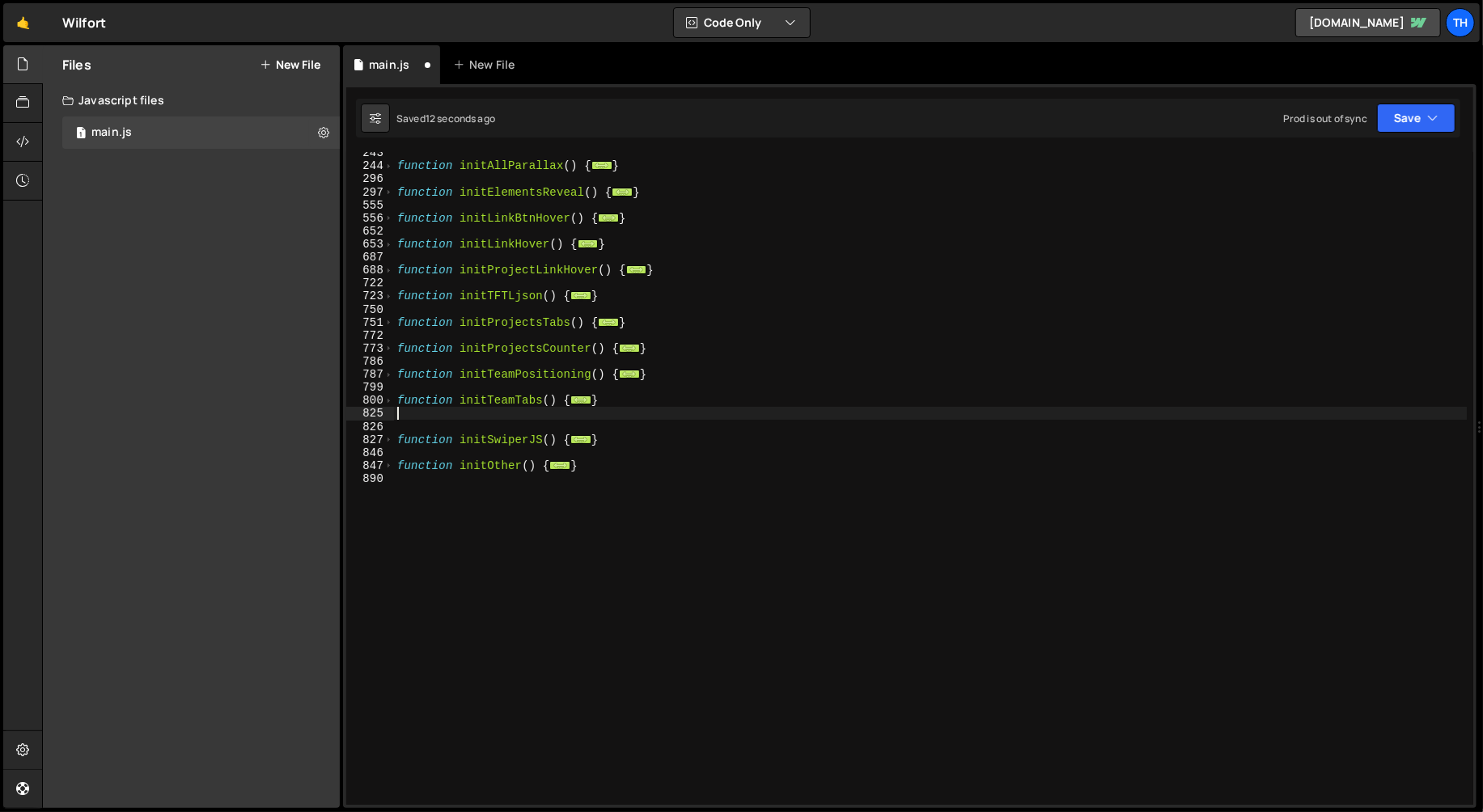
scroll to position [252, 0]
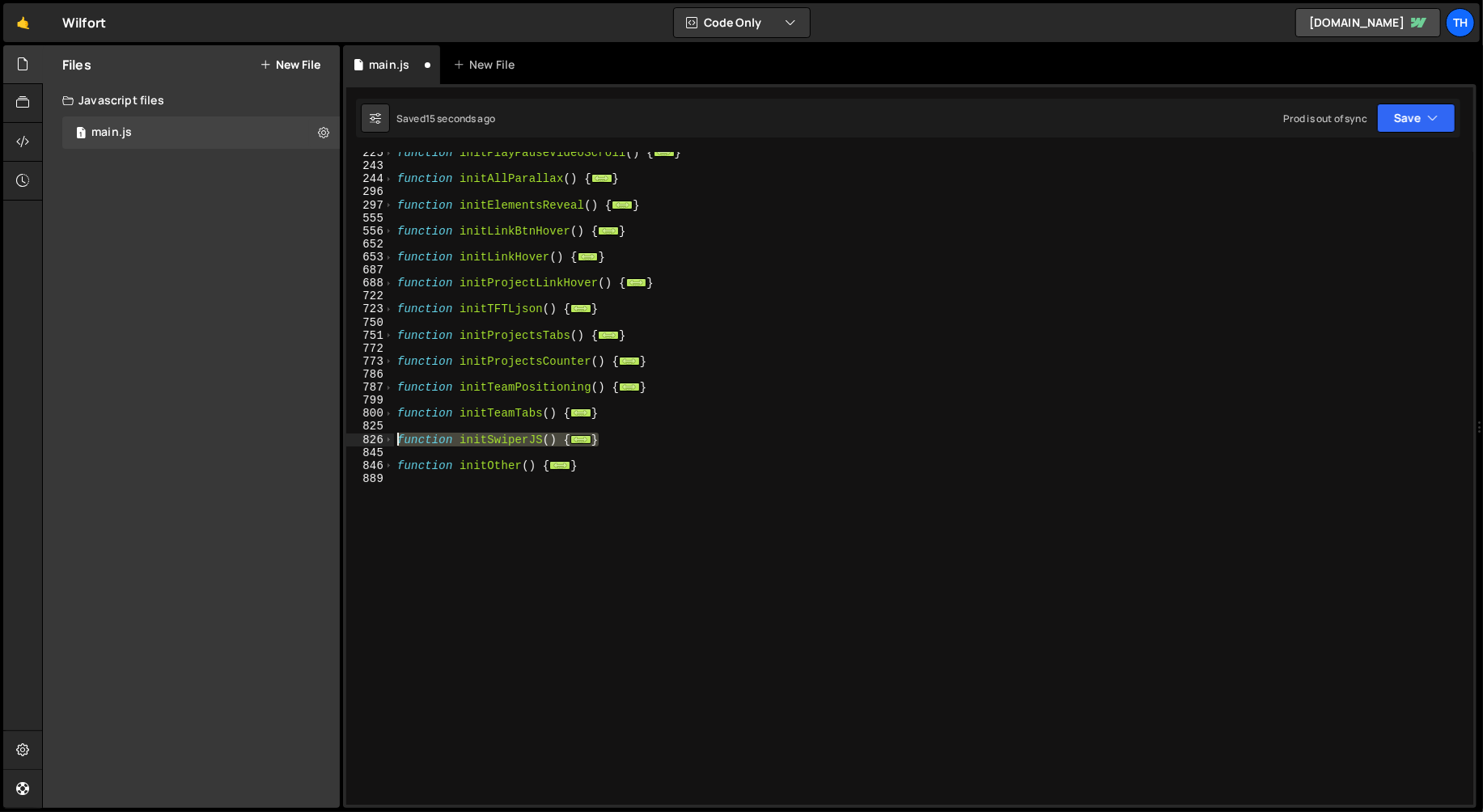
drag, startPoint x: 611, startPoint y: 435, endPoint x: 345, endPoint y: 435, distance: 266.0
click at [345, 435] on div "} 225 243 244 296 297 555 556 652 653 687 688 722 723 750 751 772 773 786 787 7…" at bounding box center [910, 445] width 1134 height 724
type textarea "function initSwiperJS() { const swiper = new Swiper('.swiper', {"
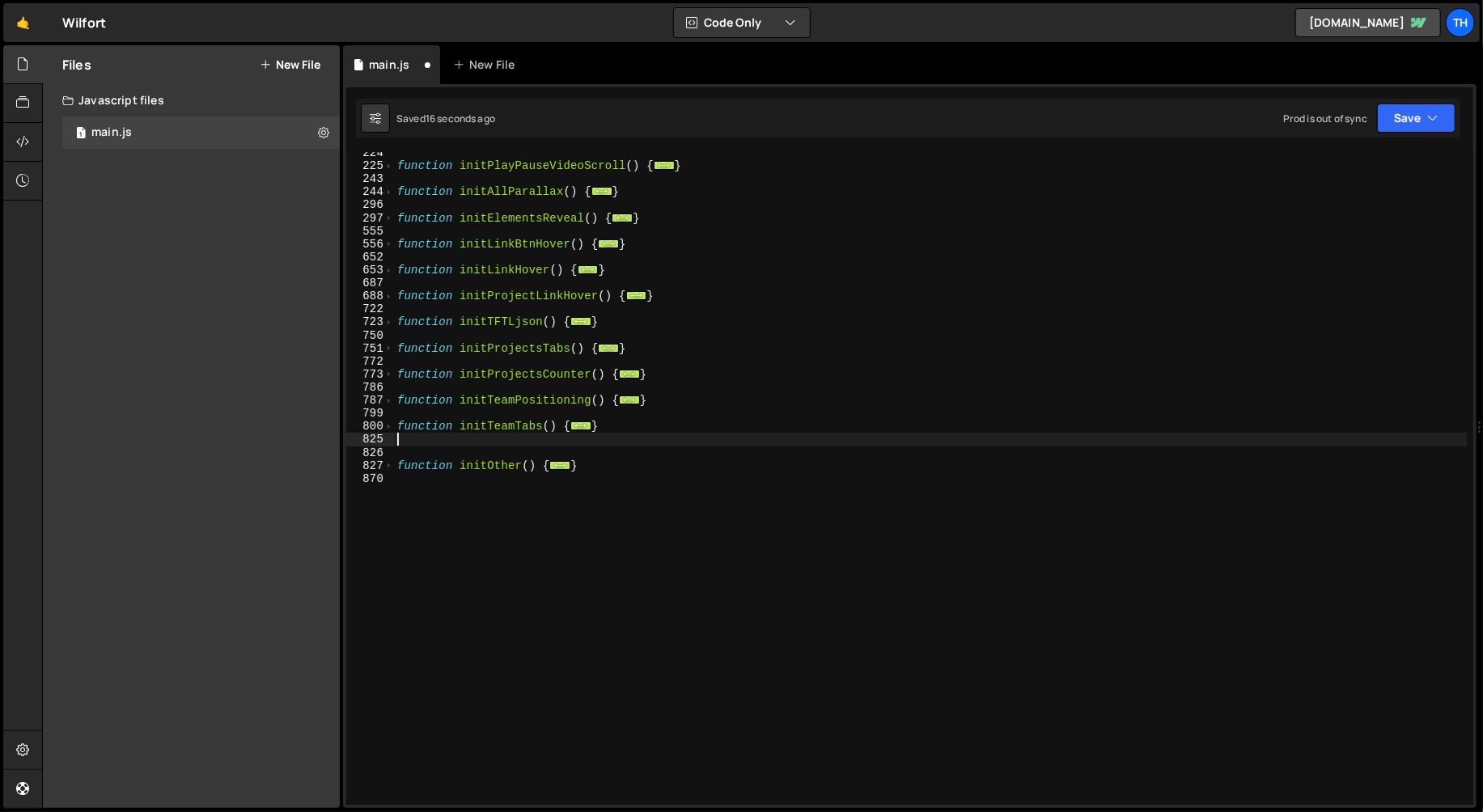
type textarea "}"
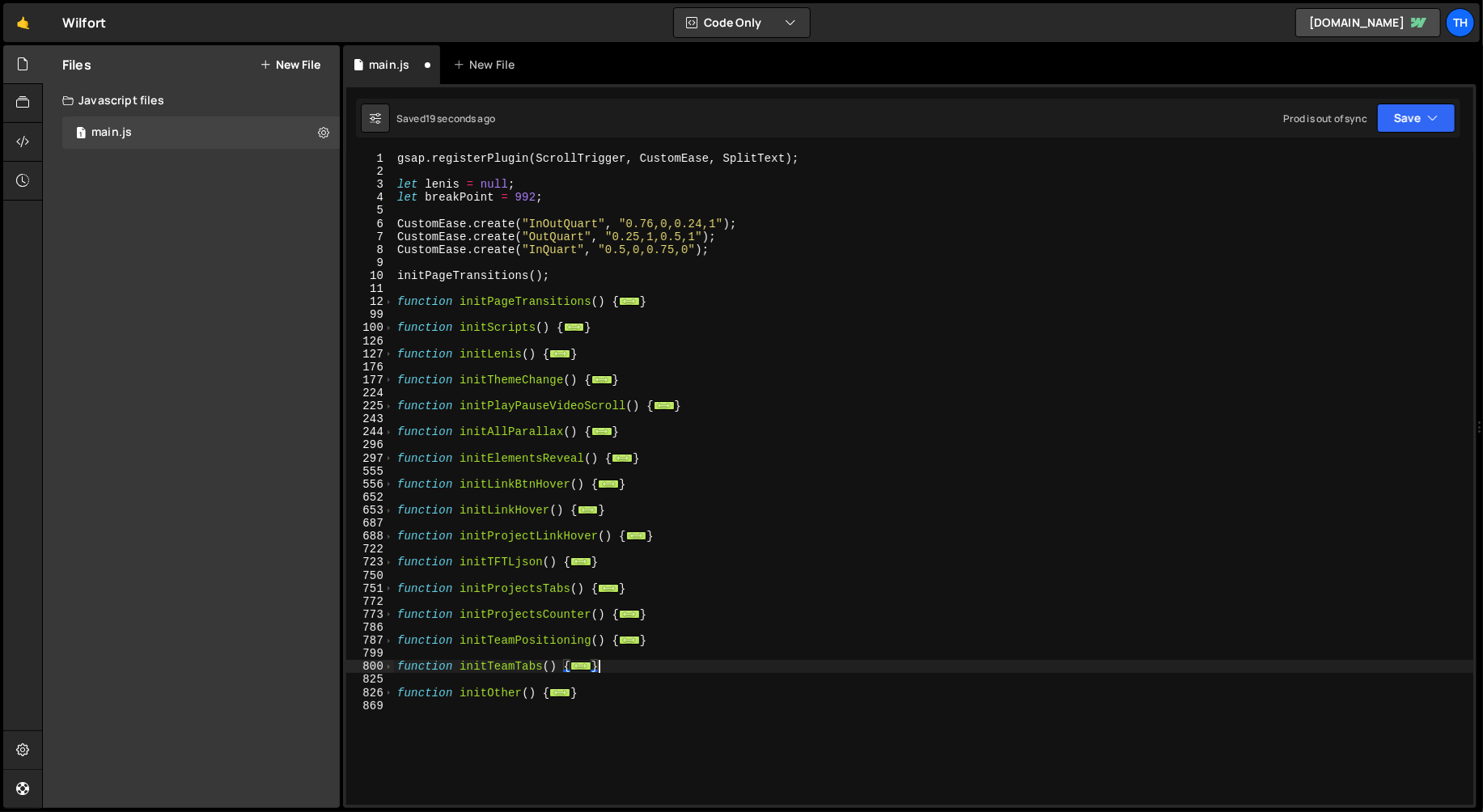
scroll to position [0, 0]
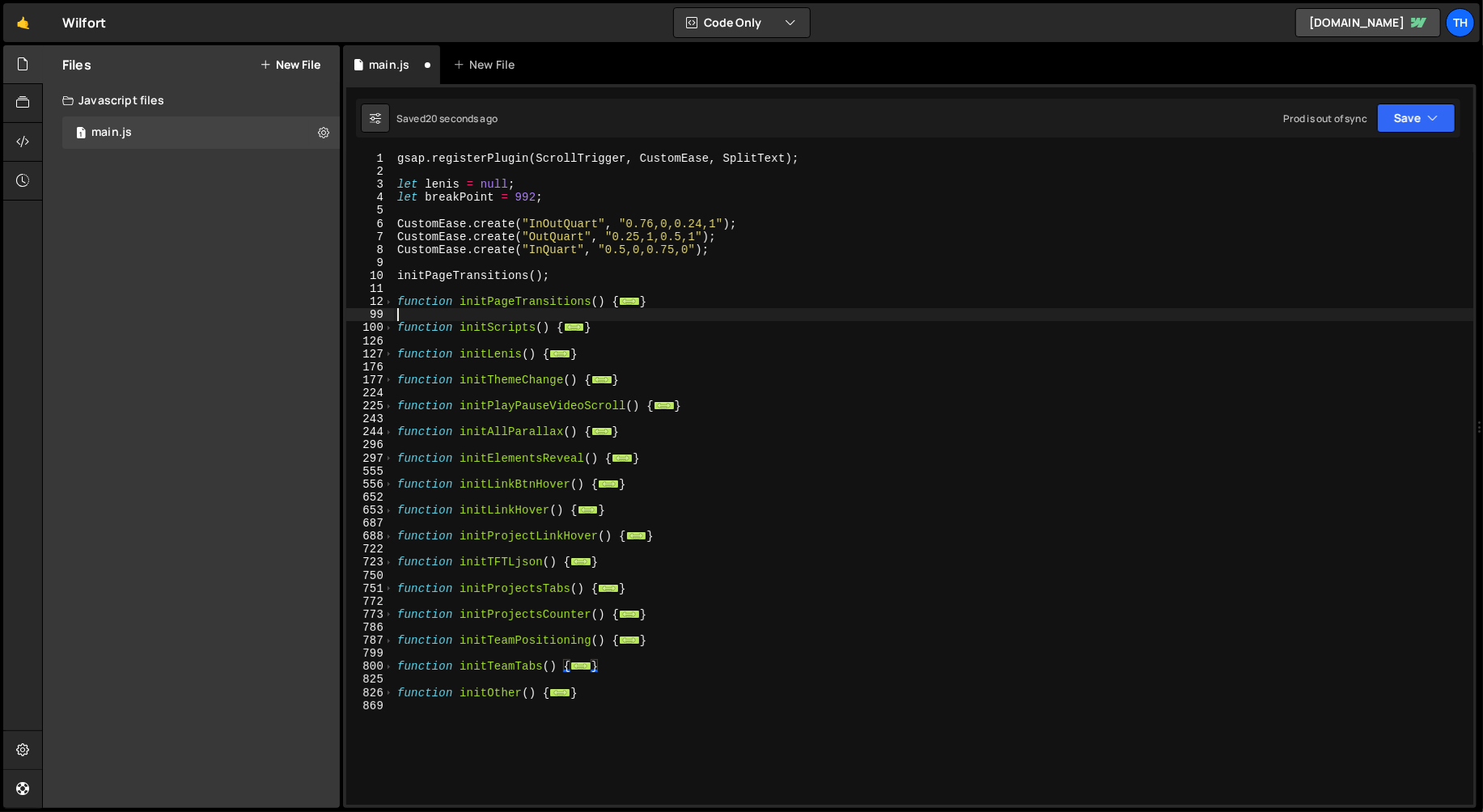
click at [394, 320] on div "gsap . registerPlugin ( ScrollTrigger , CustomEase , SplitText ) ; let lenis = …" at bounding box center [934, 492] width 1080 height 679
click at [394, 327] on div "gsap . registerPlugin ( ScrollTrigger , CustomEase , SplitText ) ; let lenis = …" at bounding box center [934, 492] width 1080 height 679
click at [391, 335] on div "126" at bounding box center [370, 341] width 48 height 13
click at [390, 333] on span at bounding box center [389, 327] width 9 height 13
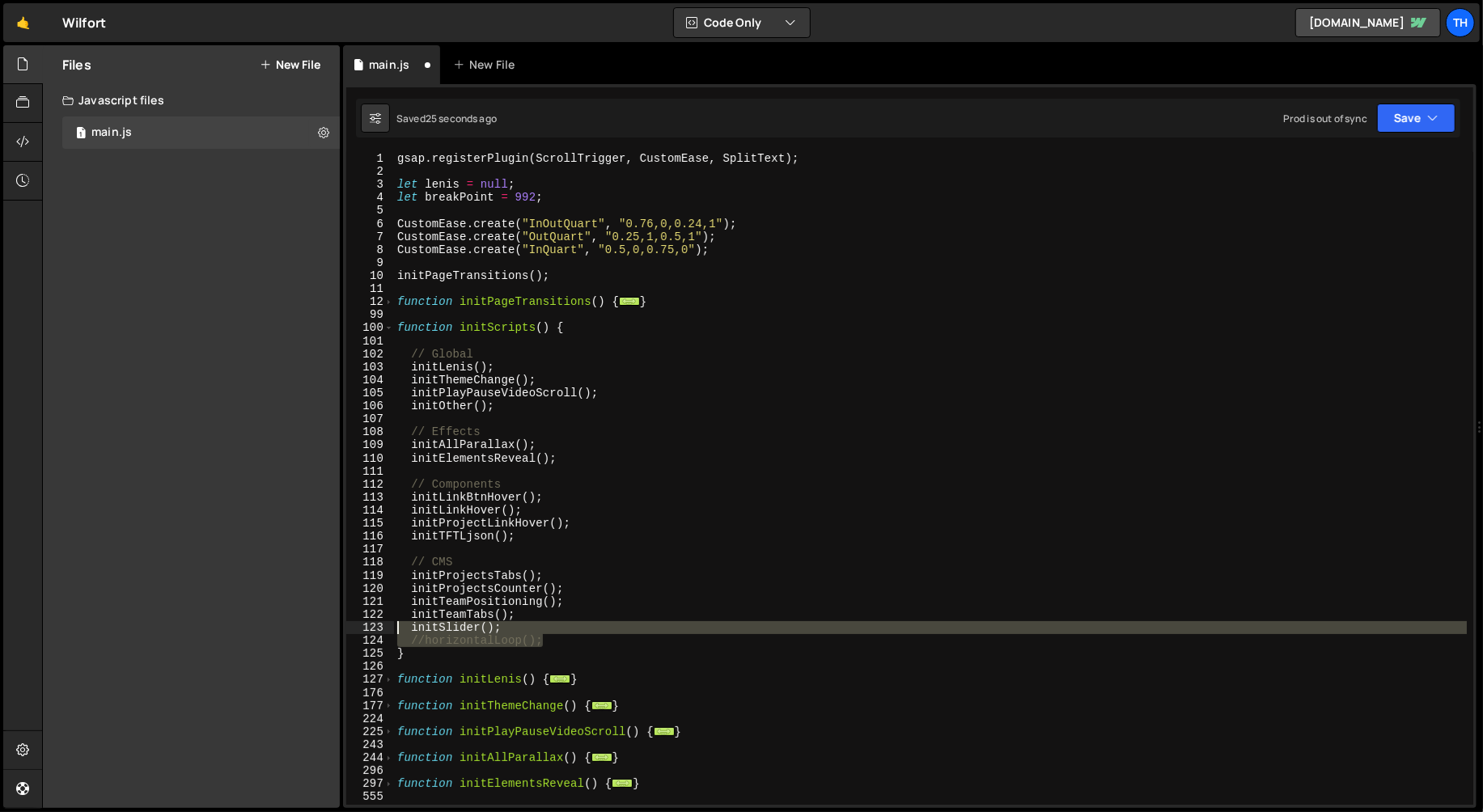
drag, startPoint x: 560, startPoint y: 638, endPoint x: 373, endPoint y: 626, distance: 187.4
click at [373, 626] on div "function initScripts() { 1 2 3 4 5 6 7 8 9 10 11 12 99 100 101 102 103 104 105 …" at bounding box center [910, 479] width 1127 height 653
type textarea "initSlider(); //horizontalLoop();"
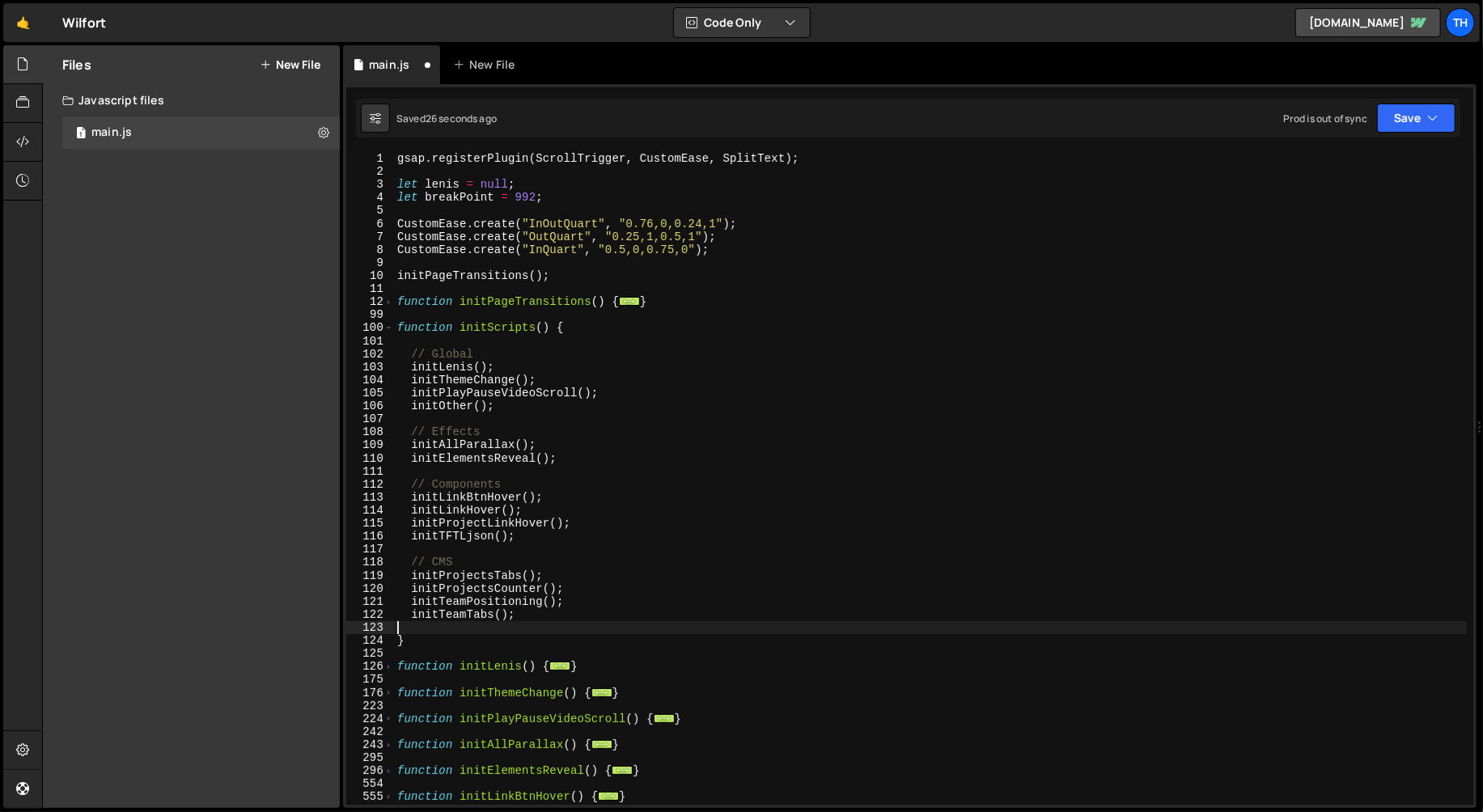
type textarea "initTeamTabs();"
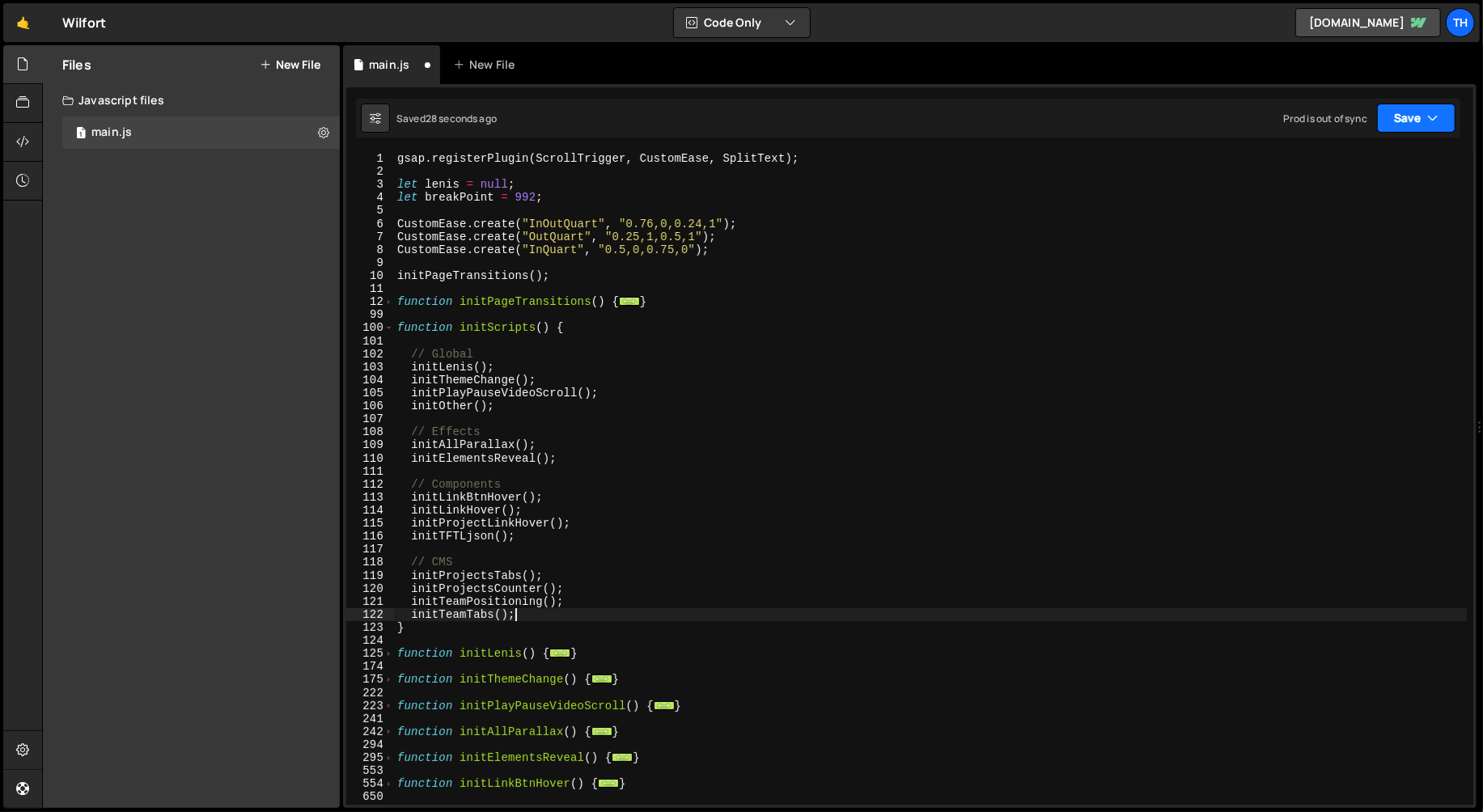
click at [1402, 129] on button "Save" at bounding box center [1416, 117] width 79 height 29
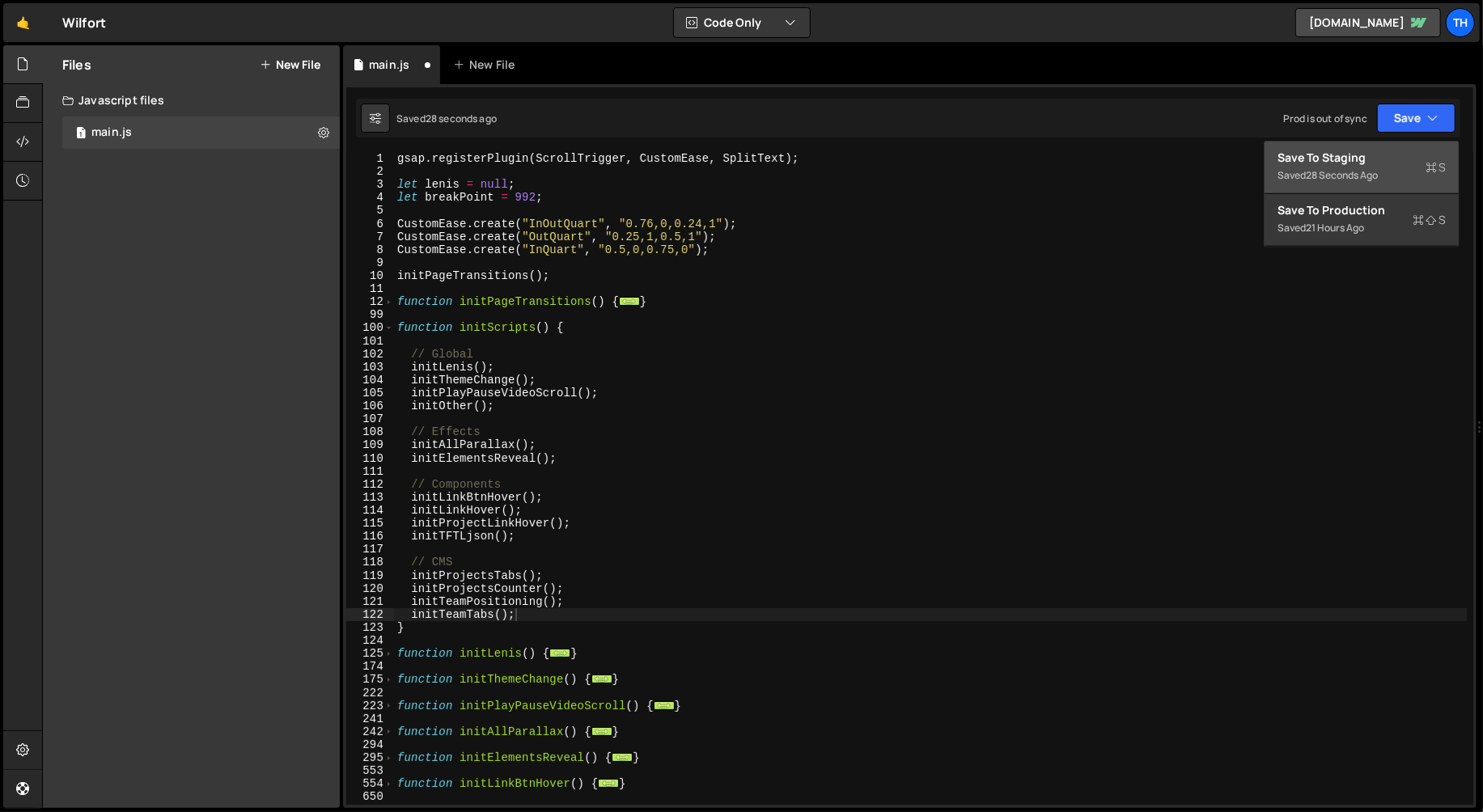
click at [1362, 164] on div "Save to Staging S" at bounding box center [1361, 158] width 168 height 16
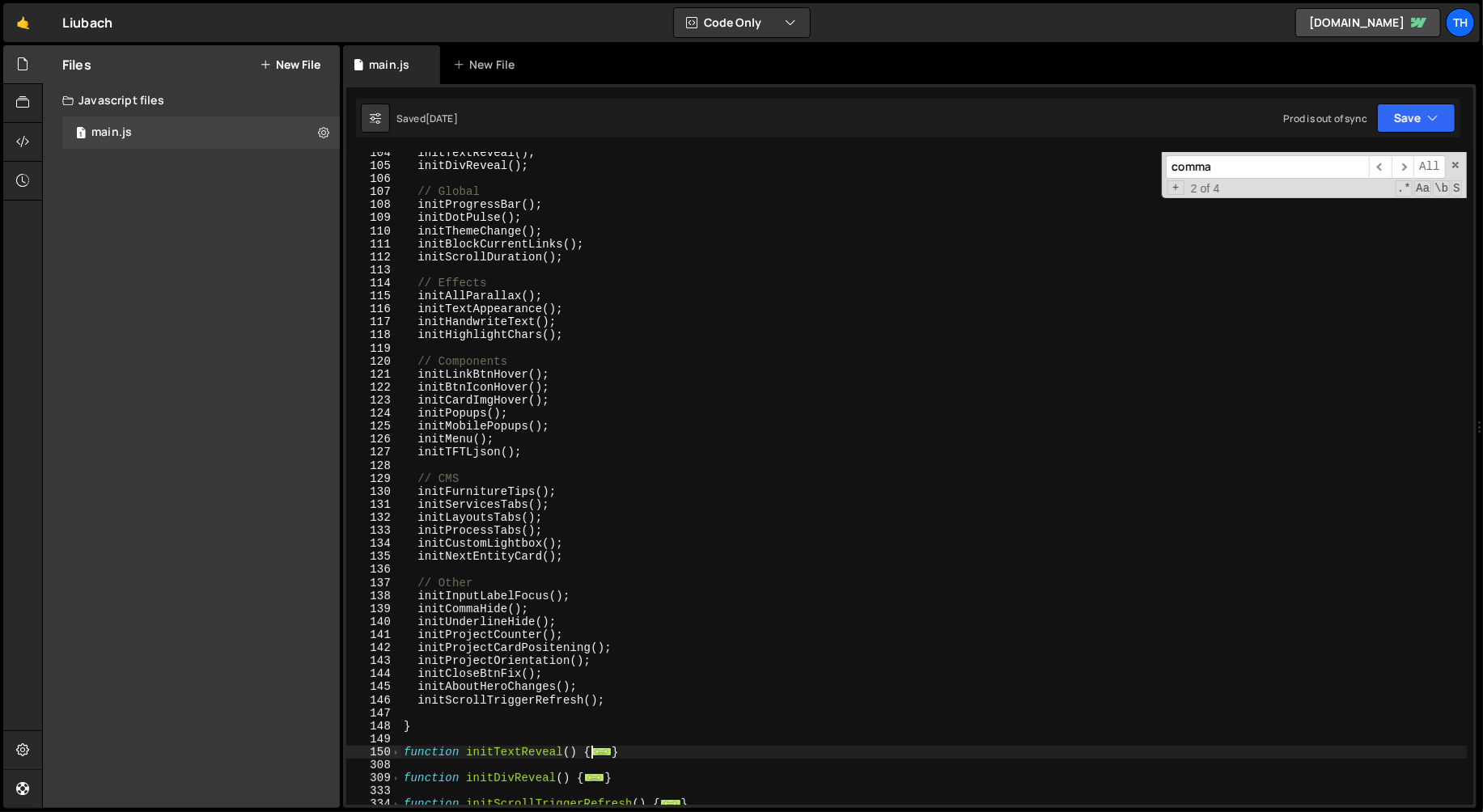
scroll to position [3376, 0]
